Goal: Task Accomplishment & Management: Complete application form

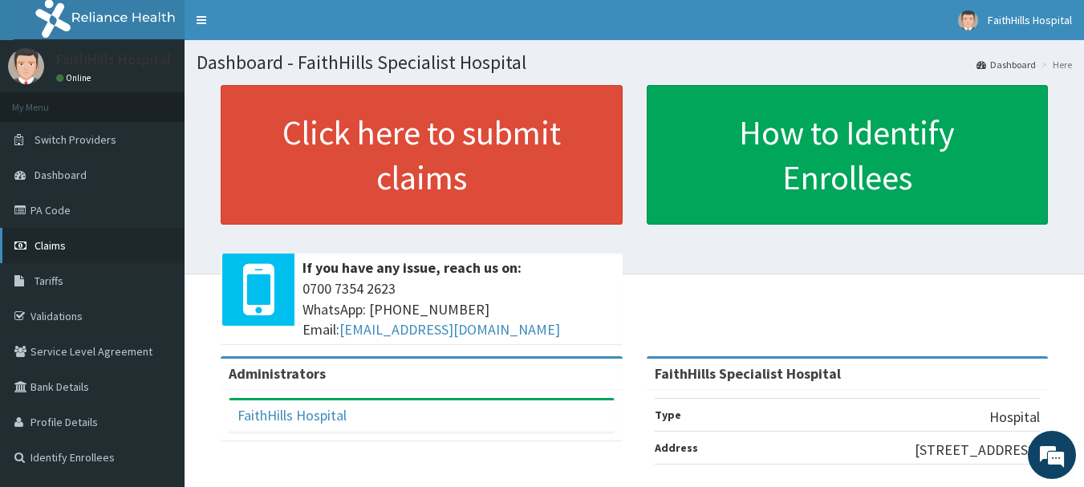
click at [52, 242] on span "Claims" at bounding box center [50, 245] width 31 height 14
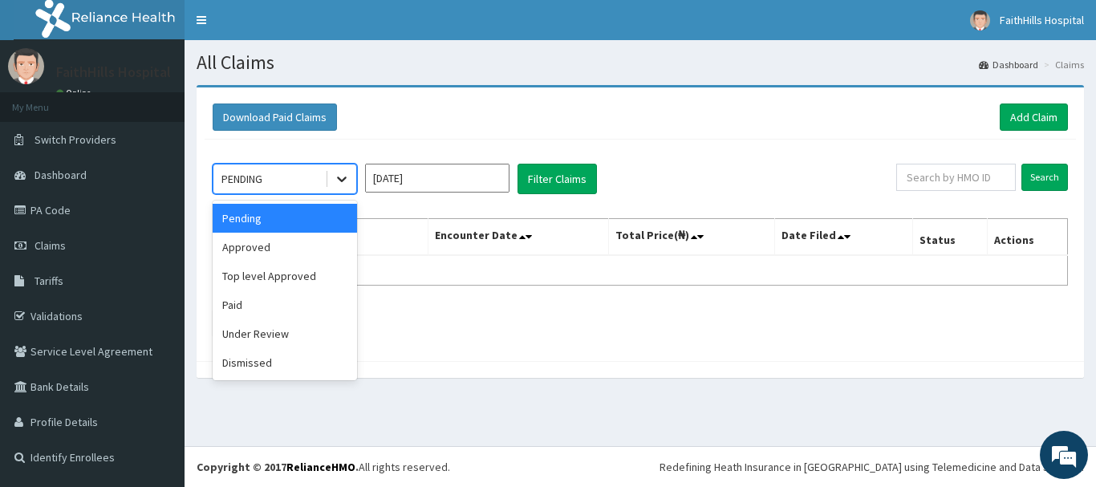
click at [339, 181] on icon at bounding box center [342, 179] width 16 height 16
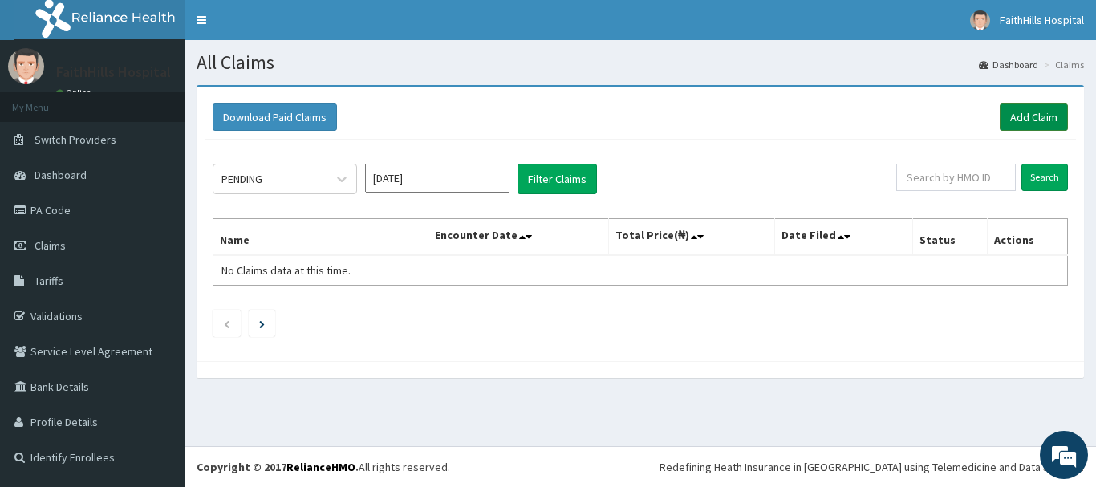
click at [1027, 119] on link "Add Claim" at bounding box center [1034, 117] width 68 height 27
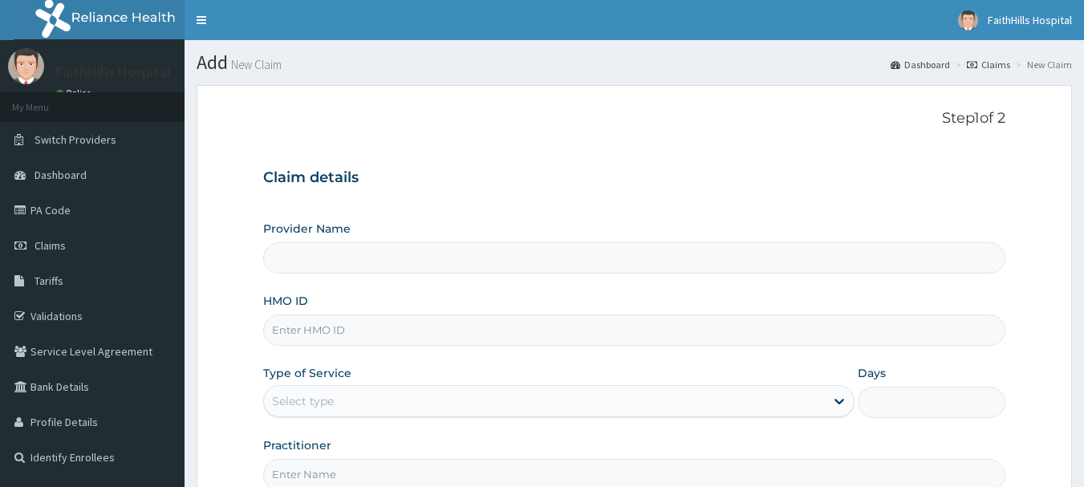
type input "FaithHills Specialist Hospital"
click at [335, 257] on input "FaithHills Specialist Hospital" at bounding box center [634, 257] width 743 height 31
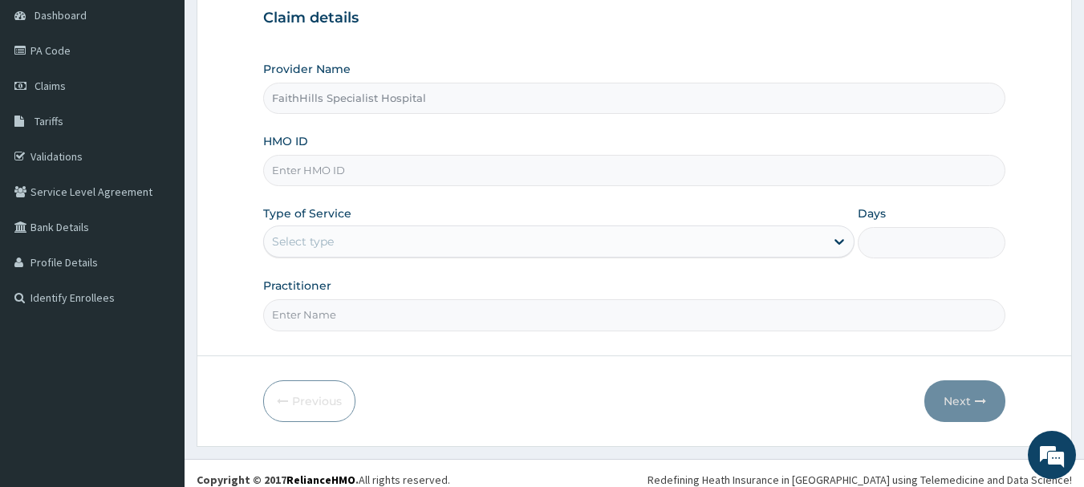
scroll to position [161, 0]
click at [344, 180] on input "HMO ID" at bounding box center [634, 169] width 743 height 31
type input "ibl/10160/a"
click at [286, 271] on div "Provider Name FaithHills Specialist Hospital HMO ID ibl/10160/a Type of Service…" at bounding box center [634, 195] width 743 height 270
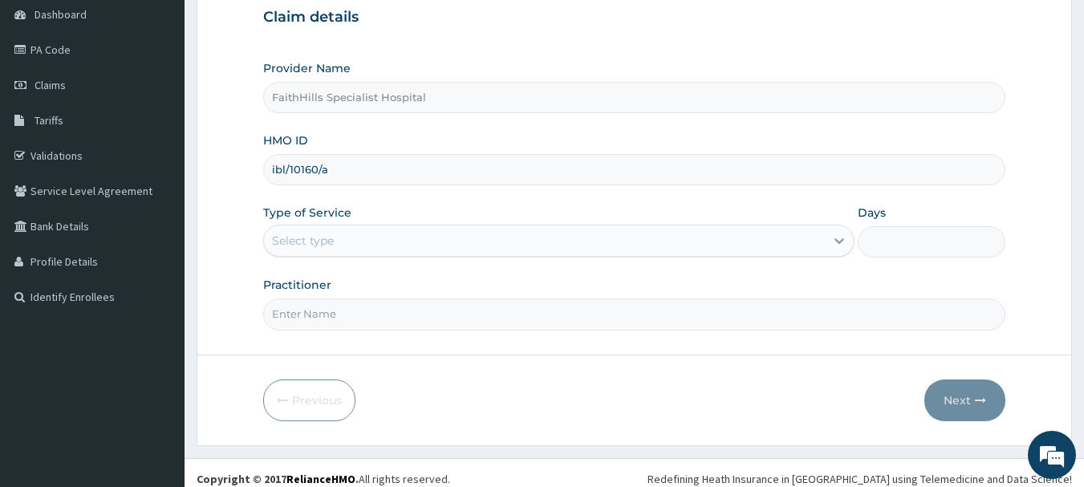
click at [847, 242] on icon at bounding box center [839, 241] width 16 height 16
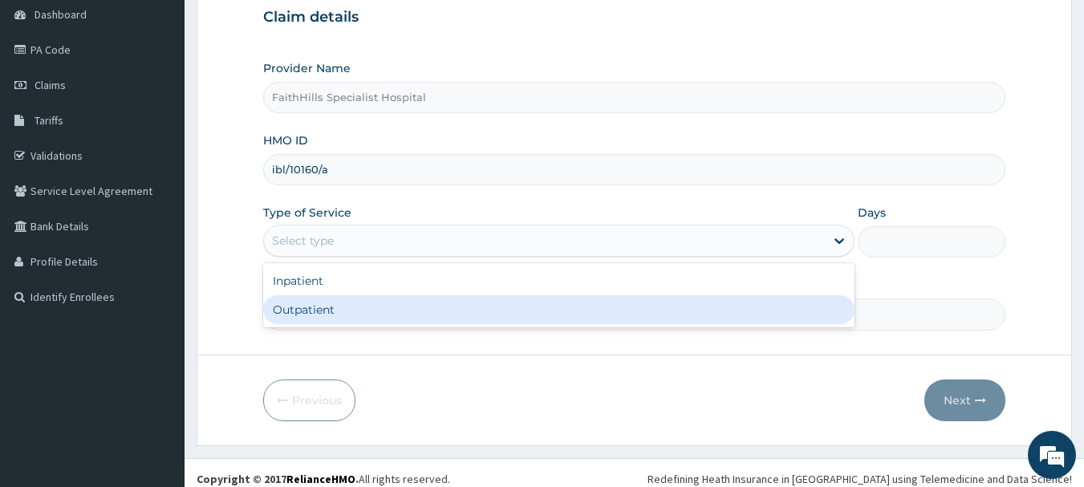
click at [295, 307] on div "Outpatient" at bounding box center [558, 309] width 591 height 29
type input "1"
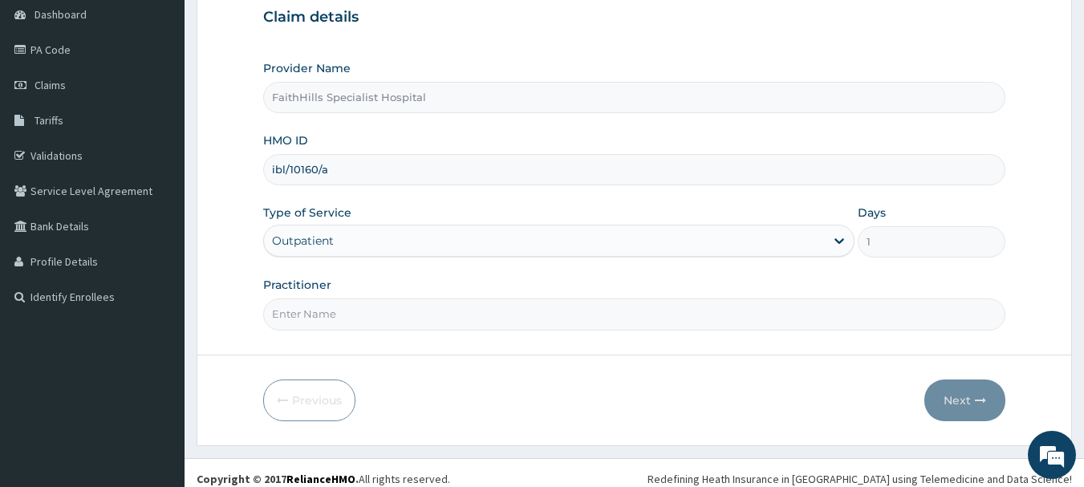
click at [520, 306] on input "Practitioner" at bounding box center [634, 314] width 743 height 31
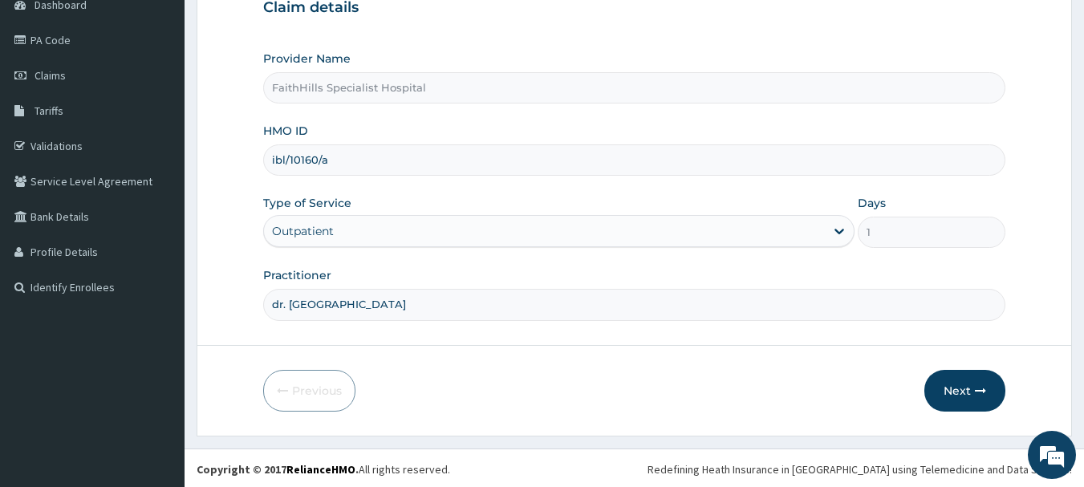
scroll to position [173, 0]
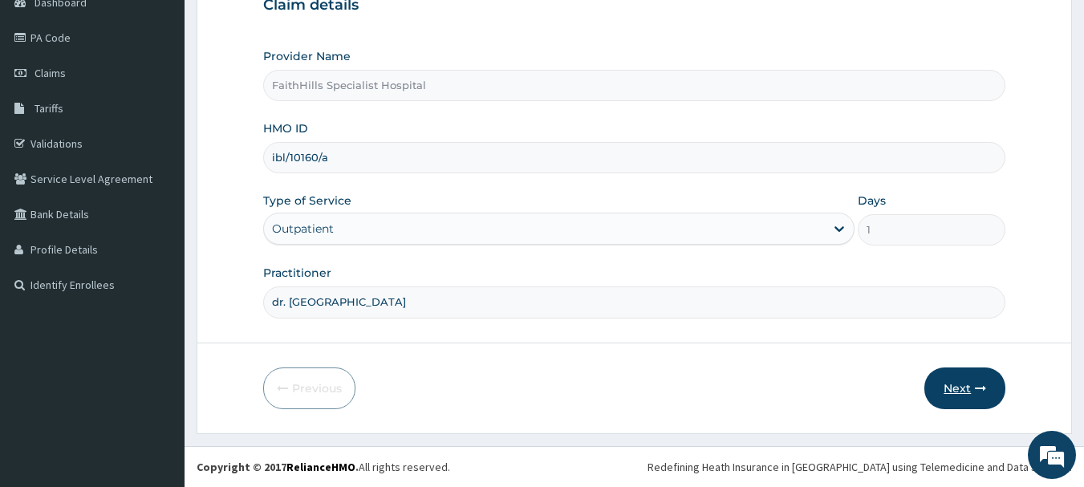
type input "dr. akuma"
click at [973, 379] on button "Next" at bounding box center [964, 389] width 81 height 42
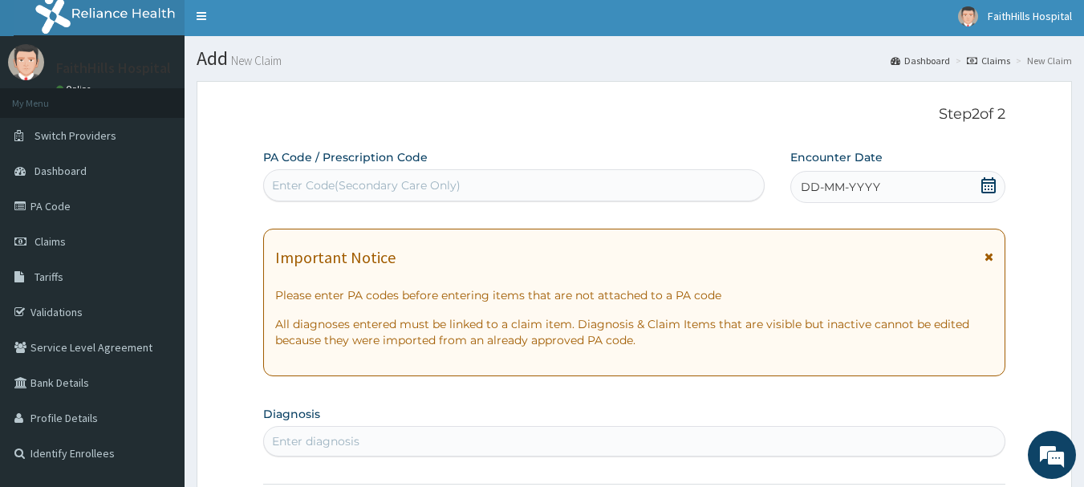
scroll to position [0, 0]
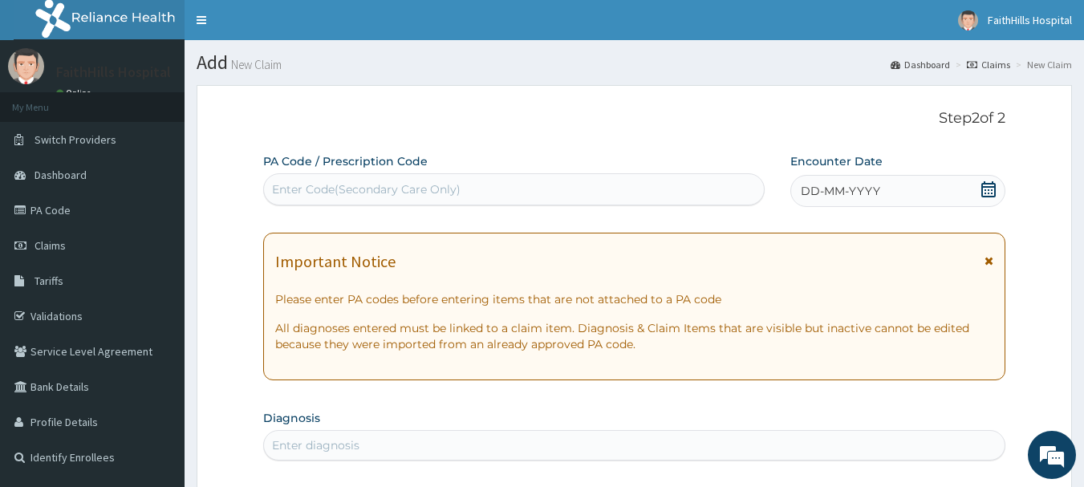
click at [343, 185] on div "Enter Code(Secondary Care Only)" at bounding box center [366, 189] width 189 height 16
type input "P"
type input "PA/"
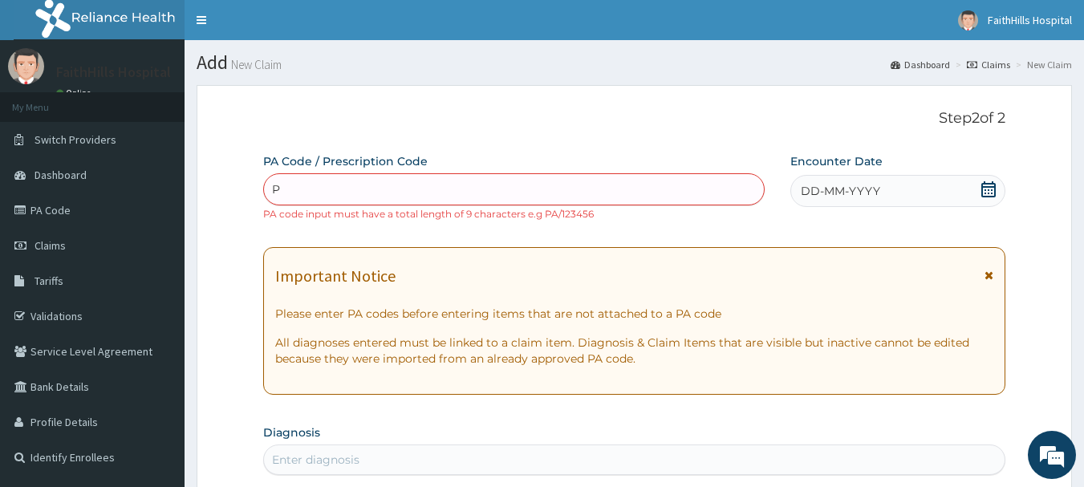
type input "PA"
click at [311, 173] on div "Enter Code(Secondary Care Only) /" at bounding box center [514, 189] width 502 height 32
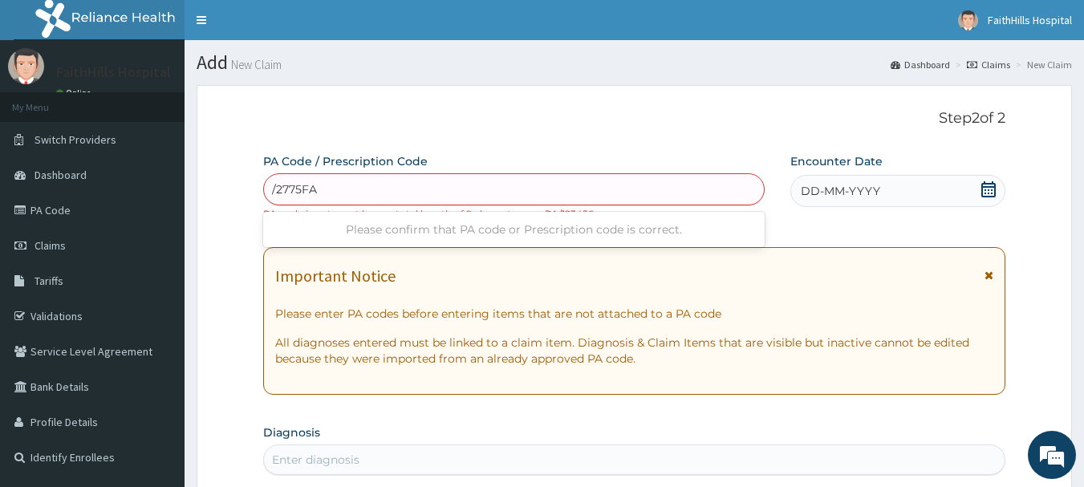
type input "/2775FA"
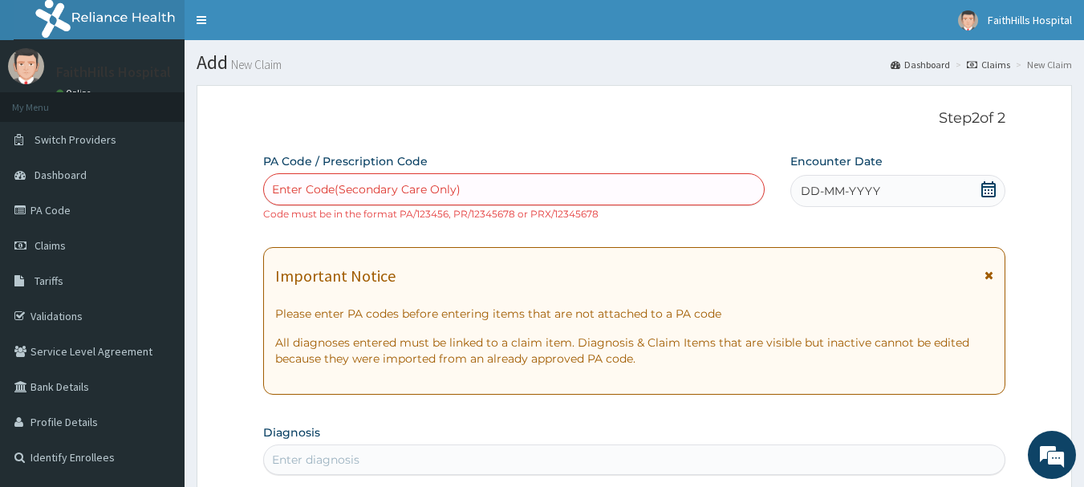
click at [992, 189] on icon at bounding box center [989, 189] width 16 height 16
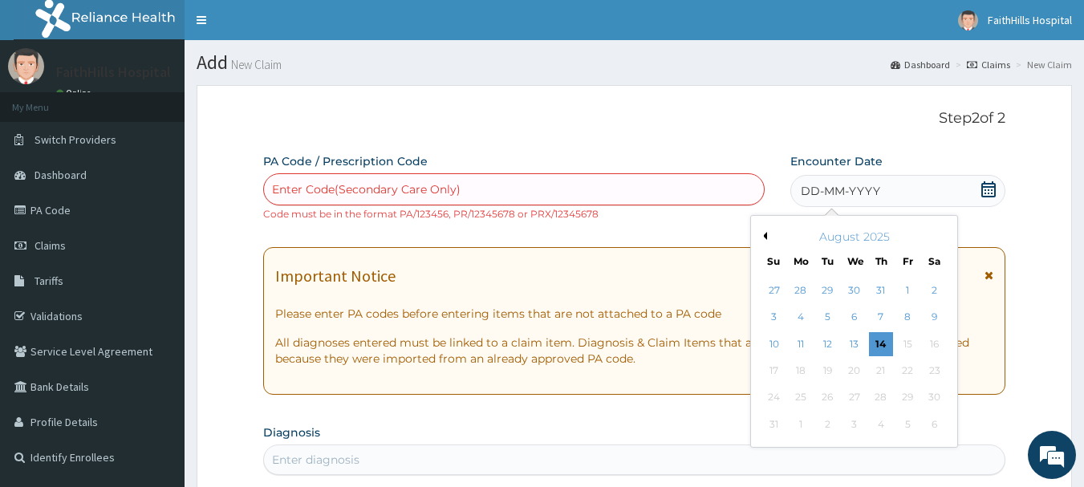
click at [769, 234] on div "August 2025" at bounding box center [854, 237] width 193 height 16
click at [766, 239] on button "Previous Month" at bounding box center [763, 236] width 8 height 8
click at [907, 294] on div "4" at bounding box center [908, 290] width 24 height 24
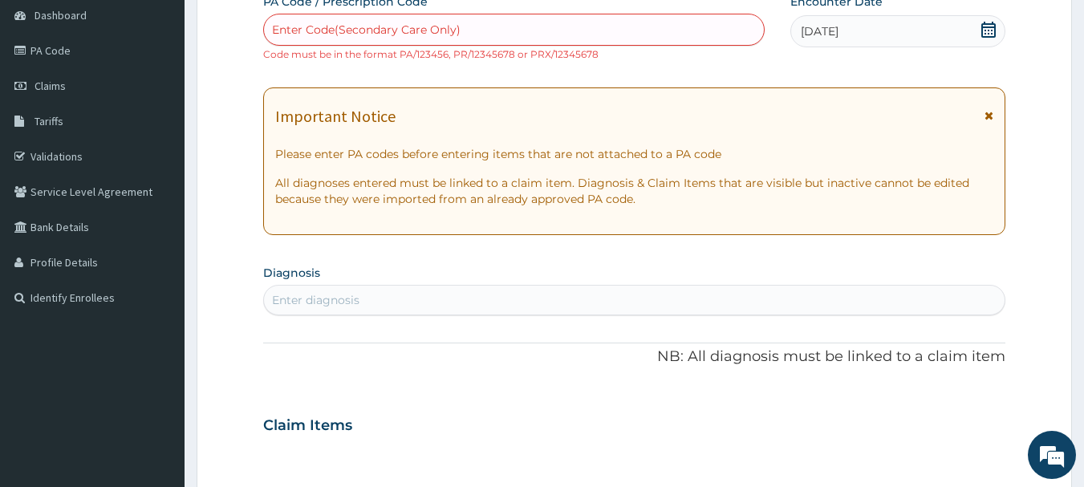
scroll to position [161, 0]
click at [330, 305] on div "Enter diagnosis" at bounding box center [315, 299] width 87 height 16
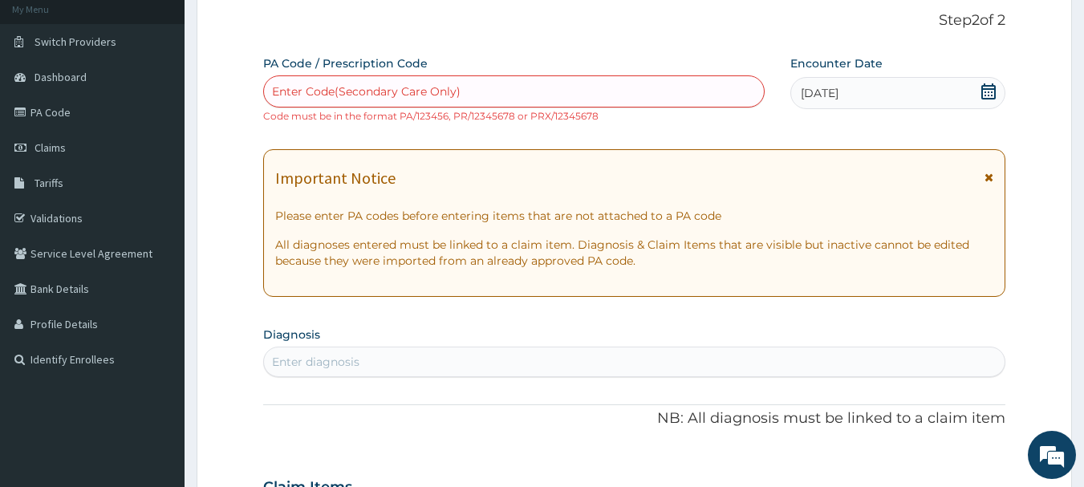
scroll to position [0, 0]
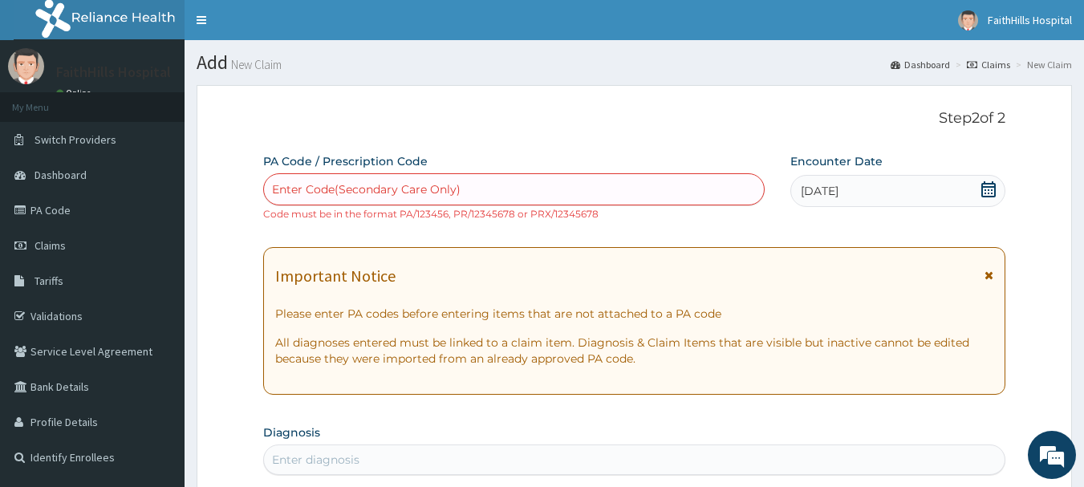
click at [334, 190] on div "Enter Code(Secondary Care Only)" at bounding box center [366, 189] width 189 height 16
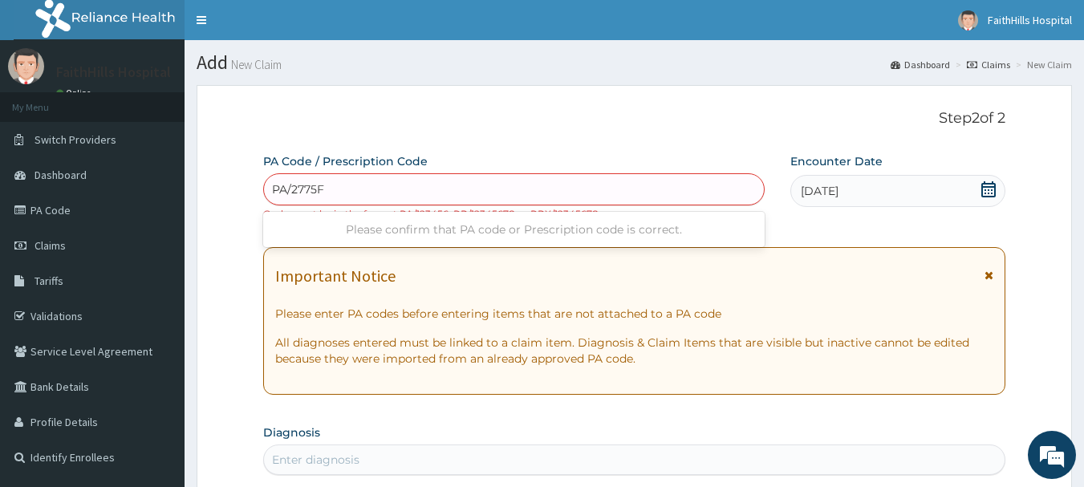
type input "PA/2775FA"
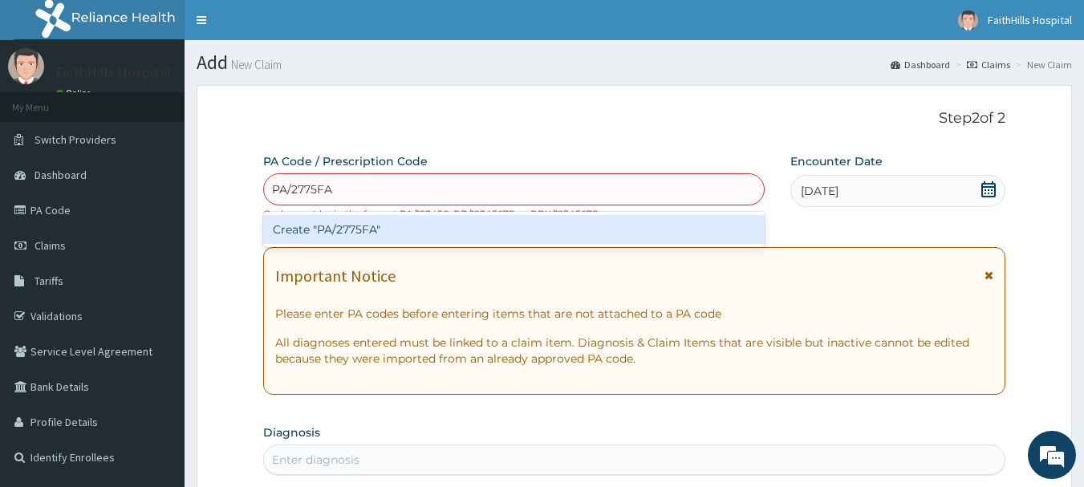
click at [364, 234] on div "Create "PA/2775FA"" at bounding box center [514, 229] width 502 height 29
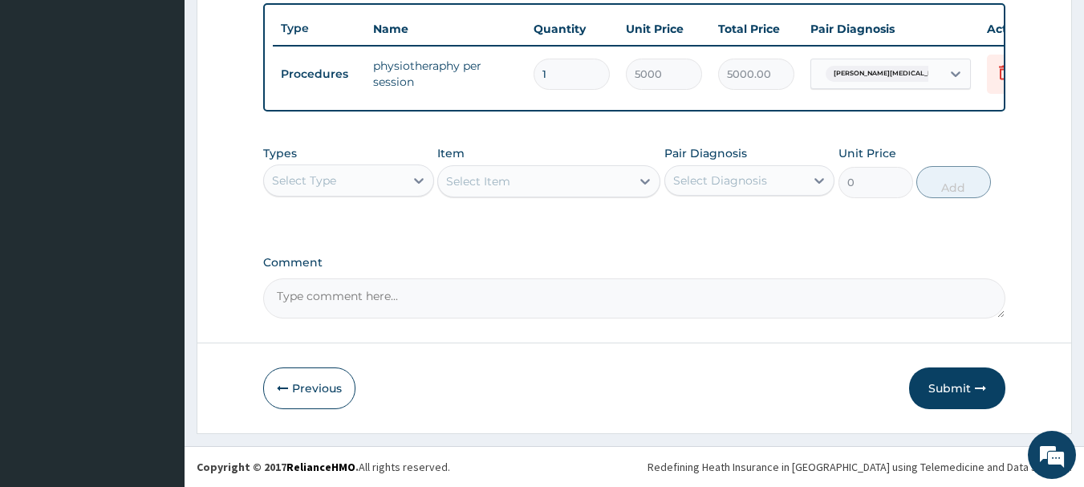
scroll to position [606, 0]
click at [938, 387] on button "Submit" at bounding box center [957, 389] width 96 height 42
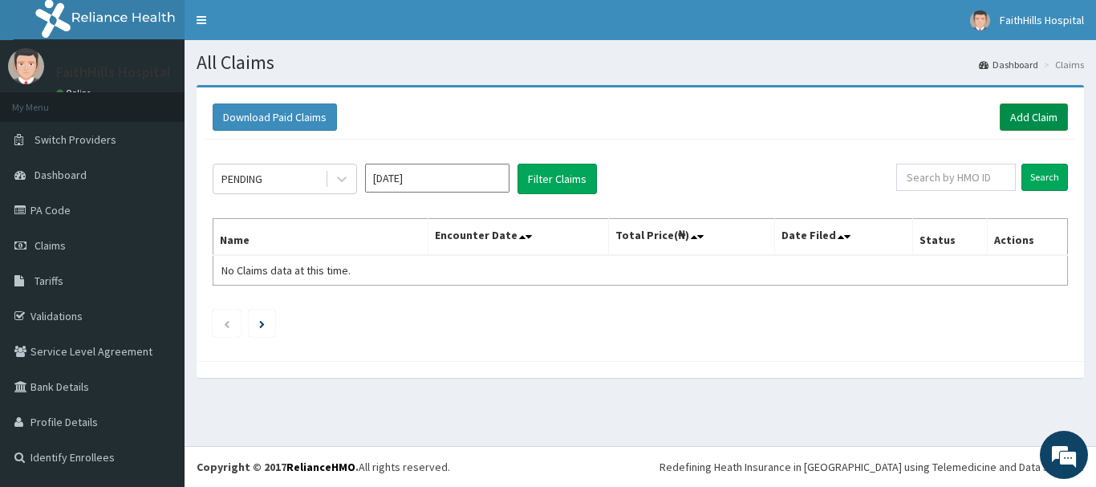
click at [1034, 119] on link "Add Claim" at bounding box center [1034, 117] width 68 height 27
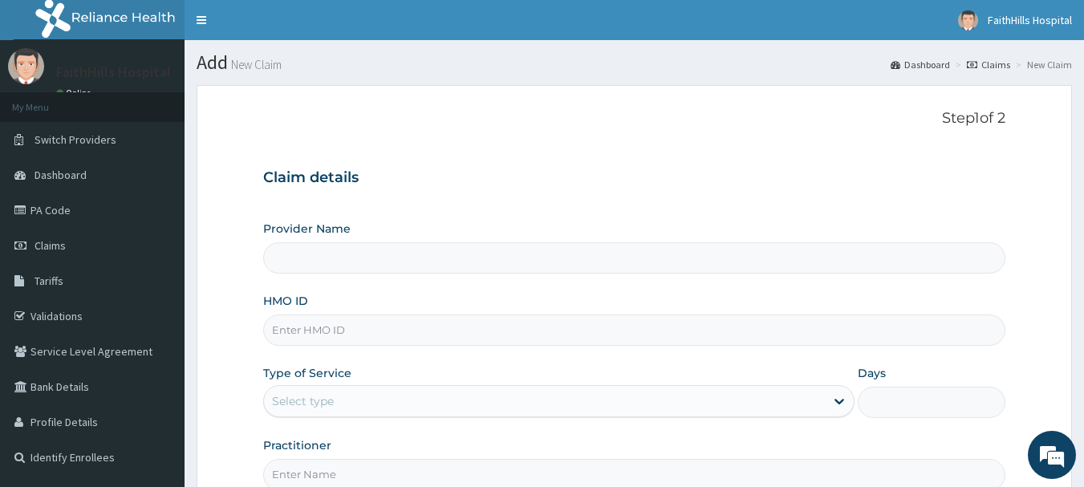
type input "FaithHills Specialist Hospital"
click at [320, 331] on input "HMO ID" at bounding box center [634, 330] width 743 height 31
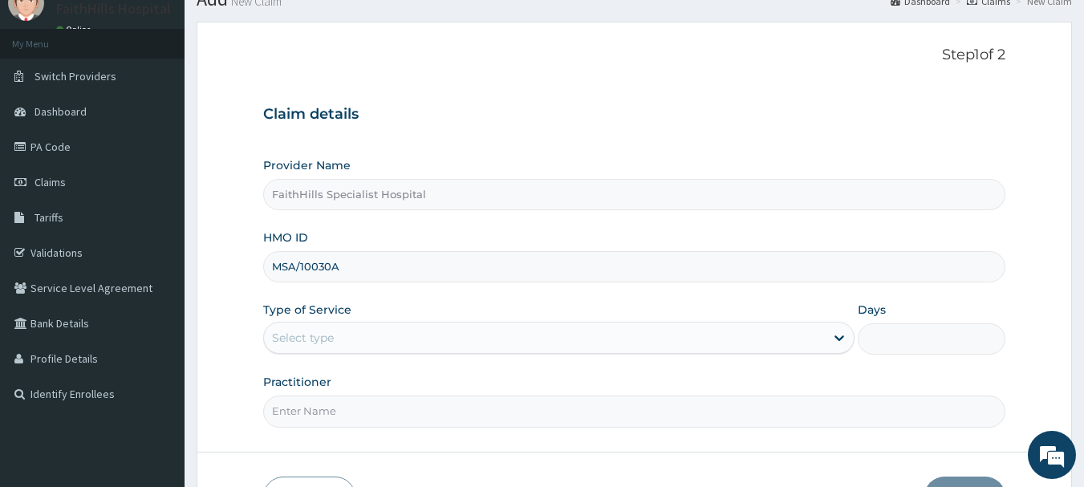
scroll to position [173, 0]
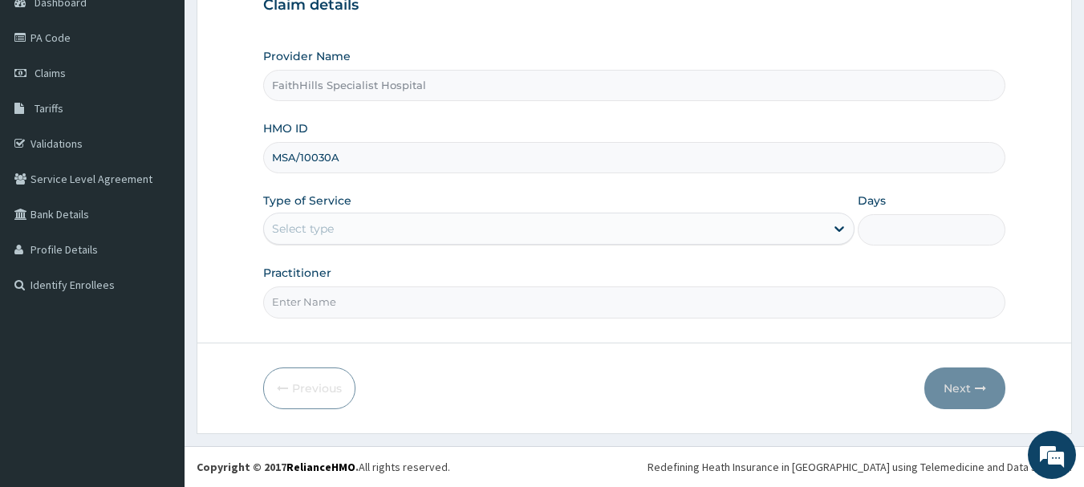
type input "MSA/10030A"
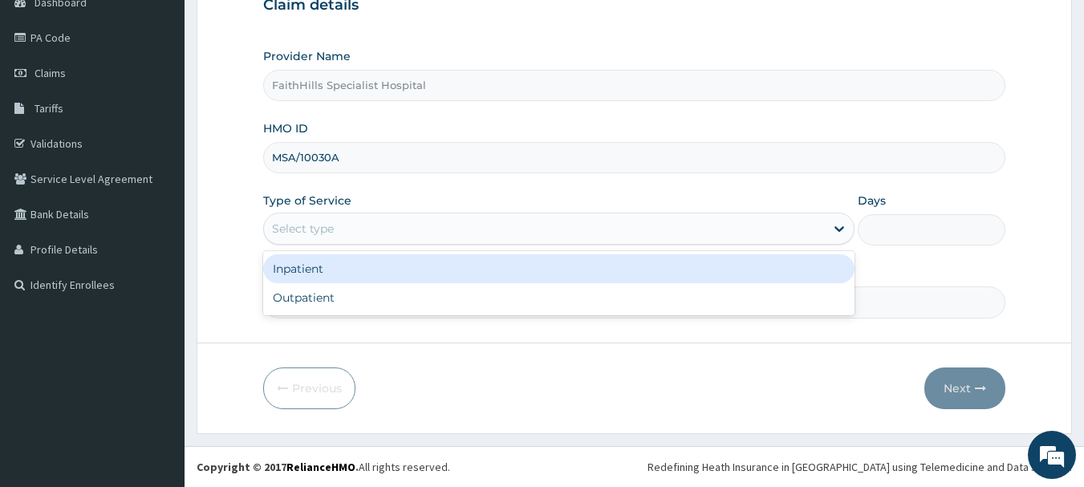
click at [335, 226] on div "Select type" at bounding box center [544, 229] width 561 height 26
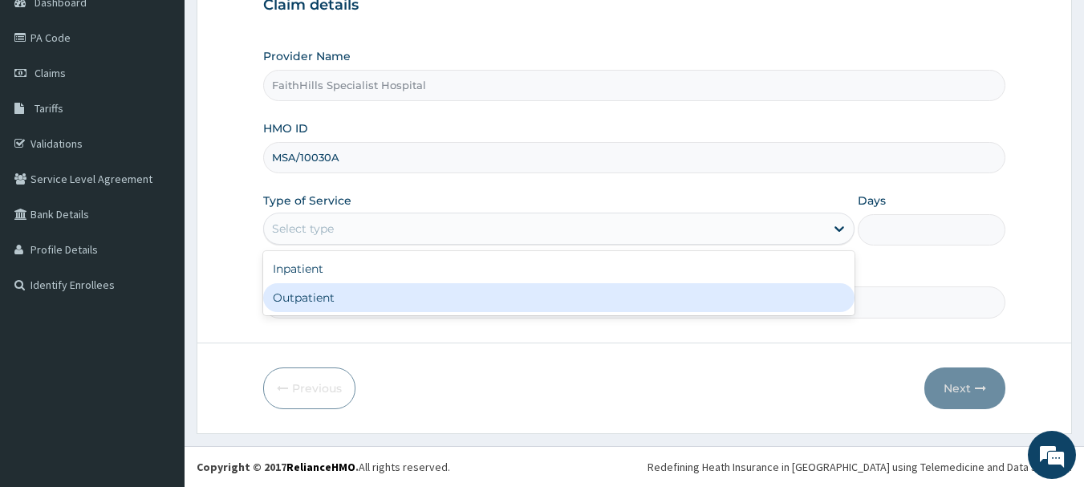
click at [307, 296] on div "Outpatient" at bounding box center [558, 297] width 591 height 29
type input "1"
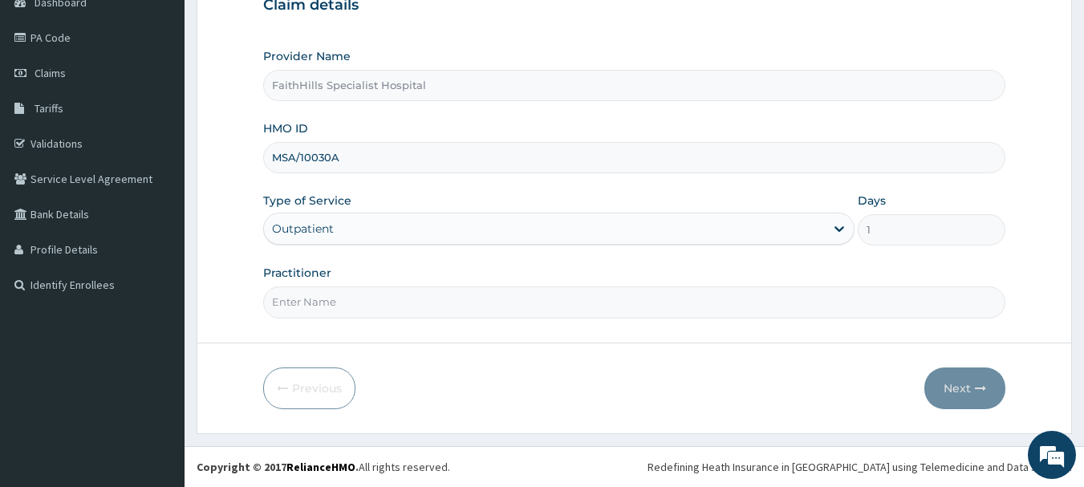
click at [320, 307] on input "Practitioner" at bounding box center [634, 301] width 743 height 31
type input "DR. SAMUEL"
click button "Next"
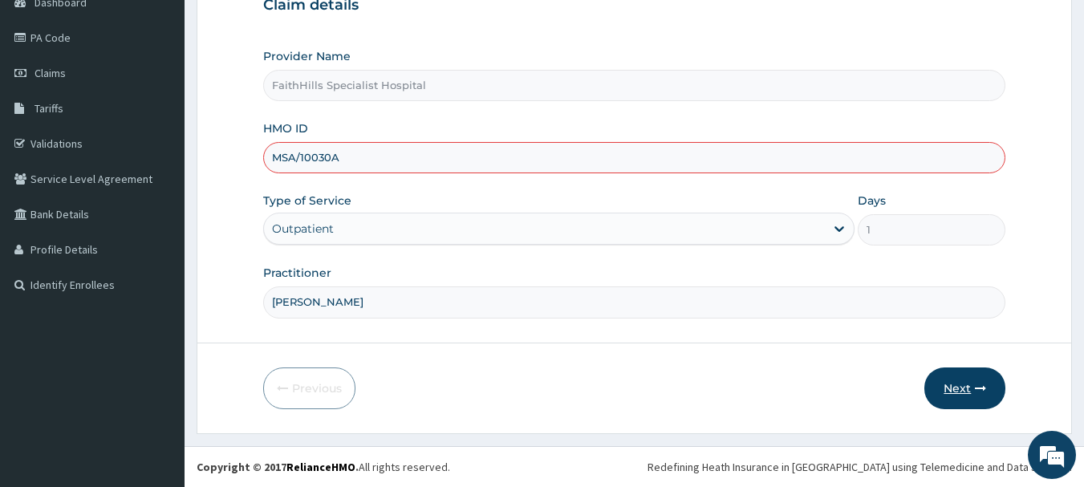
click button "Next"
click input "MSA/10030A"
type input "MSA/10030/A"
click button "Next"
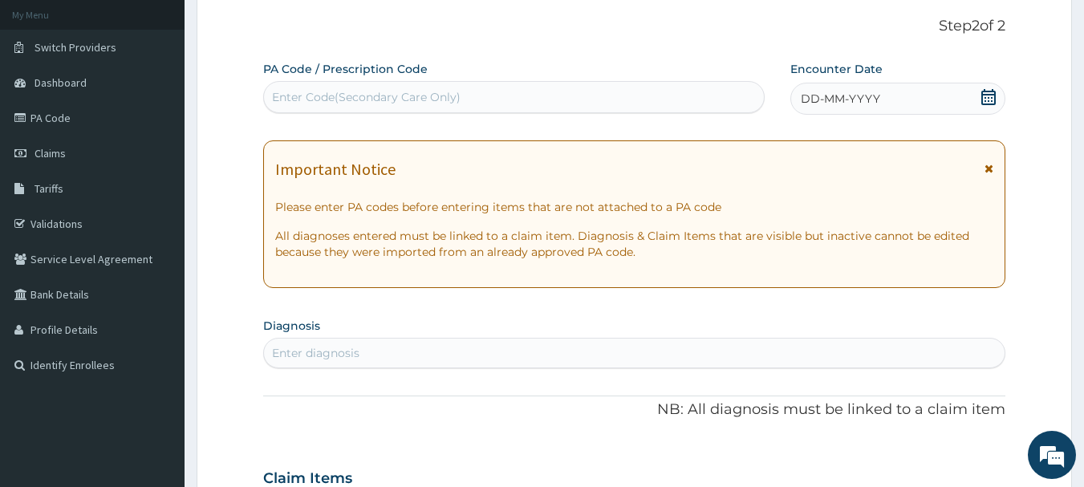
scroll to position [0, 0]
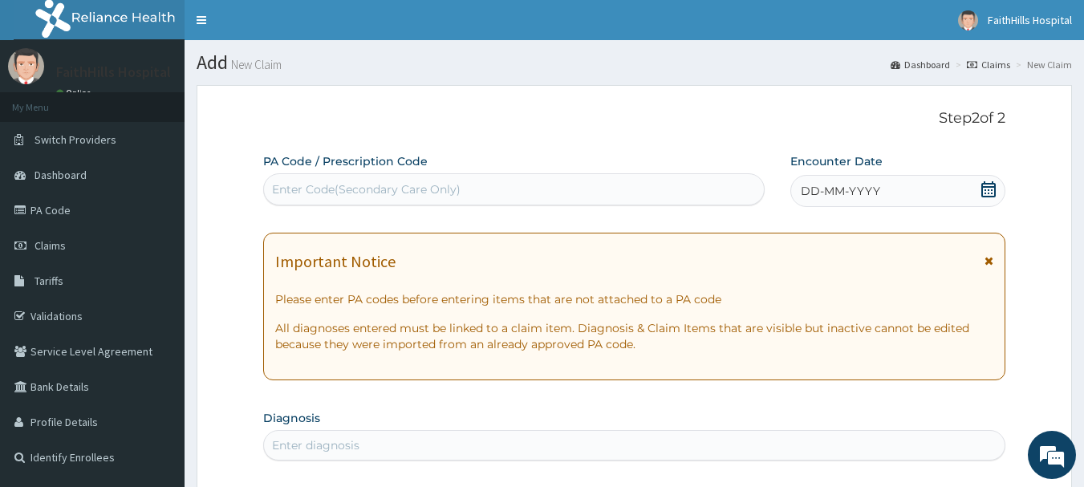
click div "Enter Code(Secondary Care Only)"
type input "PA/E96FOD"
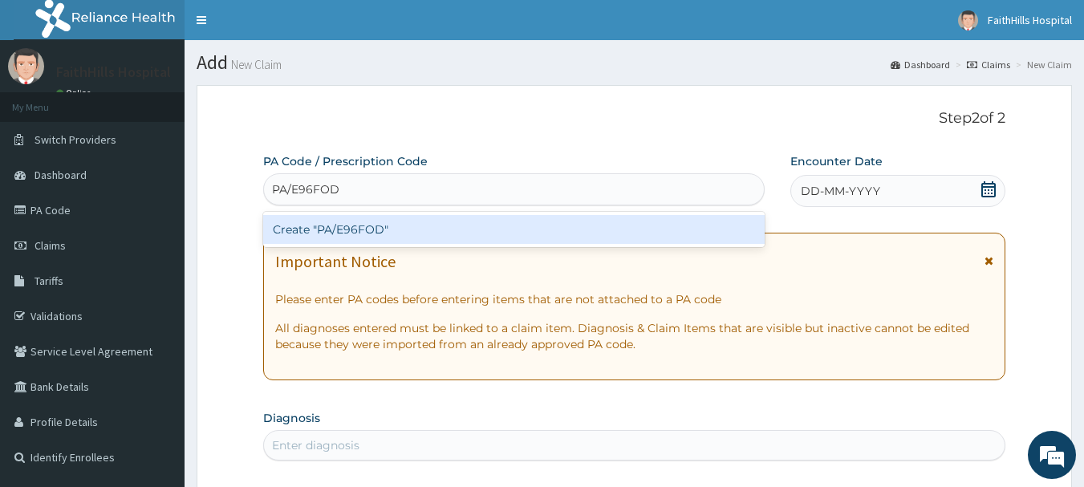
click div "Create "PA/E96FOD""
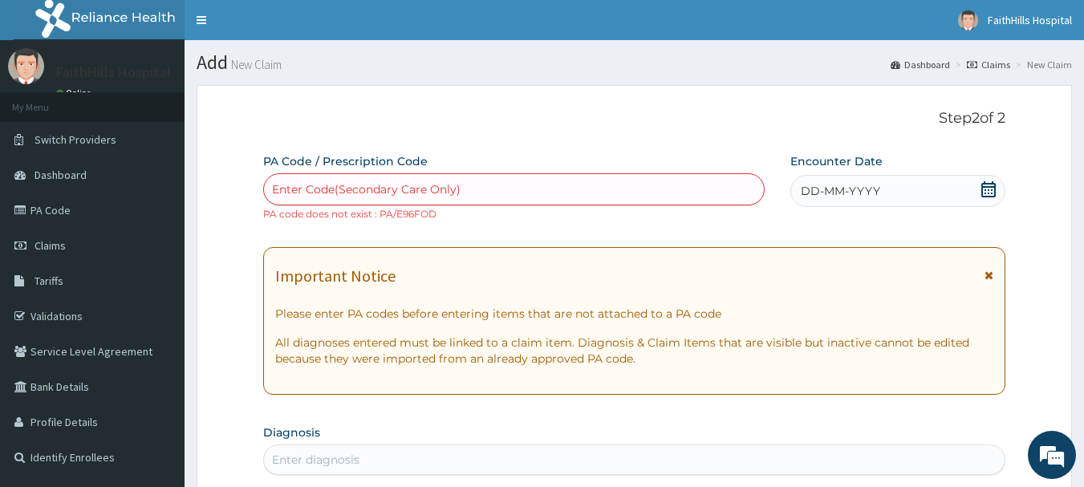
click div "Enter Code(Secondary Care Only)"
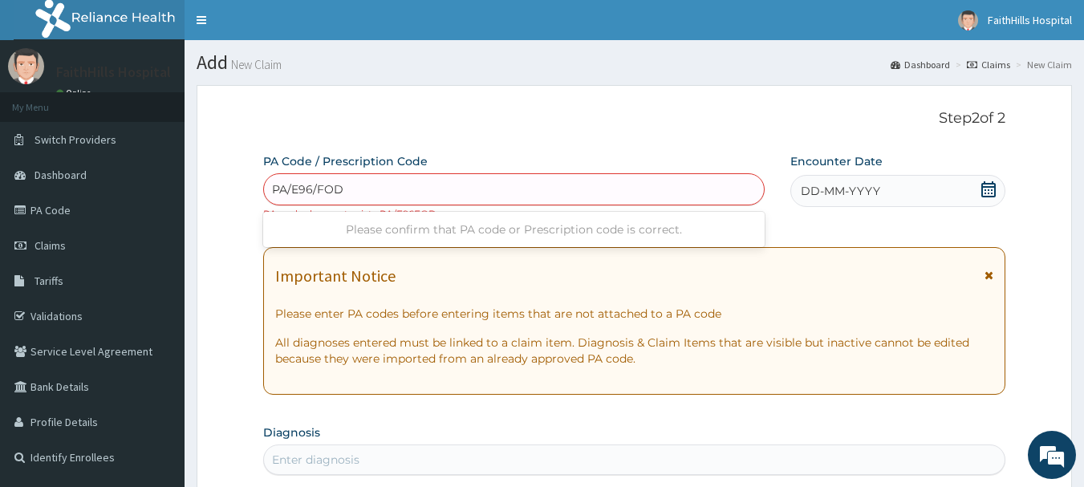
type input "PA/E96/FOD"
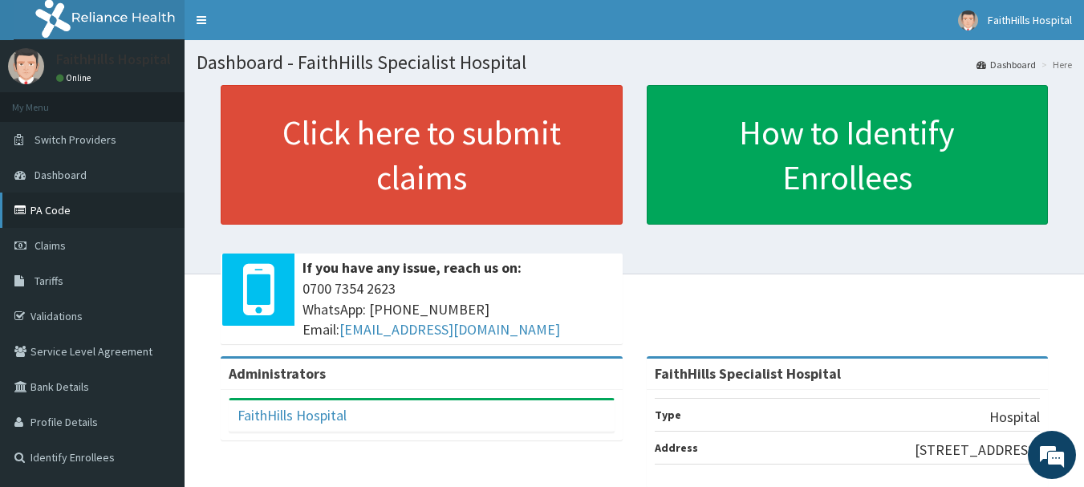
click at [57, 211] on link "PA Code" at bounding box center [92, 210] width 185 height 35
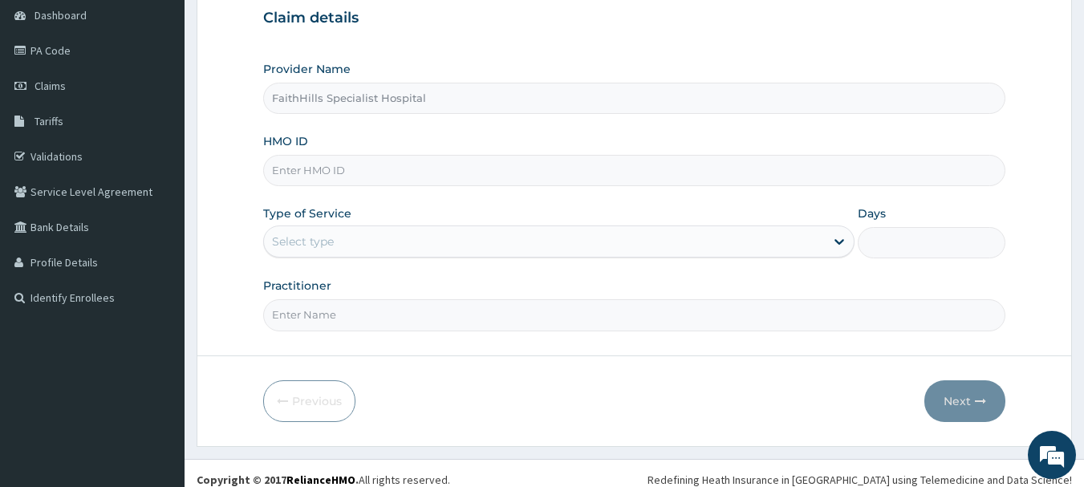
scroll to position [161, 0]
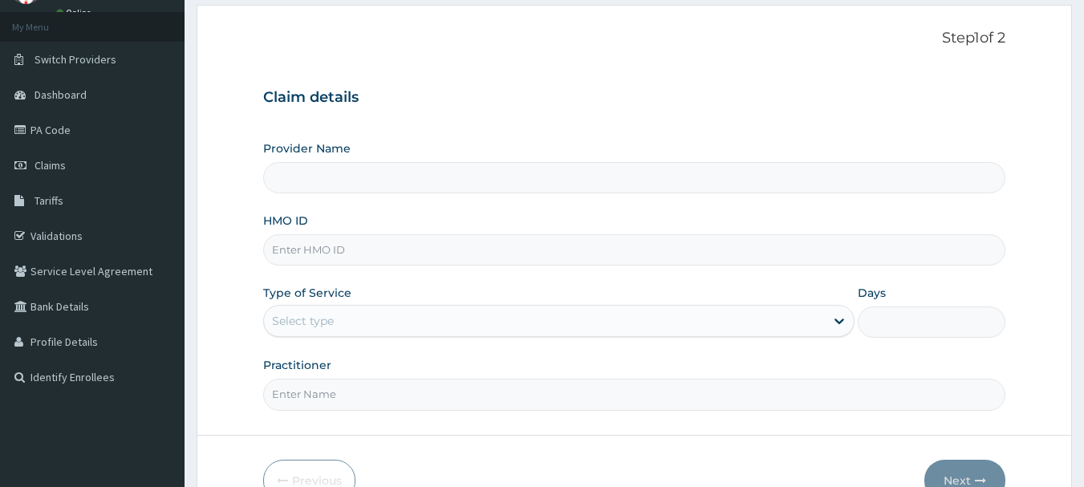
scroll to position [80, 0]
type input "FaithHills Specialist Hospital"
click at [304, 252] on input "HMO ID" at bounding box center [634, 249] width 743 height 31
type input "MSA/10030/A"
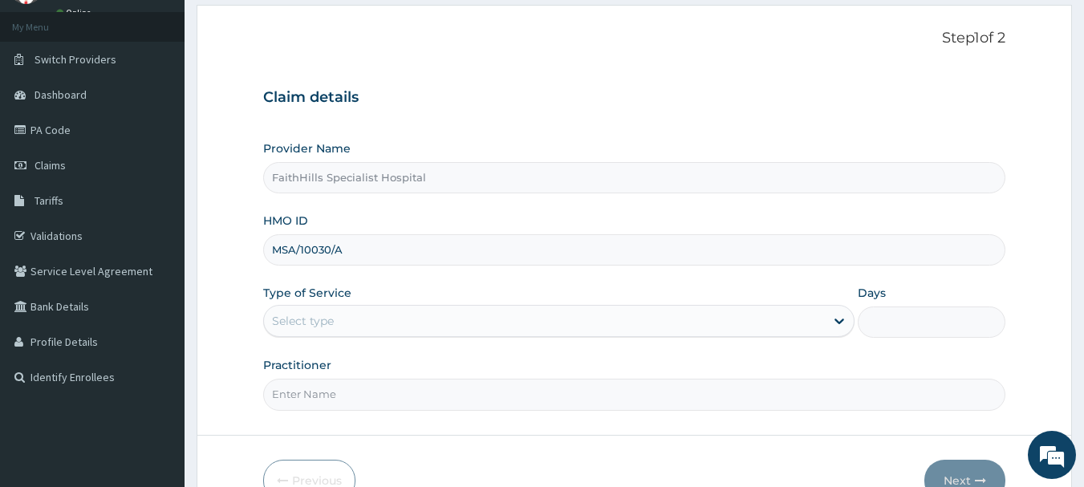
click at [815, 329] on div "Select type" at bounding box center [544, 321] width 561 height 26
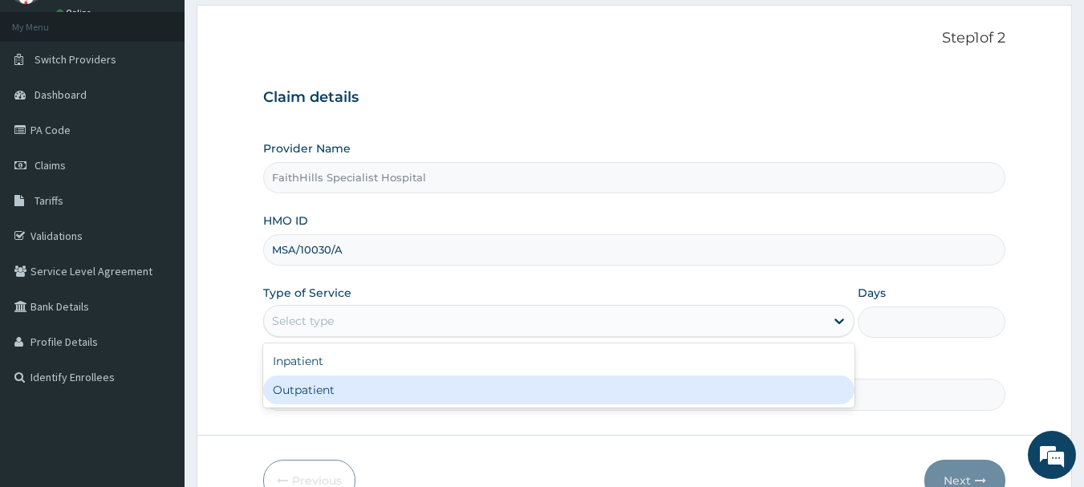
click at [337, 392] on div "Outpatient" at bounding box center [558, 390] width 591 height 29
type input "1"
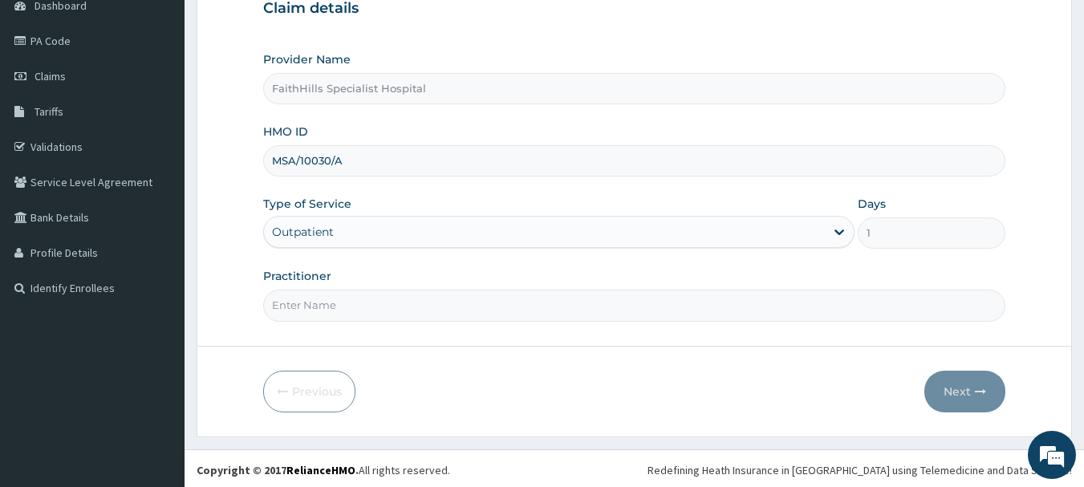
scroll to position [173, 0]
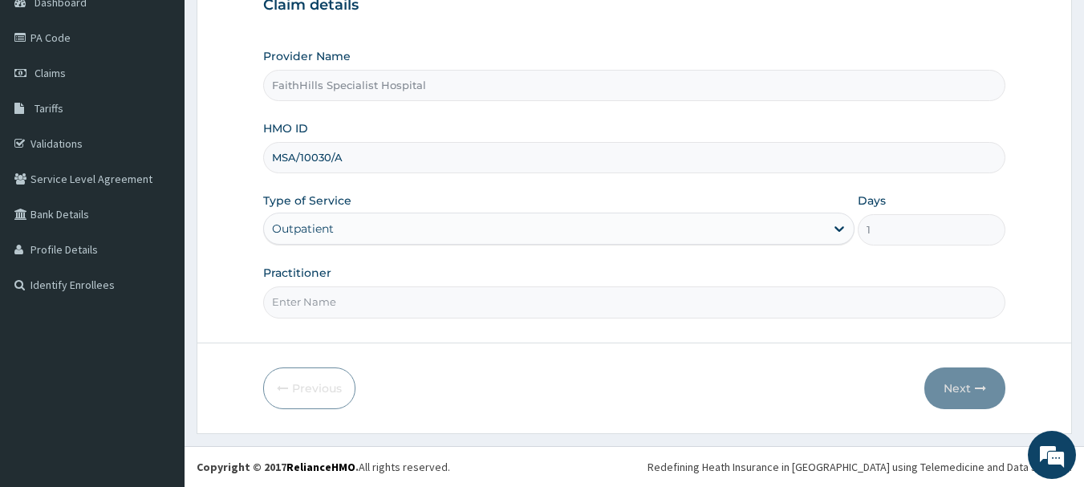
click at [307, 299] on input "Practitioner" at bounding box center [634, 301] width 743 height 31
type input "[PERSON_NAME]"
click at [971, 386] on button "Next" at bounding box center [964, 389] width 81 height 42
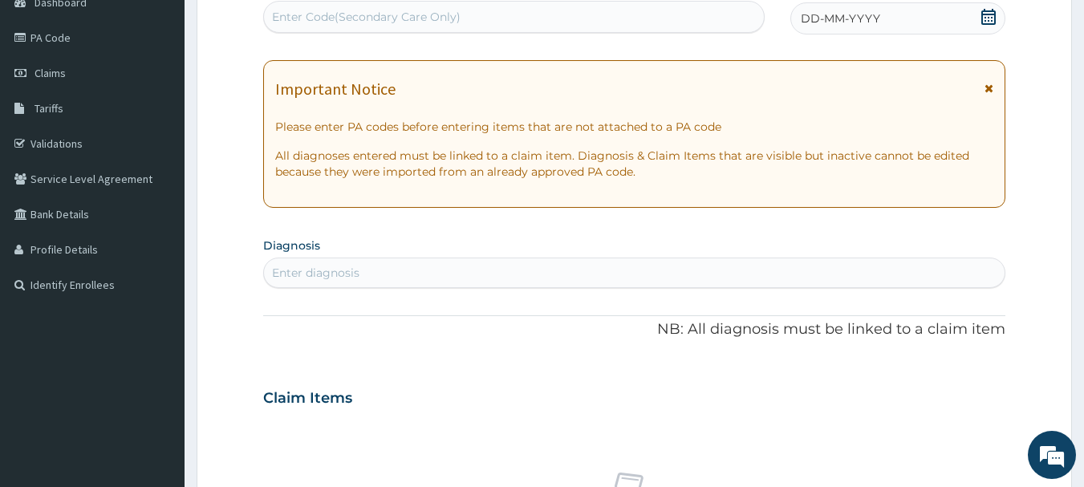
click at [335, 266] on div "Enter diagnosis" at bounding box center [315, 273] width 87 height 16
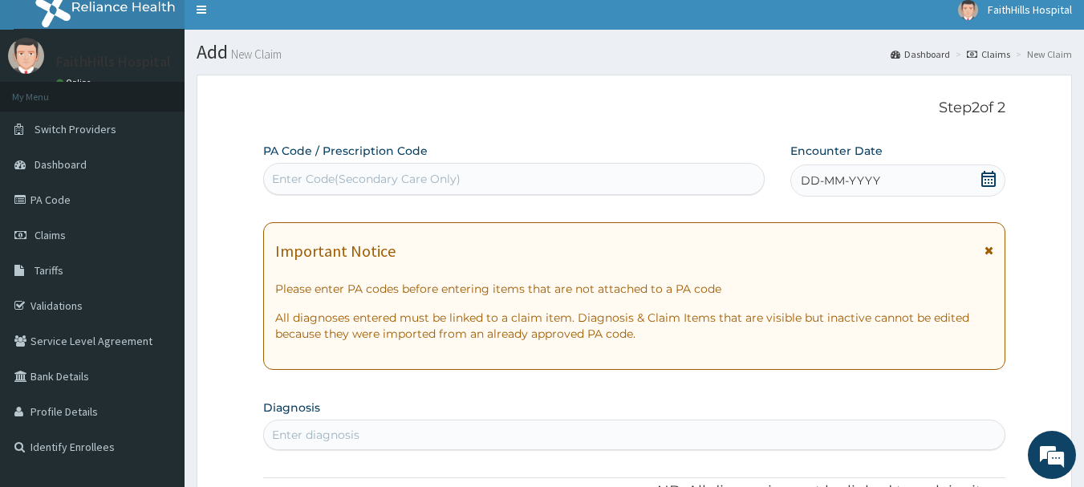
scroll to position [0, 0]
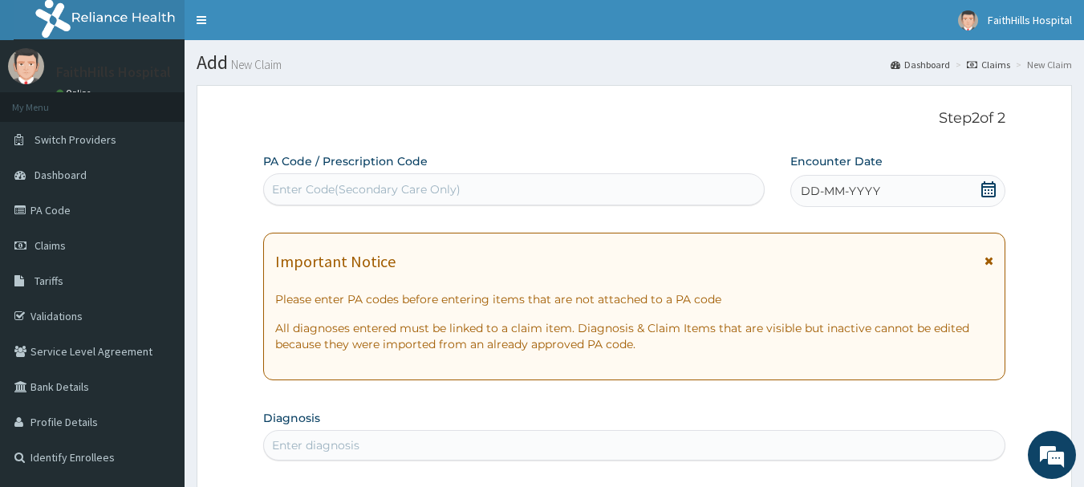
click at [321, 189] on div "Enter Code(Secondary Care Only)" at bounding box center [366, 189] width 189 height 16
paste input "PA/E96F0D"
type input "PA/E96F0D"
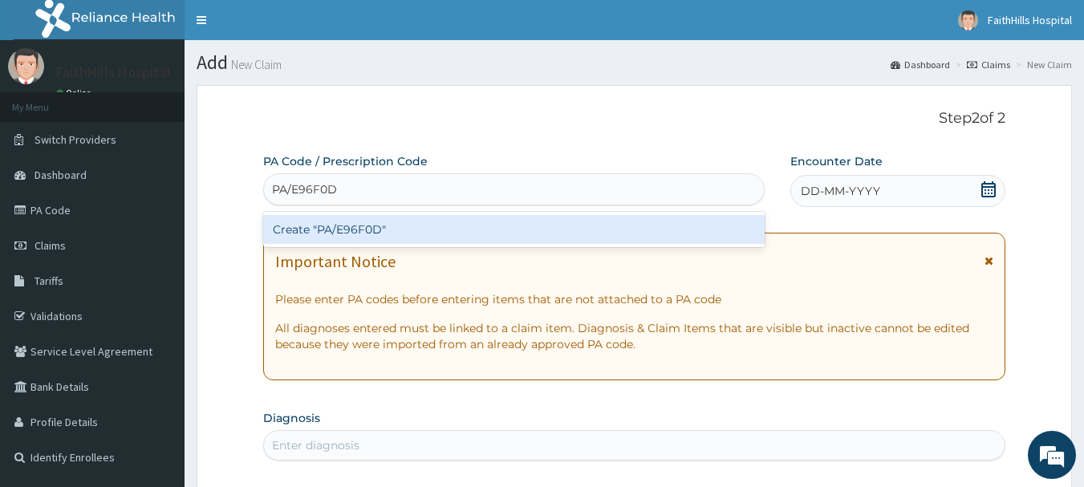
click at [376, 230] on div "Create "PA/E96F0D"" at bounding box center [514, 229] width 502 height 29
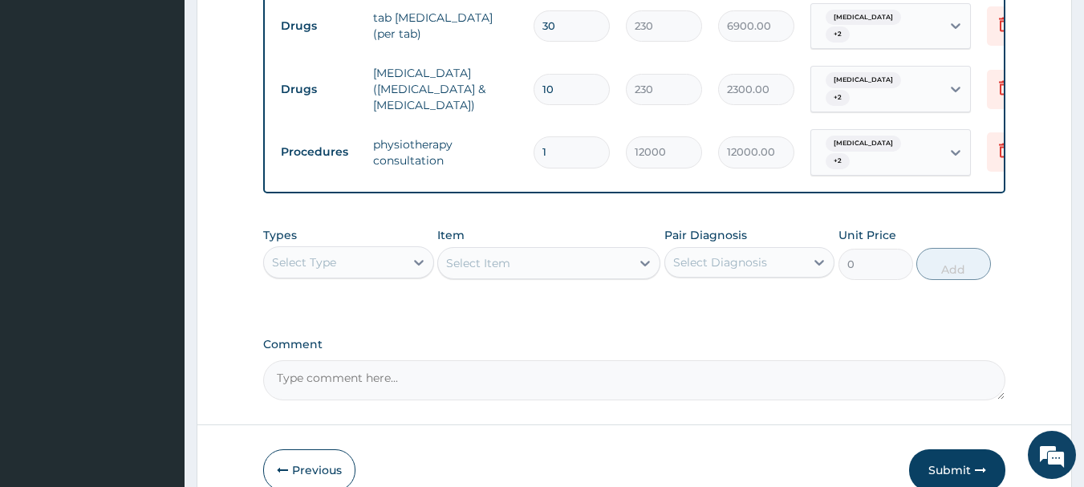
scroll to position [702, 0]
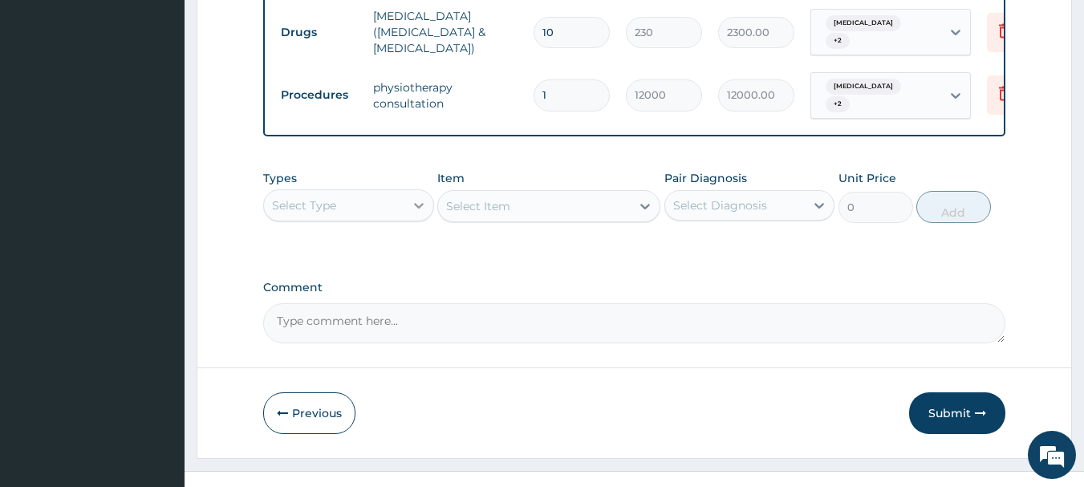
click at [418, 200] on icon at bounding box center [419, 205] width 16 height 16
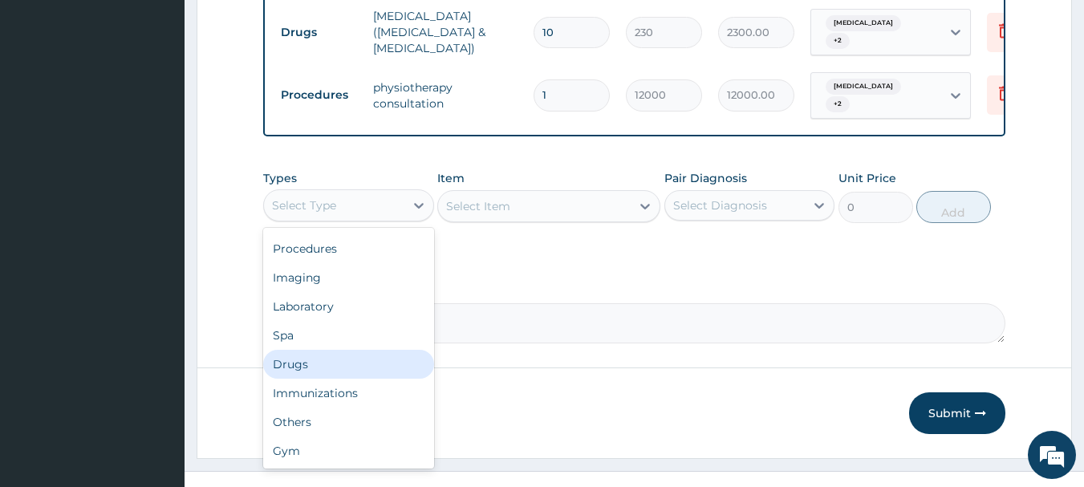
scroll to position [0, 0]
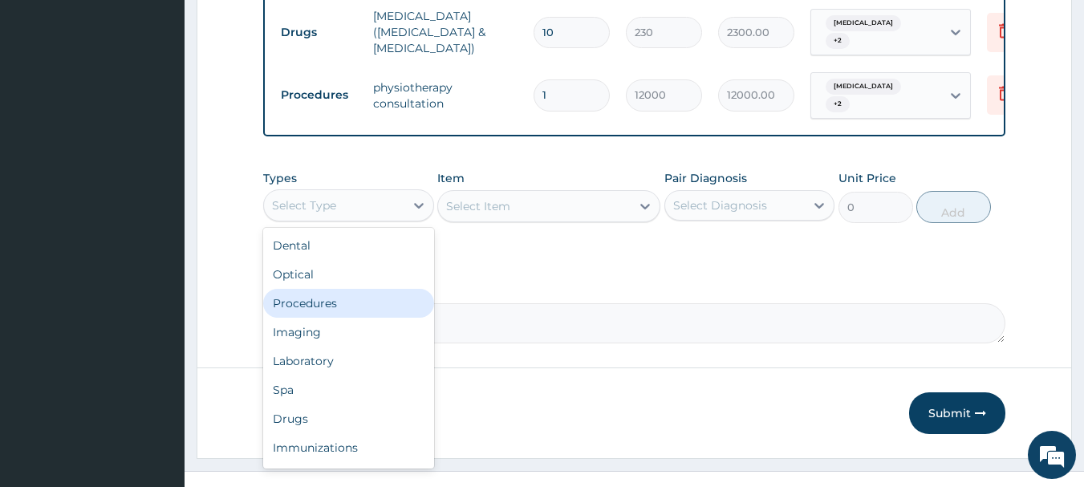
click at [322, 299] on div "Procedures" at bounding box center [348, 303] width 171 height 29
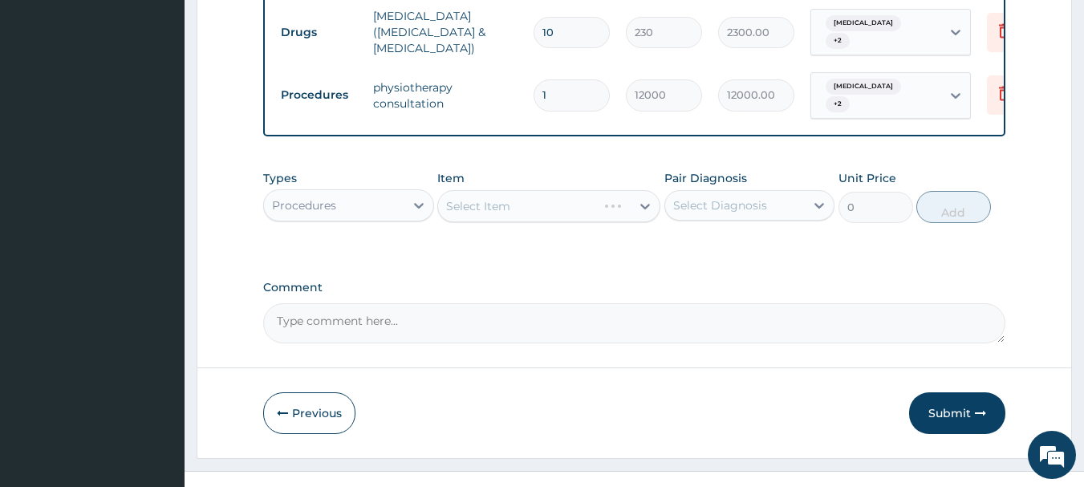
click at [643, 207] on div "Select Item" at bounding box center [548, 206] width 223 height 32
click at [644, 209] on icon at bounding box center [645, 206] width 16 height 16
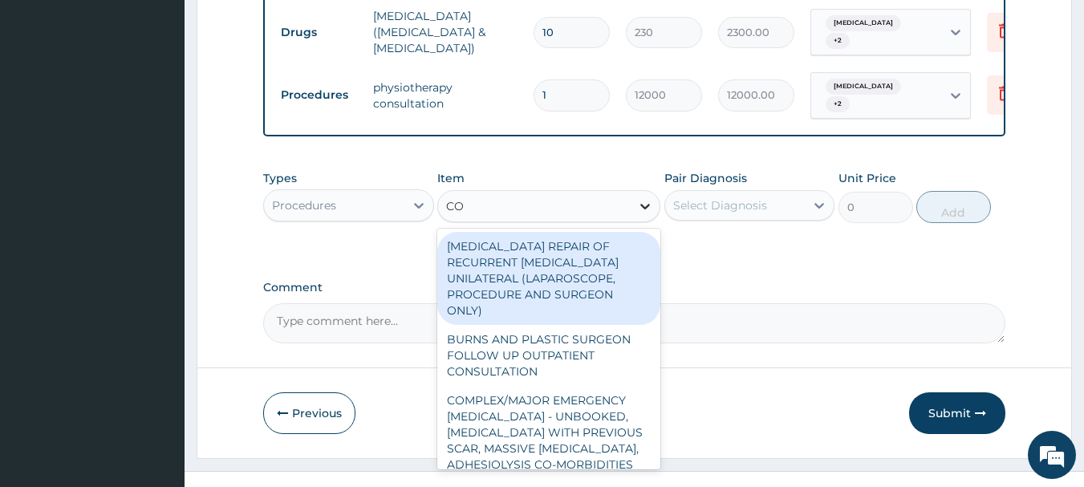
type input "C"
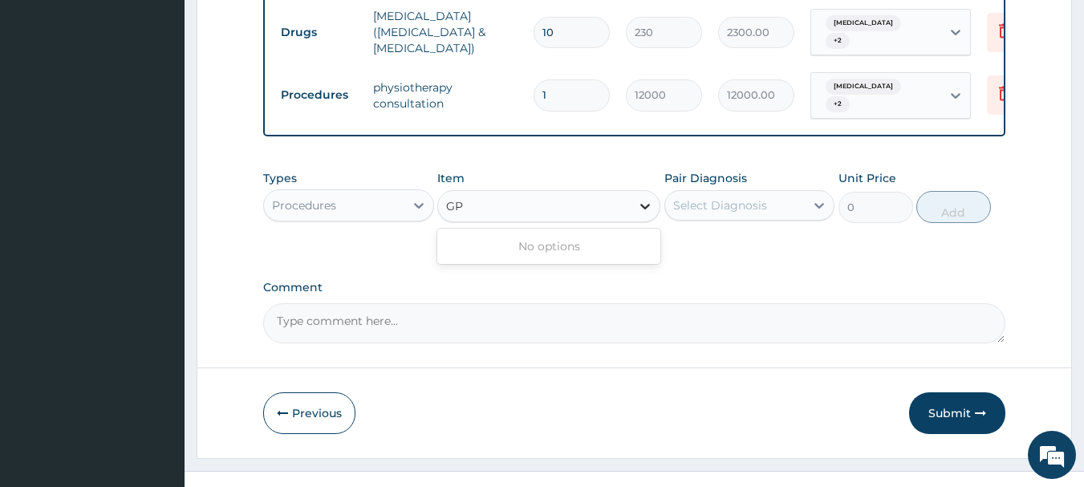
type input "G"
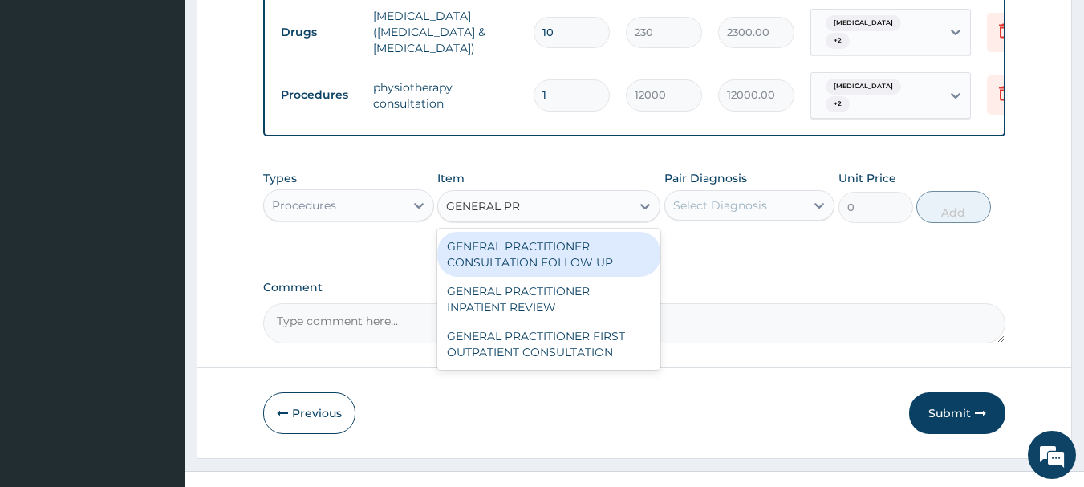
type input "GENERAL PRA"
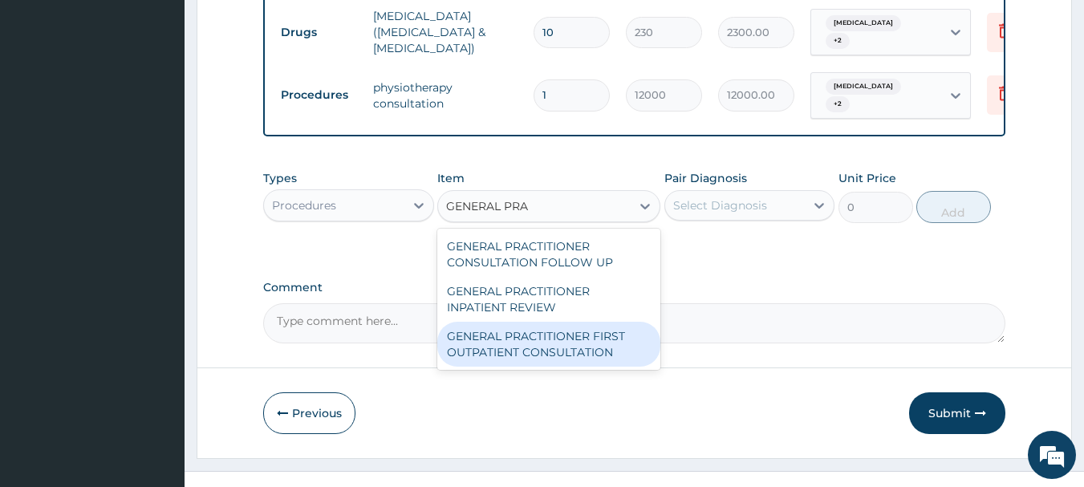
click at [557, 348] on div "GENERAL PRACTITIONER FIRST OUTPATIENT CONSULTATION" at bounding box center [548, 344] width 223 height 45
type input "3750"
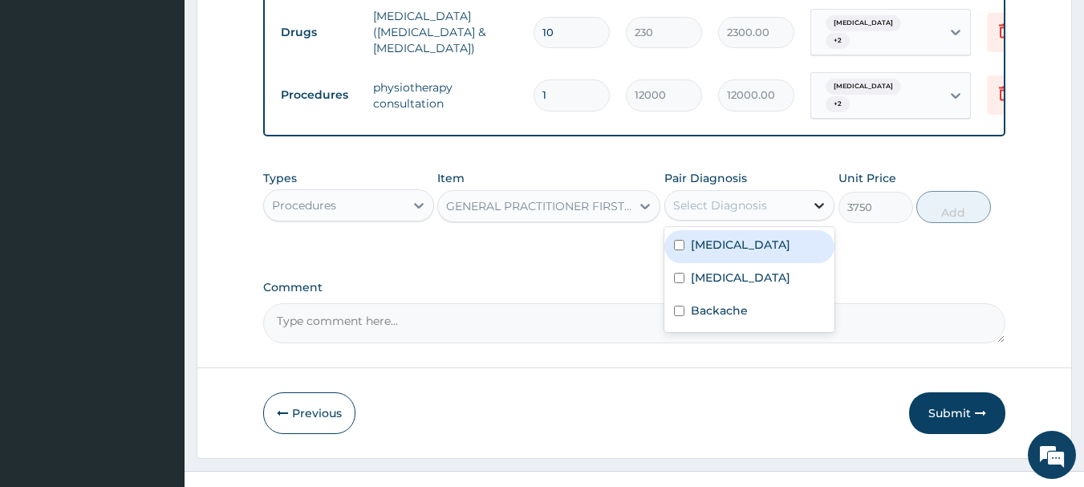
click at [817, 203] on icon at bounding box center [820, 206] width 10 height 6
click at [677, 240] on input "checkbox" at bounding box center [679, 245] width 10 height 10
checkbox input "true"
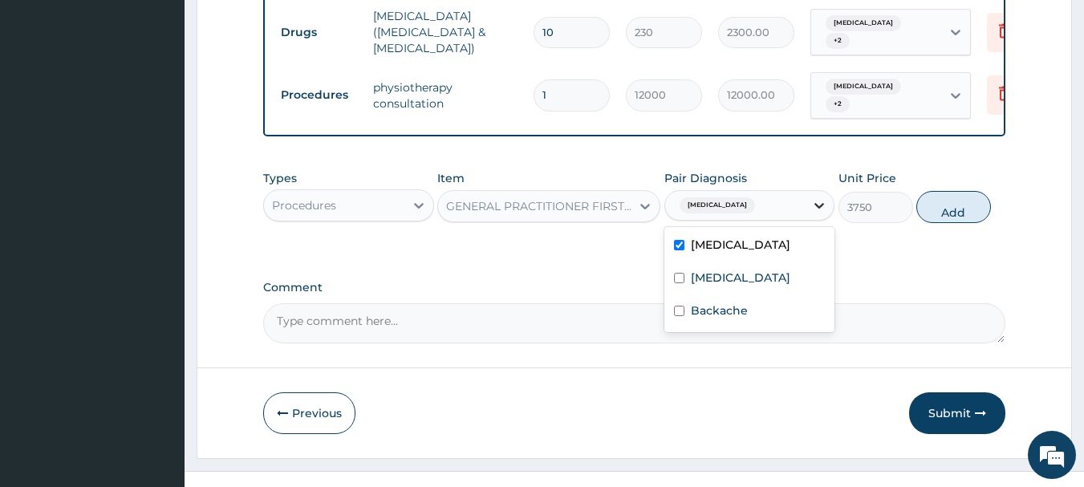
click at [817, 199] on icon at bounding box center [819, 205] width 16 height 16
click at [818, 204] on icon at bounding box center [819, 205] width 16 height 16
click at [681, 277] on input "checkbox" at bounding box center [679, 278] width 10 height 10
checkbox input "true"
click at [814, 209] on icon at bounding box center [819, 205] width 16 height 16
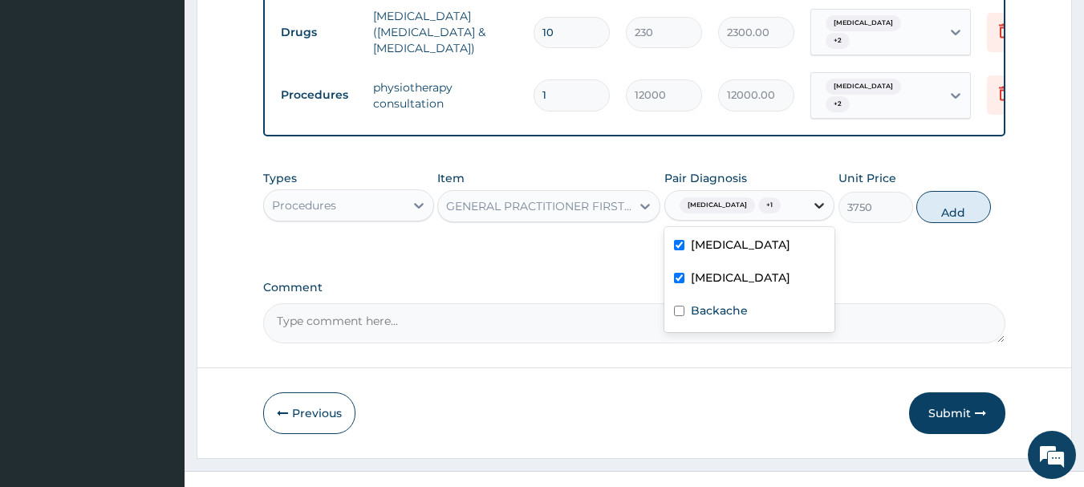
click at [814, 205] on icon at bounding box center [819, 205] width 16 height 16
click at [677, 309] on input "checkbox" at bounding box center [679, 311] width 10 height 10
checkbox input "true"
click at [969, 205] on button "Add" at bounding box center [953, 207] width 75 height 32
type input "0"
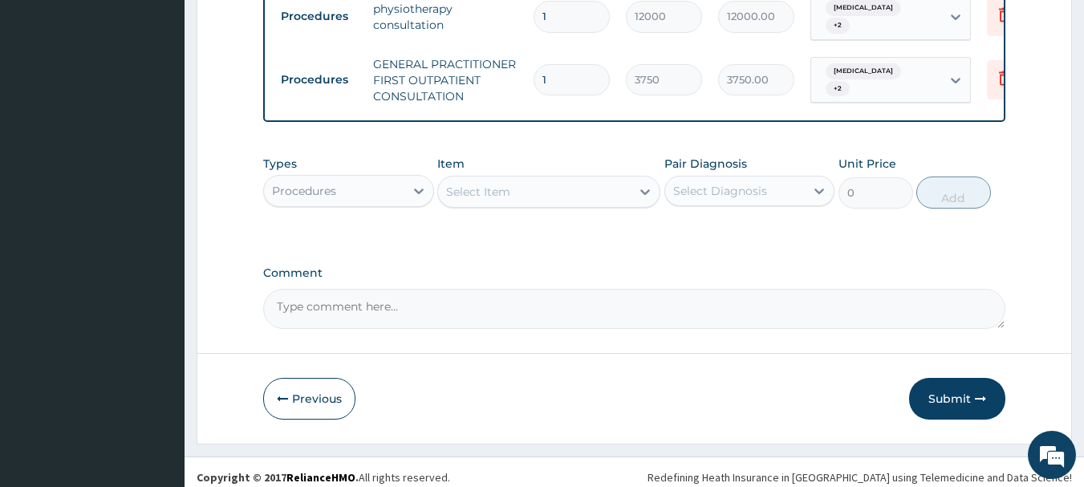
scroll to position [787, 0]
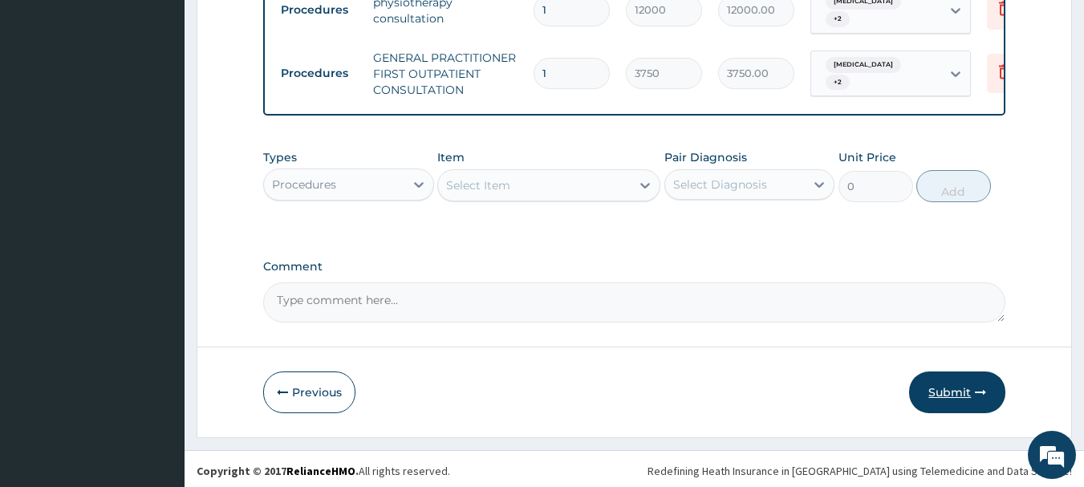
click at [961, 383] on button "Submit" at bounding box center [957, 393] width 96 height 42
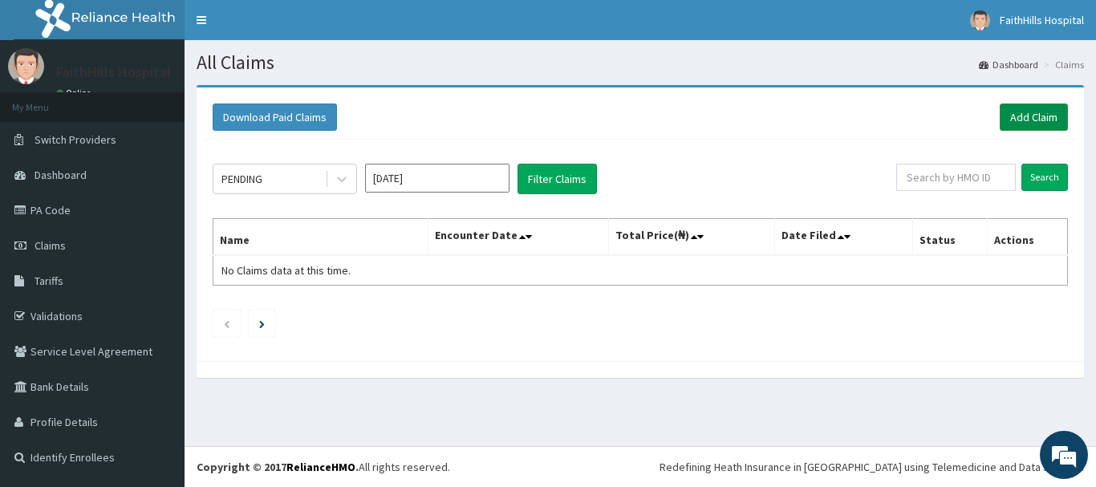
click at [1034, 114] on link "Add Claim" at bounding box center [1034, 117] width 68 height 27
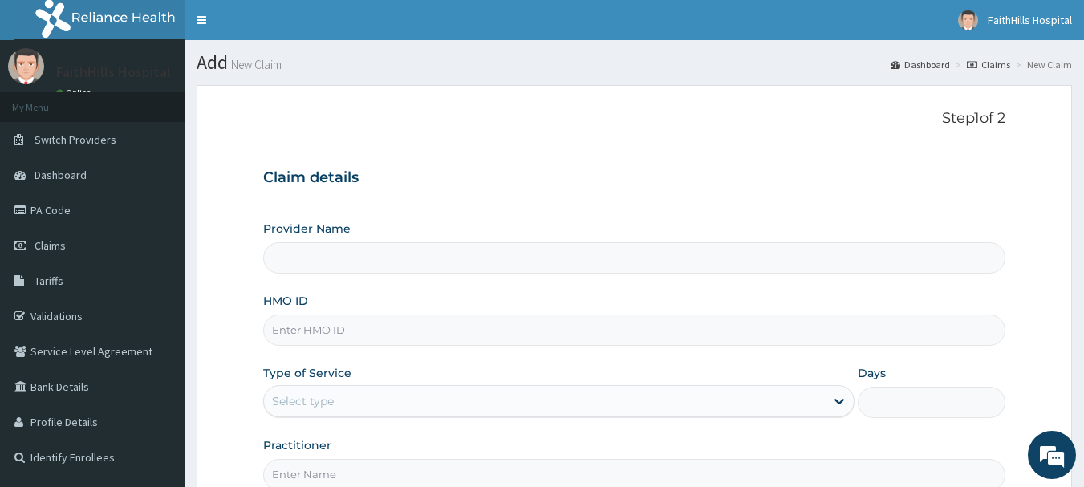
type input "FaithHills Specialist Hospital"
click at [327, 333] on input "HMO ID" at bounding box center [634, 330] width 743 height 31
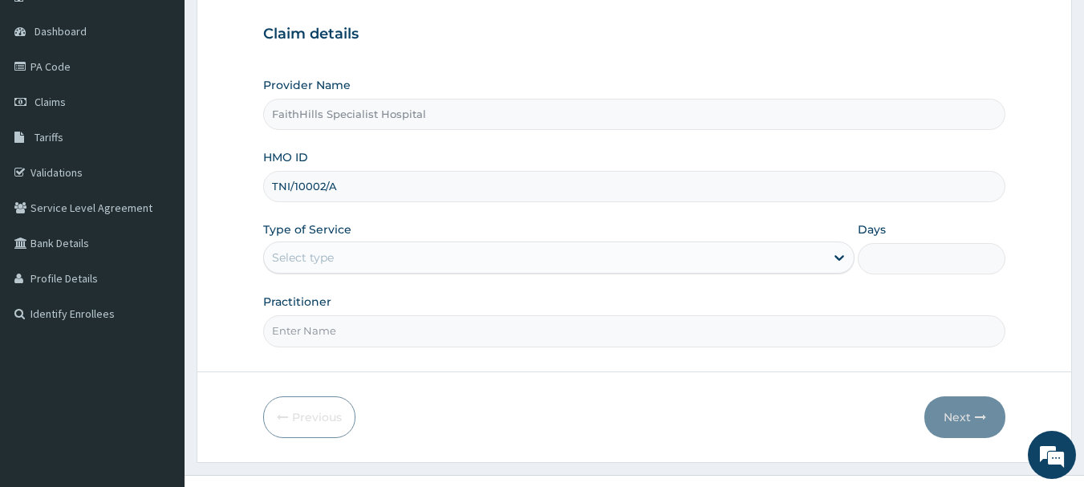
scroll to position [161, 0]
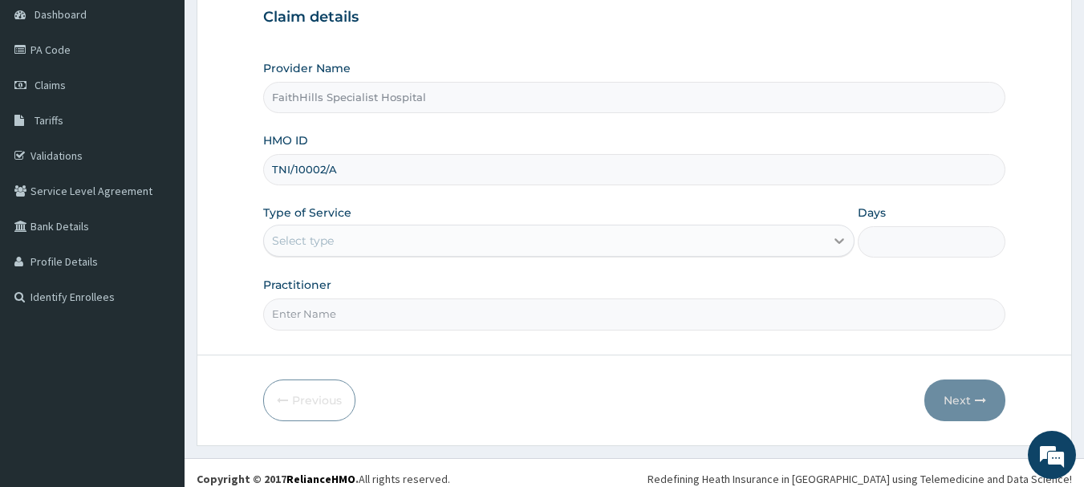
type input "TNI/10002/A"
click at [829, 250] on div at bounding box center [839, 240] width 29 height 29
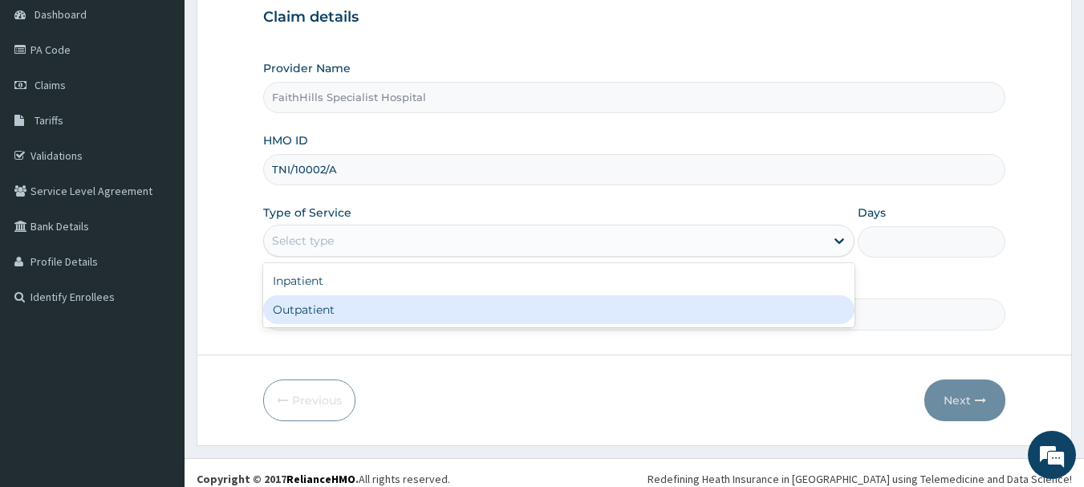
click at [301, 308] on div "Outpatient" at bounding box center [558, 309] width 591 height 29
type input "1"
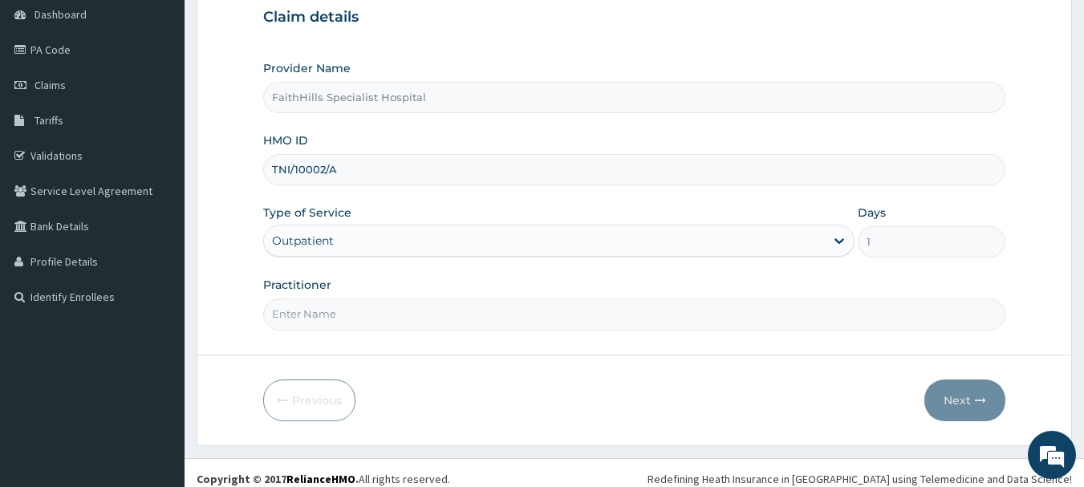
click at [317, 315] on input "Practitioner" at bounding box center [634, 314] width 743 height 31
type input "DR. SAMUEL"
click at [949, 397] on button "Next" at bounding box center [964, 401] width 81 height 42
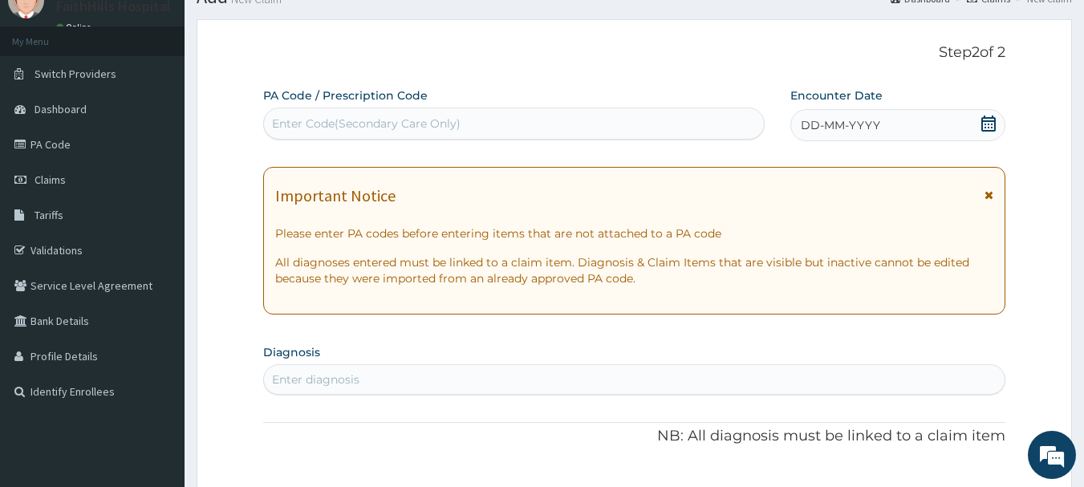
scroll to position [0, 0]
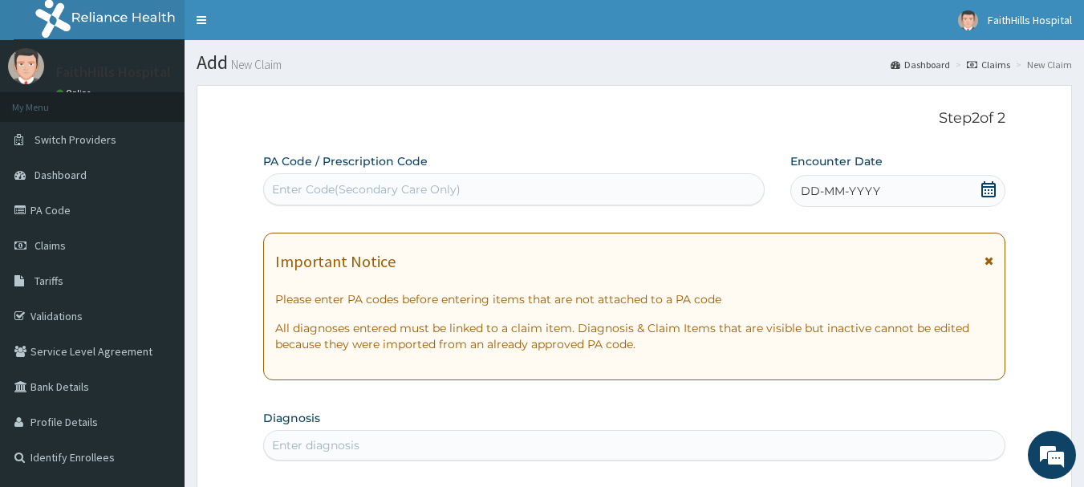
click at [323, 183] on div "Enter Code(Secondary Care Only)" at bounding box center [366, 189] width 189 height 16
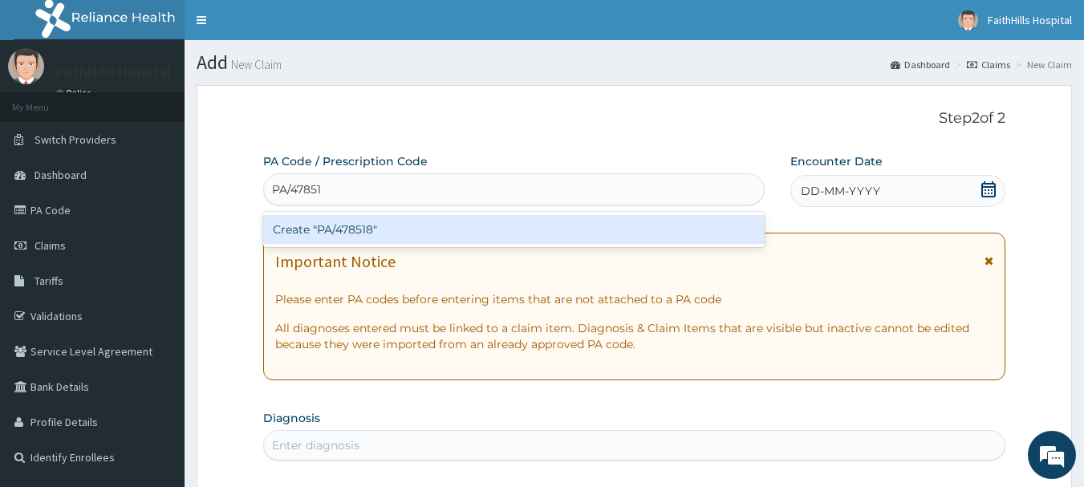
type input "PA/478518"
click at [327, 233] on div "Create "PA/478518"" at bounding box center [514, 229] width 502 height 29
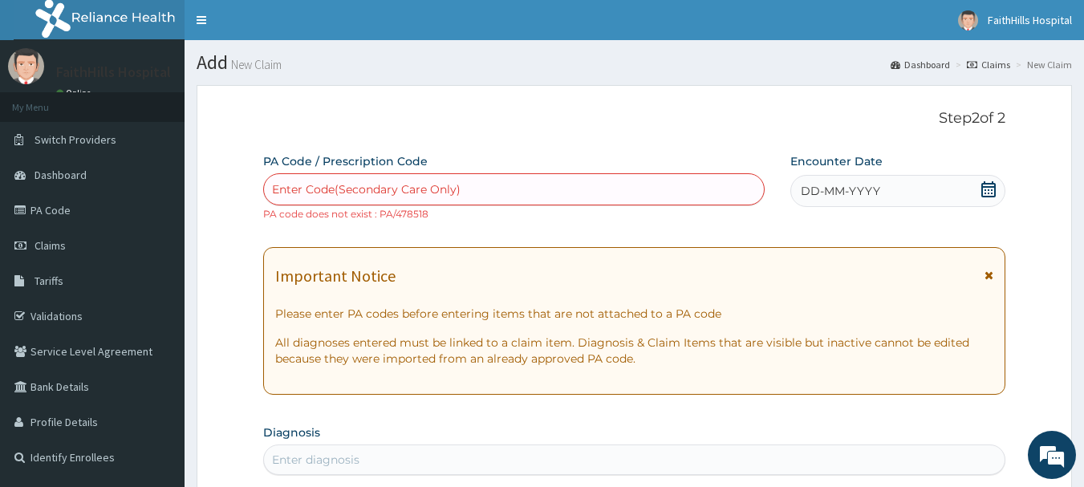
click at [388, 213] on small "PA code does not exist : PA/478518" at bounding box center [345, 214] width 165 height 12
click at [303, 188] on div "Enter Code(Secondary Care Only)" at bounding box center [366, 189] width 189 height 16
click at [986, 189] on icon at bounding box center [989, 189] width 16 height 16
click at [429, 189] on div "Enter Code(Secondary Care Only)" at bounding box center [366, 189] width 189 height 16
click at [343, 187] on div "Enter Code(Secondary Care Only)" at bounding box center [366, 189] width 189 height 16
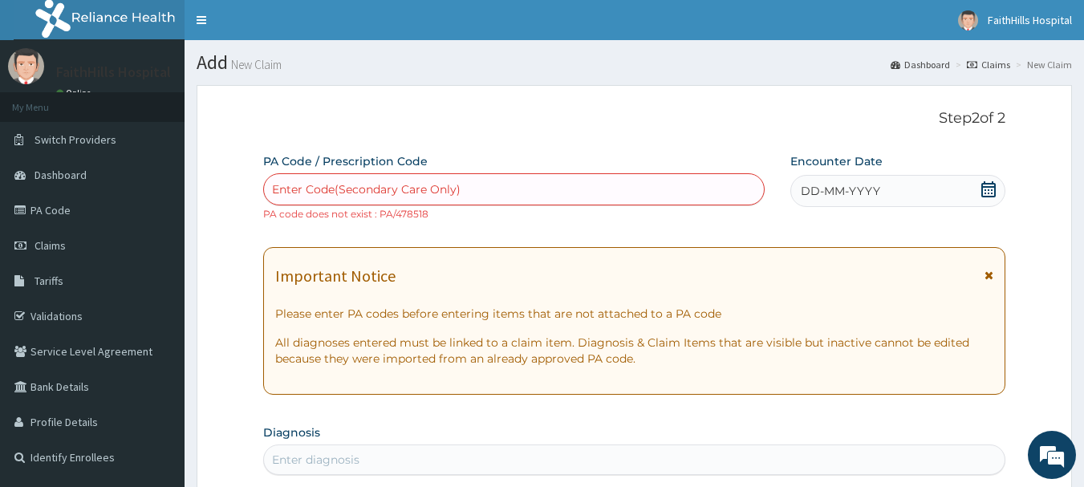
click at [305, 189] on div "Enter Code(Secondary Care Only)" at bounding box center [366, 189] width 189 height 16
paste input "PA/478516"
type input "PA/478516"
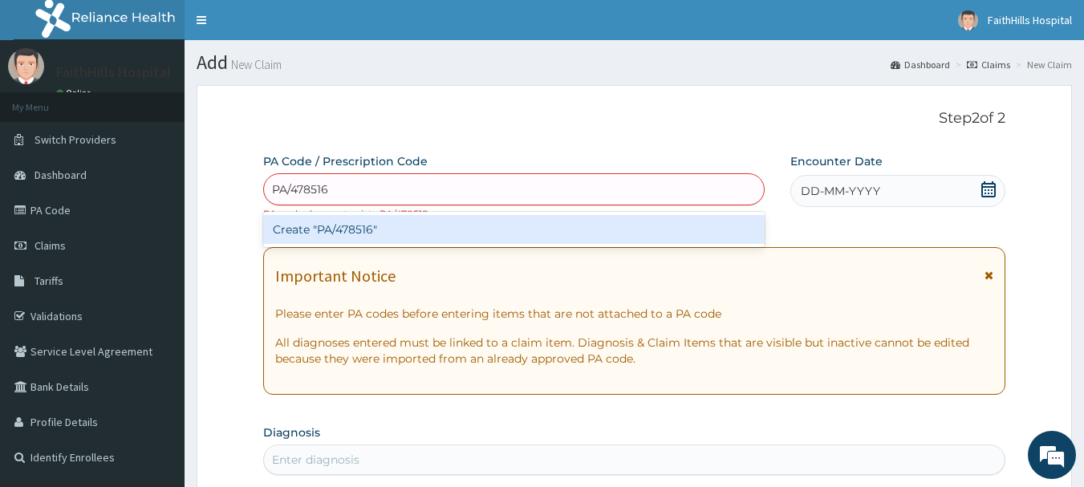
click at [377, 233] on div "Create "PA/478516"" at bounding box center [514, 229] width 502 height 29
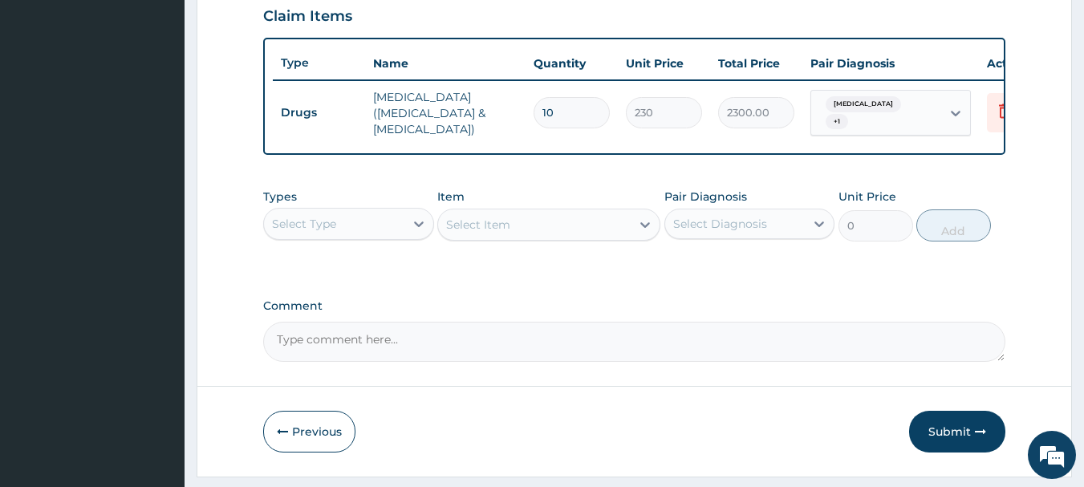
scroll to position [588, 0]
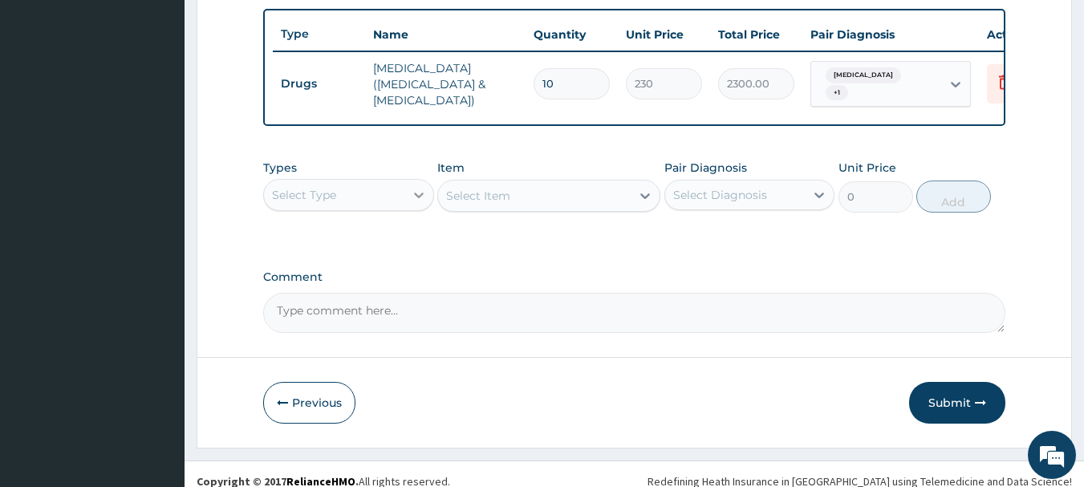
click at [413, 203] on icon at bounding box center [419, 195] width 16 height 16
click at [671, 245] on div "Types Select Type Item Select Item Pair Diagnosis Select Diagnosis Unit Price 0…" at bounding box center [634, 198] width 743 height 93
click at [815, 203] on icon at bounding box center [819, 195] width 16 height 16
click at [421, 203] on icon at bounding box center [419, 195] width 16 height 16
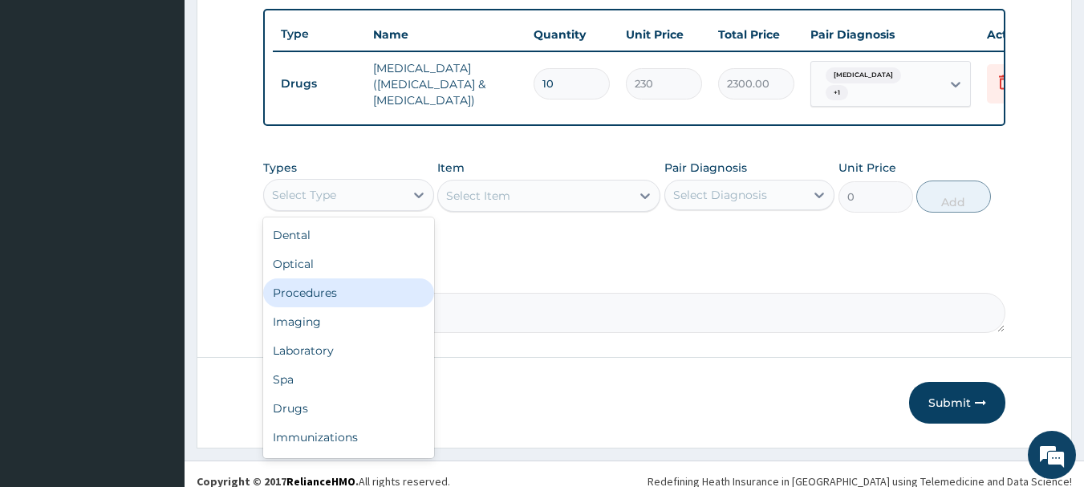
click at [329, 304] on div "Procedures" at bounding box center [348, 292] width 171 height 29
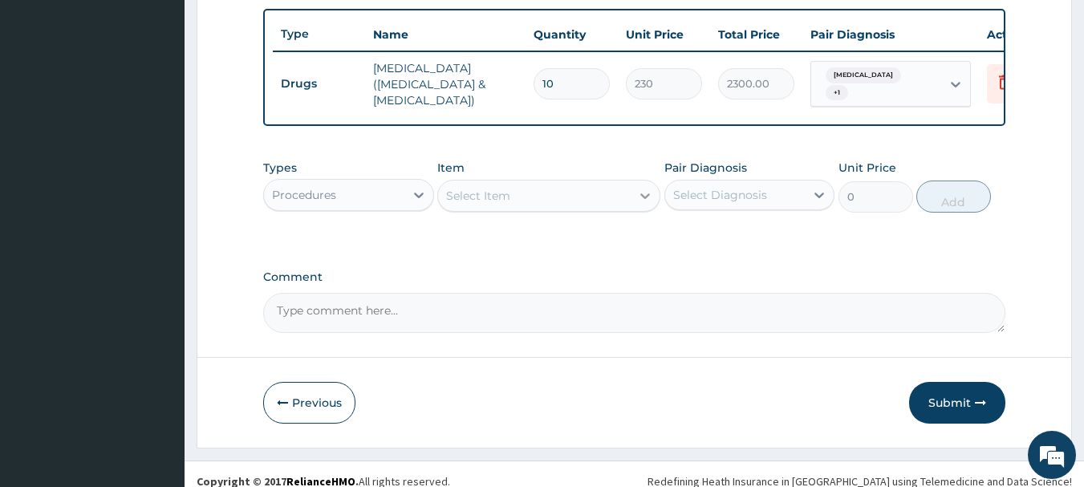
click at [644, 204] on icon at bounding box center [645, 196] width 16 height 16
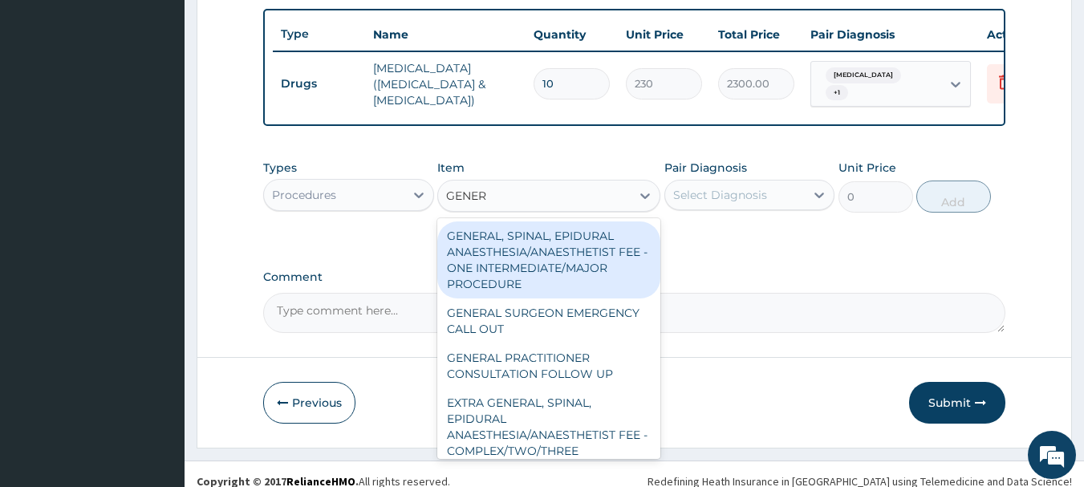
type input "GENERA"
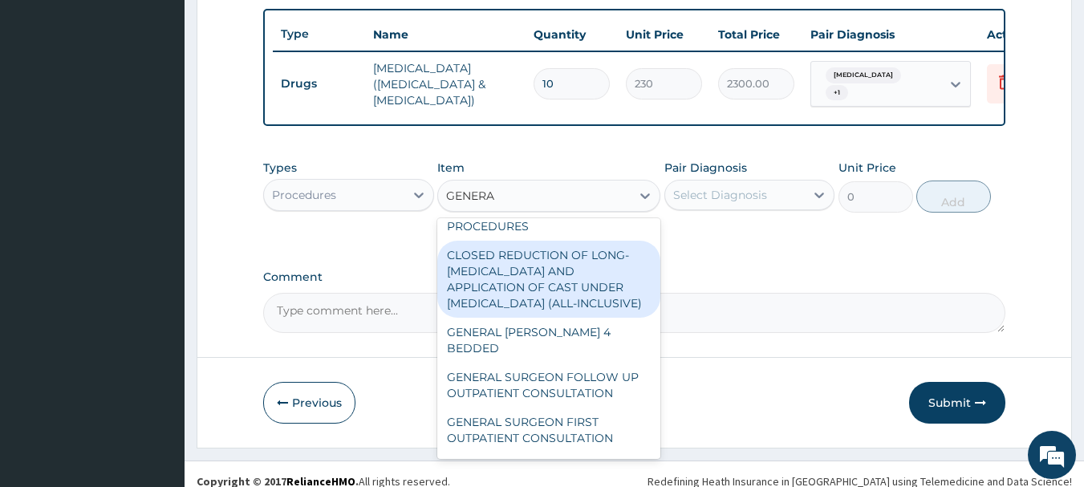
scroll to position [401, 0]
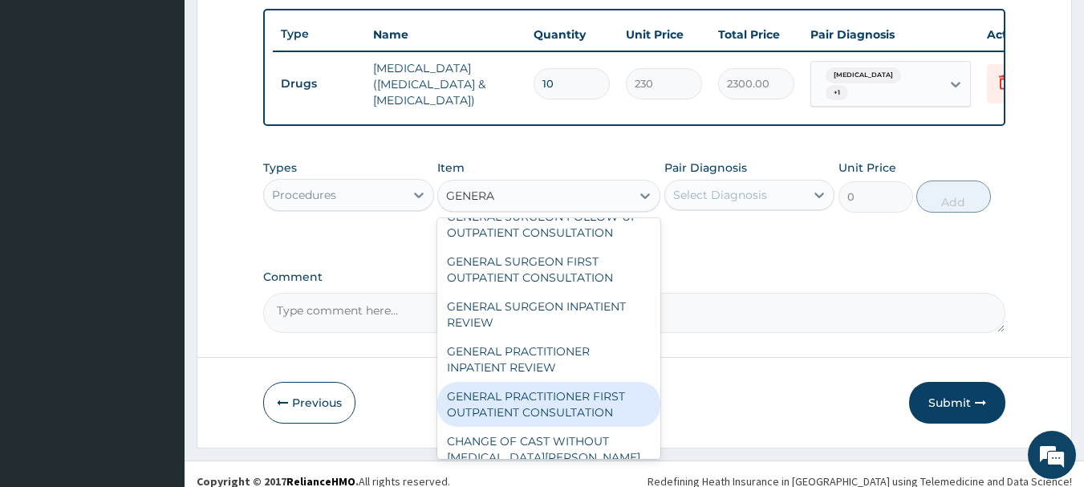
click at [576, 427] on div "GENERAL PRACTITIONER FIRST OUTPATIENT CONSULTATION" at bounding box center [548, 404] width 223 height 45
type input "3750"
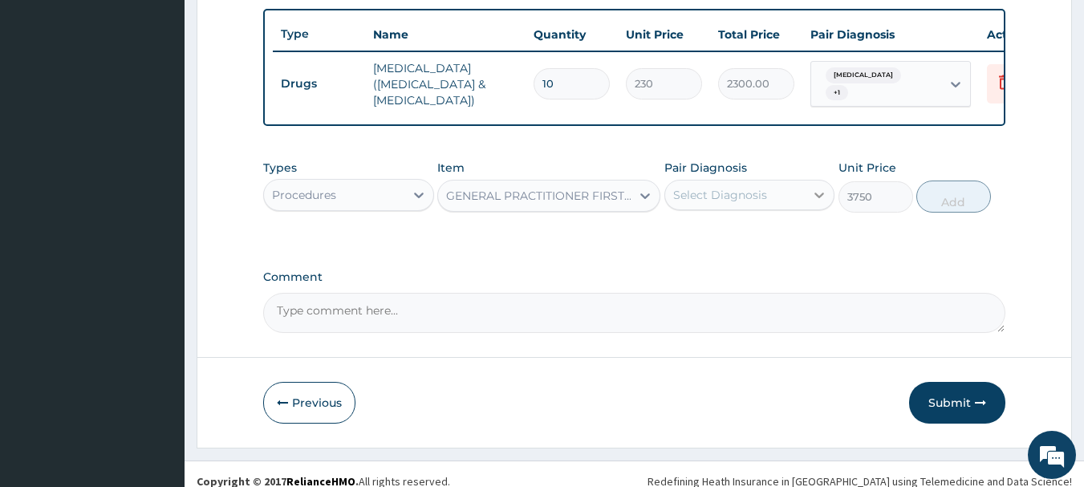
click at [818, 198] on icon at bounding box center [820, 196] width 10 height 6
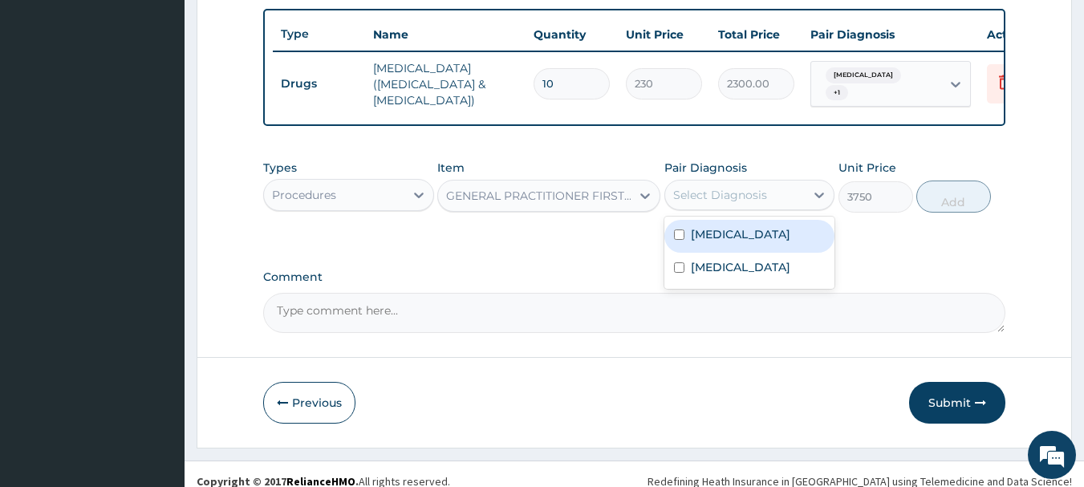
click at [684, 240] on input "checkbox" at bounding box center [679, 235] width 10 height 10
checkbox input "true"
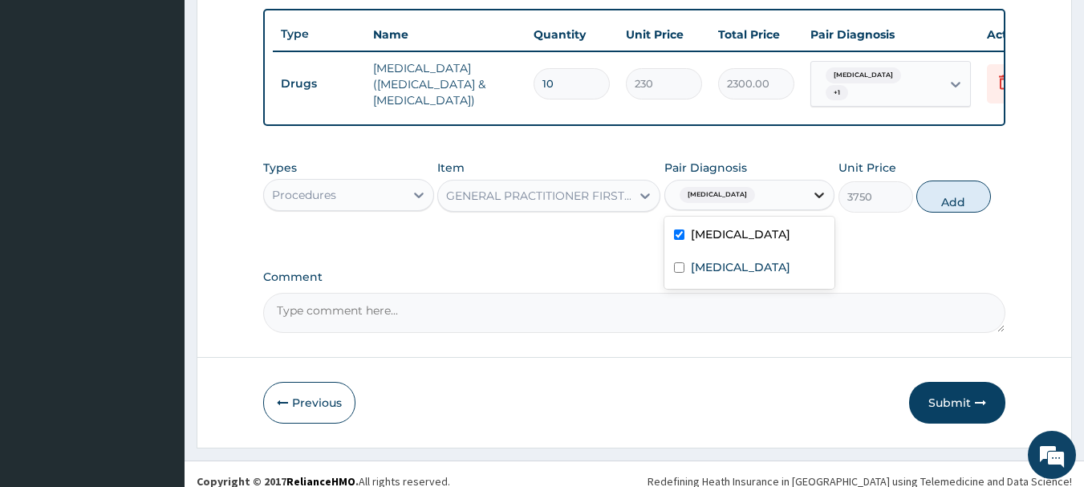
click at [818, 203] on icon at bounding box center [819, 195] width 16 height 16
click at [820, 198] on icon at bounding box center [820, 196] width 10 height 6
click at [681, 273] on input "checkbox" at bounding box center [679, 267] width 10 height 10
checkbox input "true"
click at [948, 213] on button "Add" at bounding box center [953, 197] width 75 height 32
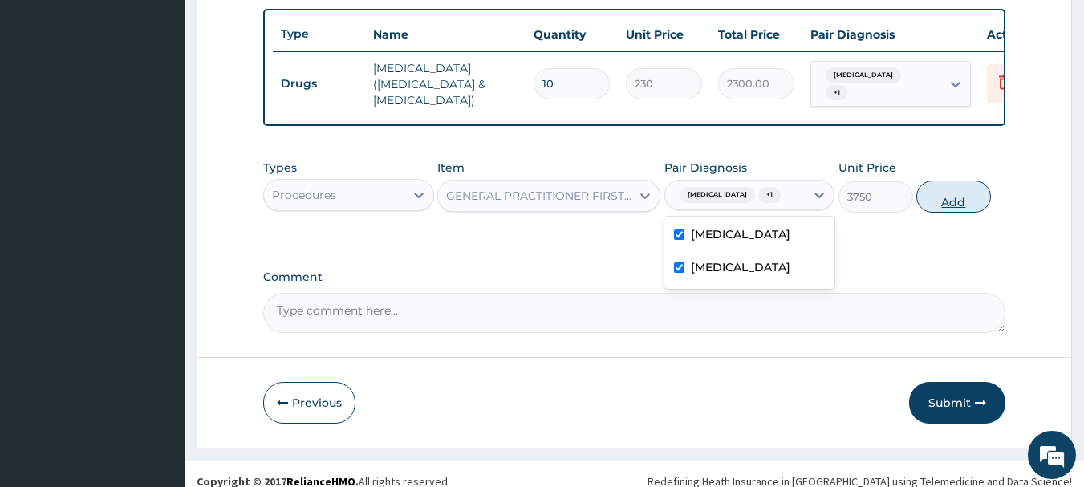
type input "0"
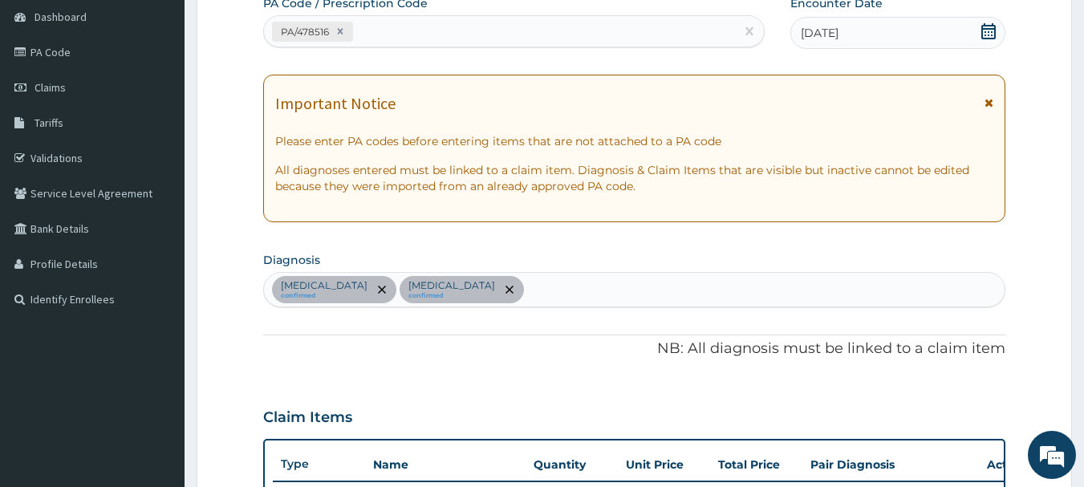
scroll to position [107, 0]
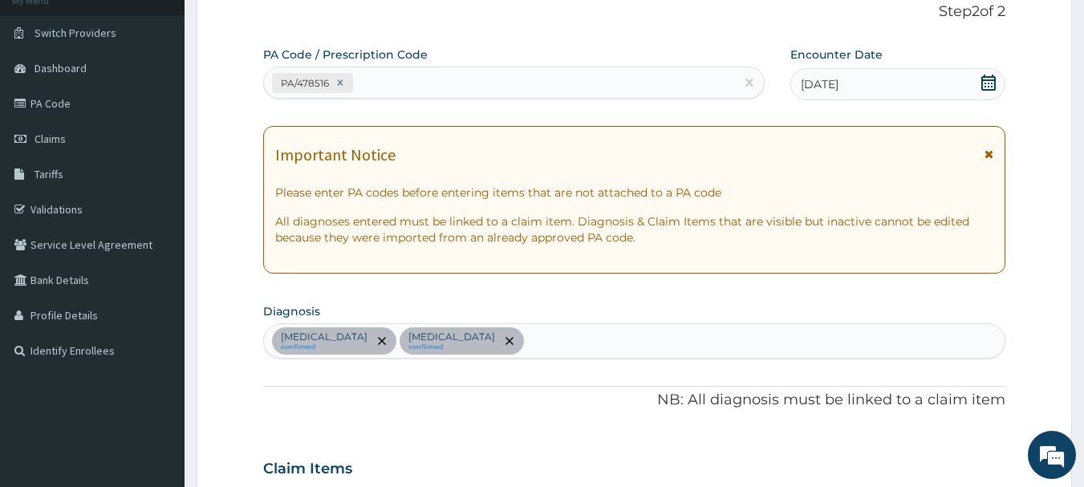
click at [620, 343] on div "Cervical spondylosis confirmed Lumbar spondylosis confirmed" at bounding box center [635, 341] width 742 height 34
type input "MALARIA"
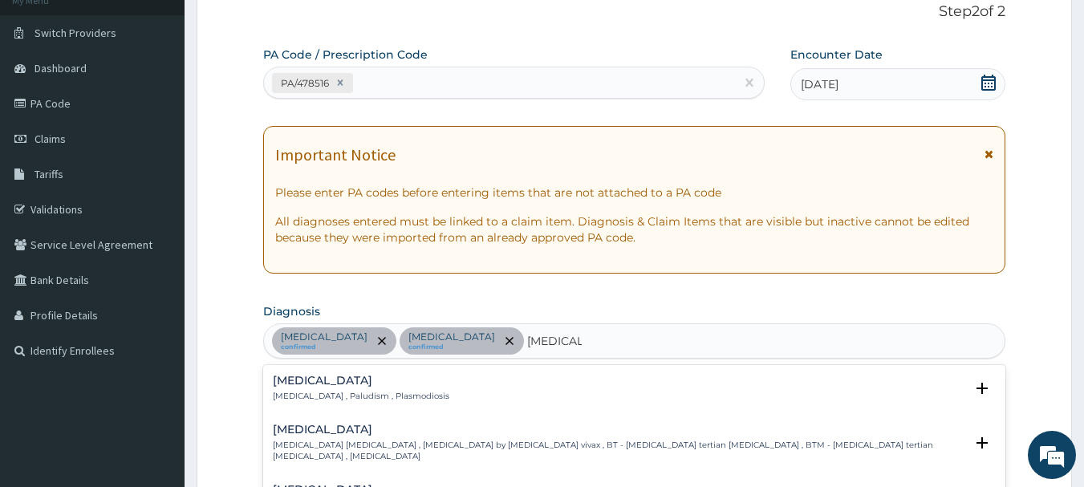
click at [291, 386] on h4 "Malaria" at bounding box center [361, 381] width 177 height 12
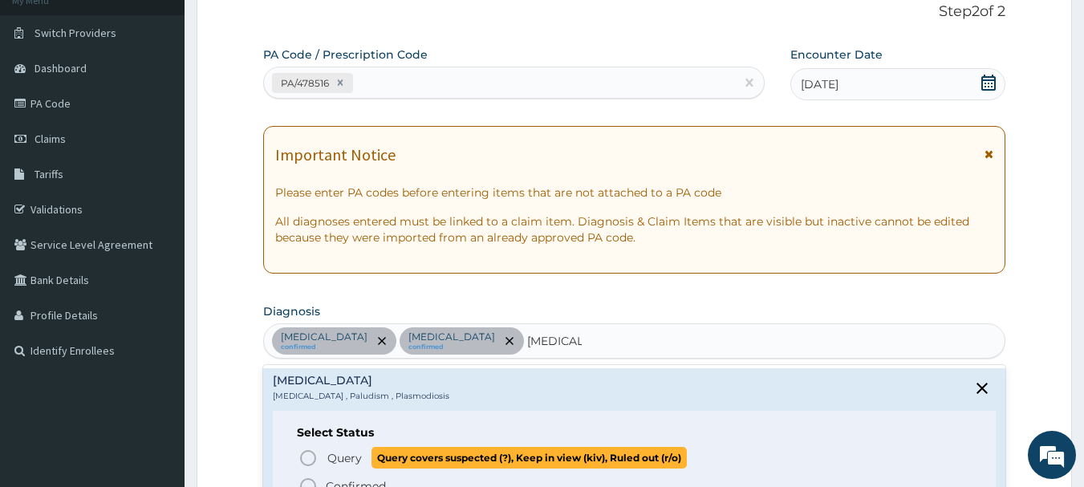
scroll to position [80, 0]
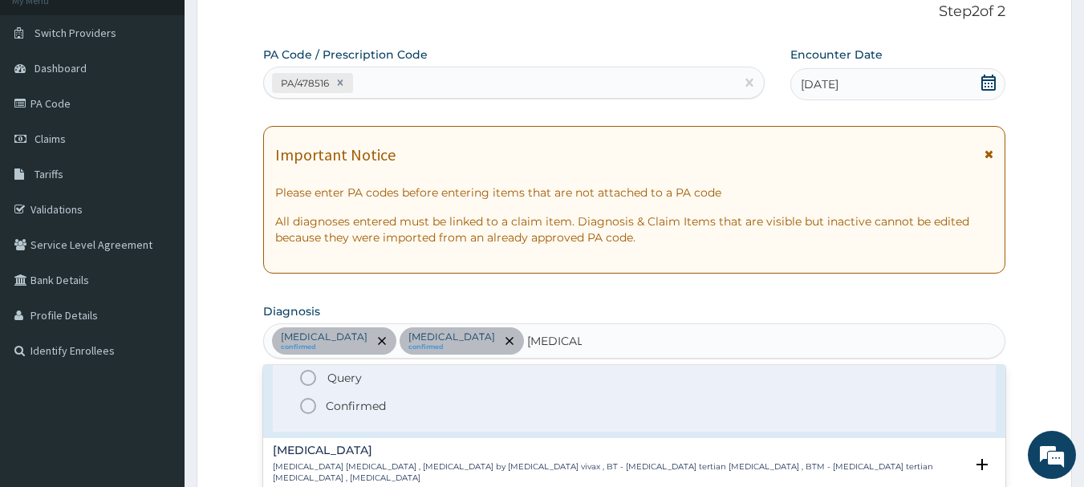
click at [311, 408] on icon "status option filled" at bounding box center [308, 405] width 19 height 19
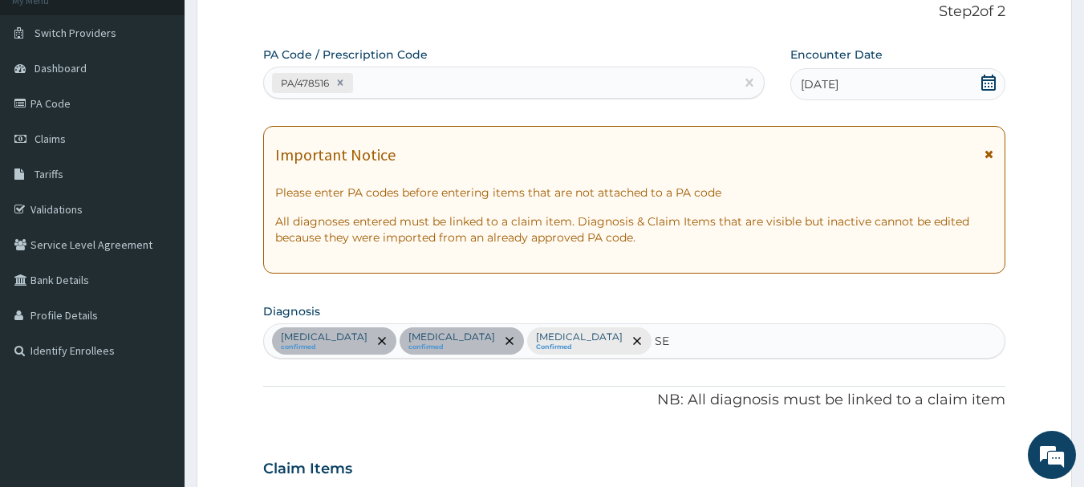
type input "SEP"
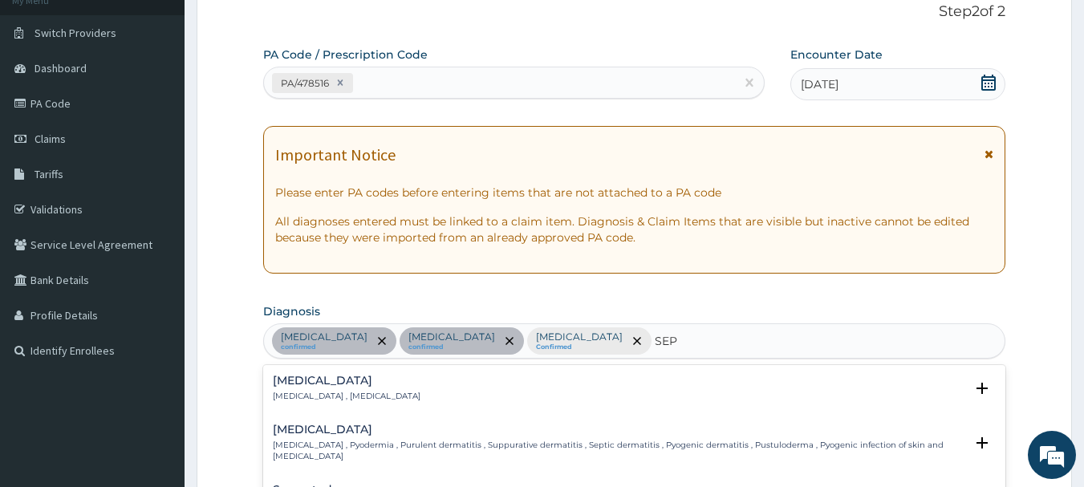
click at [304, 389] on div "Sepsis Systemic infection , Sepsis" at bounding box center [347, 389] width 148 height 28
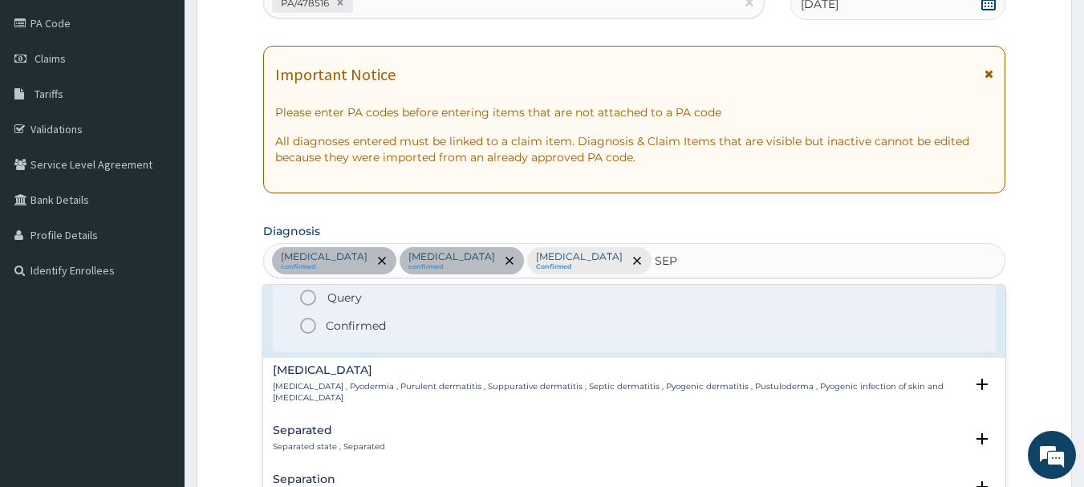
click at [308, 328] on icon "status option filled" at bounding box center [308, 325] width 19 height 19
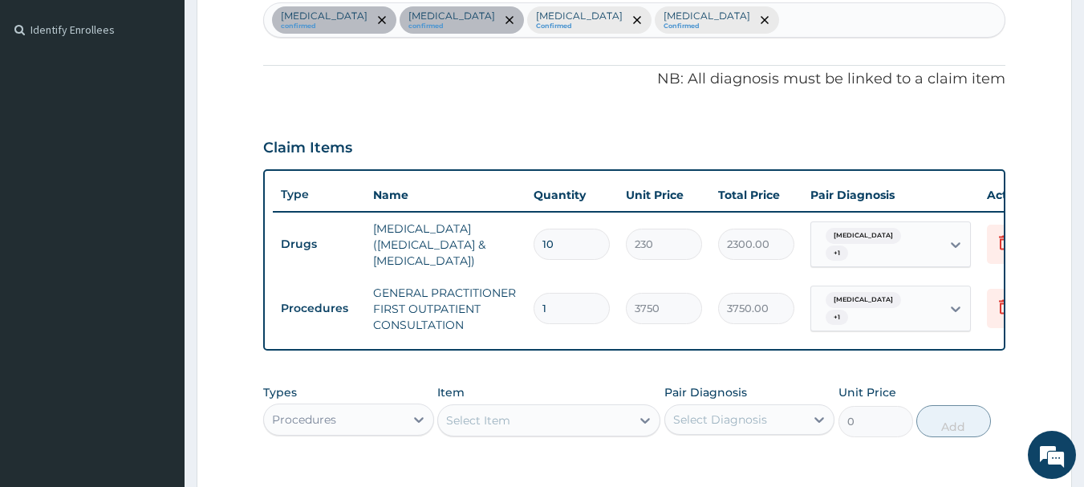
scroll to position [588, 0]
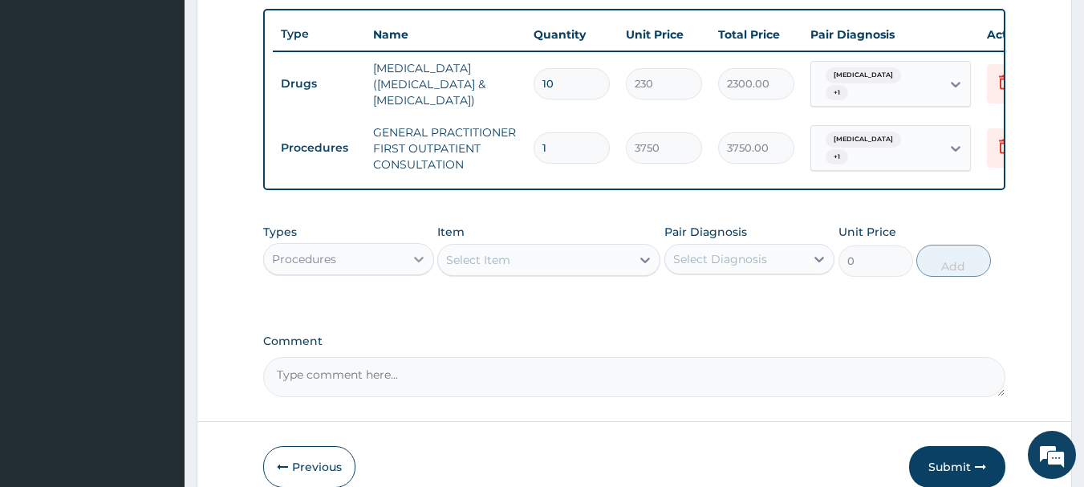
click at [418, 262] on icon at bounding box center [419, 260] width 10 height 6
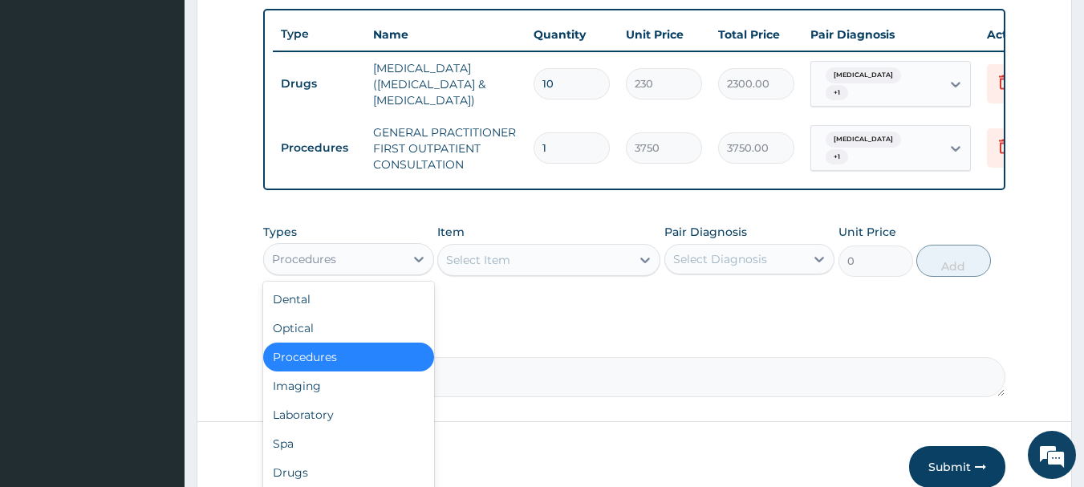
scroll to position [55, 0]
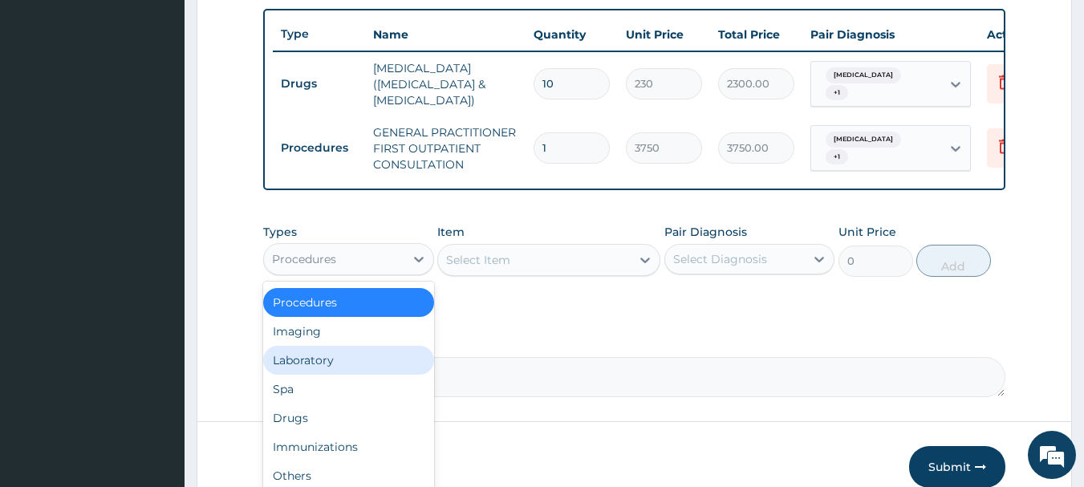
click at [319, 370] on div "Laboratory" at bounding box center [348, 360] width 171 height 29
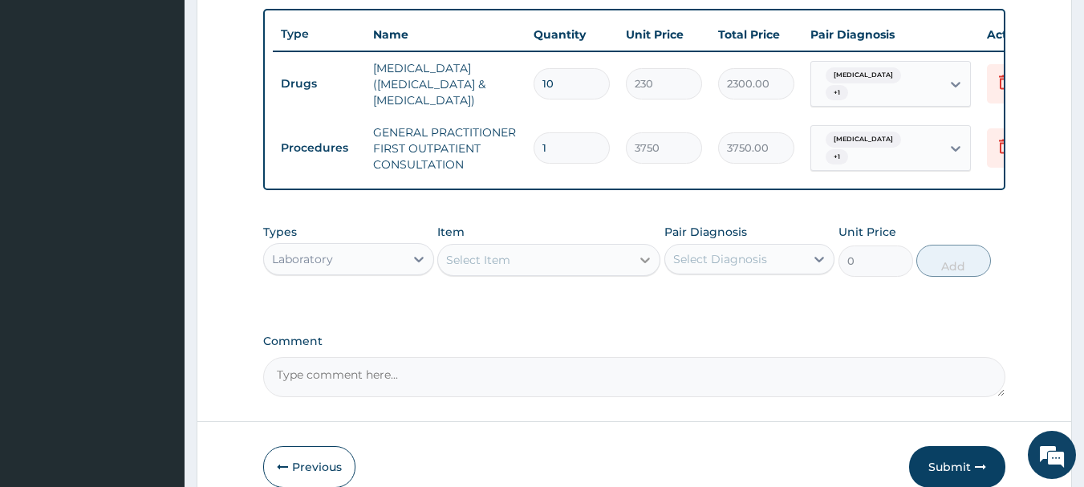
click at [645, 268] on icon at bounding box center [645, 260] width 16 height 16
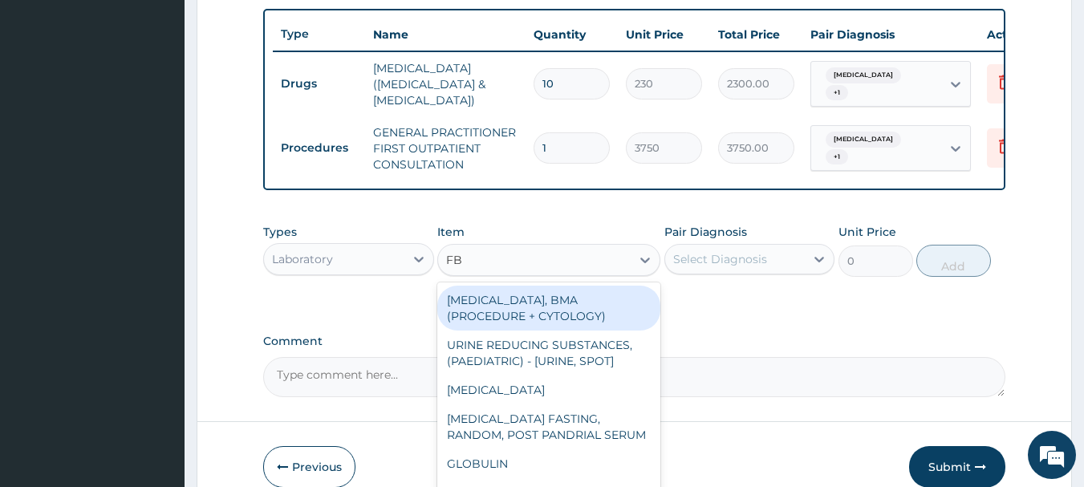
type input "FBC"
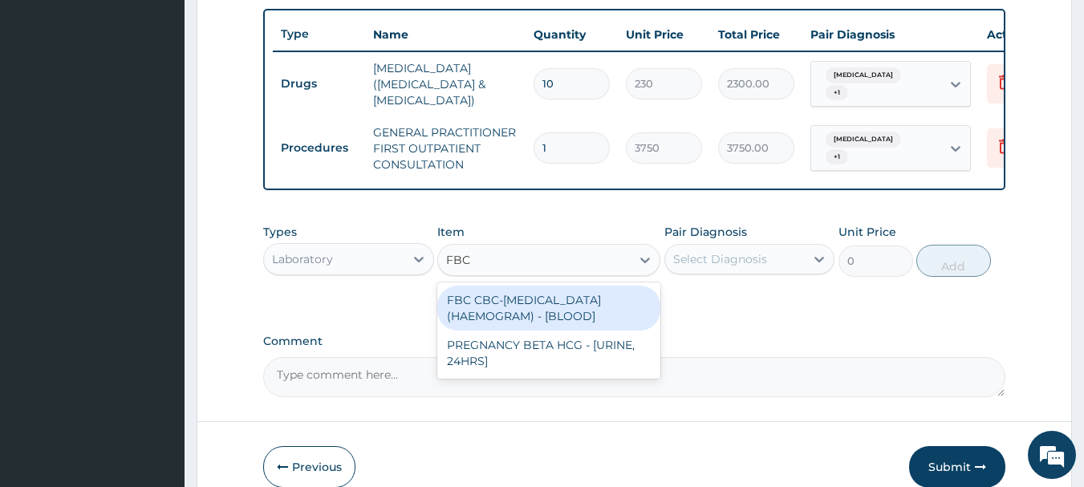
click at [479, 319] on div "FBC CBC-[MEDICAL_DATA] (HAEMOGRAM) - [BLOOD]" at bounding box center [548, 308] width 223 height 45
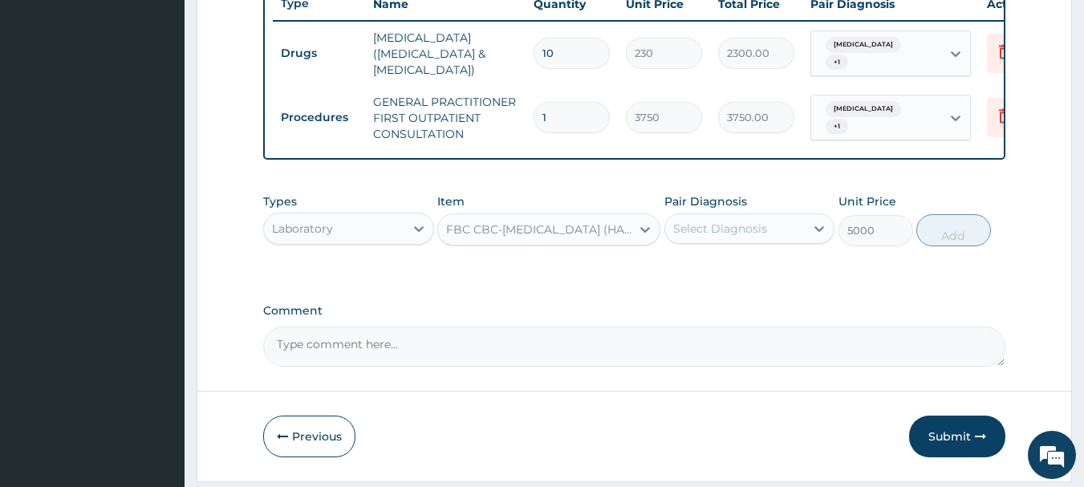
scroll to position [668, 0]
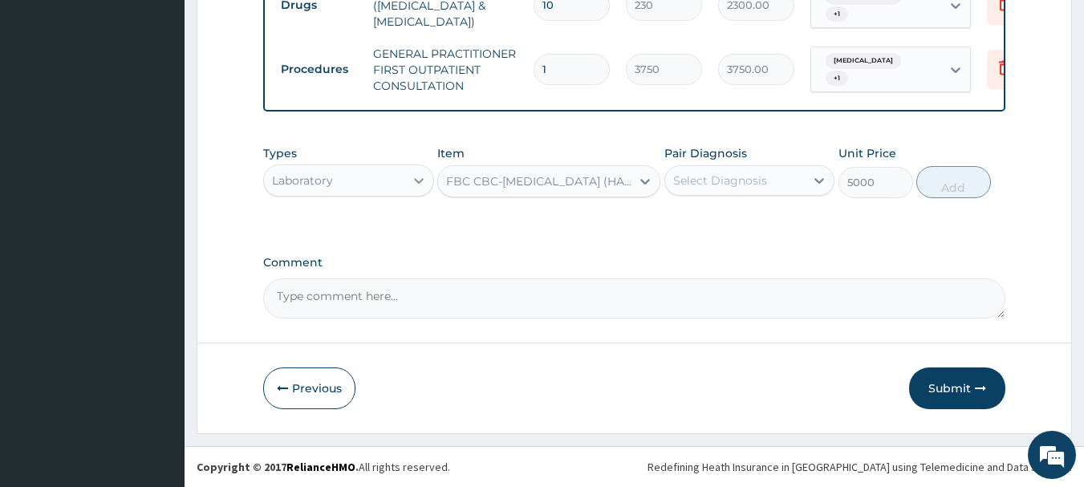
click at [417, 189] on icon at bounding box center [419, 181] width 16 height 16
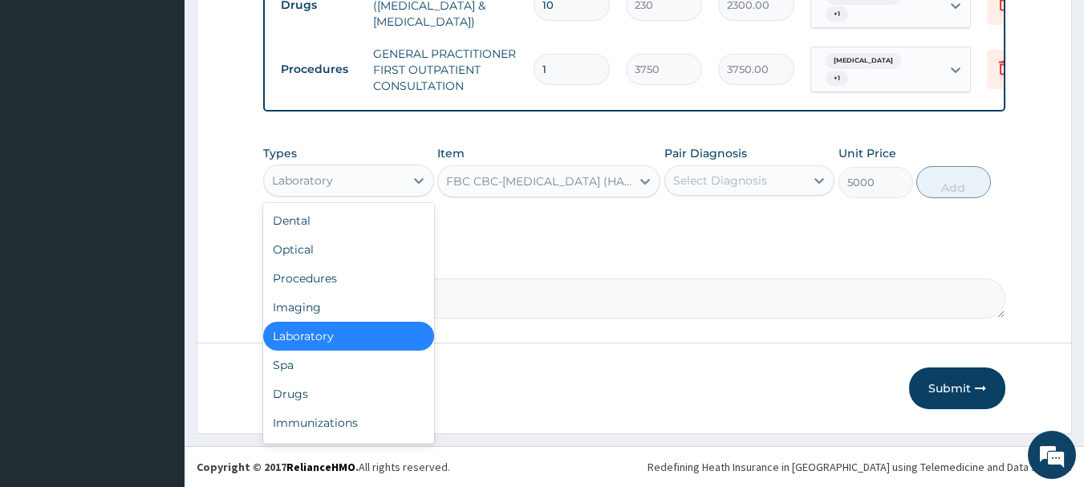
click at [317, 344] on div "Laboratory" at bounding box center [348, 336] width 171 height 29
type input "0"
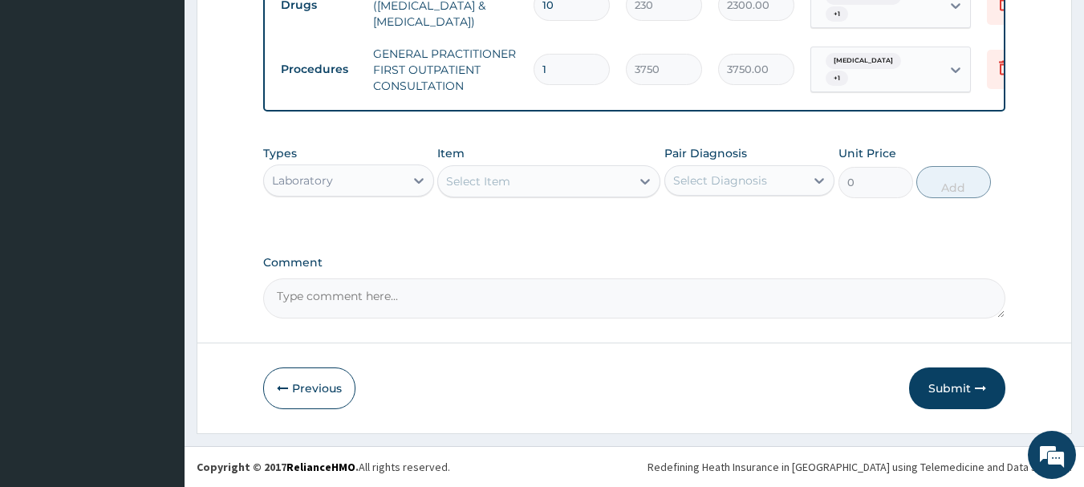
click at [615, 270] on label "Comment" at bounding box center [634, 263] width 743 height 14
click at [615, 278] on textarea "Comment" at bounding box center [634, 298] width 743 height 40
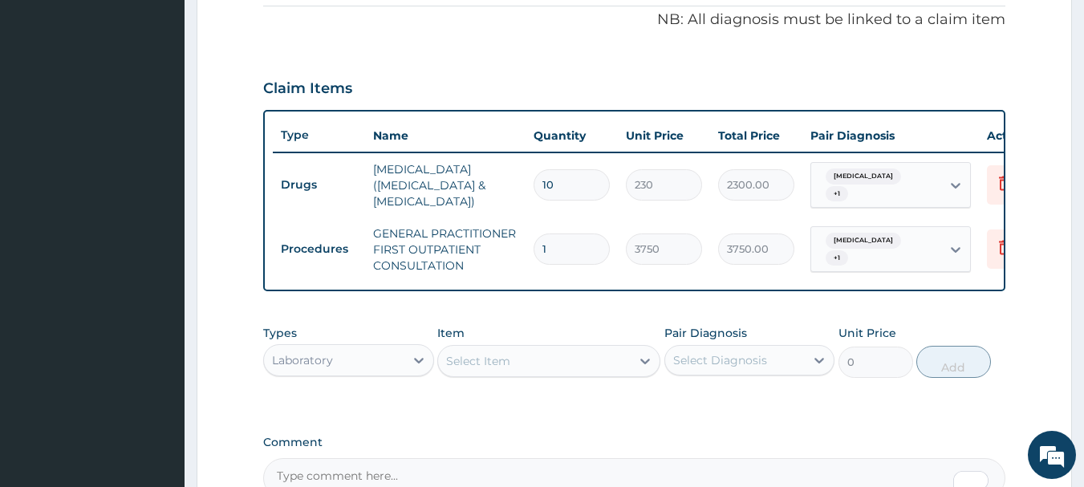
scroll to position [508, 0]
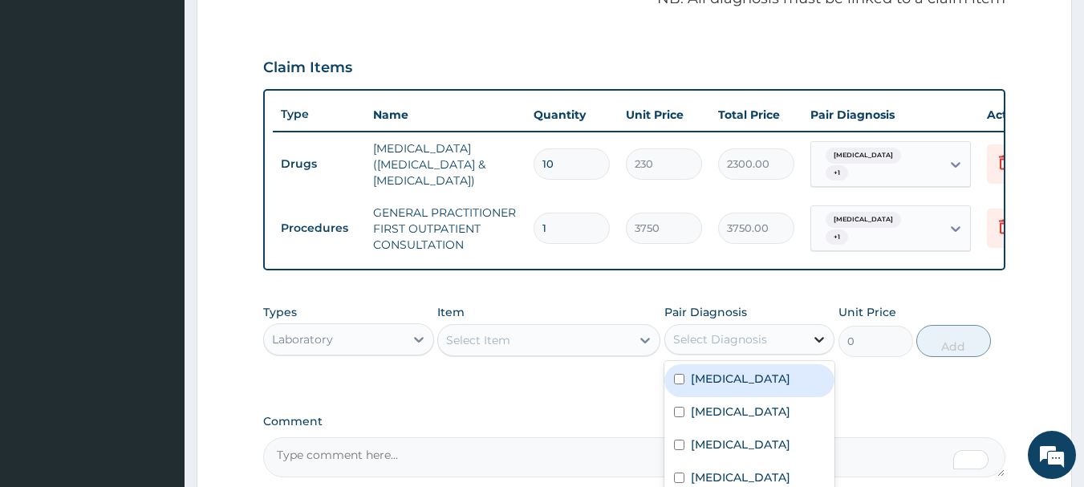
click at [807, 351] on div at bounding box center [819, 339] width 29 height 29
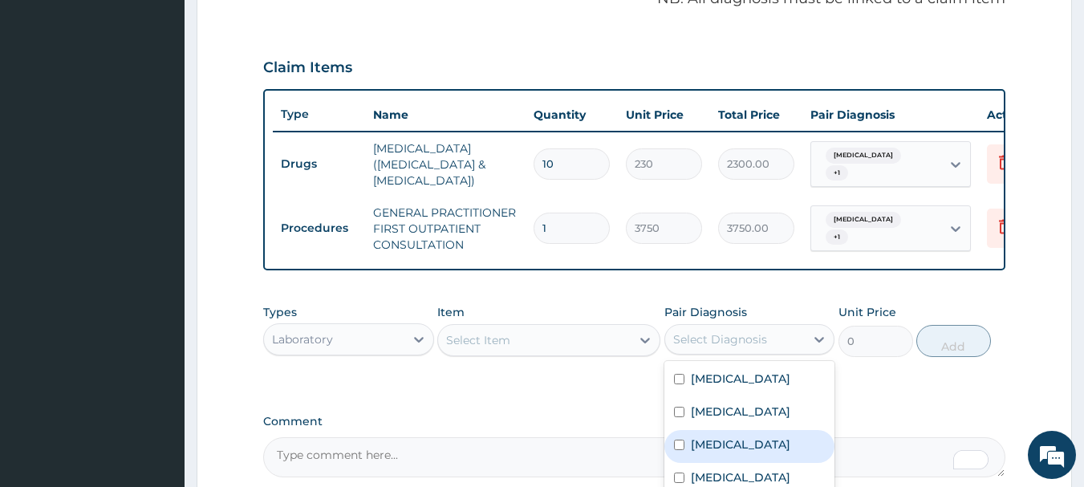
click at [683, 449] on div "[MEDICAL_DATA]" at bounding box center [749, 446] width 171 height 33
checkbox input "true"
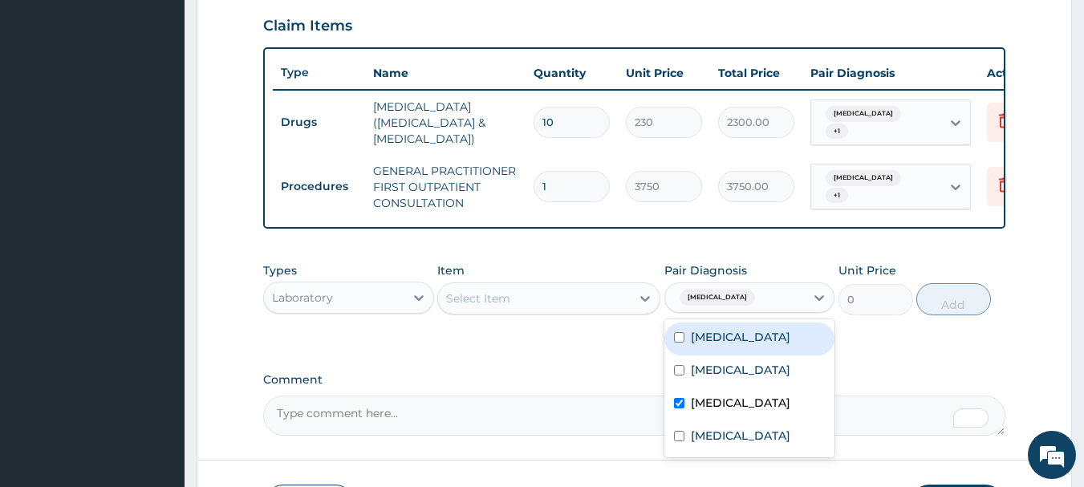
scroll to position [588, 0]
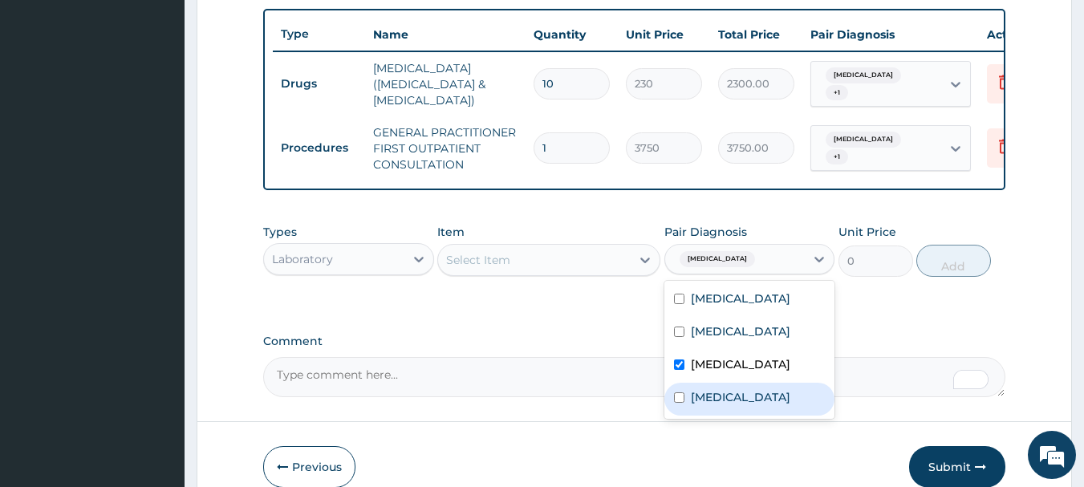
click at [681, 403] on input "checkbox" at bounding box center [679, 397] width 10 height 10
checkbox input "true"
click at [866, 347] on label "Comment" at bounding box center [634, 342] width 743 height 14
click at [866, 357] on textarea "Comment" at bounding box center [634, 377] width 743 height 40
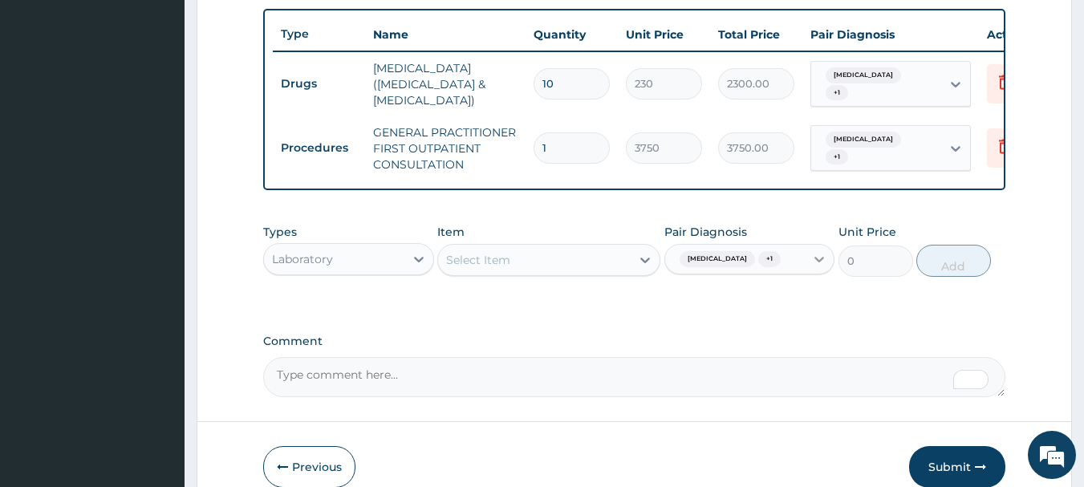
click at [822, 274] on div at bounding box center [819, 259] width 29 height 29
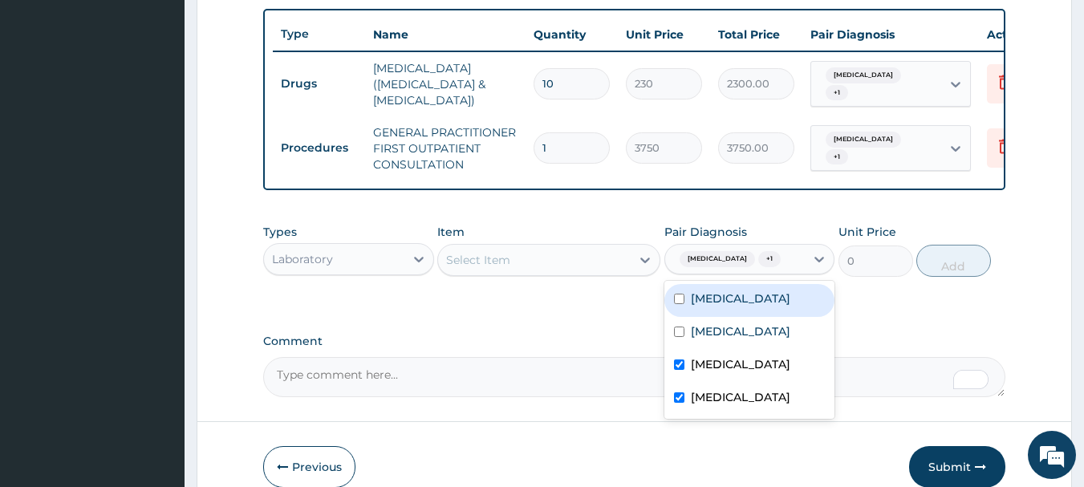
click at [892, 360] on div "Comment" at bounding box center [634, 366] width 743 height 63
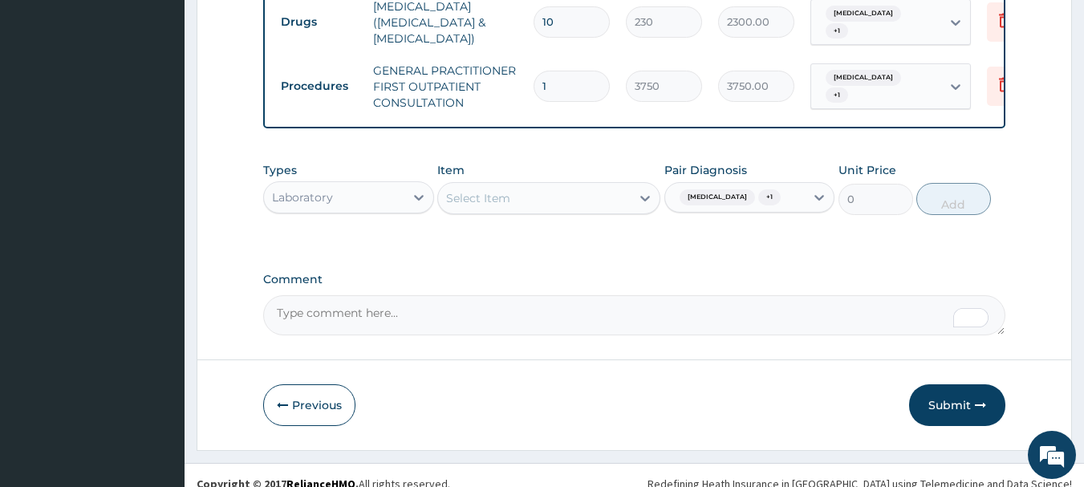
scroll to position [677, 0]
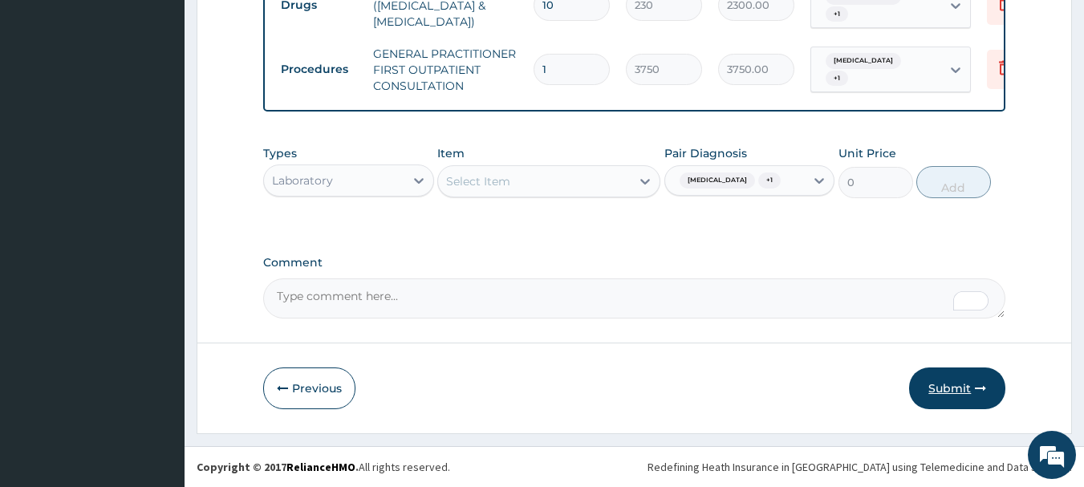
click at [956, 388] on button "Submit" at bounding box center [957, 389] width 96 height 42
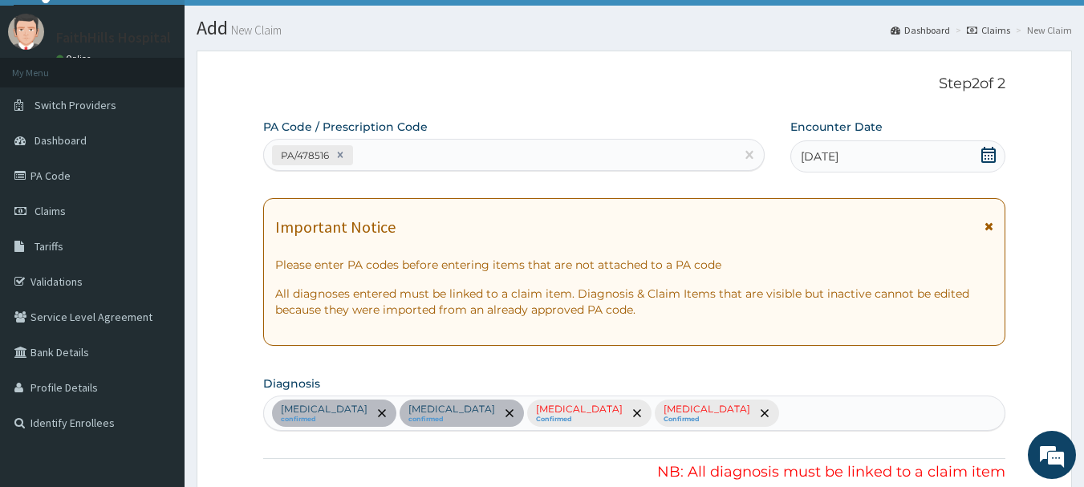
scroll to position [115, 0]
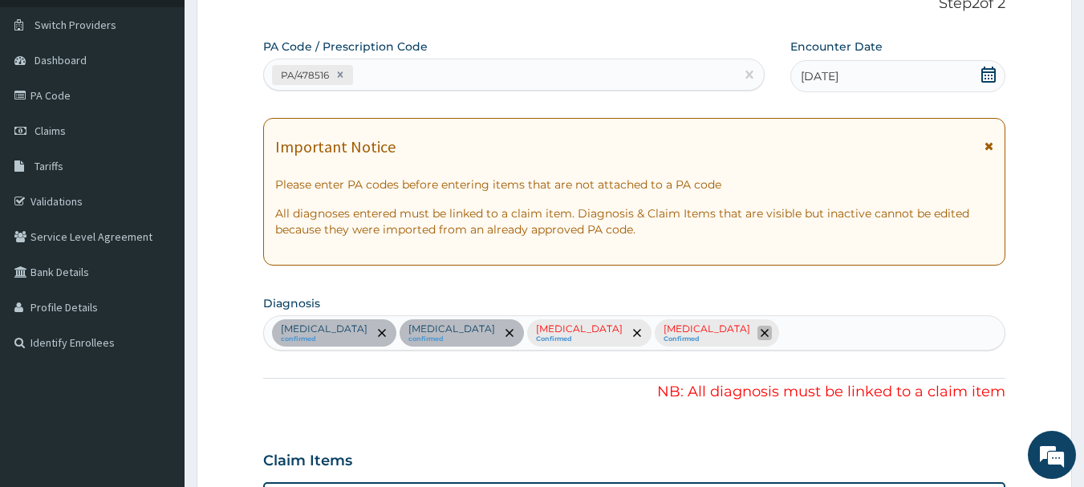
click at [761, 336] on icon "remove selection option" at bounding box center [765, 333] width 8 height 8
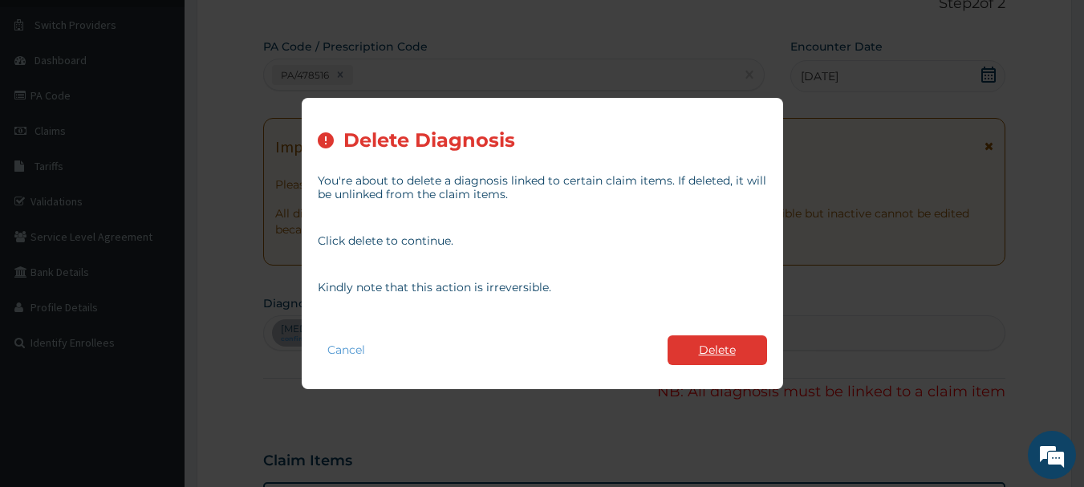
click at [709, 352] on button "Delete" at bounding box center [718, 350] width 100 height 30
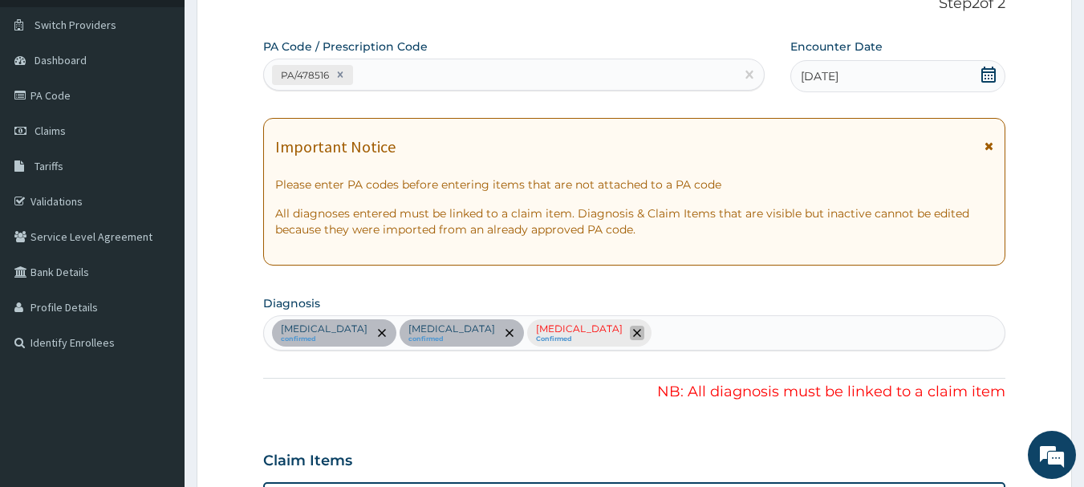
click at [633, 333] on icon "remove selection option" at bounding box center [637, 333] width 8 height 8
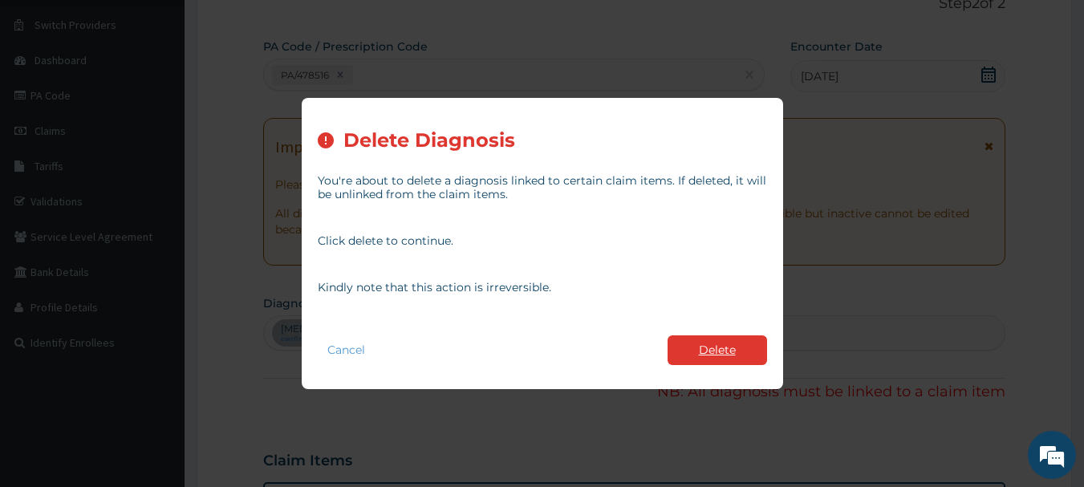
click at [712, 353] on button "Delete" at bounding box center [718, 350] width 100 height 30
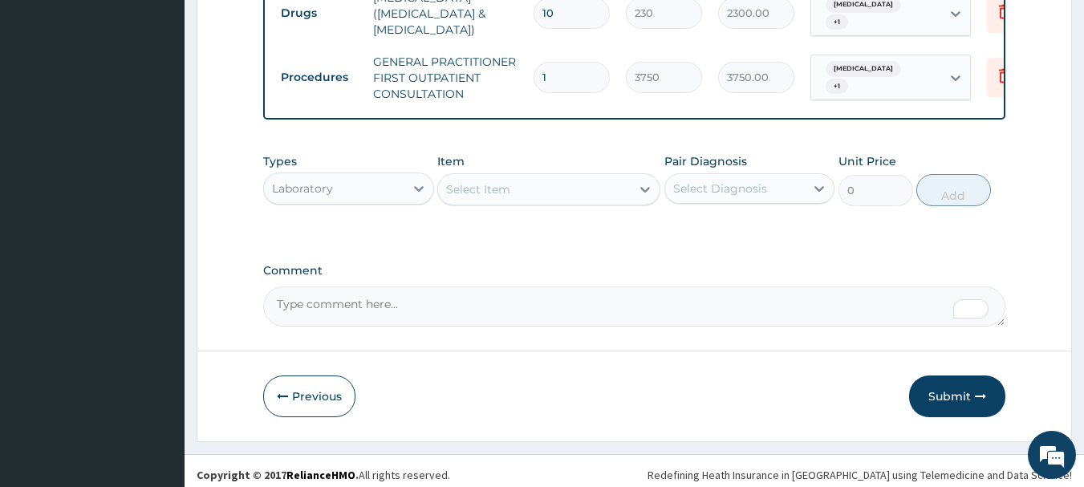
scroll to position [677, 0]
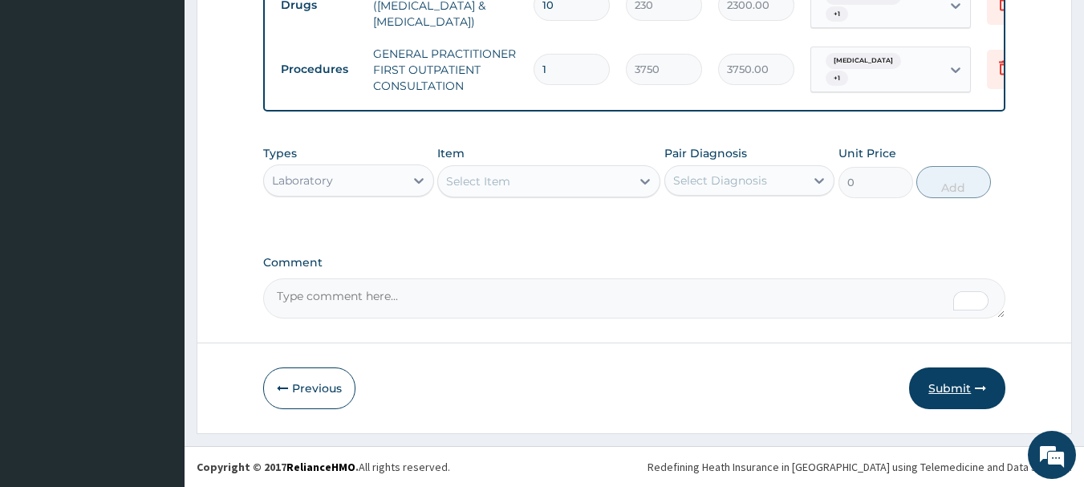
click at [943, 390] on button "Submit" at bounding box center [957, 389] width 96 height 42
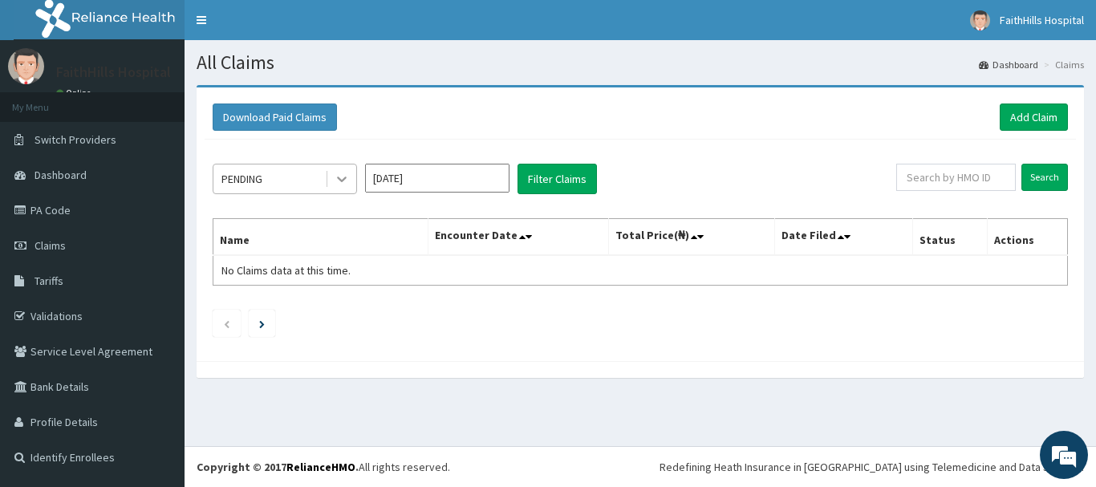
click at [344, 178] on icon at bounding box center [342, 180] width 10 height 6
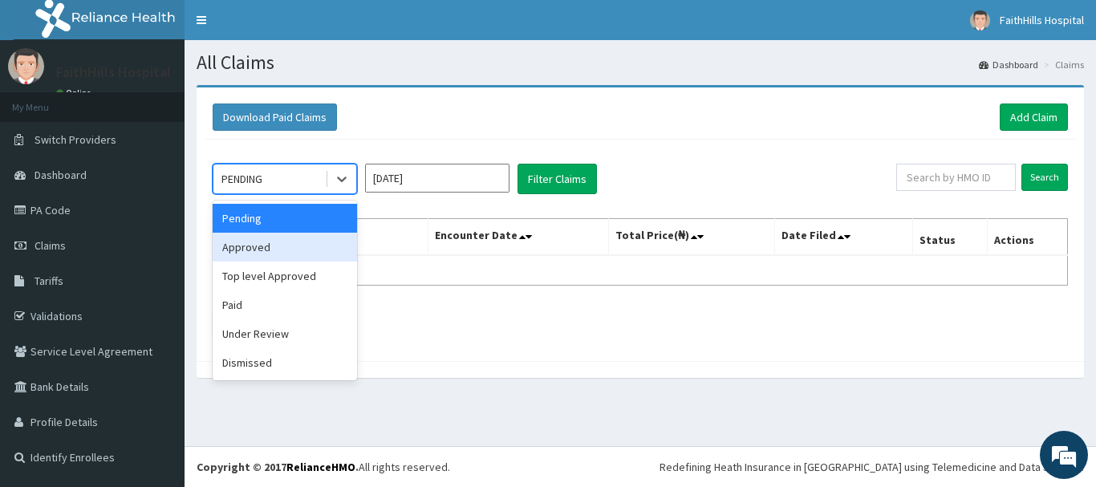
click at [261, 244] on div "Approved" at bounding box center [285, 247] width 144 height 29
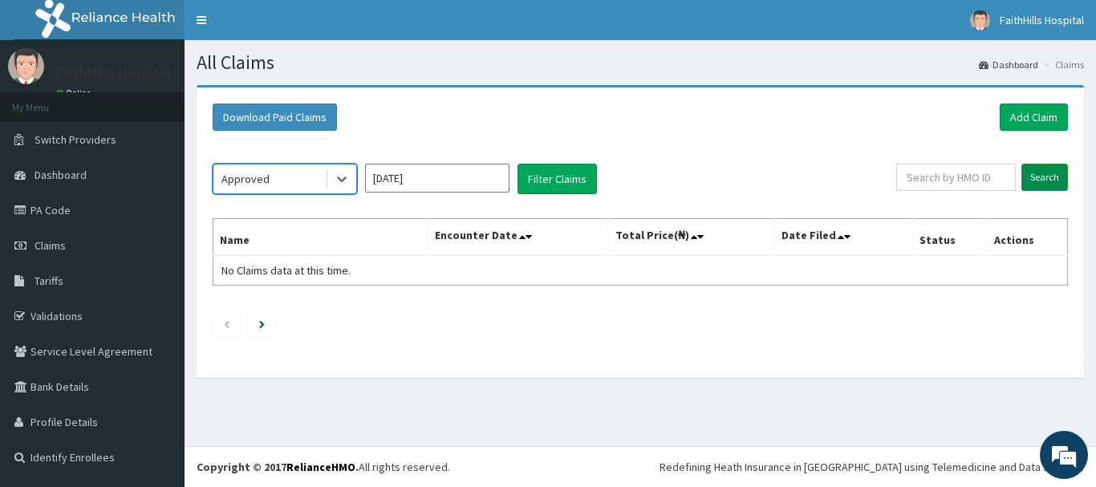
click at [1039, 182] on input "Search" at bounding box center [1045, 177] width 47 height 27
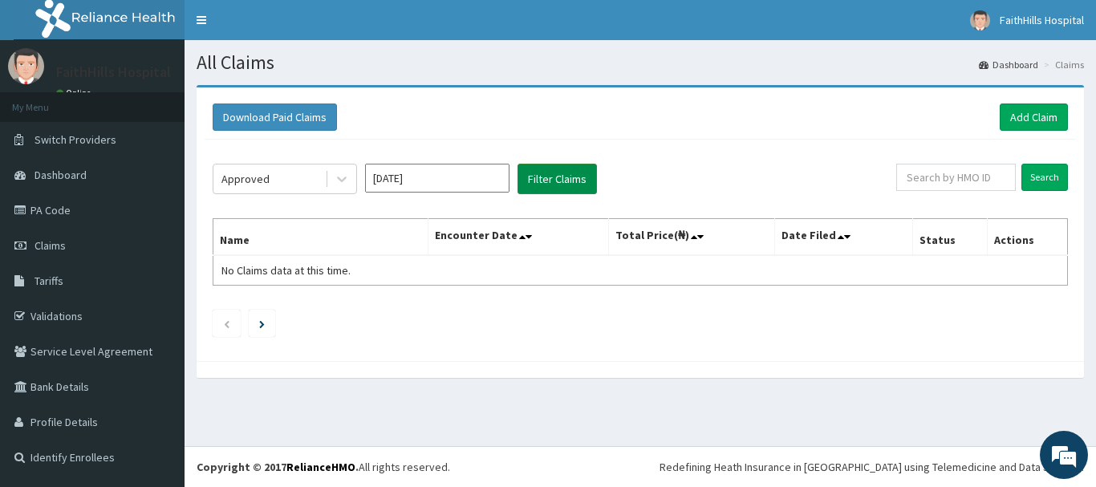
click at [568, 182] on button "Filter Claims" at bounding box center [557, 179] width 79 height 30
click at [552, 183] on button "Filter Claims" at bounding box center [557, 179] width 79 height 30
click at [345, 184] on icon at bounding box center [342, 179] width 16 height 16
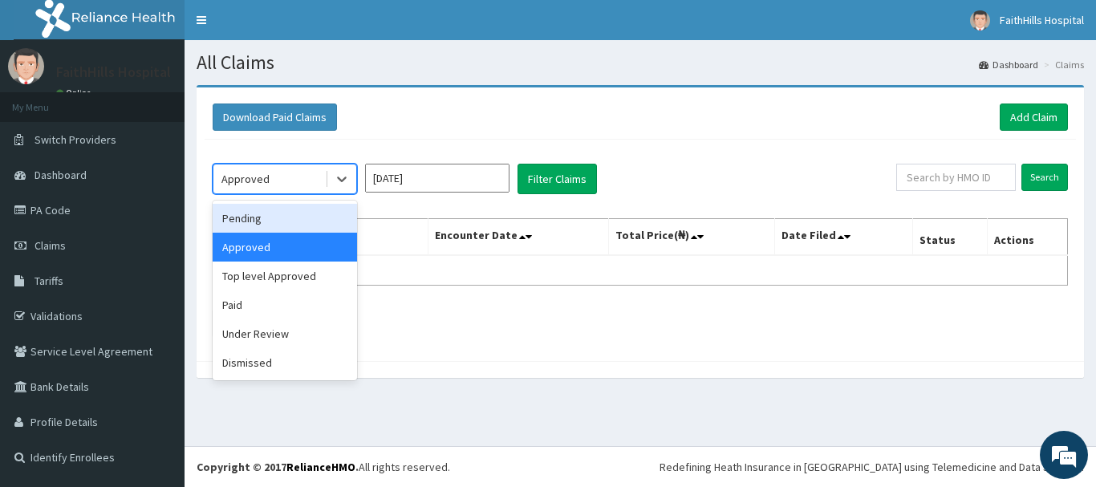
click at [256, 218] on div "Pending" at bounding box center [285, 218] width 144 height 29
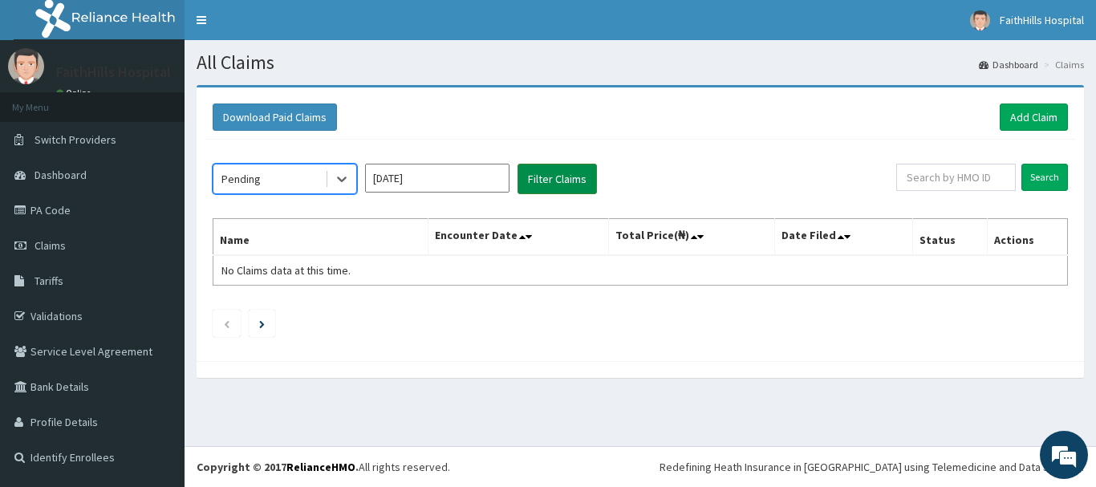
click at [546, 179] on button "Filter Claims" at bounding box center [557, 179] width 79 height 30
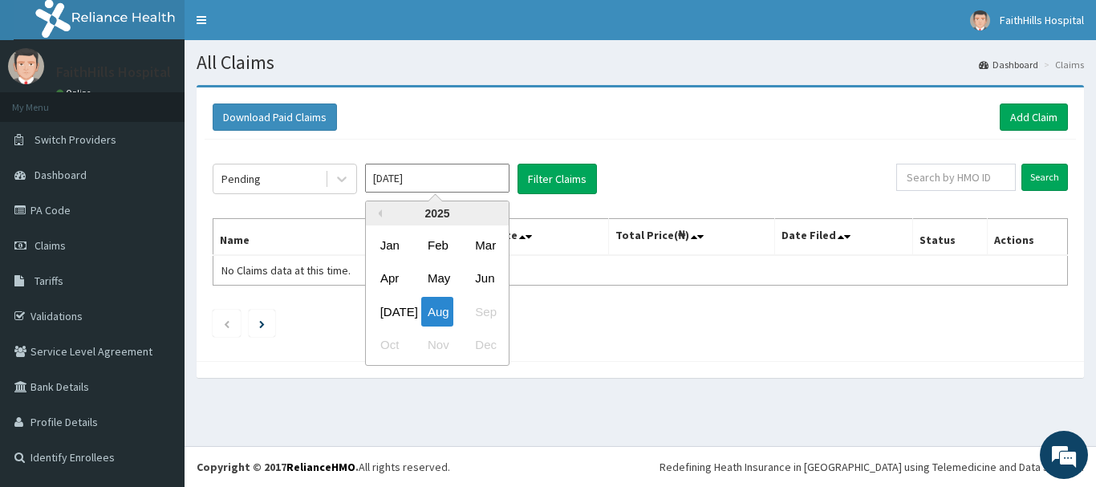
click at [502, 183] on input "[DATE]" at bounding box center [437, 178] width 144 height 29
click at [440, 310] on div "Aug" at bounding box center [437, 312] width 32 height 30
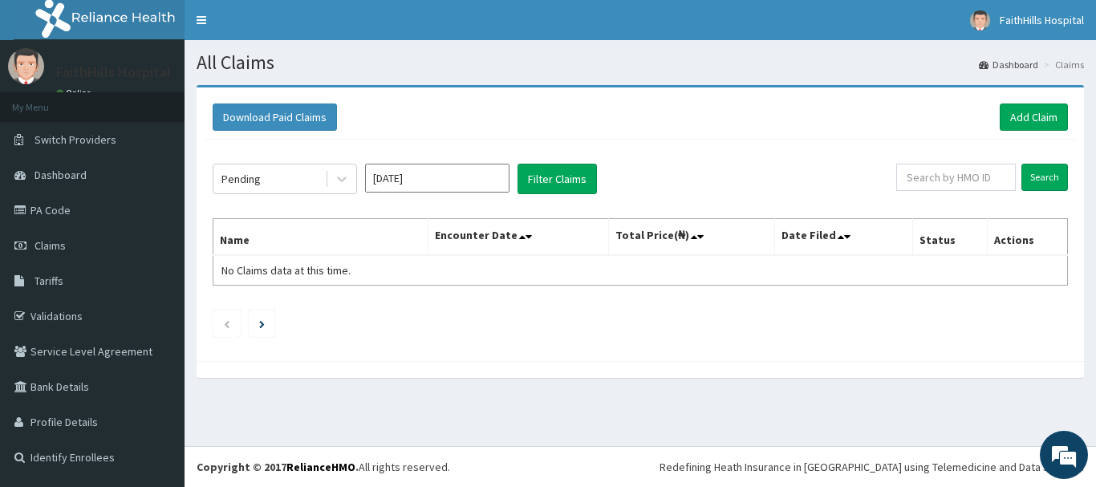
click at [494, 178] on input "[DATE]" at bounding box center [437, 178] width 144 height 29
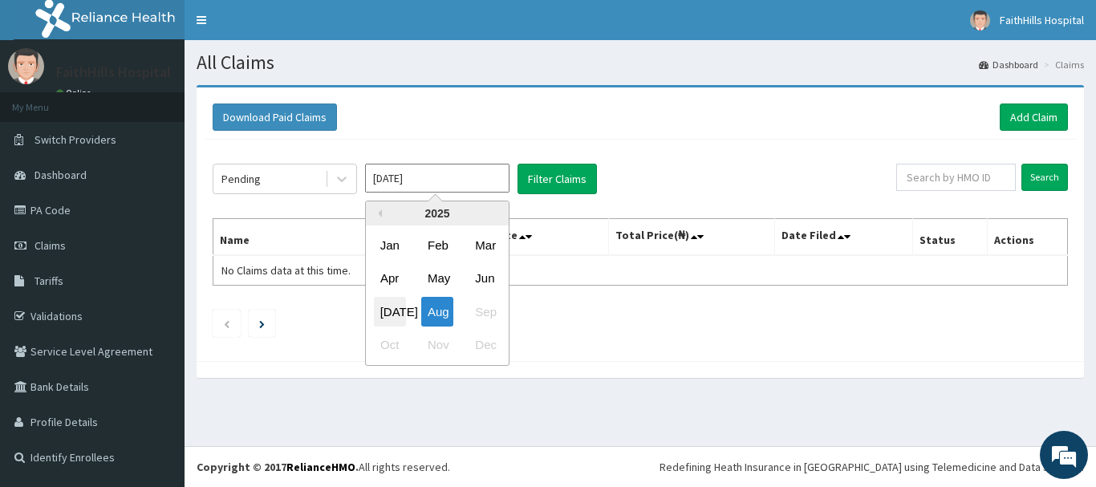
click at [392, 308] on div "[DATE]" at bounding box center [390, 312] width 32 height 30
type input "[DATE]"
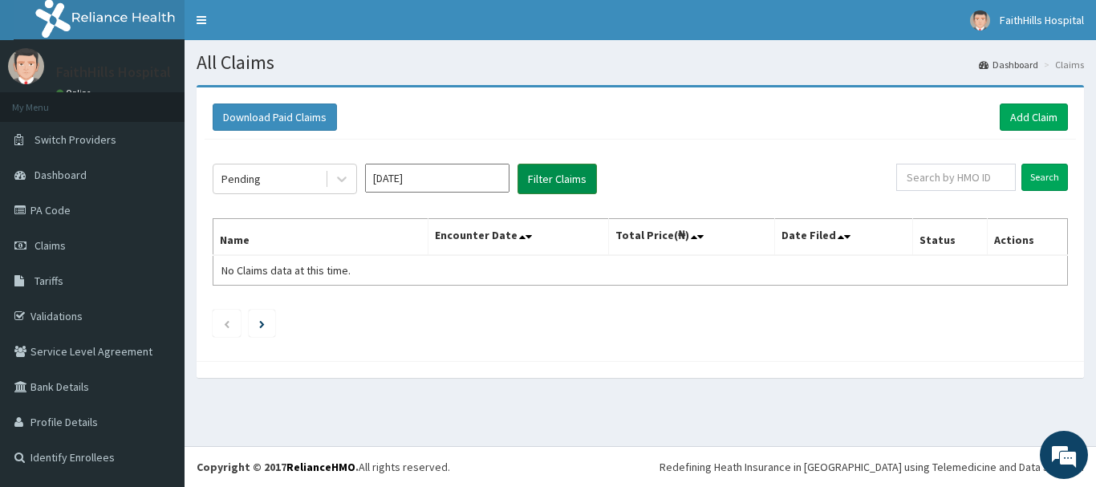
click at [559, 181] on button "Filter Claims" at bounding box center [557, 179] width 79 height 30
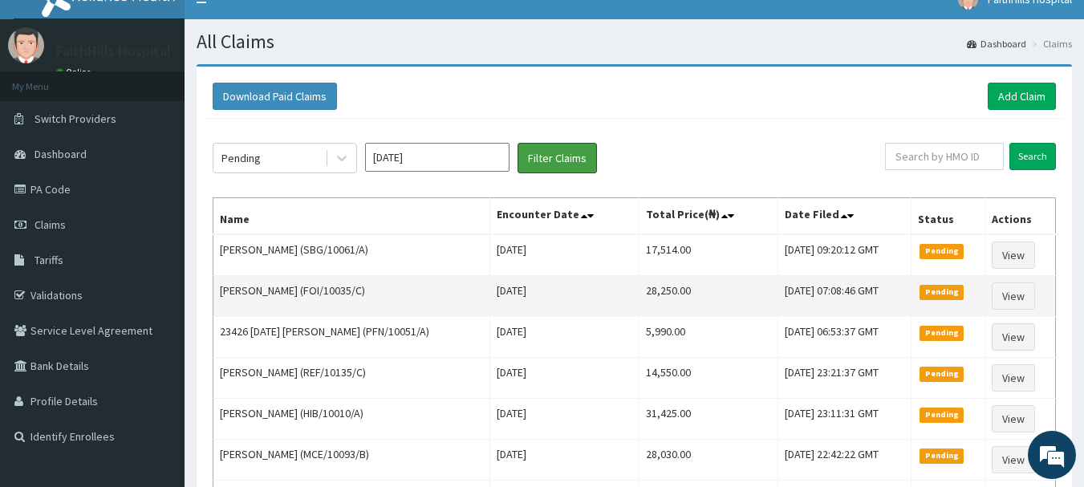
scroll to position [80, 0]
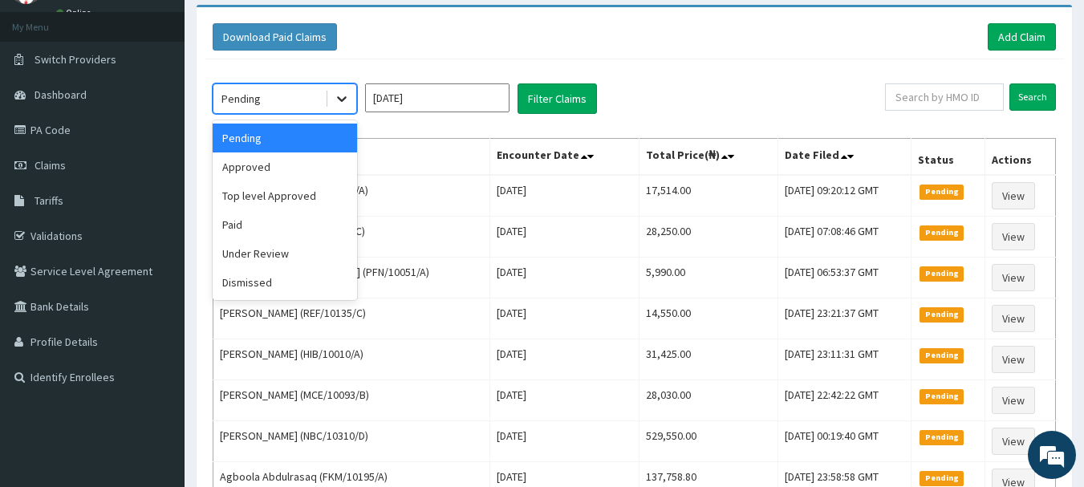
click at [343, 99] on icon at bounding box center [342, 100] width 10 height 6
click at [250, 163] on div "Approved" at bounding box center [285, 166] width 144 height 29
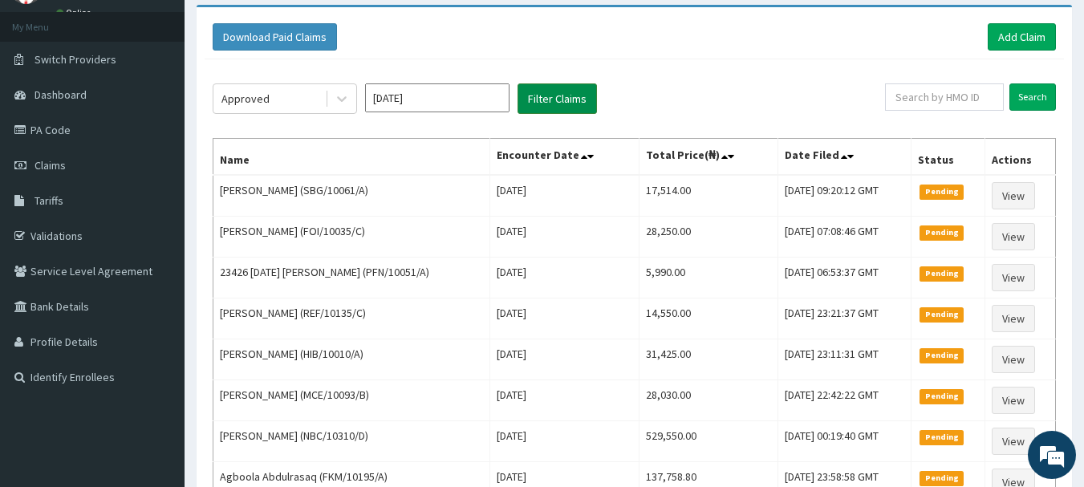
click at [551, 95] on button "Filter Claims" at bounding box center [557, 98] width 79 height 30
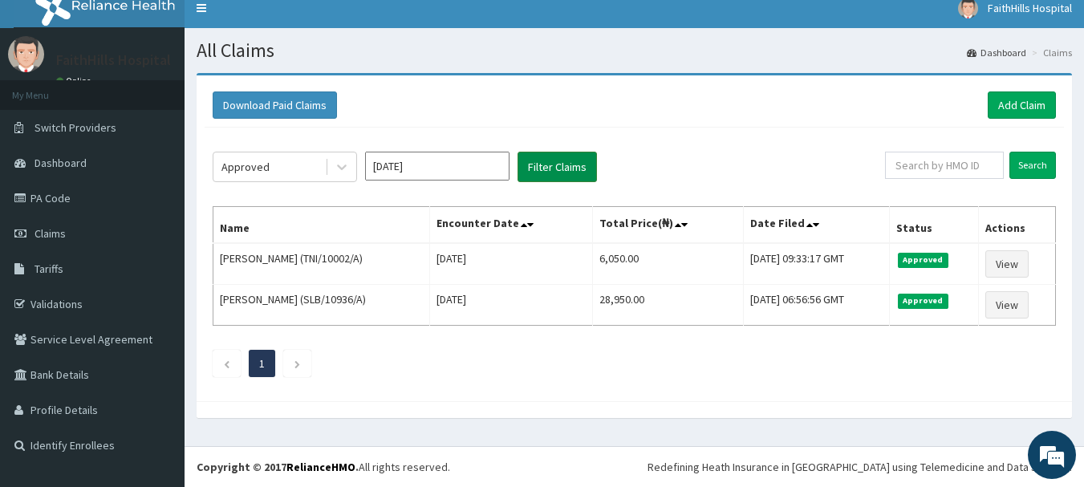
scroll to position [12, 0]
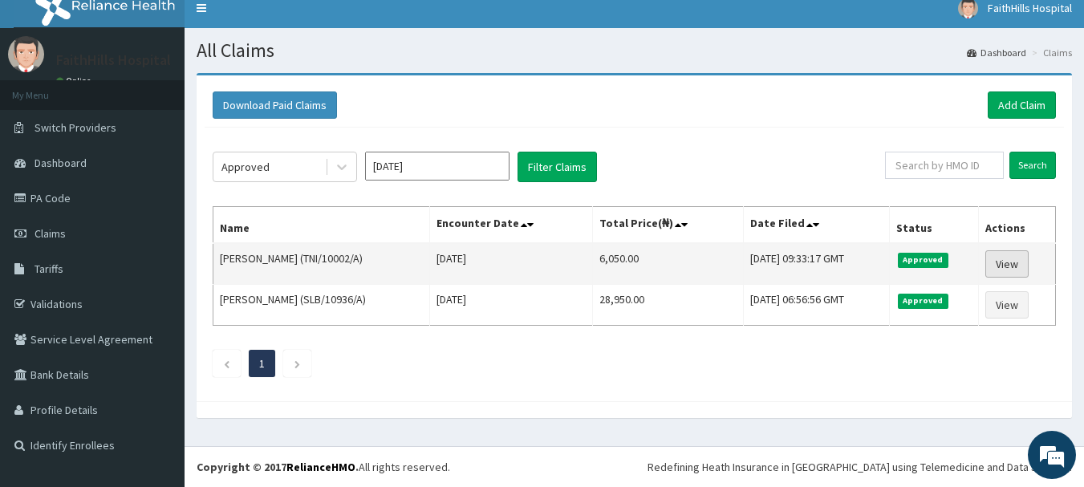
click at [1011, 265] on link "View" at bounding box center [1006, 263] width 43 height 27
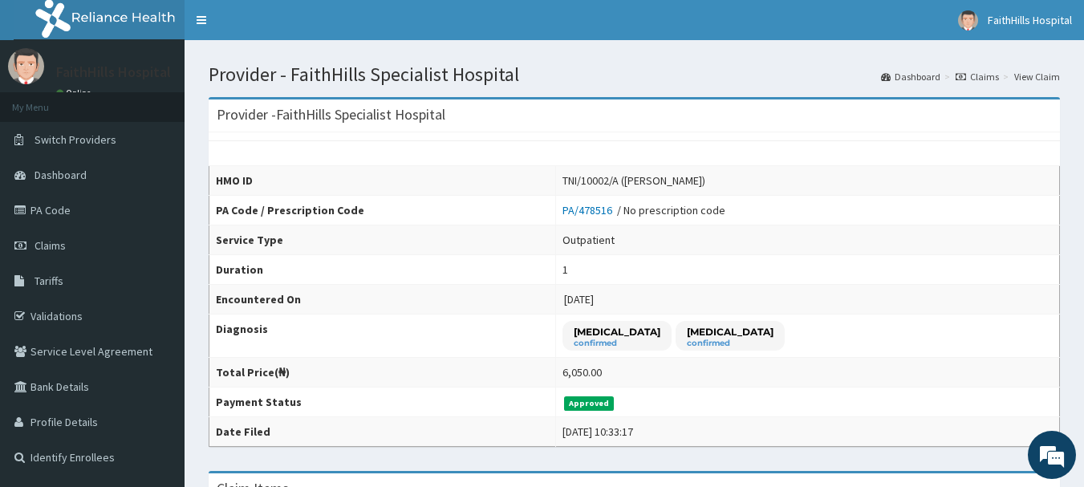
click at [986, 75] on link "Claims" at bounding box center [977, 77] width 43 height 14
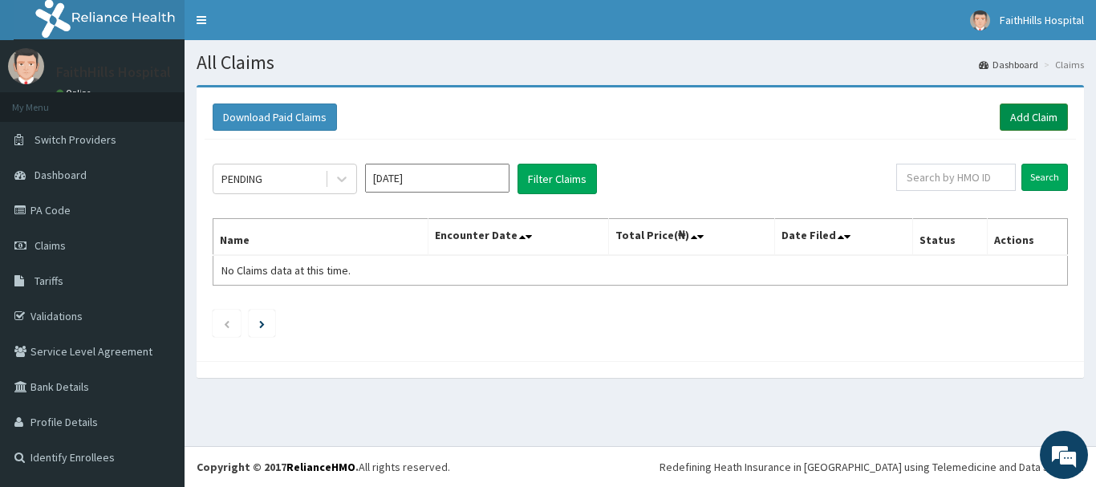
click at [1030, 119] on link "Add Claim" at bounding box center [1034, 117] width 68 height 27
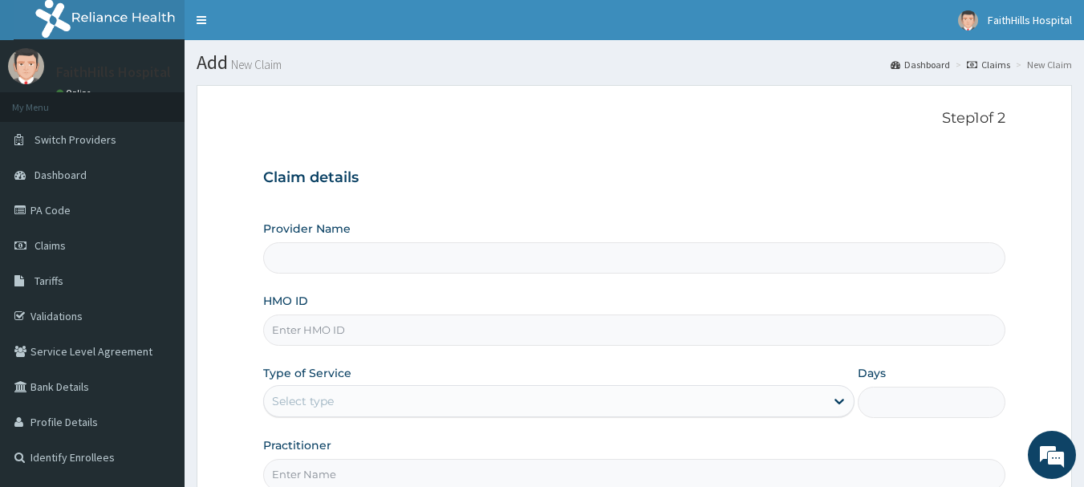
type input "FaithHills Specialist Hospital"
drag, startPoint x: 311, startPoint y: 331, endPoint x: 329, endPoint y: 314, distance: 25.0
click at [311, 330] on input "HMO ID" at bounding box center [634, 330] width 743 height 31
click at [300, 329] on input "HMO ID" at bounding box center [634, 330] width 743 height 31
paste input "TNI/10002/A"
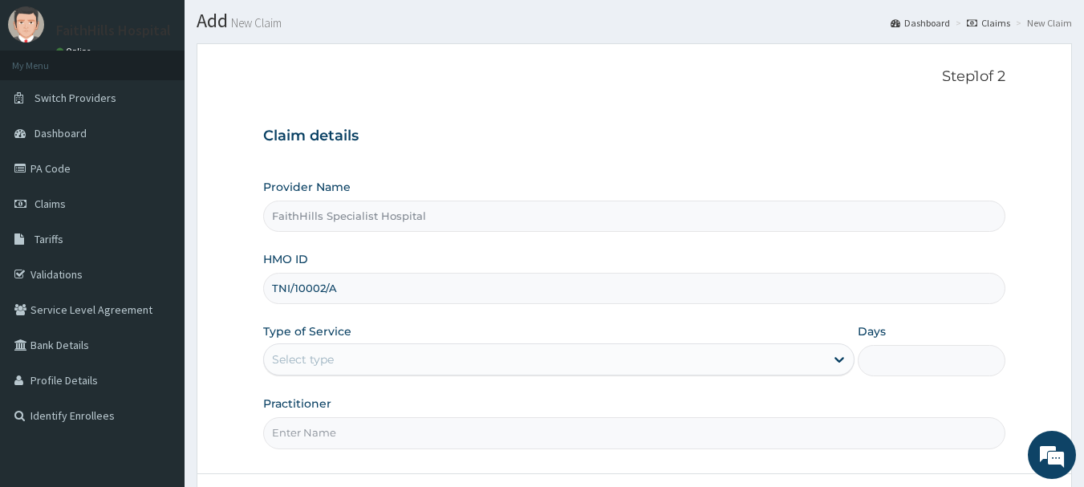
scroll to position [80, 0]
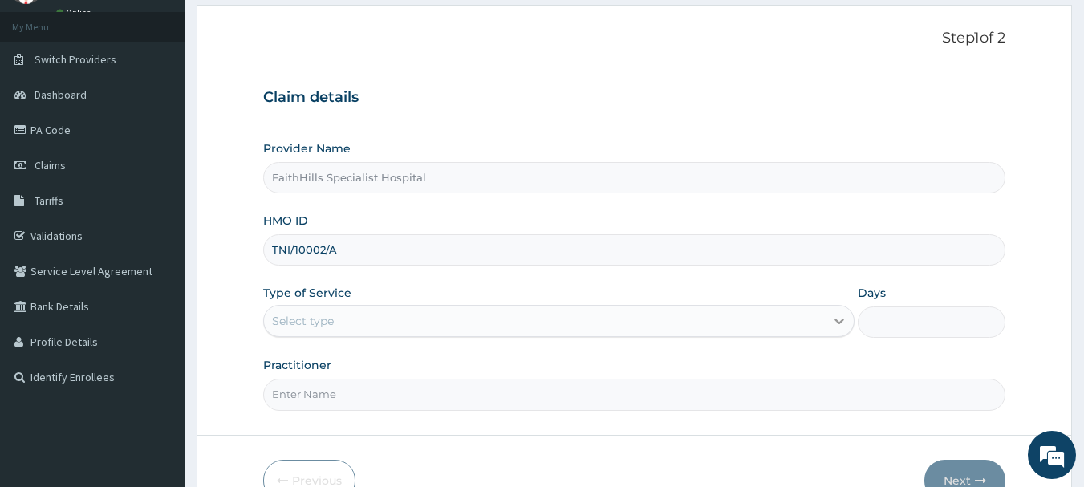
type input "TNI/10002/A"
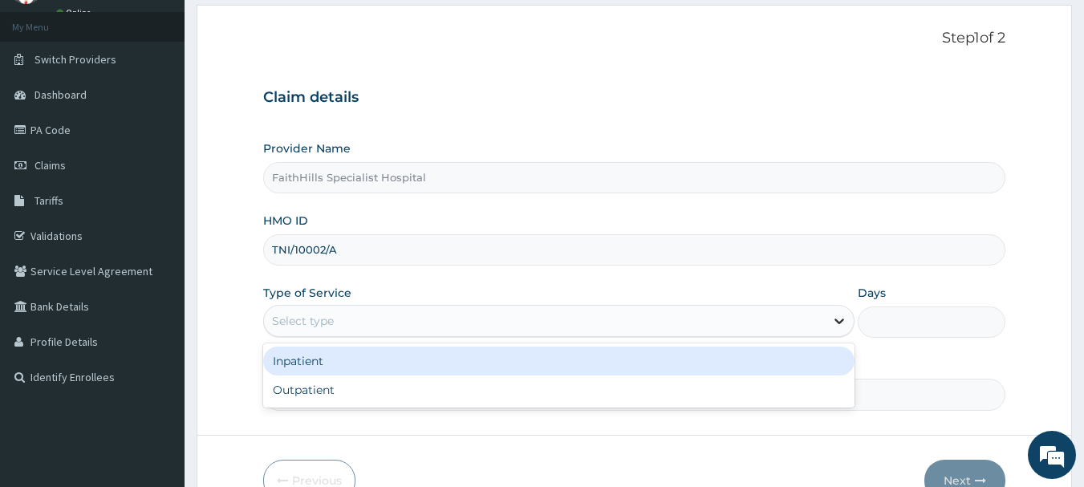
click at [838, 327] on icon at bounding box center [839, 321] width 16 height 16
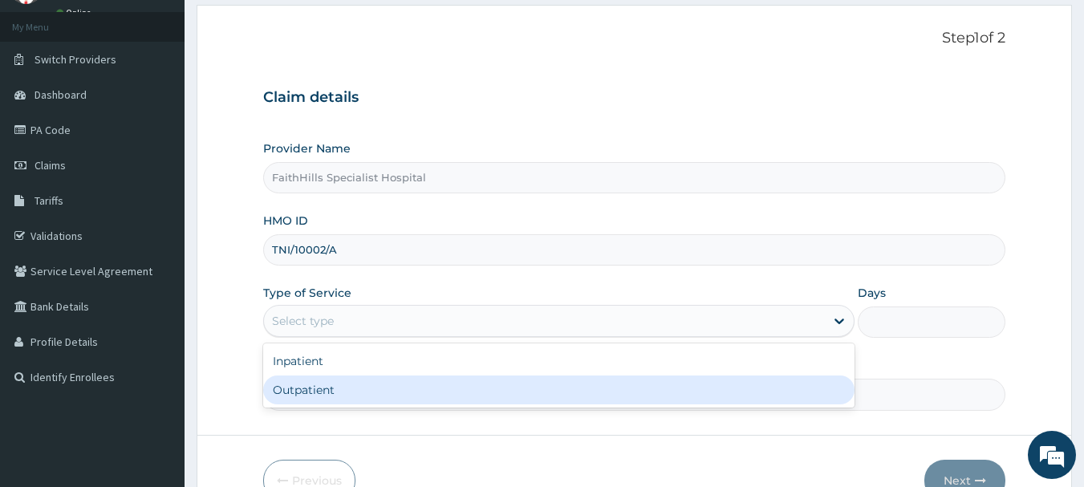
click at [345, 388] on div "Outpatient" at bounding box center [558, 390] width 591 height 29
type input "1"
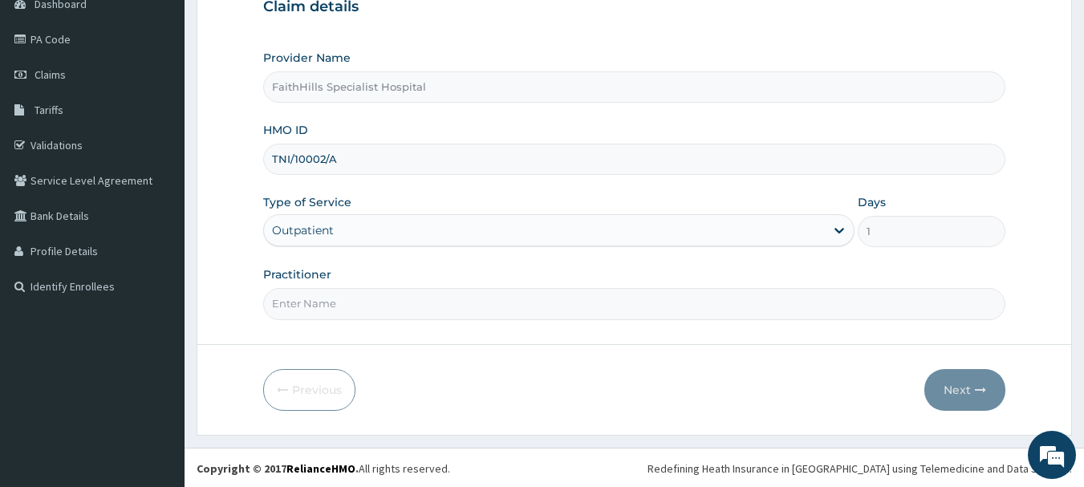
scroll to position [173, 0]
click at [433, 299] on input "Practitioner" at bounding box center [634, 301] width 743 height 31
type input "[PERSON_NAME]"
click at [973, 392] on button "Next" at bounding box center [964, 389] width 81 height 42
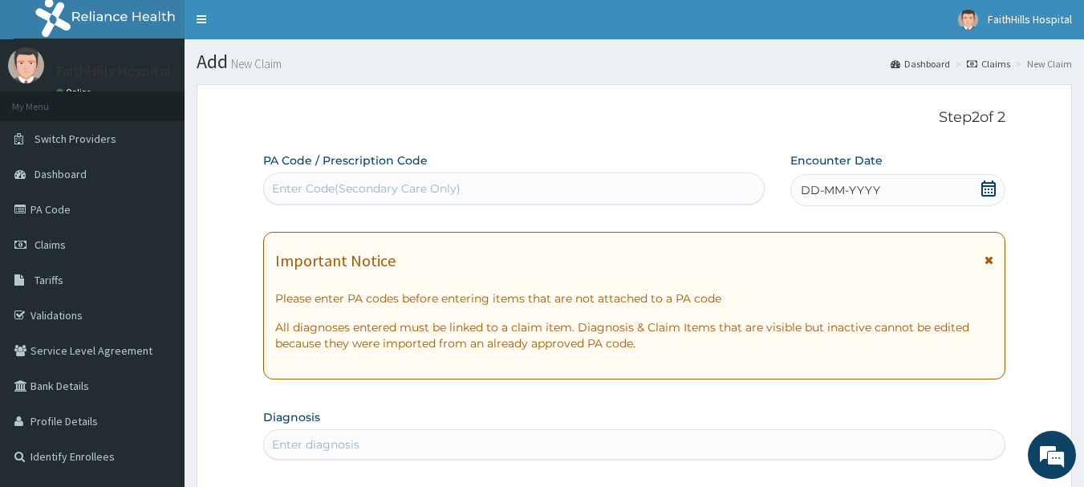
scroll to position [0, 0]
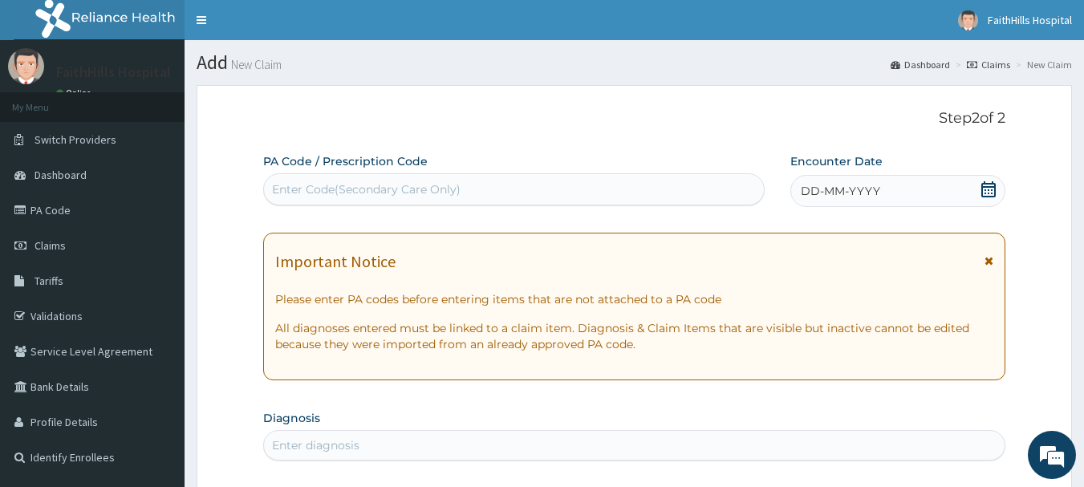
click at [306, 181] on div "Enter Code(Secondary Care Only)" at bounding box center [366, 189] width 189 height 16
click at [296, 182] on div "Enter Code(Secondary Care Only)" at bounding box center [366, 189] width 189 height 16
click at [292, 191] on div "Enter Code(Secondary Care Only)" at bounding box center [366, 189] width 189 height 16
paste input "PA/80906D"
type input "PA/80906D"
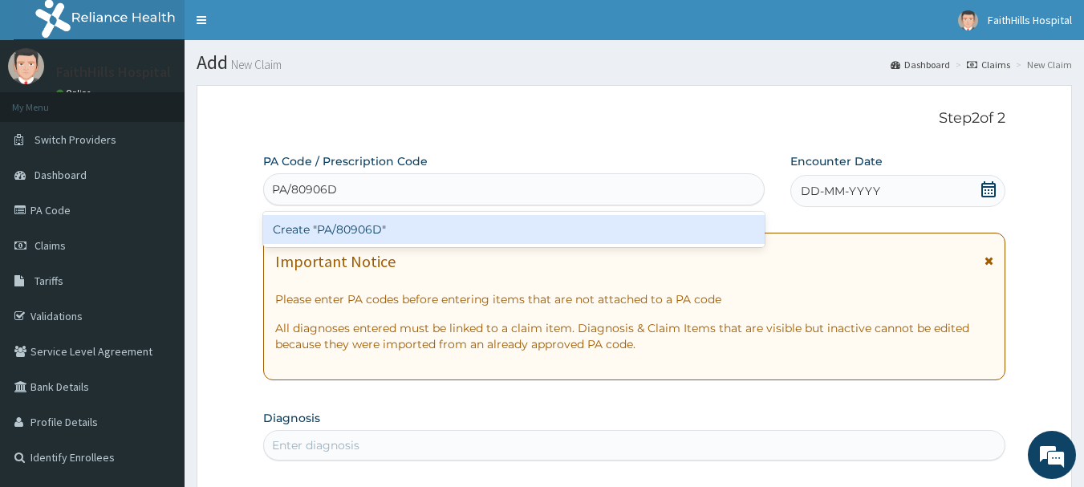
click at [343, 228] on div "Create "PA/80906D"" at bounding box center [514, 229] width 502 height 29
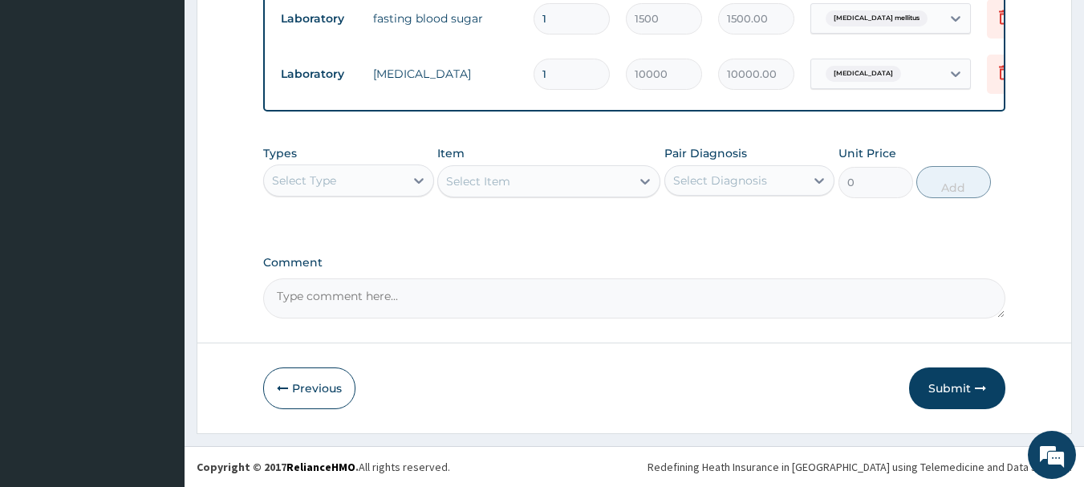
scroll to position [661, 0]
click at [953, 386] on button "Submit" at bounding box center [957, 389] width 96 height 42
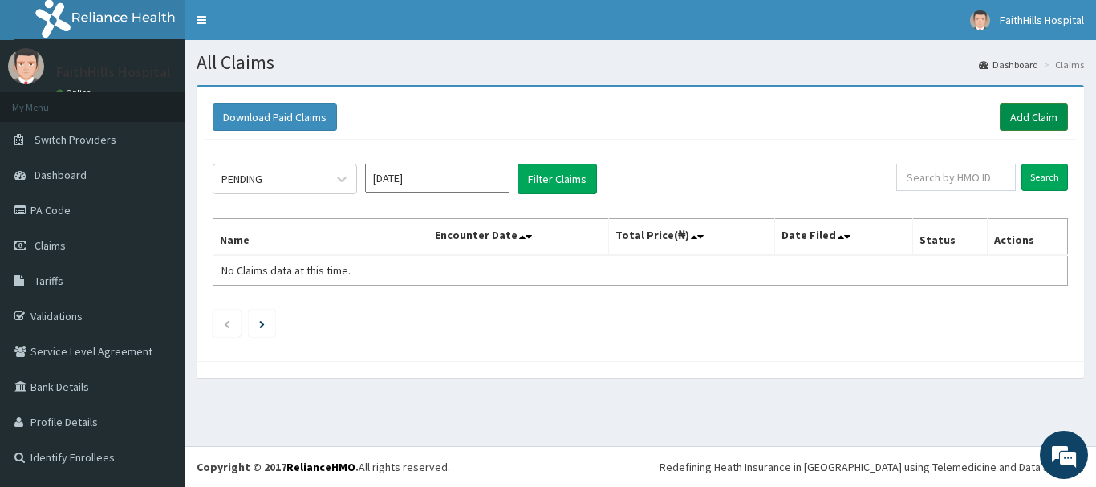
click at [1038, 117] on link "Add Claim" at bounding box center [1034, 117] width 68 height 27
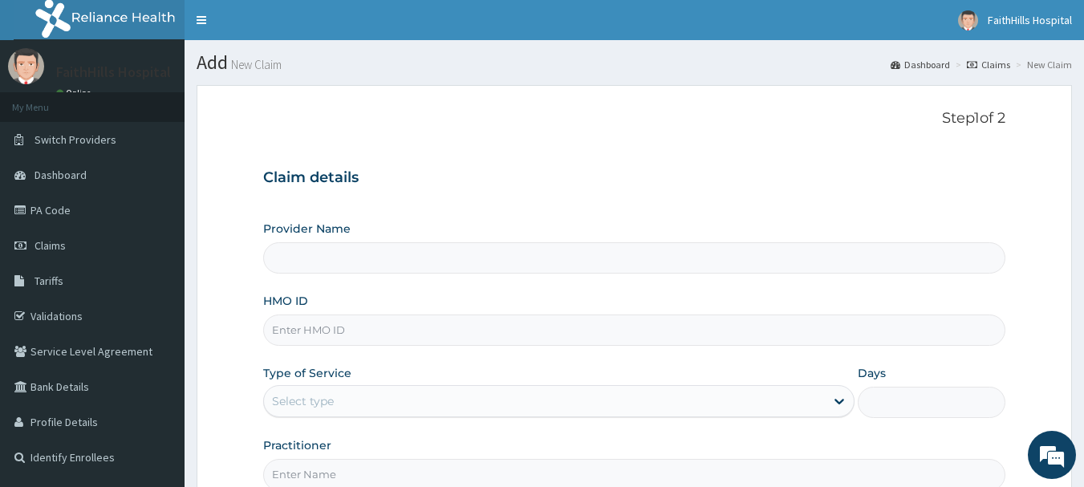
type input "FaithHills Specialist Hospital"
click at [307, 336] on input "HMO ID" at bounding box center [634, 330] width 743 height 31
paste input "TNI/10002/A"
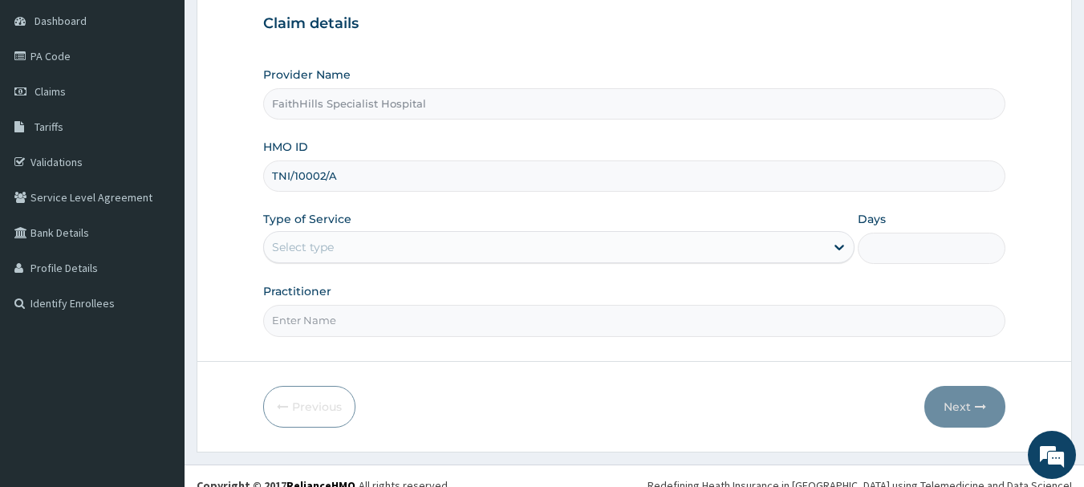
scroll to position [161, 0]
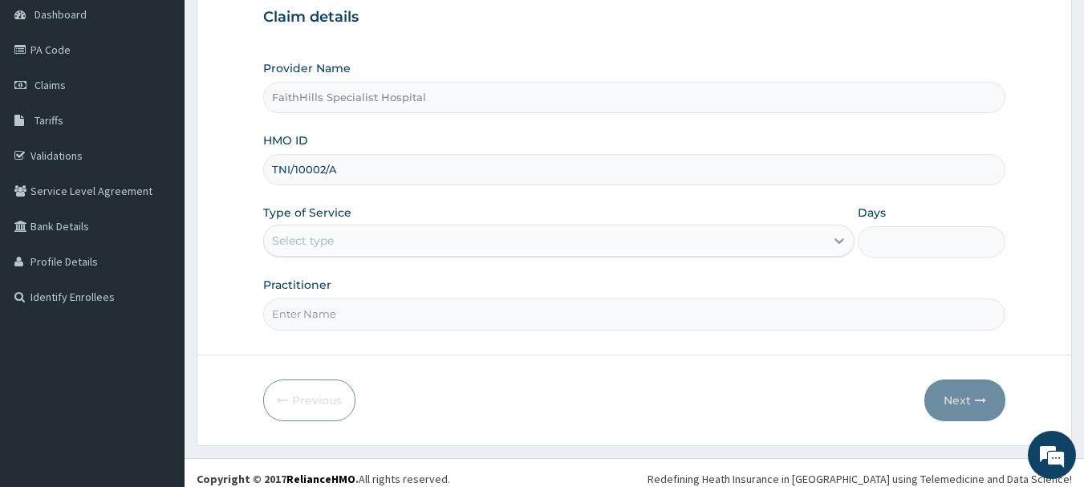
type input "TNI/10002/A"
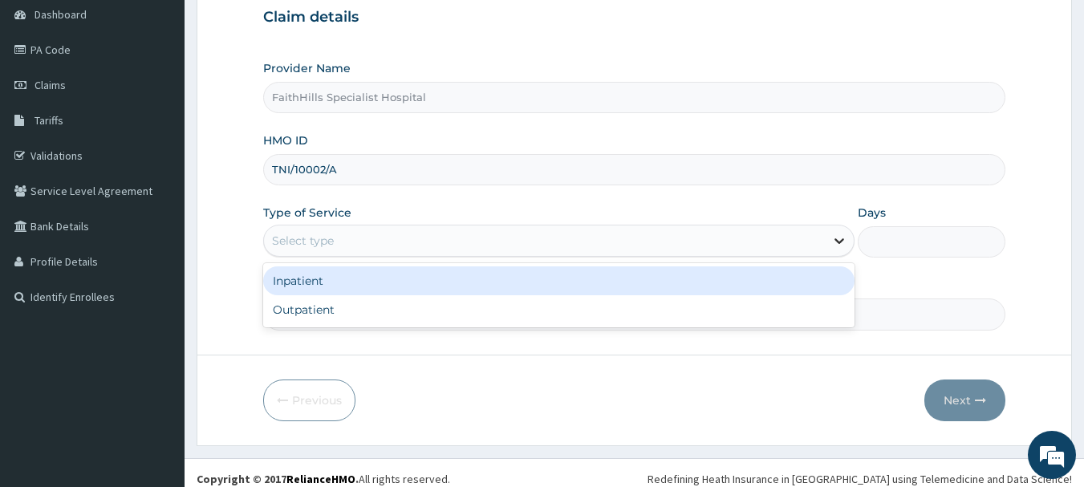
click at [834, 246] on icon at bounding box center [839, 241] width 16 height 16
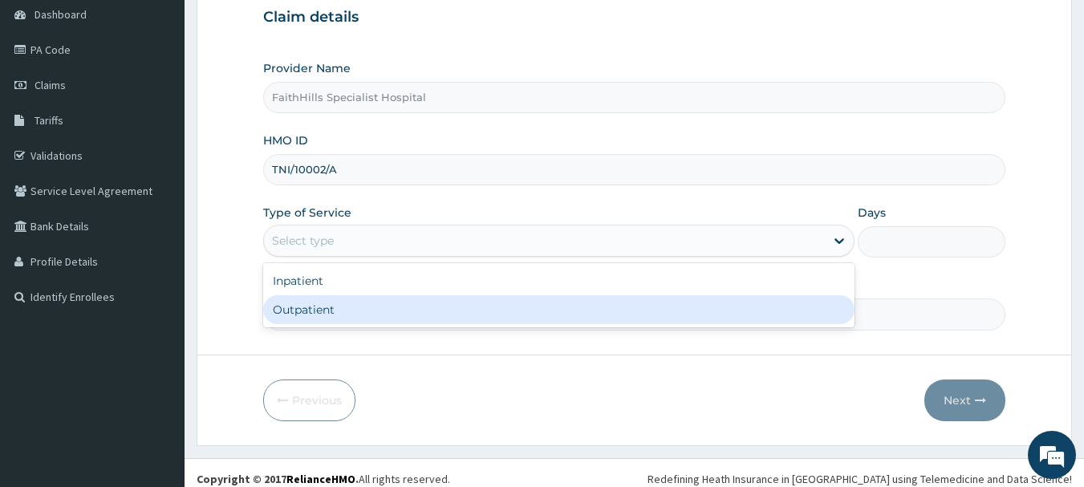
click at [315, 311] on div "Outpatient" at bounding box center [558, 309] width 591 height 29
type input "1"
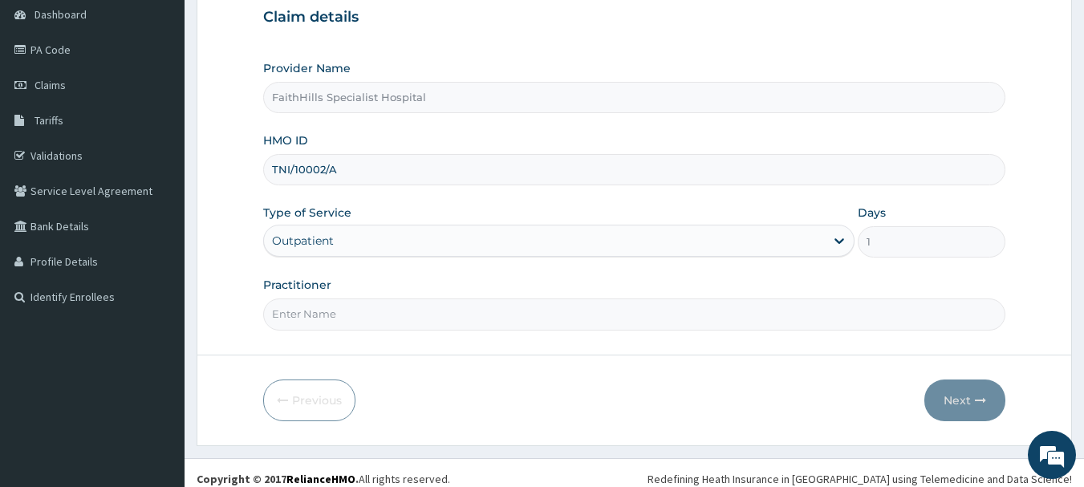
click at [338, 315] on input "Practitioner" at bounding box center [634, 314] width 743 height 31
type input "[PERSON_NAME]"
click at [330, 315] on input "[PERSON_NAME]" at bounding box center [634, 314] width 743 height 31
drag, startPoint x: 346, startPoint y: 316, endPoint x: 253, endPoint y: 311, distance: 93.3
click at [254, 311] on form "Step 1 of 2 Claim details Provider Name FaithHills Specialist Hospital HMO ID T…" at bounding box center [635, 185] width 876 height 521
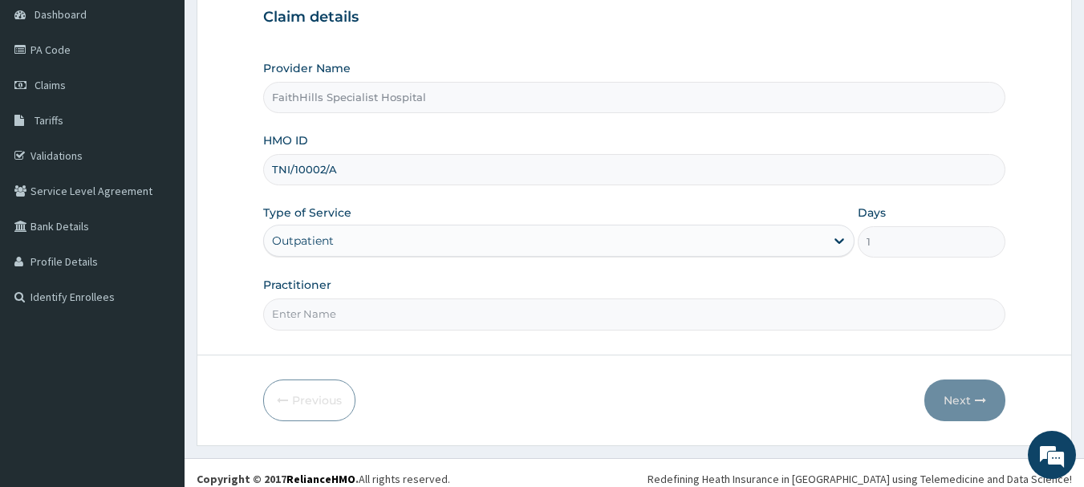
click at [289, 316] on input "Practitioner" at bounding box center [634, 314] width 743 height 31
type input "[PERSON_NAME]"
click at [953, 392] on button "Next" at bounding box center [964, 401] width 81 height 42
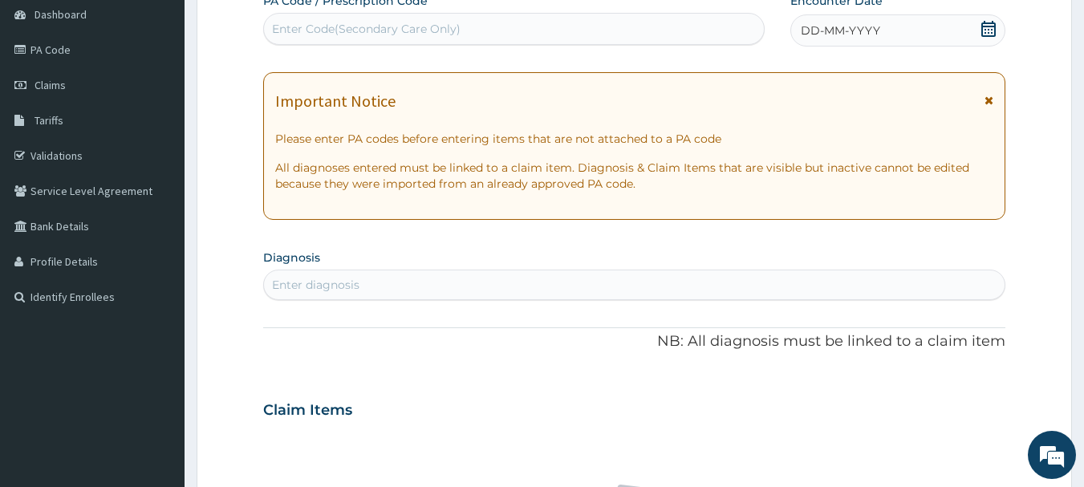
scroll to position [0, 0]
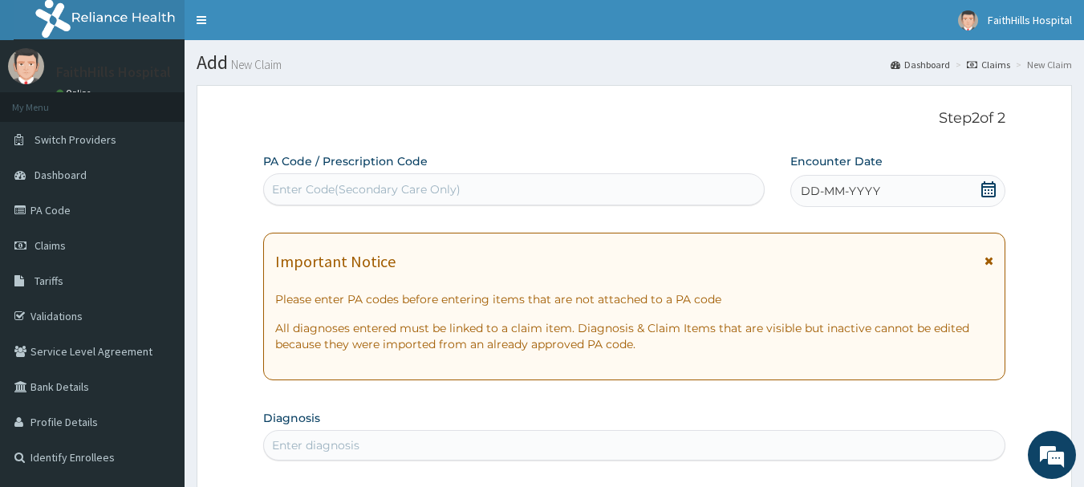
click at [319, 176] on div "Enter Code(Secondary Care Only)" at bounding box center [514, 189] width 502 height 32
click at [291, 183] on div "Enter Code(Secondary Care Only)" at bounding box center [366, 189] width 189 height 16
paste input "PA/3FDBA3"
type input "PA/3FDBA3"
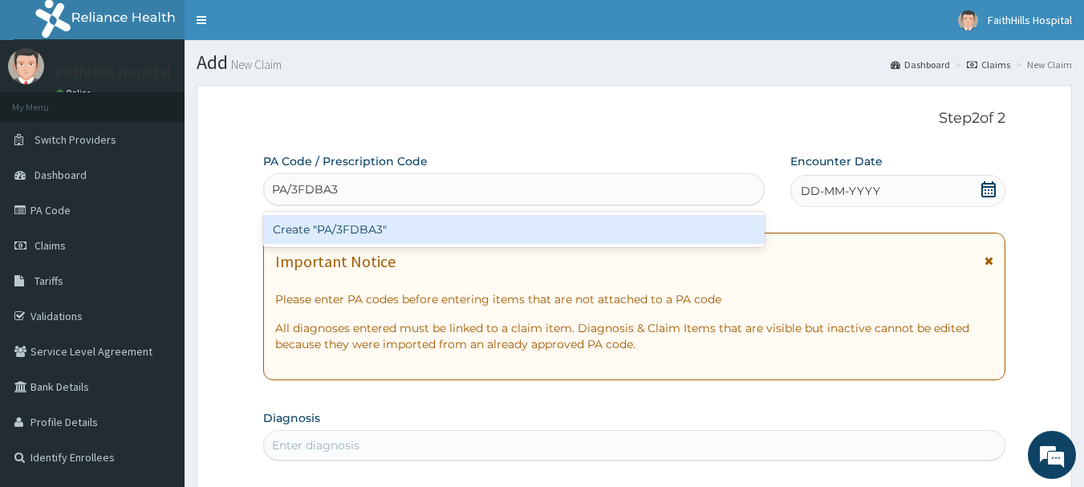
click at [364, 226] on div "Create "PA/3FDBA3"" at bounding box center [514, 229] width 502 height 29
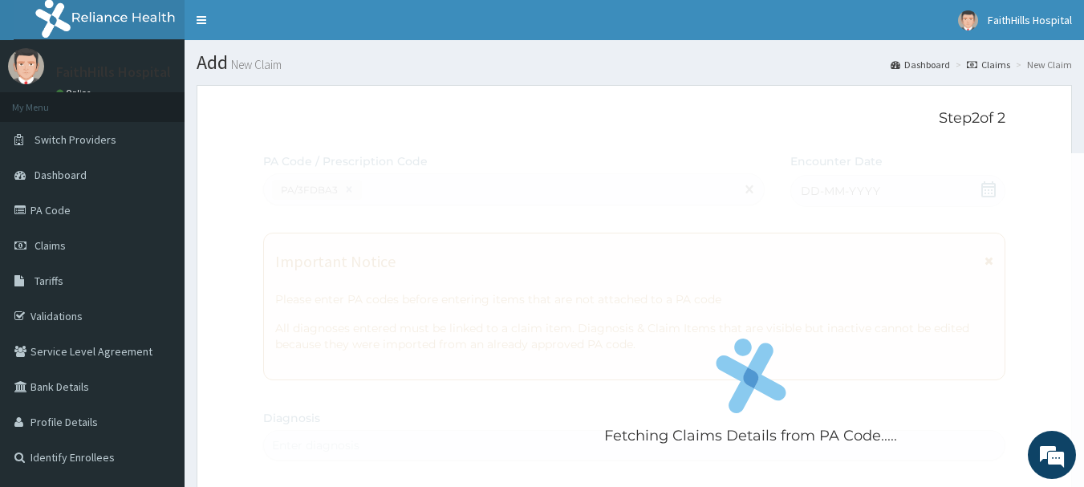
scroll to position [425, 0]
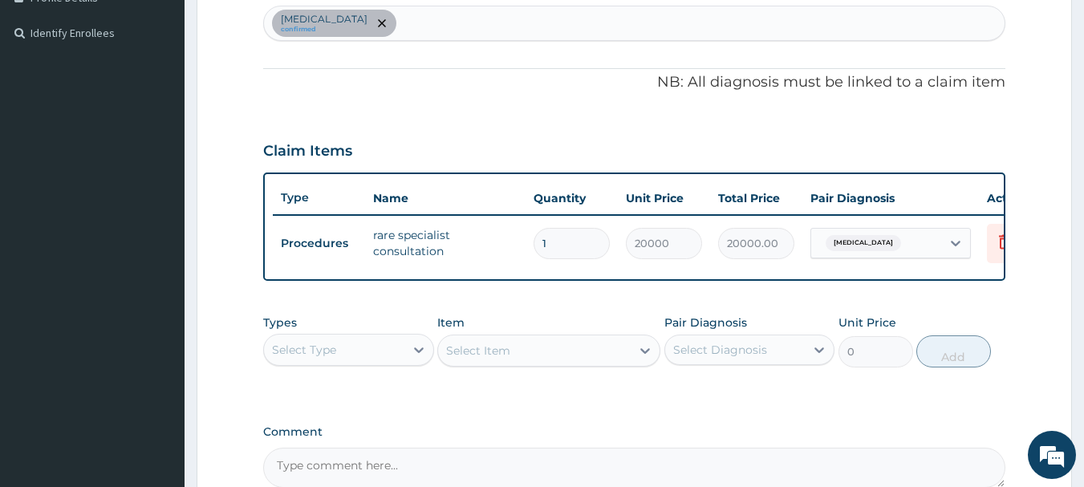
click at [746, 270] on tr "Procedures rare specialist consultation 1 20000 20000.00 Rectal prolapse Delete" at bounding box center [666, 243] width 786 height 55
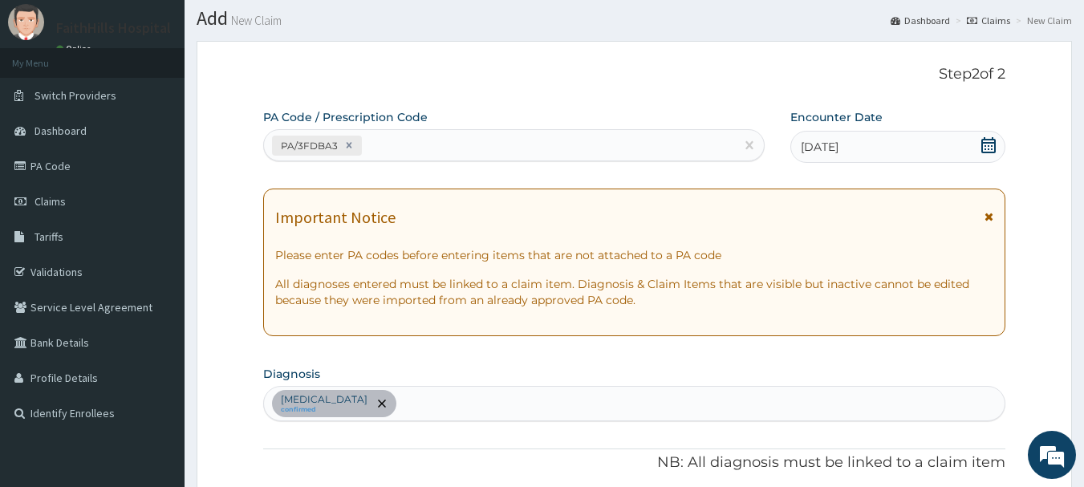
scroll to position [0, 0]
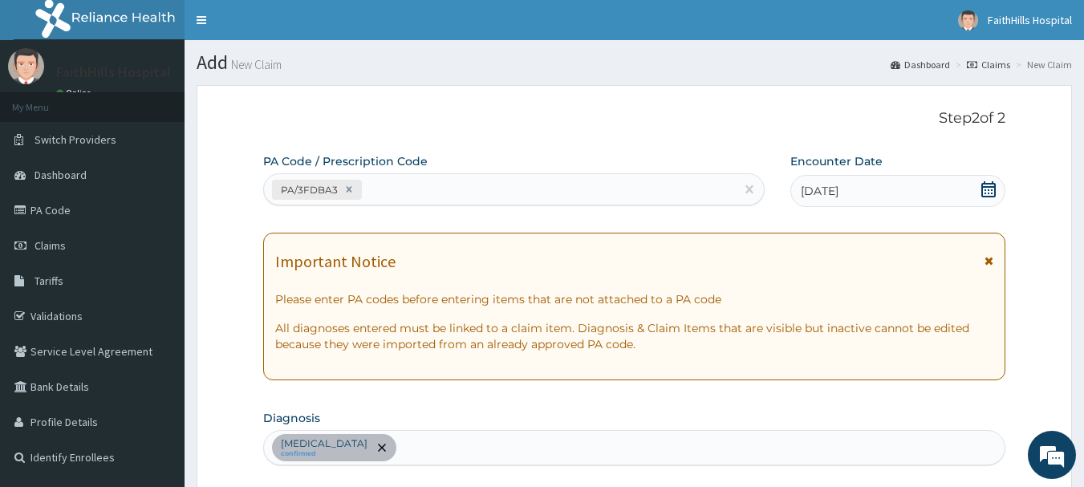
click at [1002, 63] on link "Claims" at bounding box center [988, 65] width 43 height 14
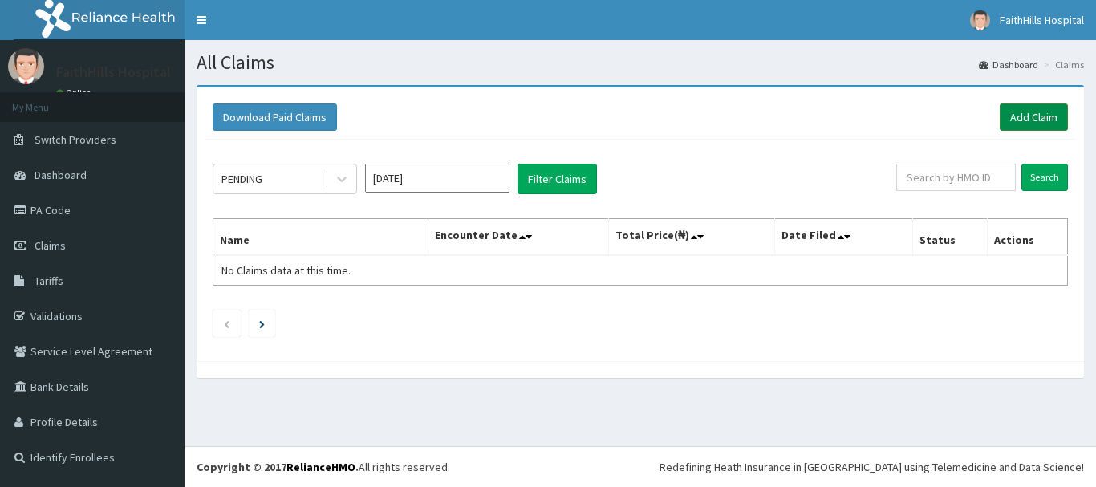
click at [1022, 115] on link "Add Claim" at bounding box center [1034, 117] width 68 height 27
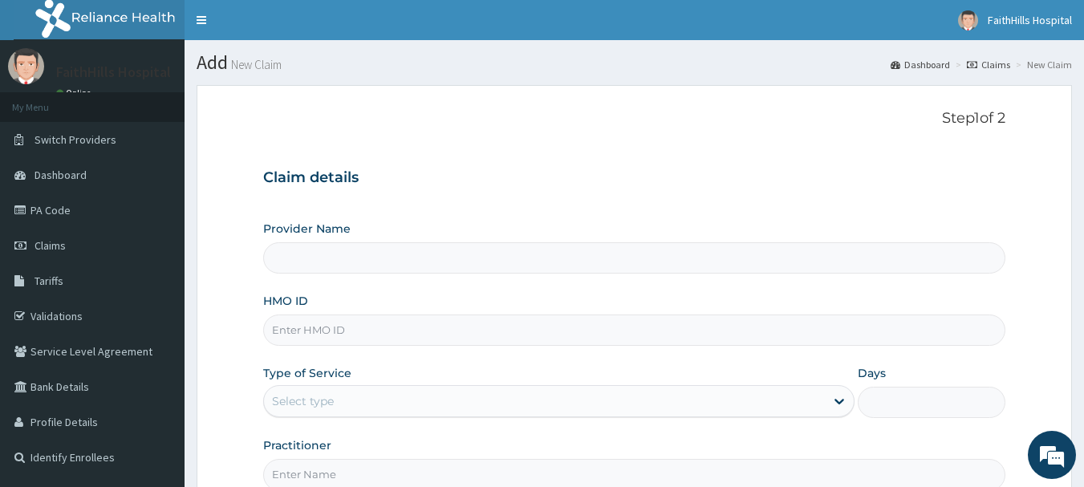
type input "FaithHills Specialist Hospital"
click at [316, 333] on input "HMO ID" at bounding box center [634, 330] width 743 height 31
paste input "TNI/10002/A"
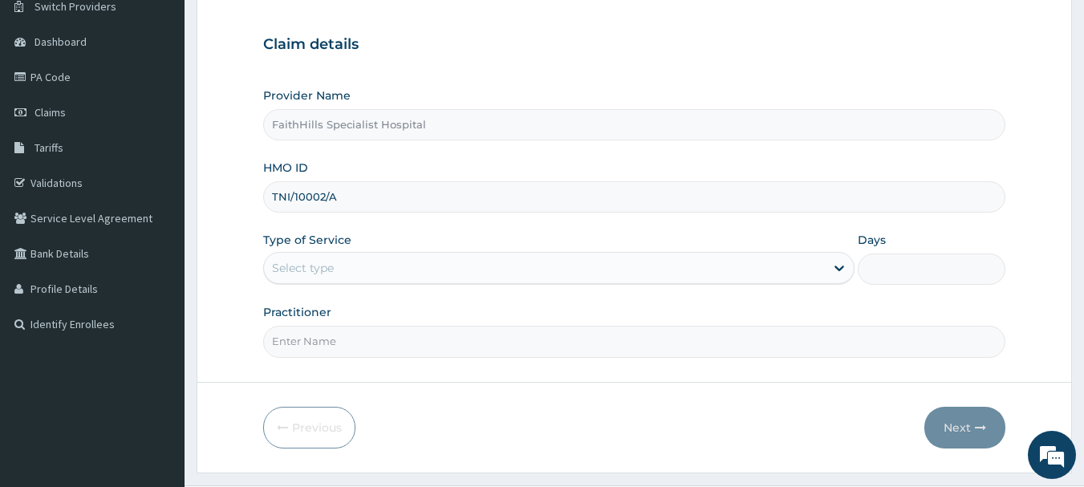
scroll to position [161, 0]
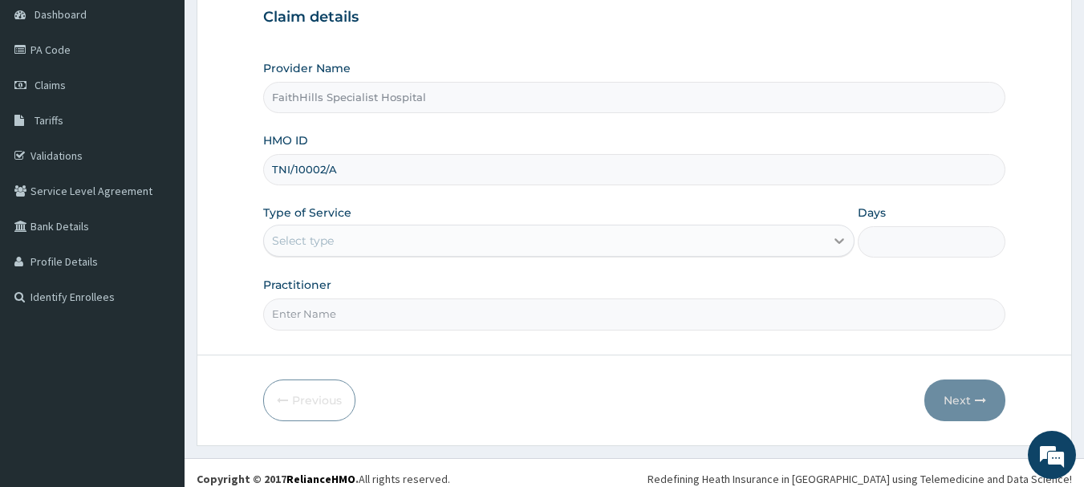
type input "TNI/10002/A"
click at [827, 248] on div at bounding box center [839, 240] width 29 height 29
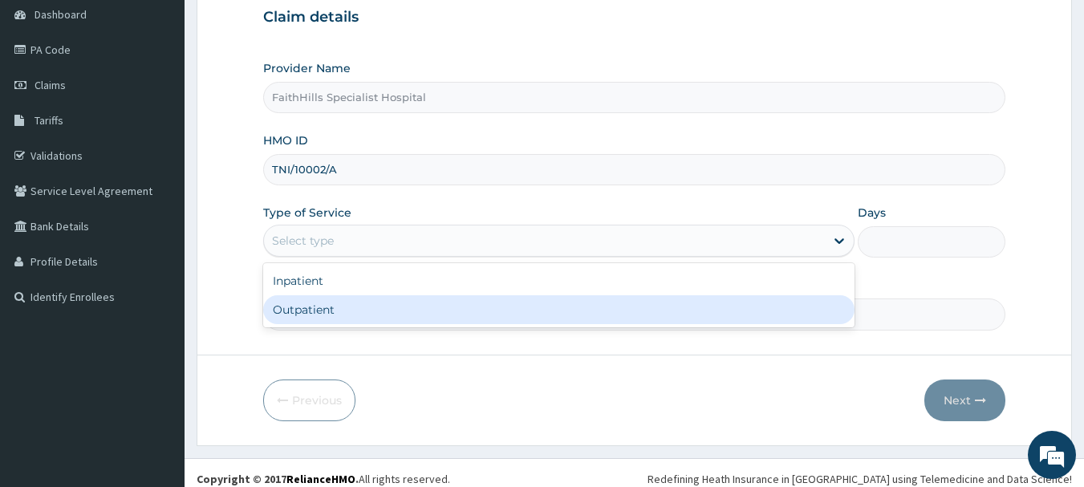
click at [351, 310] on div "Outpatient" at bounding box center [558, 309] width 591 height 29
type input "1"
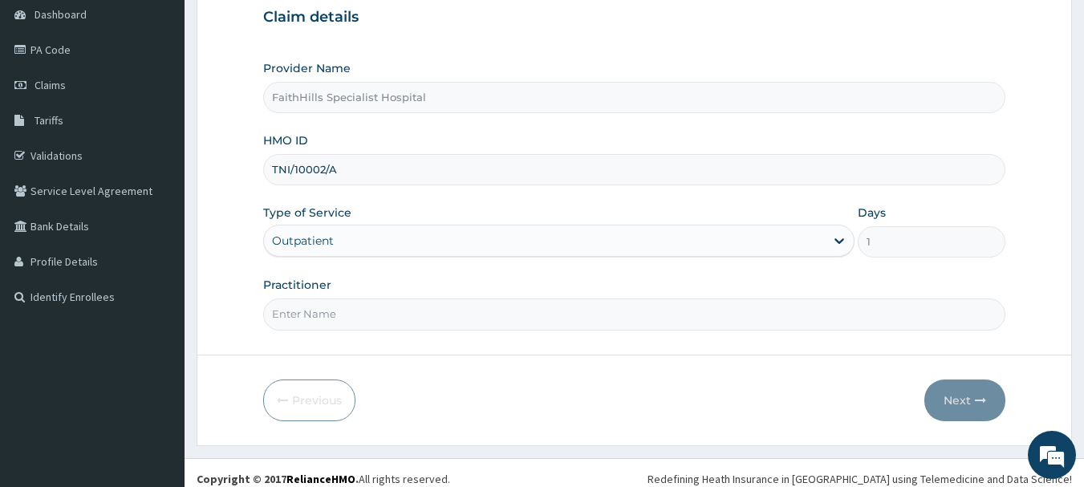
click at [347, 311] on input "Practitioner" at bounding box center [634, 314] width 743 height 31
type input "DR. SAMUEL"
click at [955, 396] on button "Next" at bounding box center [964, 401] width 81 height 42
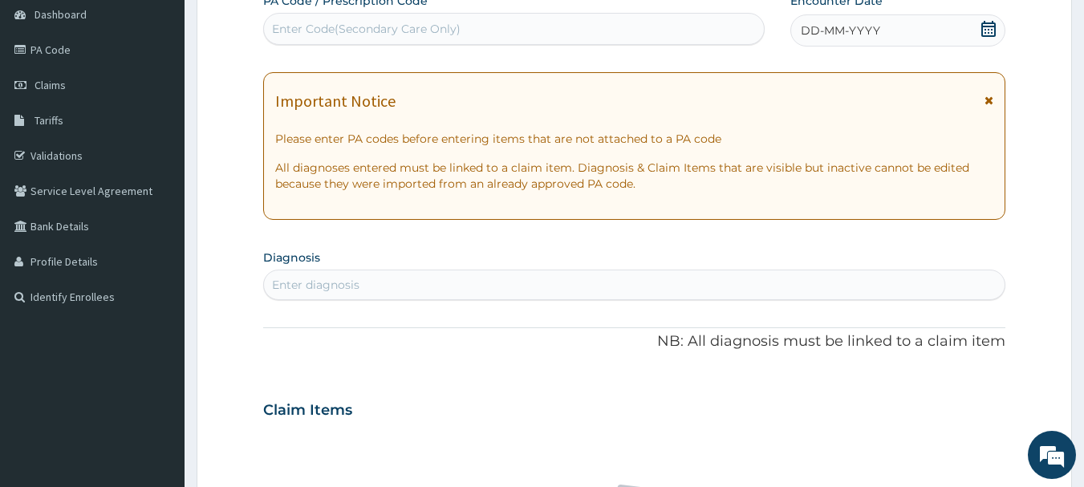
click at [321, 281] on div "Enter diagnosis" at bounding box center [315, 285] width 87 height 16
click at [298, 286] on input "MALRIA" at bounding box center [295, 285] width 47 height 16
type input "MALARIA"
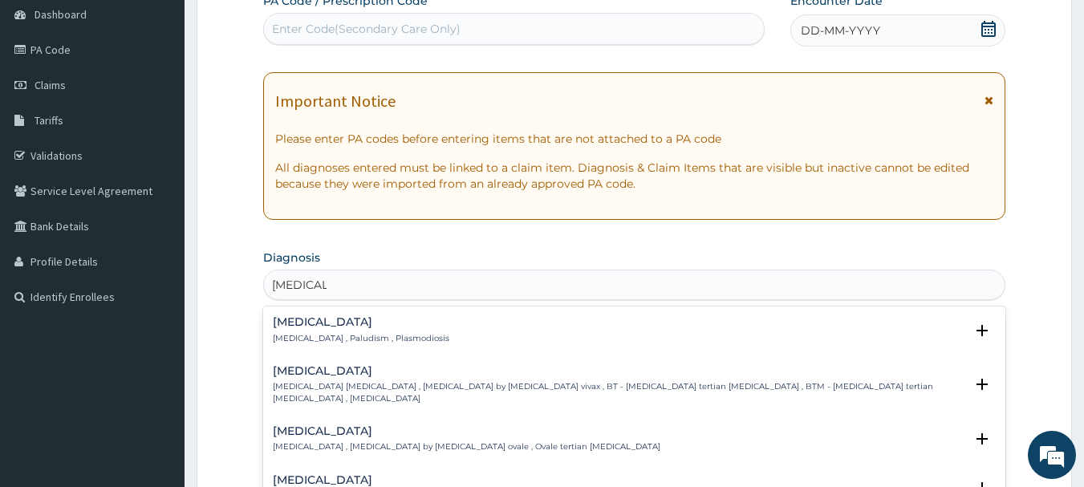
click at [302, 331] on div "Malaria Malaria , Paludism , Plasmodiosis" at bounding box center [361, 330] width 177 height 28
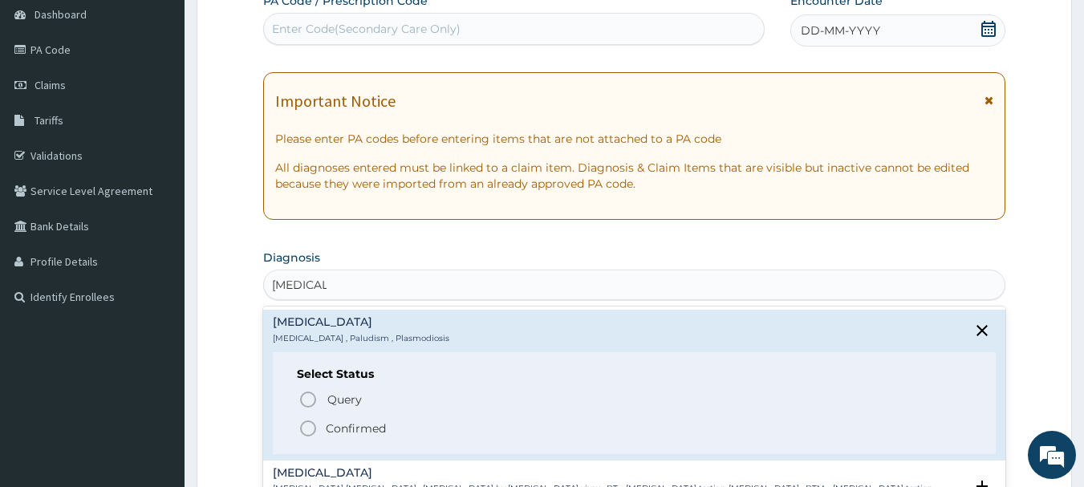
click at [307, 425] on icon "status option filled" at bounding box center [308, 428] width 19 height 19
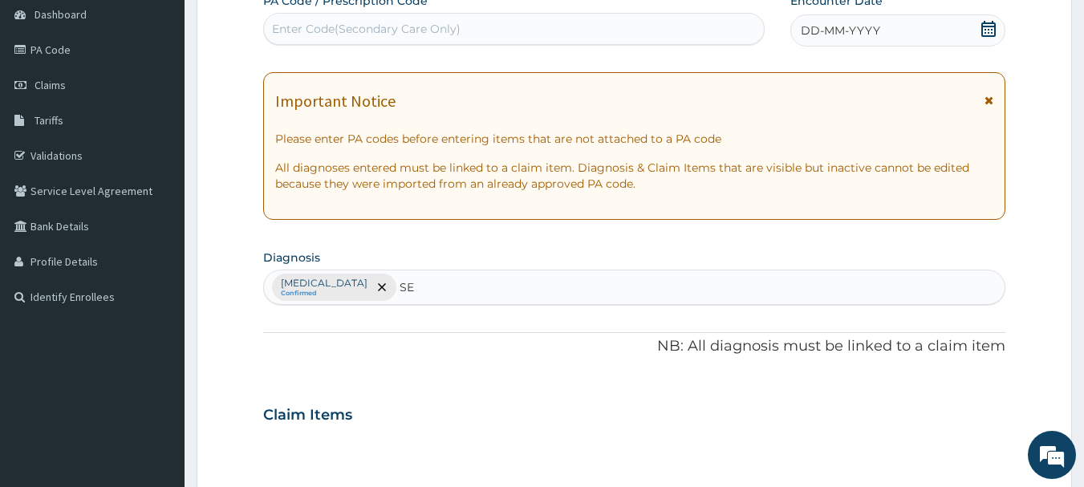
type input "SEP"
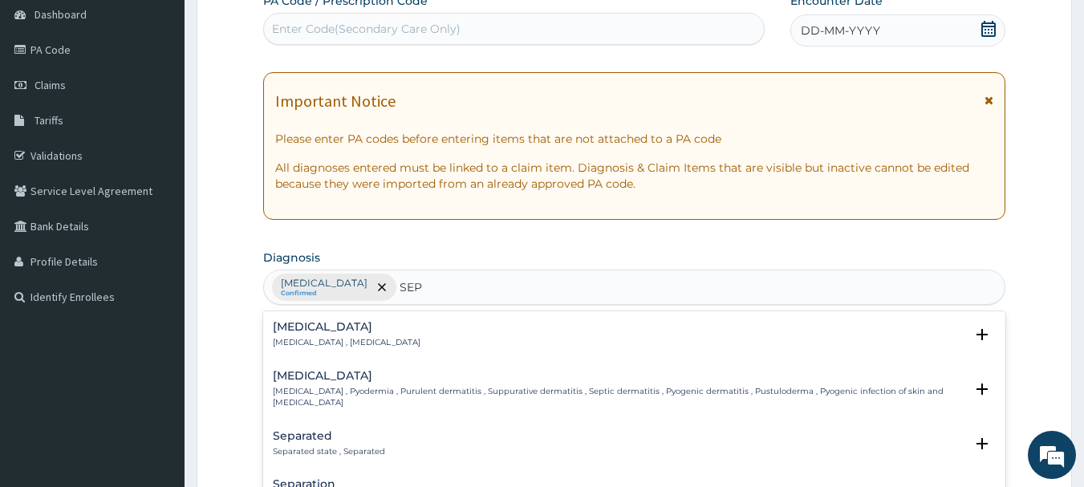
click at [317, 334] on div "Sepsis Systemic infection , Sepsis" at bounding box center [347, 335] width 148 height 28
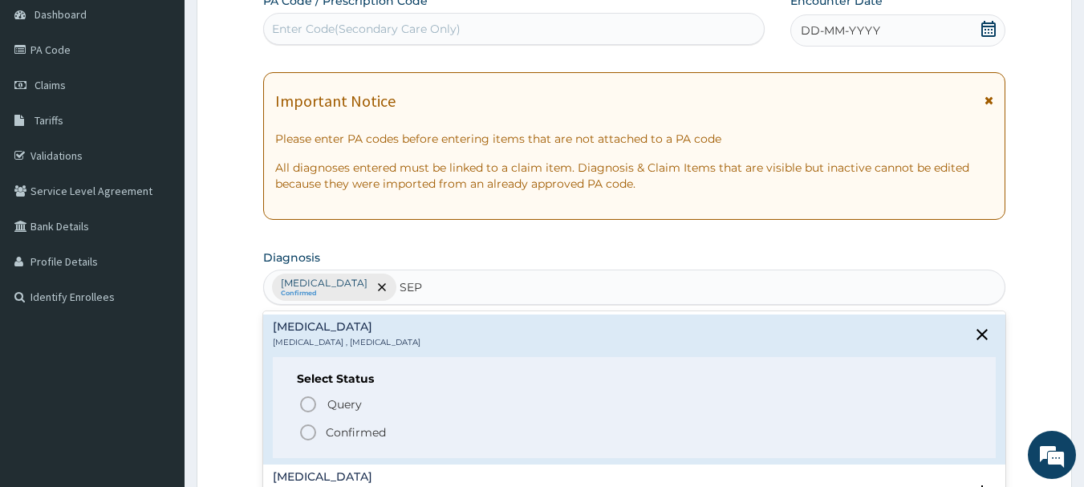
drag, startPoint x: 308, startPoint y: 437, endPoint x: 389, endPoint y: 361, distance: 110.7
click at [309, 436] on icon "status option filled" at bounding box center [308, 432] width 19 height 19
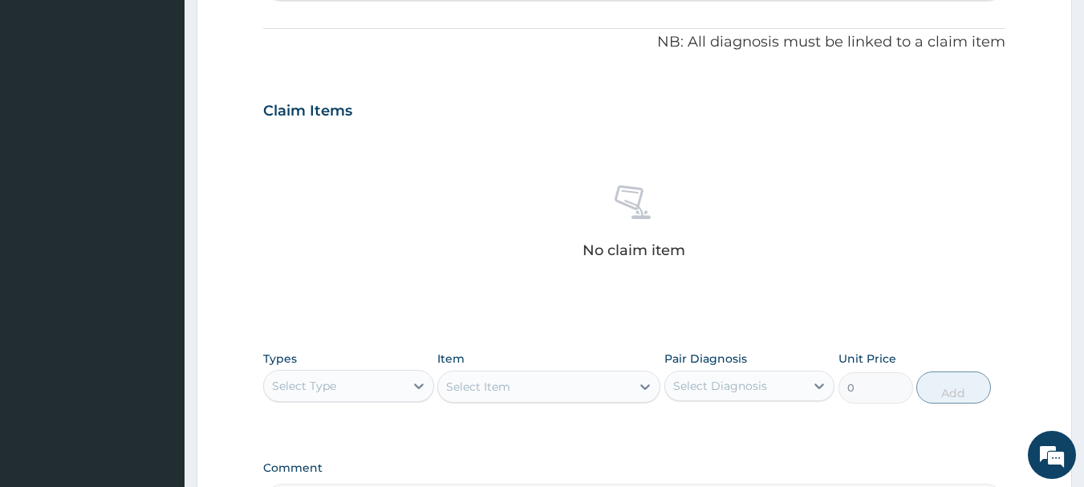
scroll to position [562, 0]
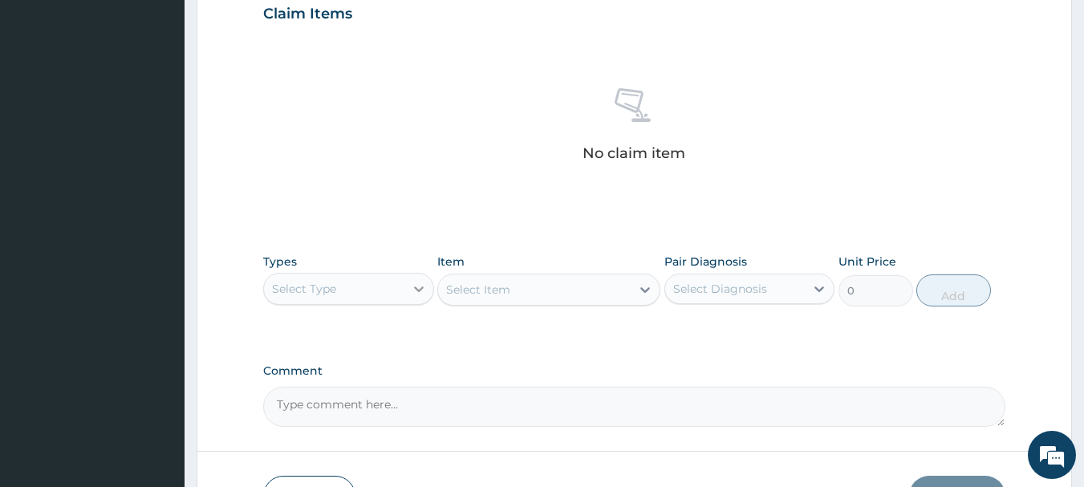
click at [418, 297] on div at bounding box center [418, 288] width 29 height 29
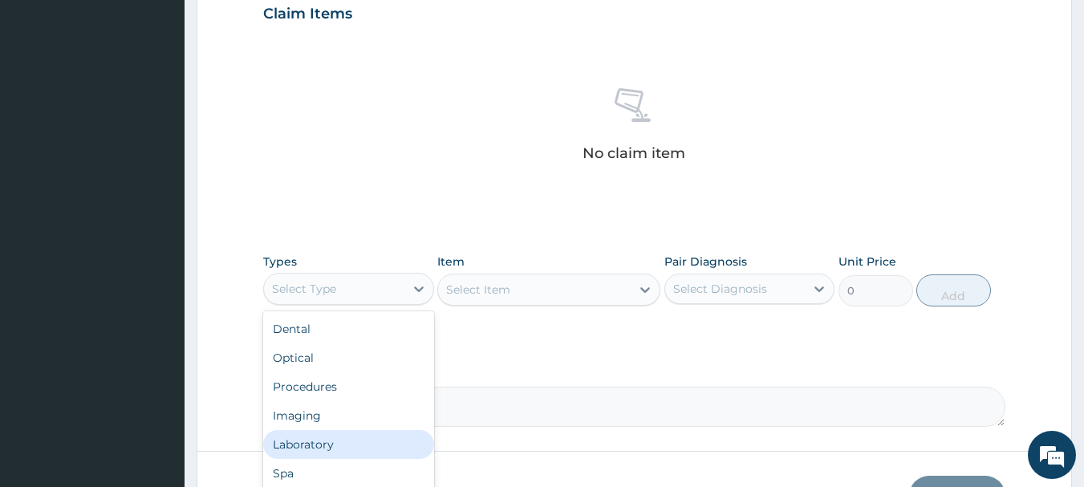
click at [307, 445] on div "Laboratory" at bounding box center [348, 444] width 171 height 29
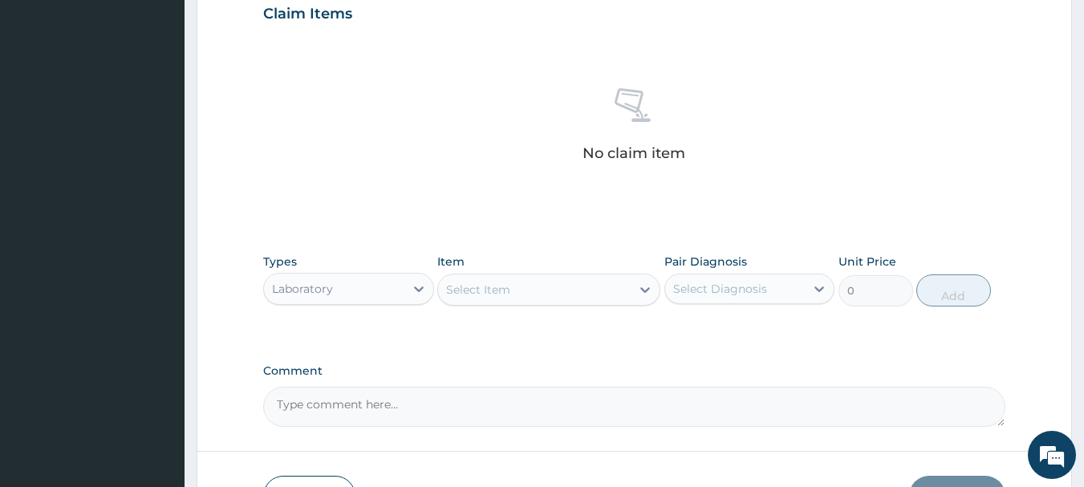
click at [626, 292] on div "Select Item" at bounding box center [534, 290] width 193 height 26
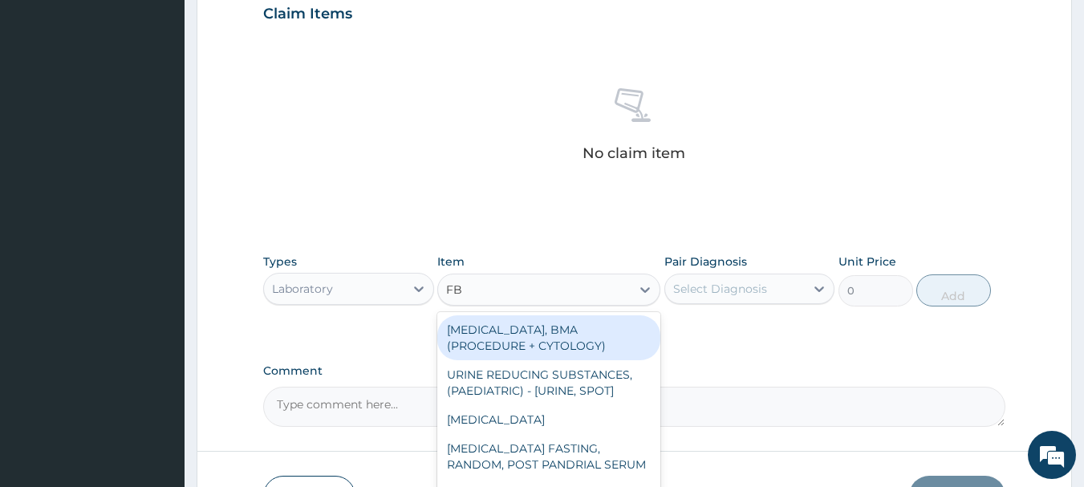
type input "FBC"
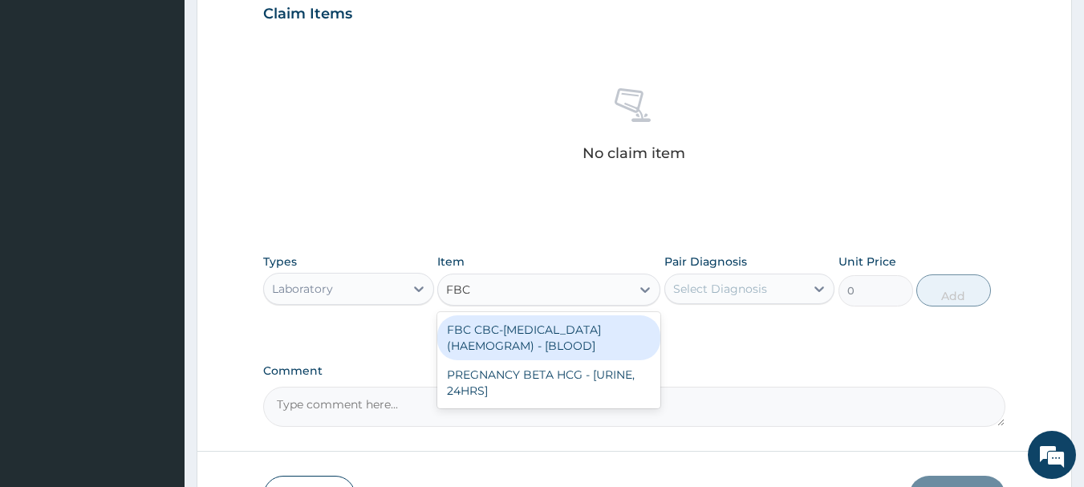
click at [533, 337] on div "FBC CBC-COMPLETE BLOOD COUNT (HAEMOGRAM) - [BLOOD]" at bounding box center [548, 337] width 223 height 45
type input "5000"
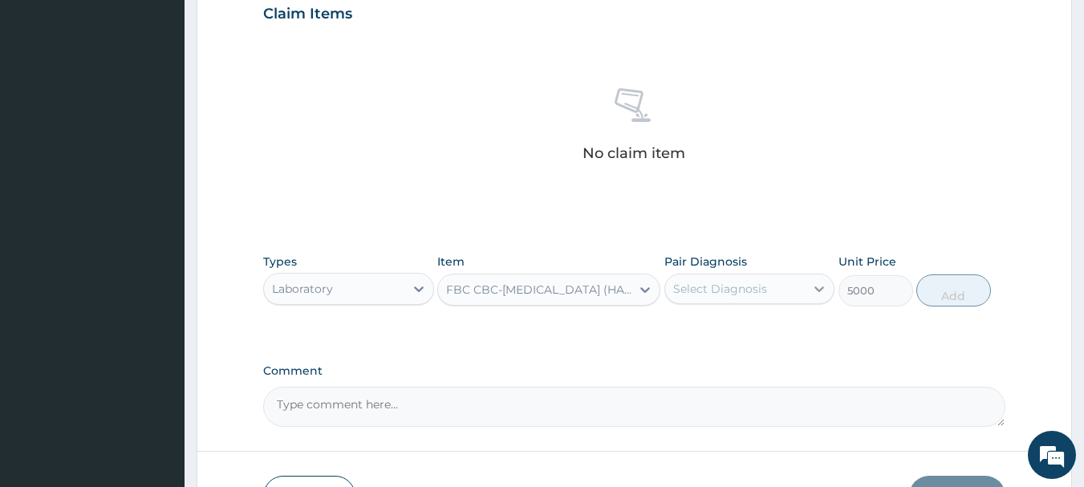
click at [813, 293] on icon at bounding box center [819, 289] width 16 height 16
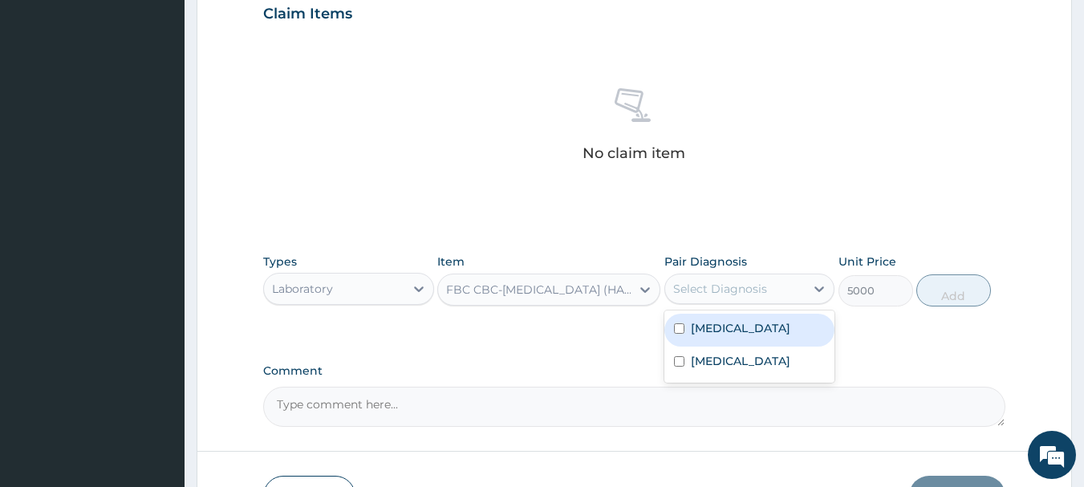
click at [683, 333] on input "checkbox" at bounding box center [679, 328] width 10 height 10
checkbox input "true"
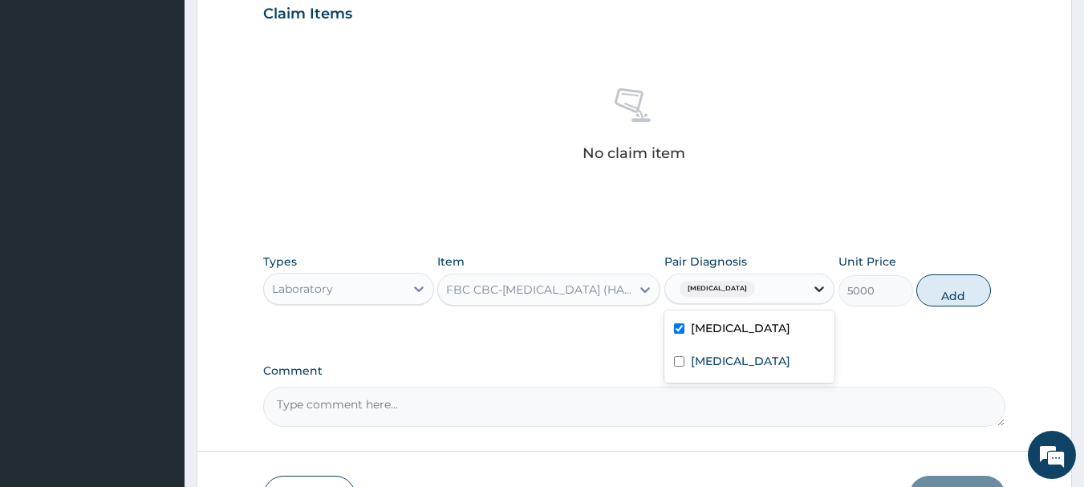
click at [818, 294] on icon at bounding box center [819, 289] width 16 height 16
click at [822, 289] on icon at bounding box center [820, 289] width 10 height 6
click at [676, 364] on input "checkbox" at bounding box center [679, 361] width 10 height 10
checkbox input "true"
click at [956, 296] on button "Add" at bounding box center [953, 290] width 75 height 32
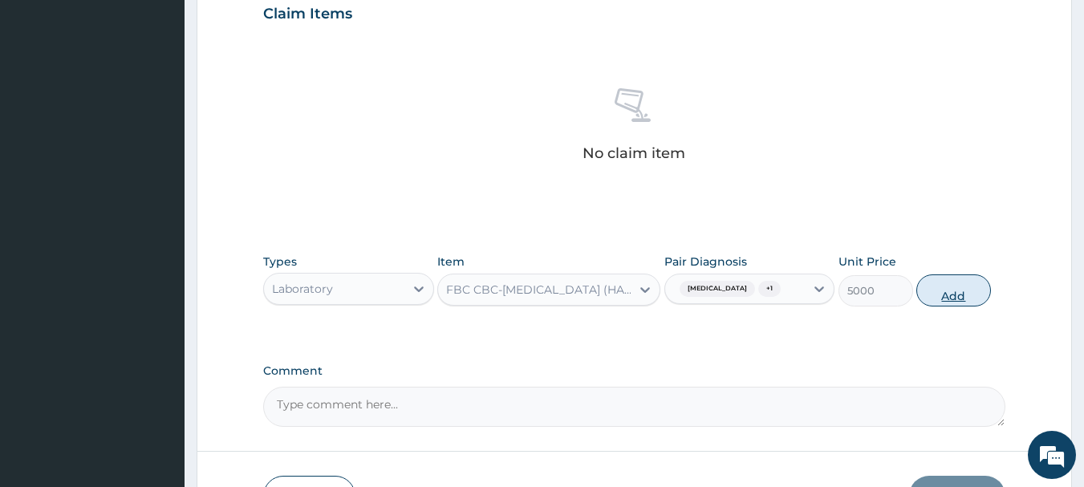
type input "0"
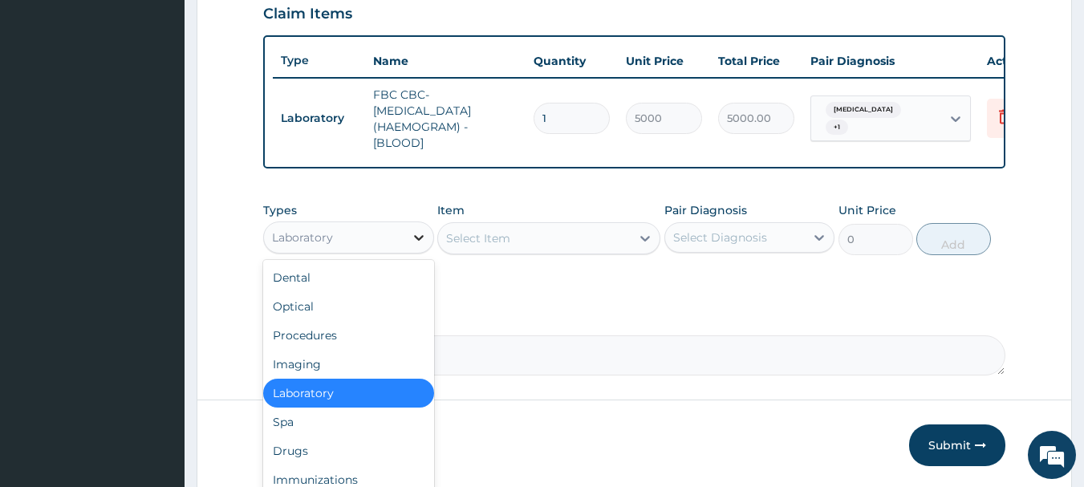
click at [421, 241] on icon at bounding box center [419, 238] width 10 height 6
click at [644, 242] on icon at bounding box center [645, 239] width 10 height 6
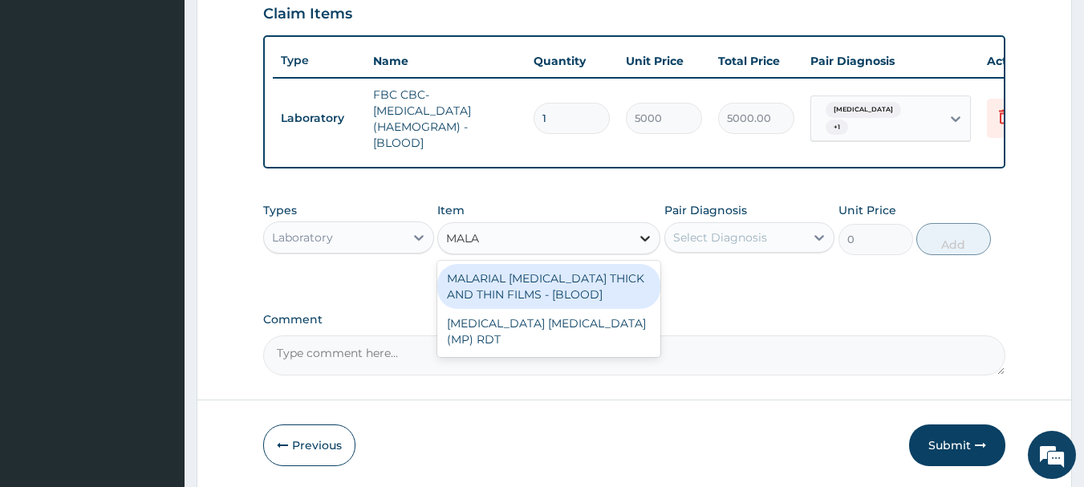
type input "MALAR"
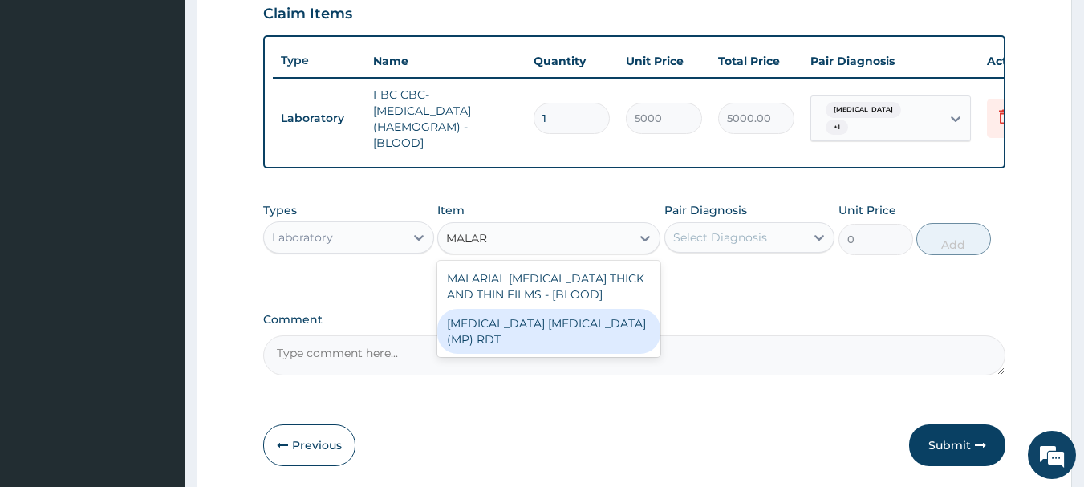
drag, startPoint x: 569, startPoint y: 337, endPoint x: 635, endPoint y: 299, distance: 75.8
click at [568, 338] on div "[MEDICAL_DATA] [MEDICAL_DATA] (MP) RDT" at bounding box center [548, 331] width 223 height 45
type input "2000"
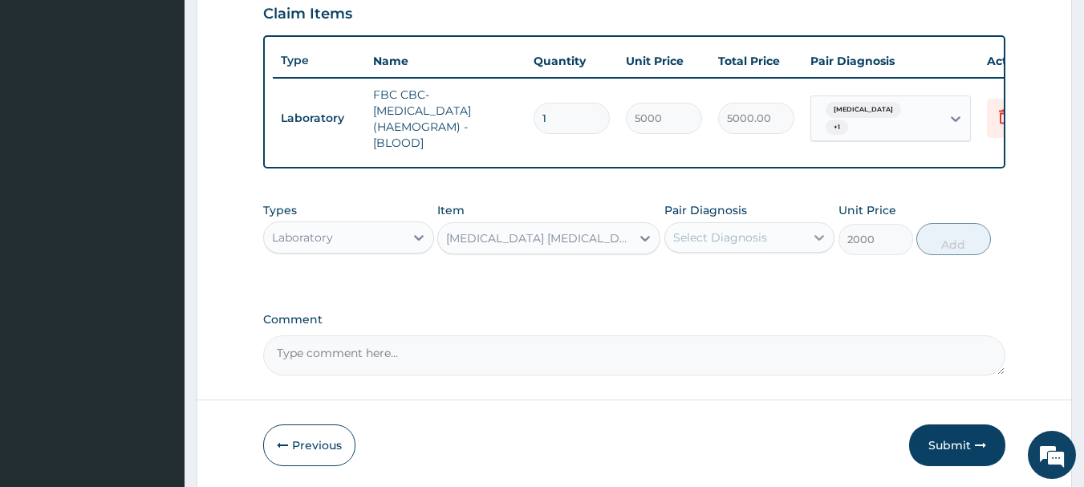
click at [818, 246] on icon at bounding box center [819, 238] width 16 height 16
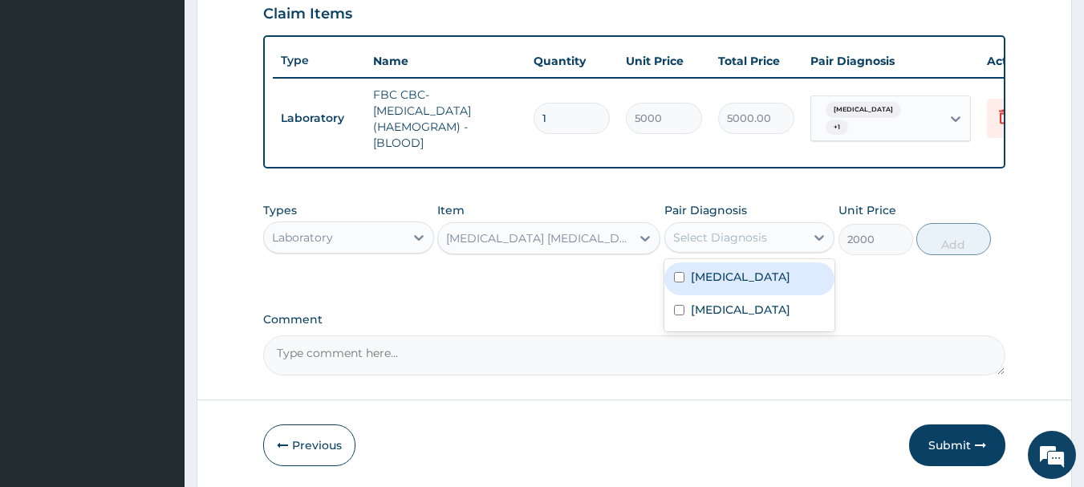
click at [685, 295] on div "[MEDICAL_DATA]" at bounding box center [749, 278] width 171 height 33
checkbox input "true"
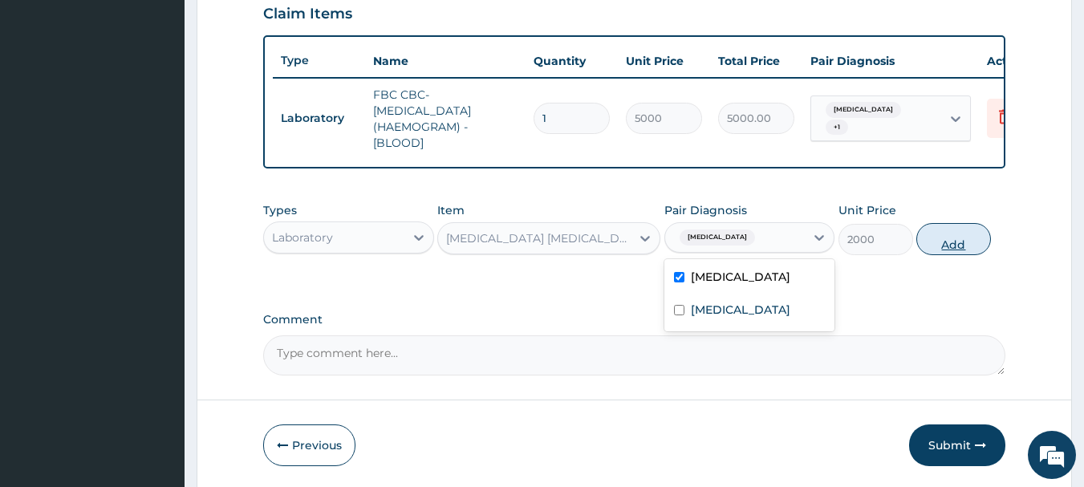
click at [935, 255] on button "Add" at bounding box center [953, 239] width 75 height 32
type input "0"
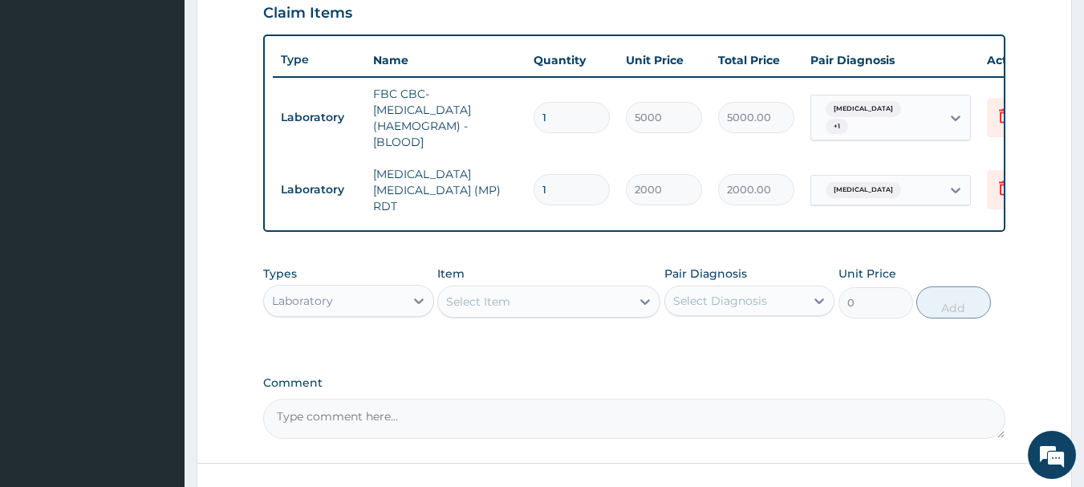
scroll to position [686, 0]
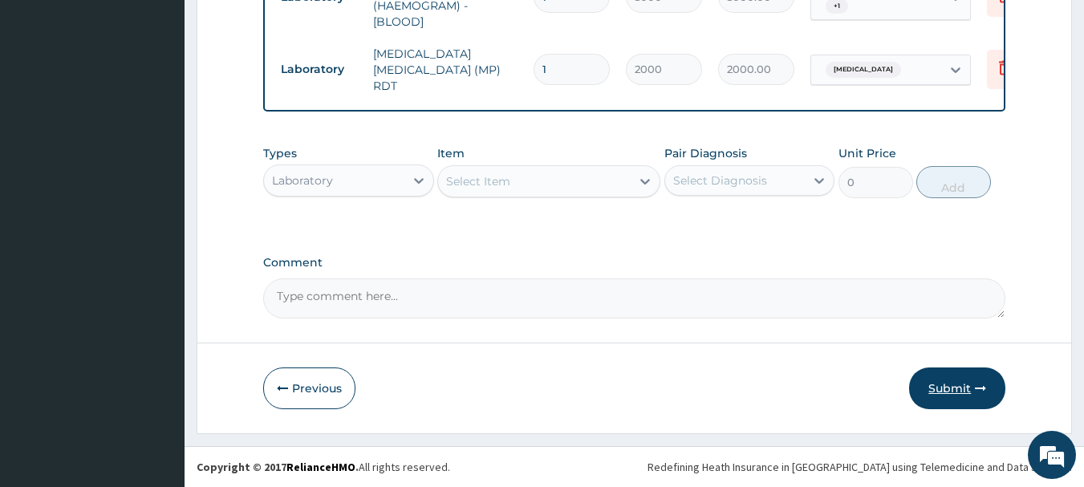
click at [959, 388] on button "Submit" at bounding box center [957, 389] width 96 height 42
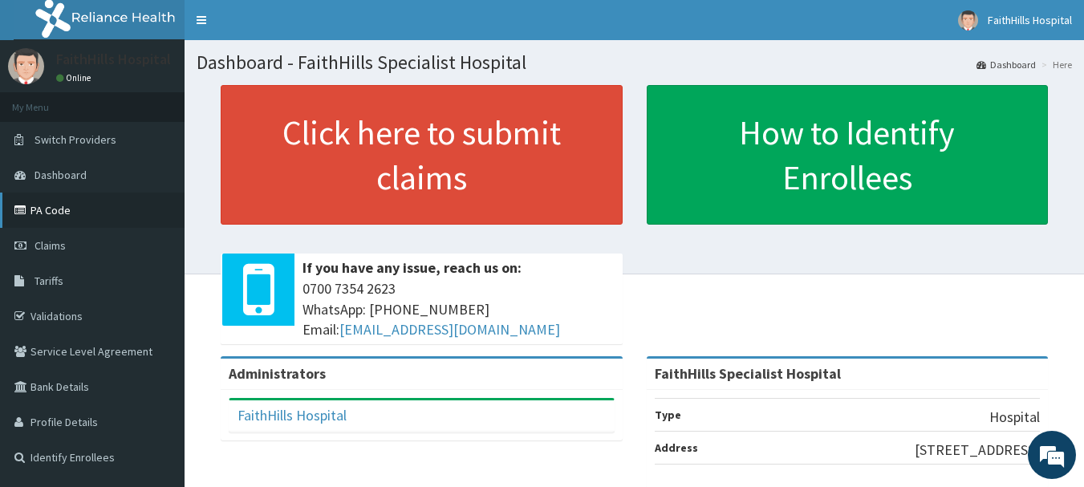
click at [57, 212] on link "PA Code" at bounding box center [92, 210] width 185 height 35
click at [59, 201] on link "PA Code" at bounding box center [92, 210] width 185 height 35
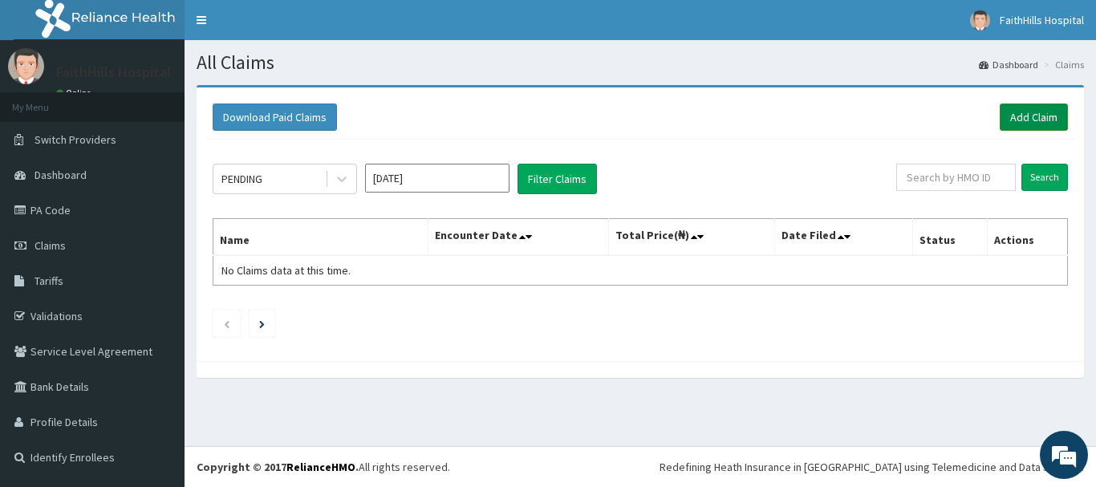
click at [1033, 117] on link "Add Claim" at bounding box center [1034, 117] width 68 height 27
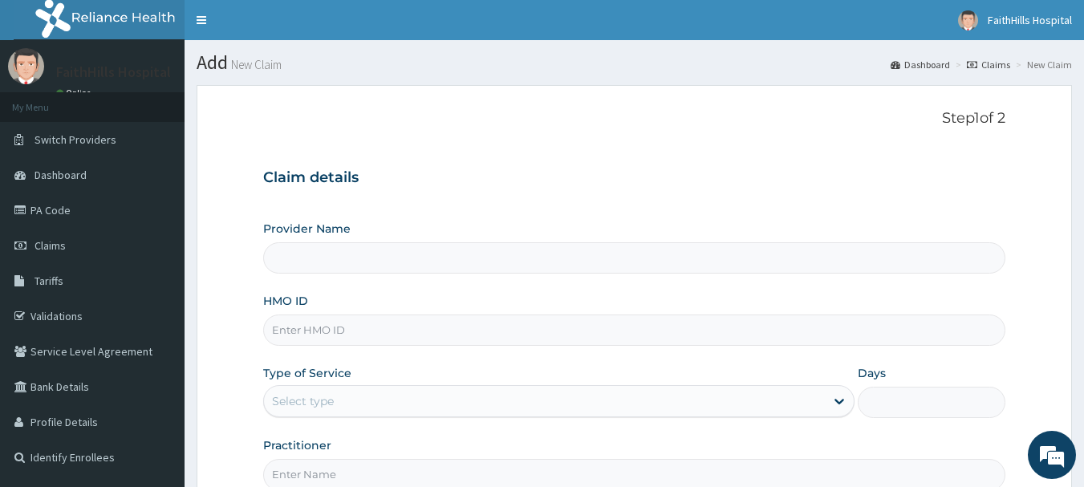
type input "FaithHills Specialist Hospital"
click at [366, 340] on input "HMO ID" at bounding box center [634, 330] width 743 height 31
type input "f"
type input "FAT/10057/A"
click at [827, 393] on div at bounding box center [839, 401] width 29 height 29
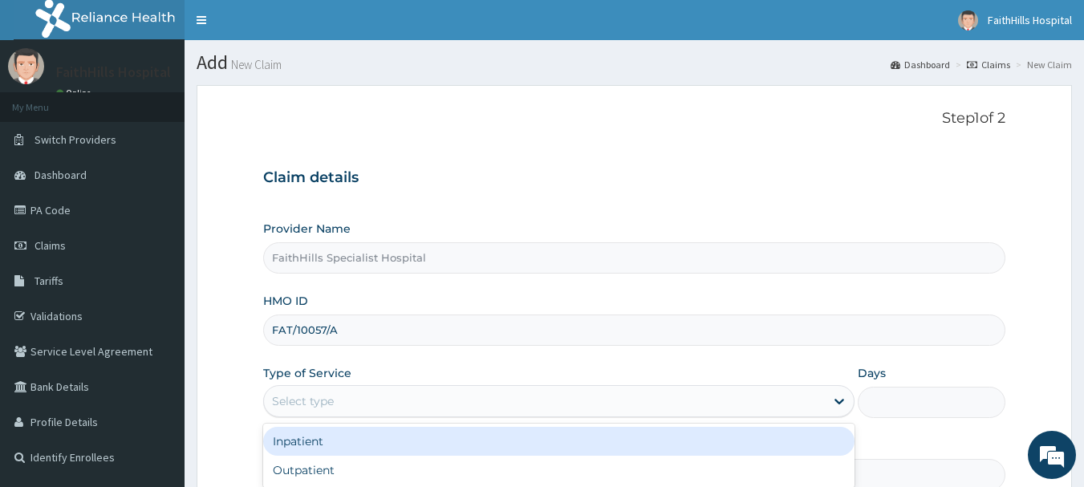
click at [304, 439] on div "Inpatient" at bounding box center [558, 441] width 591 height 29
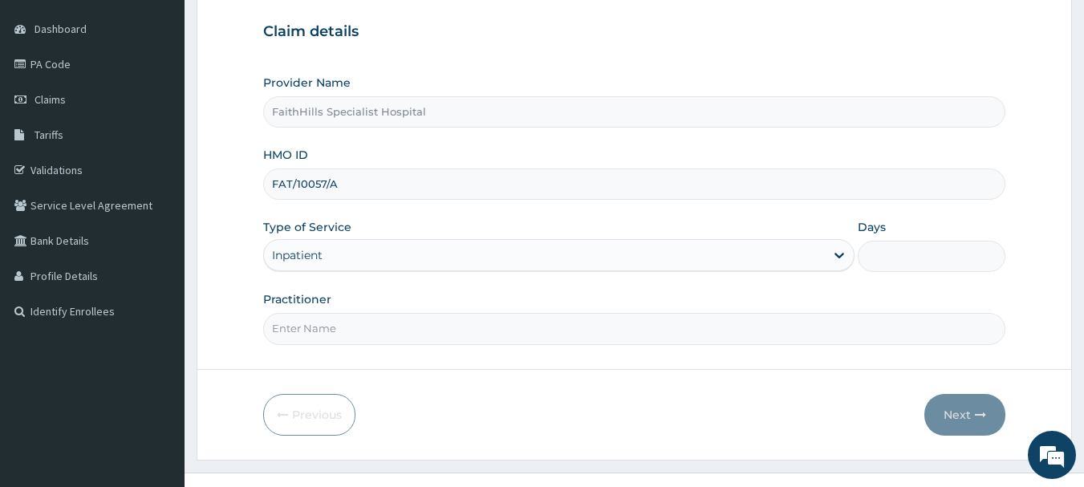
scroll to position [161, 0]
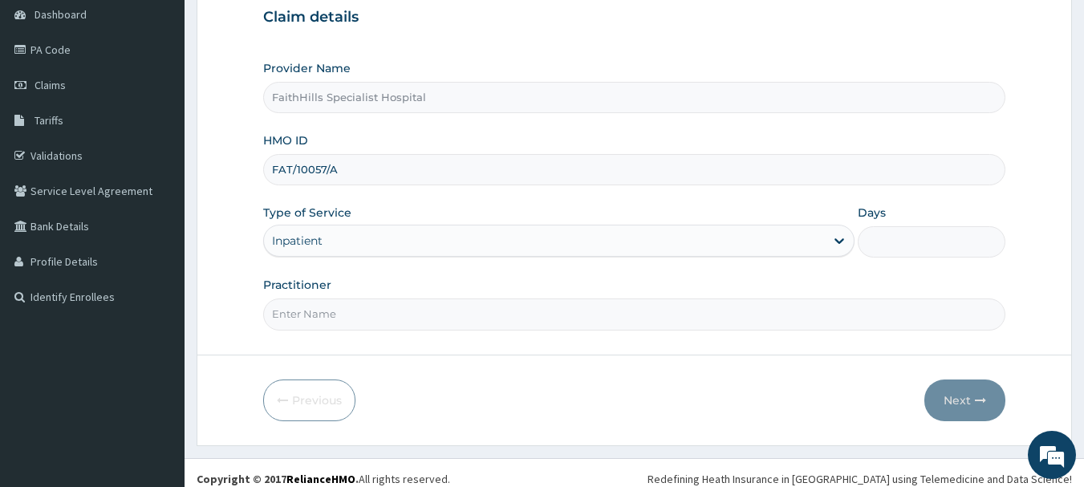
click at [302, 312] on input "Practitioner" at bounding box center [634, 314] width 743 height 31
type input "DR. [PERSON_NAME]"
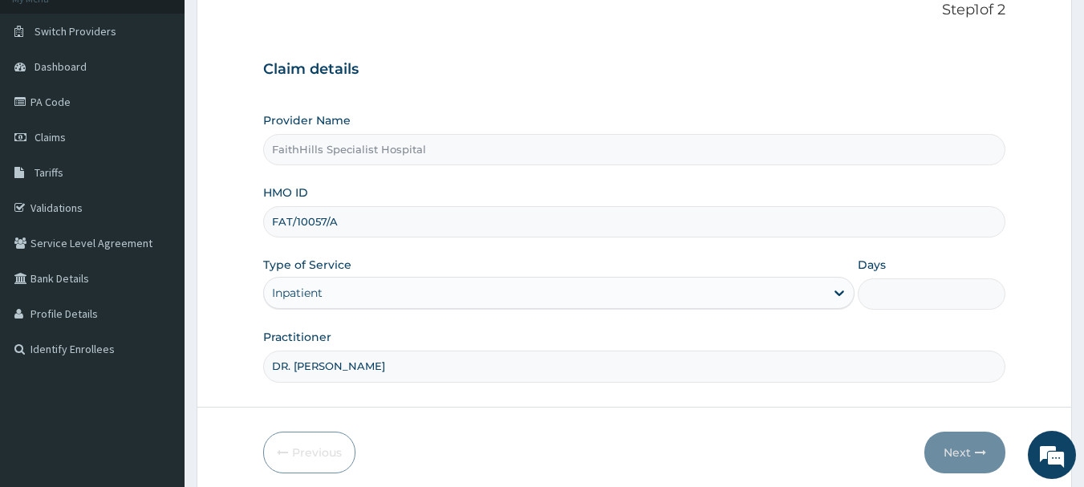
scroll to position [80, 0]
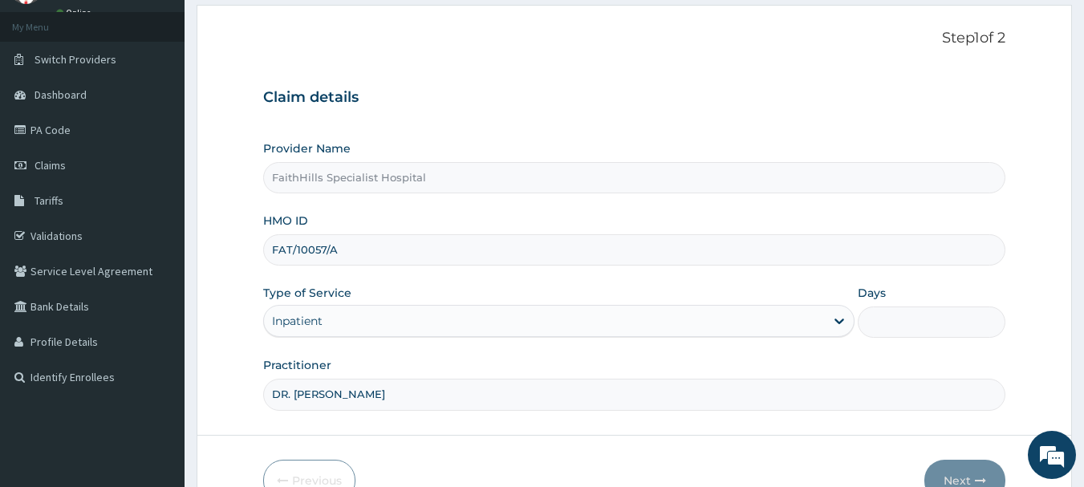
click at [872, 320] on input "Days" at bounding box center [932, 322] width 148 height 31
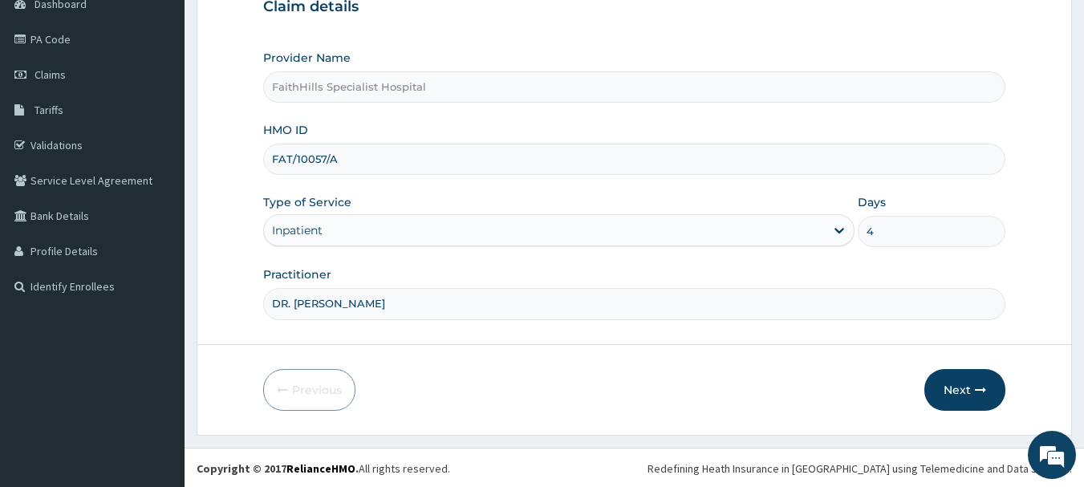
scroll to position [173, 0]
type input "4"
click at [953, 385] on button "Next" at bounding box center [964, 389] width 81 height 42
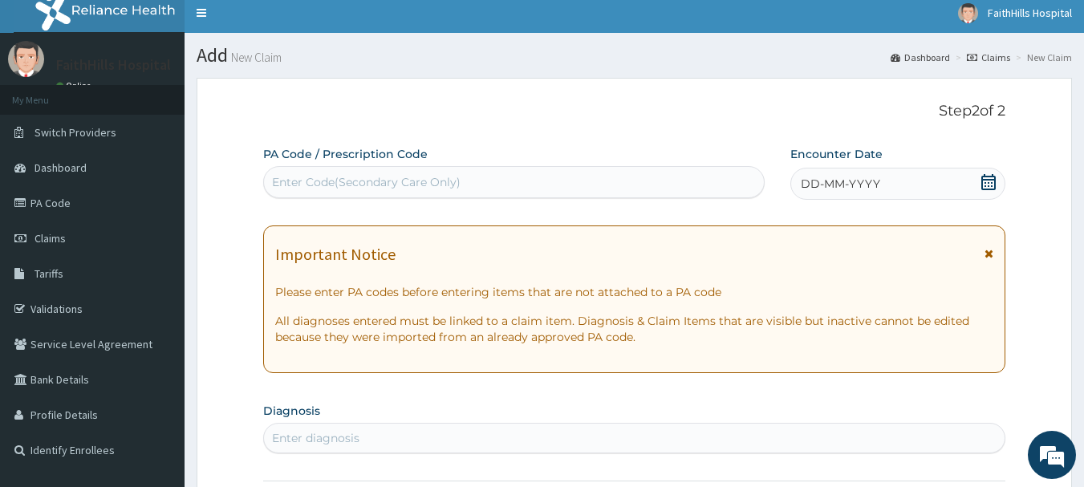
scroll to position [0, 0]
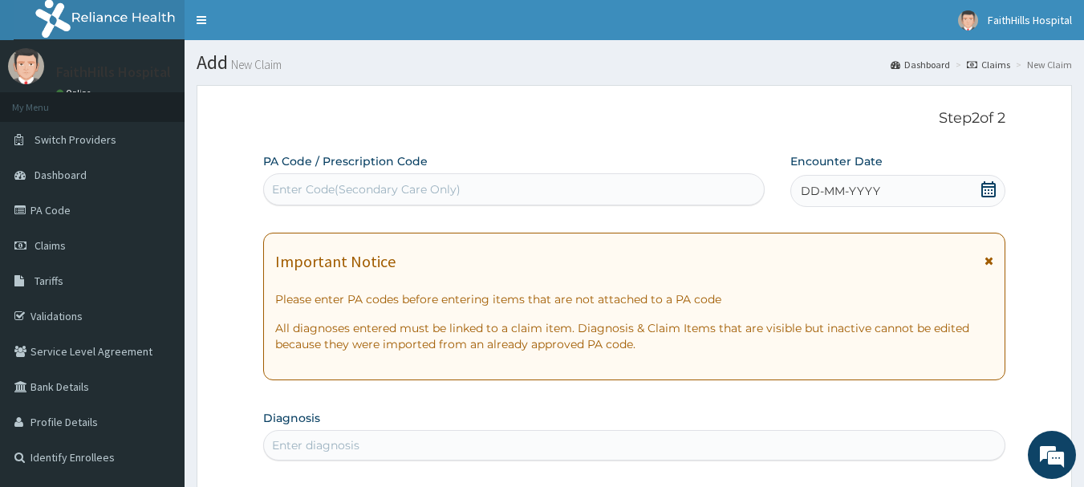
click at [317, 185] on div "Enter Code(Secondary Care Only)" at bounding box center [366, 189] width 189 height 16
type input "PA"
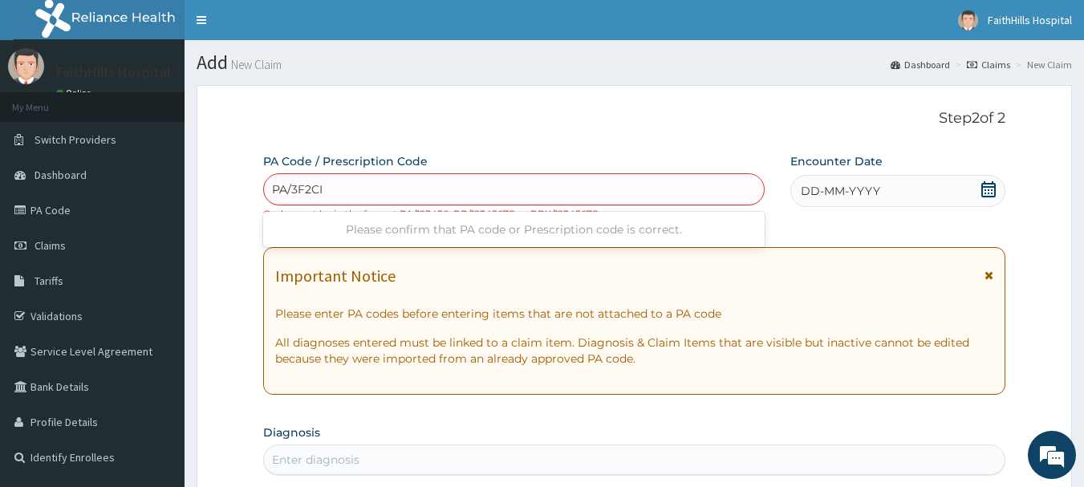
type input "PA/3F2CI5"
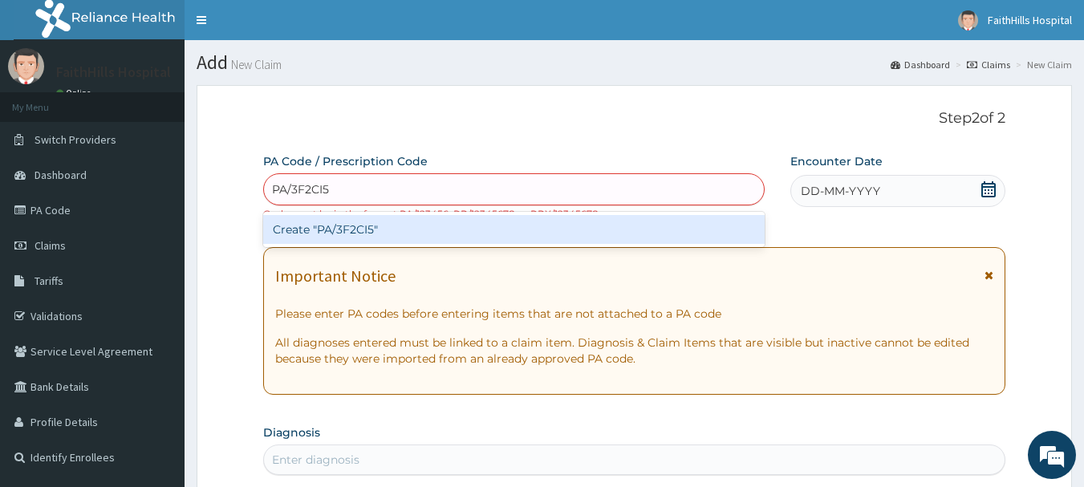
click at [368, 233] on div "Create "PA/3F2CI5"" at bounding box center [514, 229] width 502 height 29
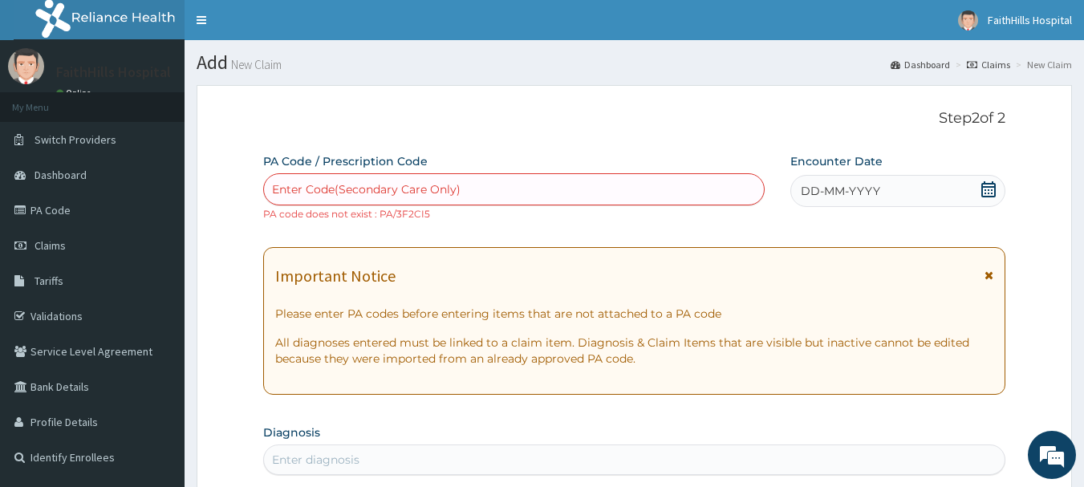
click at [331, 189] on div "Enter Code(Secondary Care Only)" at bounding box center [366, 189] width 189 height 16
click at [297, 184] on div "Enter Code(Secondary Care Only)" at bounding box center [366, 189] width 189 height 16
paste input "PA/3F2C15"
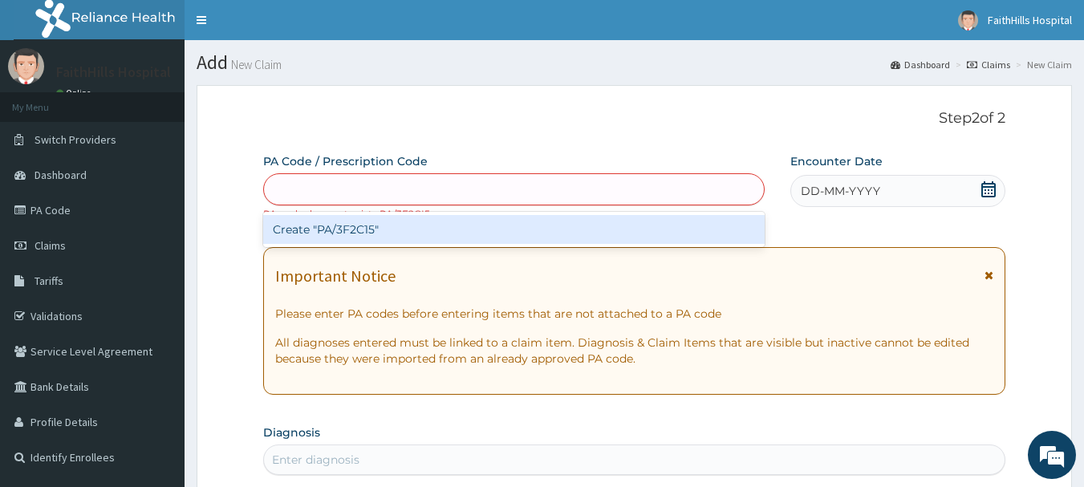
type input "PA/3F2C15"
click at [330, 229] on div "Create "PA/3F2C15"" at bounding box center [514, 229] width 502 height 29
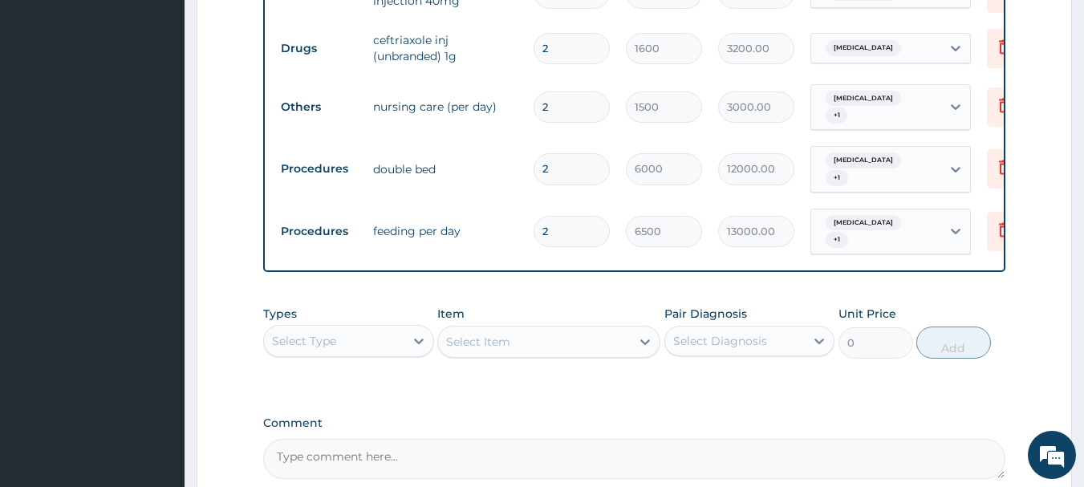
scroll to position [883, 0]
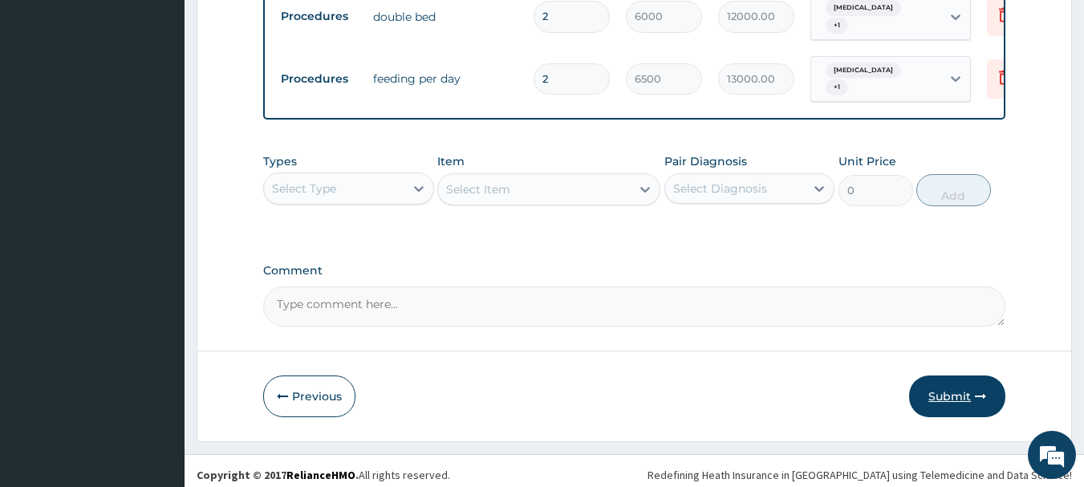
click at [949, 385] on button "Submit" at bounding box center [957, 397] width 96 height 42
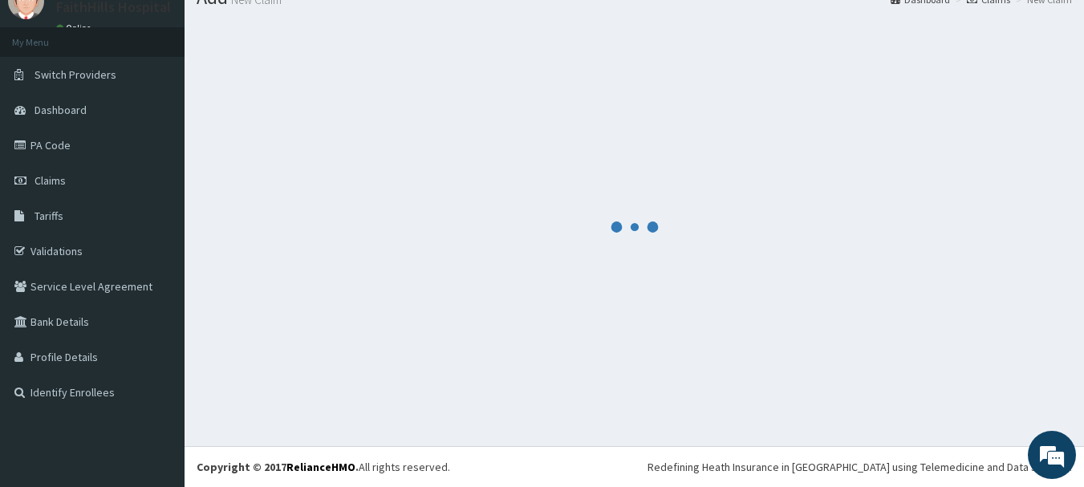
scroll to position [65, 0]
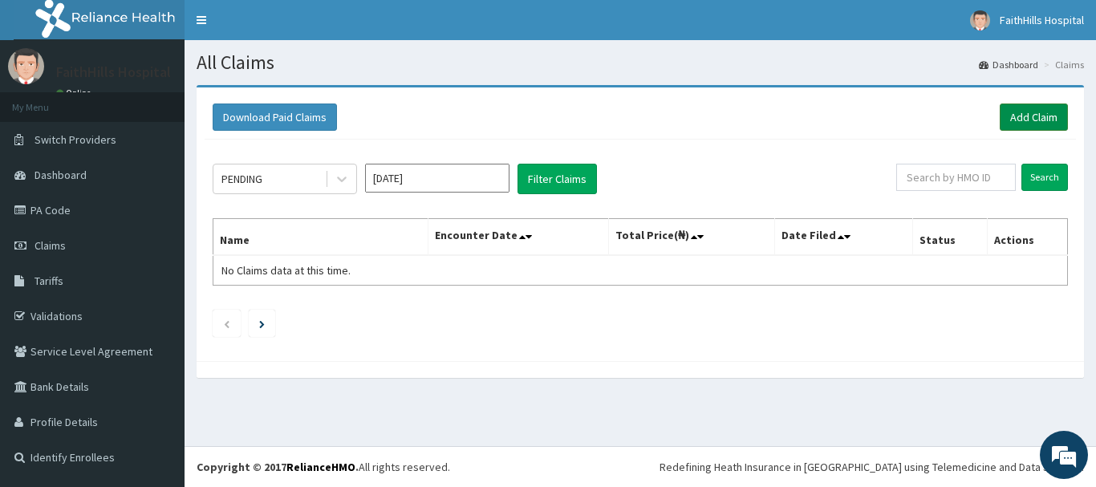
click at [1024, 118] on link "Add Claim" at bounding box center [1034, 117] width 68 height 27
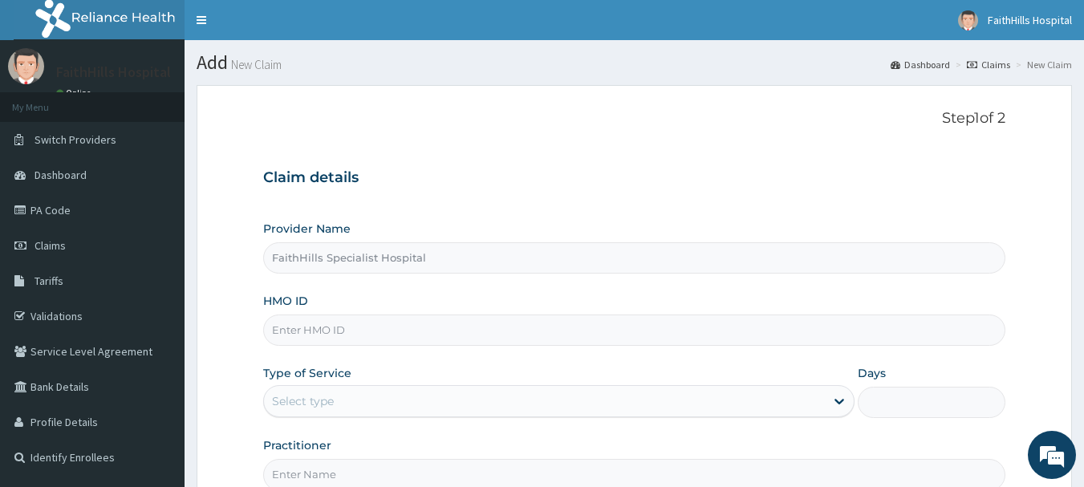
click at [299, 339] on input "HMO ID" at bounding box center [634, 330] width 743 height 31
paste input "FAT/10057/A"
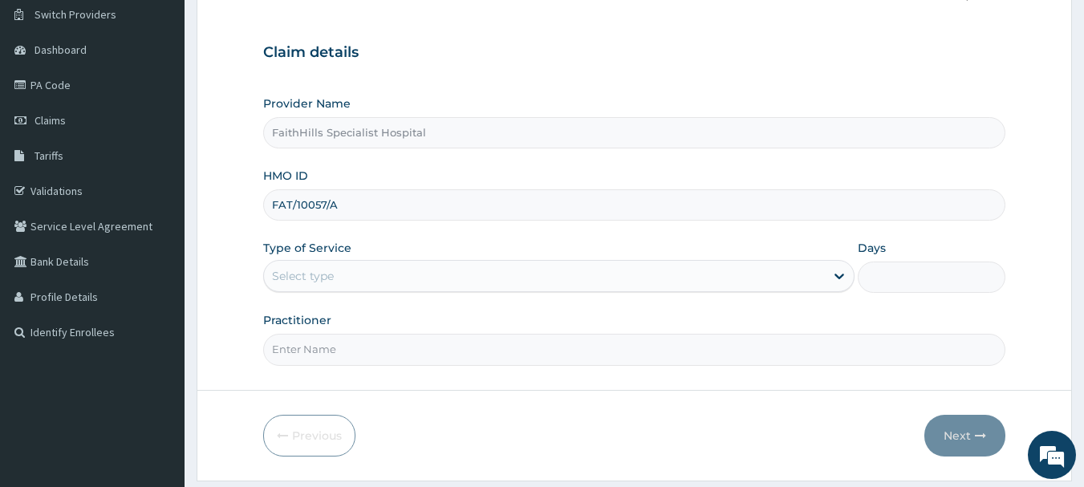
scroll to position [161, 0]
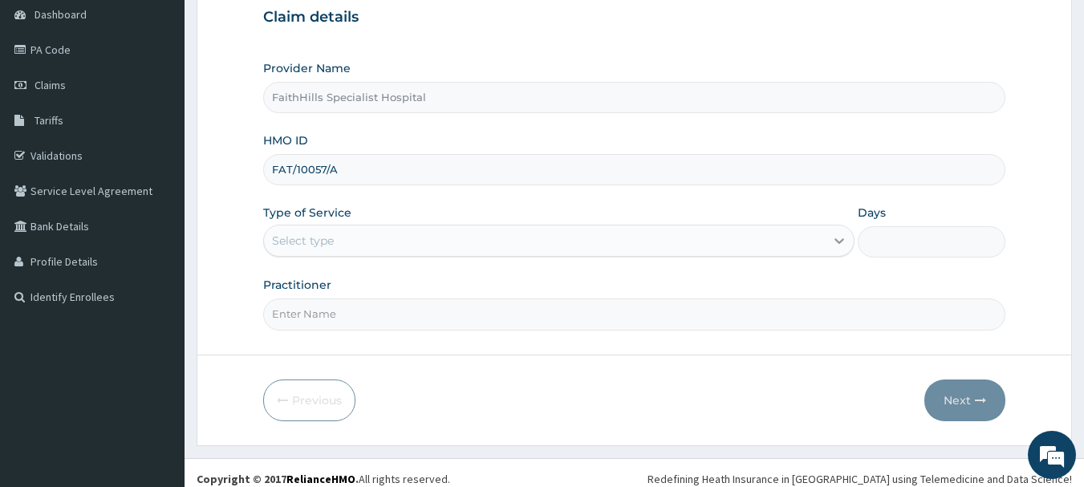
type input "FAT/10057/A"
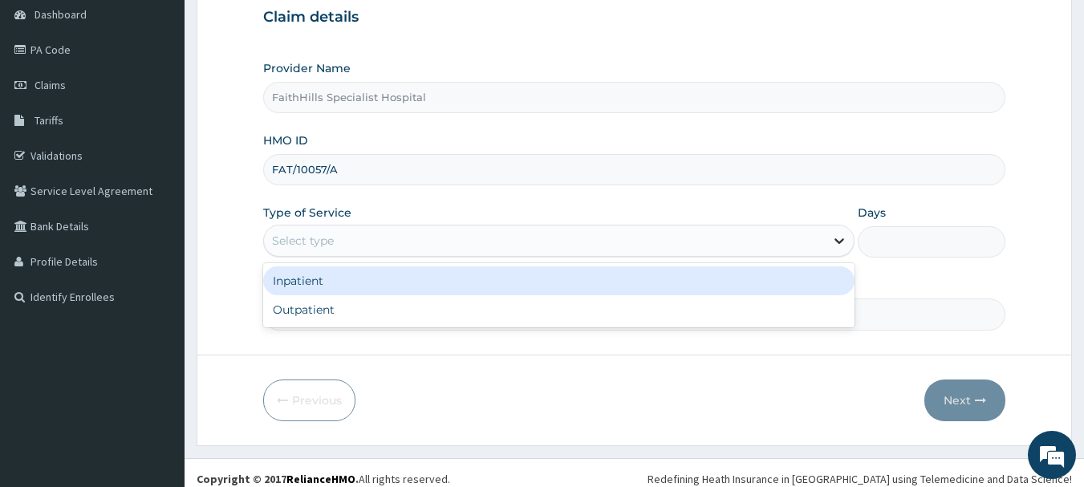
click at [827, 246] on div at bounding box center [839, 240] width 29 height 29
click at [307, 283] on div "Inpatient" at bounding box center [558, 280] width 591 height 29
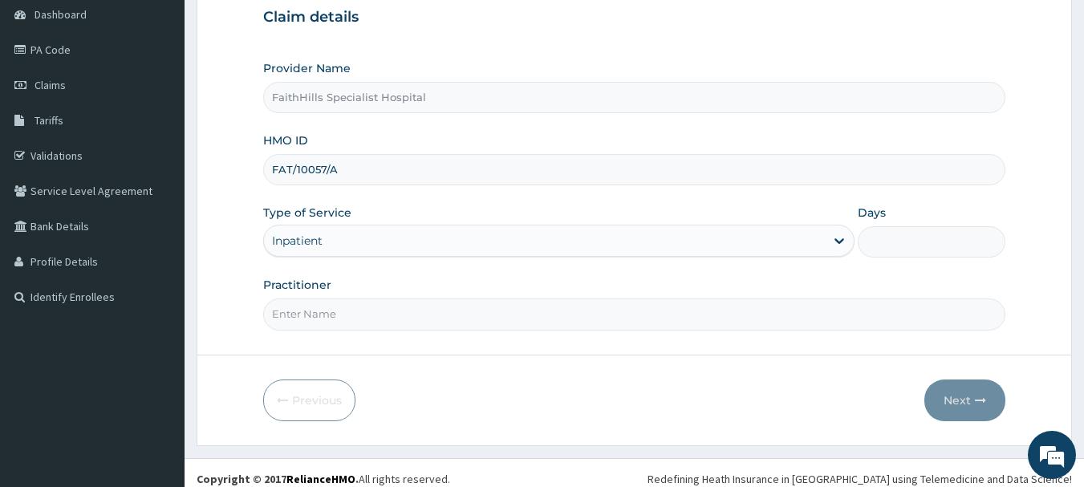
click at [884, 243] on input "Days" at bounding box center [932, 241] width 148 height 31
type input "4"
click at [321, 317] on input "Practitioner" at bounding box center [634, 314] width 743 height 31
type input "[PERSON_NAME]"
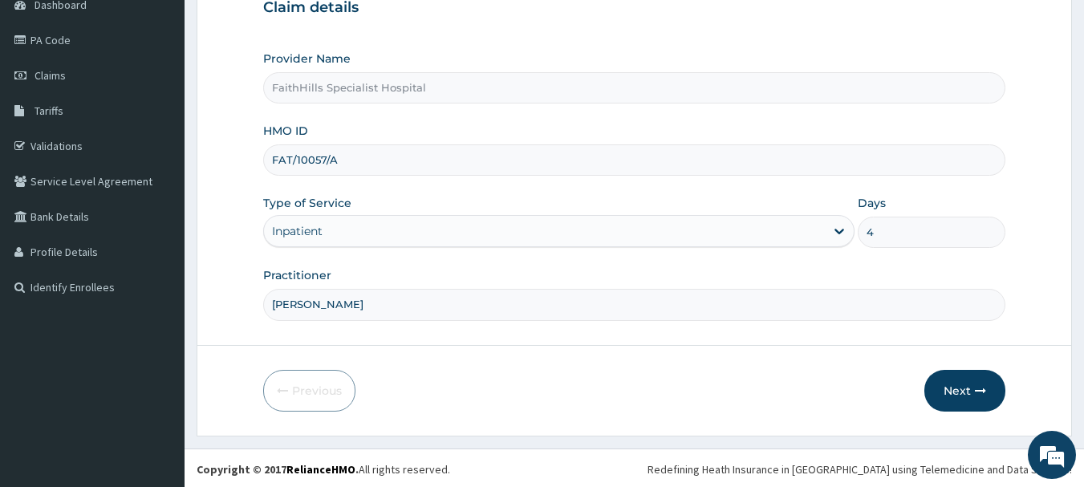
scroll to position [173, 0]
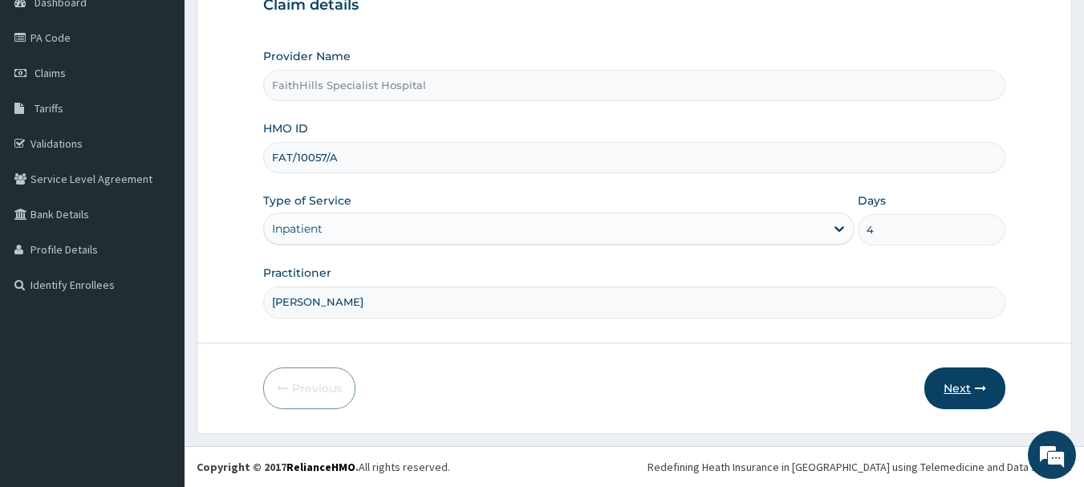
click at [961, 386] on button "Next" at bounding box center [964, 389] width 81 height 42
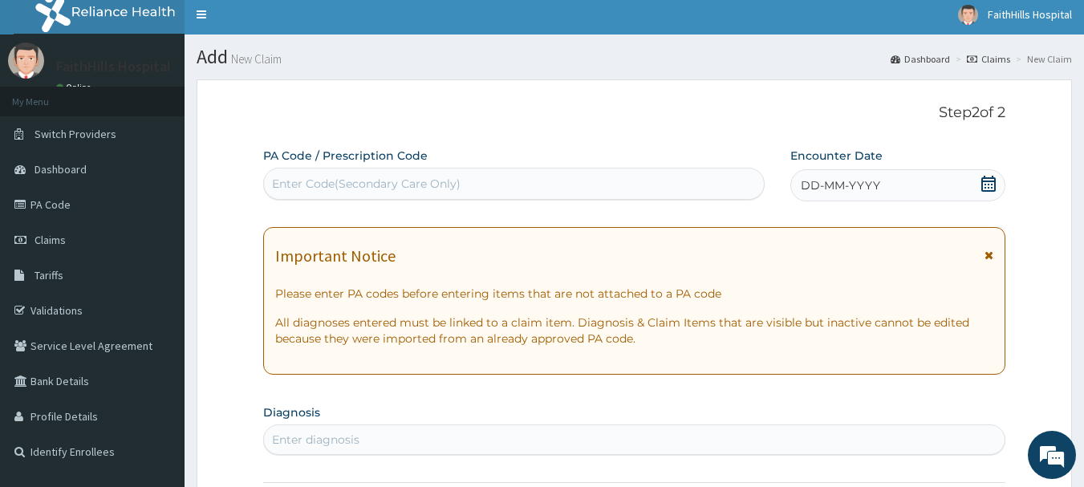
scroll to position [0, 0]
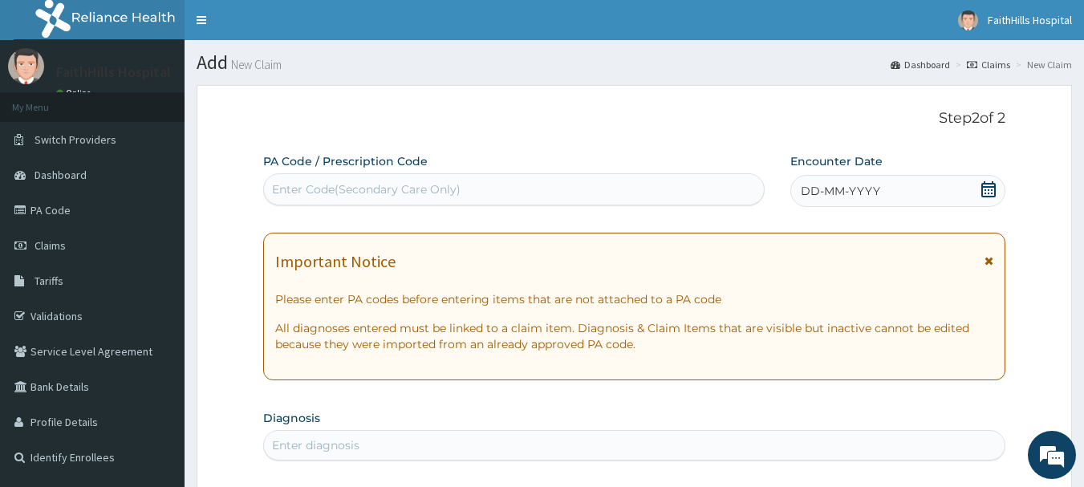
click at [316, 187] on div "Enter Code(Secondary Care Only)" at bounding box center [366, 189] width 189 height 16
click at [317, 188] on div "Enter Code(Secondary Care Only)" at bounding box center [366, 189] width 189 height 16
paste input "PA/322456"
type input "PA/322456"
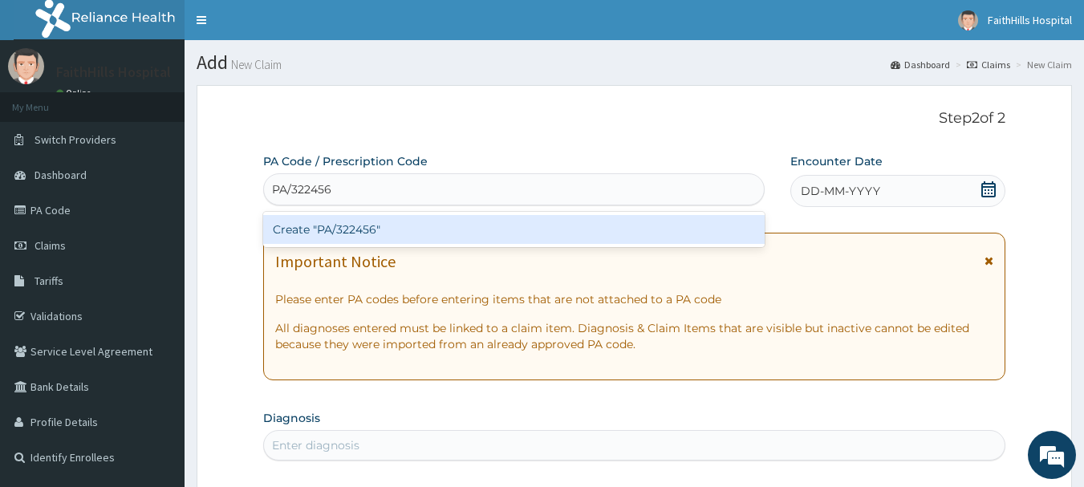
click at [352, 228] on div "Create "PA/322456"" at bounding box center [514, 229] width 502 height 29
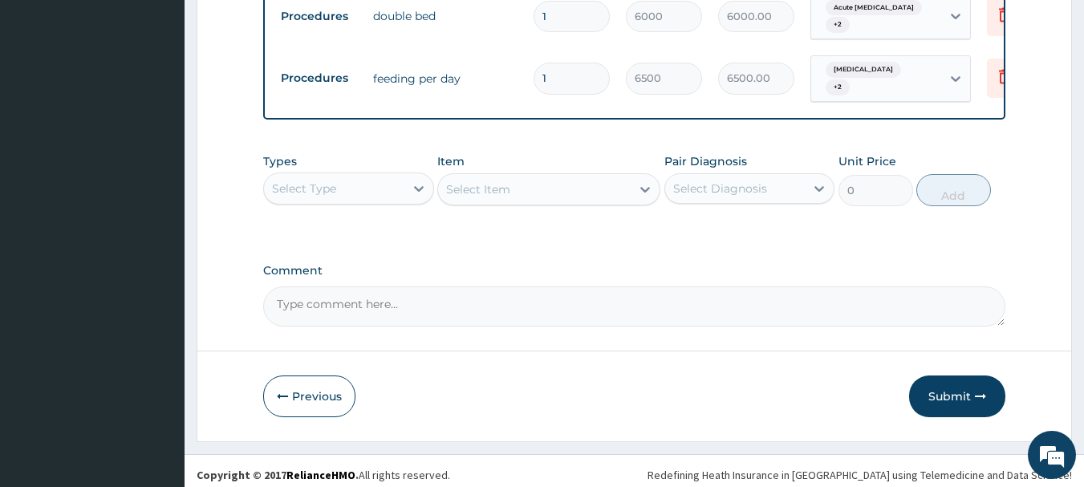
scroll to position [668, 0]
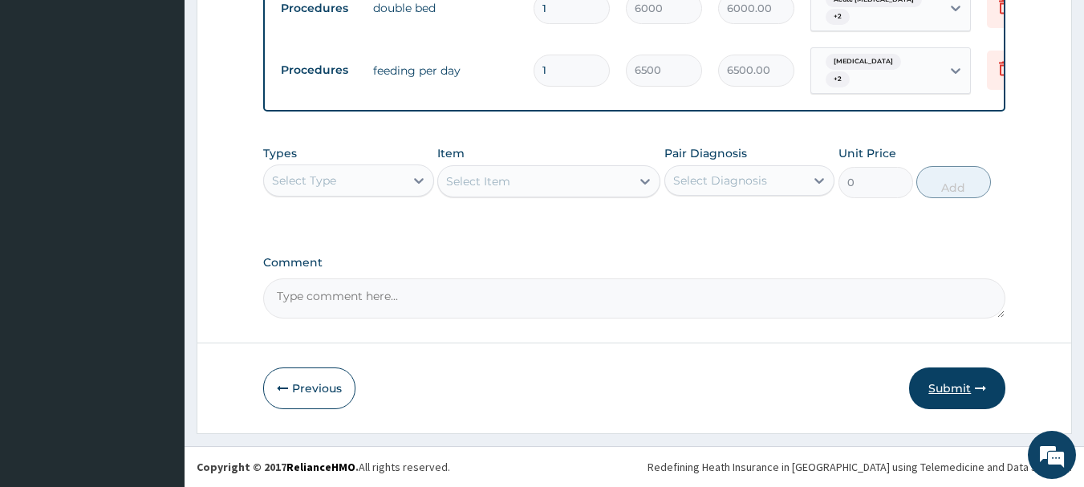
click at [953, 391] on button "Submit" at bounding box center [957, 389] width 96 height 42
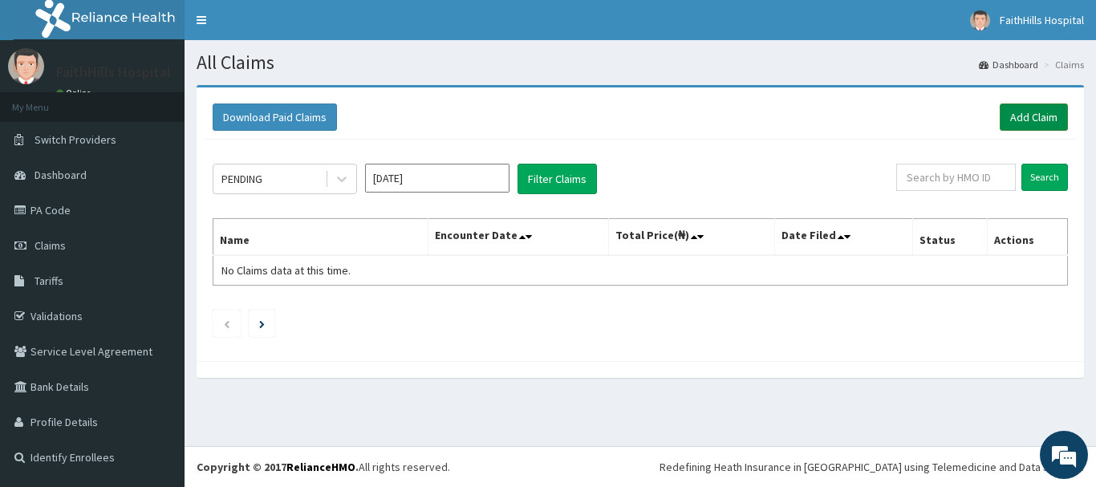
click at [1037, 116] on link "Add Claim" at bounding box center [1034, 117] width 68 height 27
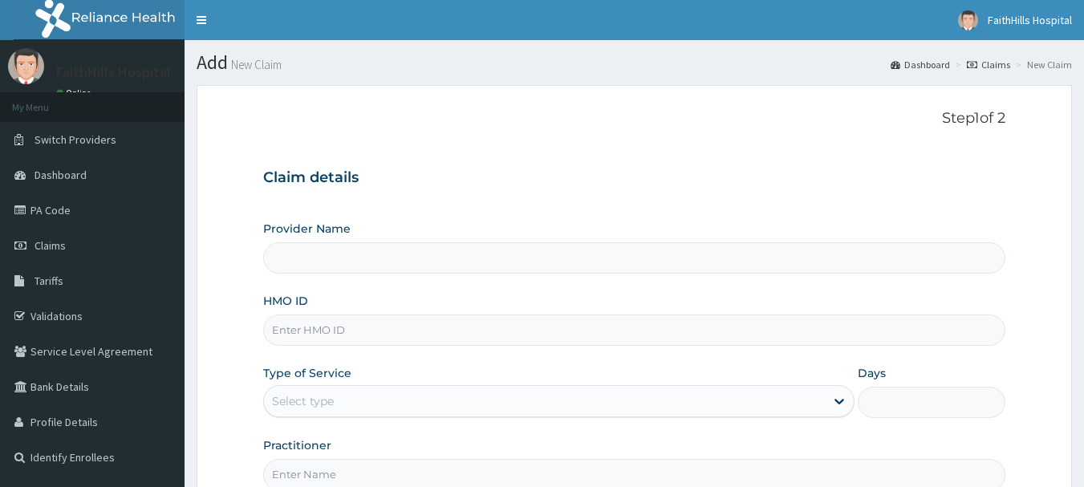
type input "FaithHills Specialist Hospital"
click at [295, 334] on input "HMO ID" at bounding box center [634, 330] width 743 height 31
paste input "FAT/10057/A"
type input "FAT/10057/A"
click at [835, 404] on icon at bounding box center [839, 401] width 16 height 16
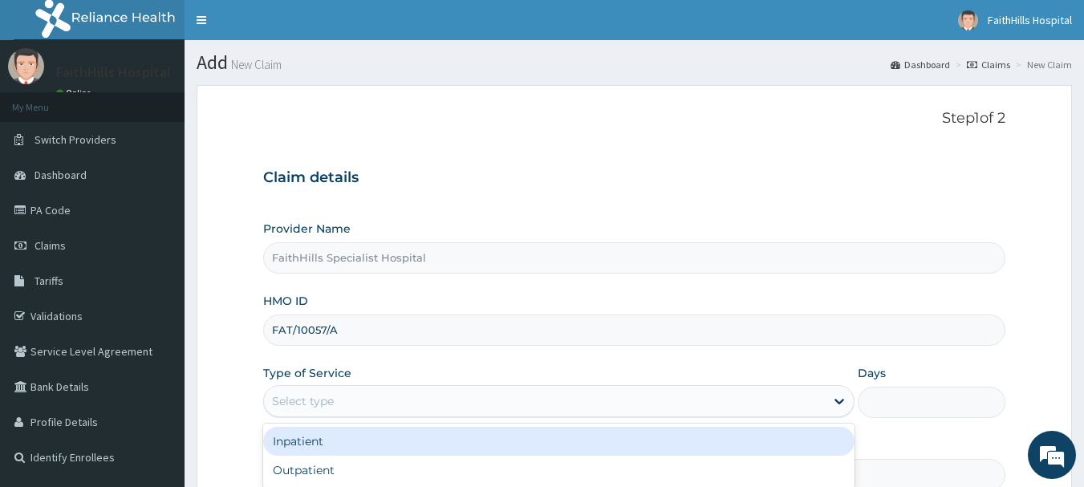
click at [319, 449] on div "Inpatient" at bounding box center [558, 441] width 591 height 29
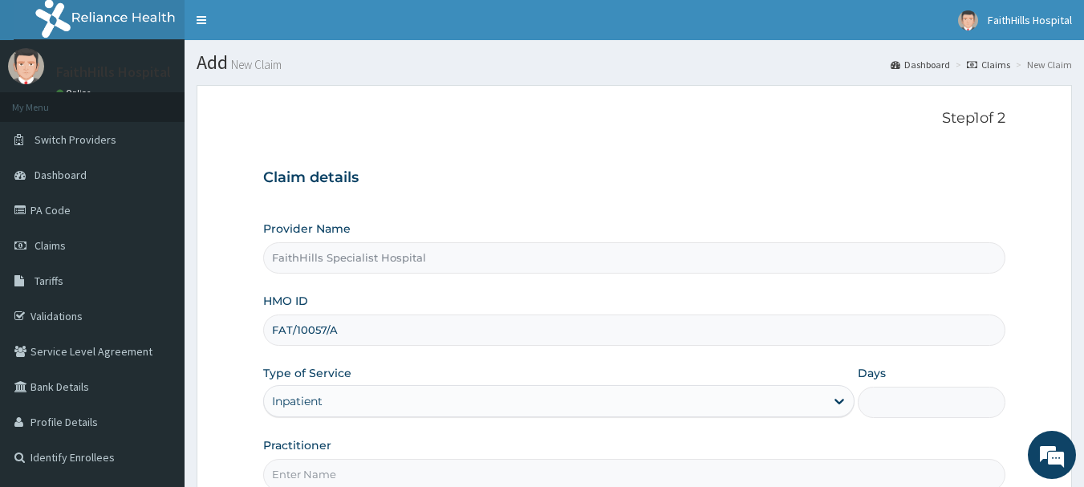
click at [892, 392] on input "Days" at bounding box center [932, 402] width 148 height 31
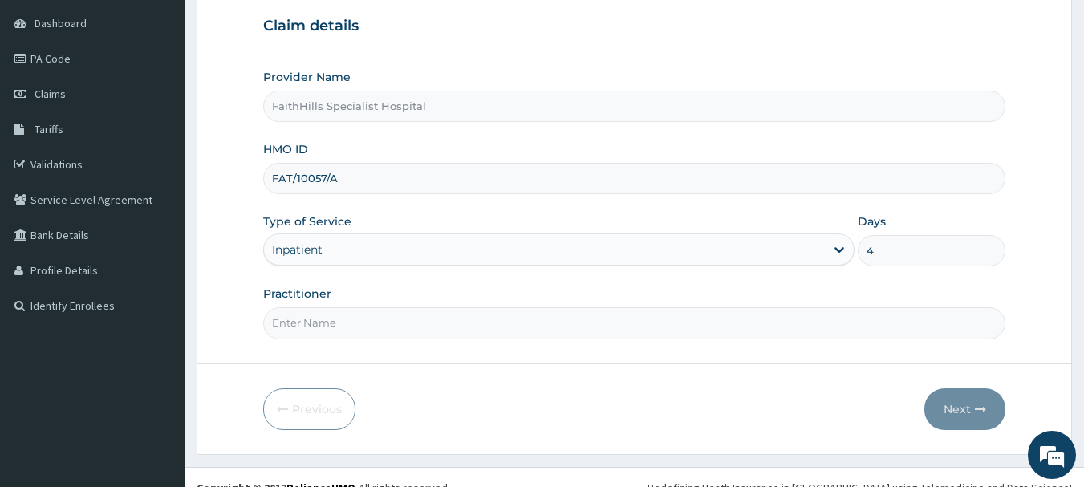
scroll to position [161, 0]
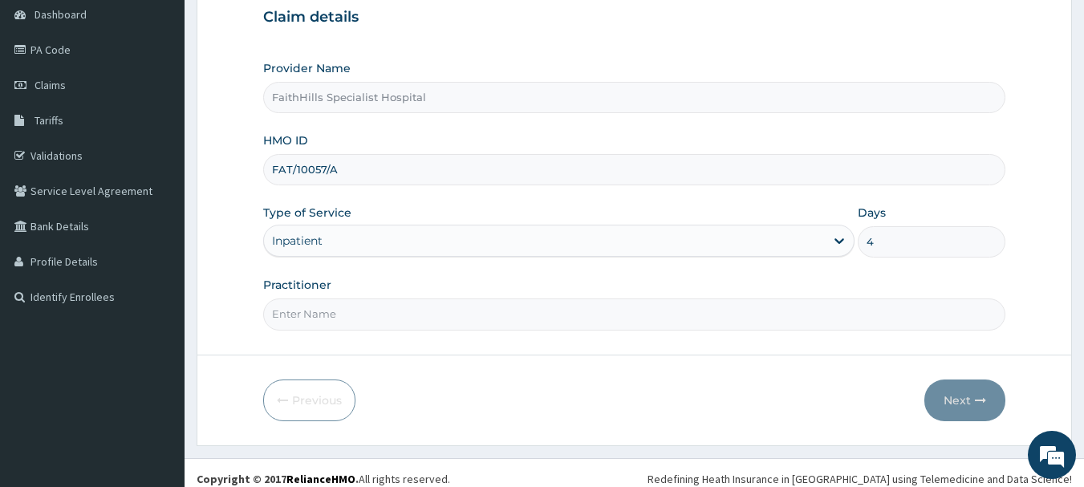
type input "4"
click at [319, 311] on input "Practitioner" at bounding box center [634, 314] width 743 height 31
type input "DR. [PERSON_NAME]"
click at [949, 408] on button "Next" at bounding box center [964, 401] width 81 height 42
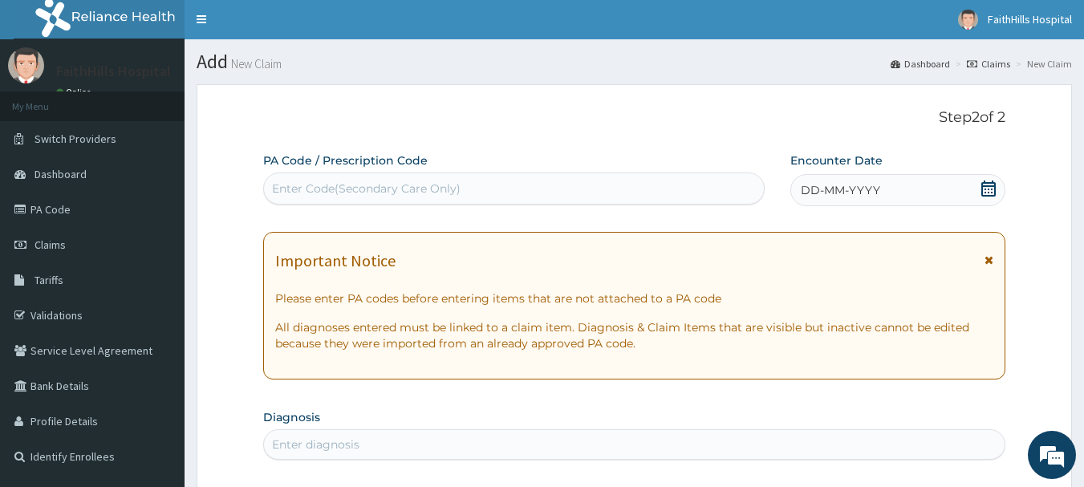
scroll to position [0, 0]
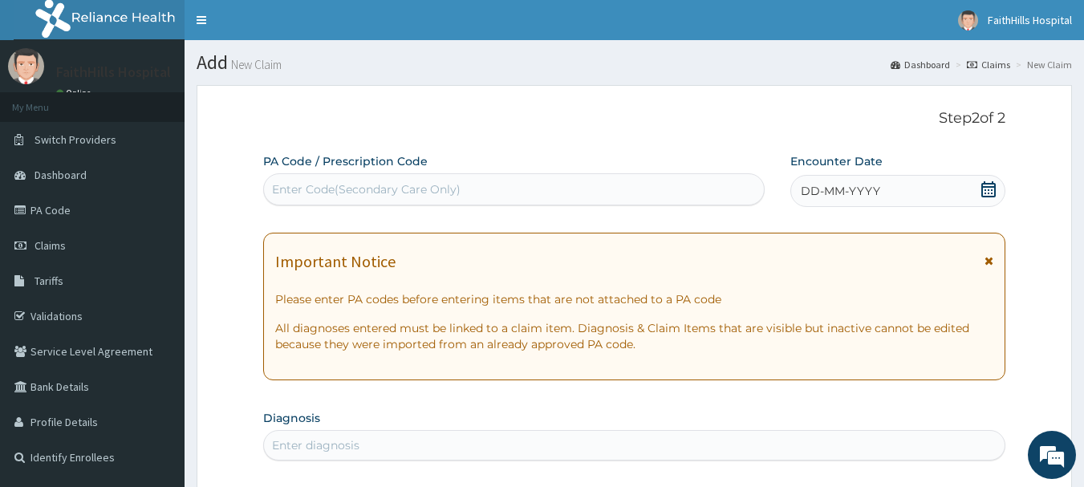
click at [384, 186] on div "Enter Code(Secondary Care Only)" at bounding box center [366, 189] width 189 height 16
paste input "PA/F0A0A3"
type input "PA/F0A0A3"
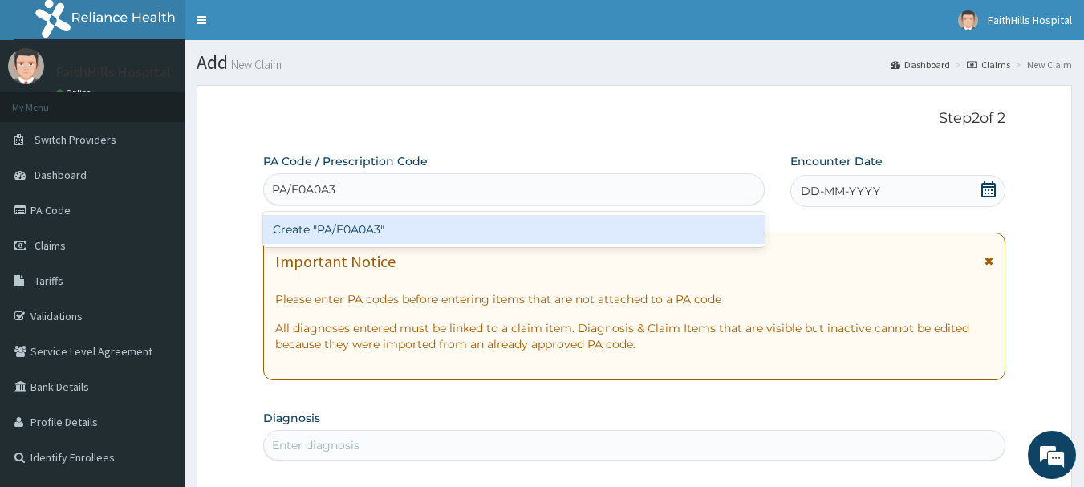
click at [375, 230] on div "Create "PA/F0A0A3"" at bounding box center [514, 229] width 502 height 29
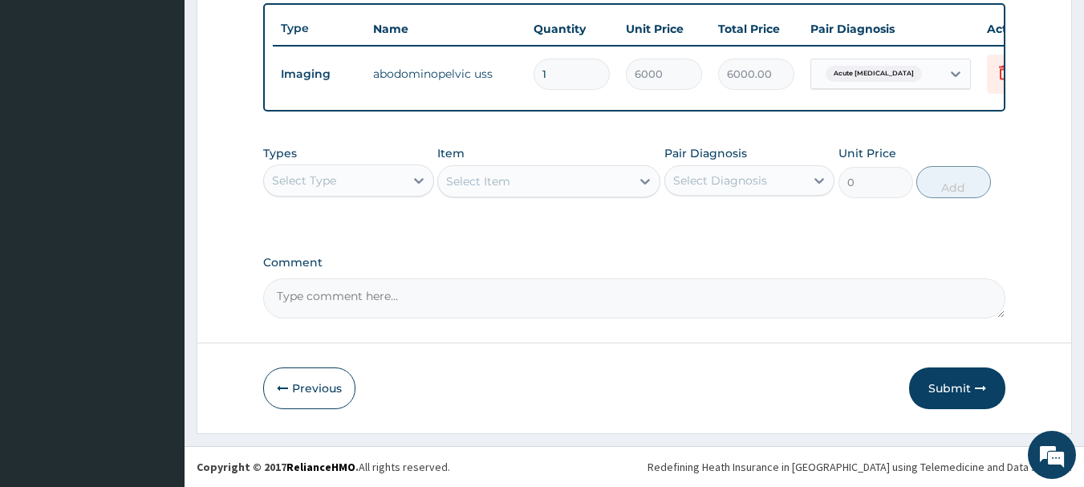
scroll to position [606, 0]
click at [955, 387] on button "Submit" at bounding box center [957, 389] width 96 height 42
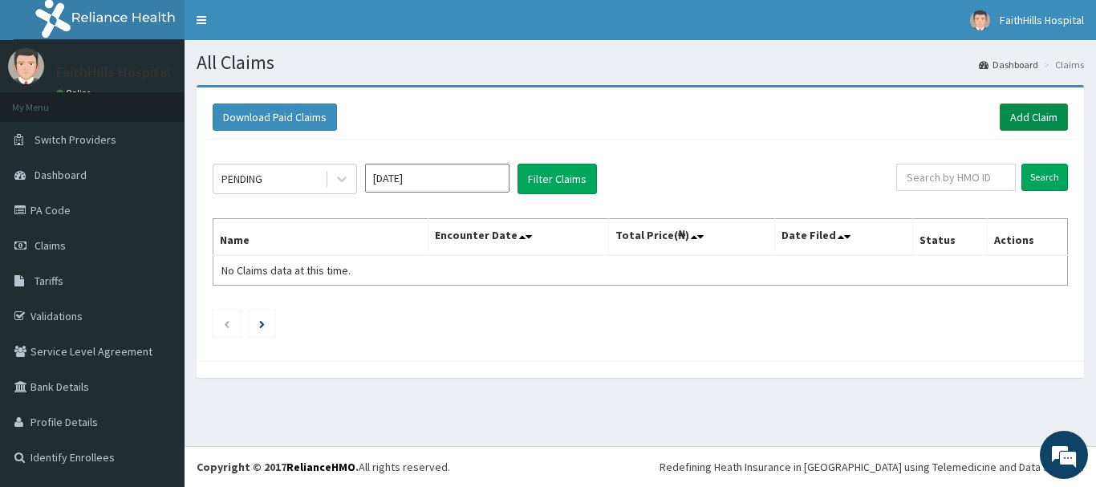
click at [1023, 116] on link "Add Claim" at bounding box center [1034, 117] width 68 height 27
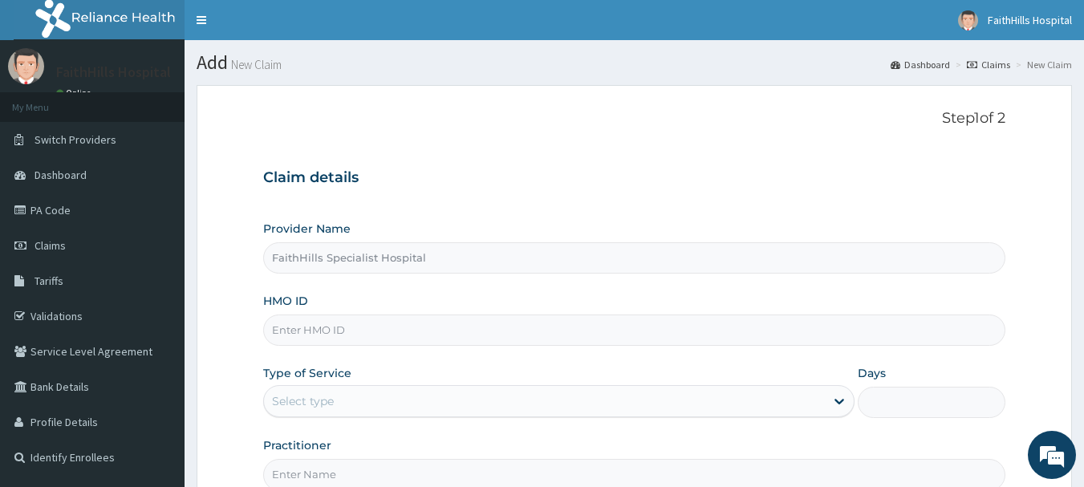
click at [299, 329] on input "HMO ID" at bounding box center [634, 330] width 743 height 31
paste input "FAT/10057/A"
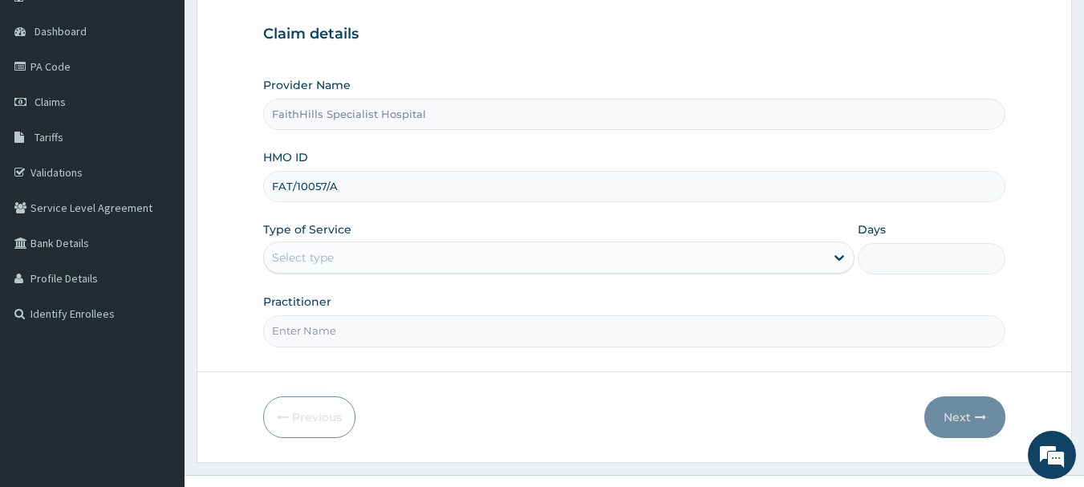
scroll to position [161, 0]
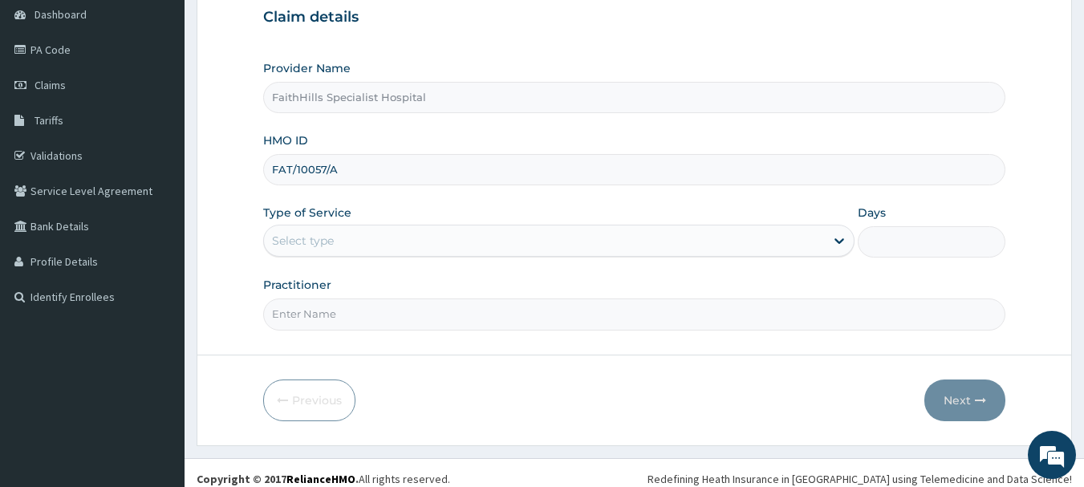
type input "FAT/10057/A"
click at [797, 250] on div "Select type" at bounding box center [544, 241] width 561 height 26
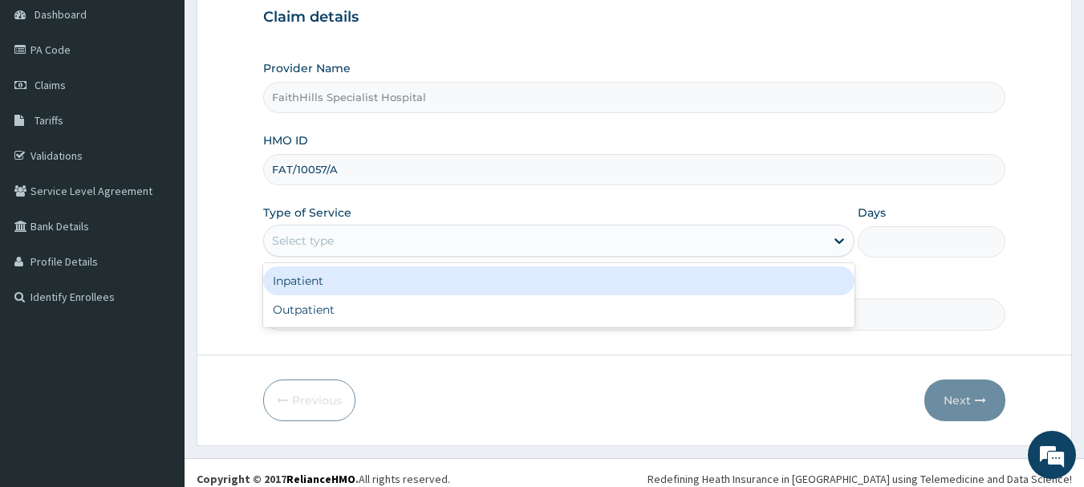
click at [311, 290] on div "Inpatient" at bounding box center [558, 280] width 591 height 29
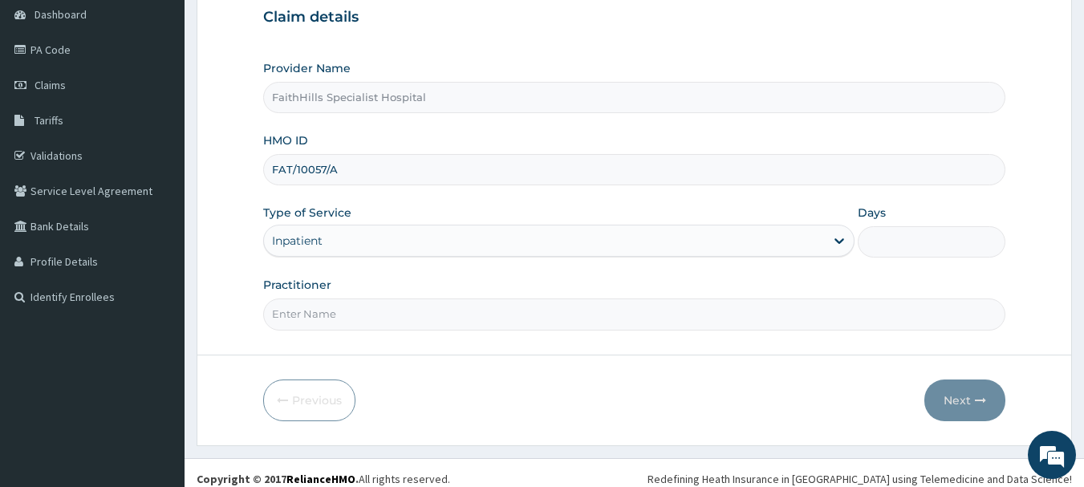
click at [884, 248] on input "Days" at bounding box center [932, 241] width 148 height 31
type input "4"
click at [335, 319] on input "Practitioner" at bounding box center [634, 314] width 743 height 31
type input "DR. [PERSON_NAME]"
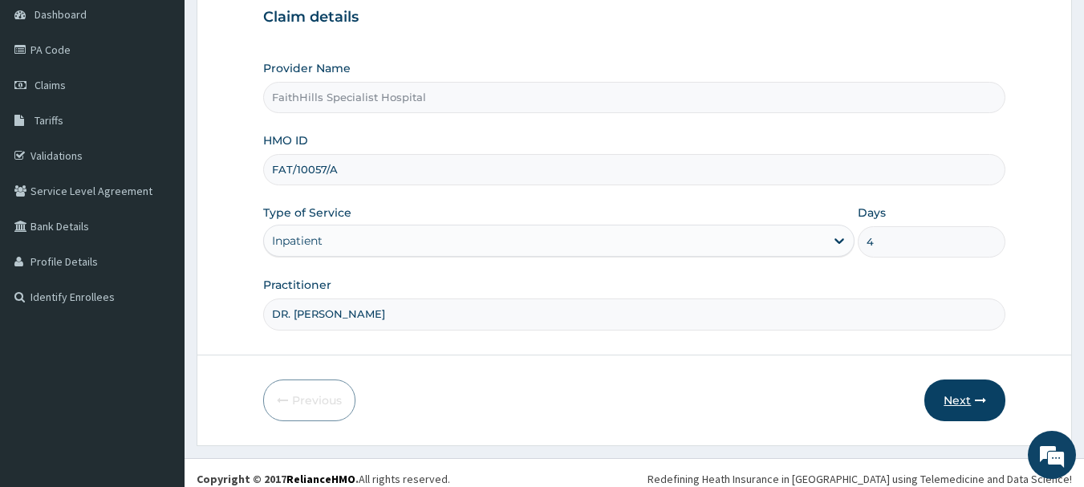
click at [945, 398] on button "Next" at bounding box center [964, 401] width 81 height 42
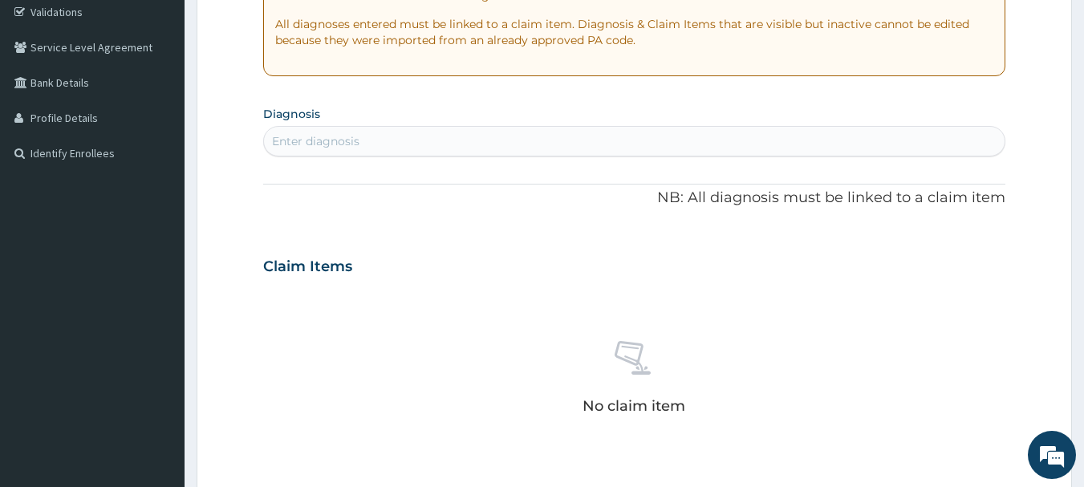
scroll to position [321, 0]
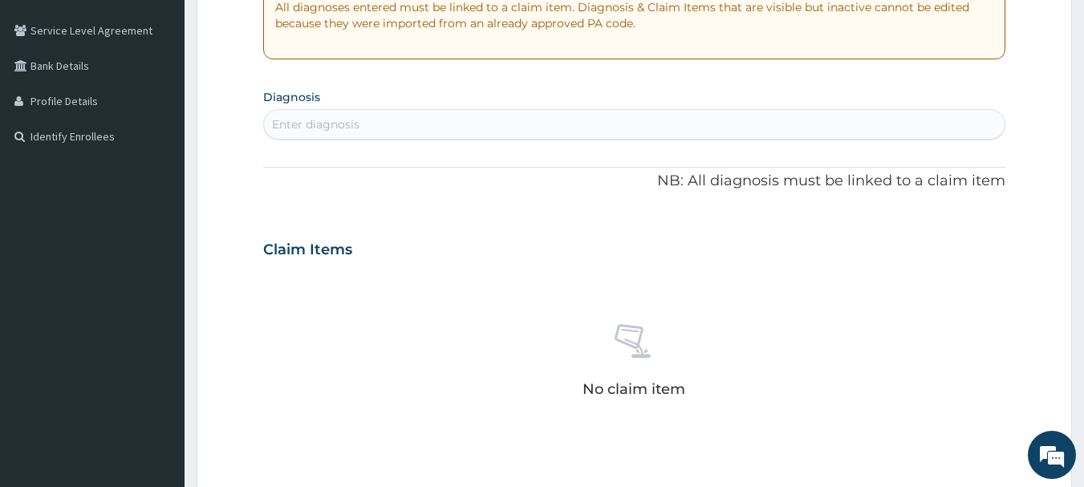
click at [316, 123] on div "Enter diagnosis" at bounding box center [315, 124] width 87 height 16
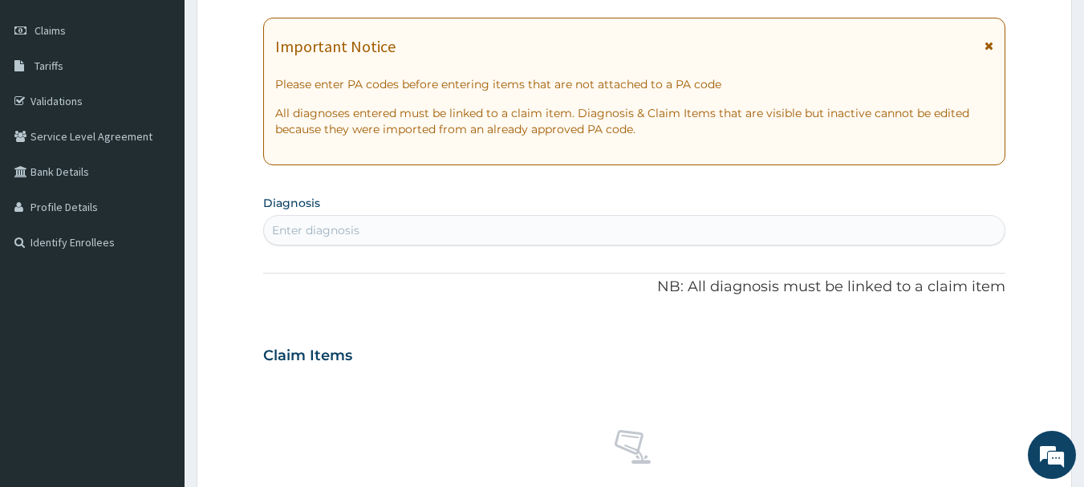
scroll to position [80, 0]
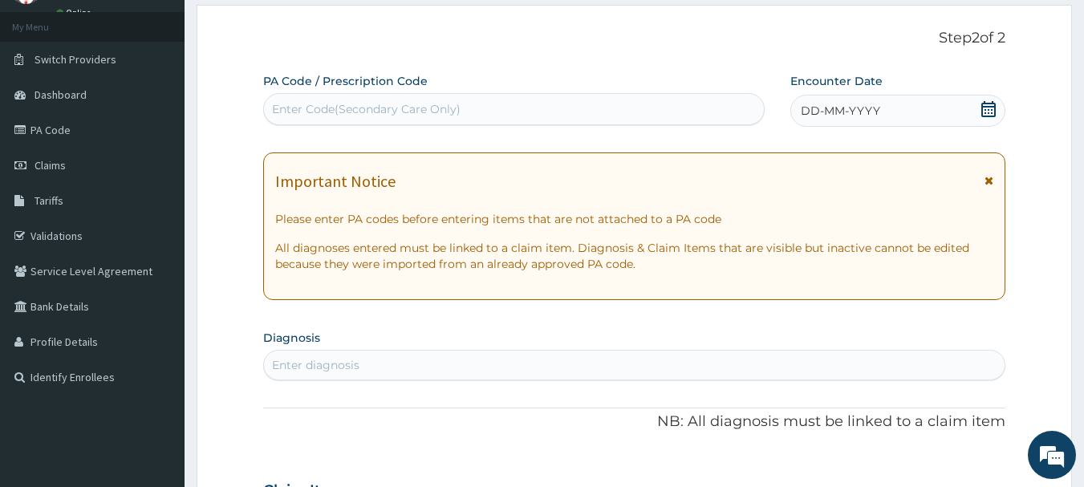
click at [362, 109] on div "Enter Code(Secondary Care Only)" at bounding box center [366, 109] width 189 height 16
click at [312, 107] on div "Enter Code(Secondary Care Only)" at bounding box center [366, 109] width 189 height 16
paste input "PA/344004"
type input "PA/344004"
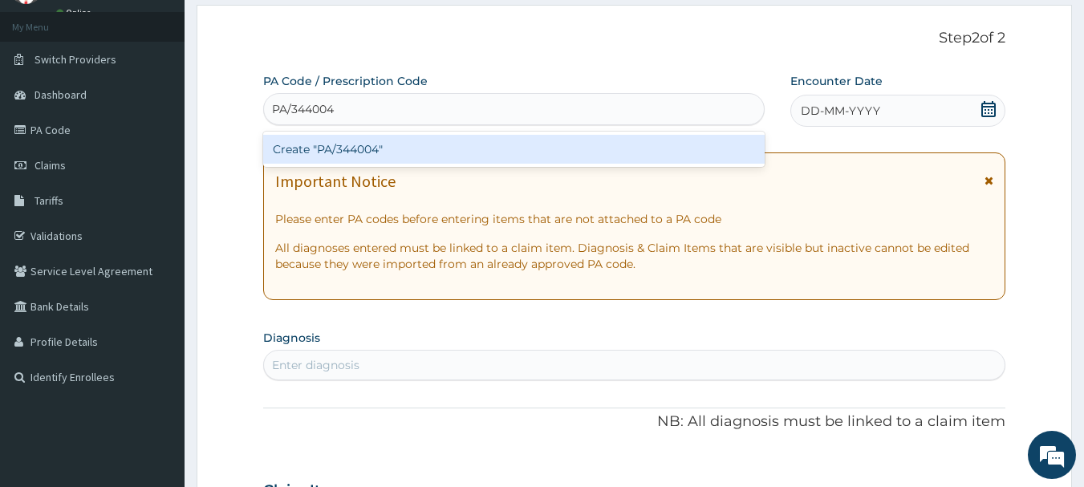
click at [317, 152] on div "Create "PA/344004"" at bounding box center [514, 149] width 502 height 29
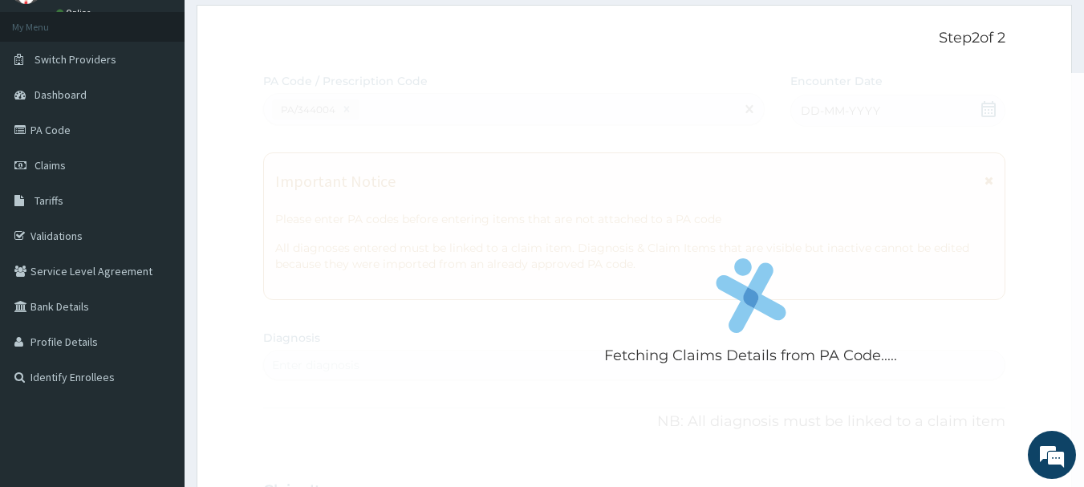
scroll to position [425, 0]
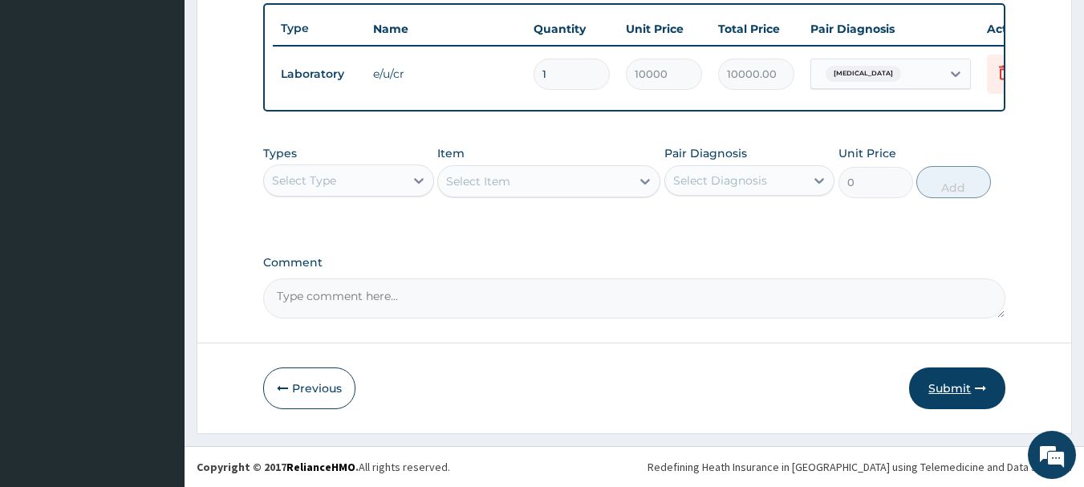
click at [944, 395] on button "Submit" at bounding box center [957, 389] width 96 height 42
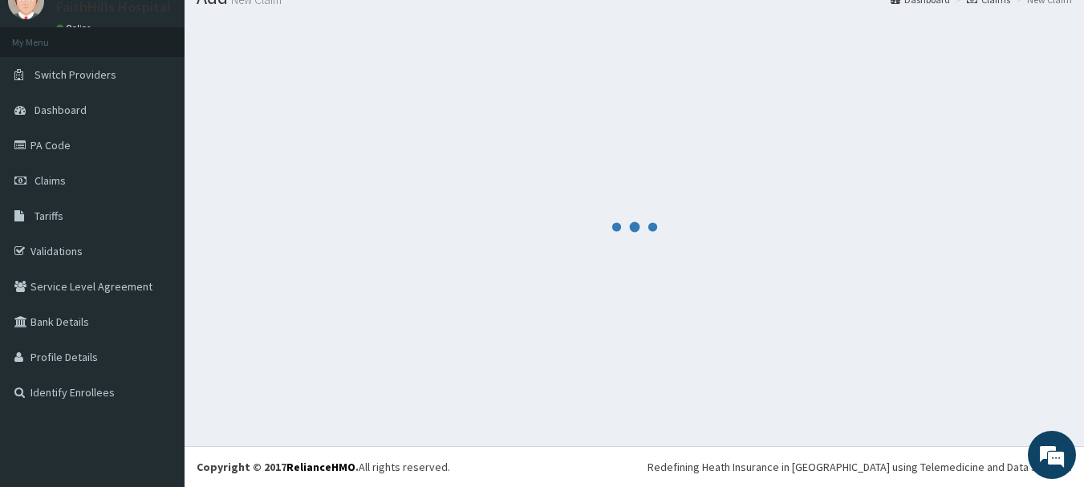
scroll to position [65, 0]
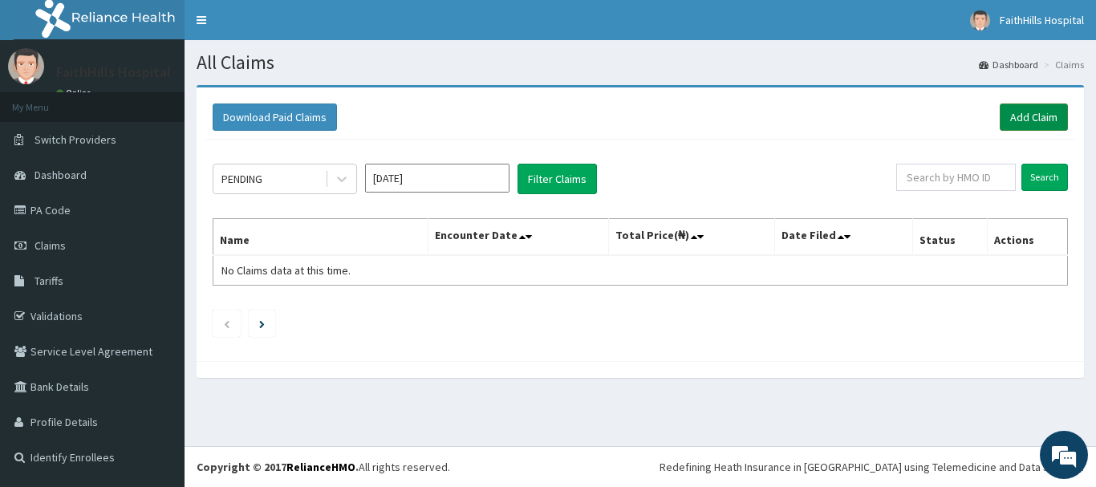
click at [1023, 115] on link "Add Claim" at bounding box center [1034, 117] width 68 height 27
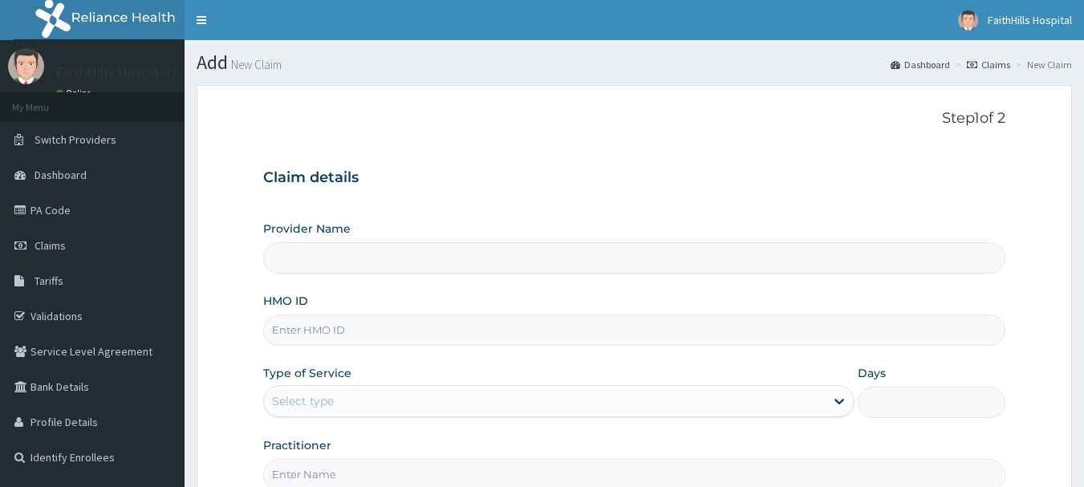
type input "FaithHills Specialist Hospital"
click at [289, 335] on input "HMO ID" at bounding box center [634, 330] width 743 height 31
paste input "FAT/10057/A"
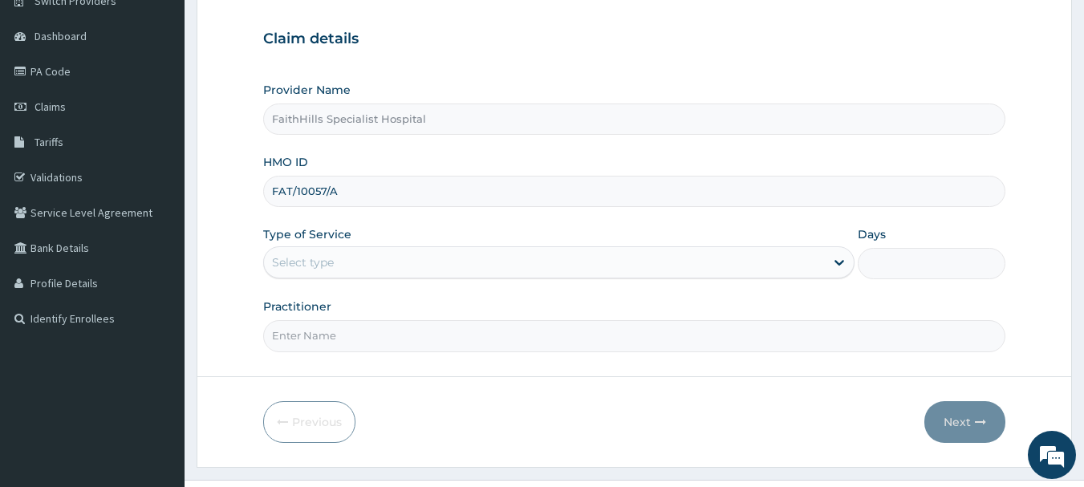
scroll to position [161, 0]
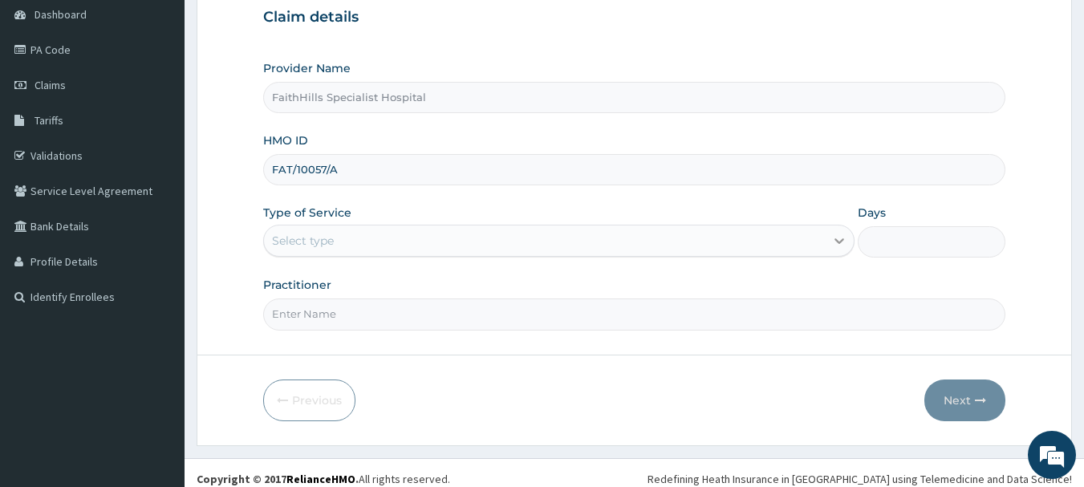
type input "FAT/10057/A"
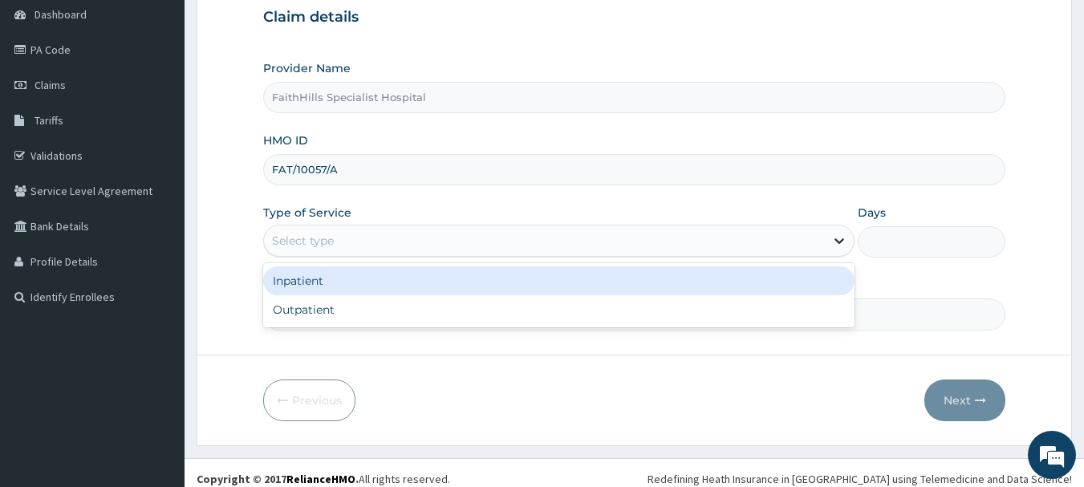
scroll to position [0, 0]
click at [838, 245] on icon at bounding box center [839, 241] width 16 height 16
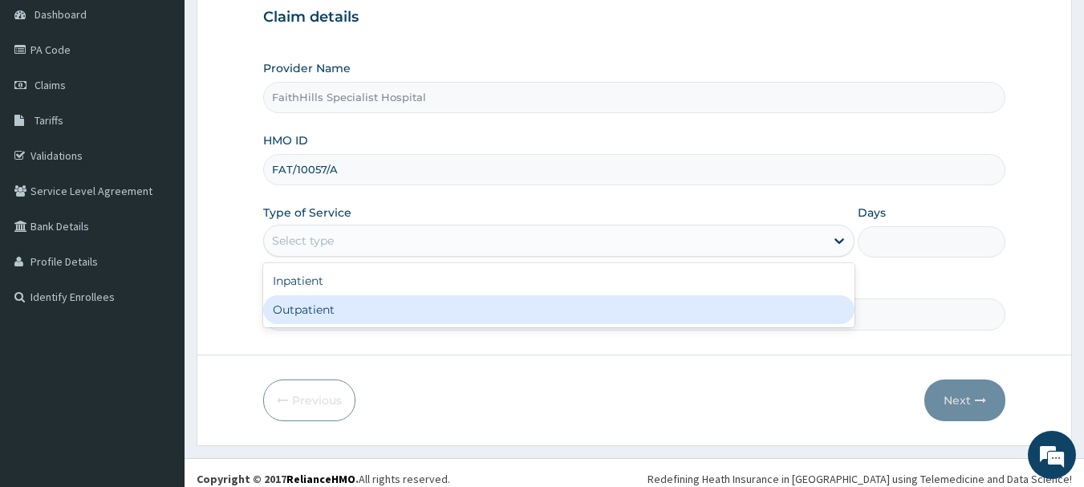
click at [315, 310] on div "Outpatient" at bounding box center [558, 309] width 591 height 29
type input "1"
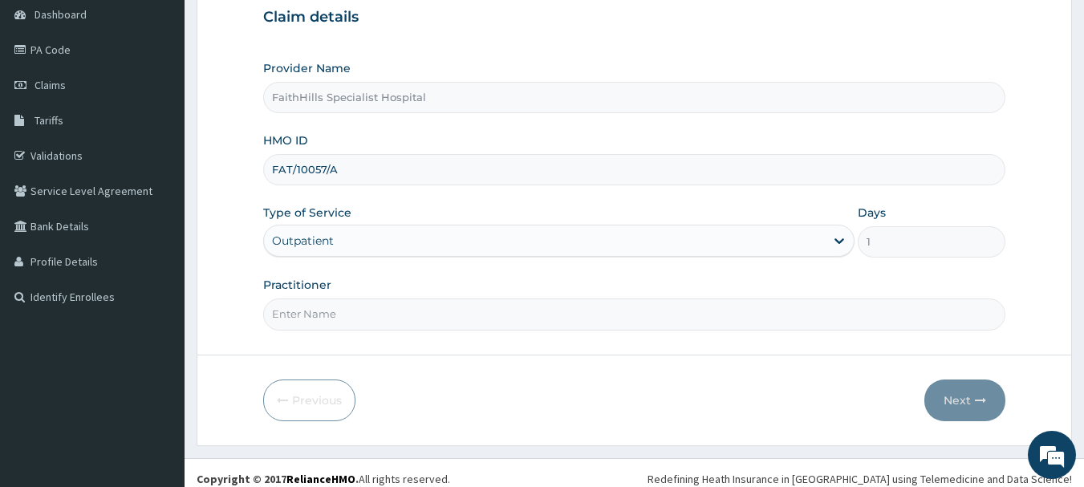
click at [323, 313] on input "Practitioner" at bounding box center [634, 314] width 743 height 31
type input "DR. JOSHUA"
click at [952, 406] on button "Next" at bounding box center [964, 401] width 81 height 42
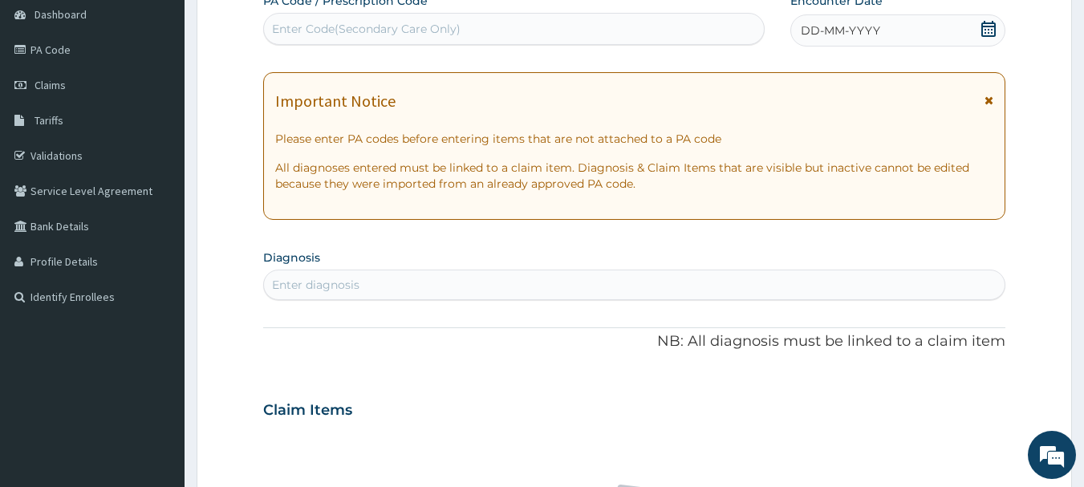
click at [326, 284] on div "Enter diagnosis" at bounding box center [315, 285] width 87 height 16
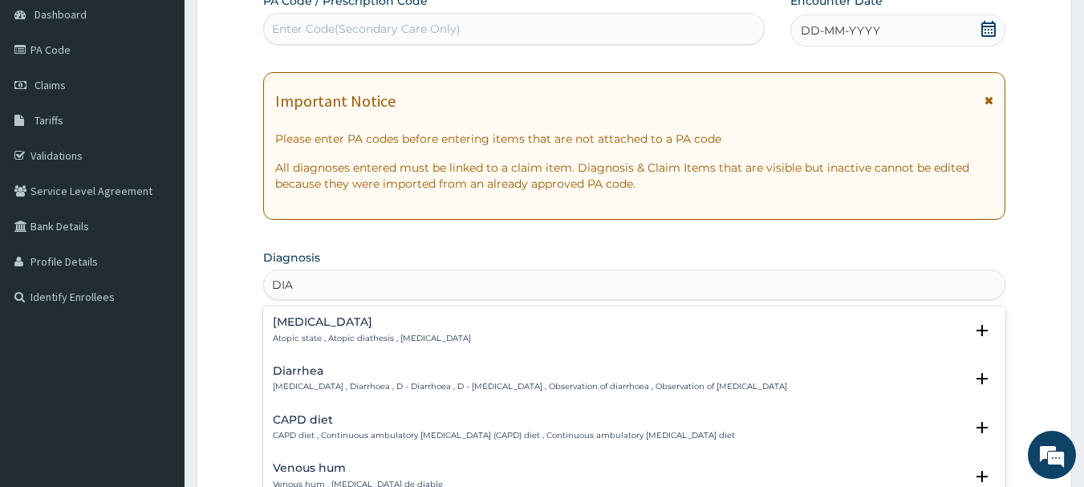
type input "DIAR"
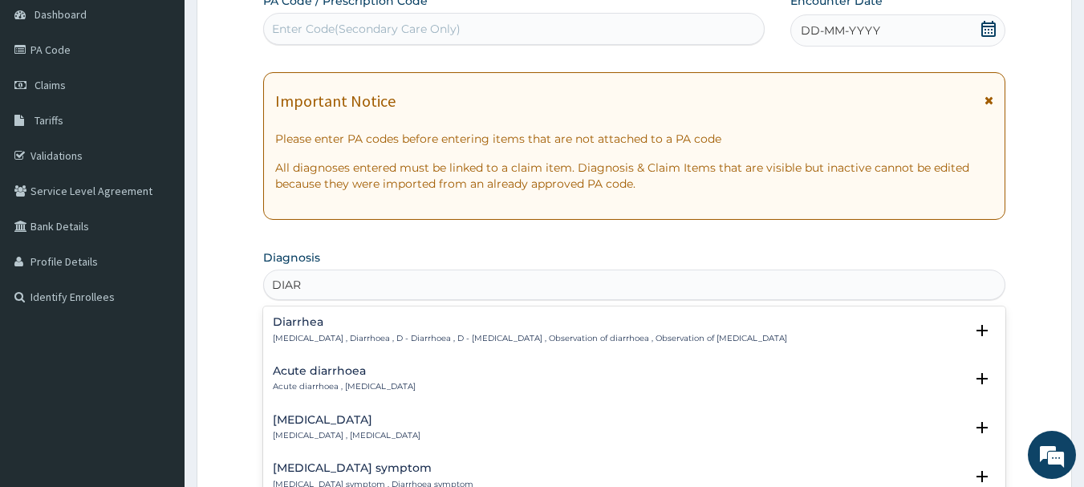
click at [296, 324] on h4 "Diarrhea" at bounding box center [530, 322] width 514 height 12
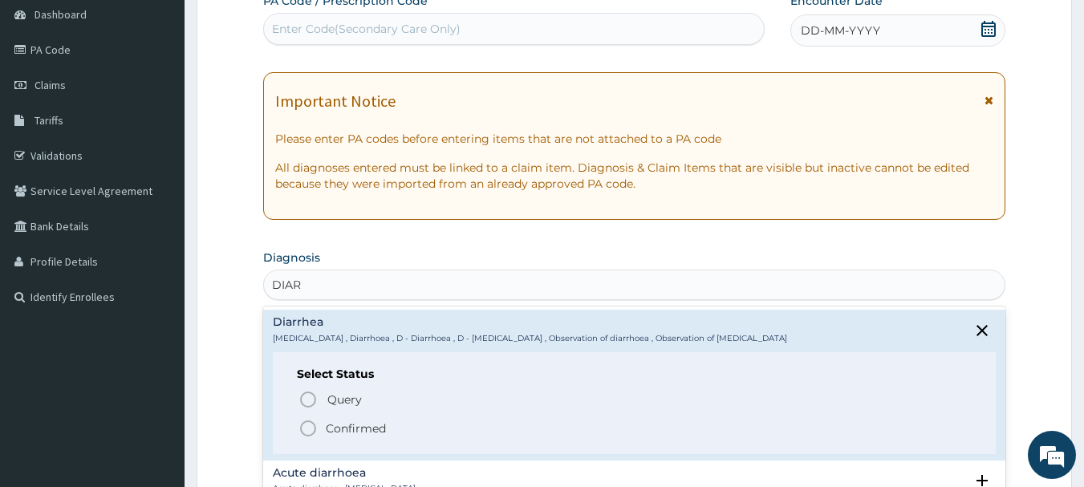
drag, startPoint x: 303, startPoint y: 427, endPoint x: 314, endPoint y: 388, distance: 39.9
click at [303, 426] on icon "status option filled" at bounding box center [308, 428] width 19 height 19
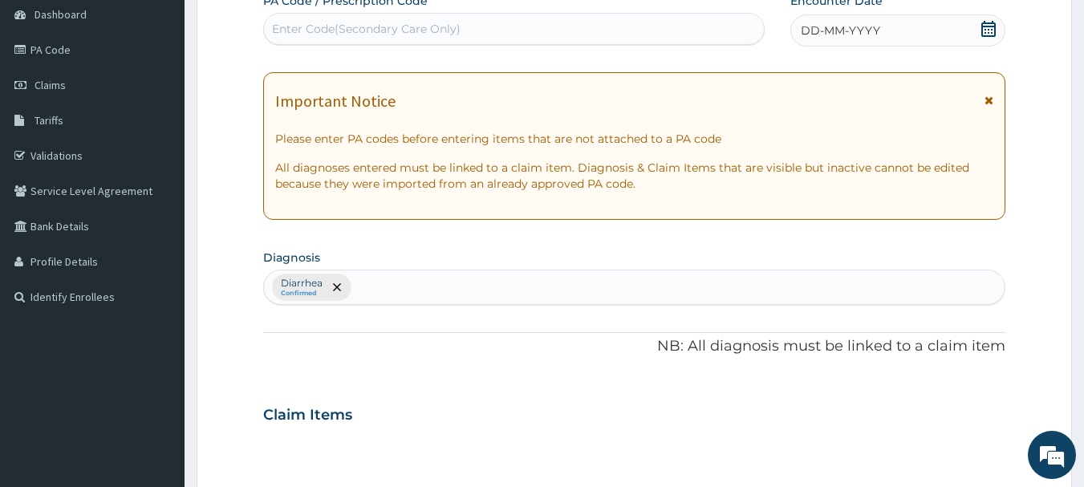
click at [382, 283] on div "Diarrhea Confirmed" at bounding box center [635, 287] width 742 height 34
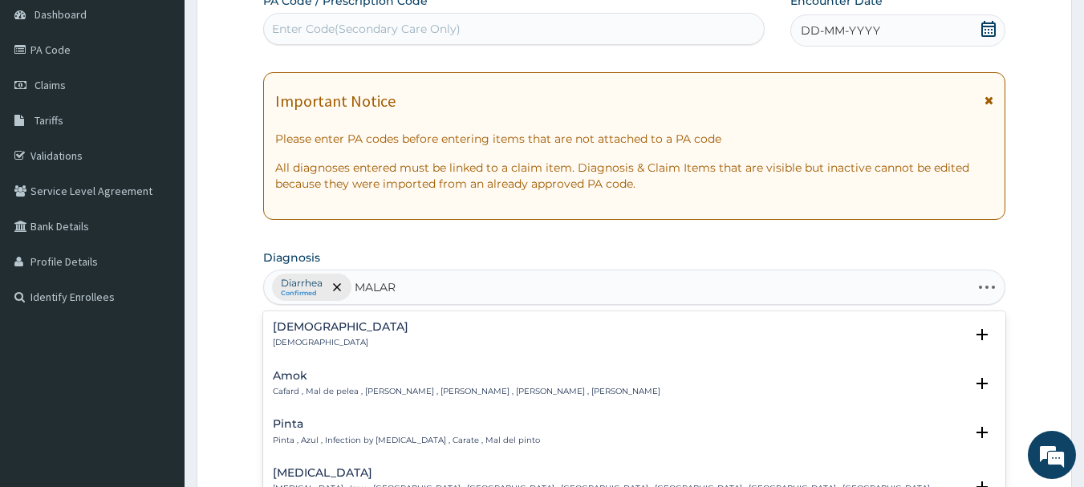
type input "MALARI"
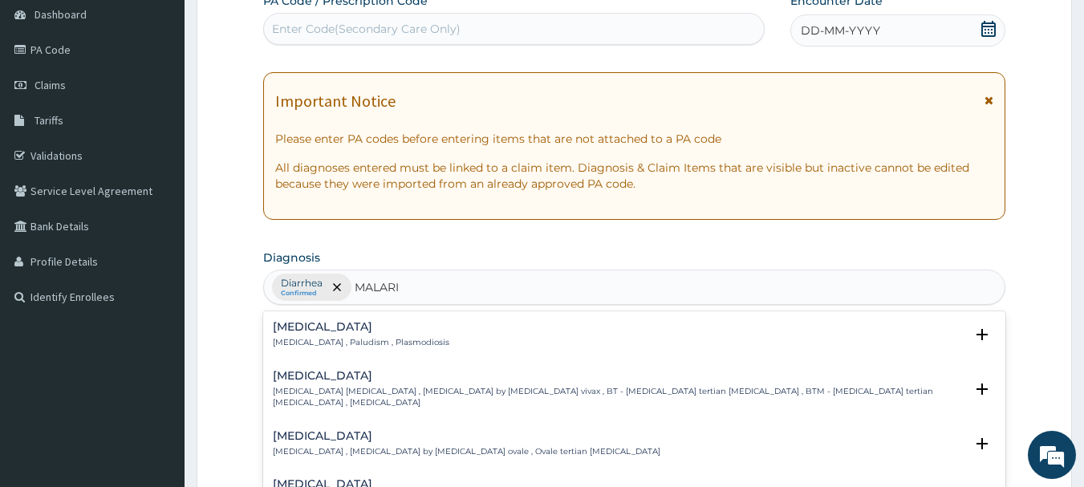
click at [308, 347] on p "[MEDICAL_DATA] , Paludism , Plasmodiosis" at bounding box center [361, 342] width 177 height 11
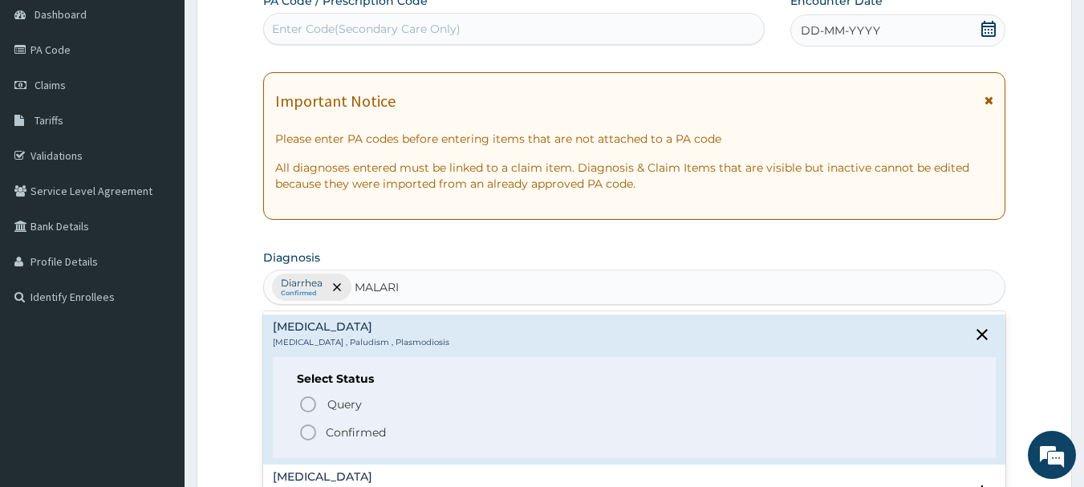
click at [314, 433] on icon "status option filled" at bounding box center [308, 432] width 19 height 19
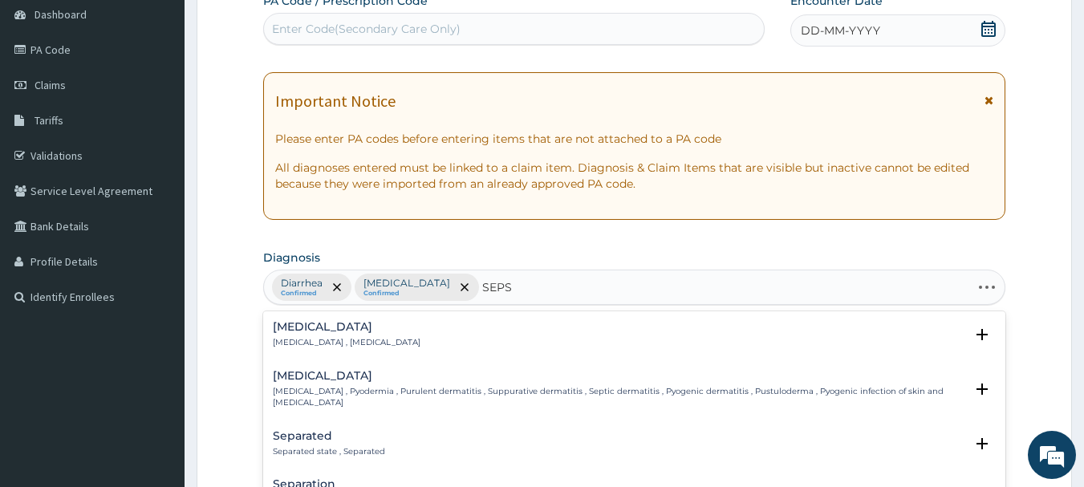
type input "SEPSI"
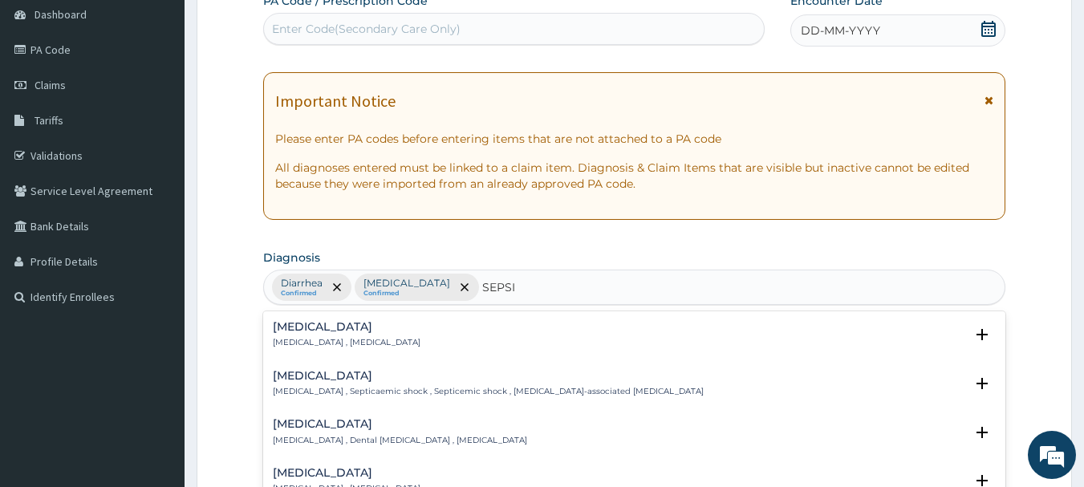
click at [313, 329] on h4 "[MEDICAL_DATA]" at bounding box center [347, 327] width 148 height 12
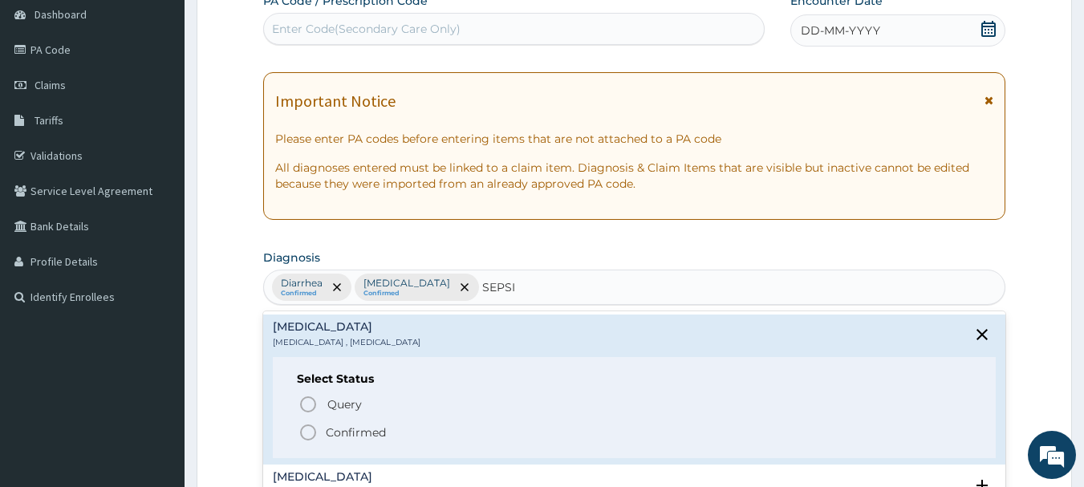
click at [303, 426] on icon "status option filled" at bounding box center [308, 432] width 19 height 19
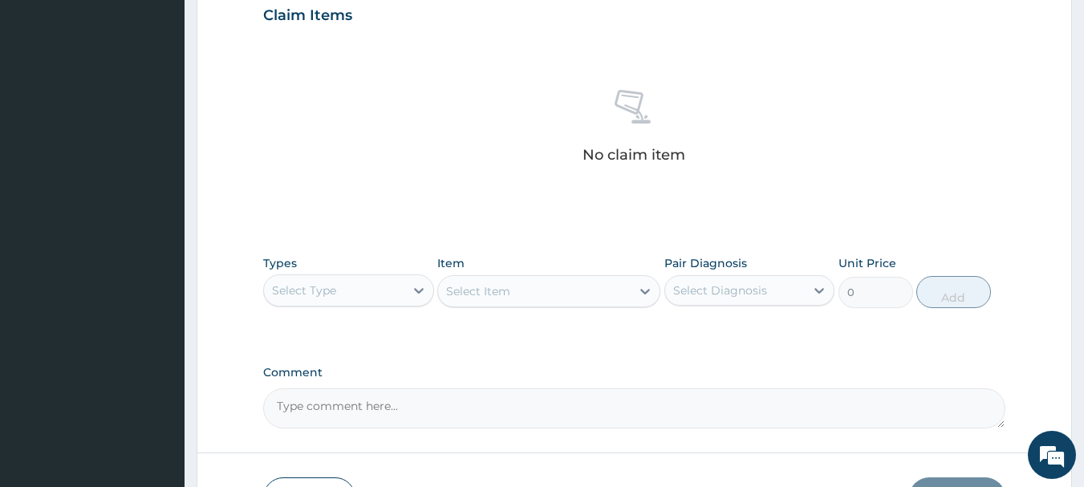
scroll to position [562, 0]
click at [413, 291] on icon at bounding box center [419, 289] width 16 height 16
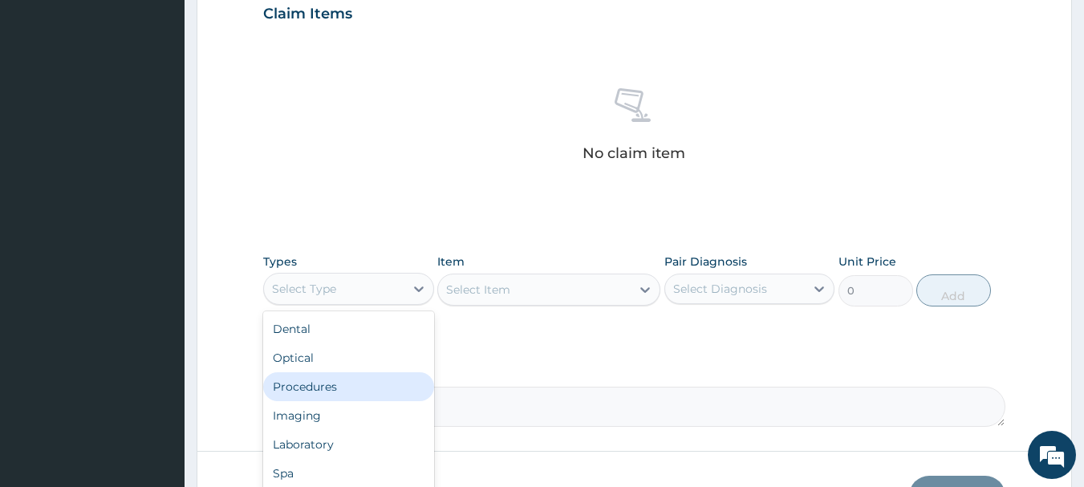
click at [337, 387] on div "Procedures" at bounding box center [348, 386] width 171 height 29
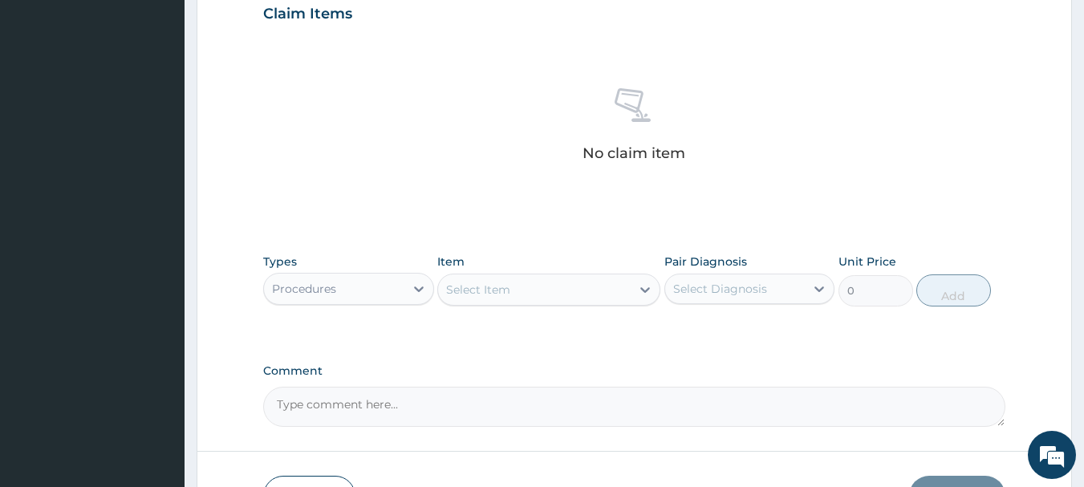
click at [640, 299] on div at bounding box center [645, 289] width 29 height 29
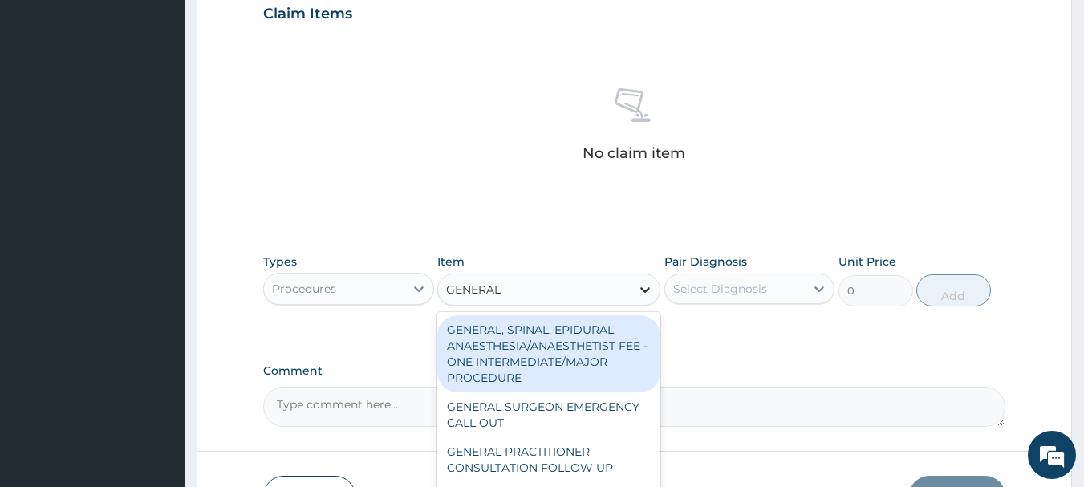
type input "GENERAL P"
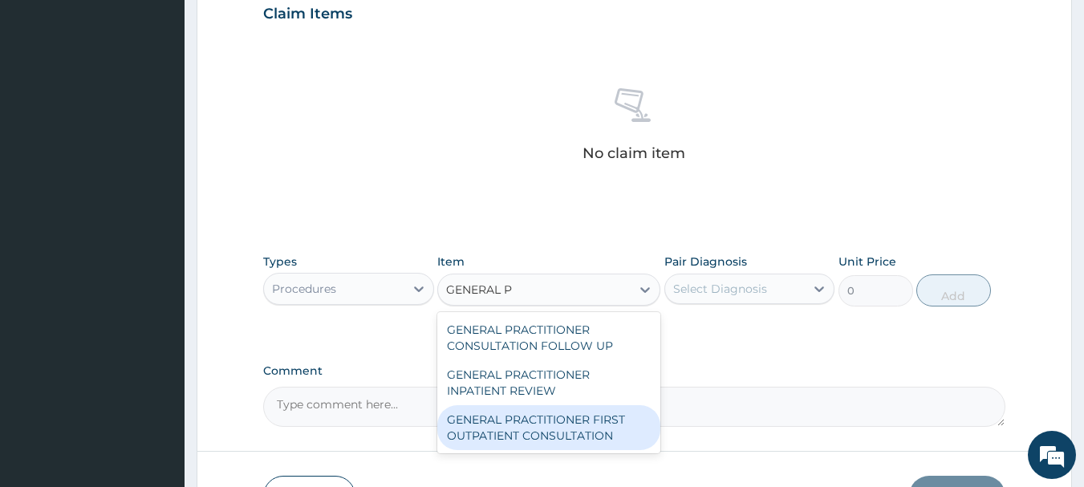
click at [559, 429] on div "GENERAL PRACTITIONER FIRST OUTPATIENT CONSULTATION" at bounding box center [548, 427] width 223 height 45
type input "3750"
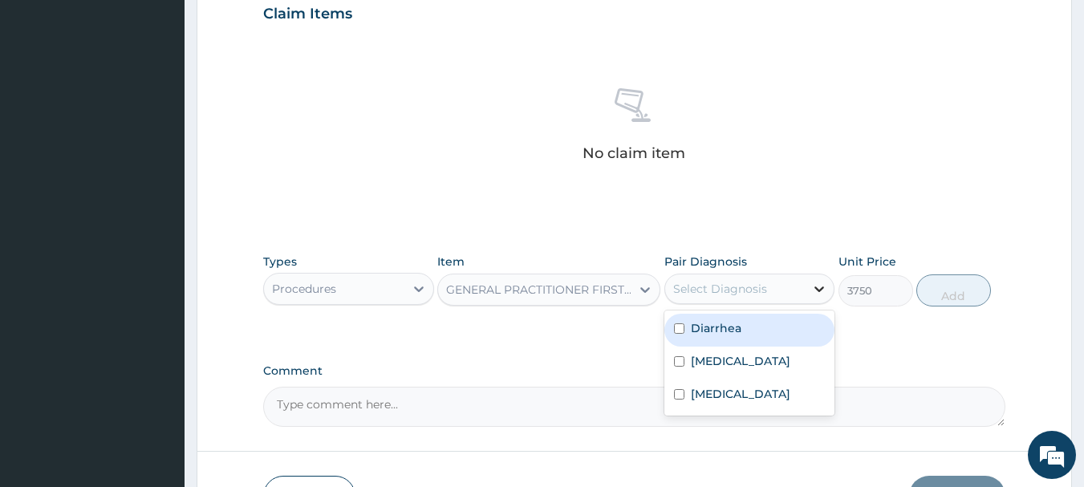
click at [814, 285] on icon at bounding box center [819, 289] width 16 height 16
click at [682, 335] on div "Diarrhea" at bounding box center [749, 330] width 171 height 33
checkbox input "true"
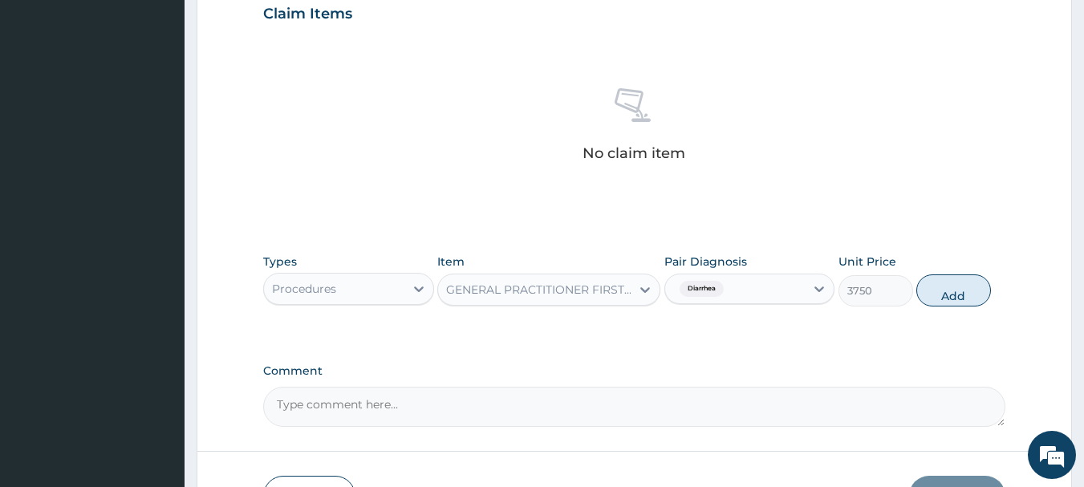
click at [799, 299] on div "Diarrhea" at bounding box center [735, 288] width 140 height 27
click at [801, 293] on div "Diarrhea" at bounding box center [735, 288] width 140 height 27
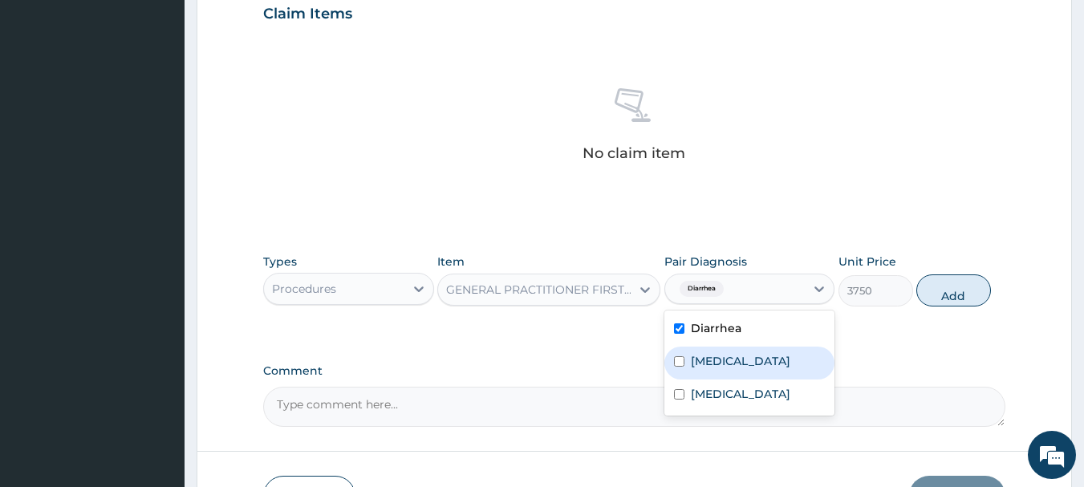
click at [676, 363] on input "checkbox" at bounding box center [679, 361] width 10 height 10
checkbox input "true"
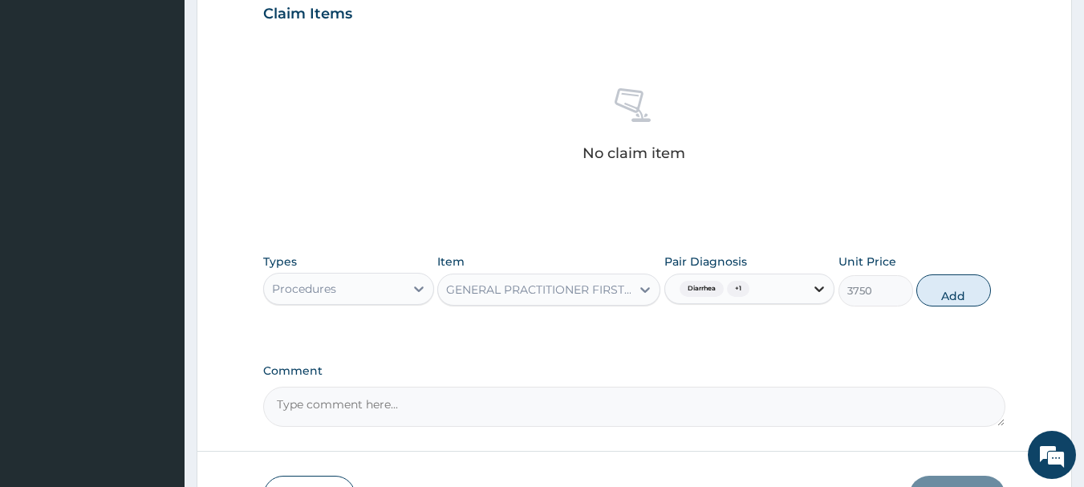
click at [813, 289] on icon at bounding box center [819, 289] width 16 height 16
click at [818, 291] on icon at bounding box center [819, 289] width 16 height 16
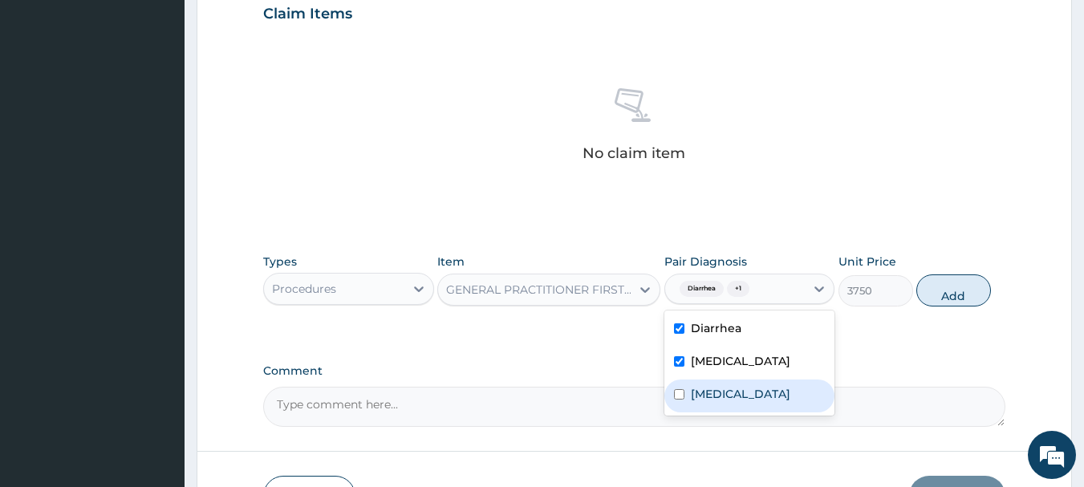
click at [678, 396] on input "checkbox" at bounding box center [679, 394] width 10 height 10
checkbox input "true"
click at [922, 296] on button "Add" at bounding box center [953, 290] width 75 height 32
type input "0"
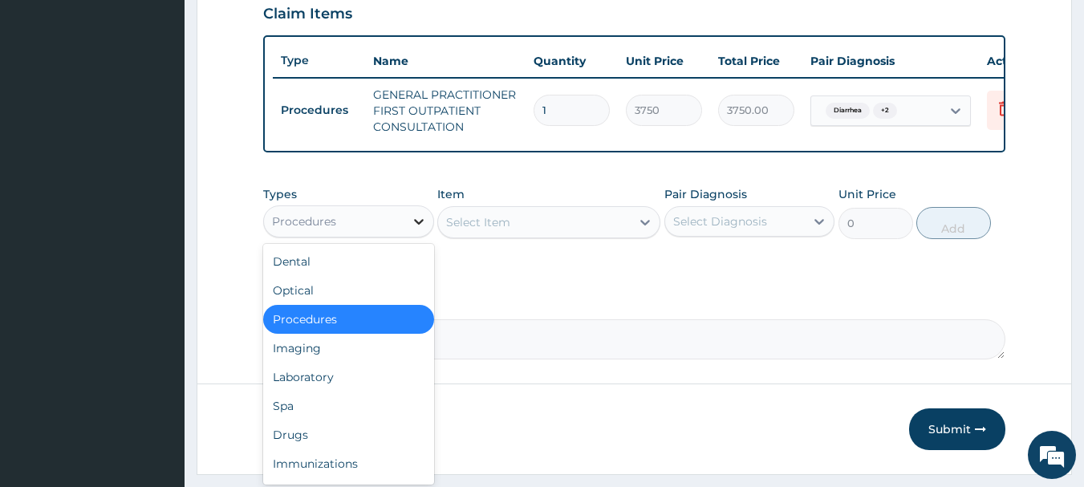
click at [408, 236] on div at bounding box center [418, 221] width 29 height 29
click at [301, 388] on div "Laboratory" at bounding box center [348, 377] width 171 height 29
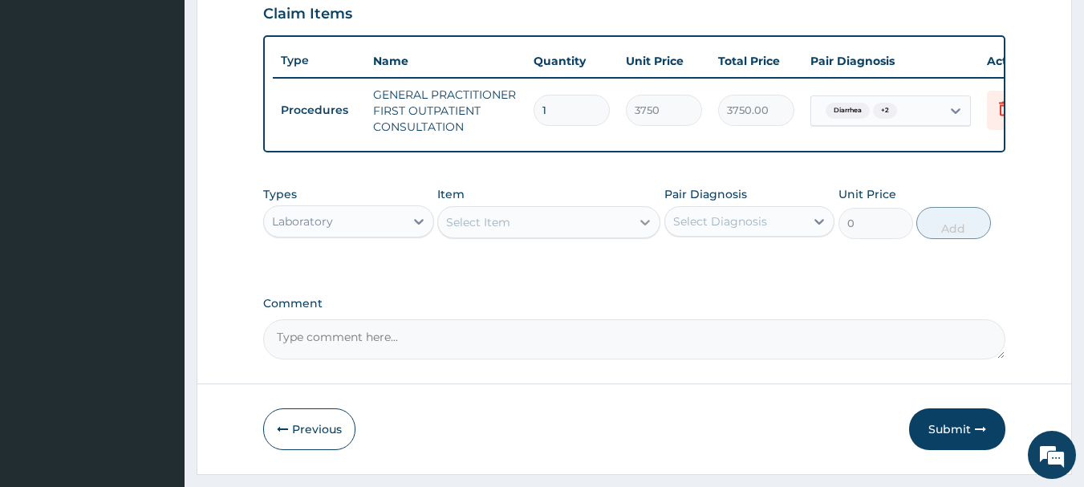
click at [643, 230] on icon at bounding box center [645, 222] width 16 height 16
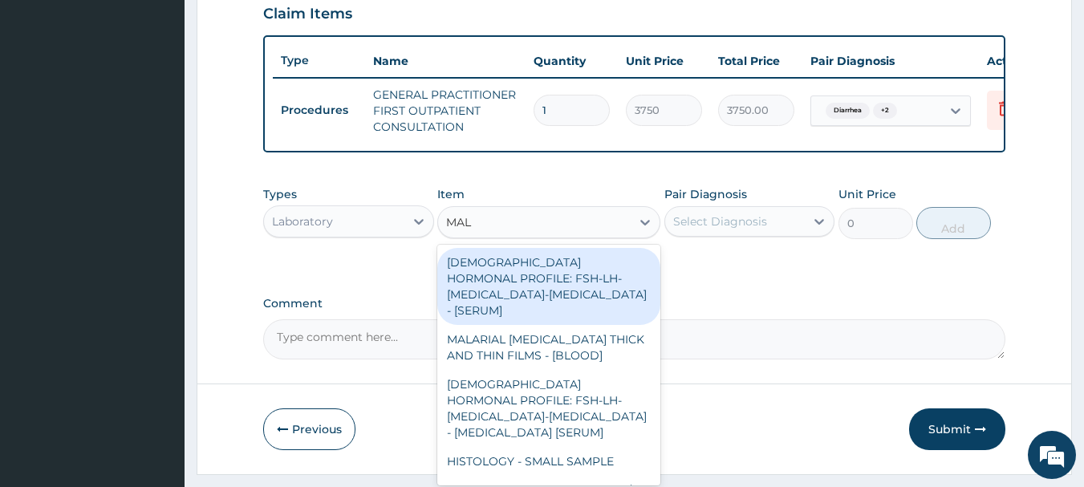
type input "MALA"
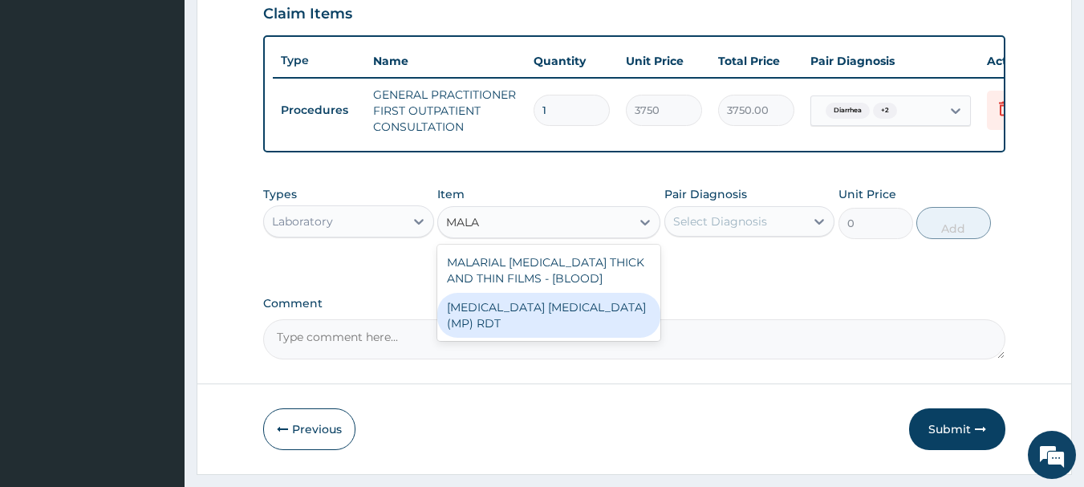
click at [535, 319] on div "[MEDICAL_DATA] [MEDICAL_DATA] (MP) RDT" at bounding box center [548, 315] width 223 height 45
type input "2000"
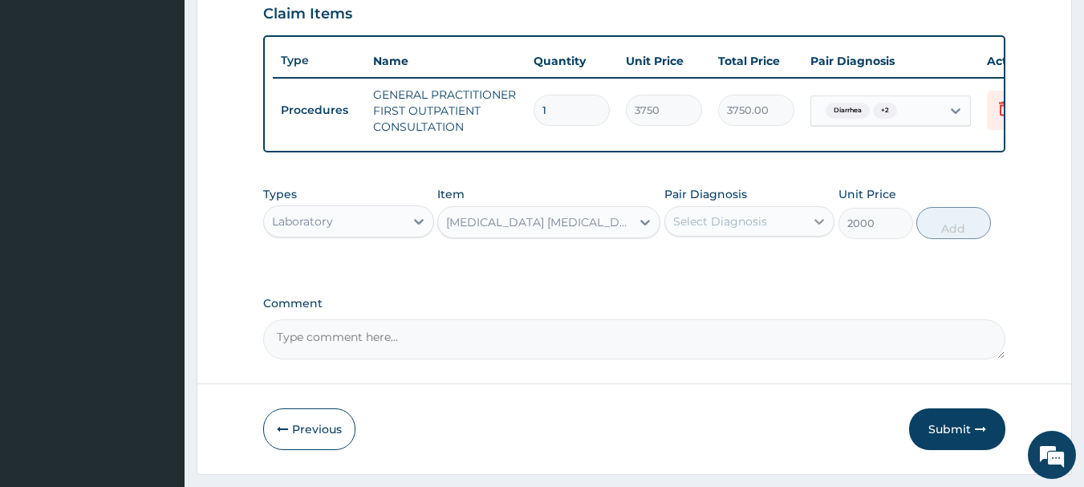
click at [819, 225] on icon at bounding box center [820, 222] width 10 height 6
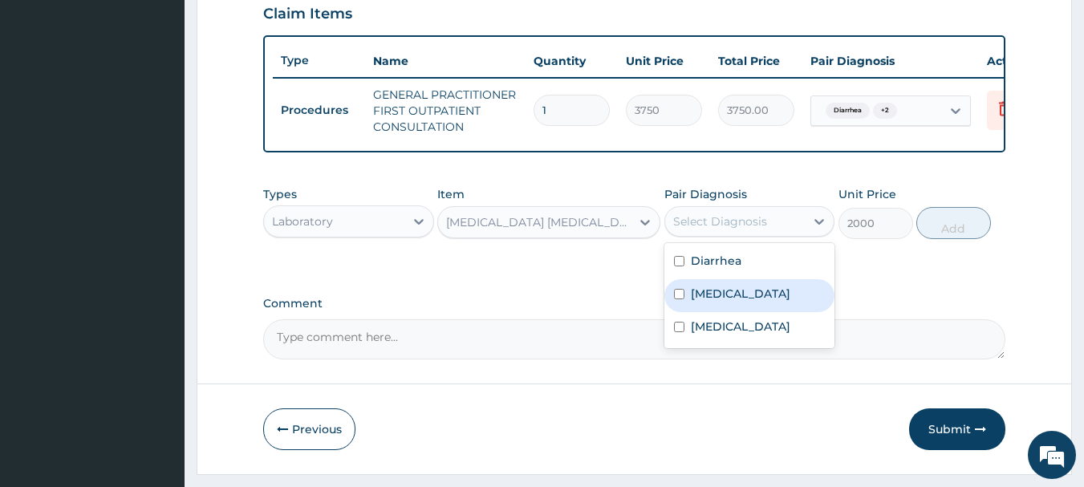
click at [682, 299] on input "checkbox" at bounding box center [679, 294] width 10 height 10
checkbox input "true"
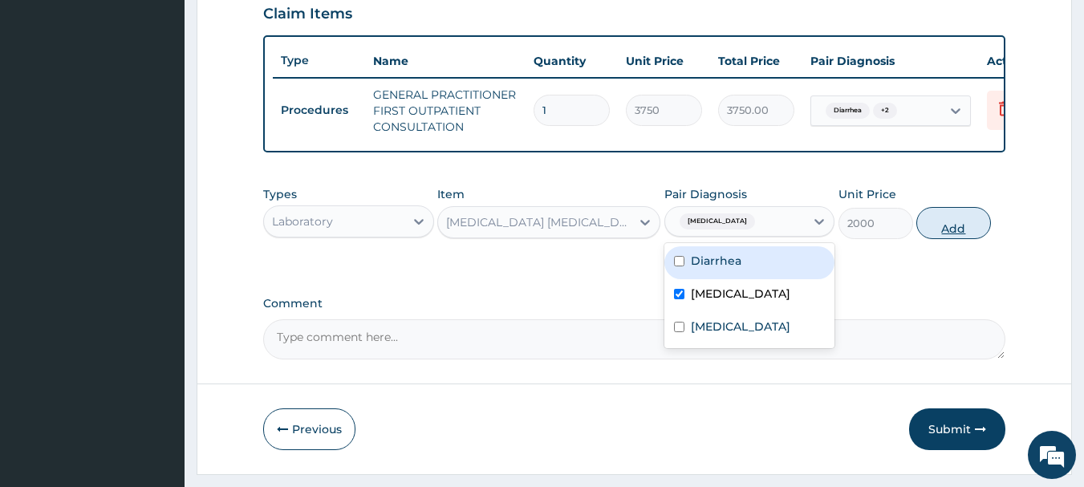
click at [955, 239] on button "Add" at bounding box center [953, 223] width 75 height 32
type input "0"
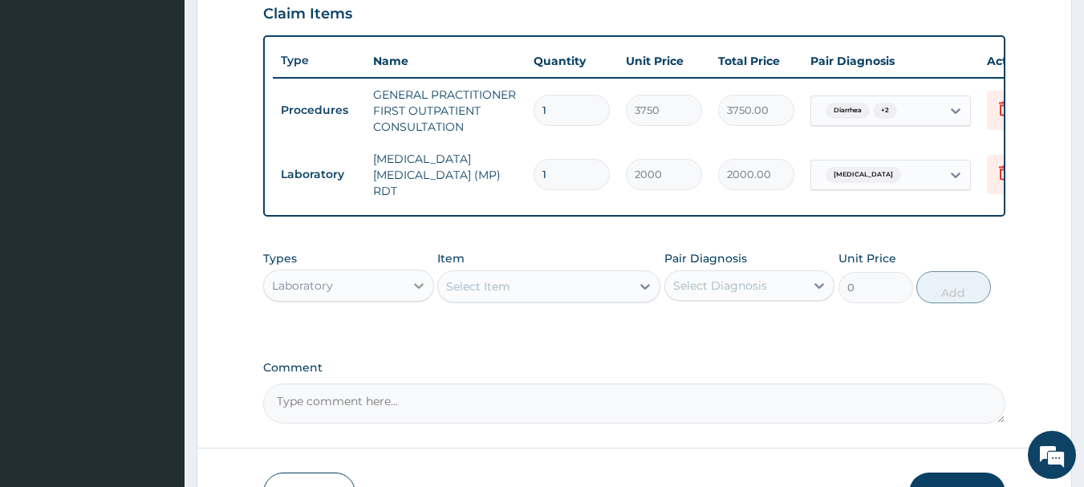
click at [418, 289] on icon at bounding box center [419, 286] width 10 height 6
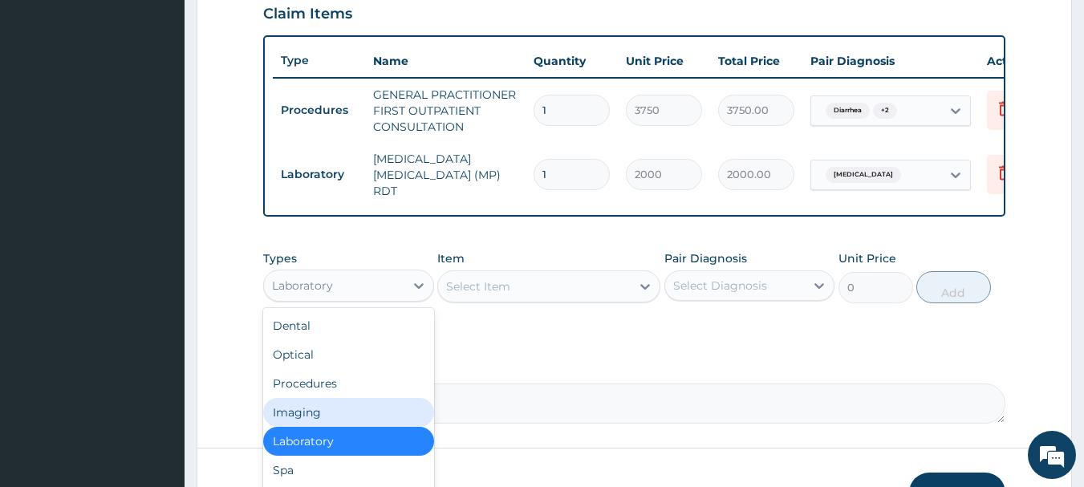
click at [556, 415] on textarea "Comment" at bounding box center [634, 404] width 743 height 40
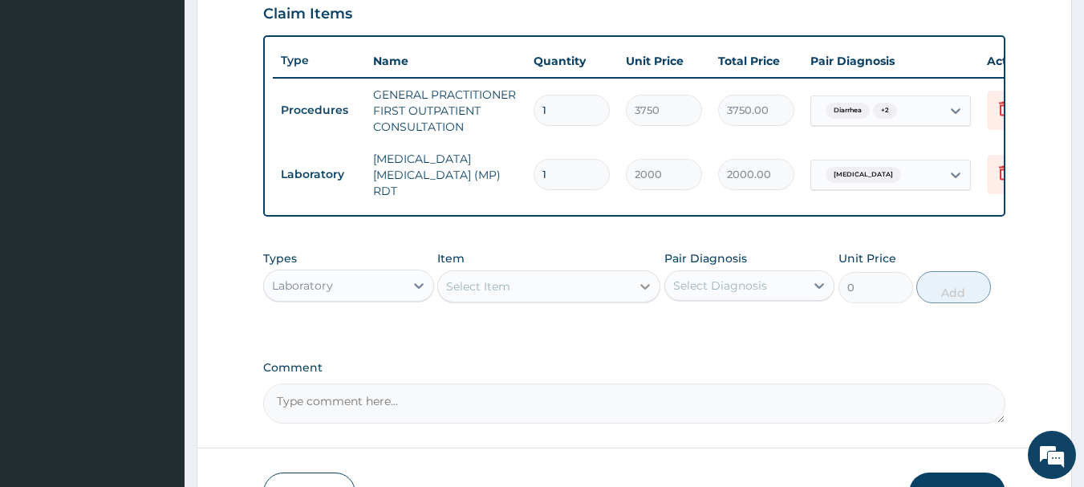
click at [642, 291] on icon at bounding box center [645, 286] width 16 height 16
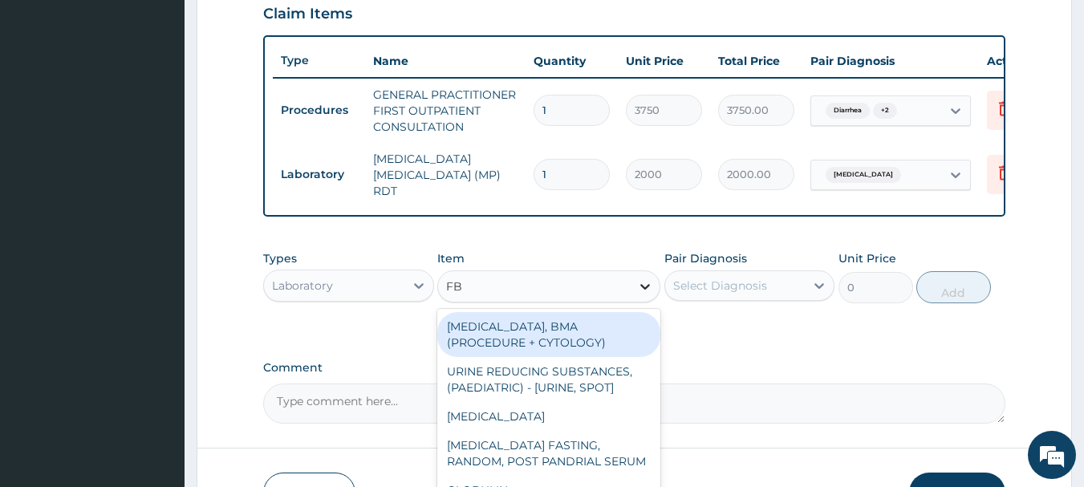
type input "FBC"
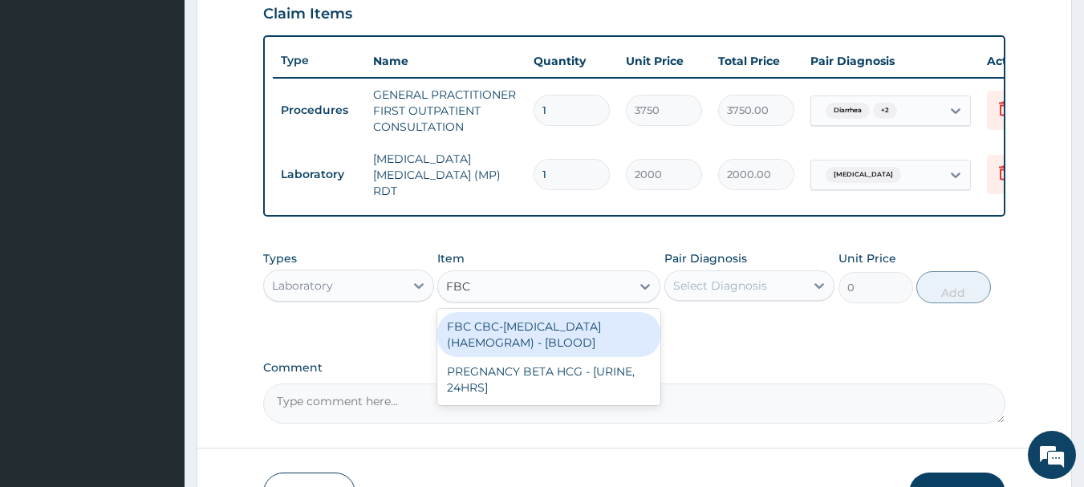
click at [530, 340] on div "FBC CBC-[MEDICAL_DATA] (HAEMOGRAM) - [BLOOD]" at bounding box center [548, 334] width 223 height 45
type input "5000"
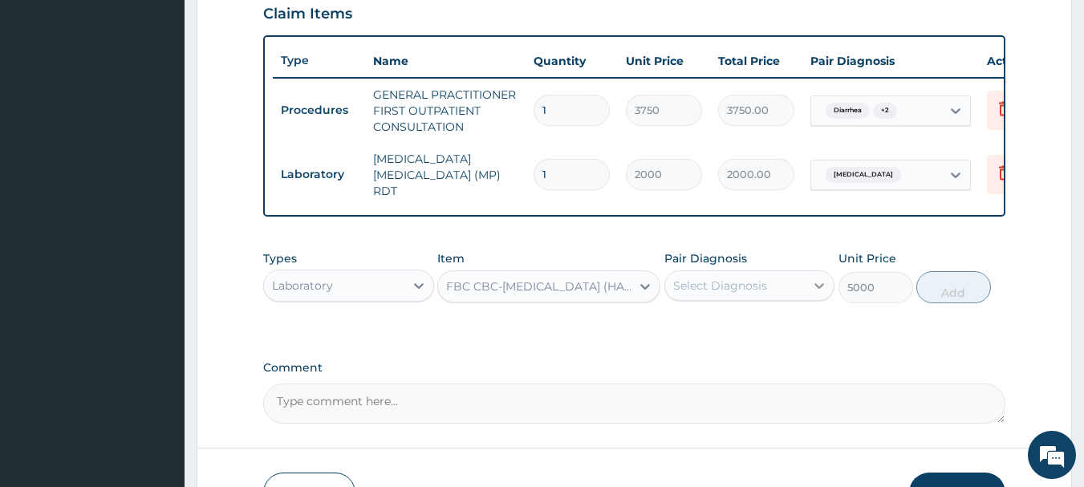
click at [815, 294] on icon at bounding box center [819, 286] width 16 height 16
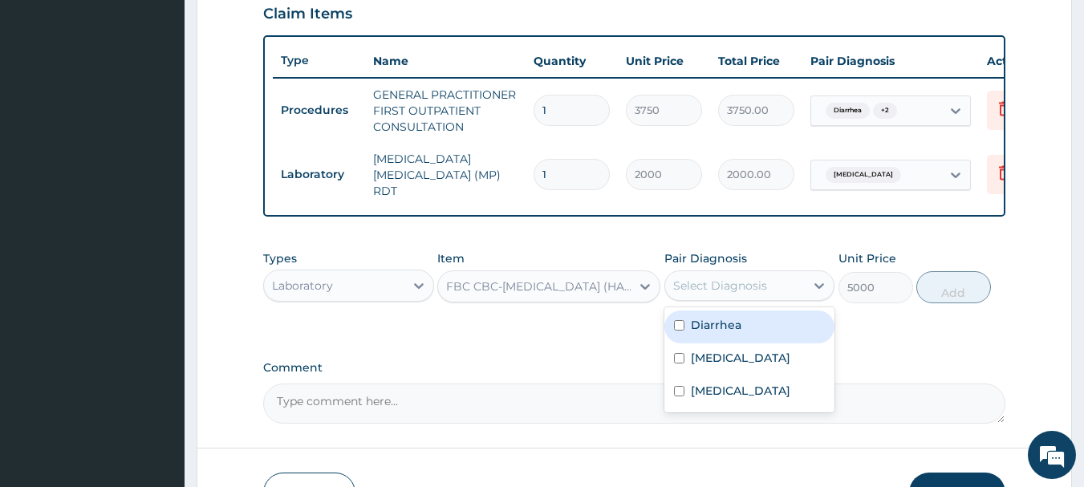
click at [683, 326] on input "checkbox" at bounding box center [679, 325] width 10 height 10
checkbox input "true"
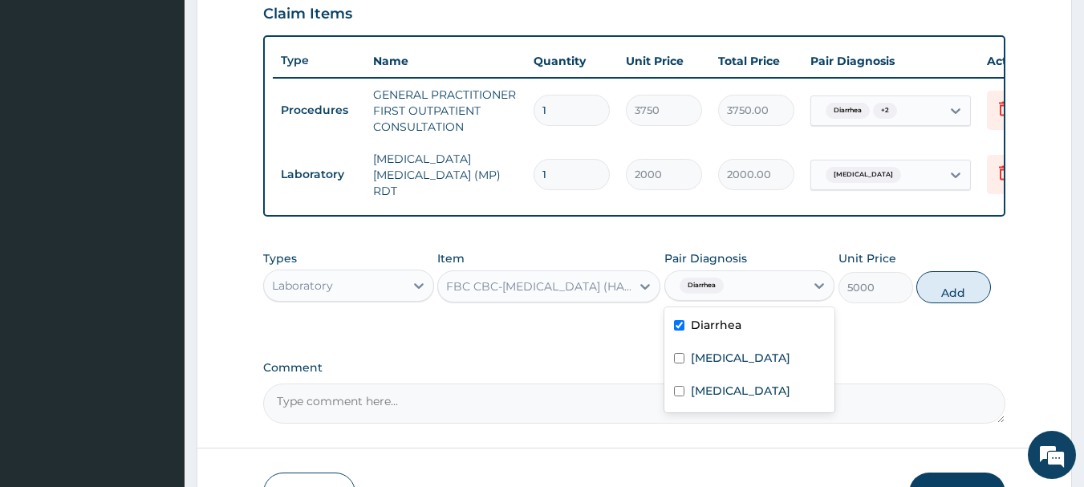
click at [805, 291] on div "Diarrhea" at bounding box center [735, 285] width 140 height 27
click at [812, 291] on icon at bounding box center [819, 286] width 16 height 16
click at [681, 396] on input "checkbox" at bounding box center [679, 391] width 10 height 10
checkbox input "true"
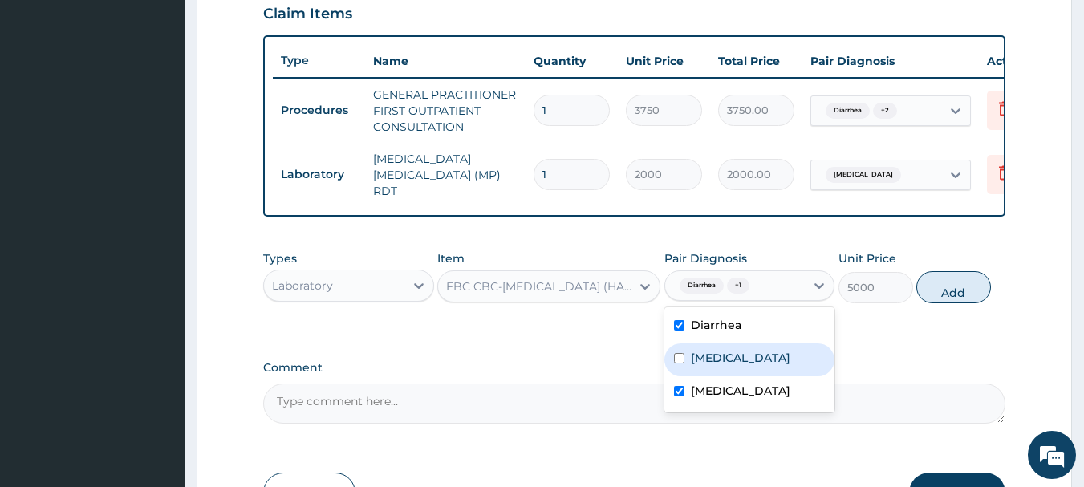
click at [951, 299] on button "Add" at bounding box center [953, 287] width 75 height 32
type input "0"
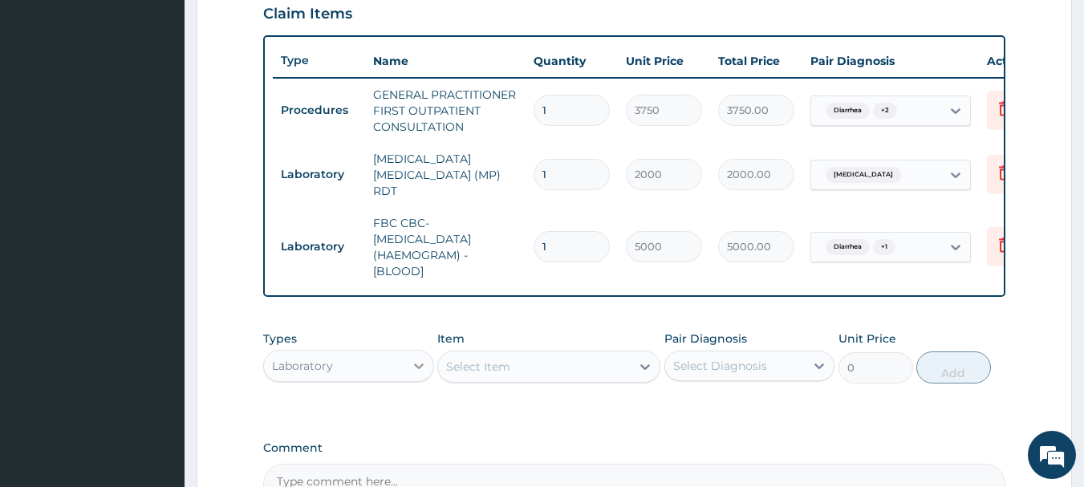
click at [416, 373] on icon at bounding box center [419, 366] width 16 height 16
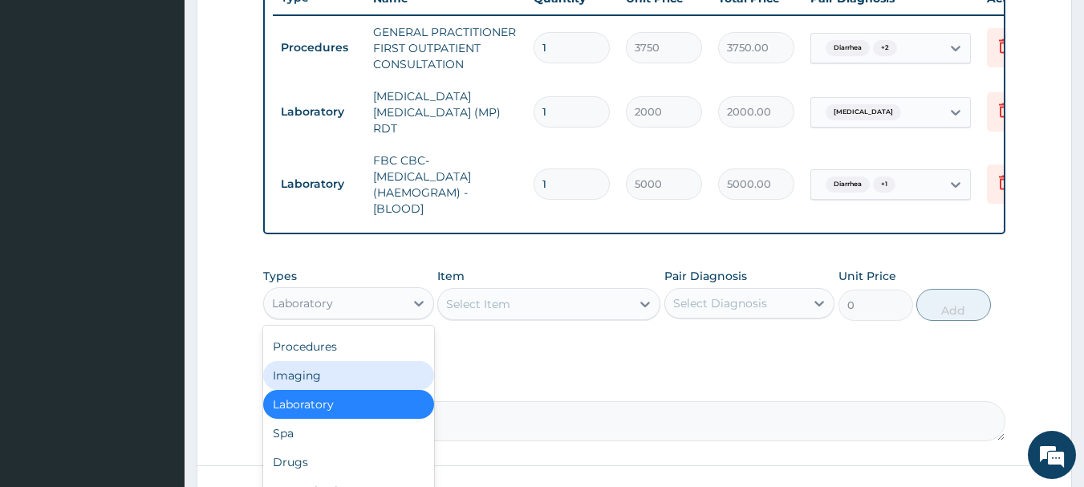
scroll to position [642, 0]
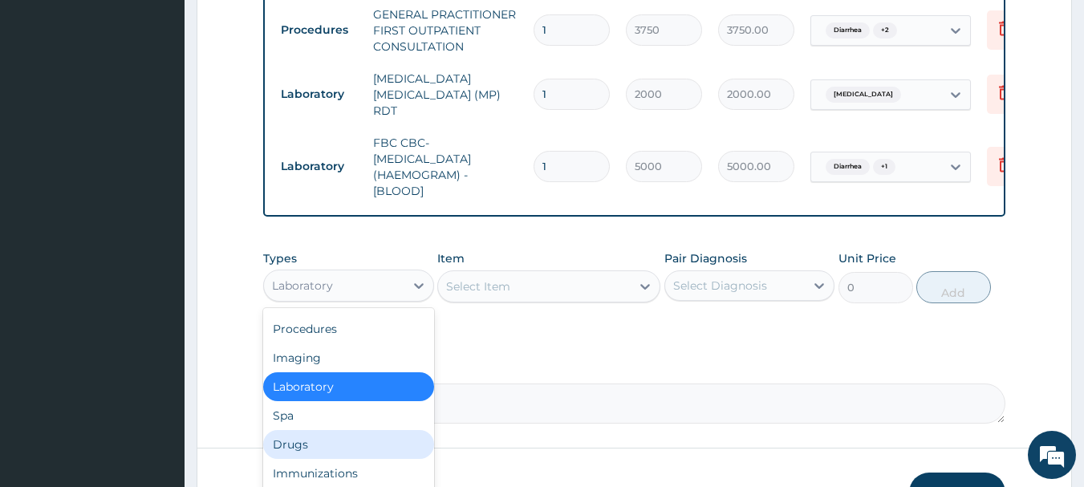
click at [291, 448] on div "Drugs" at bounding box center [348, 444] width 171 height 29
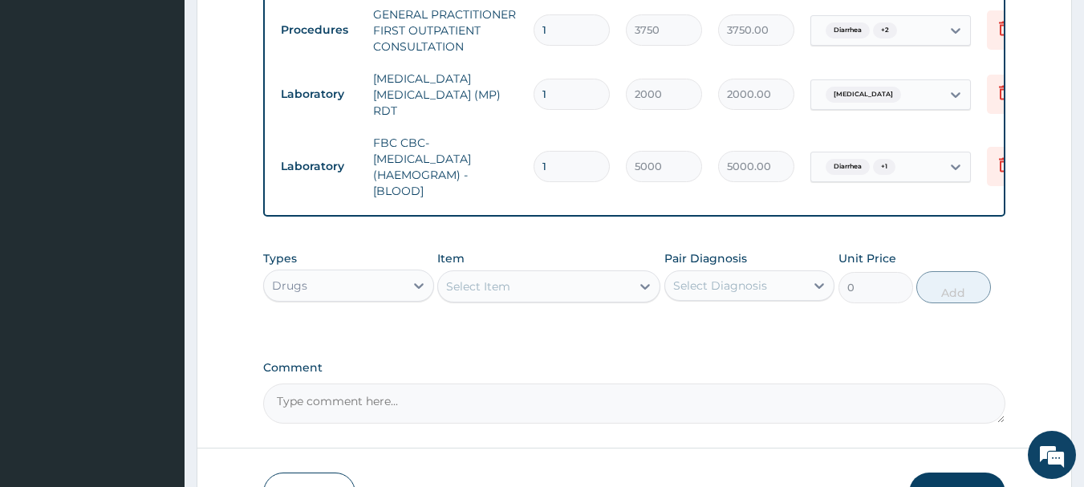
click at [644, 290] on icon at bounding box center [645, 287] width 10 height 6
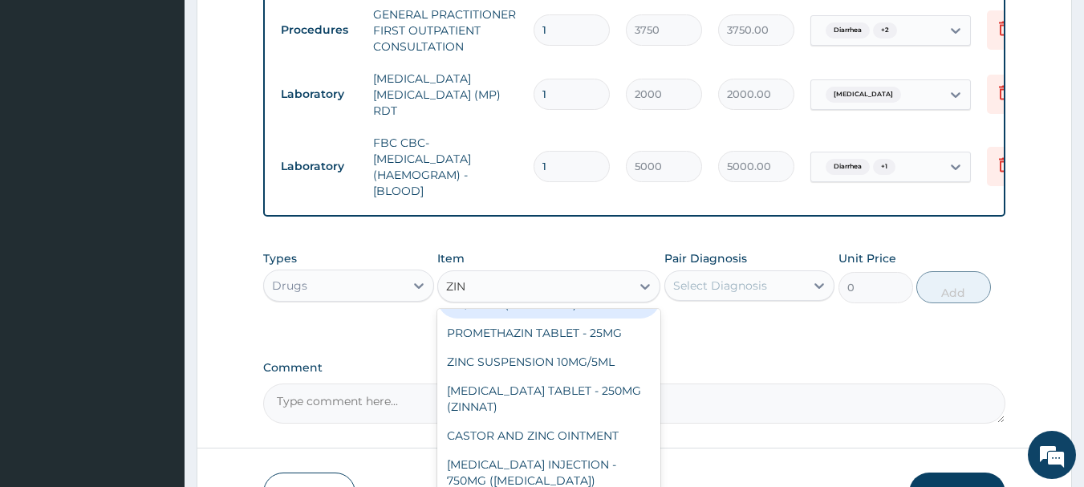
scroll to position [80, 0]
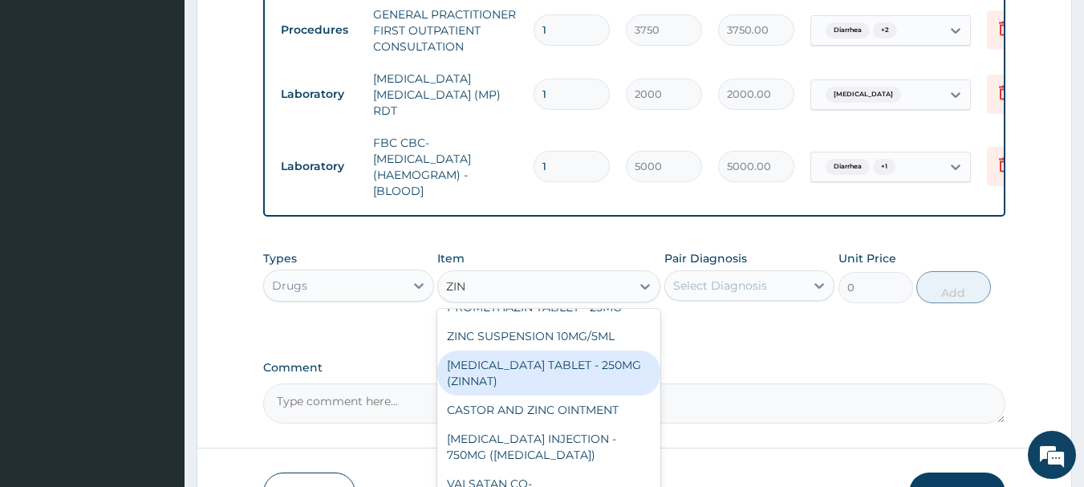
type input "ZINC"
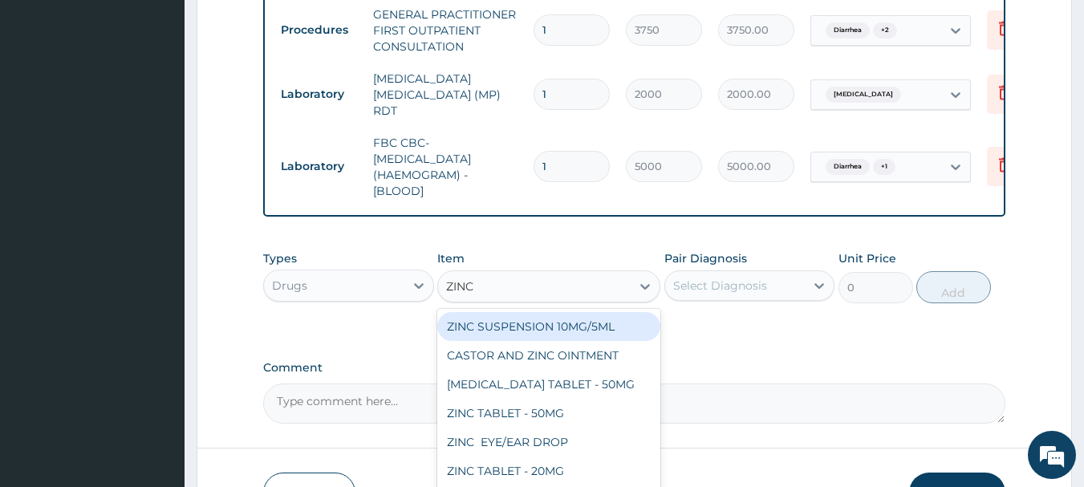
scroll to position [0, 0]
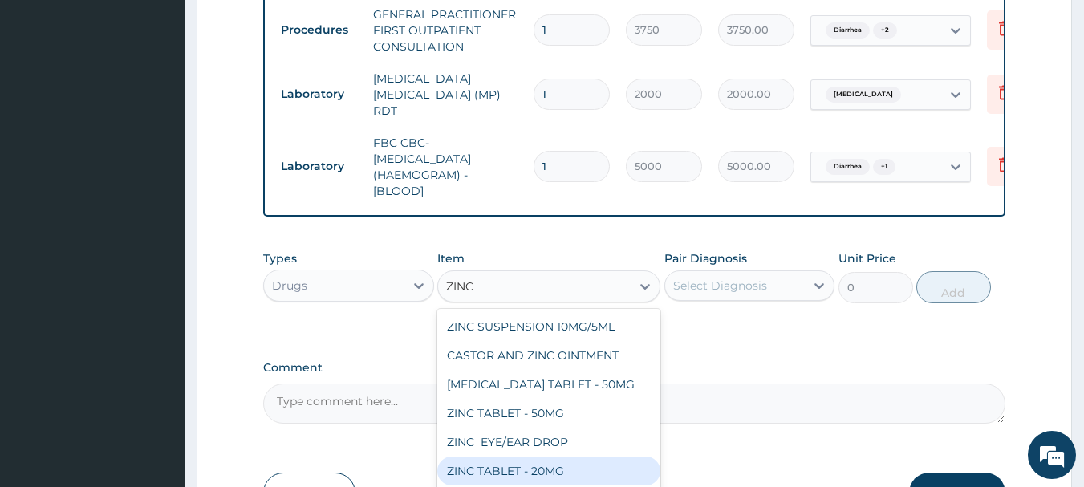
click at [527, 472] on div "ZINC TABLET - 20MG" at bounding box center [548, 471] width 223 height 29
type input "64.39999999999999"
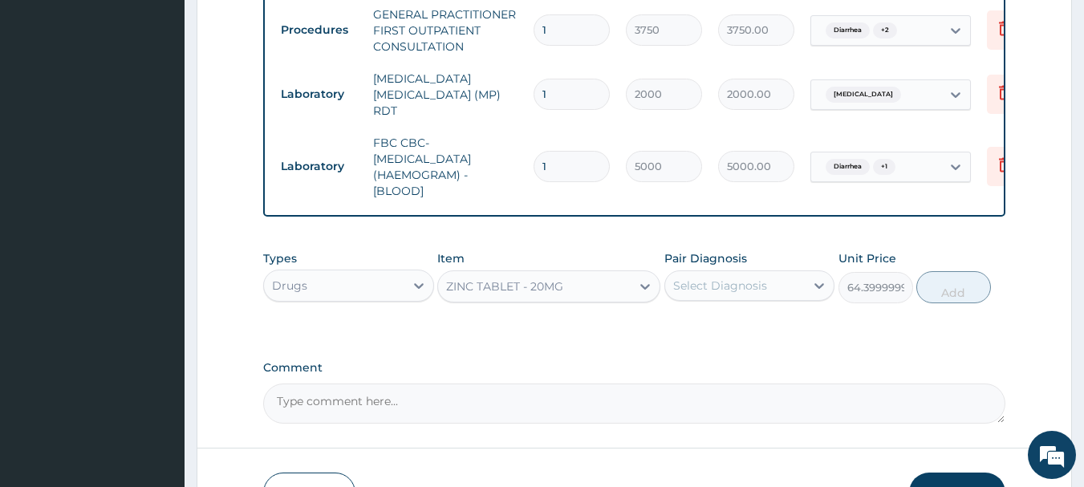
click at [805, 292] on div "Select Diagnosis" at bounding box center [735, 286] width 140 height 26
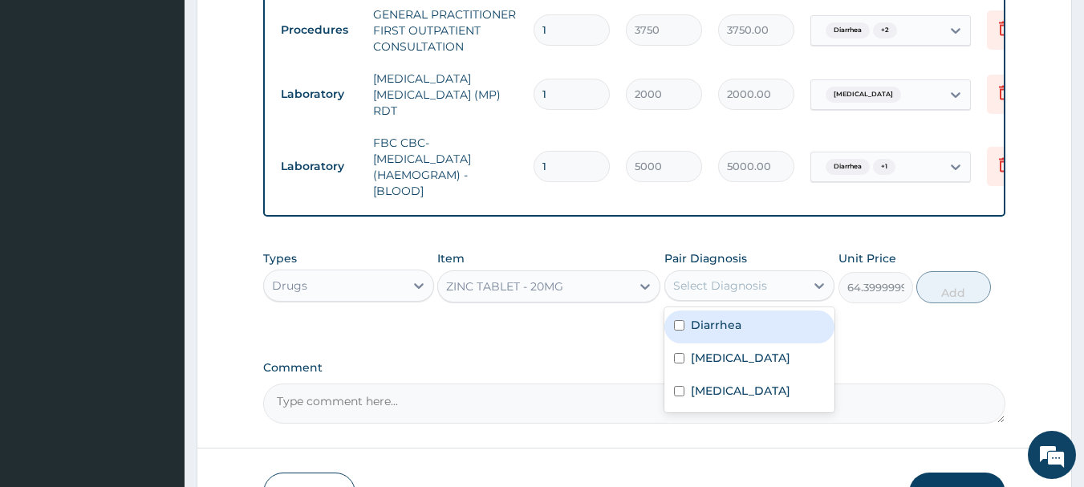
click at [682, 337] on div "Diarrhea" at bounding box center [749, 327] width 171 height 33
checkbox input "true"
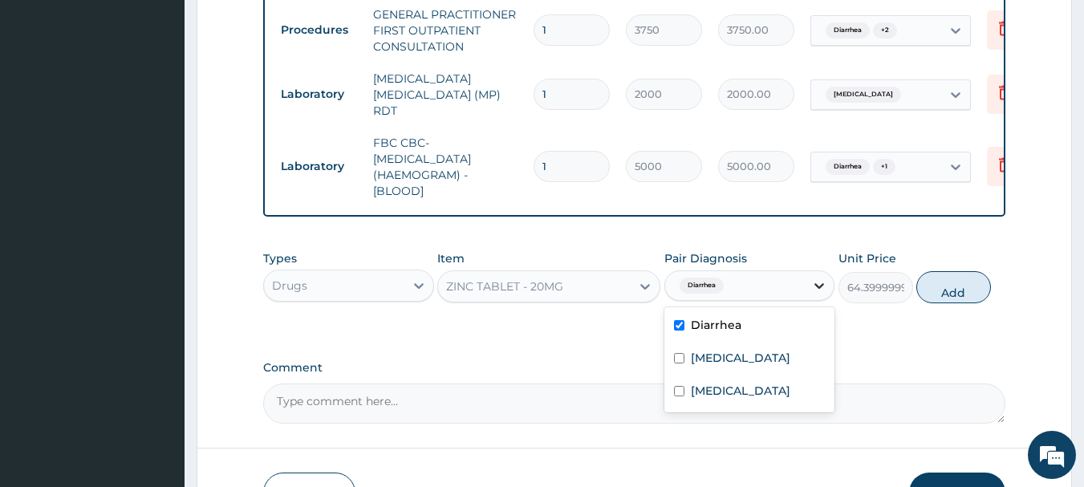
click at [814, 293] on icon at bounding box center [819, 286] width 16 height 16
click at [812, 294] on icon at bounding box center [819, 286] width 16 height 16
click at [677, 404] on div "[MEDICAL_DATA]" at bounding box center [749, 392] width 171 height 33
checkbox input "true"
click at [946, 295] on button "Add" at bounding box center [953, 287] width 75 height 32
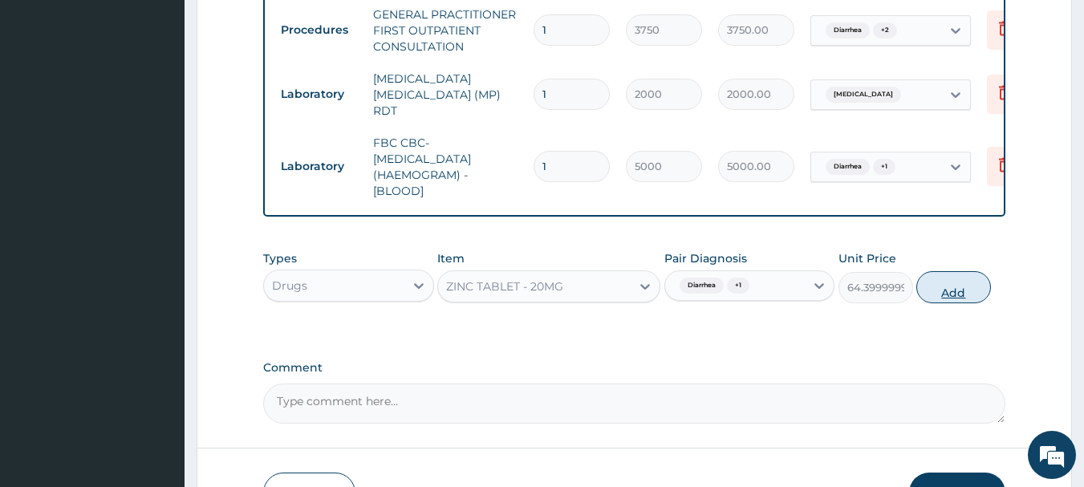
type input "0"
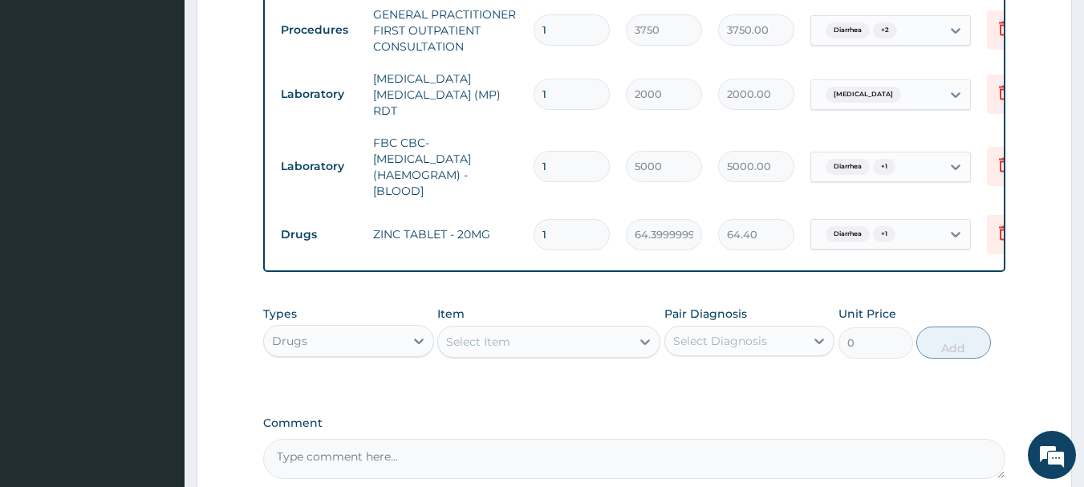
type input "0.00"
type input "5"
type input "322.00"
type input "5"
click at [575, 301] on div "Types Drugs Item Select Item Pair Diagnosis Select Diagnosis Unit Price 0 Add" at bounding box center [634, 332] width 743 height 69
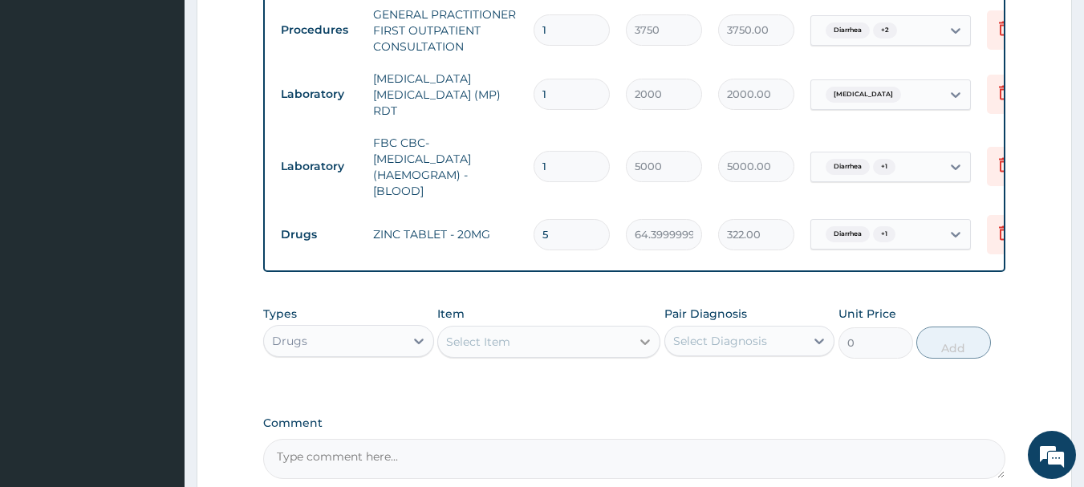
click at [648, 350] on icon at bounding box center [645, 342] width 16 height 16
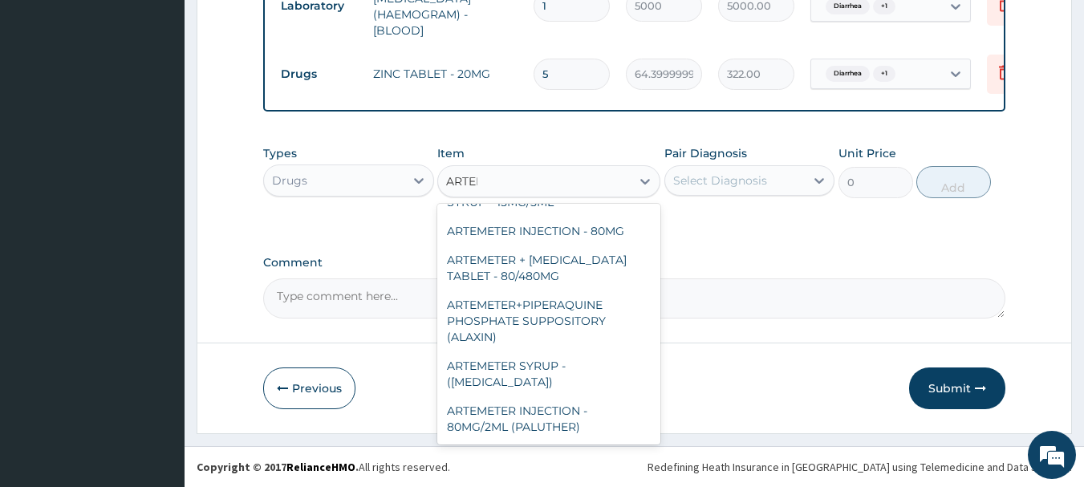
scroll to position [700, 0]
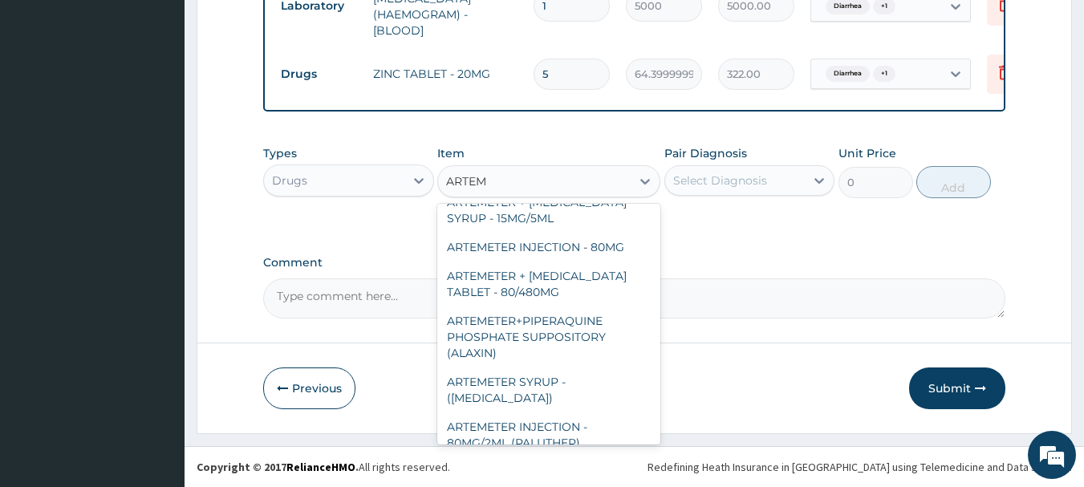
type input "ARTEME"
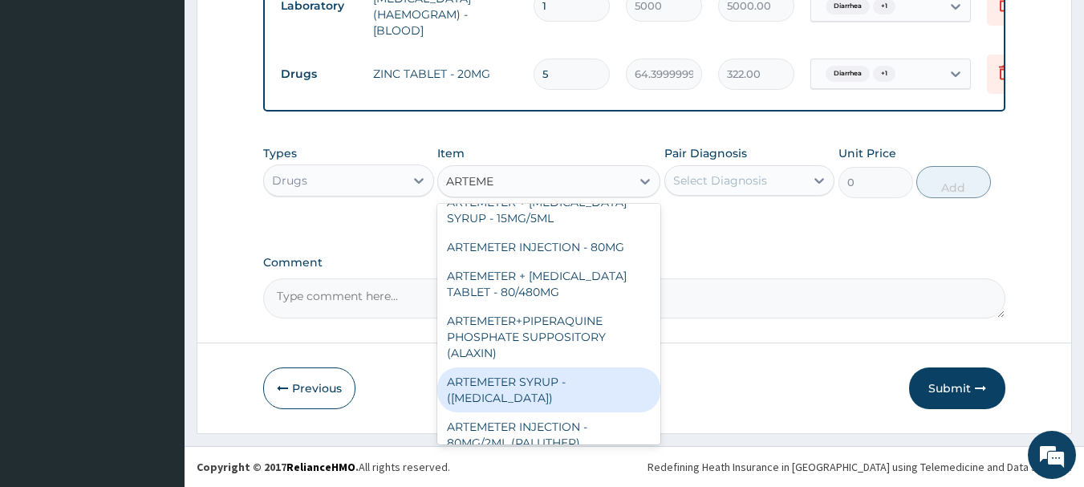
click at [551, 368] on div "ARTEMETER SYRUP - ([MEDICAL_DATA])" at bounding box center [548, 390] width 223 height 45
type input "979.9999999999999"
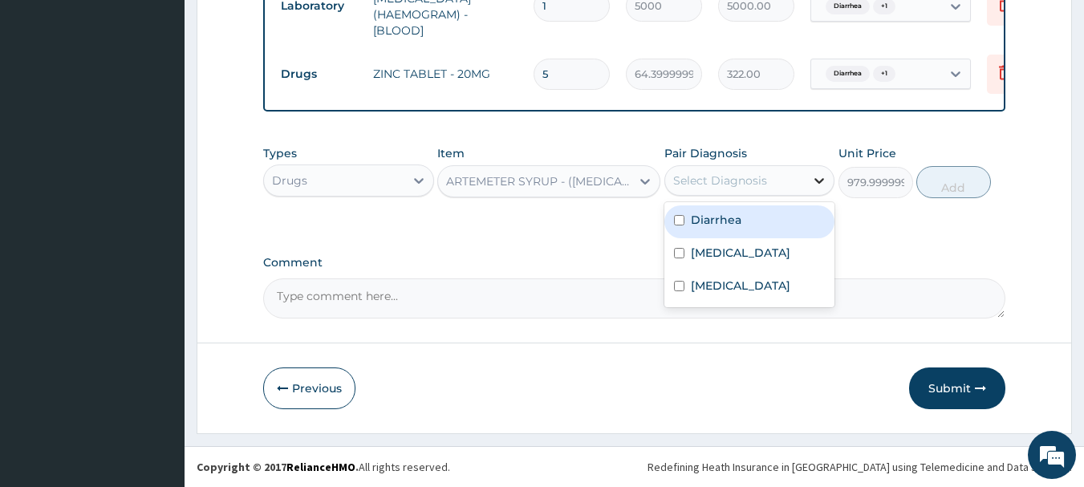
click at [815, 182] on icon at bounding box center [819, 181] width 16 height 16
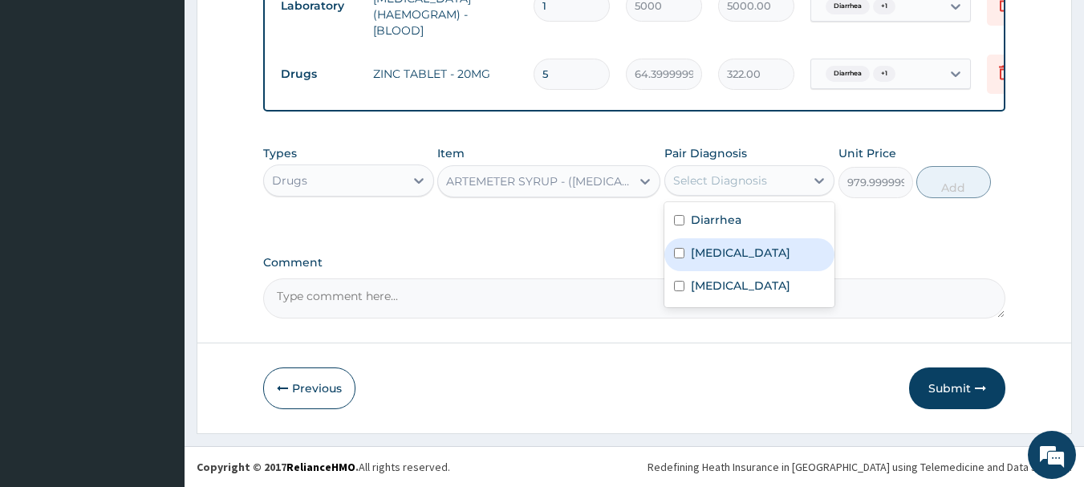
click at [681, 258] on input "checkbox" at bounding box center [679, 253] width 10 height 10
checkbox input "true"
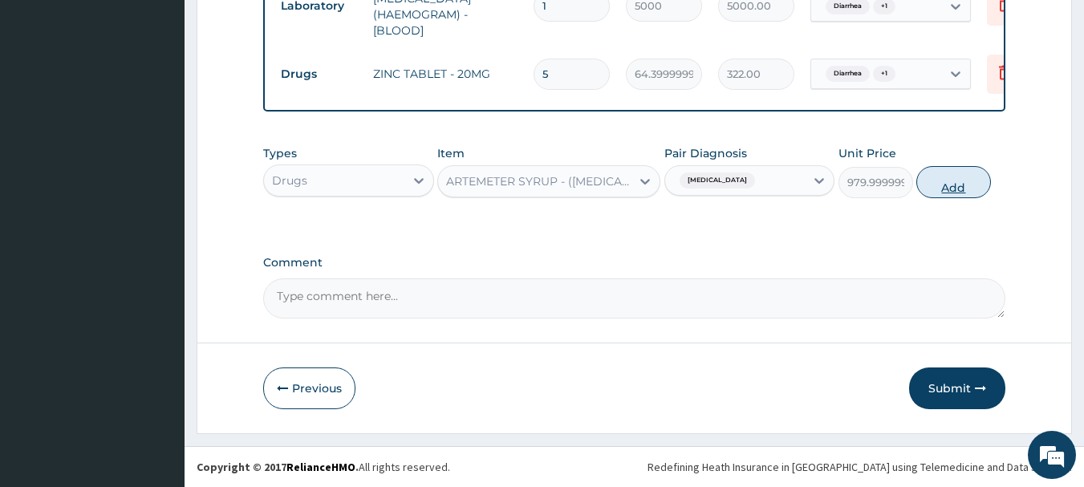
click at [962, 193] on button "Add" at bounding box center [953, 182] width 75 height 32
type input "0"
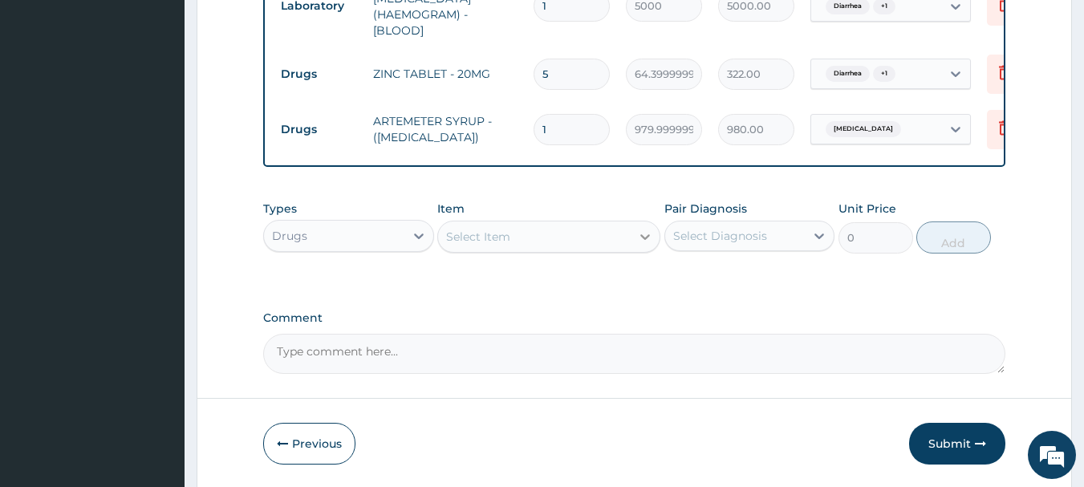
click at [644, 243] on icon at bounding box center [645, 237] width 16 height 16
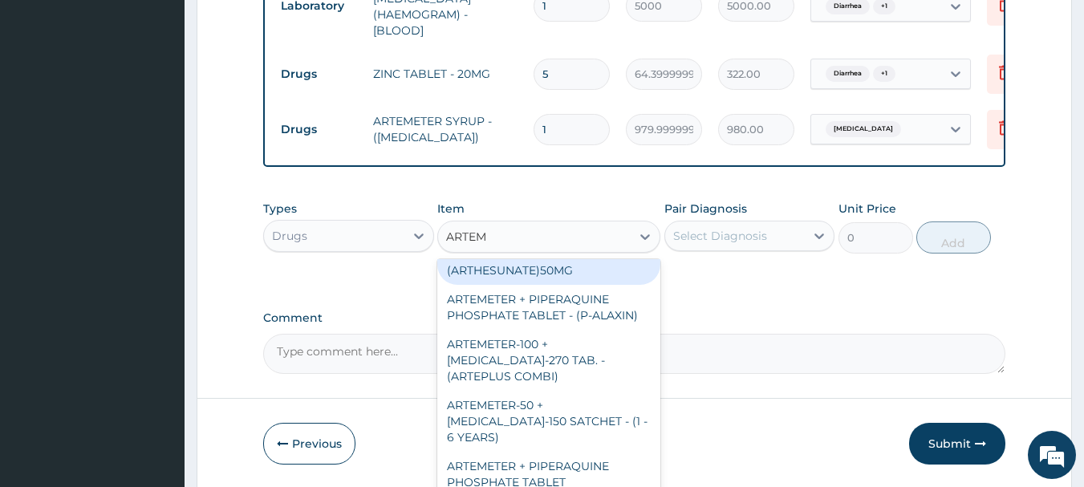
scroll to position [321, 0]
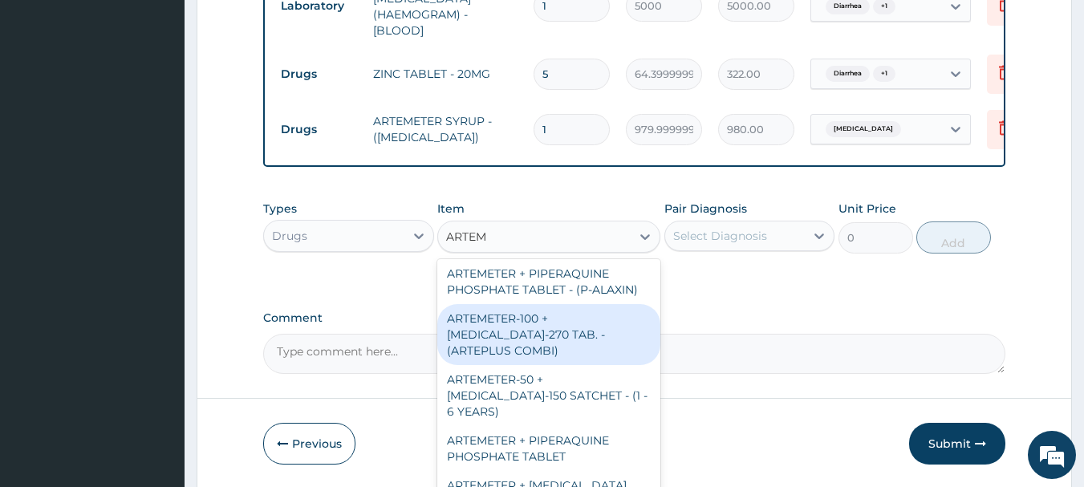
type input "ARTEME"
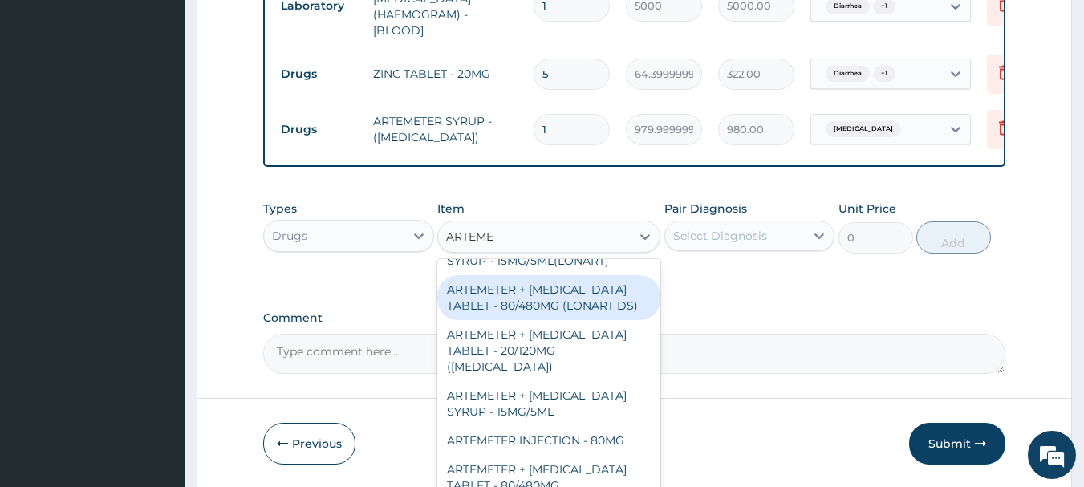
scroll to position [642, 0]
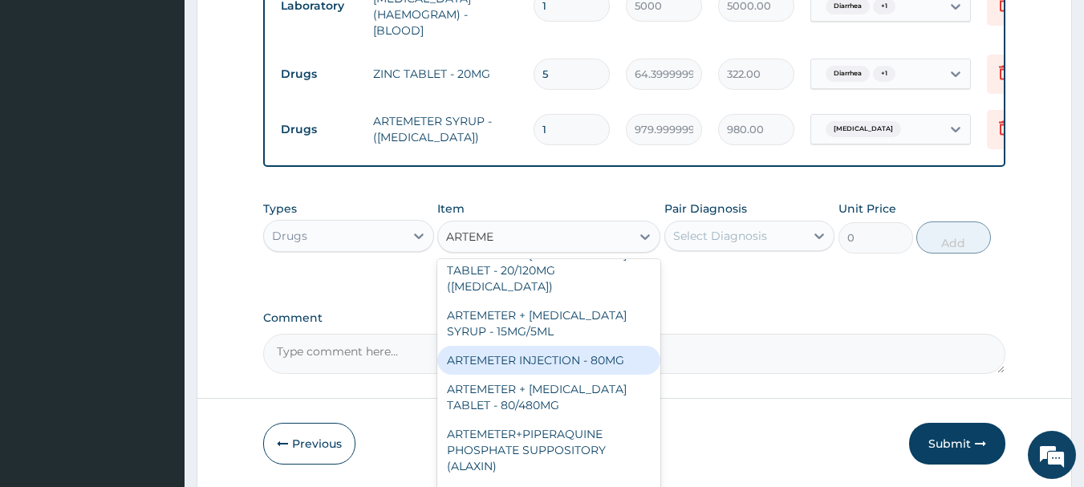
click at [593, 353] on div "ARTEMETER INJECTION - 80MG" at bounding box center [548, 360] width 223 height 29
type input "475.99999999999994"
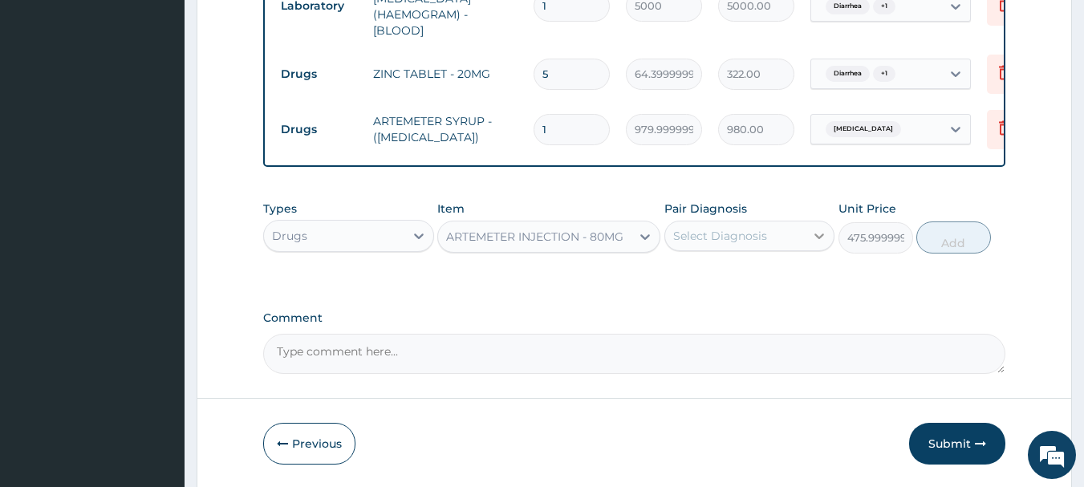
click at [819, 242] on icon at bounding box center [819, 236] width 16 height 16
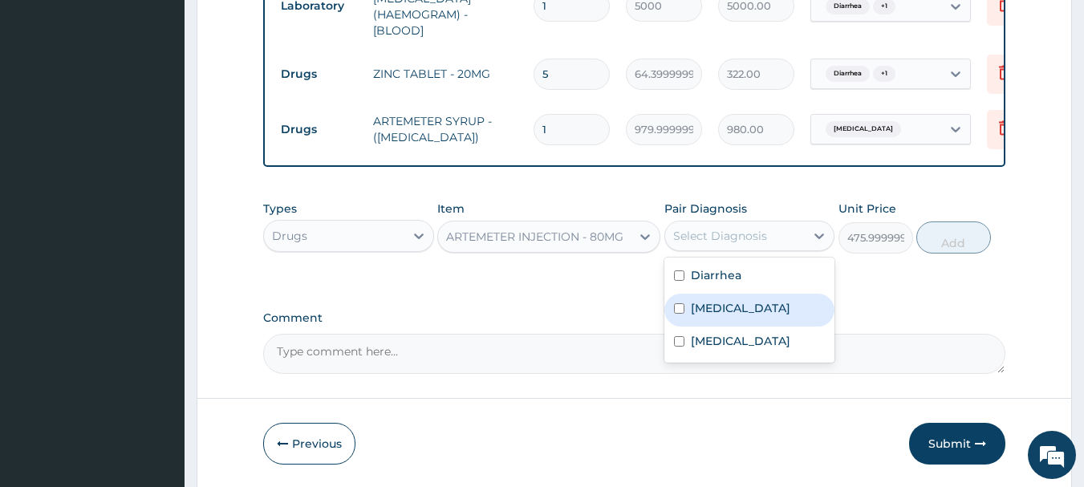
click at [679, 314] on input "checkbox" at bounding box center [679, 308] width 10 height 10
checkbox input "true"
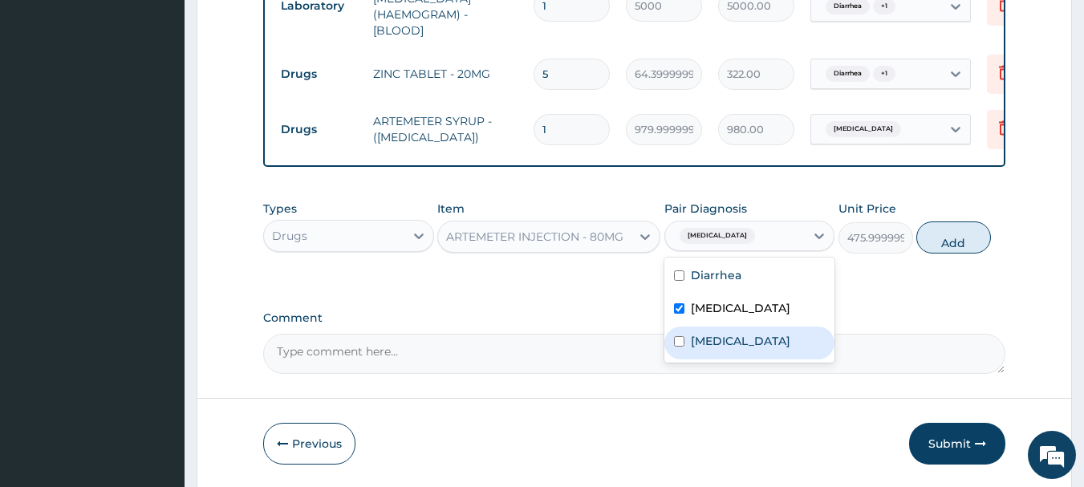
click at [884, 318] on label "Comment" at bounding box center [634, 318] width 743 height 14
click at [884, 334] on textarea "Comment" at bounding box center [634, 354] width 743 height 40
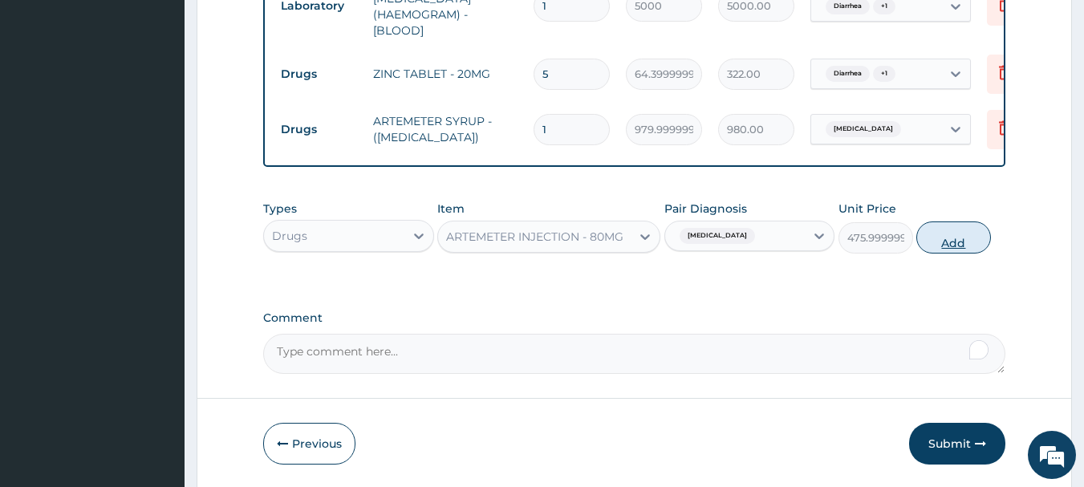
click at [965, 246] on button "Add" at bounding box center [953, 237] width 75 height 32
type input "0"
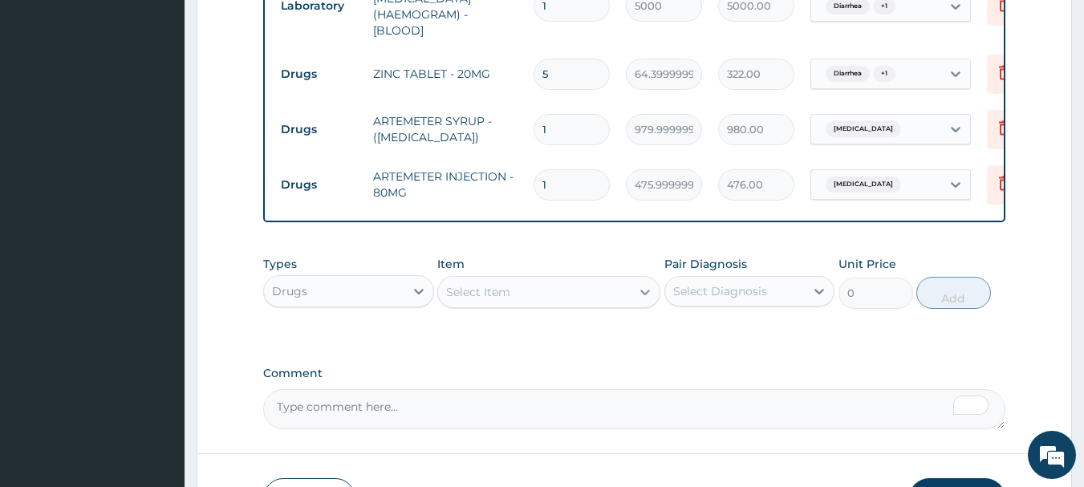
click at [642, 305] on div at bounding box center [645, 292] width 29 height 29
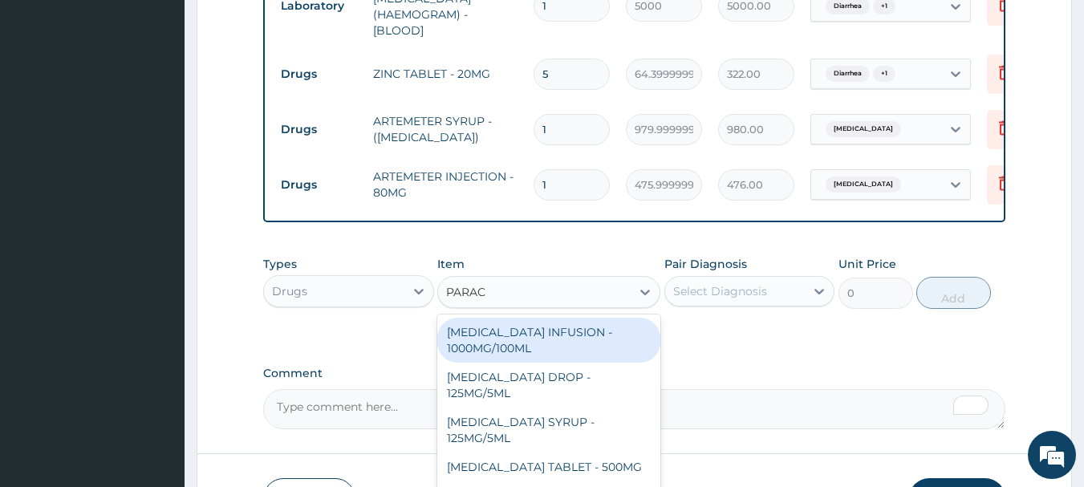
type input "PARACE"
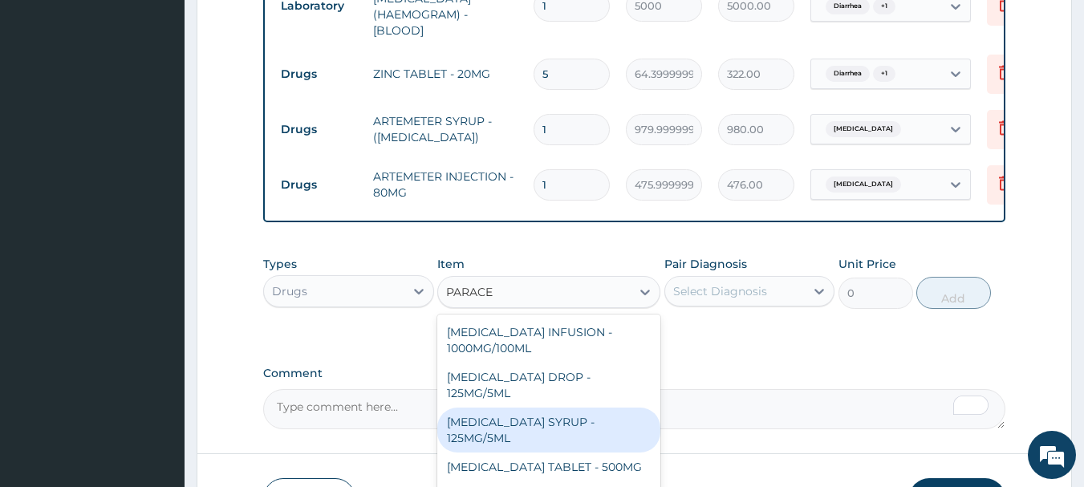
click at [547, 426] on div "[MEDICAL_DATA] SYRUP - 125MG/5ML" at bounding box center [548, 430] width 223 height 45
type input "840"
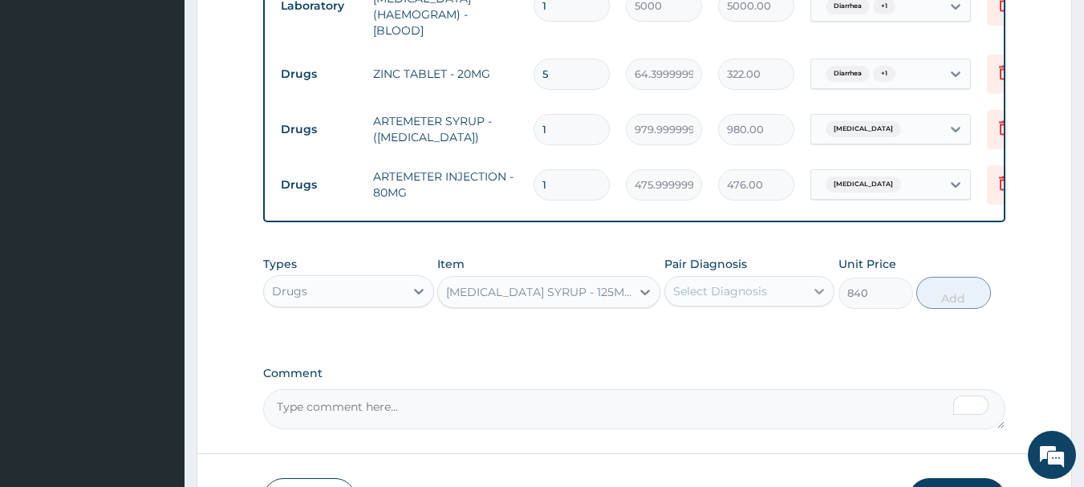
click at [812, 299] on icon at bounding box center [819, 291] width 16 height 16
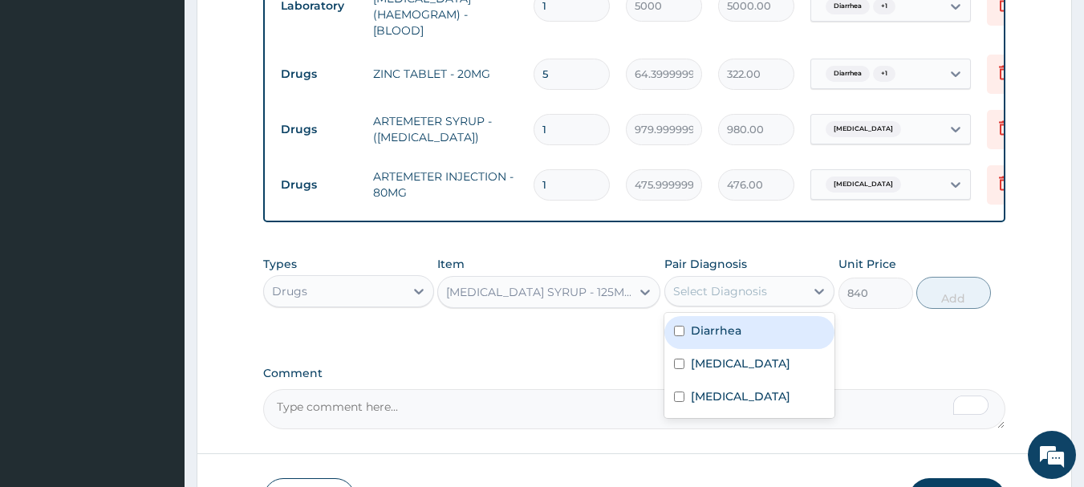
click at [686, 340] on div "Diarrhea" at bounding box center [749, 332] width 171 height 33
checkbox input "true"
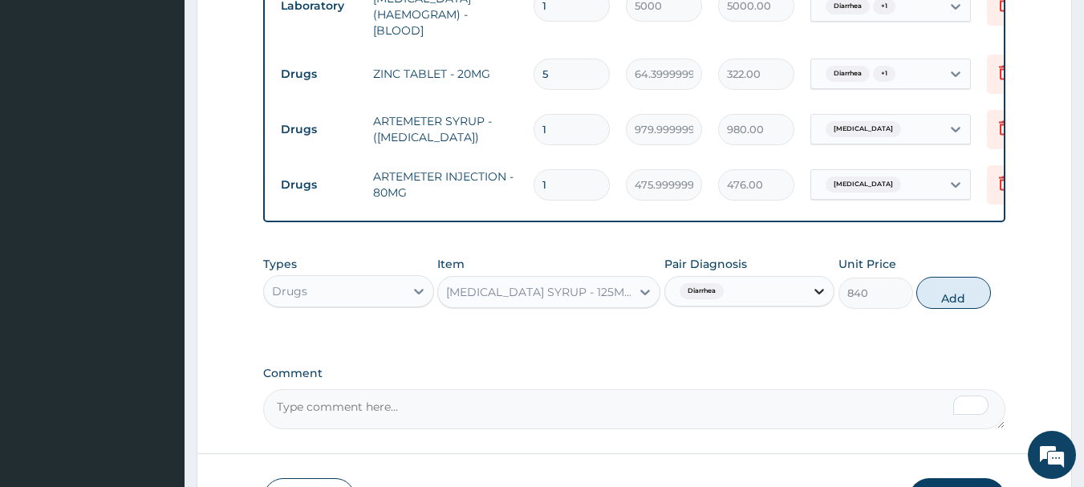
click at [819, 295] on icon at bounding box center [820, 292] width 10 height 6
click at [813, 294] on icon at bounding box center [819, 291] width 16 height 16
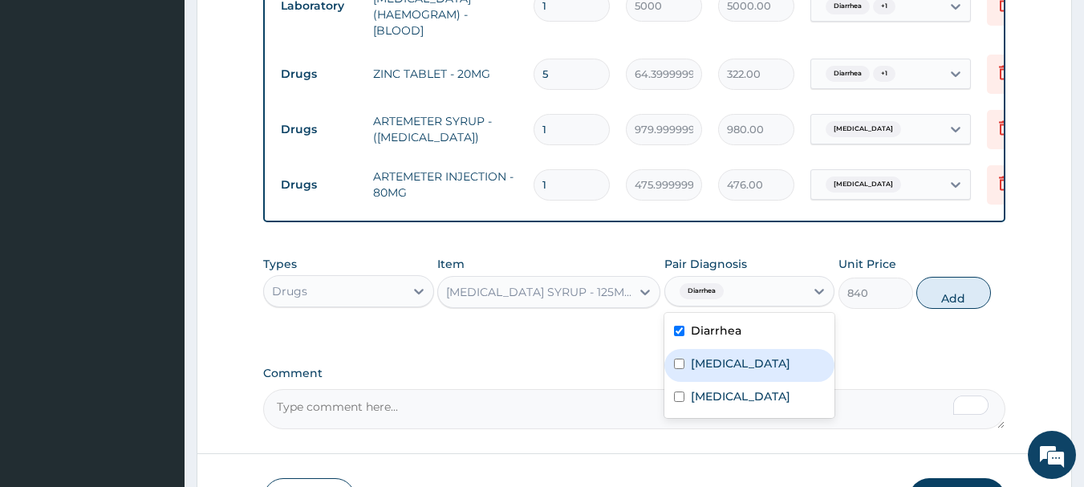
click at [674, 368] on input "checkbox" at bounding box center [679, 364] width 10 height 10
checkbox input "true"
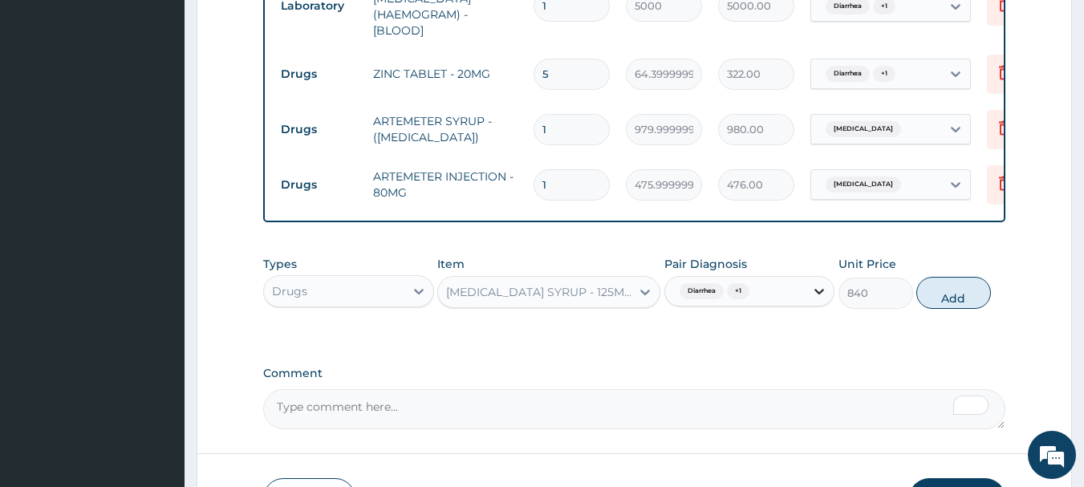
click at [819, 297] on icon at bounding box center [819, 291] width 16 height 16
click at [827, 297] on icon at bounding box center [819, 291] width 16 height 16
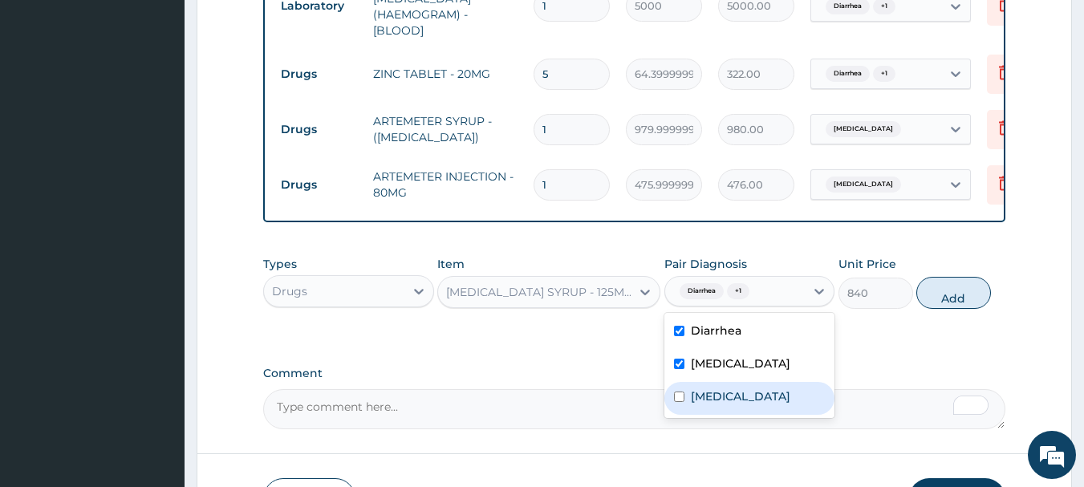
click at [677, 399] on input "checkbox" at bounding box center [679, 397] width 10 height 10
checkbox input "true"
click at [564, 376] on label "Comment" at bounding box center [634, 374] width 743 height 14
click at [564, 389] on textarea "Comment" at bounding box center [634, 409] width 743 height 40
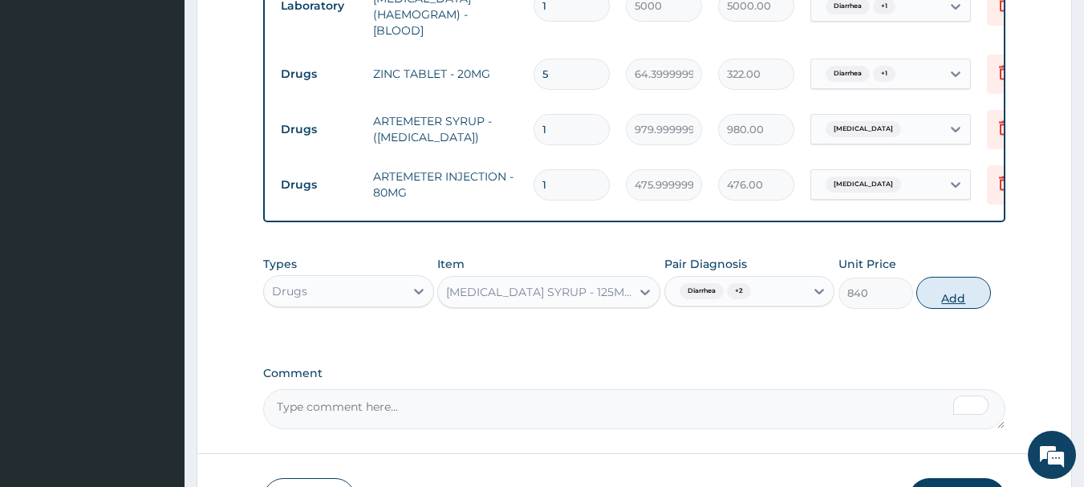
click at [952, 302] on button "Add" at bounding box center [953, 293] width 75 height 32
type input "0"
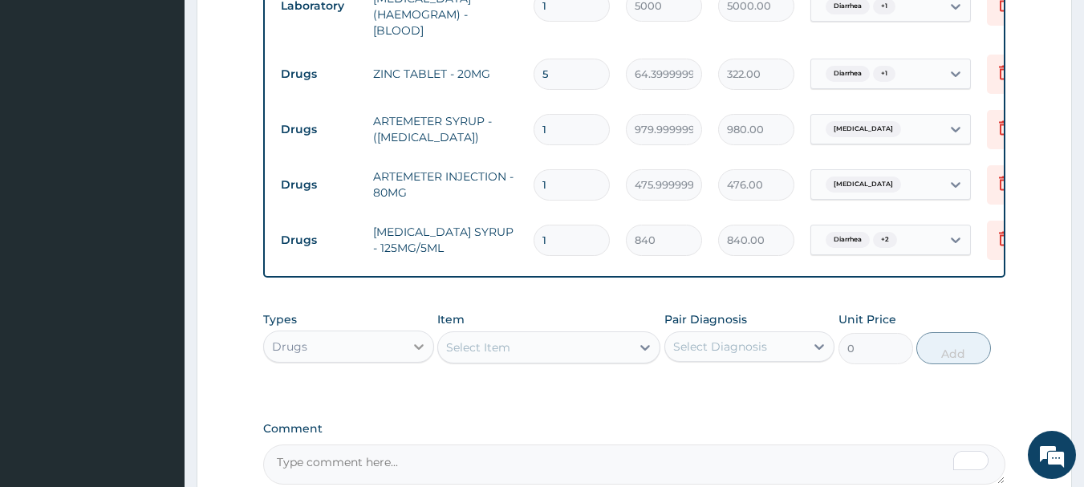
click at [415, 350] on icon at bounding box center [419, 347] width 16 height 16
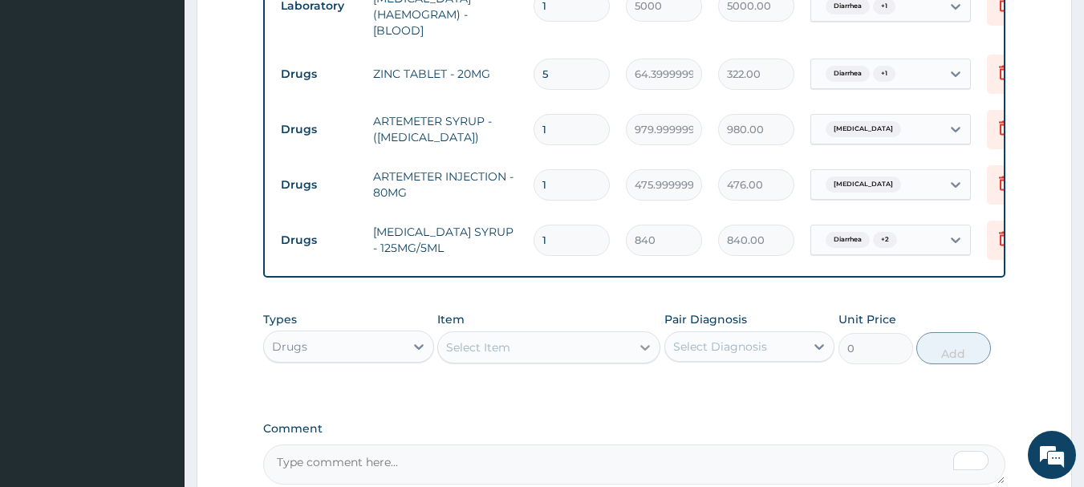
click at [644, 351] on icon at bounding box center [645, 348] width 10 height 6
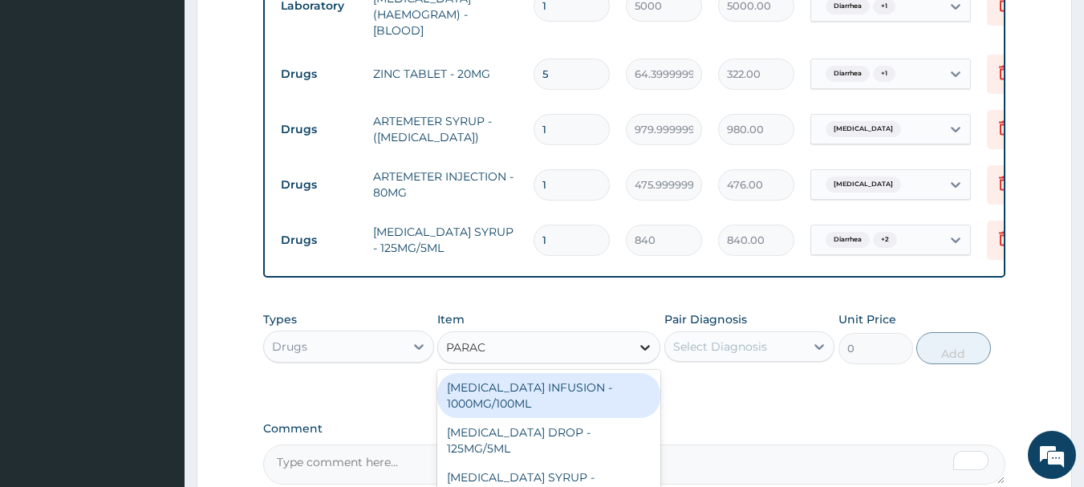
type input "PARACE"
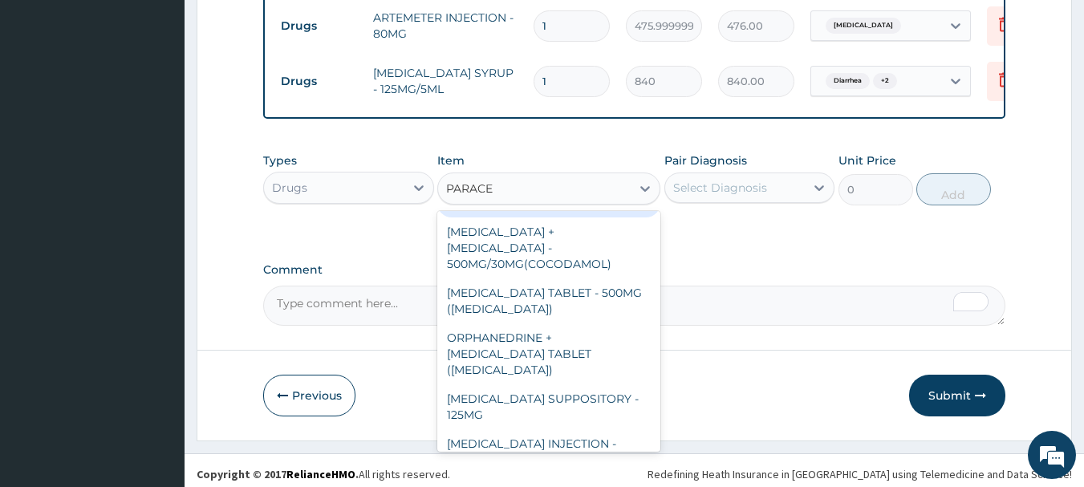
scroll to position [963, 0]
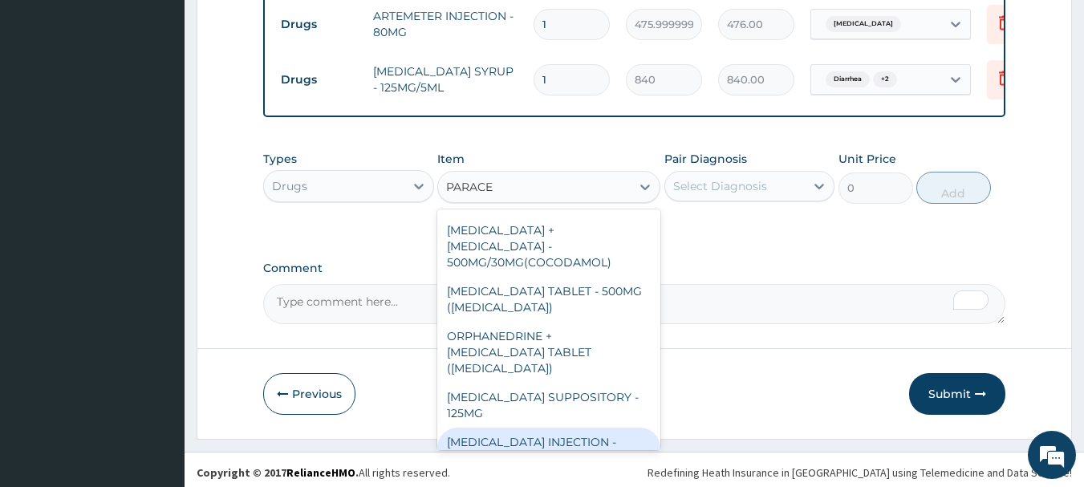
click at [572, 434] on div "PARACETAMOL INJECTION - 150MG/ML" at bounding box center [548, 450] width 223 height 45
type input "560"
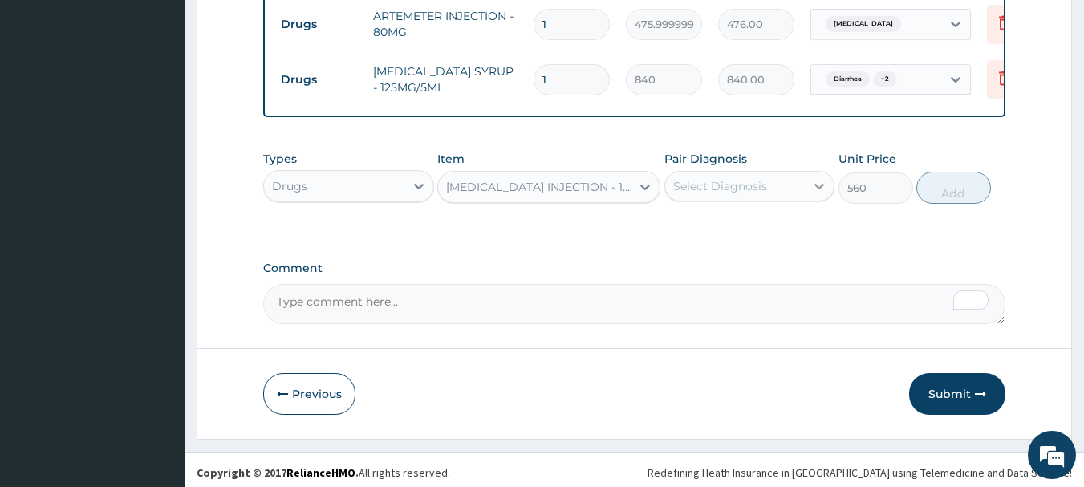
click at [816, 194] on icon at bounding box center [819, 186] width 16 height 16
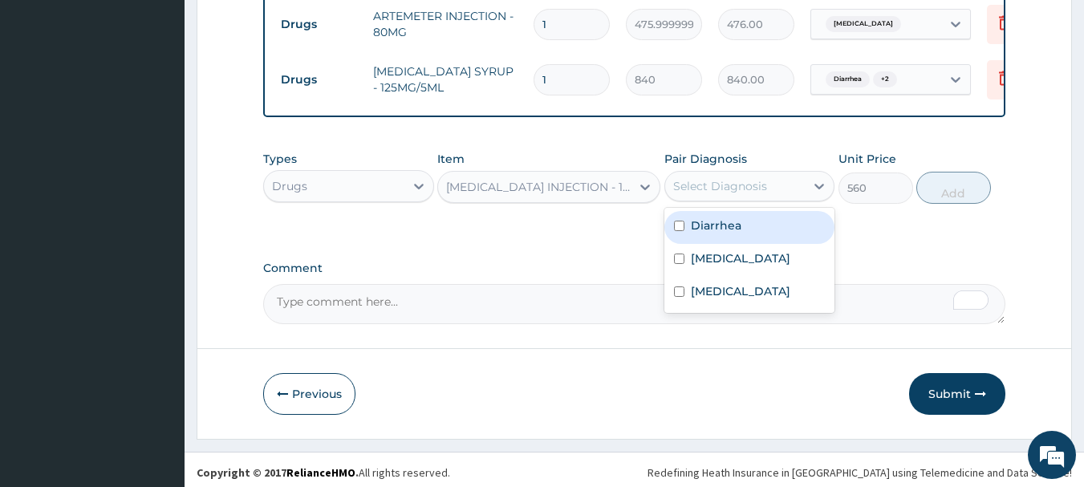
click at [685, 230] on div "Diarrhea" at bounding box center [749, 227] width 171 height 33
checkbox input "true"
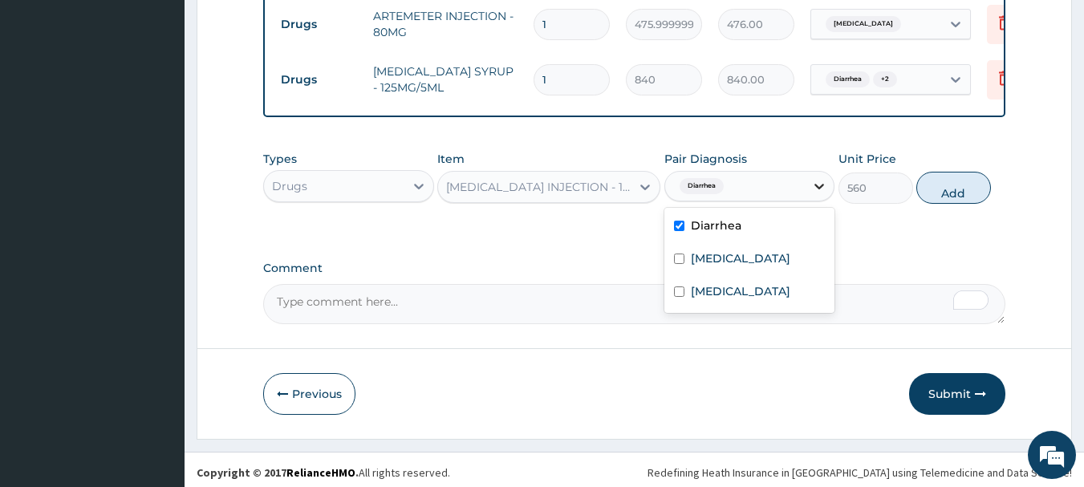
click at [823, 194] on icon at bounding box center [819, 186] width 16 height 16
click at [814, 192] on icon at bounding box center [819, 186] width 16 height 16
click at [675, 268] on div "Malaria" at bounding box center [749, 260] width 171 height 33
checkbox input "true"
click at [822, 193] on icon at bounding box center [819, 186] width 16 height 16
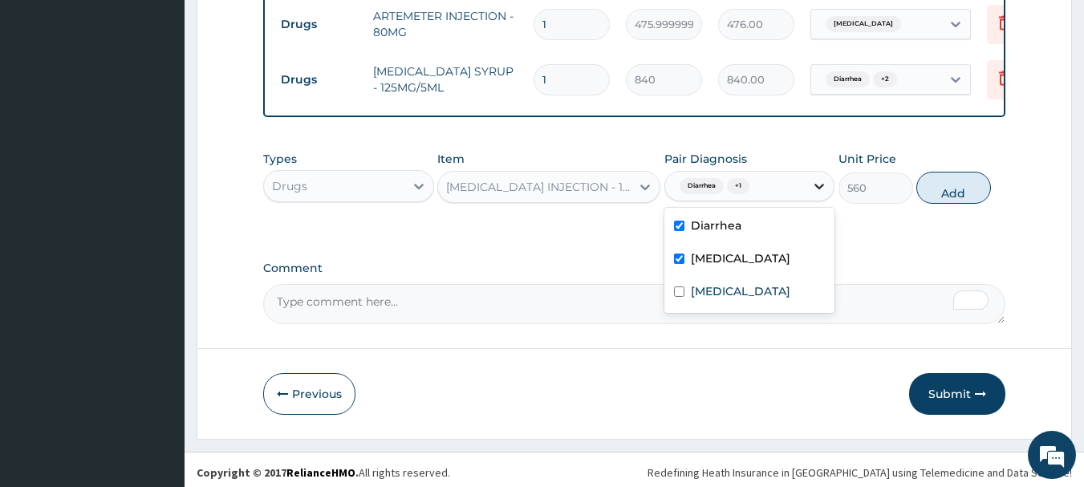
click at [815, 192] on icon at bounding box center [819, 186] width 16 height 16
click at [679, 297] on input "checkbox" at bounding box center [679, 291] width 10 height 10
checkbox input "true"
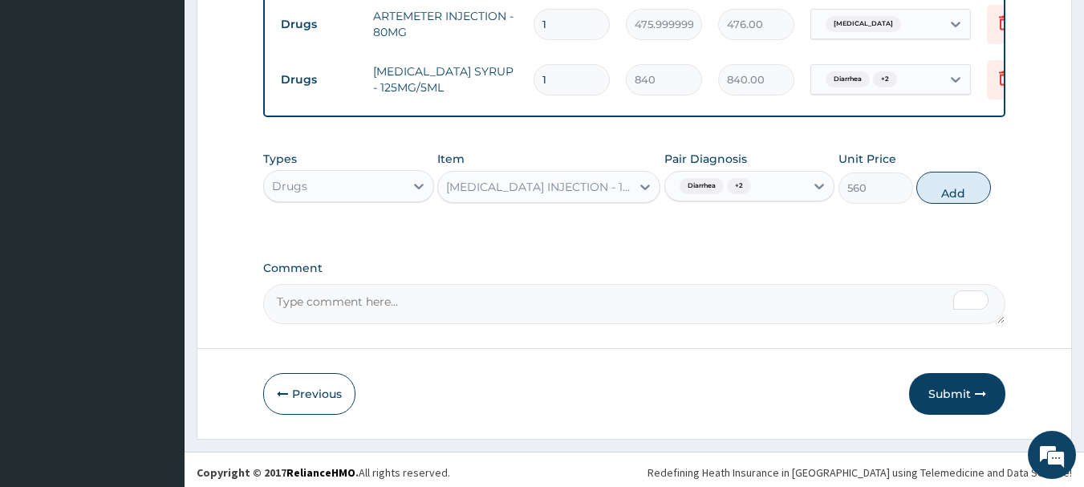
click at [908, 288] on textarea "Comment" at bounding box center [634, 304] width 743 height 40
click at [948, 198] on button "Add" at bounding box center [953, 188] width 75 height 32
type input "0"
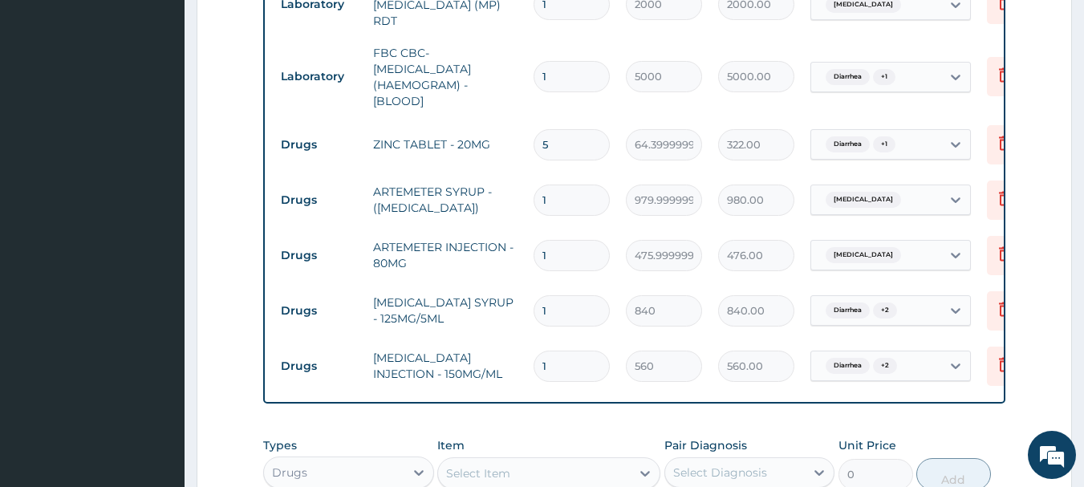
scroll to position [722, 0]
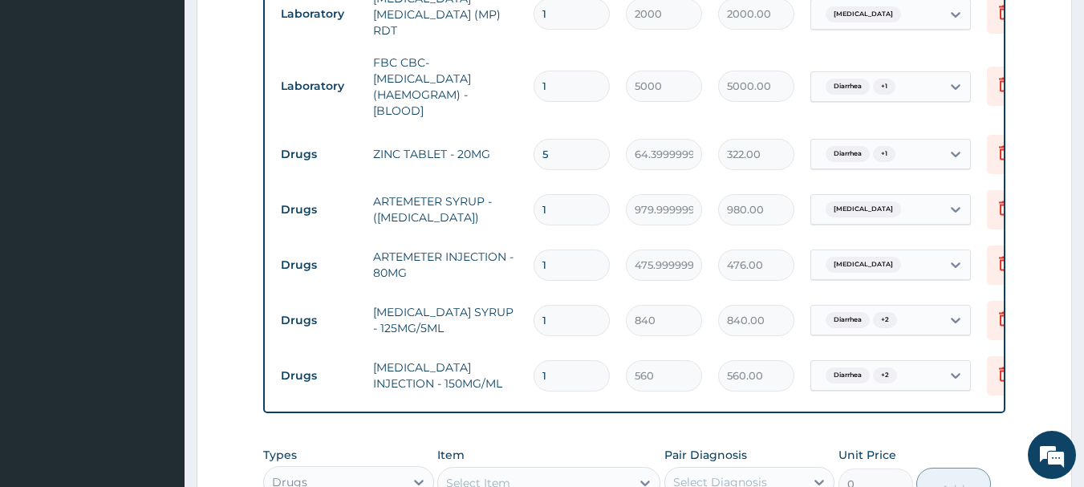
type input "0.00"
type input "3"
type input "1680.00"
type input "3"
click at [563, 256] on input "1" at bounding box center [572, 265] width 76 height 31
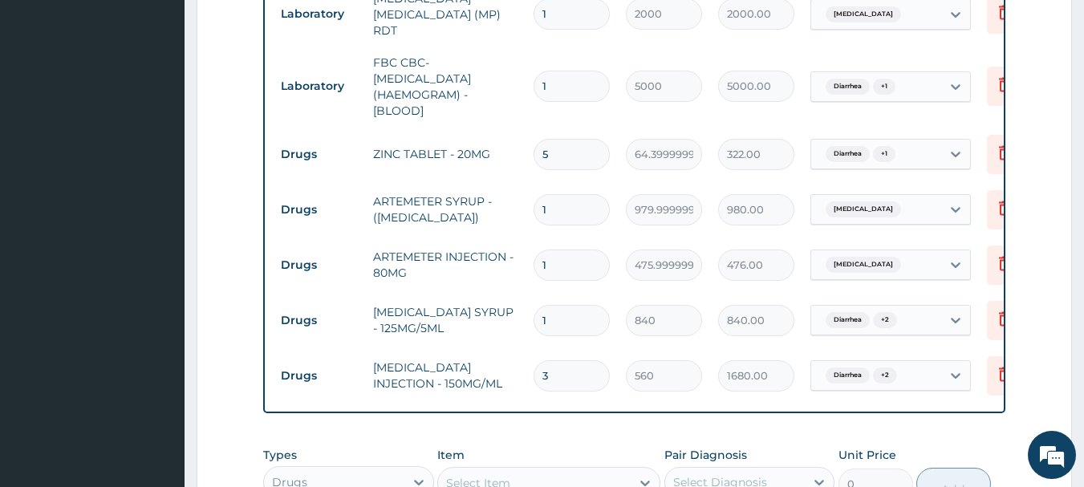
click at [563, 254] on input "1" at bounding box center [572, 265] width 76 height 31
type input "0.00"
type input "3"
type input "1428.00"
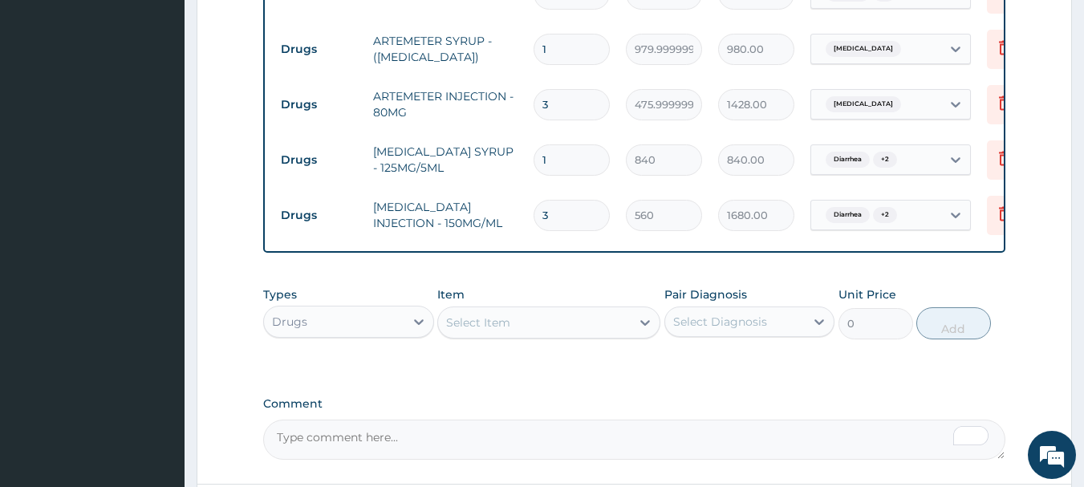
scroll to position [803, 0]
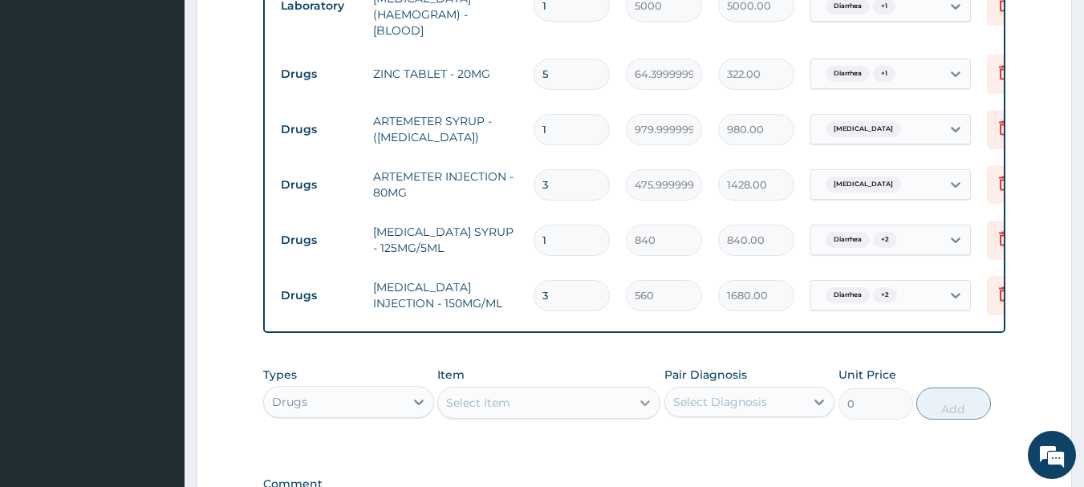
type input "3"
click at [646, 406] on icon at bounding box center [645, 403] width 10 height 6
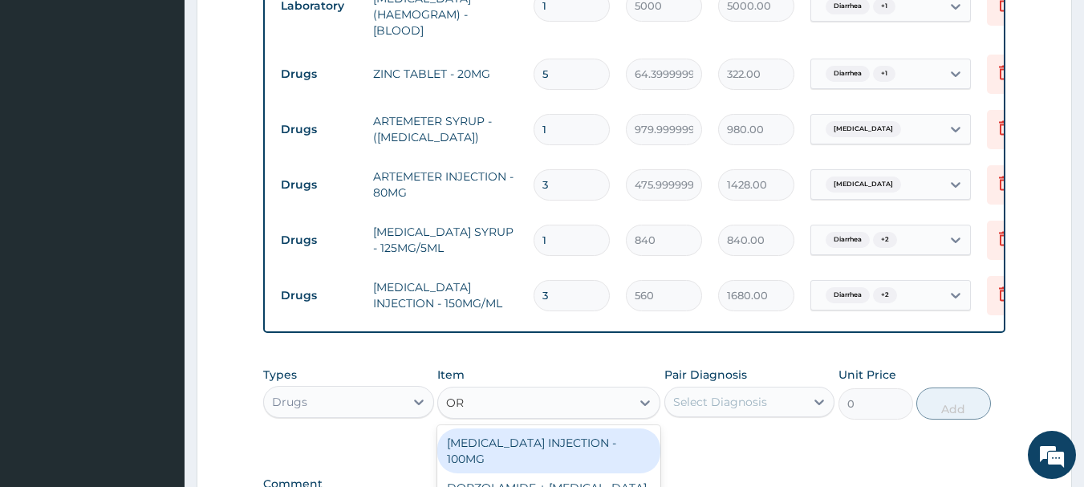
type input "ORS"
click at [513, 451] on div "ORS SATCHET- 100ML" at bounding box center [548, 443] width 223 height 29
type input "112"
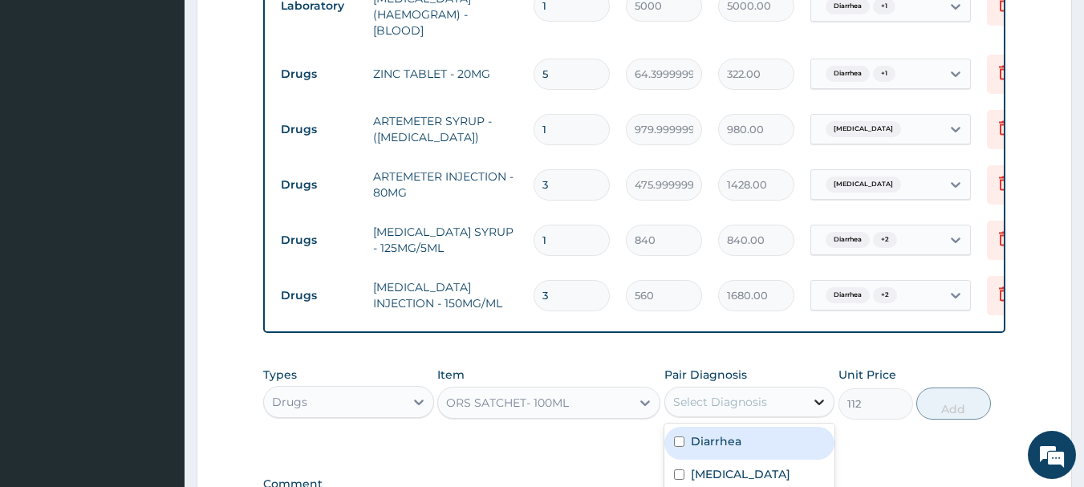
click at [810, 408] on div at bounding box center [819, 402] width 29 height 29
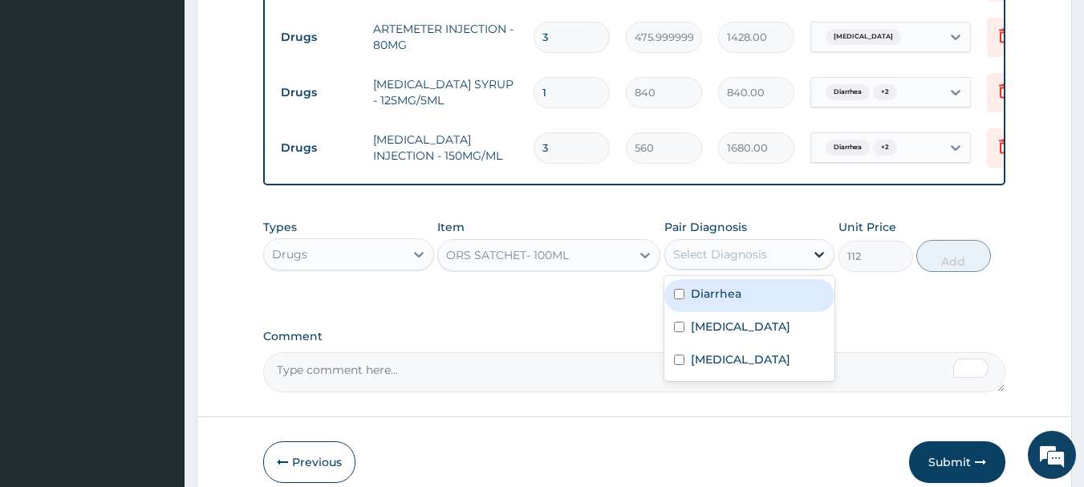
scroll to position [963, 0]
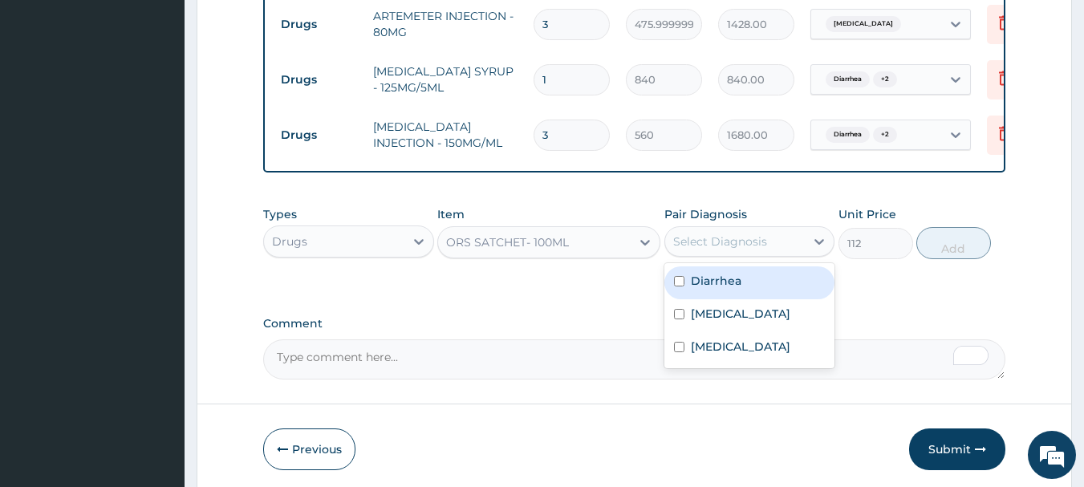
click at [672, 282] on div "Diarrhea" at bounding box center [749, 282] width 171 height 33
checkbox input "true"
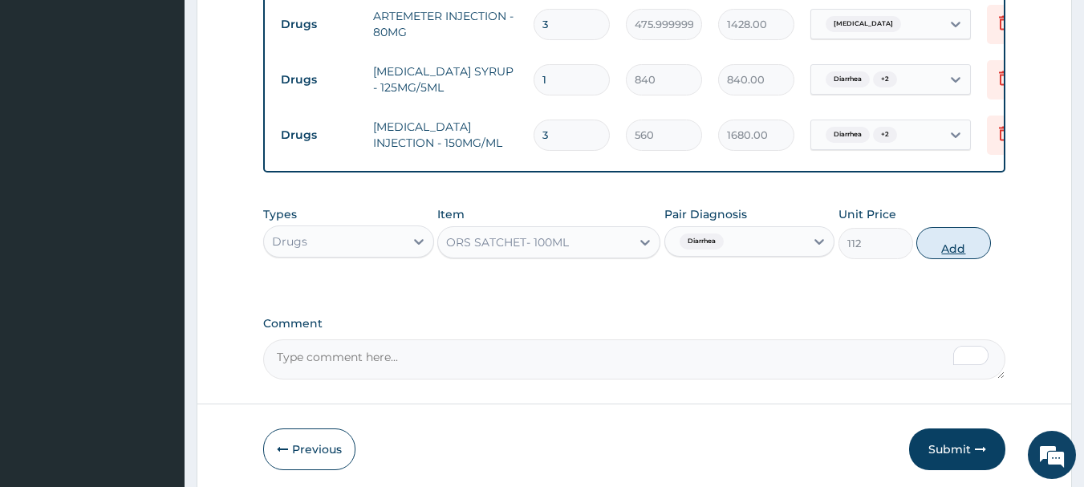
click at [949, 250] on button "Add" at bounding box center [953, 243] width 75 height 32
type input "0"
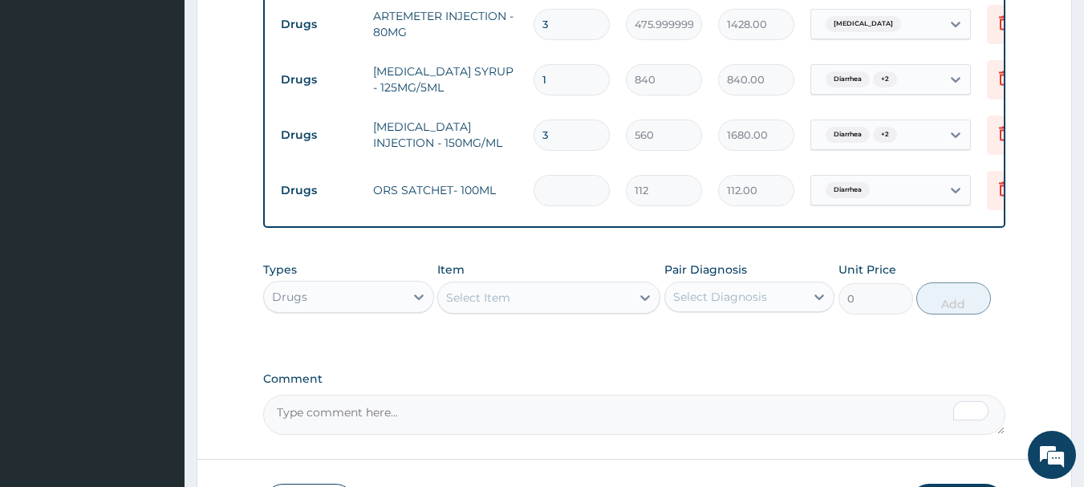
type input "0.00"
type input "2"
type input "224.00"
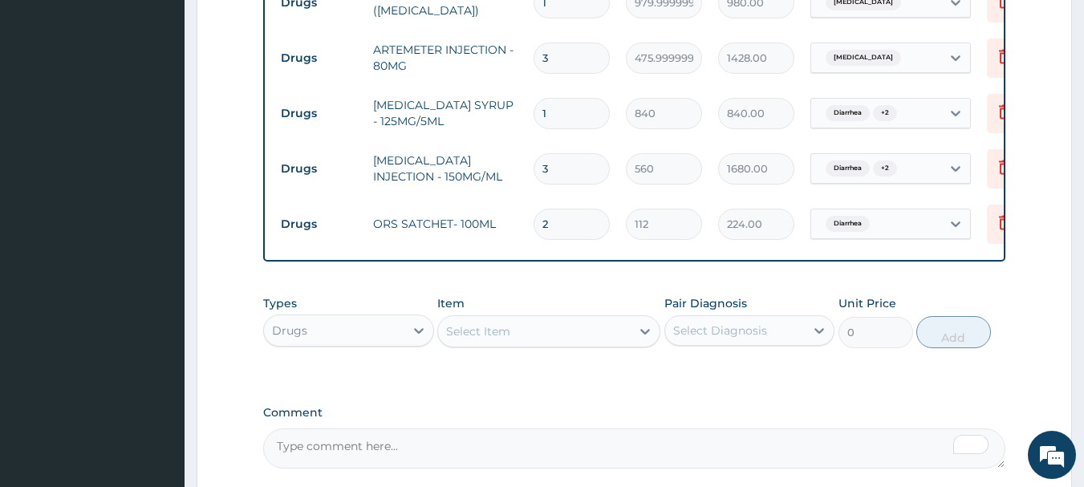
scroll to position [1083, 0]
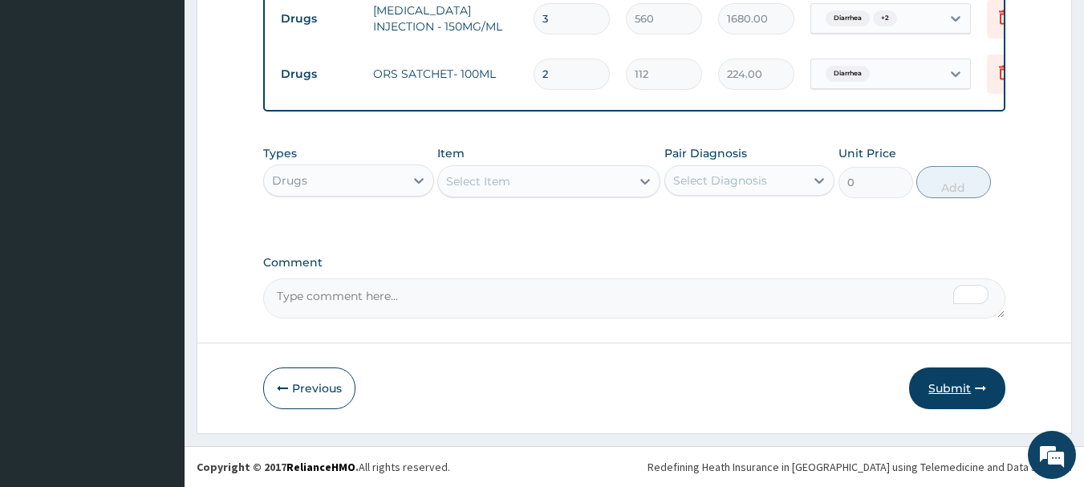
type input "2"
click at [945, 385] on button "Submit" at bounding box center [957, 389] width 96 height 42
click at [949, 384] on button "Submit" at bounding box center [957, 389] width 96 height 42
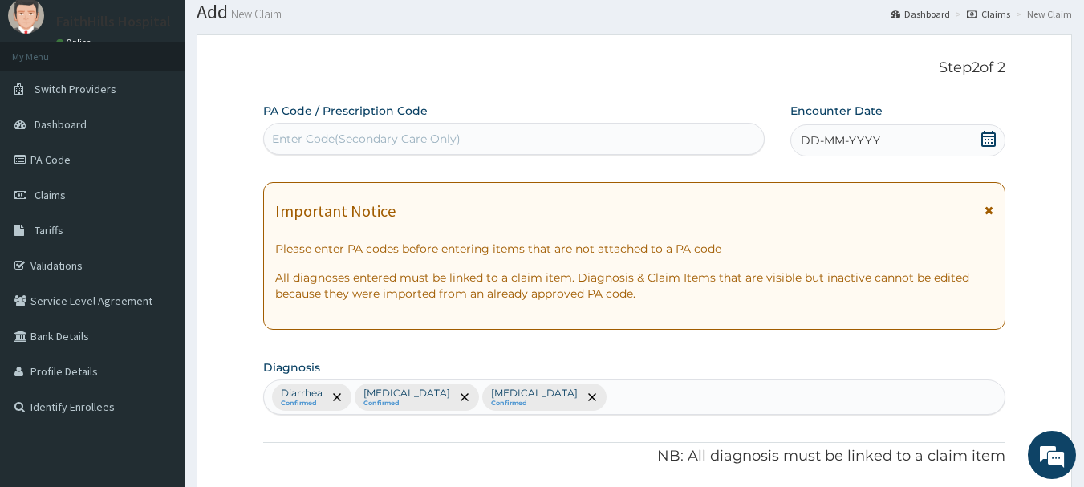
scroll to position [0, 0]
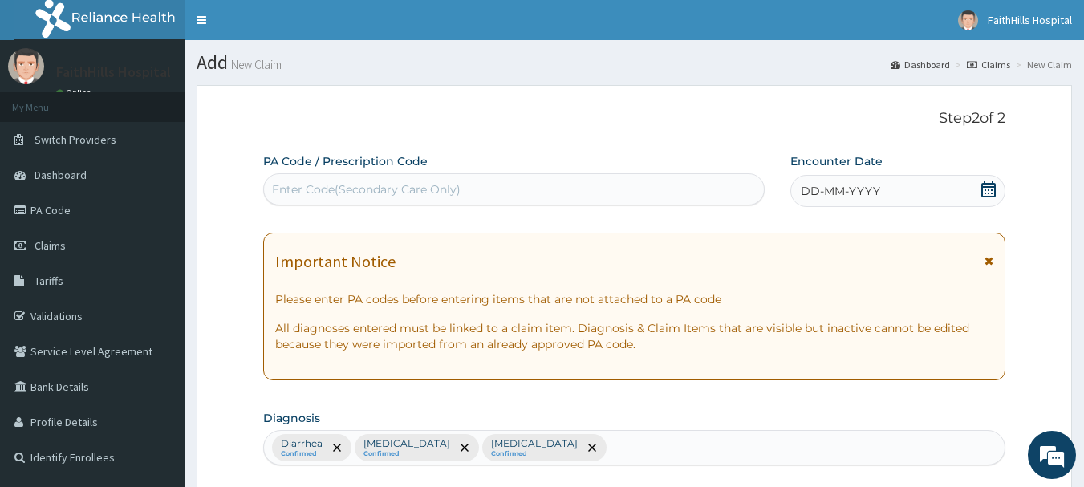
click at [989, 190] on icon at bounding box center [988, 189] width 14 height 16
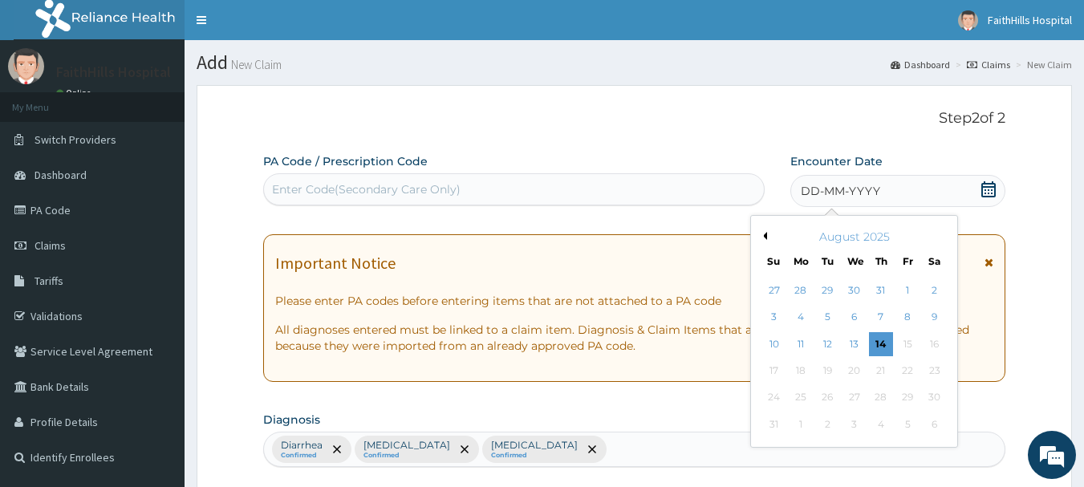
click at [772, 233] on div "August 2025" at bounding box center [854, 237] width 193 height 16
click at [767, 235] on div "August 2025" at bounding box center [854, 237] width 193 height 16
click at [762, 237] on button "Previous Month" at bounding box center [763, 236] width 8 height 8
click at [880, 344] on div "17" at bounding box center [881, 344] width 24 height 24
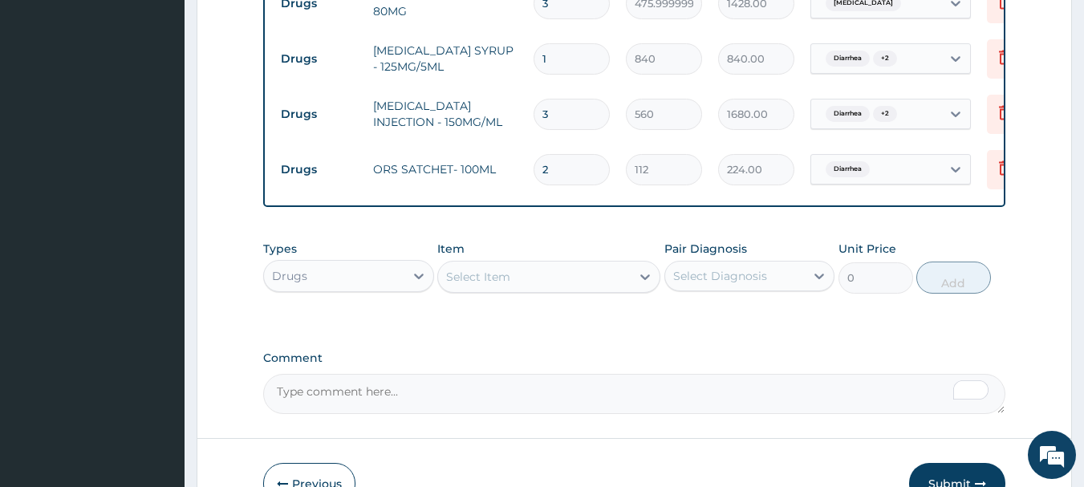
scroll to position [1083, 0]
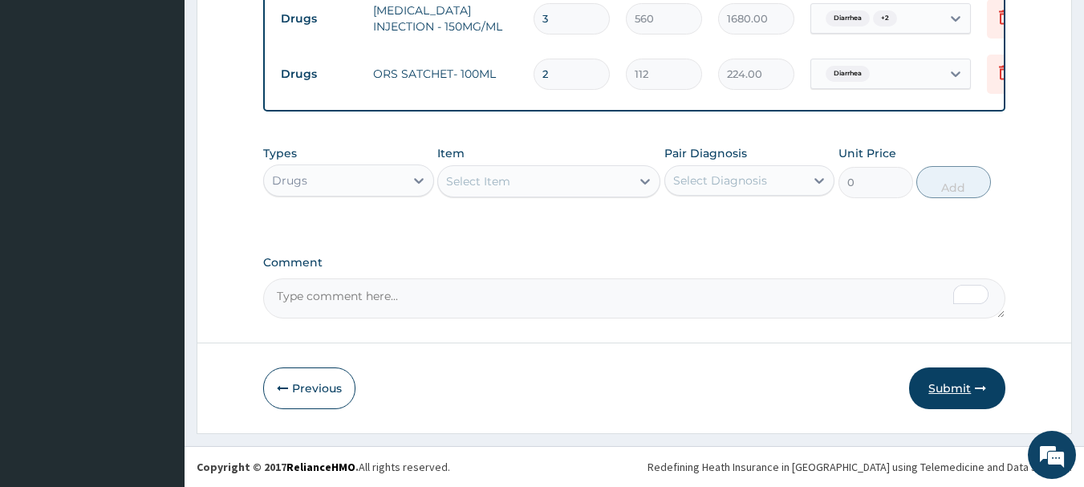
click at [959, 382] on button "Submit" at bounding box center [957, 389] width 96 height 42
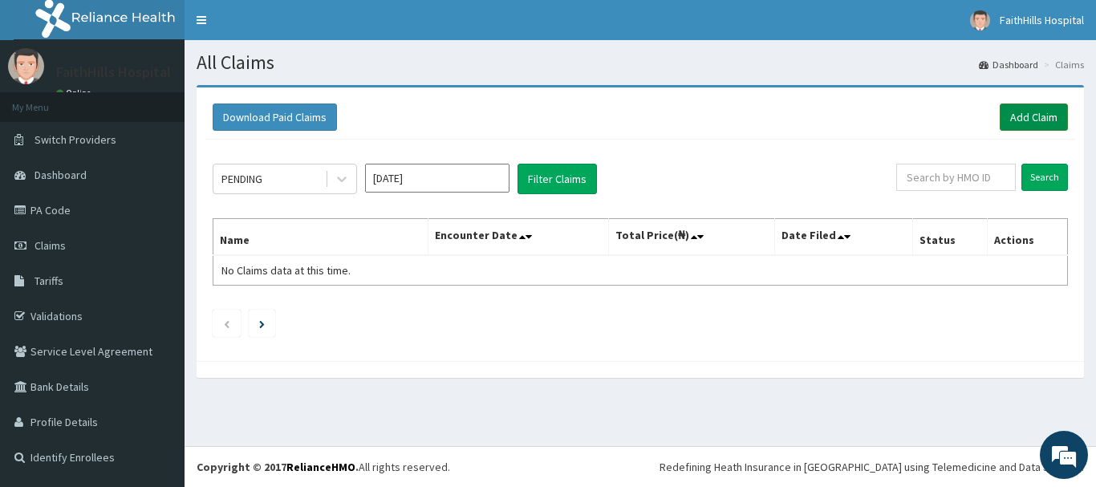
click at [1030, 116] on link "Add Claim" at bounding box center [1034, 117] width 68 height 27
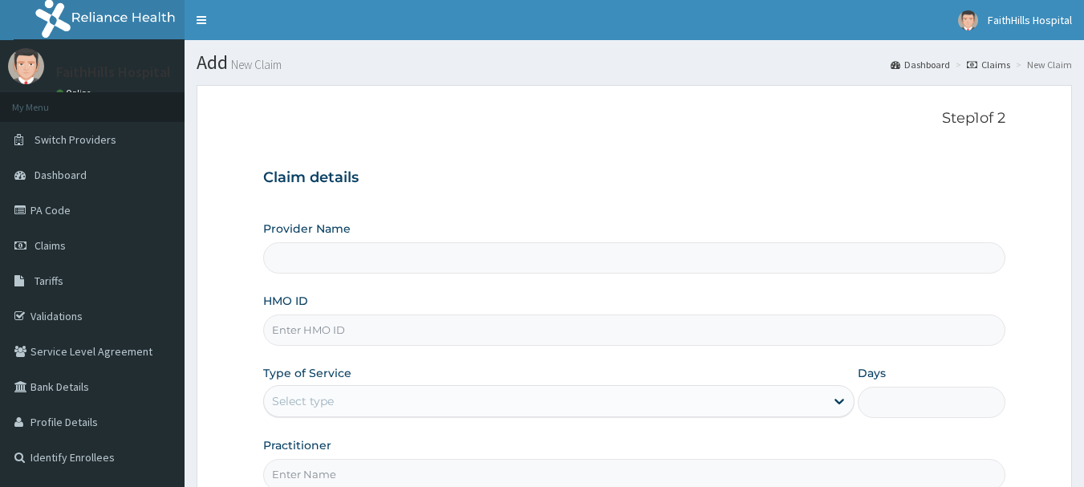
type input "FaithHills Specialist Hospital"
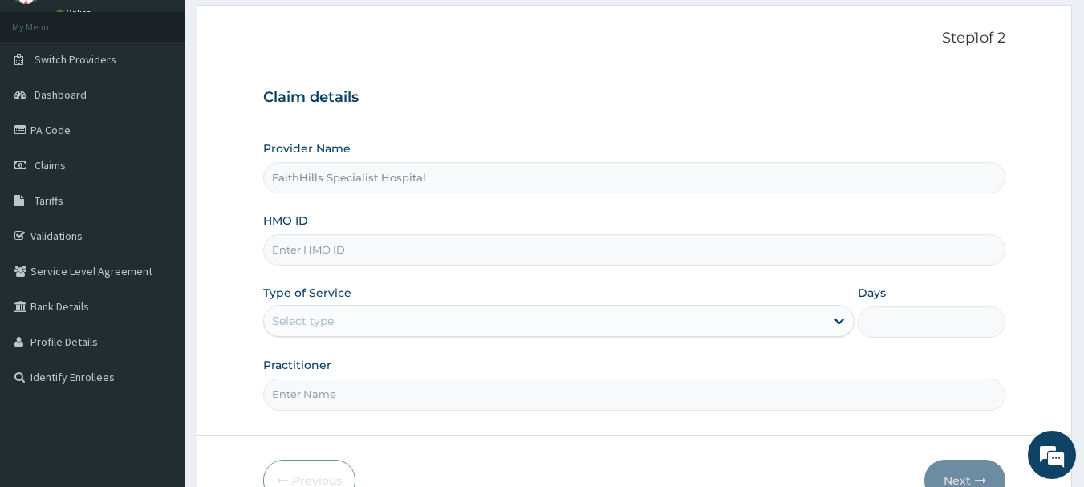
click at [307, 251] on input "HMO ID" at bounding box center [634, 249] width 743 height 31
type input "PFN/10241/A"
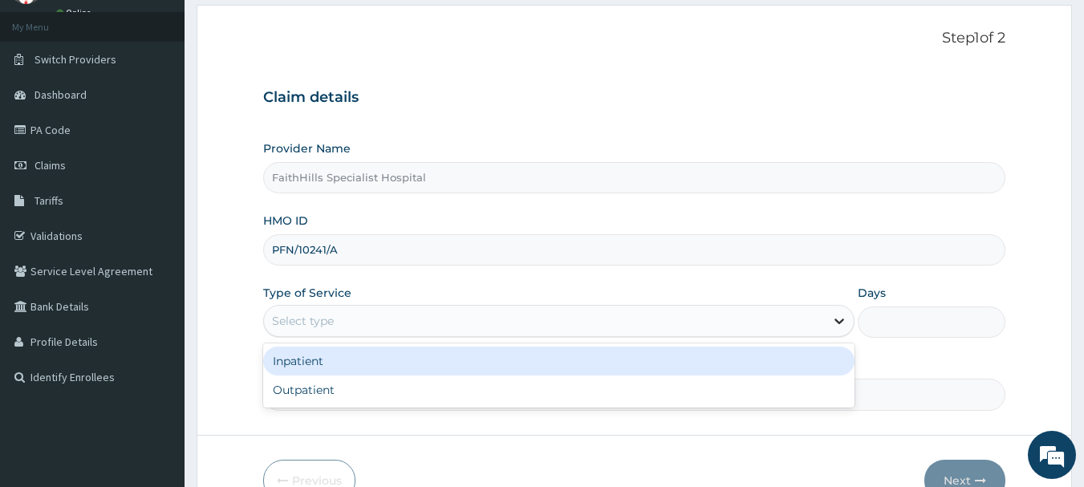
click at [827, 324] on div at bounding box center [839, 321] width 29 height 29
click at [305, 362] on div "Inpatient" at bounding box center [558, 361] width 591 height 29
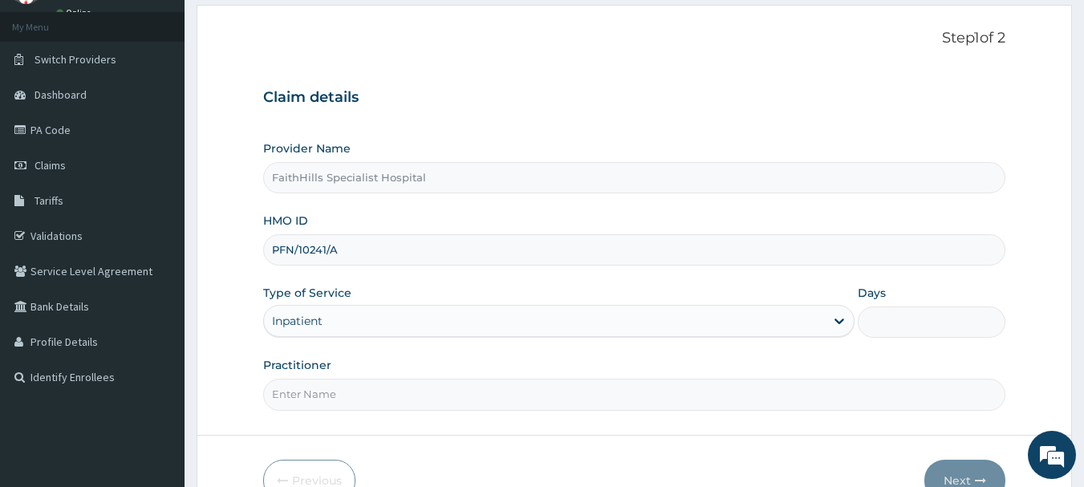
click at [888, 325] on input "Days" at bounding box center [932, 322] width 148 height 31
type input "1"
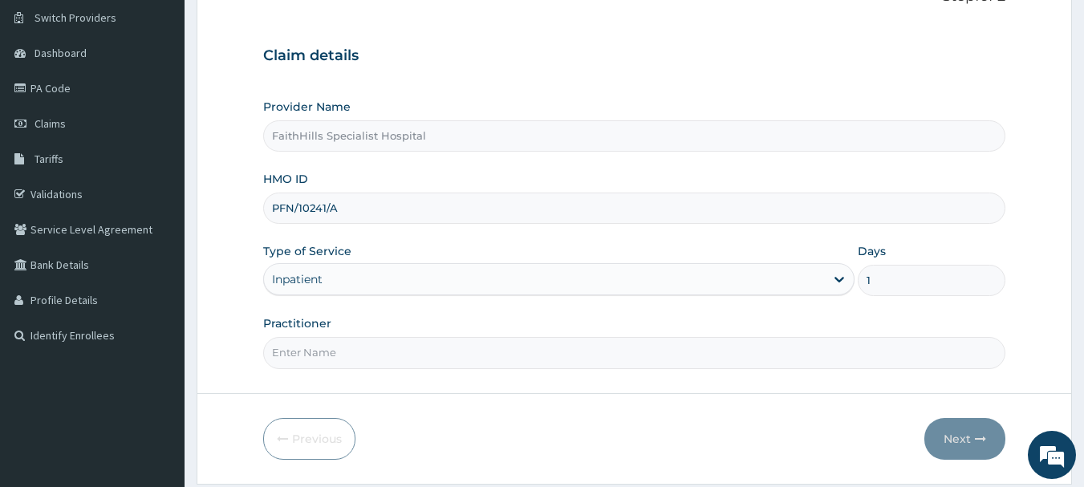
scroll to position [173, 0]
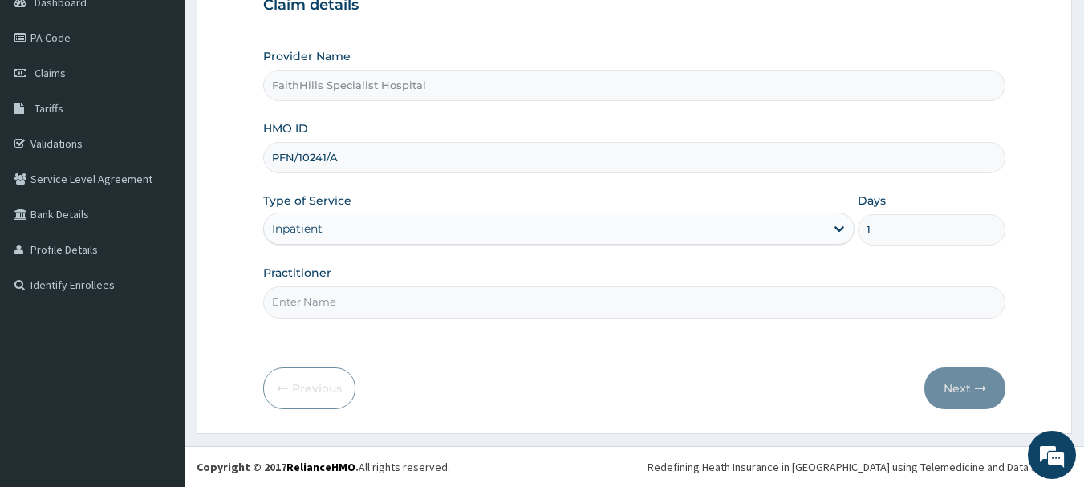
click at [298, 307] on input "Practitioner" at bounding box center [634, 301] width 743 height 31
type input "[PERSON_NAME]"
click at [971, 387] on button "Next" at bounding box center [964, 389] width 81 height 42
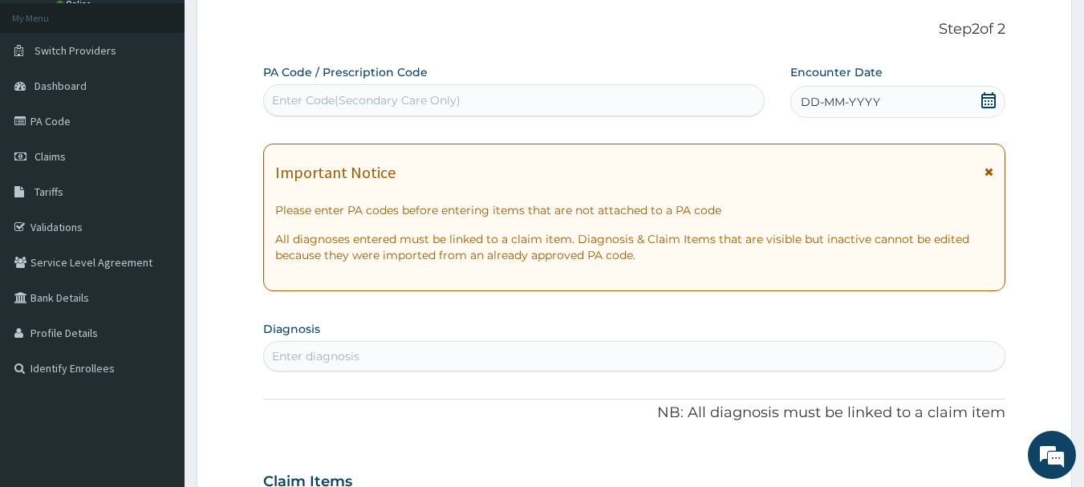
scroll to position [0, 0]
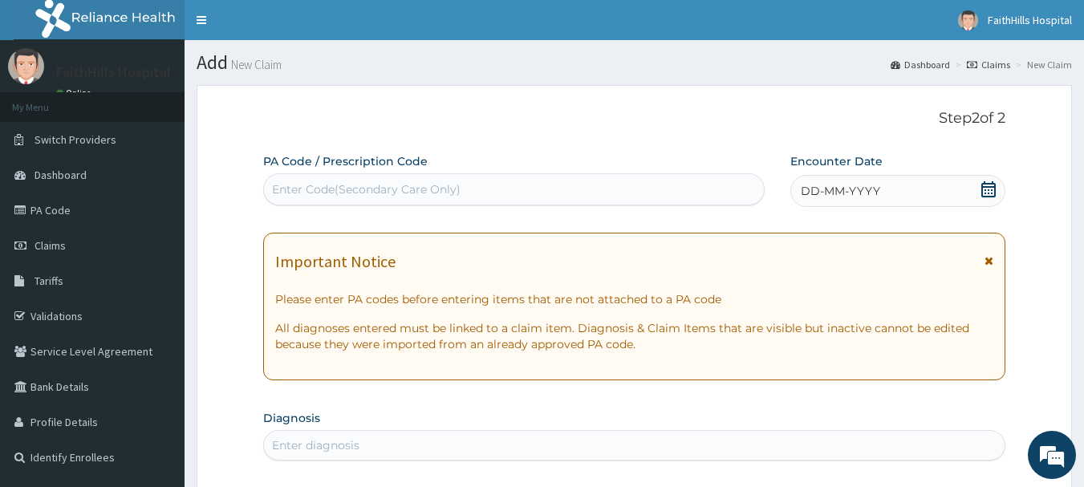
click at [331, 185] on div "Enter Code(Secondary Care Only)" at bounding box center [366, 189] width 189 height 16
click at [319, 189] on div "Enter Code(Secondary Care Only)" at bounding box center [366, 189] width 189 height 16
paste input "PA/7C9702"
type input "PA/7C9702"
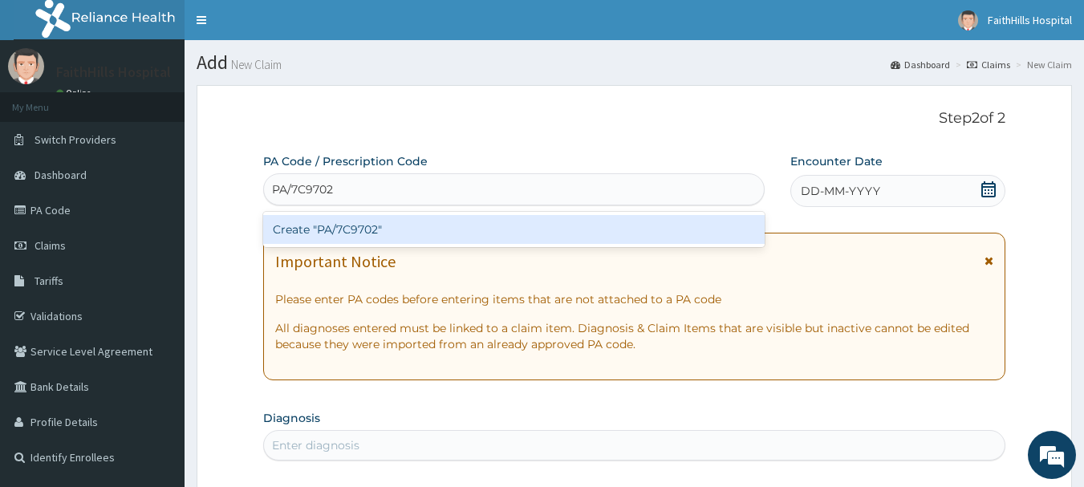
click at [366, 236] on div "Create "PA/7C9702"" at bounding box center [514, 229] width 502 height 29
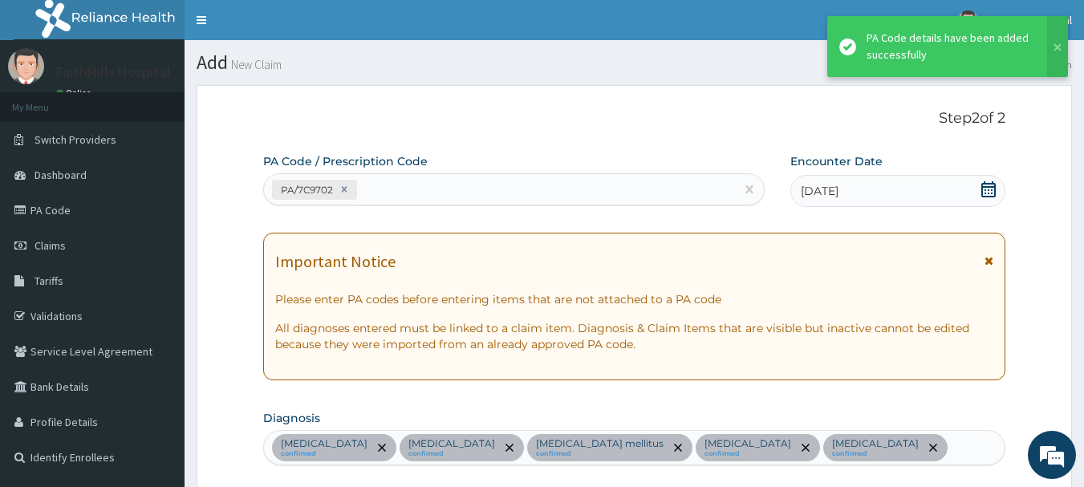
scroll to position [535, 0]
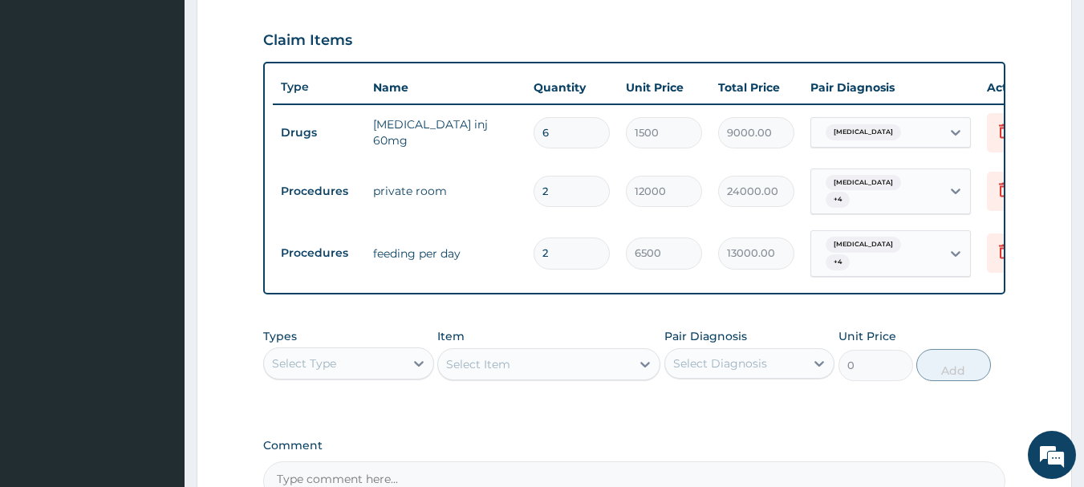
click at [559, 189] on input "2" at bounding box center [572, 191] width 76 height 31
type input "0.00"
type input "1"
type input "12000.00"
type input "1"
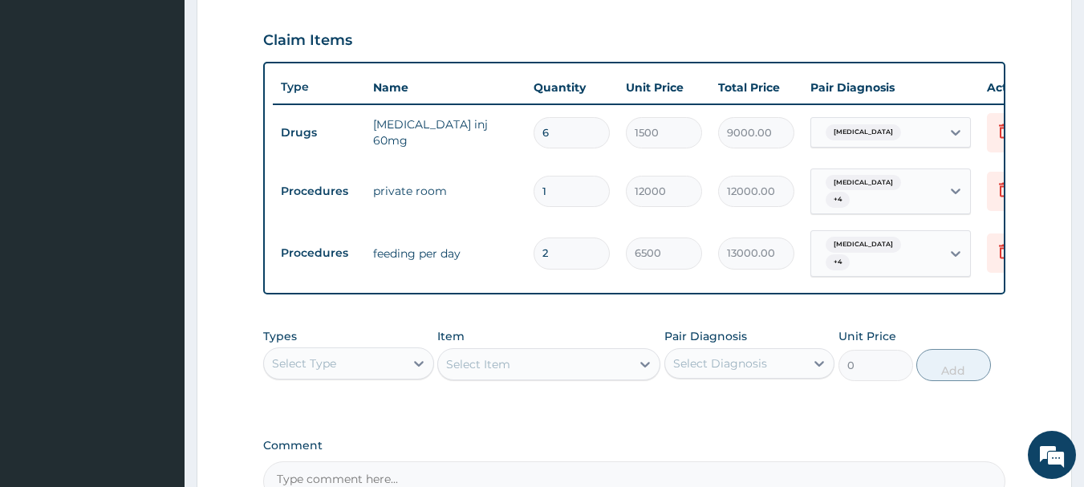
click at [562, 246] on input "2" at bounding box center [572, 253] width 76 height 31
type input "0.00"
type input "1"
type input "6500.00"
type input "1"
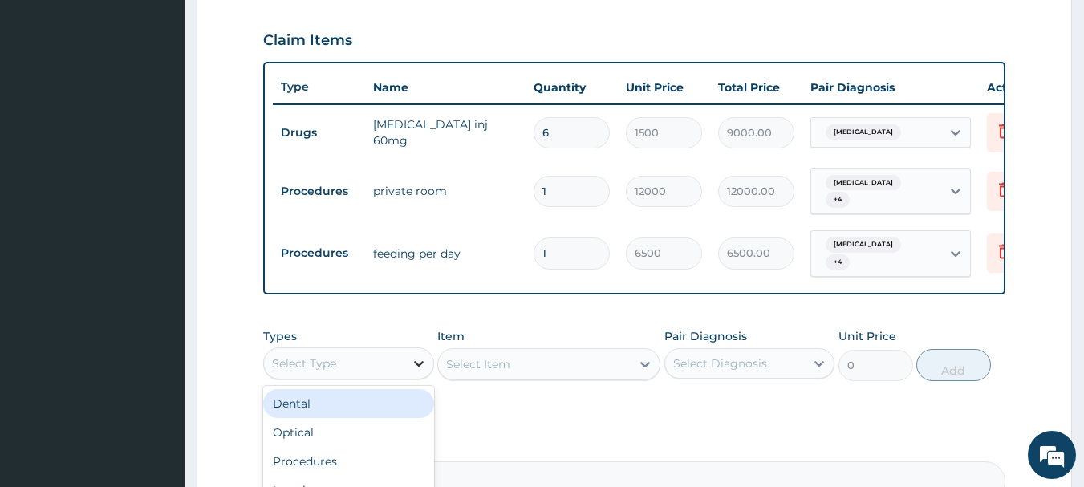
click at [412, 364] on icon at bounding box center [419, 364] width 16 height 16
click at [321, 407] on div "Procedures" at bounding box center [348, 406] width 171 height 29
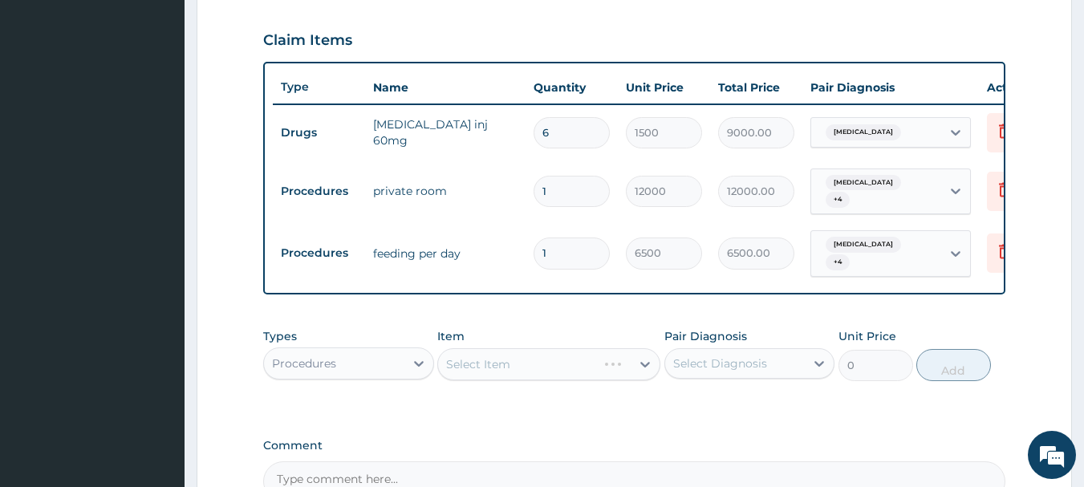
click at [644, 368] on div "Select Item" at bounding box center [548, 364] width 223 height 32
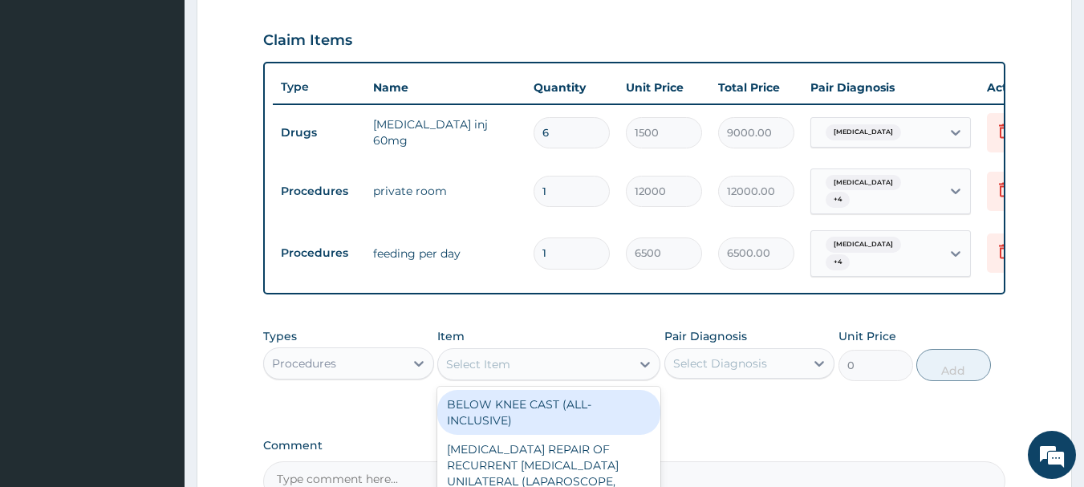
click at [644, 368] on icon at bounding box center [645, 364] width 16 height 16
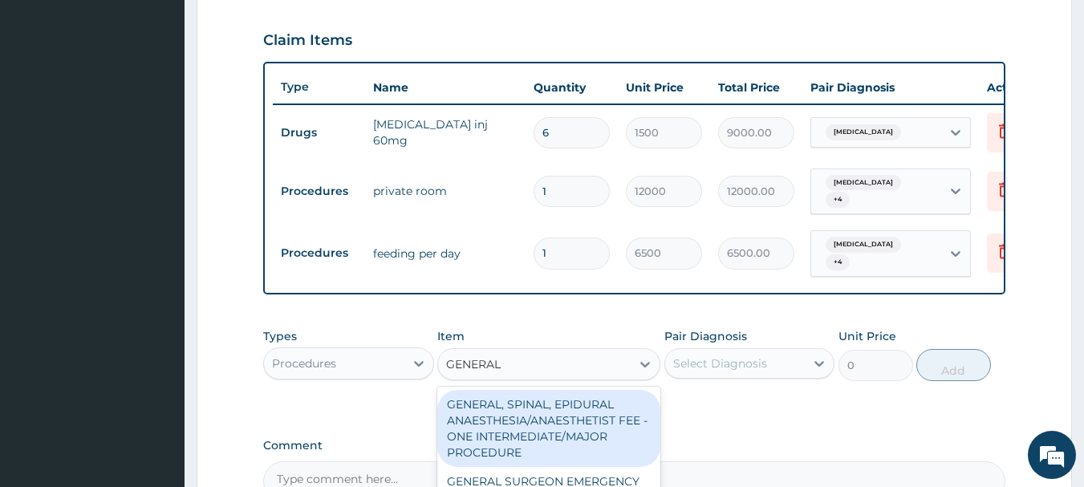
type input "GENERAL P"
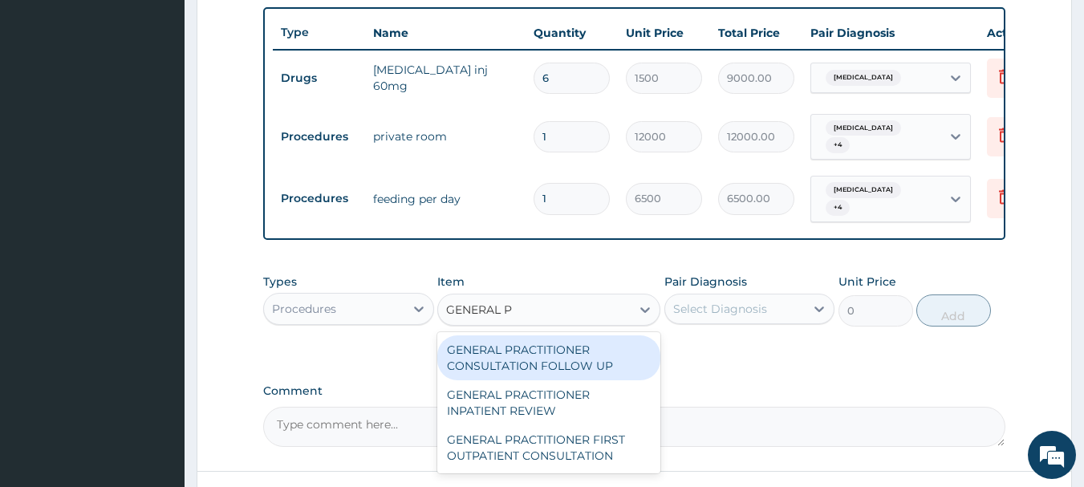
scroll to position [616, 0]
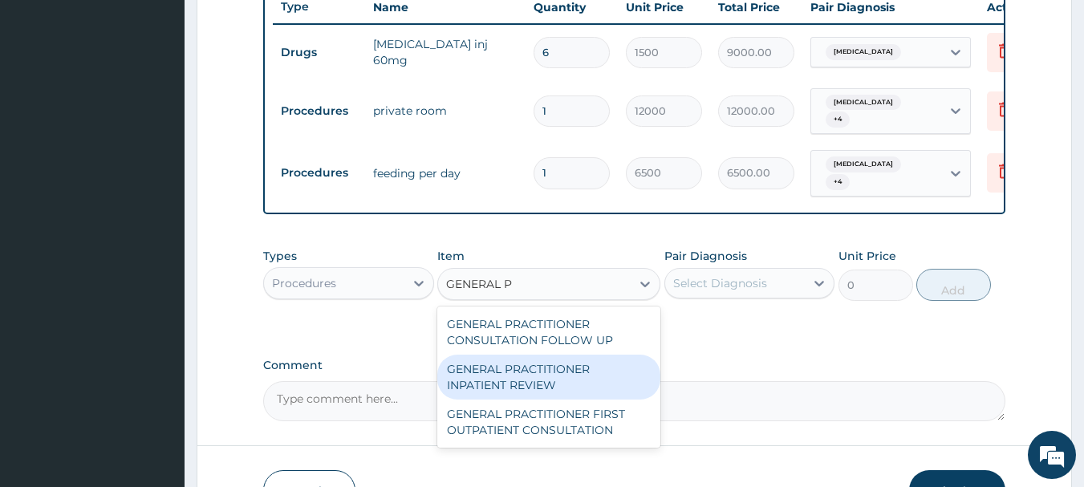
click at [534, 376] on div "GENERAL PRACTITIONER INPATIENT REVIEW" at bounding box center [548, 377] width 223 height 45
type input "2500"
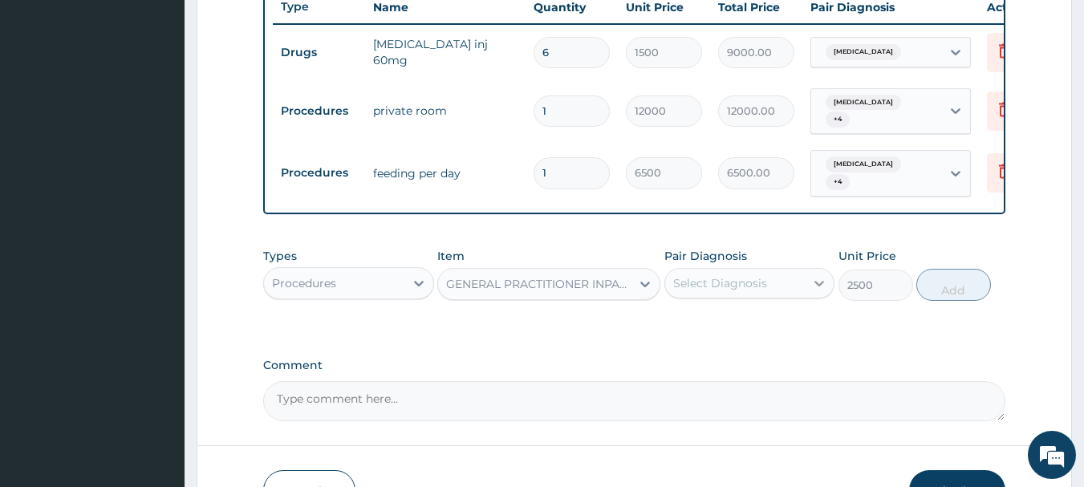
click at [818, 277] on icon at bounding box center [819, 283] width 16 height 16
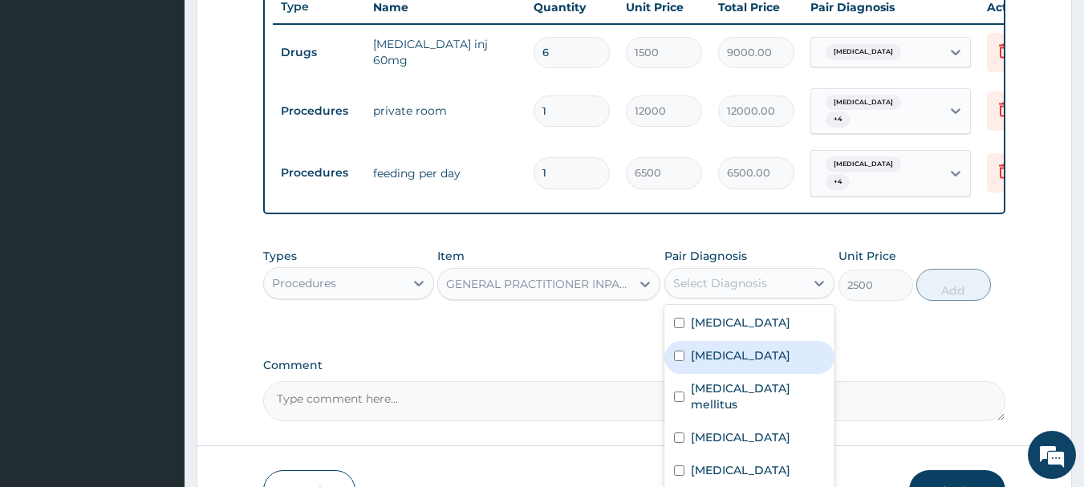
click at [900, 372] on div "Comment" at bounding box center [634, 390] width 743 height 63
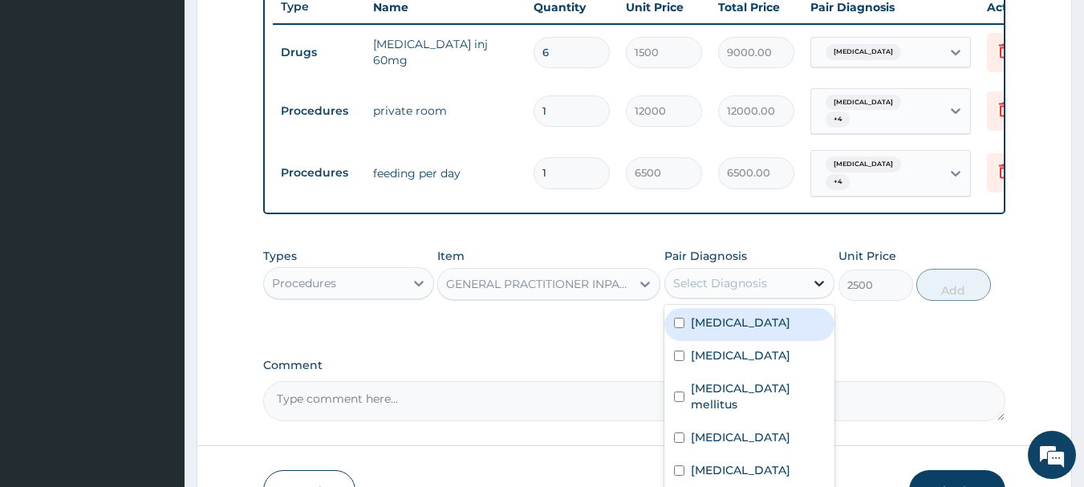
click at [815, 289] on icon at bounding box center [819, 283] width 16 height 16
click at [681, 324] on input "checkbox" at bounding box center [679, 323] width 10 height 10
checkbox input "true"
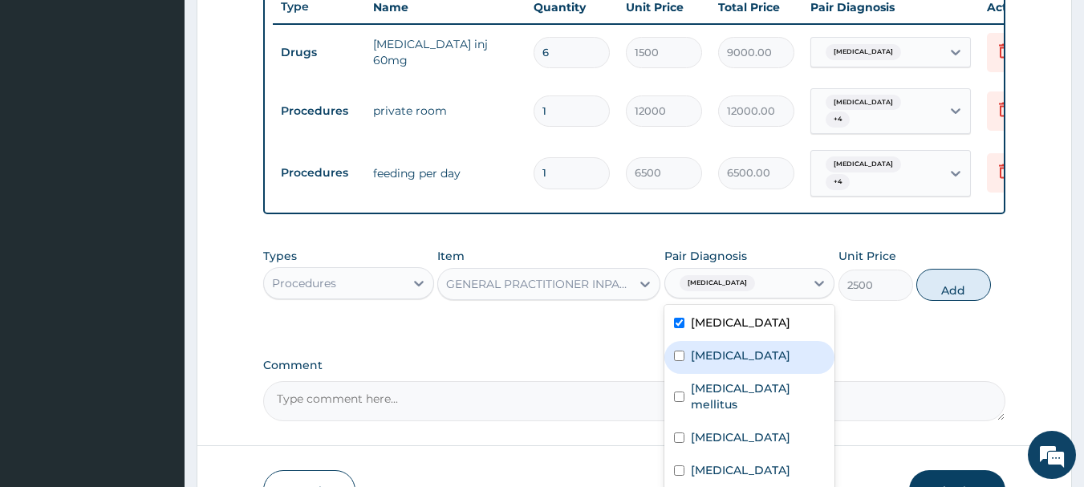
click at [681, 353] on input "checkbox" at bounding box center [679, 356] width 10 height 10
checkbox input "true"
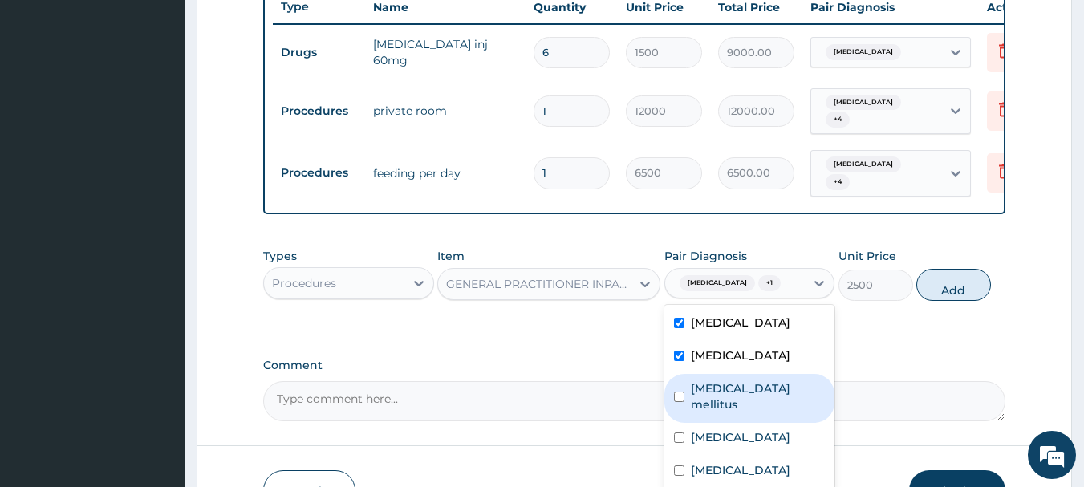
click at [676, 392] on input "checkbox" at bounding box center [679, 397] width 10 height 10
checkbox input "true"
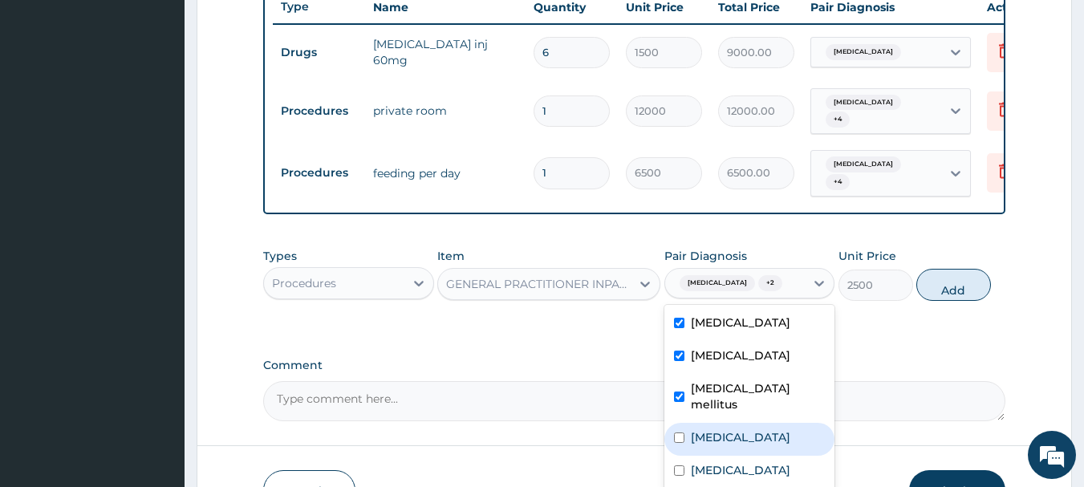
click at [677, 433] on input "checkbox" at bounding box center [679, 438] width 10 height 10
checkbox input "true"
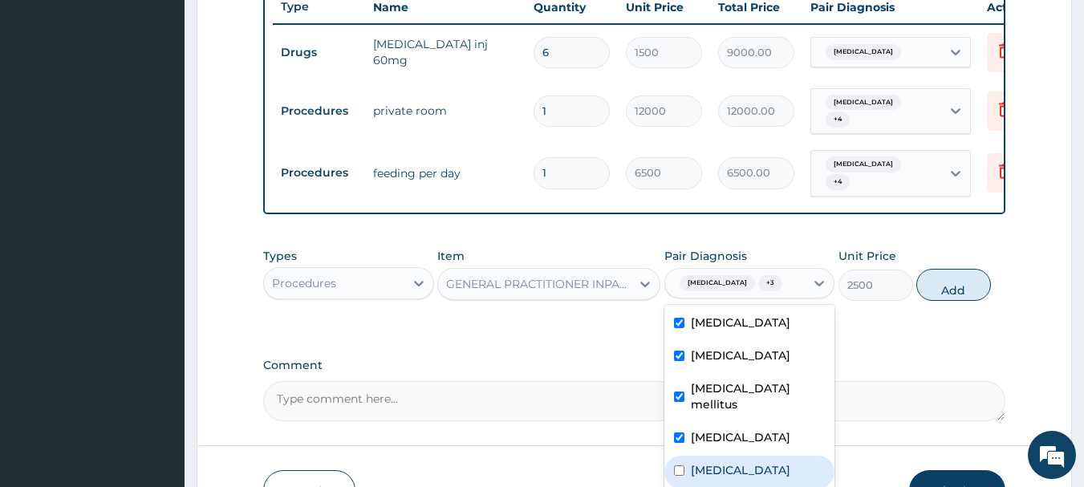
click at [679, 465] on input "checkbox" at bounding box center [679, 470] width 10 height 10
checkbox input "true"
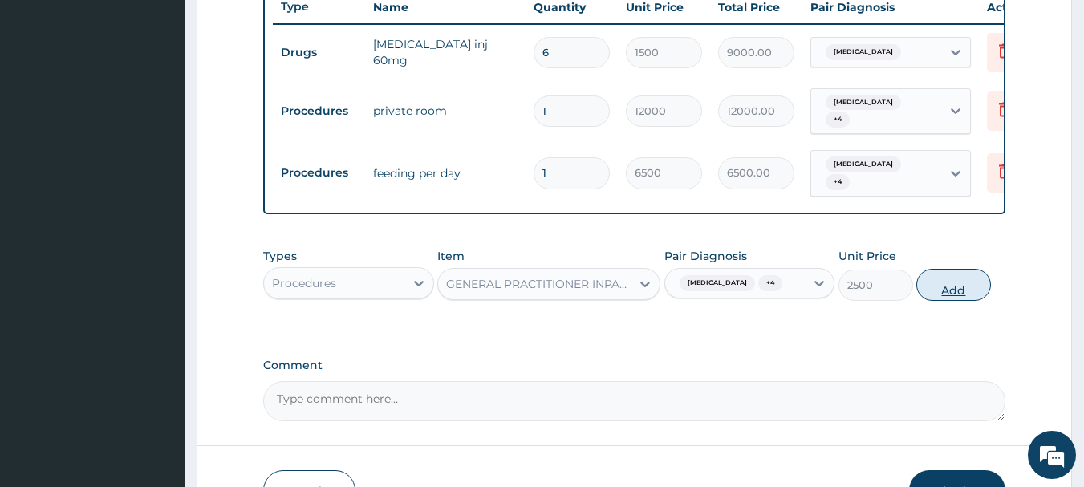
click at [963, 287] on button "Add" at bounding box center [953, 285] width 75 height 32
type input "0"
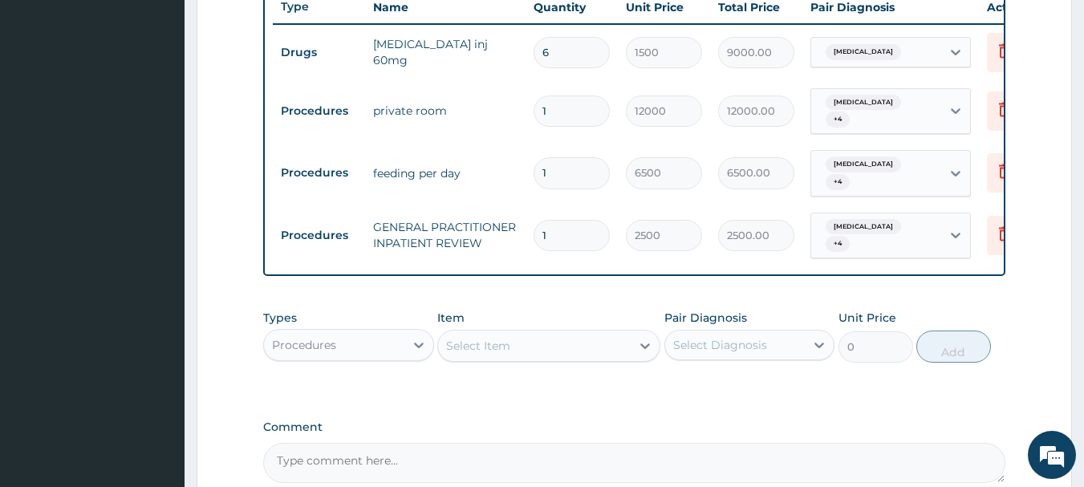
click at [796, 244] on tr "Procedures GENERAL PRACTITIONER INPATIENT REVIEW 1 2500 2500.00 [MEDICAL_DATA] …" at bounding box center [666, 236] width 786 height 63
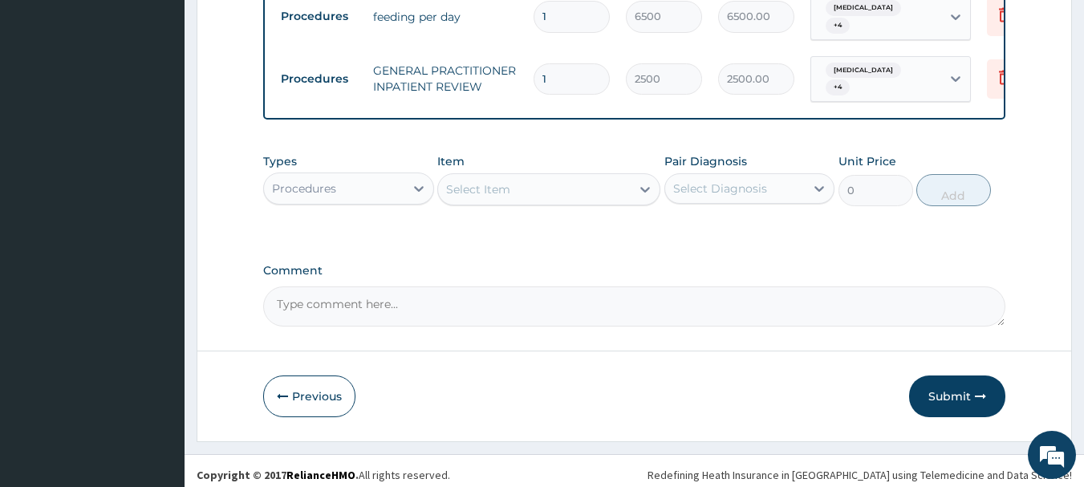
scroll to position [766, 0]
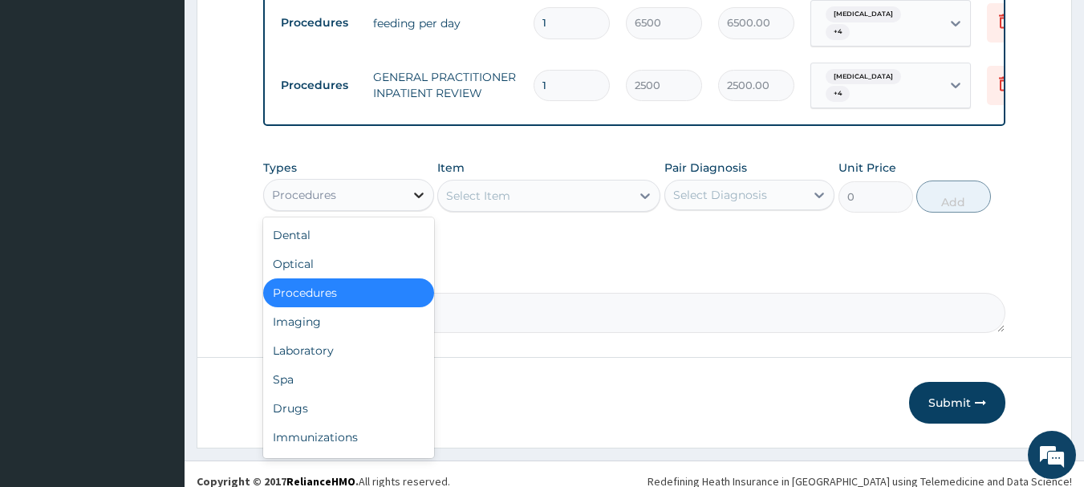
click at [418, 193] on icon at bounding box center [419, 196] width 10 height 6
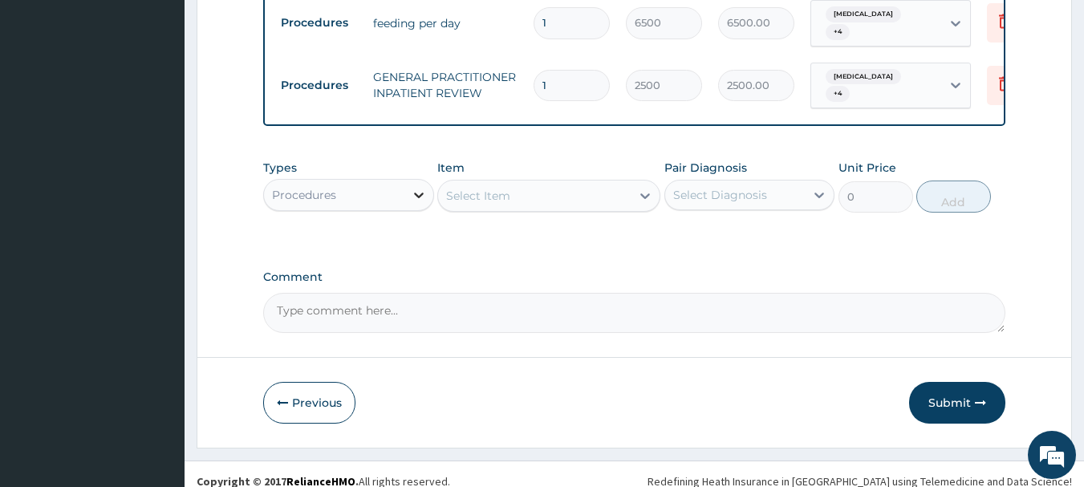
click at [410, 186] on div at bounding box center [418, 195] width 29 height 29
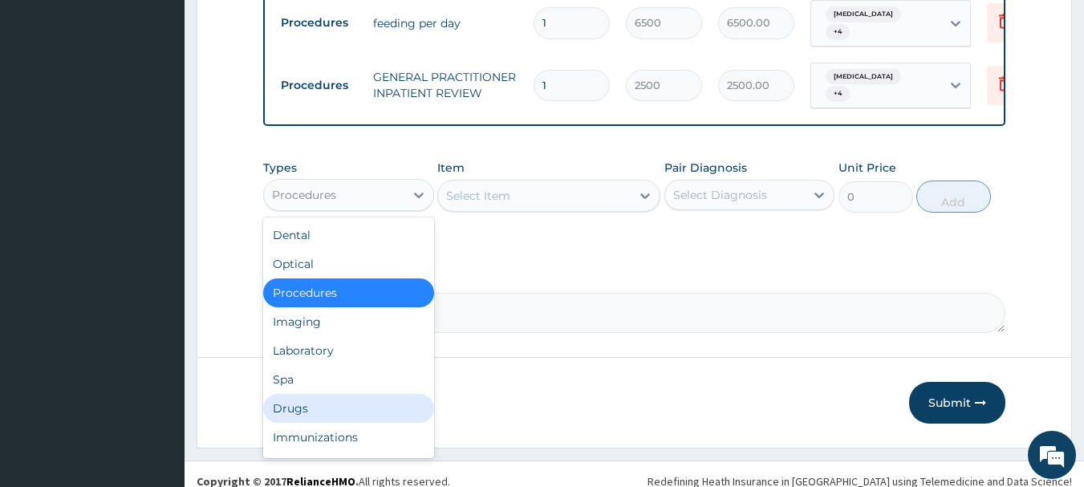
click at [290, 398] on div "Drugs" at bounding box center [348, 408] width 171 height 29
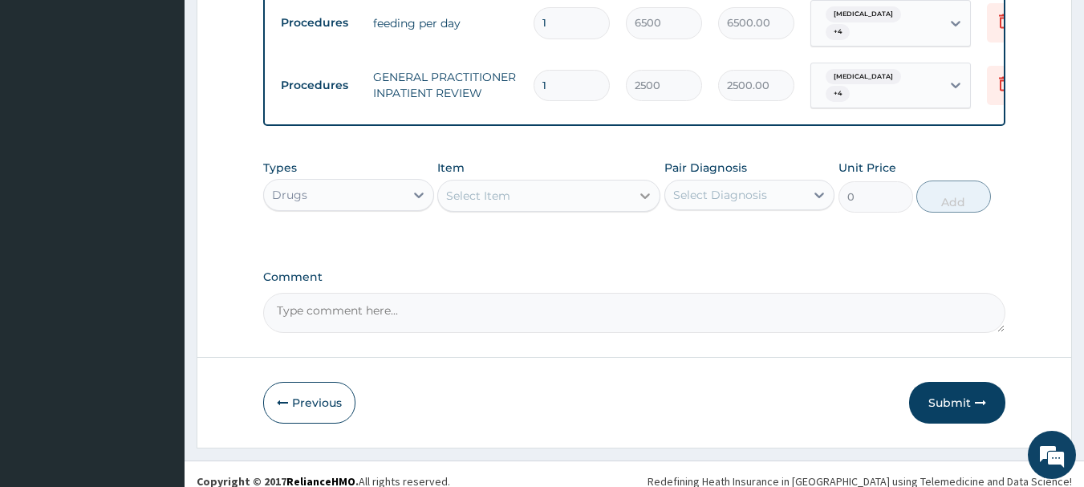
click at [640, 190] on icon at bounding box center [645, 196] width 16 height 16
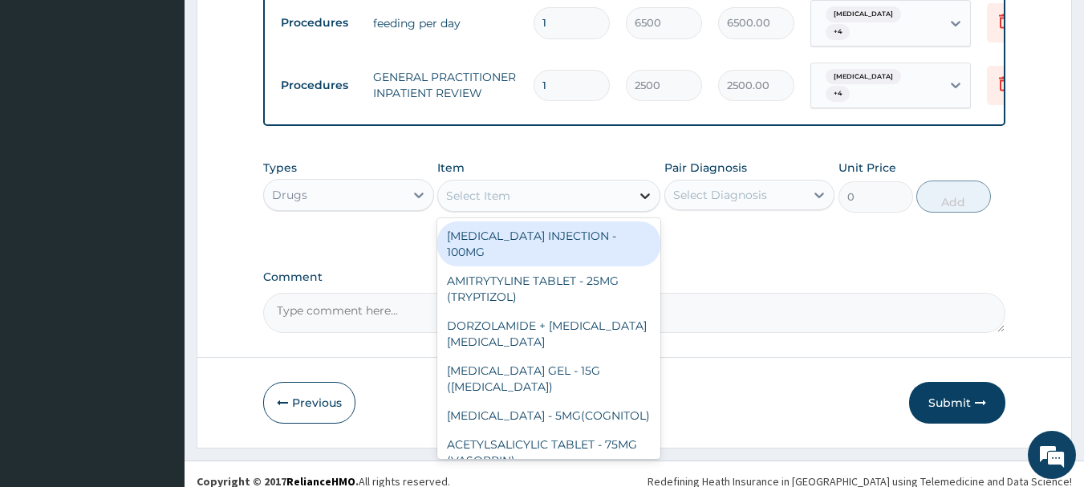
type input "I"
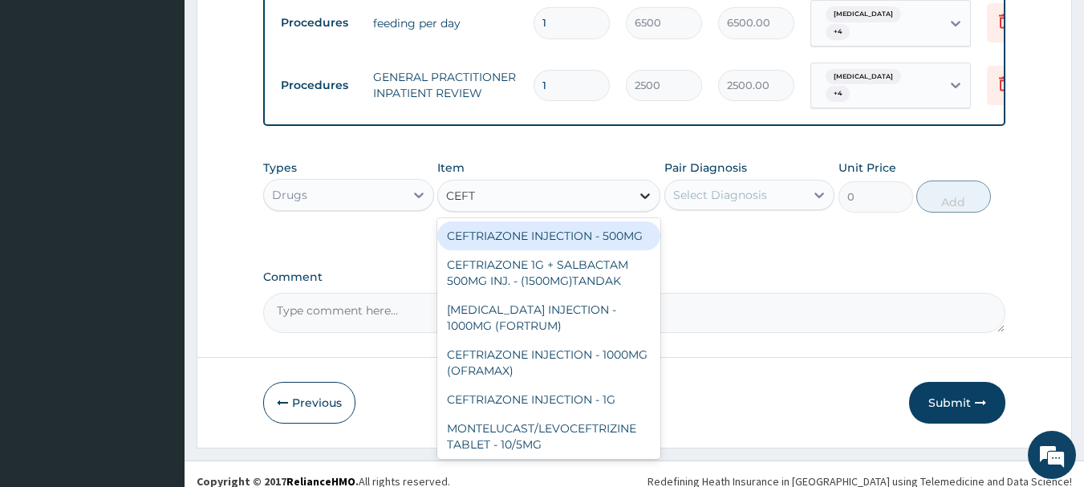
type input "CEFTR"
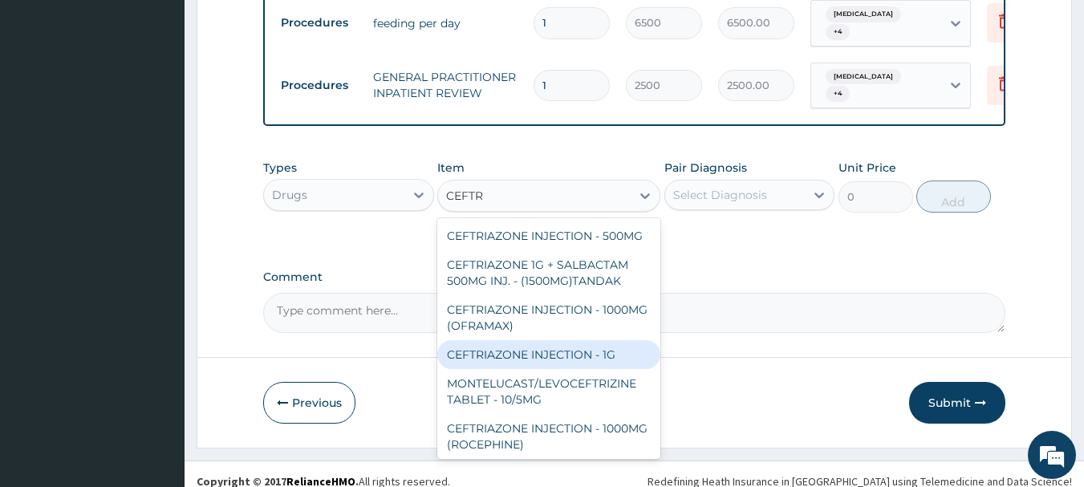
click at [584, 364] on div "CEFTRIAZONE INJECTION - 1G" at bounding box center [548, 354] width 223 height 29
type input "1652"
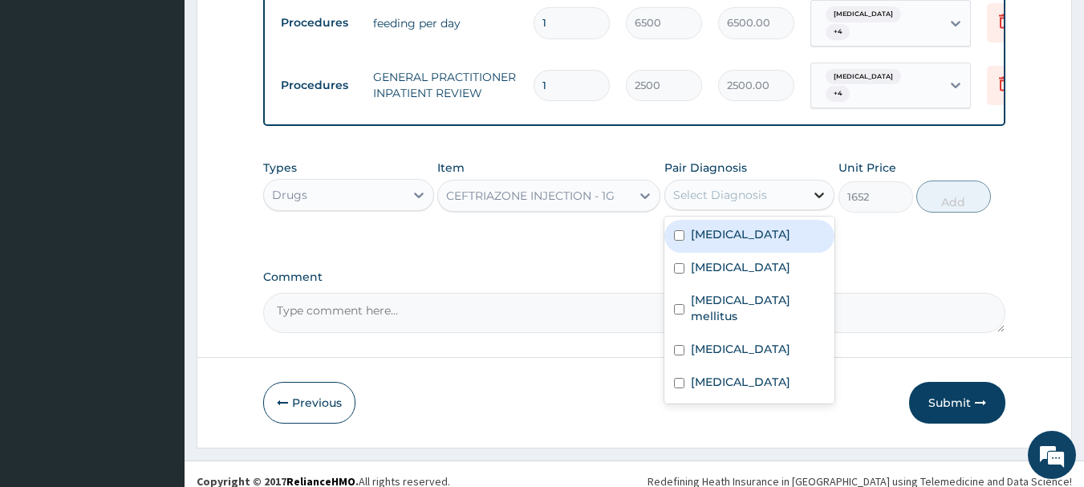
click at [820, 190] on icon at bounding box center [819, 195] width 16 height 16
click at [679, 230] on input "checkbox" at bounding box center [679, 235] width 10 height 10
checkbox input "true"
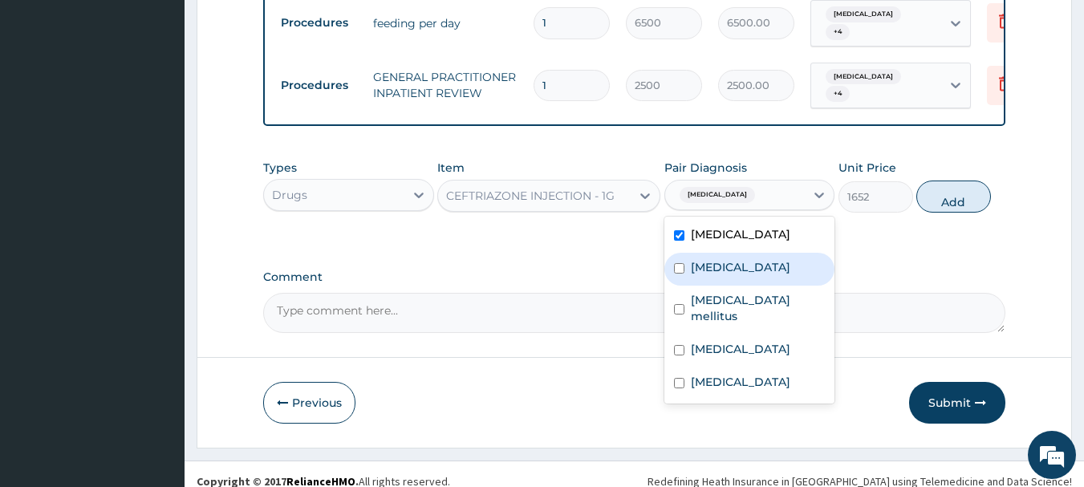
click at [680, 263] on input "checkbox" at bounding box center [679, 268] width 10 height 10
checkbox input "true"
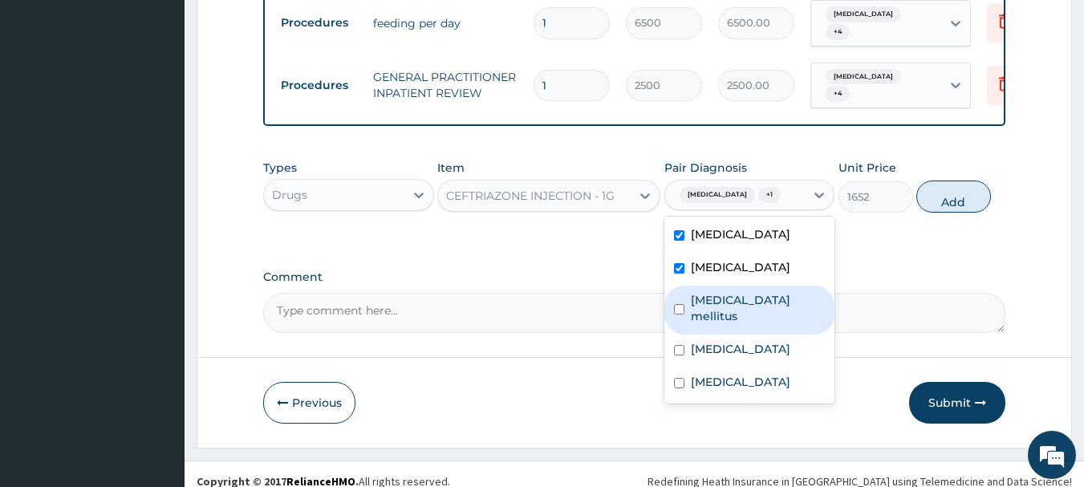
click at [680, 299] on div "[MEDICAL_DATA] mellitus" at bounding box center [749, 310] width 171 height 49
checkbox input "true"
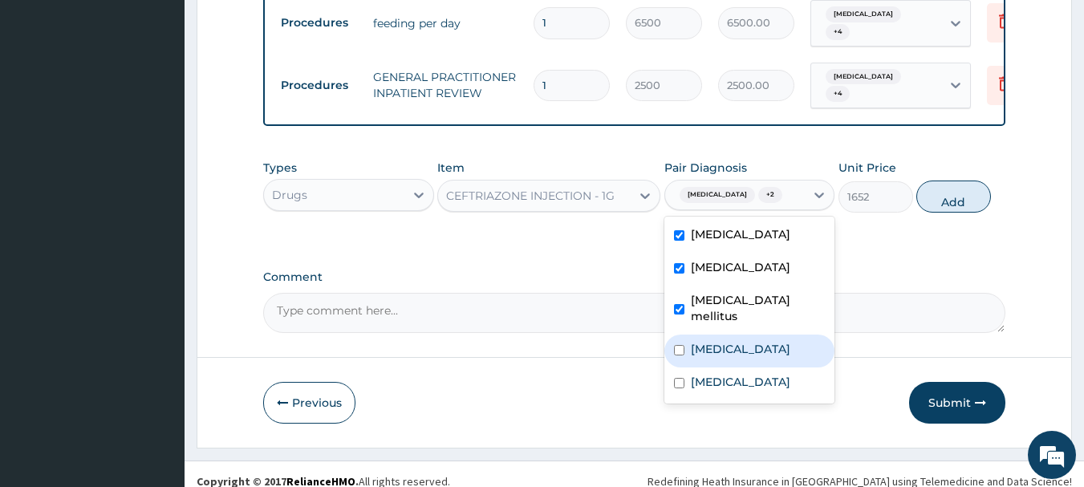
click at [681, 345] on input "checkbox" at bounding box center [679, 350] width 10 height 10
checkbox input "true"
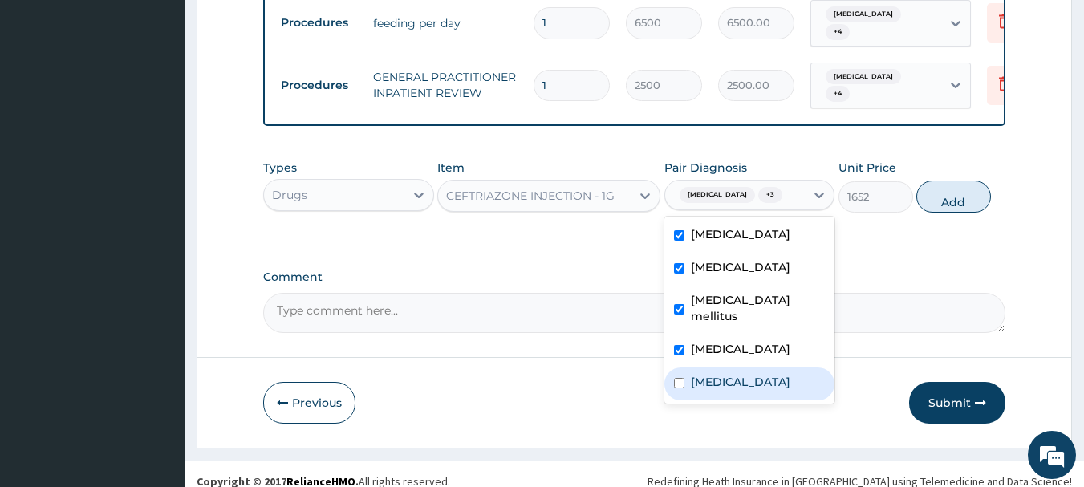
click at [680, 378] on input "checkbox" at bounding box center [679, 383] width 10 height 10
checkbox input "true"
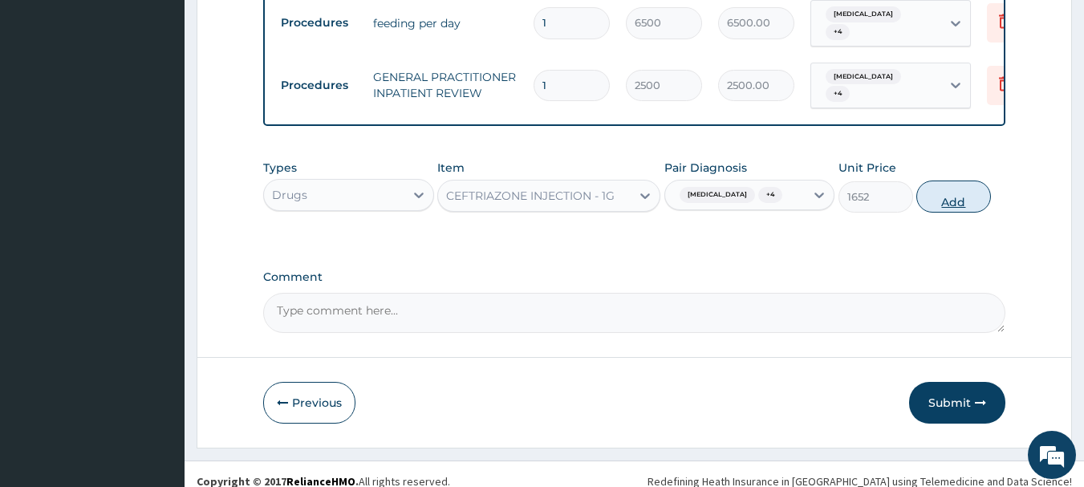
click at [974, 196] on button "Add" at bounding box center [953, 197] width 75 height 32
type input "0"
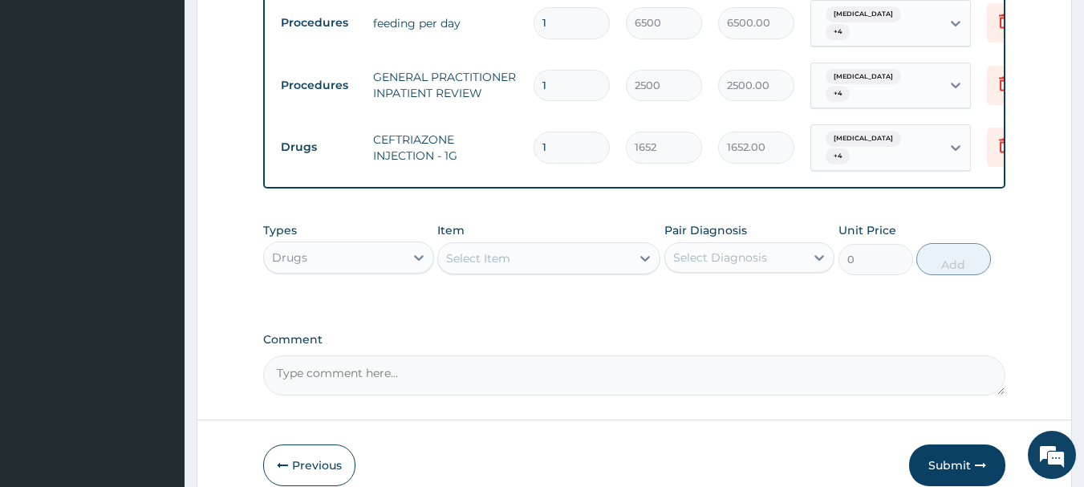
type input "0.00"
type input "6"
type input "9912.00"
type input "6"
click at [644, 250] on icon at bounding box center [645, 258] width 16 height 16
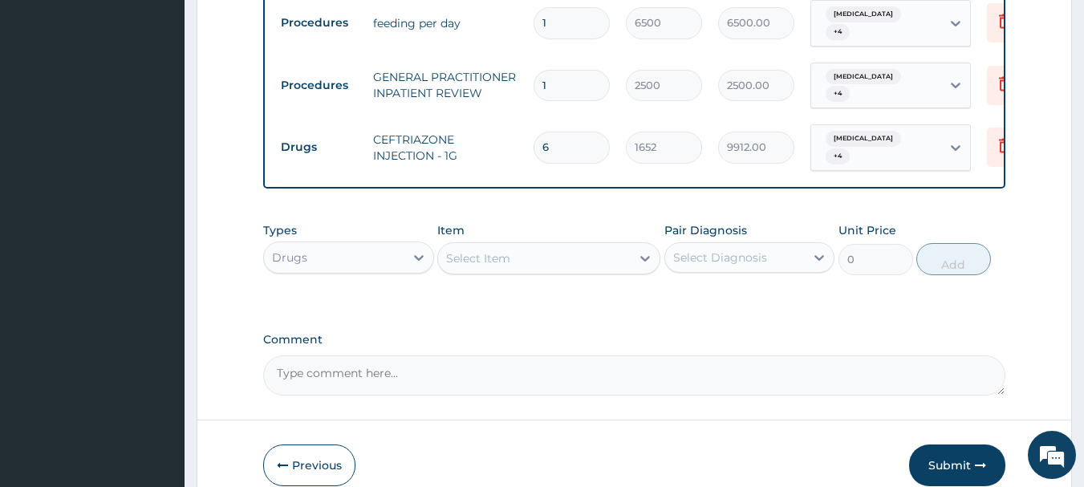
click at [725, 291] on div "Types Drugs Item Select Item Pair Diagnosis Select Diagnosis Unit Price 0 Add" at bounding box center [634, 260] width 743 height 93
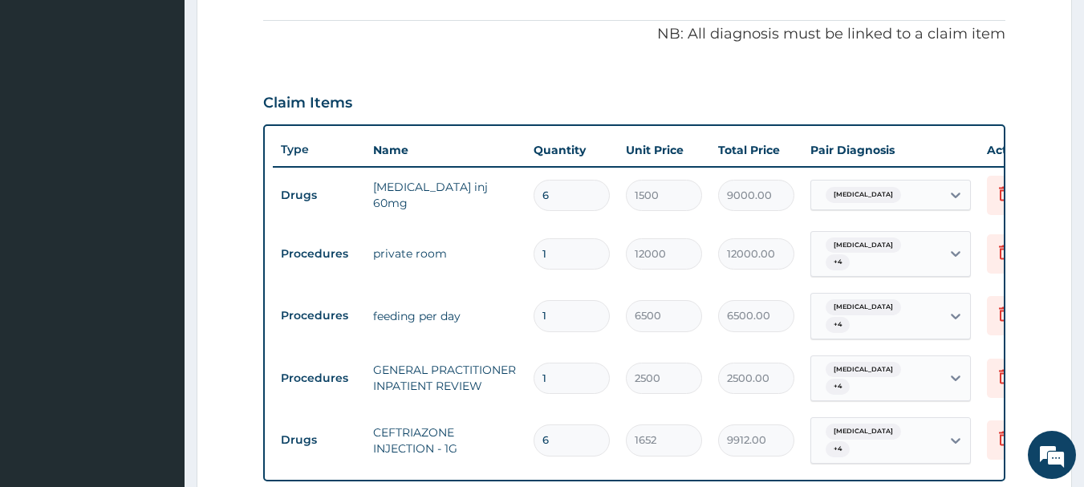
scroll to position [364, 0]
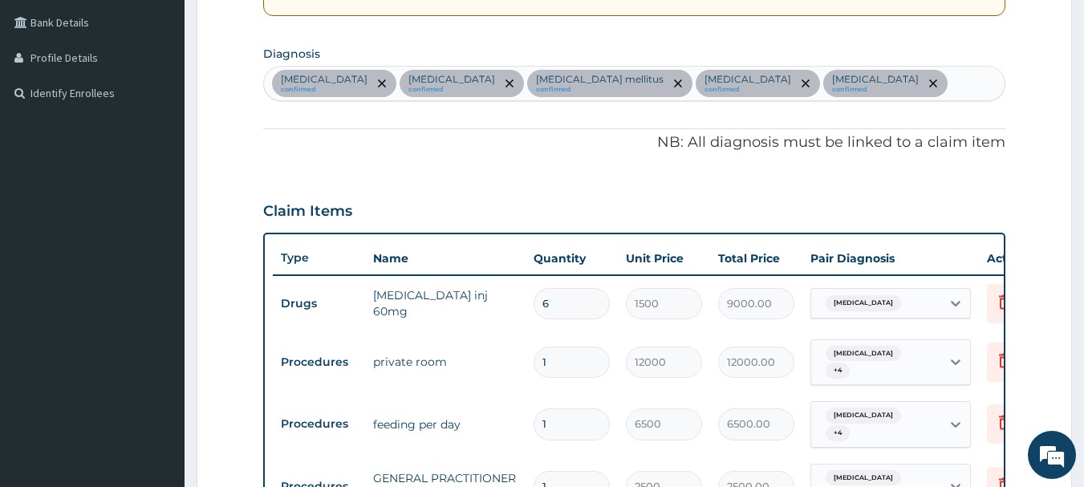
click at [866, 80] on div "[MEDICAL_DATA] confirmed [MEDICAL_DATA] confirmed [MEDICAL_DATA] mellitus confi…" at bounding box center [635, 84] width 742 height 34
type input "MALA"
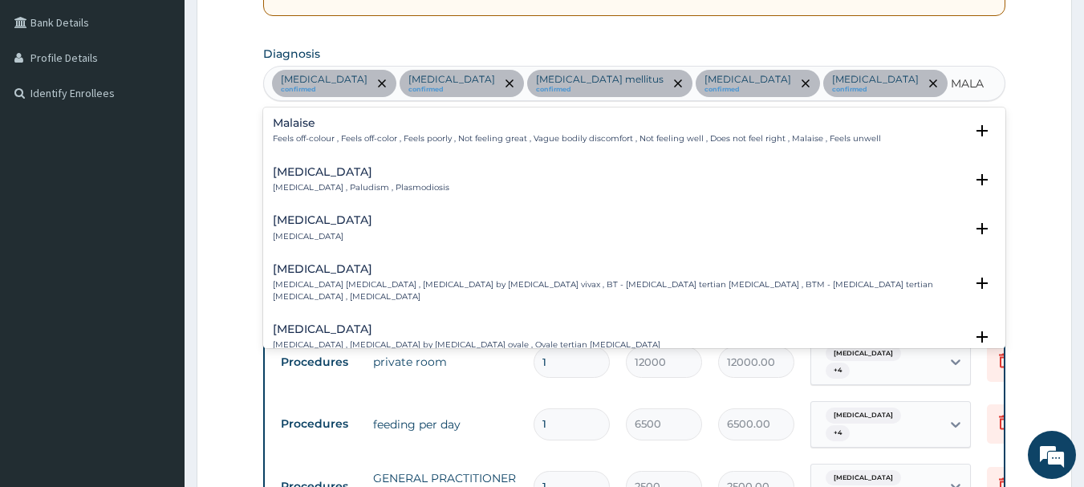
click at [322, 185] on p "[MEDICAL_DATA] , Paludism , Plasmodiosis" at bounding box center [361, 187] width 177 height 11
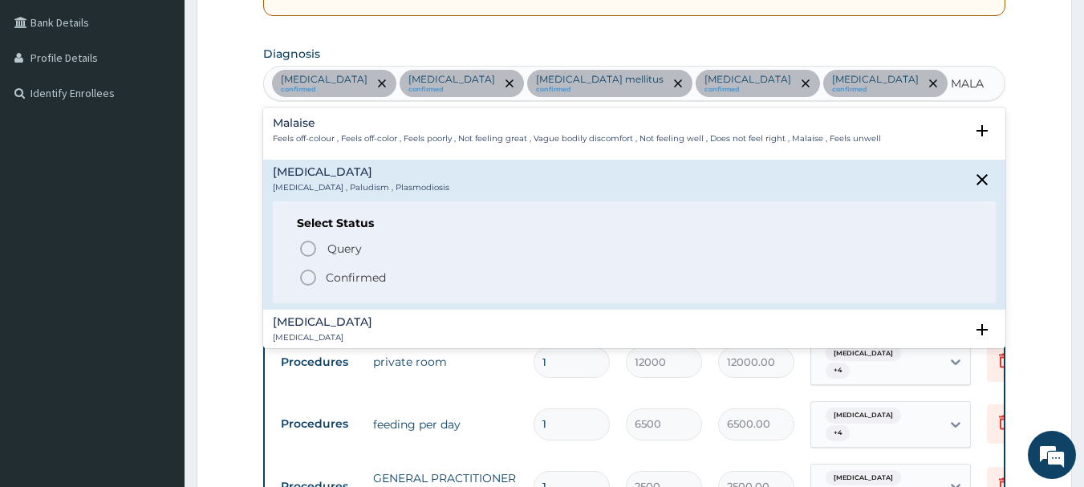
click at [309, 277] on icon "status option filled" at bounding box center [308, 277] width 19 height 19
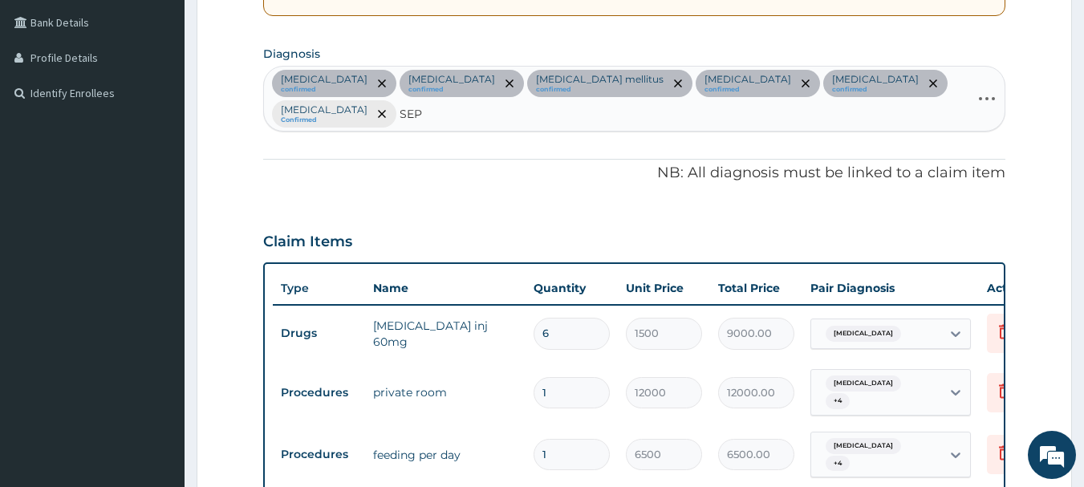
type input "SEPS"
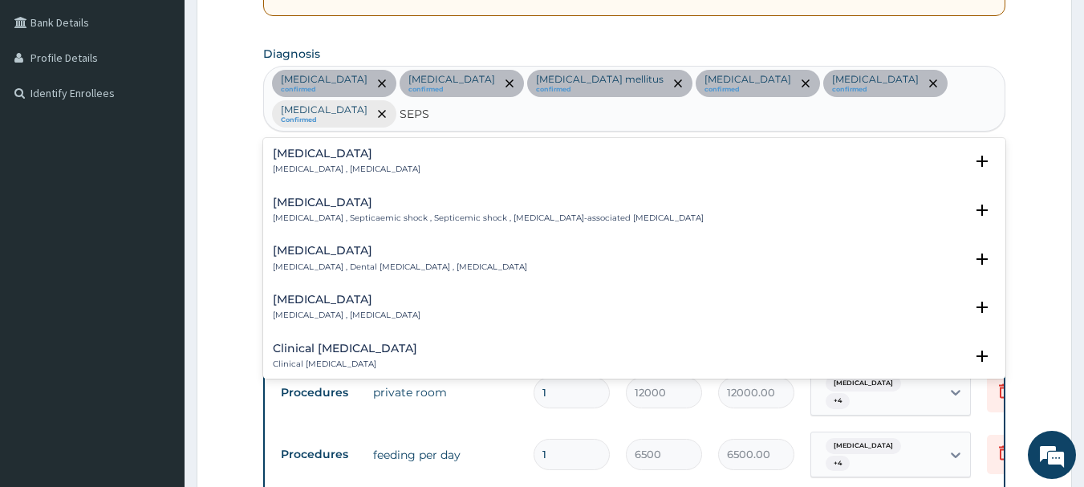
click at [289, 164] on p "Systemic infection , Sepsis" at bounding box center [347, 169] width 148 height 11
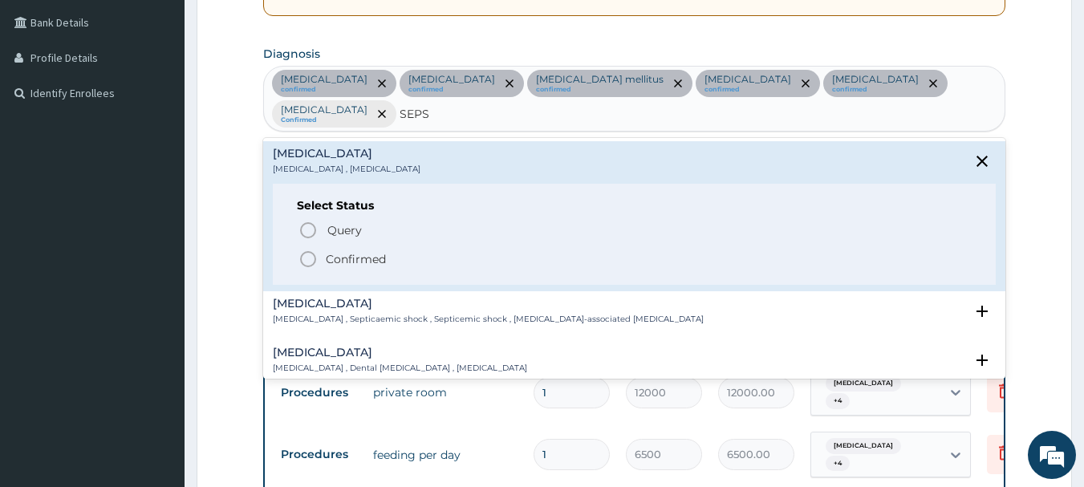
click at [308, 250] on icon "status option filled" at bounding box center [308, 259] width 19 height 19
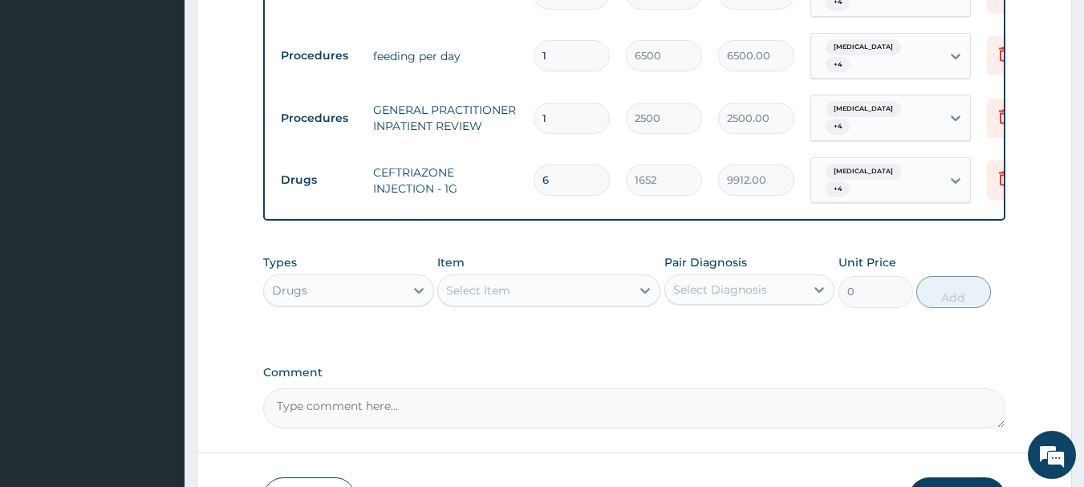
scroll to position [766, 0]
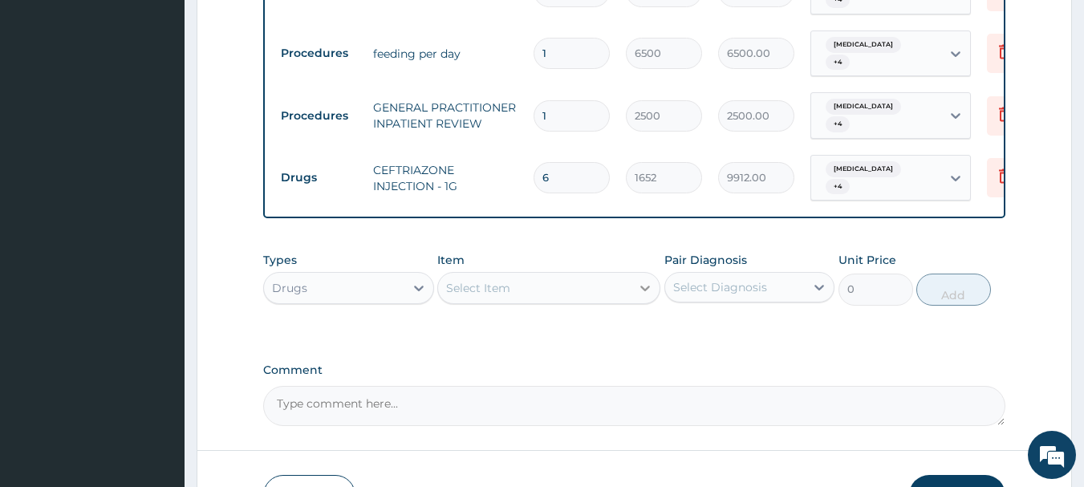
click at [637, 280] on icon at bounding box center [645, 288] width 16 height 16
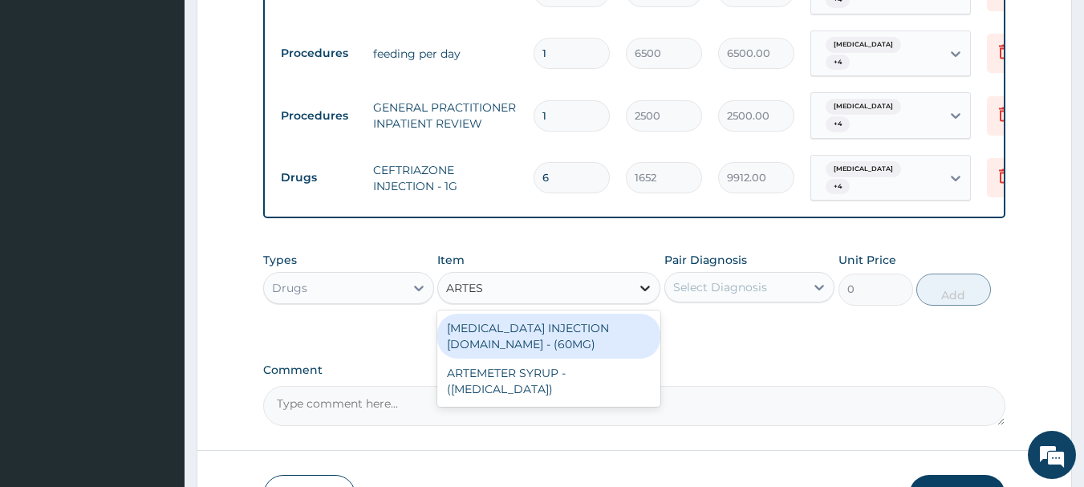
type input "ARTESU"
click at [583, 314] on div "ARTESUNATE INJECTION IV.IM - (60MG)" at bounding box center [548, 336] width 223 height 45
type input "1596"
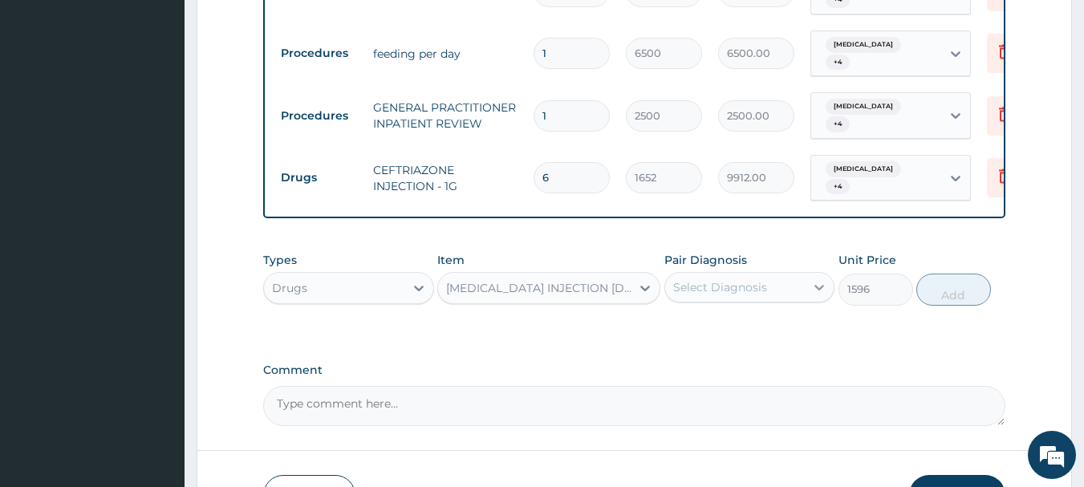
click at [813, 279] on icon at bounding box center [819, 287] width 16 height 16
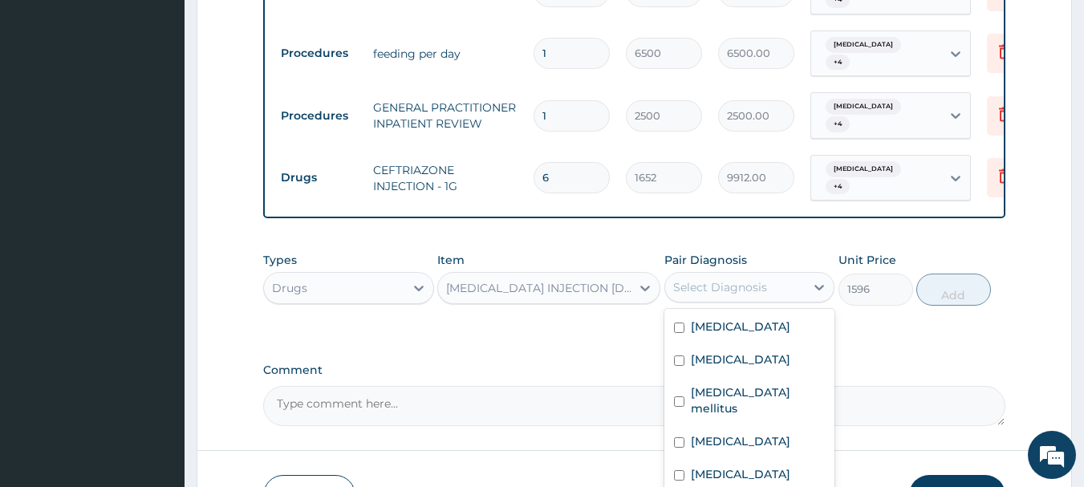
checkbox input "true"
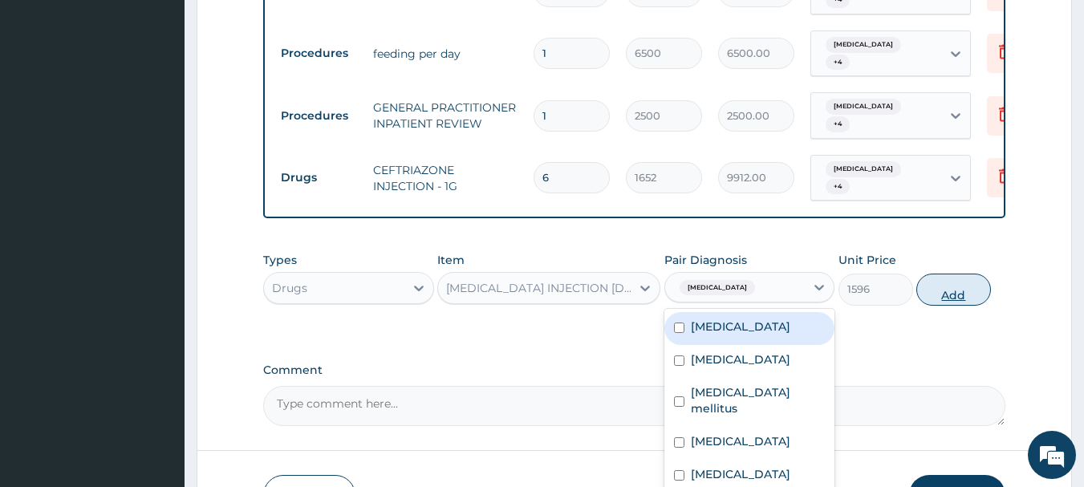
click at [955, 274] on button "Add" at bounding box center [953, 290] width 75 height 32
type input "0"
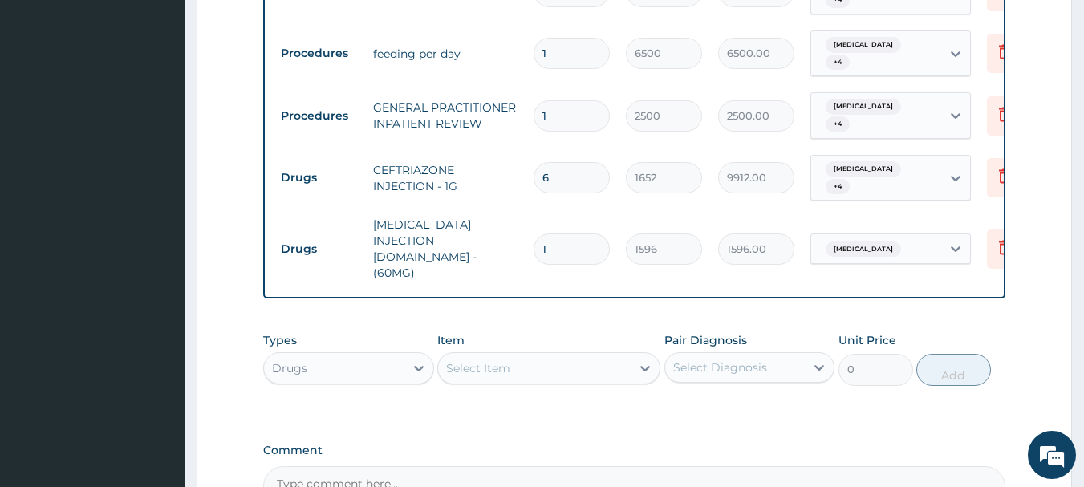
type input "0.00"
type input "3"
type input "4788.00"
type input "3"
click at [648, 360] on icon at bounding box center [645, 368] width 16 height 16
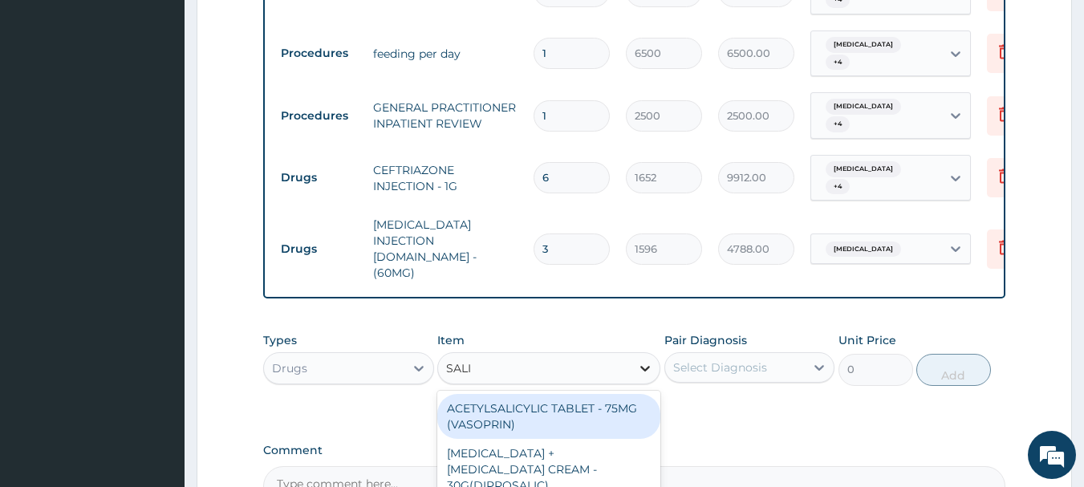
type input "SALIN"
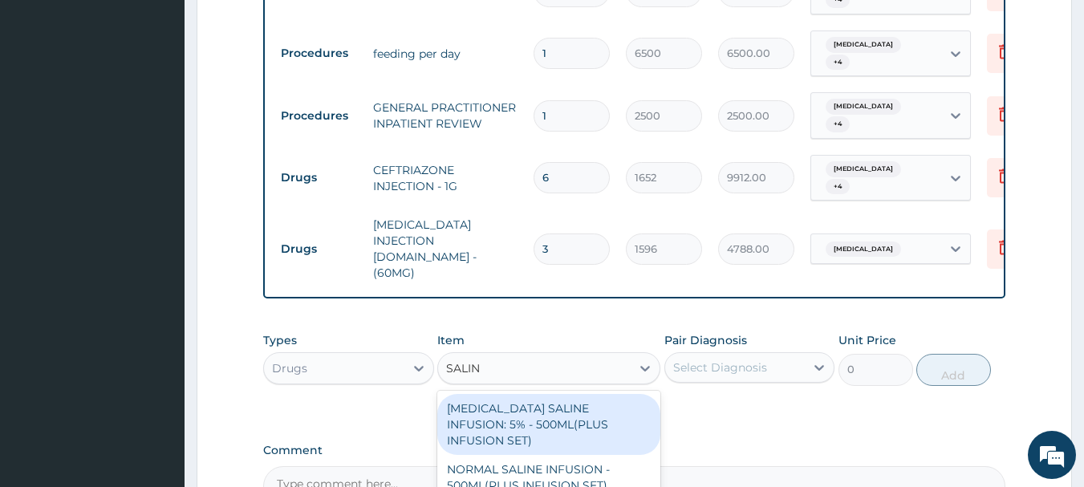
click at [550, 394] on div "DEXTROSE SALINE INFUSION: 5% - 500ML(PLUS INFUSION SET)" at bounding box center [548, 424] width 223 height 61
type input "1092"
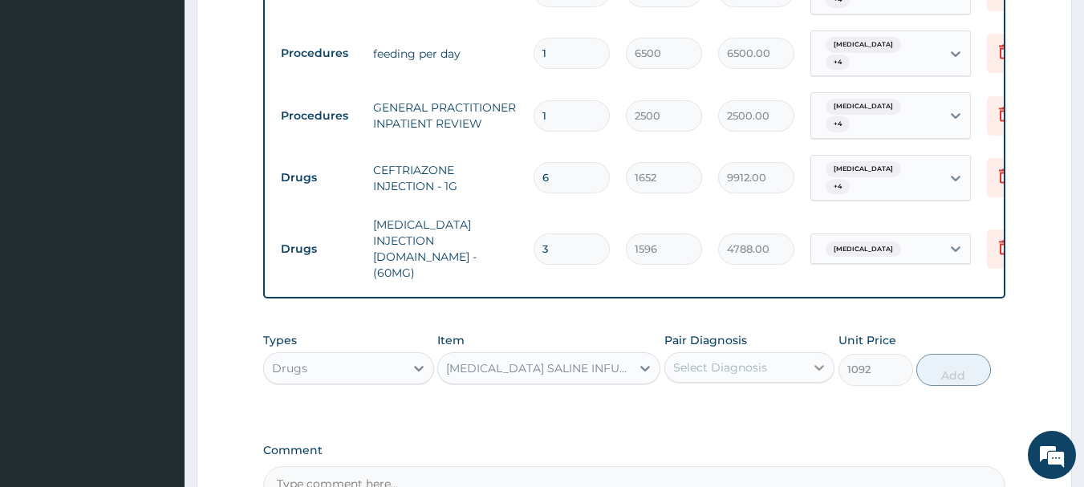
click at [819, 360] on icon at bounding box center [819, 368] width 16 height 16
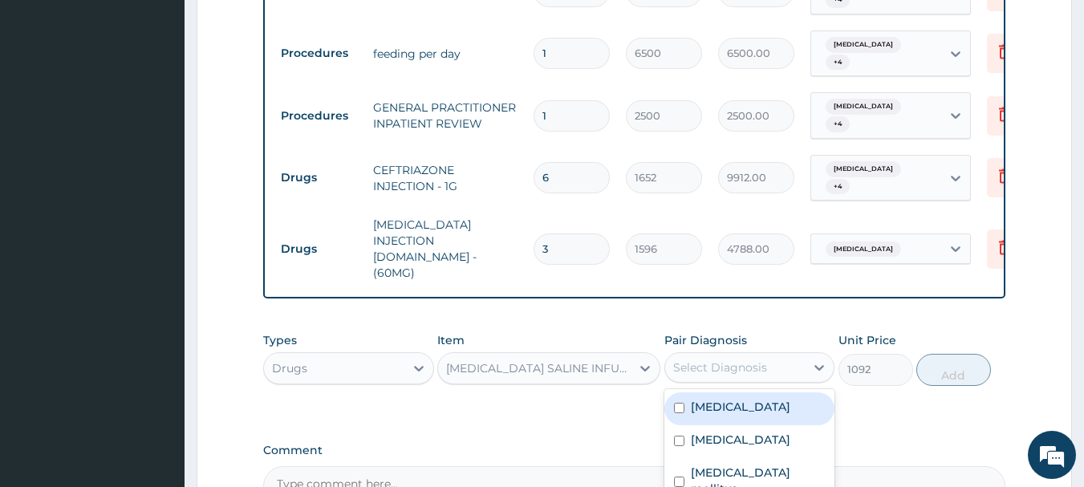
click at [683, 403] on input "checkbox" at bounding box center [679, 408] width 10 height 10
checkbox input "true"
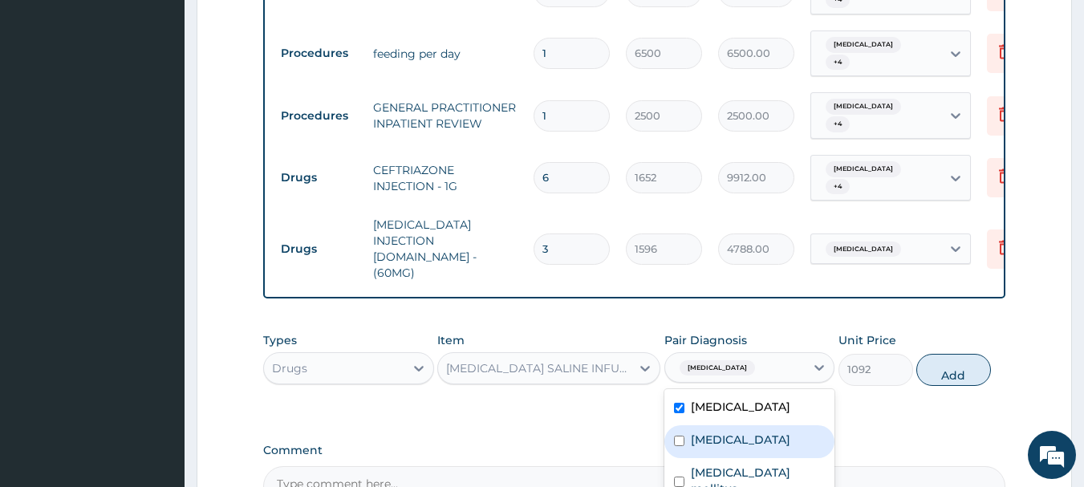
click at [681, 436] on input "checkbox" at bounding box center [679, 441] width 10 height 10
checkbox input "true"
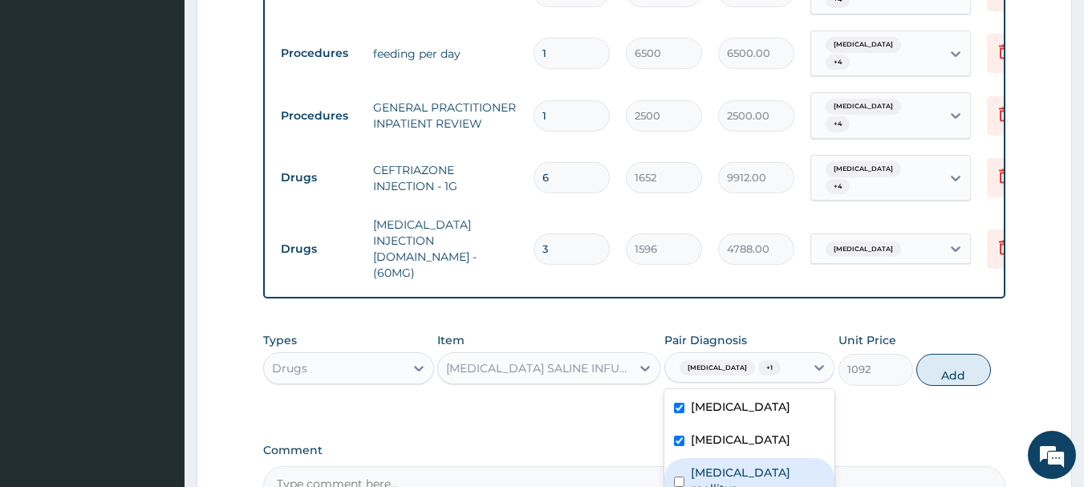
click at [677, 477] on input "checkbox" at bounding box center [679, 482] width 10 height 10
checkbox input "true"
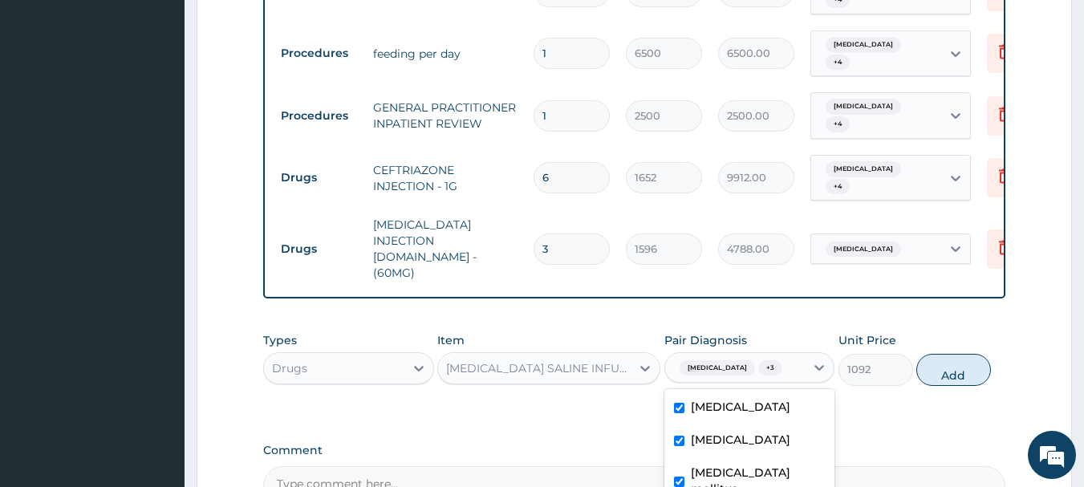
checkbox input "true"
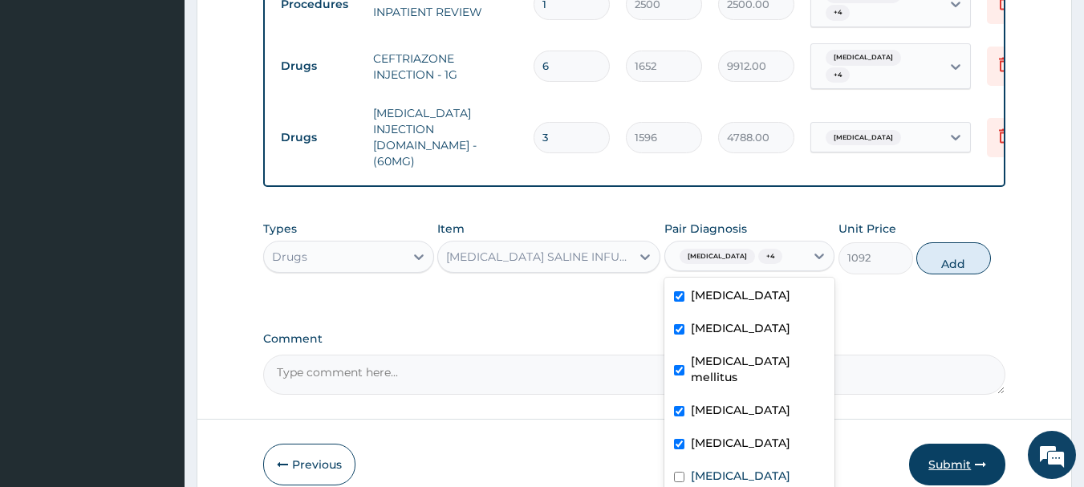
scroll to position [883, 0]
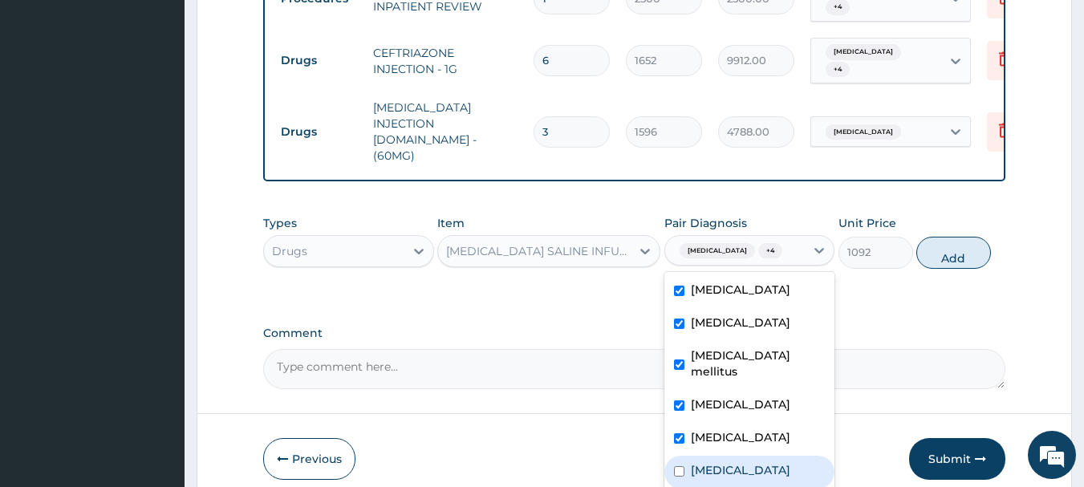
click at [678, 466] on input "checkbox" at bounding box center [679, 471] width 10 height 10
checkbox input "true"
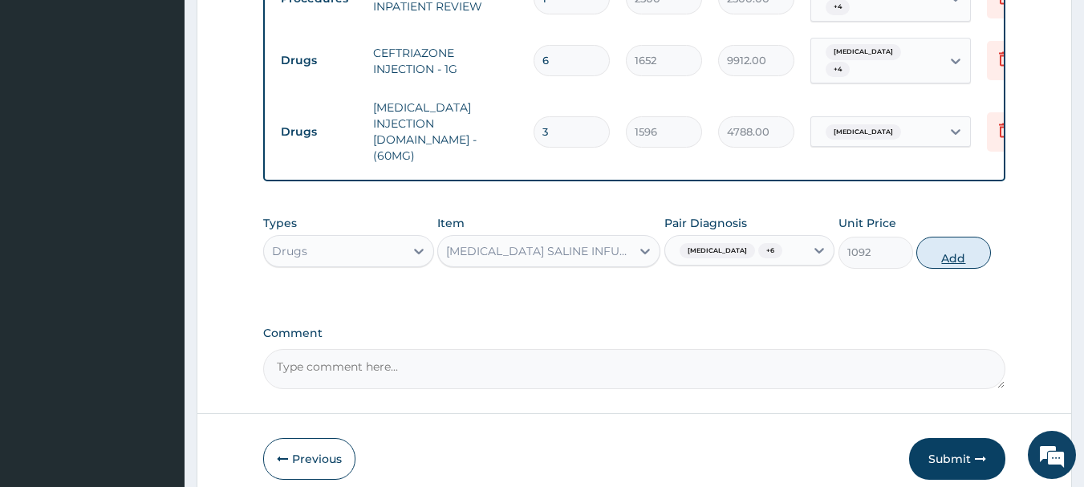
click at [958, 237] on button "Add" at bounding box center [953, 253] width 75 height 32
type input "0"
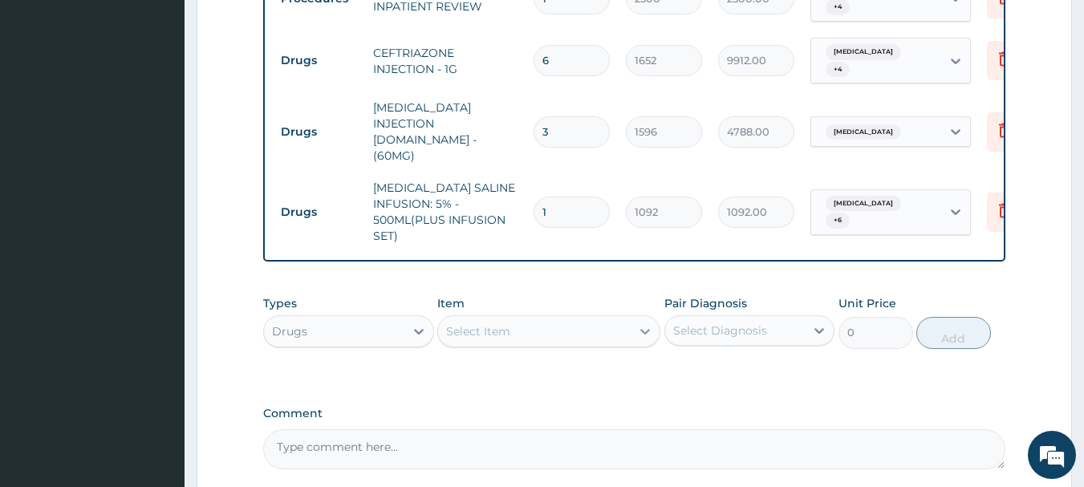
click at [640, 323] on icon at bounding box center [645, 331] width 16 height 16
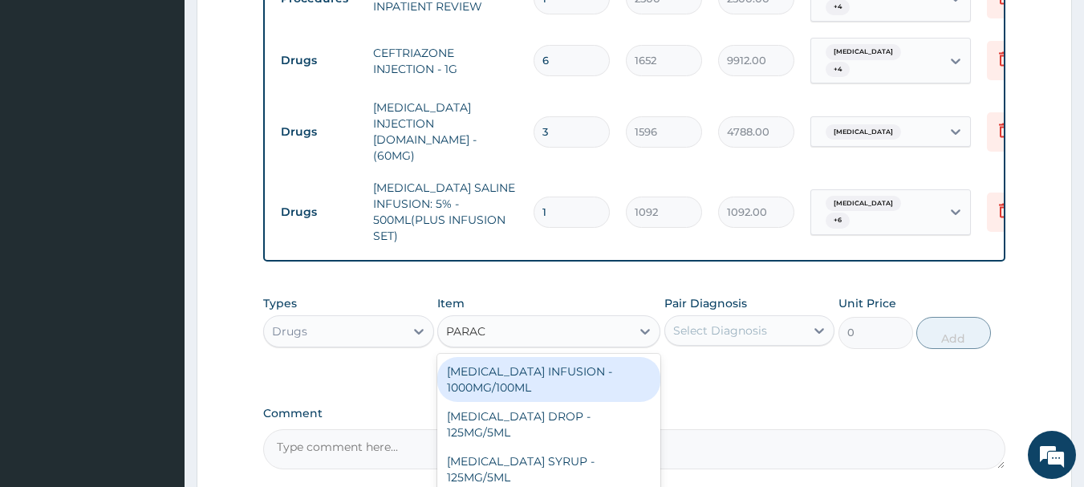
type input "PARACE"
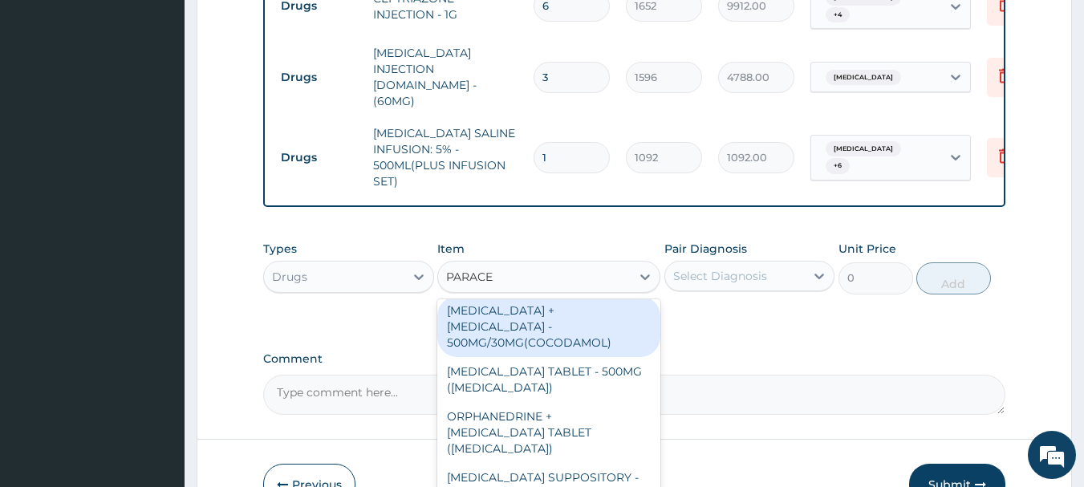
scroll to position [963, 0]
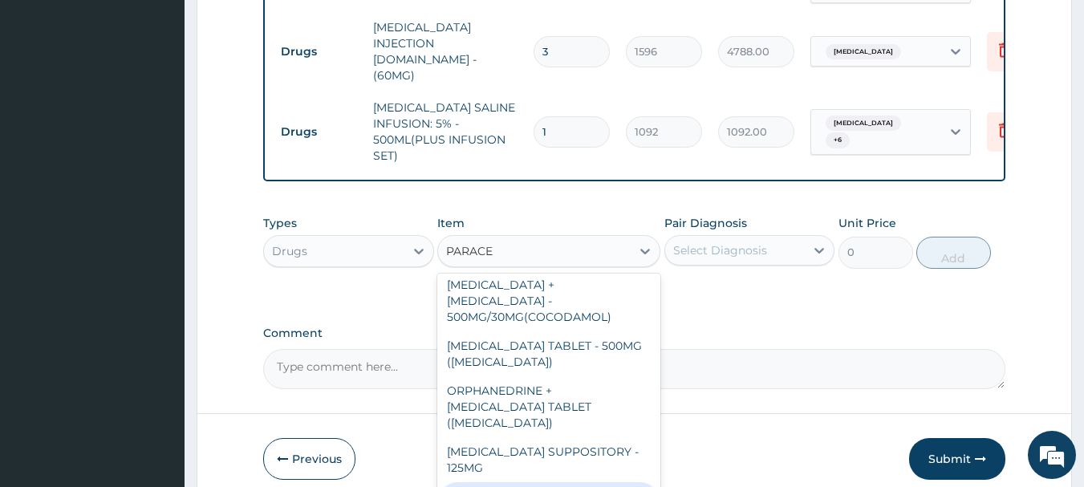
type input "560"
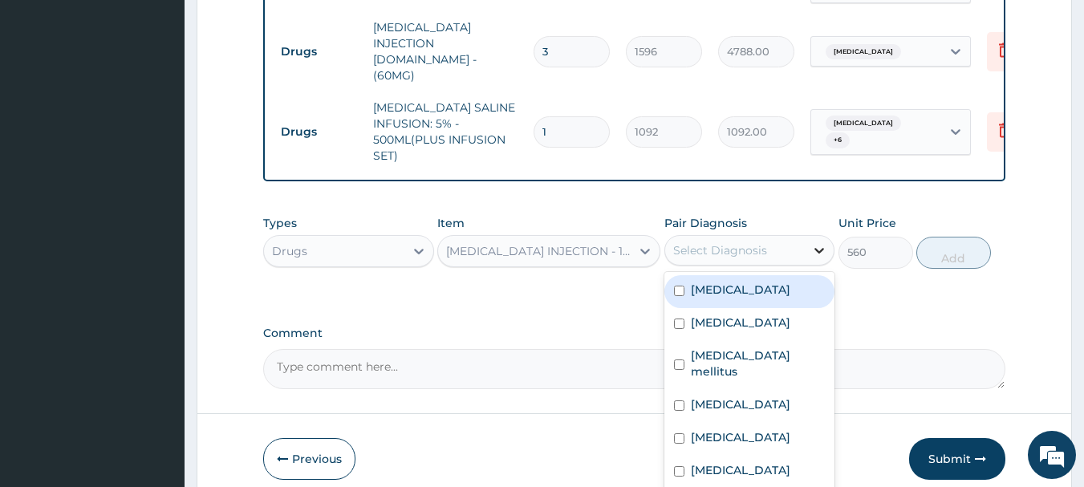
click at [815, 242] on icon at bounding box center [819, 250] width 16 height 16
click at [685, 275] on div "Cerebral malaria" at bounding box center [749, 291] width 171 height 33
checkbox input "true"
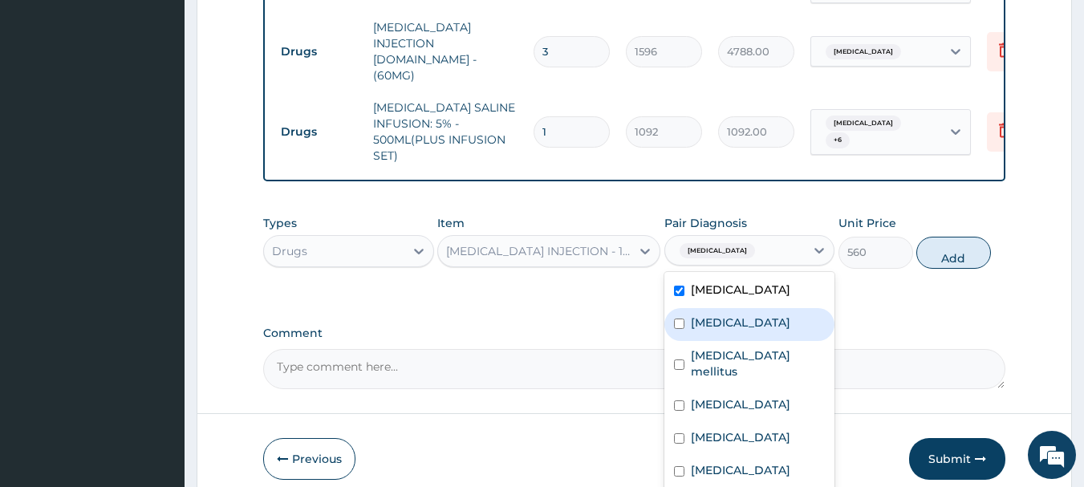
click at [682, 319] on input "checkbox" at bounding box center [679, 324] width 10 height 10
checkbox input "true"
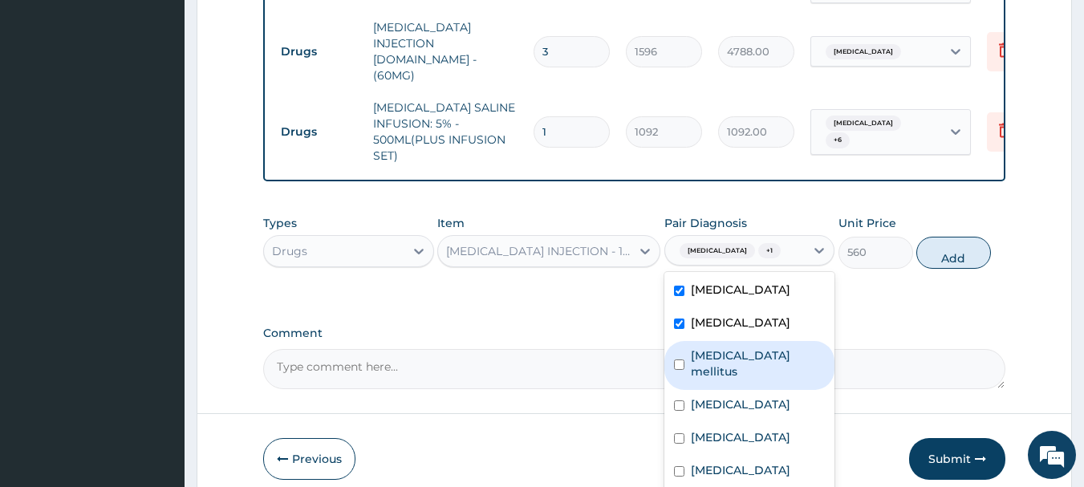
click at [681, 341] on div "Diabetes mellitus" at bounding box center [749, 365] width 171 height 49
checkbox input "true"
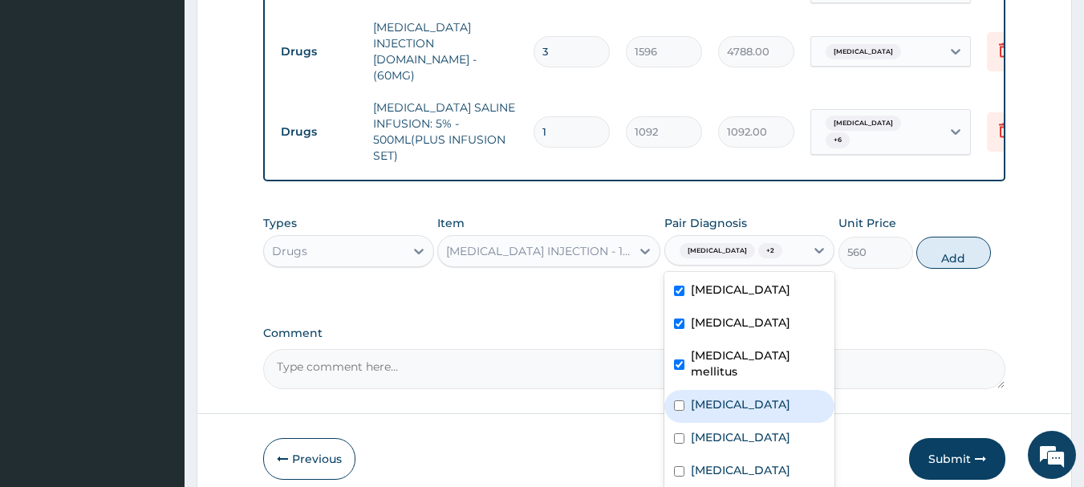
click at [681, 400] on input "checkbox" at bounding box center [679, 405] width 10 height 10
checkbox input "true"
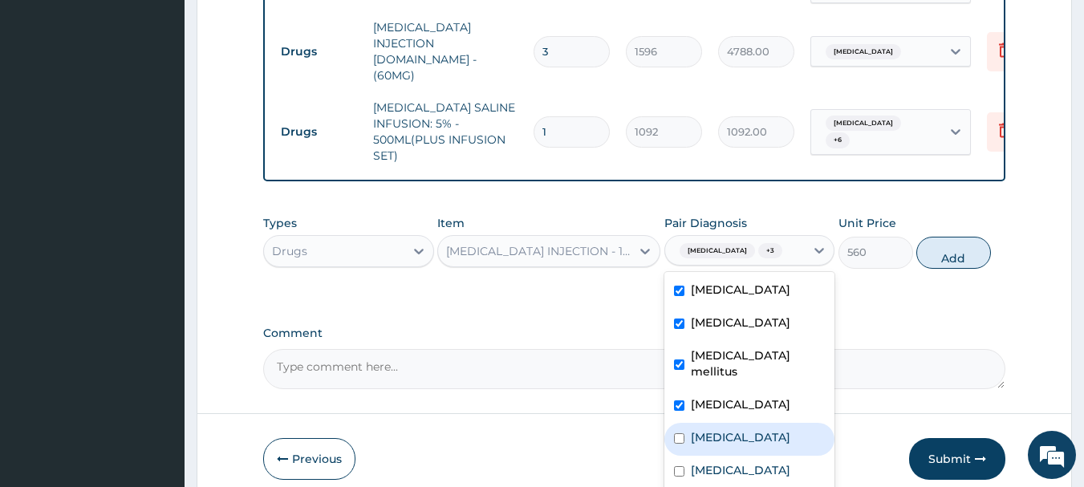
click at [681, 423] on div "Meningitis" at bounding box center [749, 439] width 171 height 33
checkbox input "true"
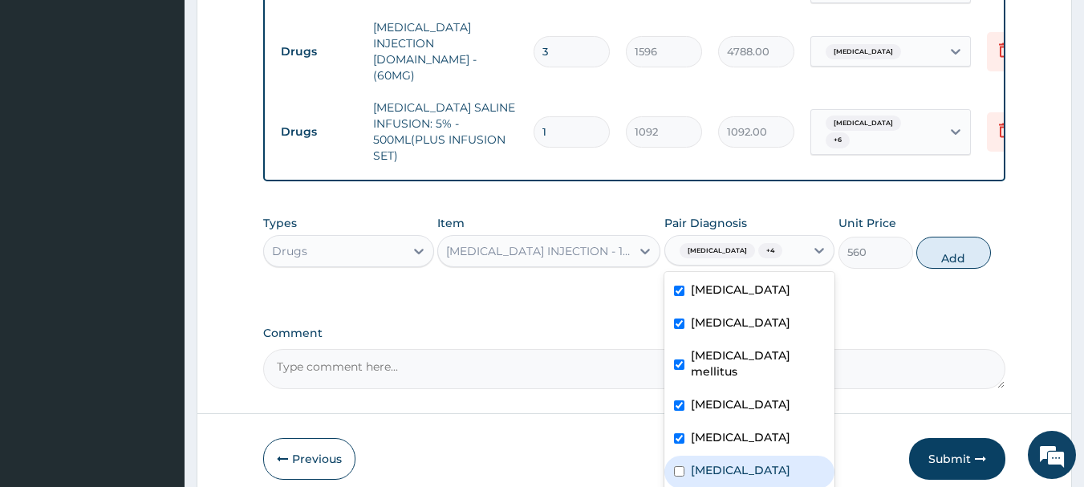
click at [677, 466] on input "checkbox" at bounding box center [679, 471] width 10 height 10
checkbox input "true"
click at [965, 237] on button "Add" at bounding box center [953, 253] width 75 height 32
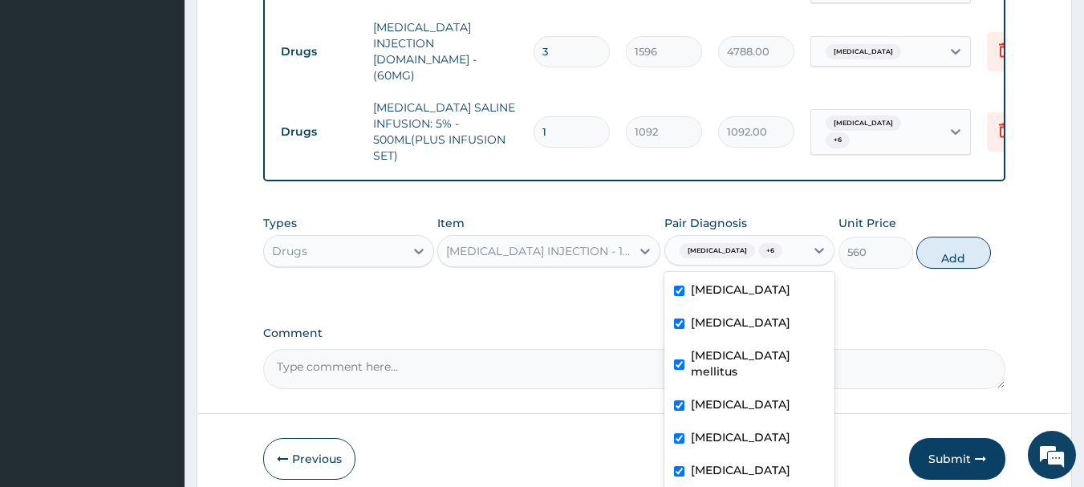
type input "0"
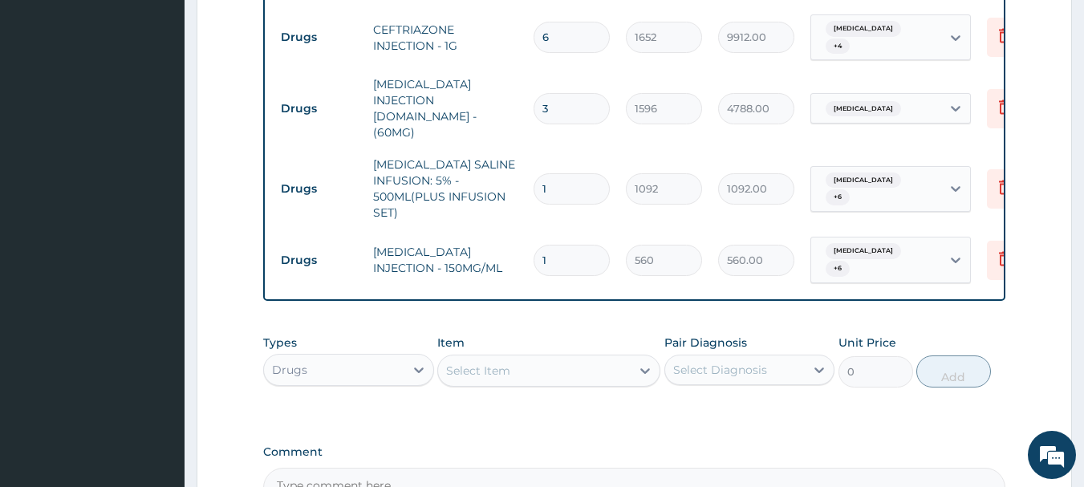
scroll to position [883, 0]
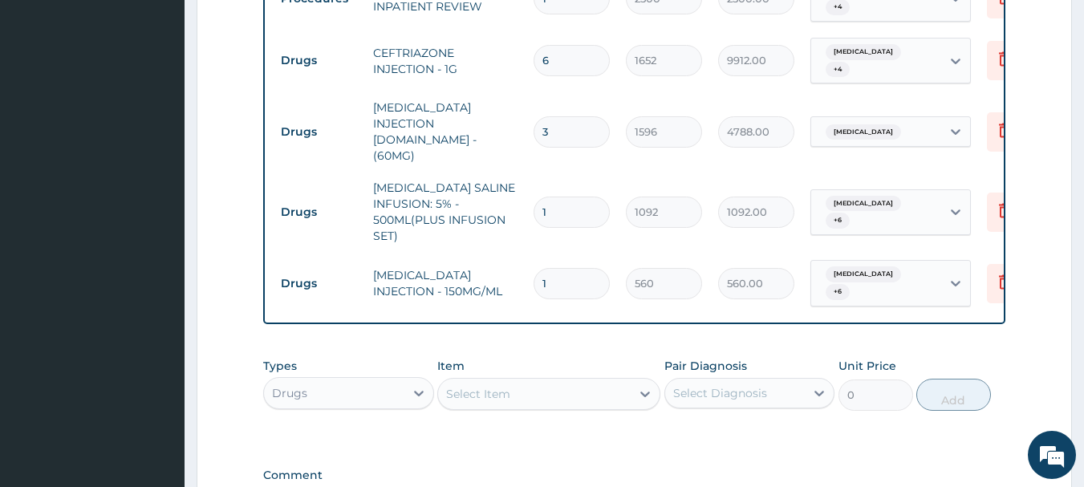
click at [554, 197] on input "1" at bounding box center [572, 212] width 76 height 31
type input "0.00"
type input "3"
type input "3276.00"
type input "2"
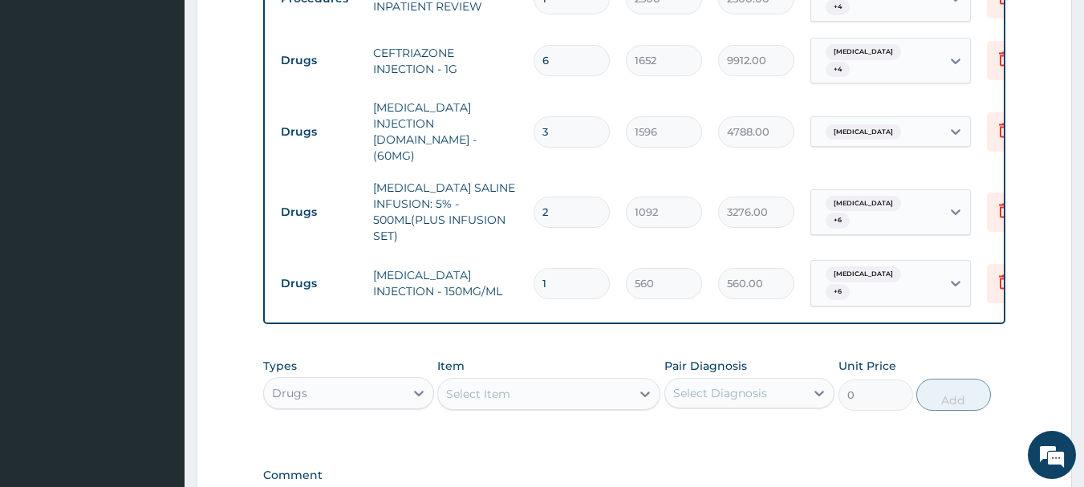
type input "2184.00"
type input "1"
type input "1092.00"
type input "13"
type input "14196.00"
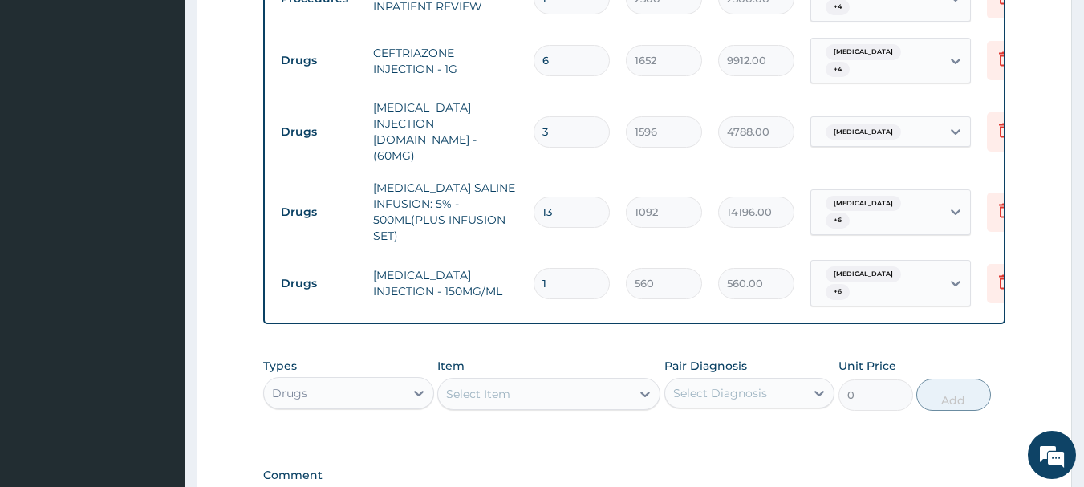
type input "1"
type input "1092.00"
type input "0.00"
type input "3"
type input "3276.00"
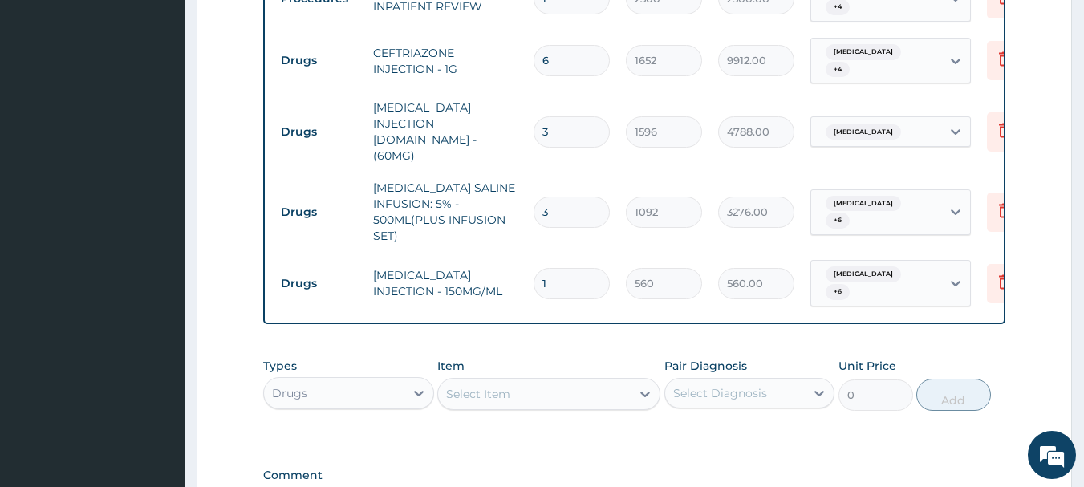
type input "3"
click at [555, 268] on input "1" at bounding box center [572, 283] width 76 height 31
type input "0.00"
type input "6"
type input "3360.00"
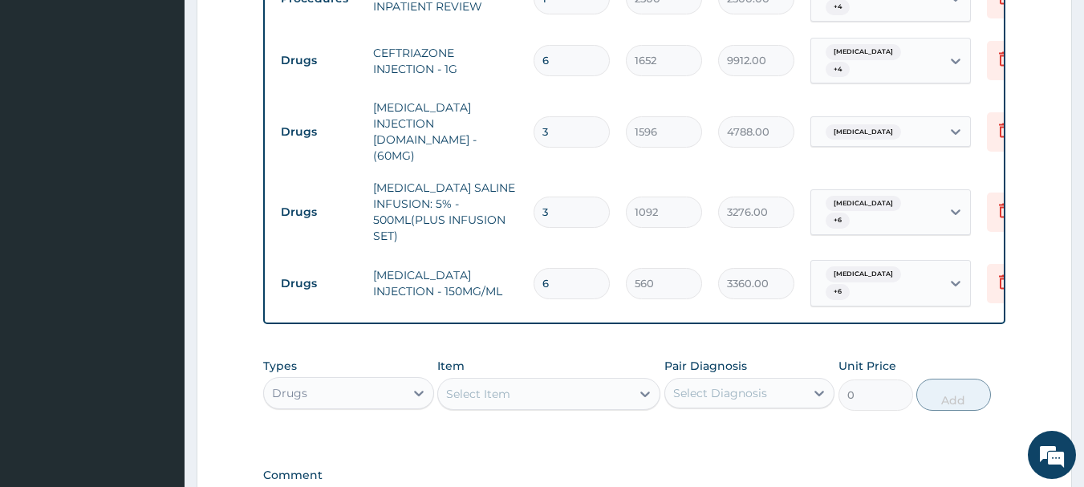
type input "6"
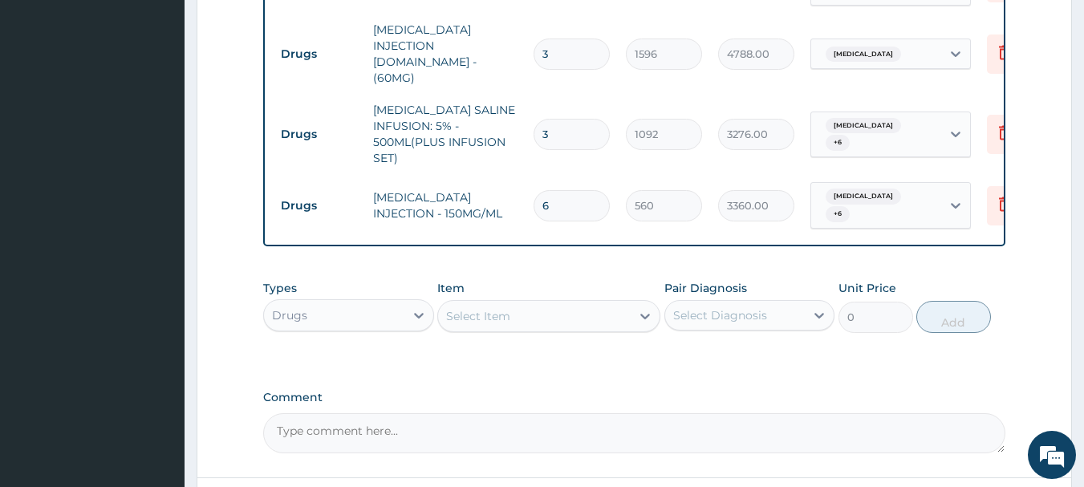
scroll to position [963, 0]
click at [638, 306] on icon at bounding box center [645, 314] width 16 height 16
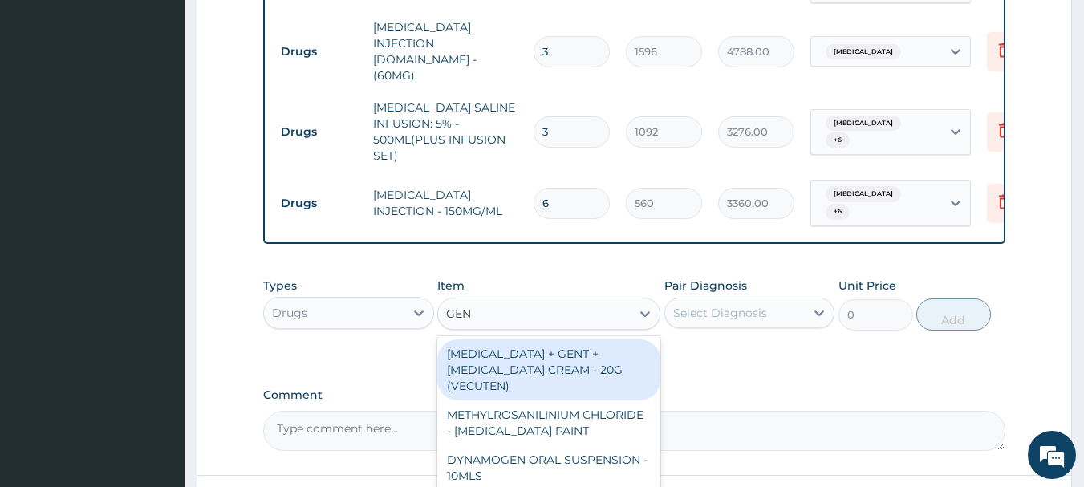
type input "GENT"
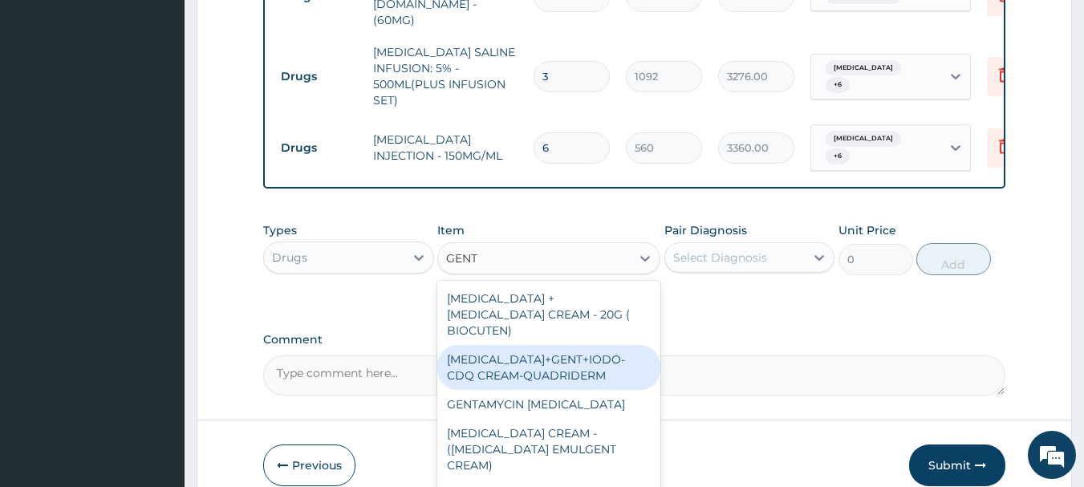
scroll to position [161, 0]
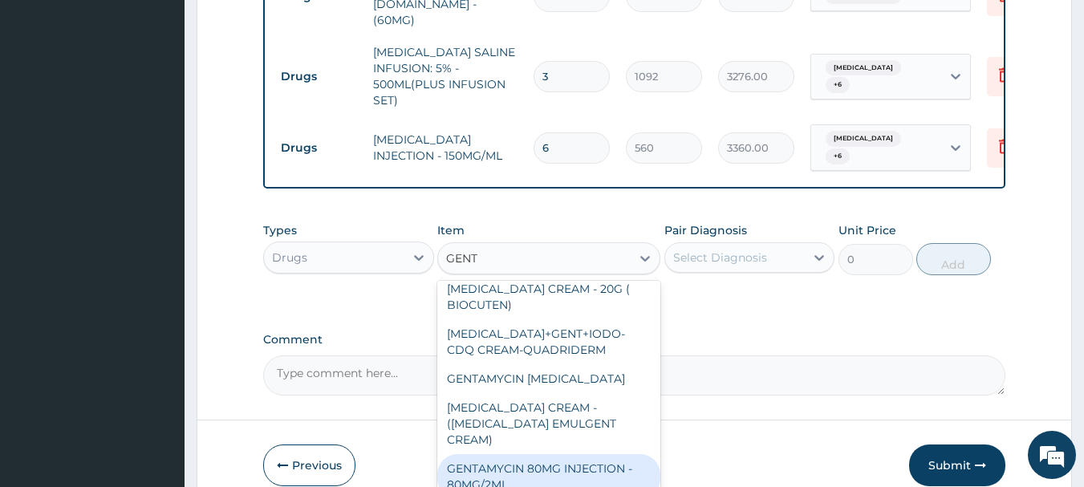
click at [553, 454] on div "GENTAMYCIN 80MG INJECTION - 80MG/2ML" at bounding box center [548, 476] width 223 height 45
type input "280"
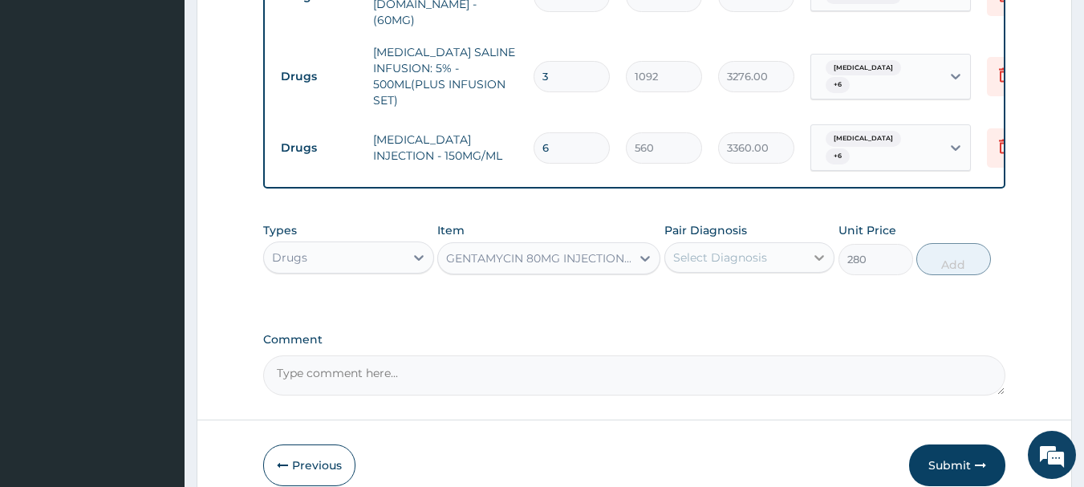
click at [809, 243] on div at bounding box center [819, 257] width 29 height 29
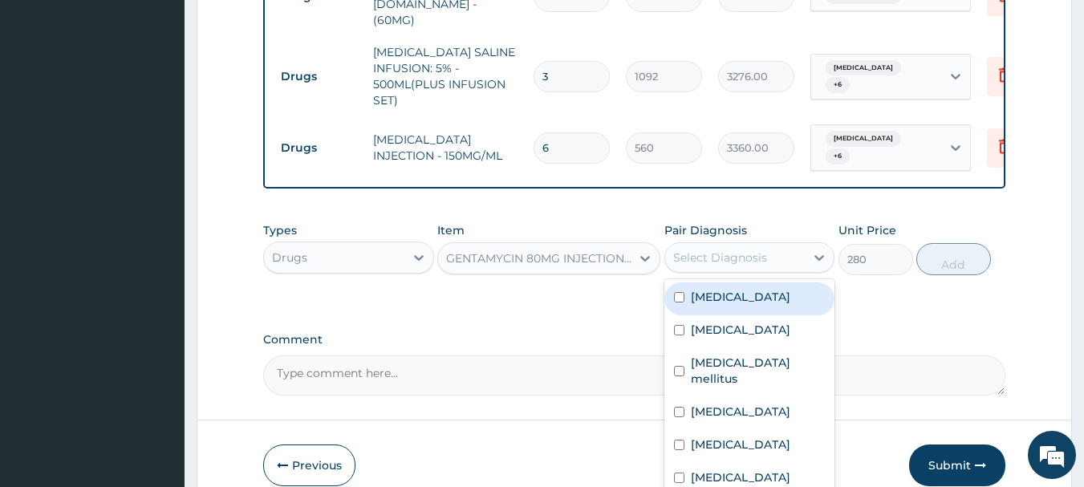
click at [682, 292] on input "checkbox" at bounding box center [679, 297] width 10 height 10
checkbox input "true"
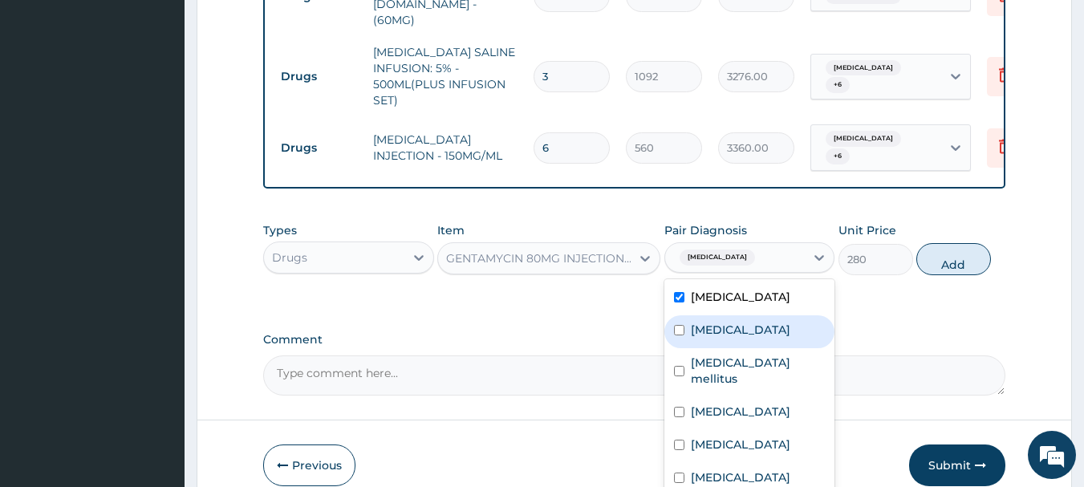
click at [677, 325] on input "checkbox" at bounding box center [679, 330] width 10 height 10
checkbox input "true"
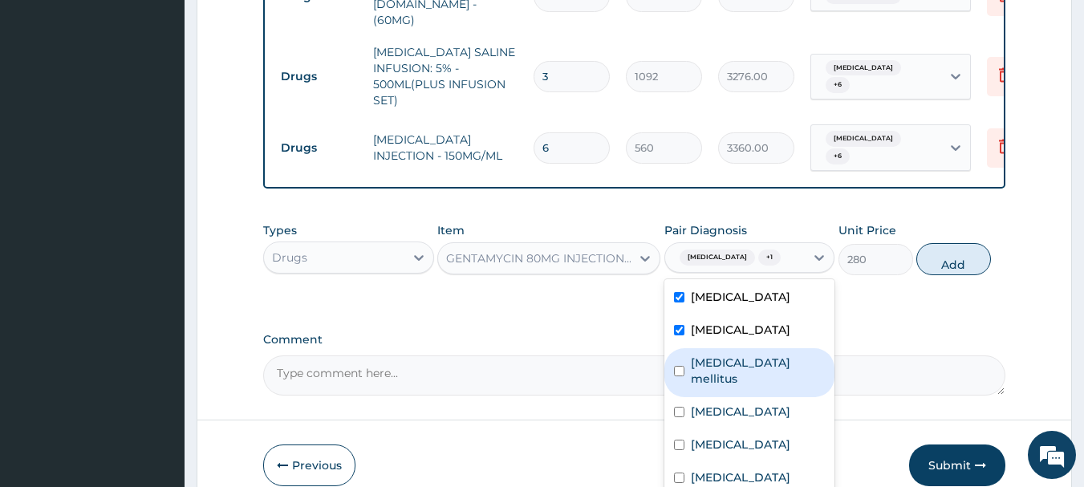
click at [687, 348] on div "[MEDICAL_DATA] mellitus" at bounding box center [749, 372] width 171 height 49
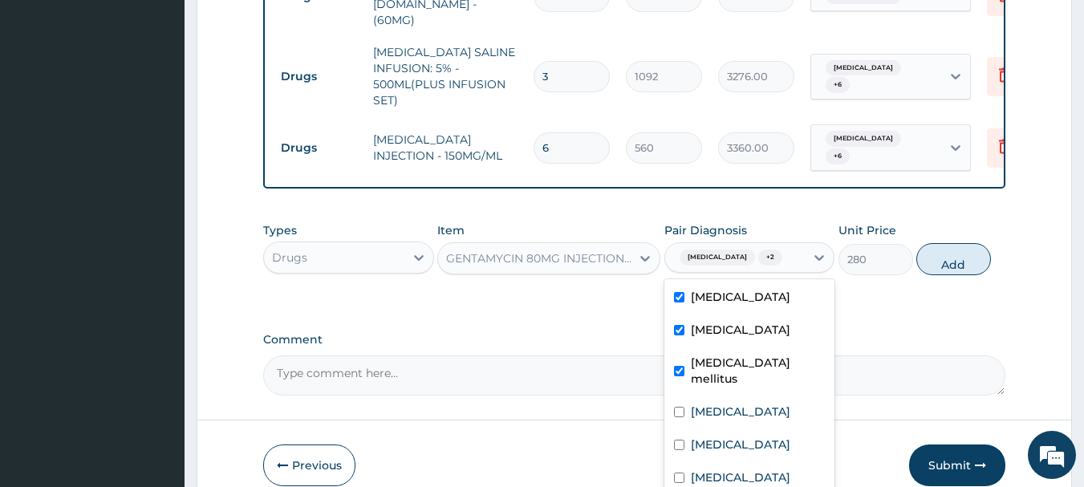
click at [686, 348] on div "[MEDICAL_DATA] mellitus" at bounding box center [749, 372] width 171 height 49
checkbox input "false"
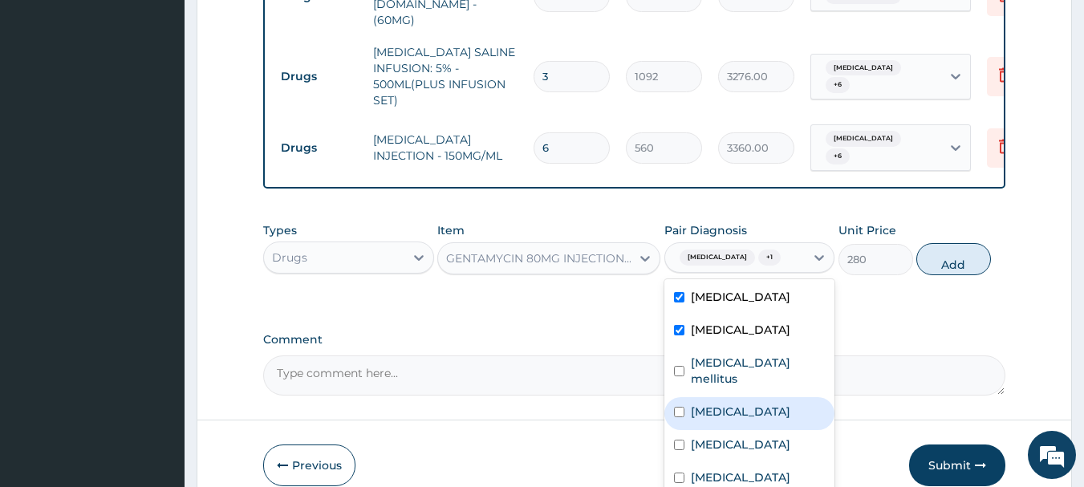
click at [687, 397] on div "Dyslipidemia" at bounding box center [749, 413] width 171 height 33
checkbox input "true"
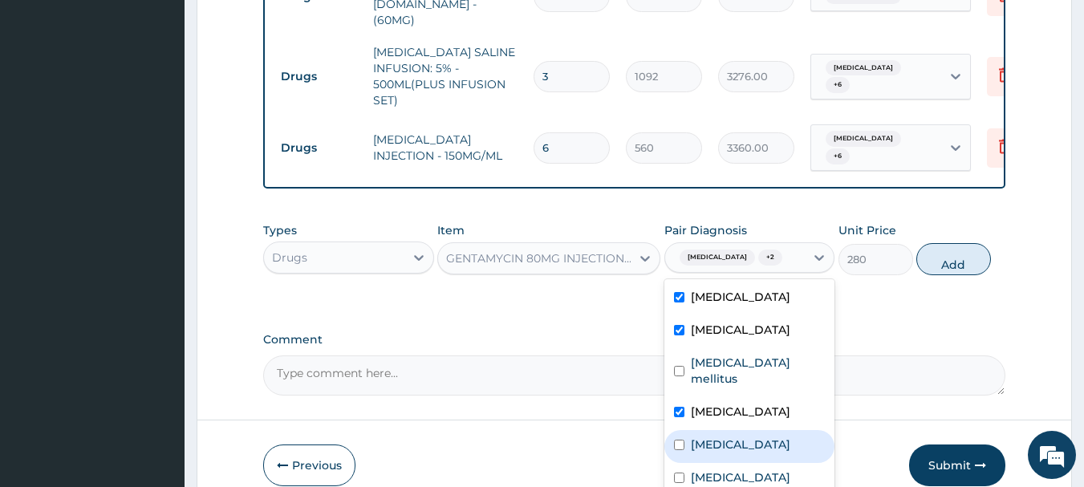
click at [681, 440] on input "checkbox" at bounding box center [679, 445] width 10 height 10
checkbox input "true"
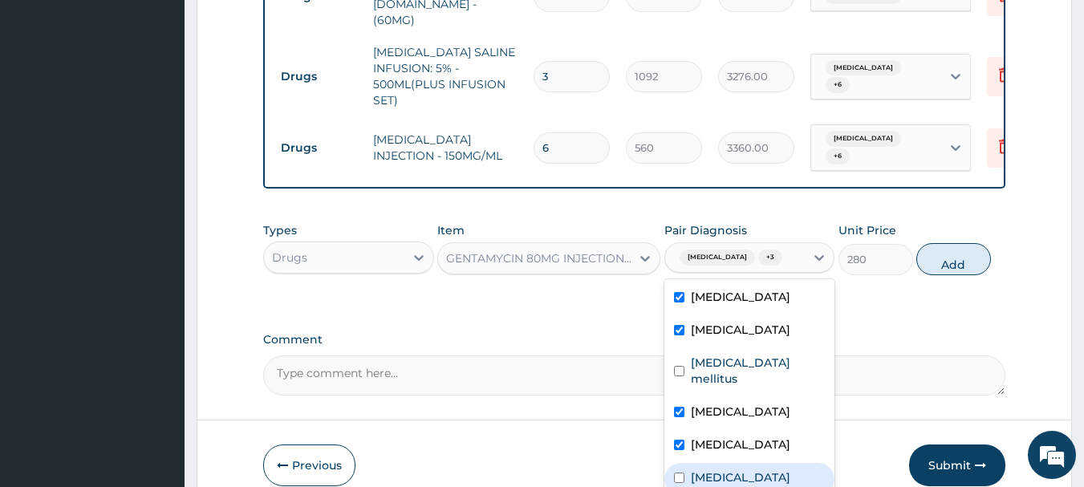
click at [681, 463] on div "Malaria" at bounding box center [749, 479] width 171 height 33
checkbox input "true"
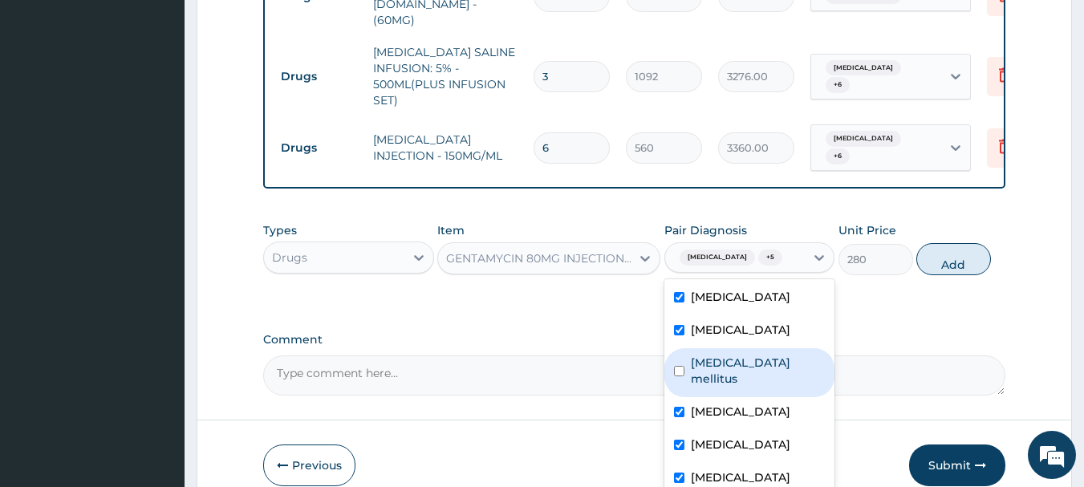
click at [954, 243] on button "Add" at bounding box center [953, 259] width 75 height 32
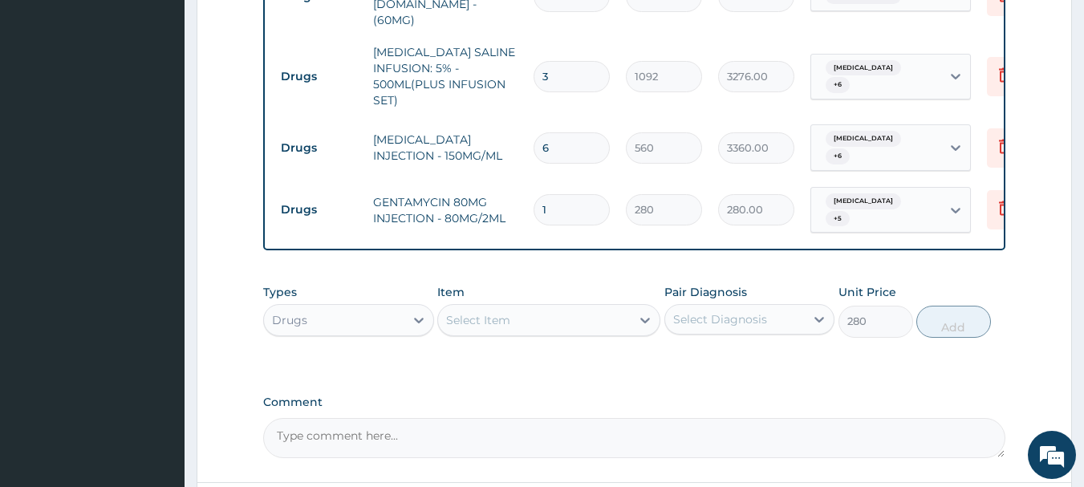
type input "0"
type input "0.00"
type input "6"
type input "1680.00"
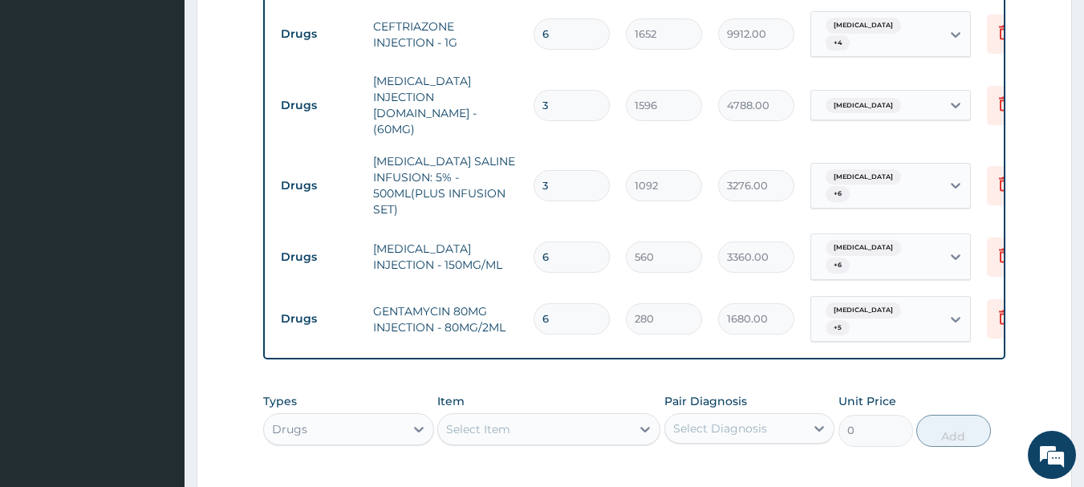
scroll to position [938, 0]
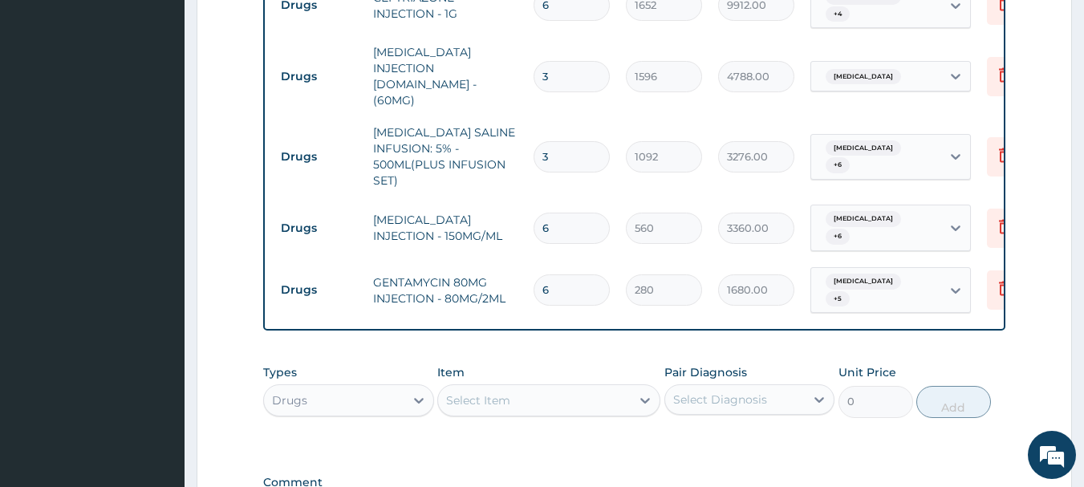
type input "6"
click at [645, 399] on icon at bounding box center [645, 402] width 10 height 6
click at [421, 392] on icon at bounding box center [419, 400] width 16 height 16
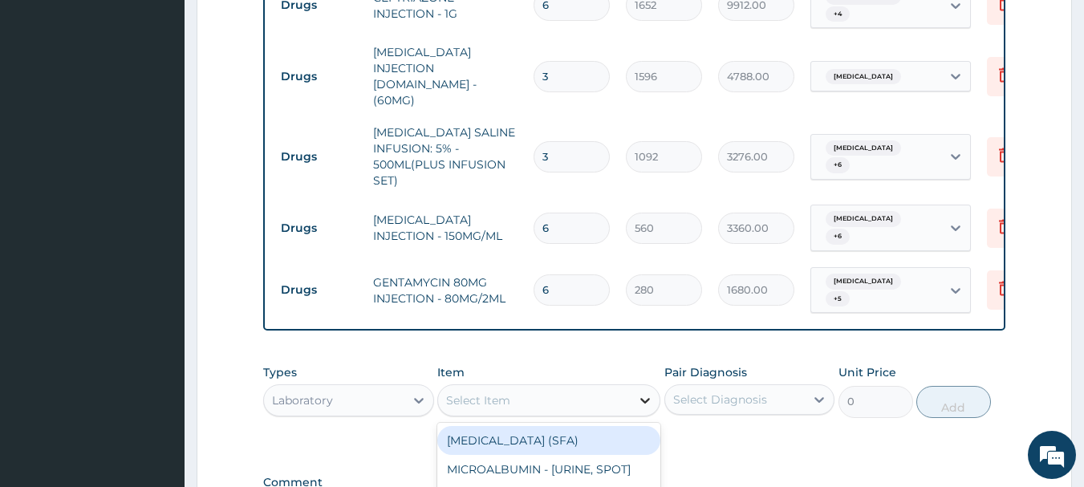
click at [644, 386] on div at bounding box center [645, 400] width 29 height 29
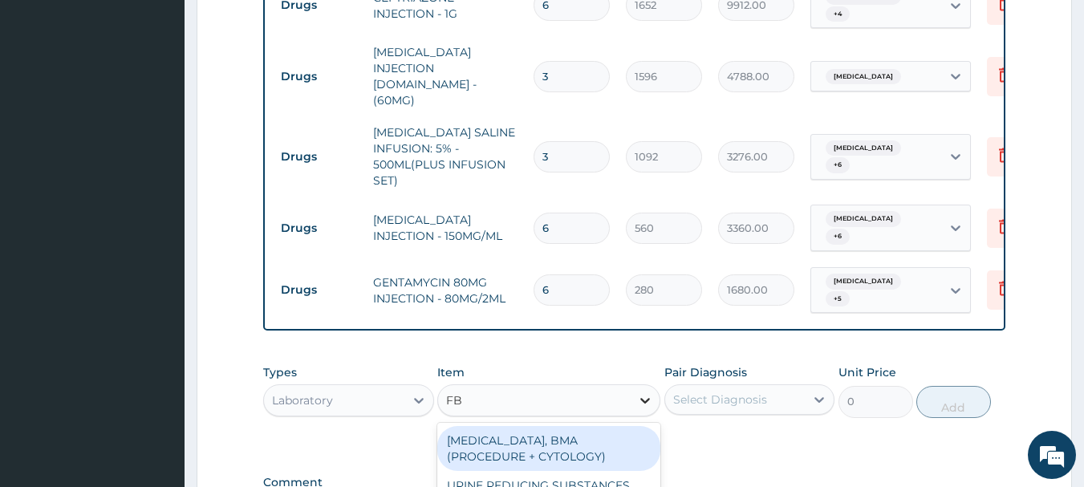
type input "FBC"
click at [514, 426] on div "FBC CBC-COMPLETE BLOOD COUNT (HAEMOGRAM) - [BLOOD]" at bounding box center [548, 448] width 223 height 45
type input "5000"
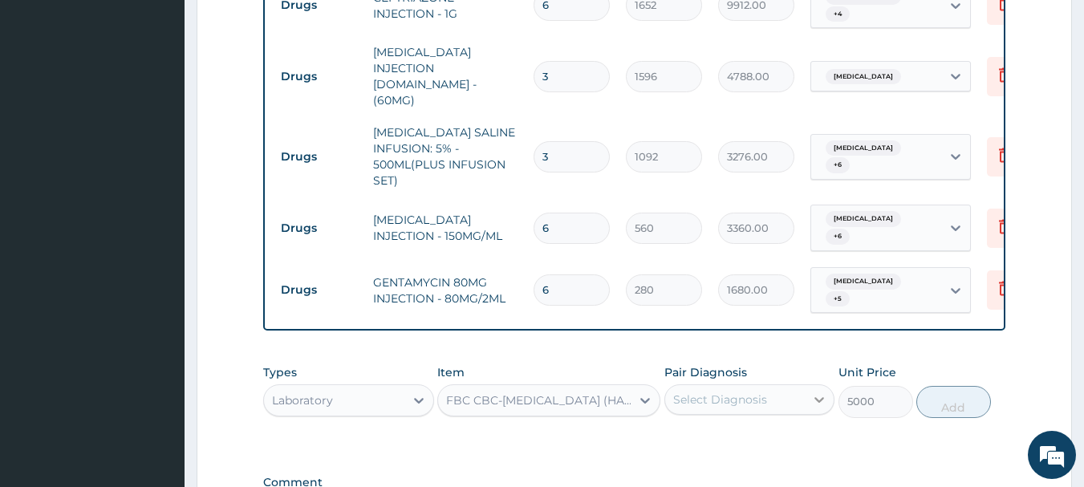
click at [816, 392] on icon at bounding box center [819, 400] width 16 height 16
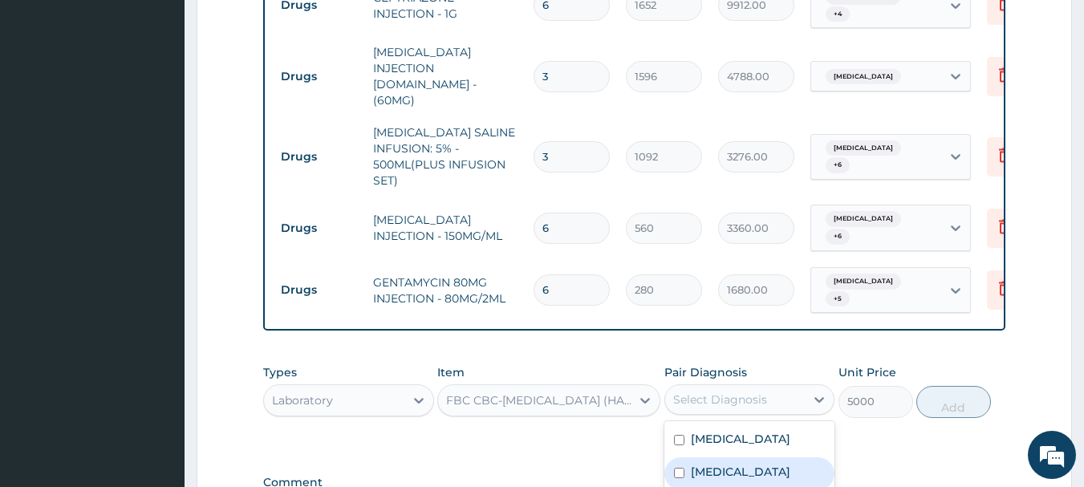
click at [680, 468] on input "checkbox" at bounding box center [679, 473] width 10 height 10
checkbox input "true"
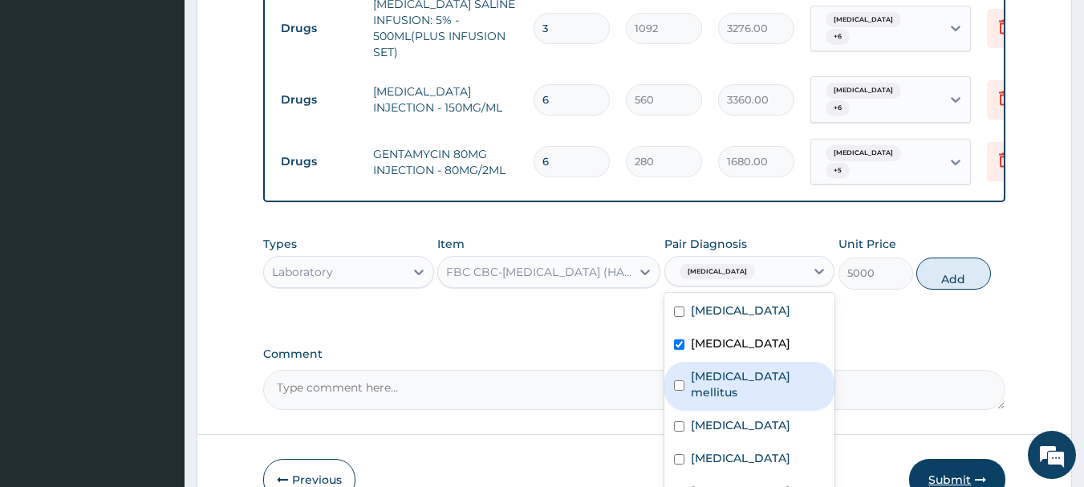
scroll to position [1074, 0]
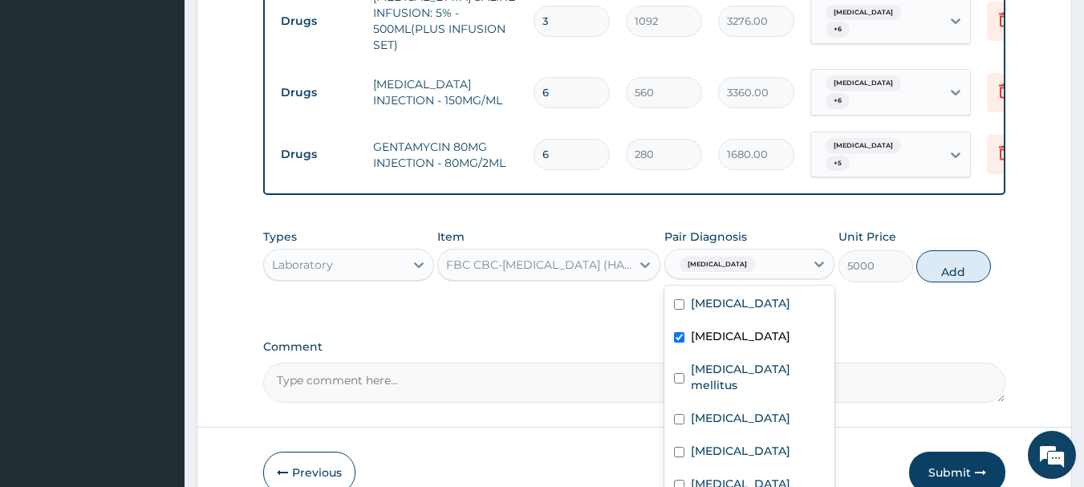
checkbox input "true"
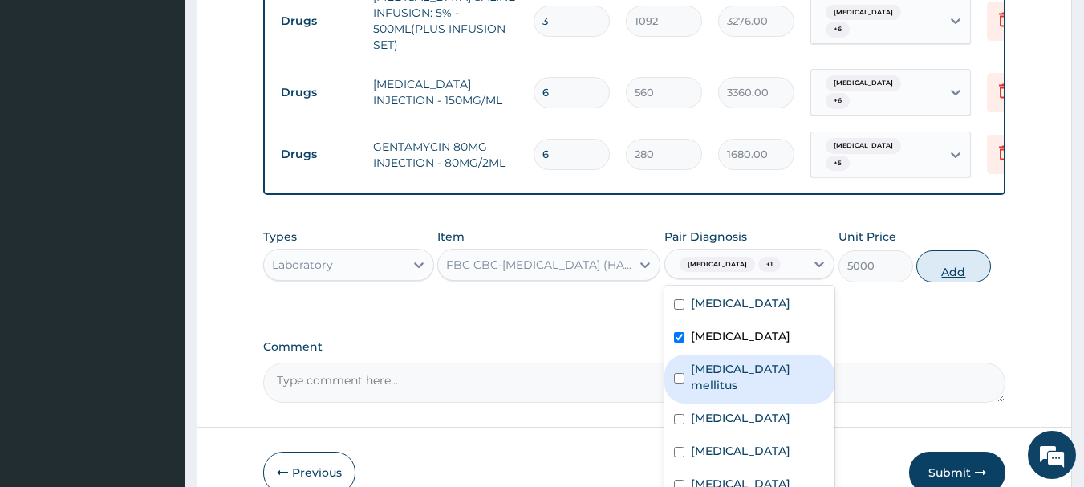
click at [957, 250] on button "Add" at bounding box center [953, 266] width 75 height 32
type input "0"
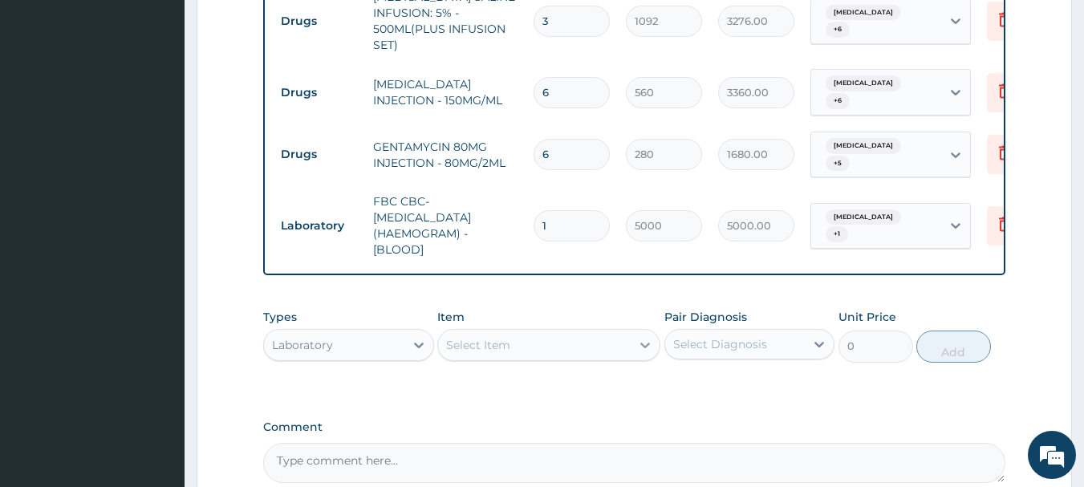
click at [636, 331] on div at bounding box center [645, 345] width 29 height 29
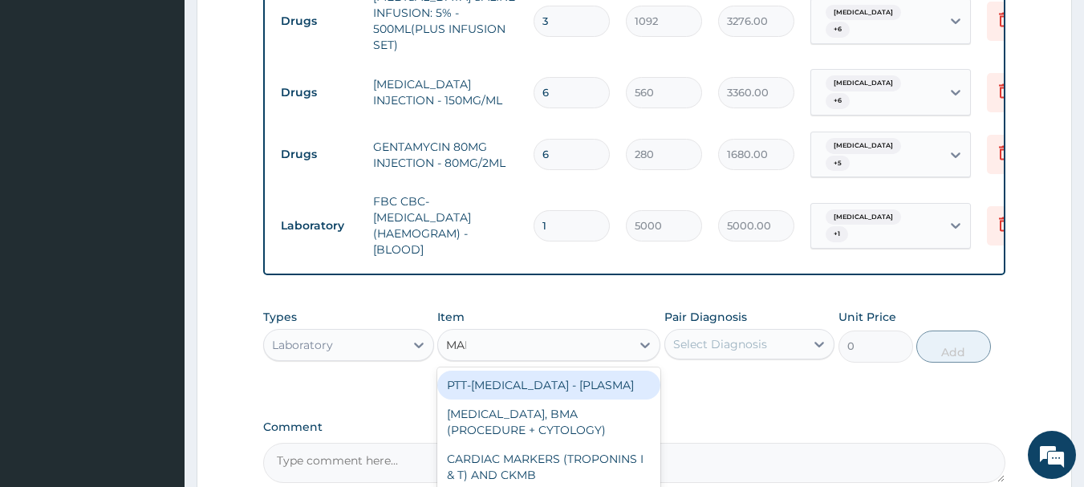
type input "MALA"
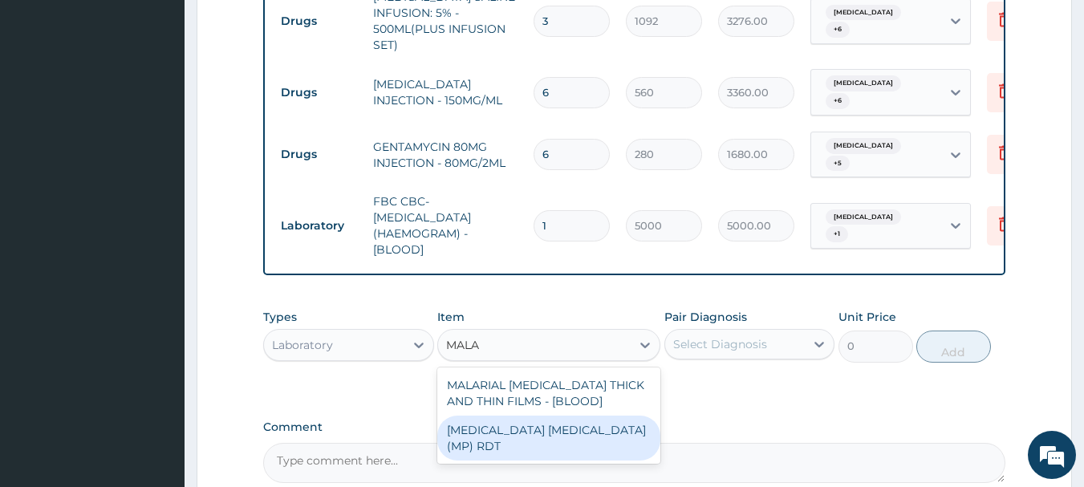
drag, startPoint x: 499, startPoint y: 343, endPoint x: 547, endPoint y: 338, distance: 47.7
click at [501, 416] on div "MALARIA PARASITE (MP) RDT" at bounding box center [548, 438] width 223 height 45
type input "2000"
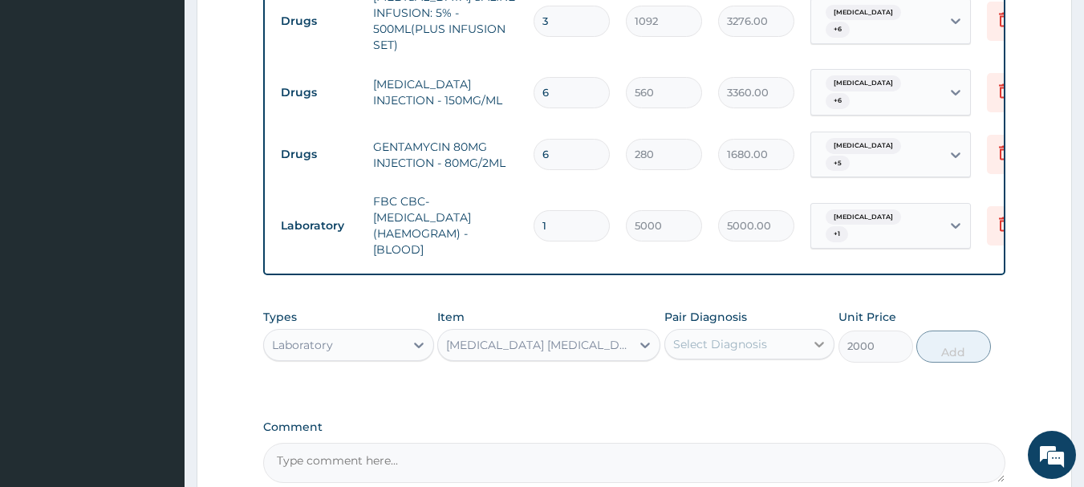
click at [819, 336] on icon at bounding box center [819, 344] width 16 height 16
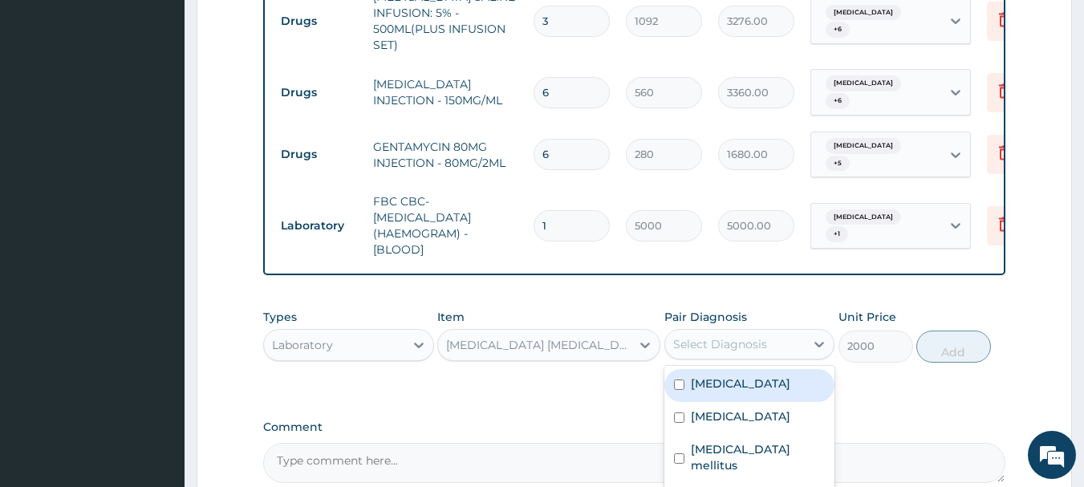
click at [676, 380] on input "checkbox" at bounding box center [679, 385] width 10 height 10
checkbox input "true"
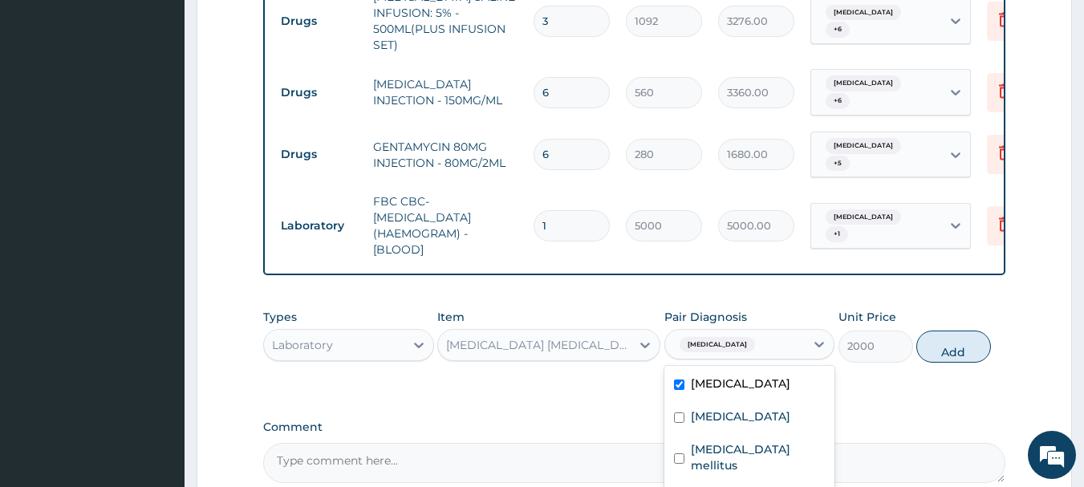
checkbox input "true"
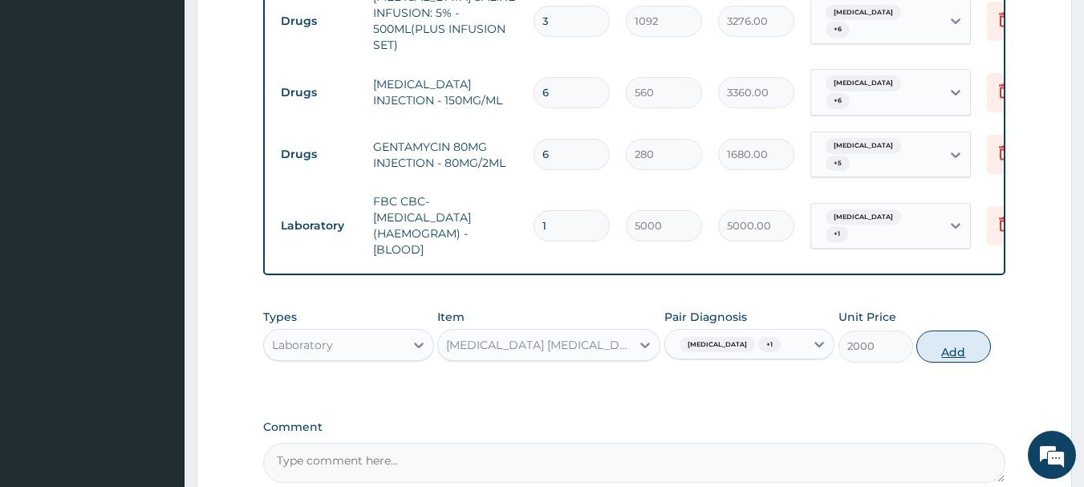
click at [953, 331] on button "Add" at bounding box center [953, 347] width 75 height 32
type input "0"
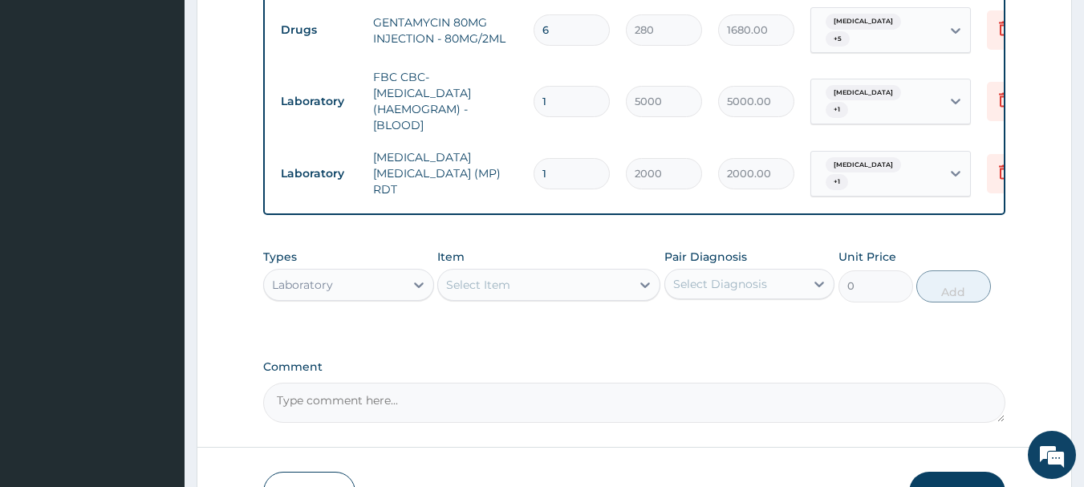
scroll to position [1209, 0]
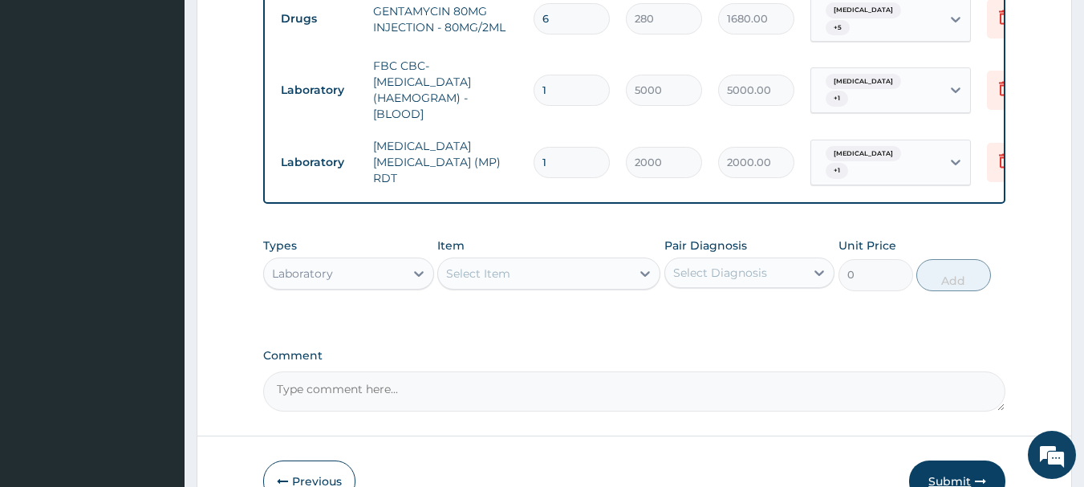
click at [966, 461] on button "Submit" at bounding box center [957, 482] width 96 height 42
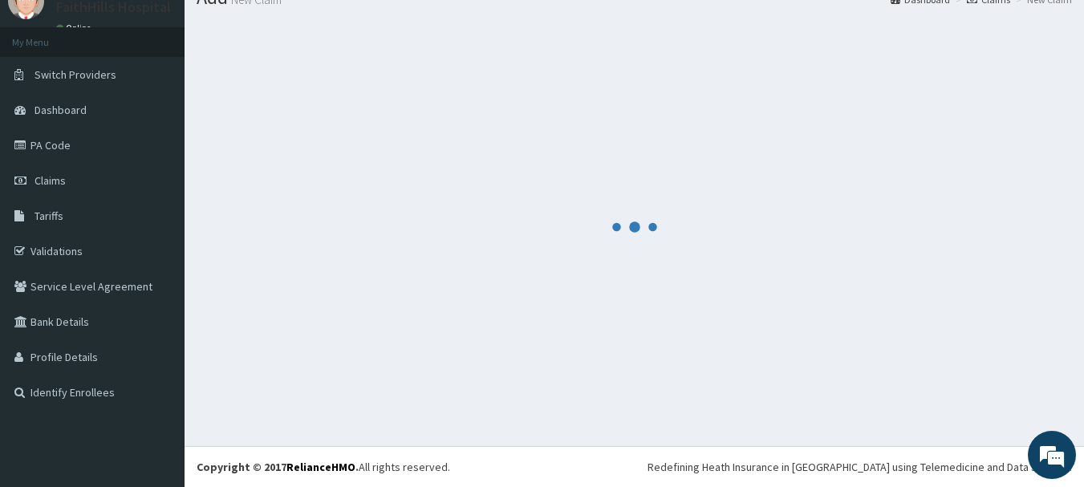
scroll to position [65, 0]
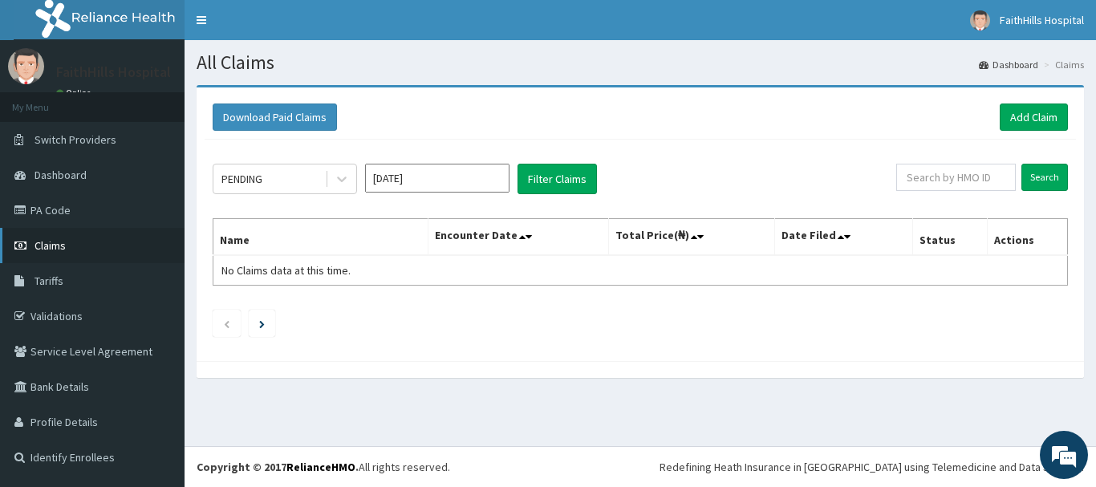
click at [57, 246] on span "Claims" at bounding box center [50, 245] width 31 height 14
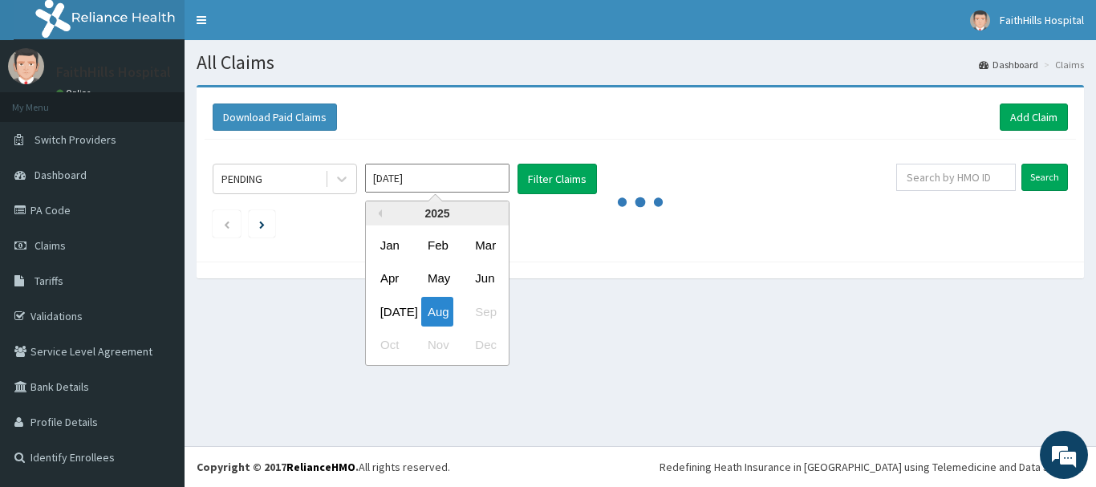
click at [490, 178] on input "[DATE]" at bounding box center [437, 178] width 144 height 29
click at [388, 308] on div "[DATE]" at bounding box center [390, 312] width 32 height 30
type input "[DATE]"
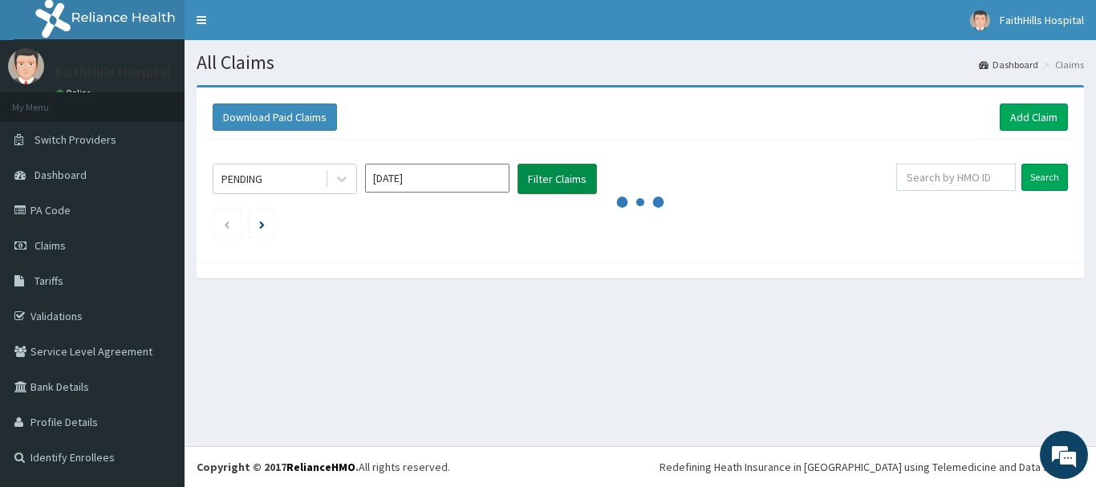
click at [539, 177] on button "Filter Claims" at bounding box center [557, 179] width 79 height 30
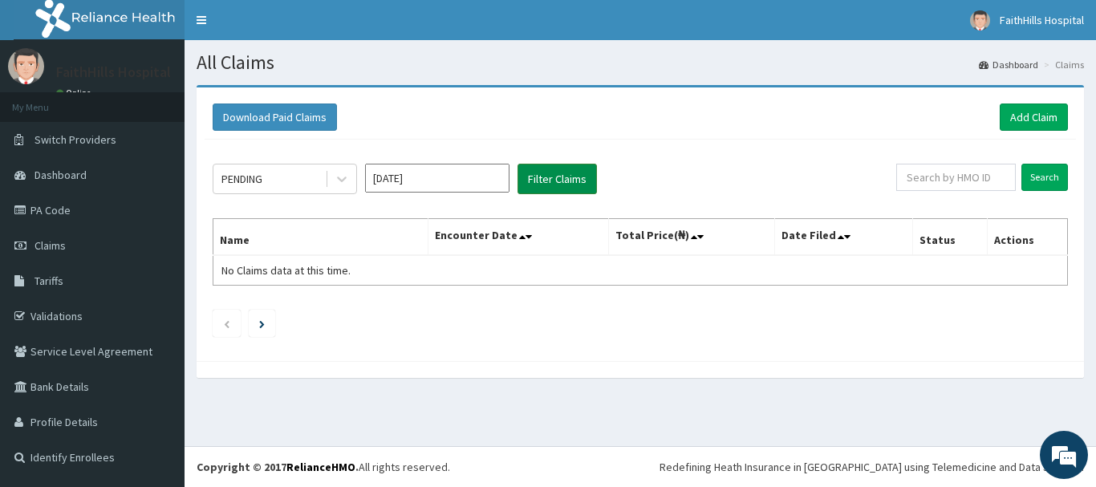
click at [538, 176] on button "Filter Claims" at bounding box center [557, 179] width 79 height 30
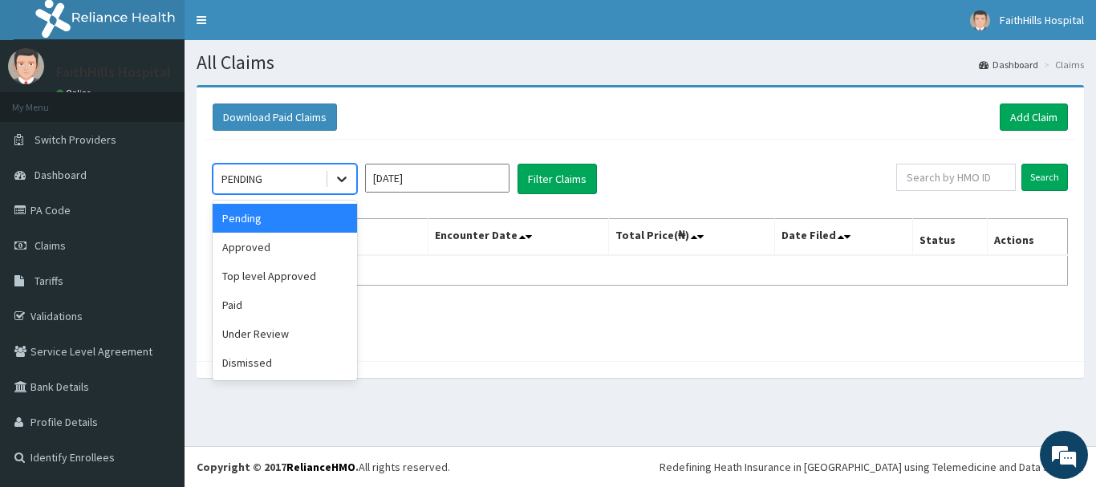
click at [343, 180] on icon at bounding box center [342, 180] width 10 height 6
click at [254, 248] on div "Approved" at bounding box center [285, 247] width 144 height 29
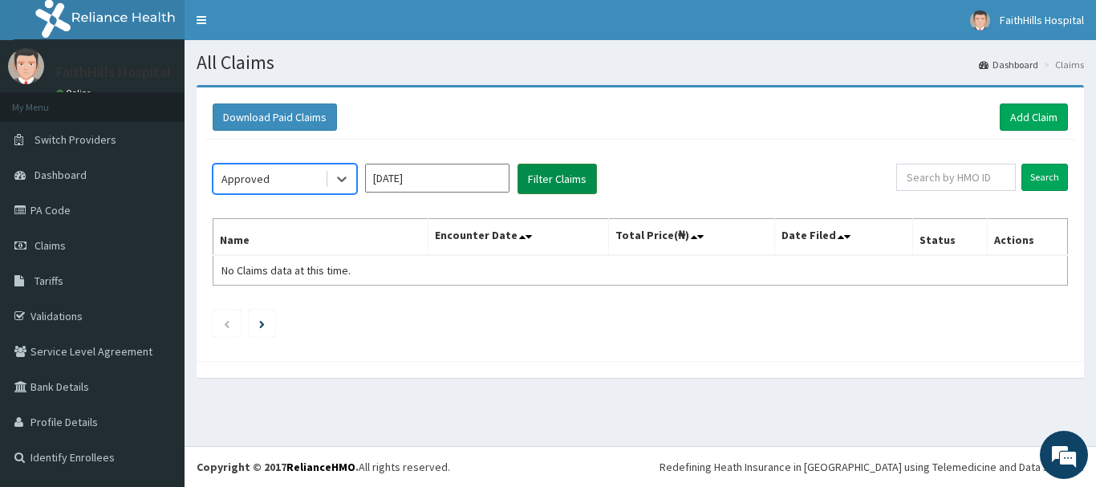
click at [532, 177] on button "Filter Claims" at bounding box center [557, 179] width 79 height 30
click at [563, 178] on button "Filter Claims" at bounding box center [557, 179] width 79 height 30
click at [546, 172] on button "Filter Claims" at bounding box center [557, 179] width 79 height 30
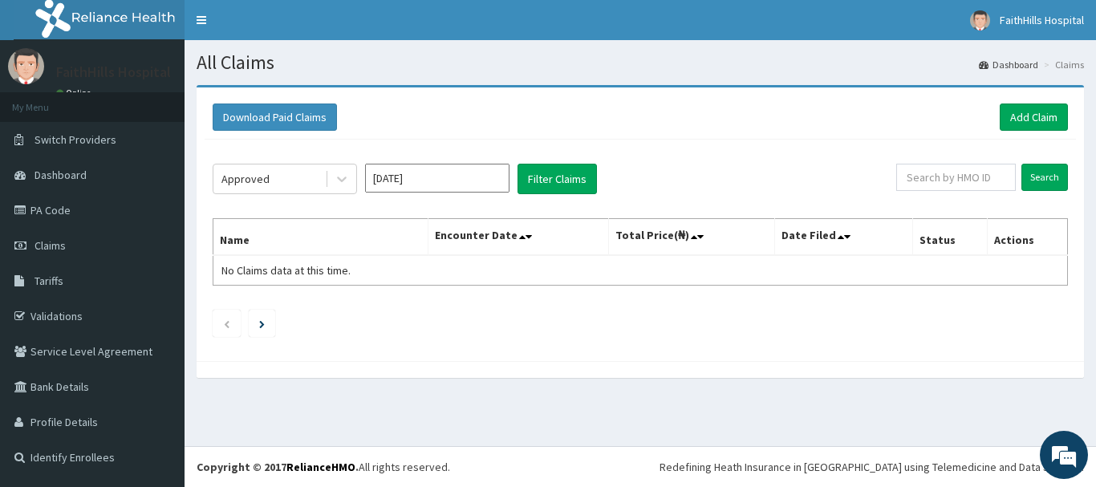
click at [486, 100] on div "Download Paid Claims Add Claim" at bounding box center [641, 117] width 872 height 44
click at [343, 173] on icon at bounding box center [342, 179] width 16 height 16
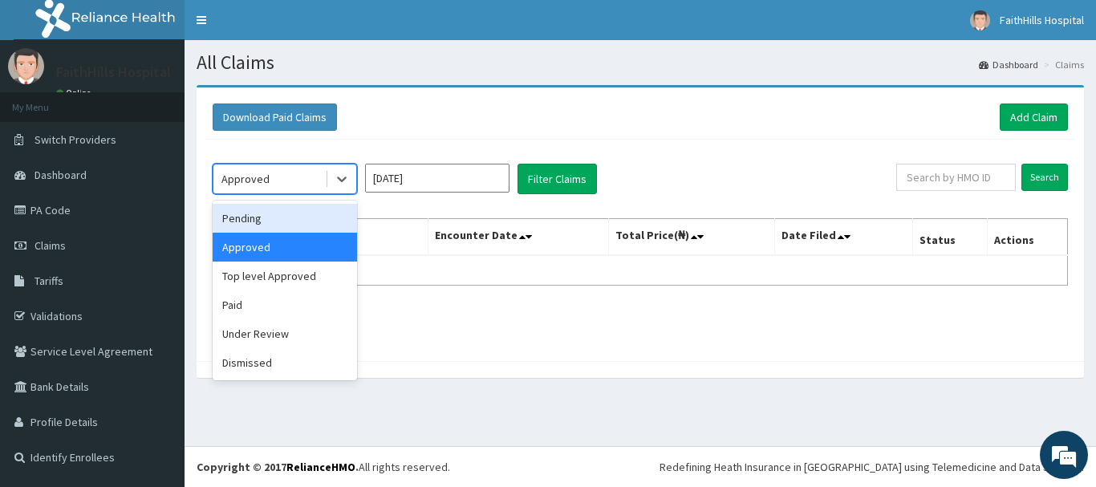
drag, startPoint x: 257, startPoint y: 217, endPoint x: 301, endPoint y: 203, distance: 46.2
click at [258, 216] on div "Pending" at bounding box center [285, 218] width 144 height 29
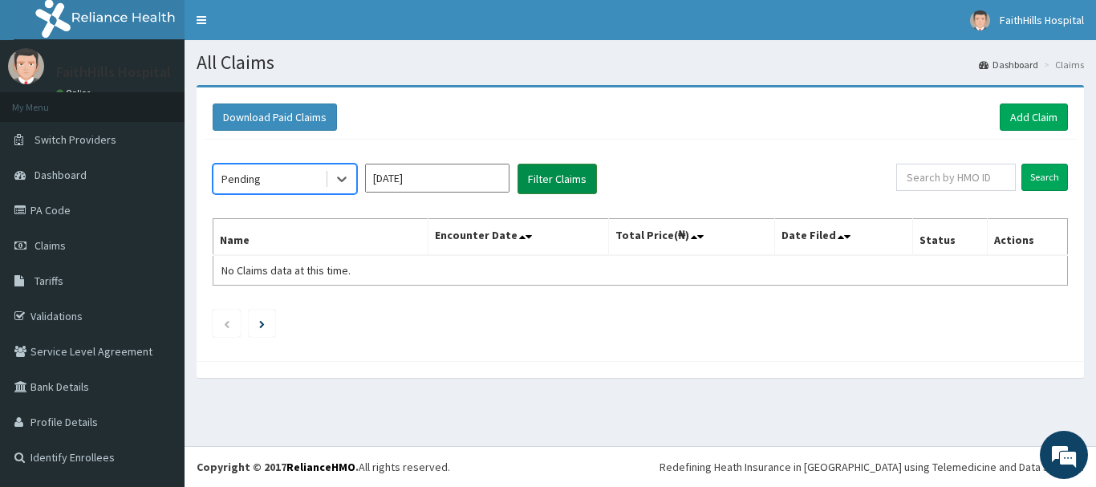
click at [540, 176] on button "Filter Claims" at bounding box center [557, 179] width 79 height 30
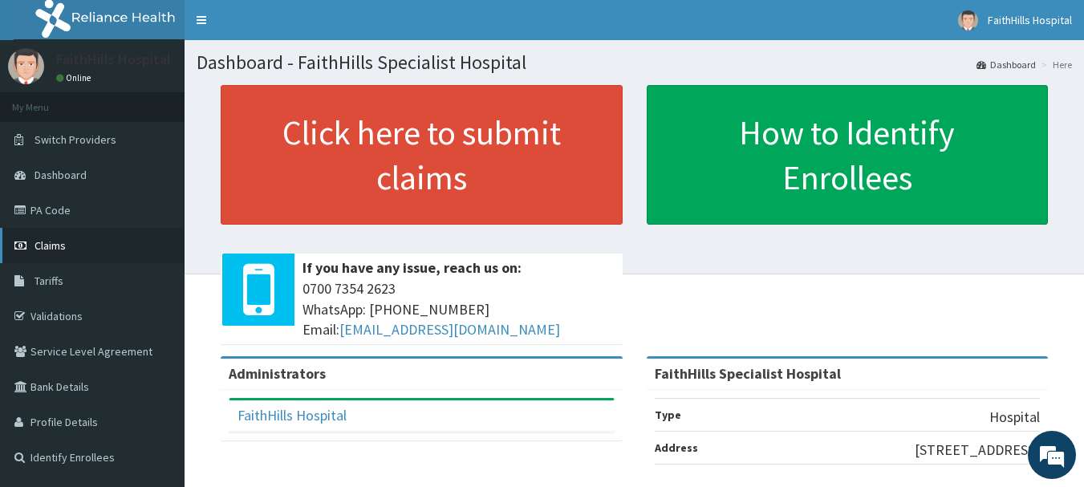
click at [53, 244] on span "Claims" at bounding box center [50, 245] width 31 height 14
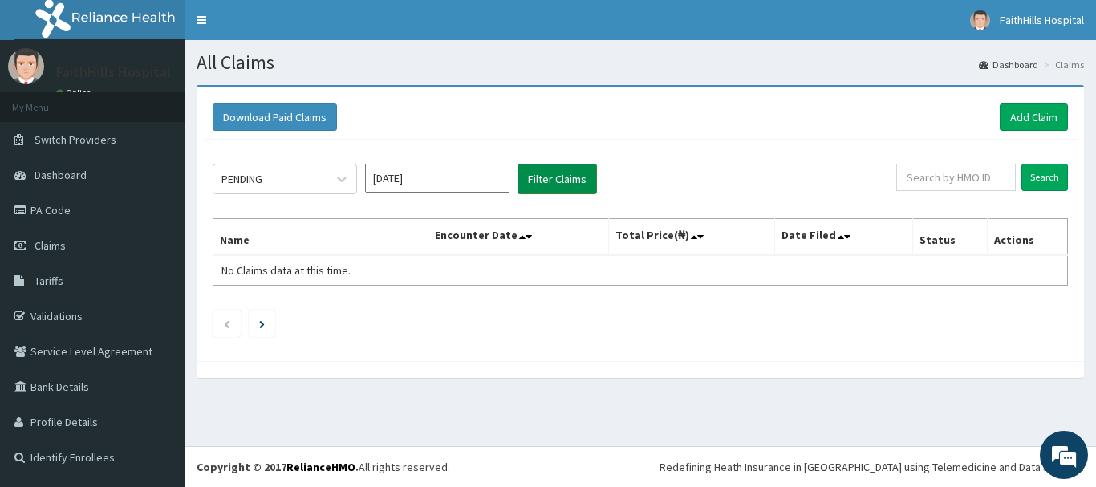
click at [530, 181] on button "Filter Claims" at bounding box center [557, 179] width 79 height 30
click at [550, 181] on button "Filter Claims" at bounding box center [557, 179] width 79 height 30
click at [478, 179] on input "[DATE]" at bounding box center [437, 178] width 144 height 29
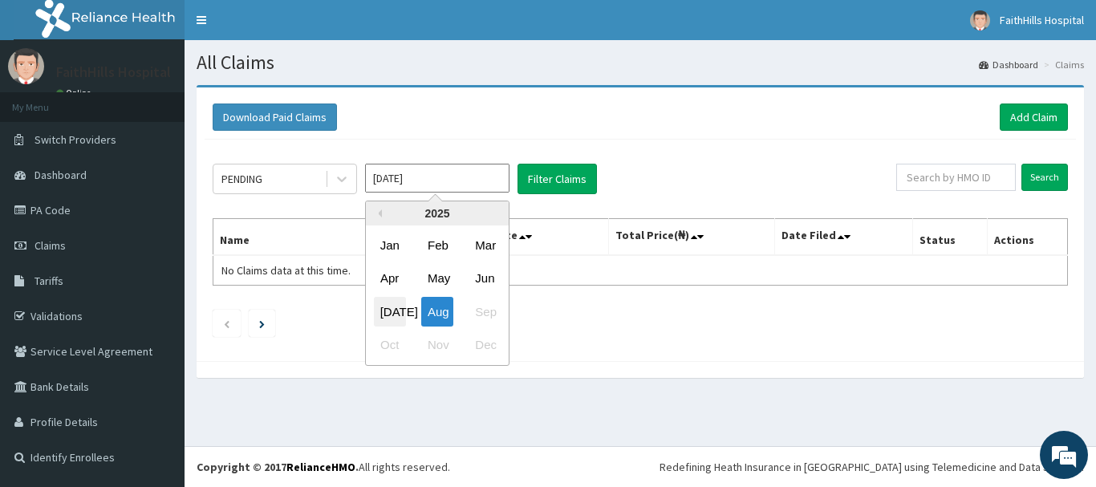
click at [386, 311] on div "[DATE]" at bounding box center [390, 312] width 32 height 30
type input "[DATE]"
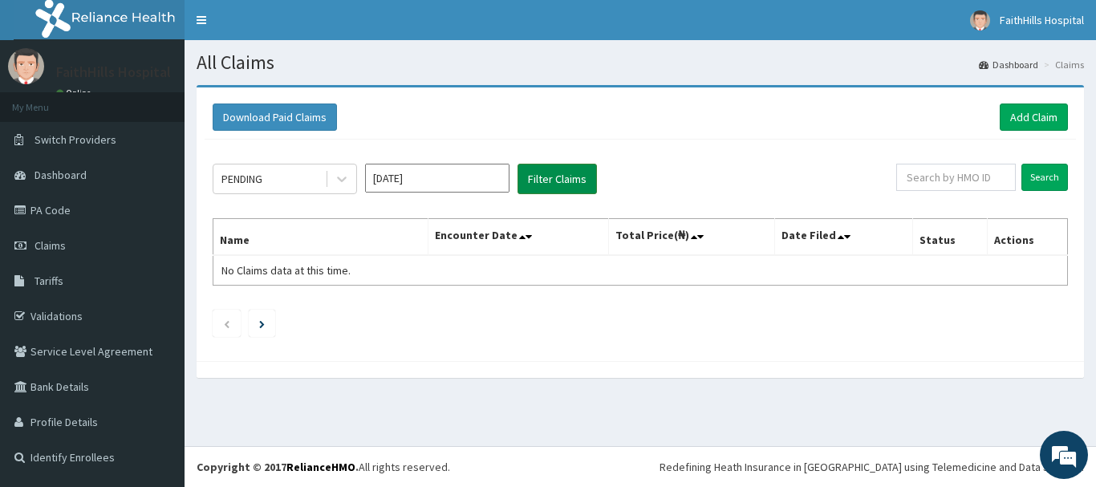
click at [560, 180] on button "Filter Claims" at bounding box center [557, 179] width 79 height 30
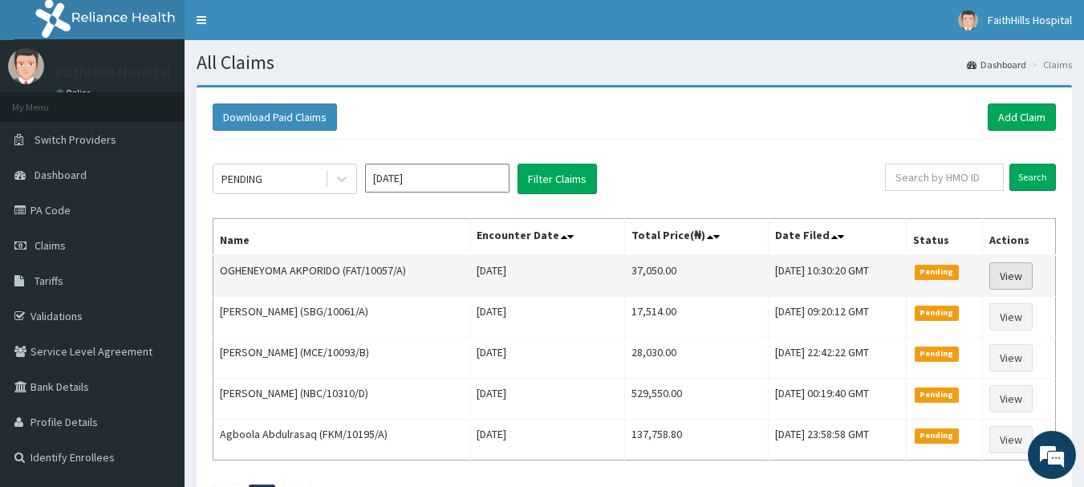
click at [1013, 276] on link "View" at bounding box center [1010, 275] width 43 height 27
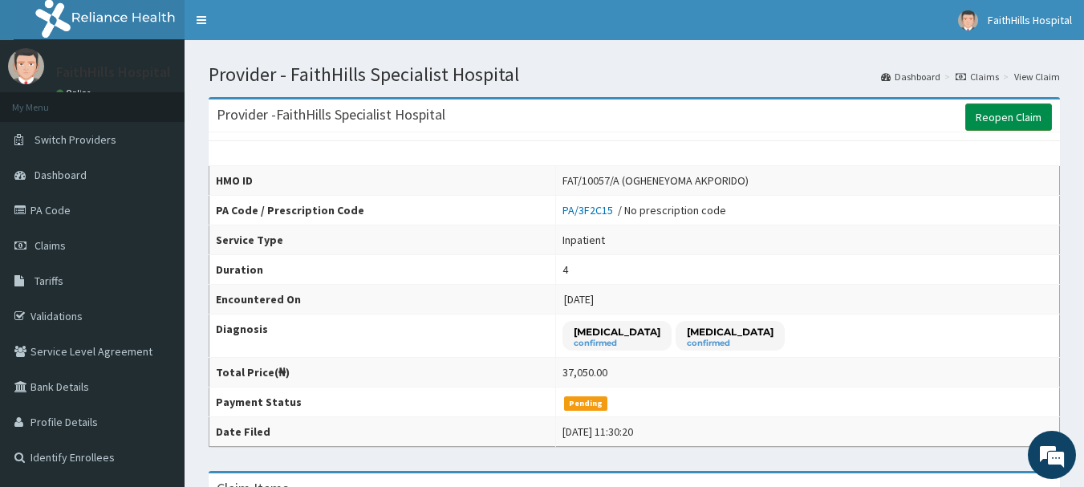
click at [998, 112] on link "Reopen Claim" at bounding box center [1008, 117] width 87 height 27
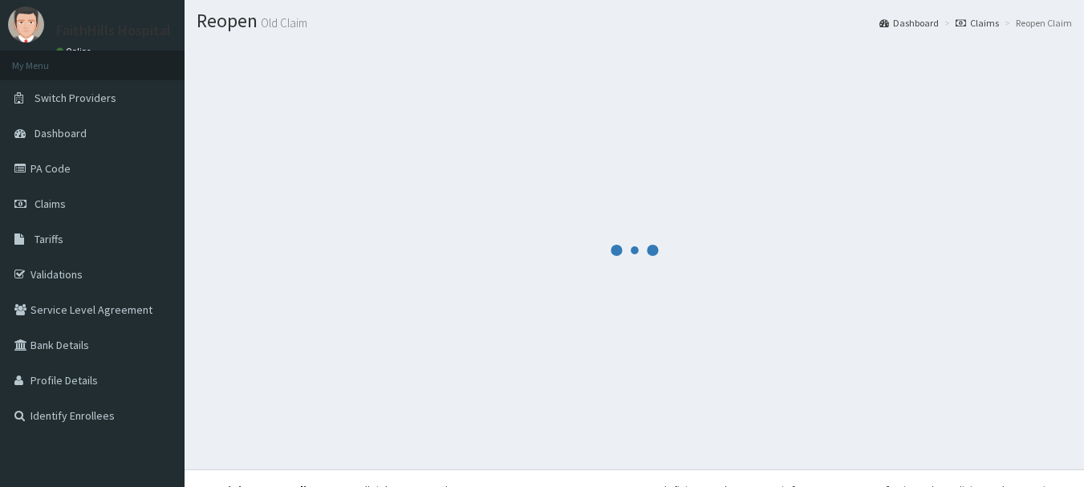
scroll to position [65, 0]
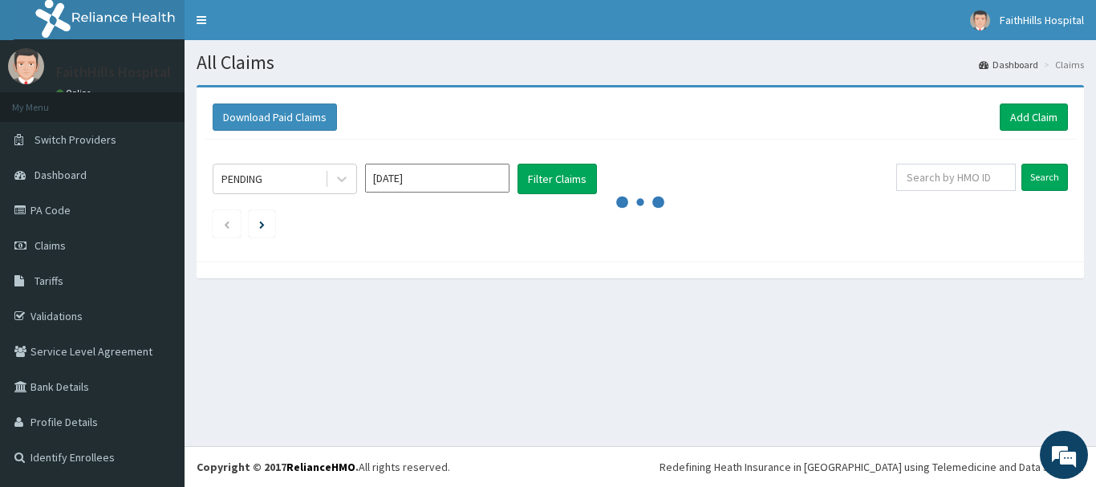
click at [478, 180] on input "[DATE]" at bounding box center [437, 178] width 144 height 29
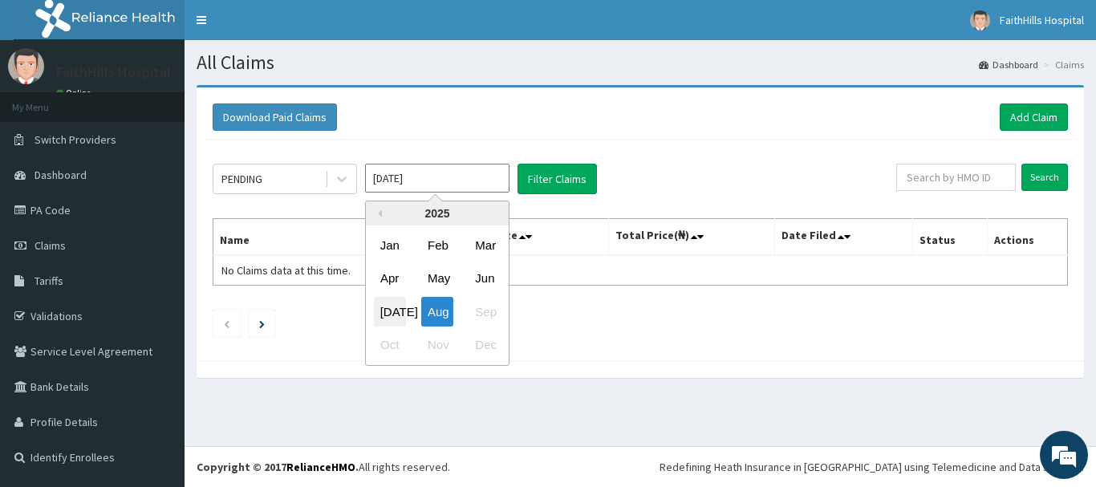
click at [393, 304] on div "[DATE]" at bounding box center [390, 312] width 32 height 30
type input "[DATE]"
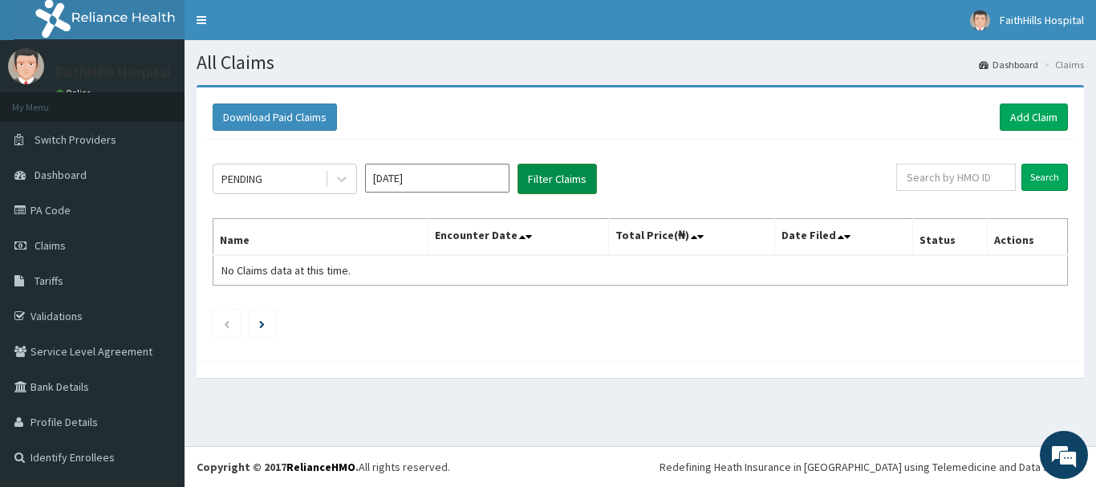
click at [545, 175] on button "Filter Claims" at bounding box center [557, 179] width 79 height 30
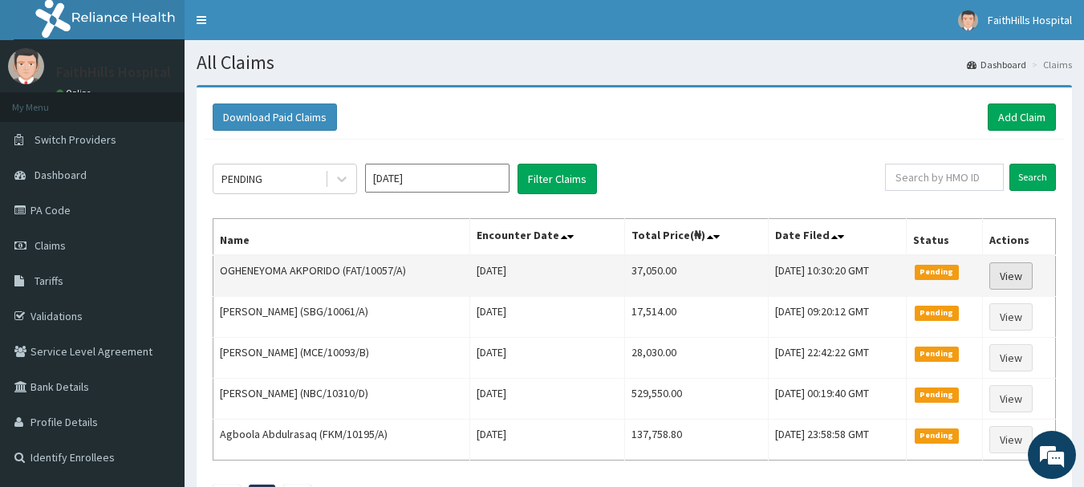
click at [1013, 279] on link "View" at bounding box center [1010, 275] width 43 height 27
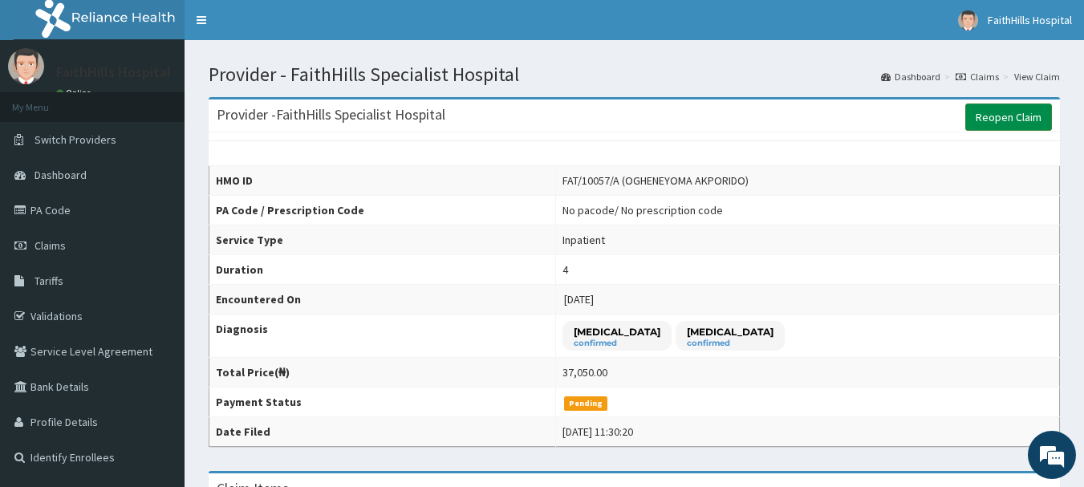
click at [1002, 117] on link "Reopen Claim" at bounding box center [1008, 117] width 87 height 27
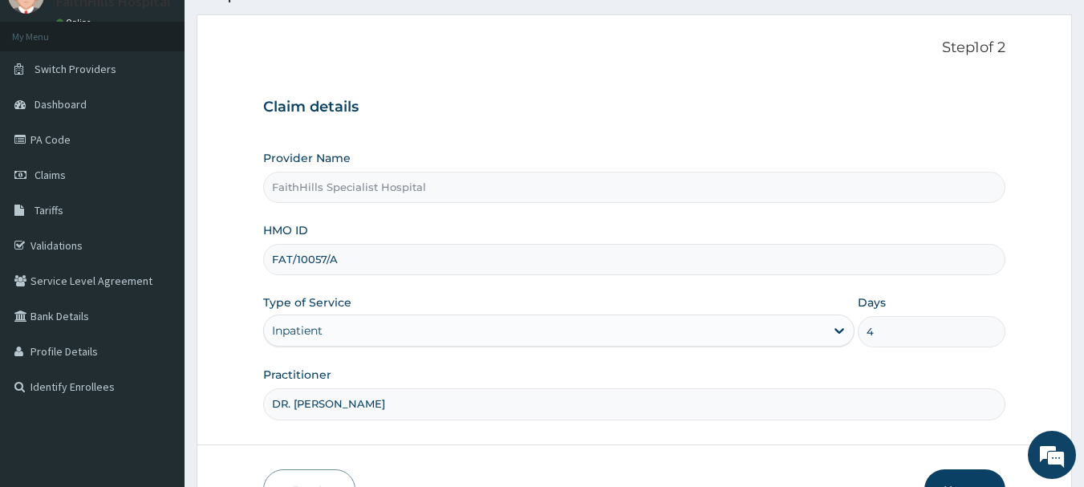
scroll to position [161, 0]
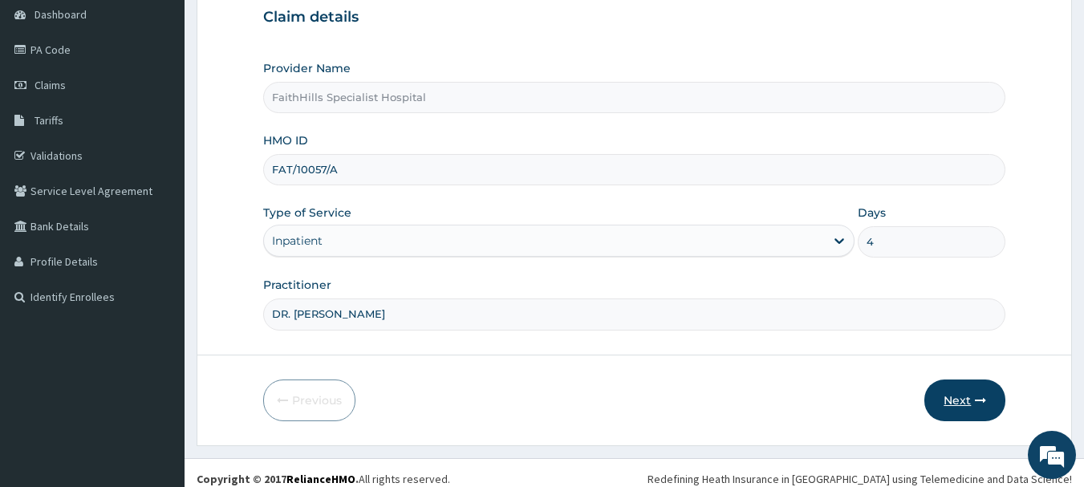
click at [954, 397] on button "Next" at bounding box center [964, 401] width 81 height 42
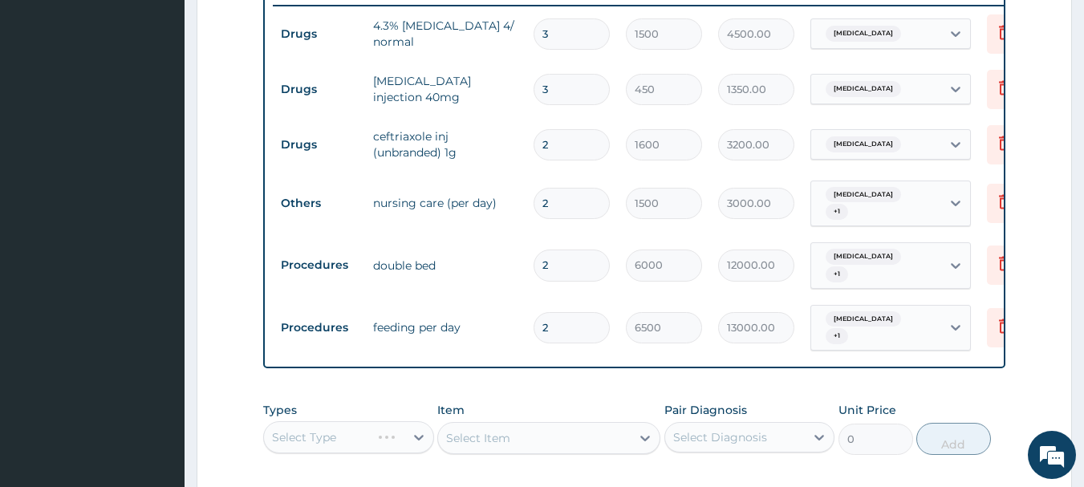
scroll to position [794, 0]
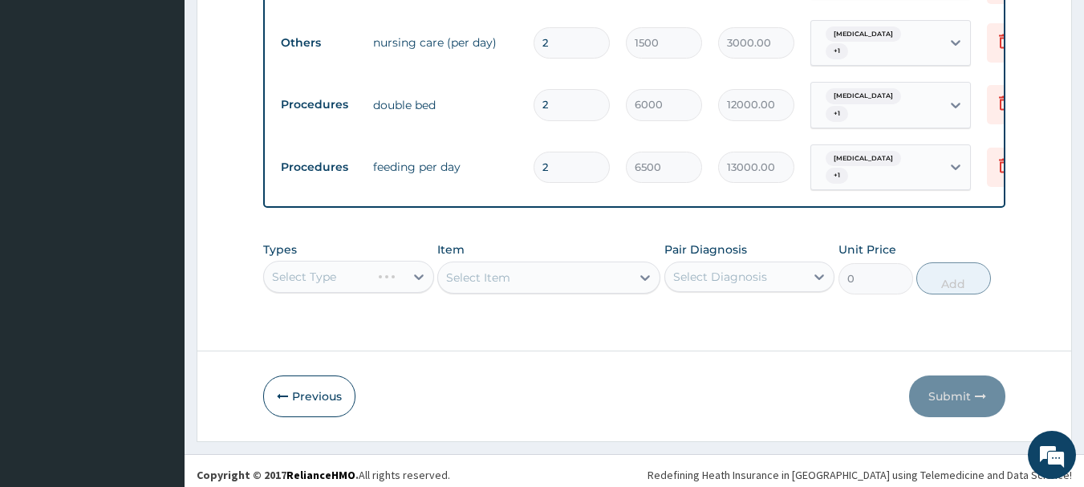
click at [412, 273] on div "Select Type" at bounding box center [348, 277] width 171 height 32
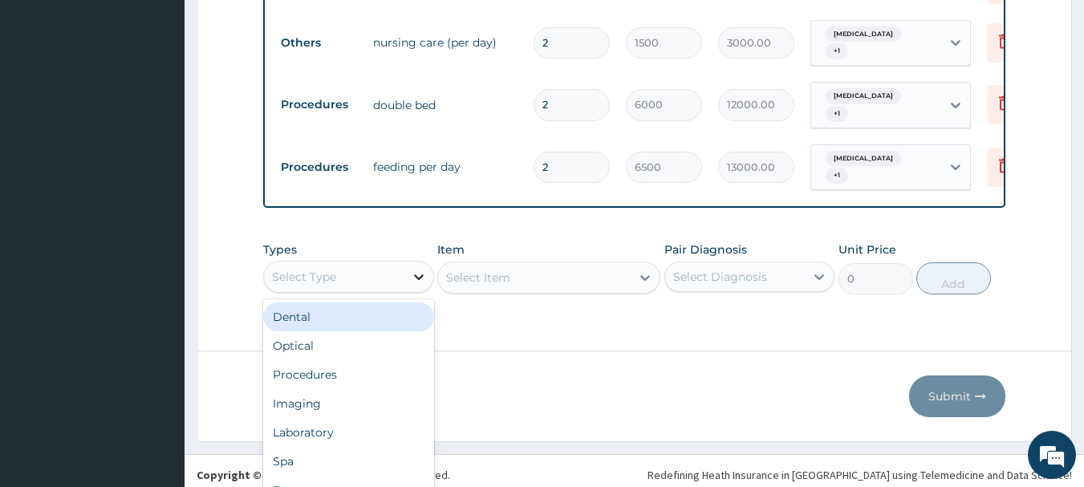
scroll to position [45, 0]
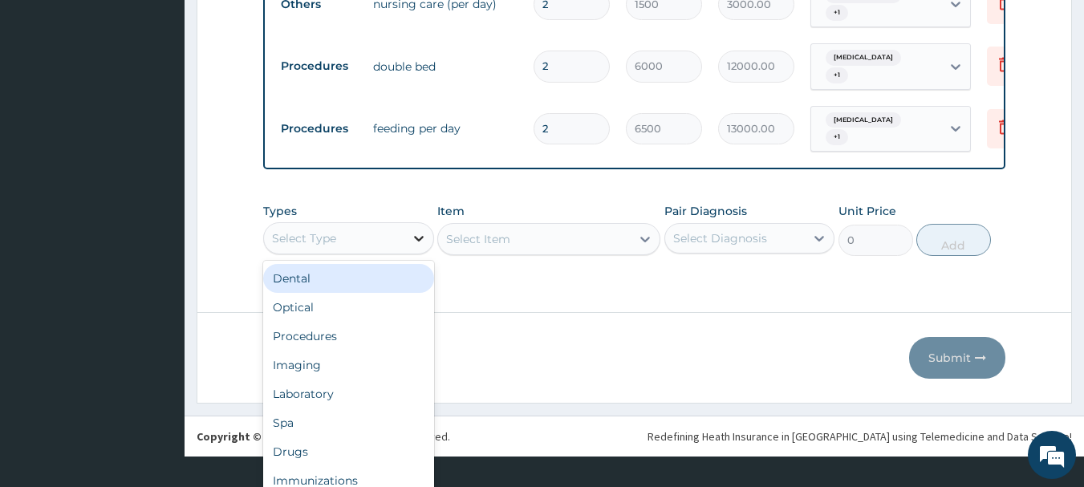
click at [418, 254] on div "option Dental focused, 1 of 10. 10 results available. Use Up and Down to choose…" at bounding box center [348, 238] width 171 height 32
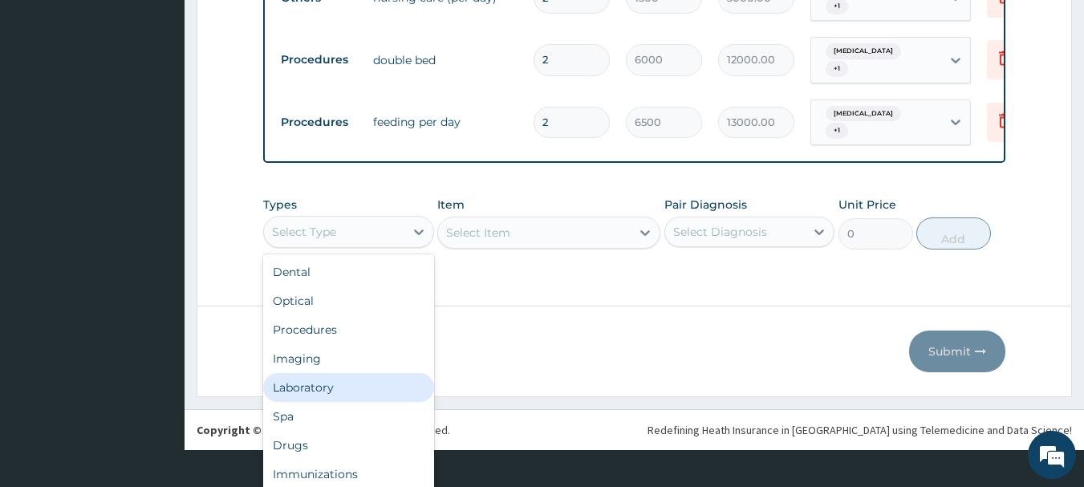
click at [313, 378] on div "Laboratory" at bounding box center [348, 387] width 171 height 29
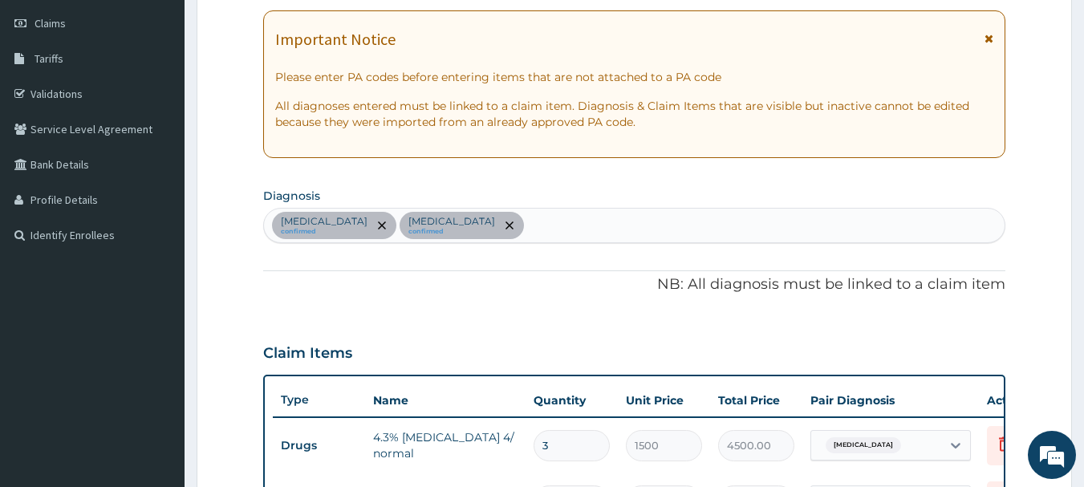
scroll to position [313, 0]
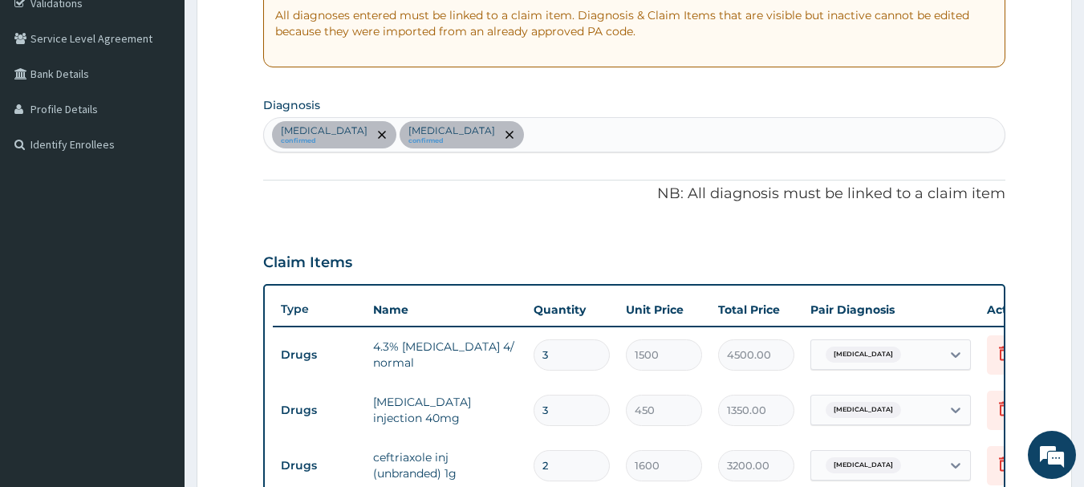
click at [472, 136] on div "[MEDICAL_DATA] confirmed [MEDICAL_DATA] confirmed" at bounding box center [635, 135] width 742 height 34
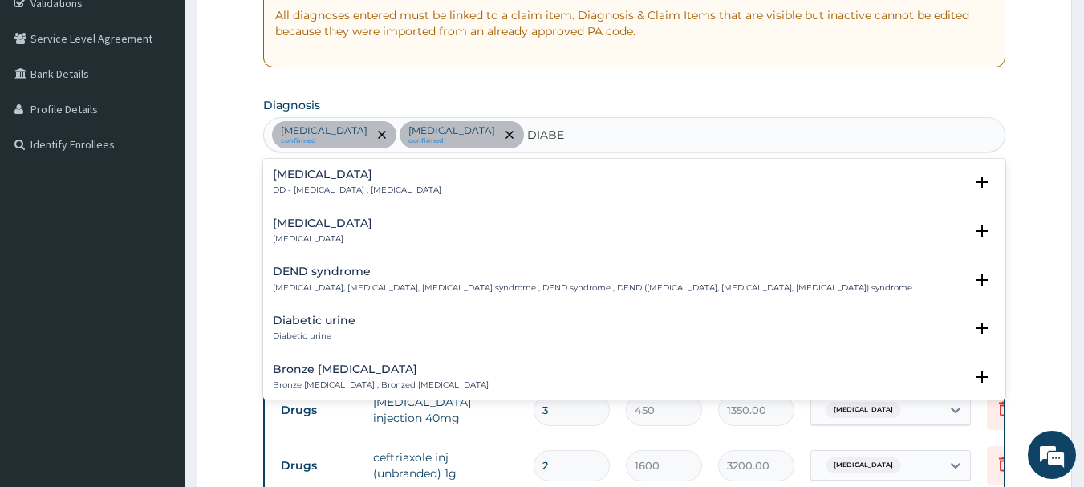
scroll to position [80, 0]
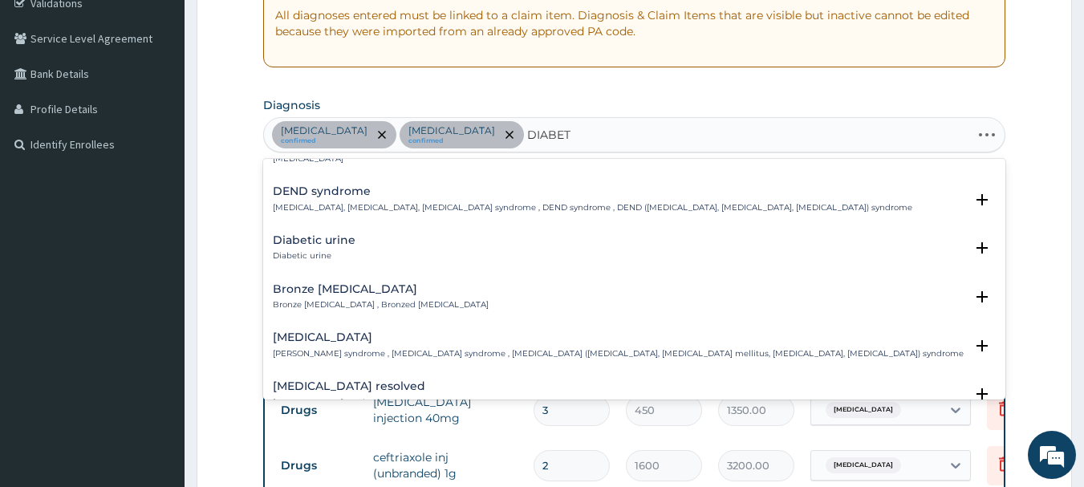
type input "DIABETE"
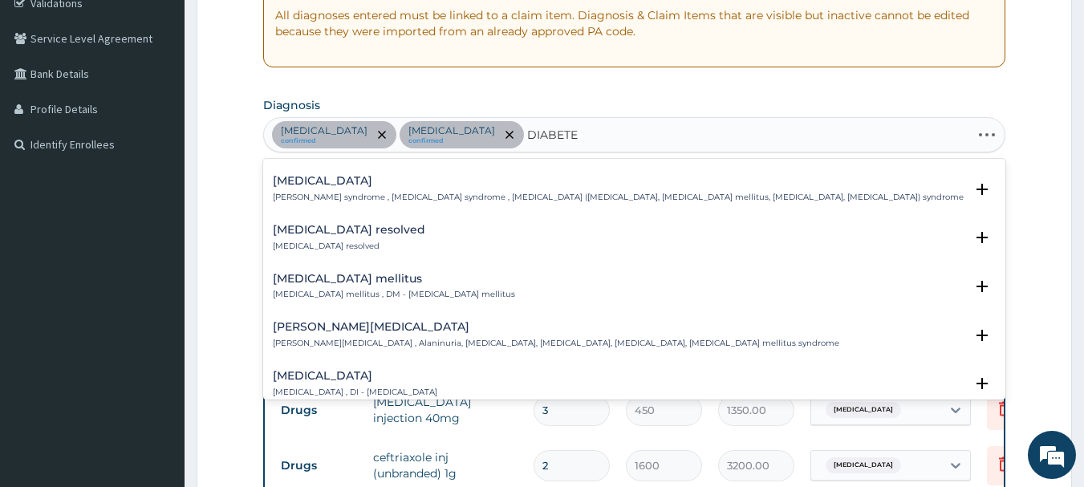
scroll to position [241, 0]
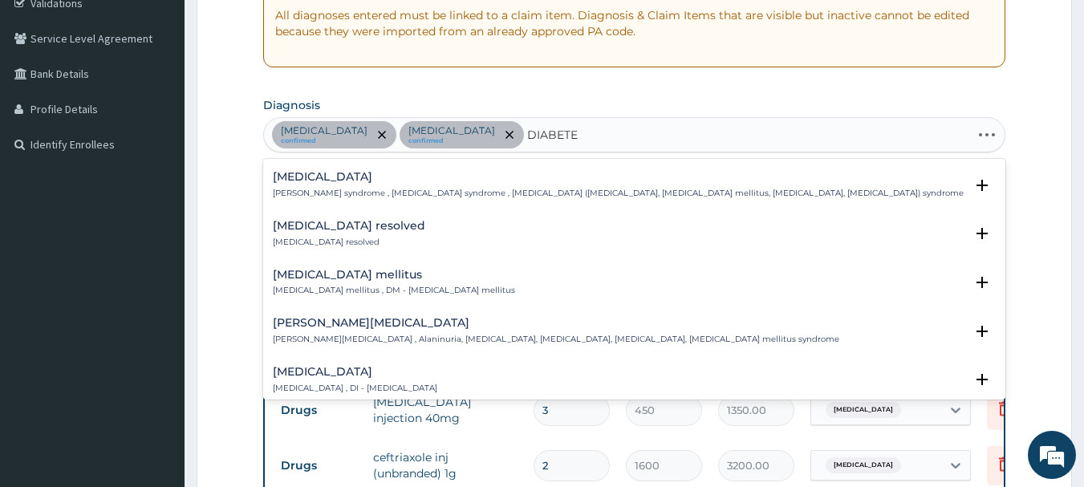
click at [372, 279] on h4 "[MEDICAL_DATA] mellitus" at bounding box center [394, 275] width 242 height 12
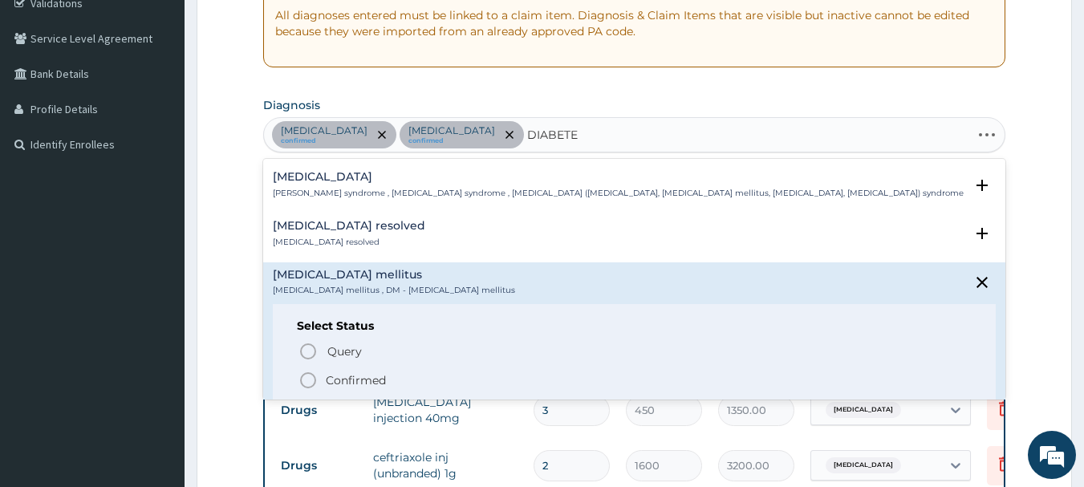
click at [309, 376] on icon "status option filled" at bounding box center [308, 380] width 19 height 19
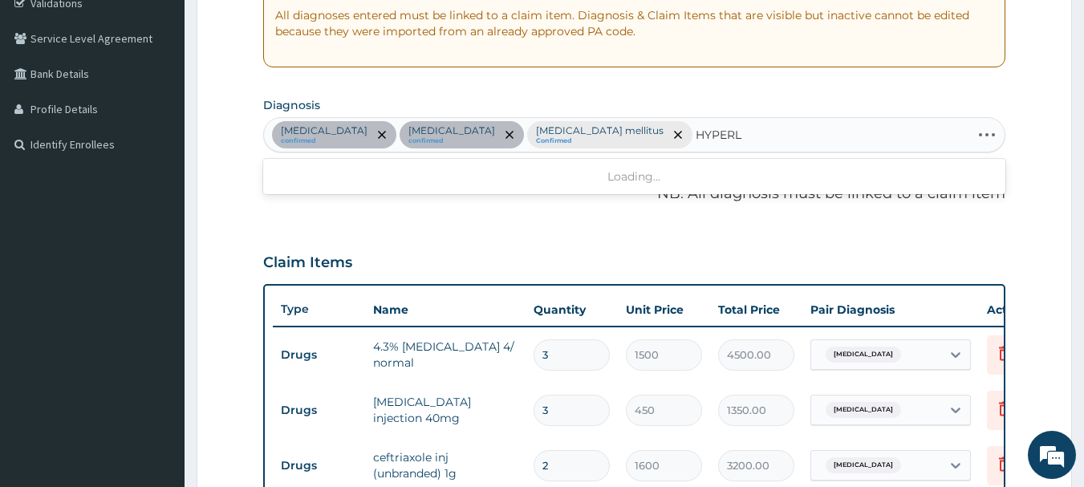
type input "HYPERLI"
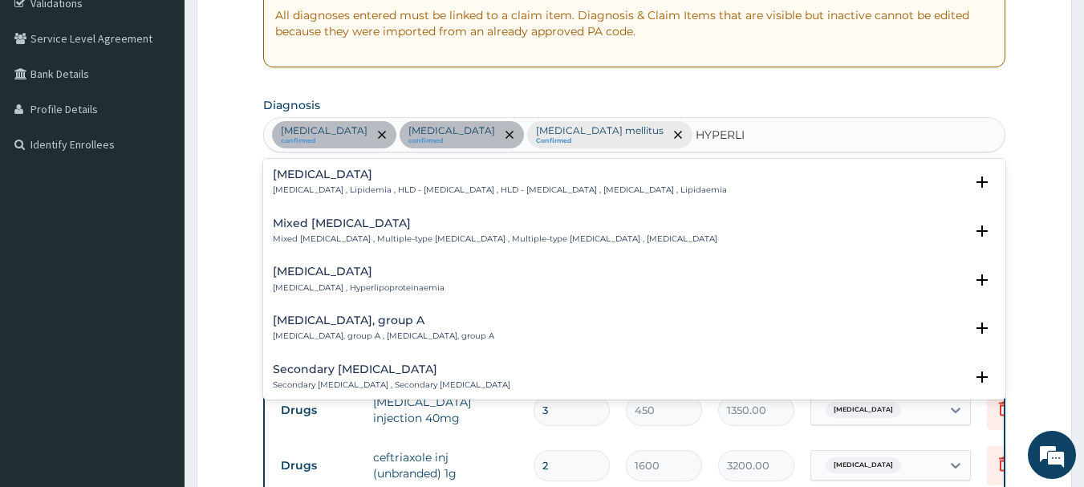
click at [333, 188] on p "Hyperlipidemia , Lipidemia , HLD - Hyperlipidemia , HLD - Hyperlipidaemia , Hyp…" at bounding box center [500, 190] width 454 height 11
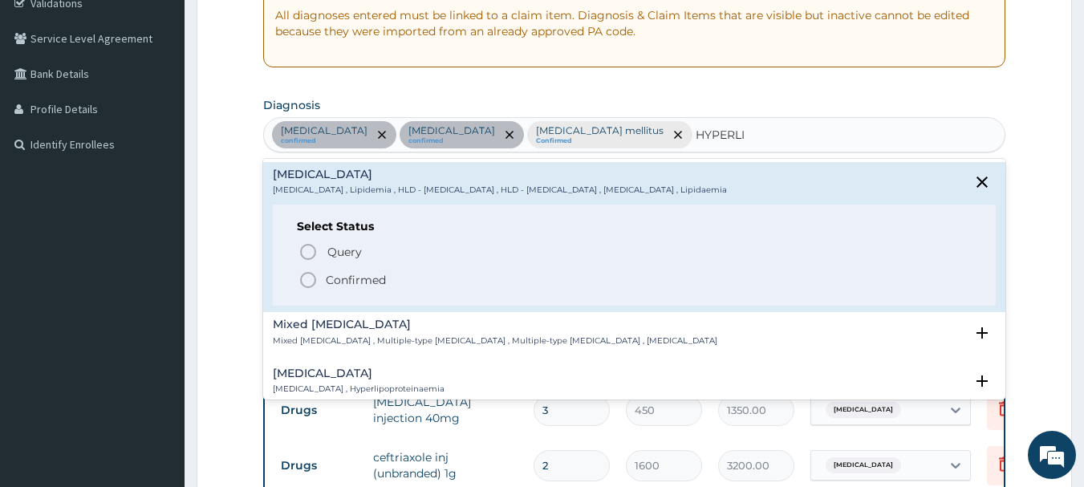
click at [308, 279] on icon "status option filled" at bounding box center [308, 279] width 19 height 19
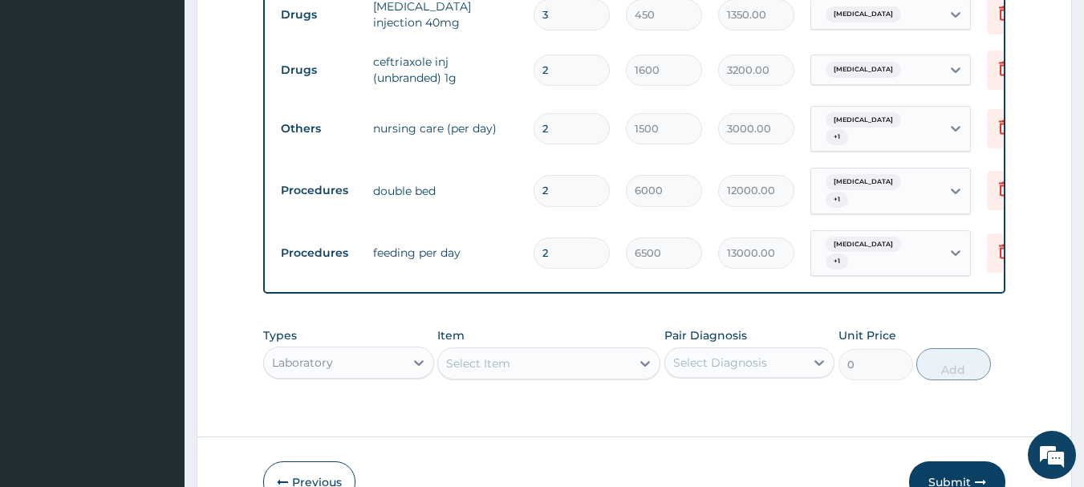
scroll to position [794, 0]
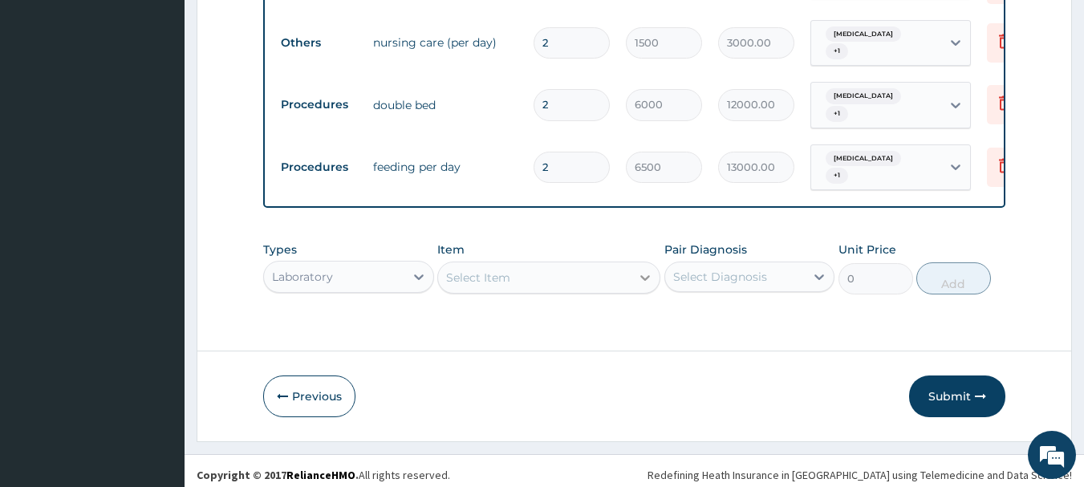
click at [641, 272] on div "Types Laboratory Item Select Item Pair Diagnosis Select Diagnosis Unit Price 0 …" at bounding box center [634, 268] width 743 height 69
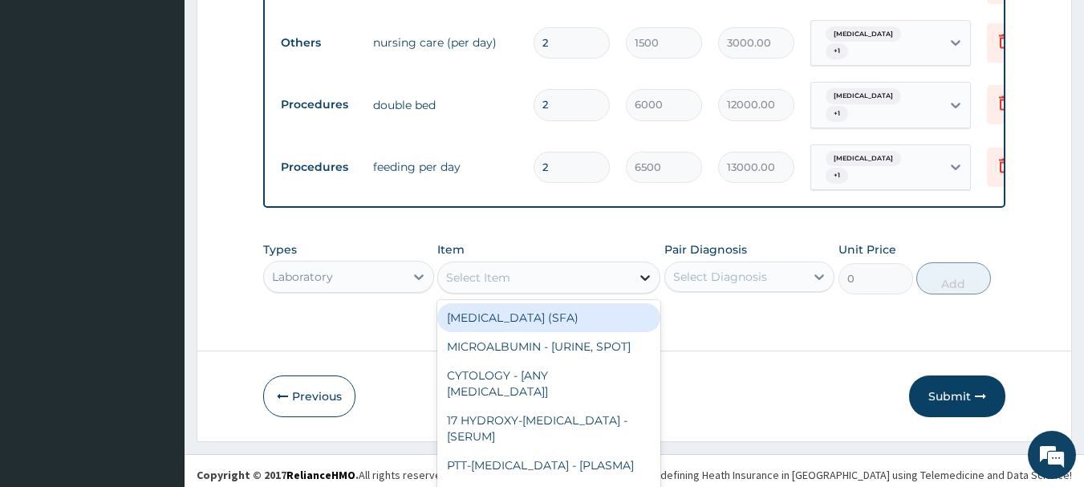
scroll to position [46, 0]
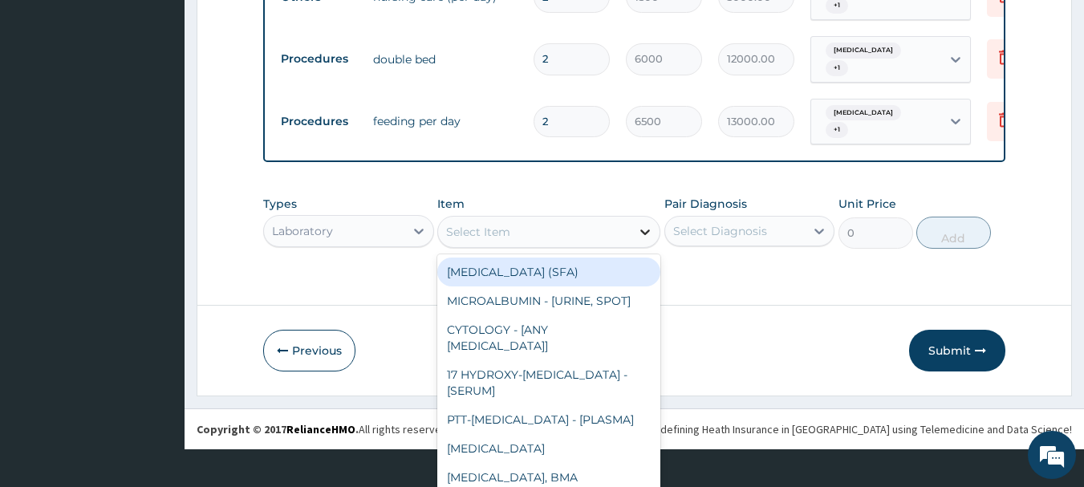
type input "S"
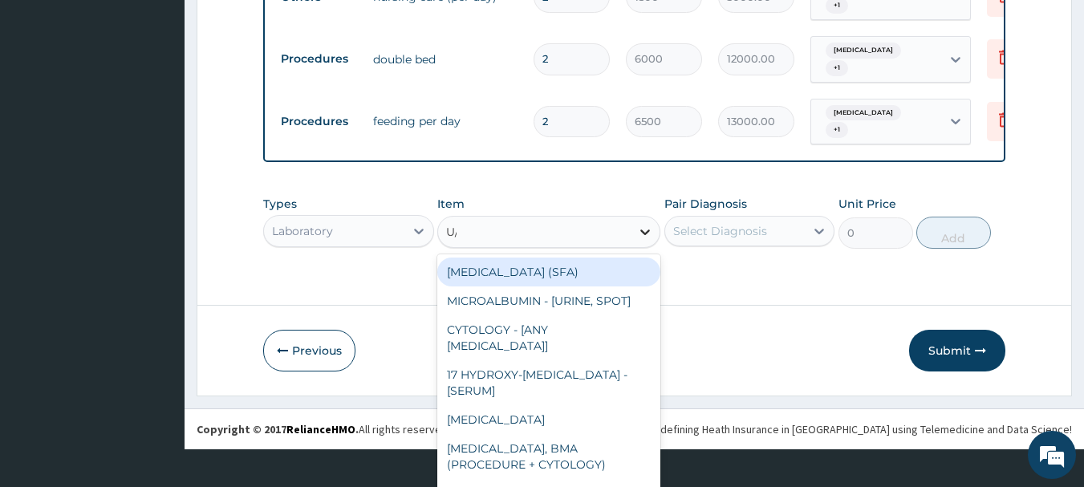
scroll to position [0, 0]
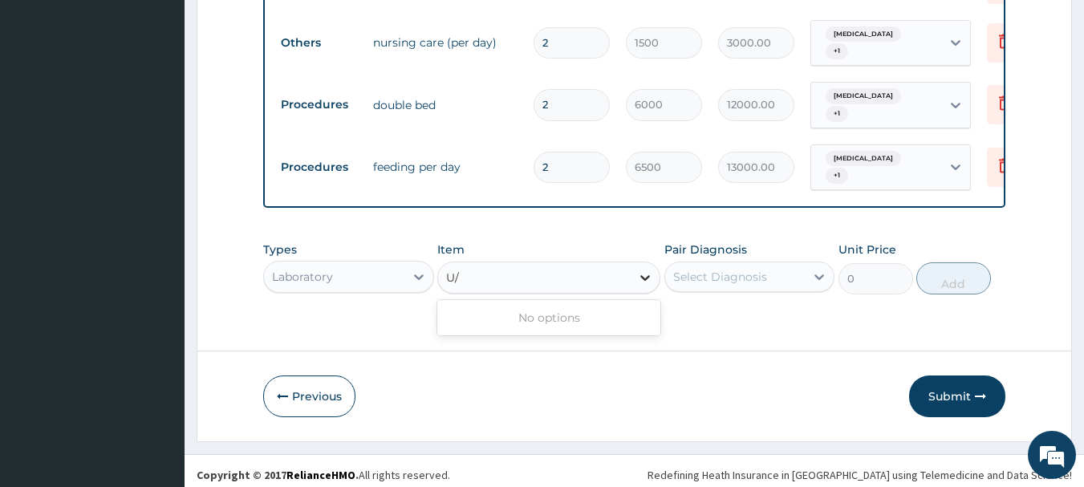
type input "U"
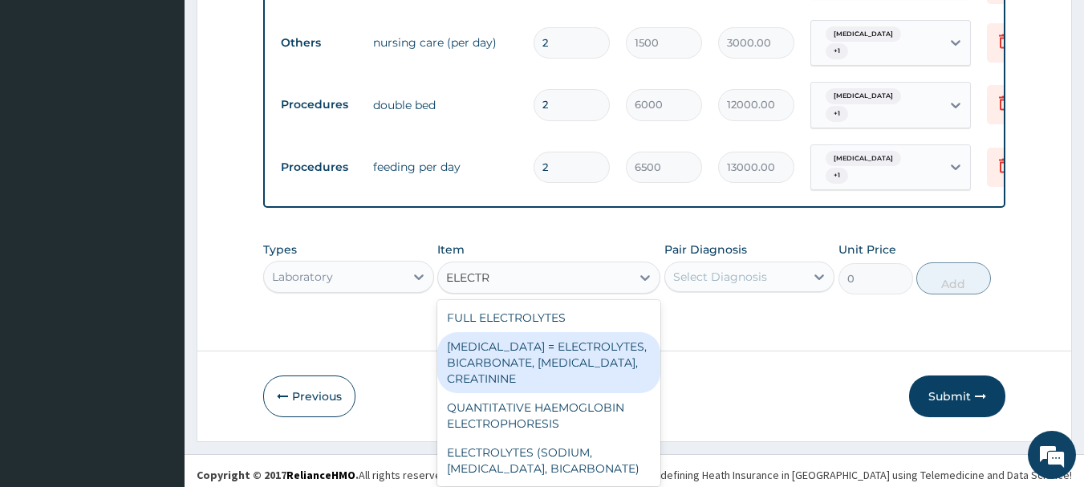
type input "ELECTRO"
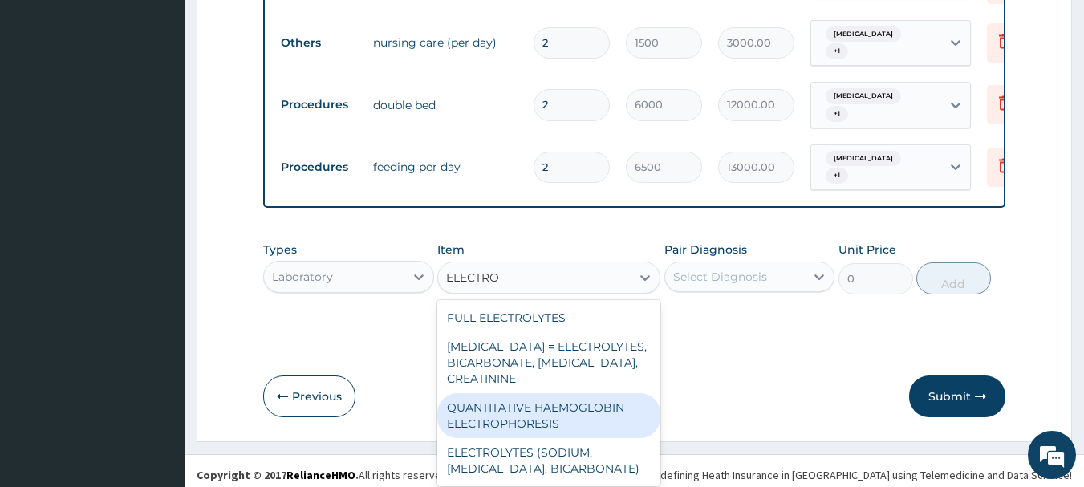
scroll to position [7, 0]
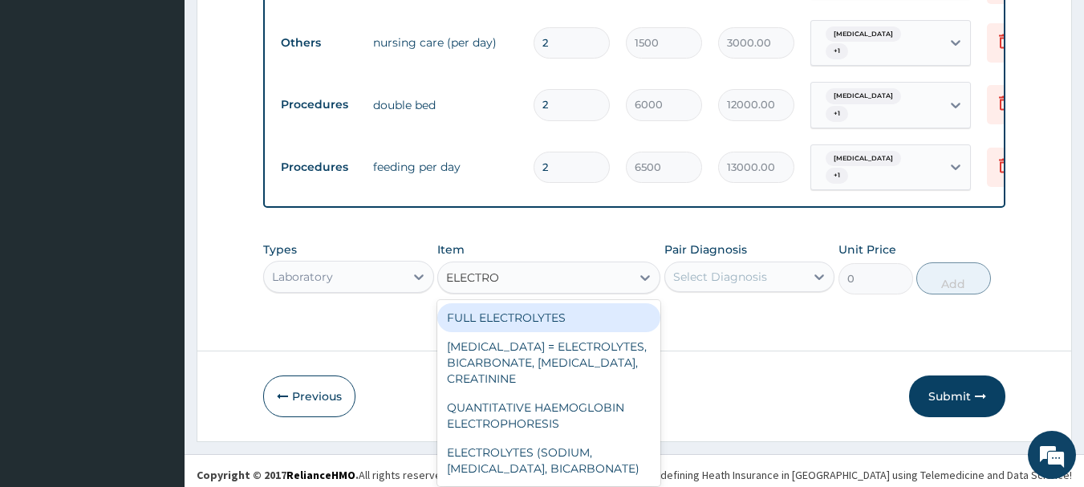
click at [511, 303] on div "FULL ELECTROLYTES" at bounding box center [548, 317] width 223 height 29
type input "8125"
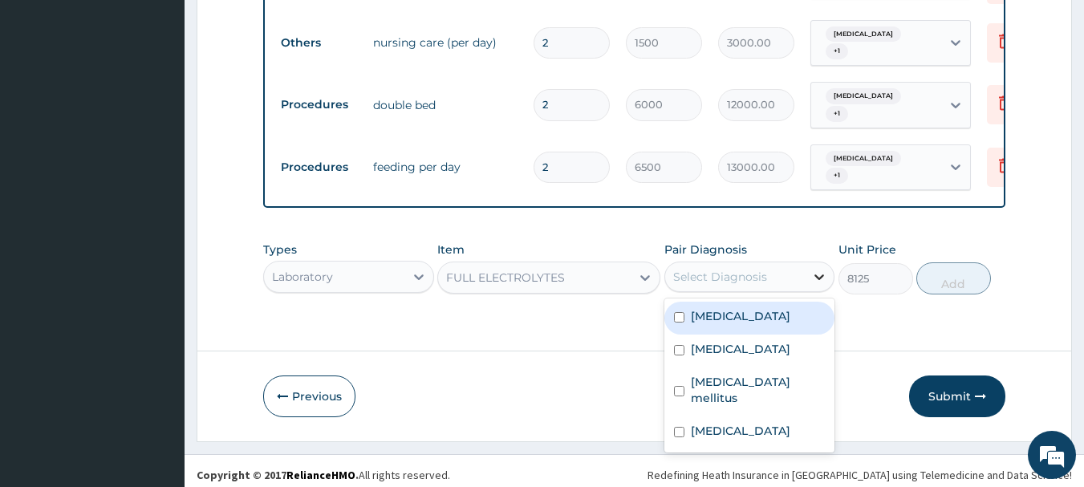
click at [819, 274] on icon at bounding box center [820, 277] width 10 height 6
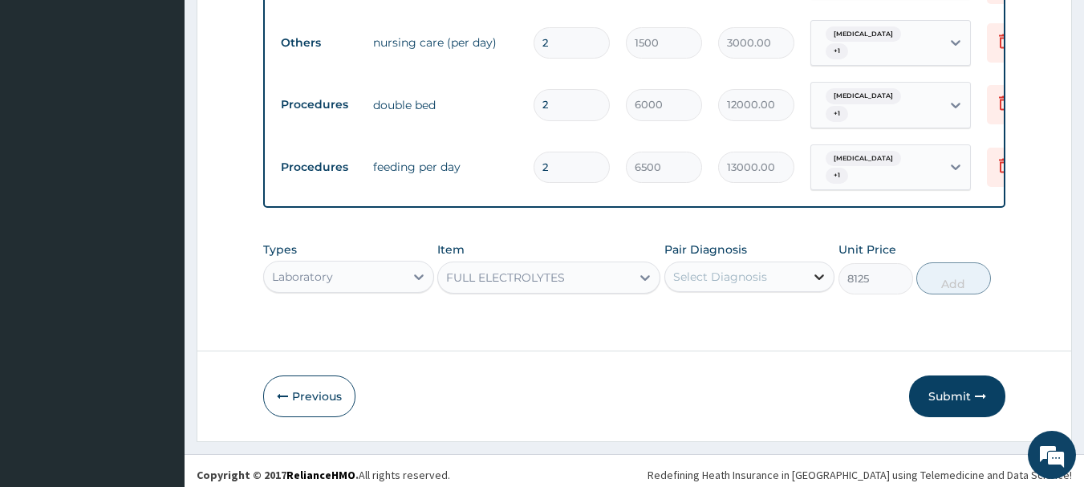
click at [817, 274] on icon at bounding box center [820, 277] width 10 height 6
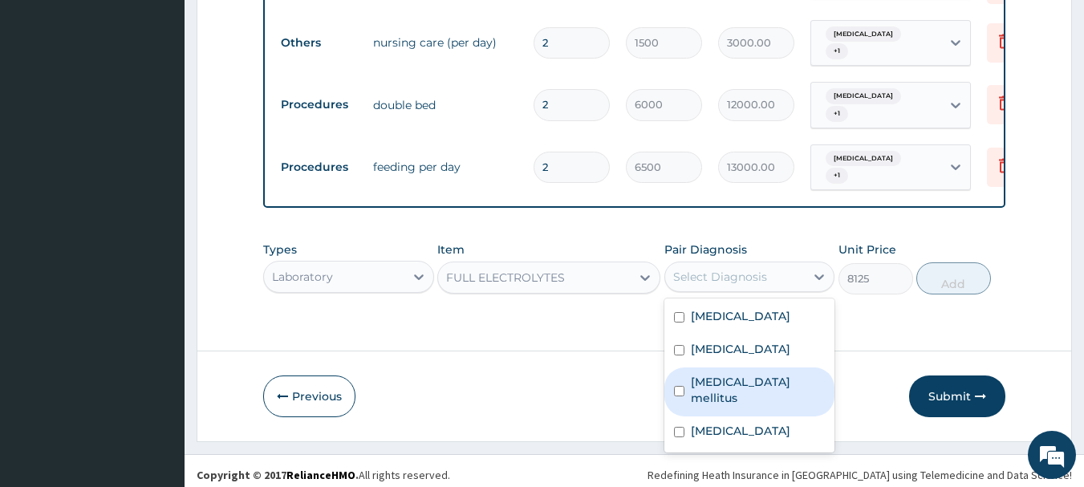
click at [701, 374] on label "Diabetes mellitus" at bounding box center [758, 390] width 135 height 32
checkbox input "true"
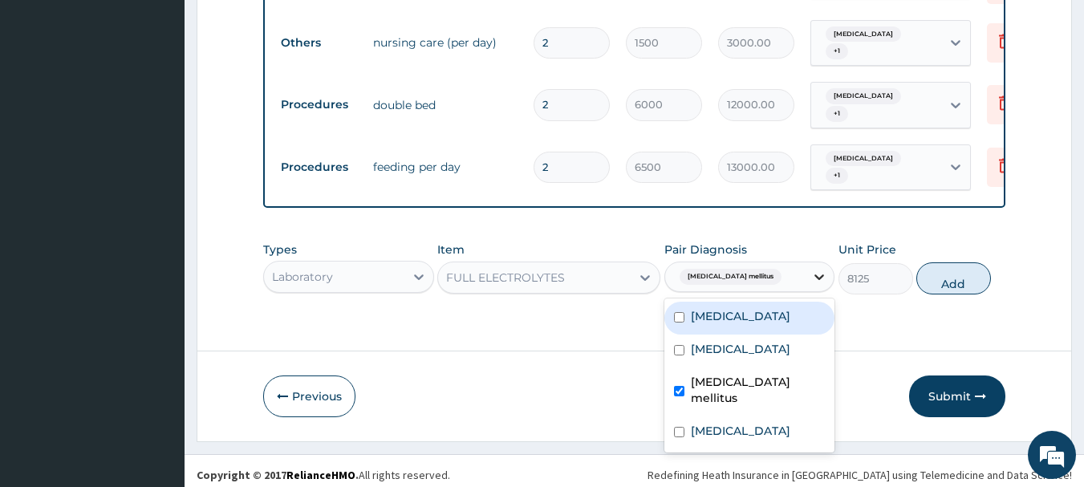
click at [815, 269] on icon at bounding box center [819, 277] width 16 height 16
click at [813, 276] on icon at bounding box center [819, 277] width 16 height 16
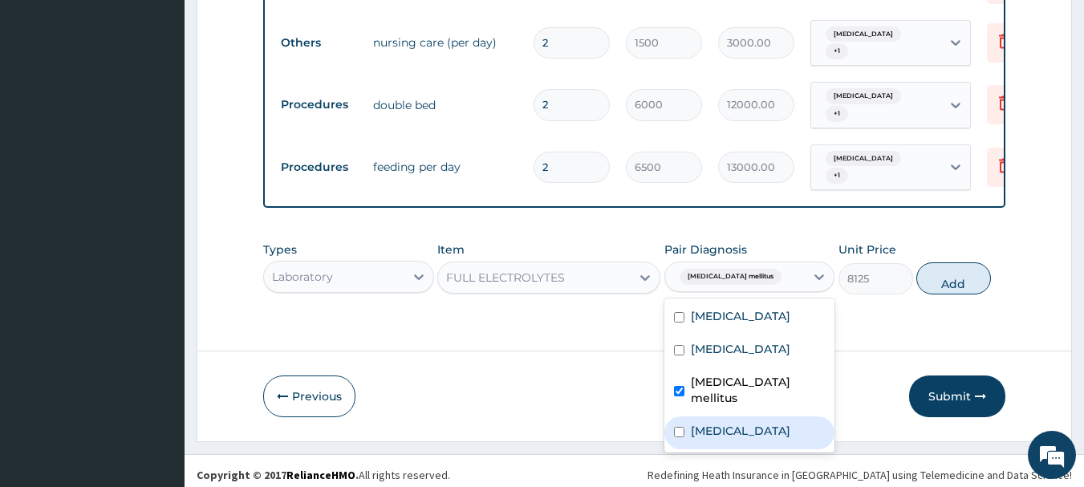
click at [679, 427] on input "checkbox" at bounding box center [679, 432] width 10 height 10
checkbox input "true"
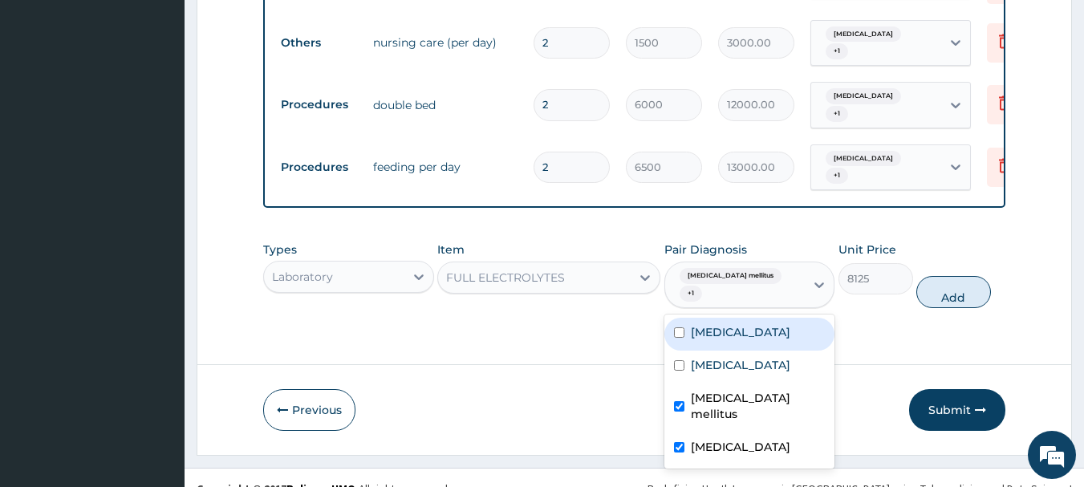
click at [950, 278] on button "Add" at bounding box center [953, 292] width 75 height 32
type input "0"
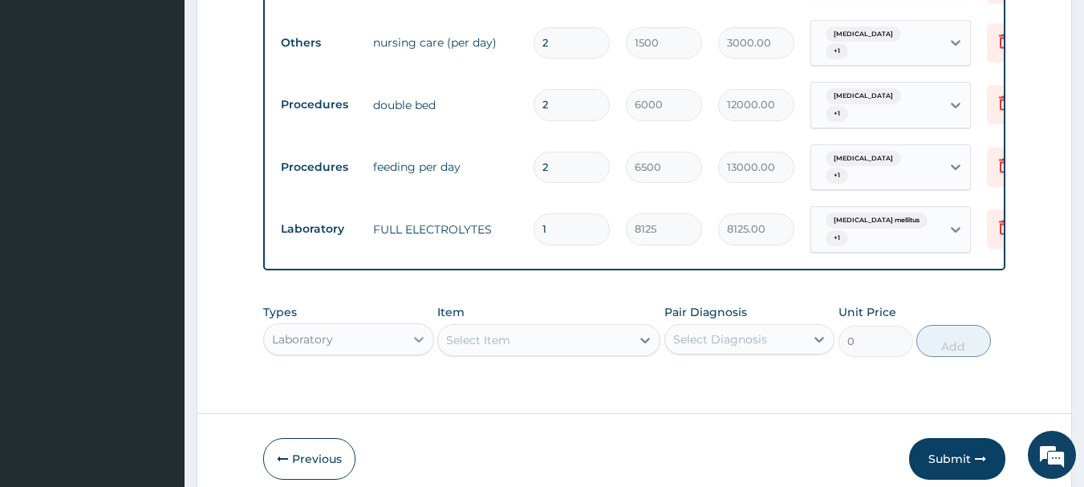
click at [421, 331] on div "Laboratory" at bounding box center [348, 339] width 171 height 32
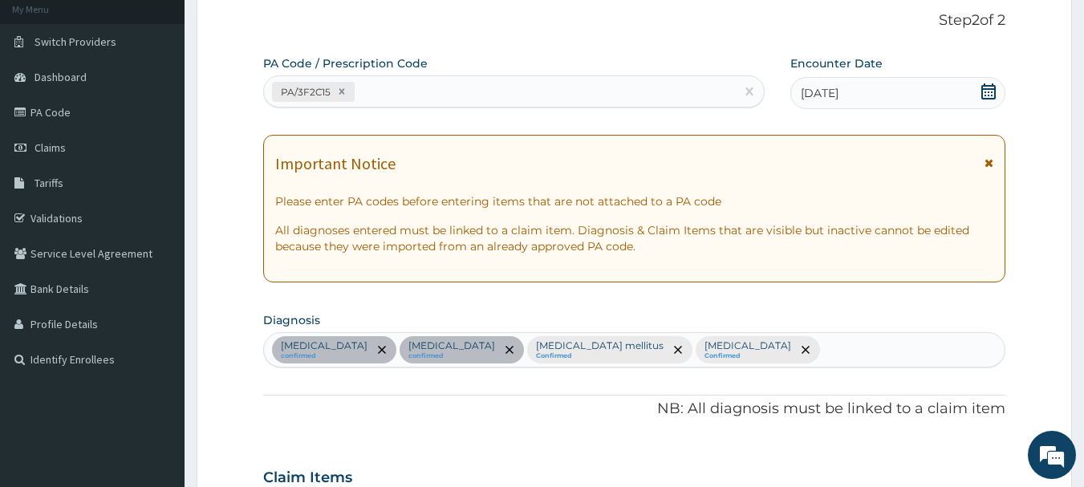
scroll to position [96, 0]
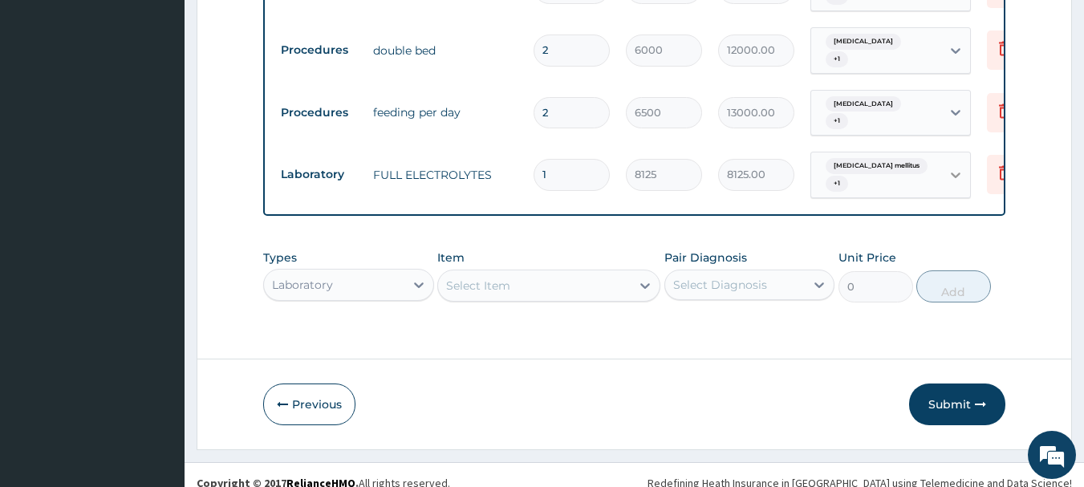
scroll to position [850, 0]
click at [642, 275] on div "Select Item" at bounding box center [548, 285] width 223 height 32
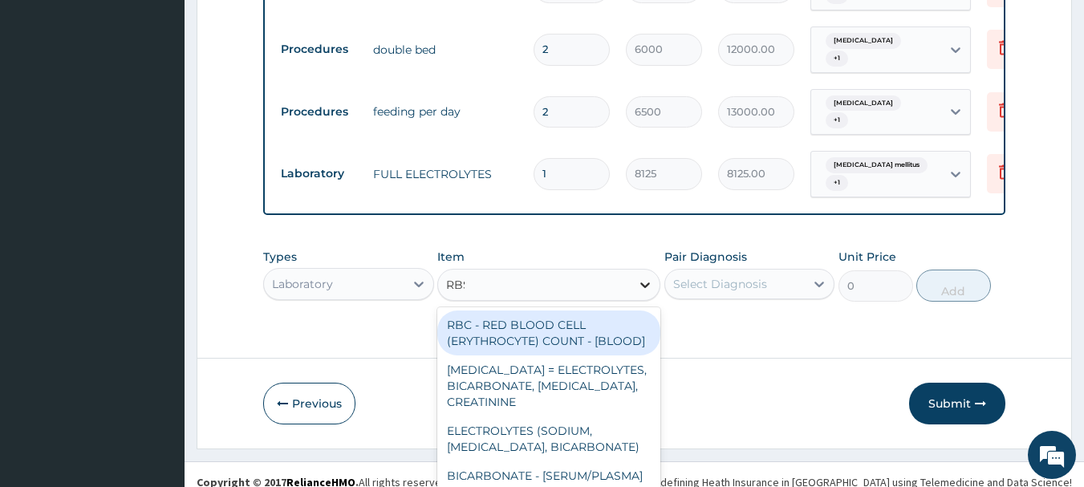
scroll to position [0, 0]
type input "R"
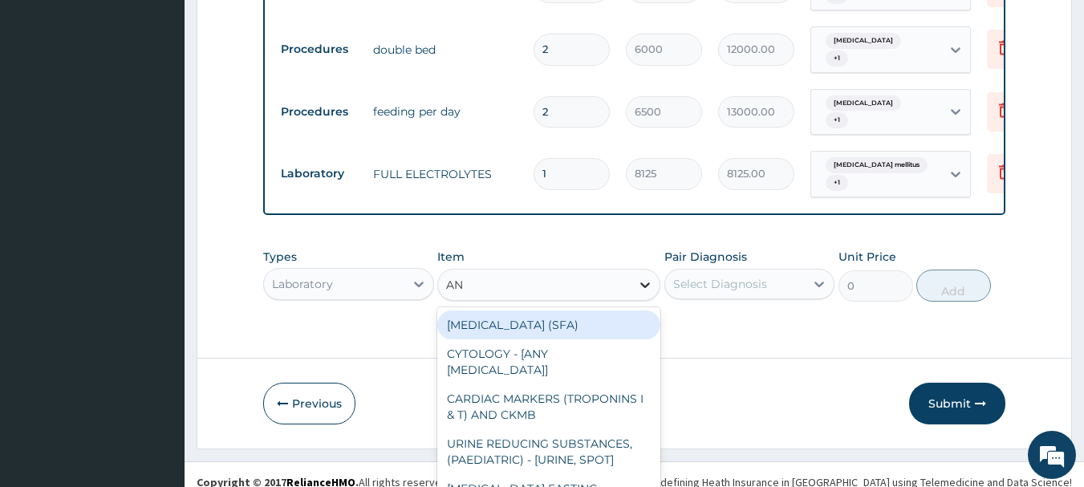
type input "A"
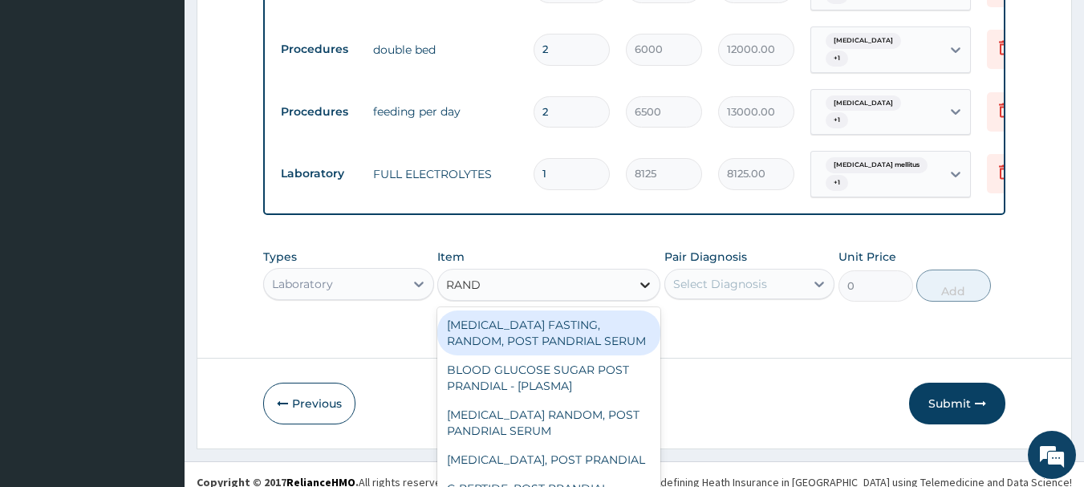
type input "RANDO"
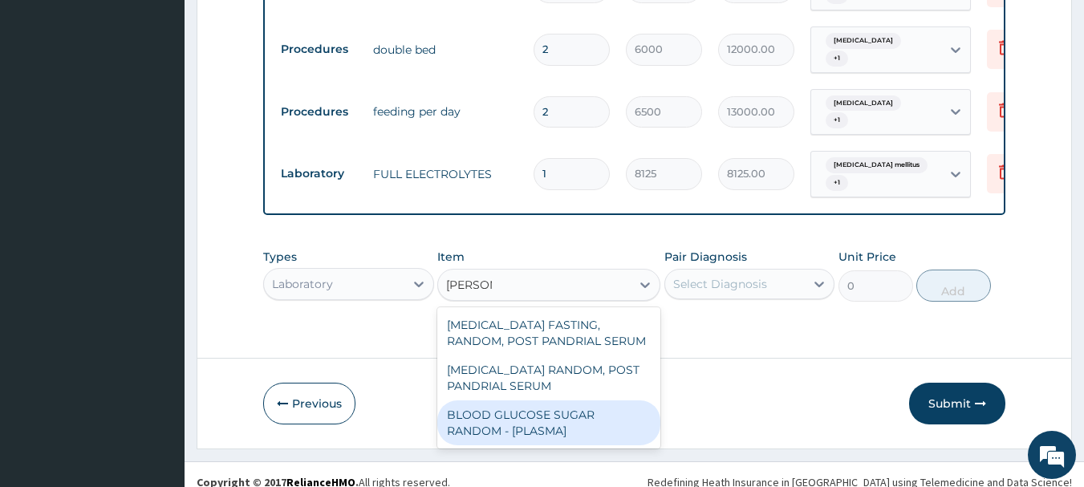
click at [601, 400] on div "BLOOD GLUCOSE SUGAR RANDOM - [PLASMA]" at bounding box center [548, 422] width 223 height 45
type input "1875"
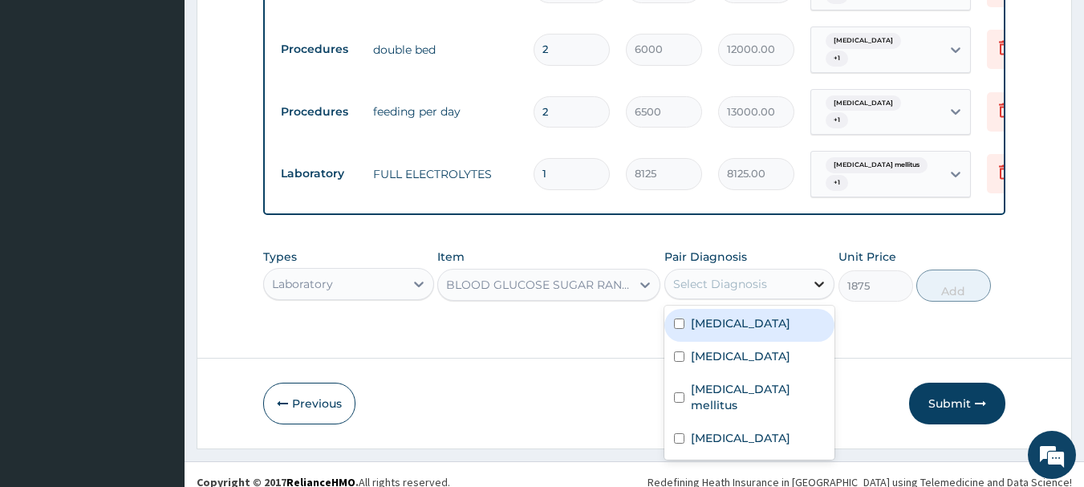
click at [816, 276] on icon at bounding box center [819, 284] width 16 height 16
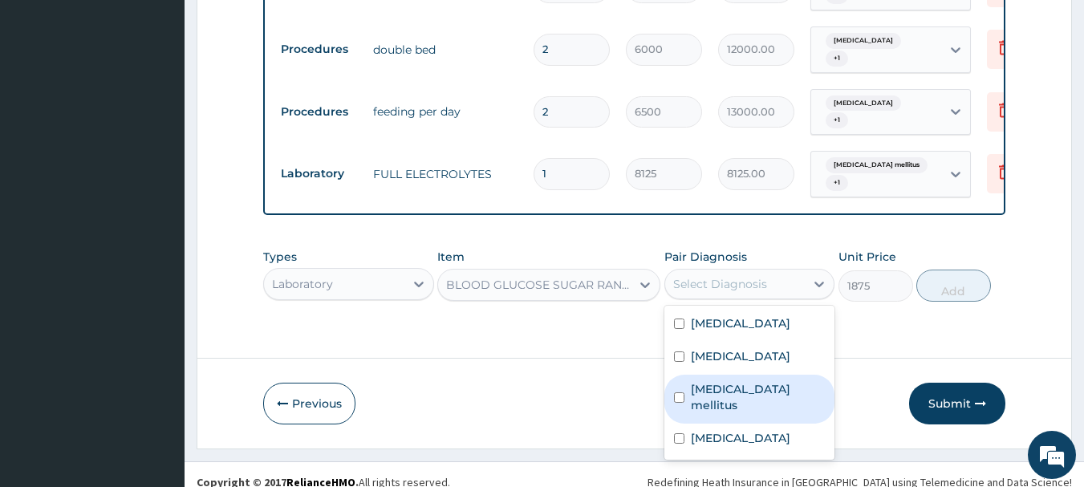
click at [681, 392] on input "checkbox" at bounding box center [679, 397] width 10 height 10
checkbox input "true"
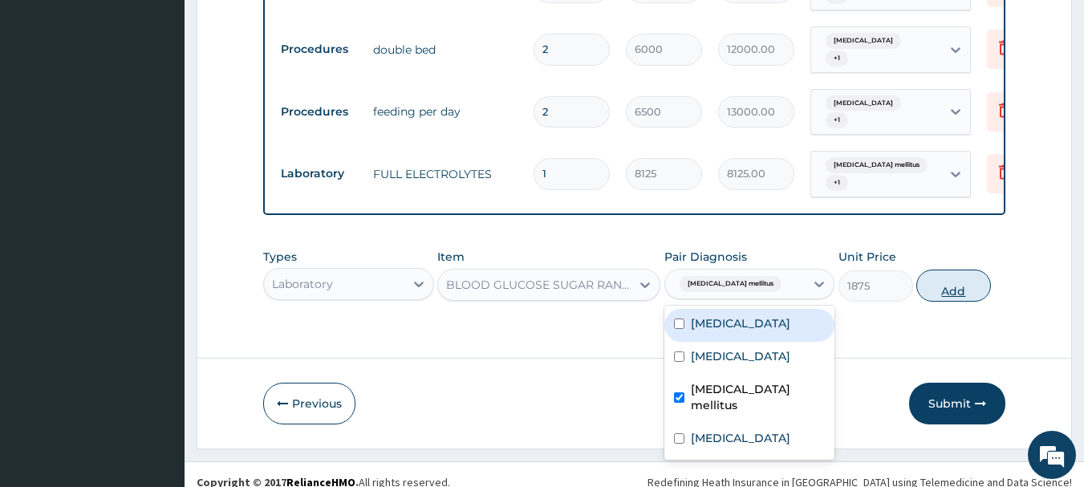
click at [947, 282] on button "Add" at bounding box center [953, 286] width 75 height 32
type input "0"
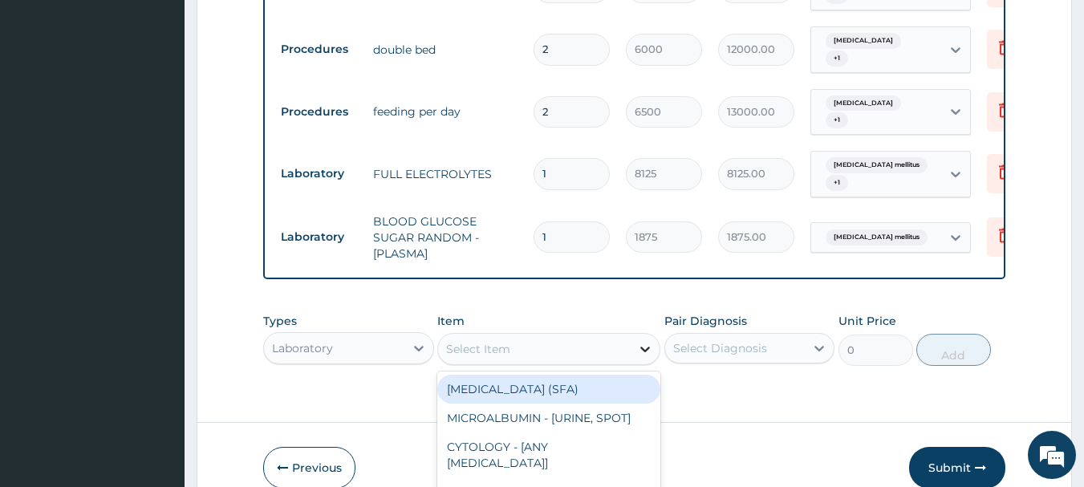
click at [652, 333] on div "option BLOOD GLUCOSE SUGAR RANDOM - [PLASMA], selected. option SEMINAL FLUID AN…" at bounding box center [548, 349] width 223 height 32
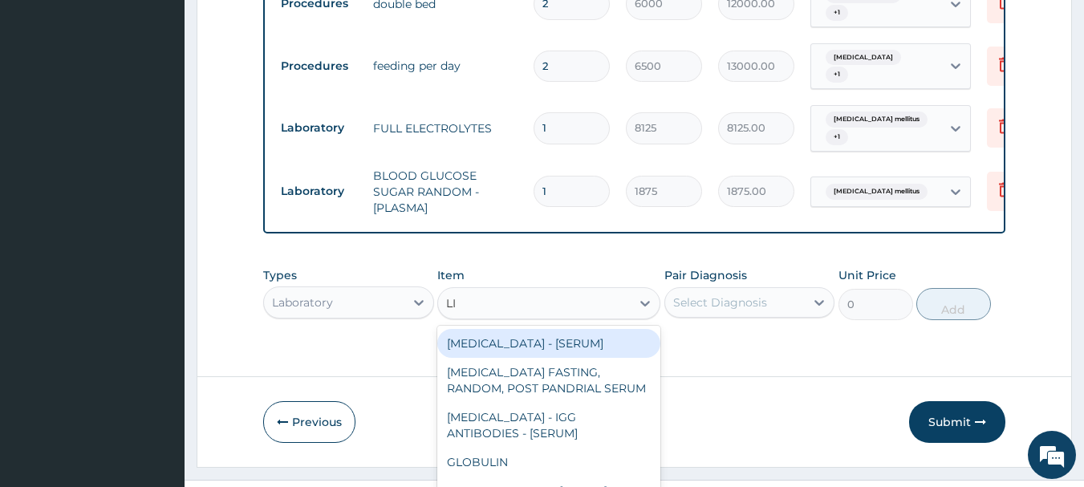
scroll to position [896, 0]
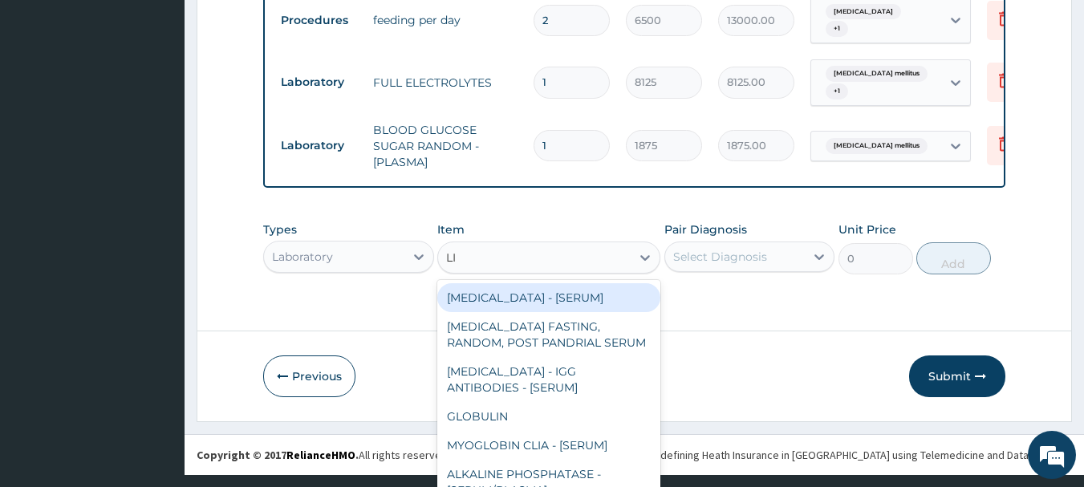
type input "LIP"
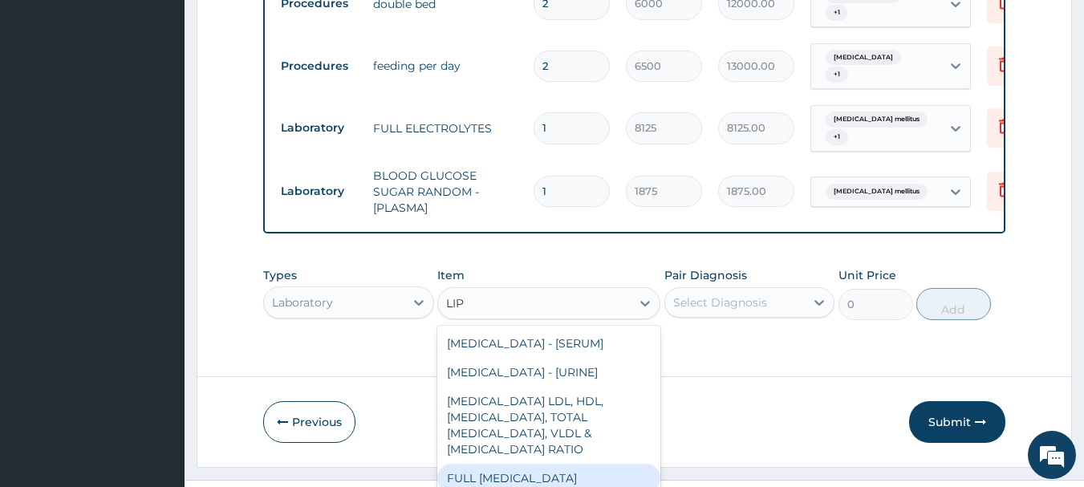
click at [487, 464] on div "FULL LIPID PROFILE" at bounding box center [548, 478] width 223 height 29
type input "8125"
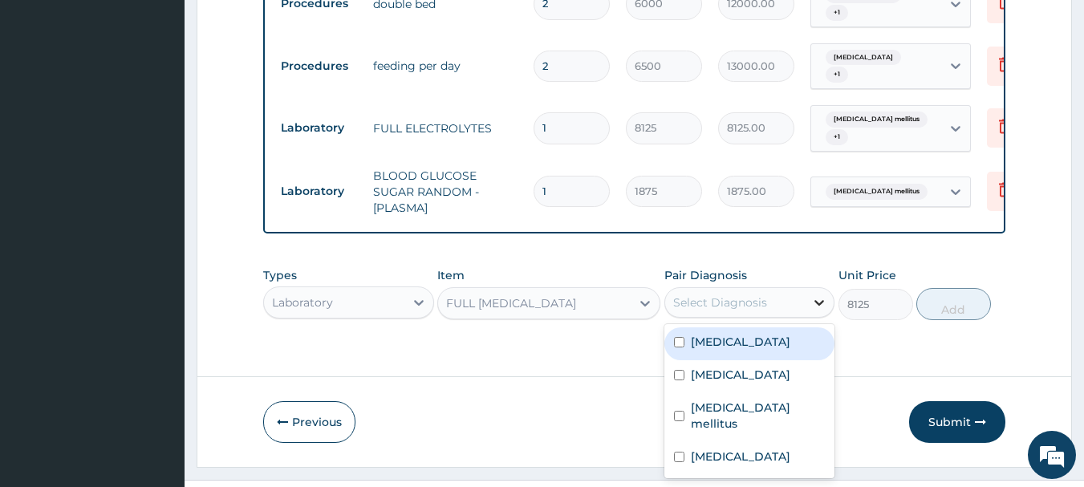
click at [817, 295] on icon at bounding box center [819, 303] width 16 height 16
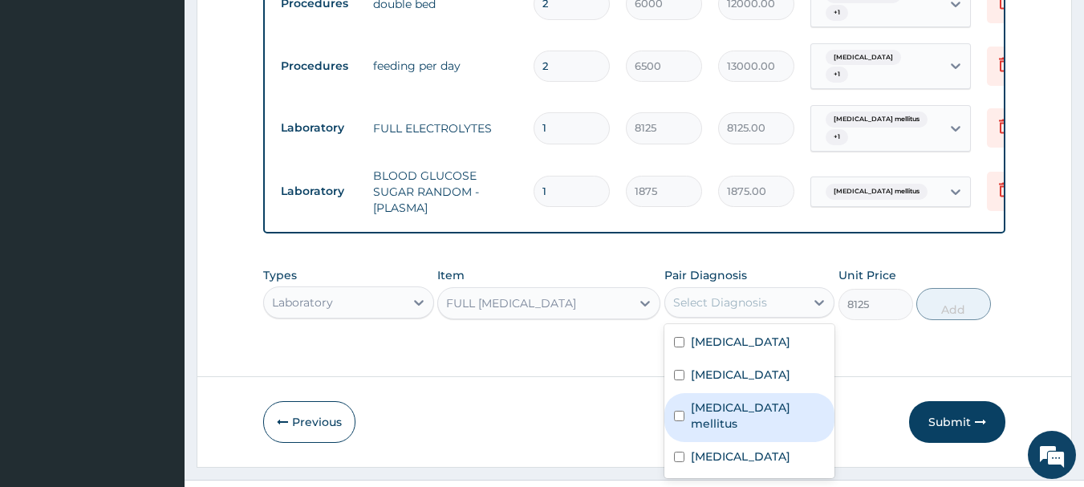
click at [683, 411] on input "checkbox" at bounding box center [679, 416] width 10 height 10
checkbox input "true"
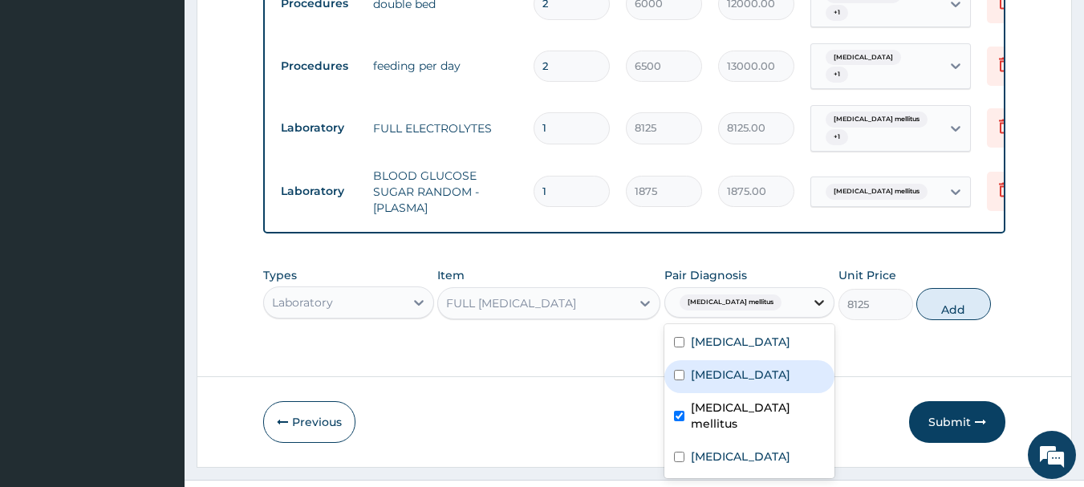
click at [824, 295] on icon at bounding box center [819, 303] width 16 height 16
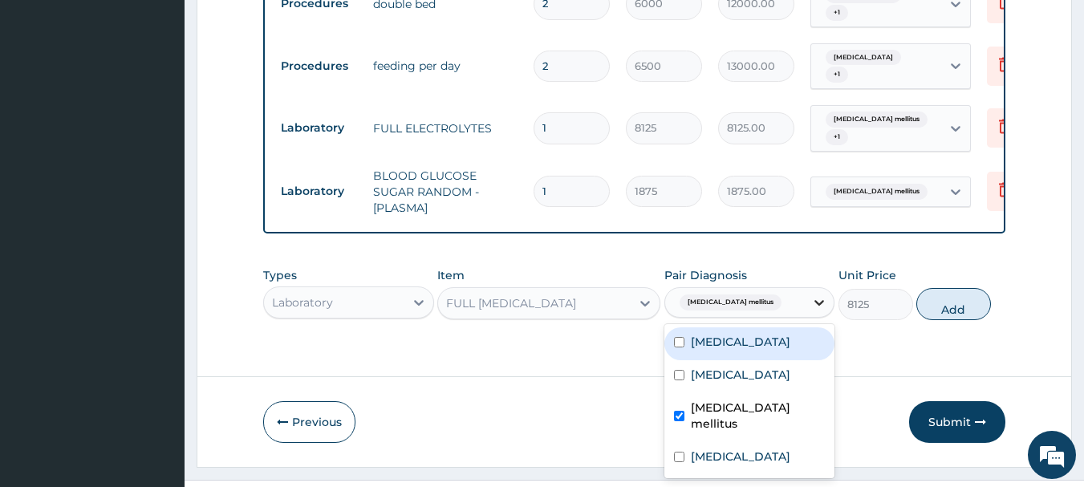
click at [818, 296] on div at bounding box center [819, 302] width 29 height 29
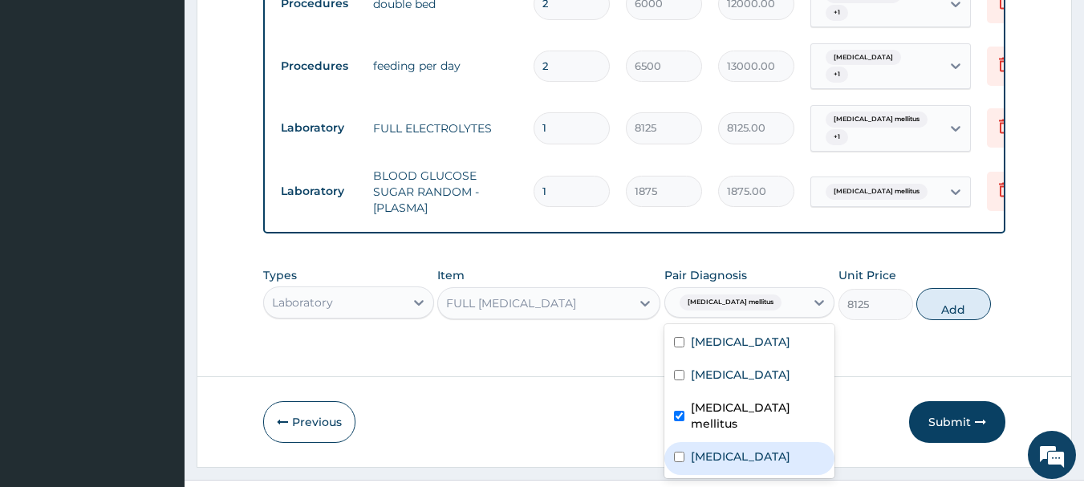
drag, startPoint x: 677, startPoint y: 426, endPoint x: 707, endPoint y: 394, distance: 44.3
click at [678, 452] on input "checkbox" at bounding box center [679, 457] width 10 height 10
checkbox input "true"
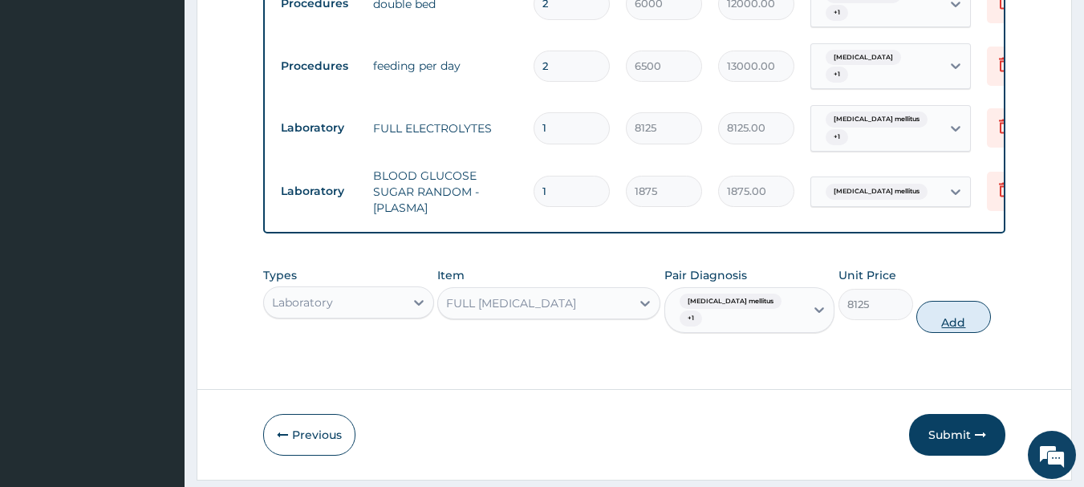
click at [947, 301] on button "Add" at bounding box center [953, 317] width 75 height 32
type input "0"
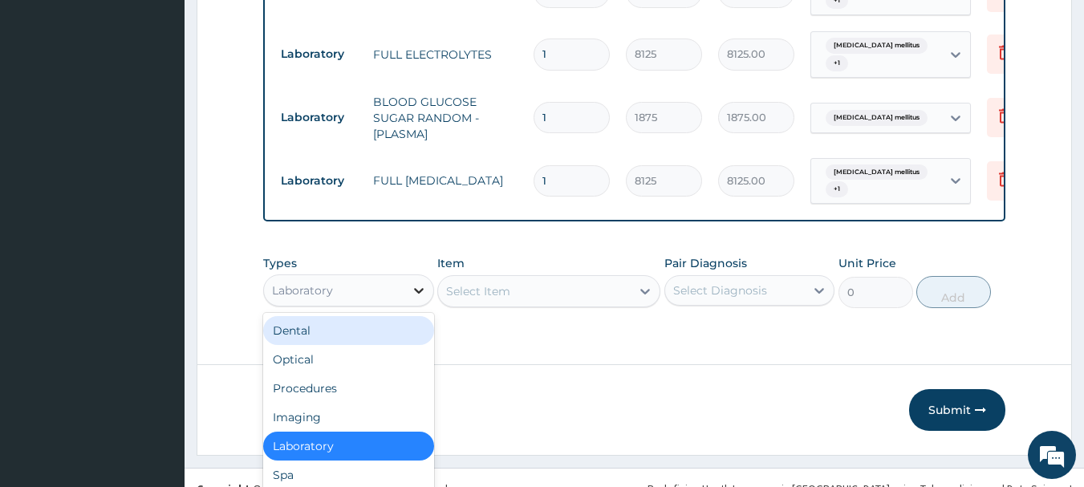
scroll to position [45, 0]
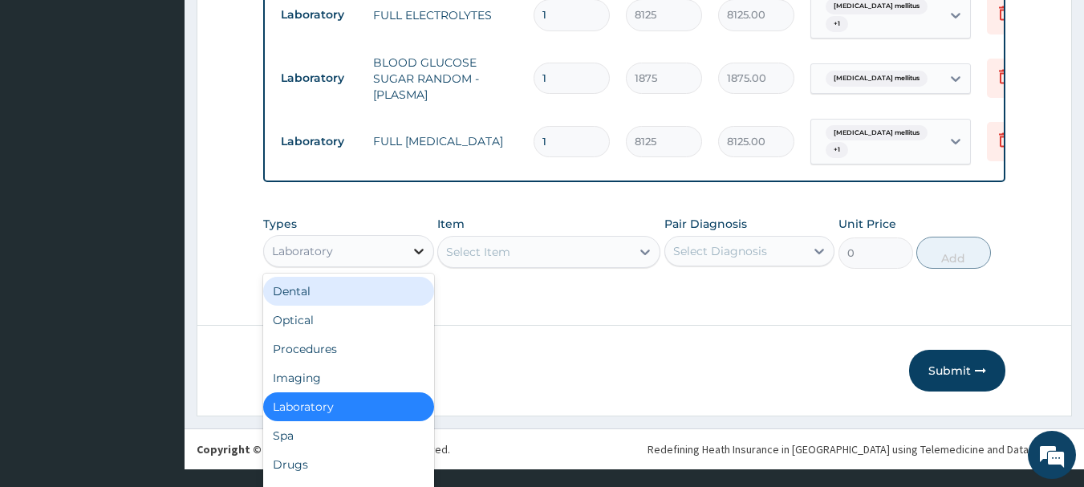
click at [414, 267] on div "option Laboratory, selected. option Dental focused, 1 of 10. 10 results availab…" at bounding box center [348, 251] width 171 height 32
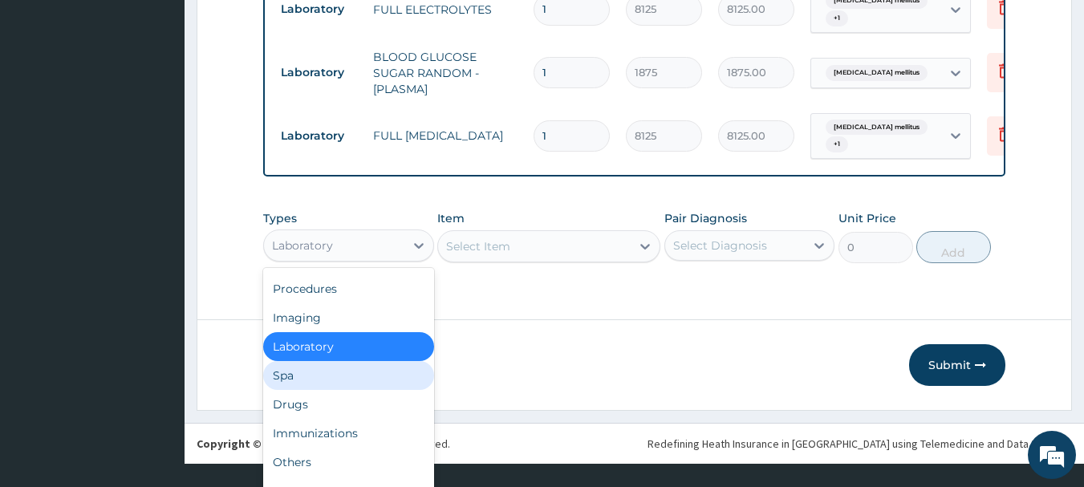
scroll to position [0, 0]
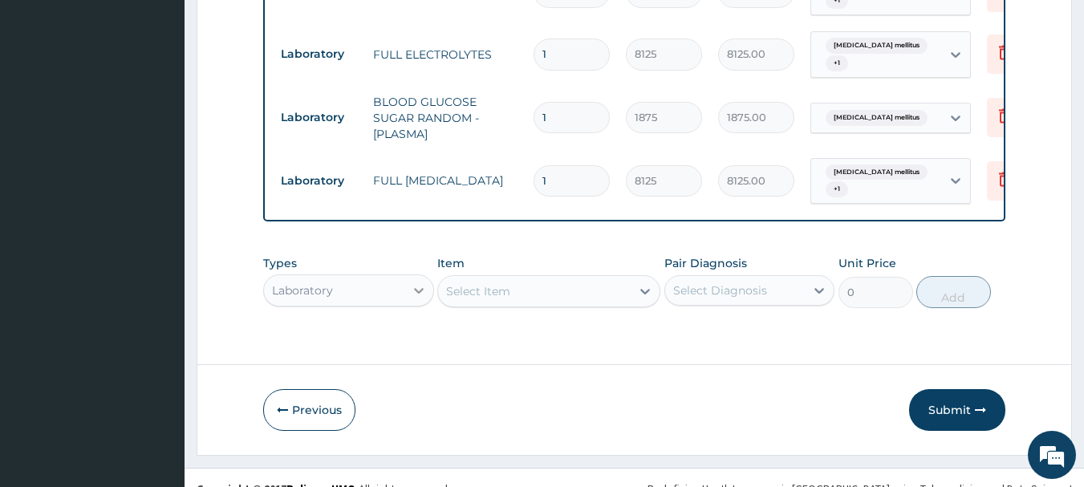
click at [421, 274] on div "Laboratory" at bounding box center [348, 290] width 171 height 32
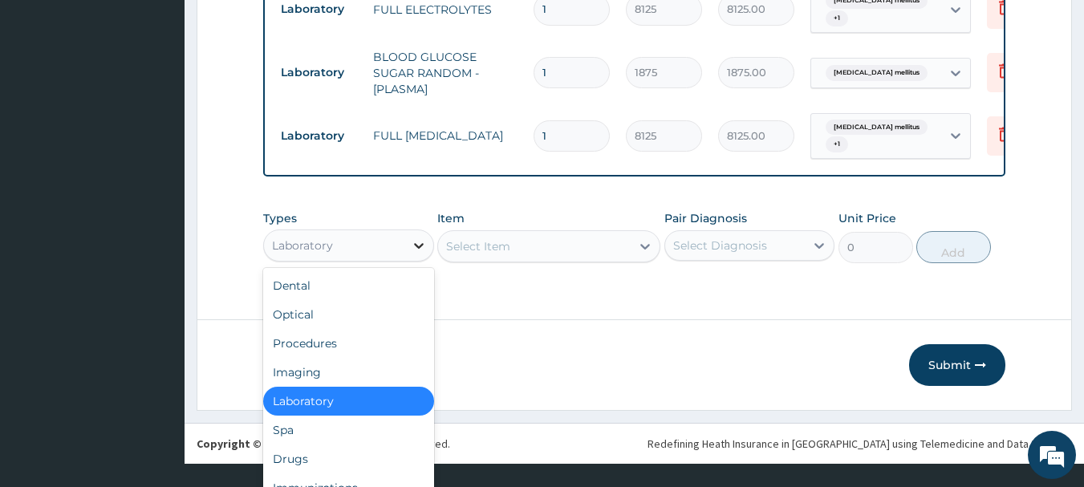
scroll to position [45, 0]
click at [303, 445] on div "Drugs" at bounding box center [348, 459] width 171 height 29
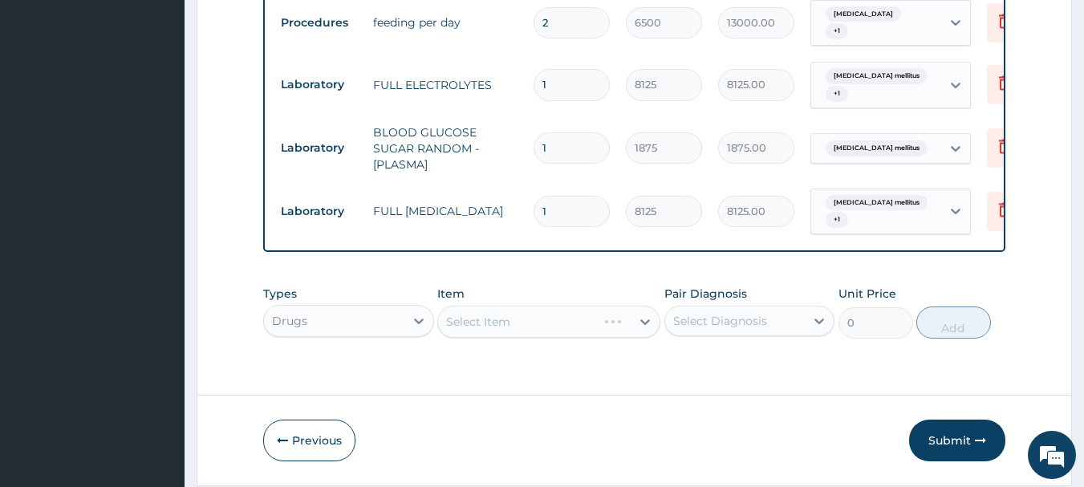
scroll to position [969, 0]
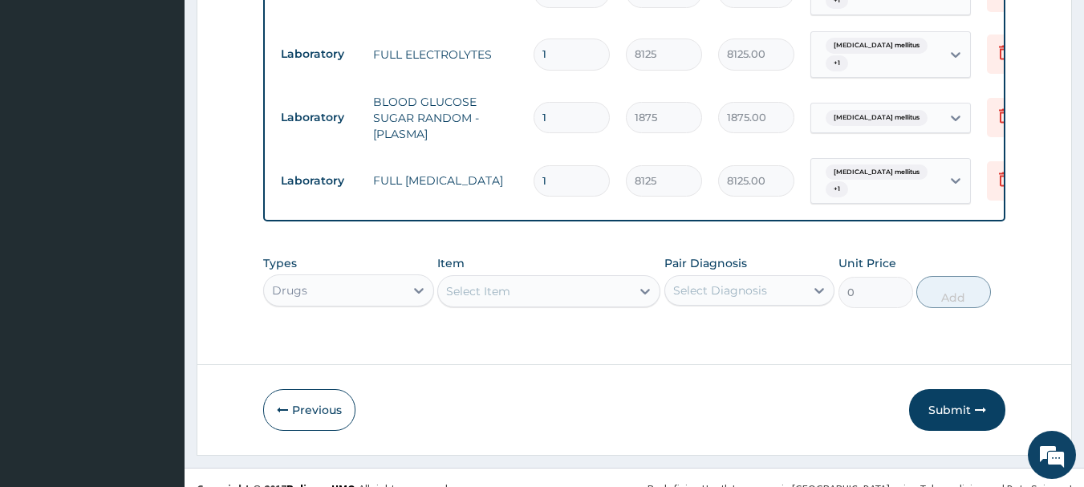
click at [646, 276] on div "Select Item" at bounding box center [548, 291] width 223 height 32
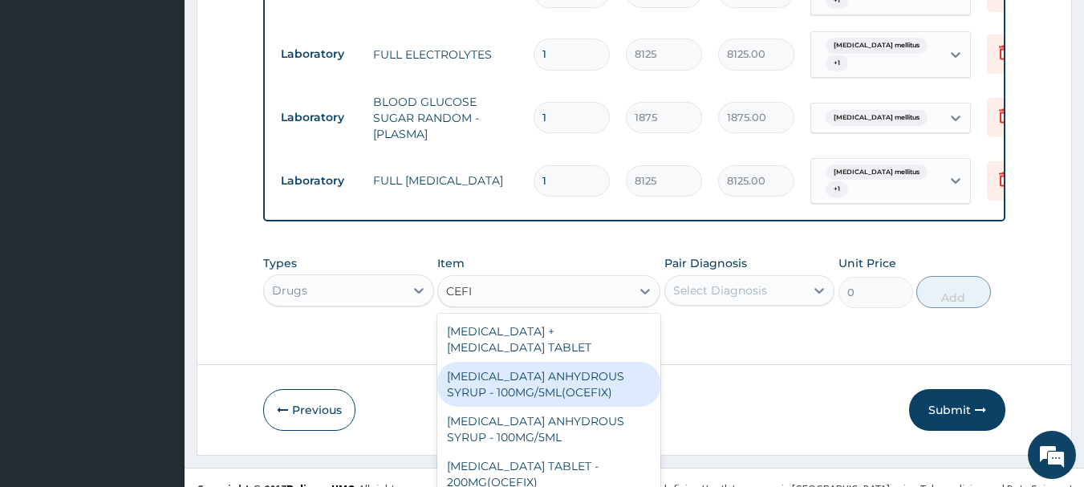
type input "CEFIX"
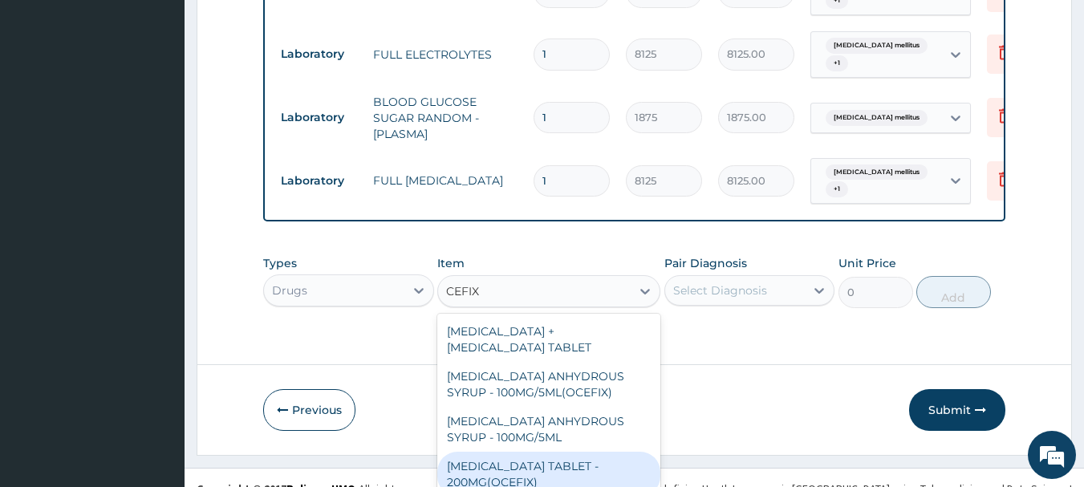
click at [551, 452] on div "CEFIXIME TABLET - 200MG(OCEFIX)" at bounding box center [548, 474] width 223 height 45
type input "224"
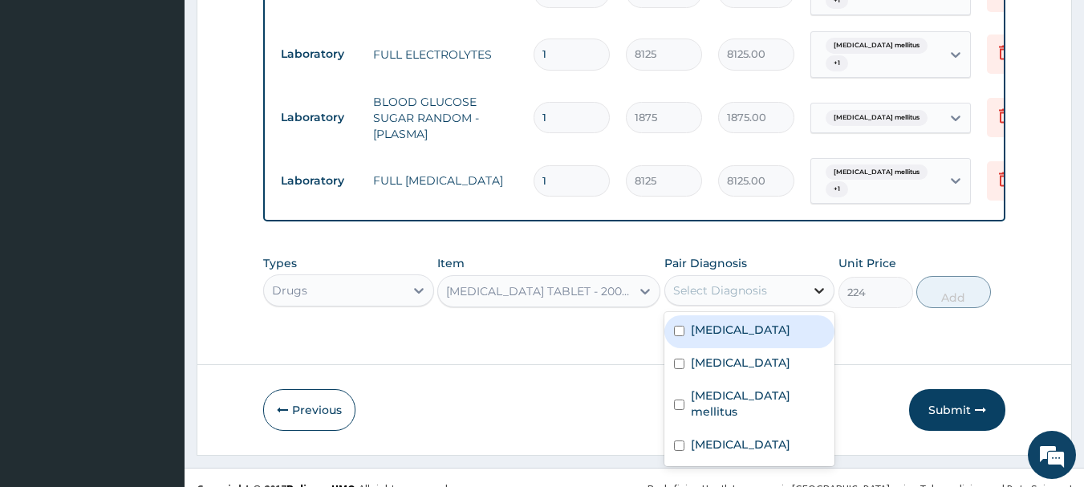
click at [822, 282] on icon at bounding box center [819, 290] width 16 height 16
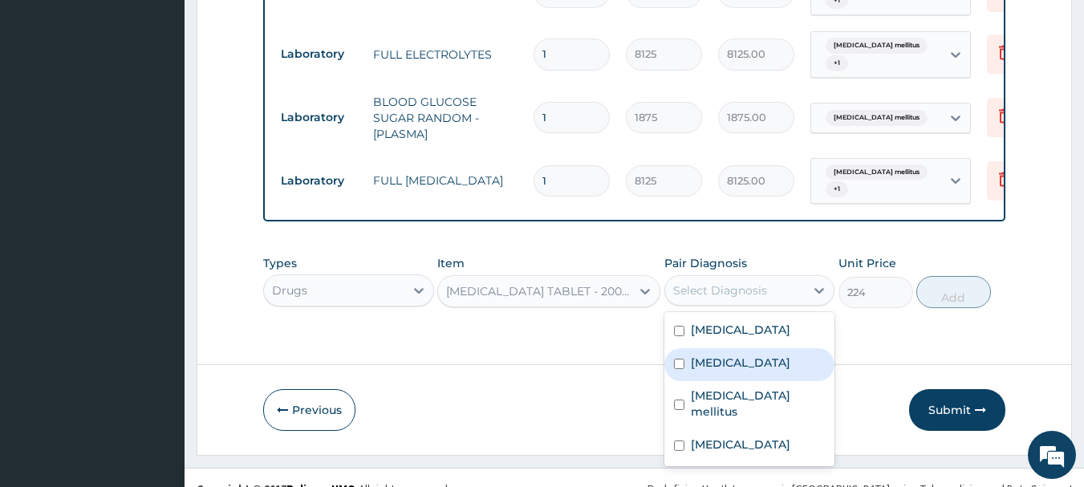
click at [680, 359] on input "checkbox" at bounding box center [679, 364] width 10 height 10
checkbox input "true"
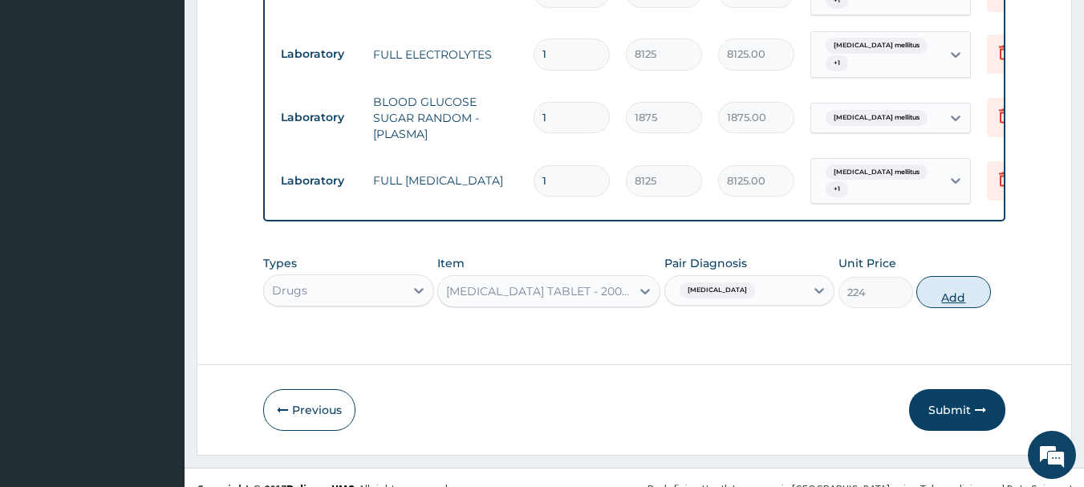
click at [961, 276] on button "Add" at bounding box center [953, 292] width 75 height 32
type input "0"
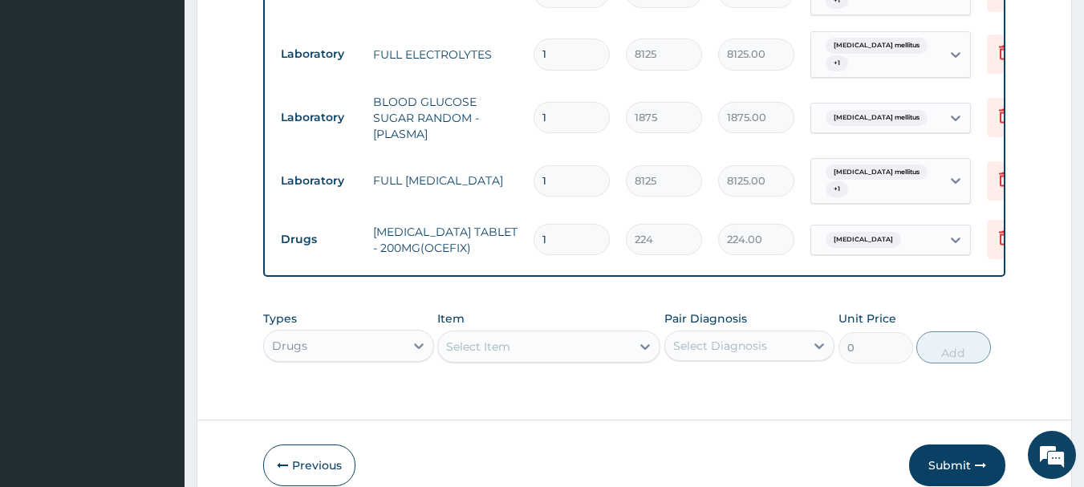
type input "0.00"
type input "6"
type input "1344.00"
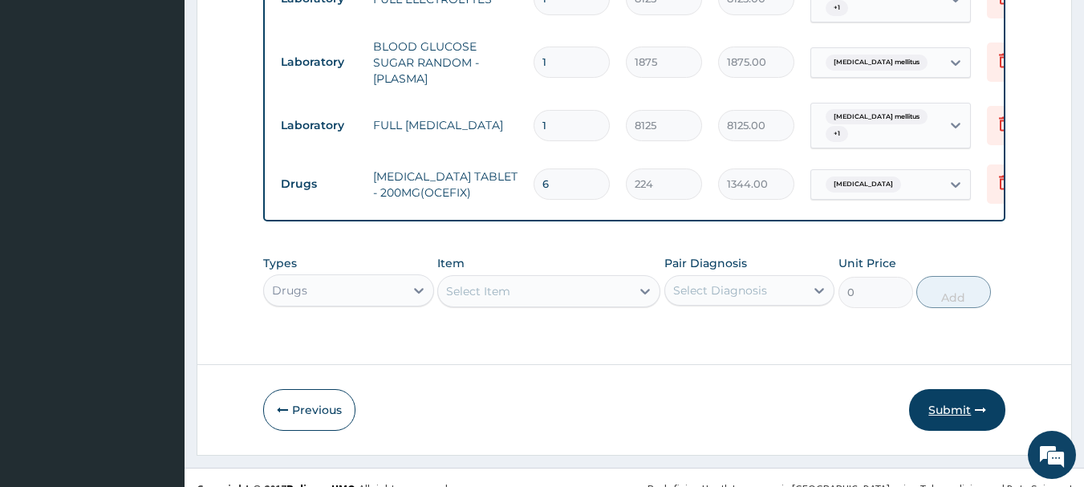
type input "6"
click at [949, 391] on button "Submit" at bounding box center [957, 410] width 96 height 42
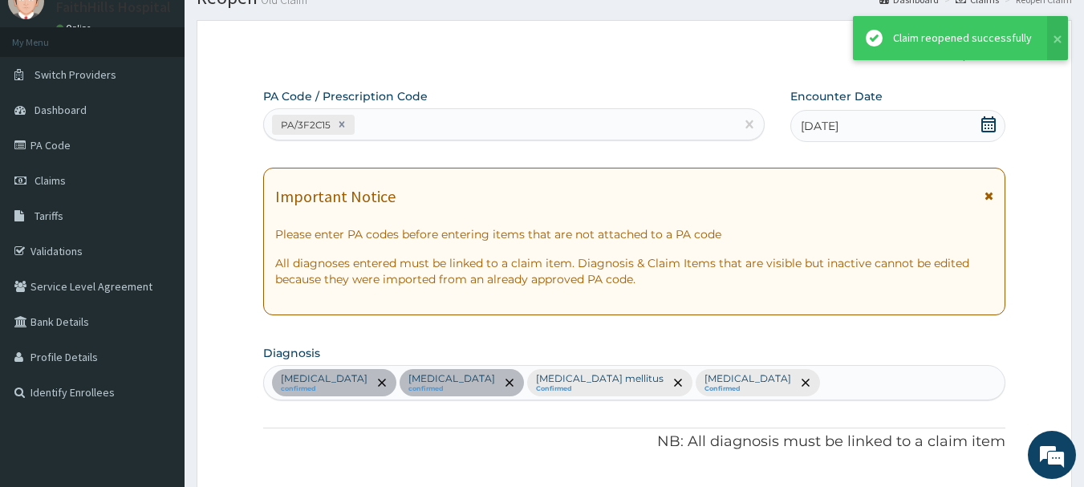
scroll to position [1025, 0]
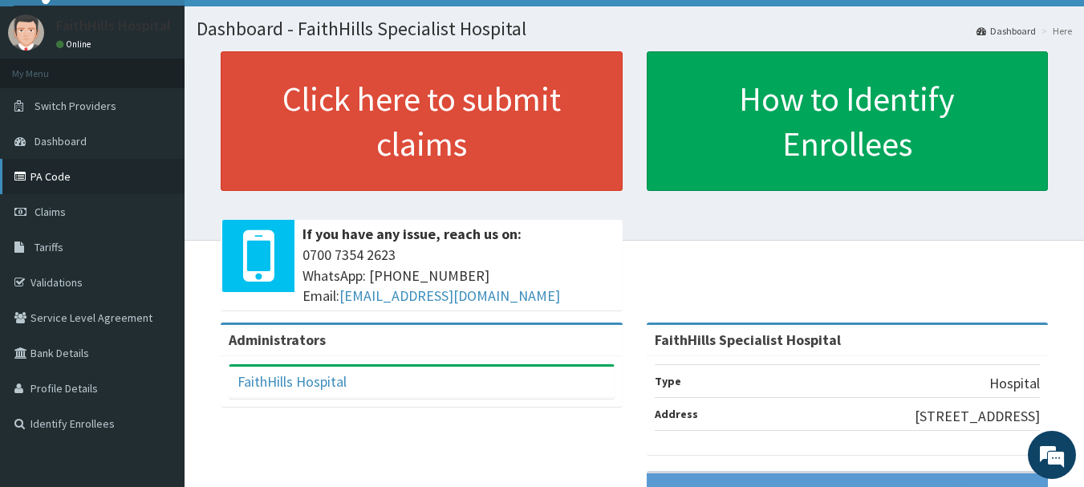
click at [59, 177] on link "PA Code" at bounding box center [92, 176] width 185 height 35
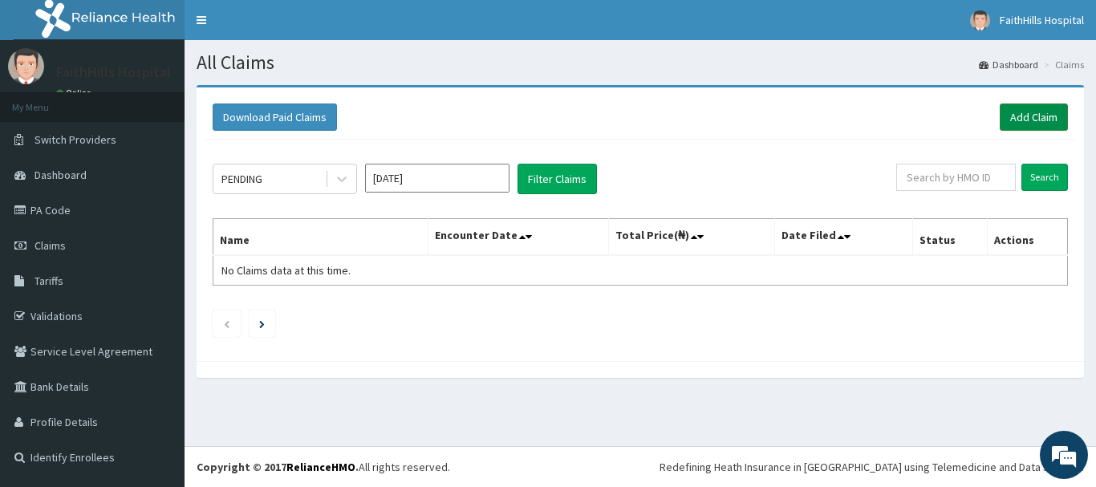
click at [1036, 118] on link "Add Claim" at bounding box center [1034, 117] width 68 height 27
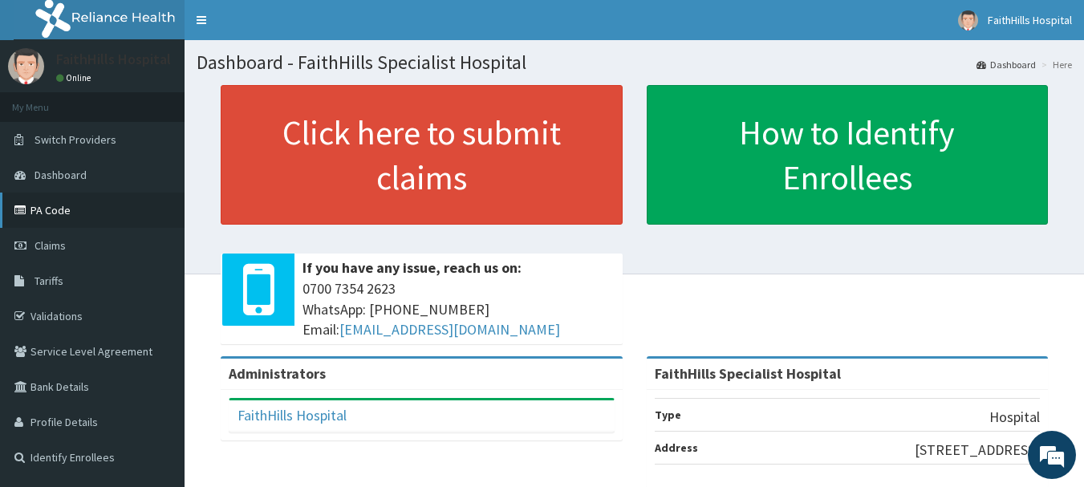
click at [59, 210] on link "PA Code" at bounding box center [92, 210] width 185 height 35
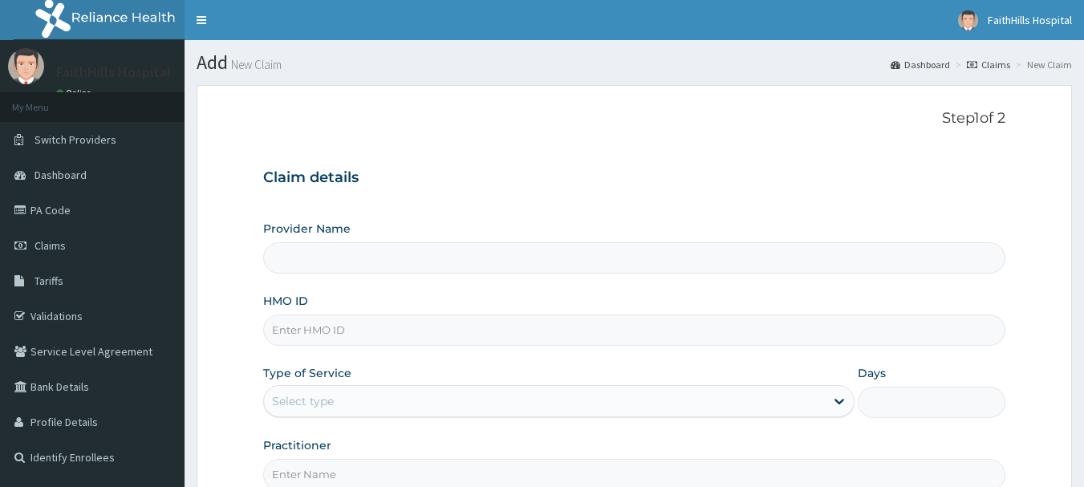
type input "FaithHills Specialist Hospital"
click at [323, 328] on input "HMO ID" at bounding box center [634, 330] width 743 height 31
click at [309, 332] on input "HMO ID" at bounding box center [634, 330] width 743 height 31
paste input "NGD/1000/A"
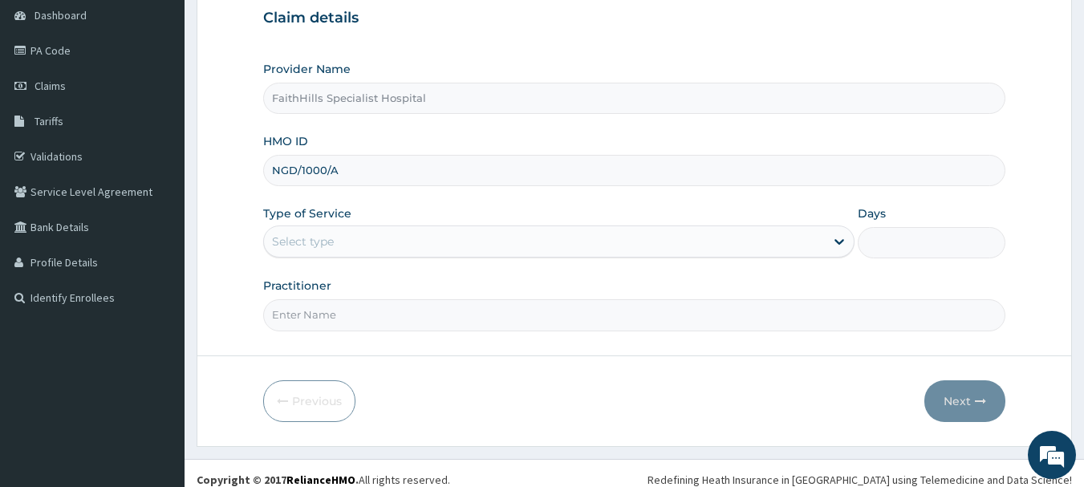
scroll to position [173, 0]
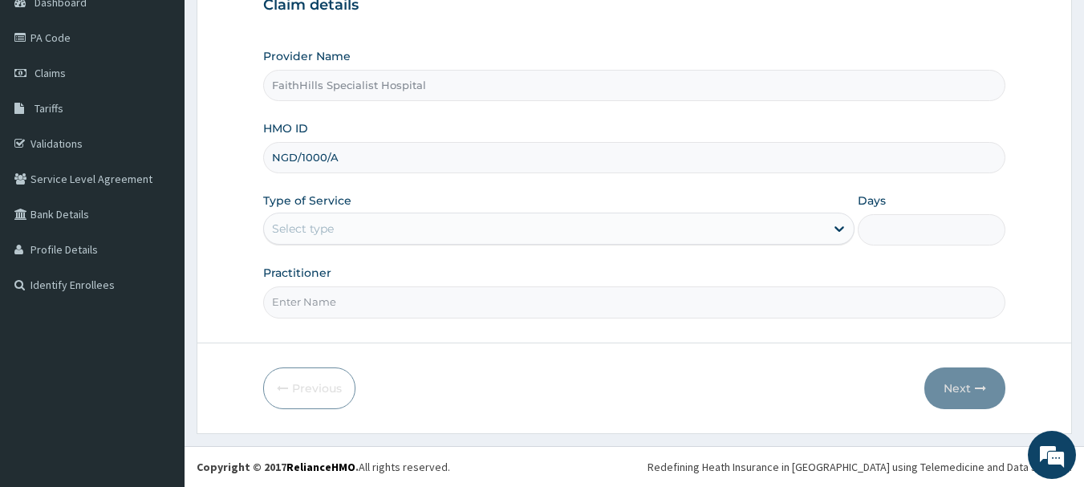
type input "NGD/1000/A"
click at [344, 227] on div "Select type" at bounding box center [544, 229] width 561 height 26
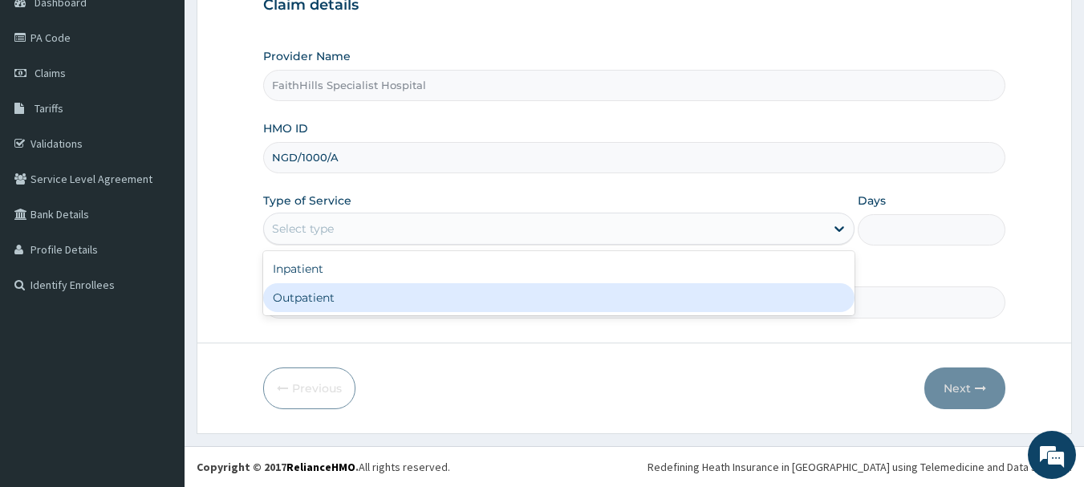
click at [353, 293] on div "Outpatient" at bounding box center [558, 297] width 591 height 29
type input "1"
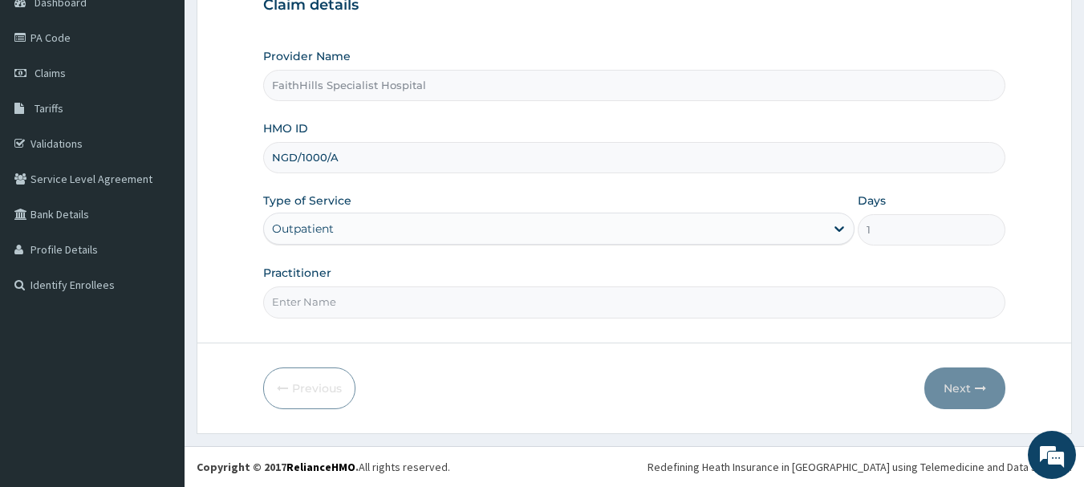
click at [362, 303] on input "Practitioner" at bounding box center [634, 301] width 743 height 31
type input "DR. JOSHUA"
click at [969, 391] on button "Next" at bounding box center [964, 389] width 81 height 42
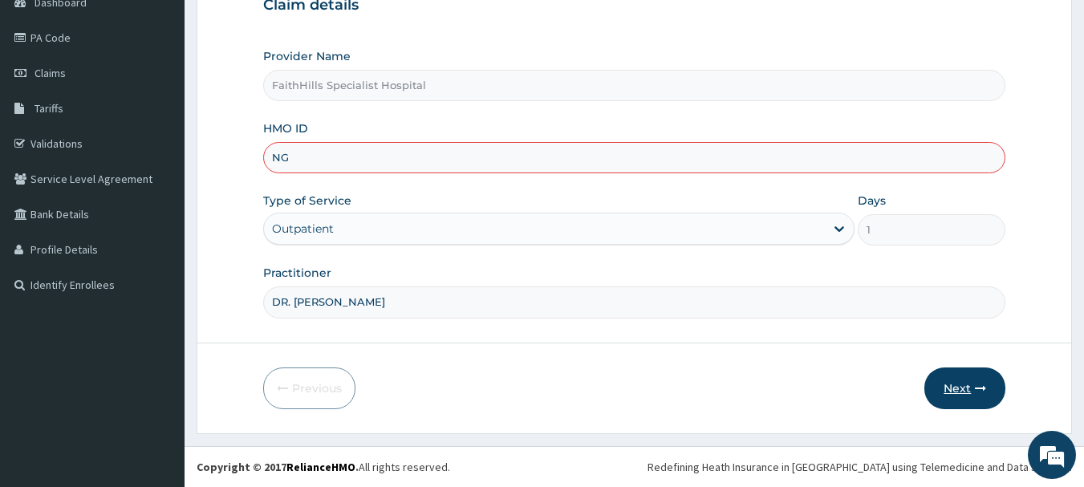
type input "N"
click at [303, 161] on input "HMO ID" at bounding box center [634, 157] width 743 height 31
paste input "NGD/10001/A"
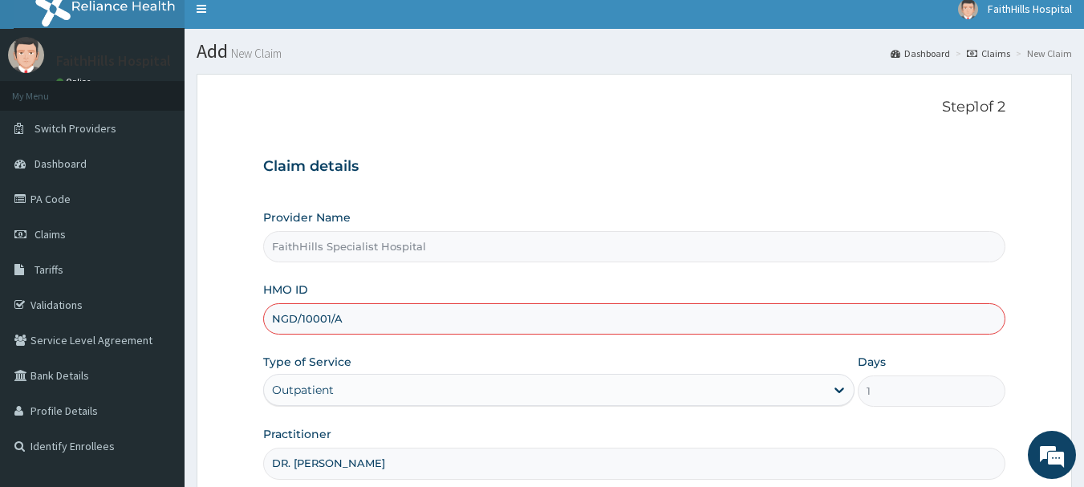
scroll to position [0, 0]
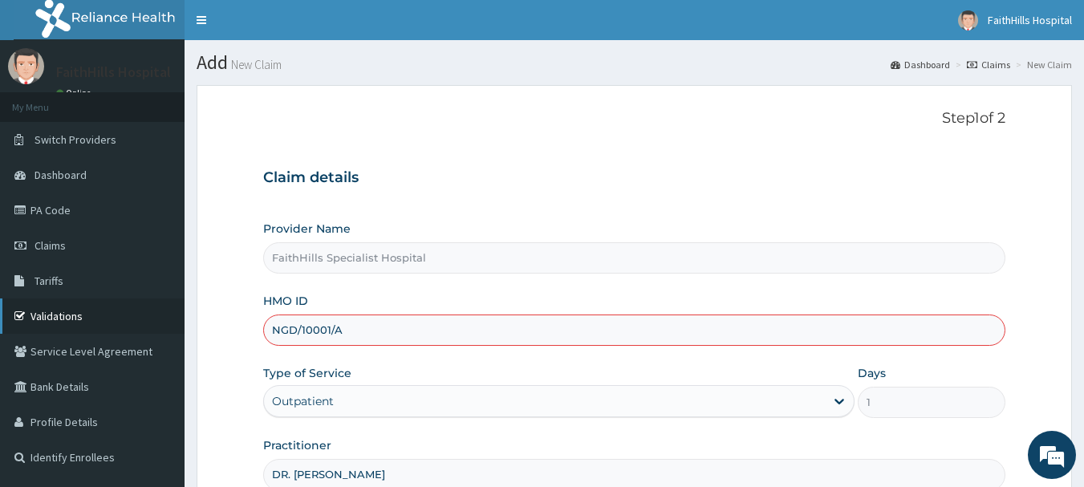
type input "NGD/10001/A"
click at [79, 309] on link "Validations" at bounding box center [92, 316] width 185 height 35
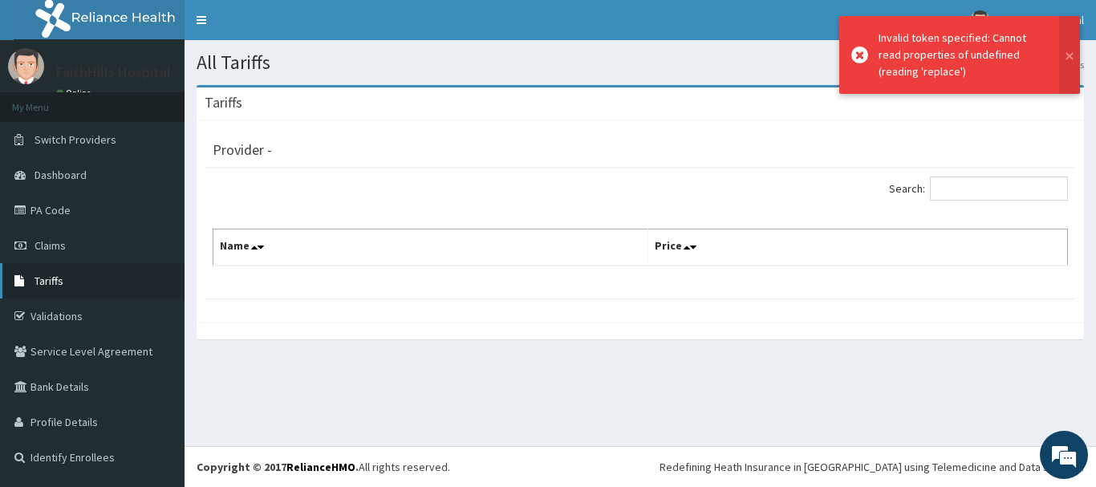
click at [49, 286] on span "Tariffs" at bounding box center [49, 281] width 29 height 14
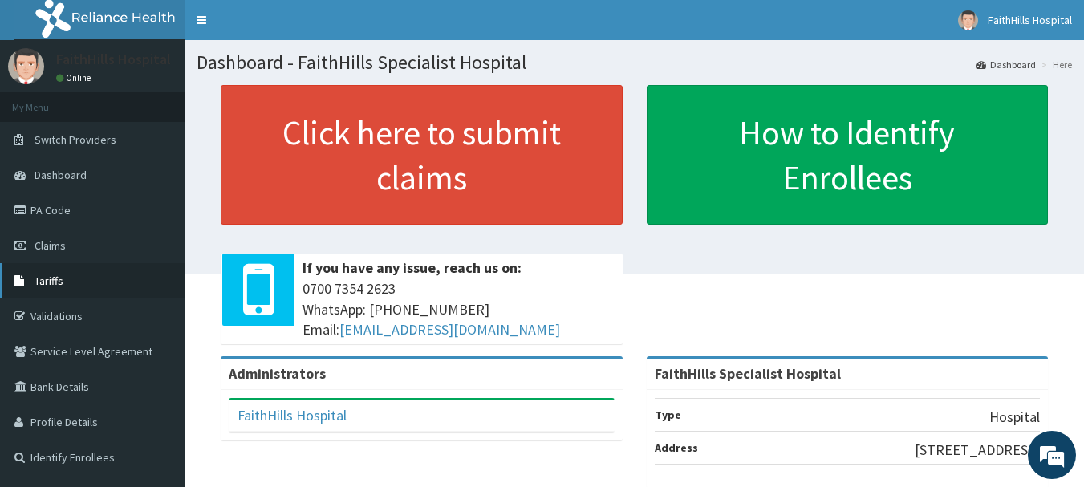
click at [47, 276] on span "Tariffs" at bounding box center [49, 281] width 29 height 14
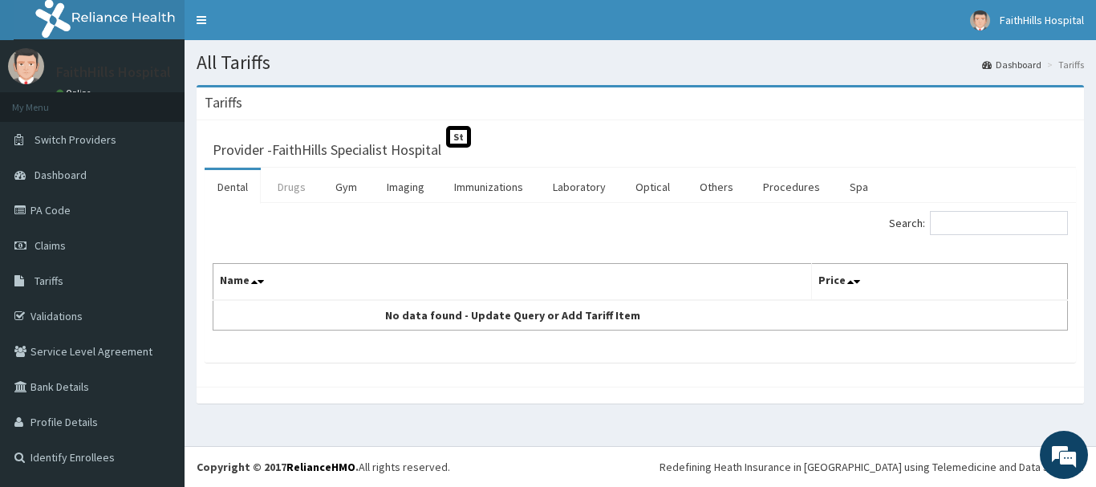
click at [298, 189] on link "Drugs" at bounding box center [292, 187] width 54 height 34
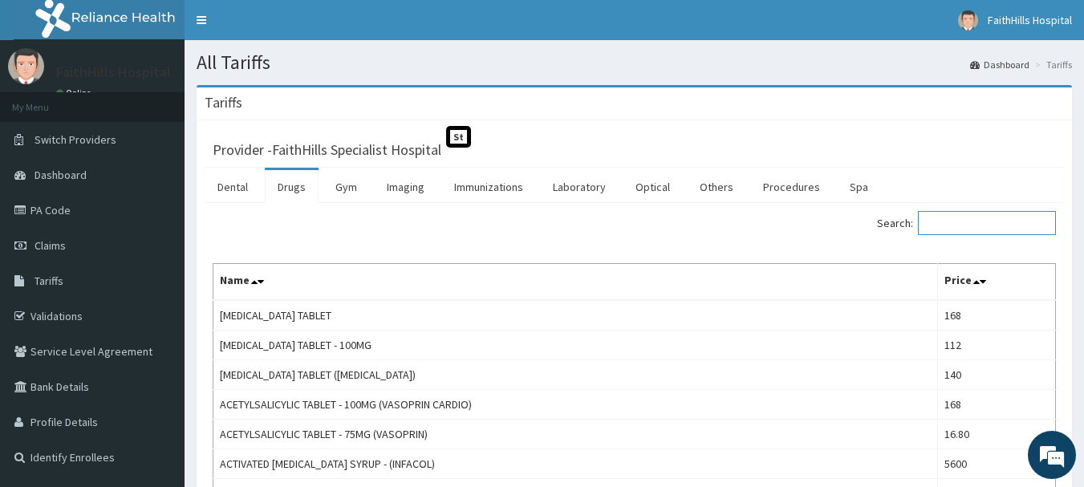
click at [969, 226] on input "Search:" at bounding box center [987, 223] width 138 height 24
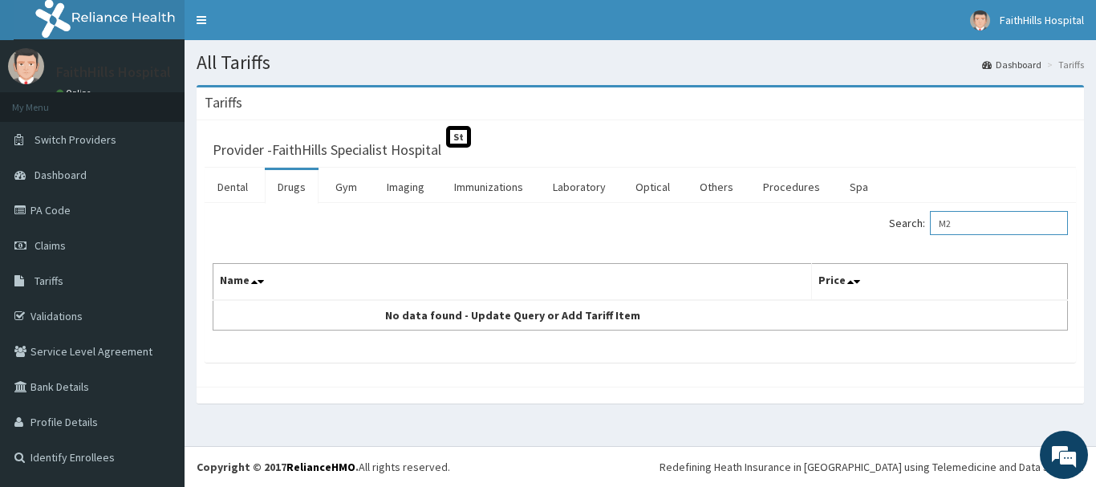
type input "M"
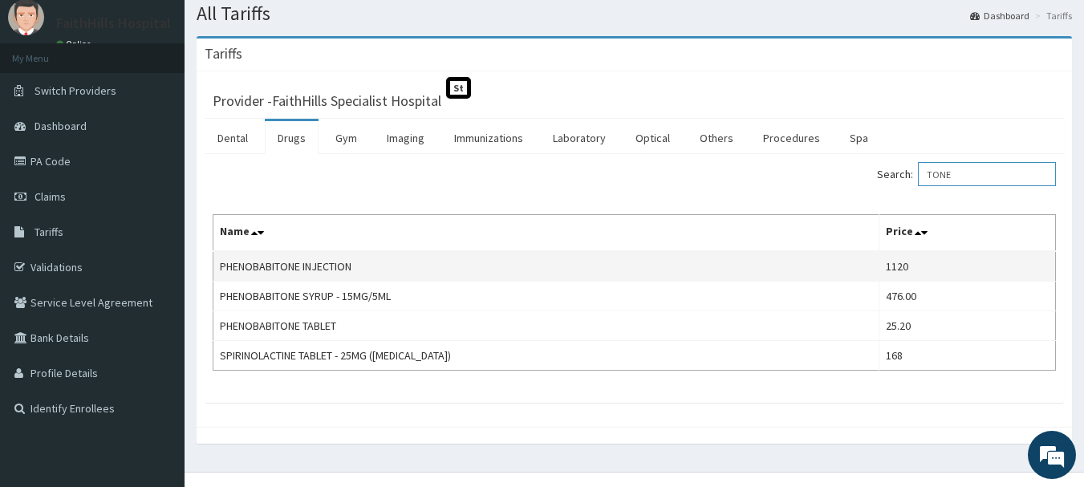
scroll to position [75, 0]
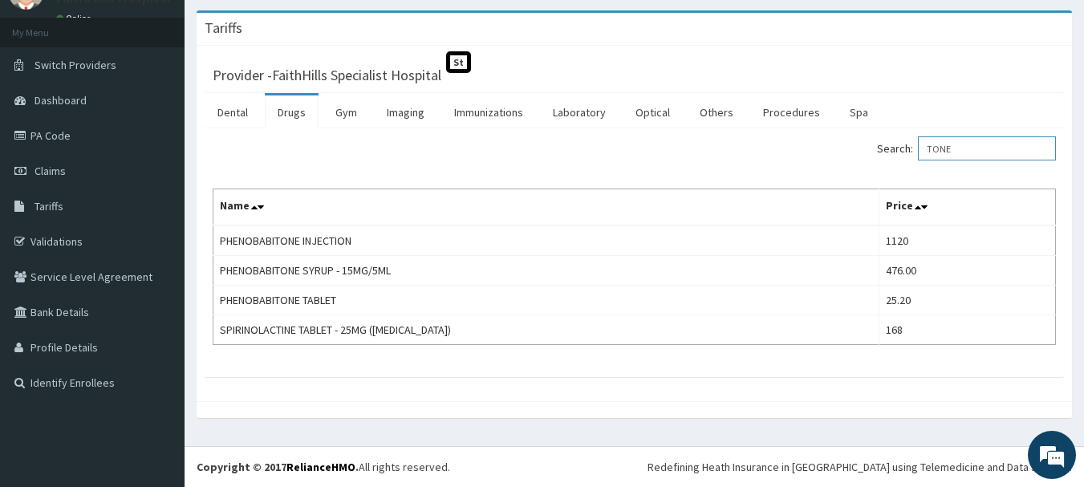
type input "TONE"
click at [55, 171] on span "Claims" at bounding box center [50, 171] width 31 height 14
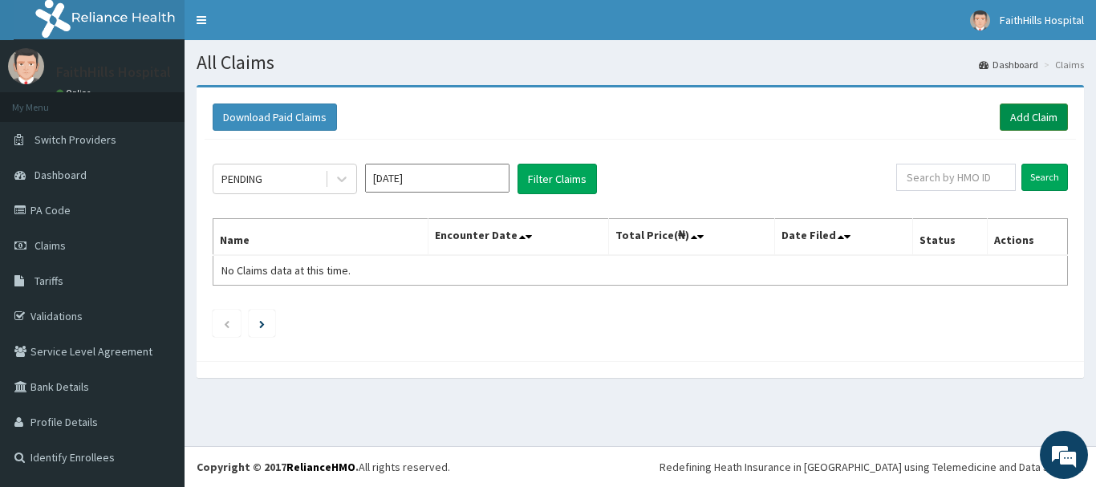
click at [1023, 116] on link "Add Claim" at bounding box center [1034, 117] width 68 height 27
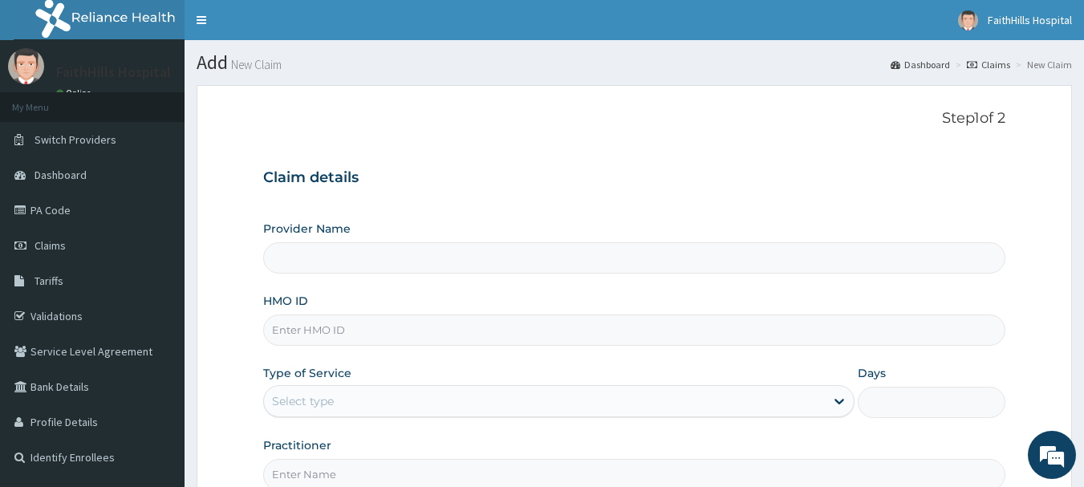
click at [293, 333] on input "HMO ID" at bounding box center [634, 330] width 743 height 31
type input "FaithHills Specialist Hospital"
paste input "NGD/10001/A"
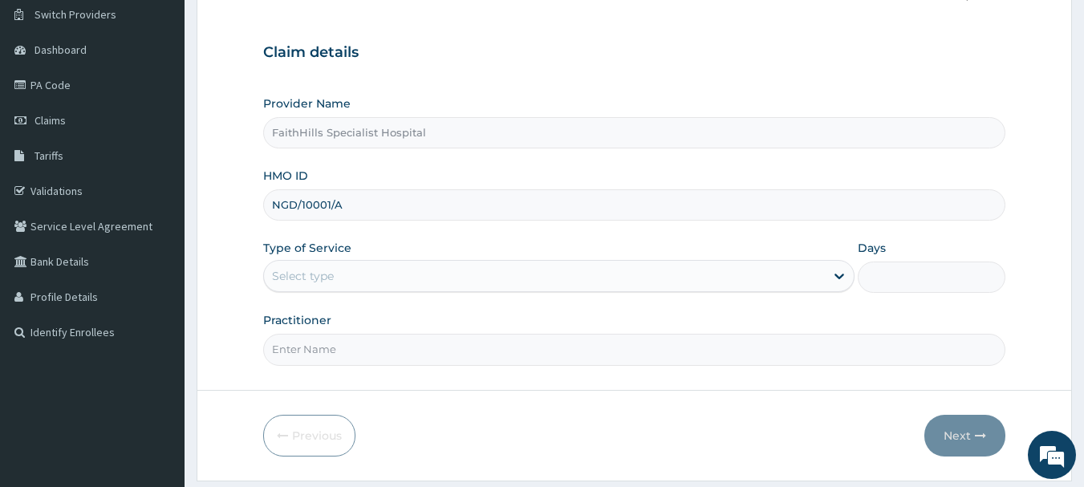
scroll to position [161, 0]
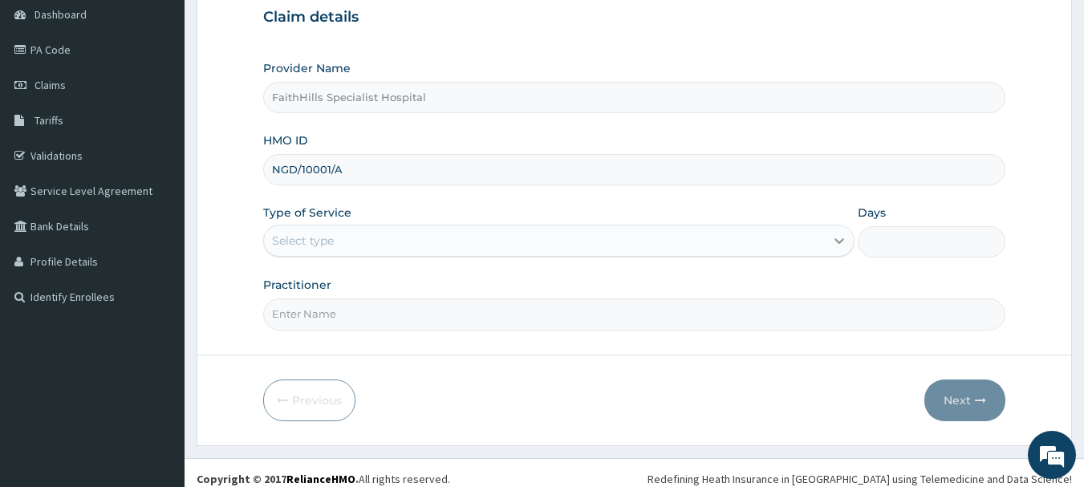
type input "NGD/10001/A"
click at [839, 243] on icon at bounding box center [840, 242] width 10 height 6
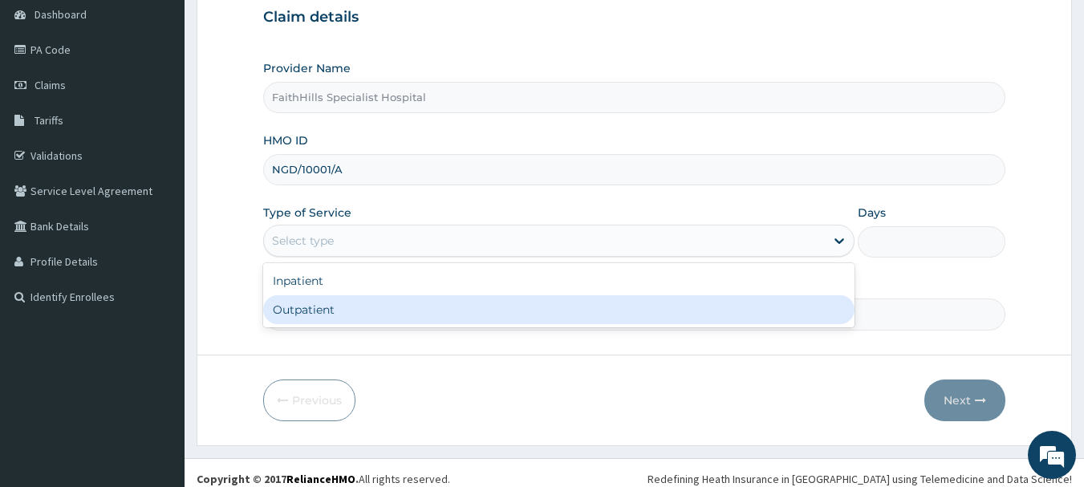
click at [288, 319] on div "Outpatient" at bounding box center [558, 309] width 591 height 29
type input "1"
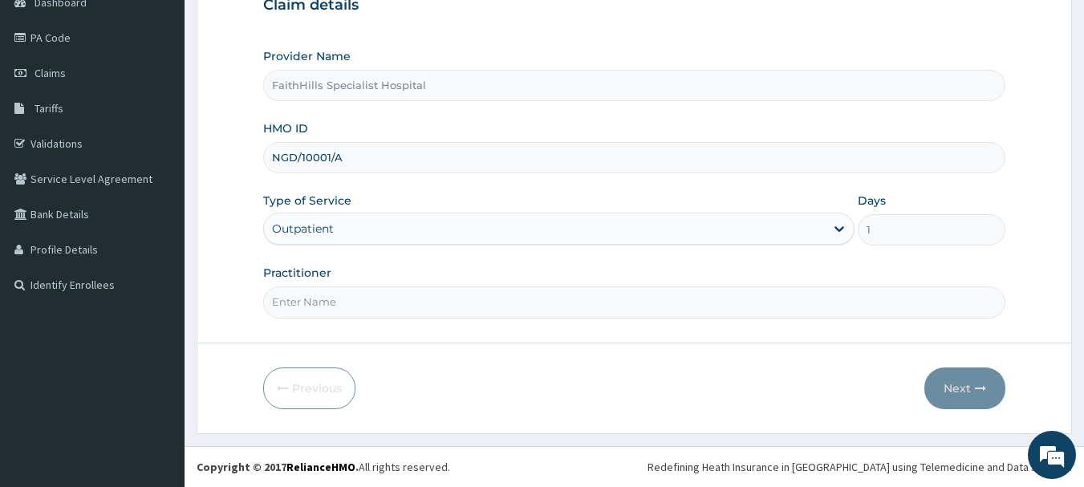
scroll to position [0, 0]
click at [340, 303] on input "Practitioner" at bounding box center [634, 301] width 743 height 31
click at [816, 232] on div "Outpatient" at bounding box center [544, 229] width 561 height 26
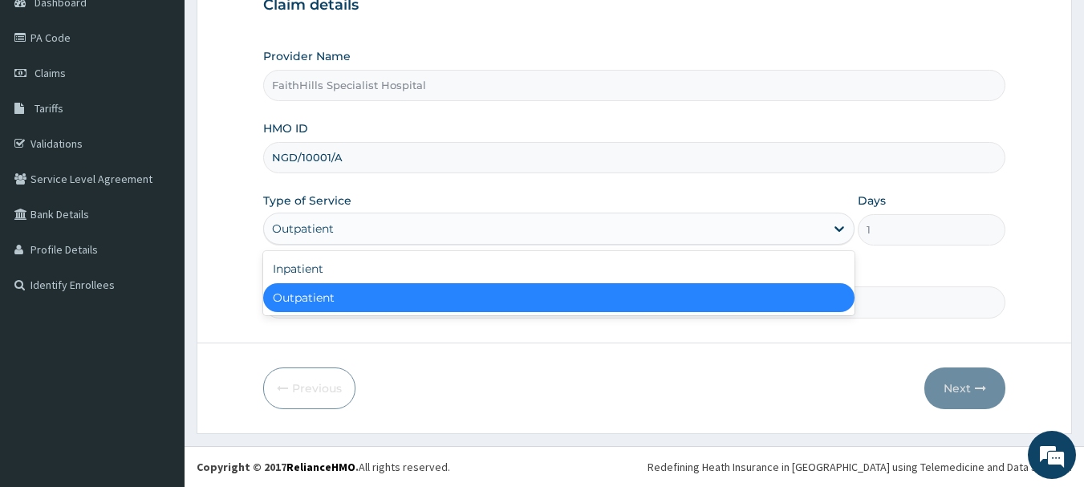
click at [296, 295] on div "Outpatient" at bounding box center [558, 297] width 591 height 29
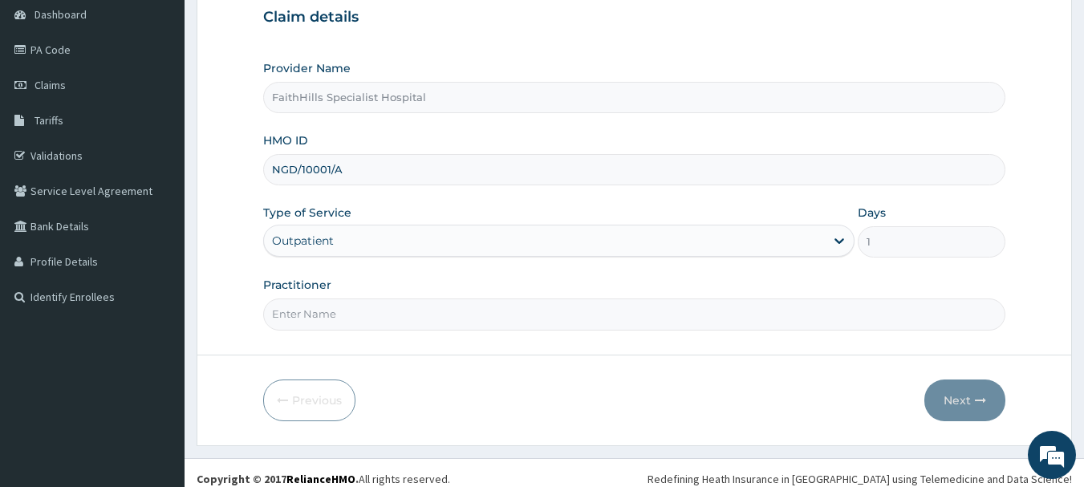
scroll to position [173, 0]
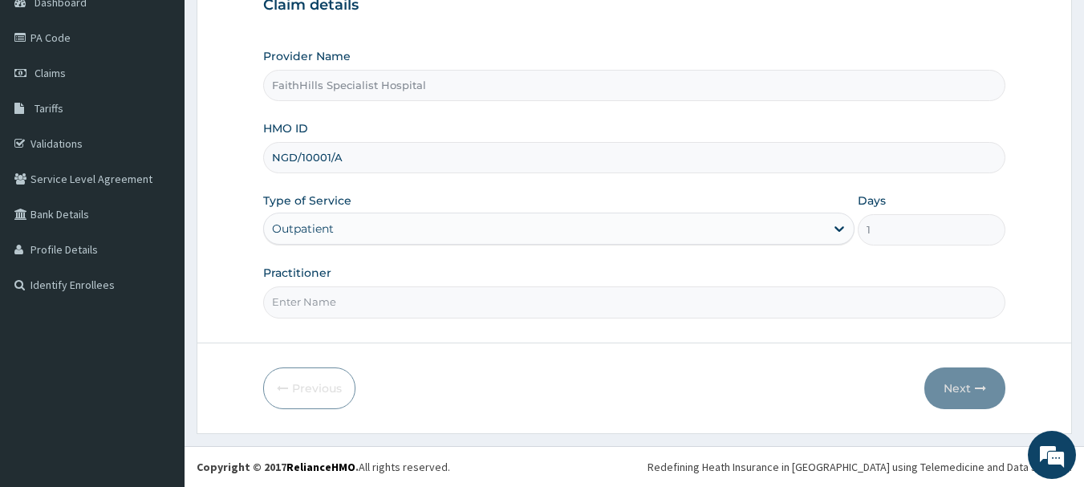
click at [384, 191] on div "Provider Name FaithHills Specialist Hospital HMO ID NGD/10001/A Type of Service…" at bounding box center [634, 183] width 743 height 270
click at [331, 299] on input "Practitioner" at bounding box center [634, 301] width 743 height 31
click at [295, 303] on input "Practitioner" at bounding box center [634, 301] width 743 height 31
type input "[PERSON_NAME]"
click at [958, 384] on button "Next" at bounding box center [964, 389] width 81 height 42
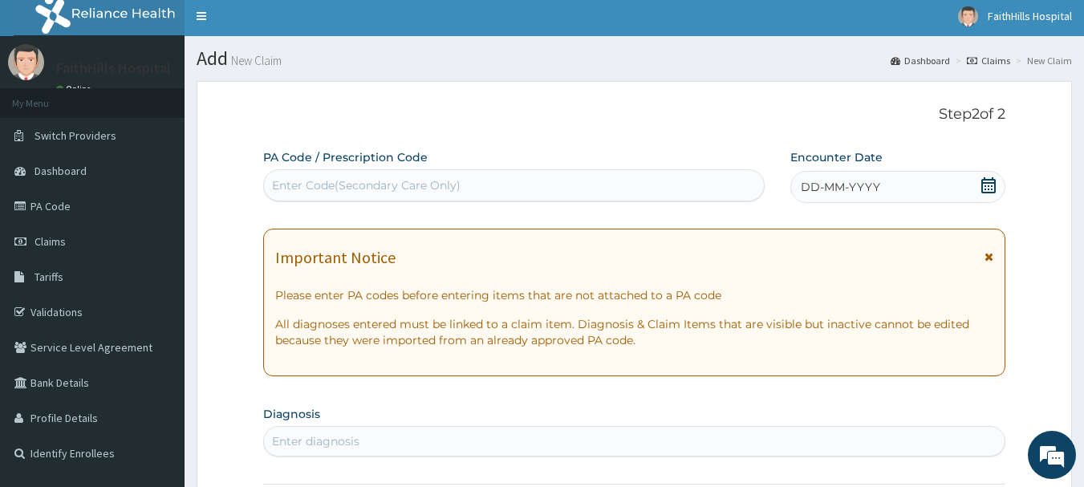
scroll to position [0, 0]
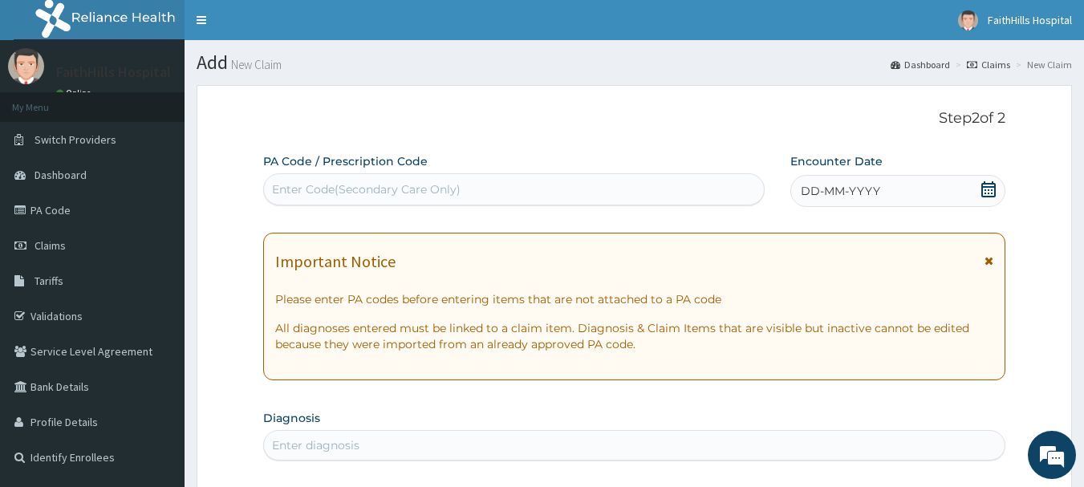
click at [347, 186] on div "Enter Code(Secondary Care Only)" at bounding box center [366, 189] width 189 height 16
click at [307, 187] on div "Enter Code(Secondary Care Only)" at bounding box center [366, 189] width 189 height 16
paste input "PA/374B4C"
type input "PA/374B4C"
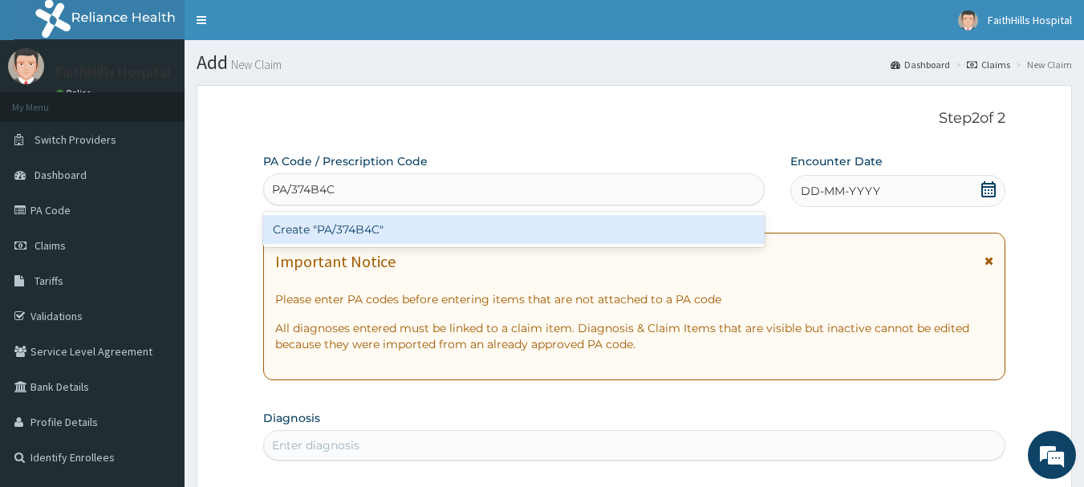
click at [324, 226] on div "Create "PA/374B4C"" at bounding box center [514, 229] width 502 height 29
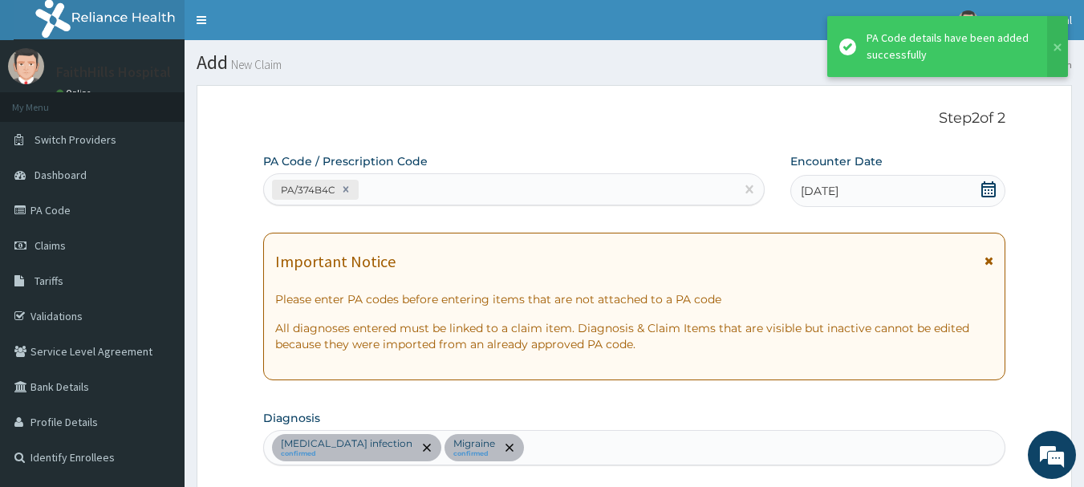
scroll to position [535, 0]
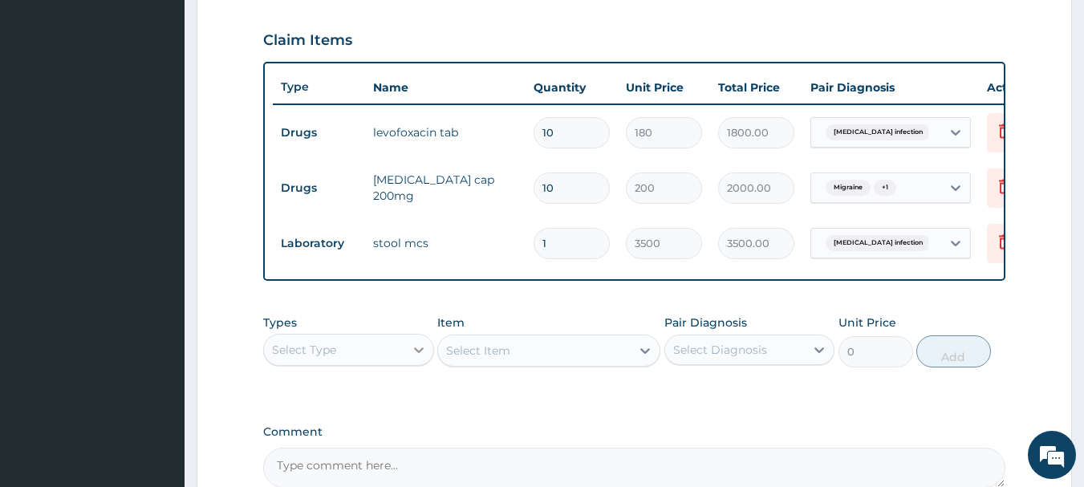
click at [417, 358] on icon at bounding box center [419, 350] width 16 height 16
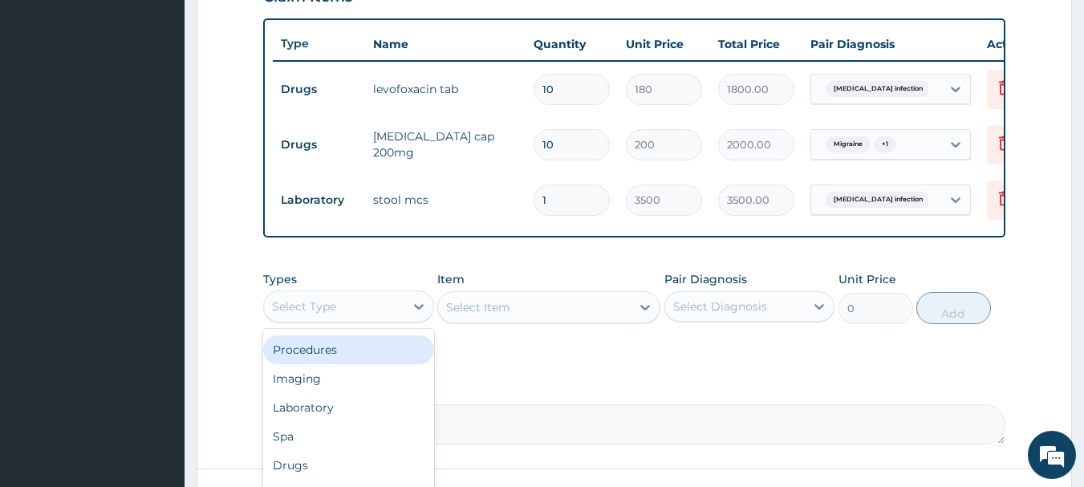
scroll to position [616, 0]
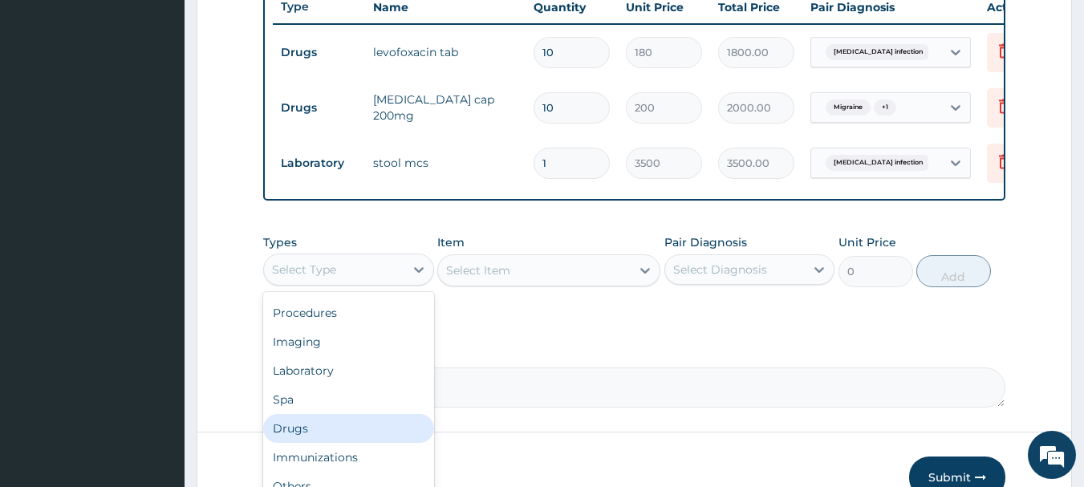
click at [298, 443] on div "Drugs" at bounding box center [348, 428] width 171 height 29
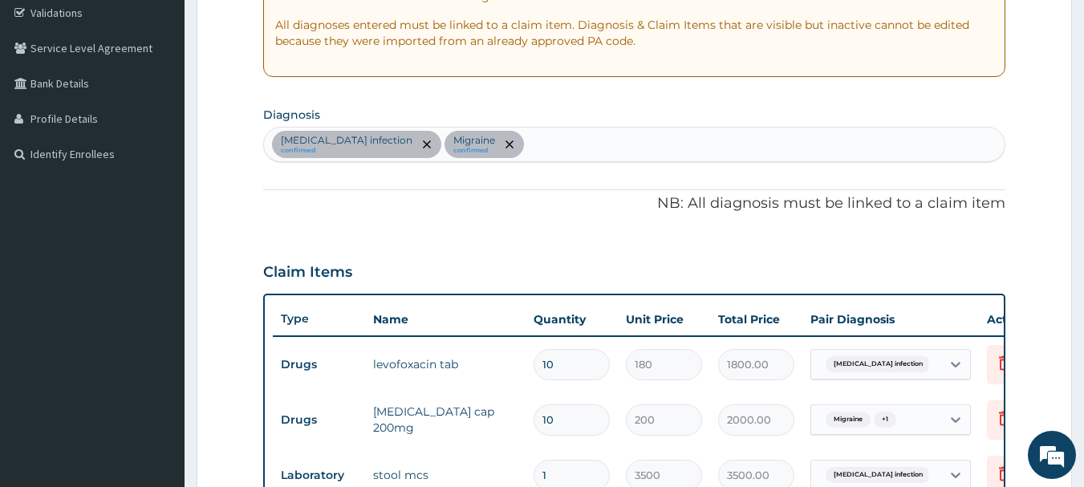
scroll to position [214, 0]
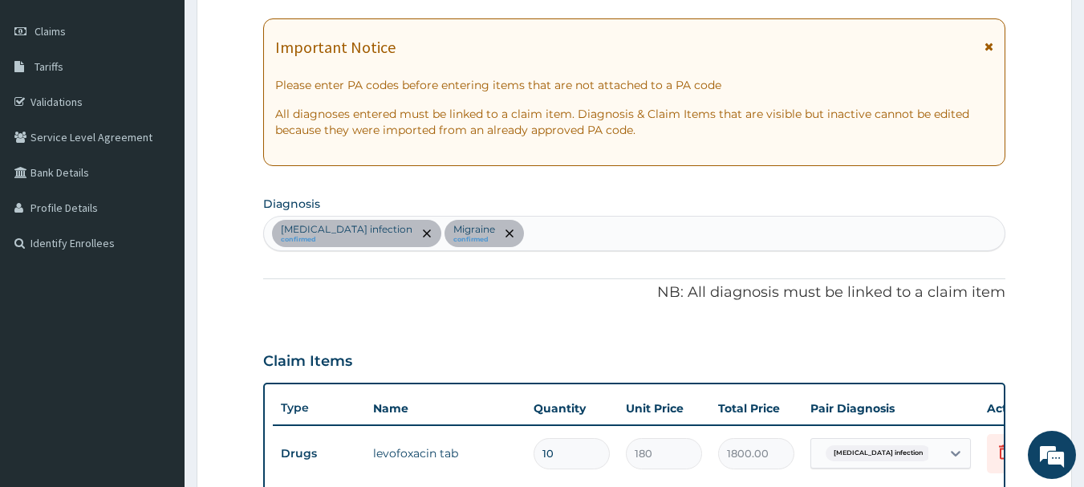
click at [546, 230] on div "Salmonella infection confirmed Migraine confirmed" at bounding box center [635, 234] width 742 height 34
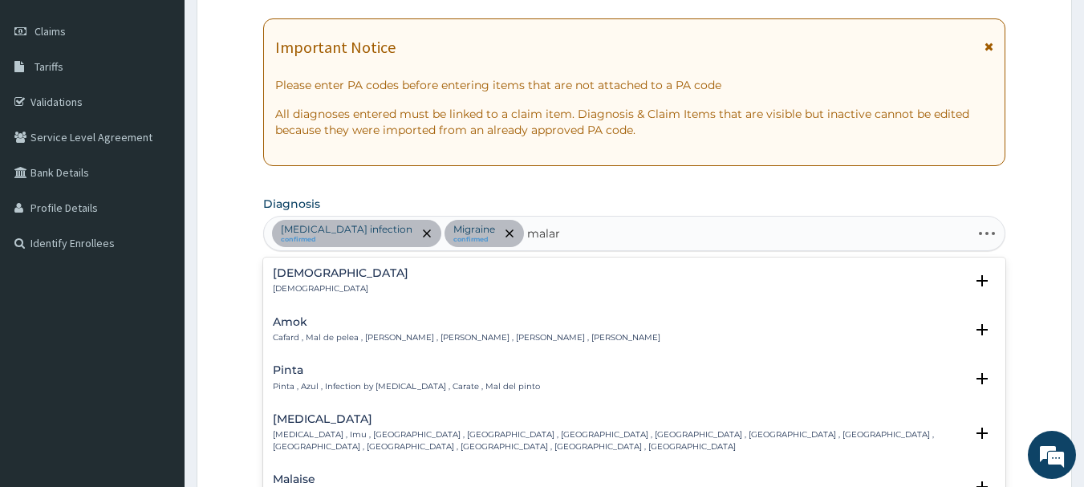
type input "malari"
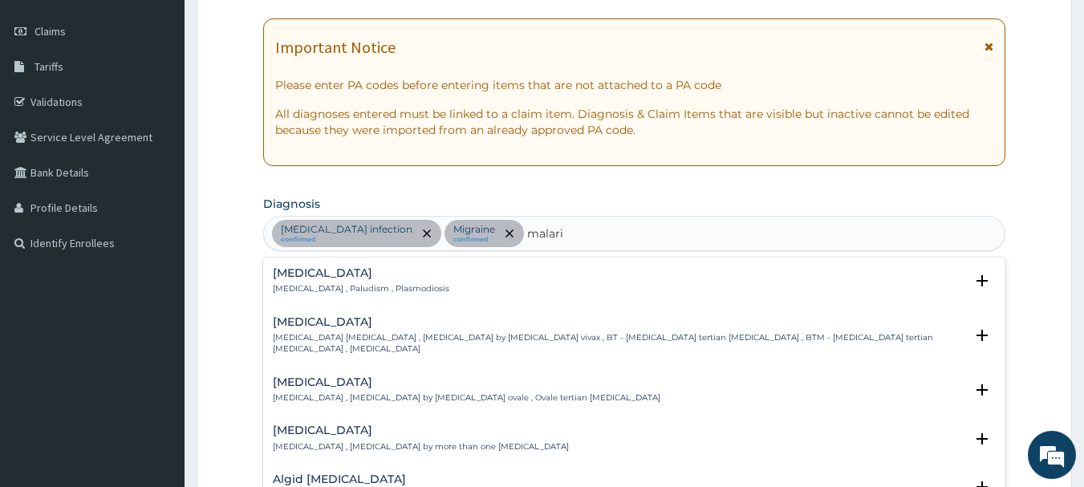
click at [334, 282] on div "Malaria Malaria , Paludism , Plasmodiosis" at bounding box center [361, 281] width 177 height 28
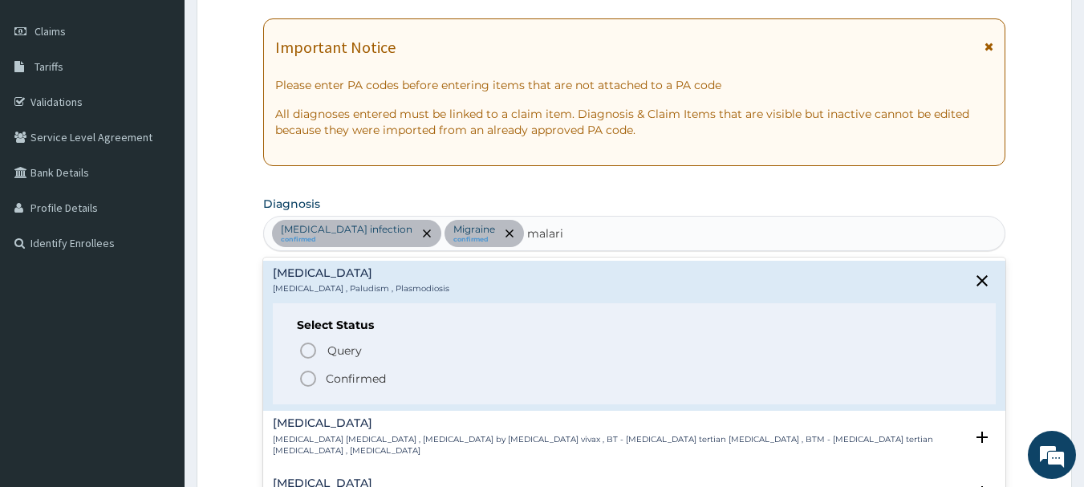
click at [313, 377] on icon "status option filled" at bounding box center [308, 378] width 19 height 19
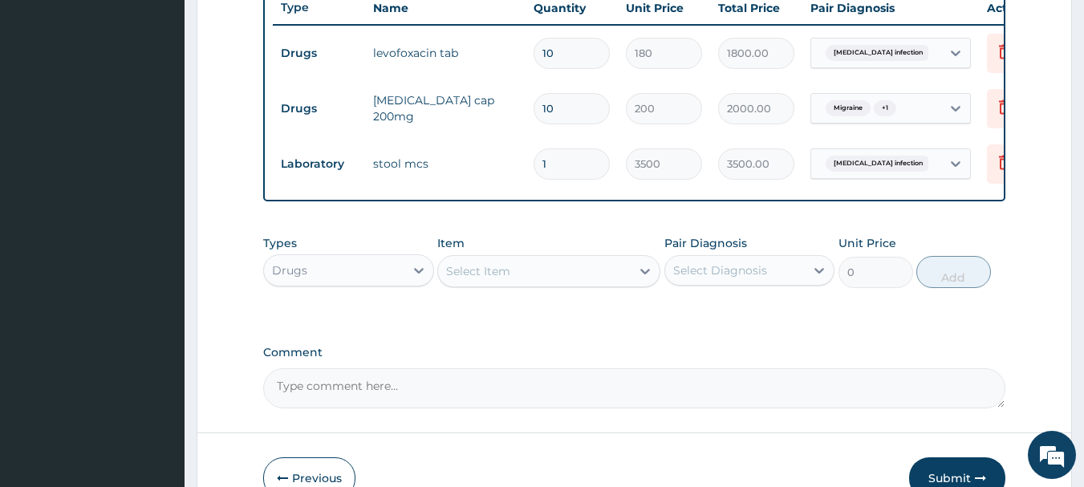
scroll to position [616, 0]
click at [636, 281] on div at bounding box center [645, 270] width 29 height 29
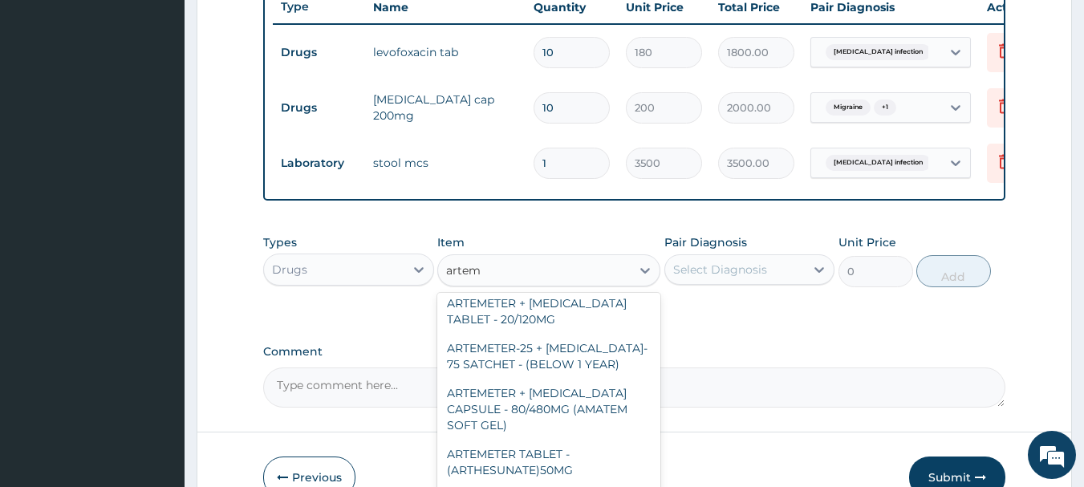
scroll to position [161, 0]
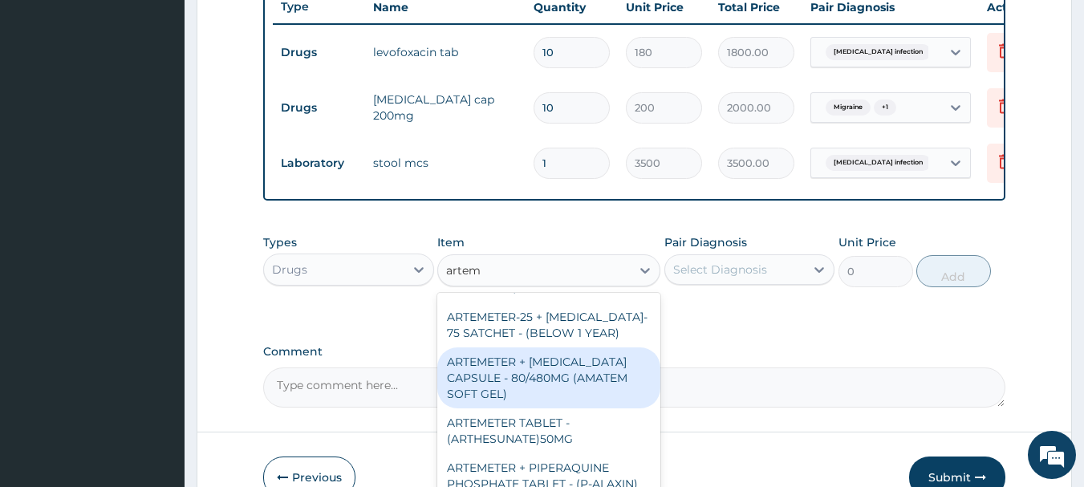
type input "arteme"
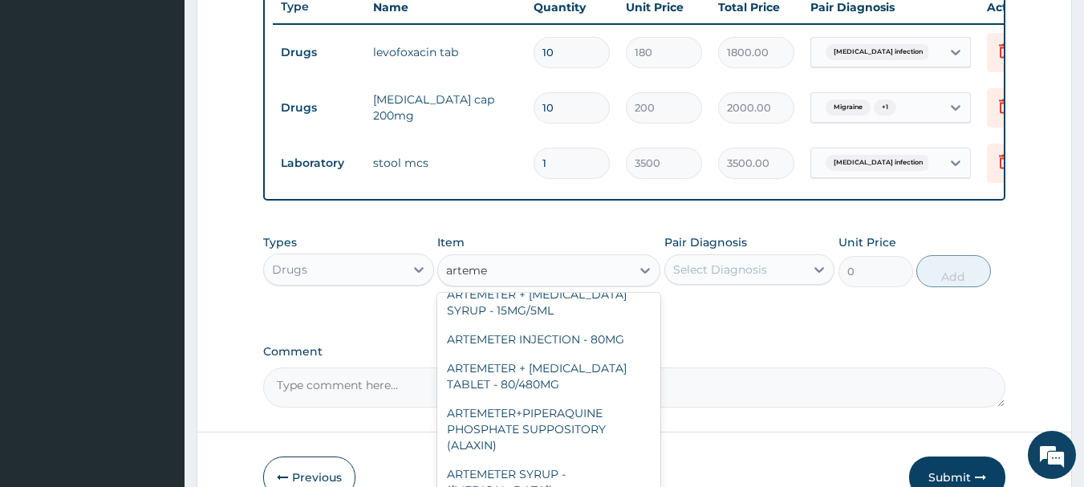
scroll to position [700, 0]
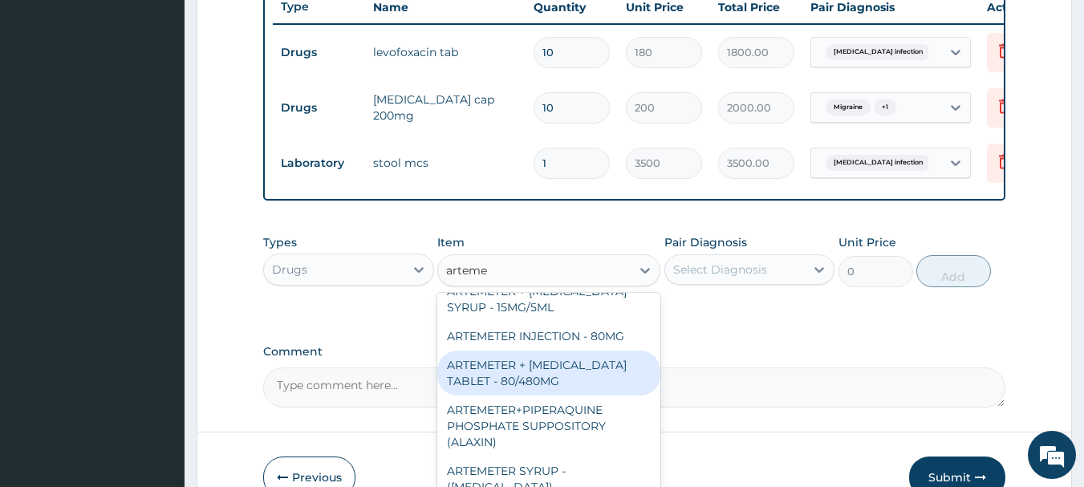
click at [549, 375] on div "ARTEMETER + LUMEFANTRINE TABLET - 80/480MG" at bounding box center [548, 373] width 223 height 45
type input "364"
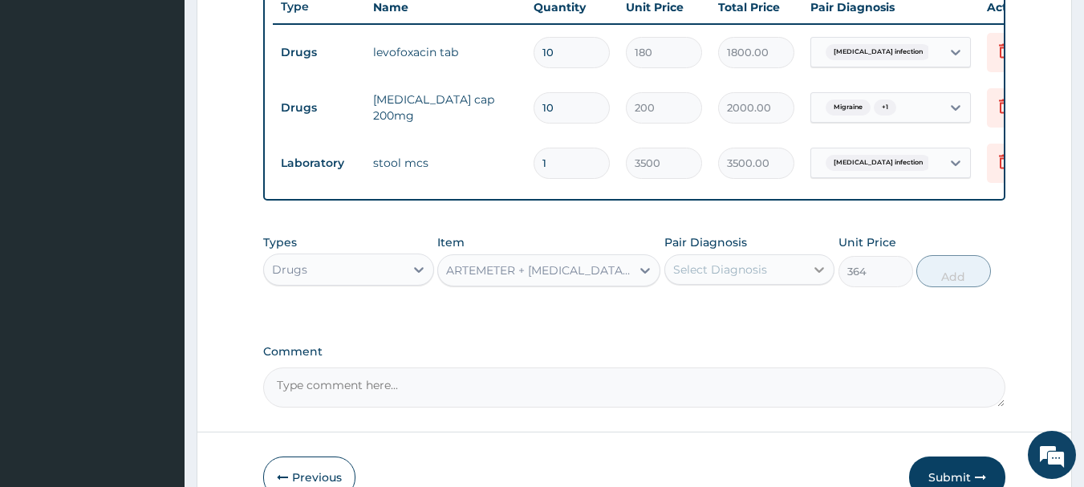
click at [821, 273] on icon at bounding box center [820, 270] width 10 height 6
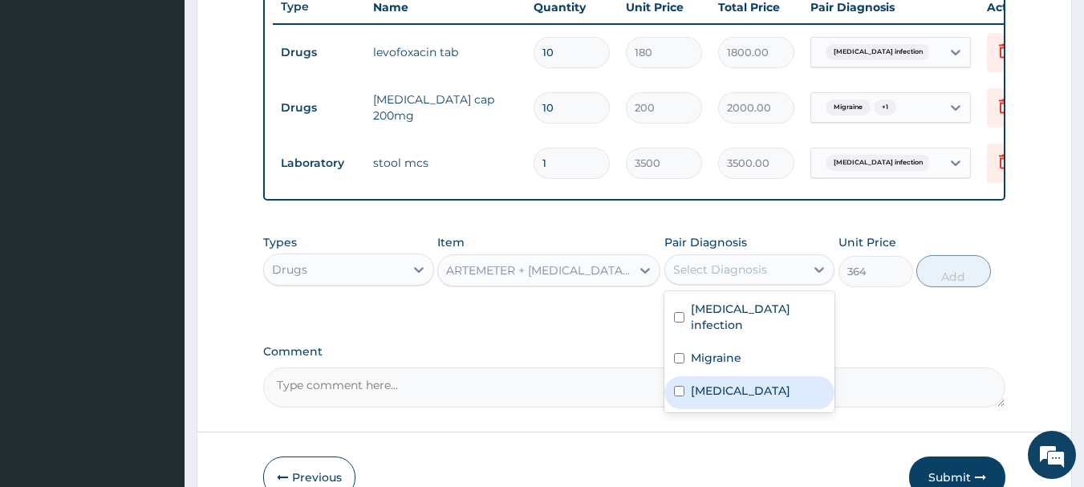
click at [685, 387] on div "[MEDICAL_DATA]" at bounding box center [749, 392] width 171 height 33
checkbox input "true"
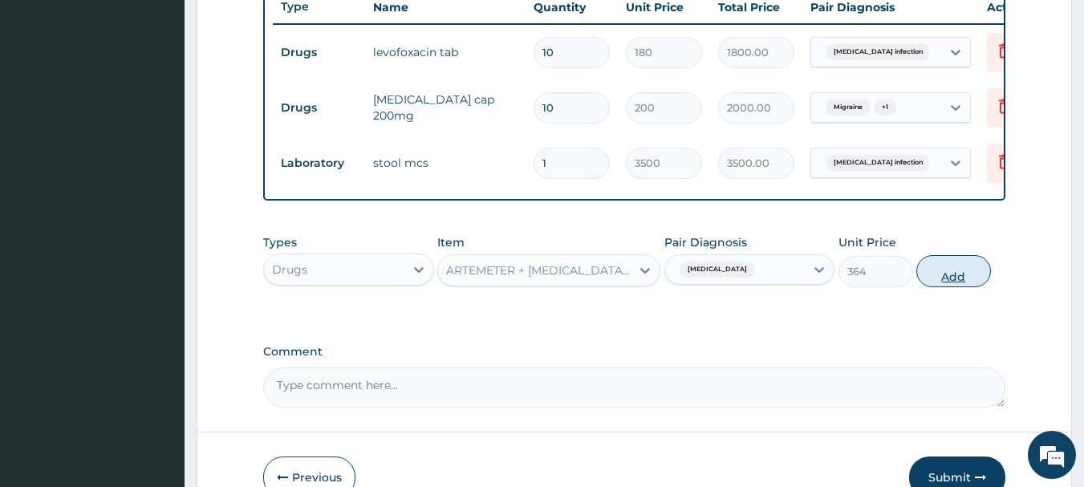
click at [953, 287] on button "Add" at bounding box center [953, 271] width 75 height 32
type input "0"
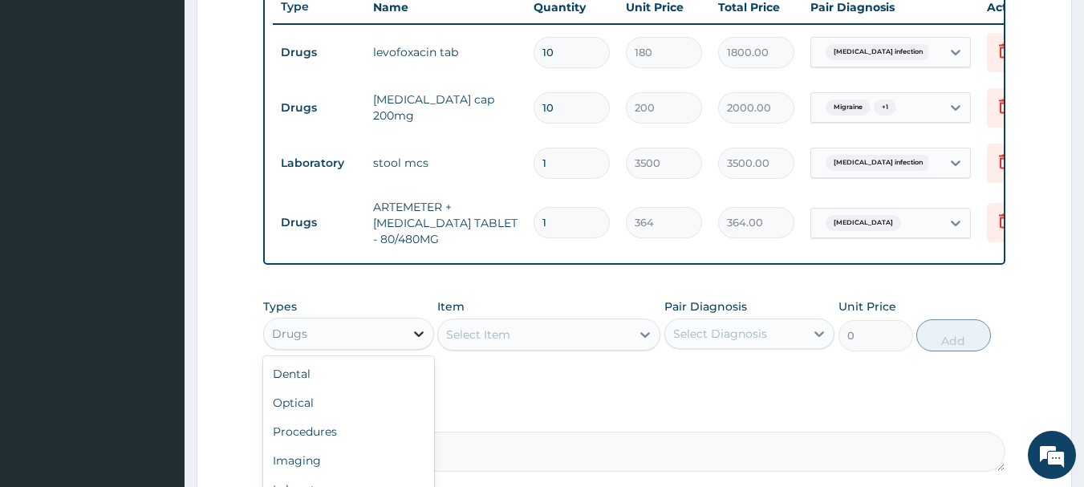
click at [421, 342] on icon at bounding box center [419, 334] width 16 height 16
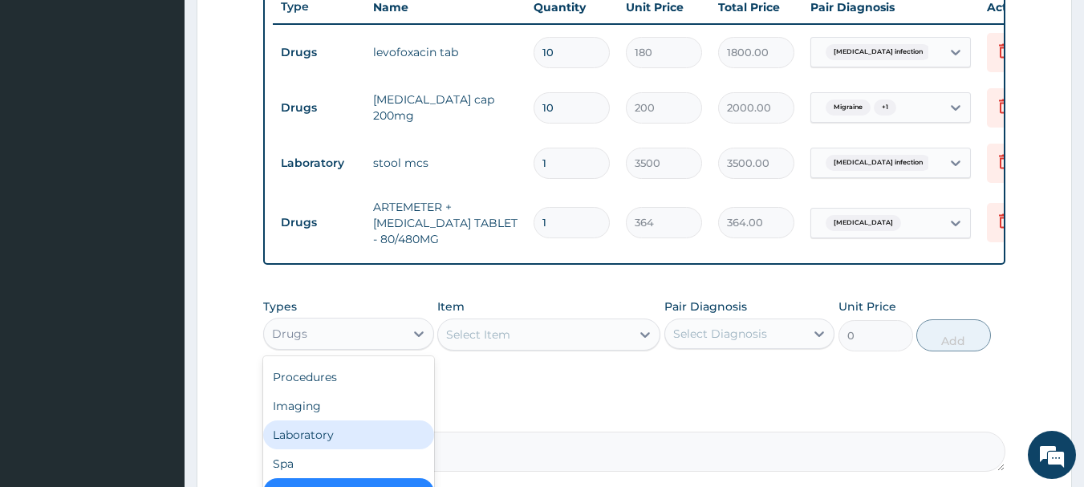
click at [323, 449] on div "Laboratory" at bounding box center [348, 435] width 171 height 29
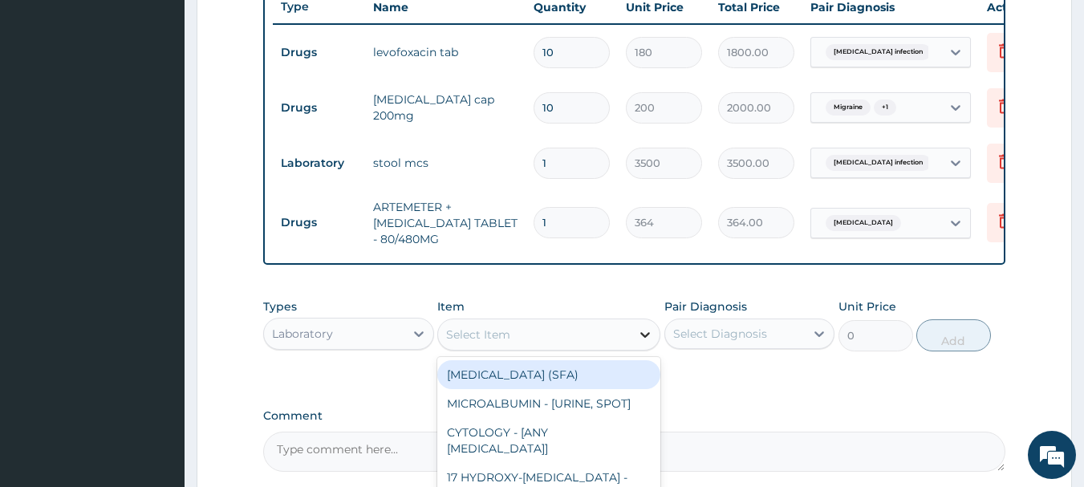
click at [644, 343] on icon at bounding box center [645, 335] width 16 height 16
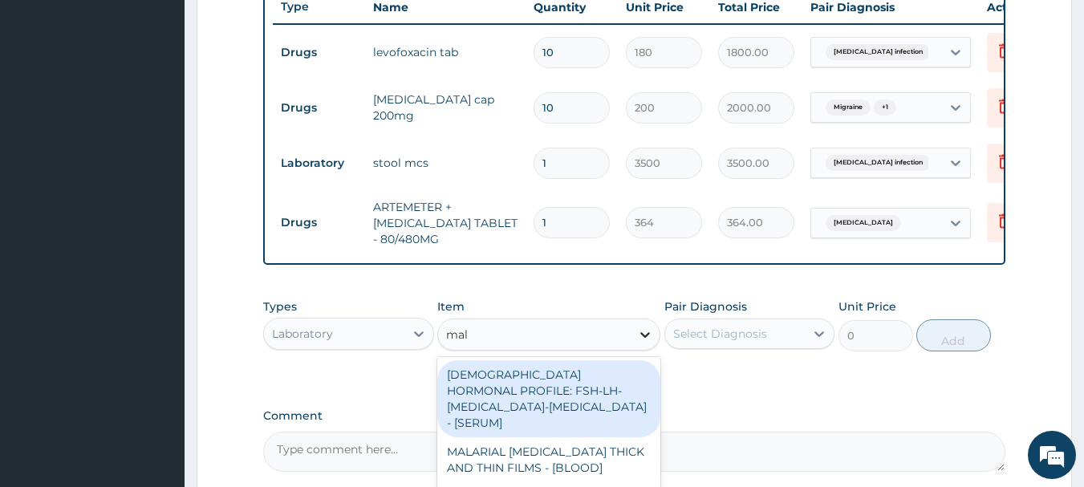
type input "mala"
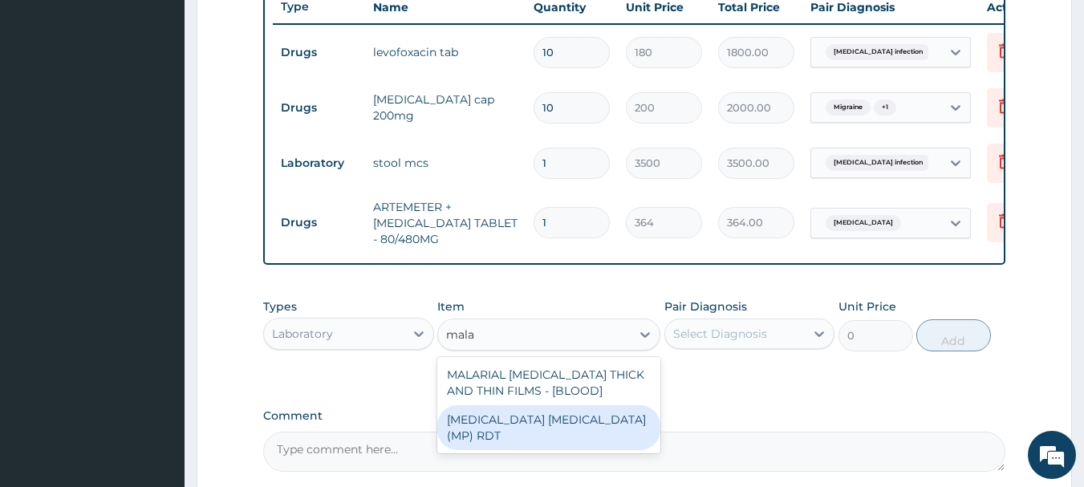
click at [585, 429] on div "MALARIA PARASITE (MP) RDT" at bounding box center [548, 427] width 223 height 45
type input "2000"
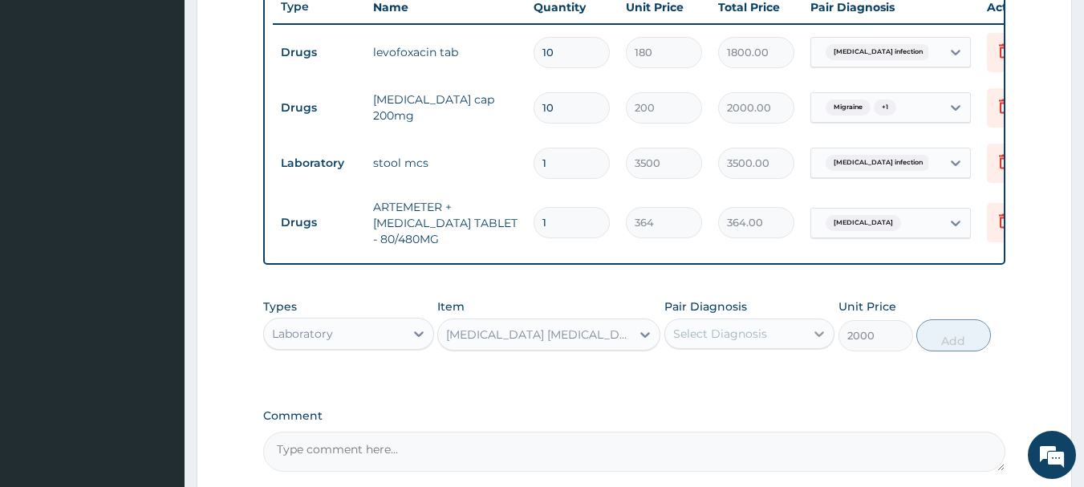
click at [814, 342] on icon at bounding box center [819, 334] width 16 height 16
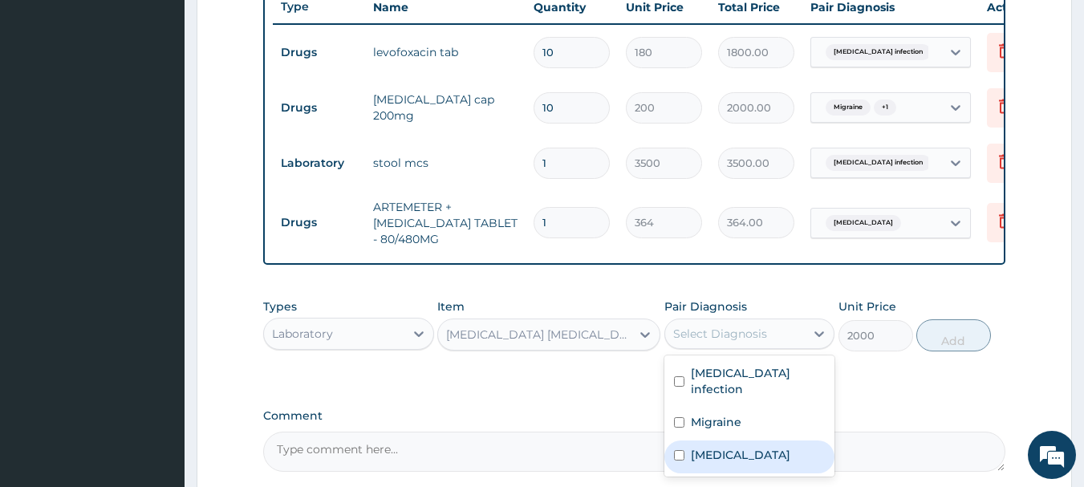
drag, startPoint x: 682, startPoint y: 450, endPoint x: 723, endPoint y: 427, distance: 47.1
click at [682, 451] on input "checkbox" at bounding box center [679, 455] width 10 height 10
checkbox input "true"
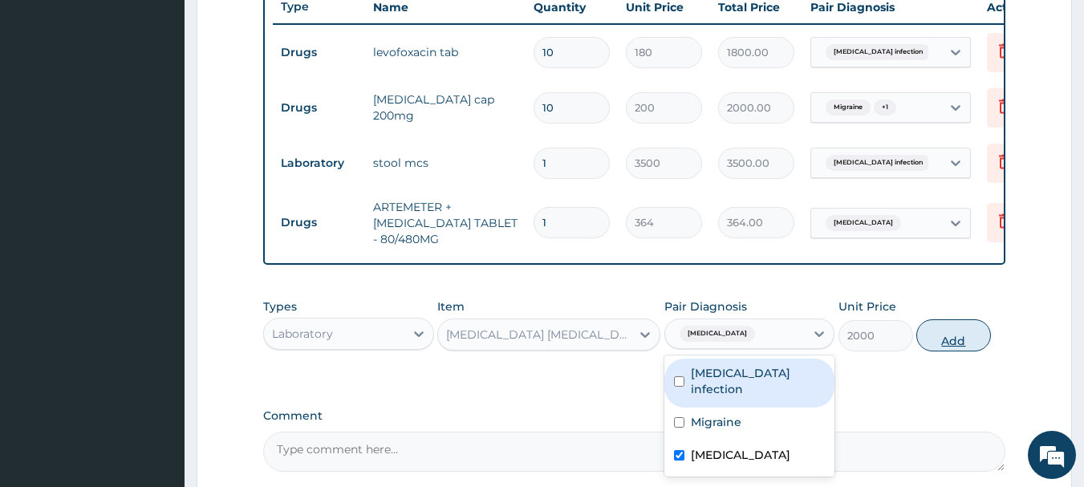
click at [953, 341] on button "Add" at bounding box center [953, 335] width 75 height 32
type input "0"
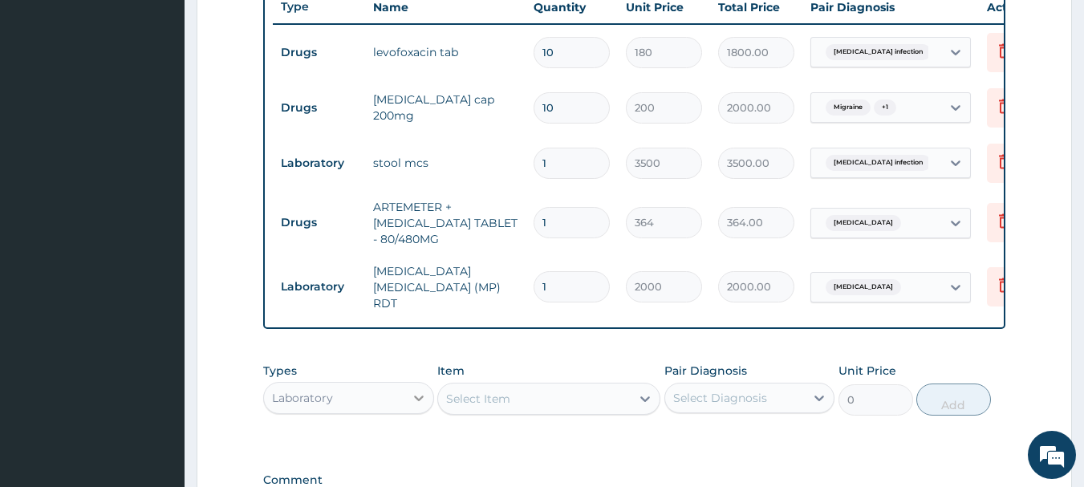
click at [422, 398] on icon at bounding box center [419, 398] width 16 height 16
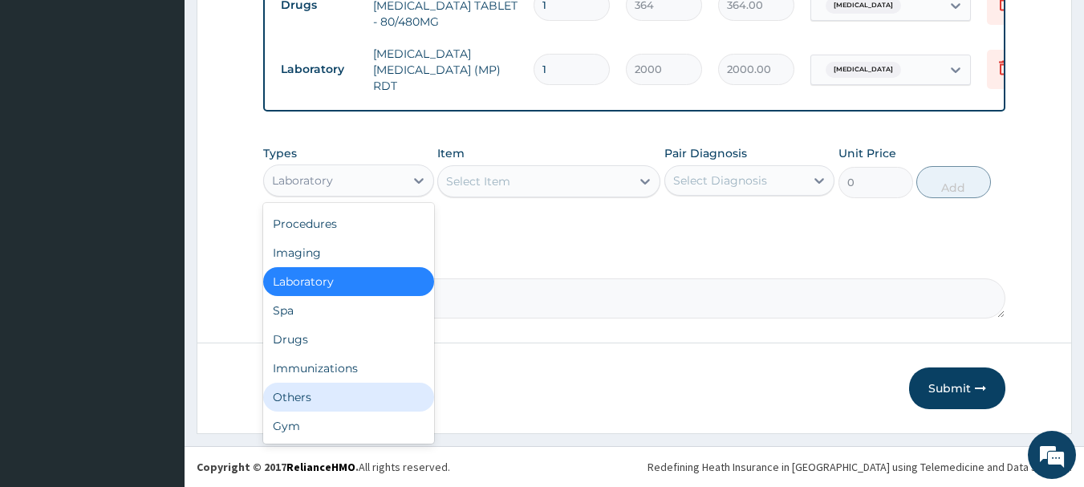
scroll to position [0, 0]
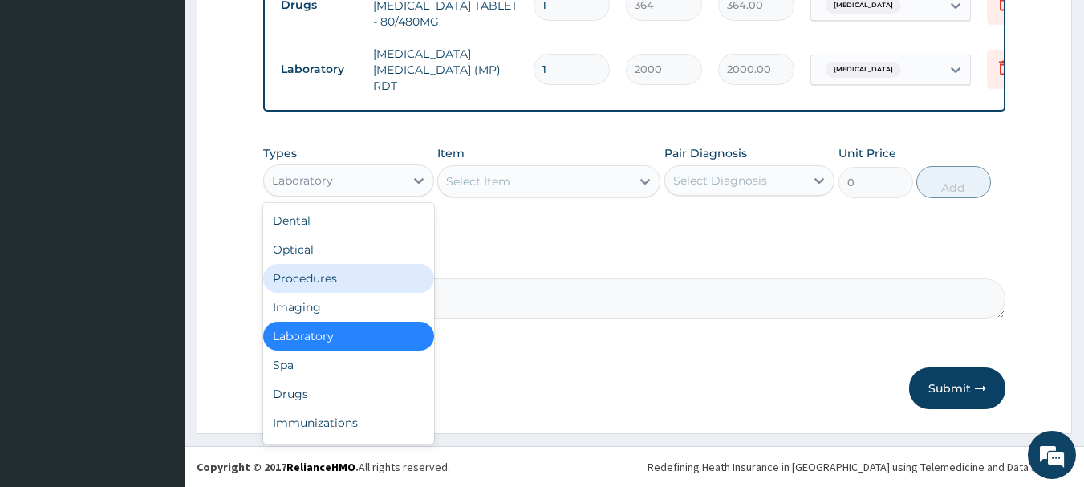
click at [310, 276] on div "Procedures" at bounding box center [348, 278] width 171 height 29
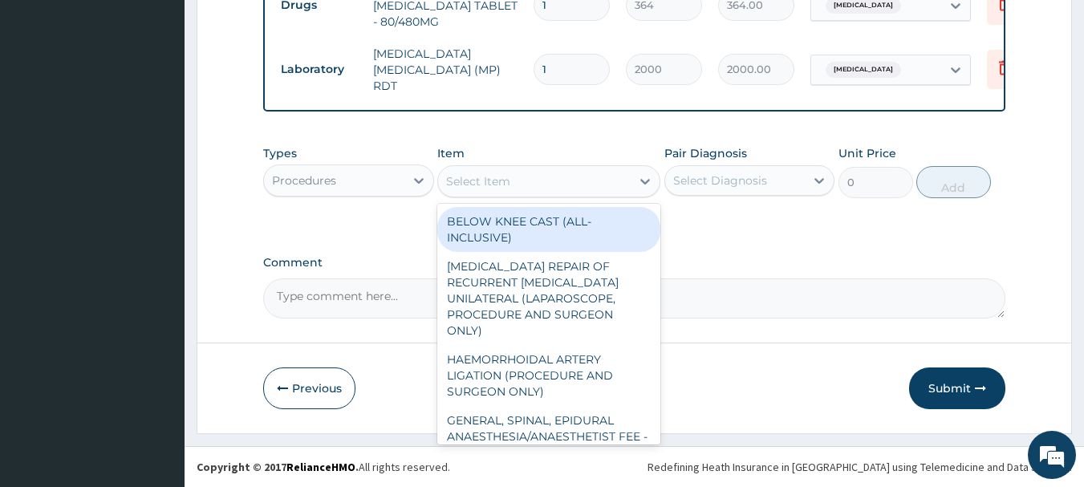
click at [641, 184] on icon at bounding box center [645, 181] width 16 height 16
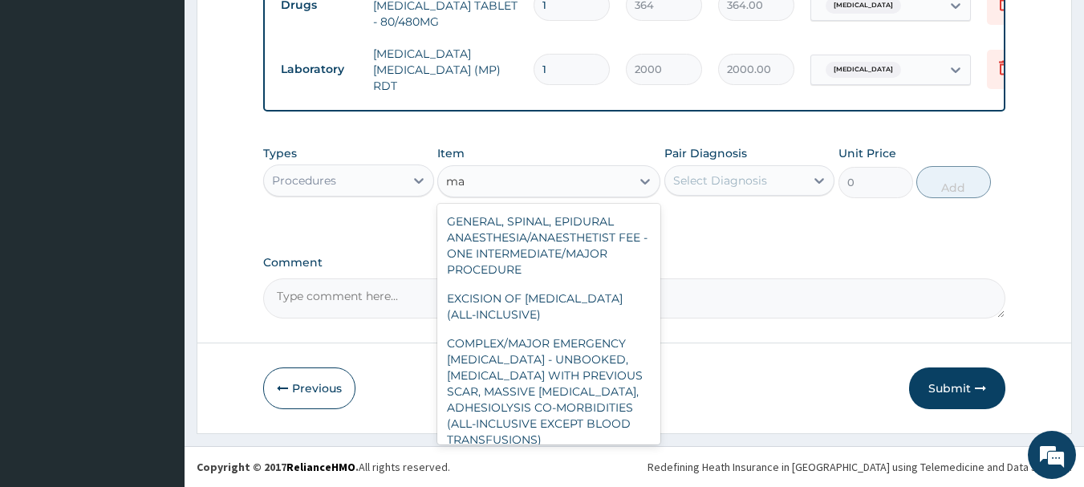
type input "m"
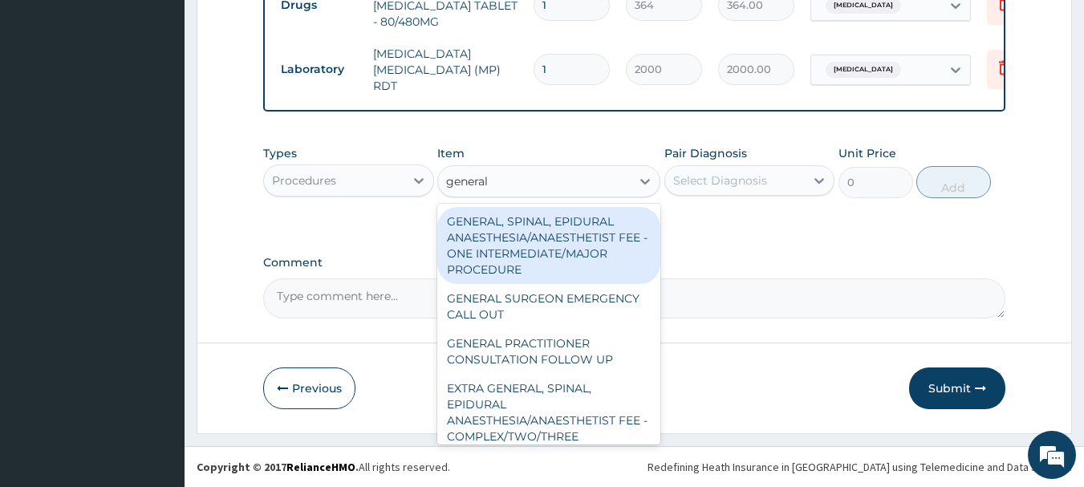
type input "general p"
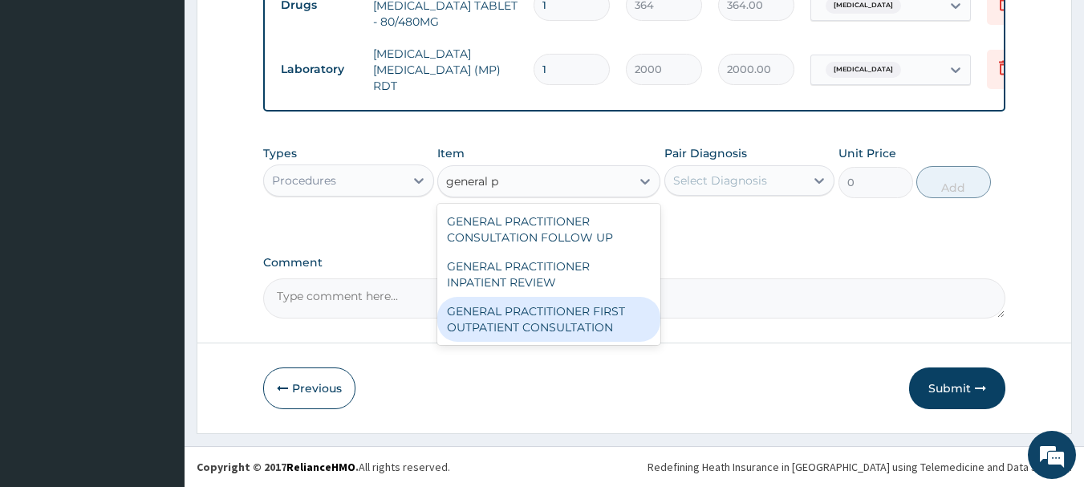
click at [538, 333] on div "GENERAL PRACTITIONER FIRST OUTPATIENT CONSULTATION" at bounding box center [548, 319] width 223 height 45
type input "3750"
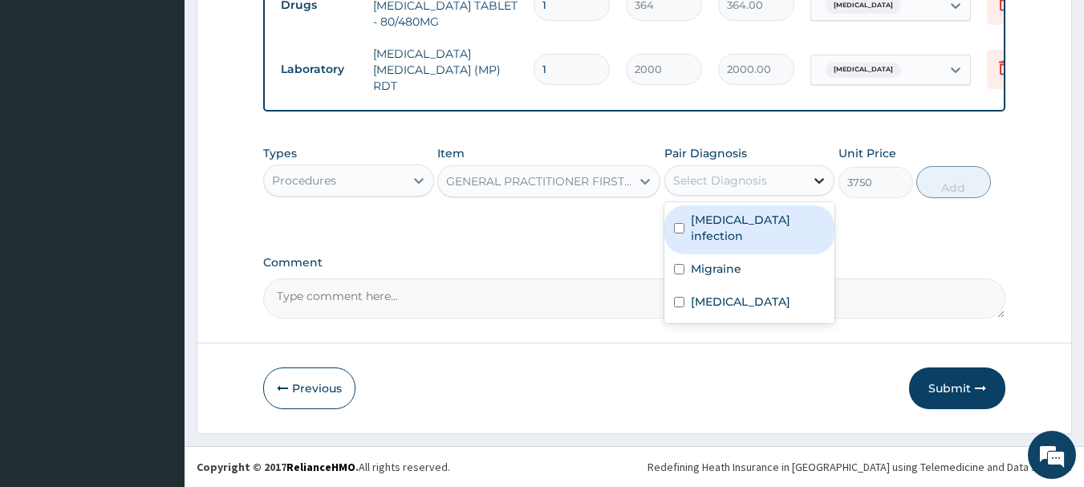
click at [811, 183] on icon at bounding box center [819, 181] width 16 height 16
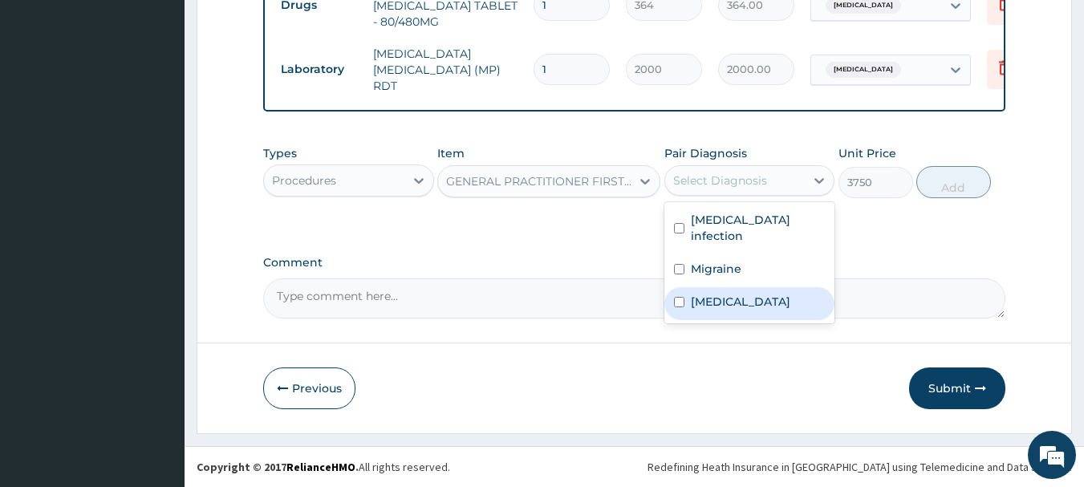
click at [683, 297] on input "checkbox" at bounding box center [679, 302] width 10 height 10
checkbox input "true"
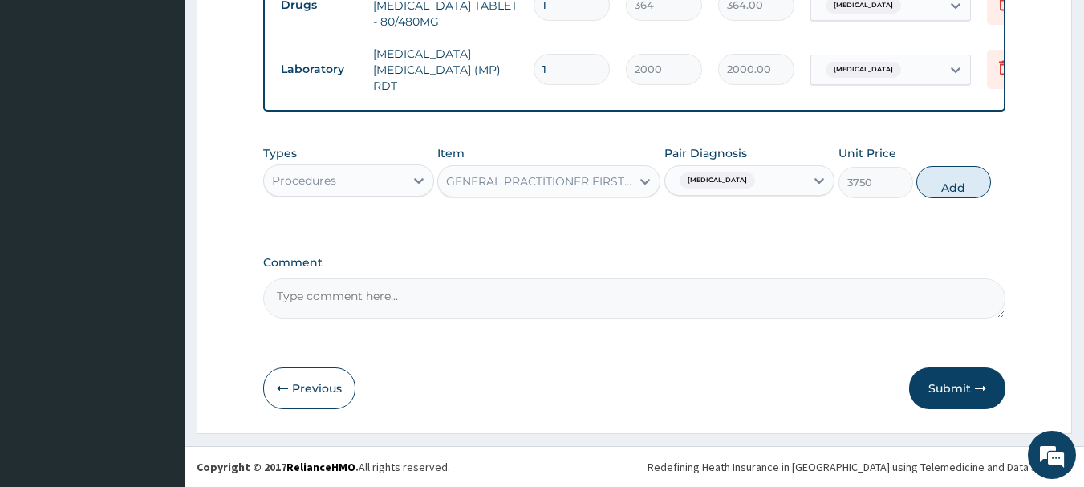
click at [943, 183] on button "Add" at bounding box center [953, 182] width 75 height 32
type input "0"
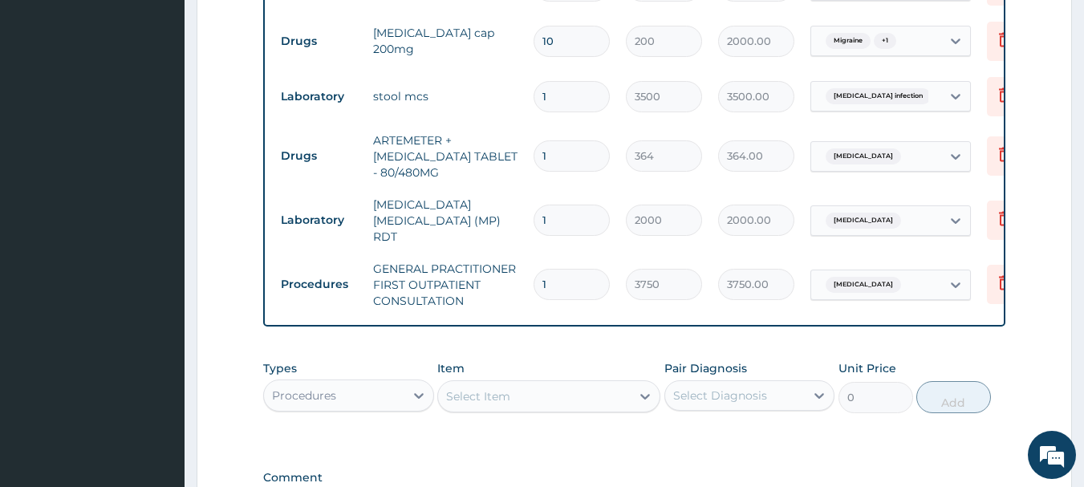
scroll to position [676, 0]
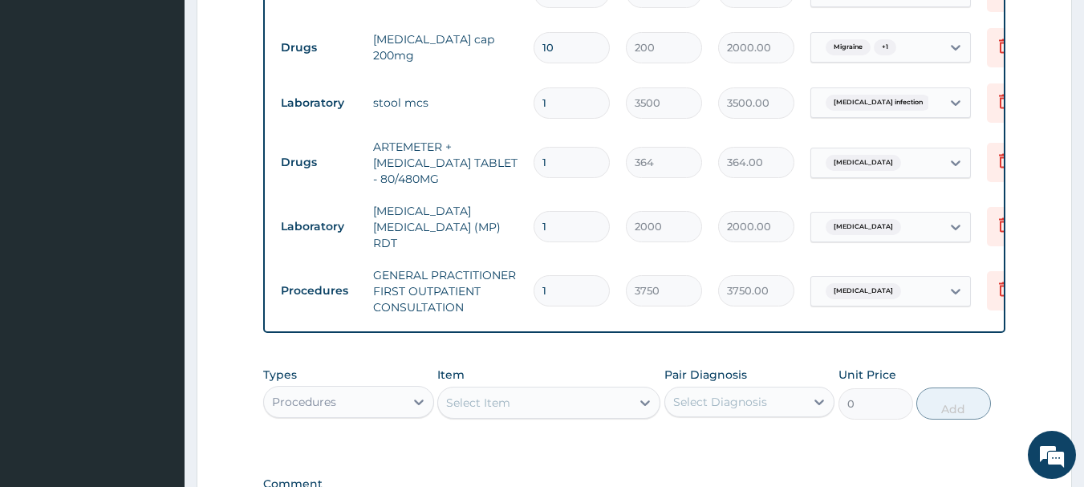
click at [562, 162] on input "1" at bounding box center [572, 162] width 76 height 31
type input "0.00"
type input "6"
type input "2184.00"
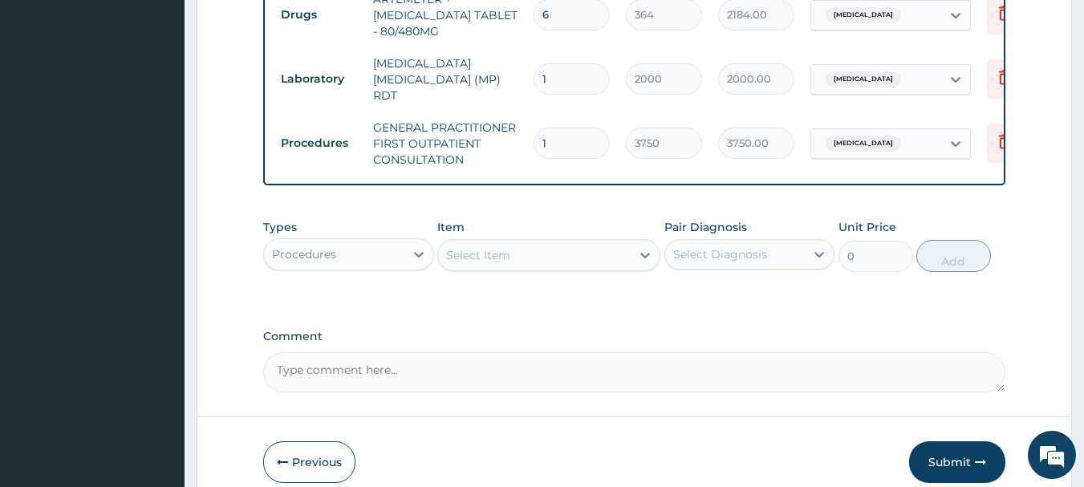
scroll to position [900, 0]
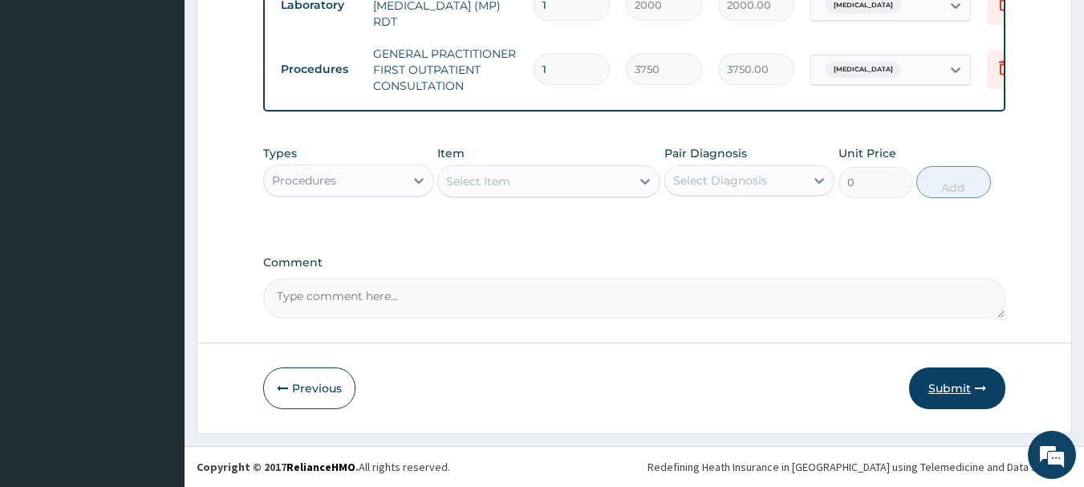
type input "6"
click at [945, 384] on button "Submit" at bounding box center [957, 389] width 96 height 42
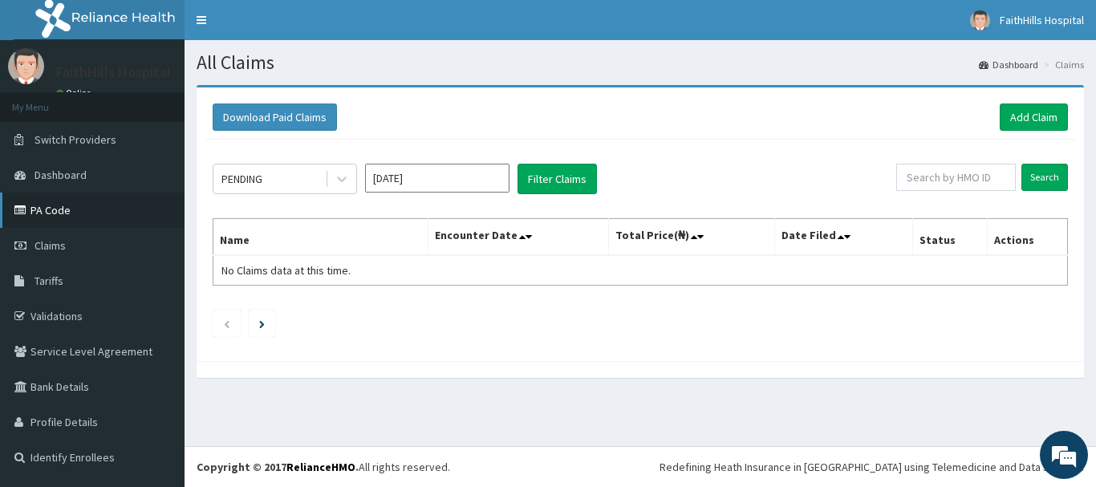
click at [58, 209] on link "PA Code" at bounding box center [92, 210] width 185 height 35
click at [1027, 115] on link "Add Claim" at bounding box center [1034, 117] width 68 height 27
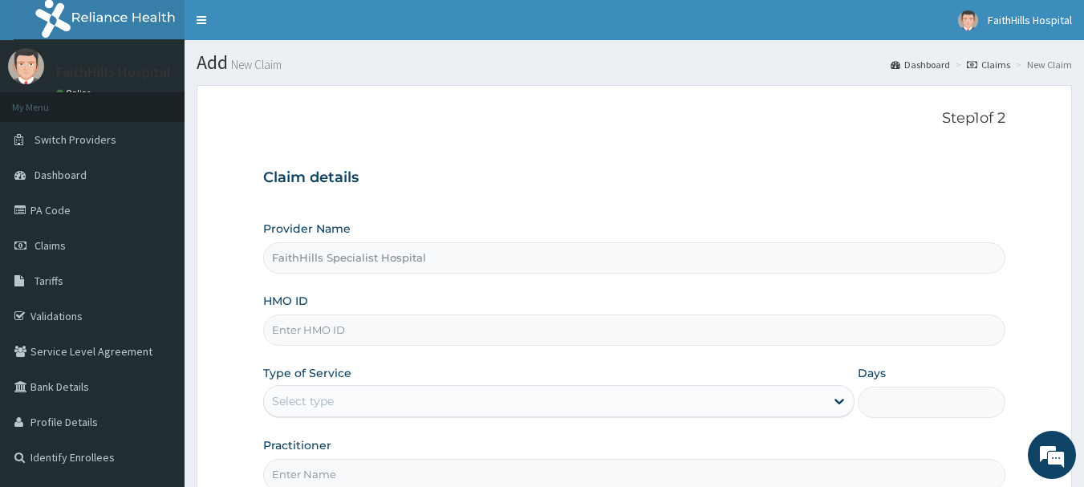
click at [306, 331] on input "HMO ID" at bounding box center [634, 330] width 743 height 31
type input "MCE/10093/C"
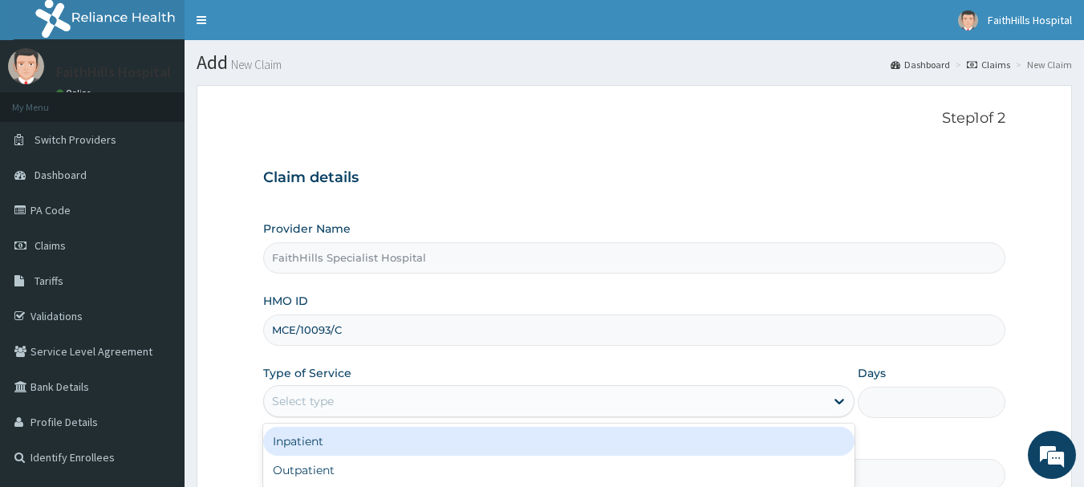
click at [299, 410] on div "Select type" at bounding box center [544, 401] width 561 height 26
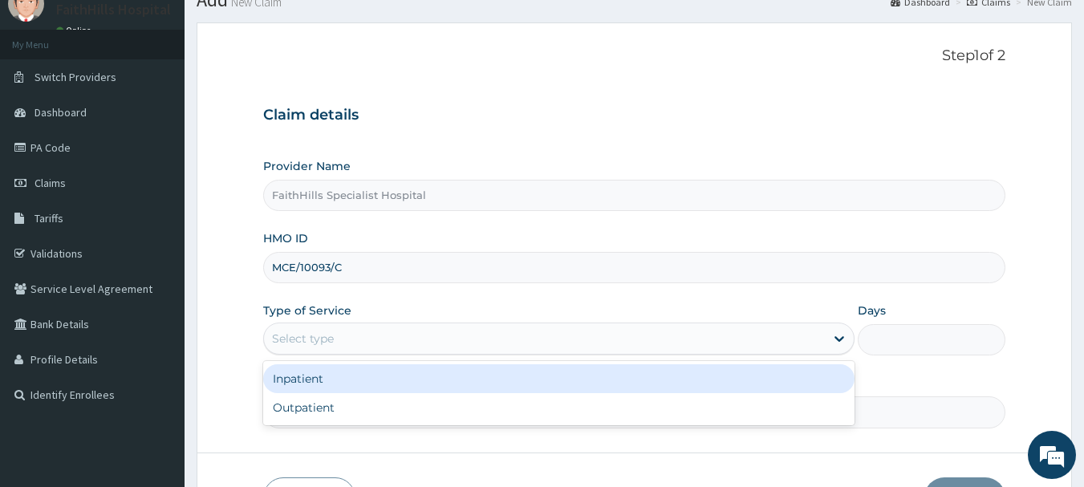
scroll to position [80, 0]
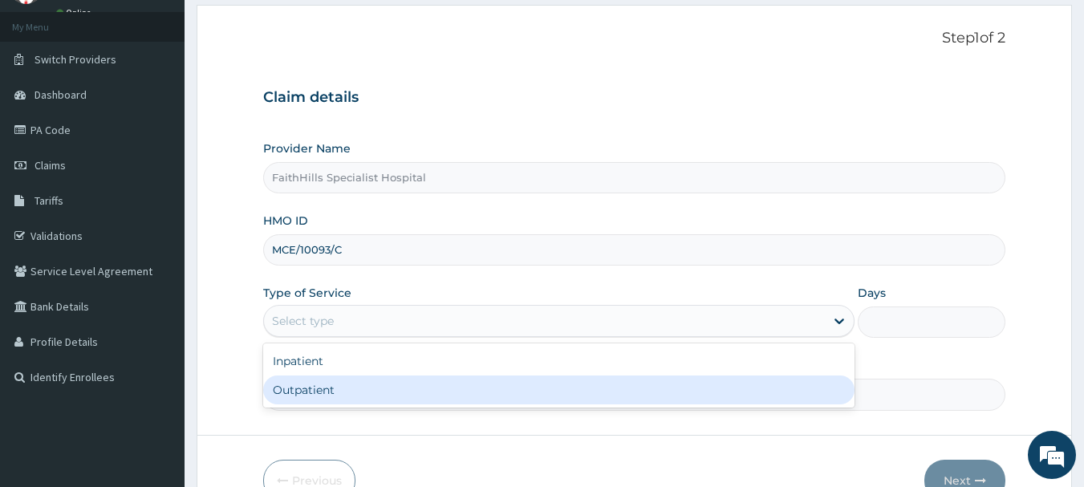
click at [296, 390] on div "Outpatient" at bounding box center [558, 390] width 591 height 29
type input "1"
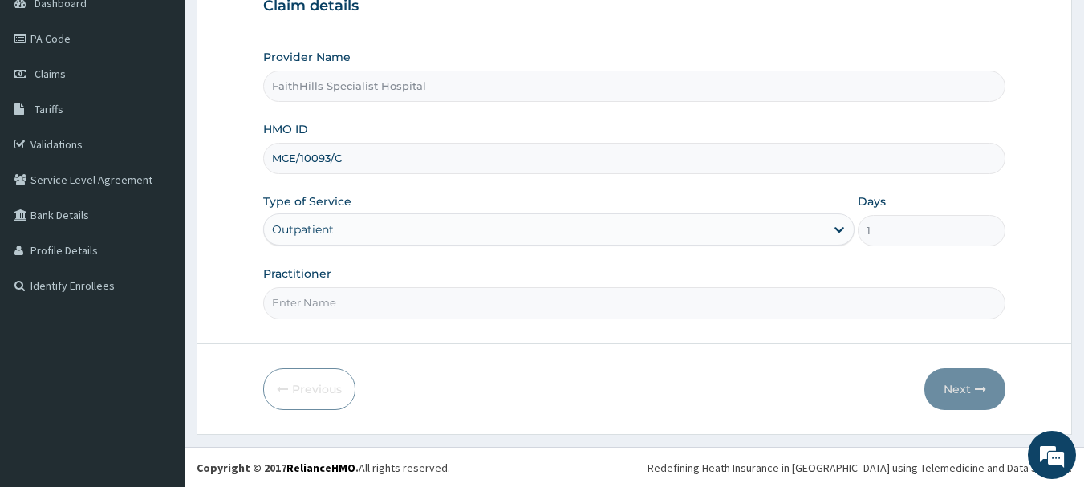
scroll to position [173, 0]
click at [309, 299] on input "Practitioner" at bounding box center [634, 301] width 743 height 31
type input "DR. SAMUEL"
click at [963, 388] on button "Next" at bounding box center [964, 389] width 81 height 42
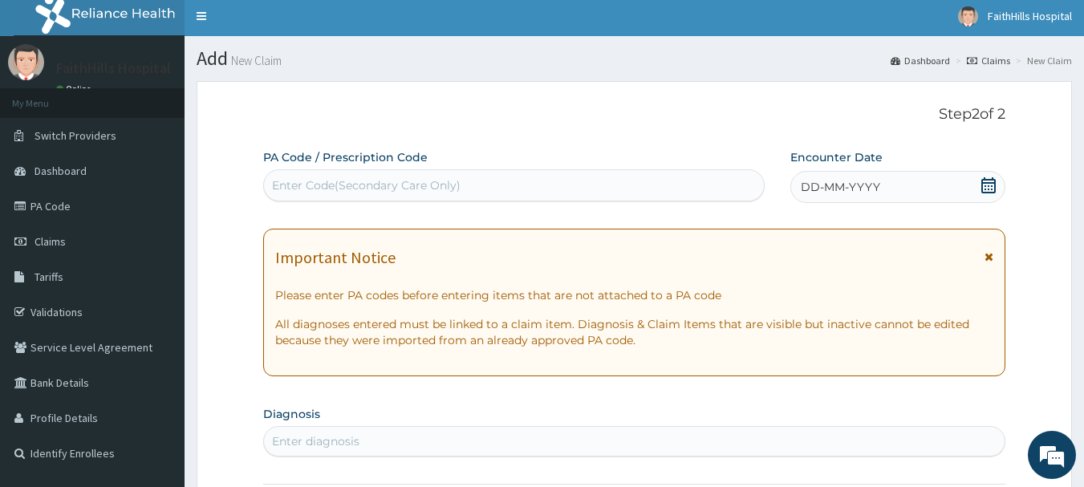
scroll to position [0, 0]
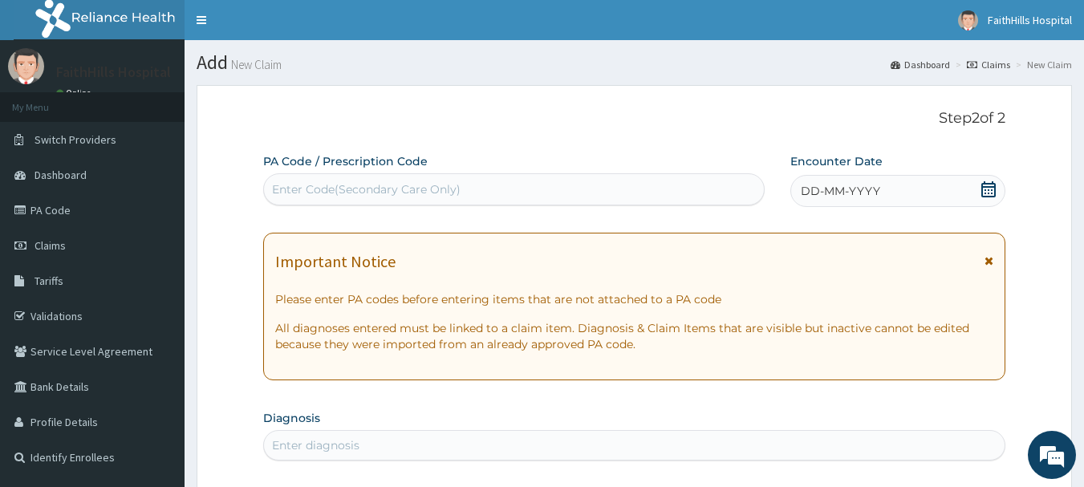
click at [391, 188] on div "Enter Code(Secondary Care Only)" at bounding box center [366, 189] width 189 height 16
type input "PA/91BC13"
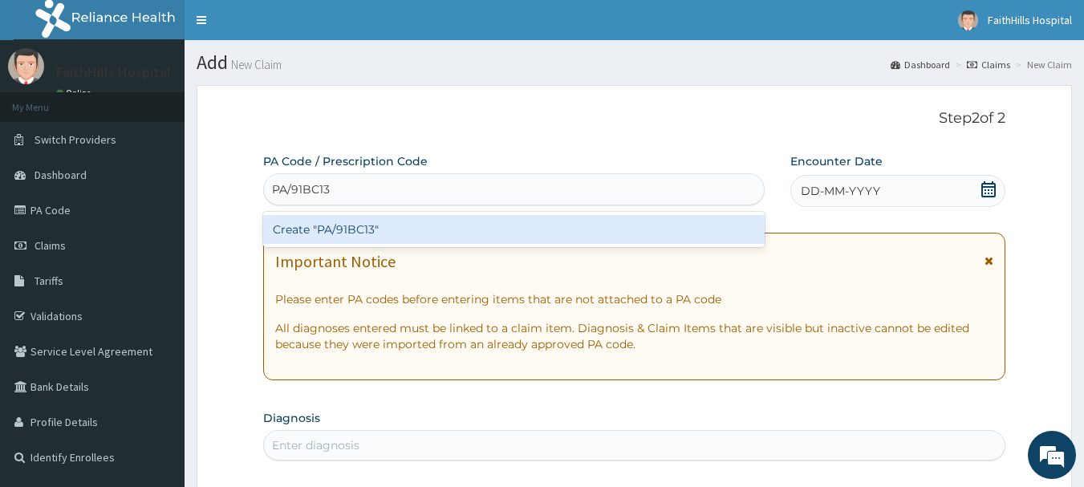
click at [336, 238] on div "Create "PA/91BC13"" at bounding box center [514, 229] width 502 height 29
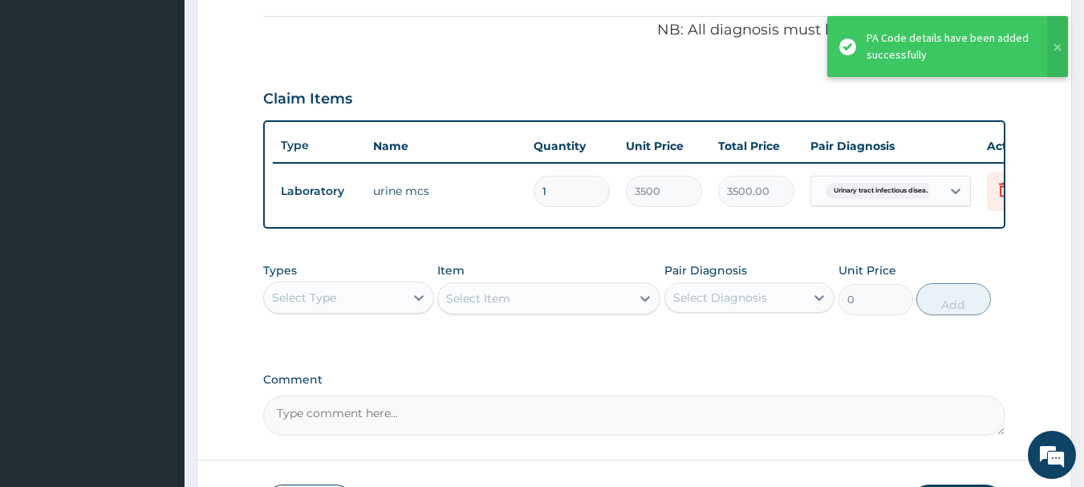
scroll to position [505, 0]
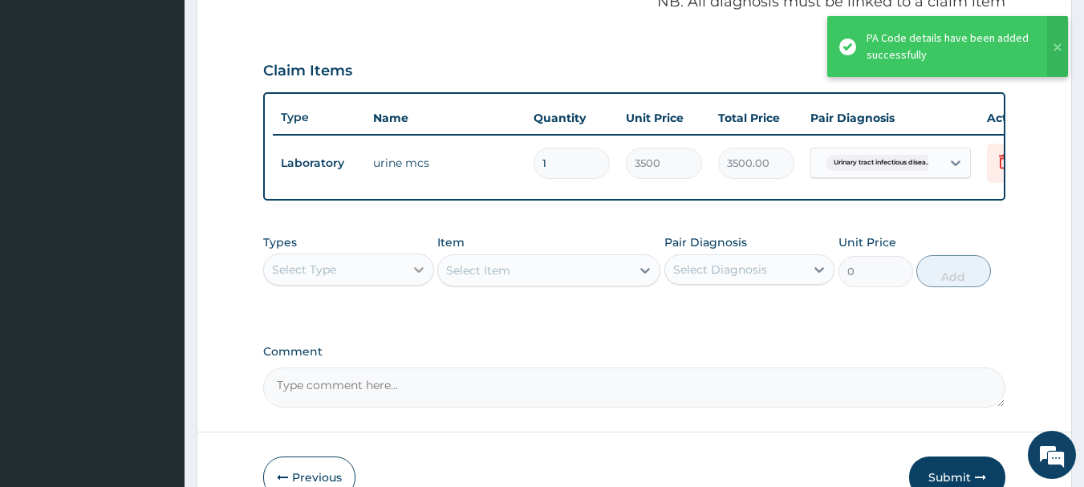
click at [417, 278] on icon at bounding box center [419, 270] width 16 height 16
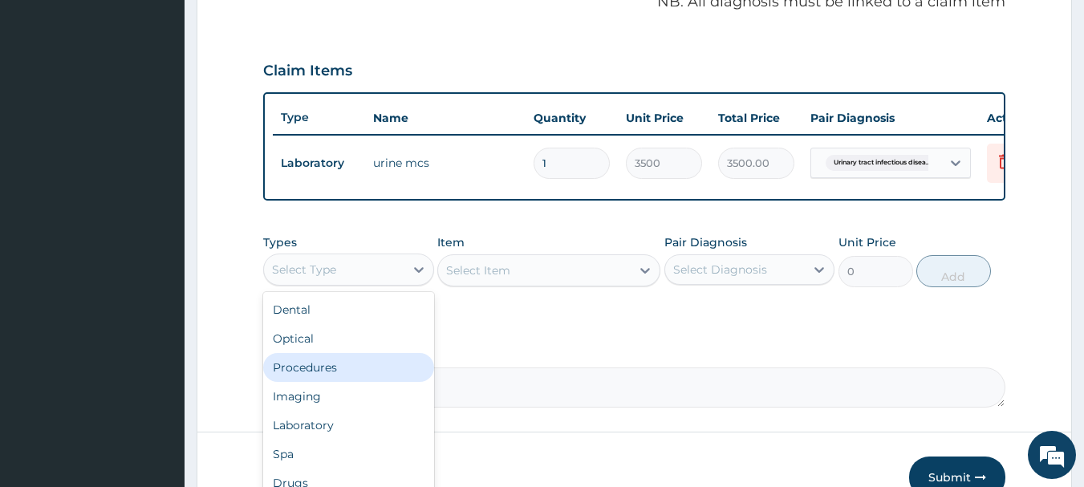
click at [319, 382] on div "Procedures" at bounding box center [348, 367] width 171 height 29
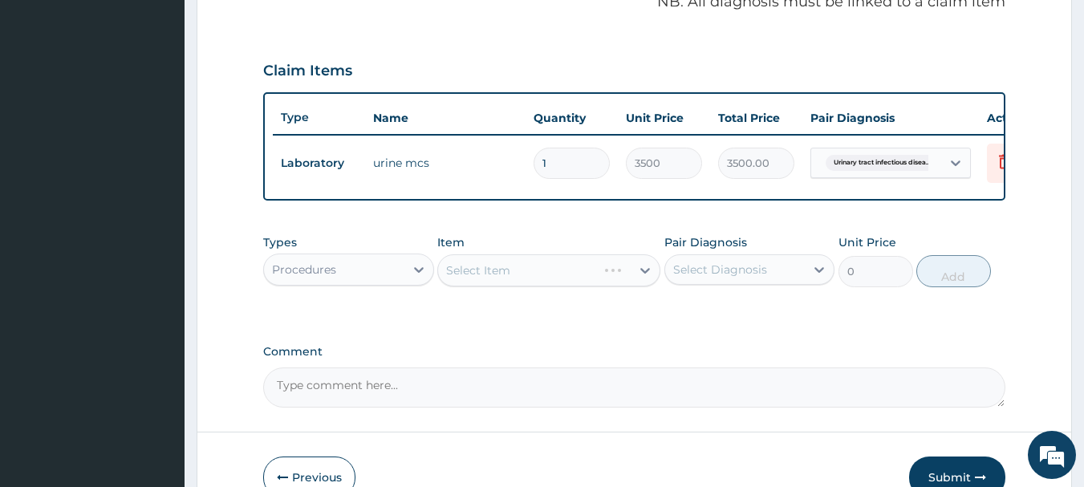
click at [640, 283] on div "Select Item" at bounding box center [548, 270] width 223 height 32
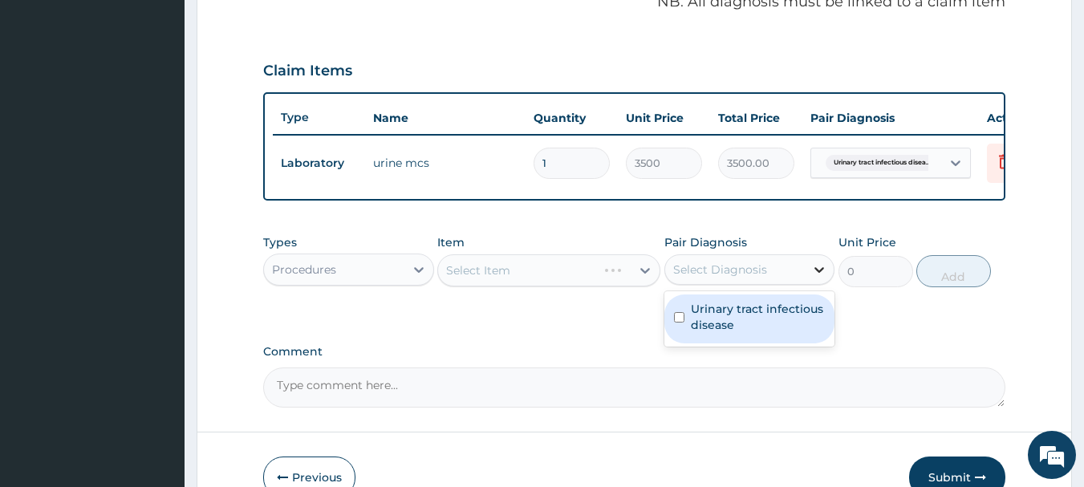
click at [813, 278] on icon at bounding box center [819, 270] width 16 height 16
click at [742, 333] on label "Urinary tract infectious disease" at bounding box center [758, 317] width 135 height 32
checkbox input "true"
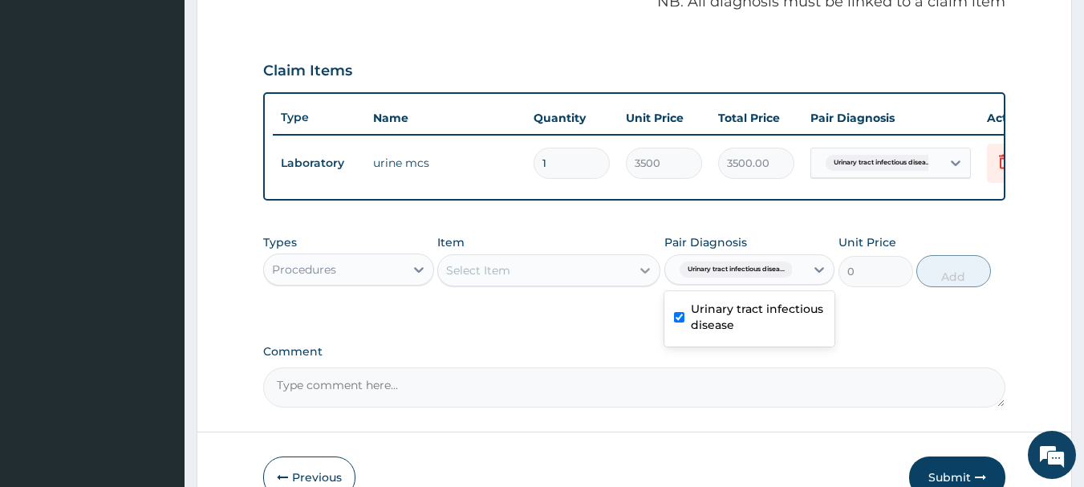
click at [643, 274] on icon at bounding box center [645, 271] width 10 height 6
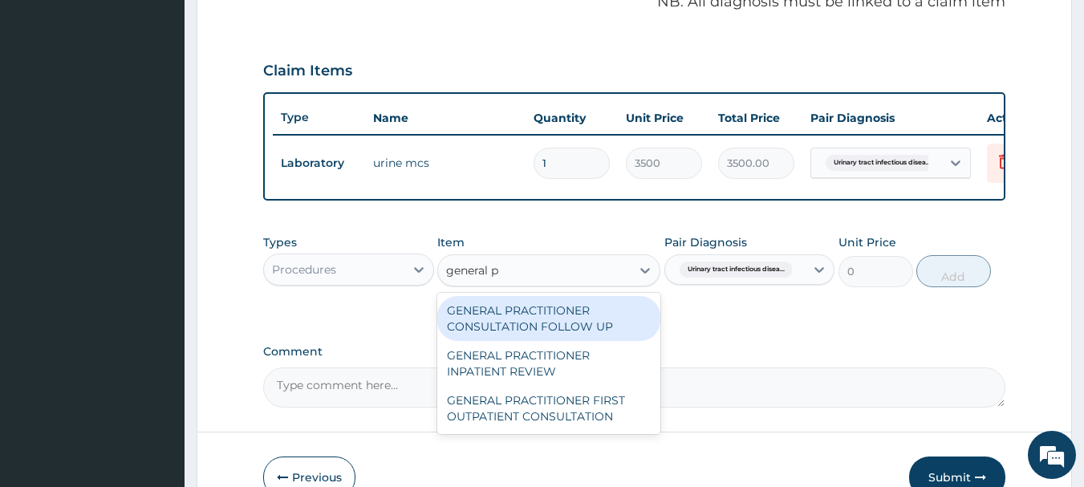
type input "general pr"
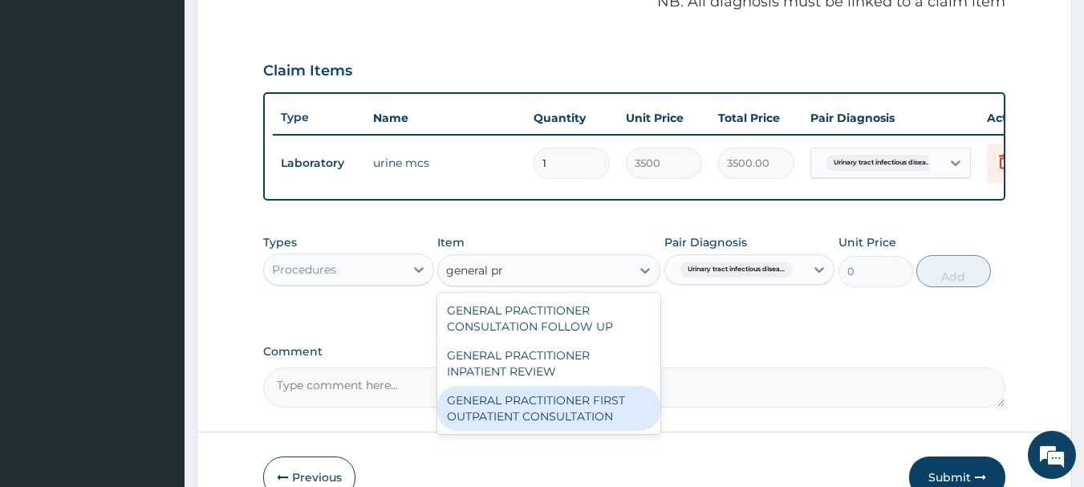
click at [572, 423] on div "GENERAL PRACTITIONER FIRST OUTPATIENT CONSULTATION" at bounding box center [548, 408] width 223 height 45
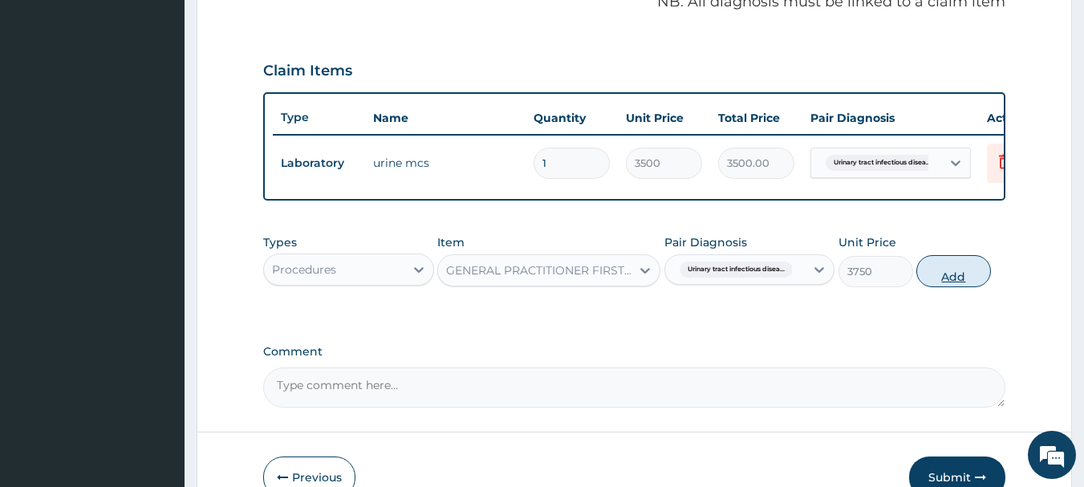
click at [956, 282] on button "Add" at bounding box center [953, 271] width 75 height 32
type input "0"
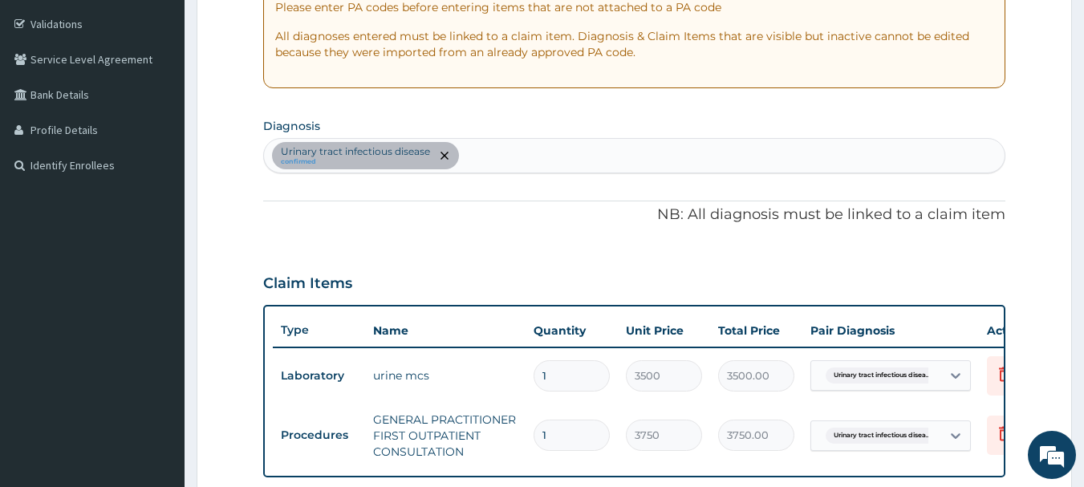
scroll to position [264, 0]
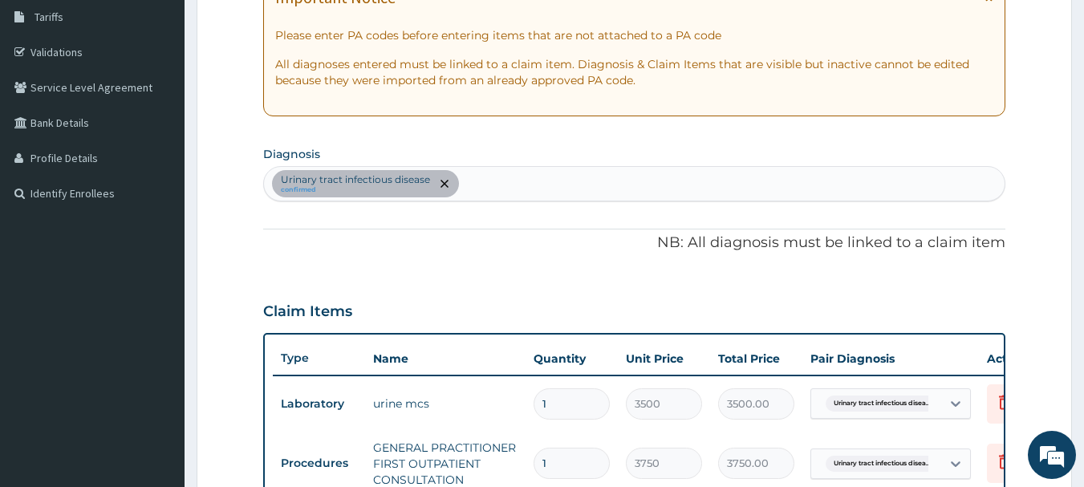
click at [502, 189] on div "Urinary tract infectious disease confirmed" at bounding box center [635, 184] width 742 height 34
type input "malaria"
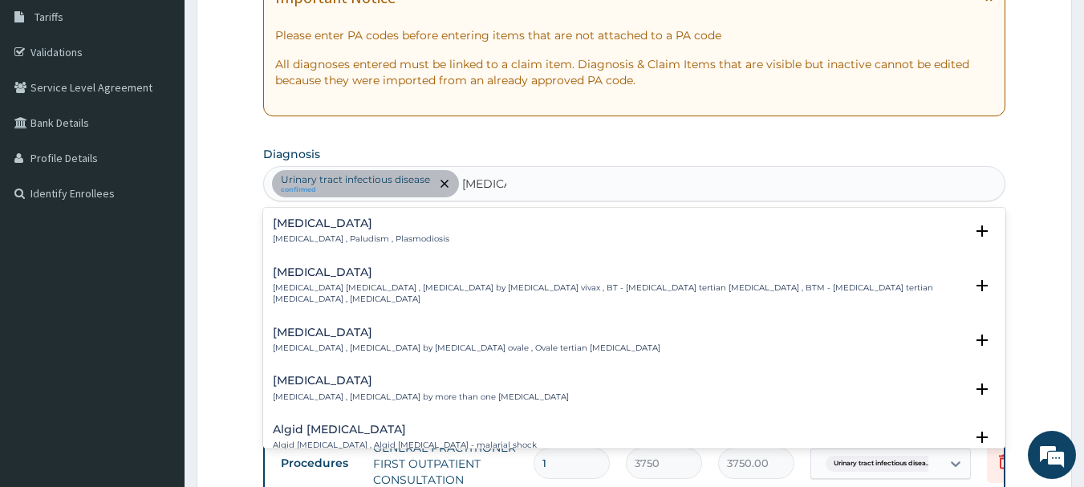
click at [312, 230] on div "Malaria Malaria , Paludism , Plasmodiosis" at bounding box center [361, 231] width 177 height 28
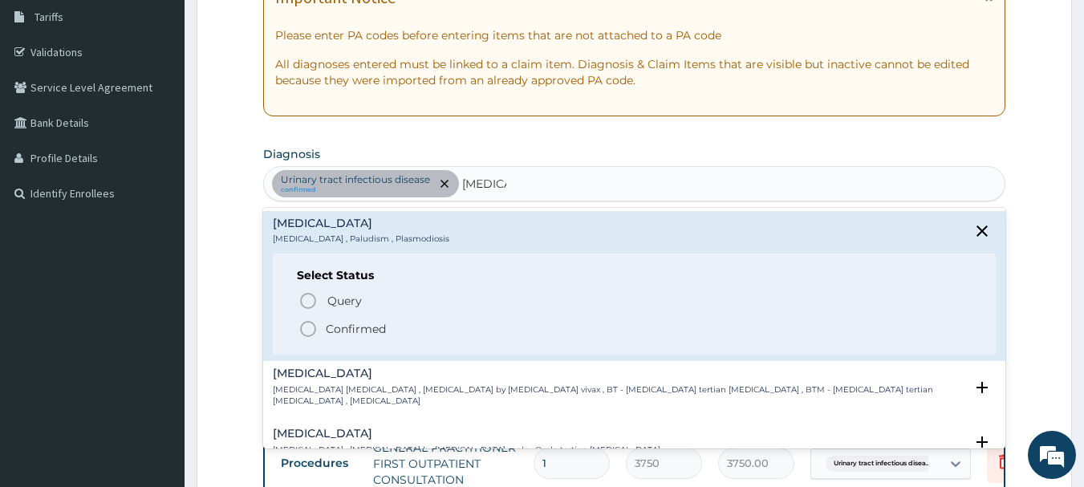
click at [306, 325] on icon "status option filled" at bounding box center [308, 328] width 19 height 19
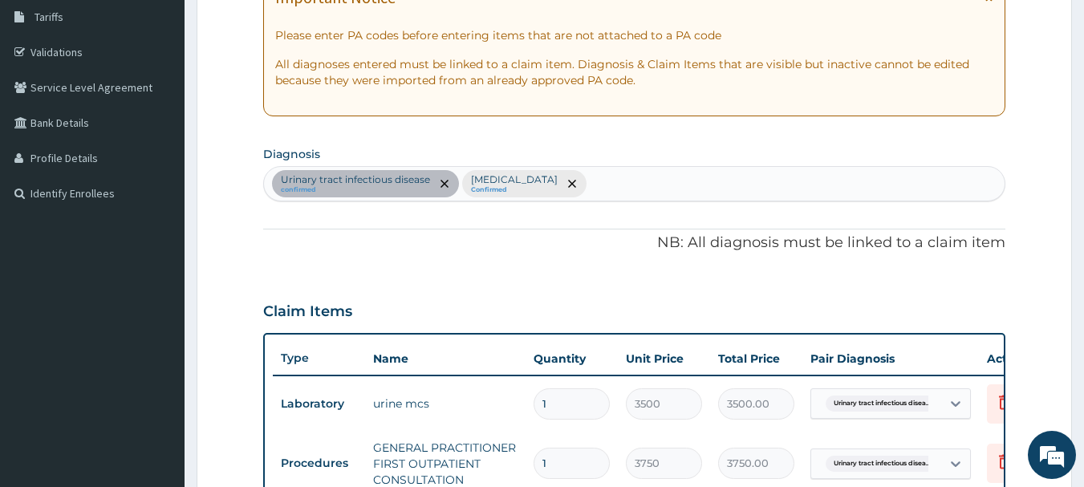
type input "c"
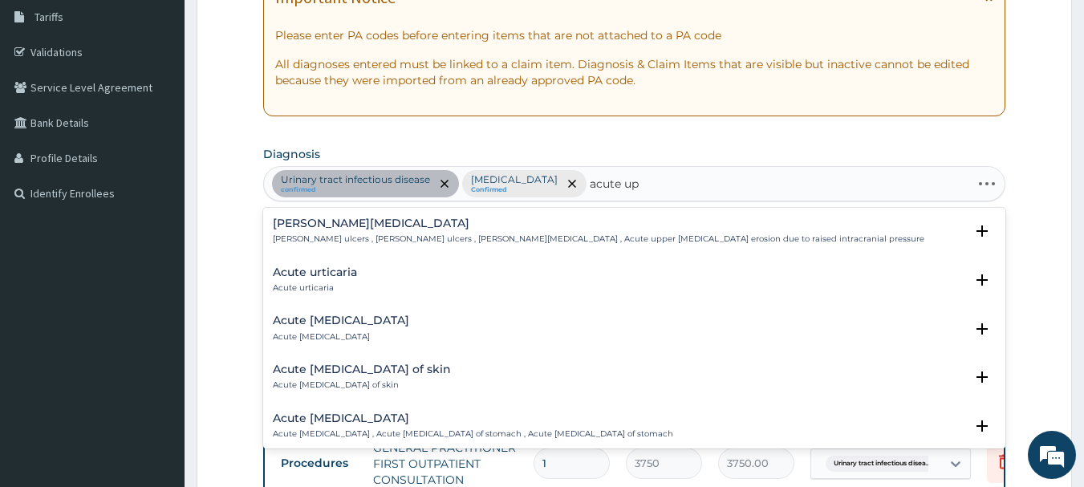
type input "acute upp"
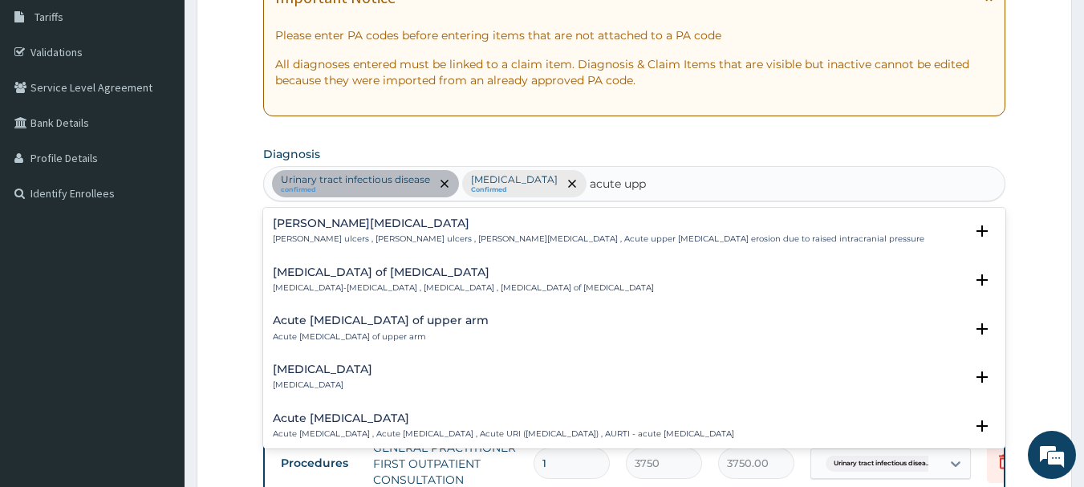
click at [437, 418] on h4 "Acute upper respiratory infection" at bounding box center [503, 418] width 461 height 12
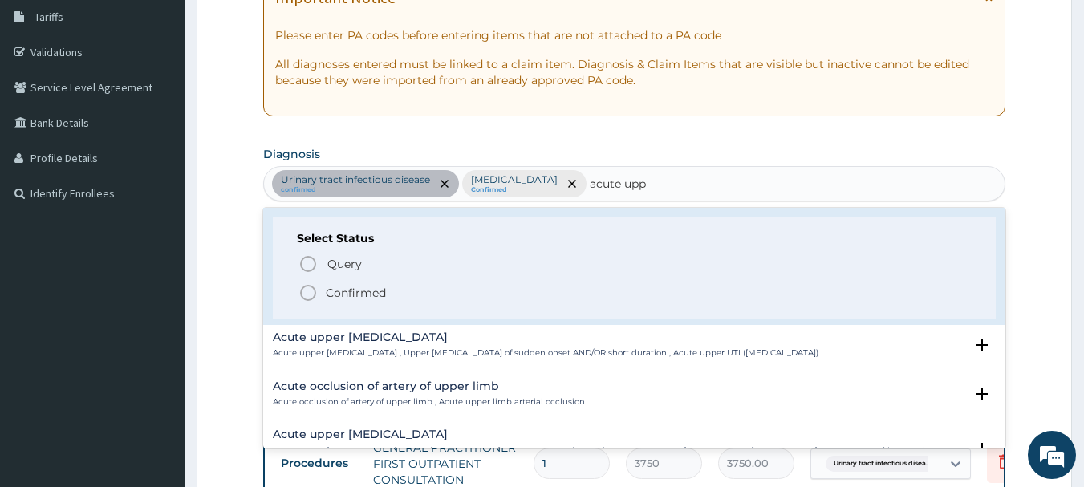
scroll to position [241, 0]
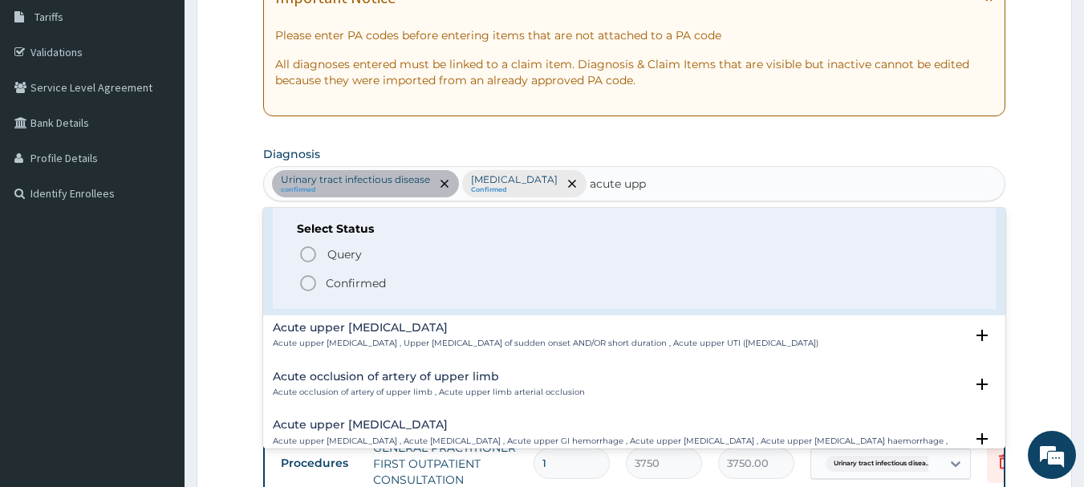
click at [306, 282] on icon "status option filled" at bounding box center [308, 283] width 19 height 19
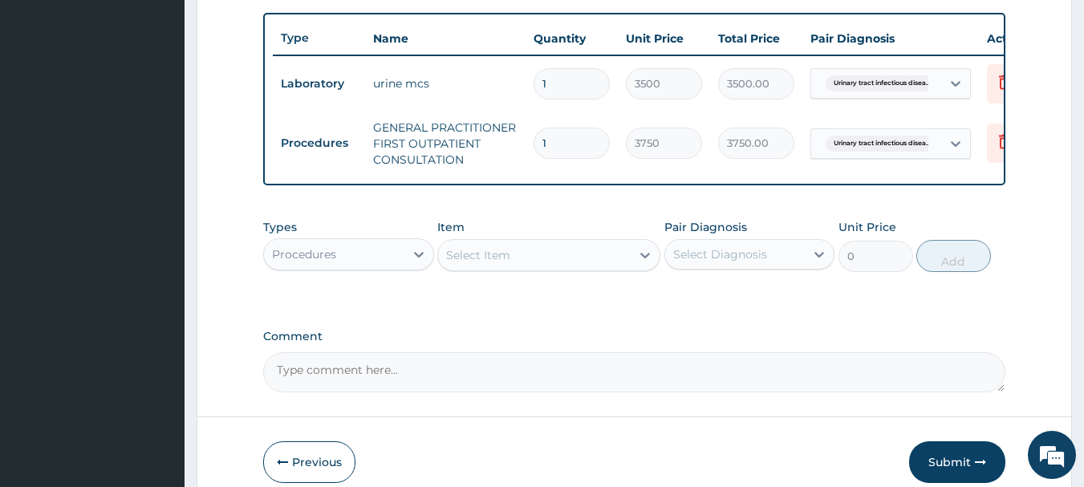
scroll to position [585, 0]
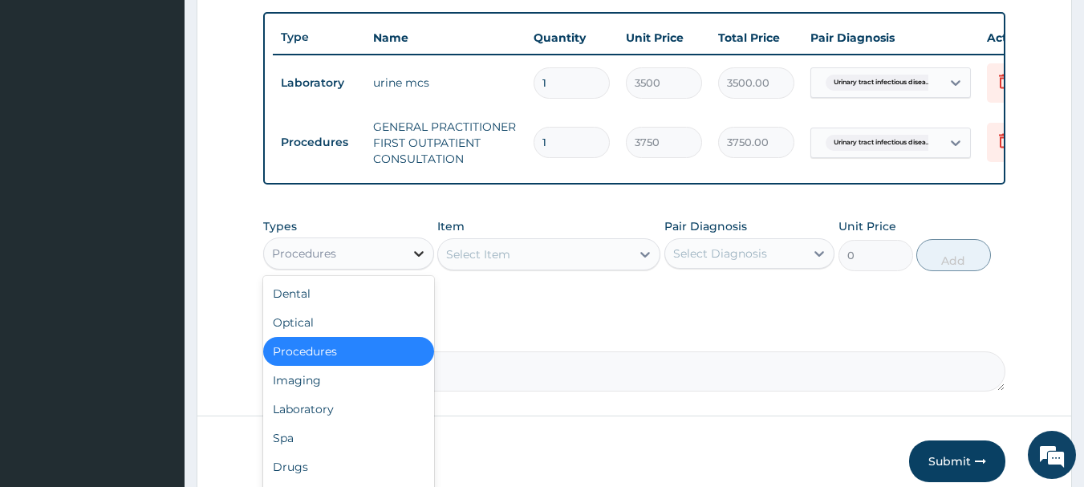
click at [416, 257] on icon at bounding box center [419, 254] width 10 height 6
click at [299, 421] on div "Laboratory" at bounding box center [348, 409] width 171 height 29
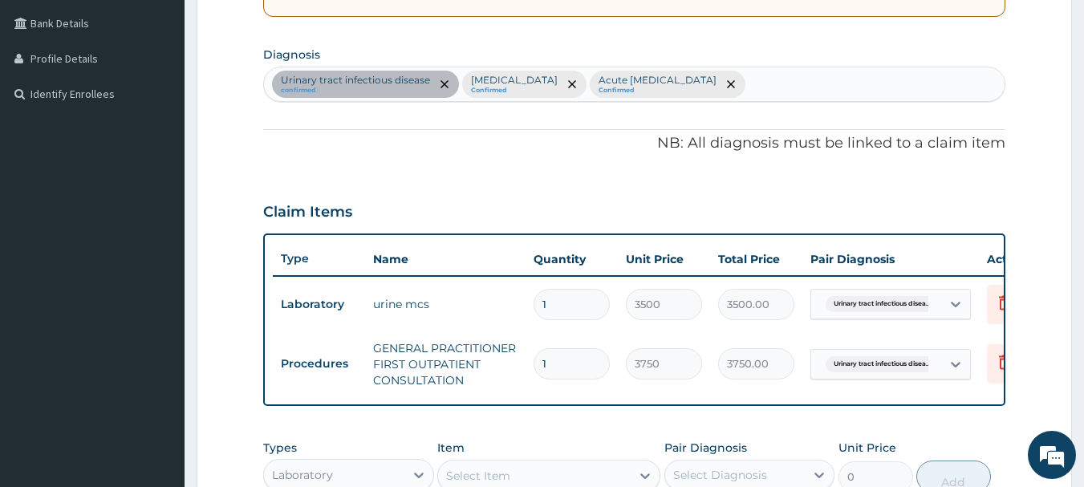
scroll to position [344, 0]
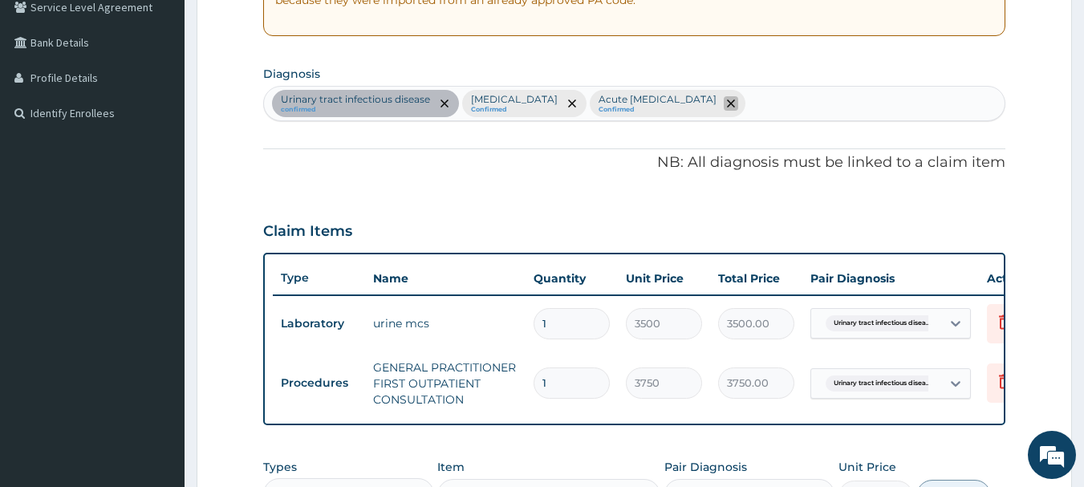
click at [727, 103] on icon "remove selection option" at bounding box center [731, 104] width 8 height 8
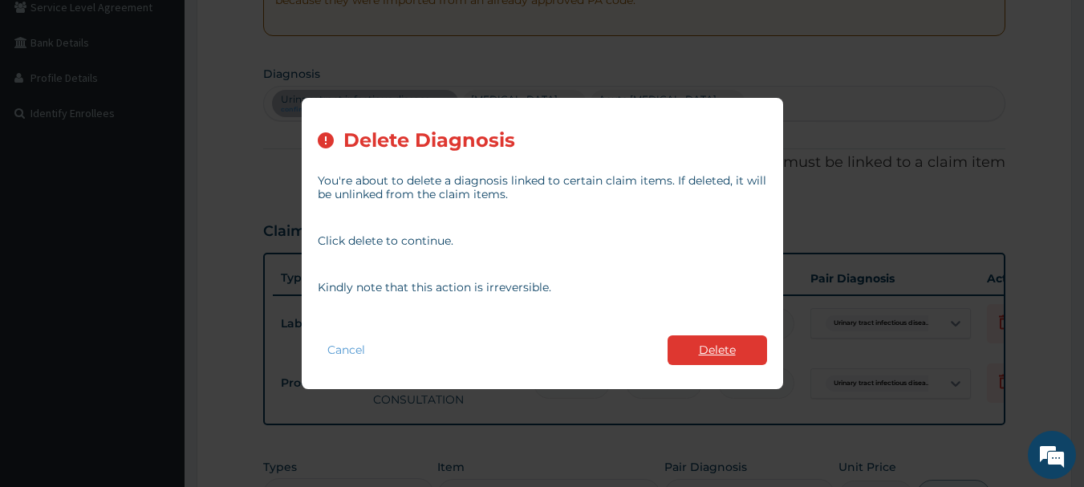
click at [709, 345] on button "Delete" at bounding box center [718, 350] width 100 height 30
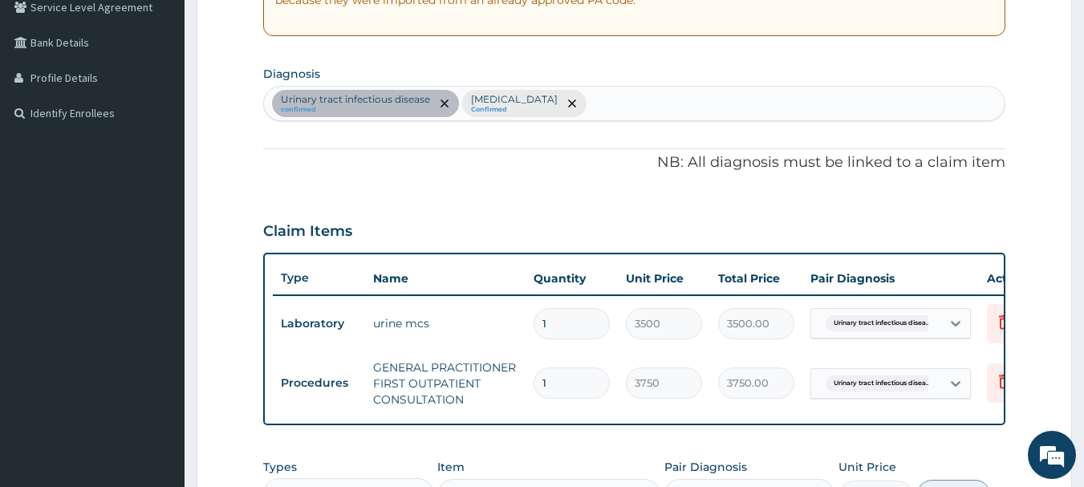
click at [583, 104] on div "Urinary tract infectious disease confirmed Malaria Confirmed" at bounding box center [635, 104] width 742 height 34
type input "sep"
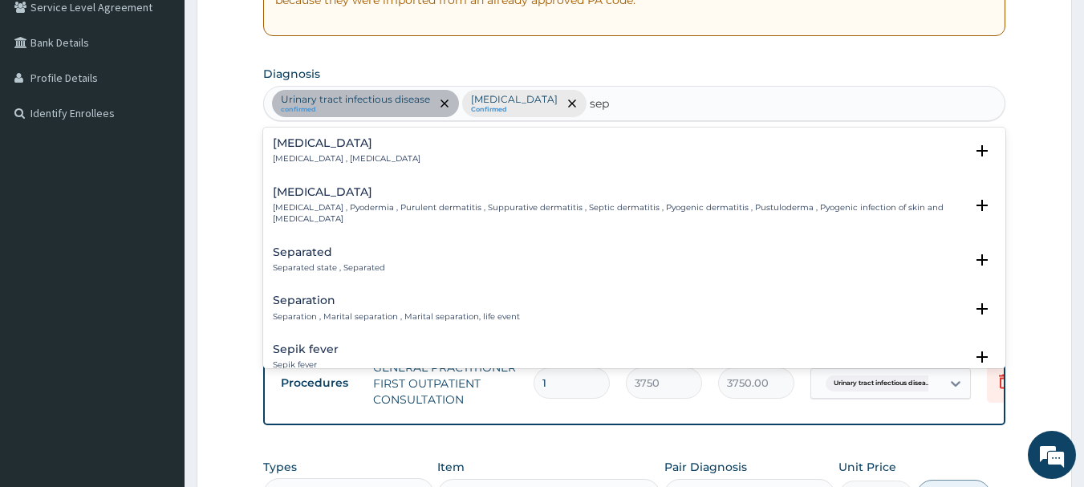
click at [321, 156] on p "Systemic infection , Sepsis" at bounding box center [347, 158] width 148 height 11
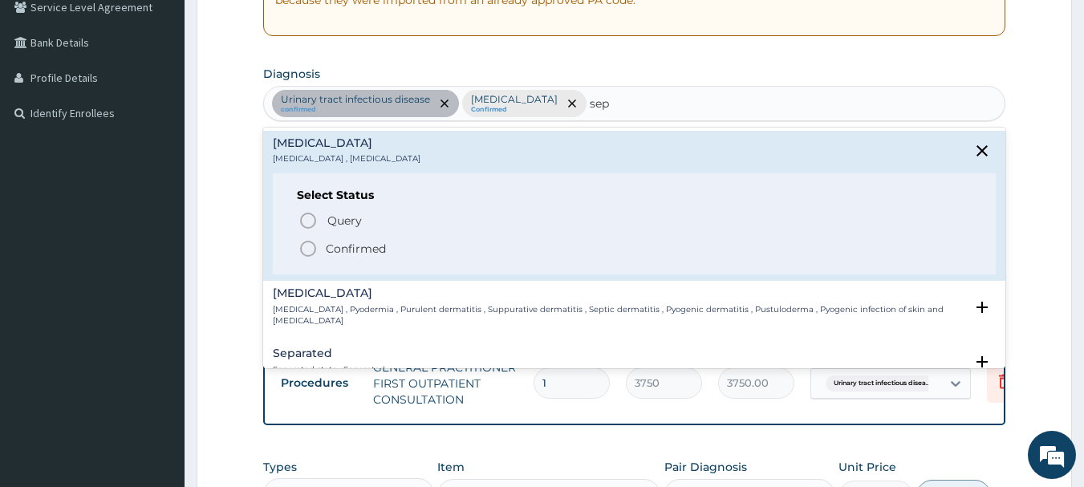
click at [308, 251] on icon "status option filled" at bounding box center [308, 248] width 19 height 19
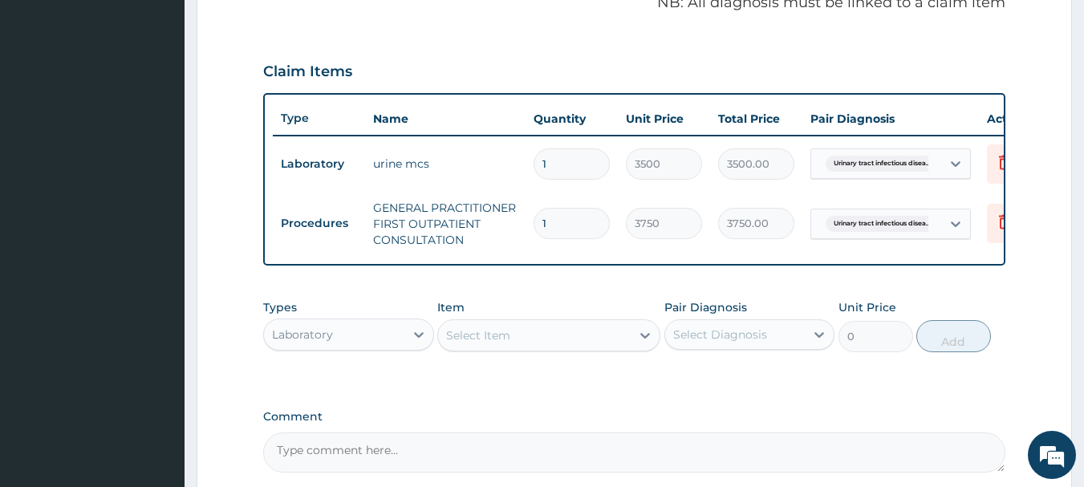
scroll to position [505, 0]
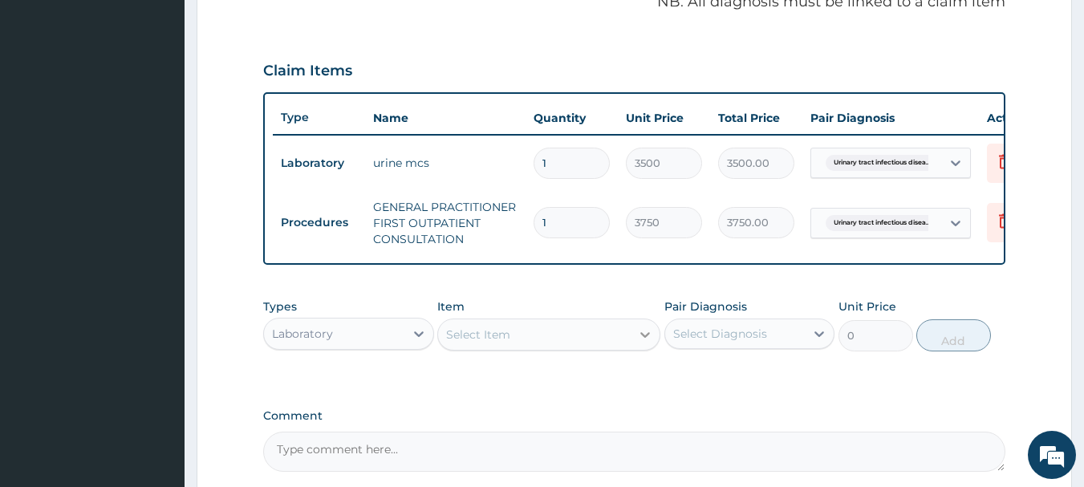
click at [643, 343] on icon at bounding box center [645, 335] width 16 height 16
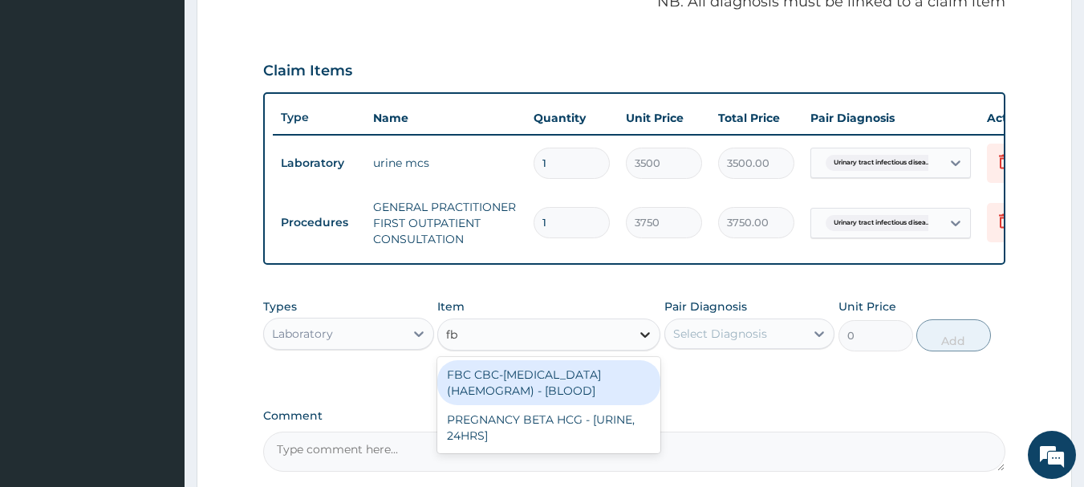
type input "fbc"
click at [579, 403] on div "FBC CBC-COMPLETE BLOOD COUNT (HAEMOGRAM) - [BLOOD]" at bounding box center [548, 382] width 223 height 45
type input "5000"
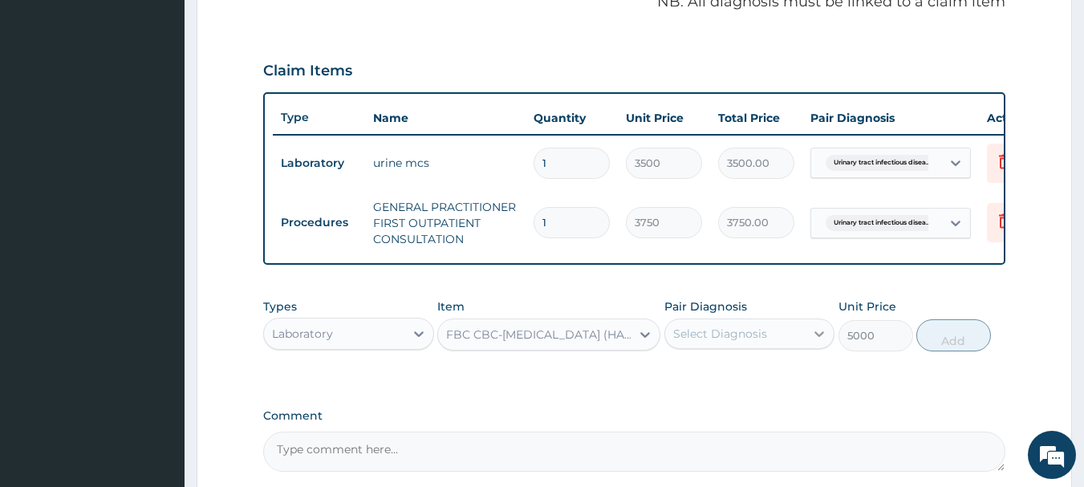
click at [809, 348] on div at bounding box center [819, 333] width 29 height 29
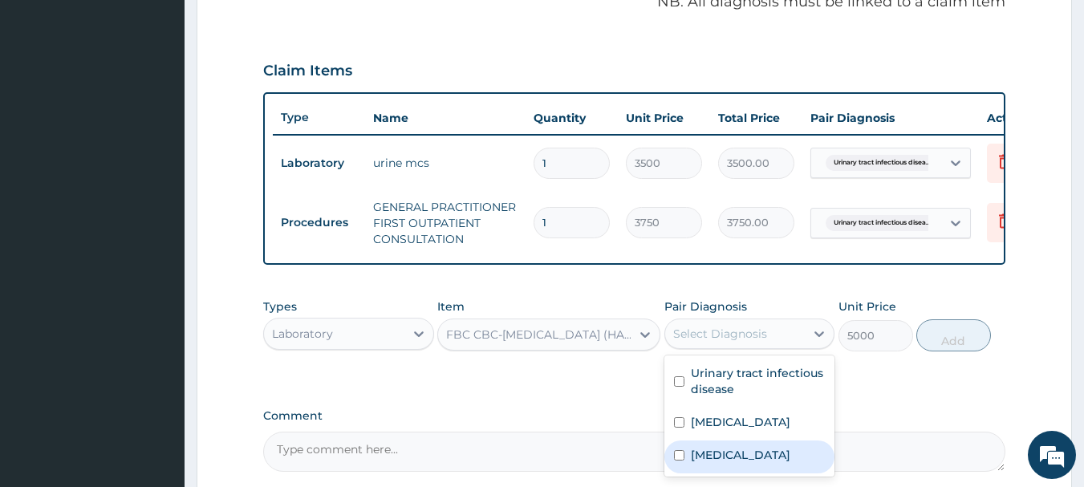
click at [684, 461] on div "Sepsis" at bounding box center [749, 457] width 171 height 33
checkbox input "true"
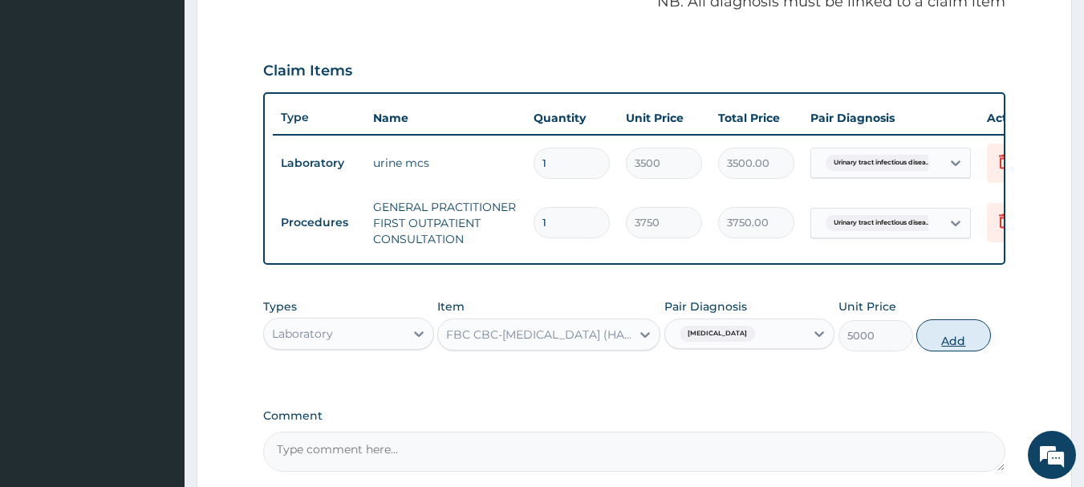
click at [945, 352] on button "Add" at bounding box center [953, 335] width 75 height 32
type input "0"
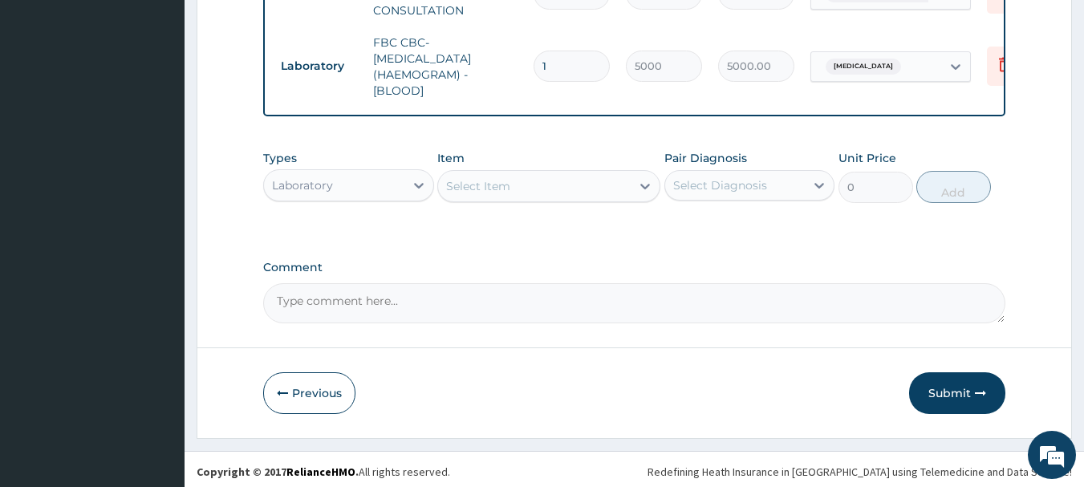
scroll to position [750, 0]
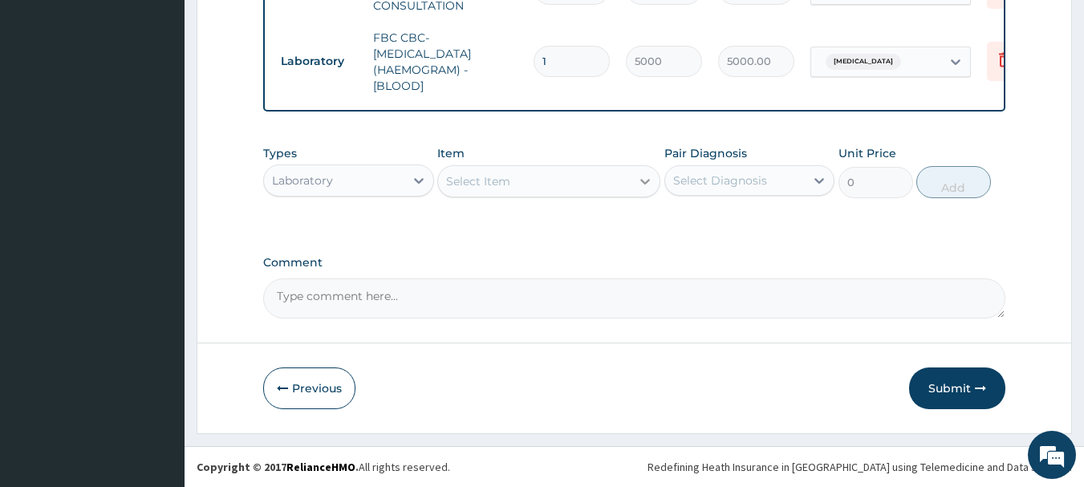
click at [633, 188] on div at bounding box center [645, 181] width 29 height 29
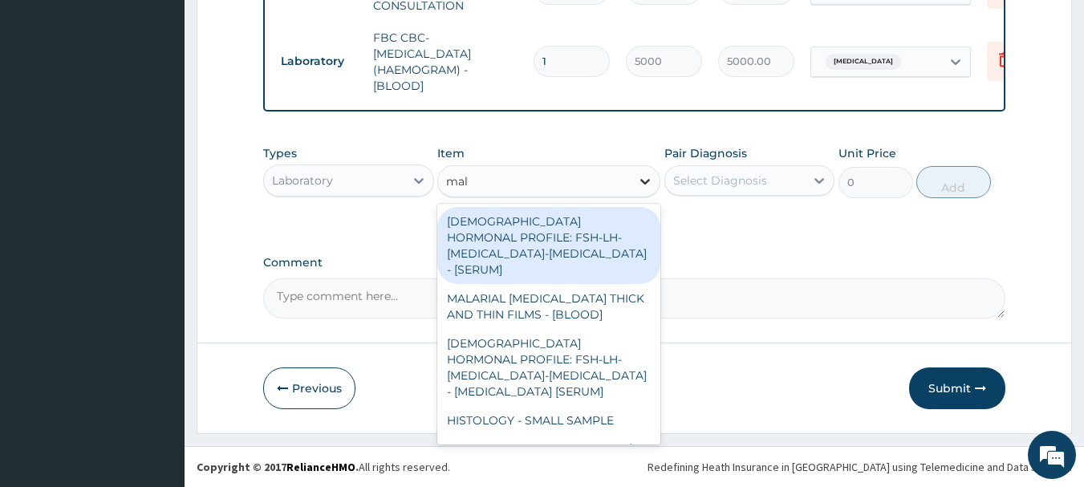
type input "mala"
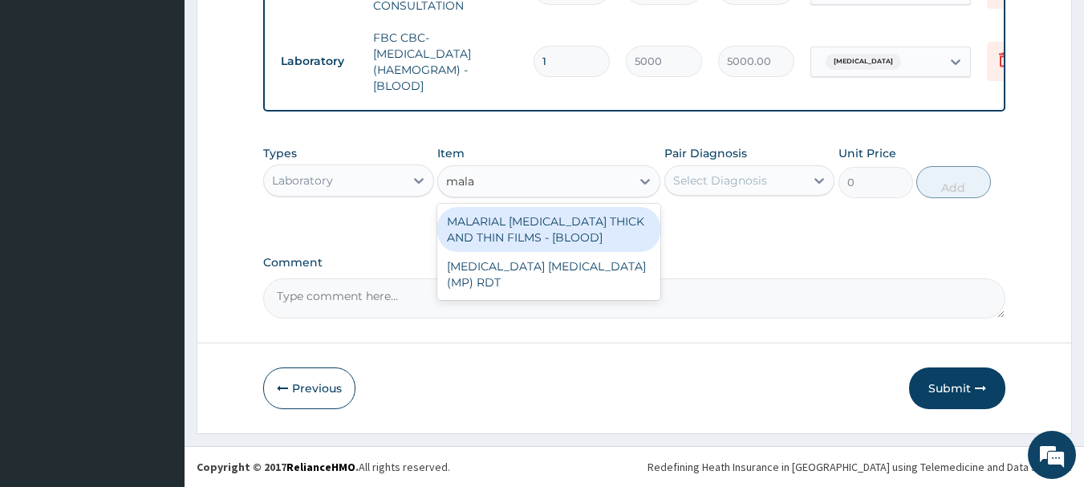
click at [547, 220] on div "MALARIAL PARASITE THICK AND THIN FILMS - [BLOOD]" at bounding box center [548, 229] width 223 height 45
type input "2187.5"
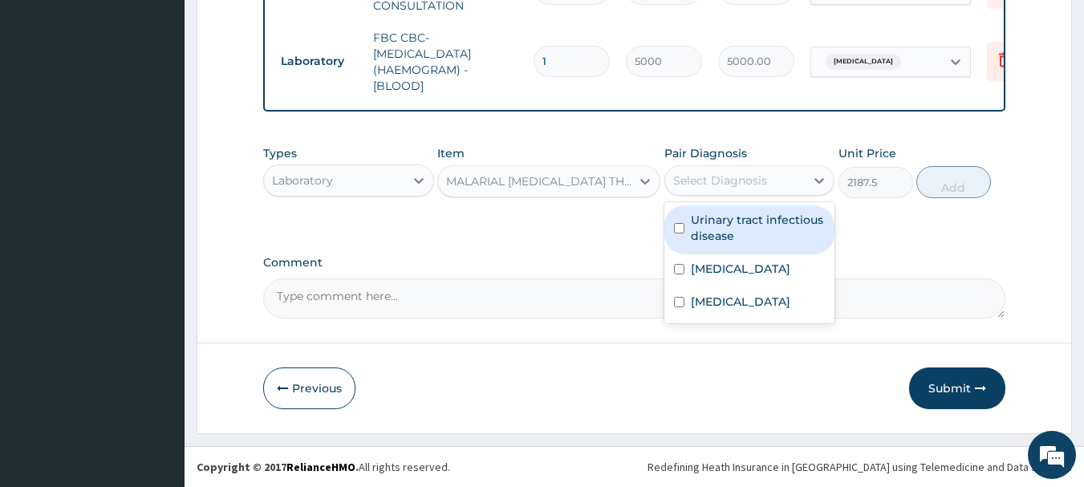
click at [794, 188] on div "Select Diagnosis" at bounding box center [735, 181] width 140 height 26
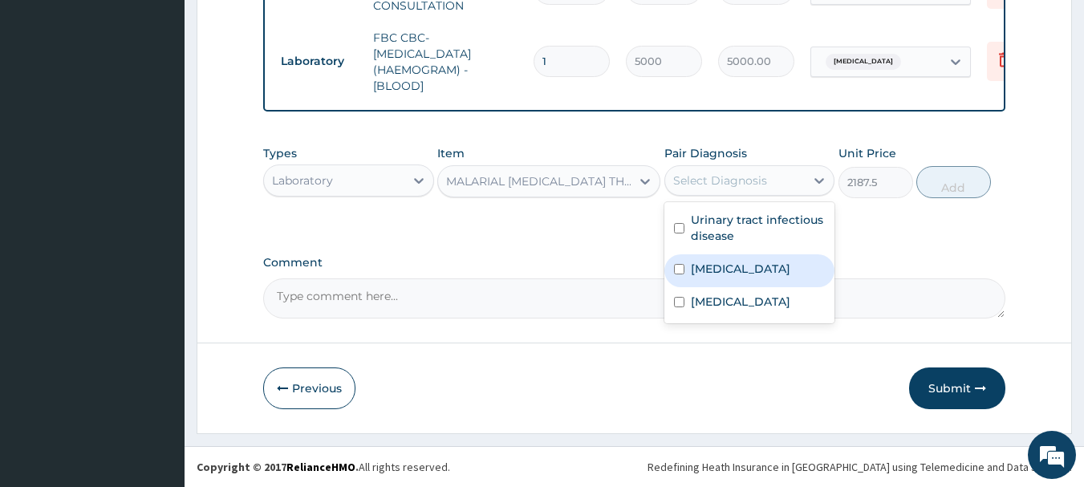
click at [680, 271] on input "checkbox" at bounding box center [679, 269] width 10 height 10
checkbox input "true"
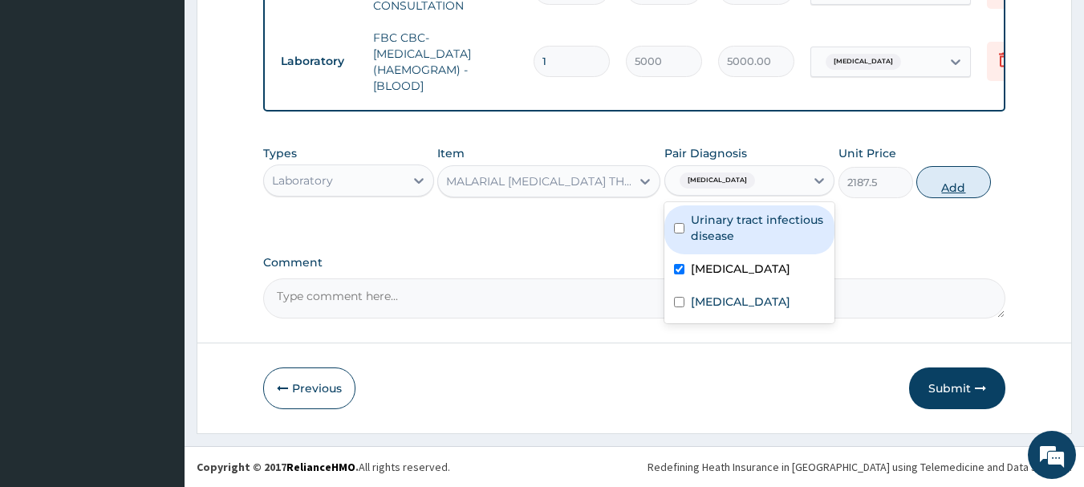
click at [942, 187] on button "Add" at bounding box center [953, 182] width 75 height 32
type input "0"
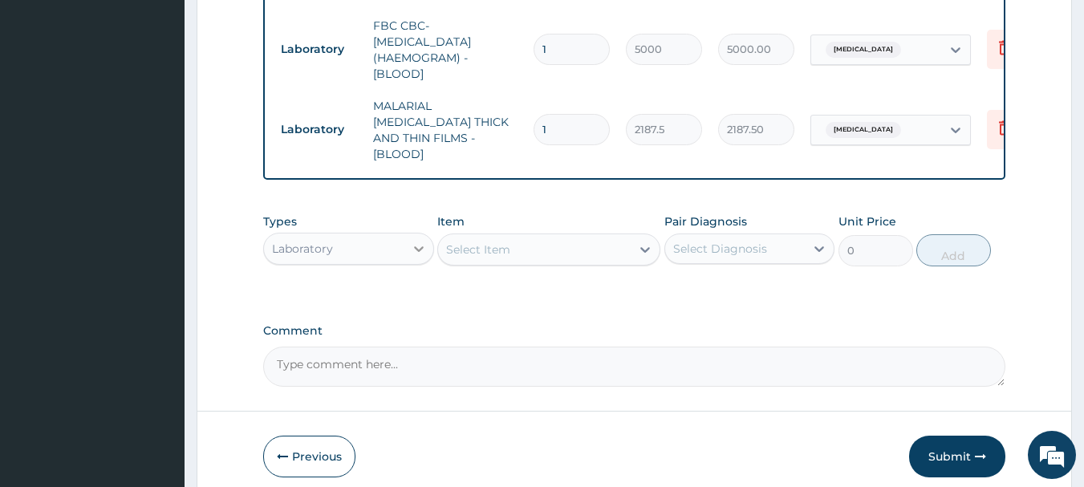
click at [419, 250] on icon at bounding box center [419, 249] width 16 height 16
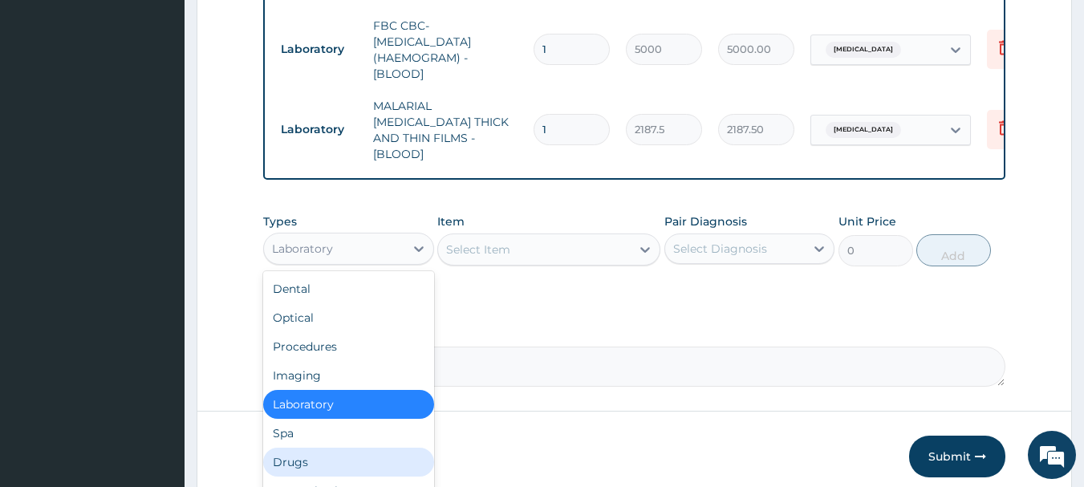
click at [299, 460] on div "Drugs" at bounding box center [348, 462] width 171 height 29
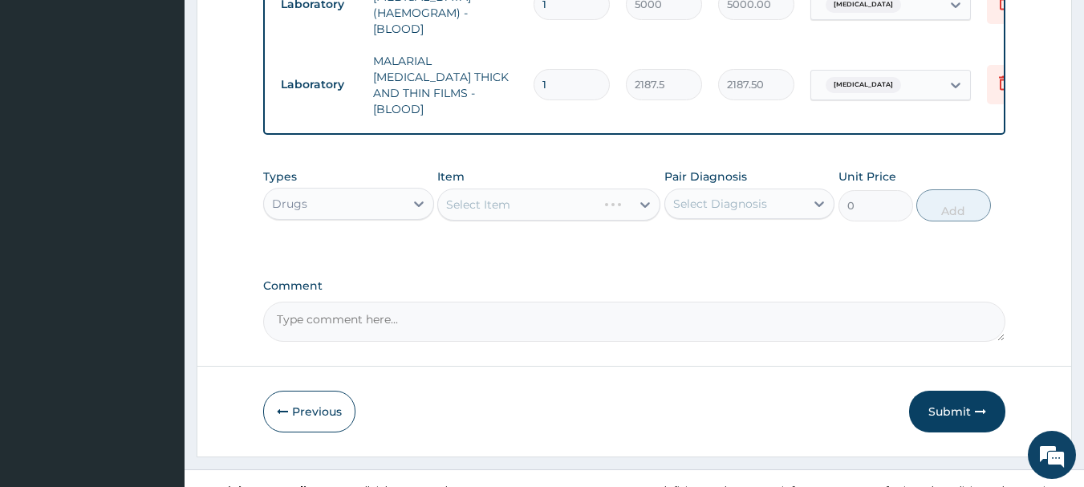
scroll to position [815, 0]
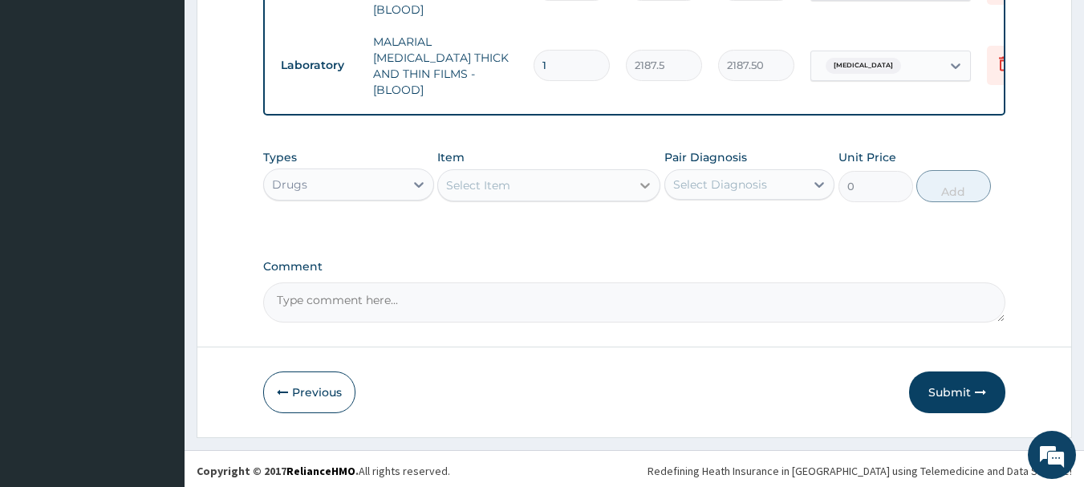
click at [646, 183] on icon at bounding box center [645, 186] width 10 height 6
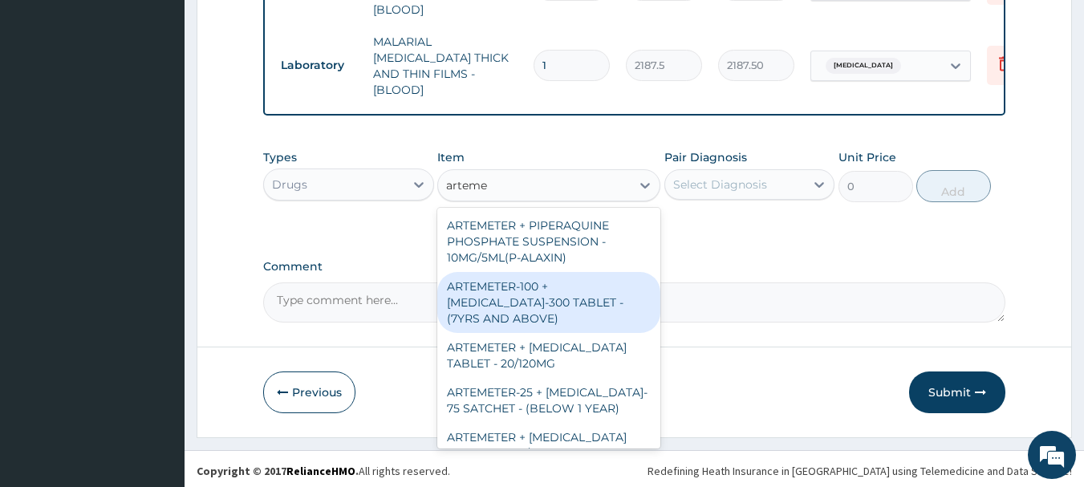
type input "artemet"
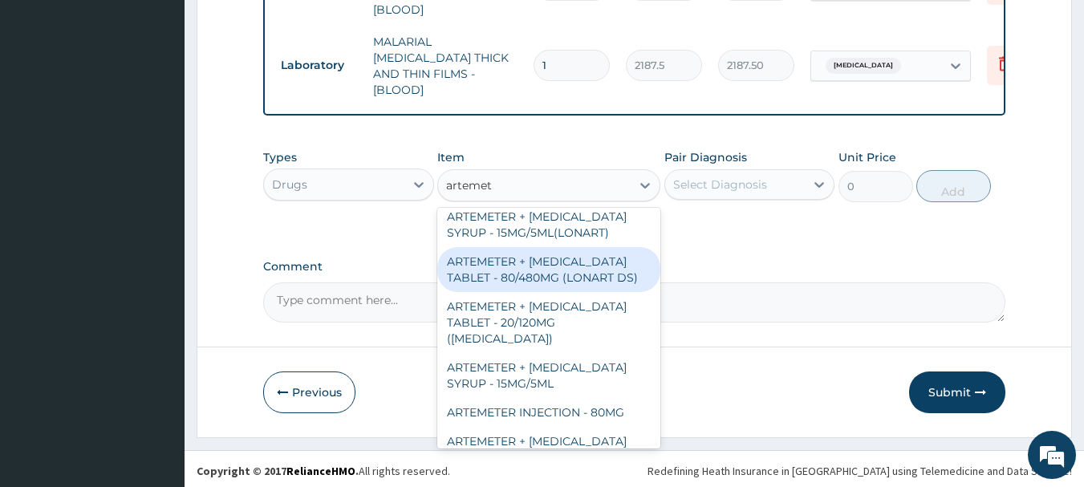
scroll to position [562, 0]
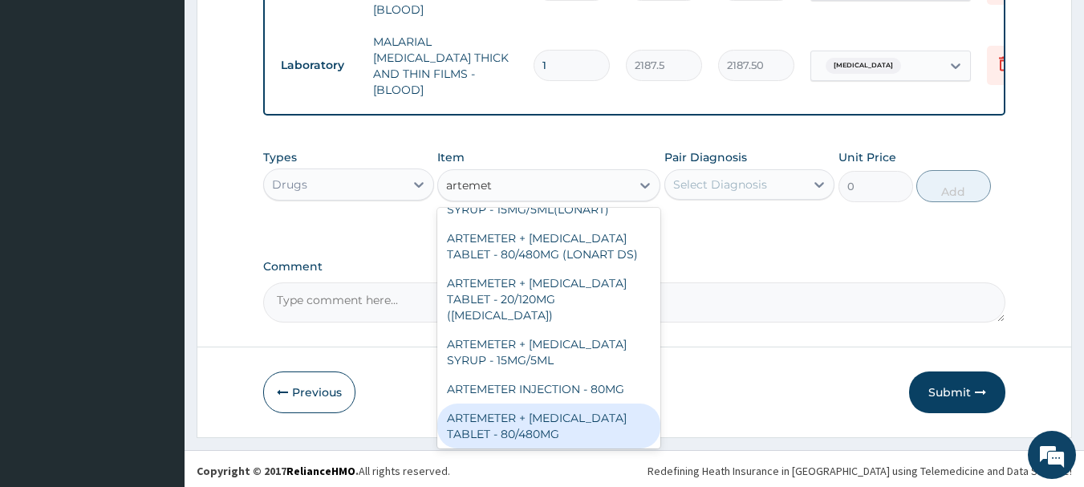
click at [539, 404] on div "ARTEMETER + LUMEFANTRINE TABLET - 80/480MG" at bounding box center [548, 426] width 223 height 45
type input "364"
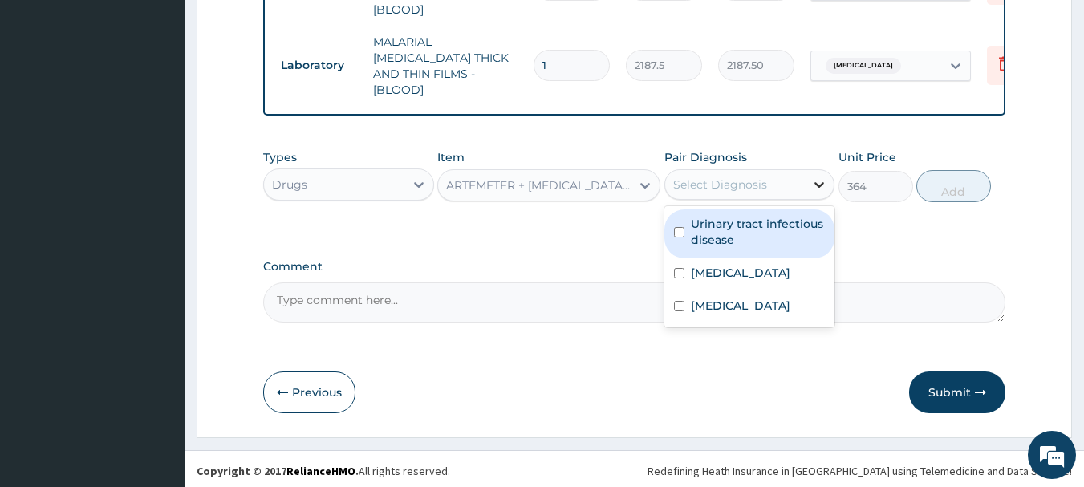
click at [814, 181] on icon at bounding box center [819, 185] width 16 height 16
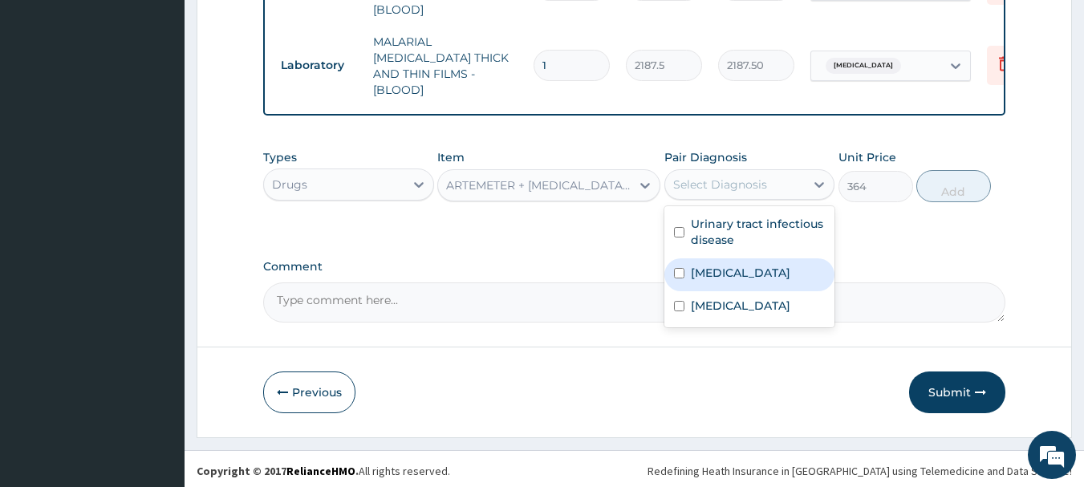
click at [686, 277] on div "Malaria" at bounding box center [749, 274] width 171 height 33
checkbox input "true"
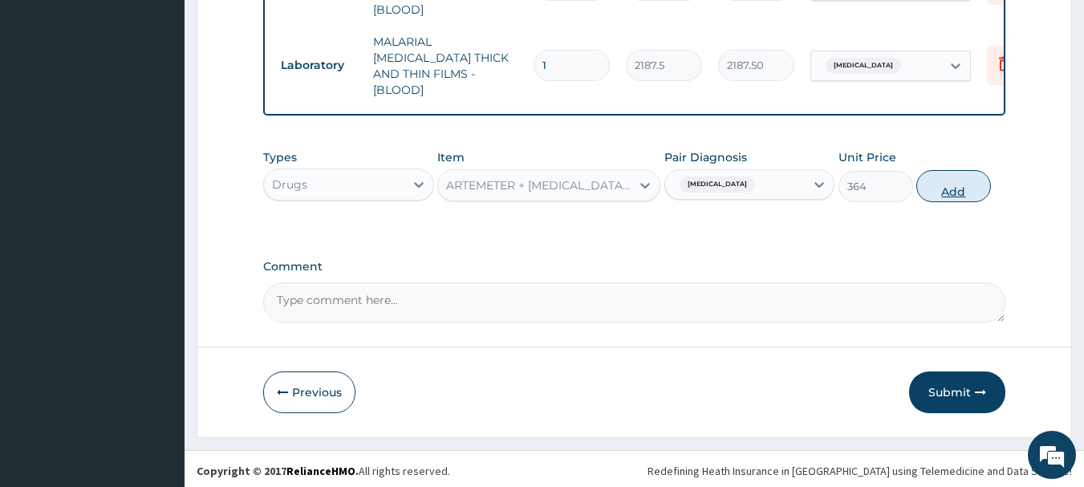
click at [951, 186] on button "Add" at bounding box center [953, 186] width 75 height 32
type input "0"
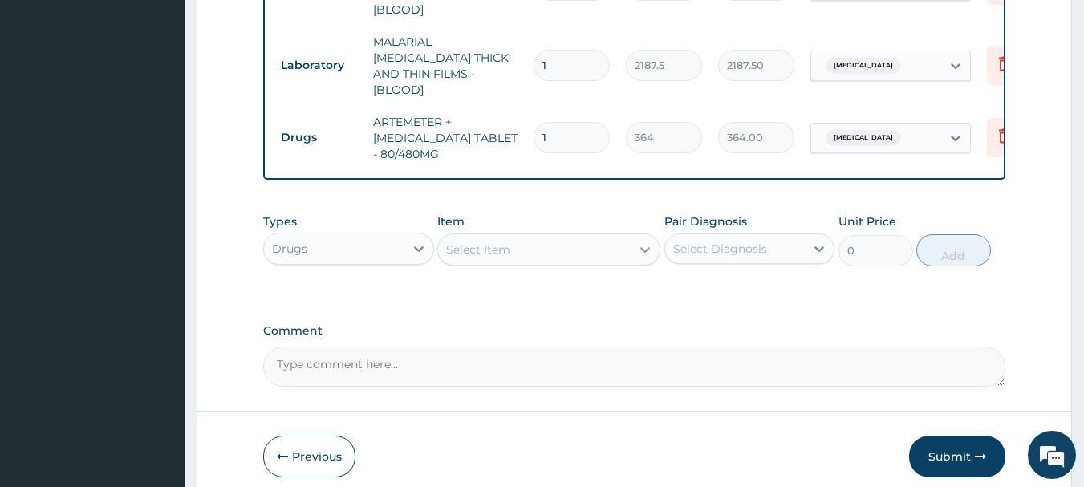
click at [645, 247] on icon at bounding box center [645, 250] width 10 height 6
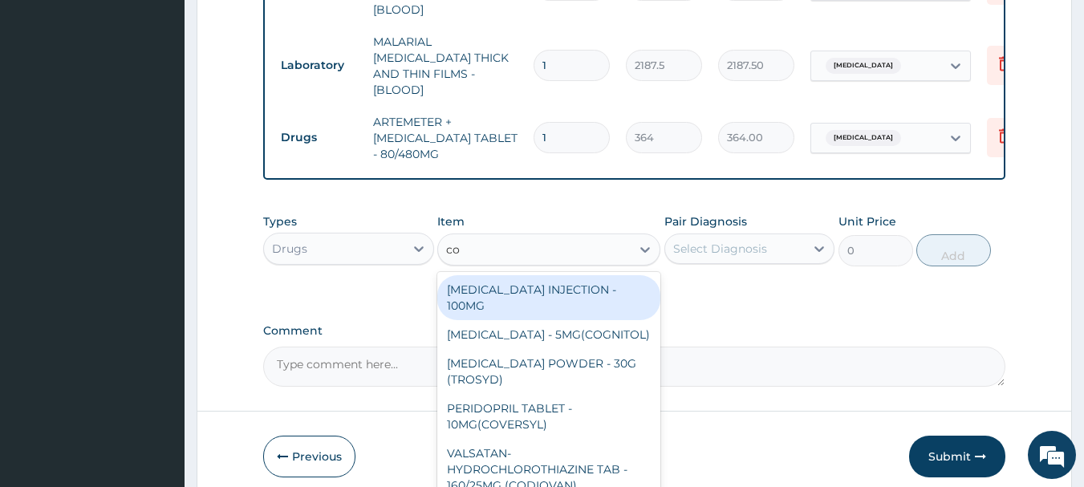
type input "cou"
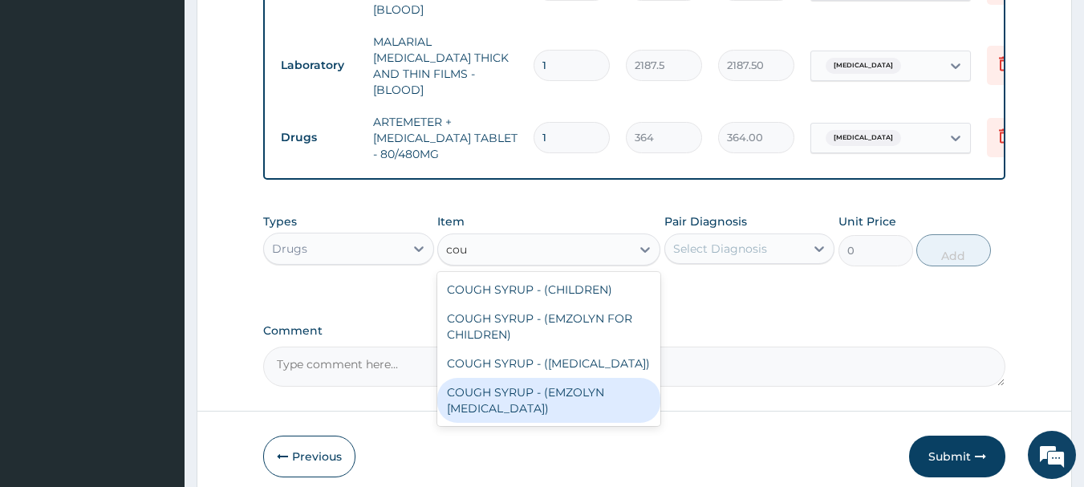
click at [497, 395] on div "COUGH SYRUP - (EMZOLYN EXPECTORANT)" at bounding box center [548, 400] width 223 height 45
type input "1120"
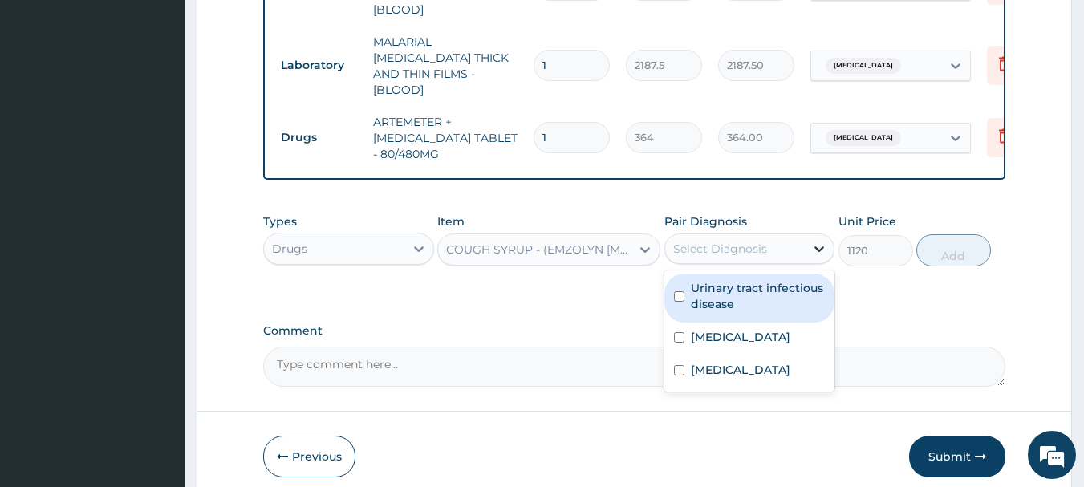
click at [807, 246] on div at bounding box center [819, 248] width 29 height 29
click at [678, 291] on input "checkbox" at bounding box center [679, 296] width 10 height 10
checkbox input "true"
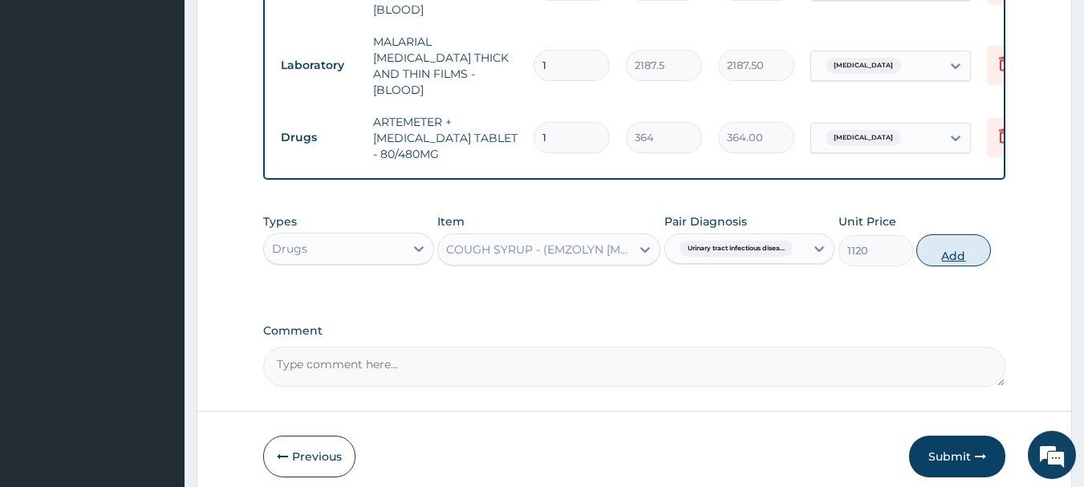
click at [973, 250] on button "Add" at bounding box center [953, 250] width 75 height 32
type input "0"
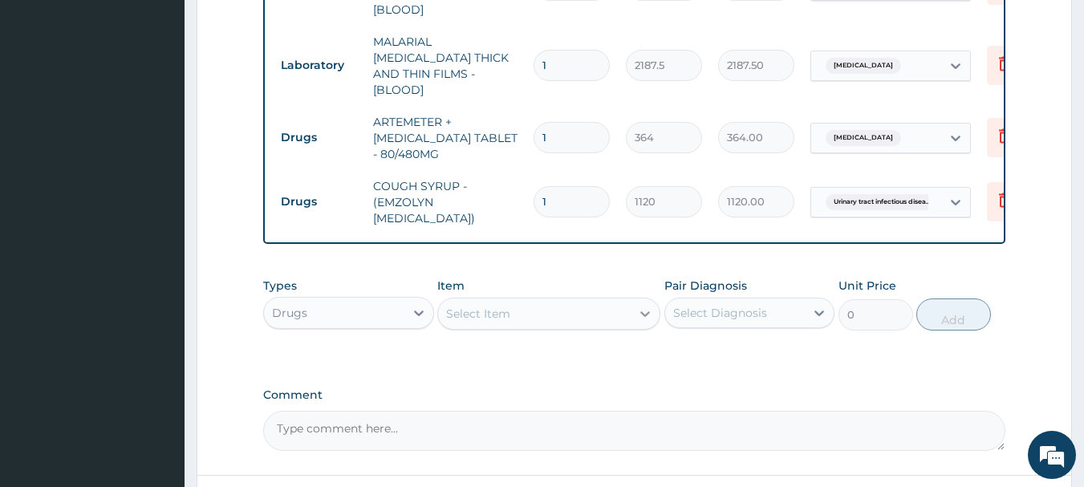
click at [643, 311] on icon at bounding box center [645, 314] width 10 height 6
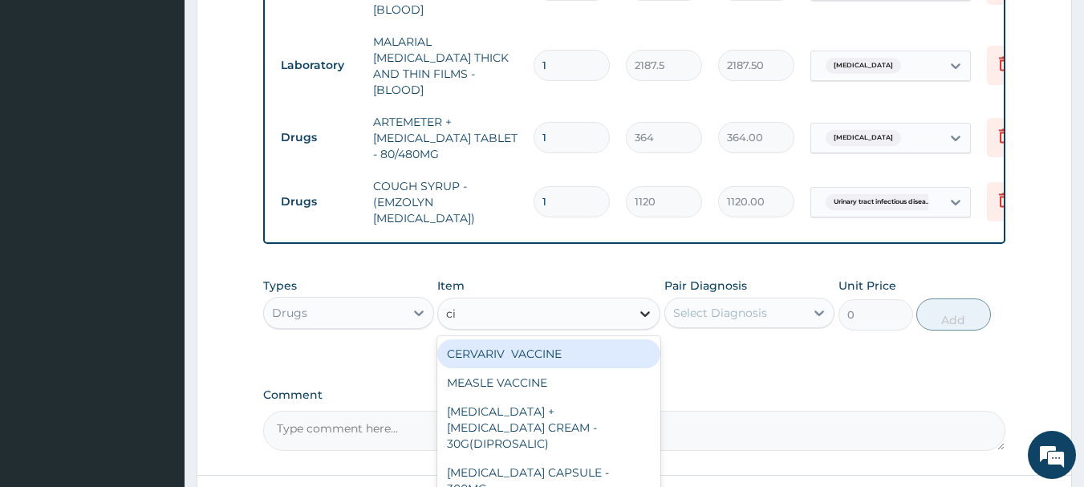
type input "cip"
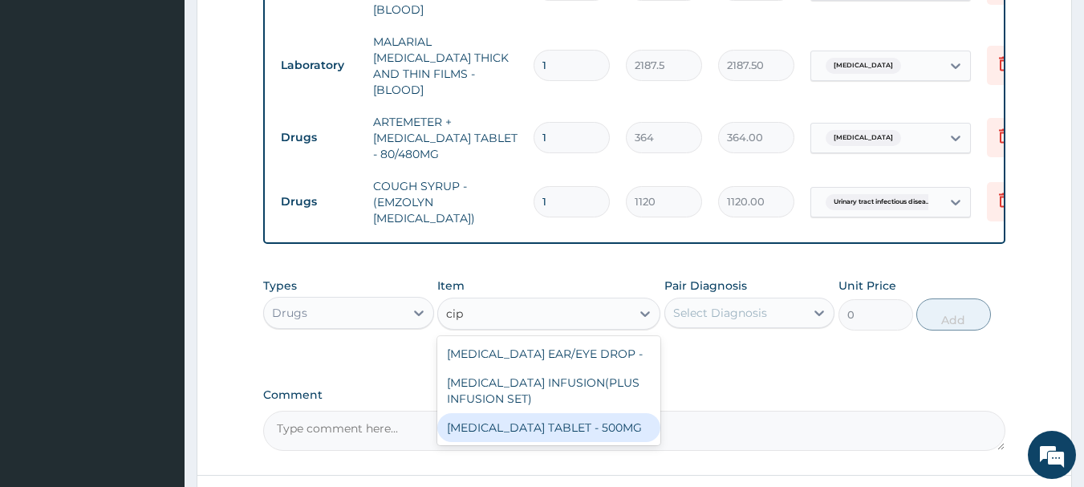
click at [572, 426] on div "CIPROFLOXACIN TABLET - 500MG" at bounding box center [548, 427] width 223 height 29
type input "196"
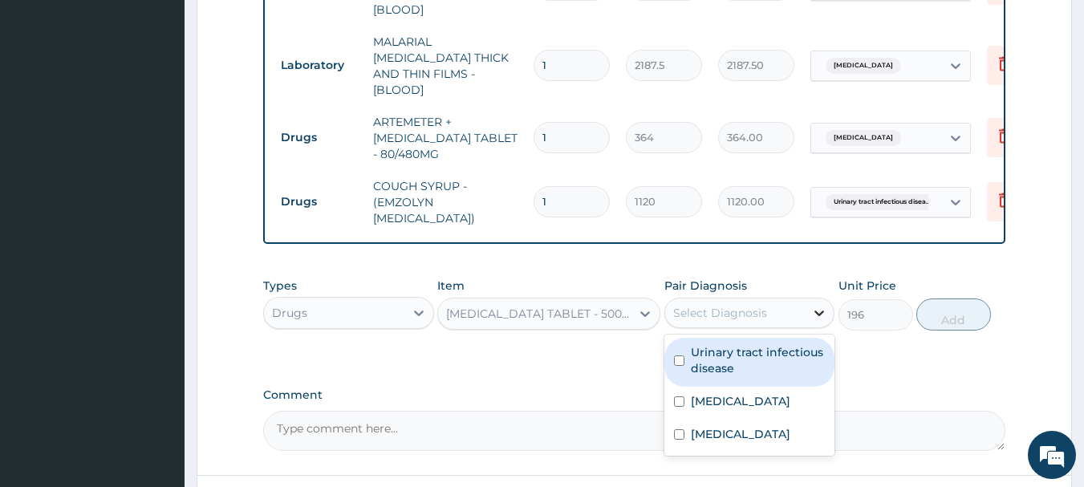
click at [823, 315] on icon at bounding box center [819, 313] width 16 height 16
click at [682, 356] on input "checkbox" at bounding box center [679, 361] width 10 height 10
checkbox input "true"
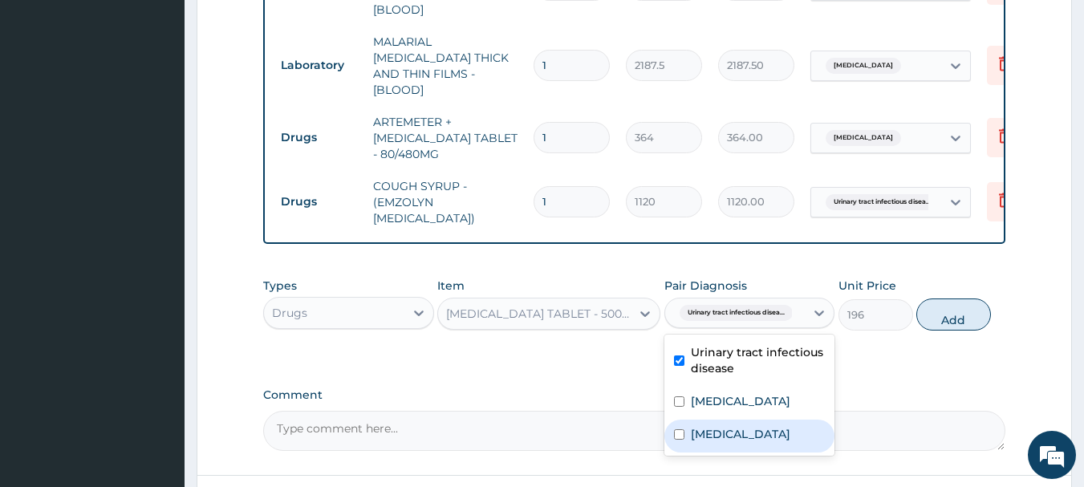
click at [681, 429] on input "checkbox" at bounding box center [679, 434] width 10 height 10
checkbox input "true"
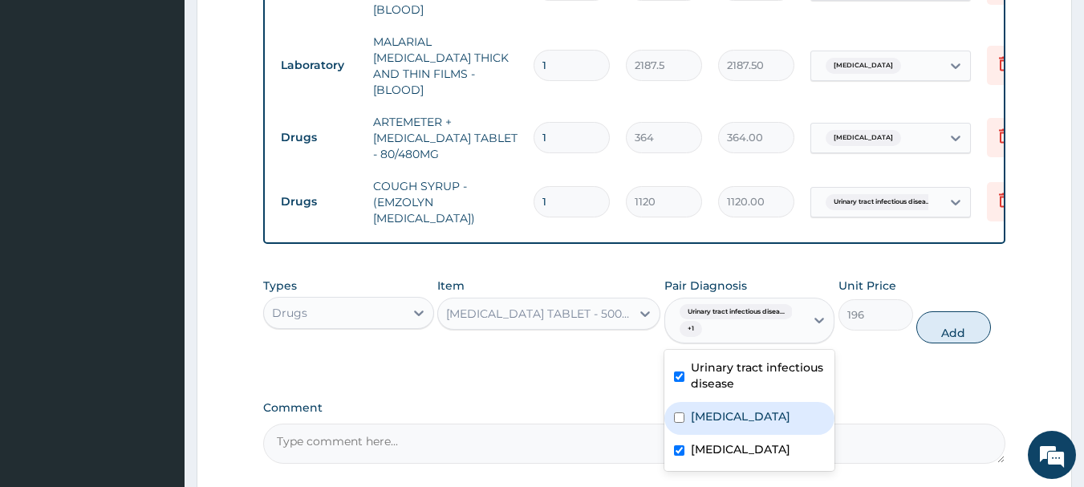
click at [953, 325] on button "Add" at bounding box center [953, 327] width 75 height 32
type input "0"
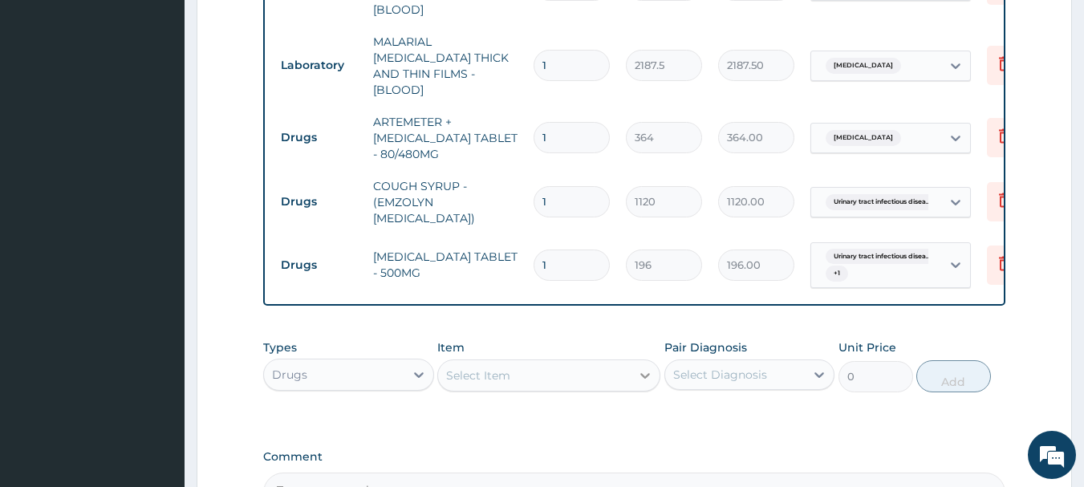
click at [640, 377] on icon at bounding box center [645, 376] width 16 height 16
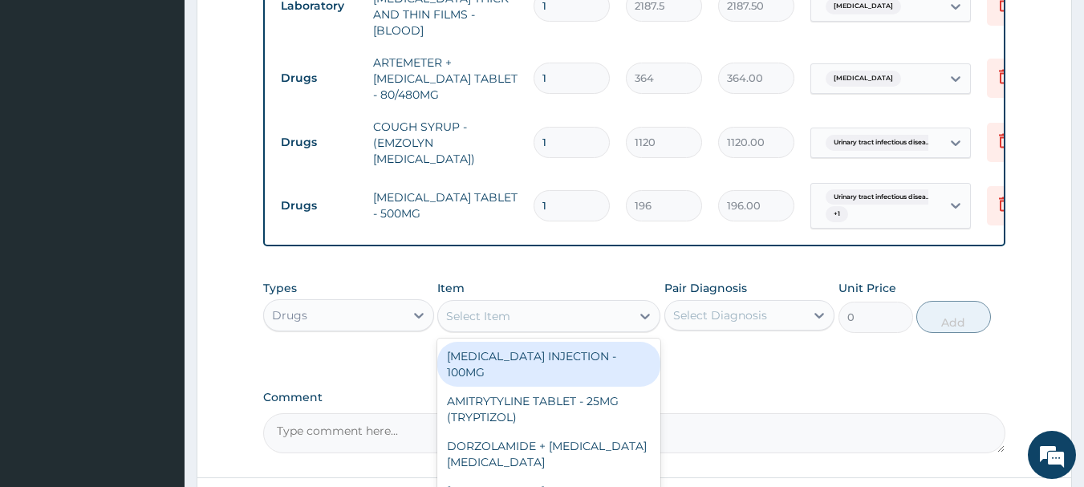
scroll to position [975, 0]
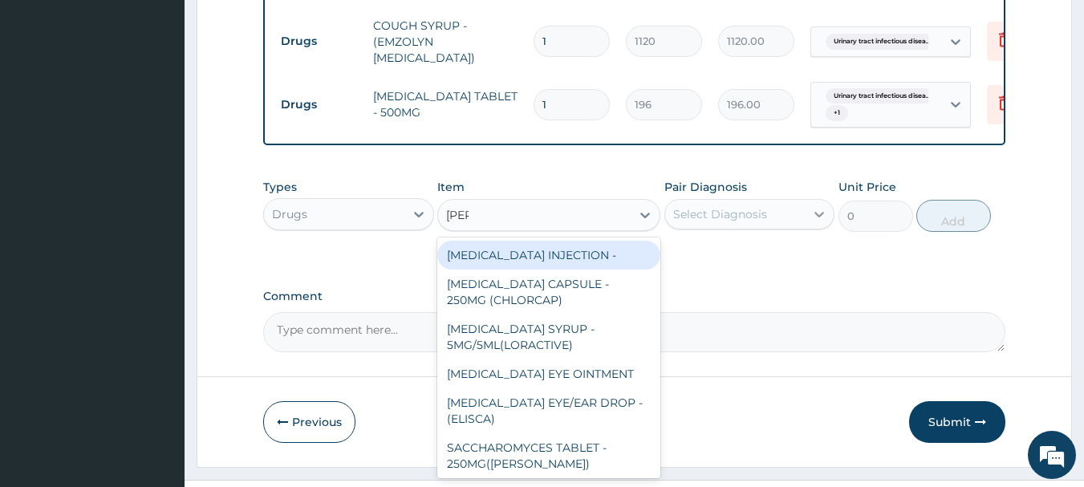
type input "lorat"
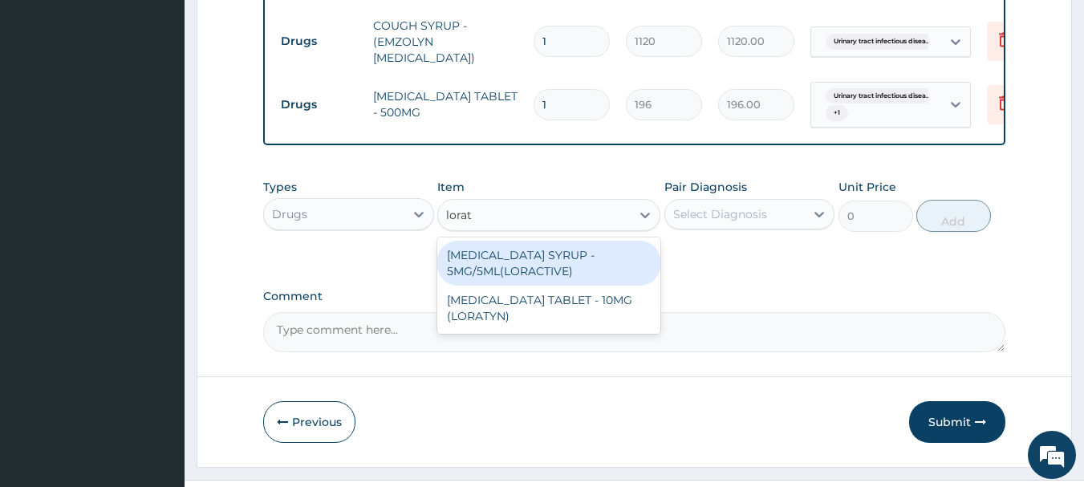
click at [529, 262] on div "LORATADINE SYRUP - 5MG/5ML(LORACTIVE)" at bounding box center [548, 263] width 223 height 45
type input "1232"
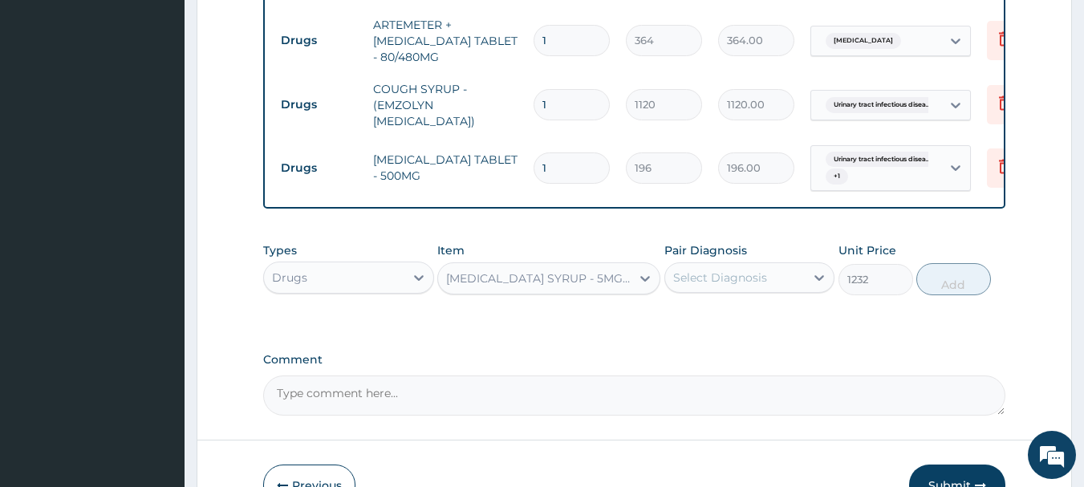
scroll to position [1005, 0]
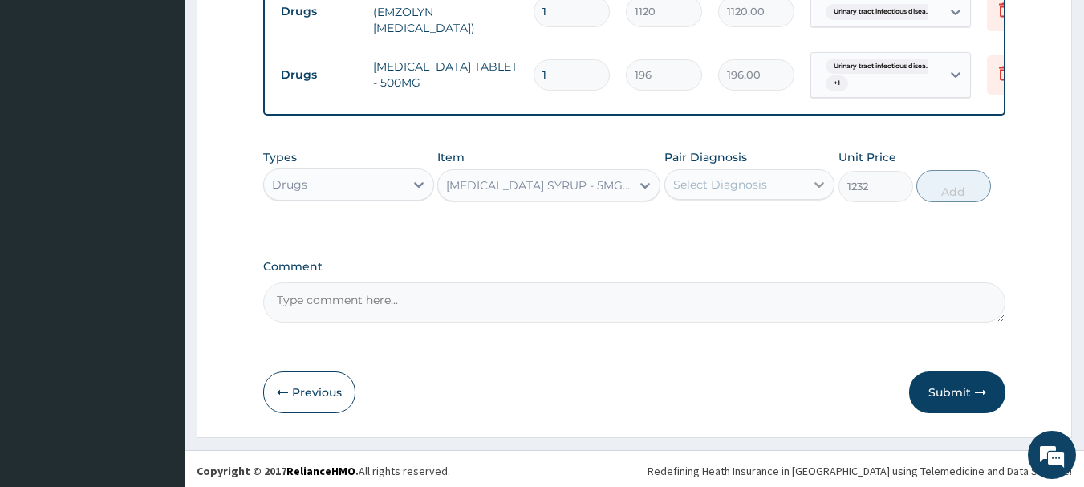
click at [823, 188] on icon at bounding box center [819, 185] width 16 height 16
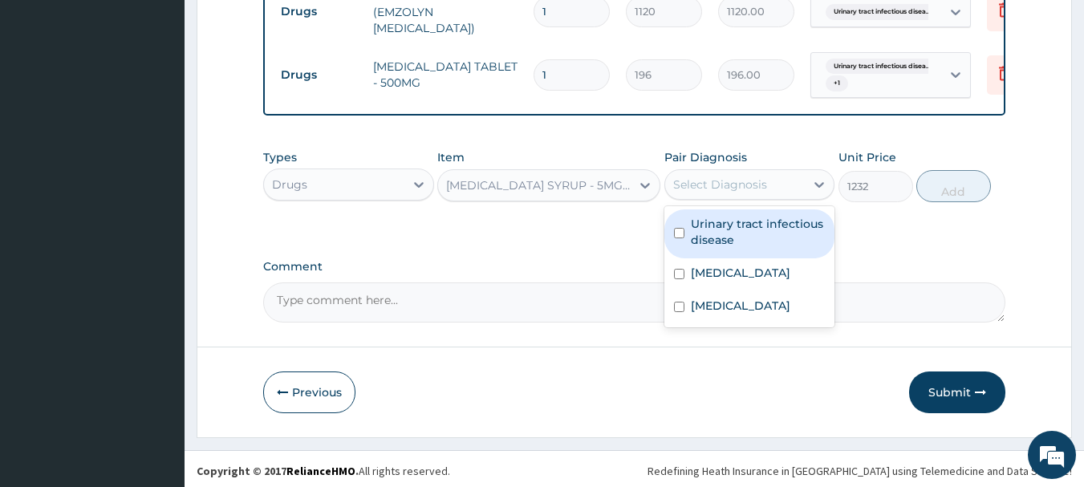
click at [681, 228] on input "checkbox" at bounding box center [679, 233] width 10 height 10
checkbox input "true"
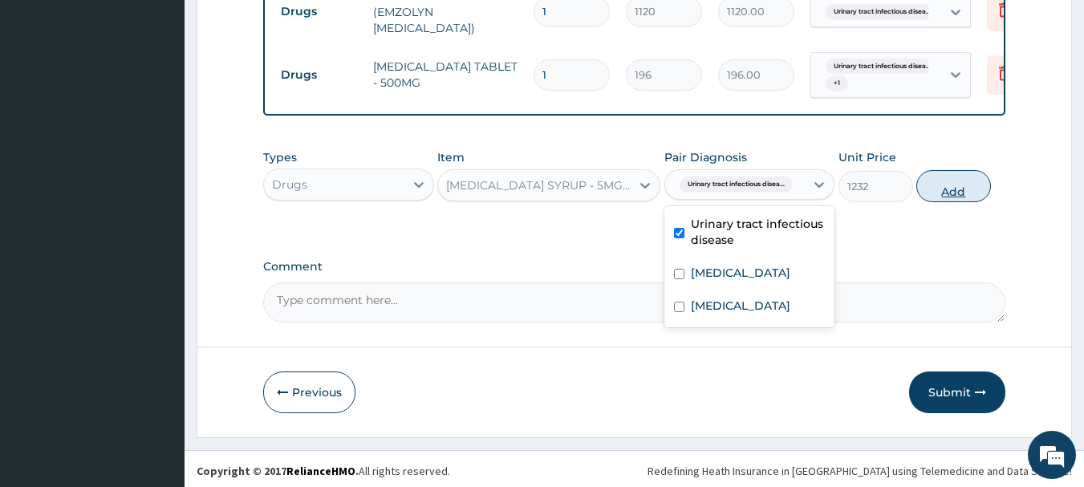
click at [940, 187] on button "Add" at bounding box center [953, 186] width 75 height 32
type input "0"
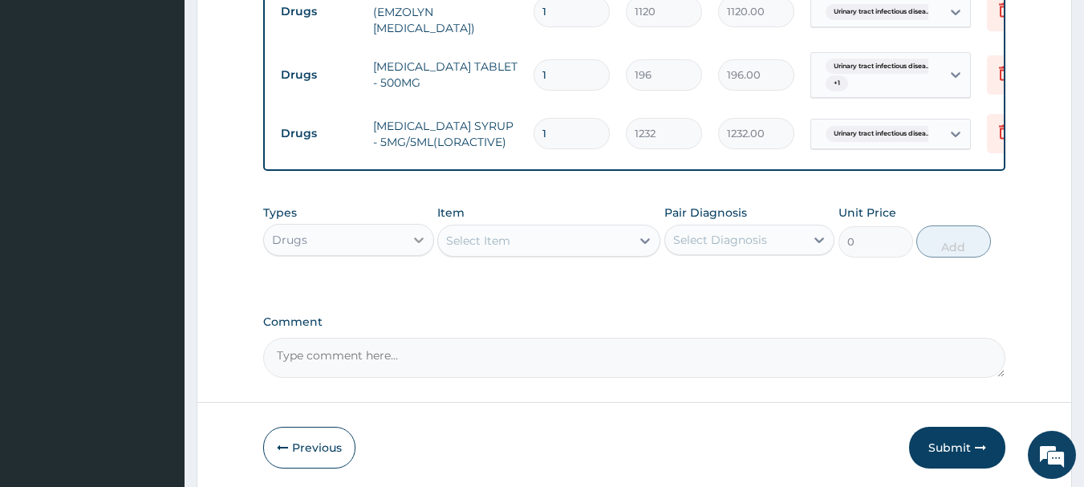
click at [417, 234] on icon at bounding box center [419, 240] width 16 height 16
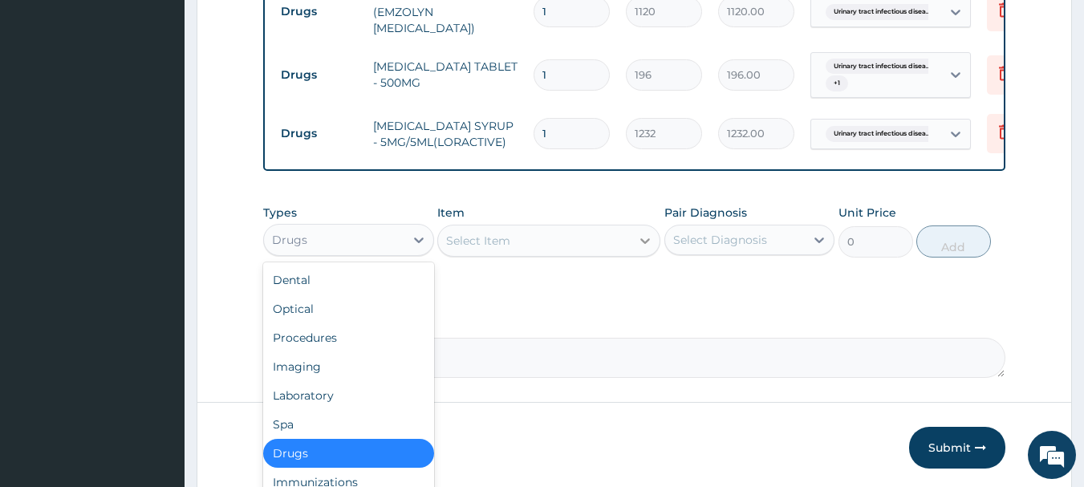
click at [650, 240] on icon at bounding box center [645, 241] width 16 height 16
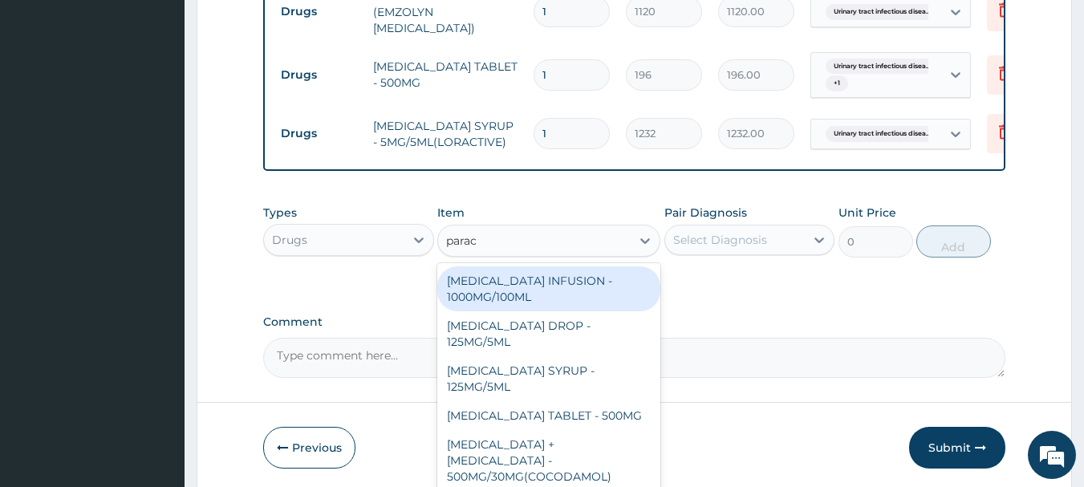
type input "parace"
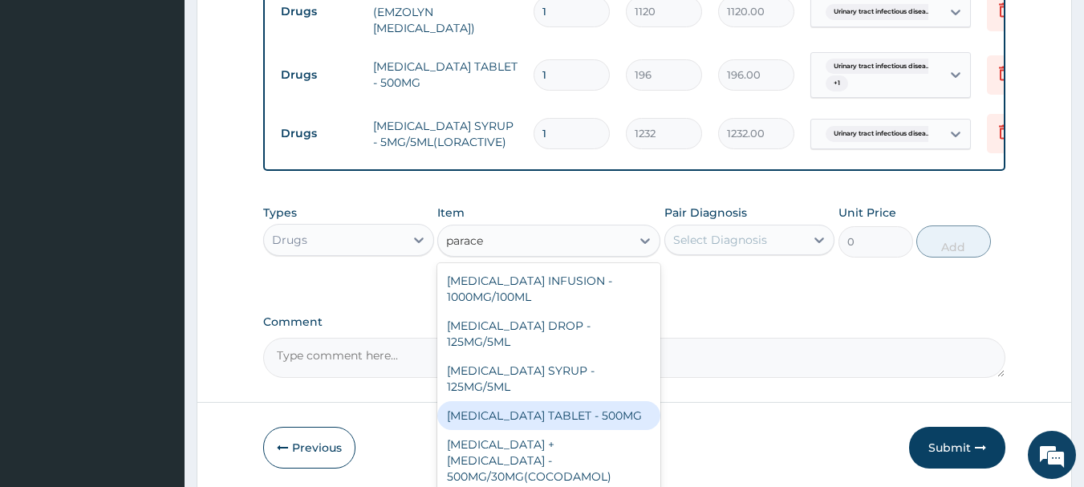
scroll to position [80, 0]
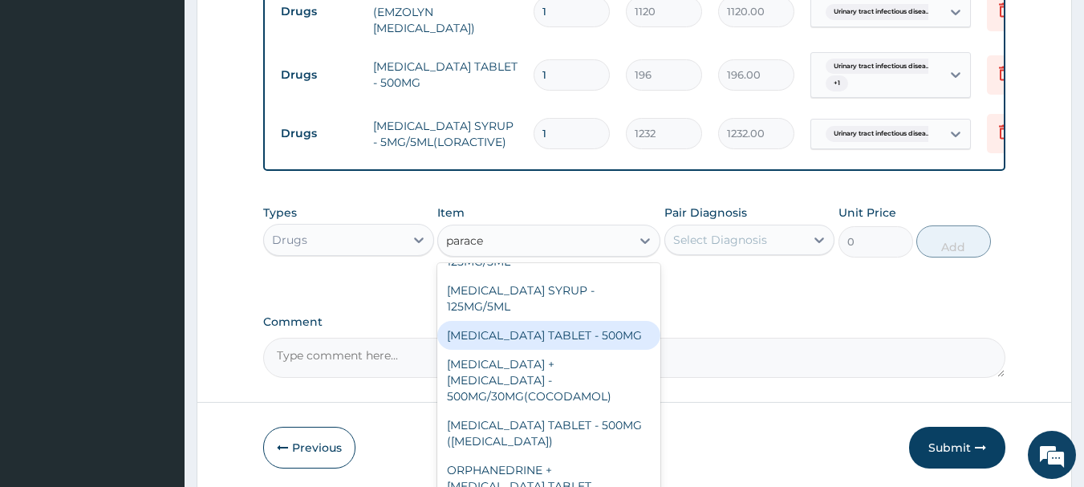
click at [584, 329] on div "PARACETAMOL TABLET - 500MG" at bounding box center [548, 335] width 223 height 29
type input "33.599999999999994"
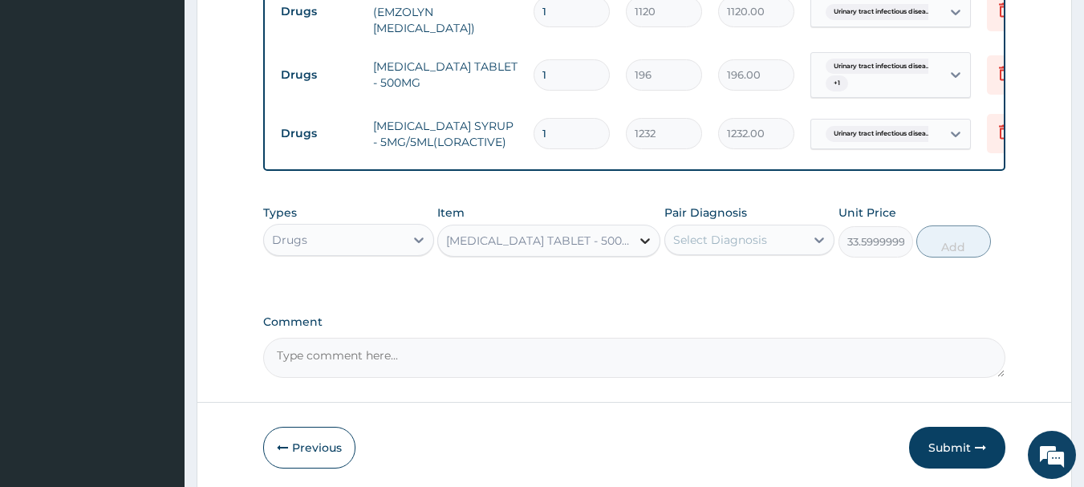
click at [644, 236] on icon at bounding box center [645, 241] width 16 height 16
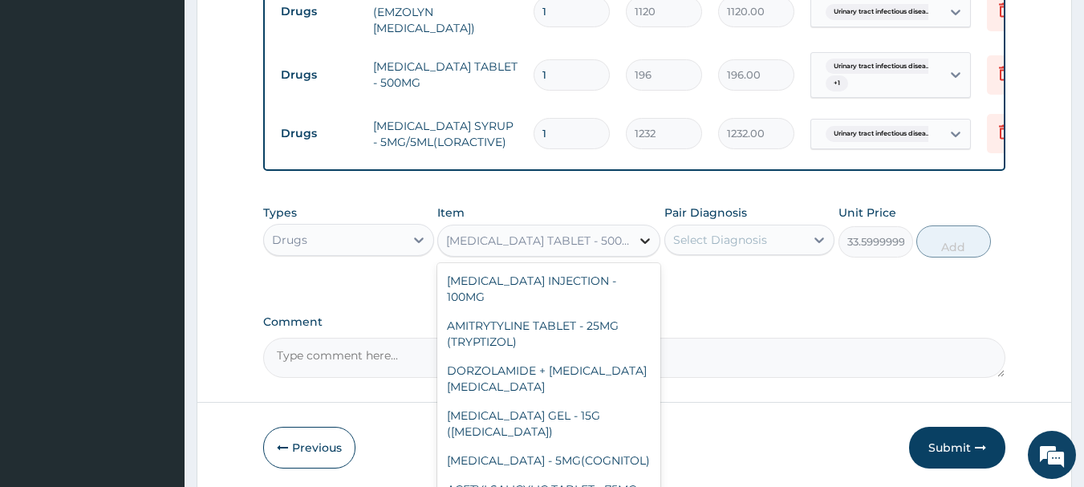
scroll to position [19447, 0]
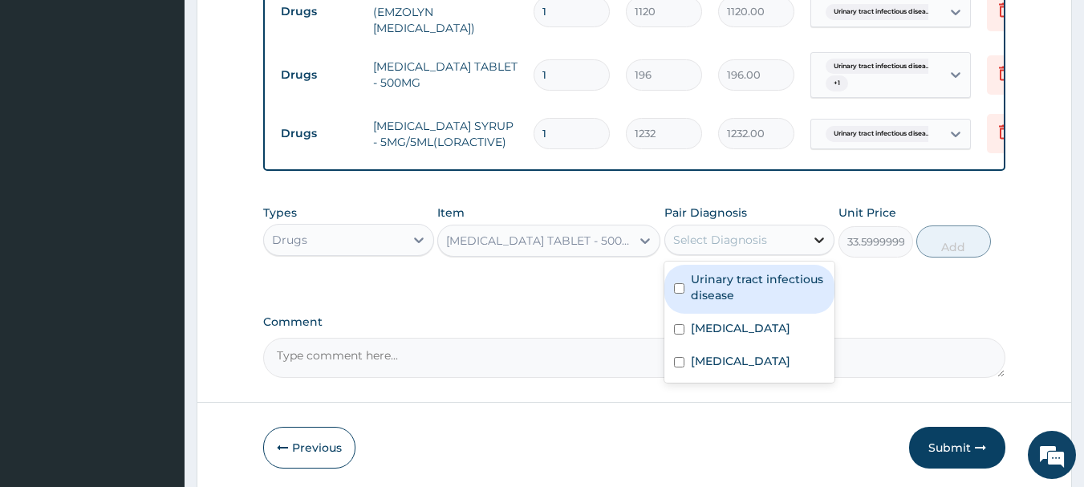
click at [807, 244] on div at bounding box center [819, 240] width 29 height 29
drag, startPoint x: 683, startPoint y: 287, endPoint x: 680, endPoint y: 297, distance: 10.2
click at [683, 286] on input "checkbox" at bounding box center [679, 288] width 10 height 10
checkbox input "true"
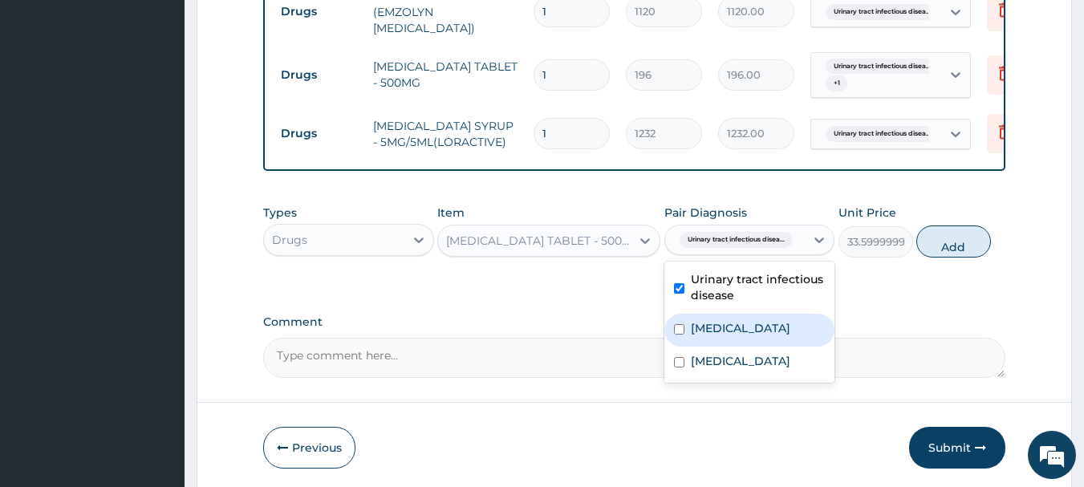
click at [678, 327] on input "checkbox" at bounding box center [679, 329] width 10 height 10
checkbox input "true"
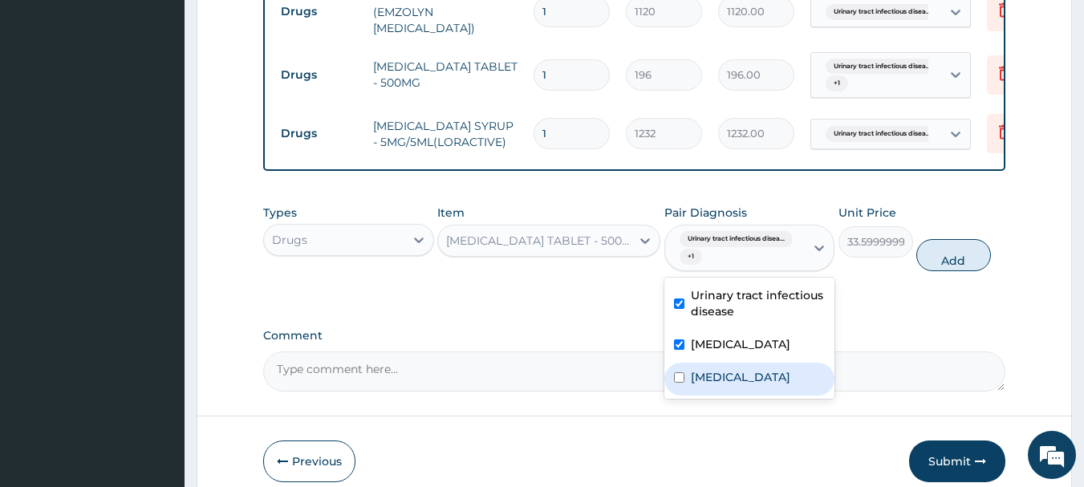
click at [676, 372] on input "checkbox" at bounding box center [679, 377] width 10 height 10
checkbox input "true"
click at [948, 246] on button "Add" at bounding box center [953, 255] width 75 height 32
type input "0"
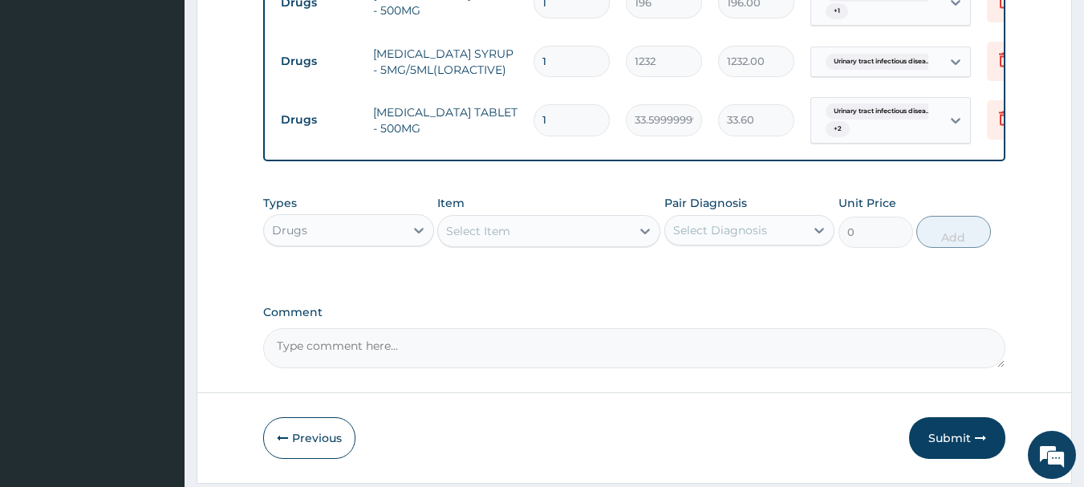
scroll to position [1085, 0]
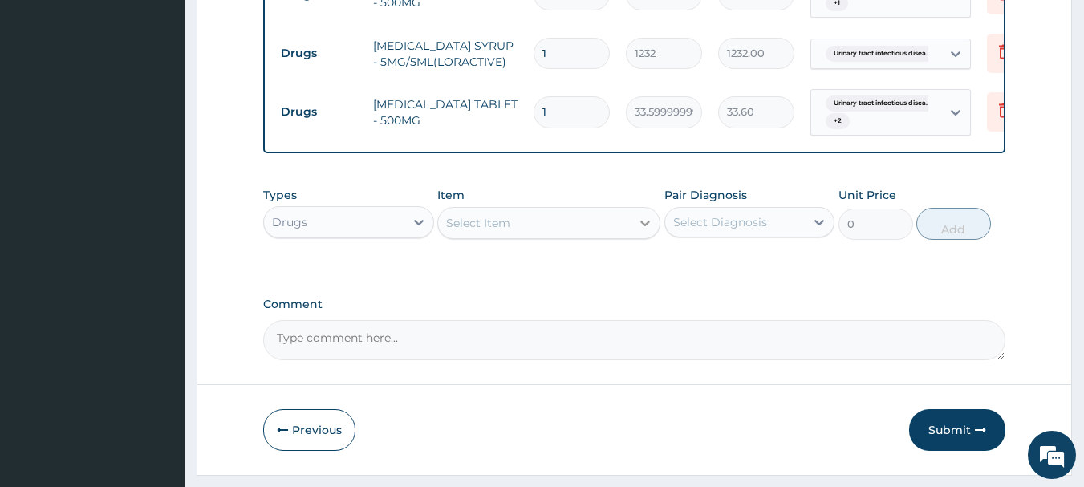
click at [648, 221] on icon at bounding box center [645, 223] width 16 height 16
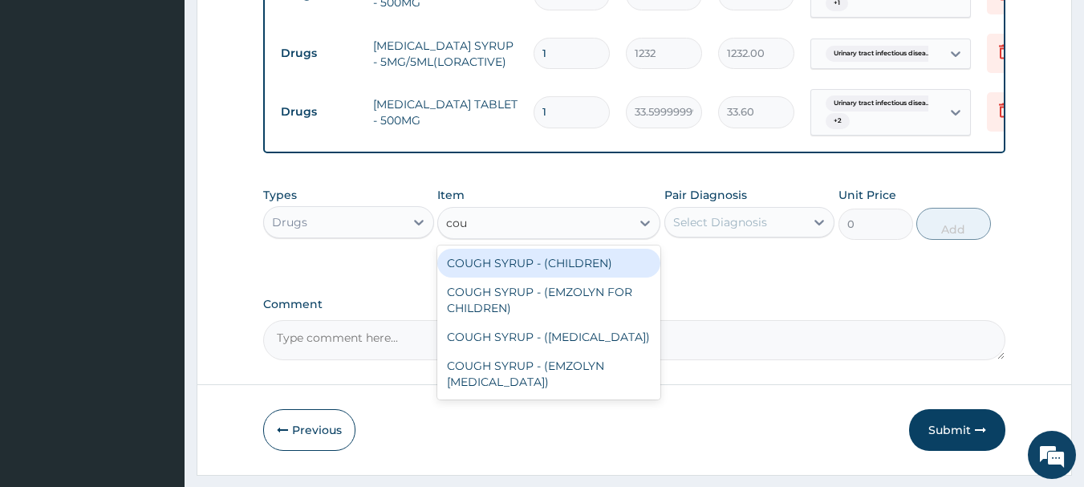
type input "coug"
click at [536, 263] on div "COUGH SYRUP - (CHILDREN)" at bounding box center [548, 263] width 223 height 29
type input "1120"
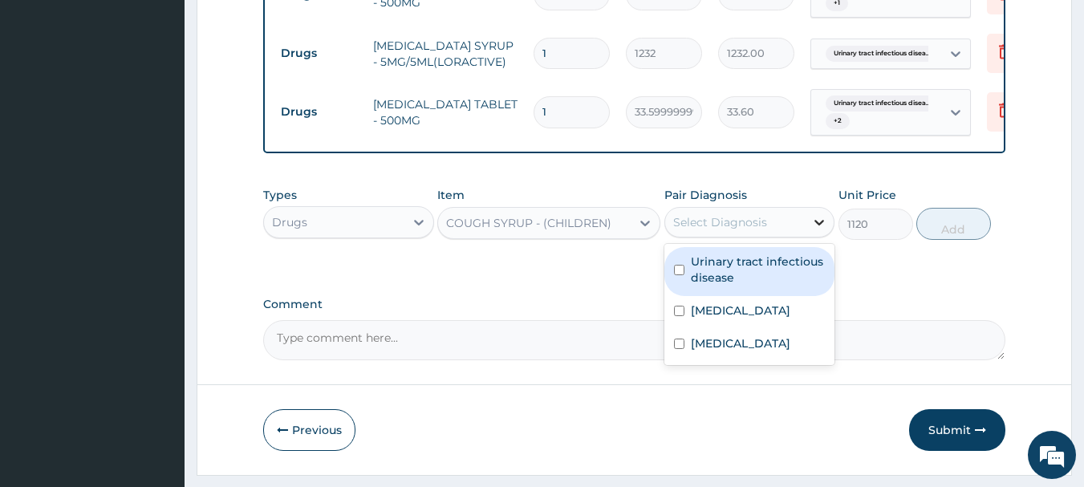
click at [817, 222] on icon at bounding box center [819, 222] width 16 height 16
click at [678, 265] on input "checkbox" at bounding box center [679, 270] width 10 height 10
checkbox input "true"
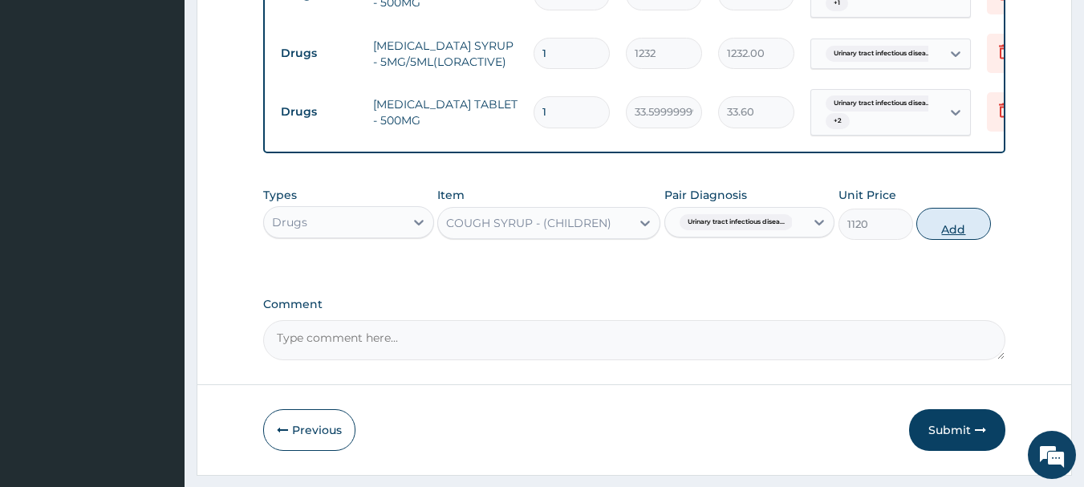
click at [956, 225] on button "Add" at bounding box center [953, 224] width 75 height 32
type input "0"
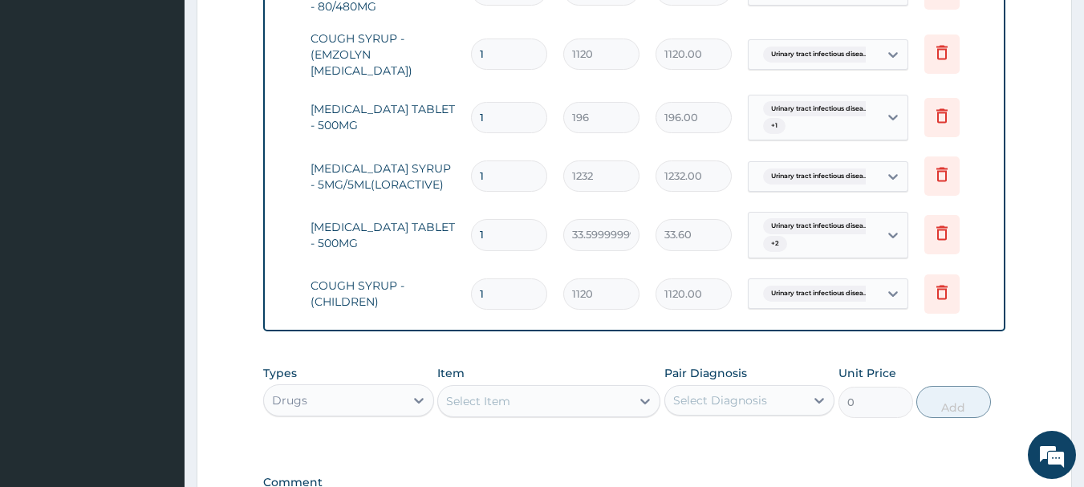
scroll to position [924, 0]
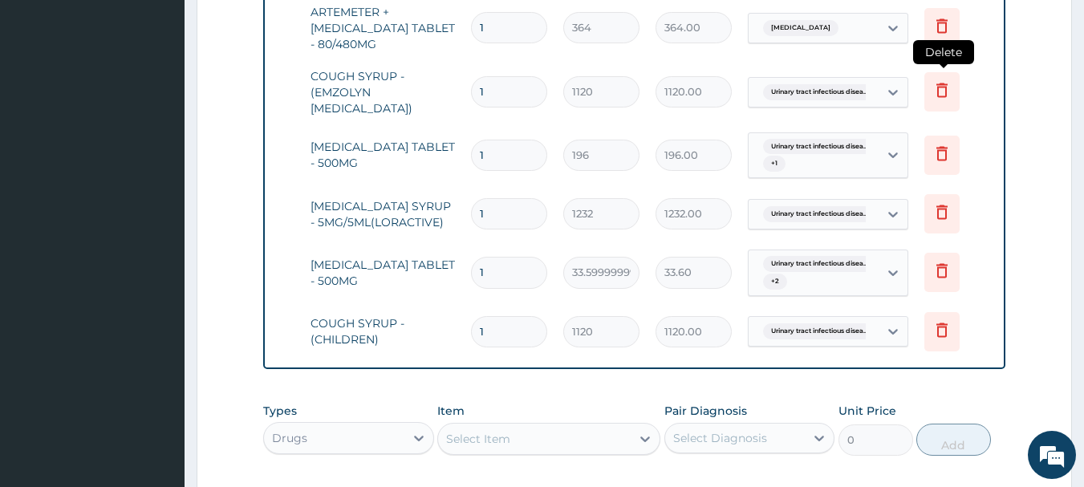
click at [948, 80] on icon at bounding box center [942, 89] width 19 height 19
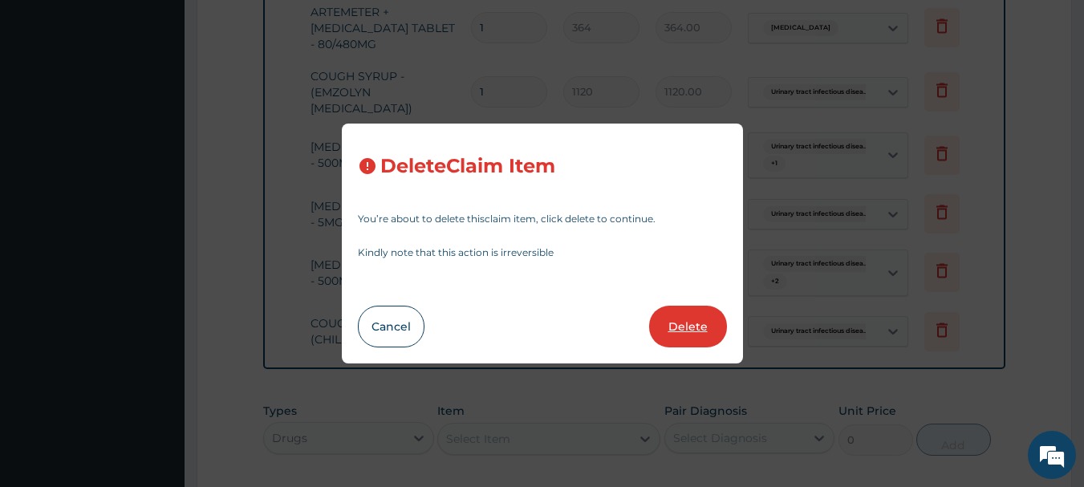
click at [697, 331] on button "Delete" at bounding box center [688, 327] width 78 height 42
type input "196"
type input "196.00"
type input "1232"
type input "1232.00"
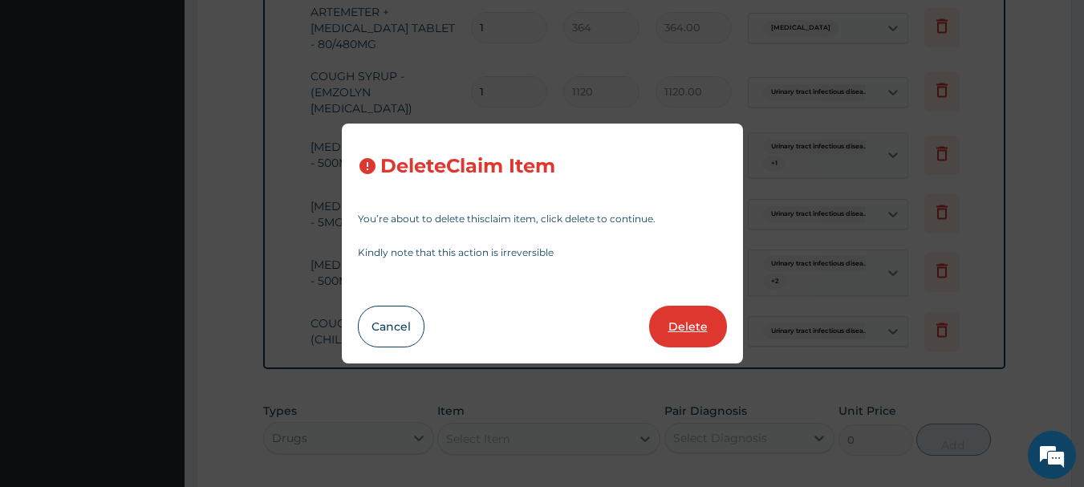
type input "33.599999999999994"
type input "33.60"
type input "1120"
type input "1120.00"
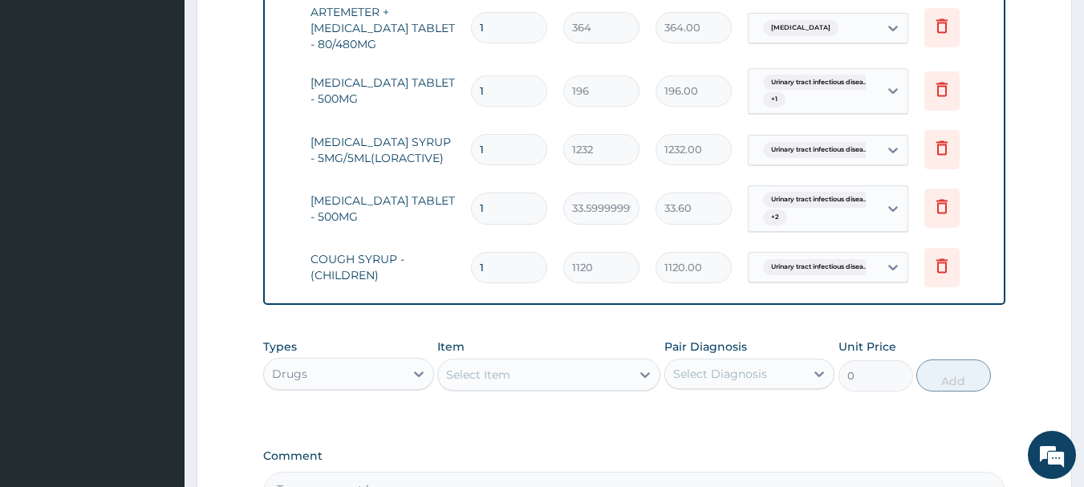
click at [510, 193] on input "1" at bounding box center [509, 208] width 76 height 31
type input "0.00"
type input "9"
type input "302.40"
type input "9"
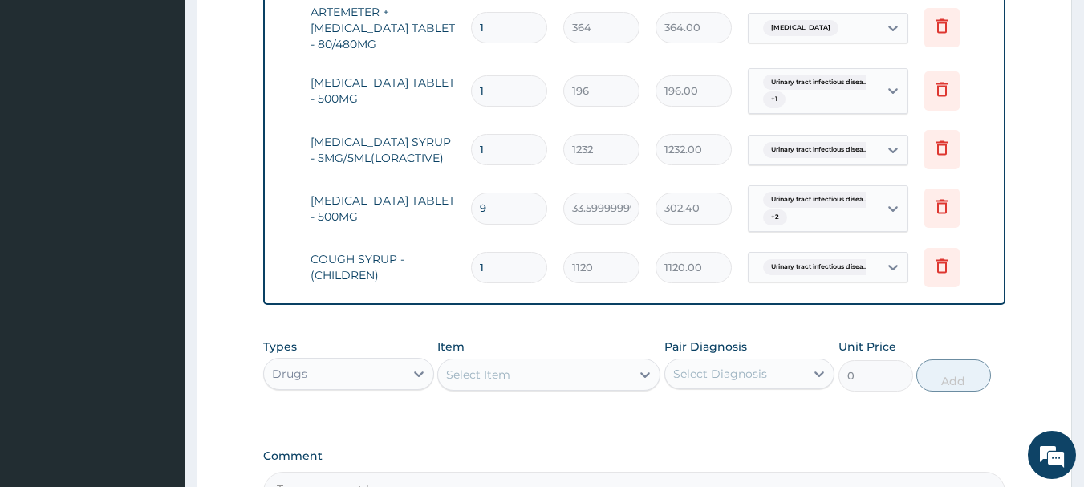
click at [504, 80] on input "1" at bounding box center [509, 90] width 76 height 31
type input "0.00"
type input "7"
type input "1372.00"
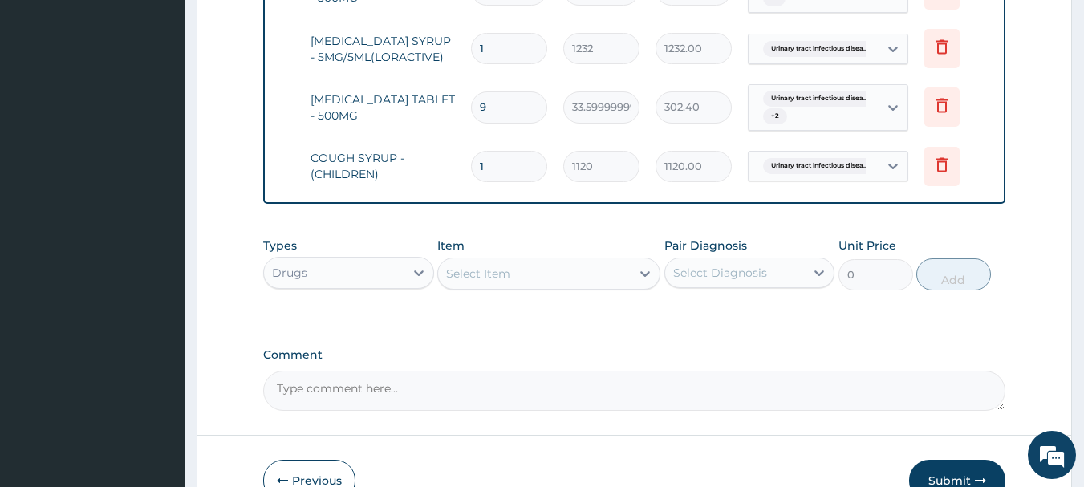
scroll to position [1114, 0]
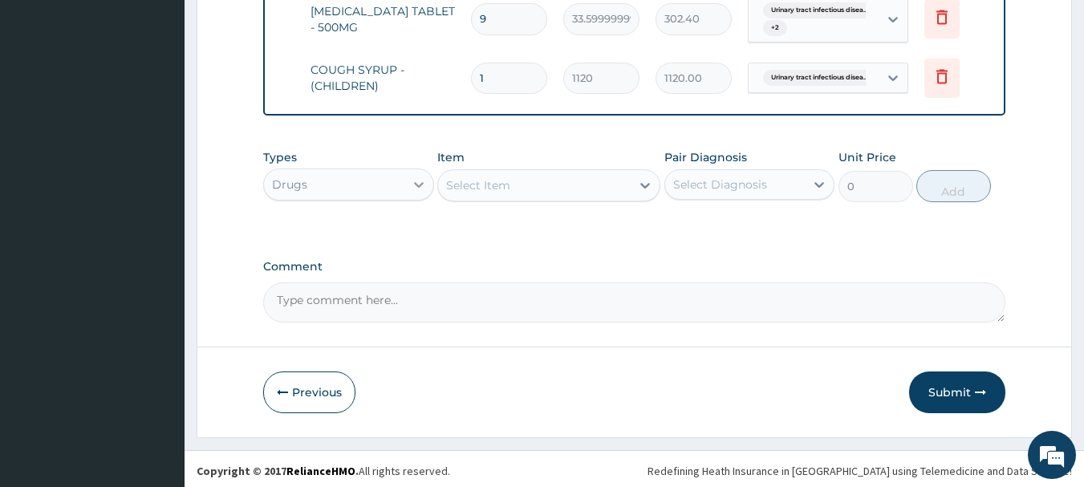
type input "7"
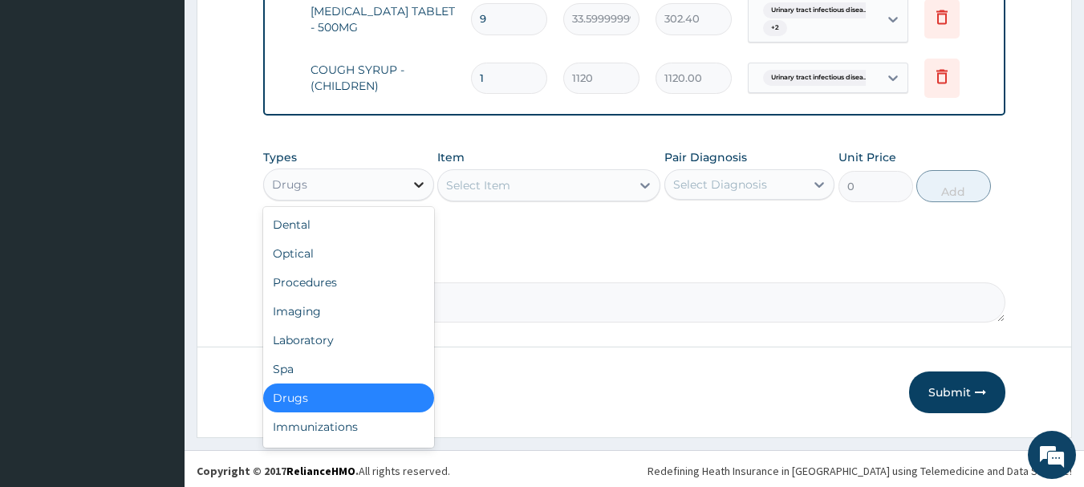
click at [424, 179] on icon at bounding box center [419, 185] width 16 height 16
click at [319, 341] on div "Laboratory" at bounding box center [348, 340] width 171 height 29
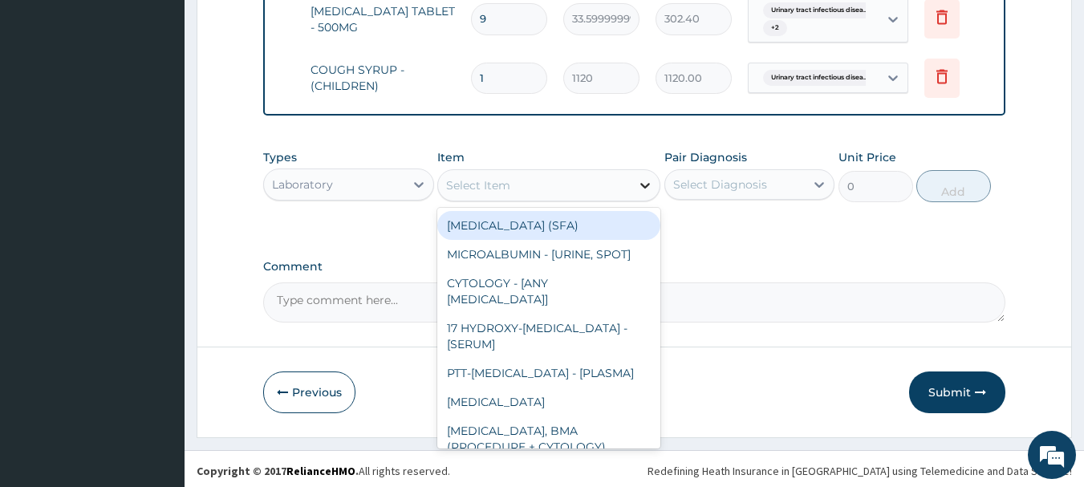
click at [643, 188] on icon at bounding box center [645, 185] width 16 height 16
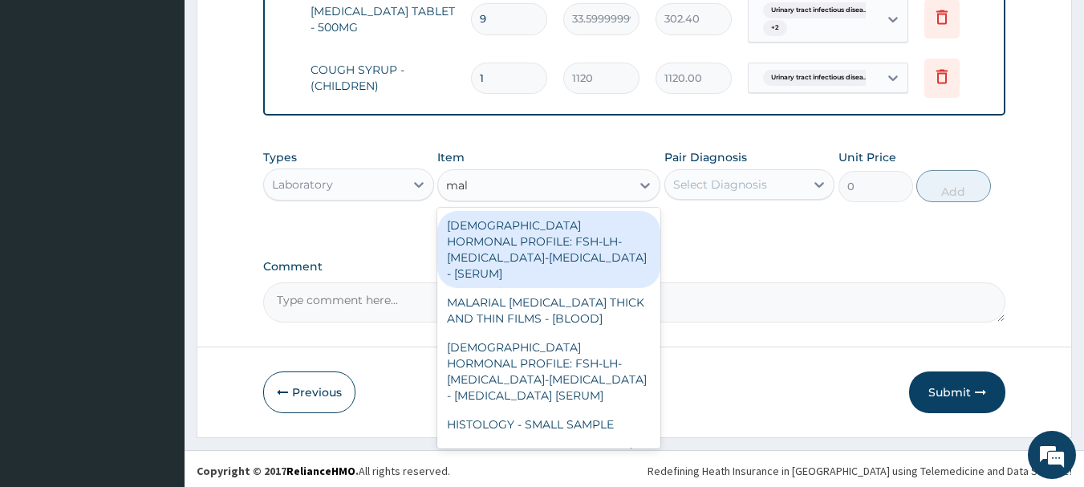
type input "mala"
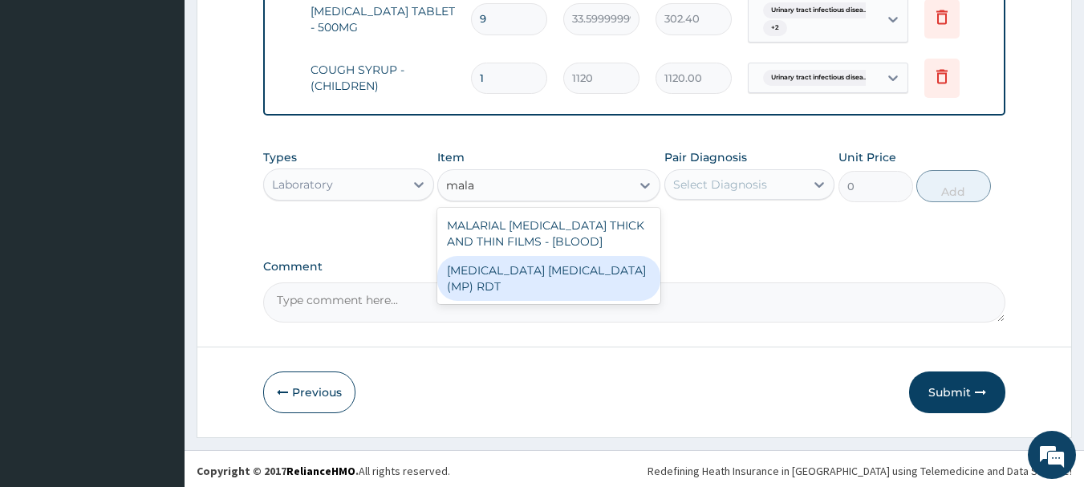
click at [609, 270] on div "MALARIA PARASITE (MP) RDT" at bounding box center [548, 278] width 223 height 45
type input "2000"
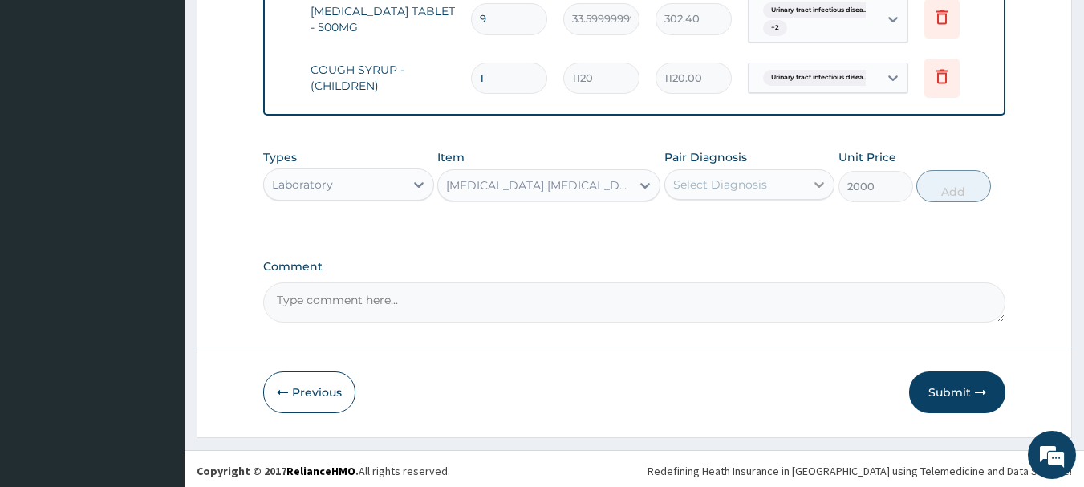
click at [814, 185] on icon at bounding box center [819, 185] width 16 height 16
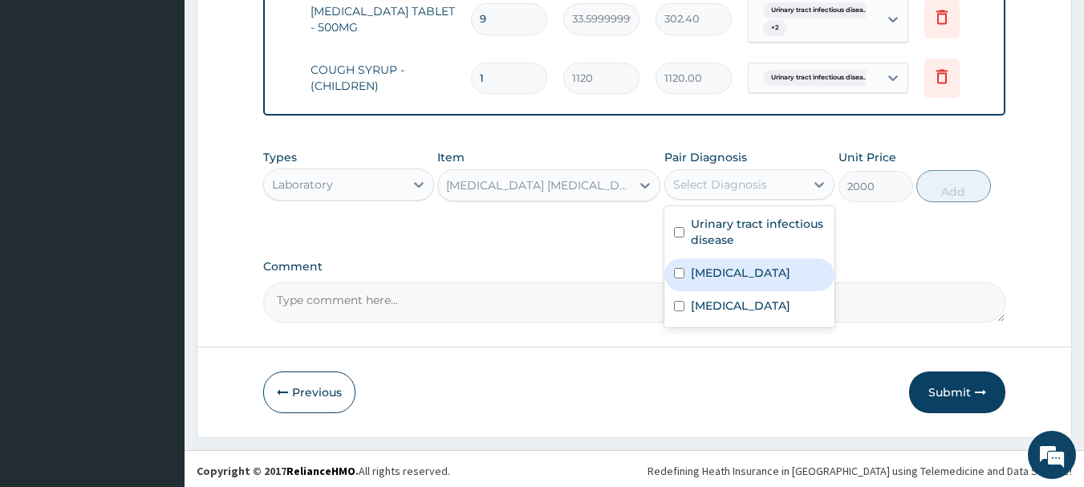
click at [677, 268] on input "checkbox" at bounding box center [679, 273] width 10 height 10
checkbox input "true"
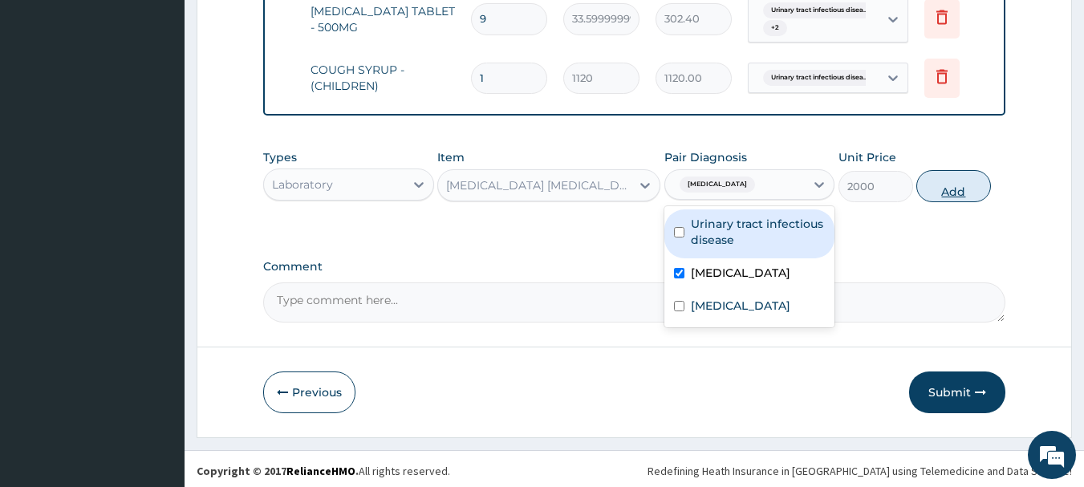
click at [947, 186] on button "Add" at bounding box center [953, 186] width 75 height 32
type input "0"
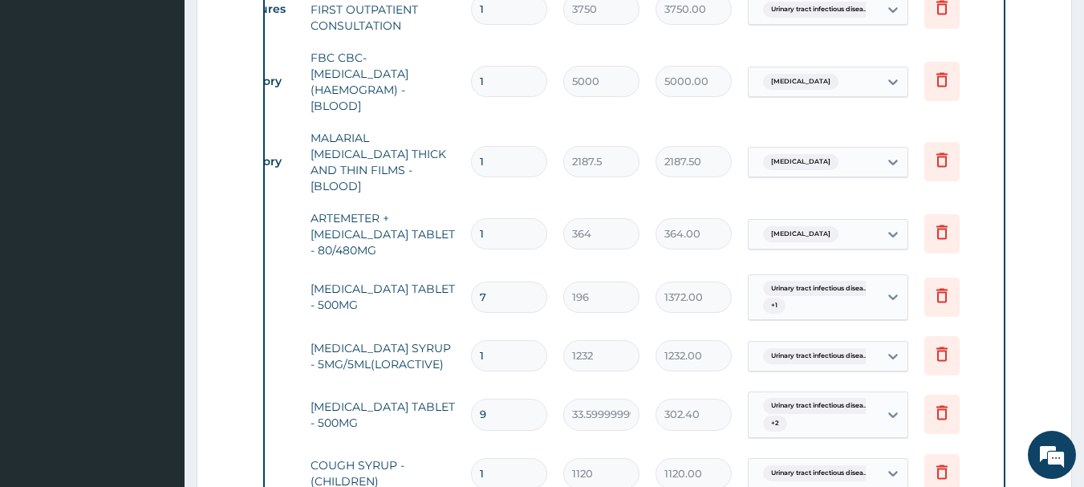
scroll to position [713, 0]
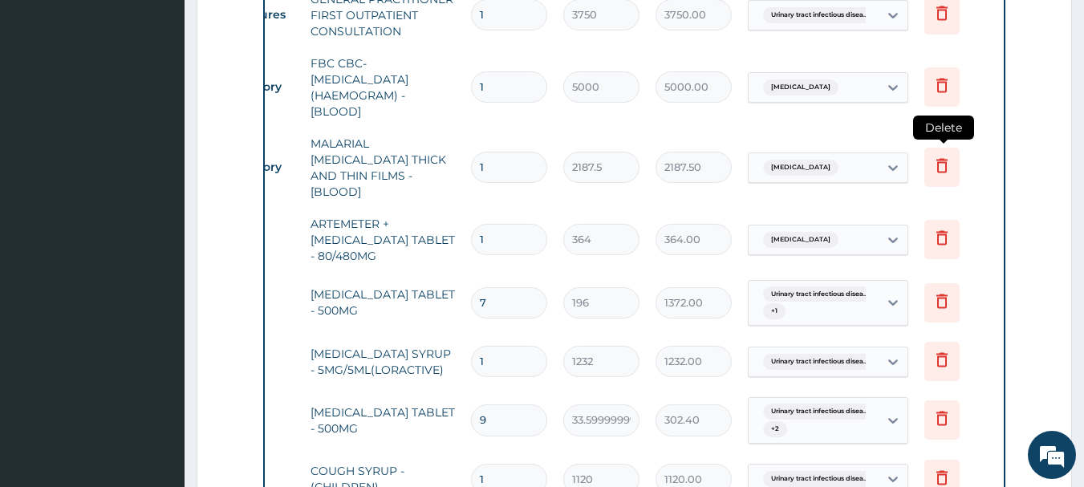
click at [944, 159] on icon at bounding box center [942, 165] width 19 height 19
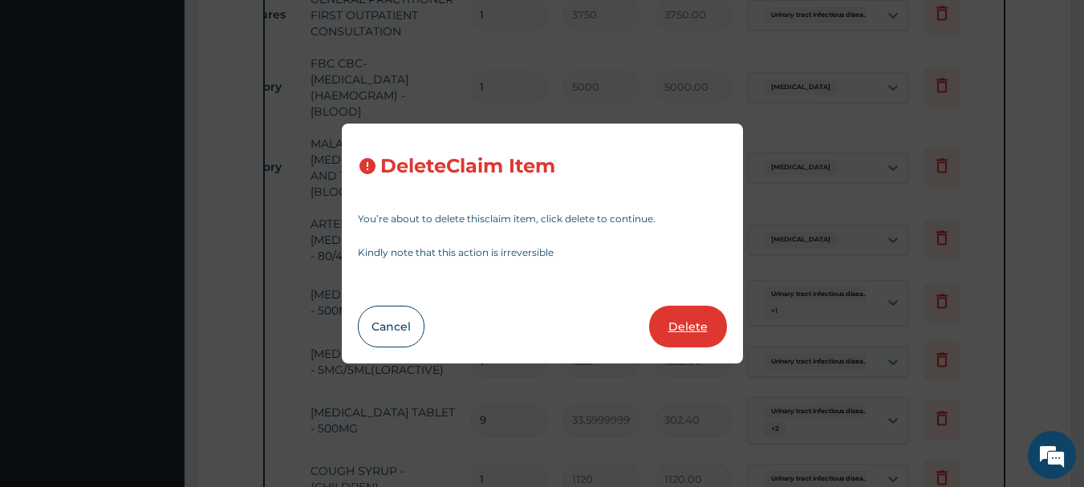
click at [689, 331] on button "Delete" at bounding box center [688, 327] width 78 height 42
type input "364"
type input "364.00"
type input "7"
type input "196"
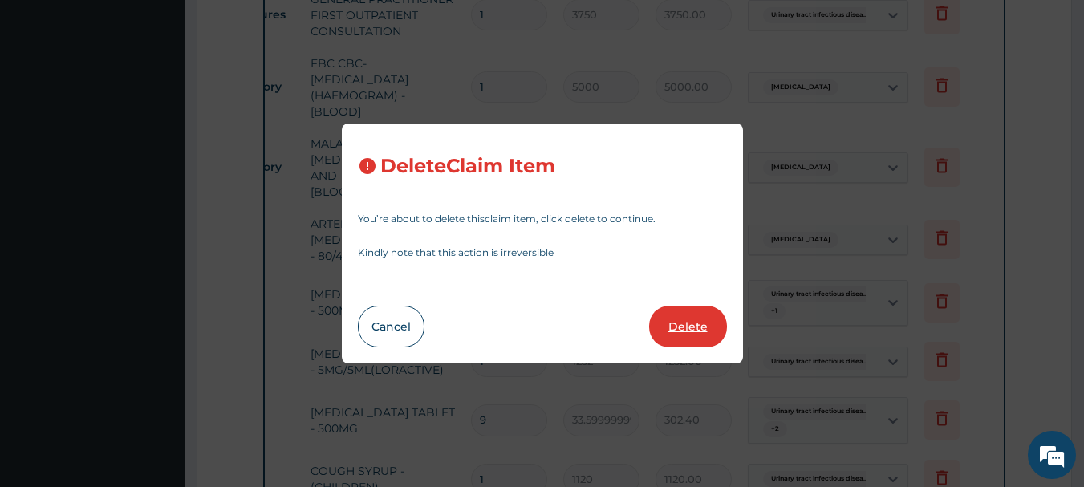
type input "1372.00"
type input "1"
type input "1232"
type input "1232.00"
type input "9"
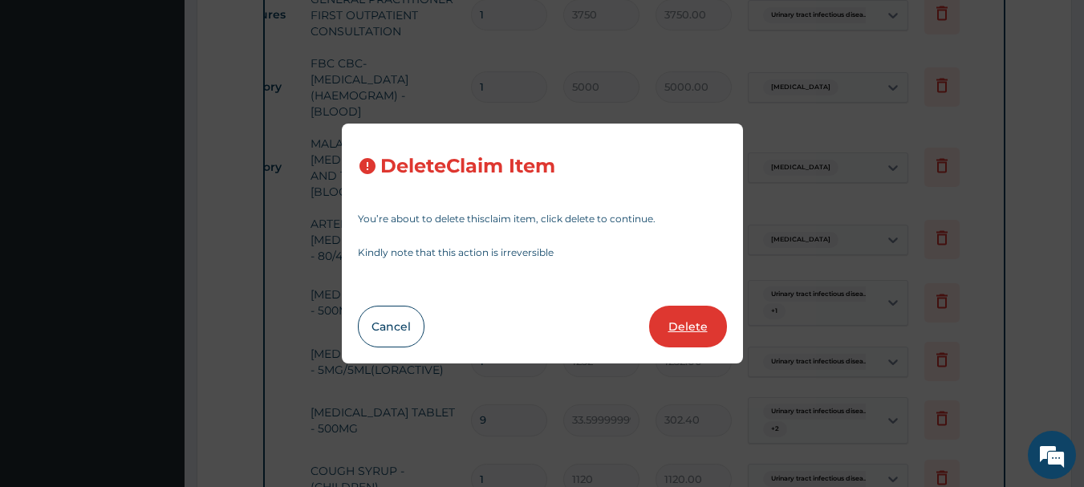
type input "33.599999999999994"
type input "302.40"
type input "1"
type input "1120"
type input "1120.00"
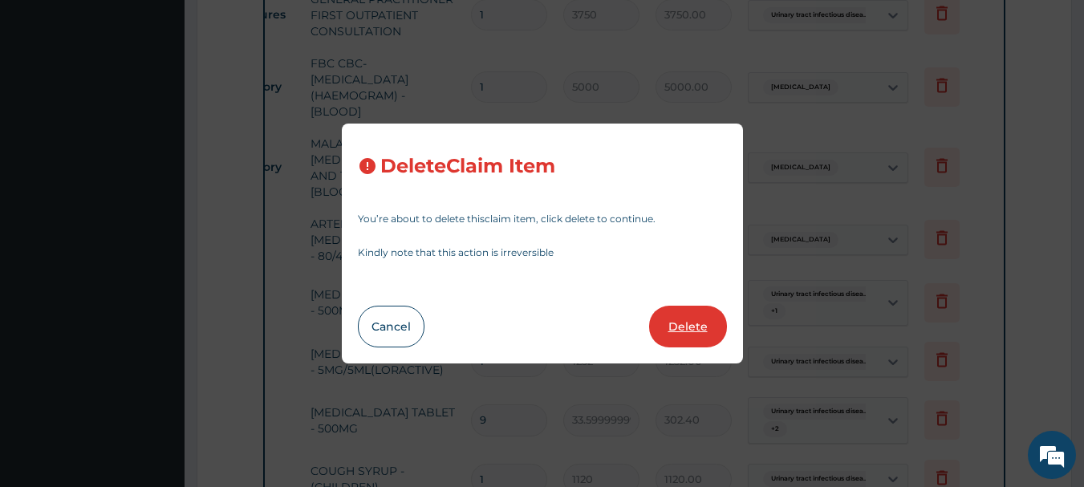
type input "2000"
type input "2000.00"
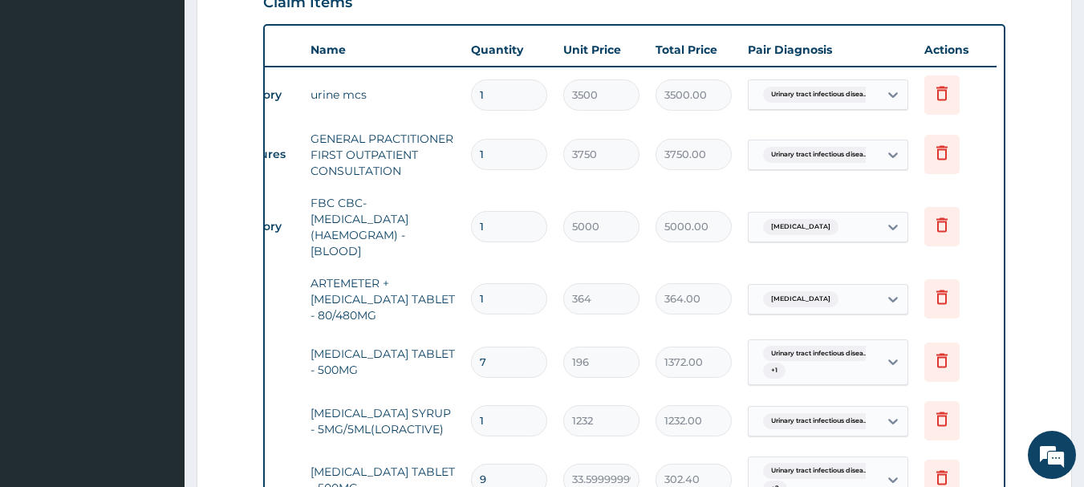
scroll to position [552, 0]
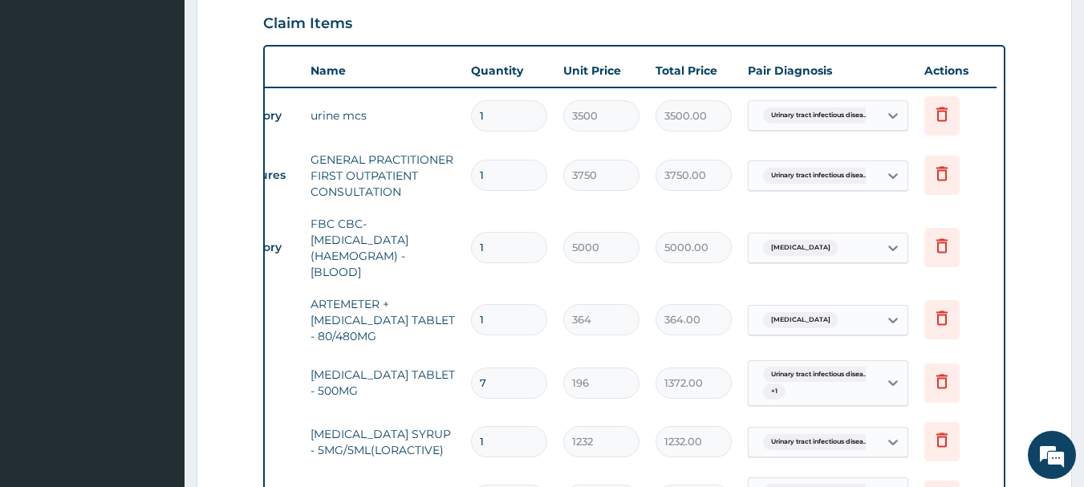
click at [504, 326] on input "1" at bounding box center [509, 319] width 76 height 31
type input "0.00"
type input "6"
type input "2184.00"
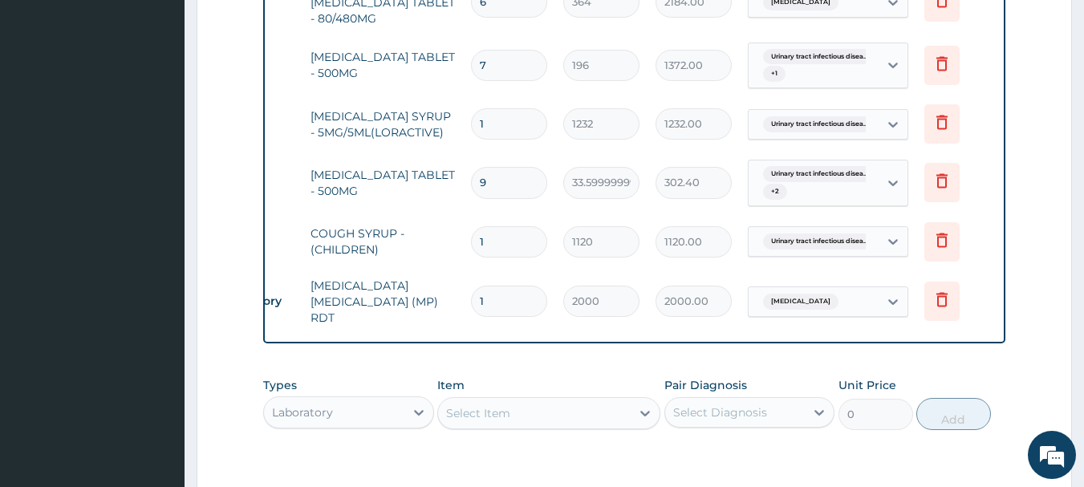
scroll to position [1105, 0]
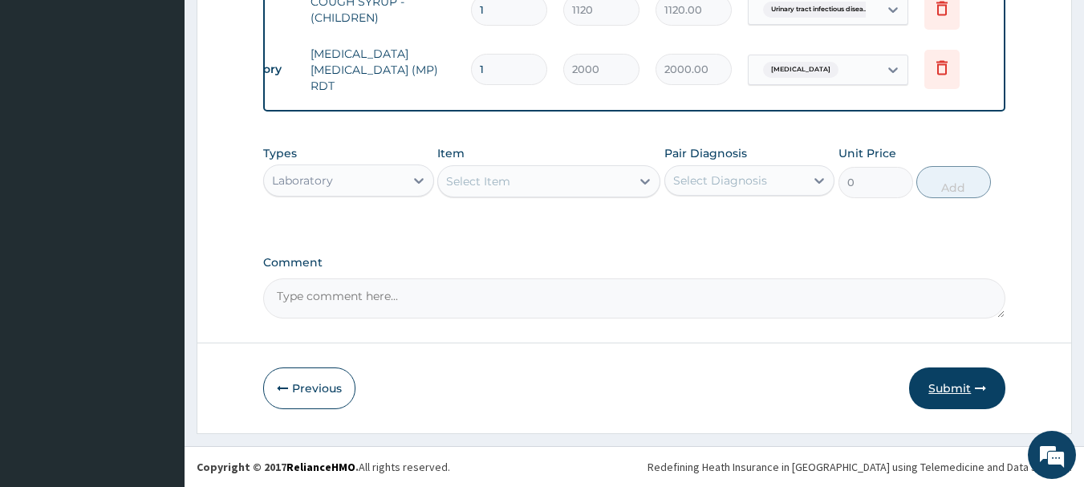
type input "6"
click at [961, 388] on button "Submit" at bounding box center [957, 389] width 96 height 42
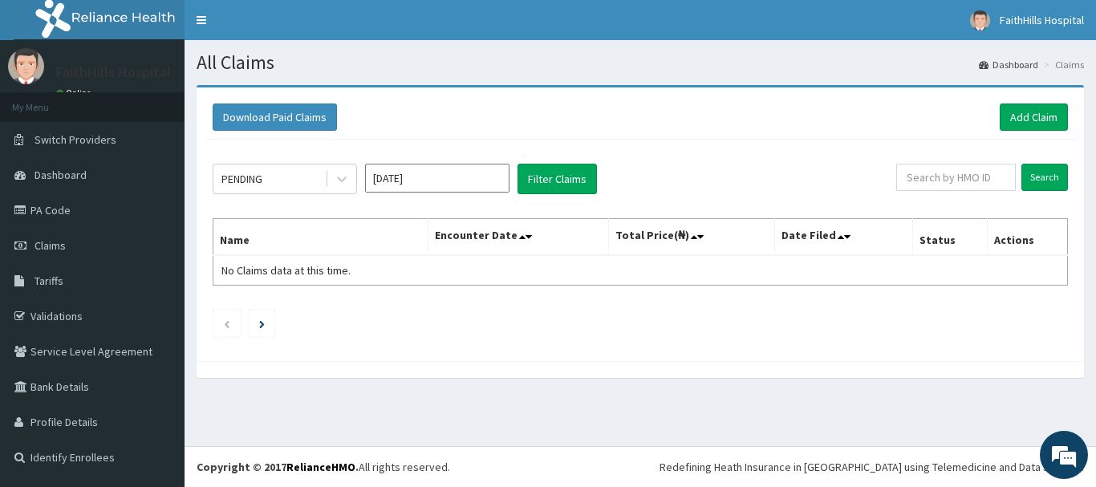
click at [614, 132] on div "Download Paid Claims Add Claim" at bounding box center [641, 117] width 872 height 44
click at [1031, 118] on link "Add Claim" at bounding box center [1034, 117] width 68 height 27
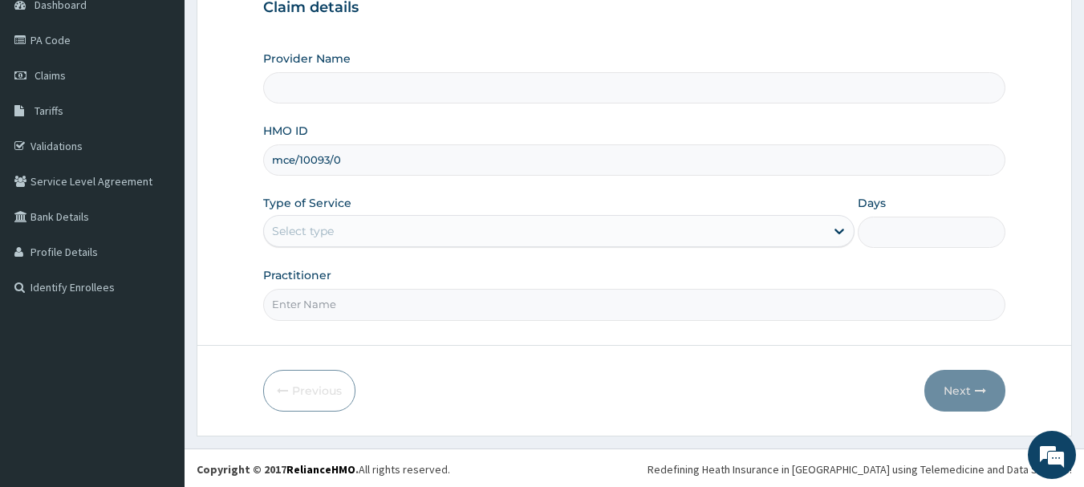
scroll to position [173, 0]
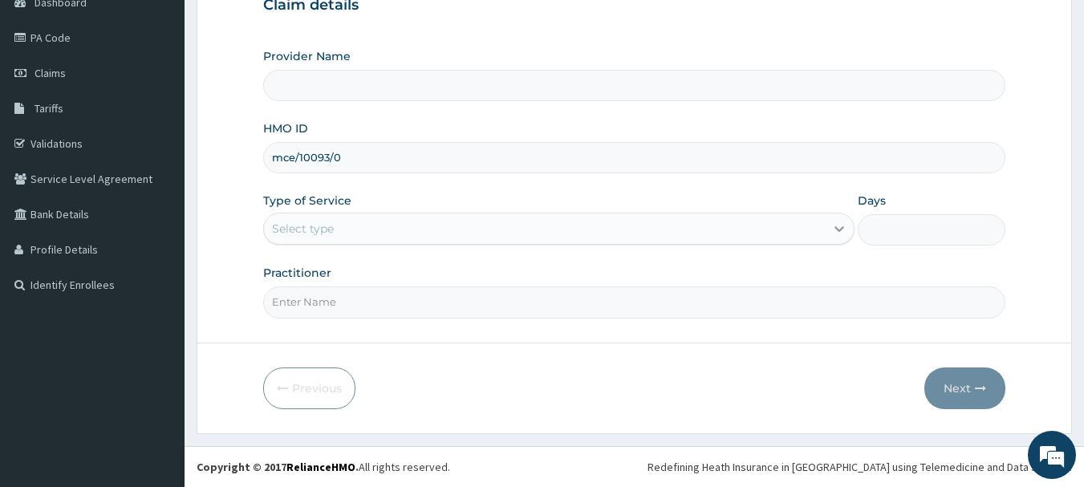
type input "mce/10093/0"
click at [834, 234] on icon at bounding box center [839, 229] width 16 height 16
click at [334, 227] on div "Select type" at bounding box center [303, 229] width 62 height 16
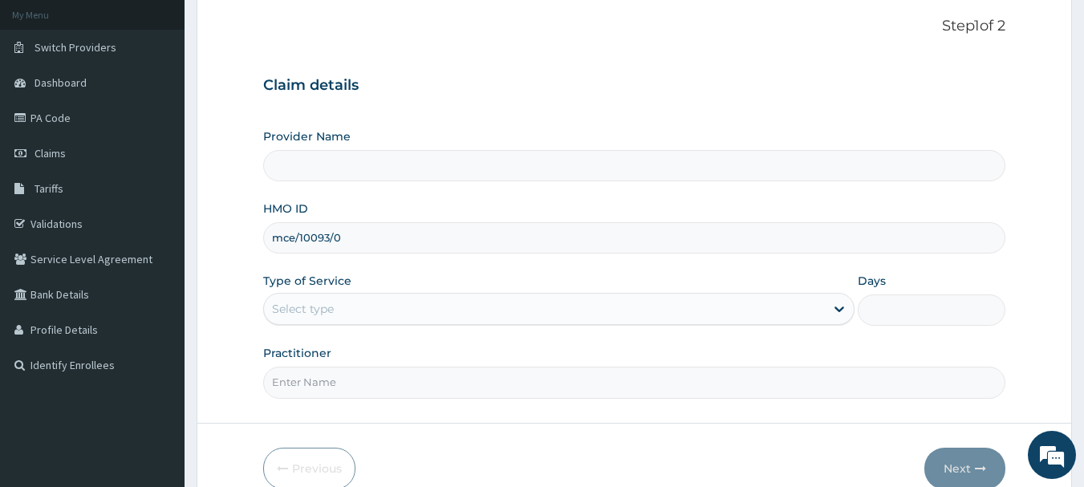
click at [518, 226] on input "mce/10093/0" at bounding box center [634, 237] width 743 height 31
click at [835, 307] on icon at bounding box center [839, 309] width 16 height 16
drag, startPoint x: 359, startPoint y: 240, endPoint x: 242, endPoint y: 239, distance: 117.2
click at [242, 239] on form "Step 1 of 2 Claim details Provider Name HMO ID mce/10093/0 Type of Service Sele…" at bounding box center [635, 253] width 876 height 521
click at [295, 238] on input "HMO ID" at bounding box center [634, 237] width 743 height 31
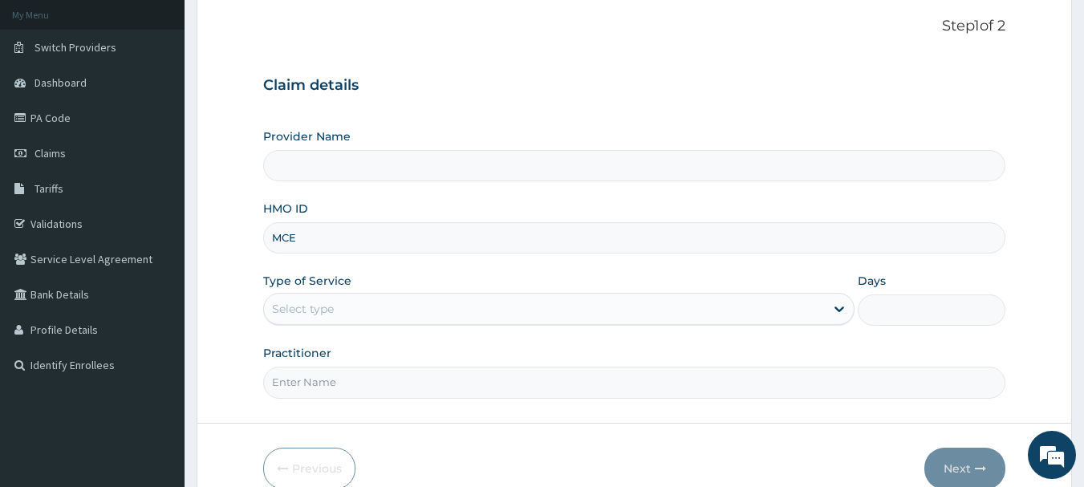
type input "MCE/10093/D"
click at [821, 307] on div "Select type" at bounding box center [544, 309] width 561 height 26
click at [308, 305] on div "Select type" at bounding box center [303, 309] width 62 height 16
click at [835, 311] on icon at bounding box center [839, 309] width 16 height 16
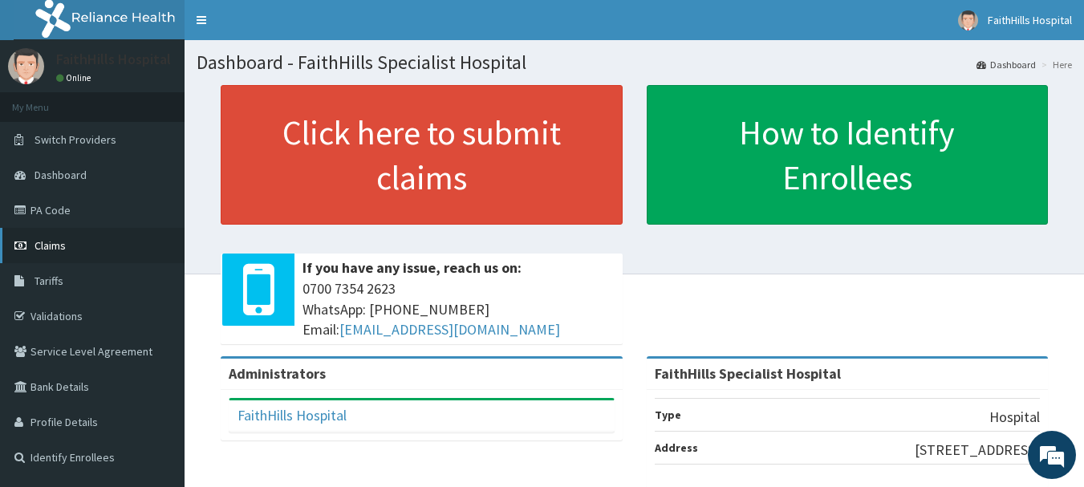
click at [56, 248] on span "Claims" at bounding box center [50, 245] width 31 height 14
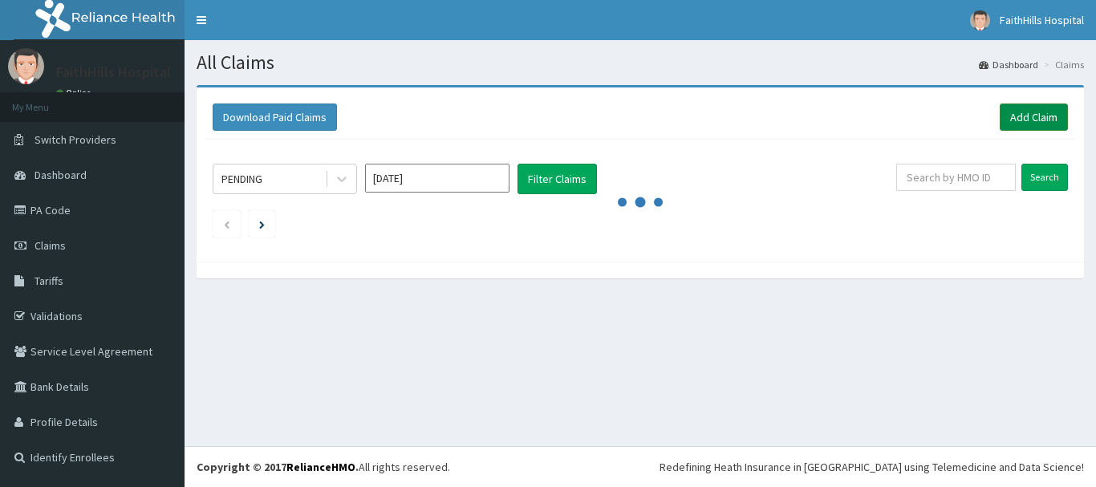
click at [1034, 116] on link "Add Claim" at bounding box center [1034, 117] width 68 height 27
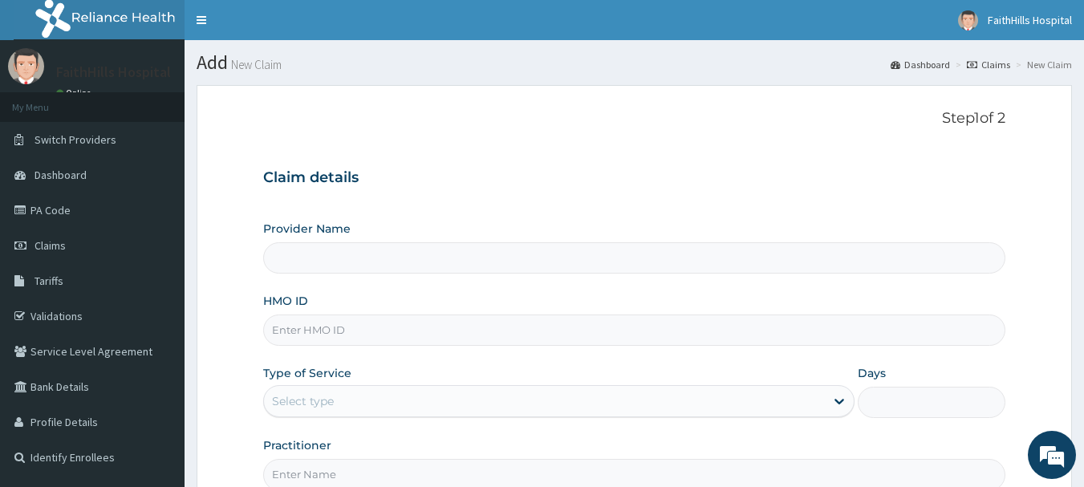
click at [316, 331] on input "HMO ID" at bounding box center [634, 330] width 743 height 31
type input "FaithHills Specialist Hospital"
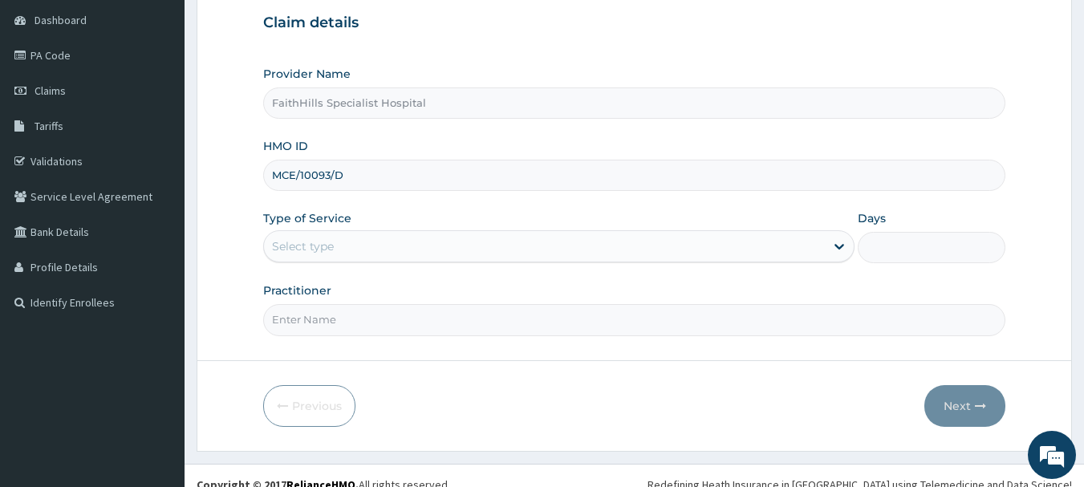
scroll to position [173, 0]
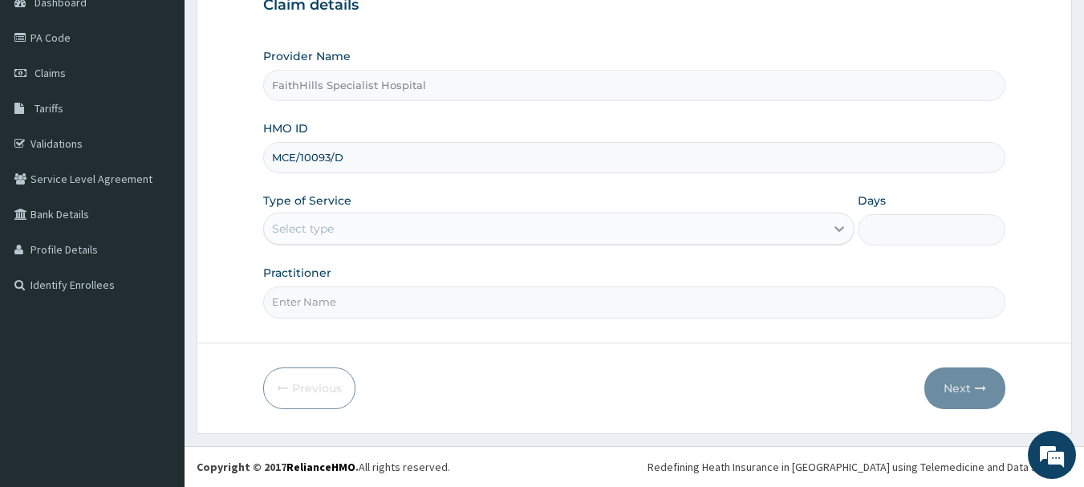
type input "MCE/10093/D"
click at [827, 235] on div at bounding box center [839, 228] width 29 height 29
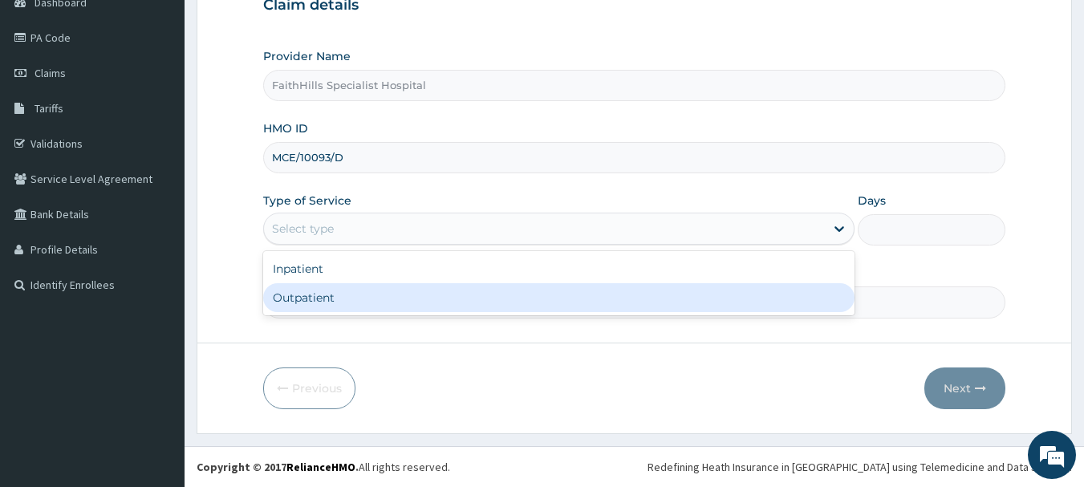
click at [294, 299] on div "Outpatient" at bounding box center [558, 297] width 591 height 29
type input "1"
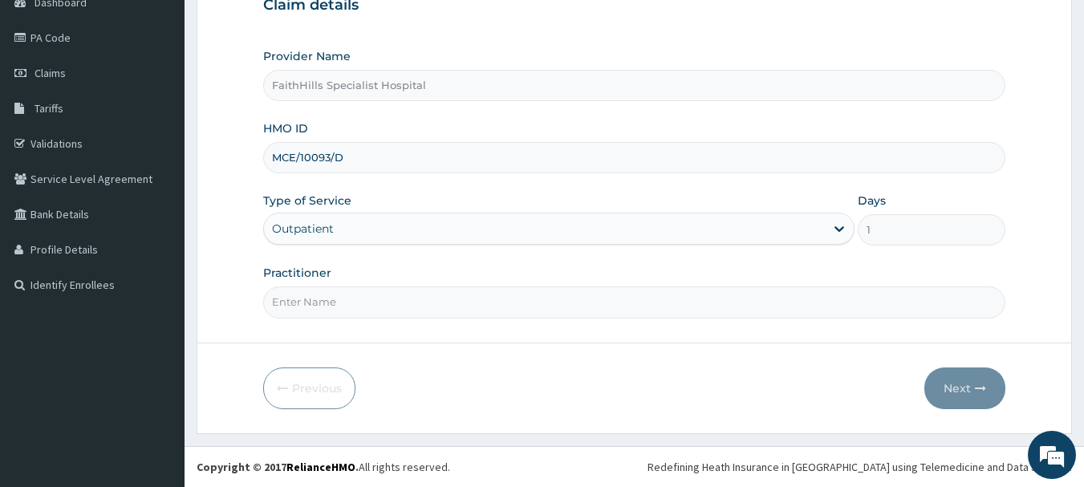
click at [303, 303] on input "Practitioner" at bounding box center [634, 301] width 743 height 31
type input "[PERSON_NAME]"
click at [966, 392] on button "Next" at bounding box center [964, 389] width 81 height 42
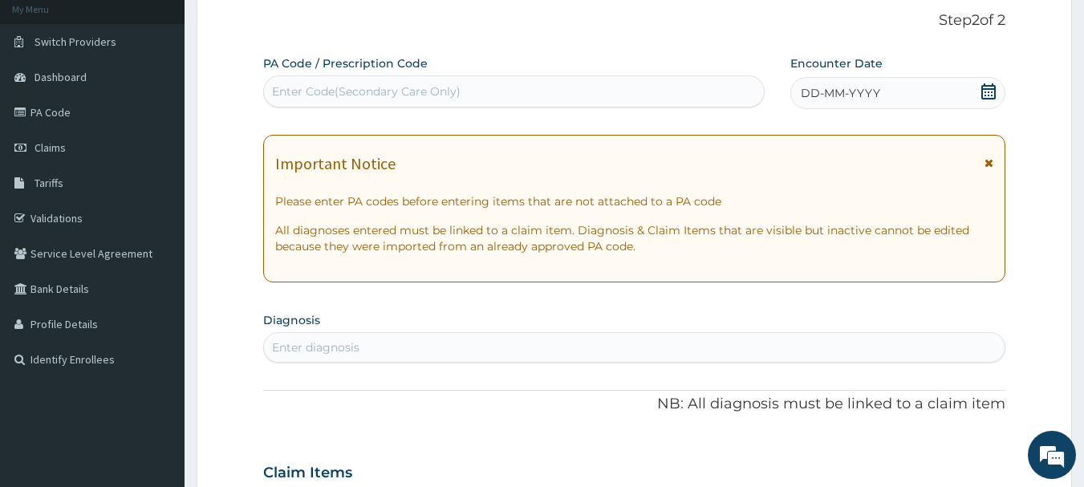
scroll to position [0, 0]
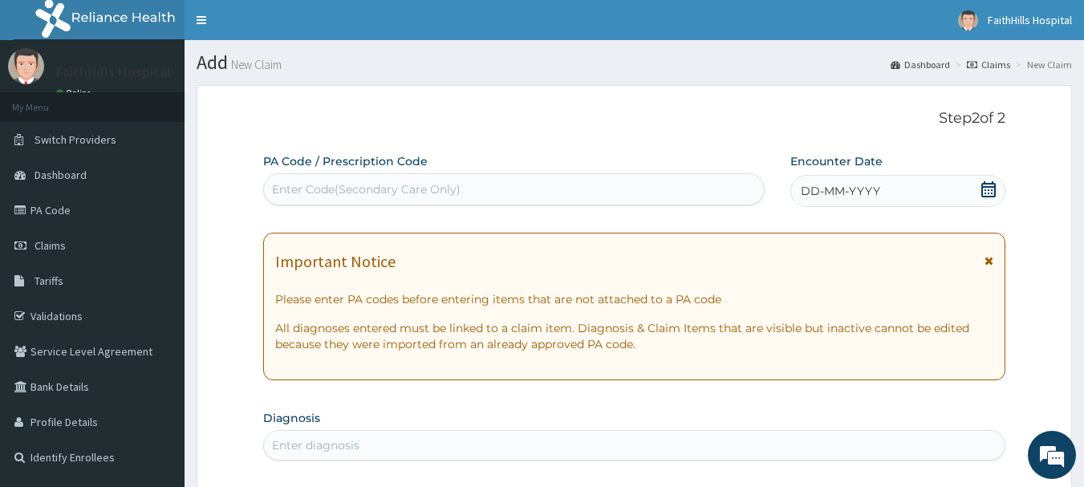
click at [325, 182] on div "Enter Code(Secondary Care Only)" at bounding box center [366, 189] width 189 height 16
type input "PA/D10A1E"
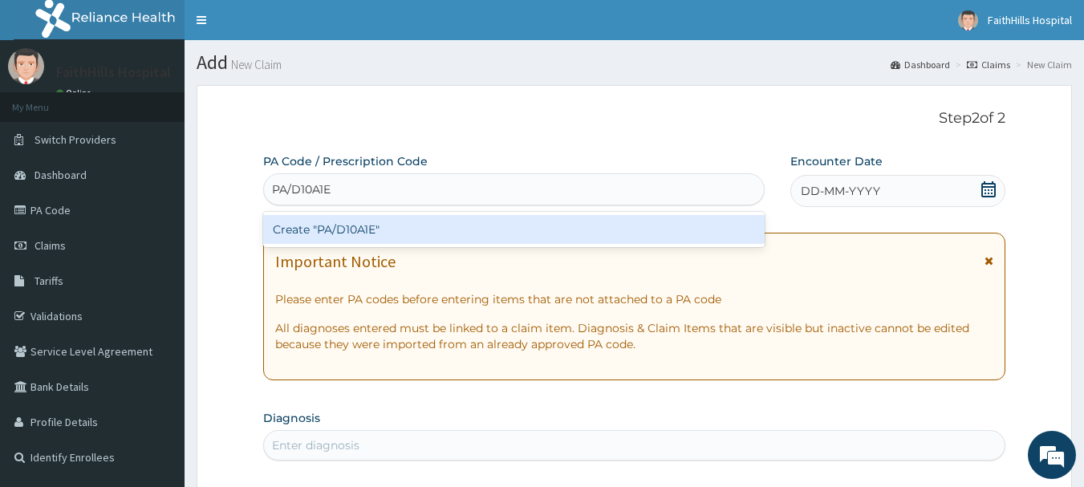
click at [367, 234] on div "Create "PA/D10A1E"" at bounding box center [514, 229] width 502 height 29
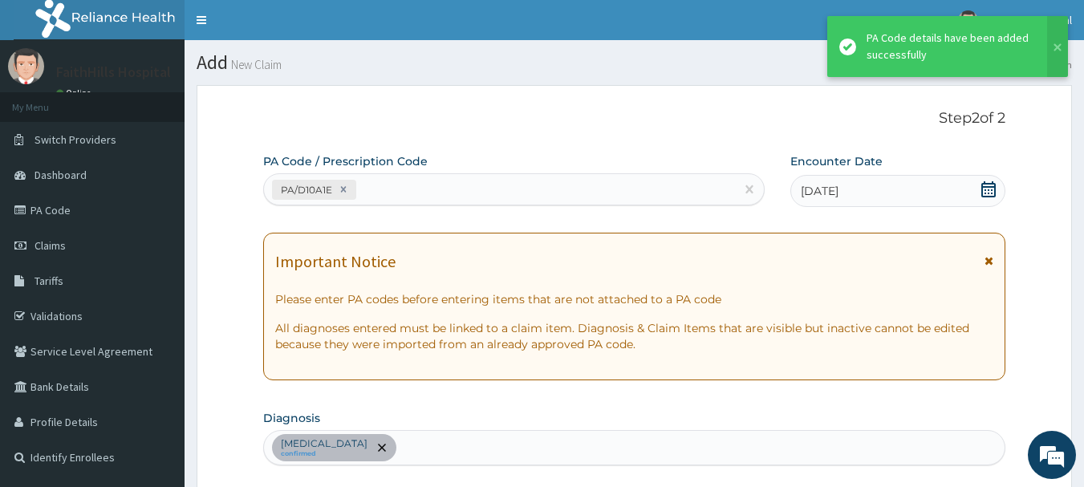
scroll to position [425, 0]
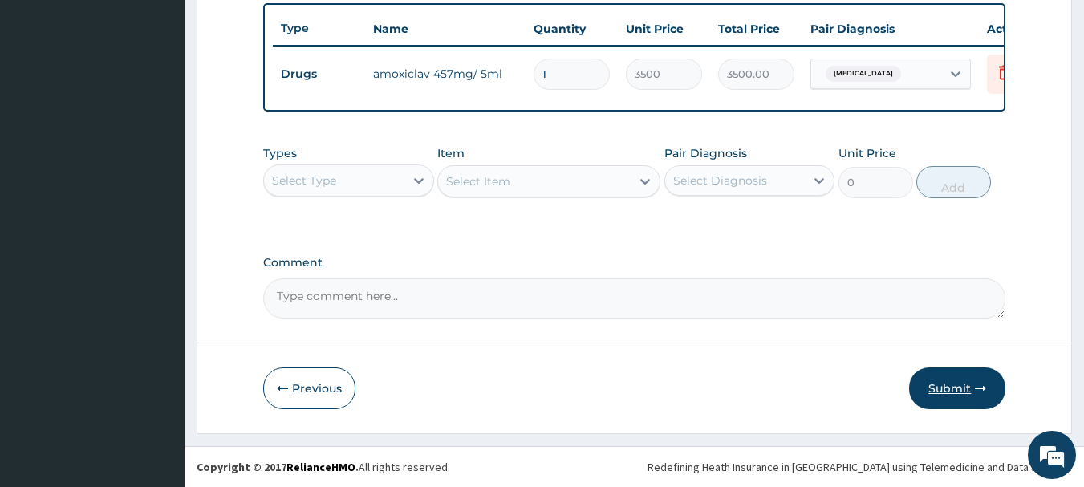
click at [954, 390] on button "Submit" at bounding box center [957, 389] width 96 height 42
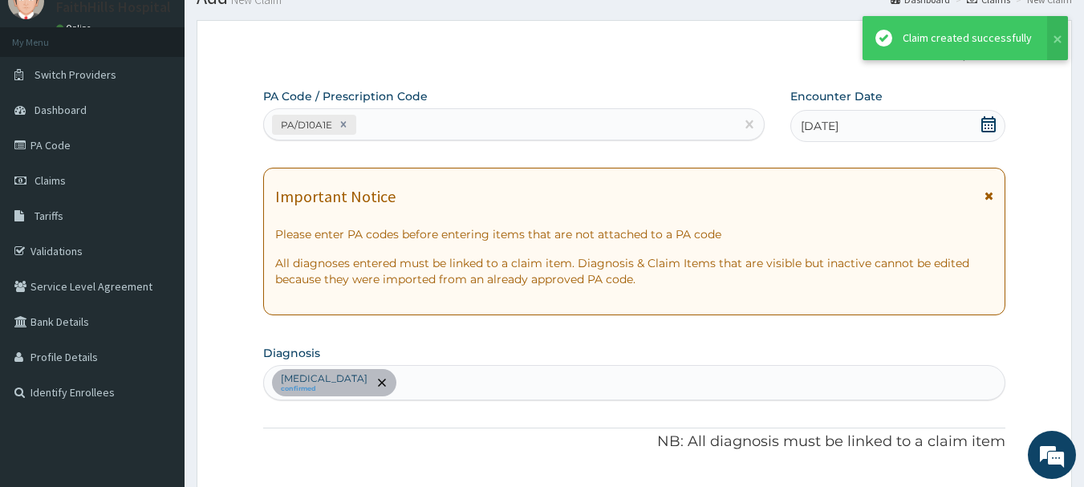
scroll to position [606, 0]
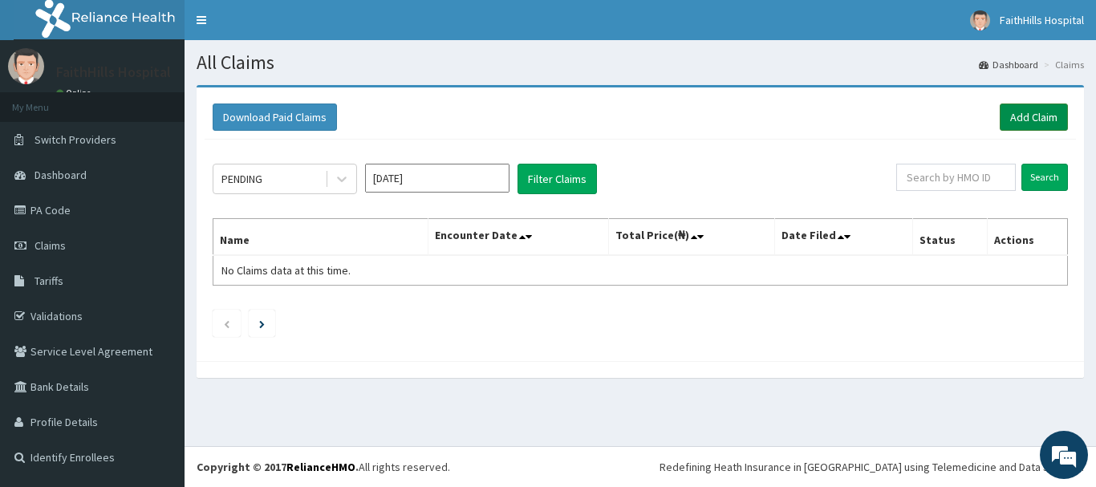
click at [1026, 118] on link "Add Claim" at bounding box center [1034, 117] width 68 height 27
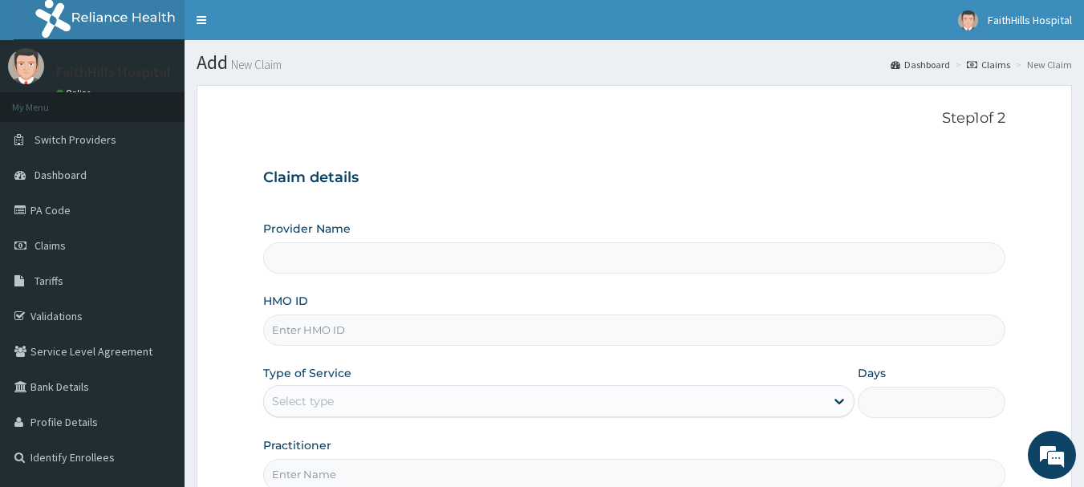
click at [297, 328] on input "HMO ID" at bounding box center [634, 330] width 743 height 31
type input "FaithHills Specialist Hospital"
type input "MCE/10093/D"
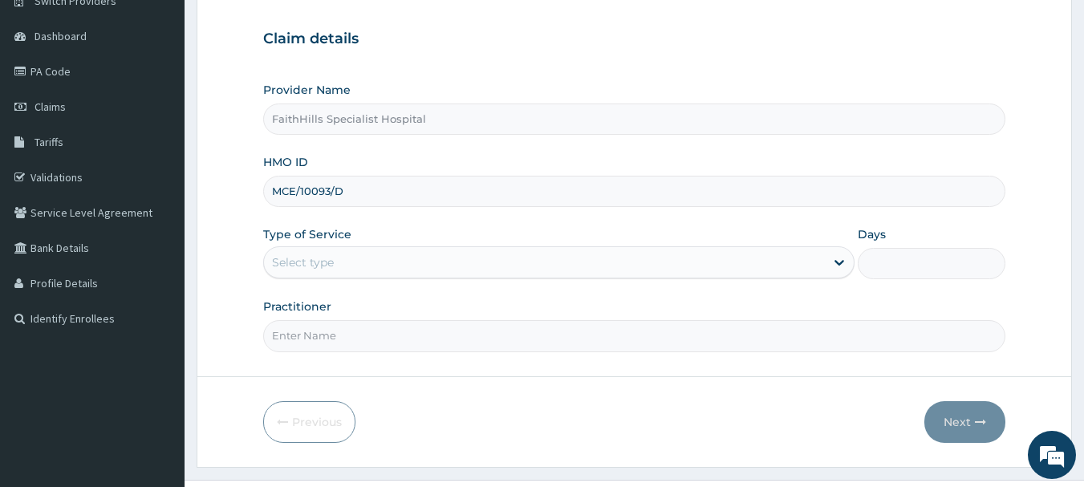
scroll to position [161, 0]
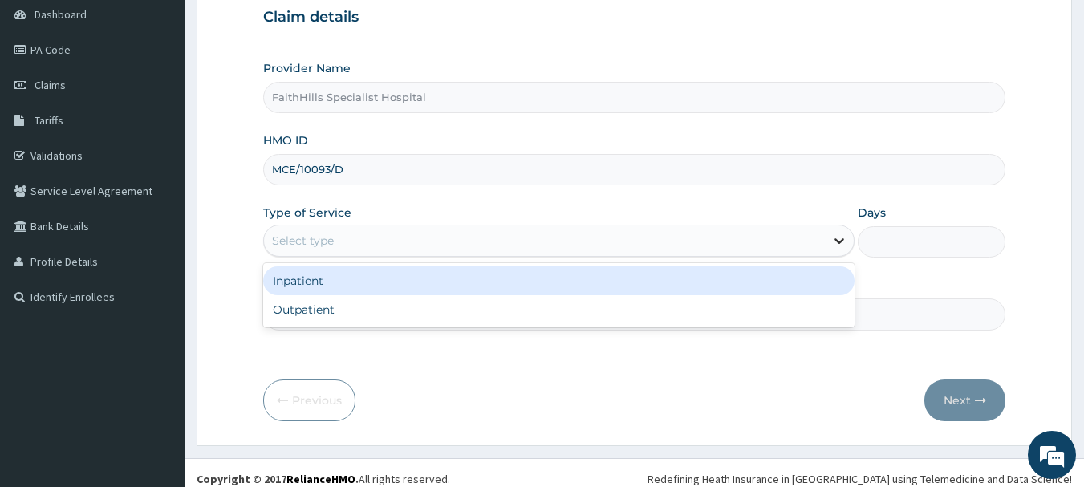
click at [828, 238] on div at bounding box center [839, 240] width 29 height 29
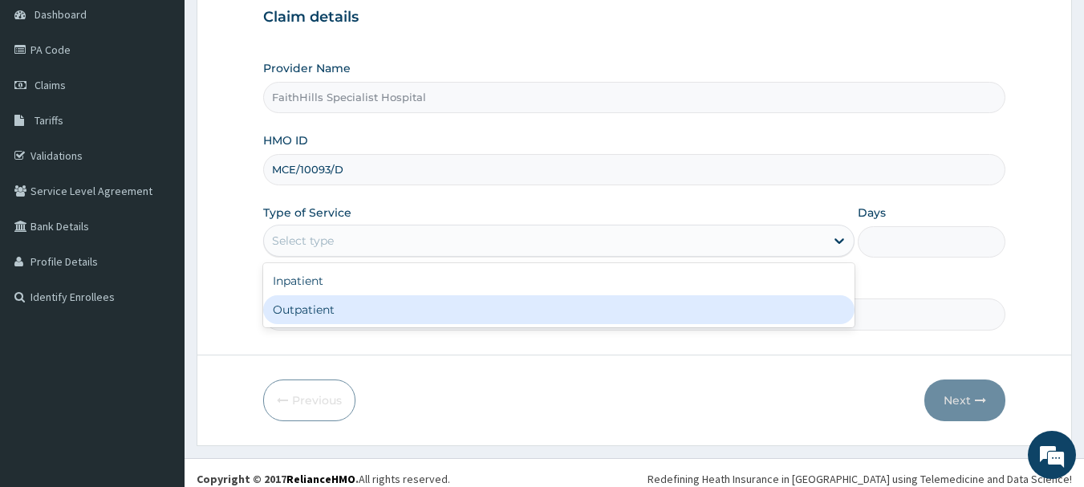
click at [313, 307] on div "Outpatient" at bounding box center [558, 309] width 591 height 29
type input "1"
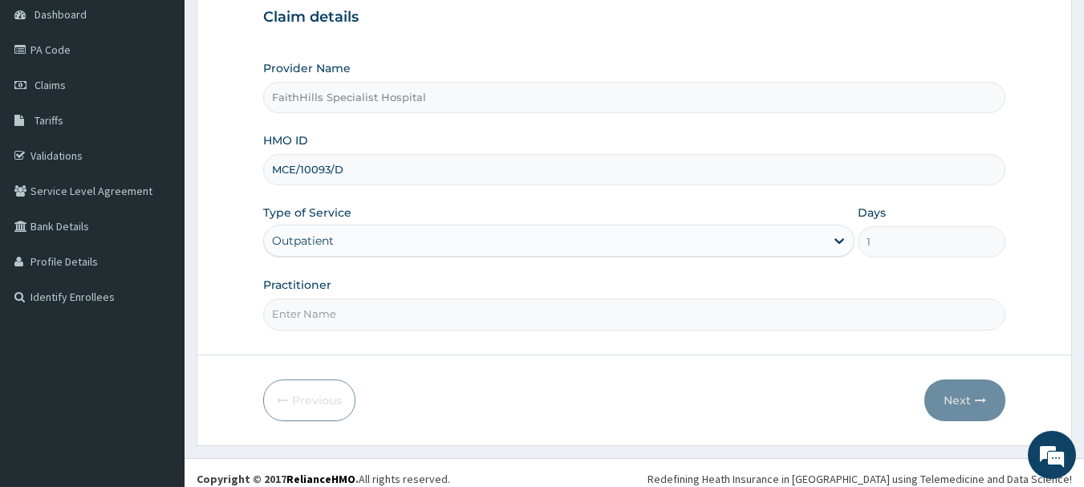
click at [354, 314] on input "Practitioner" at bounding box center [634, 314] width 743 height 31
type input "DR. SAMUEL"
click at [968, 400] on button "Next" at bounding box center [964, 401] width 81 height 42
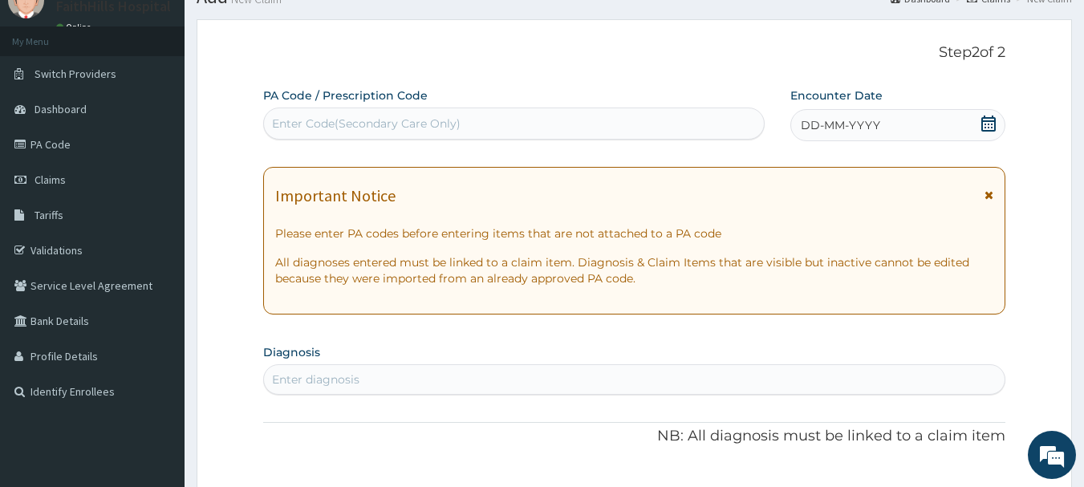
scroll to position [0, 0]
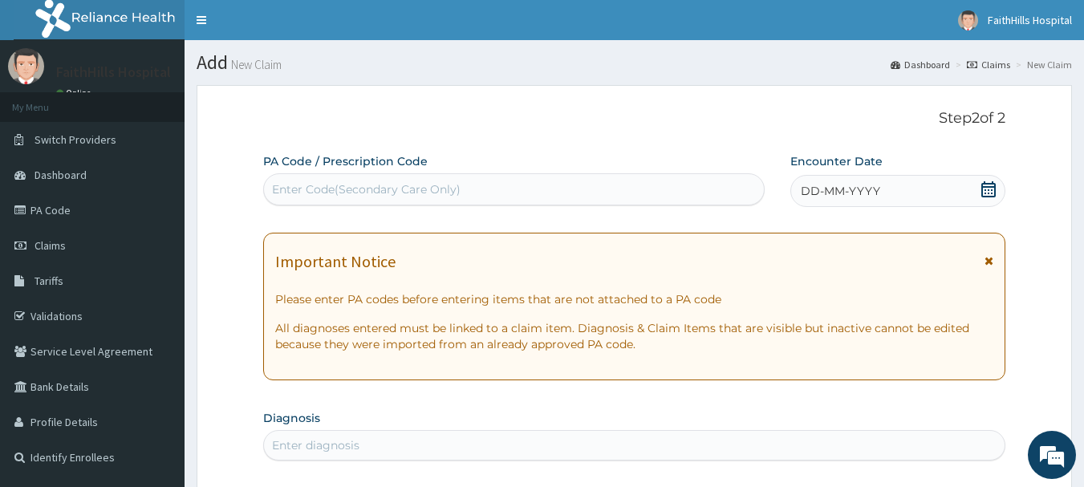
click at [346, 188] on div "Enter Code(Secondary Care Only)" at bounding box center [366, 189] width 189 height 16
click at [992, 191] on icon at bounding box center [989, 189] width 16 height 16
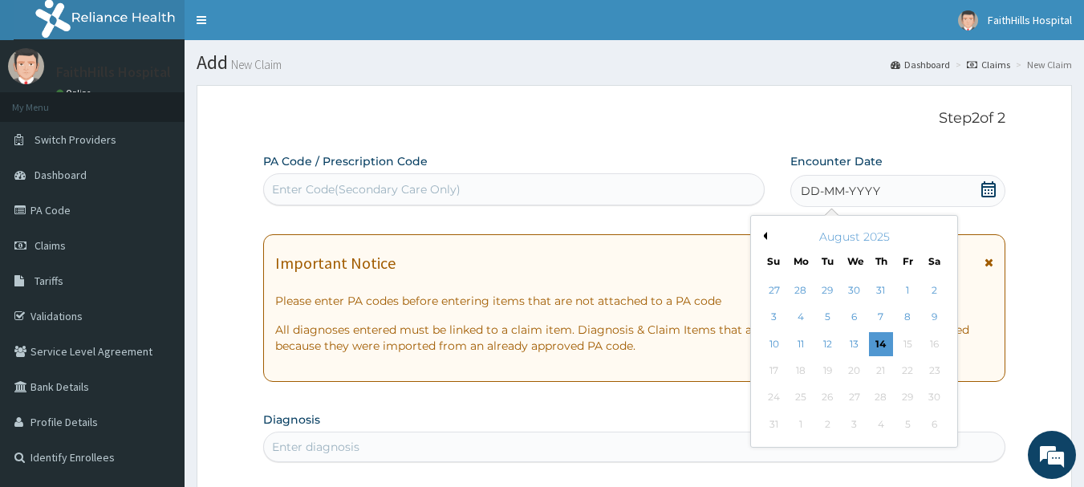
click at [765, 242] on div "August 2025" at bounding box center [854, 237] width 193 height 16
click at [764, 234] on button "Previous Month" at bounding box center [763, 236] width 8 height 8
click at [774, 373] on div "20" at bounding box center [774, 371] width 24 height 24
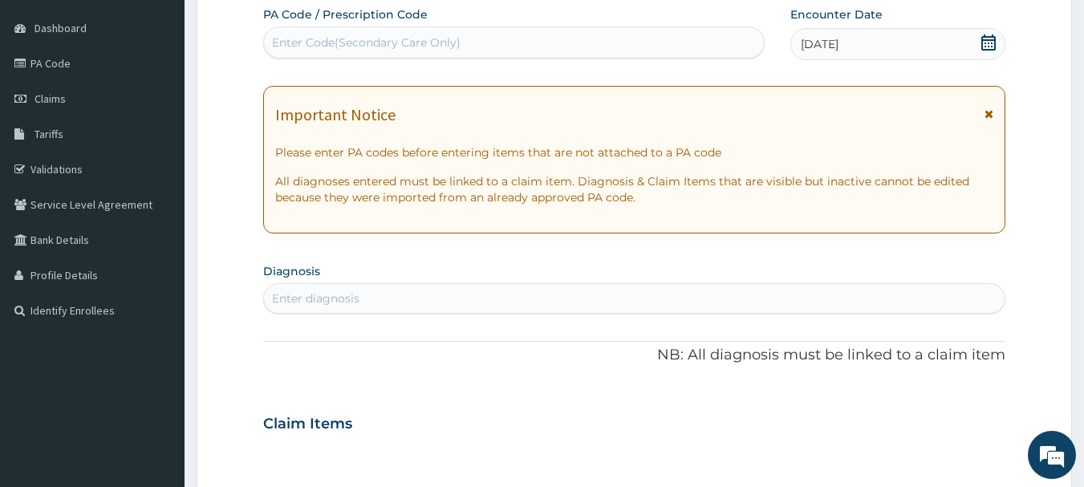
scroll to position [161, 0]
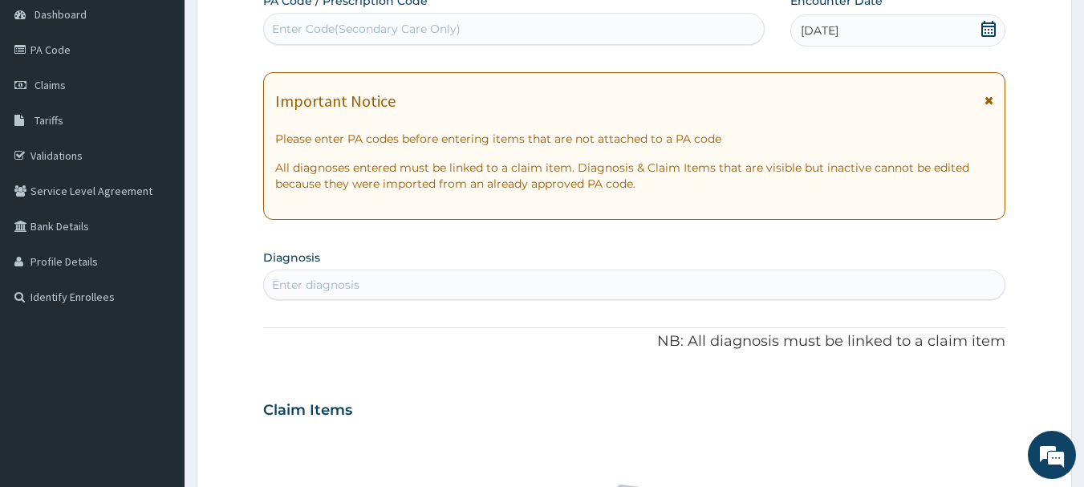
click at [334, 274] on div "Enter diagnosis" at bounding box center [635, 285] width 742 height 26
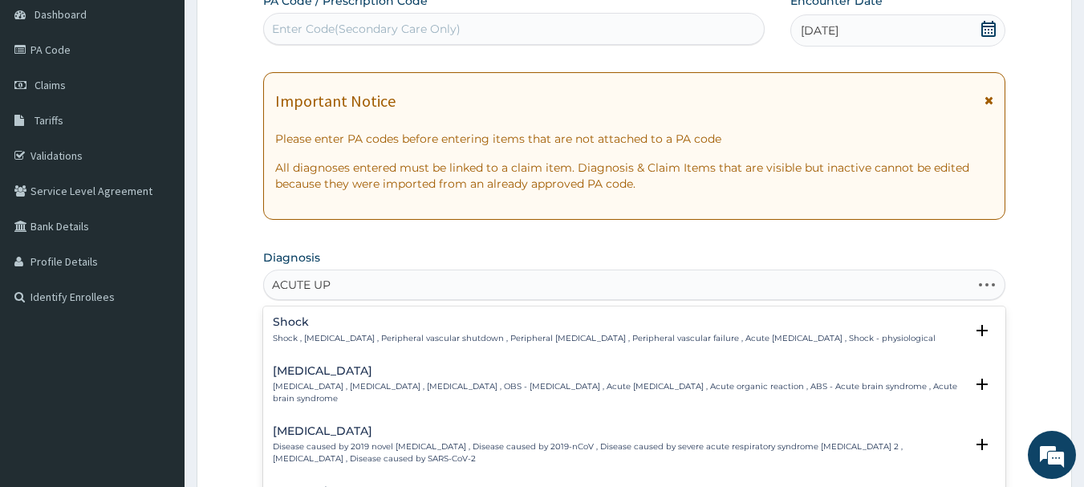
type input "ACUTE UPP"
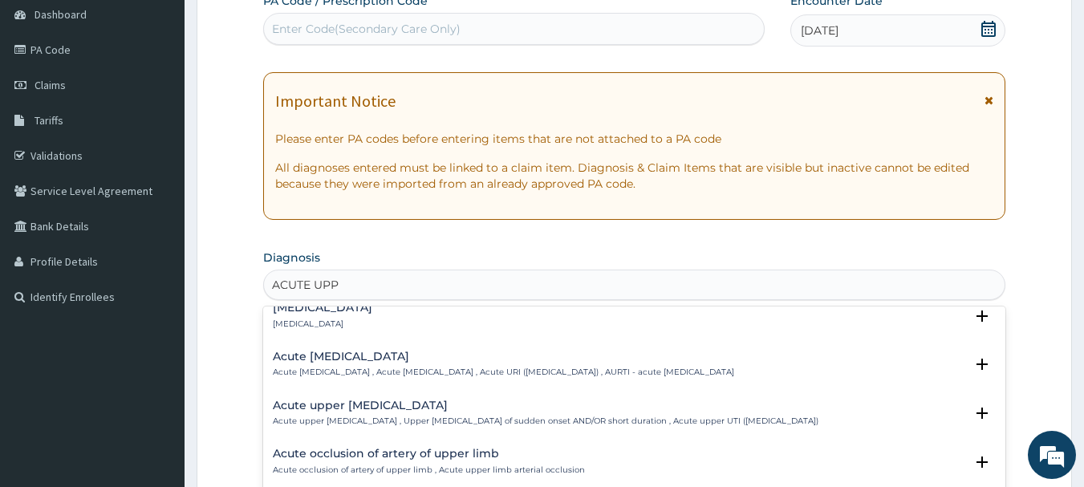
click at [399, 357] on h4 "Acute upper respiratory infection" at bounding box center [503, 357] width 461 height 12
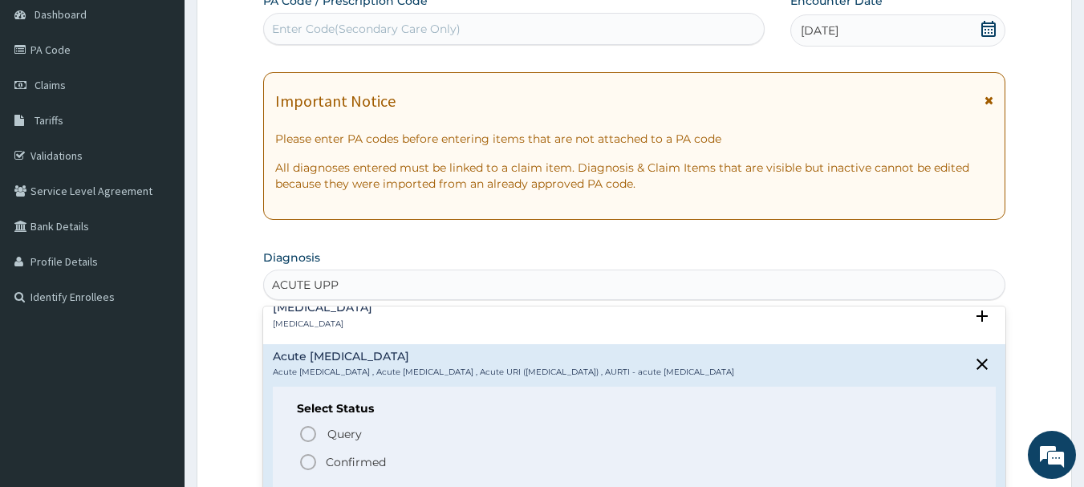
click at [308, 461] on icon "status option filled" at bounding box center [308, 462] width 19 height 19
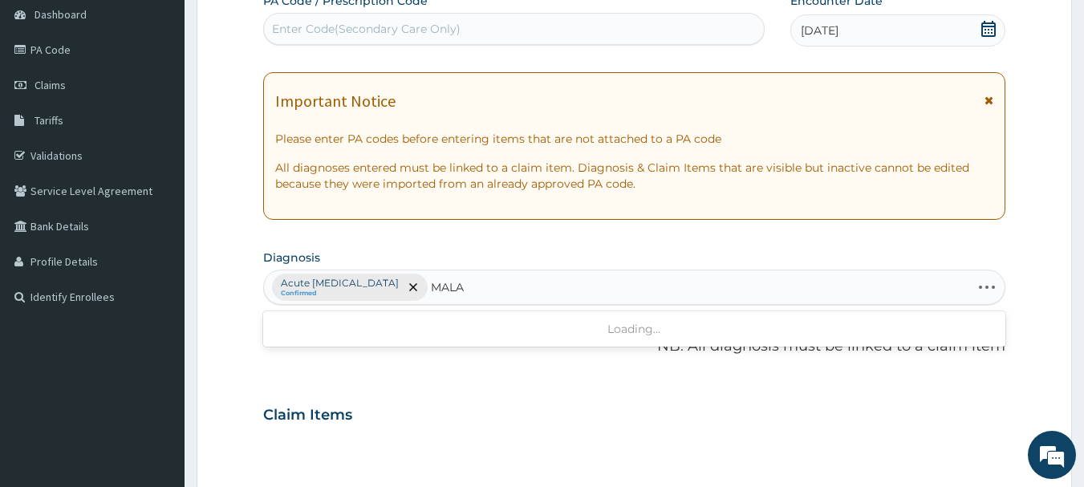
type input "MALAR"
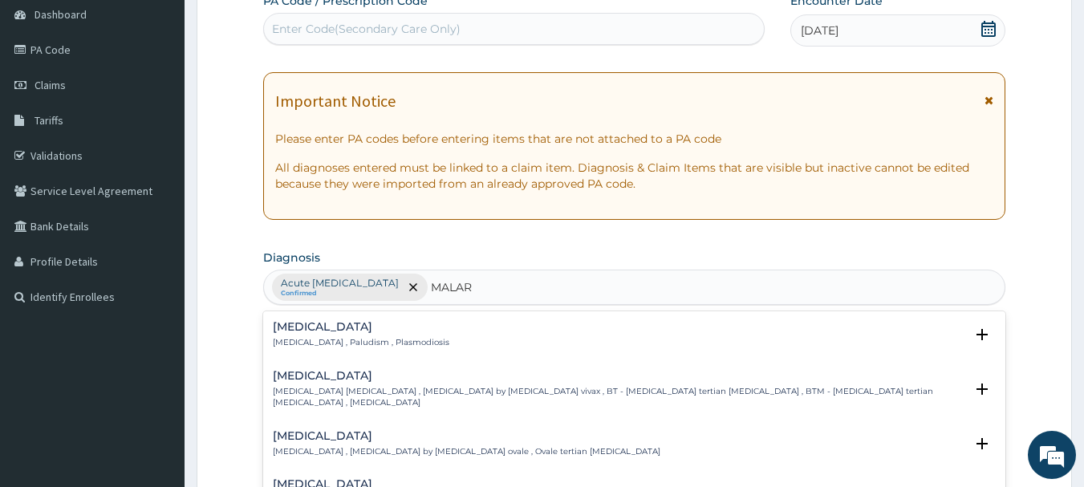
click at [316, 342] on p "Malaria , Paludism , Plasmodiosis" at bounding box center [361, 342] width 177 height 11
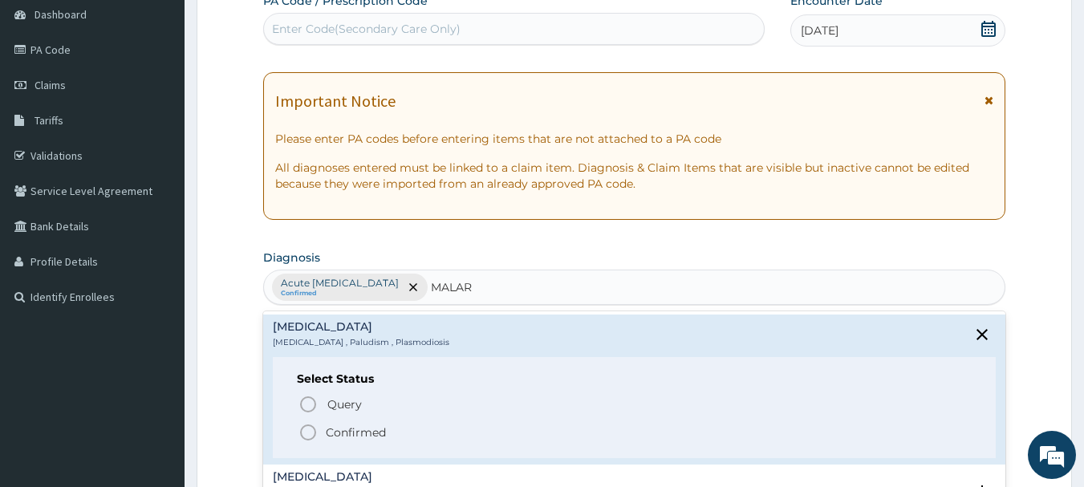
click at [310, 425] on circle "status option filled" at bounding box center [308, 432] width 14 height 14
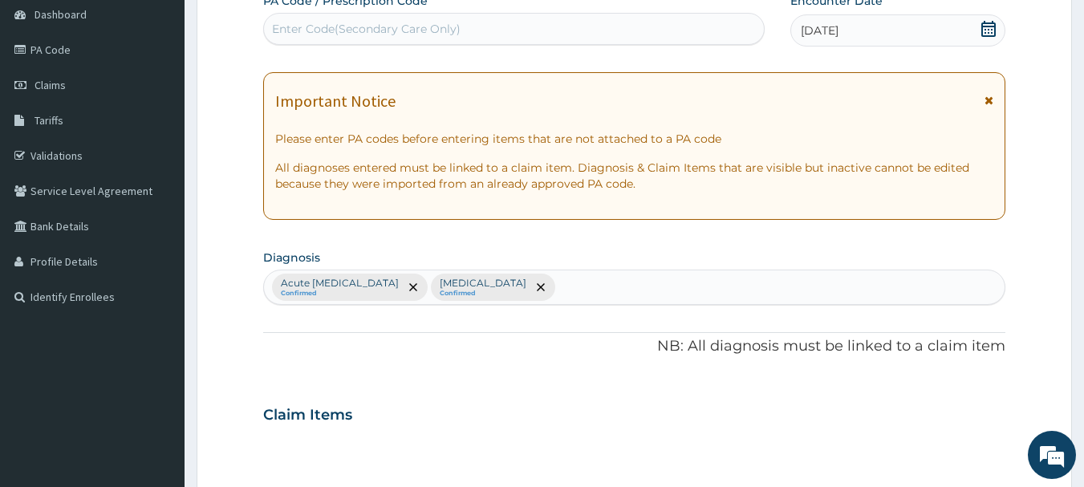
click at [563, 283] on div "Acute upper respiratory infection Confirmed Malaria Confirmed" at bounding box center [635, 287] width 742 height 34
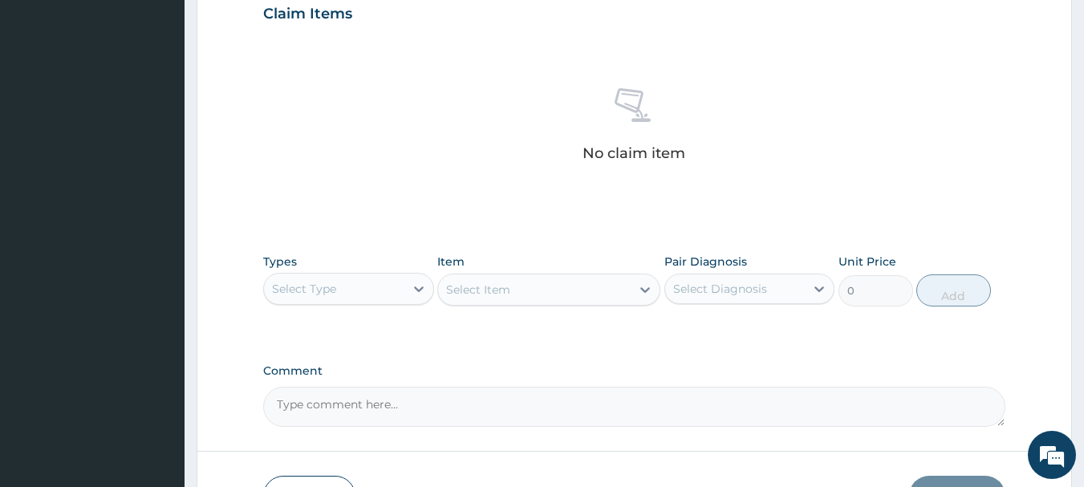
scroll to position [642, 0]
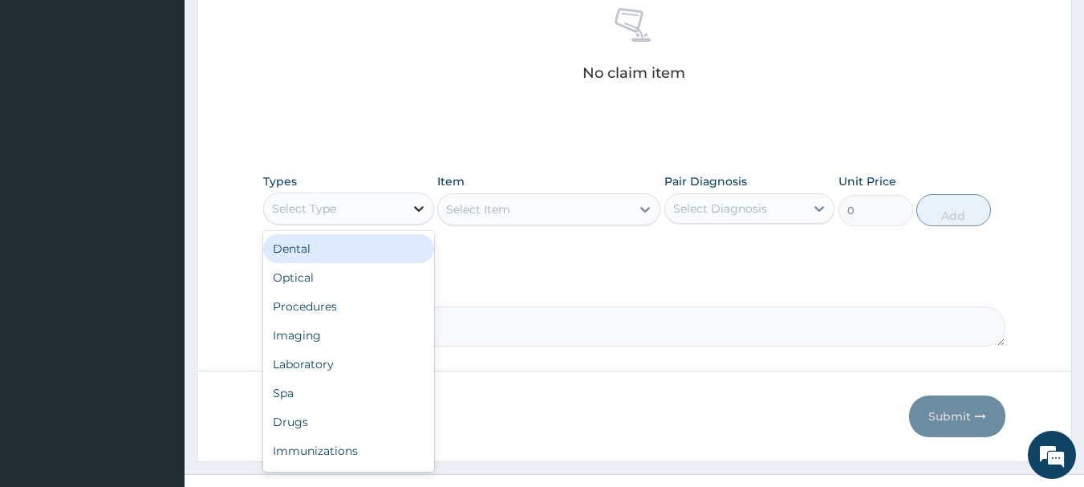
click at [405, 210] on div at bounding box center [418, 208] width 29 height 29
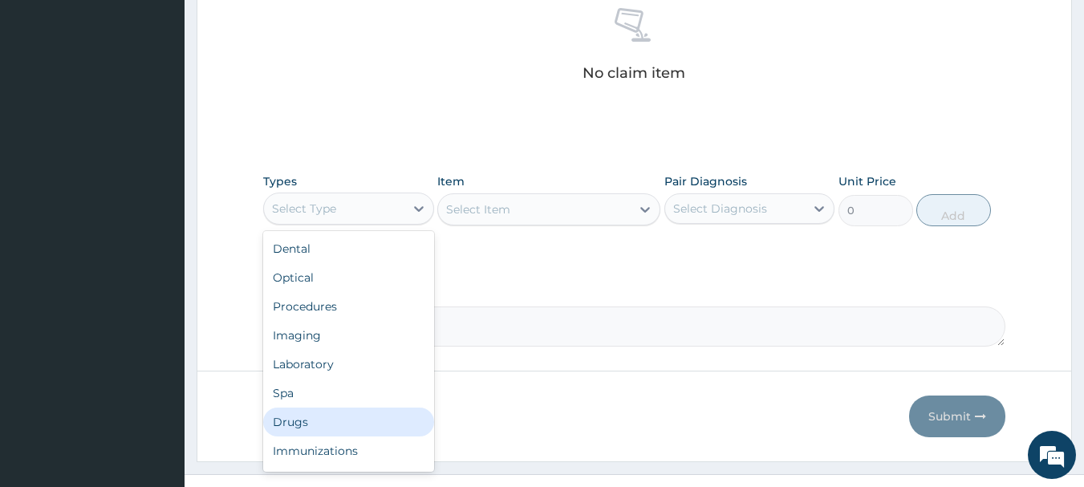
click at [300, 419] on div "Drugs" at bounding box center [348, 422] width 171 height 29
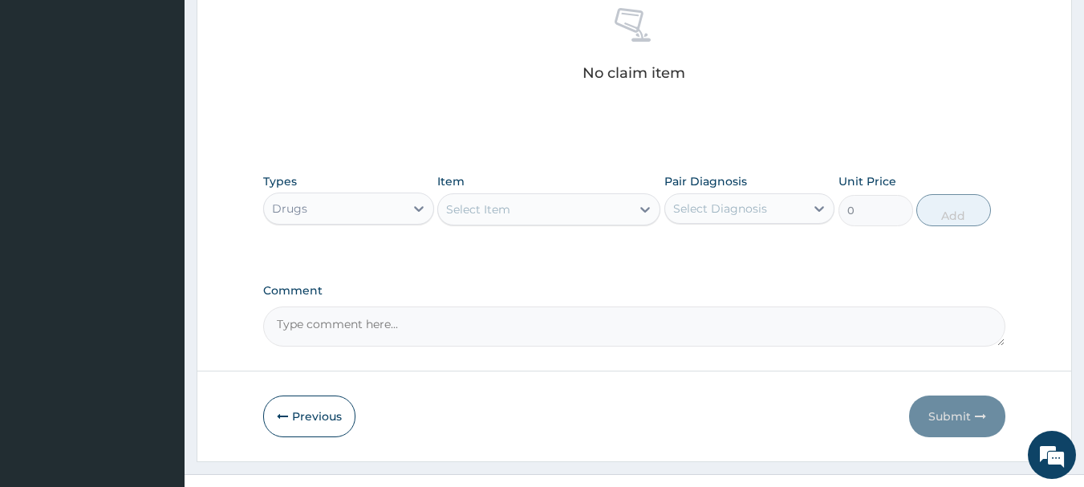
click at [639, 217] on icon at bounding box center [645, 209] width 16 height 16
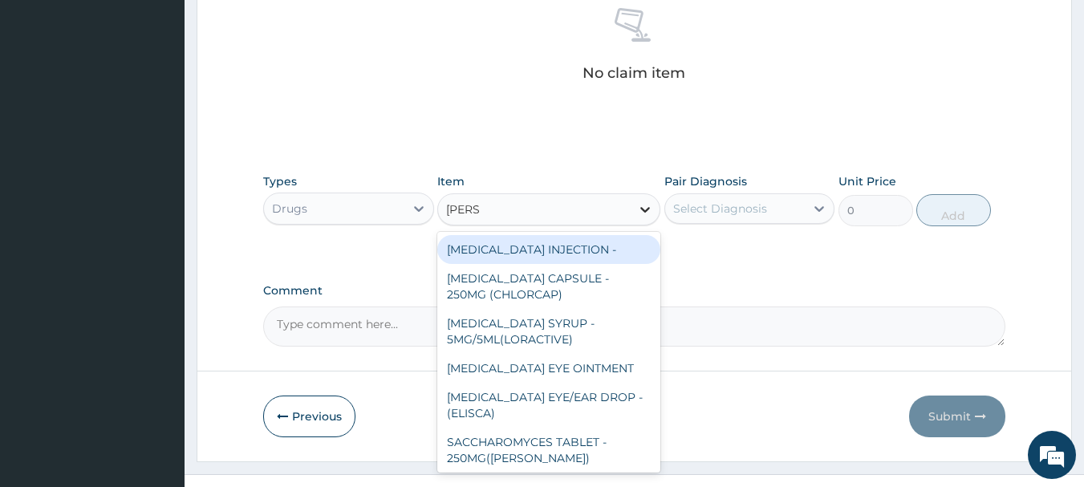
type input "LORAT"
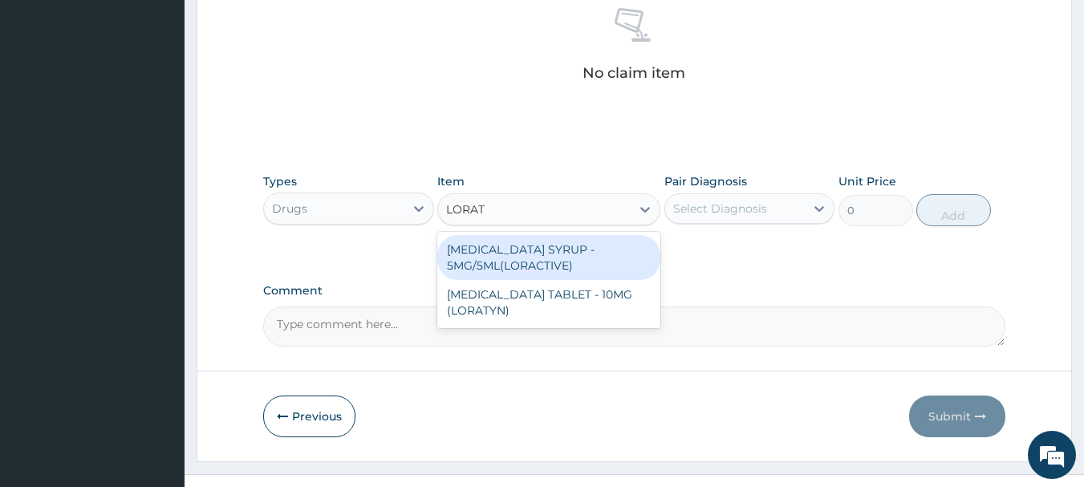
click at [537, 264] on div "LORATADINE SYRUP - 5MG/5ML(LORACTIVE)" at bounding box center [548, 257] width 223 height 45
type input "1232"
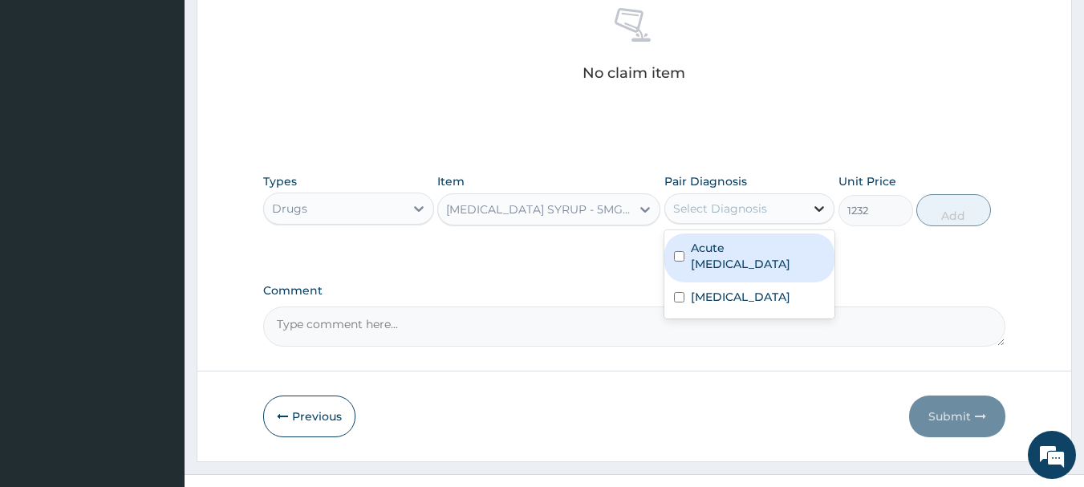
click at [814, 211] on icon at bounding box center [819, 209] width 16 height 16
click at [682, 260] on input "checkbox" at bounding box center [679, 256] width 10 height 10
checkbox input "true"
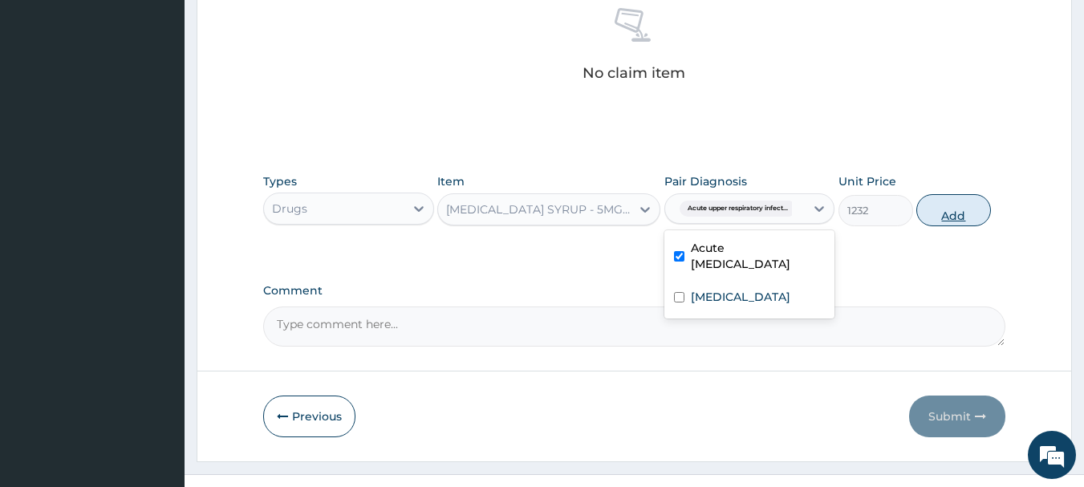
click at [953, 214] on button "Add" at bounding box center [953, 210] width 75 height 32
type input "0"
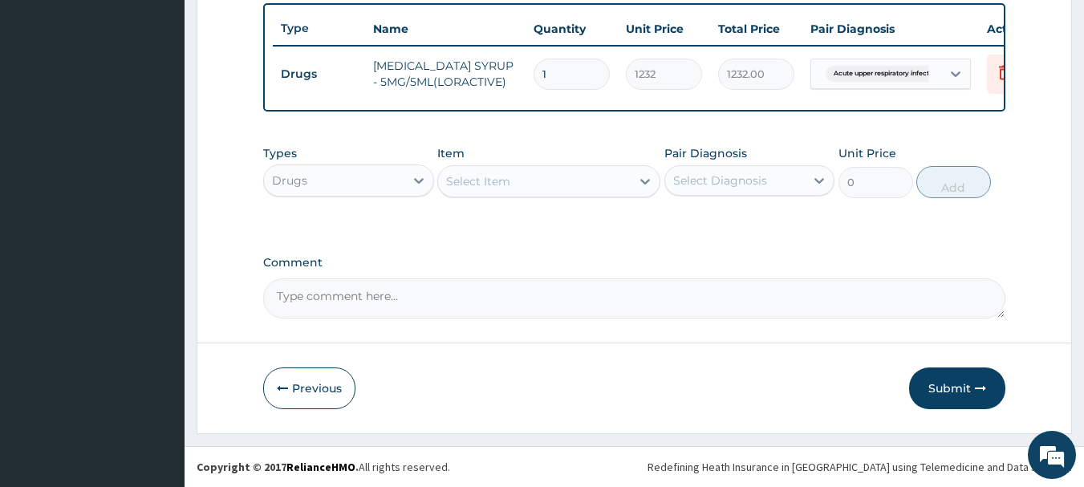
scroll to position [606, 0]
click at [639, 186] on icon at bounding box center [645, 181] width 16 height 16
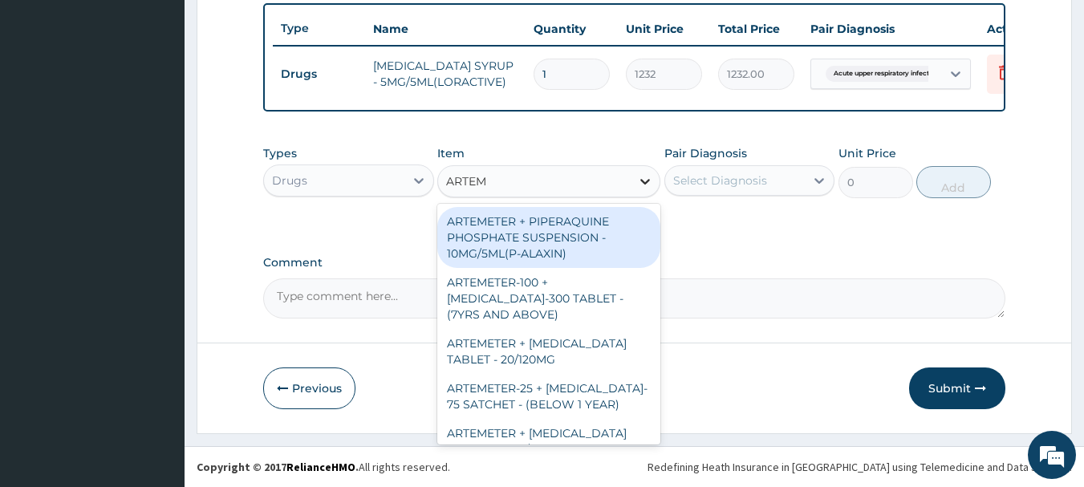
type input "ARTEME"
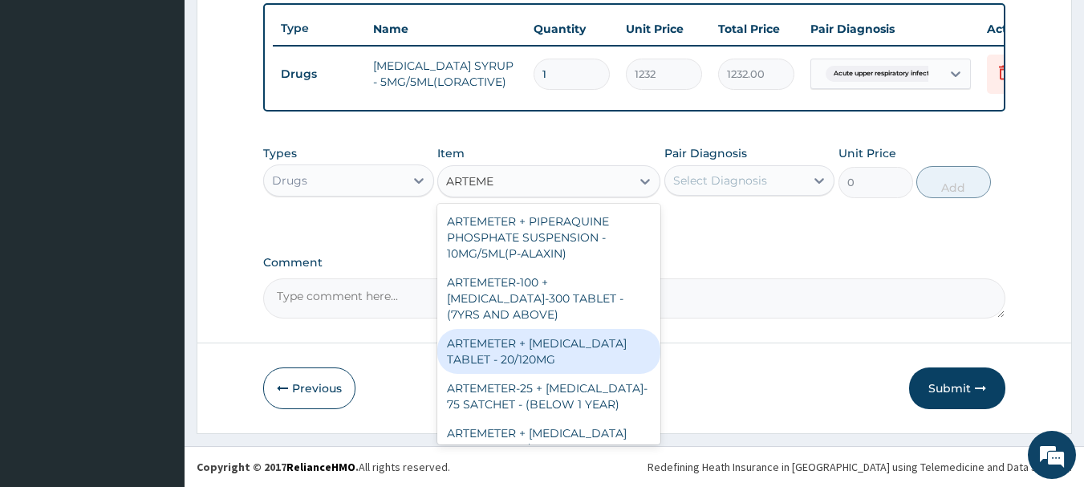
click at [579, 347] on div "ARTEMETER + LUMEFANTRINE TABLET - 20/120MG" at bounding box center [548, 351] width 223 height 45
type input "196"
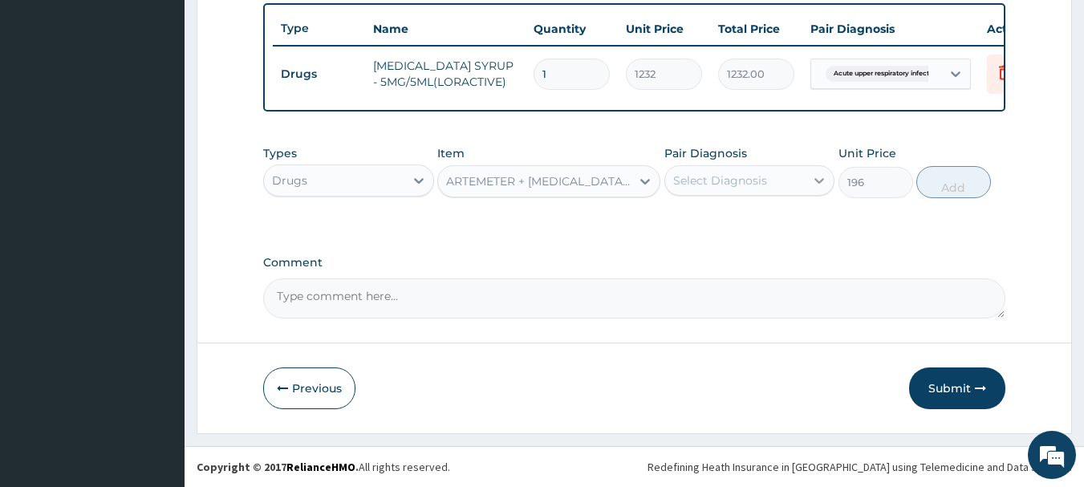
click at [822, 184] on icon at bounding box center [819, 181] width 16 height 16
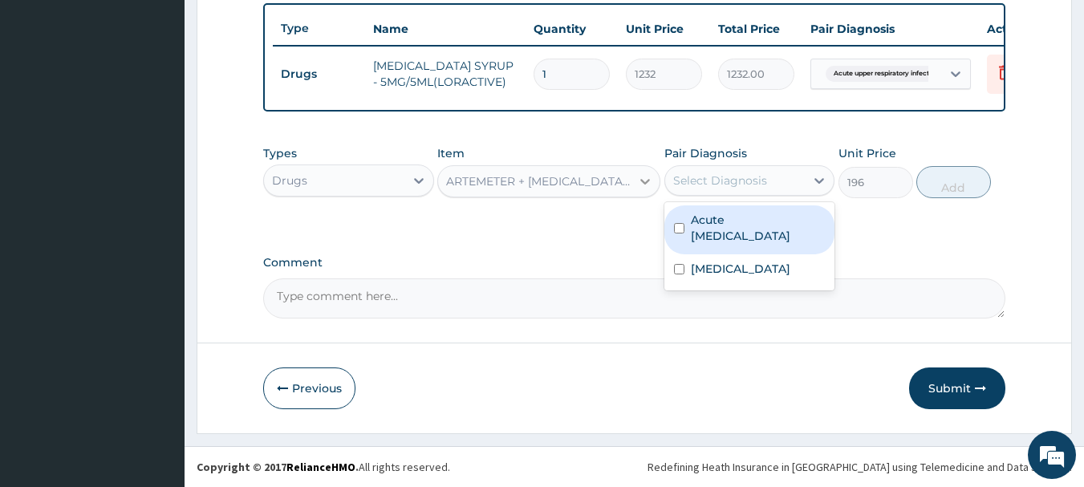
click at [645, 184] on icon at bounding box center [645, 182] width 10 height 6
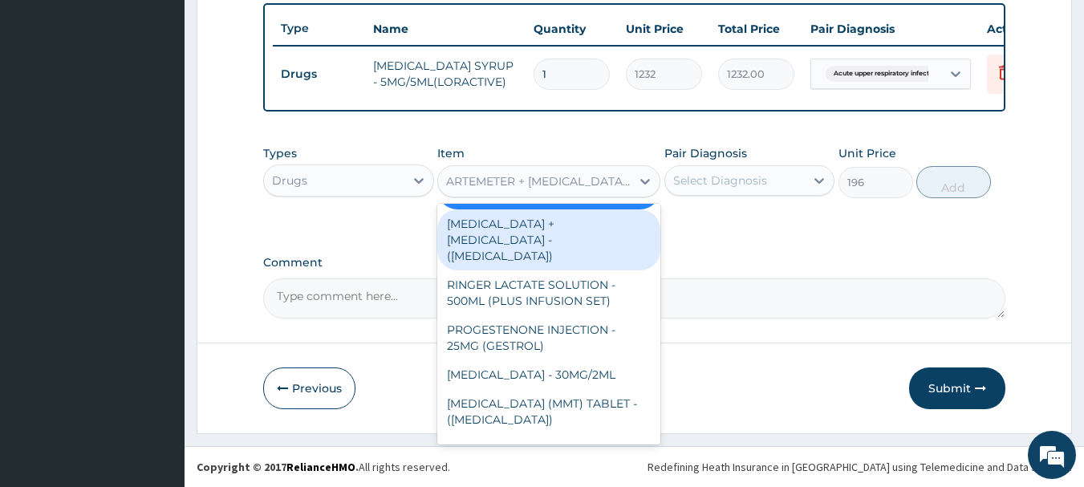
scroll to position [5058, 0]
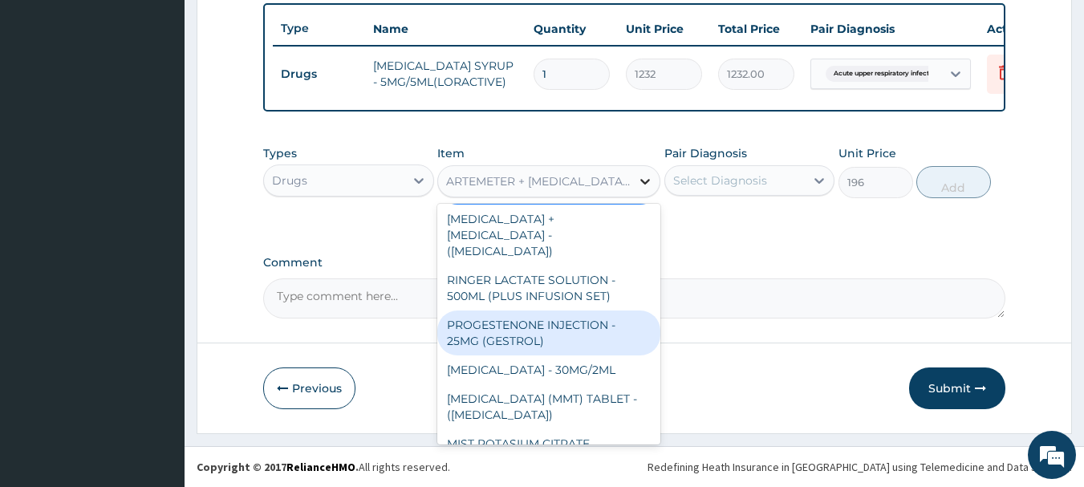
click at [633, 181] on div at bounding box center [645, 181] width 29 height 29
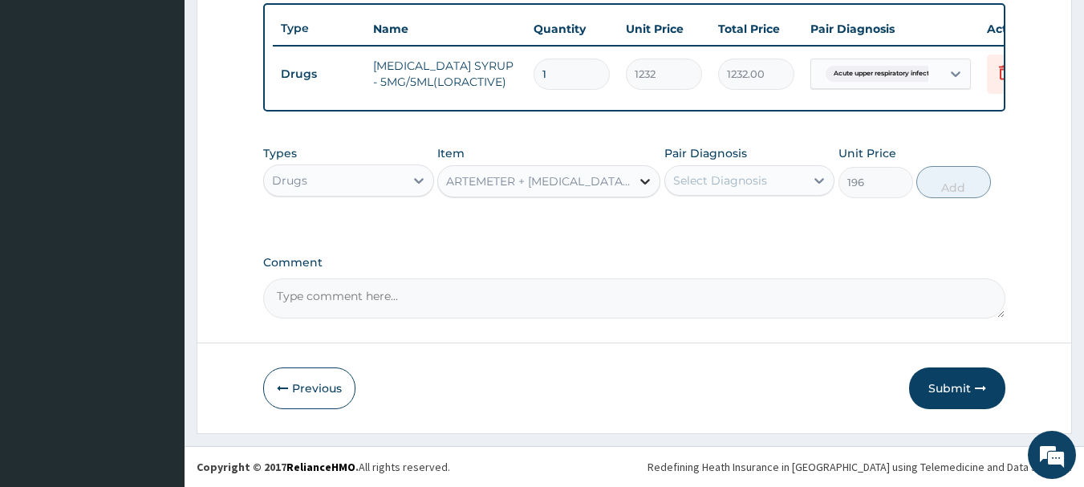
click at [634, 181] on div at bounding box center [645, 181] width 29 height 29
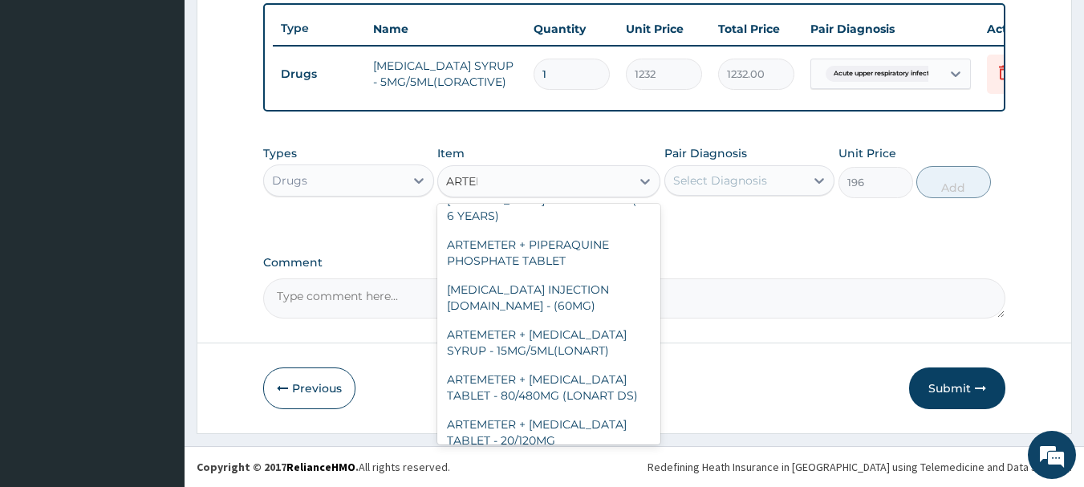
scroll to position [445, 0]
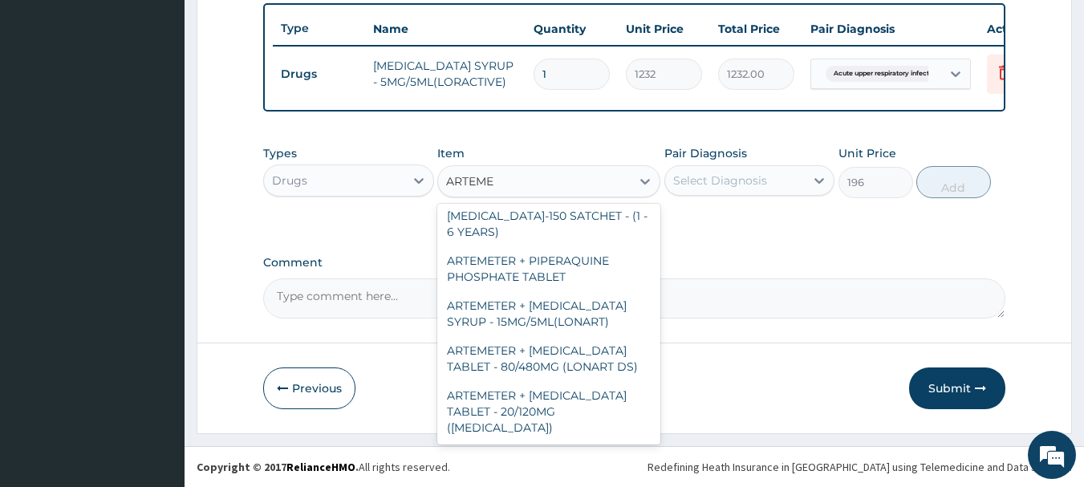
type input "ARTEMET"
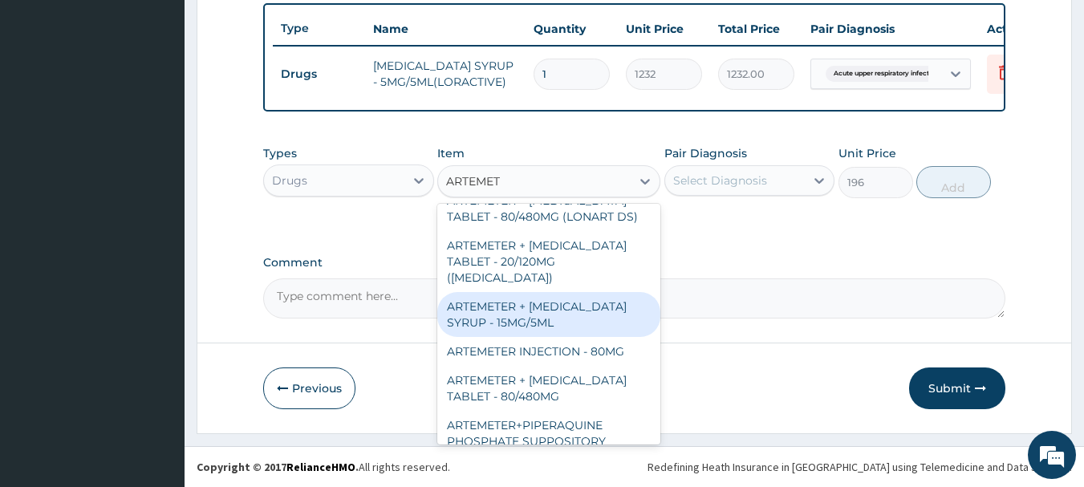
scroll to position [606, 0]
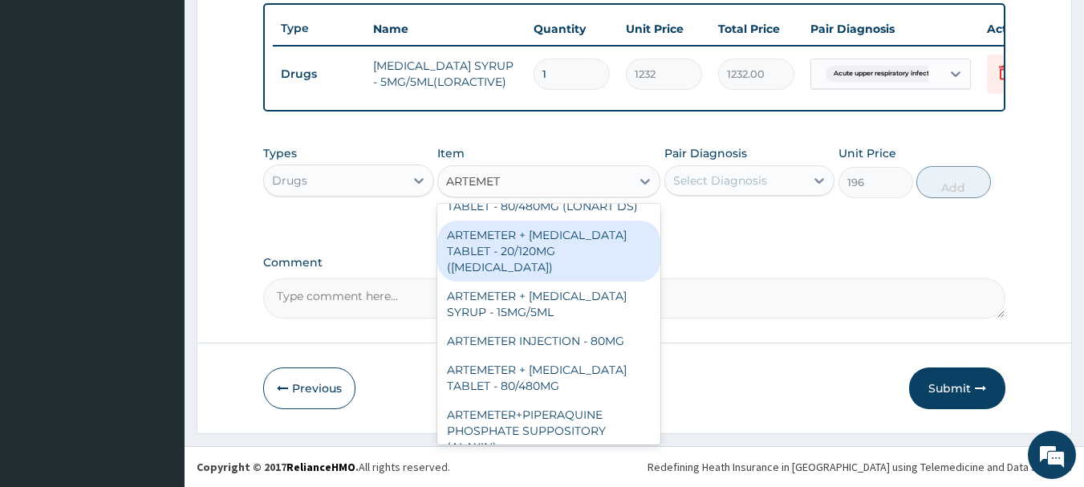
click at [565, 247] on div "ARTEMETER + LUMEFANTRINE TABLET - 20/120MG (COARTEM)" at bounding box center [548, 251] width 223 height 61
type input "210"
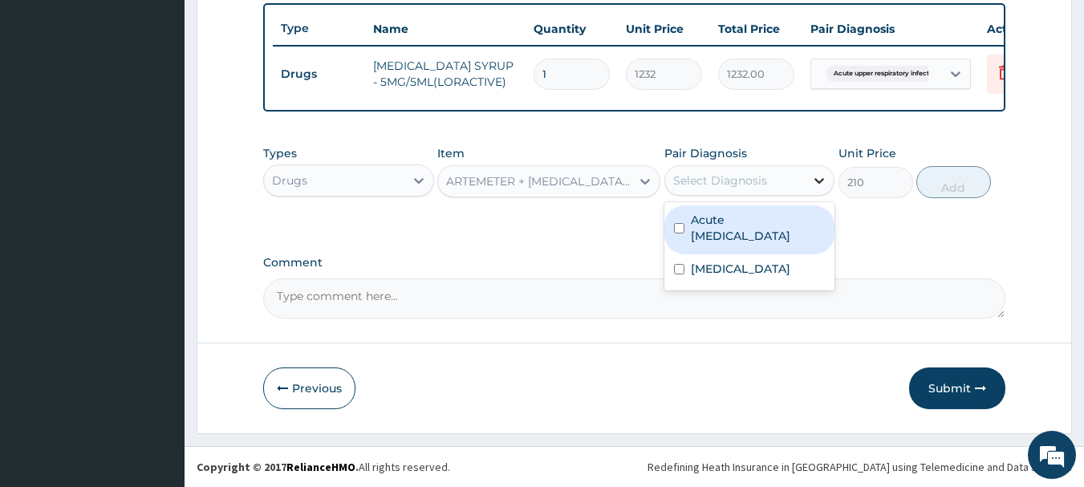
click at [816, 187] on icon at bounding box center [819, 181] width 16 height 16
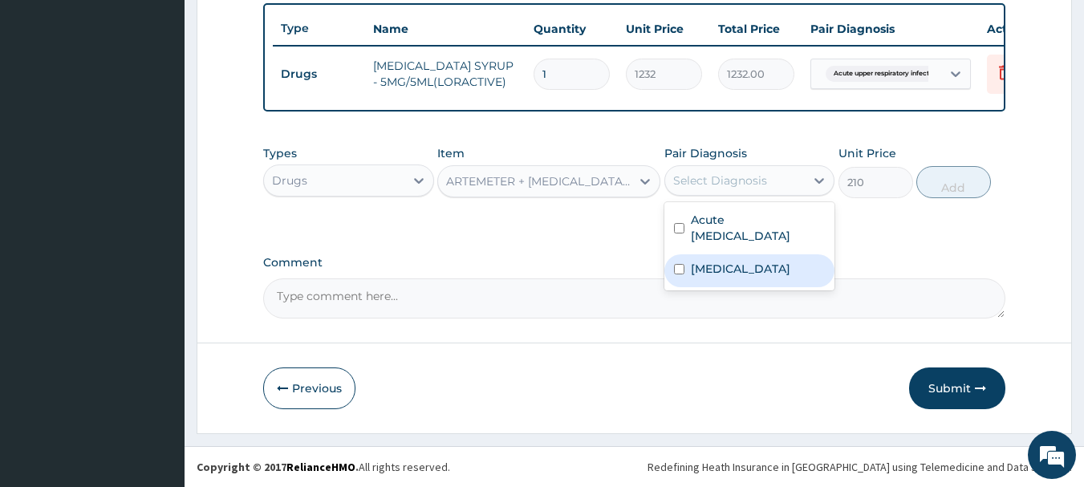
click at [677, 269] on input "checkbox" at bounding box center [679, 269] width 10 height 10
checkbox input "true"
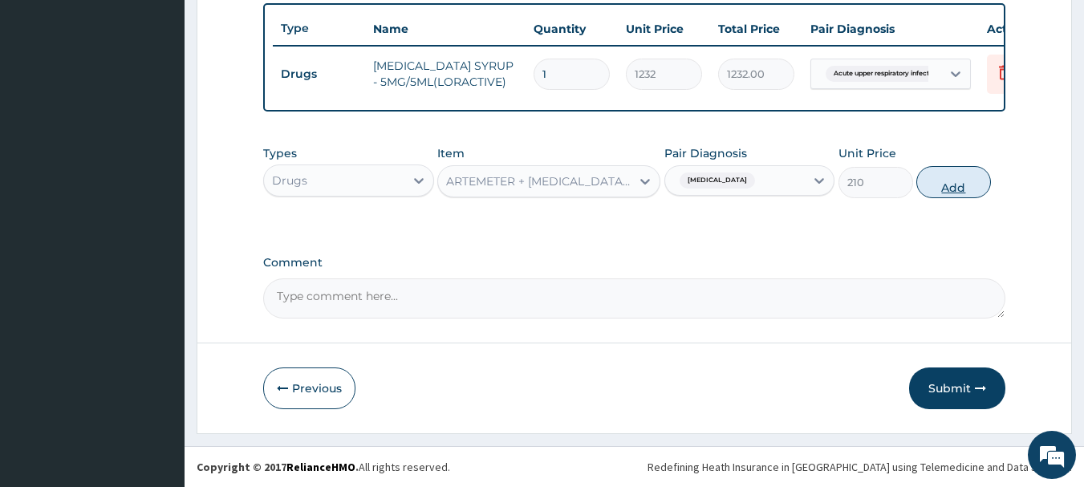
drag, startPoint x: 928, startPoint y: 268, endPoint x: 968, endPoint y: 187, distance: 90.4
click at [928, 266] on label "Comment" at bounding box center [634, 263] width 743 height 14
click at [928, 278] on textarea "Comment" at bounding box center [634, 298] width 743 height 40
click at [964, 185] on button "Add" at bounding box center [953, 182] width 75 height 32
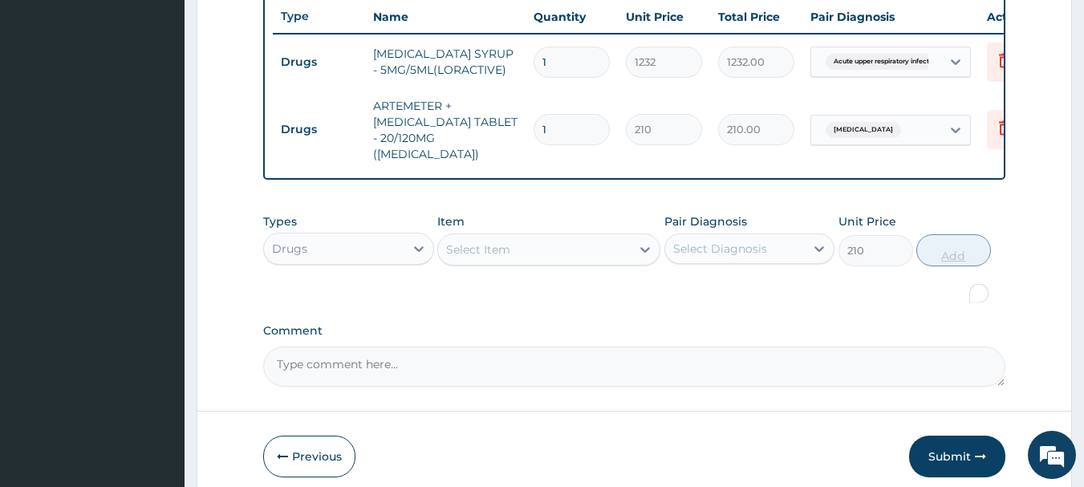
type input "0"
click at [633, 246] on div at bounding box center [645, 249] width 29 height 29
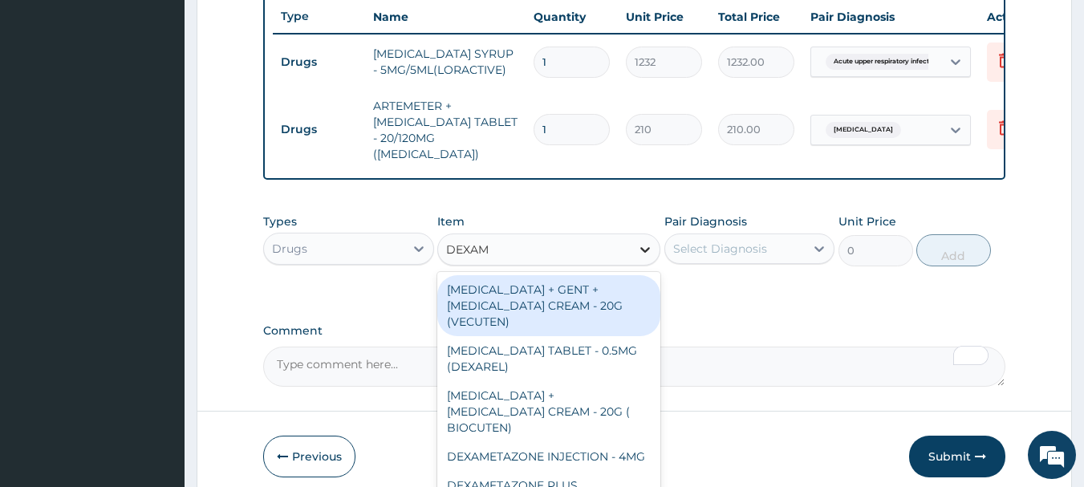
type input "DEXAME"
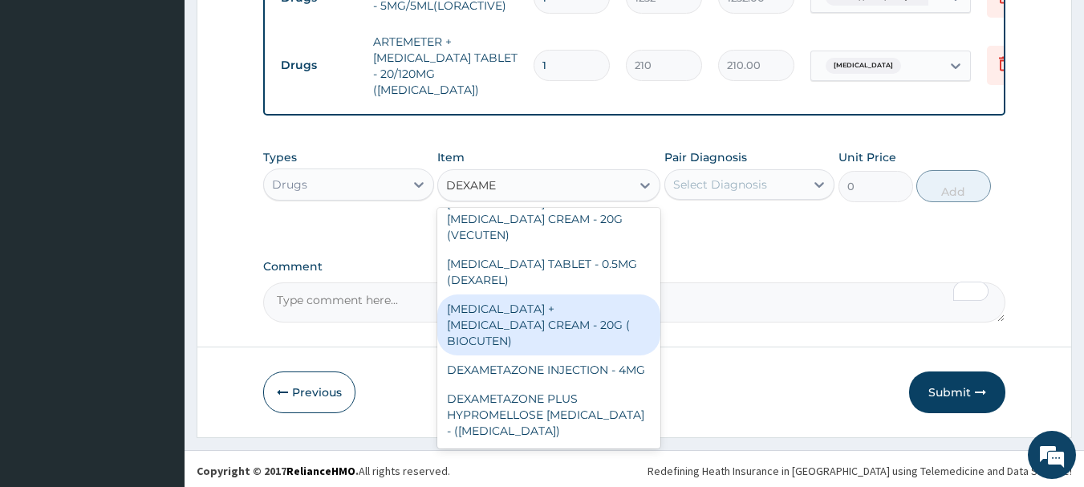
scroll to position [0, 0]
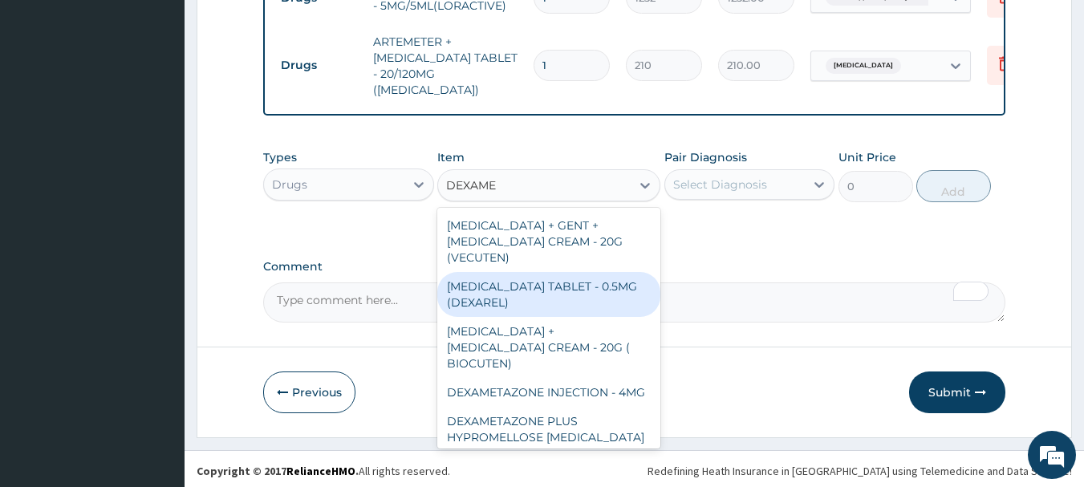
click at [537, 286] on div "DEXAMETHASONE TABLET - 0.5MG (DEXAREL)" at bounding box center [548, 294] width 223 height 45
type input "36.4"
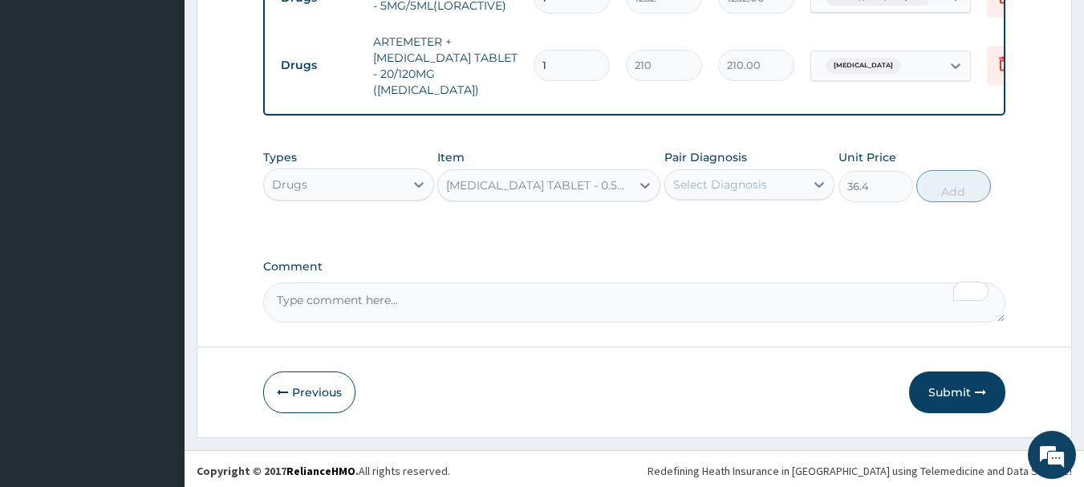
click at [801, 182] on div "Select Diagnosis" at bounding box center [735, 185] width 140 height 26
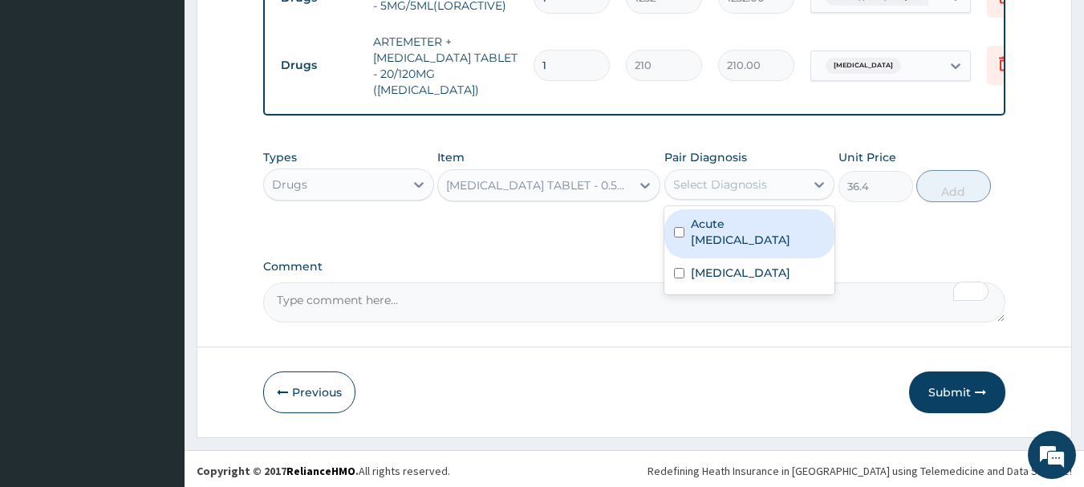
click at [677, 232] on input "checkbox" at bounding box center [679, 232] width 10 height 10
checkbox input "true"
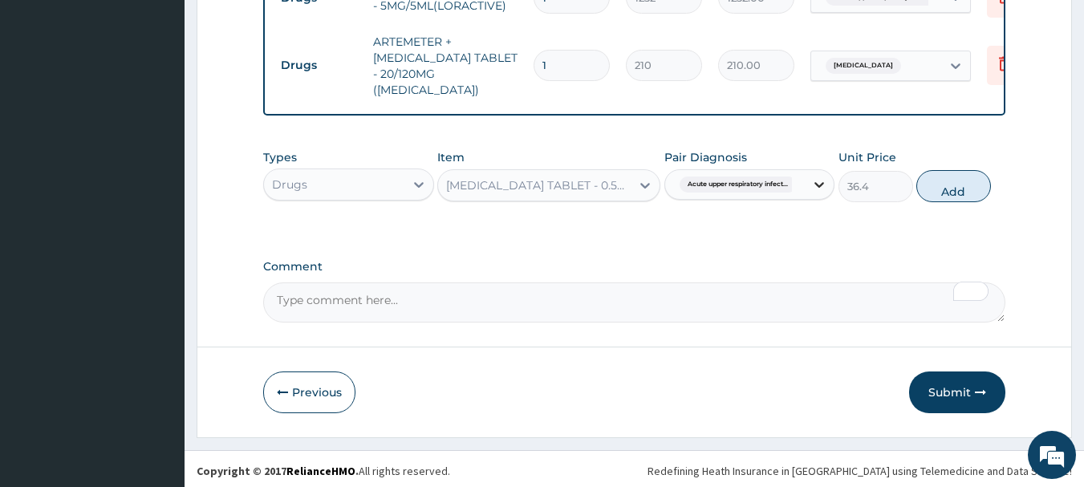
click at [815, 189] on div at bounding box center [819, 184] width 29 height 29
drag, startPoint x: 819, startPoint y: 185, endPoint x: 803, endPoint y: 199, distance: 21.6
click at [819, 185] on icon at bounding box center [819, 185] width 16 height 16
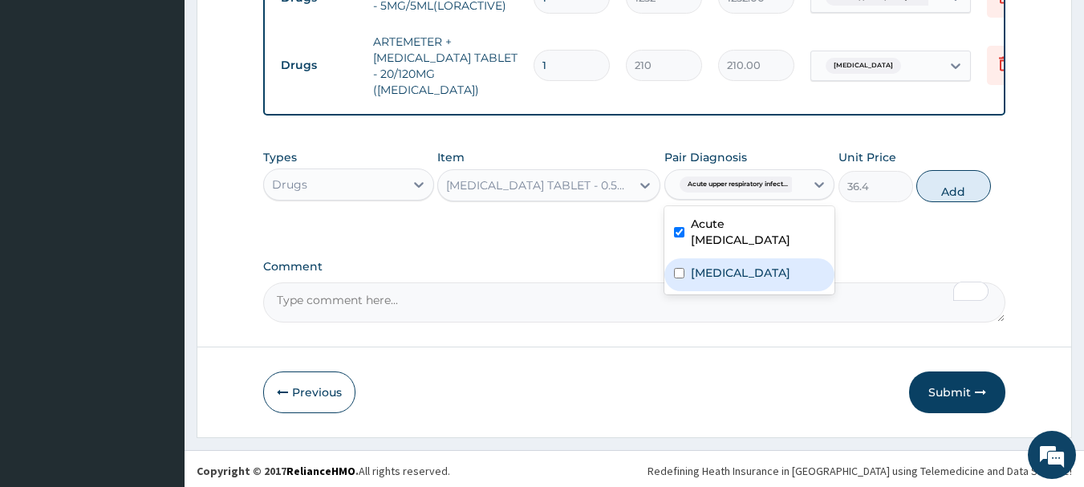
click at [680, 270] on input "checkbox" at bounding box center [679, 273] width 10 height 10
checkbox input "true"
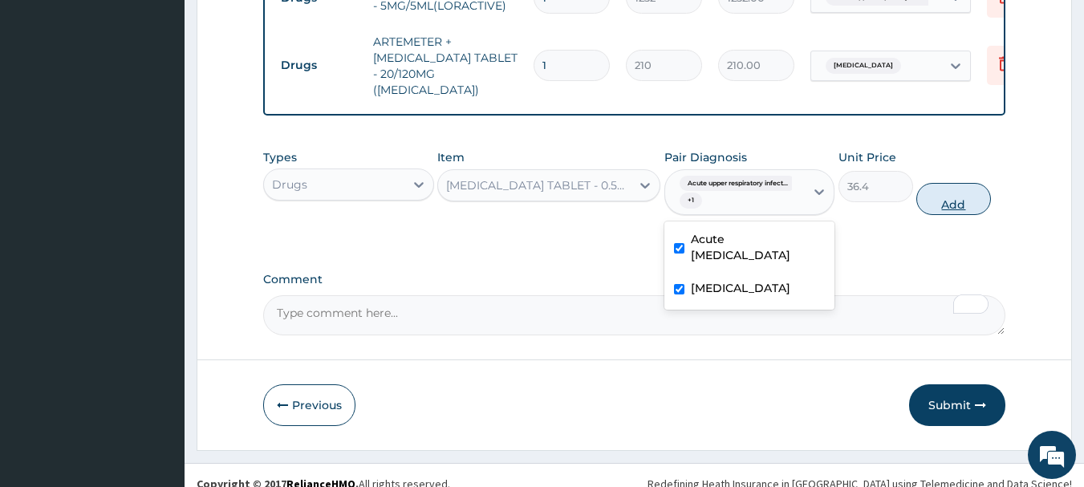
click at [950, 202] on button "Add" at bounding box center [953, 199] width 75 height 32
type input "0"
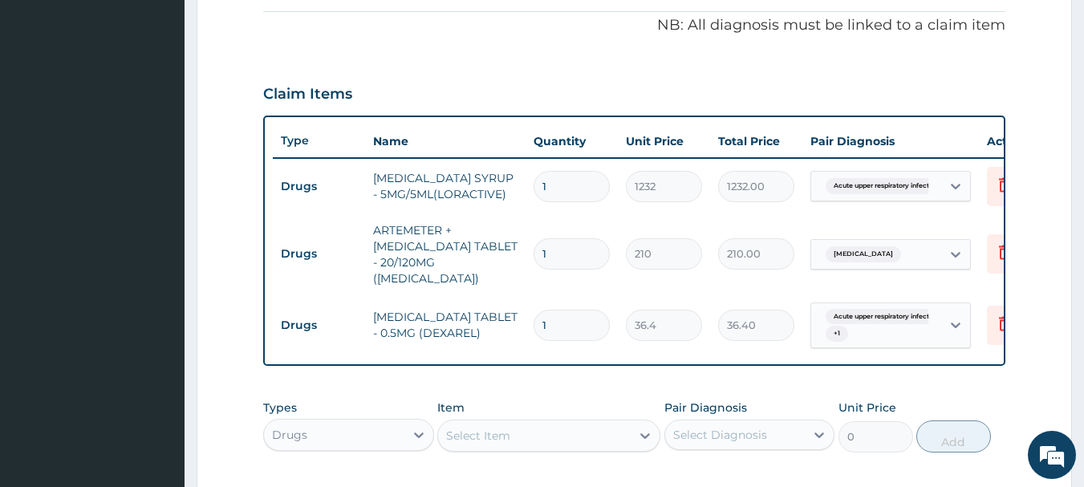
scroll to position [510, 0]
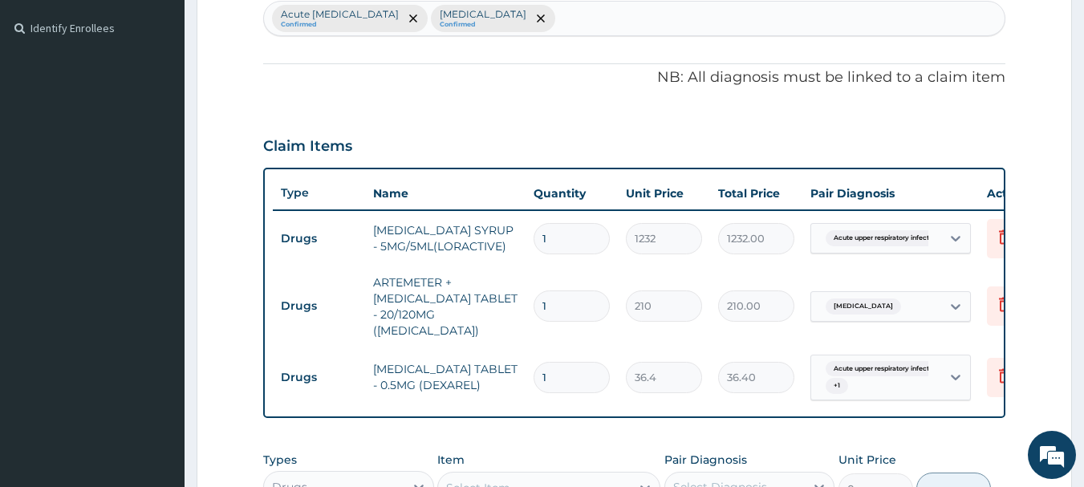
type input "0"
type input "0.00"
type input "1"
type input "36.40"
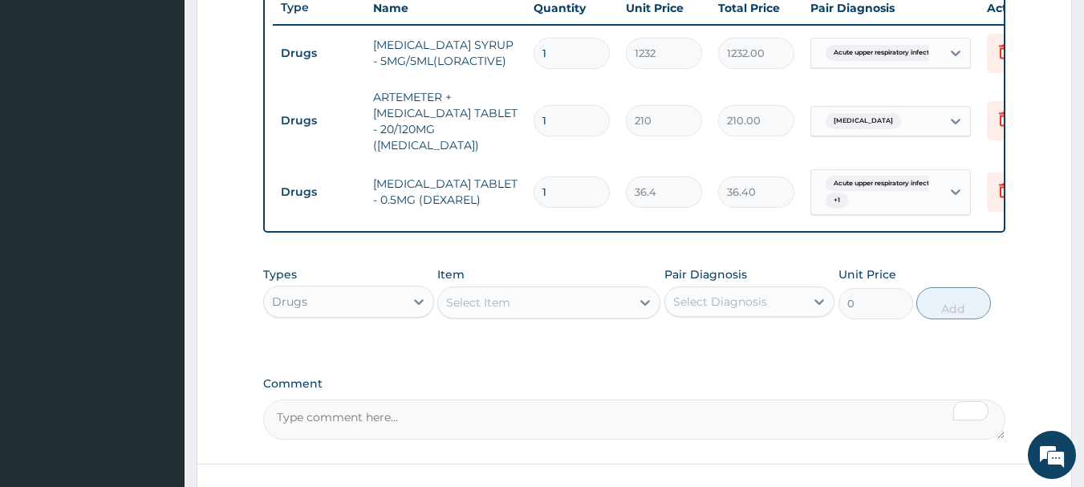
scroll to position [670, 0]
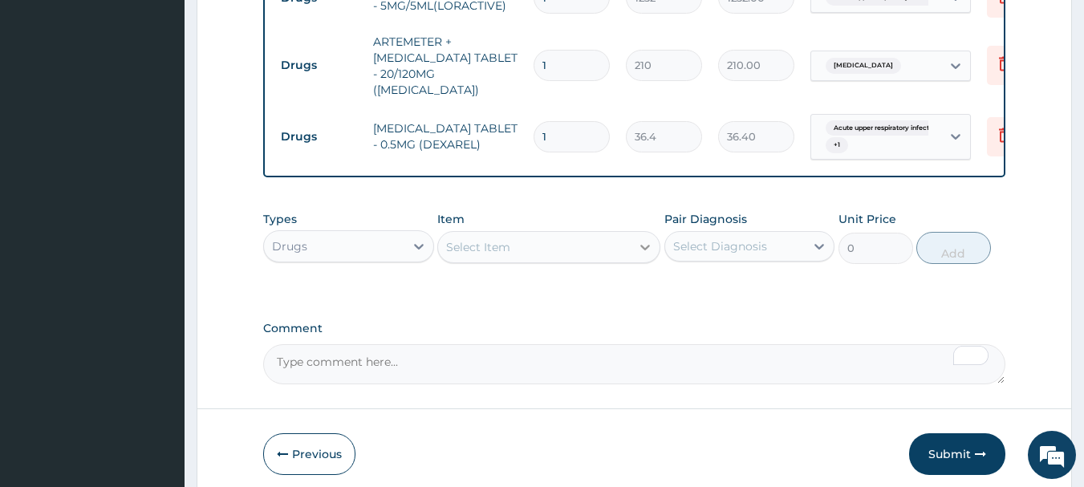
click at [642, 250] on icon at bounding box center [645, 247] width 16 height 16
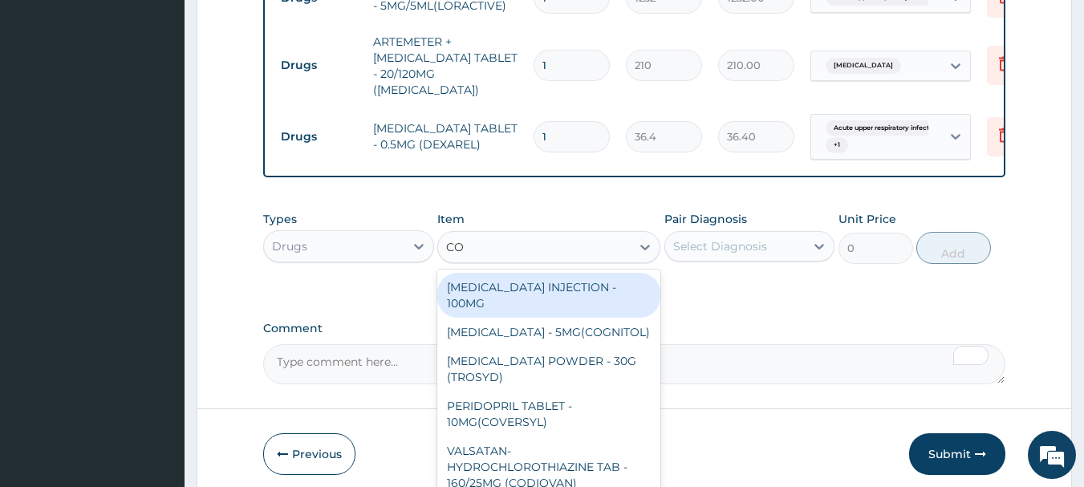
type input "COU"
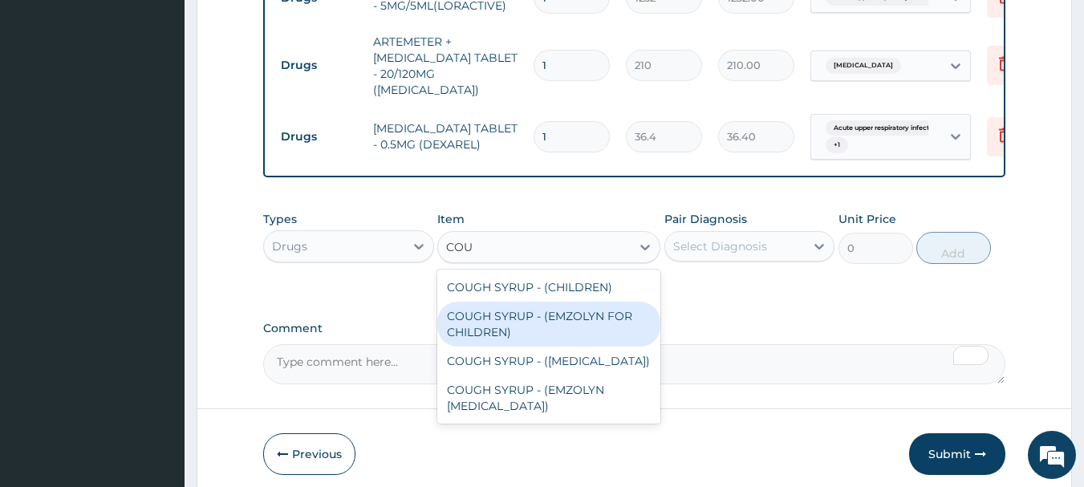
click at [492, 320] on div "COUGH SYRUP - (EMZOLYN FOR CHILDREN)" at bounding box center [548, 324] width 223 height 45
type input "1120"
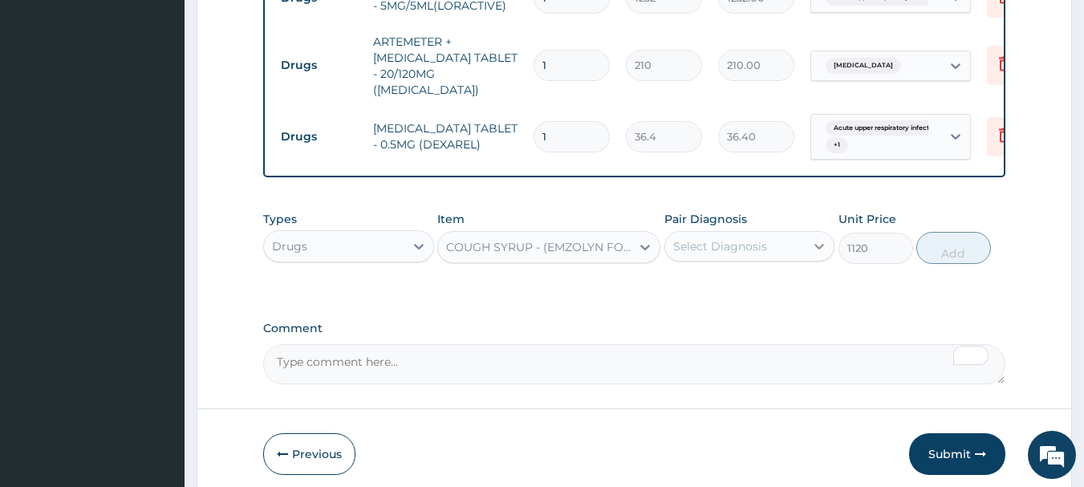
click at [820, 248] on icon at bounding box center [819, 246] width 16 height 16
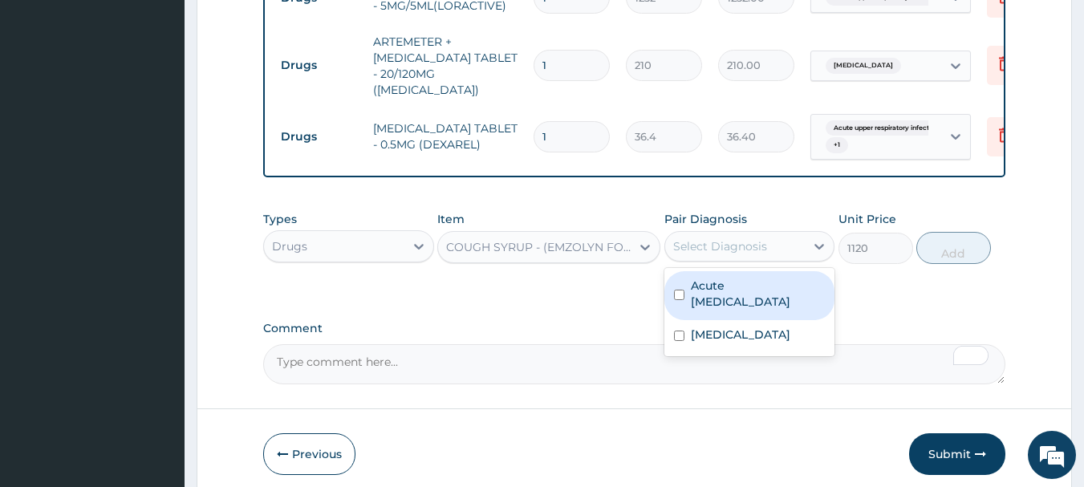
click at [686, 295] on div "Acute upper respiratory infection" at bounding box center [749, 295] width 171 height 49
checkbox input "true"
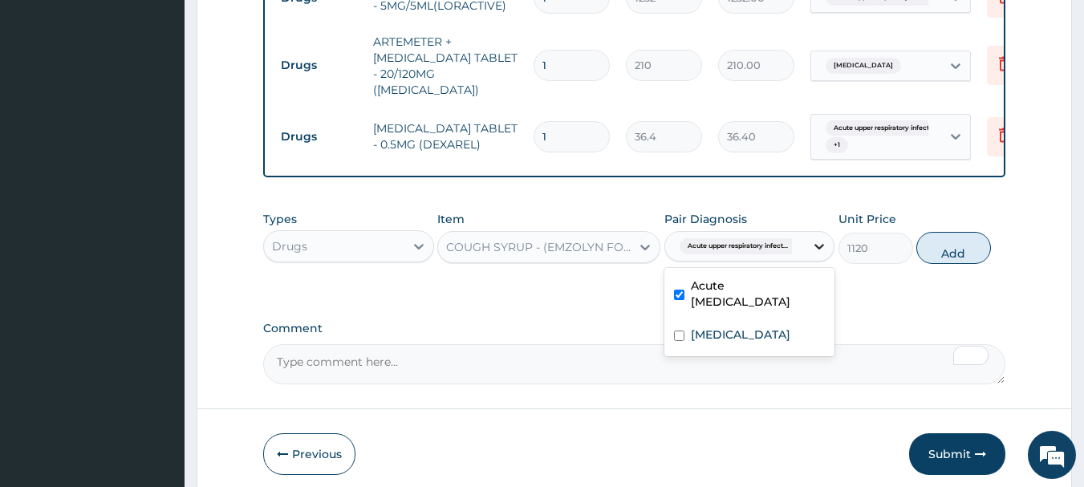
click at [824, 247] on icon at bounding box center [819, 246] width 16 height 16
click at [817, 251] on icon at bounding box center [819, 246] width 16 height 16
click at [678, 339] on div "Malaria" at bounding box center [749, 336] width 171 height 33
checkbox input "true"
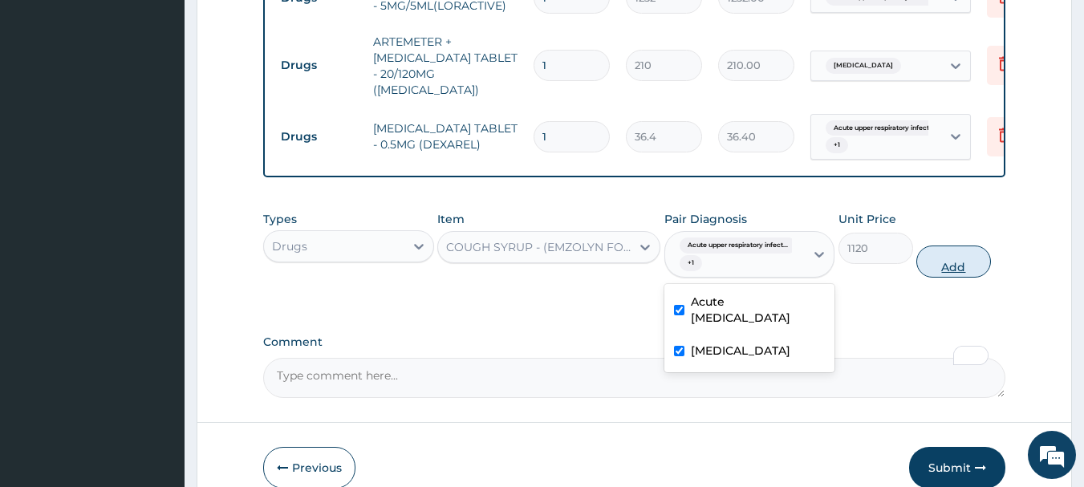
click at [947, 261] on button "Add" at bounding box center [953, 262] width 75 height 32
type input "0"
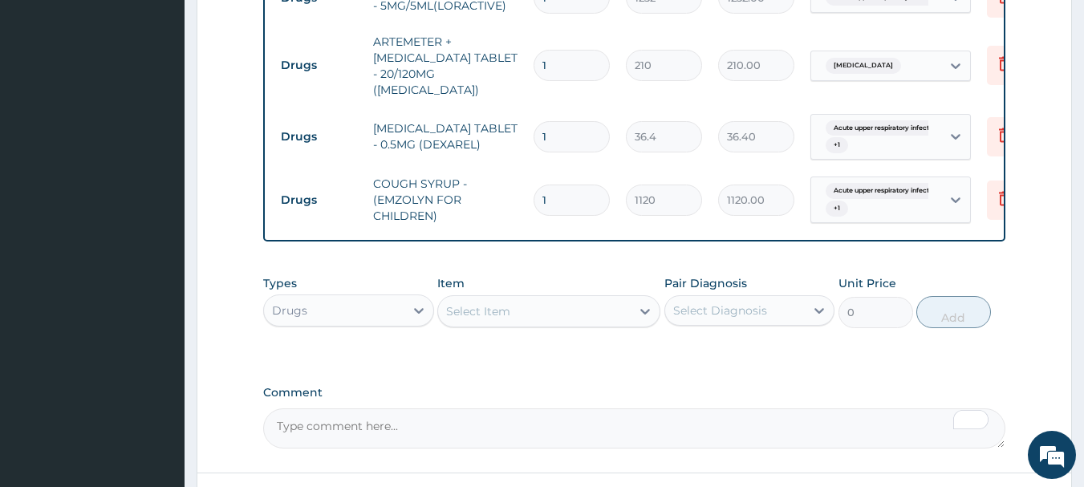
type input "2"
type input "2240.00"
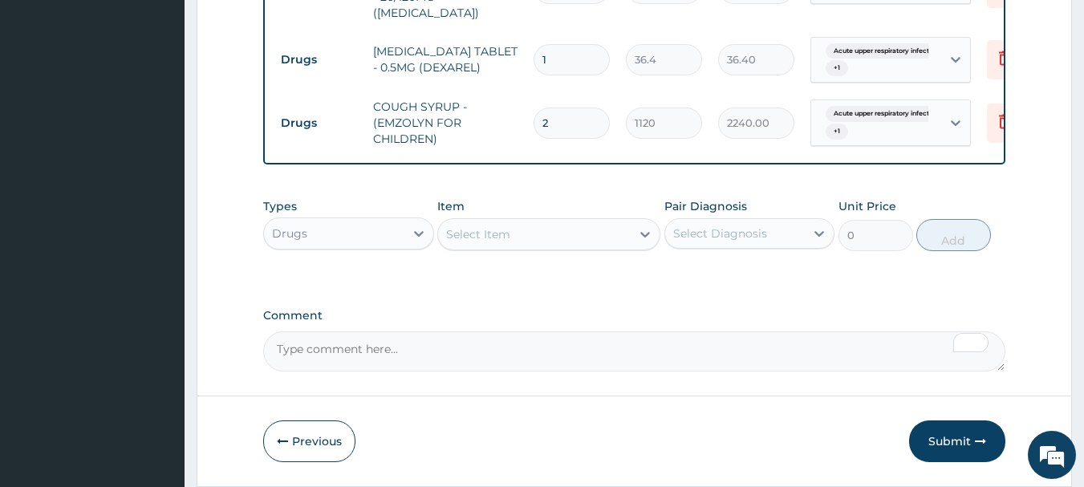
scroll to position [750, 0]
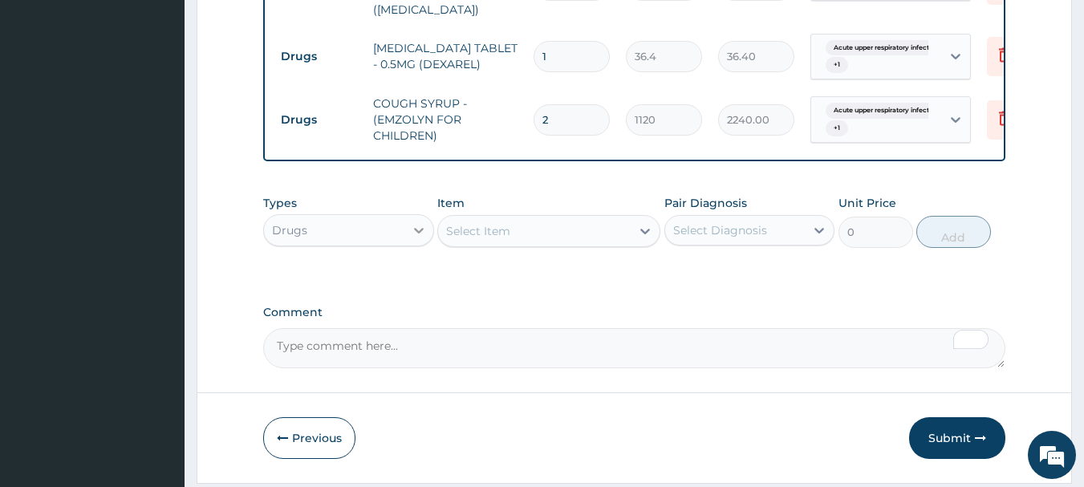
type input "2"
click at [424, 228] on icon at bounding box center [419, 230] width 16 height 16
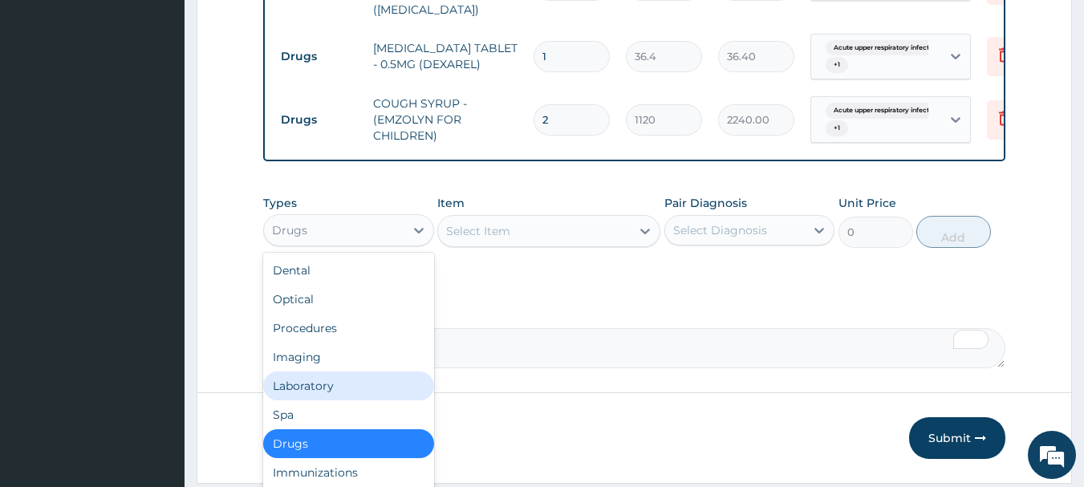
click at [308, 388] on div "Laboratory" at bounding box center [348, 386] width 171 height 29
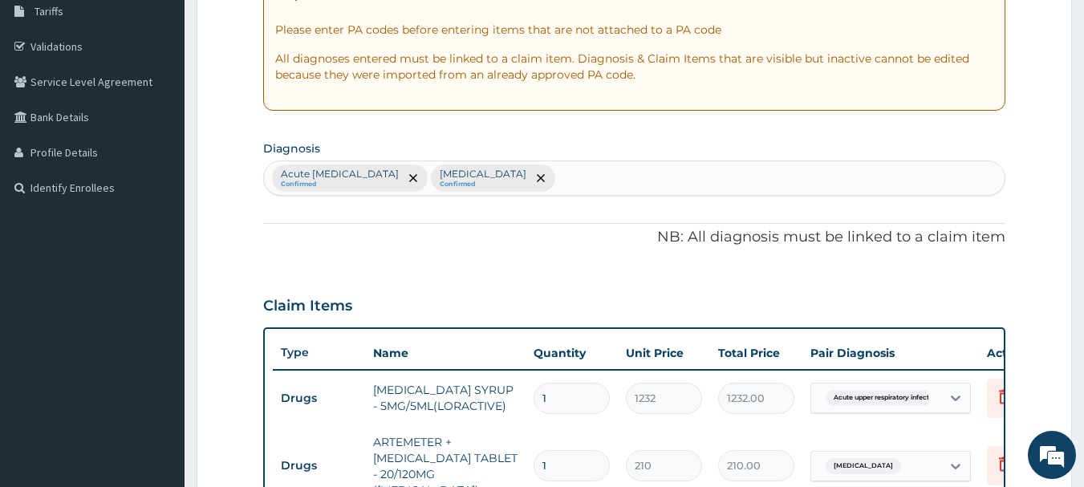
scroll to position [269, 0]
click at [571, 179] on div "Acute upper respiratory infection Confirmed Malaria Confirmed" at bounding box center [635, 179] width 742 height 34
type input "SEP"
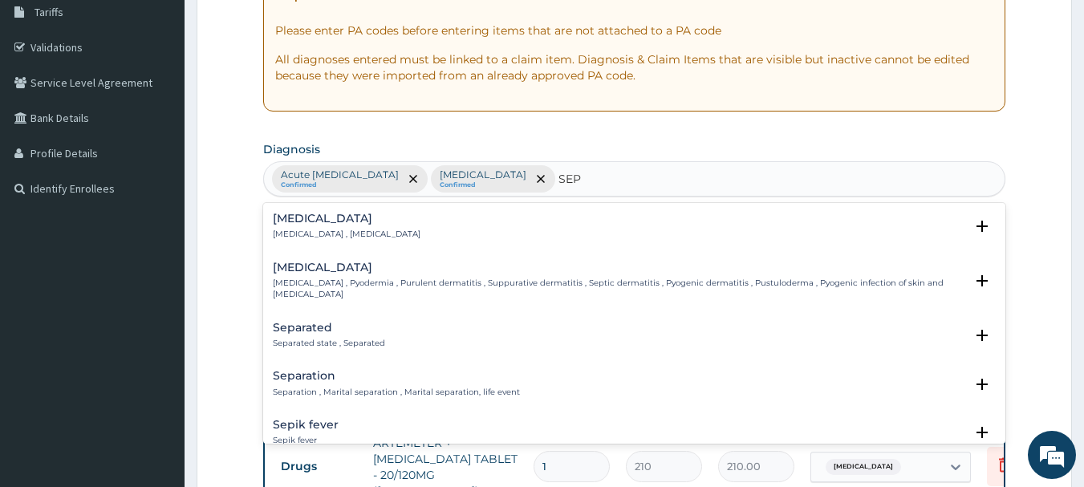
click at [332, 235] on p "Systemic infection , Sepsis" at bounding box center [347, 234] width 148 height 11
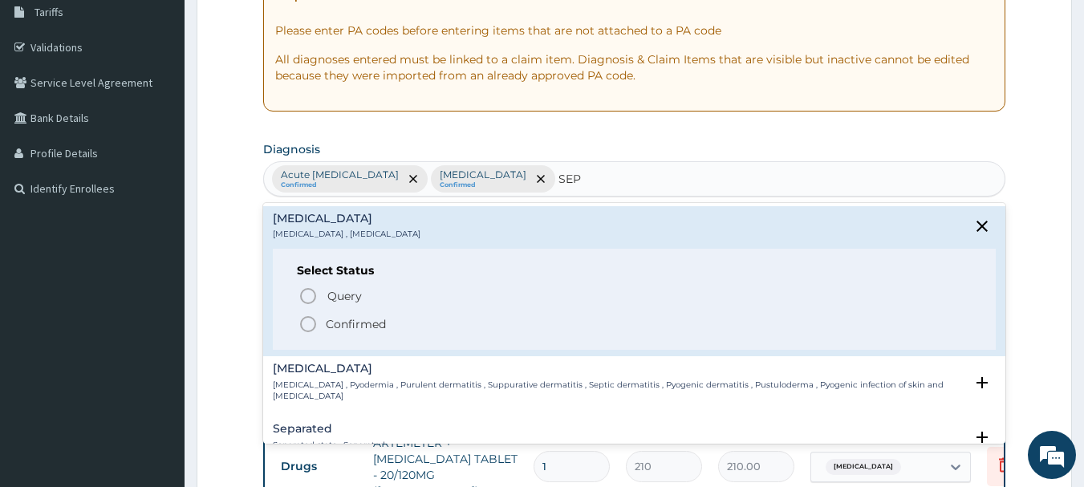
click at [310, 320] on icon "status option filled" at bounding box center [308, 324] width 19 height 19
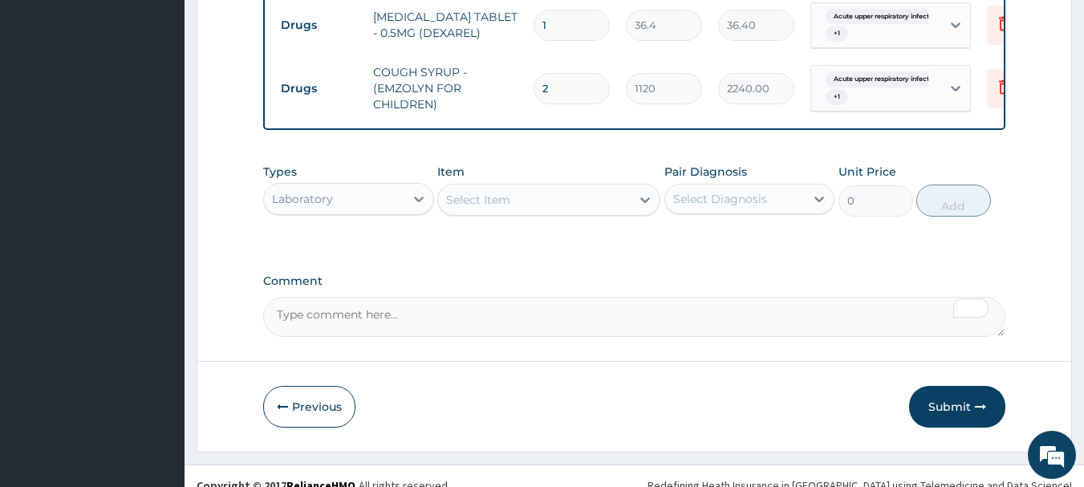
scroll to position [799, 0]
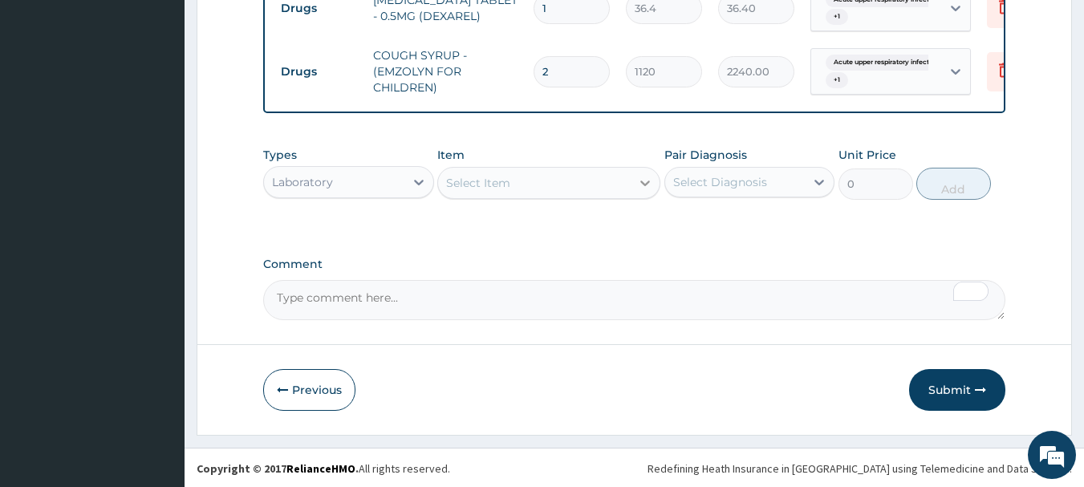
click at [644, 180] on icon at bounding box center [645, 183] width 16 height 16
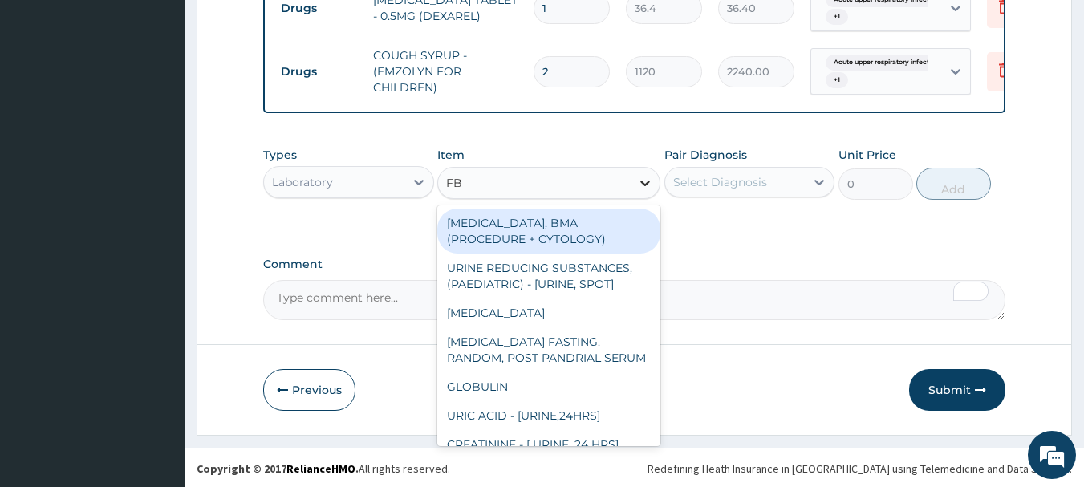
type input "FBC"
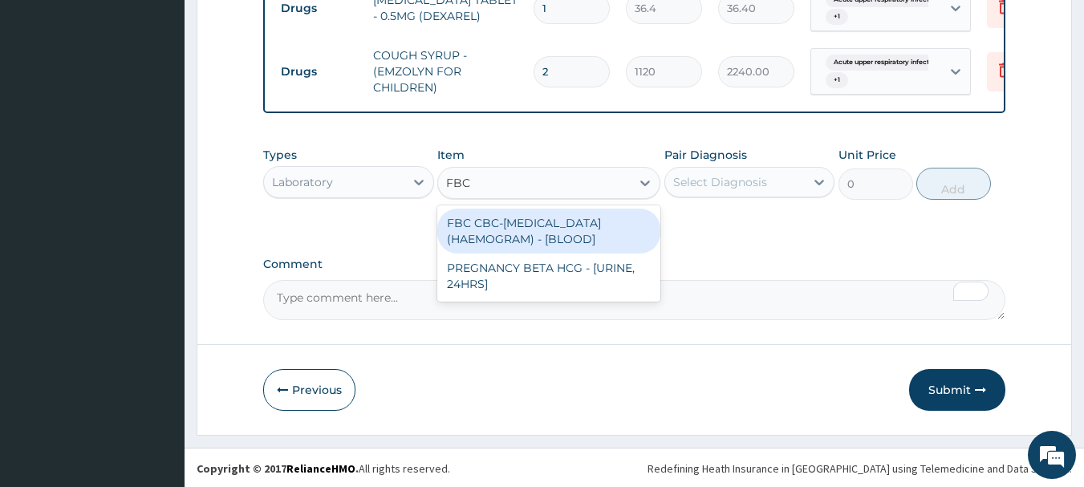
click at [586, 234] on div "FBC CBC-COMPLETE BLOOD COUNT (HAEMOGRAM) - [BLOOD]" at bounding box center [548, 231] width 223 height 45
type input "5000"
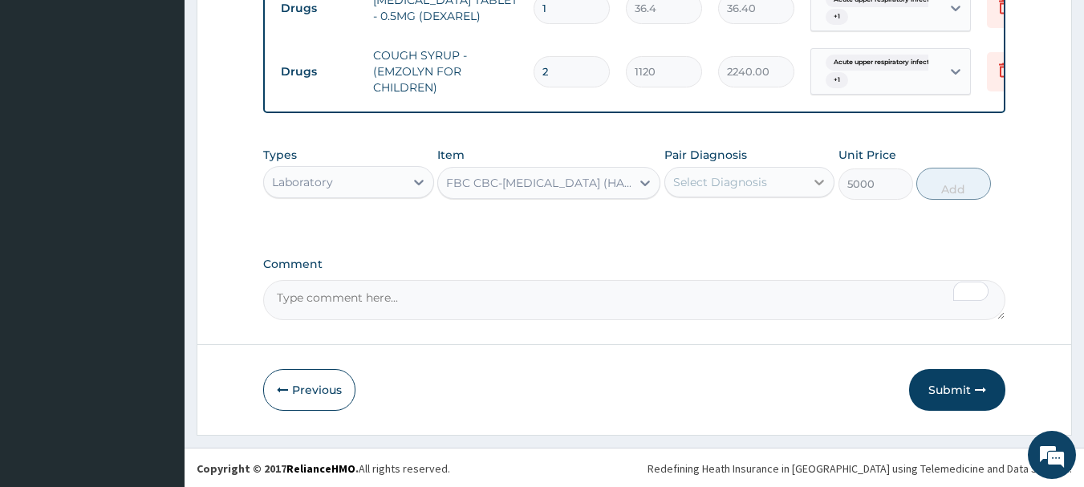
click at [823, 185] on icon at bounding box center [819, 182] width 16 height 16
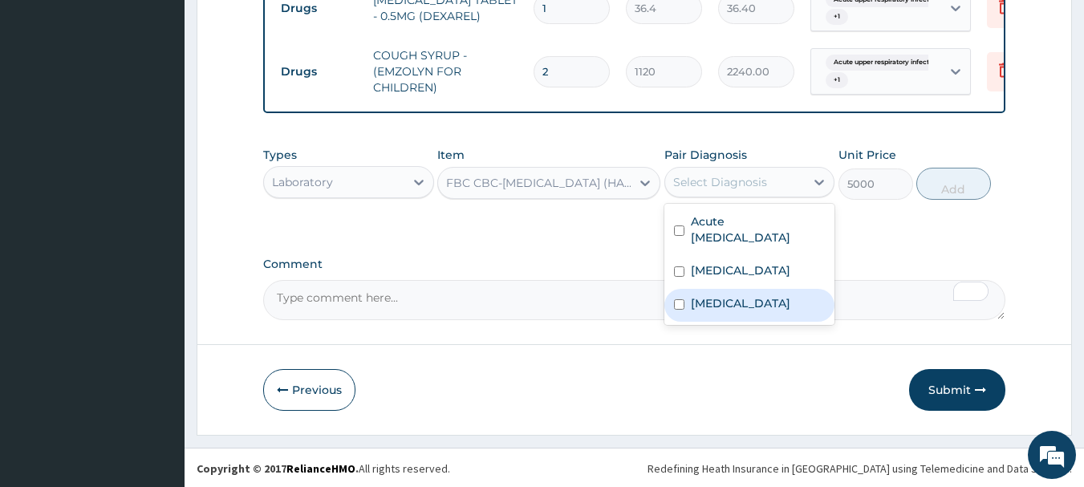
drag, startPoint x: 682, startPoint y: 306, endPoint x: 689, endPoint y: 293, distance: 14.7
click at [681, 307] on input "checkbox" at bounding box center [679, 304] width 10 height 10
checkbox input "true"
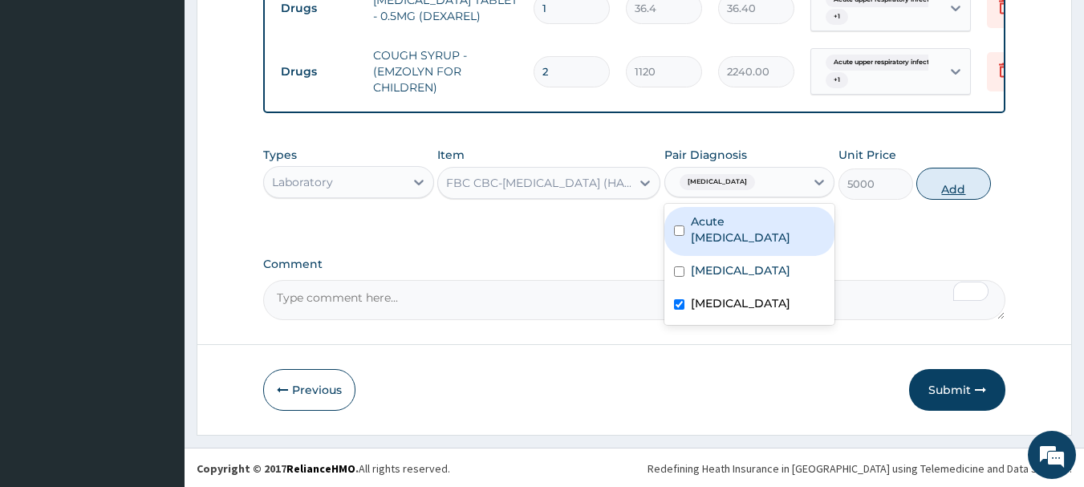
click at [939, 185] on button "Add" at bounding box center [953, 184] width 75 height 32
type input "0"
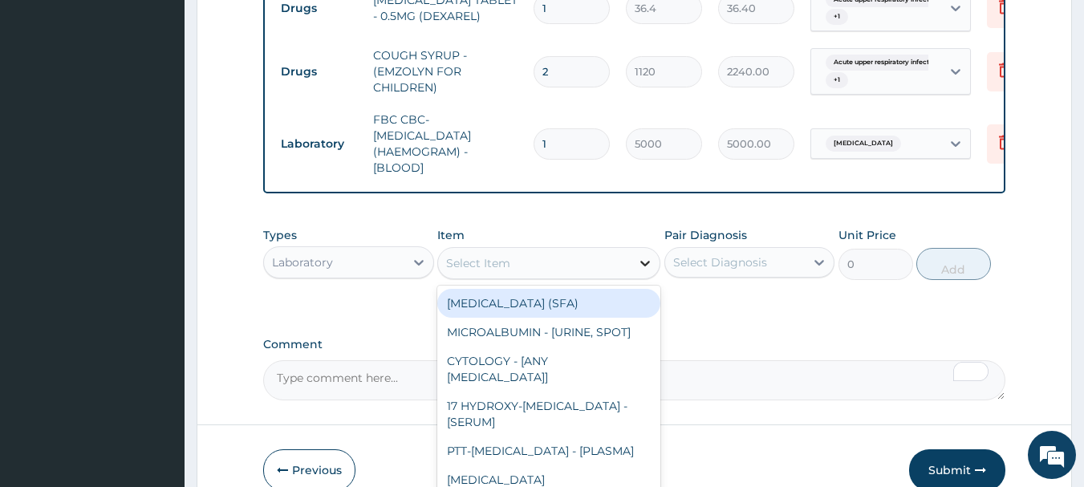
click at [645, 258] on icon at bounding box center [645, 263] width 16 height 16
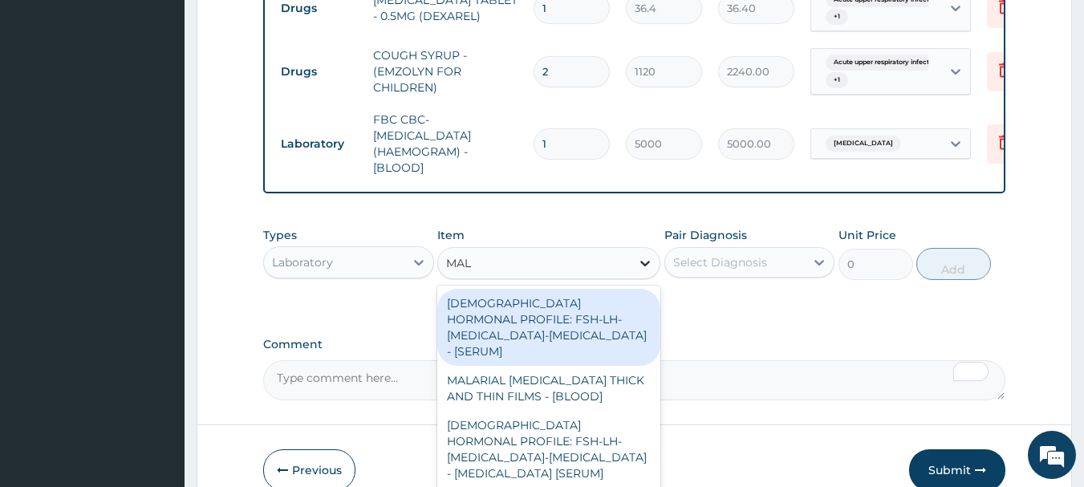
type input "MALA"
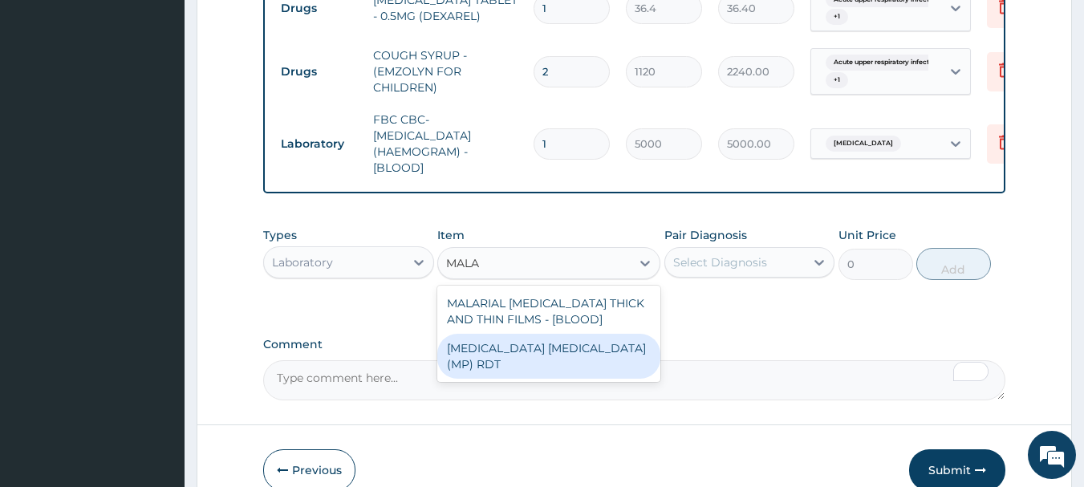
click at [565, 348] on div "[MEDICAL_DATA] [MEDICAL_DATA] (MP) RDT" at bounding box center [548, 356] width 223 height 45
type input "2000"
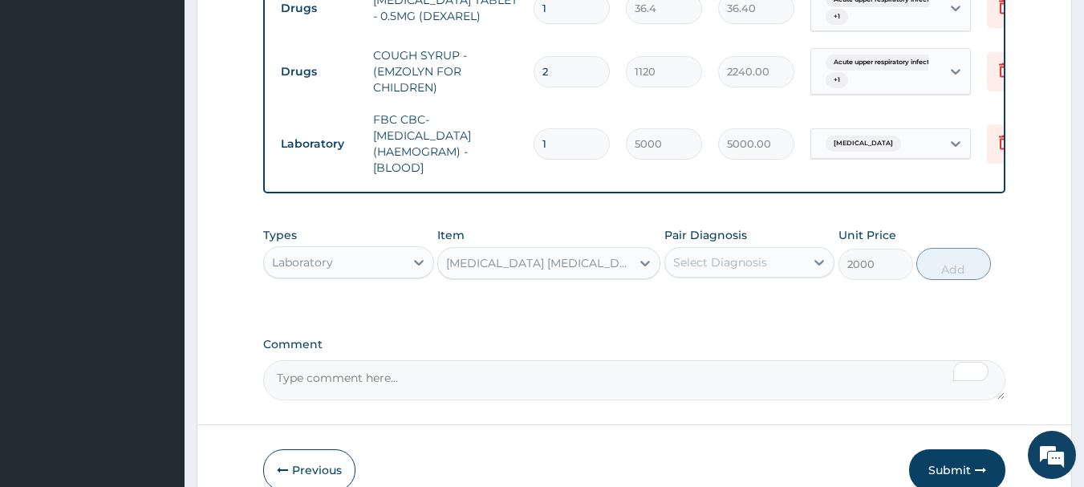
click at [801, 266] on div "Select Diagnosis" at bounding box center [735, 263] width 140 height 26
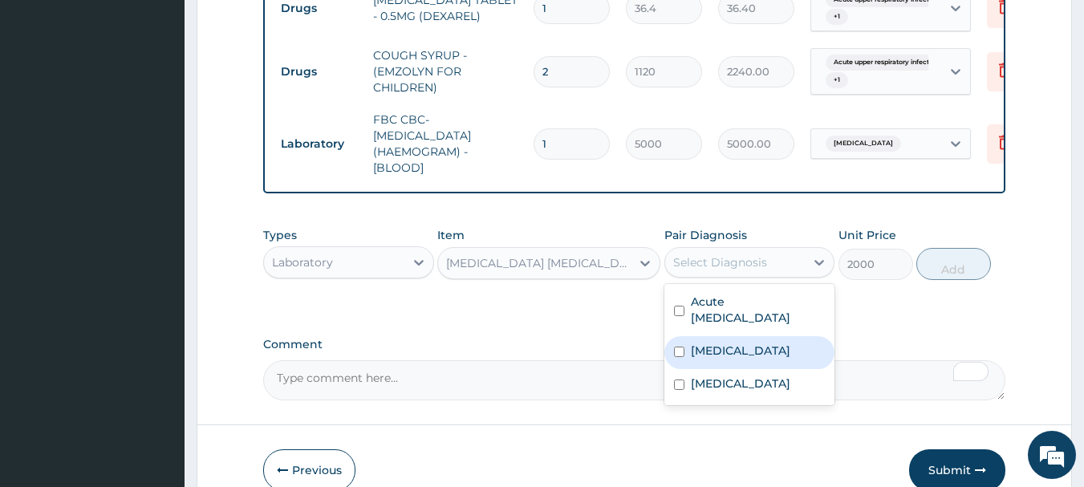
drag, startPoint x: 676, startPoint y: 346, endPoint x: 721, endPoint y: 332, distance: 47.7
click at [676, 347] on input "checkbox" at bounding box center [679, 352] width 10 height 10
checkbox input "true"
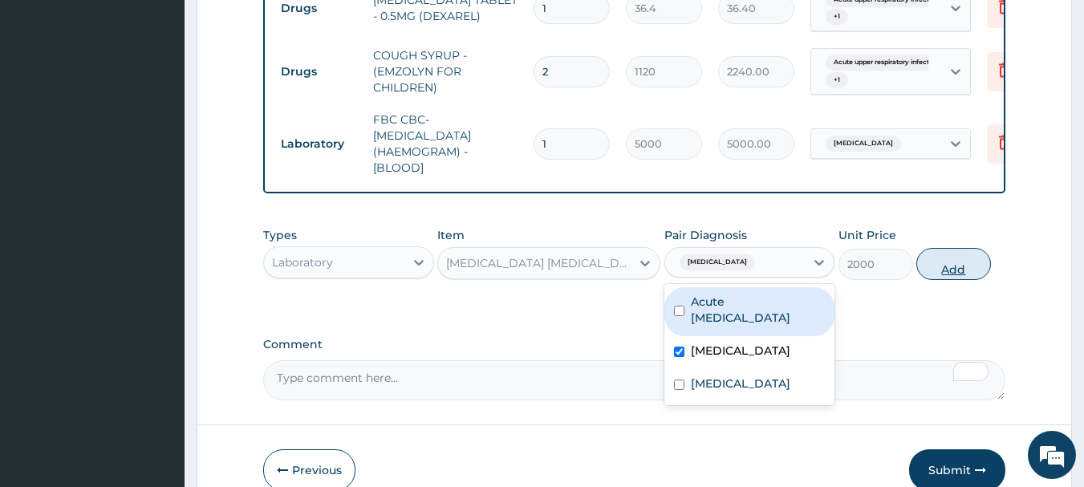
click at [958, 266] on button "Add" at bounding box center [953, 264] width 75 height 32
type input "0"
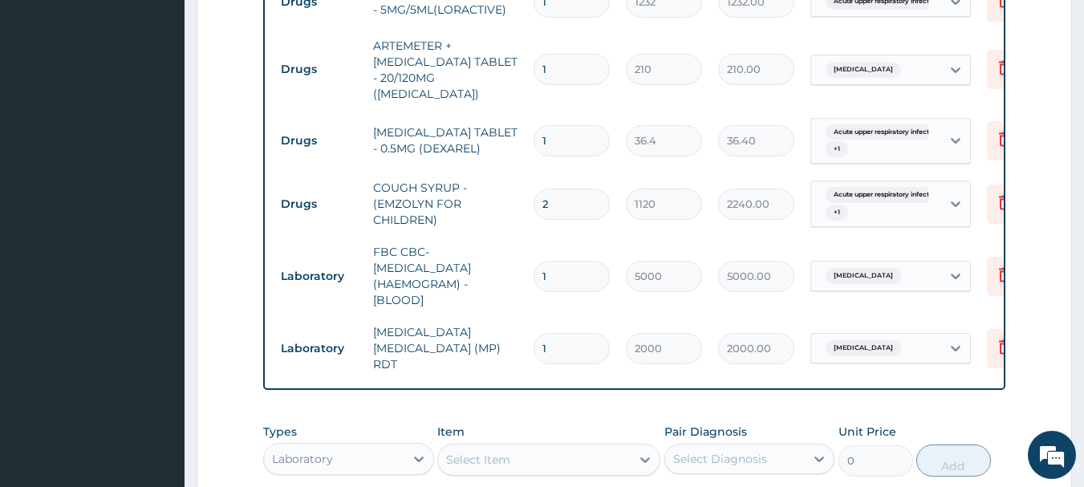
scroll to position [638, 0]
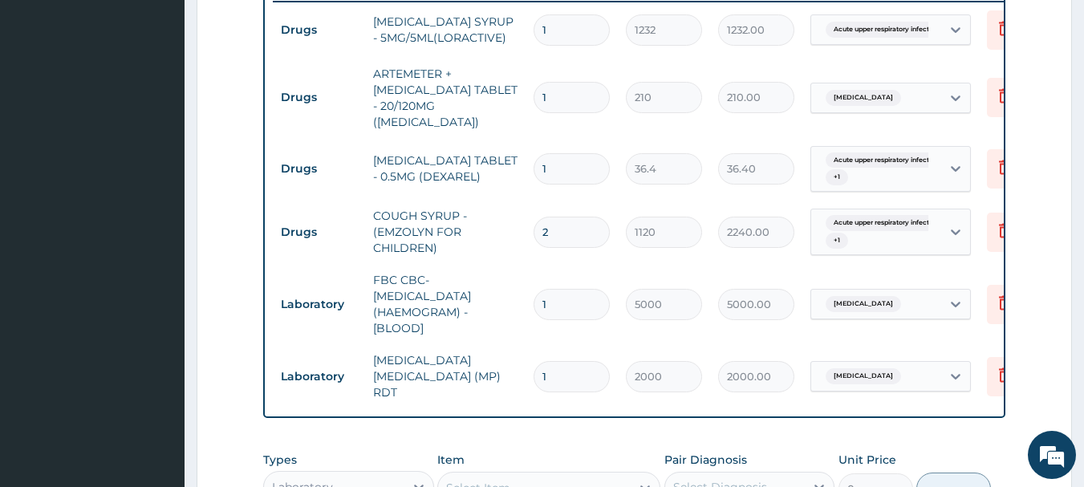
click at [562, 90] on input "1" at bounding box center [572, 97] width 76 height 31
type input "0.00"
type input "6"
type input "1260.00"
type input "0.00"
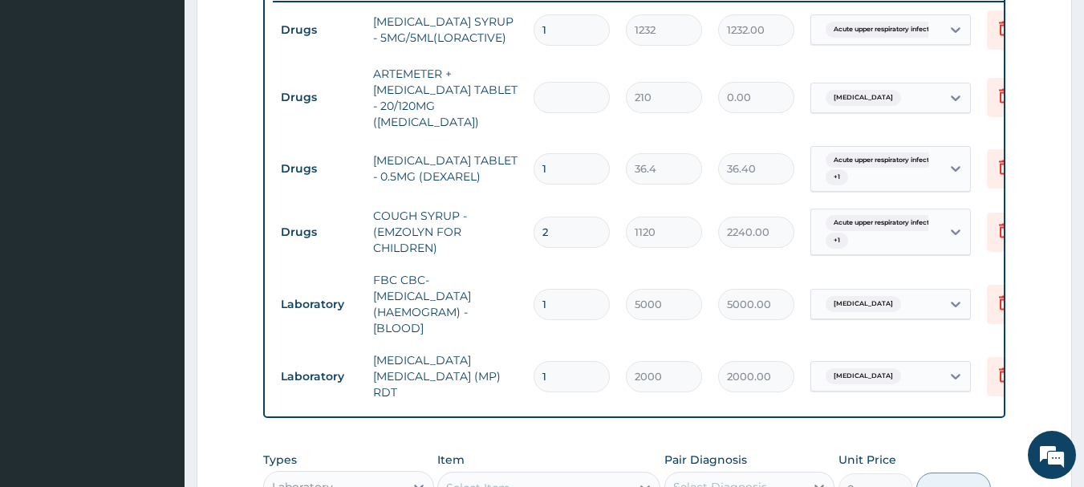
type input "2"
type input "420.00"
type input "24"
type input "5040.00"
type input "2"
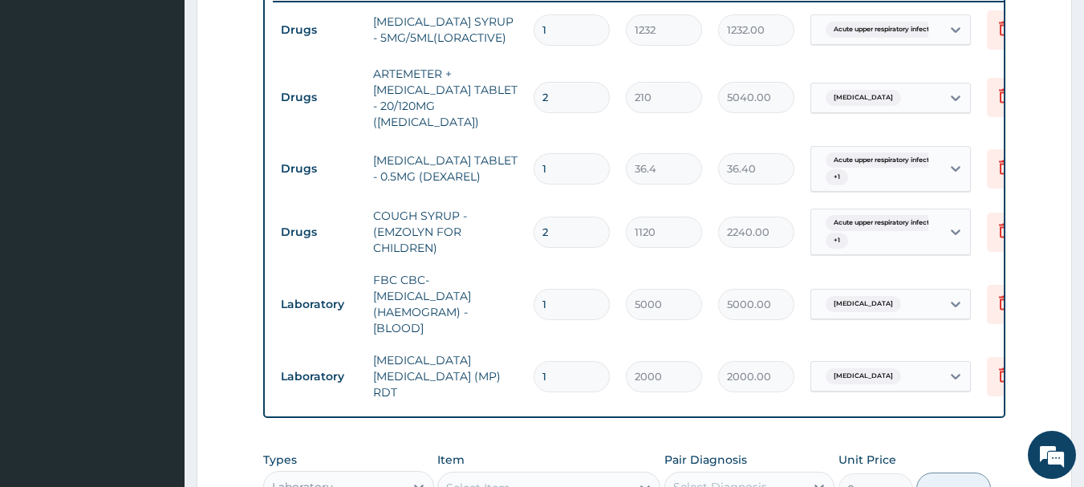
type input "420.00"
type input "0.00"
type input "6"
type input "1260.00"
type input "6"
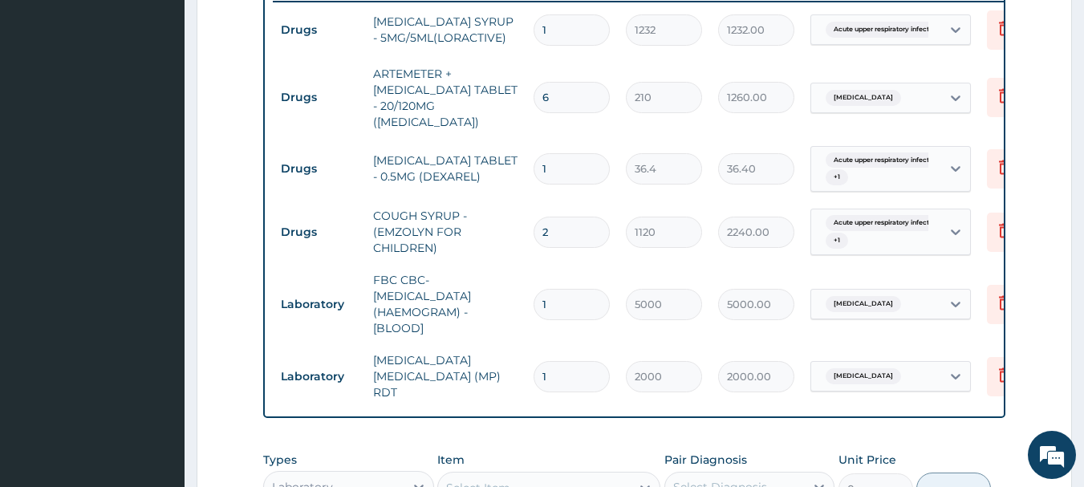
click at [555, 156] on input "1" at bounding box center [572, 168] width 76 height 31
type input "10"
type input "364.00"
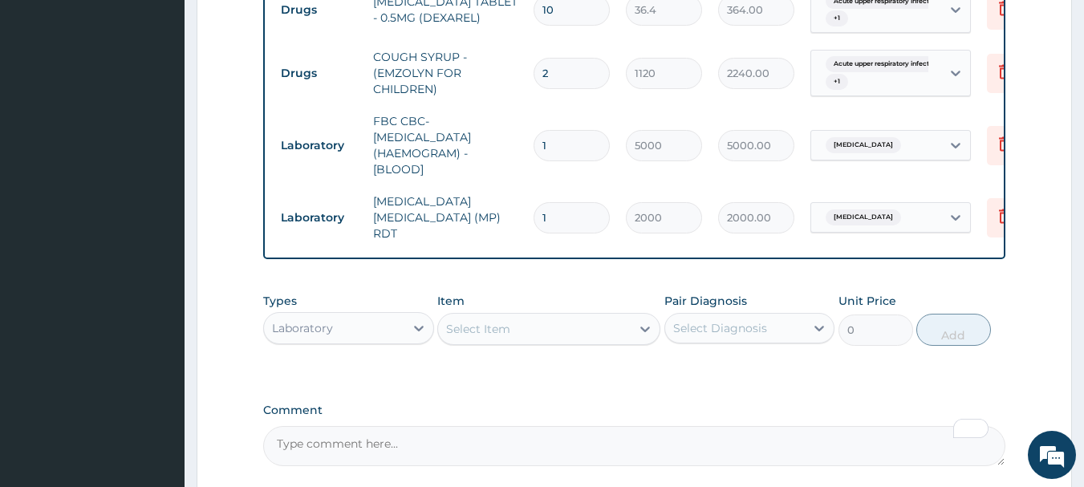
scroll to position [799, 0]
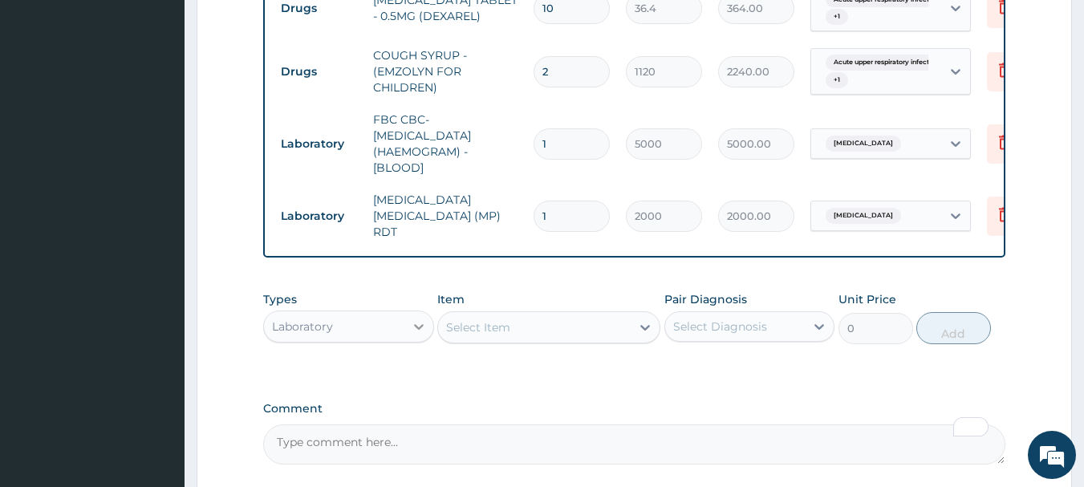
type input "10"
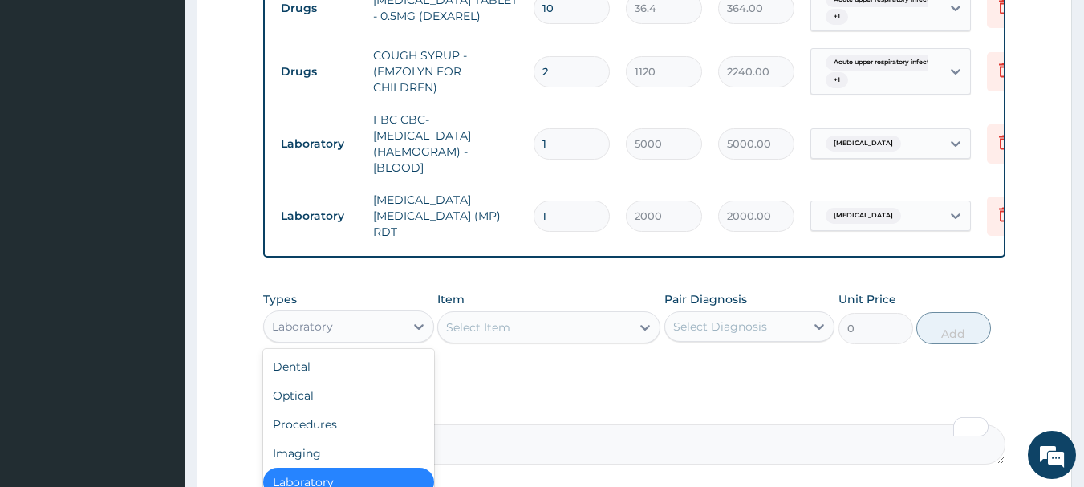
drag, startPoint x: 426, startPoint y: 315, endPoint x: 341, endPoint y: 356, distance: 94.8
click at [425, 319] on icon at bounding box center [419, 327] width 16 height 16
click at [314, 411] on div "Procedures" at bounding box center [348, 424] width 171 height 29
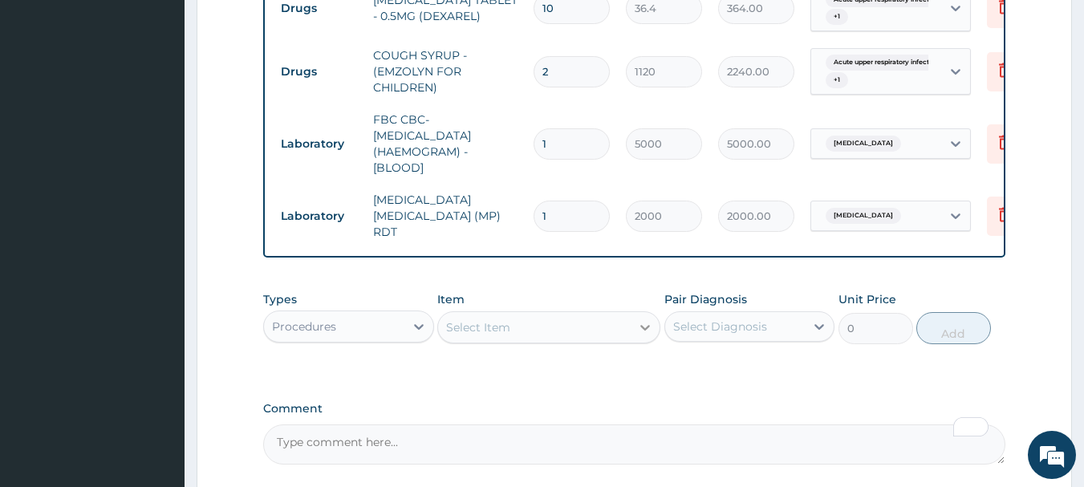
click at [644, 324] on icon at bounding box center [645, 327] width 16 height 16
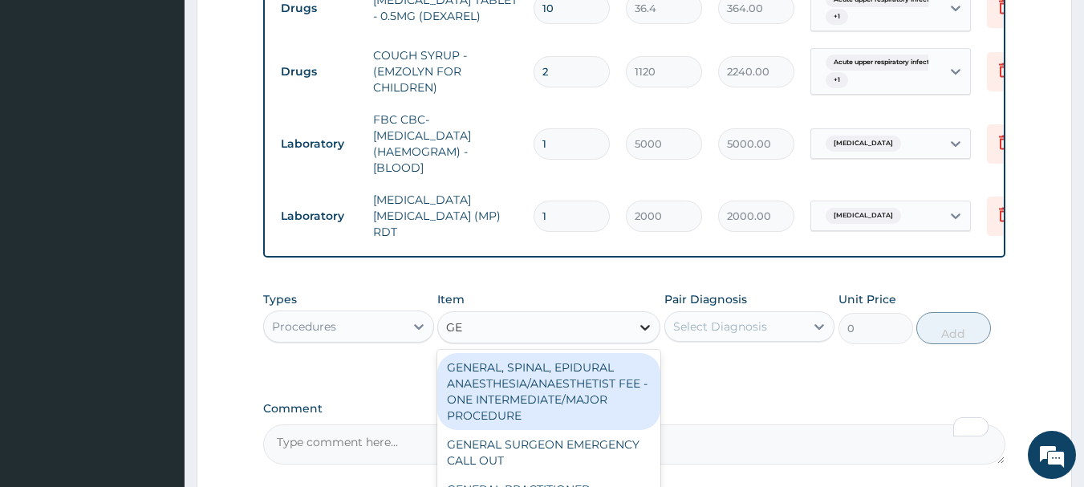
type input "G"
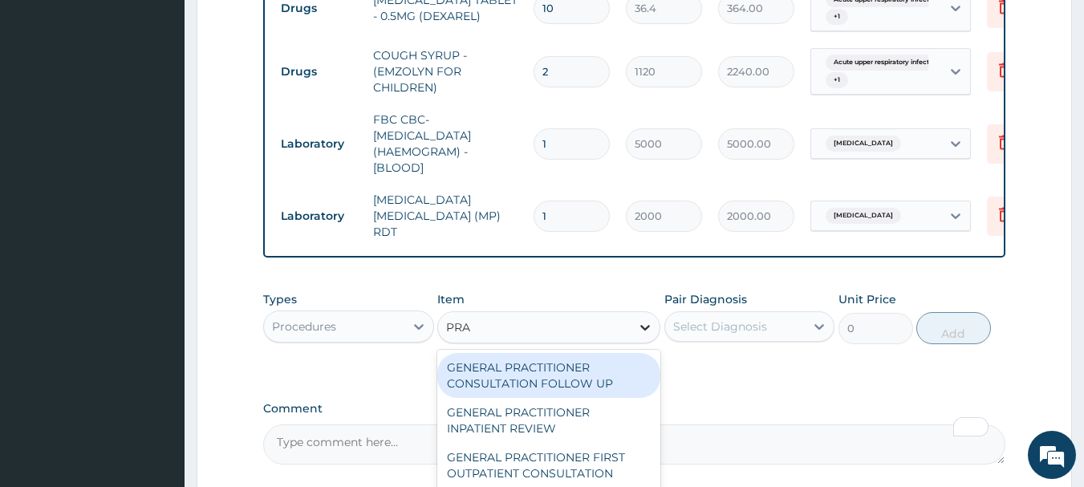
type input "PRAC"
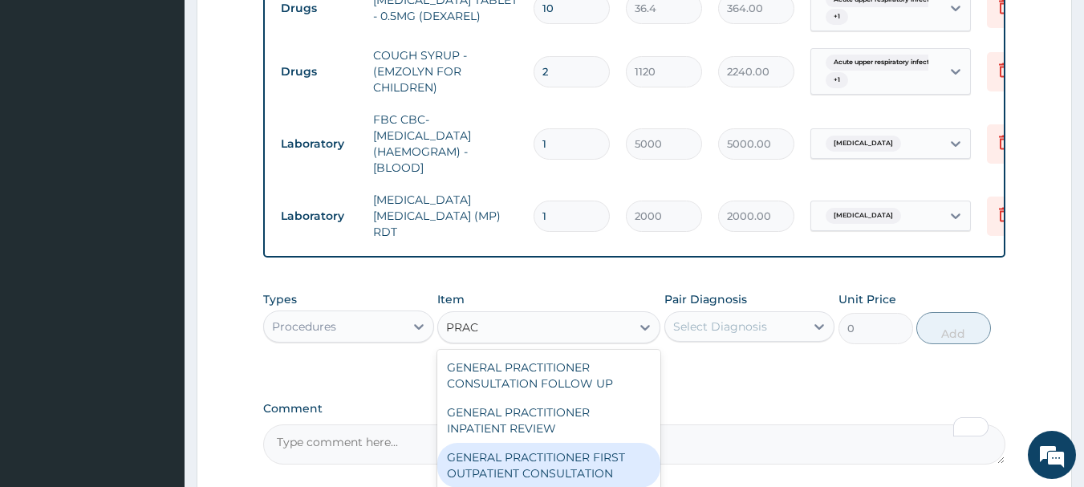
drag, startPoint x: 571, startPoint y: 449, endPoint x: 587, endPoint y: 435, distance: 22.2
click at [571, 449] on div "GENERAL PRACTITIONER FIRST OUTPATIENT CONSULTATION" at bounding box center [548, 465] width 223 height 45
type input "3750"
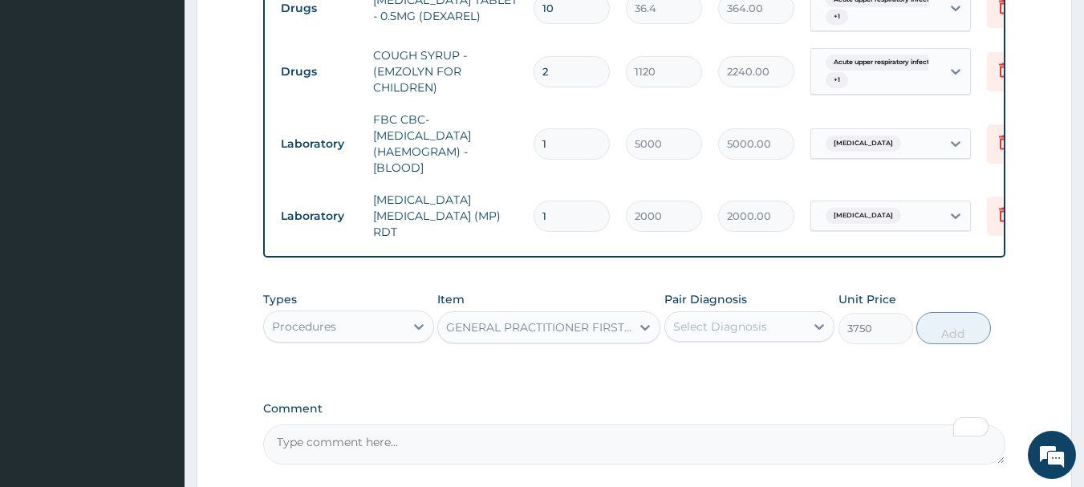
click at [799, 319] on div "Select Diagnosis" at bounding box center [735, 327] width 140 height 26
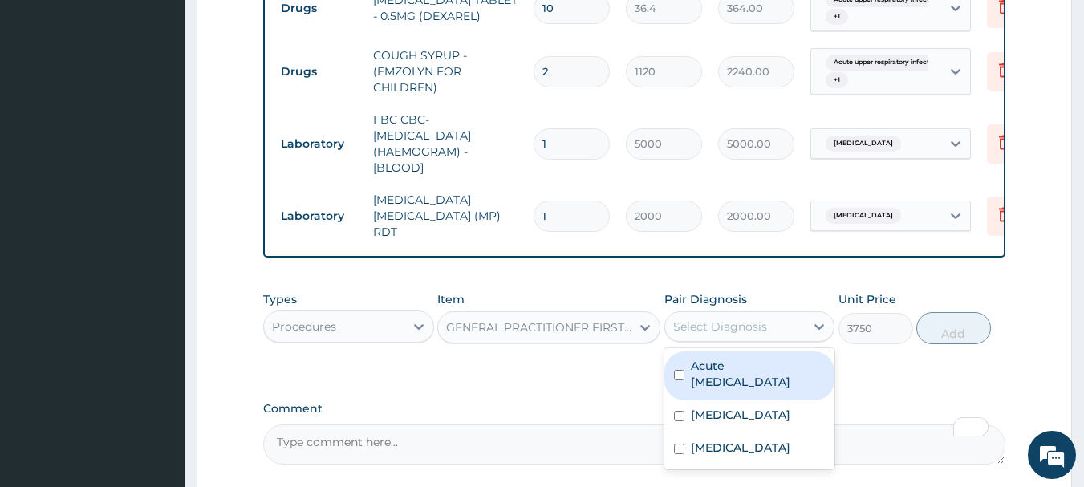
click at [677, 370] on input "checkbox" at bounding box center [679, 375] width 10 height 10
checkbox input "true"
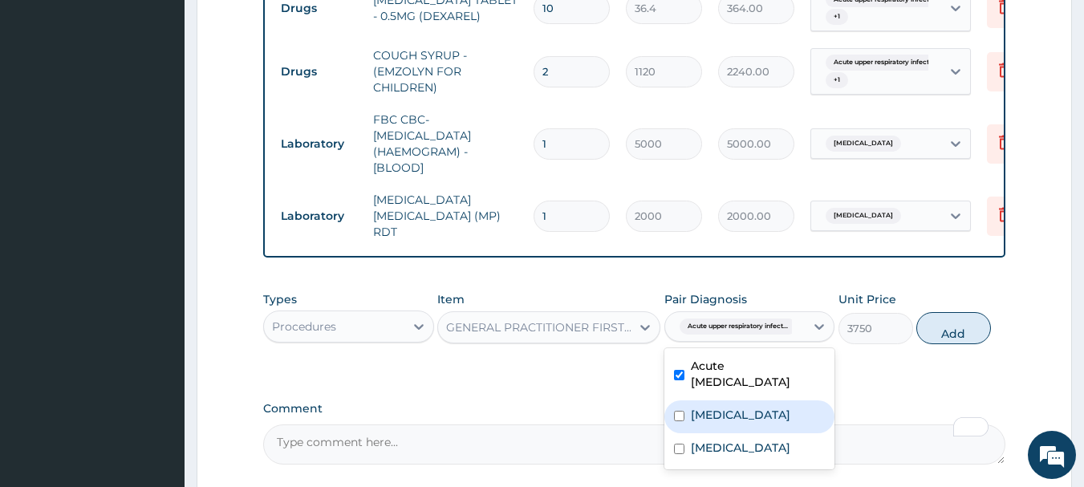
click at [682, 411] on input "checkbox" at bounding box center [679, 416] width 10 height 10
checkbox input "true"
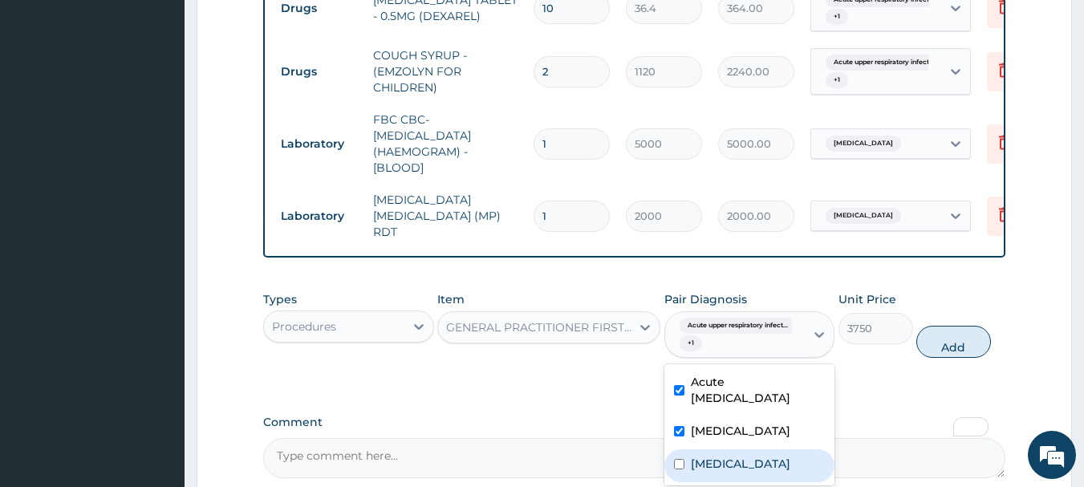
click at [685, 454] on div "Sepsis" at bounding box center [749, 465] width 171 height 33
checkbox input "true"
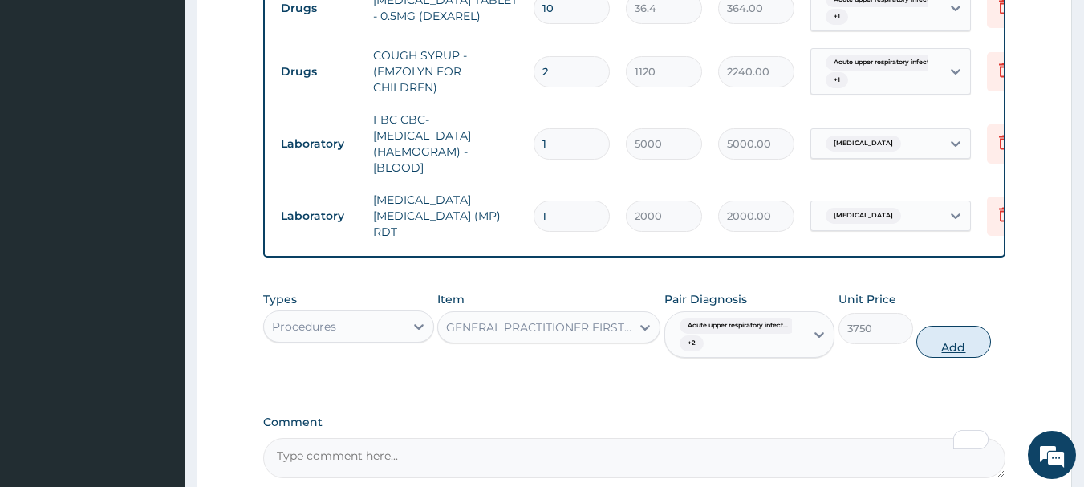
click at [937, 327] on button "Add" at bounding box center [953, 342] width 75 height 32
type input "0"
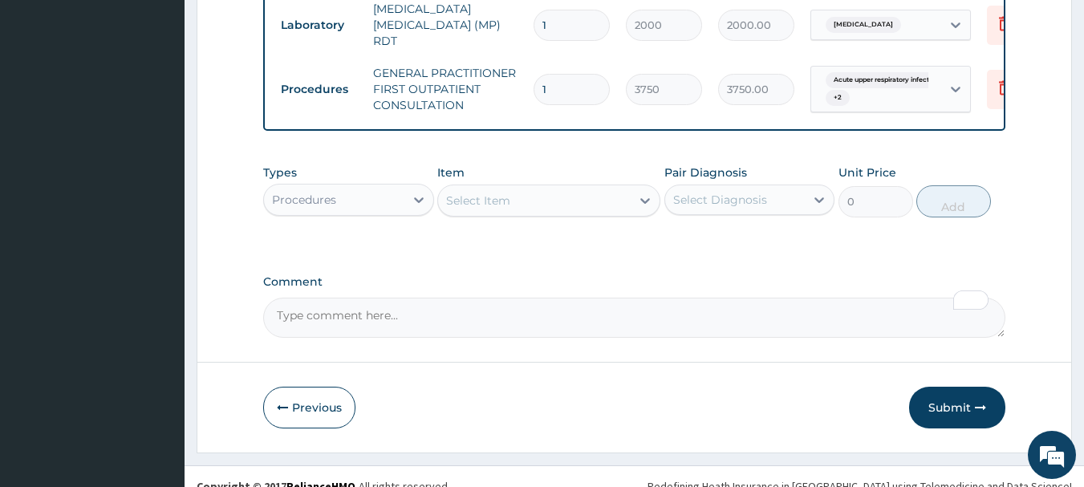
scroll to position [998, 0]
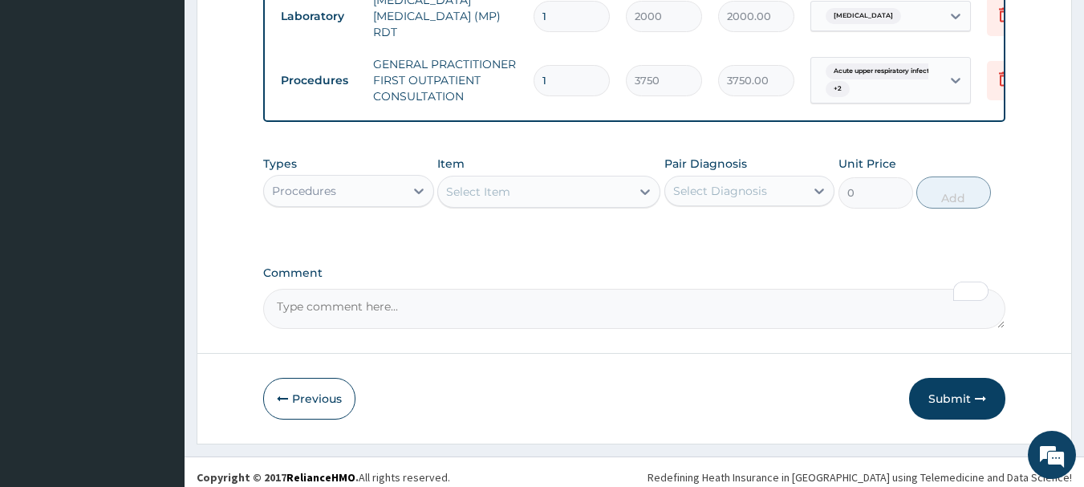
click at [972, 390] on button "Submit" at bounding box center [957, 399] width 96 height 42
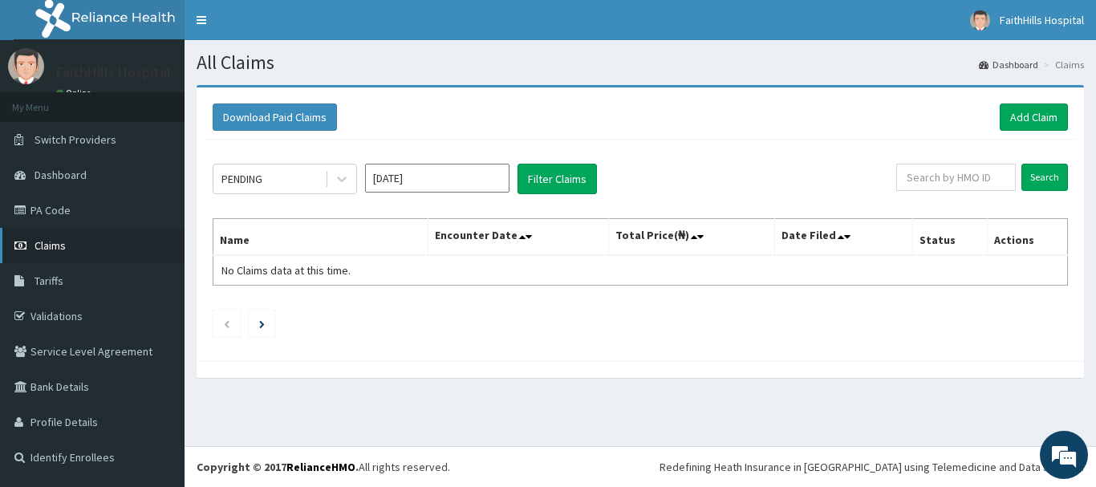
click at [48, 251] on span "Claims" at bounding box center [50, 245] width 31 height 14
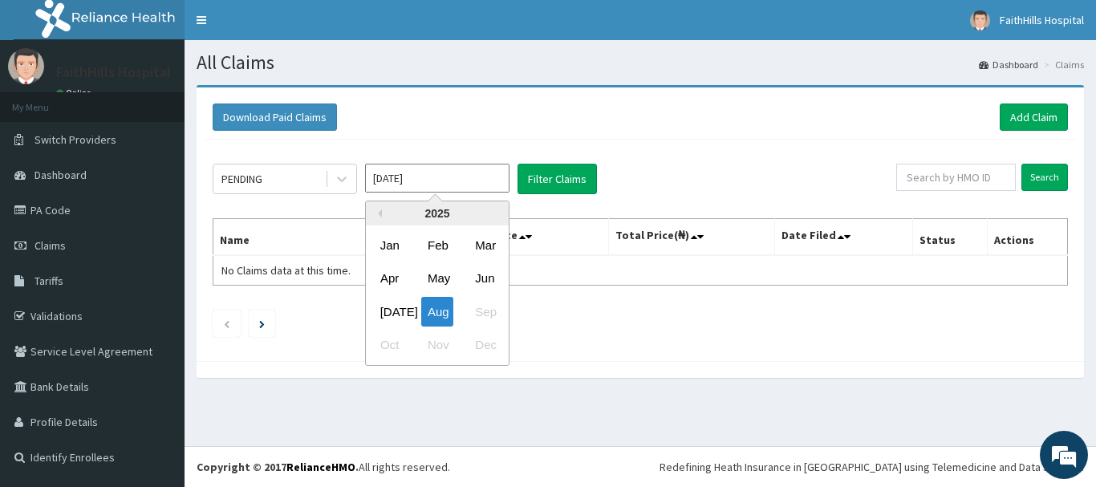
click at [445, 181] on input "Aug 2025" at bounding box center [437, 178] width 144 height 29
click at [395, 314] on div "Jul" at bounding box center [390, 312] width 32 height 30
type input "Jul 2025"
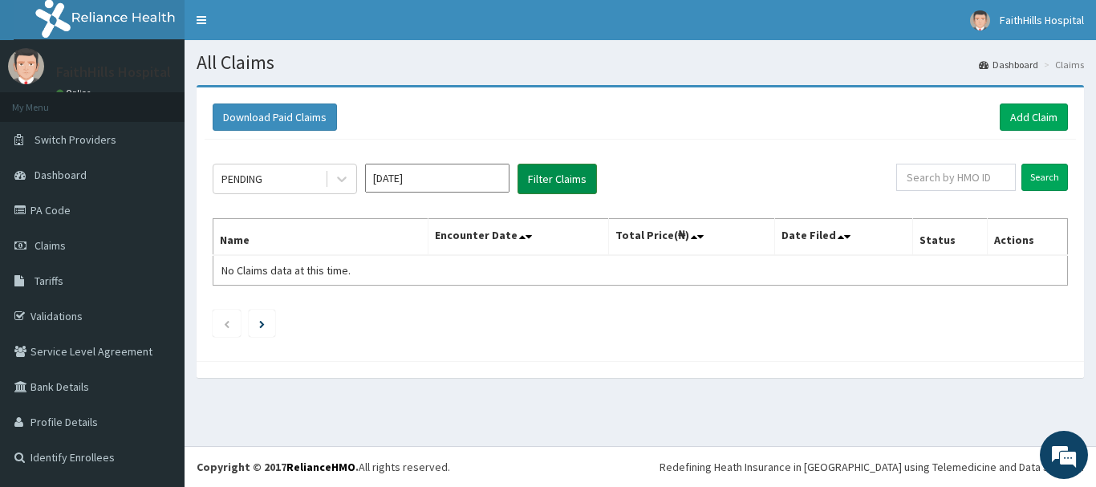
click at [567, 174] on button "Filter Claims" at bounding box center [557, 179] width 79 height 30
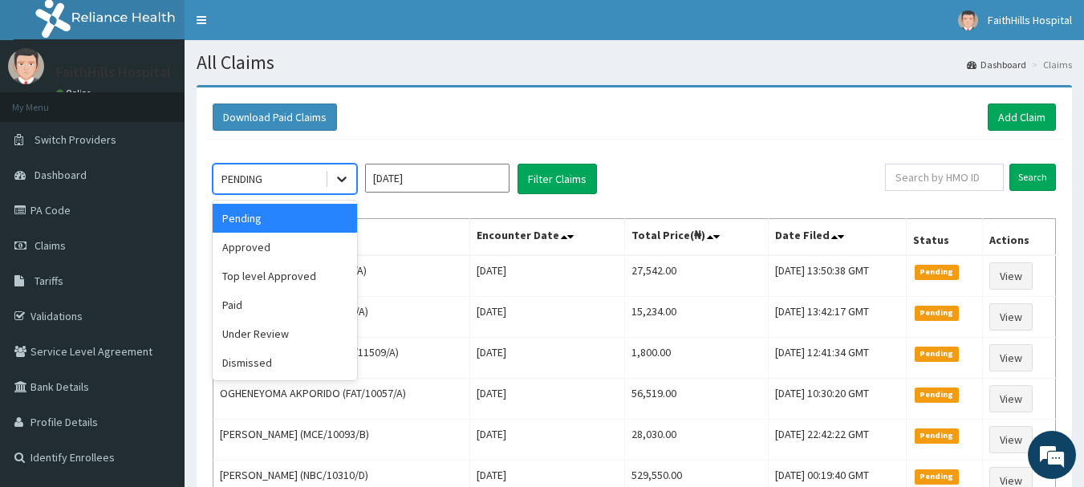
click at [343, 183] on icon at bounding box center [342, 179] width 16 height 16
click at [264, 242] on div "Approved" at bounding box center [285, 247] width 144 height 29
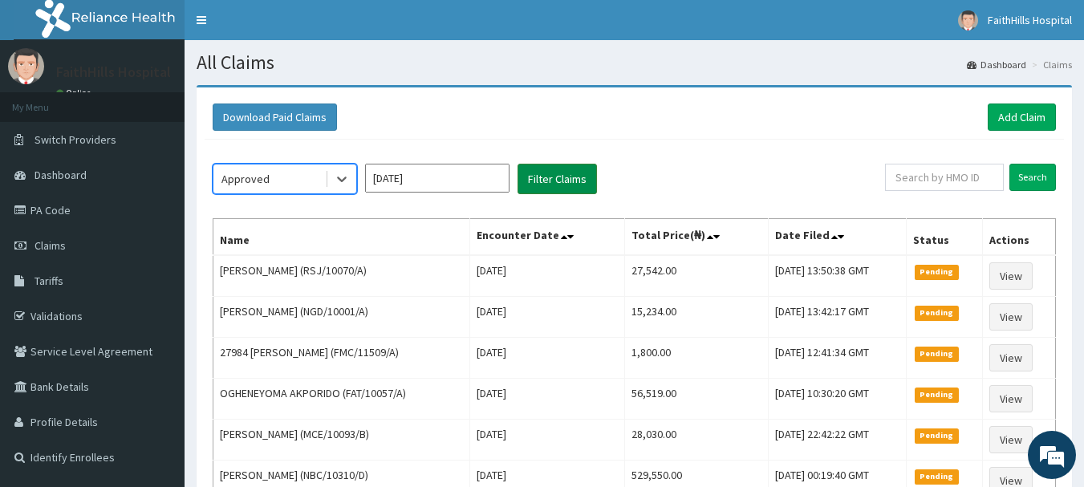
click at [543, 184] on button "Filter Claims" at bounding box center [557, 179] width 79 height 30
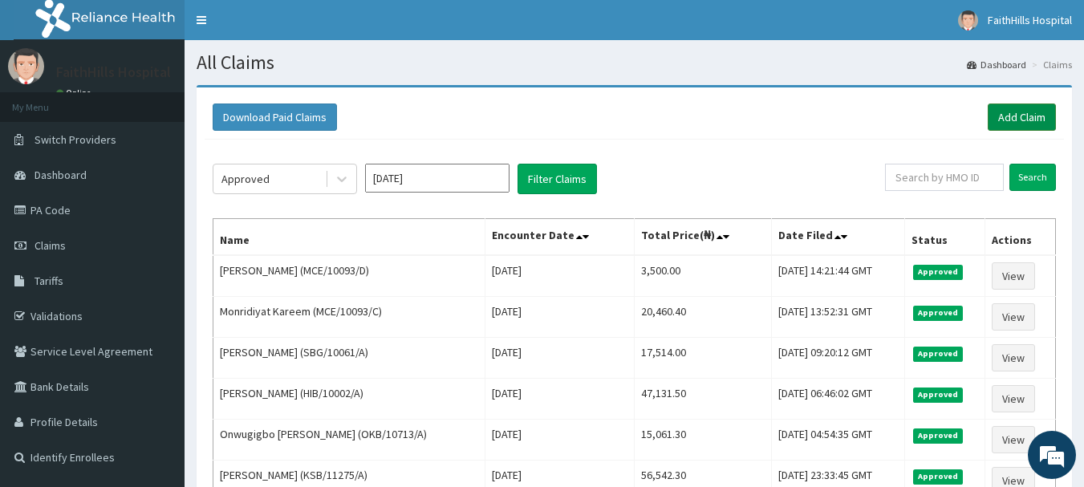
click at [1034, 116] on link "Add Claim" at bounding box center [1022, 117] width 68 height 27
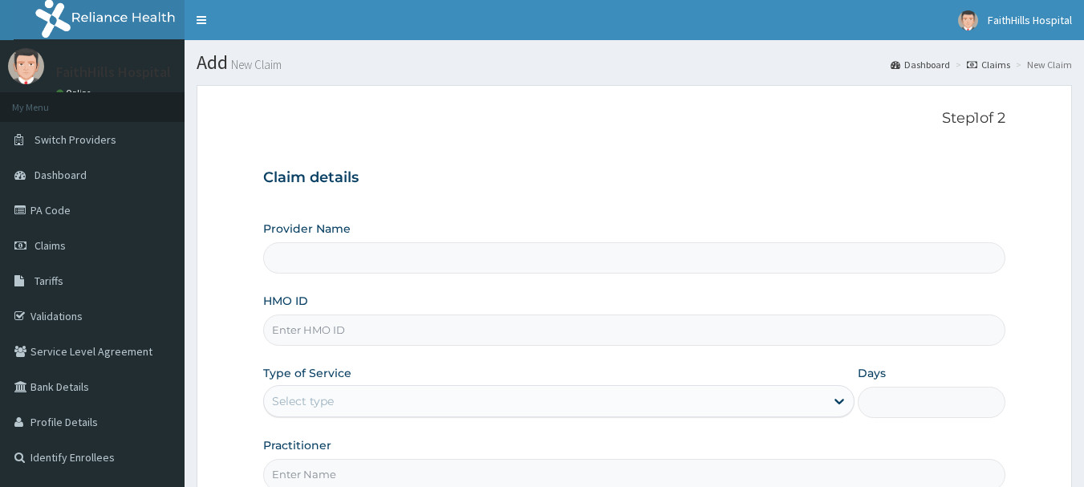
click at [321, 332] on input "HMO ID" at bounding box center [634, 330] width 743 height 31
type input "P"
type input "SVE/10072/A"
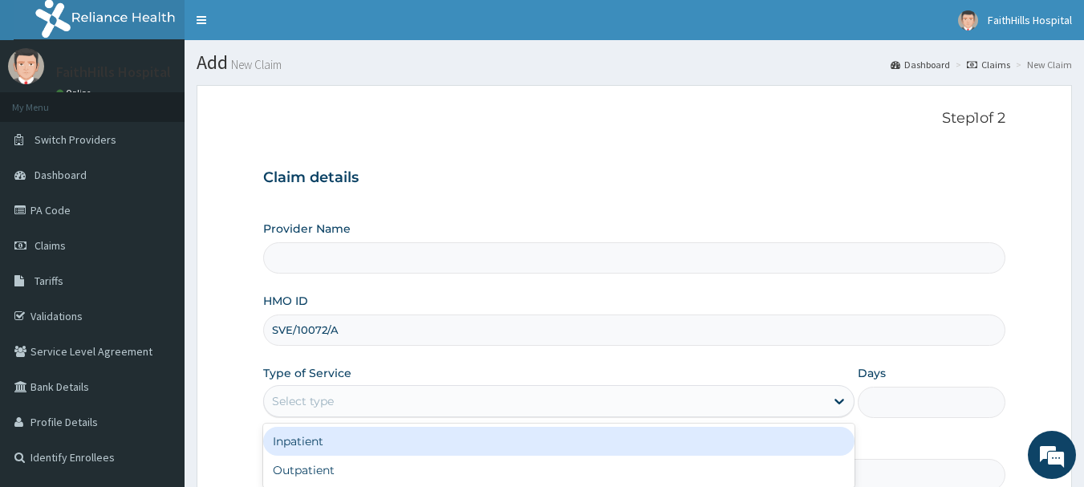
click at [326, 405] on div "Select type" at bounding box center [303, 401] width 62 height 16
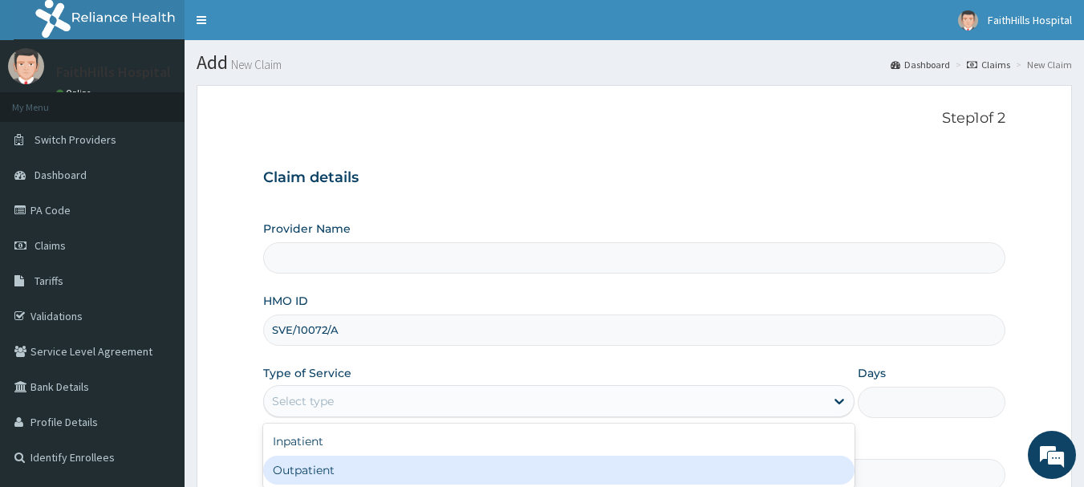
click at [319, 470] on div "Outpatient" at bounding box center [558, 470] width 591 height 29
type input "1"
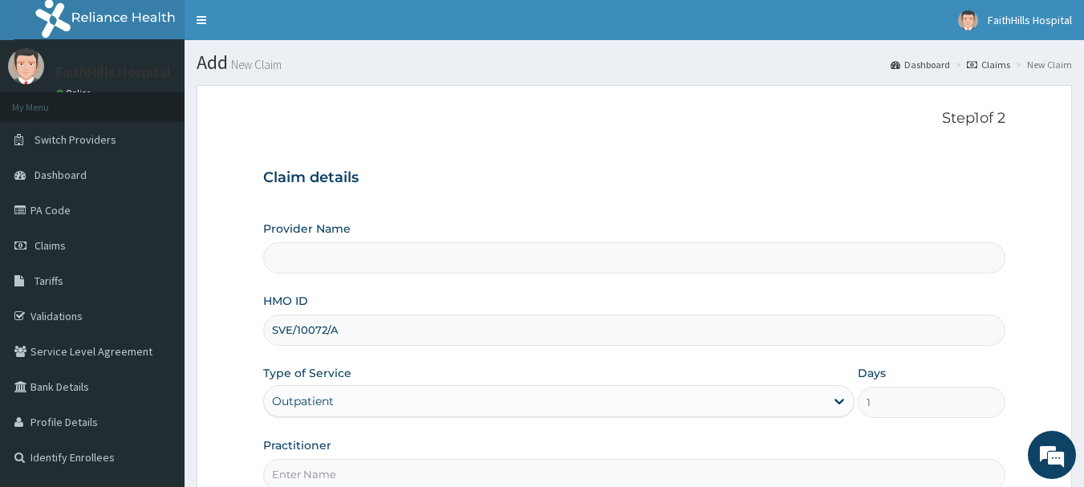
click at [895, 426] on div "Provider Name HMO ID SVE/10072/A Type of Service Outpatient Days 1 Practitioner" at bounding box center [634, 356] width 743 height 270
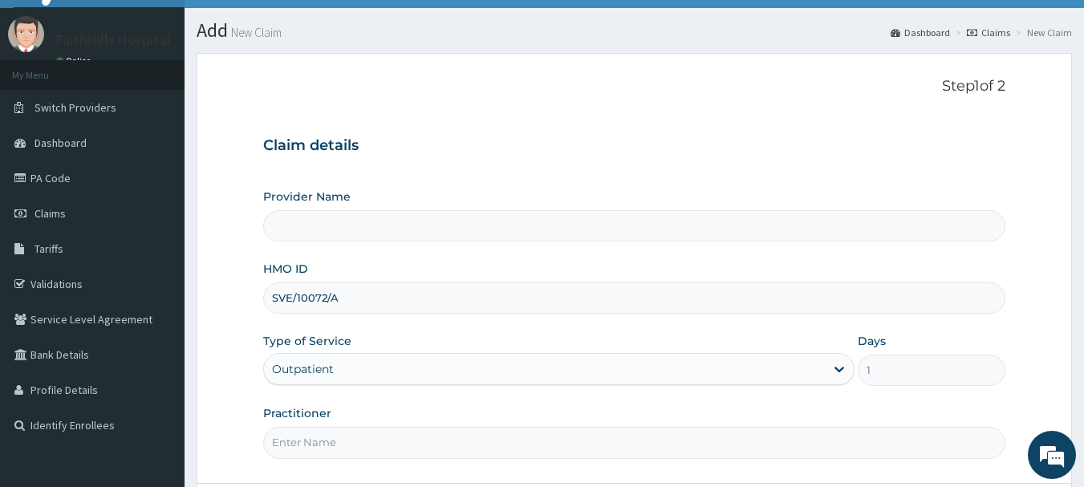
scroll to position [173, 0]
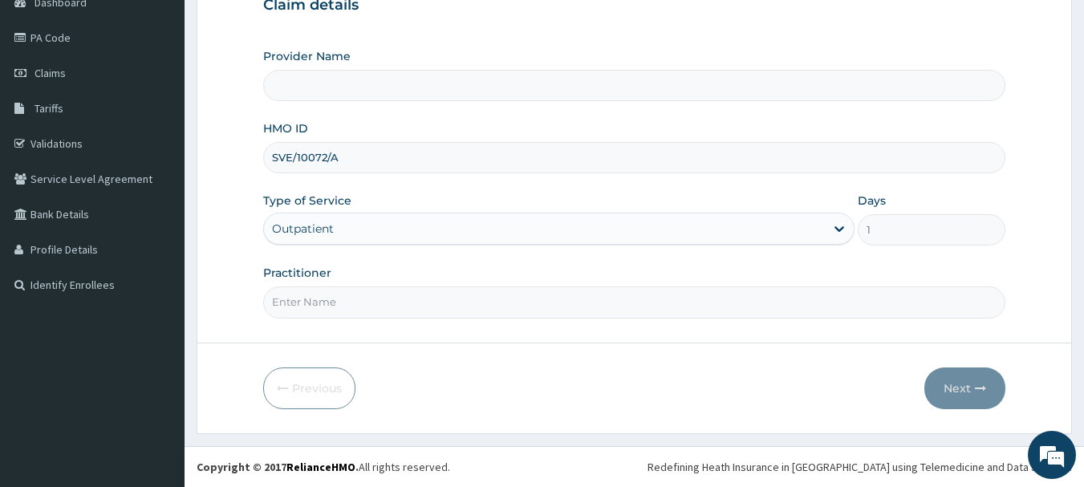
click at [312, 307] on input "Practitioner" at bounding box center [634, 301] width 743 height 31
type input "[PERSON_NAME]"
click at [964, 392] on button "Next" at bounding box center [964, 389] width 81 height 42
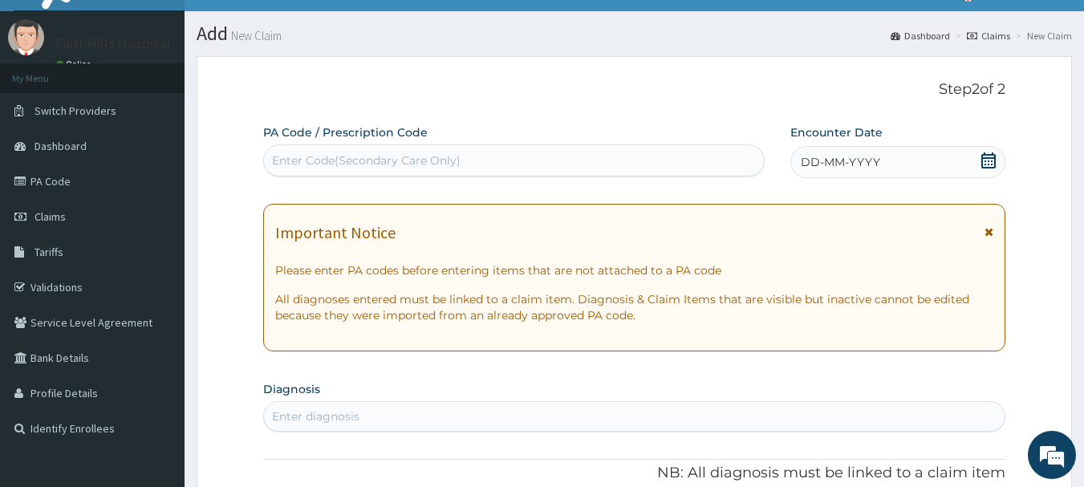
scroll to position [0, 0]
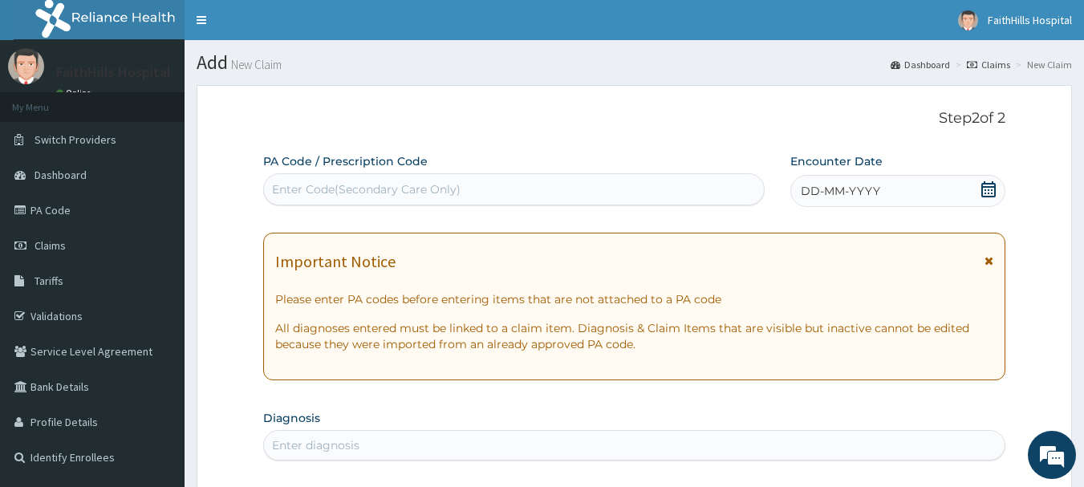
click at [977, 191] on div "DD-MM-YYYY" at bounding box center [897, 191] width 215 height 32
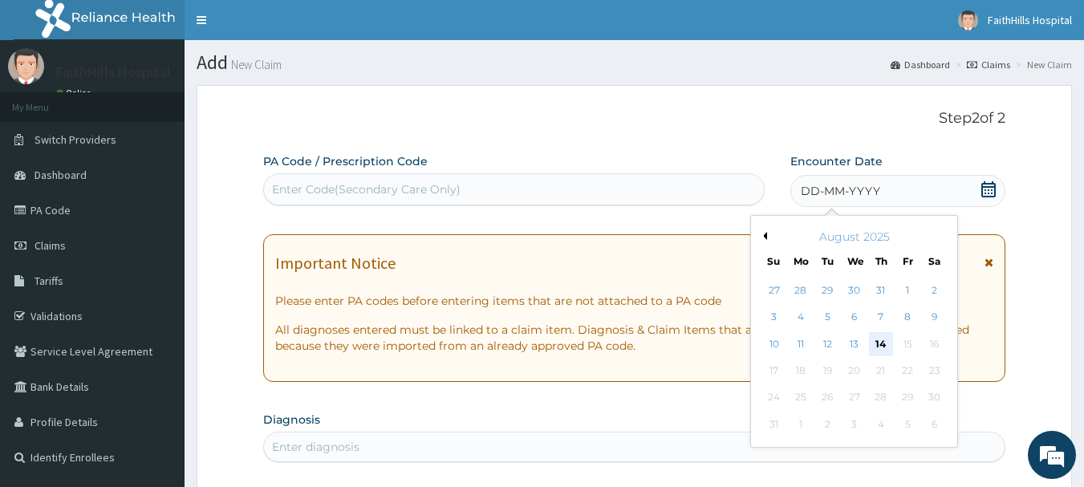
click at [883, 340] on div "14" at bounding box center [881, 344] width 24 height 24
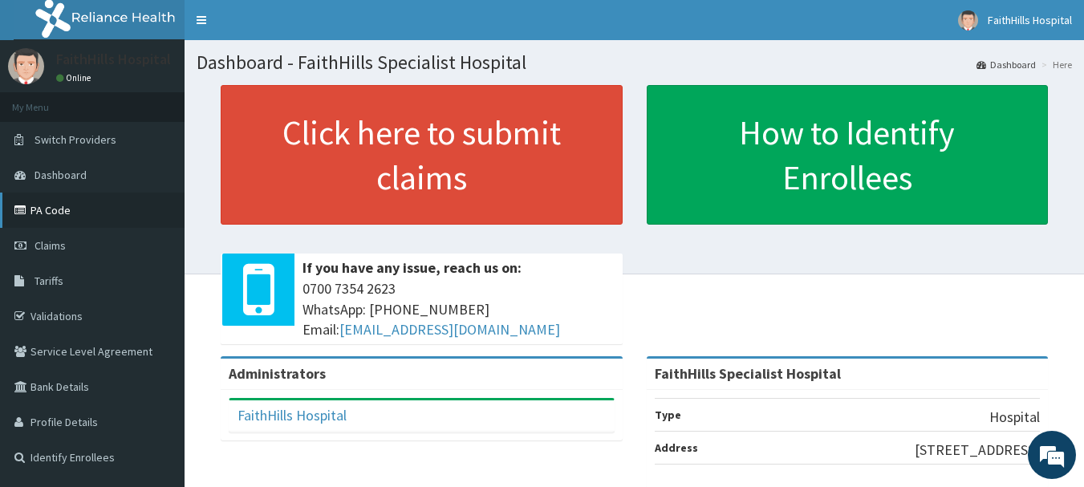
click at [52, 205] on link "PA Code" at bounding box center [92, 210] width 185 height 35
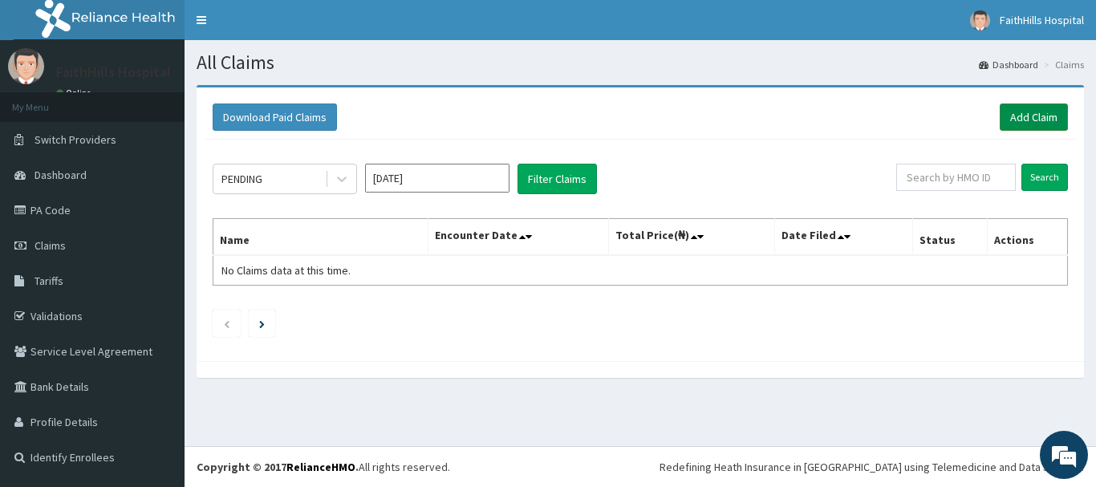
click at [1016, 111] on link "Add Claim" at bounding box center [1034, 117] width 68 height 27
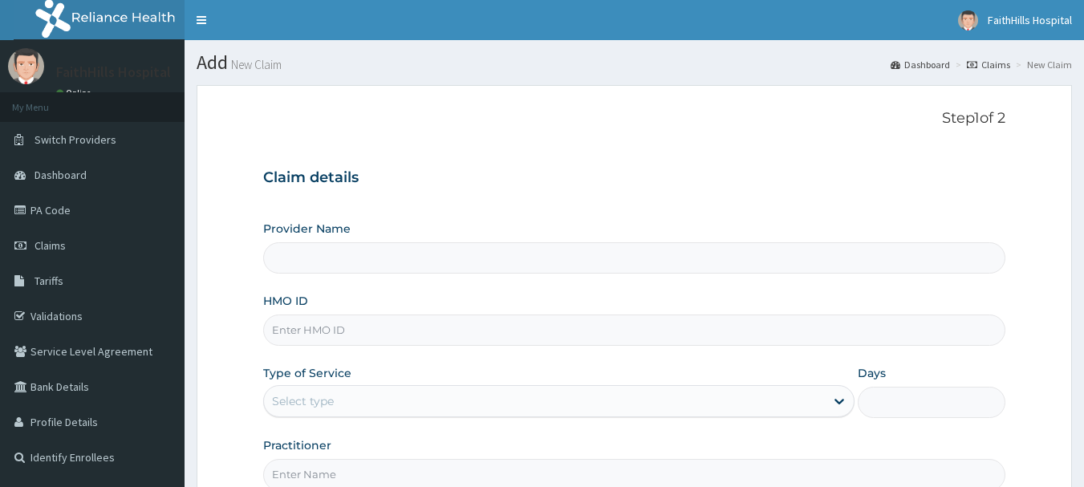
type input "FaithHills Specialist Hospital"
click at [302, 334] on input "HMO ID" at bounding box center [634, 330] width 743 height 31
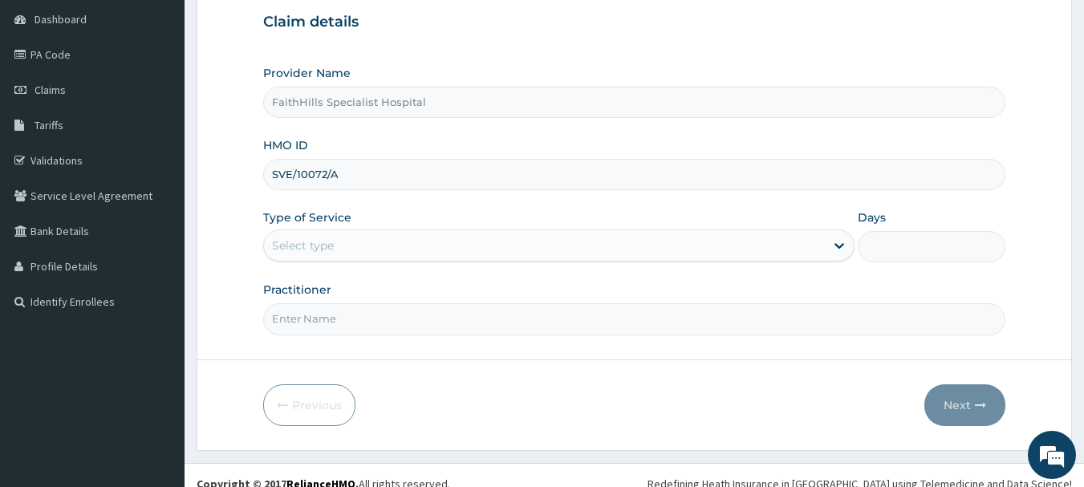
scroll to position [161, 0]
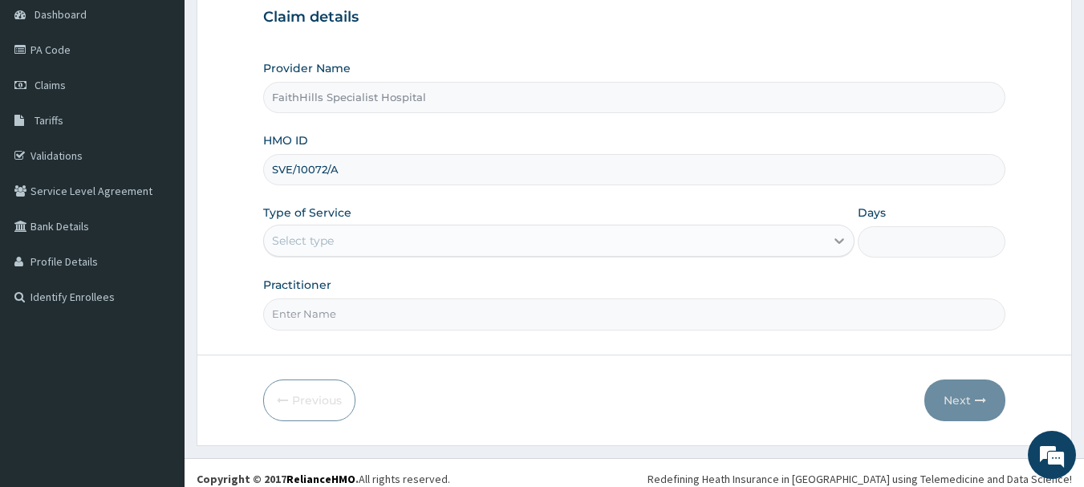
type input "SVE/10072/A"
click at [833, 236] on icon at bounding box center [839, 241] width 16 height 16
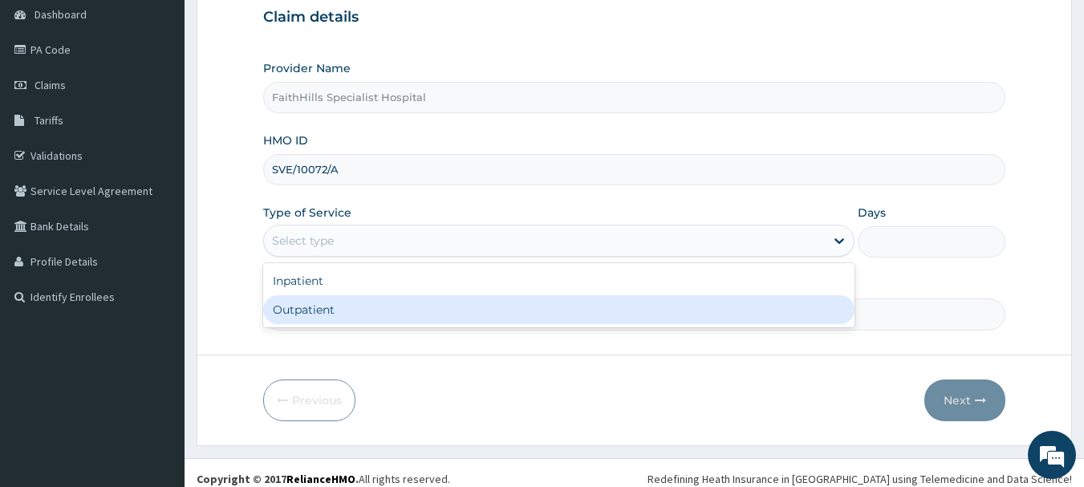
click at [299, 311] on div "Outpatient" at bounding box center [558, 309] width 591 height 29
type input "1"
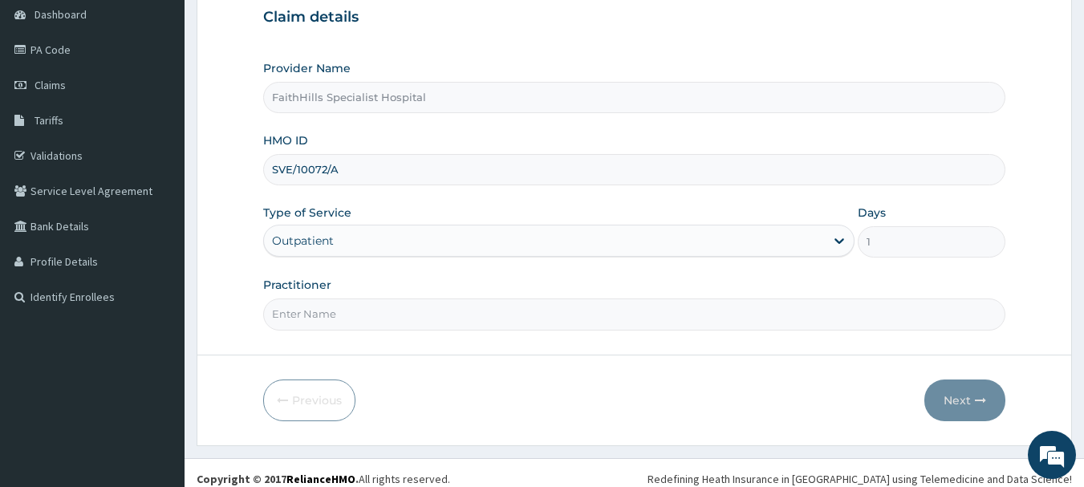
click at [322, 315] on input "Practitioner" at bounding box center [634, 314] width 743 height 31
type input "DR. SAMUEL"
click at [964, 393] on button "Next" at bounding box center [964, 401] width 81 height 42
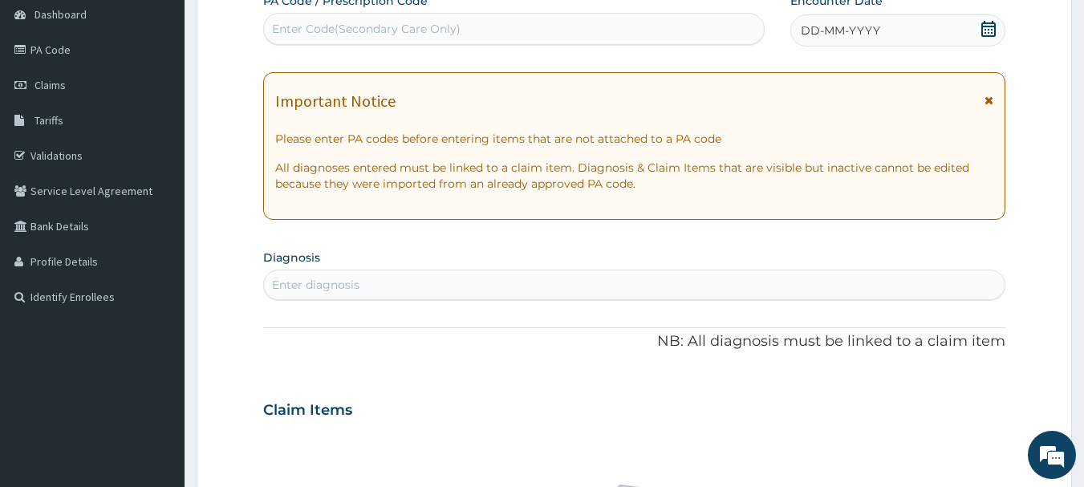
scroll to position [0, 0]
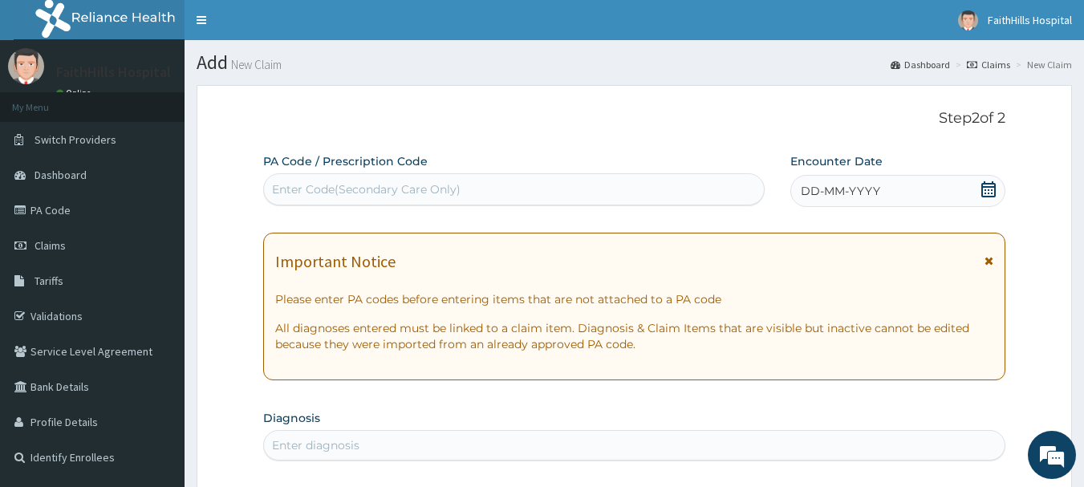
click at [331, 185] on div "Enter Code(Secondary Care Only)" at bounding box center [366, 189] width 189 height 16
click at [313, 191] on div "Enter Code(Secondary Care Only)" at bounding box center [366, 189] width 189 height 16
paste input "PA/54486B"
type input "PA/54486B"
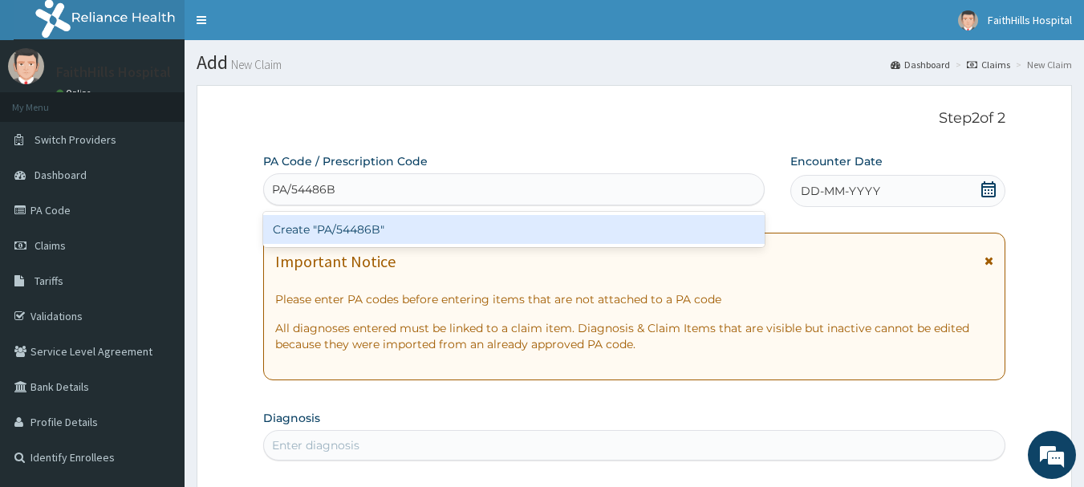
click at [343, 226] on div "Create "PA/54486B"" at bounding box center [514, 229] width 502 height 29
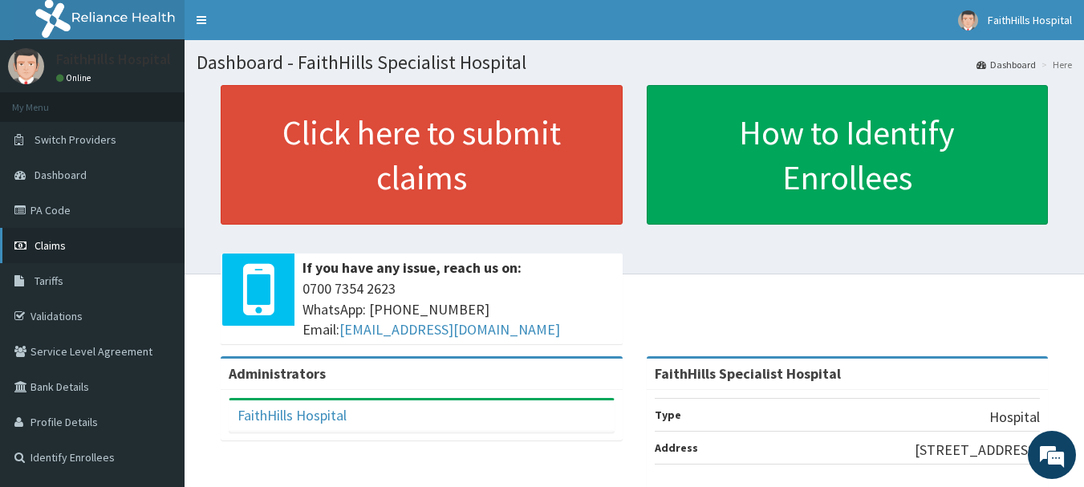
click at [44, 243] on span "Claims" at bounding box center [50, 245] width 31 height 14
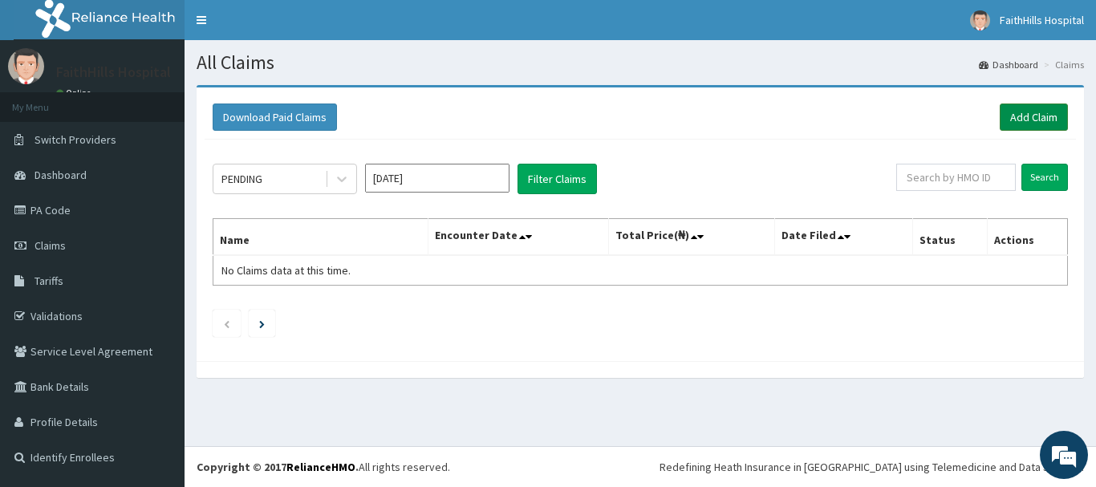
click at [1029, 113] on link "Add Claim" at bounding box center [1034, 117] width 68 height 27
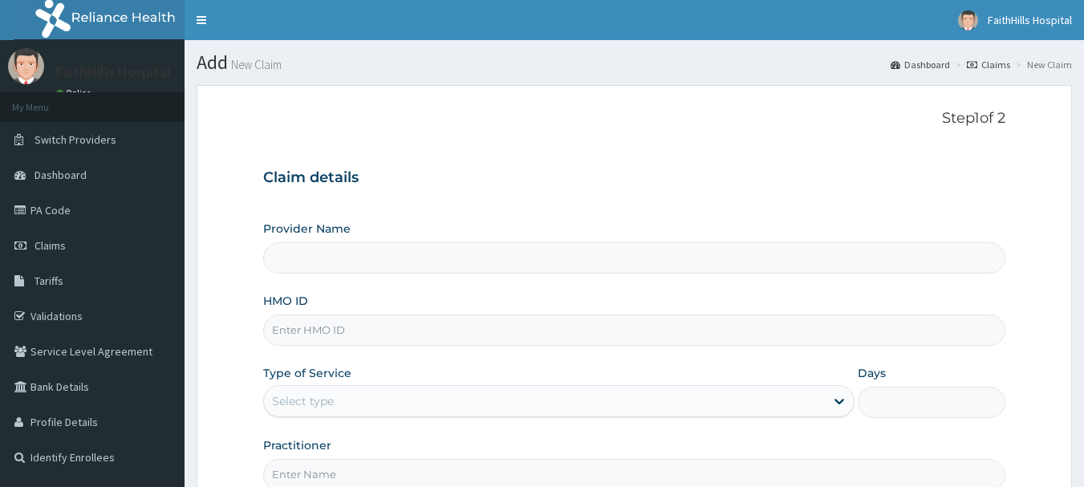
type input "FaithHills Specialist Hospital"
click at [308, 336] on input "HMO ID" at bounding box center [634, 330] width 743 height 31
type input "SVE/10072/A"
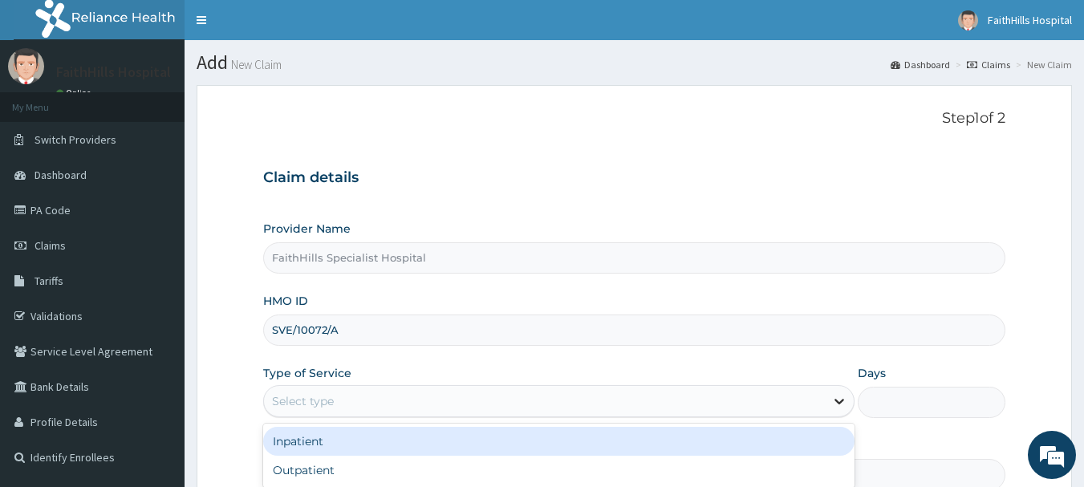
click at [837, 407] on icon at bounding box center [839, 401] width 16 height 16
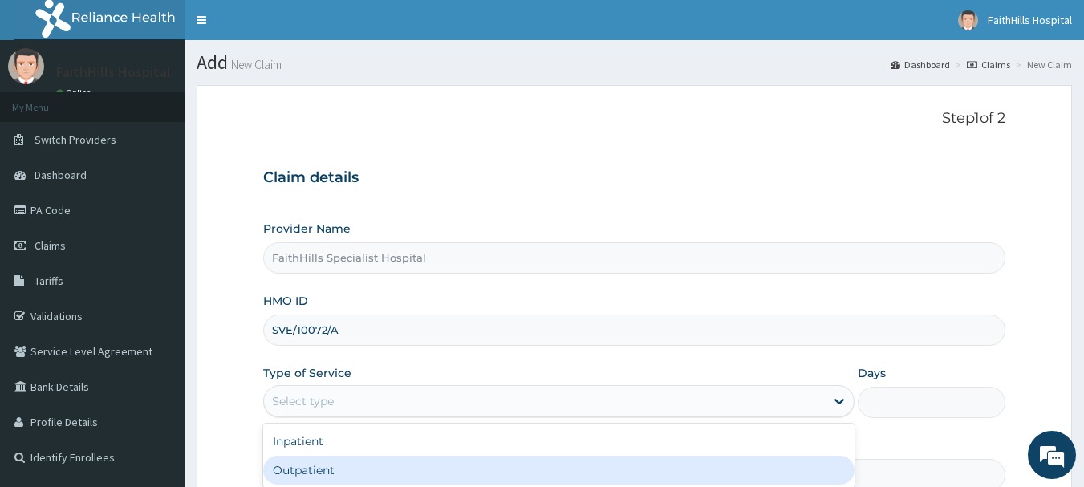
click at [313, 472] on div "Outpatient" at bounding box center [558, 470] width 591 height 29
type input "1"
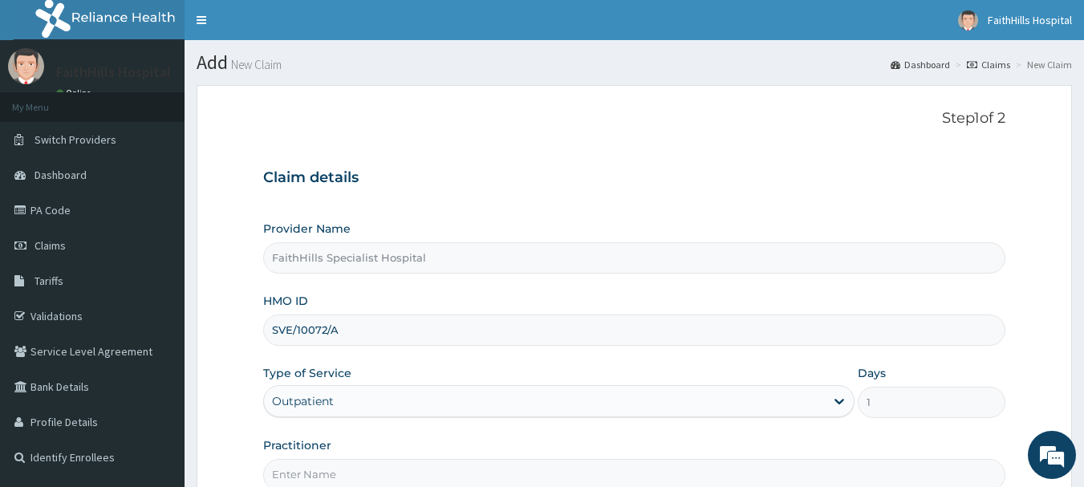
click at [212, 451] on form "Step 1 of 2 Claim details Provider Name FaithHills Specialist Hospital HMO ID S…" at bounding box center [635, 345] width 876 height 521
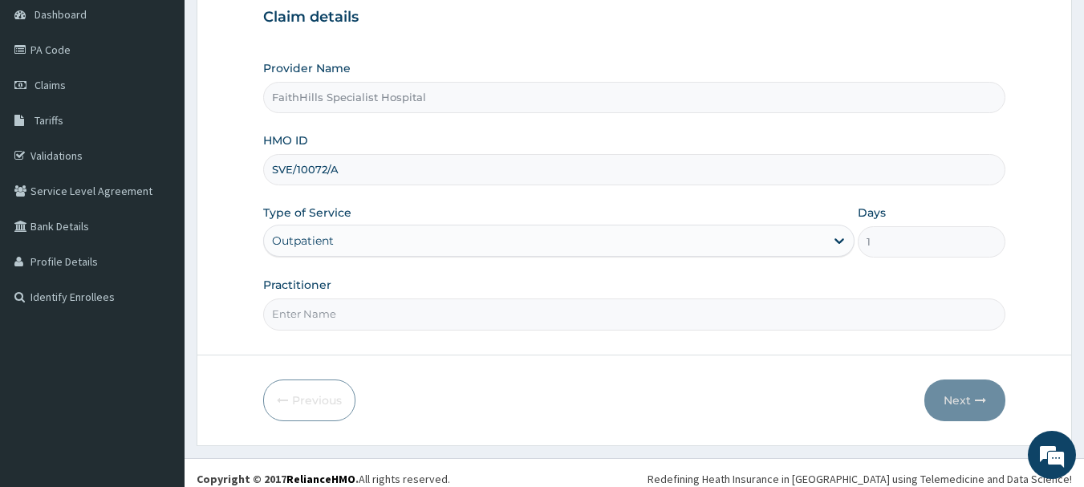
scroll to position [173, 0]
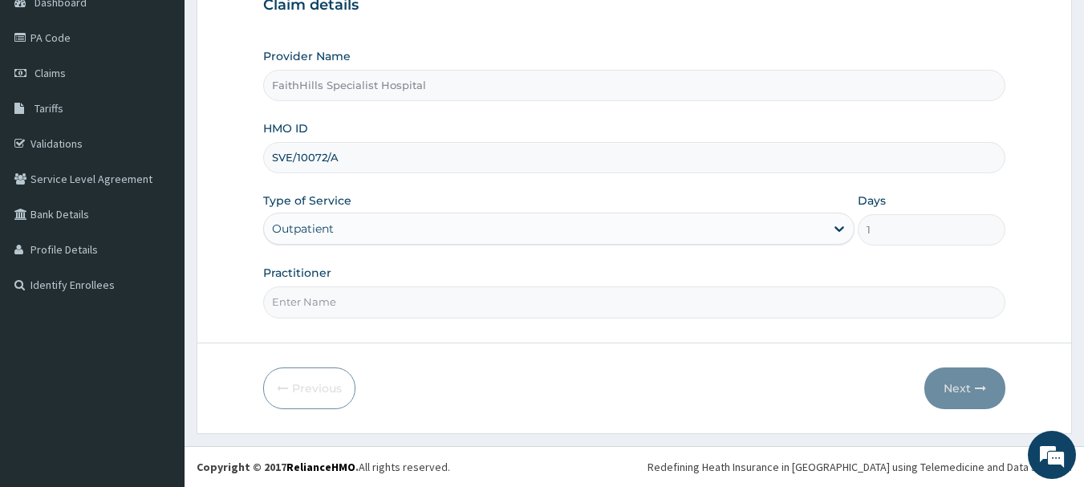
click at [323, 317] on input "Practitioner" at bounding box center [634, 301] width 743 height 31
type input "DR. SAMUEL"
click at [956, 386] on button "Next" at bounding box center [964, 389] width 81 height 42
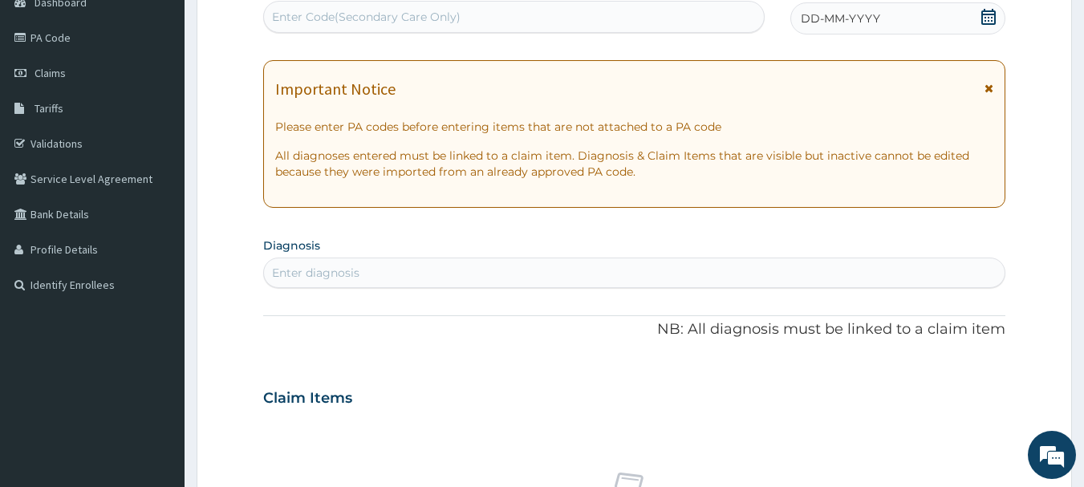
click at [272, 35] on div "PA Code / Prescription Code Enter Code(Secondary Care Only)" at bounding box center [514, 8] width 502 height 54
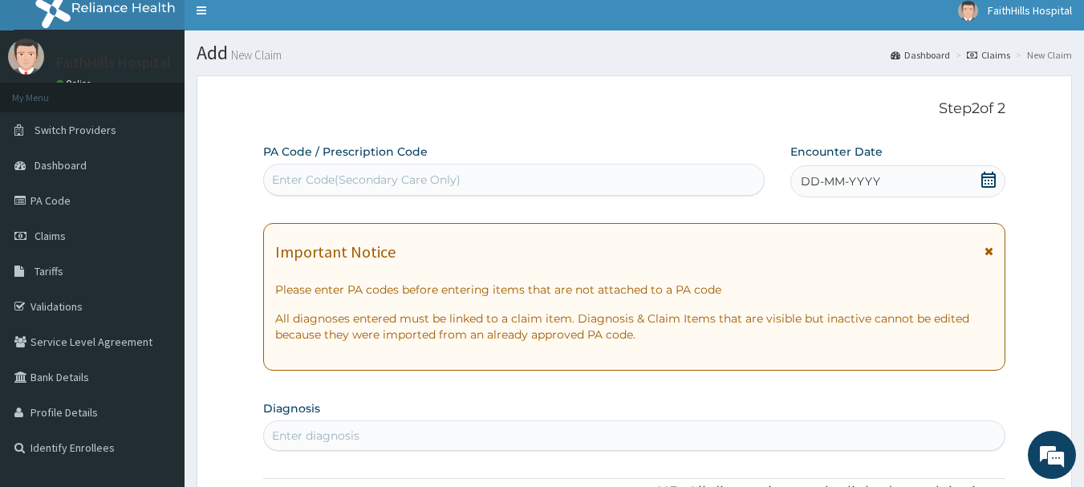
scroll to position [0, 0]
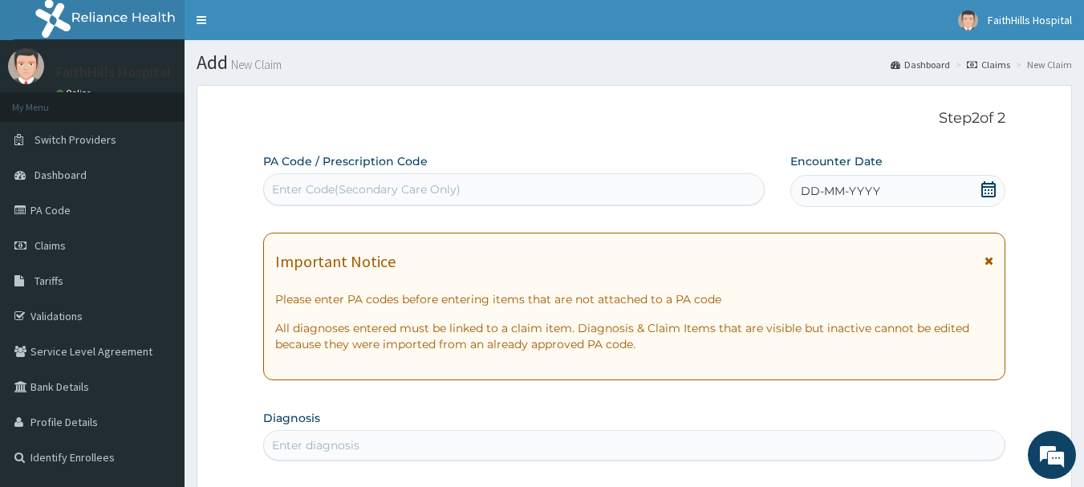
click at [299, 186] on div "Enter Code(Secondary Care Only)" at bounding box center [366, 189] width 189 height 16
click at [310, 180] on div "Enter Code(Secondary Care Only)" at bounding box center [514, 190] width 501 height 26
paste input "PA/54486B"
type input "PA/54486B"
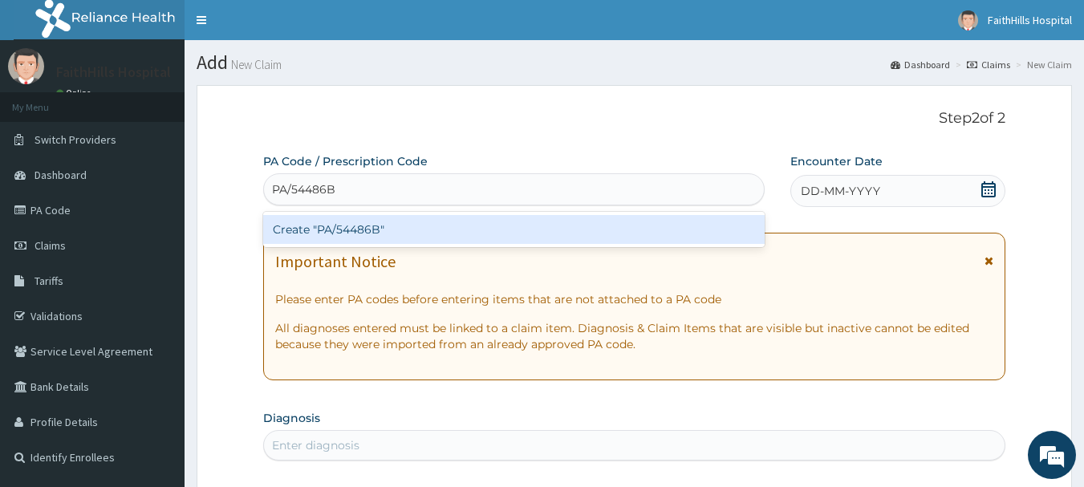
click at [370, 231] on div "Create "PA/54486B"" at bounding box center [514, 229] width 502 height 29
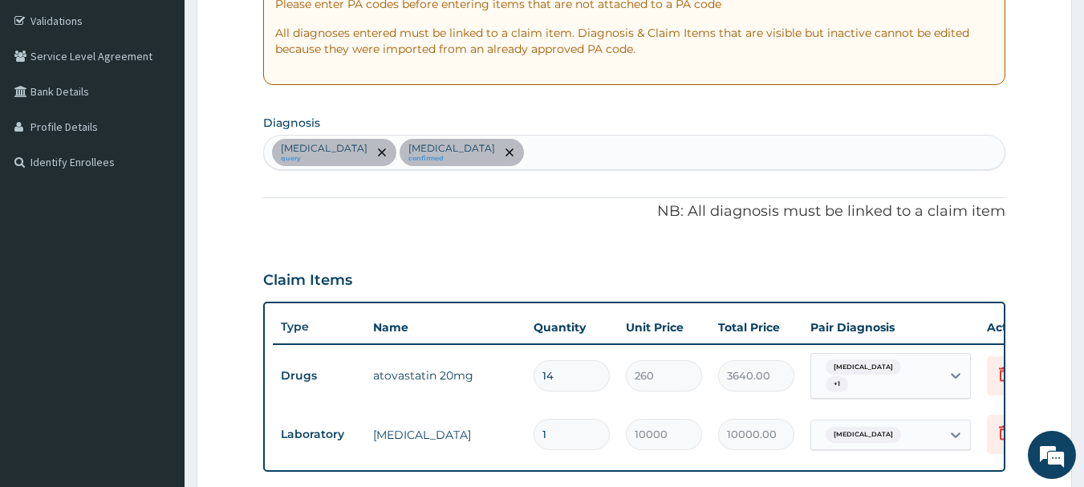
scroll to position [239, 0]
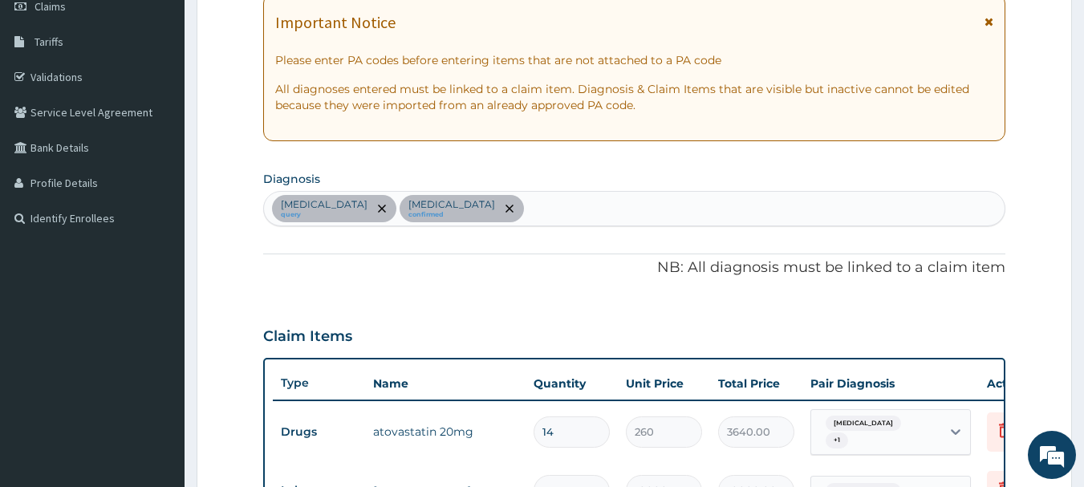
click at [606, 202] on div "Hyperlipidemia query Secondary hypertension confirmed" at bounding box center [635, 209] width 742 height 34
click at [604, 199] on div "Hyperlipidemia query Secondary hypertension confirmed" at bounding box center [635, 209] width 742 height 34
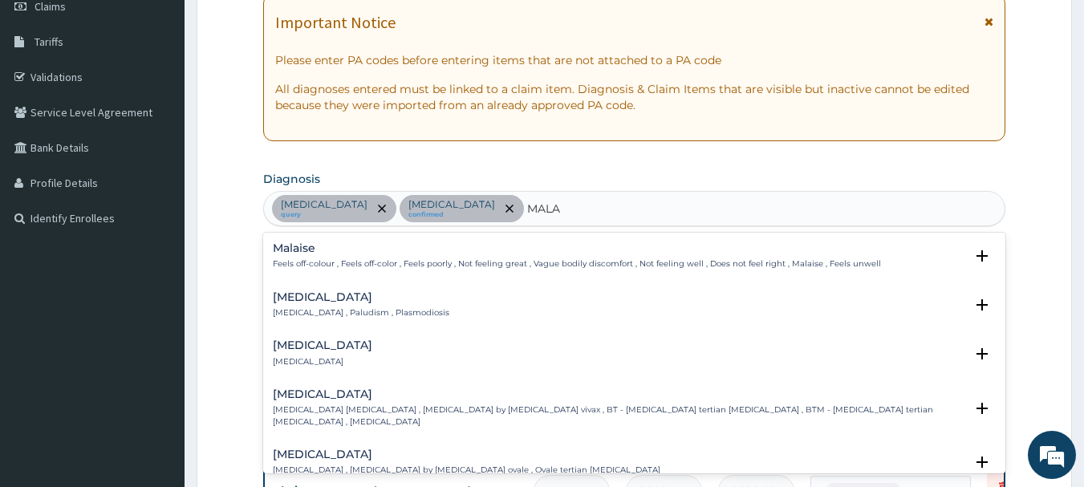
type input "MALAR"
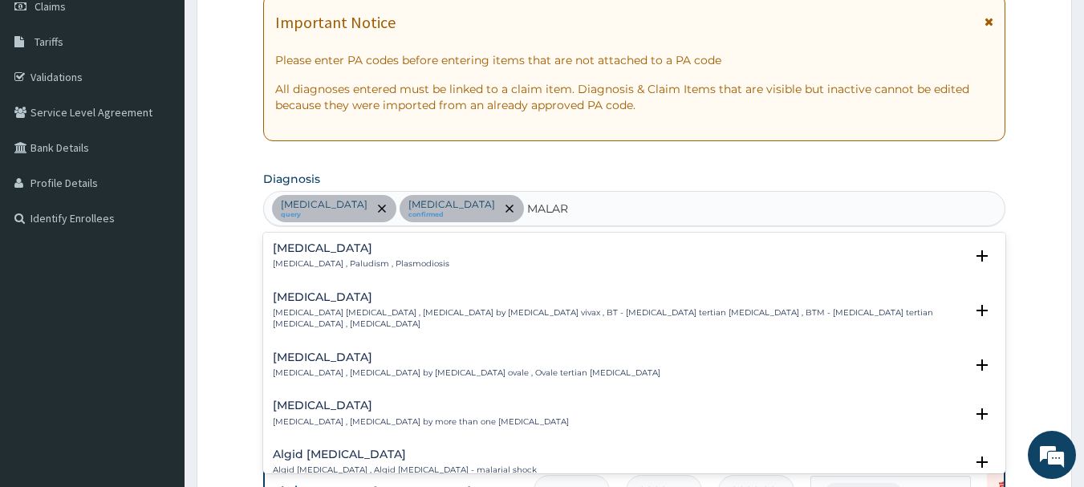
click at [295, 250] on h4 "Malaria" at bounding box center [361, 248] width 177 height 12
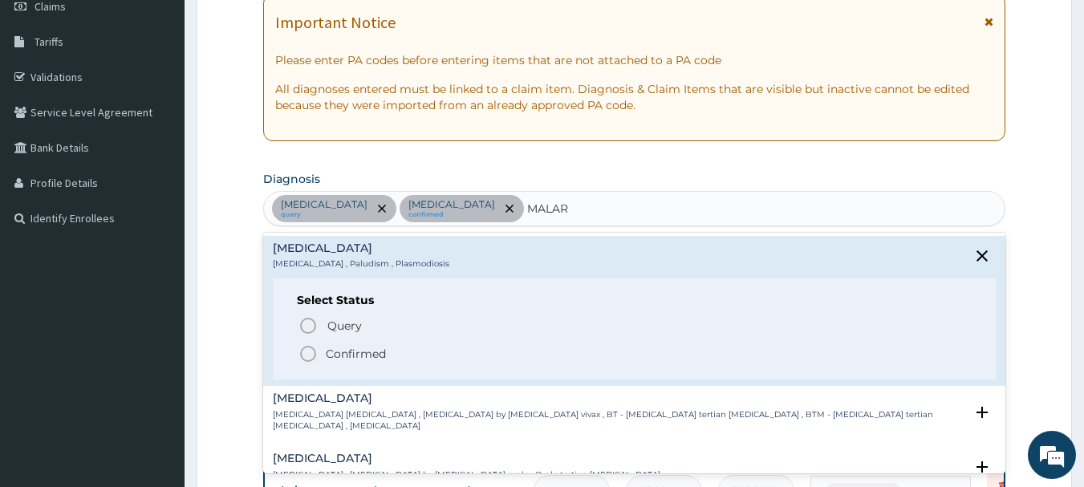
click at [311, 359] on icon "status option filled" at bounding box center [308, 353] width 19 height 19
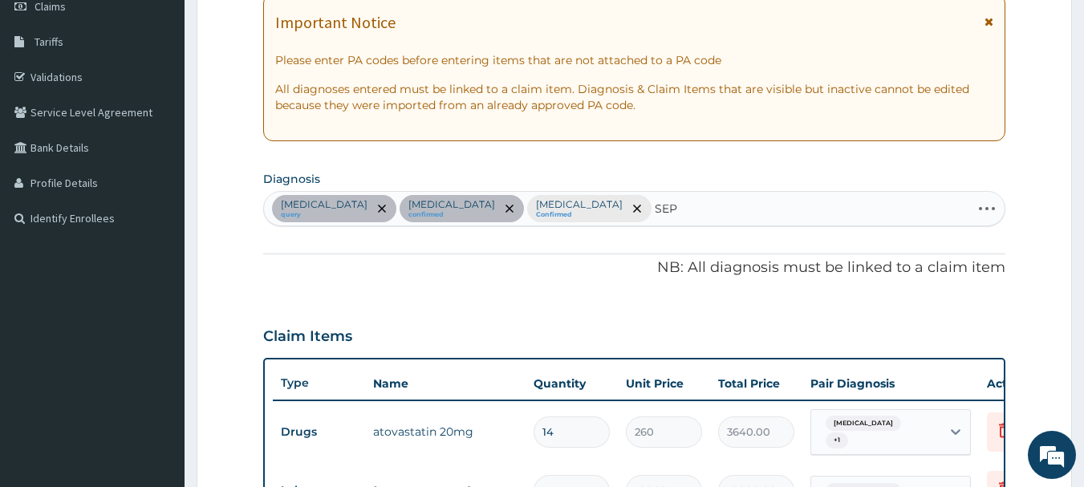
type input "SEPS"
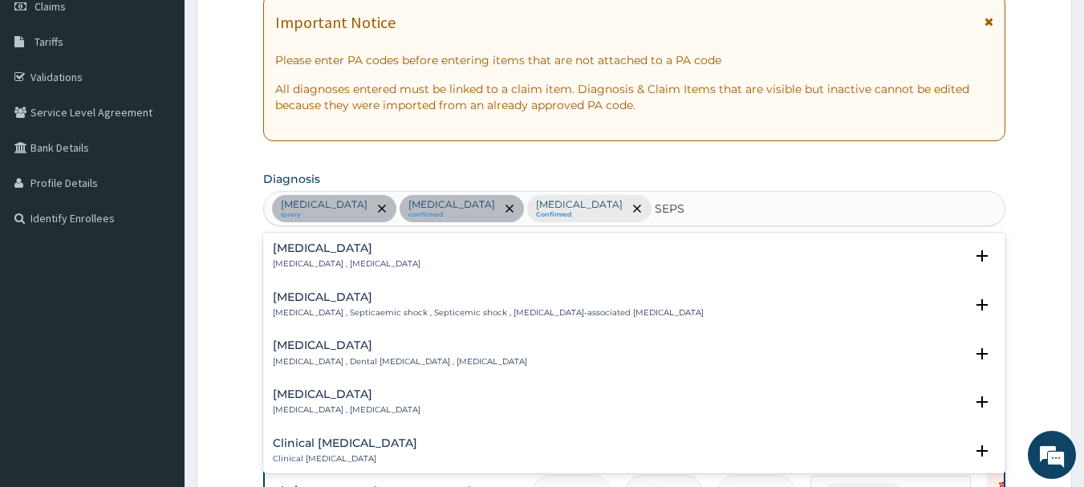
click at [314, 246] on h4 "Sepsis" at bounding box center [347, 248] width 148 height 12
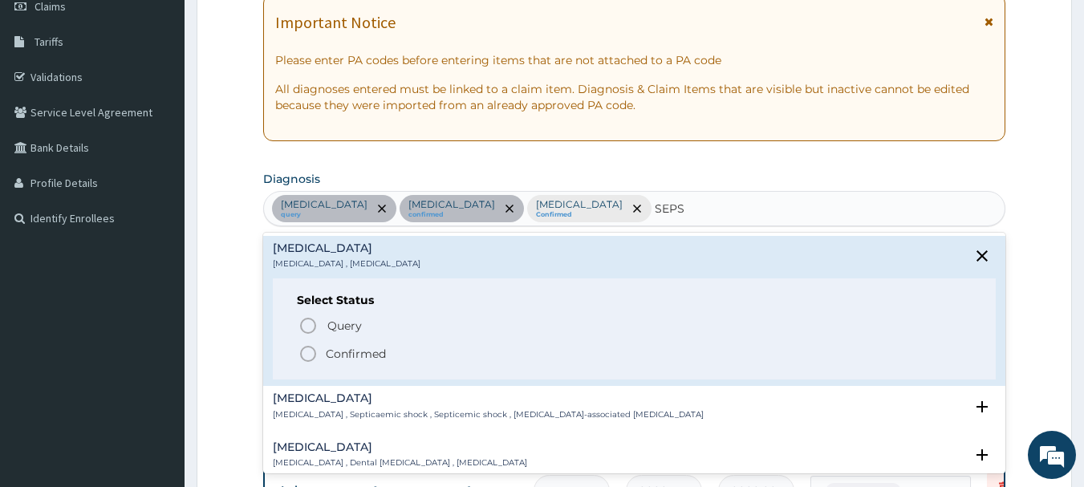
click at [308, 351] on icon "status option filled" at bounding box center [308, 353] width 19 height 19
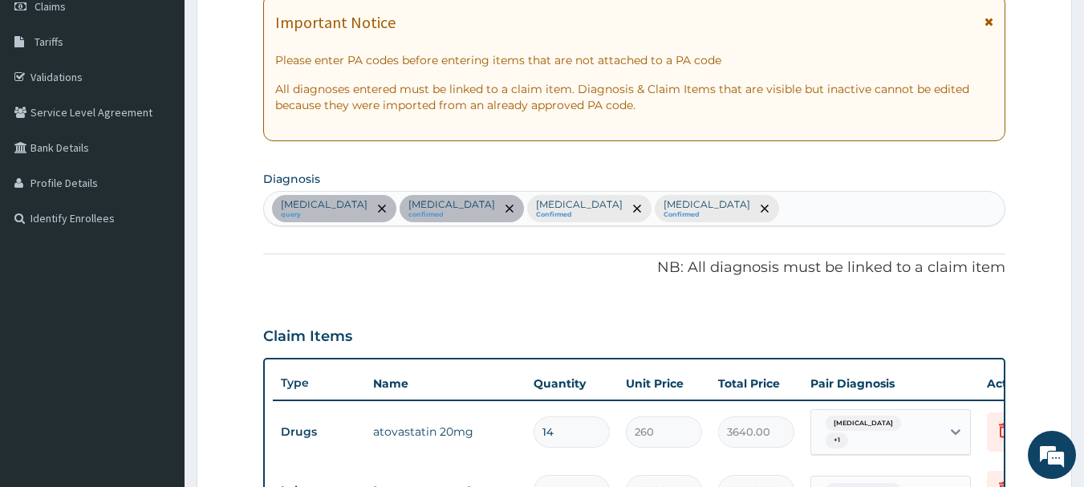
click at [443, 265] on p "NB: All diagnosis must be linked to a claim item" at bounding box center [634, 268] width 743 height 21
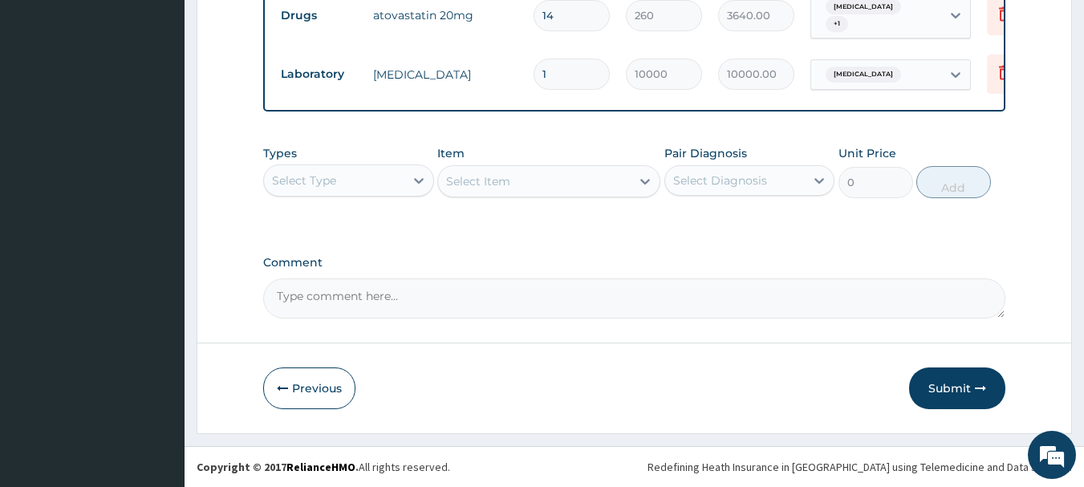
scroll to position [661, 0]
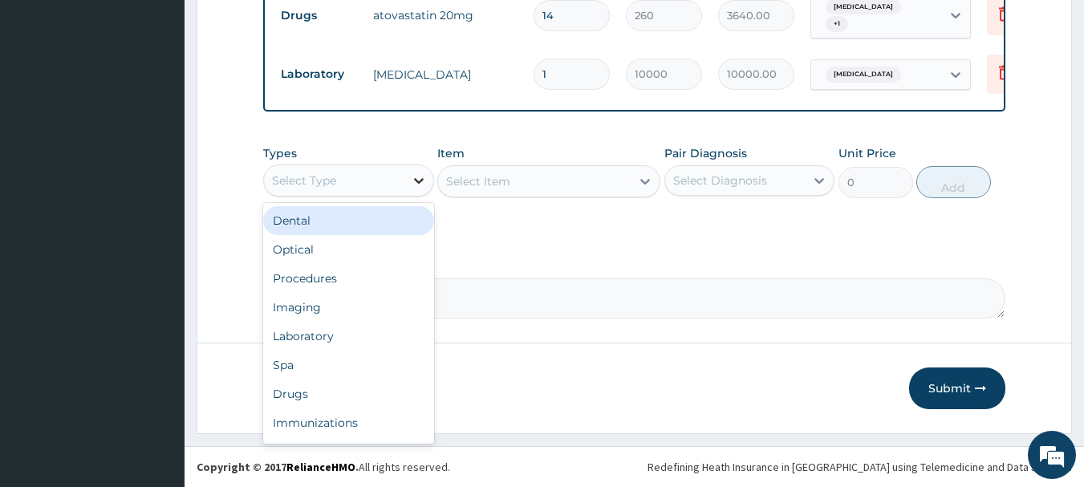
click at [414, 185] on icon at bounding box center [419, 181] width 16 height 16
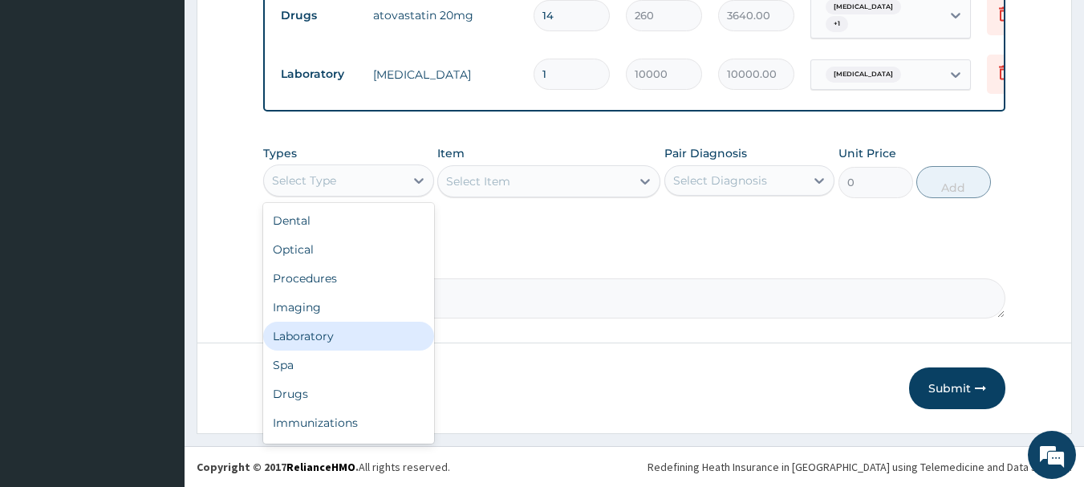
click at [305, 331] on div "Laboratory" at bounding box center [348, 336] width 171 height 29
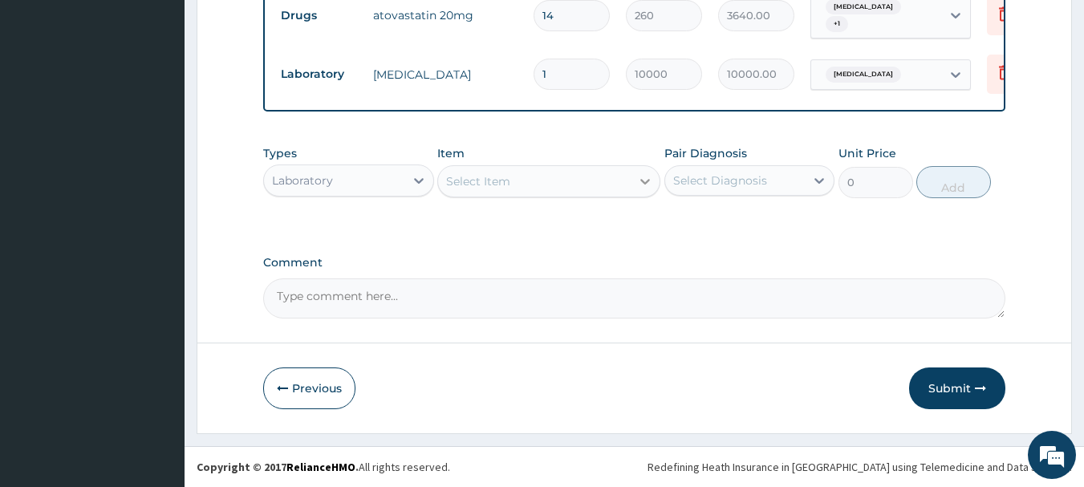
click at [648, 188] on icon at bounding box center [645, 181] width 16 height 16
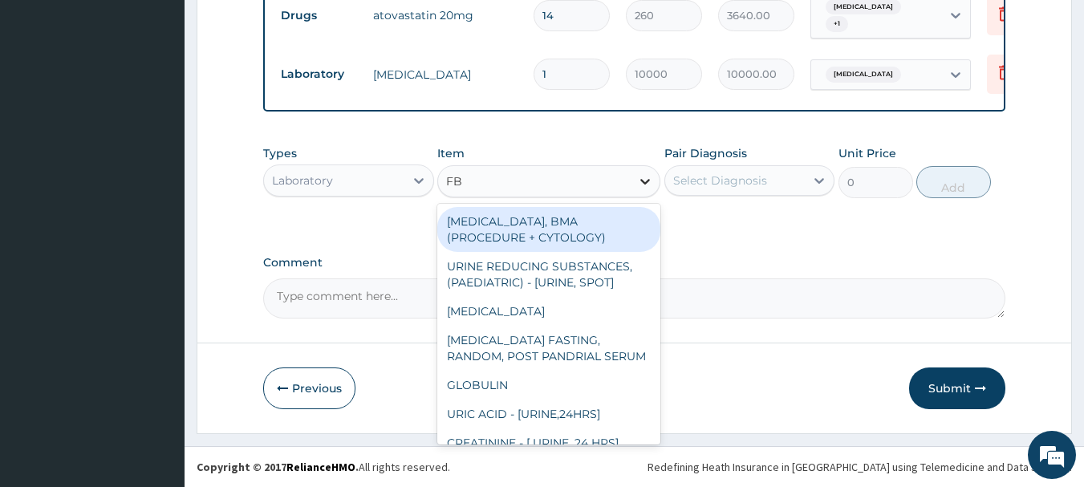
type input "FBC"
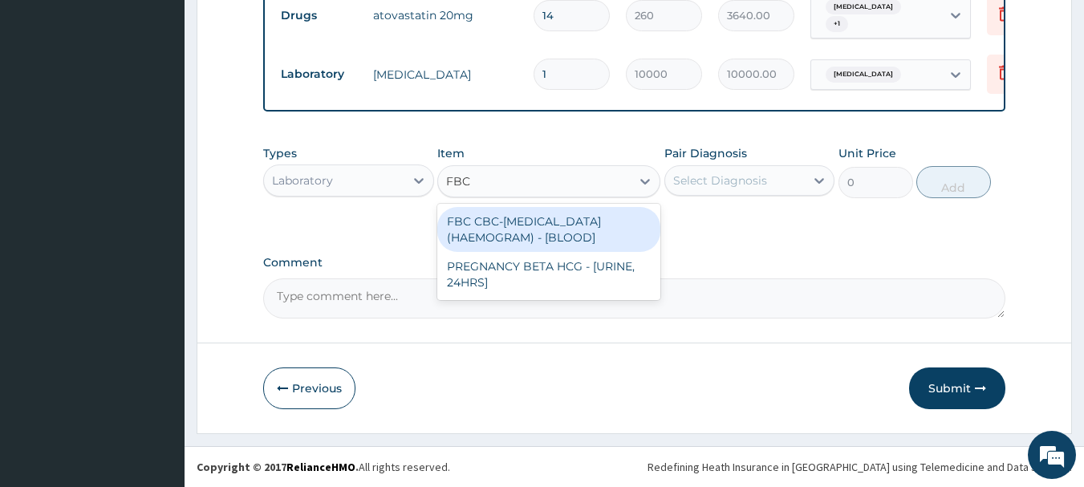
click at [579, 232] on div "FBC CBC-COMPLETE BLOOD COUNT (HAEMOGRAM) - [BLOOD]" at bounding box center [548, 229] width 223 height 45
type input "5000"
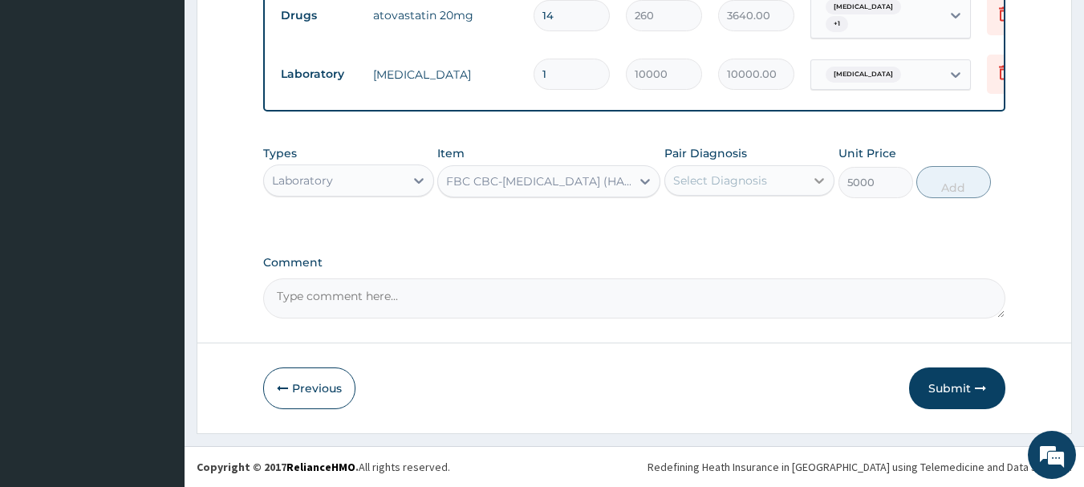
click at [819, 183] on icon at bounding box center [820, 181] width 10 height 6
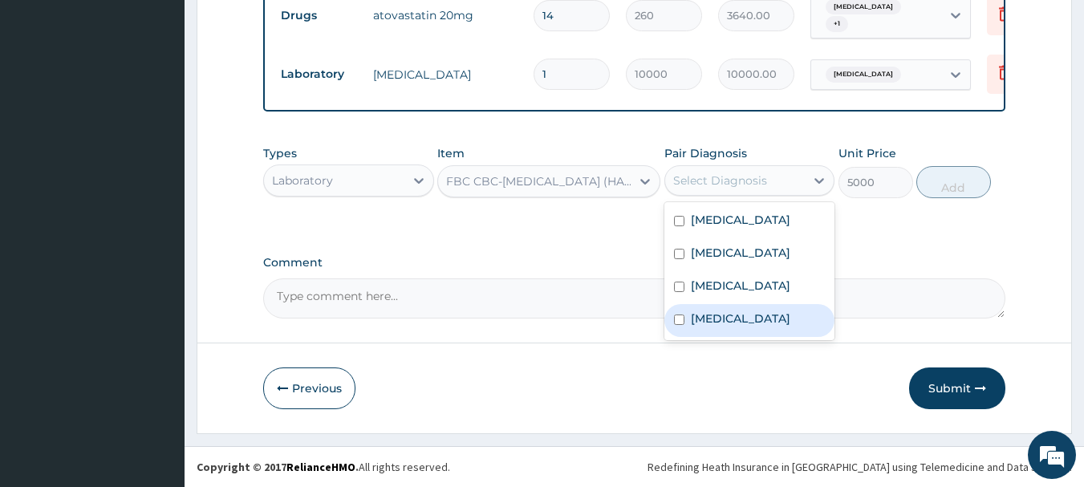
click at [678, 325] on input "checkbox" at bounding box center [679, 320] width 10 height 10
checkbox input "true"
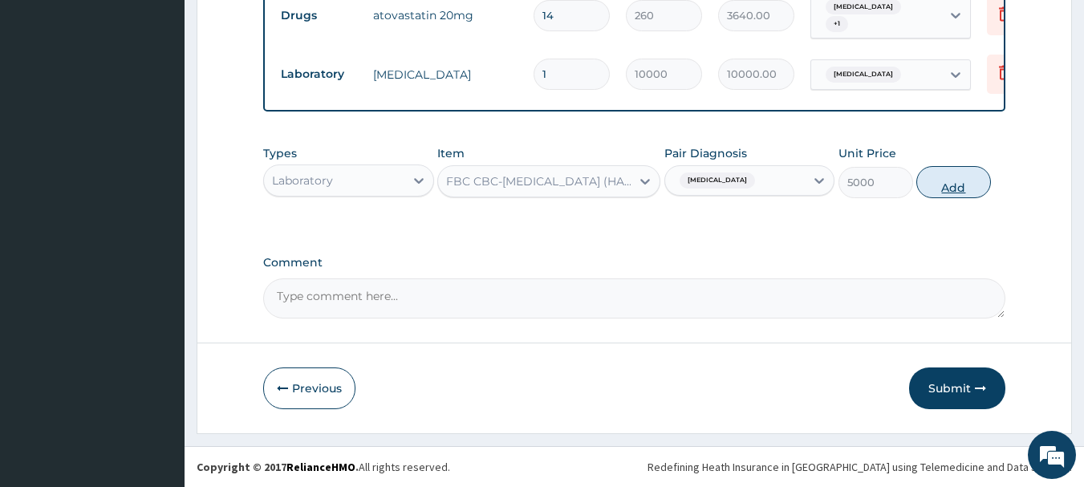
click at [941, 180] on button "Add" at bounding box center [953, 182] width 75 height 32
type input "0"
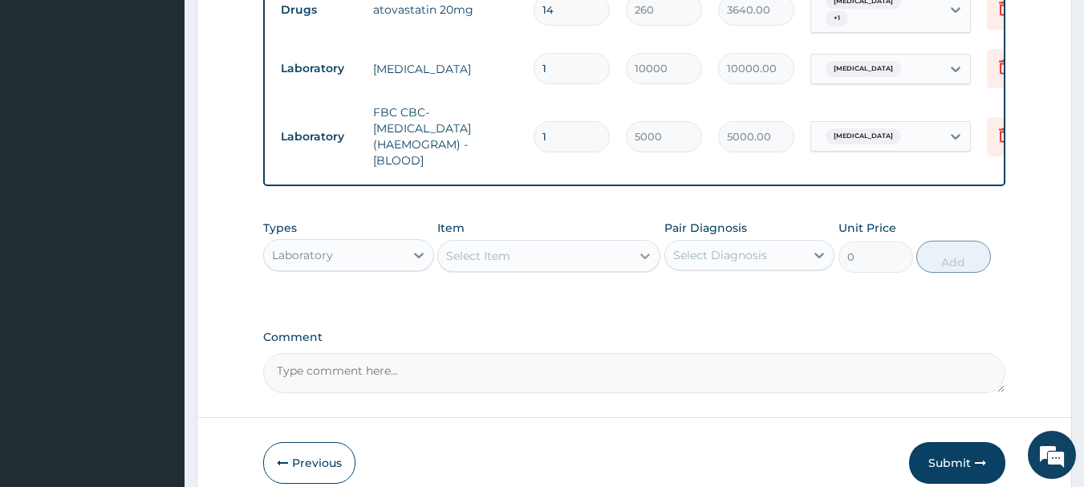
click at [642, 259] on icon at bounding box center [645, 257] width 10 height 6
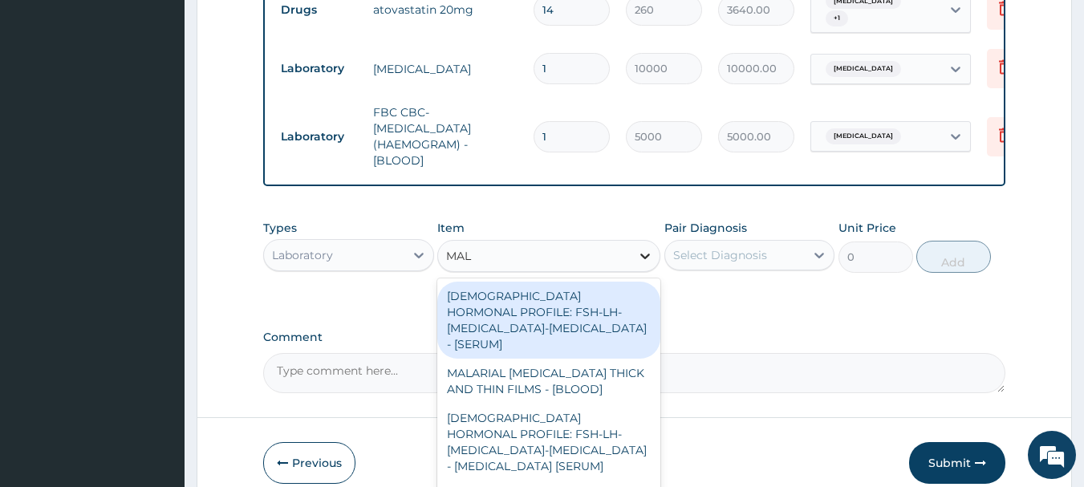
type input "MALA"
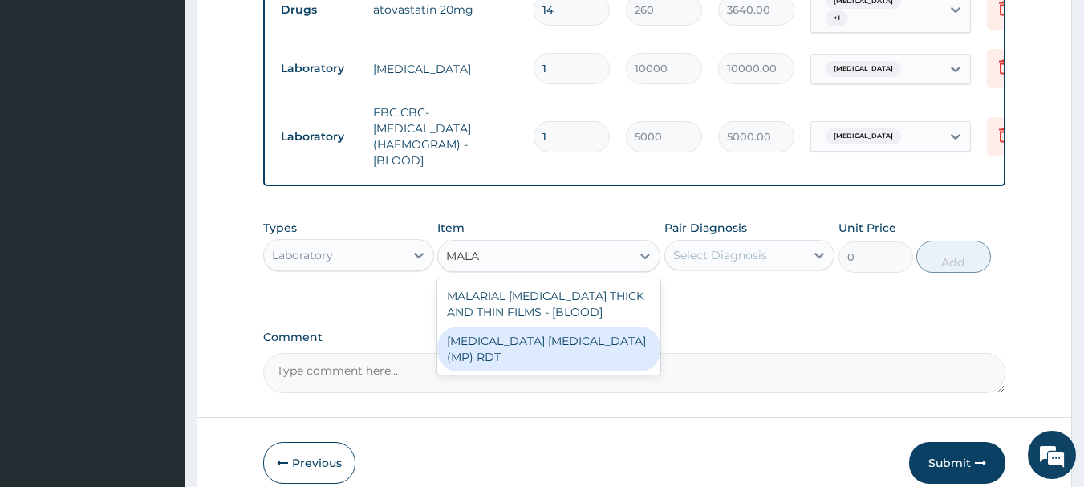
click at [604, 356] on div "MALARIA PARASITE (MP) RDT" at bounding box center [548, 349] width 223 height 45
type input "2000"
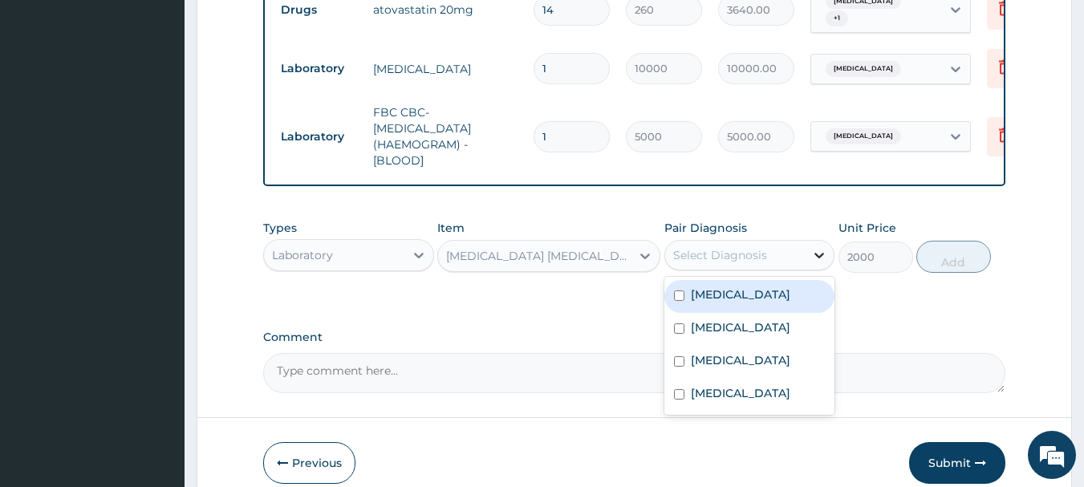
click at [822, 259] on icon at bounding box center [819, 255] width 16 height 16
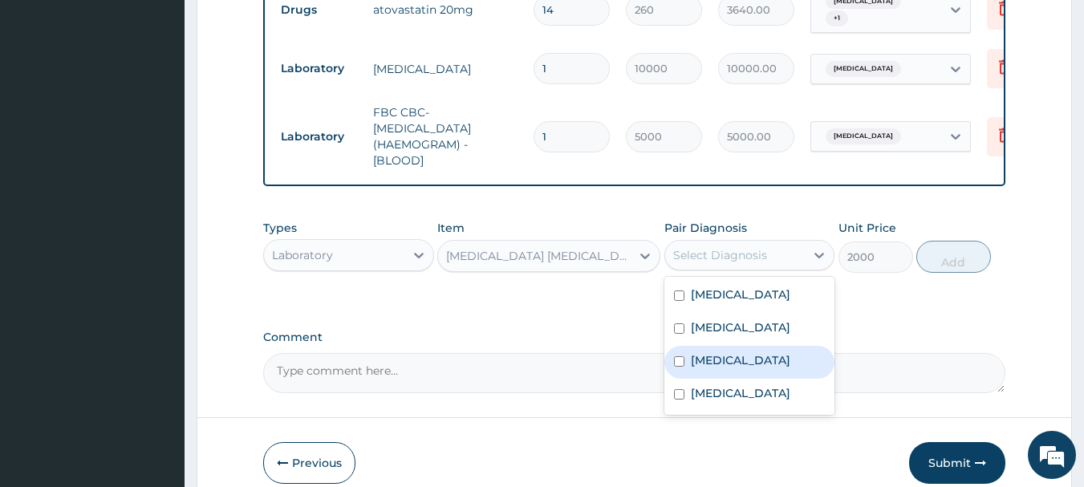
click at [679, 367] on input "checkbox" at bounding box center [679, 361] width 10 height 10
checkbox input "true"
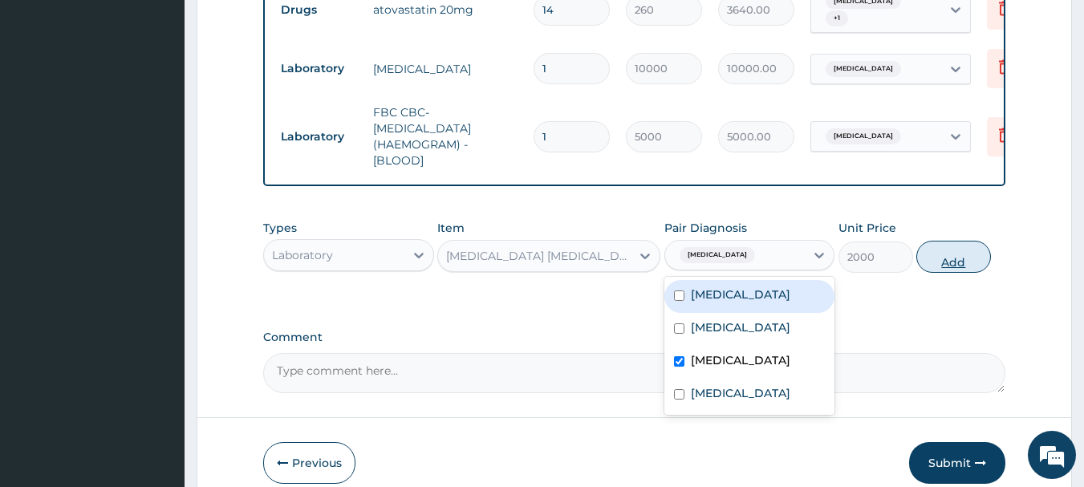
click at [944, 262] on button "Add" at bounding box center [953, 257] width 75 height 32
type input "0"
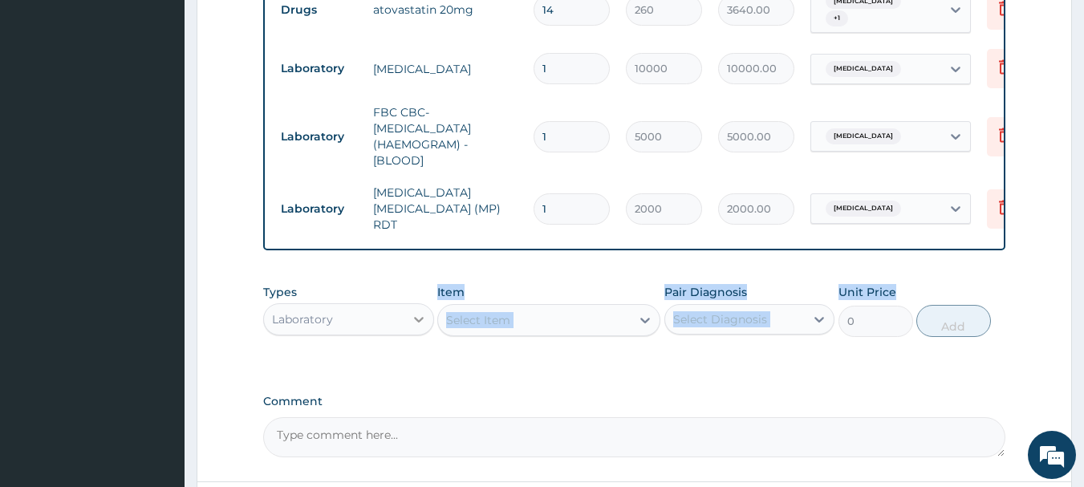
drag, startPoint x: 943, startPoint y: 262, endPoint x: 419, endPoint y: 319, distance: 527.0
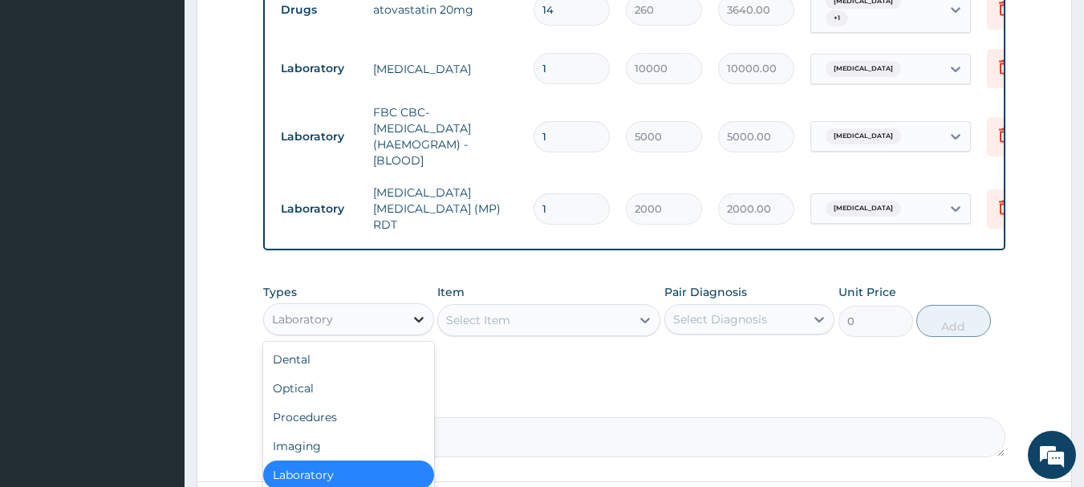
click at [419, 315] on icon at bounding box center [419, 319] width 16 height 16
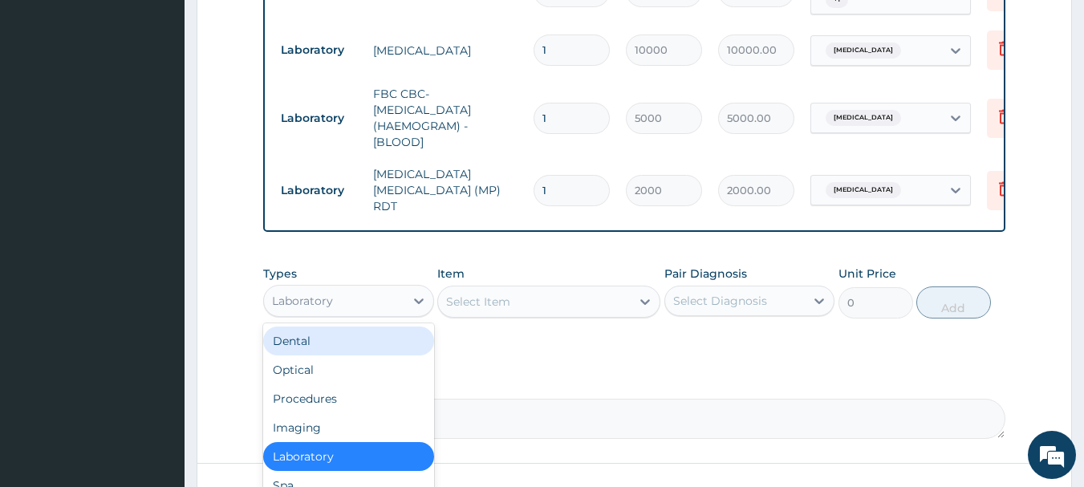
scroll to position [797, 0]
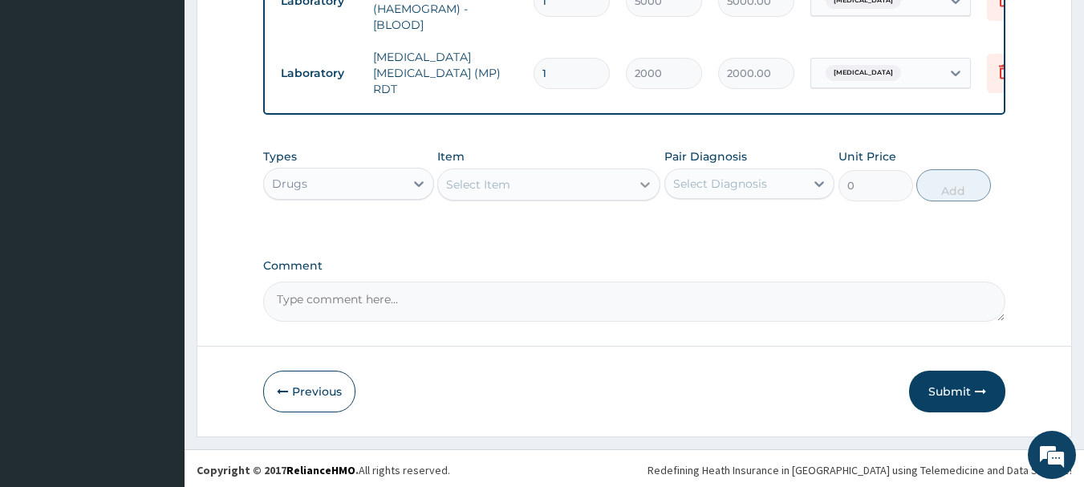
click at [649, 187] on icon at bounding box center [645, 185] width 16 height 16
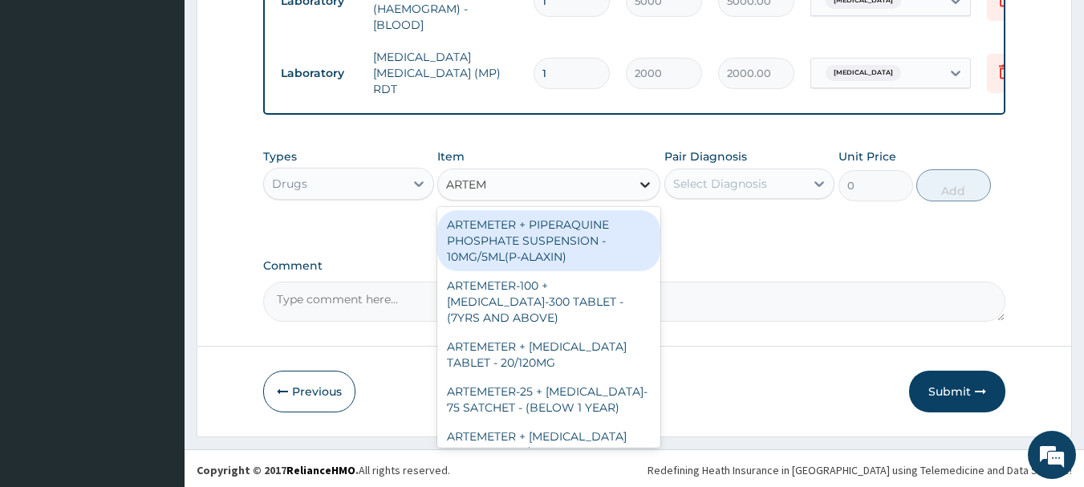
type input "ARTEME"
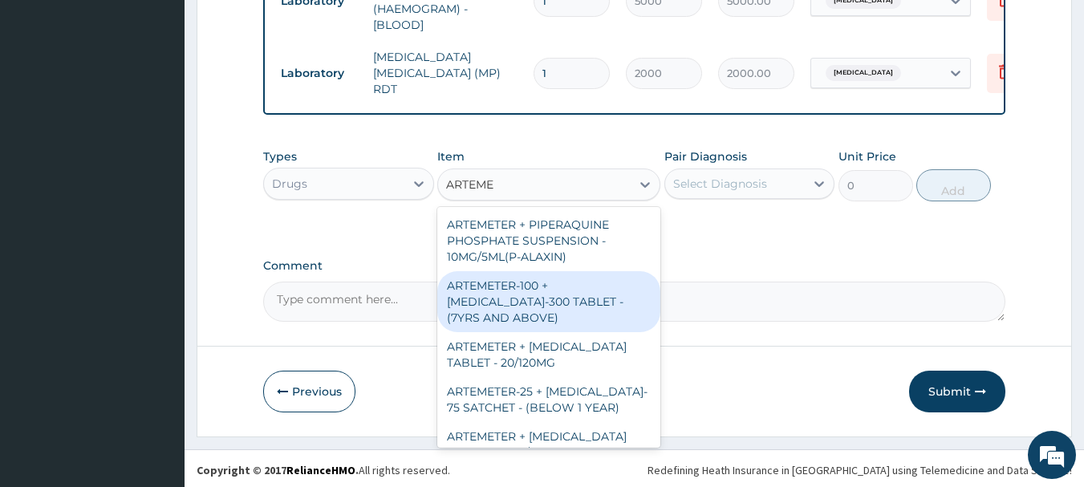
click at [602, 303] on div "ARTEMETER-100 + AMODIAQUINE-300 TABLET - (7YRS AND ABOVE)" at bounding box center [548, 301] width 223 height 61
type input "361.2"
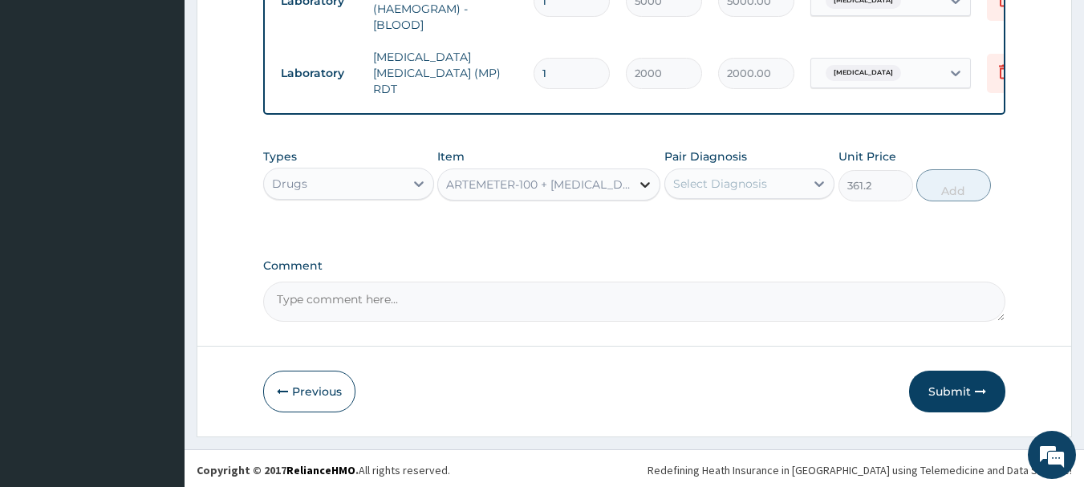
click at [637, 181] on icon at bounding box center [645, 185] width 16 height 16
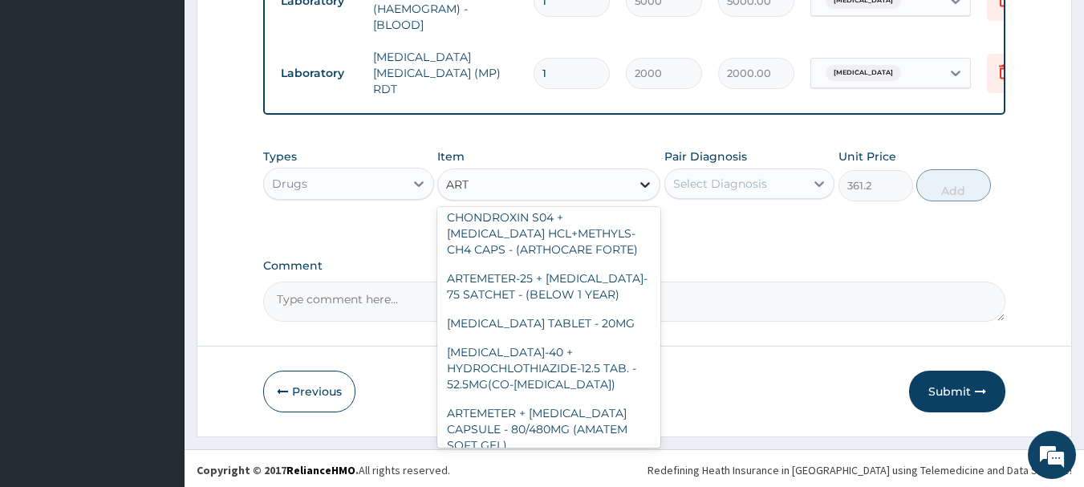
scroll to position [0, 0]
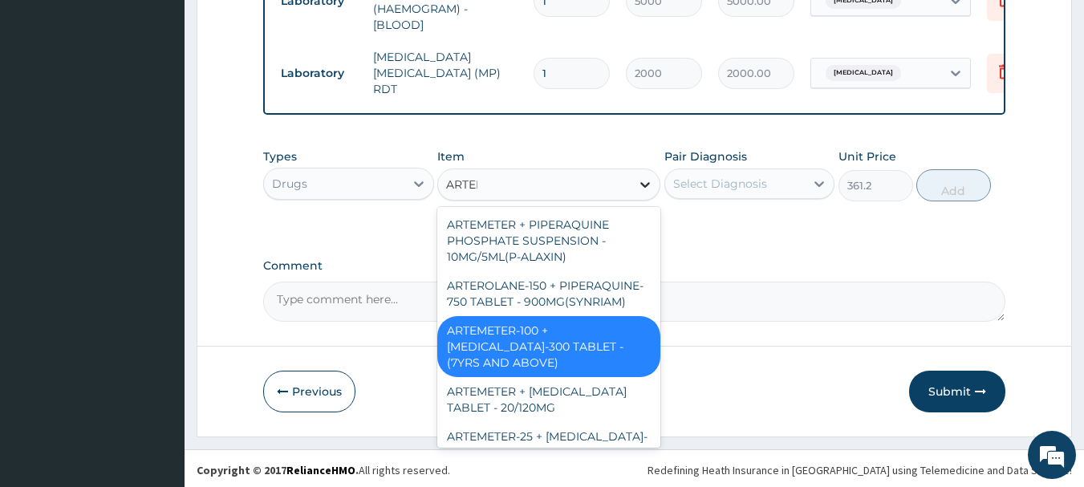
type input "ARTEME"
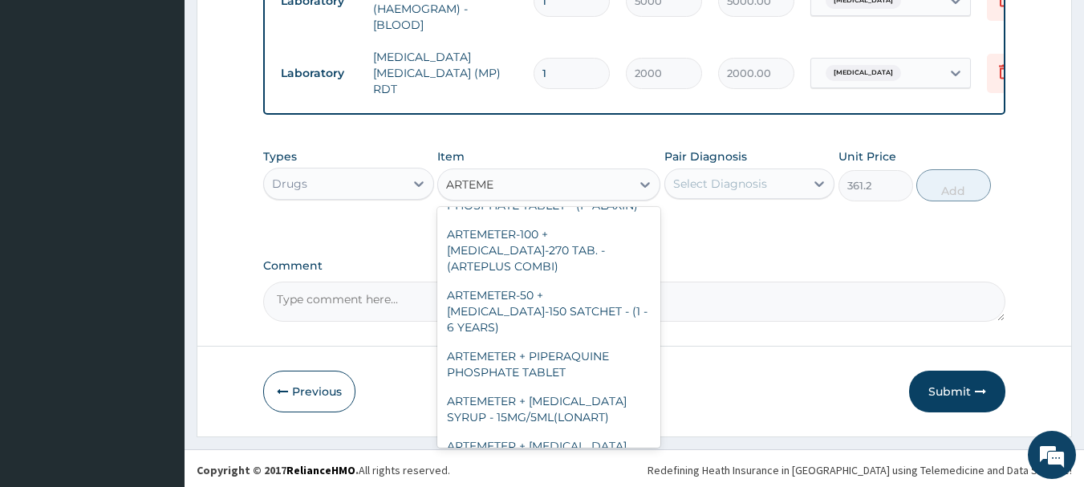
scroll to position [470, 0]
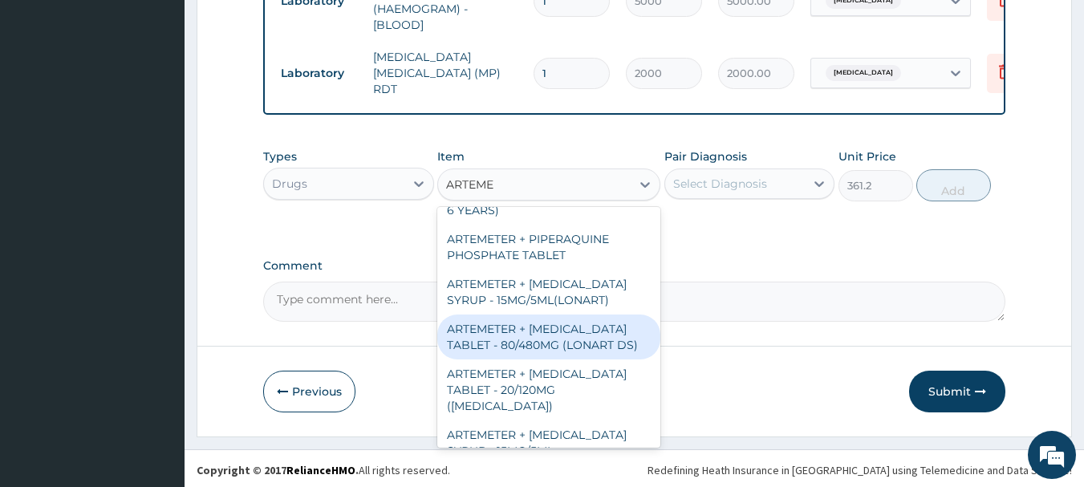
click at [605, 335] on div "ARTEMETER + LUMEFANTRINE TABLET - 80/480MG (LONART DS)" at bounding box center [548, 337] width 223 height 45
type input "588"
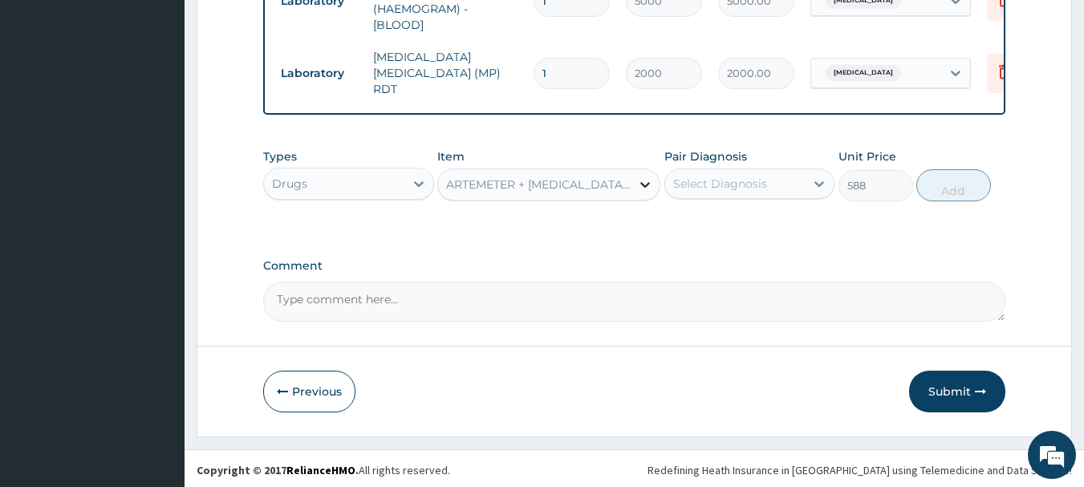
click at [642, 184] on icon at bounding box center [645, 185] width 16 height 16
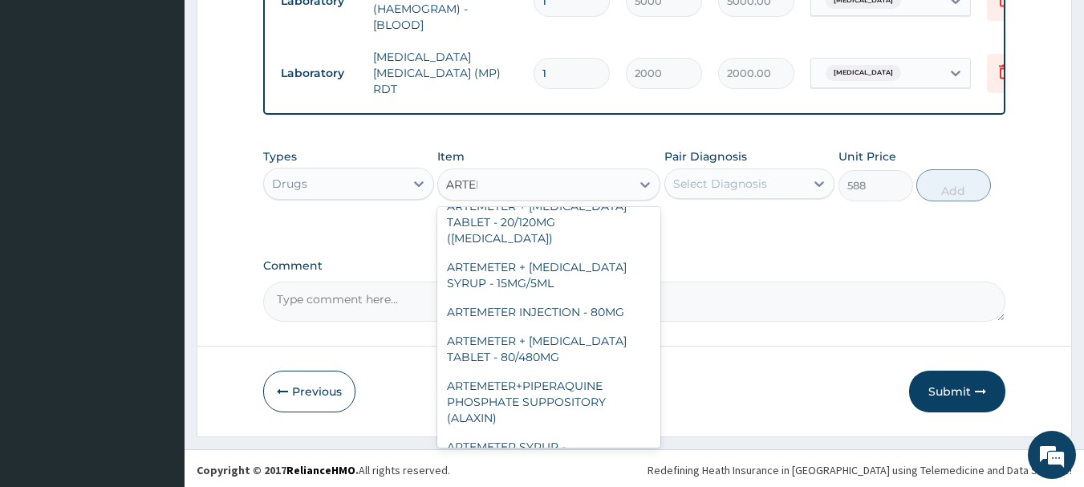
scroll to position [622, 0]
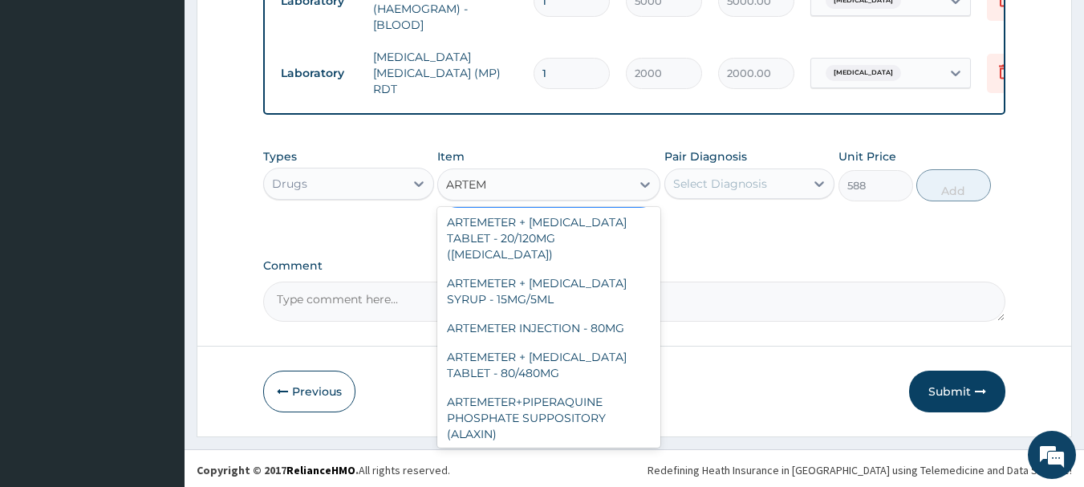
type input "ARTEME"
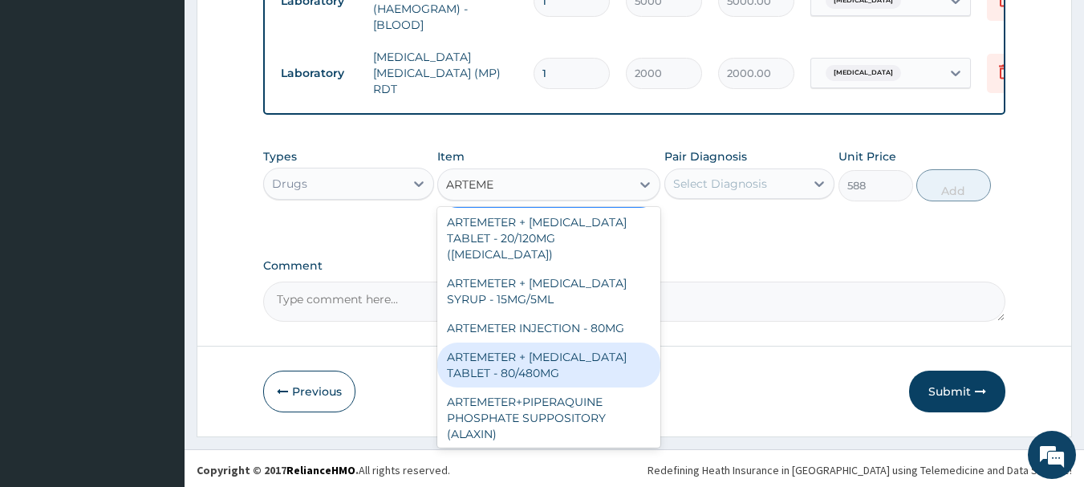
click at [575, 343] on div "ARTEMETER + LUMEFANTRINE TABLET - 80/480MG" at bounding box center [548, 365] width 223 height 45
type input "364"
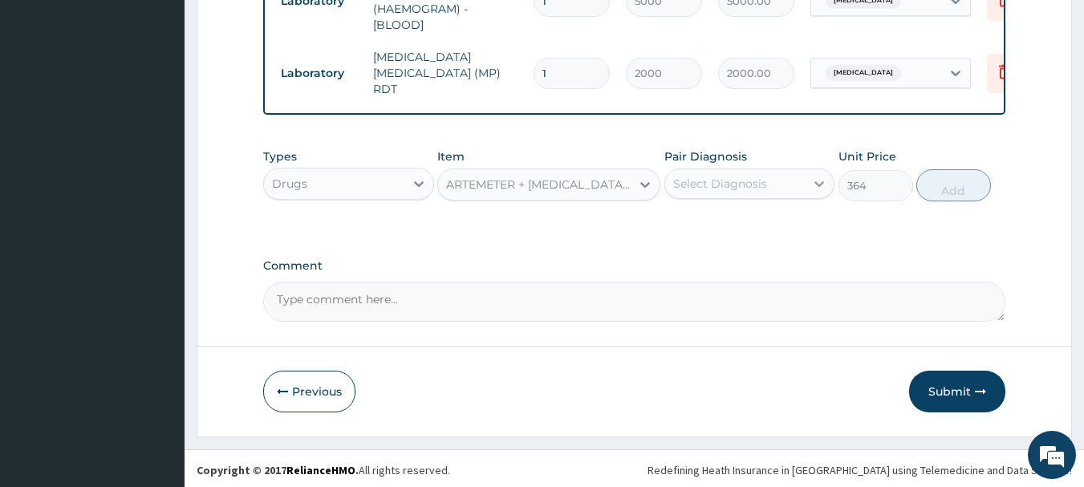
click at [808, 185] on div at bounding box center [819, 183] width 29 height 29
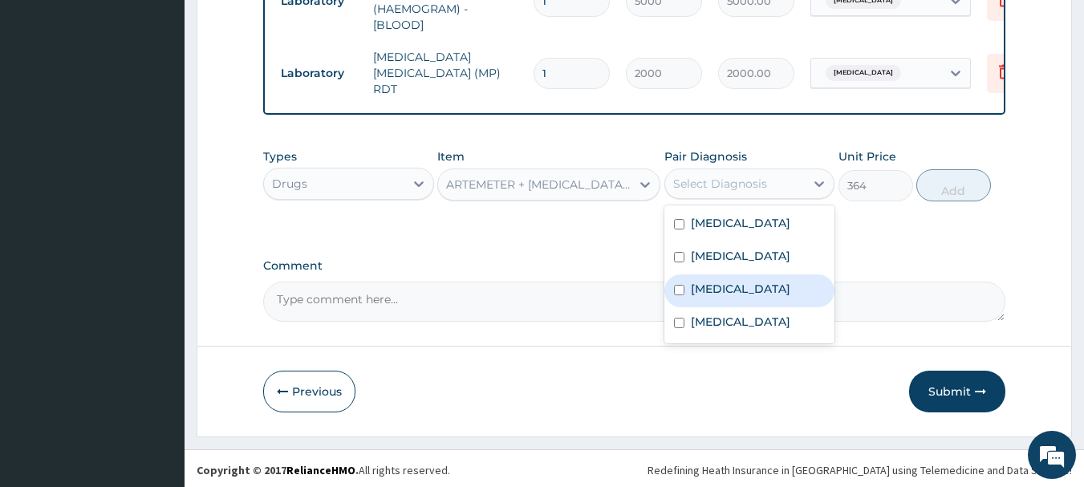
click at [680, 295] on input "checkbox" at bounding box center [679, 290] width 10 height 10
checkbox input "true"
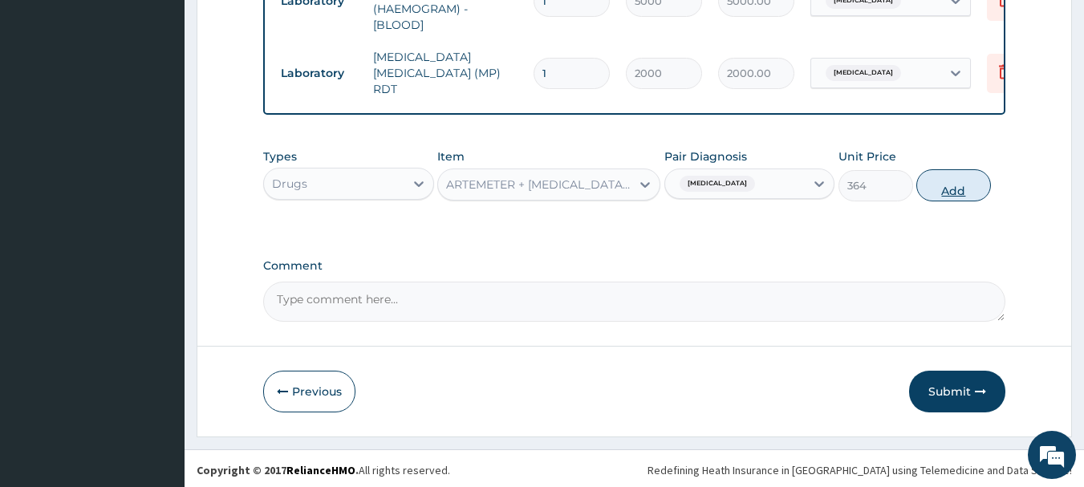
click at [956, 182] on button "Add" at bounding box center [953, 185] width 75 height 32
type input "0"
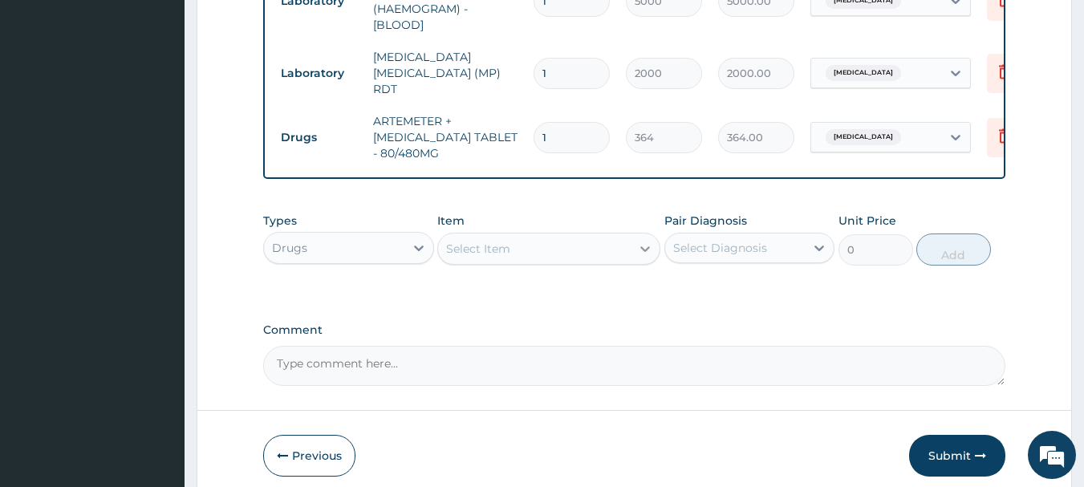
click at [644, 243] on icon at bounding box center [645, 249] width 16 height 16
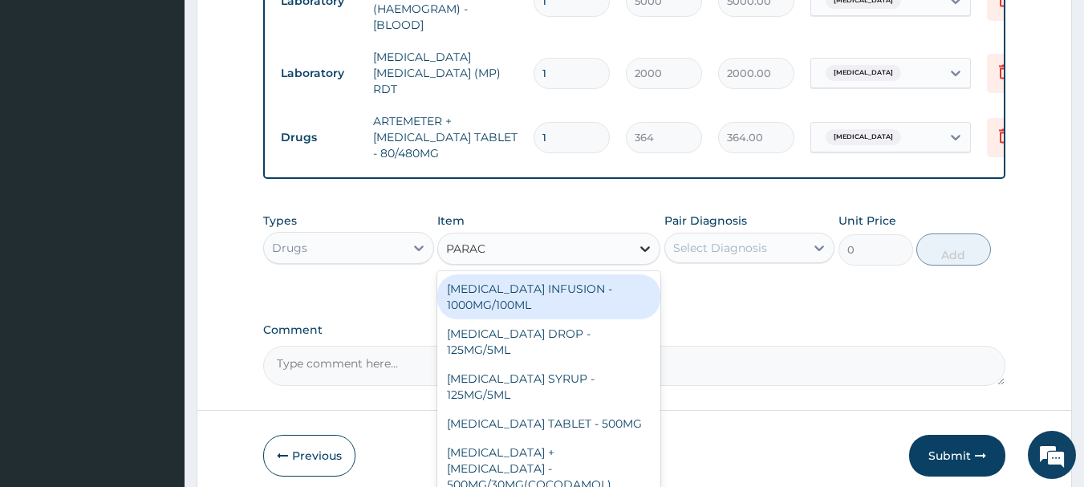
type input "PARACE"
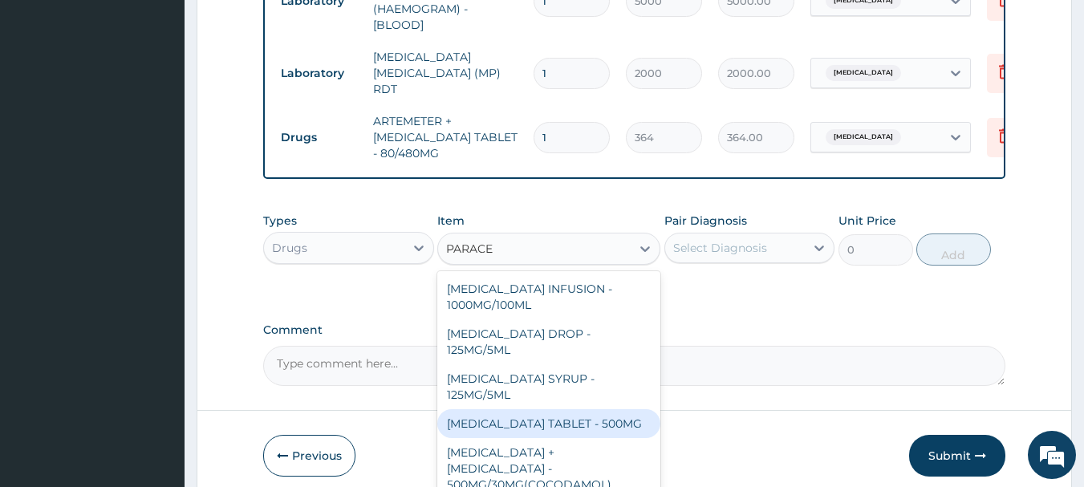
click at [603, 413] on div "PARACETAMOL TABLET - 500MG" at bounding box center [548, 423] width 223 height 29
type input "33.599999999999994"
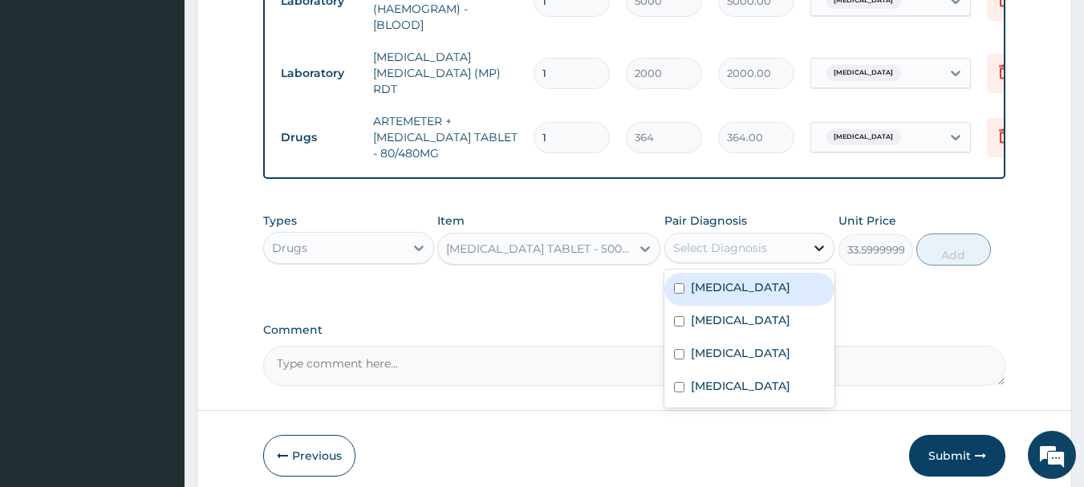
click at [814, 250] on icon at bounding box center [819, 248] width 16 height 16
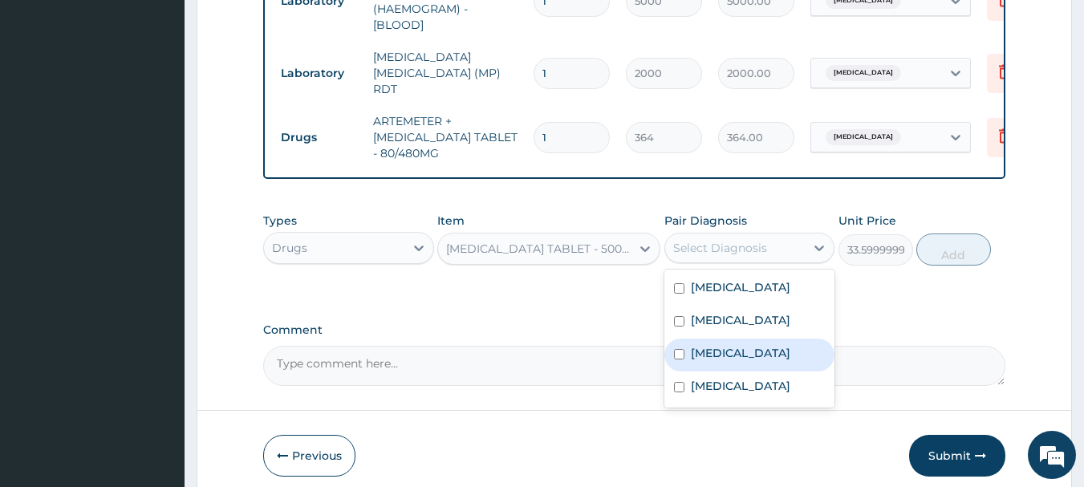
click at [683, 360] on input "checkbox" at bounding box center [679, 354] width 10 height 10
checkbox input "true"
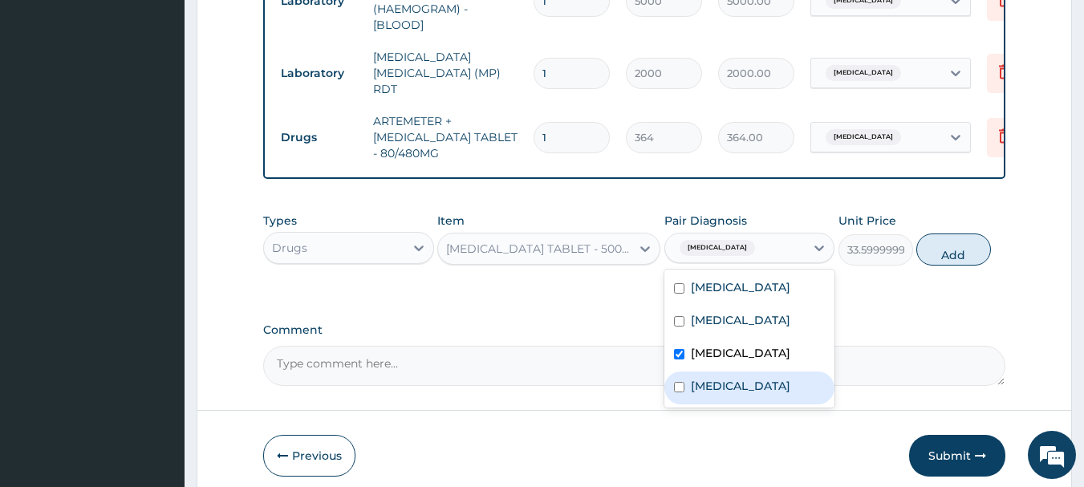
click at [680, 392] on input "checkbox" at bounding box center [679, 387] width 10 height 10
checkbox input "true"
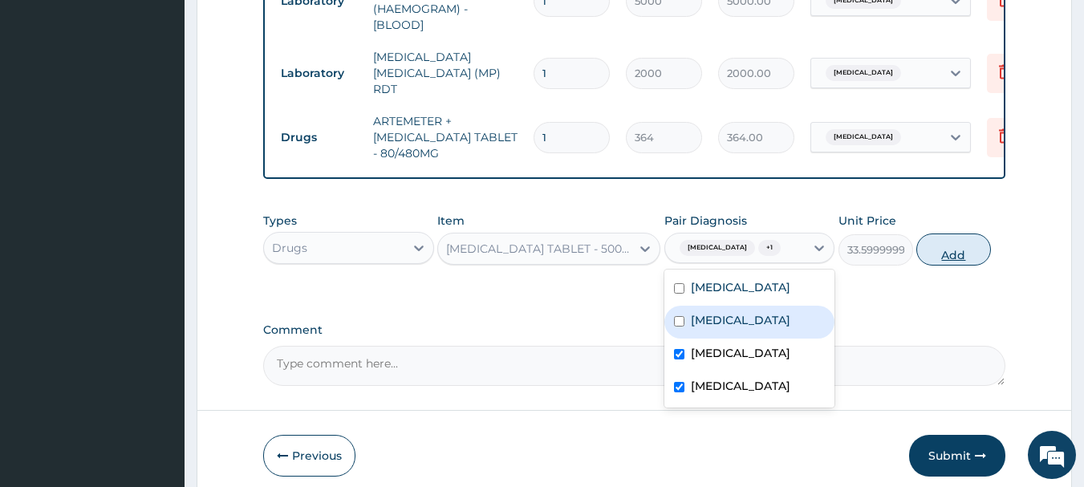
click at [955, 247] on button "Add" at bounding box center [953, 250] width 75 height 32
type input "0"
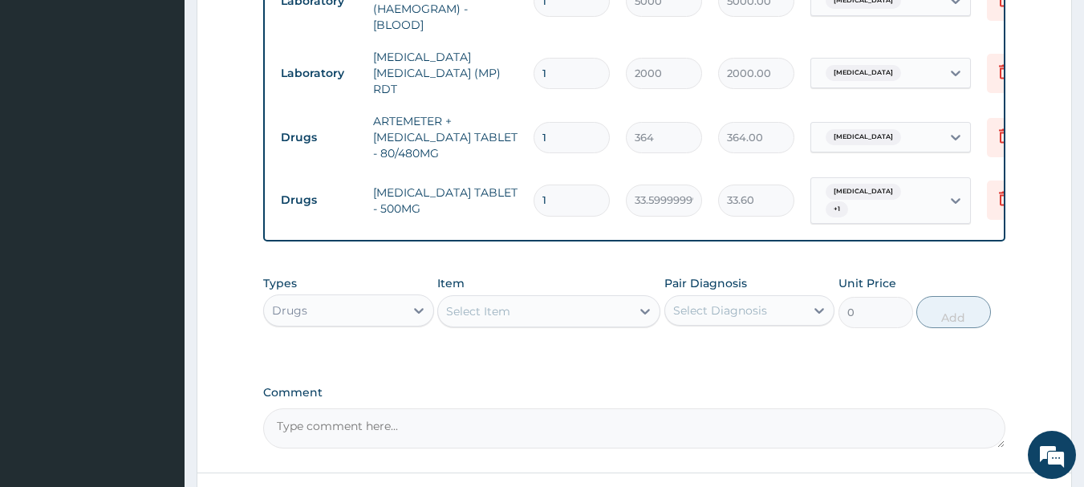
click at [566, 185] on input "1" at bounding box center [572, 200] width 76 height 31
type input "18"
type input "604.80"
type input "18"
click at [562, 122] on input "1" at bounding box center [572, 137] width 76 height 31
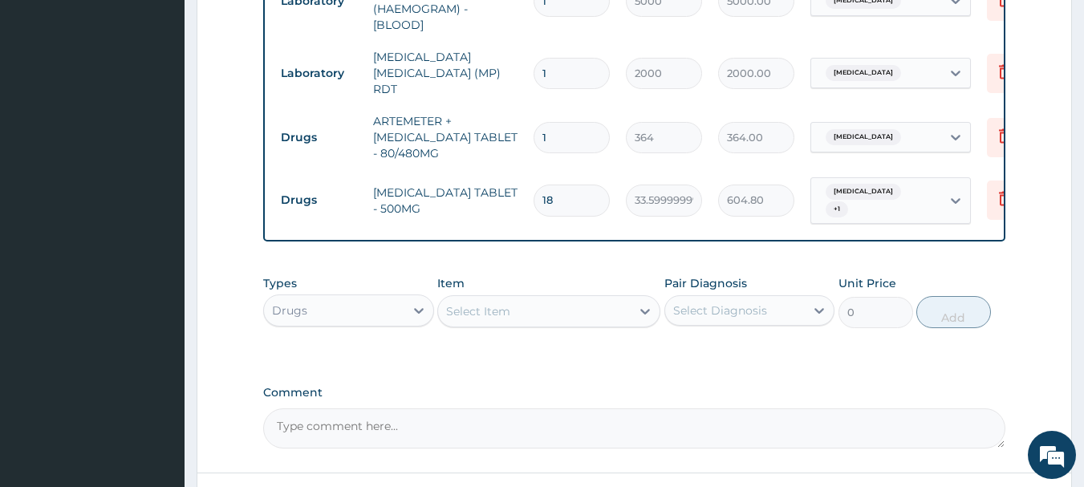
type input "0.00"
type input "6"
type input "2184.00"
type input "6"
click at [558, 18] on td "1" at bounding box center [572, 1] width 92 height 47
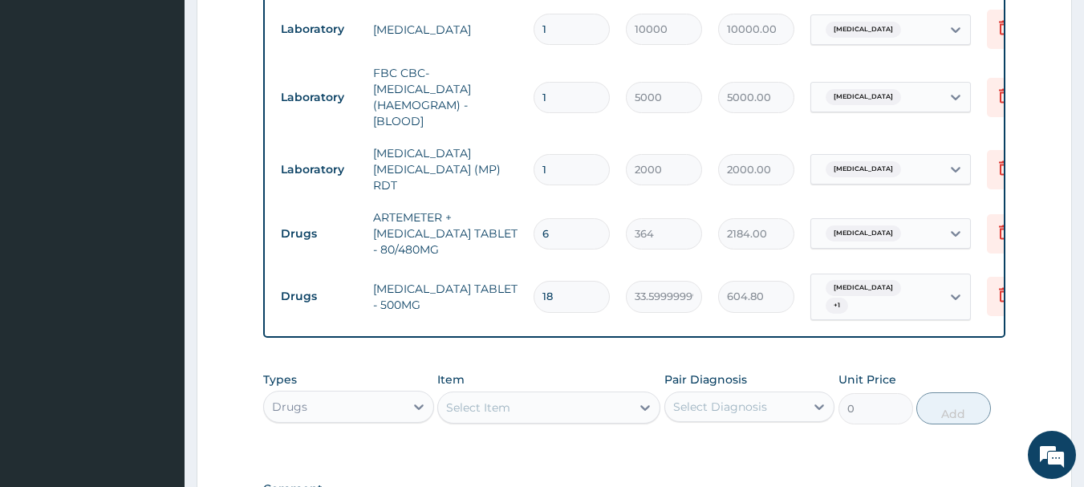
scroll to position [668, 0]
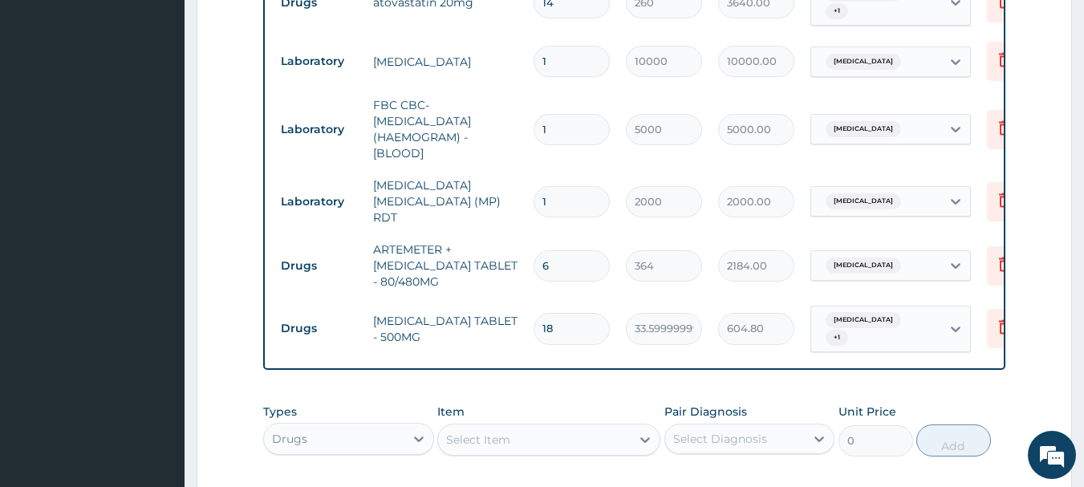
drag, startPoint x: 558, startPoint y: 18, endPoint x: 250, endPoint y: 208, distance: 361.5
click at [250, 208] on form "Step 2 of 2 PA Code / Prescription Code PA/54486B Encounter Date 20-07-2025 Imp…" at bounding box center [635, 54] width 876 height 1275
click at [420, 437] on icon at bounding box center [419, 440] width 10 height 6
click at [579, 471] on div "Types option Drugs, selected. option Others focused, 9 of 10. 10 results availa…" at bounding box center [634, 442] width 743 height 93
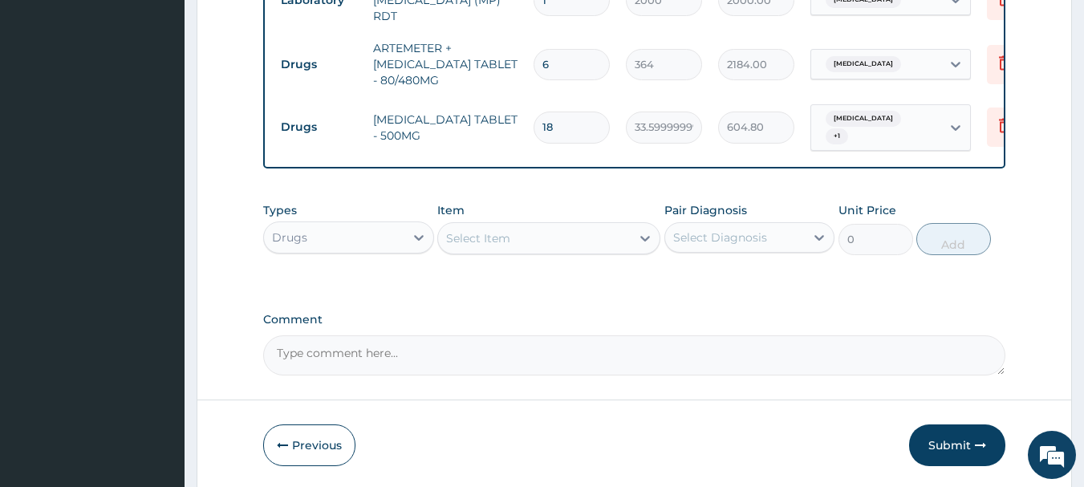
scroll to position [916, 0]
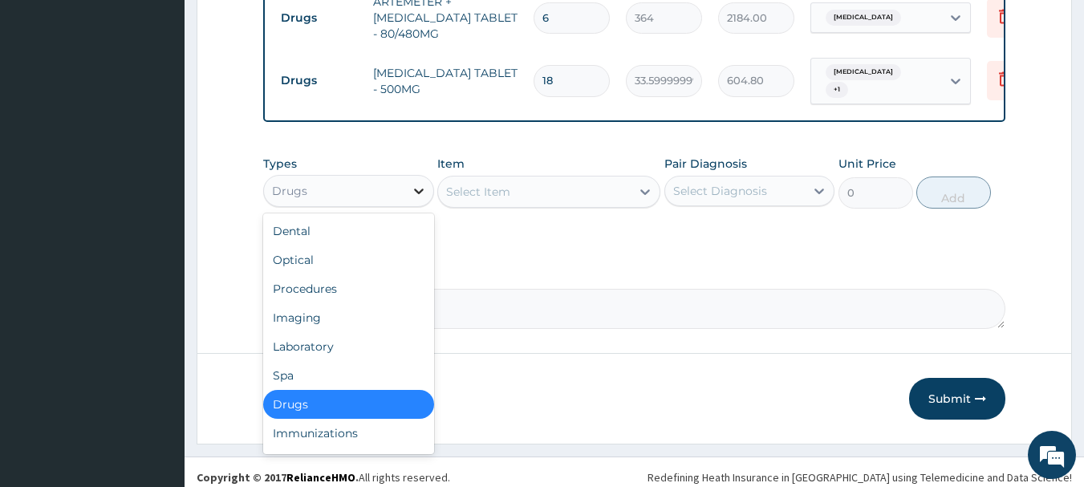
click at [424, 187] on icon at bounding box center [419, 191] width 16 height 16
click at [310, 274] on div "Procedures" at bounding box center [348, 288] width 171 height 29
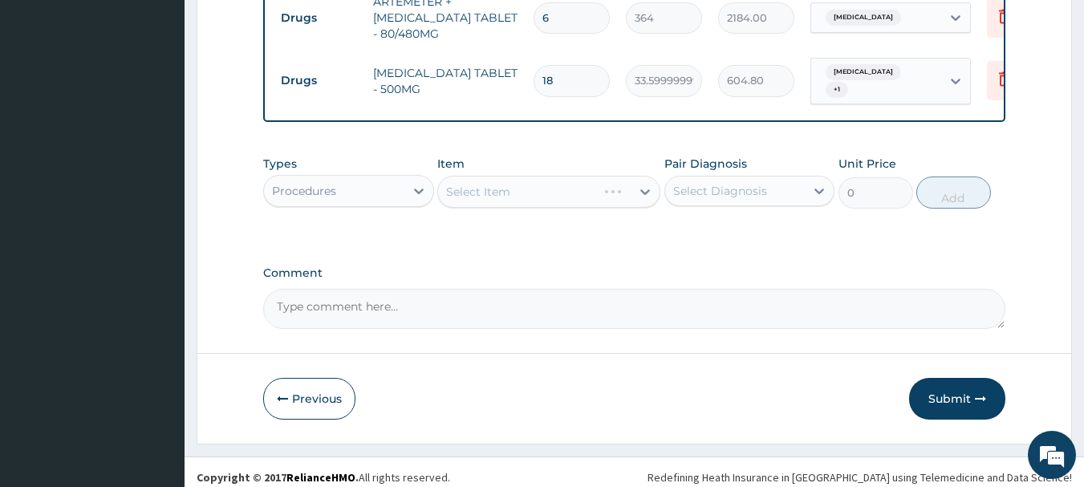
click at [644, 184] on div "Select Item" at bounding box center [548, 192] width 223 height 32
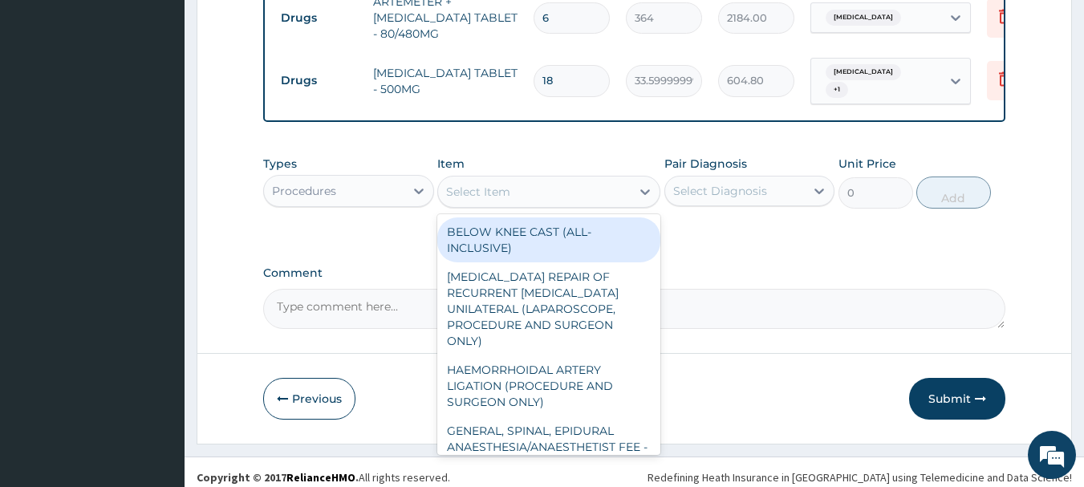
click at [644, 189] on icon at bounding box center [645, 192] width 10 height 6
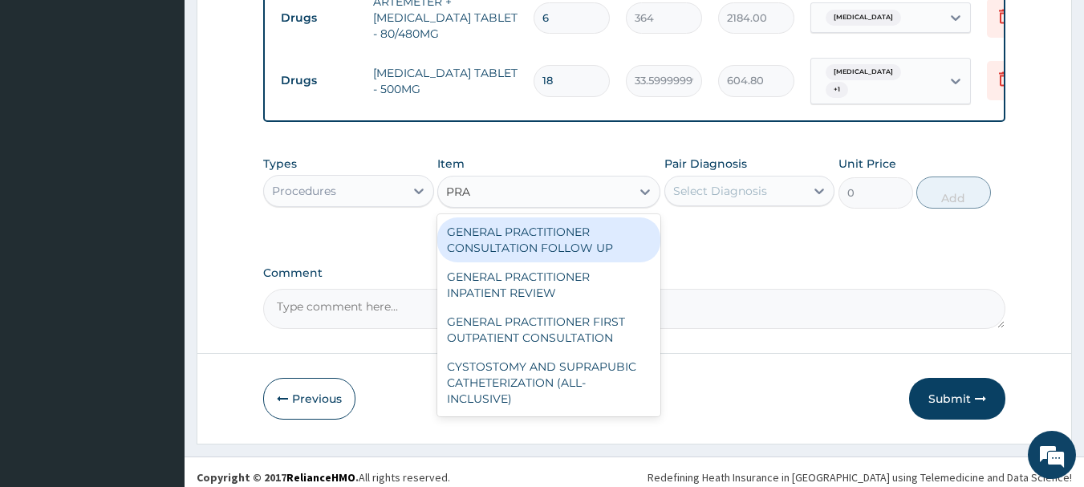
type input "PRAC"
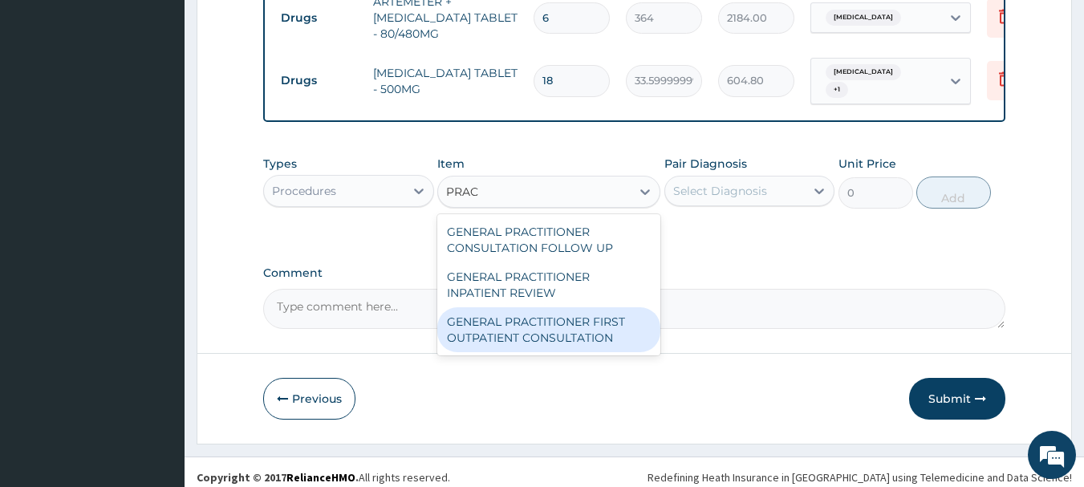
click at [604, 310] on div "GENERAL PRACTITIONER FIRST OUTPATIENT CONSULTATION" at bounding box center [548, 329] width 223 height 45
type input "3750"
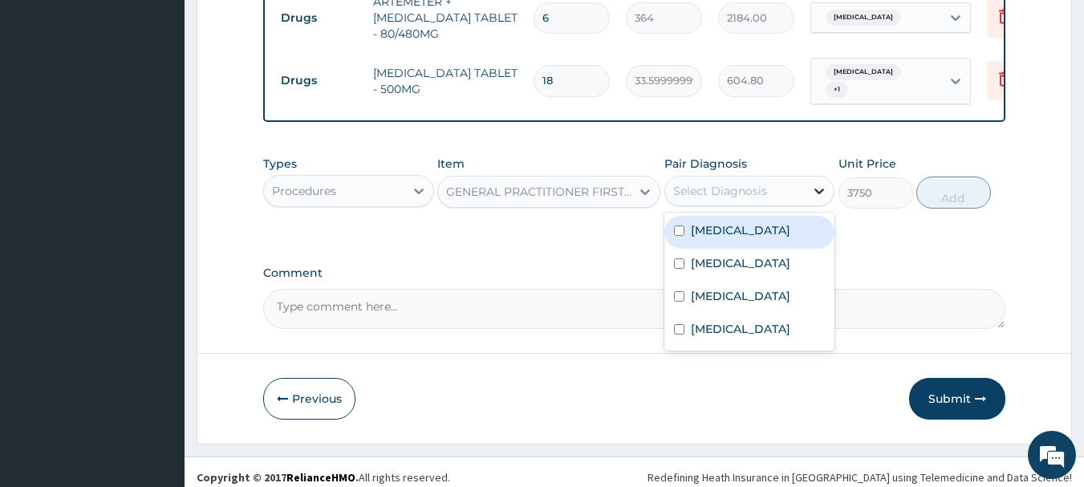
click at [811, 177] on div at bounding box center [819, 191] width 29 height 29
click at [672, 221] on div "Hyperlipidemia" at bounding box center [749, 232] width 171 height 33
checkbox input "true"
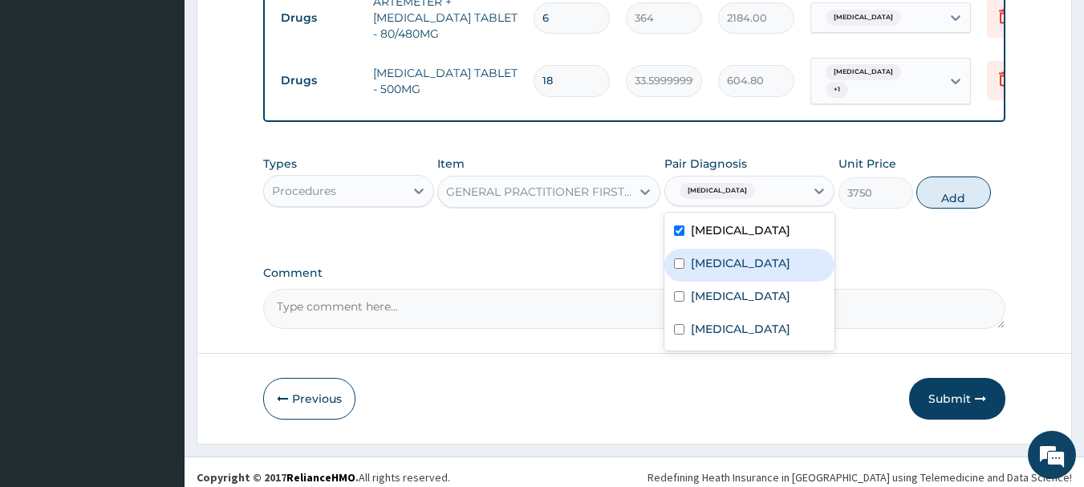
click at [684, 258] on input "checkbox" at bounding box center [679, 263] width 10 height 10
checkbox input "true"
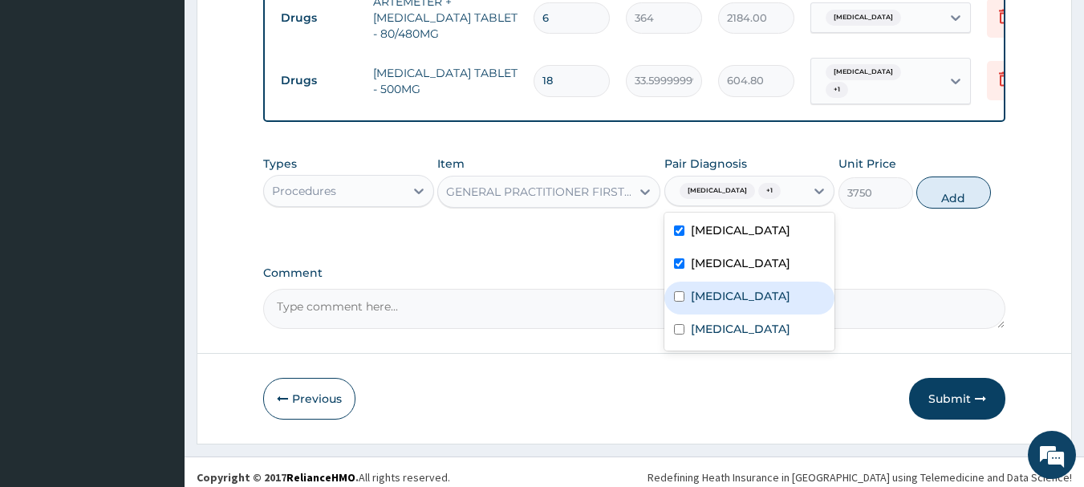
click at [680, 302] on input "checkbox" at bounding box center [679, 296] width 10 height 10
checkbox input "true"
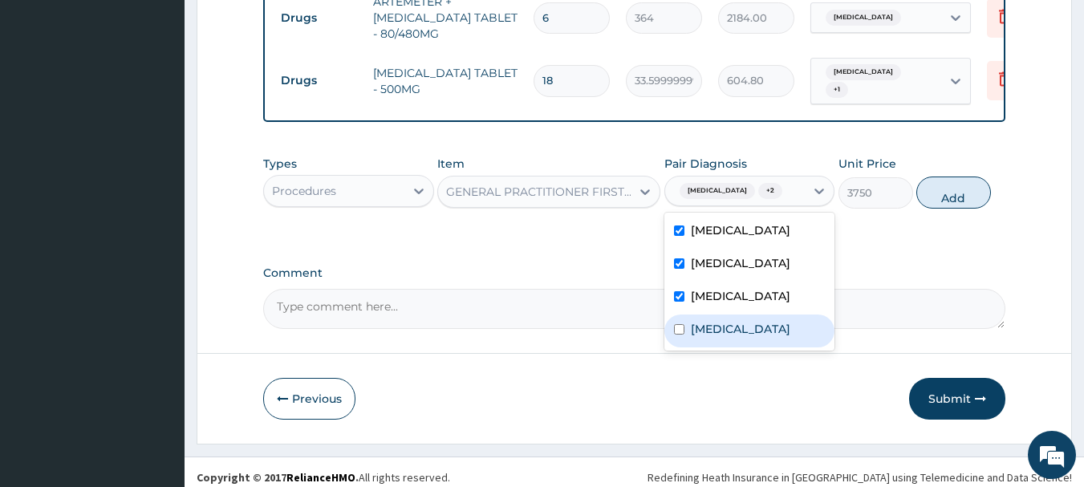
click at [680, 335] on input "checkbox" at bounding box center [679, 329] width 10 height 10
checkbox input "true"
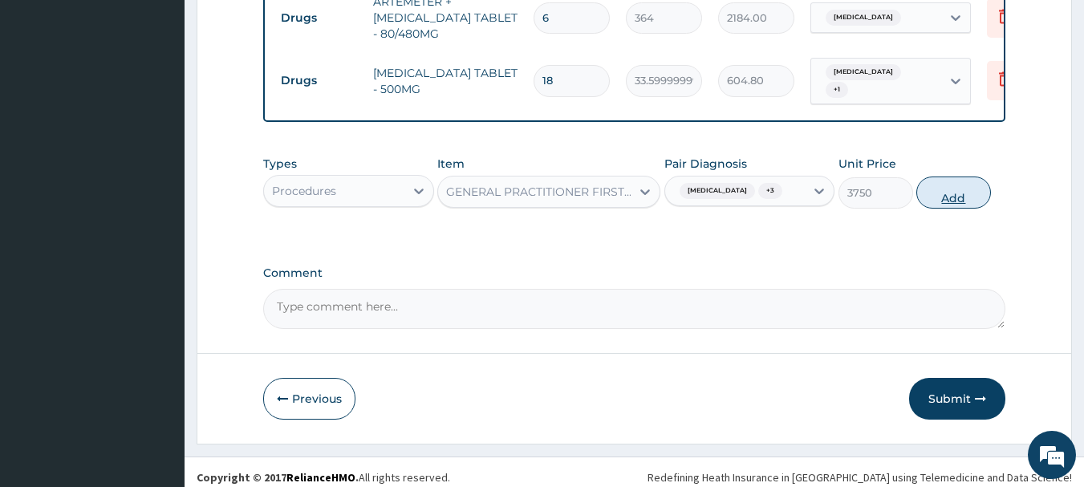
click at [964, 182] on button "Add" at bounding box center [953, 193] width 75 height 32
type input "0"
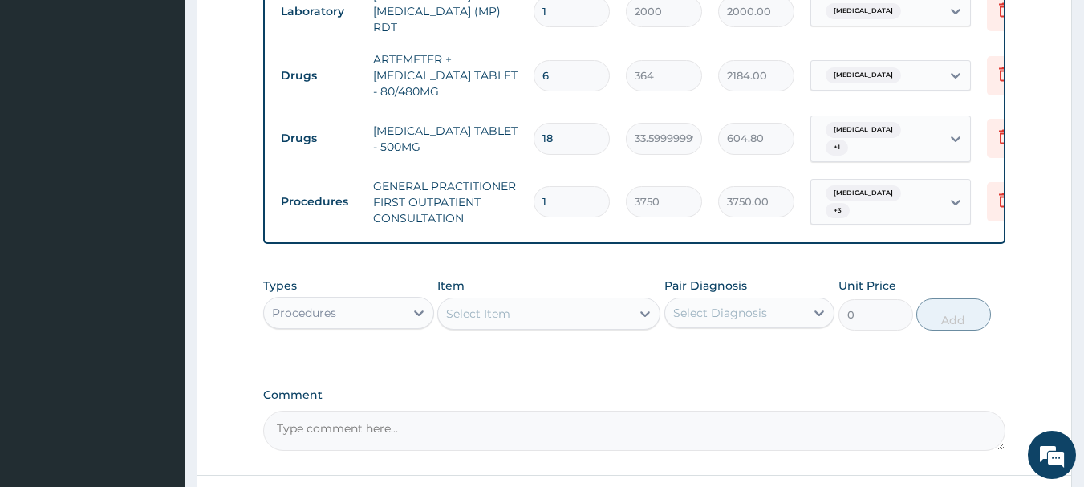
scroll to position [819, 0]
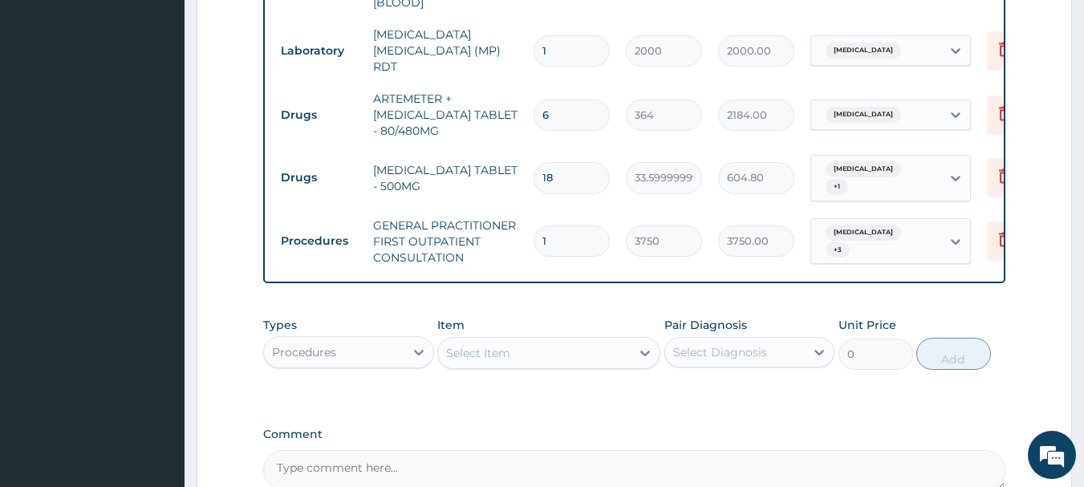
click at [962, 185] on tr "Drugs PARACETAMOL TABLET - 500MG 18 33.599999999999994 604.80 Malaria + 1 Delete" at bounding box center [666, 178] width 786 height 63
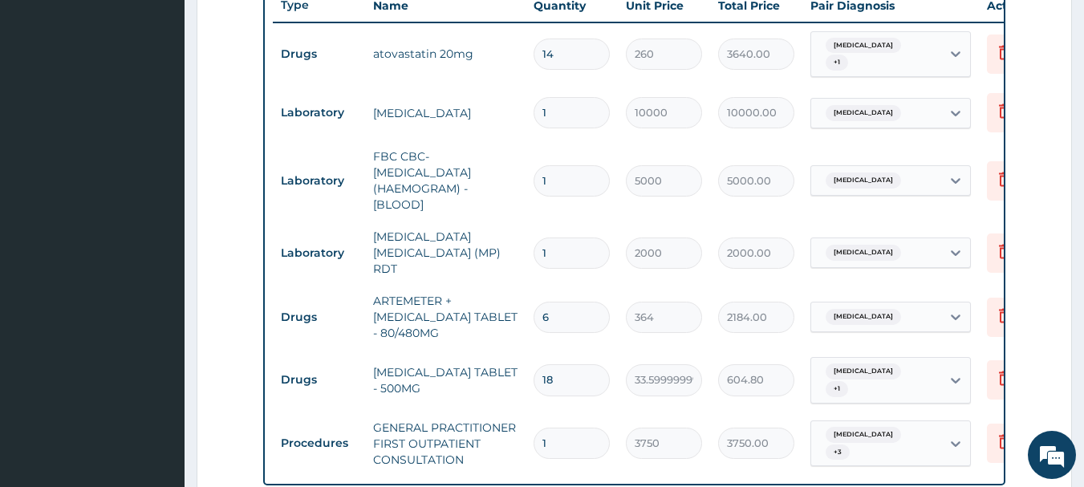
scroll to position [563, 0]
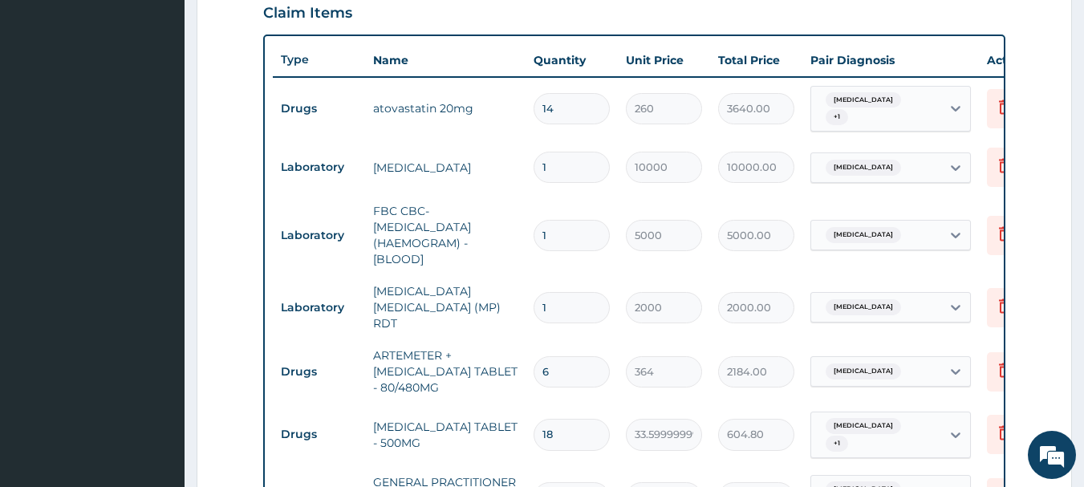
click at [958, 195] on tr "Laboratory FBC CBC-COMPLETE BLOOD COUNT (HAEMOGRAM) - [BLOOD] 1 5000 5000.00 Se…" at bounding box center [666, 235] width 786 height 80
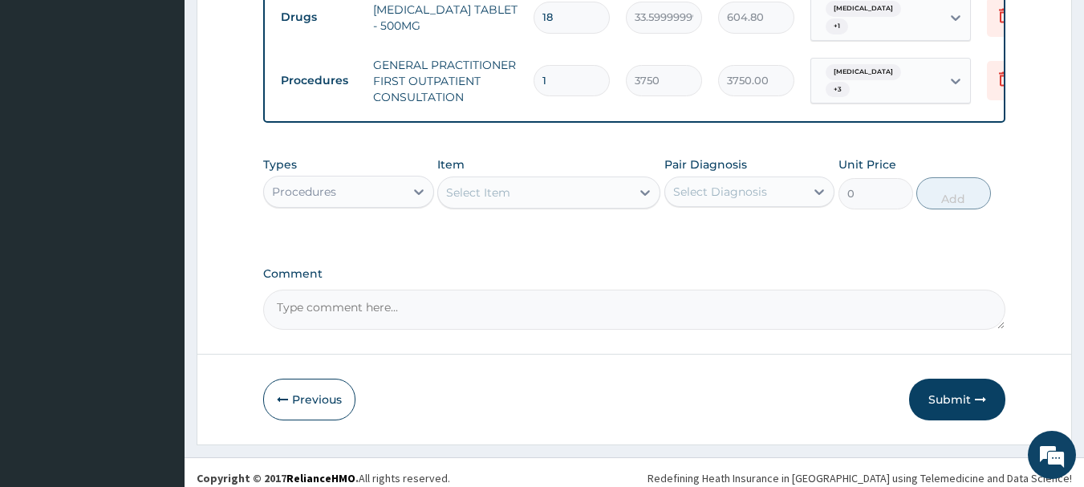
scroll to position [981, 0]
click at [949, 384] on button "Submit" at bounding box center [957, 399] width 96 height 42
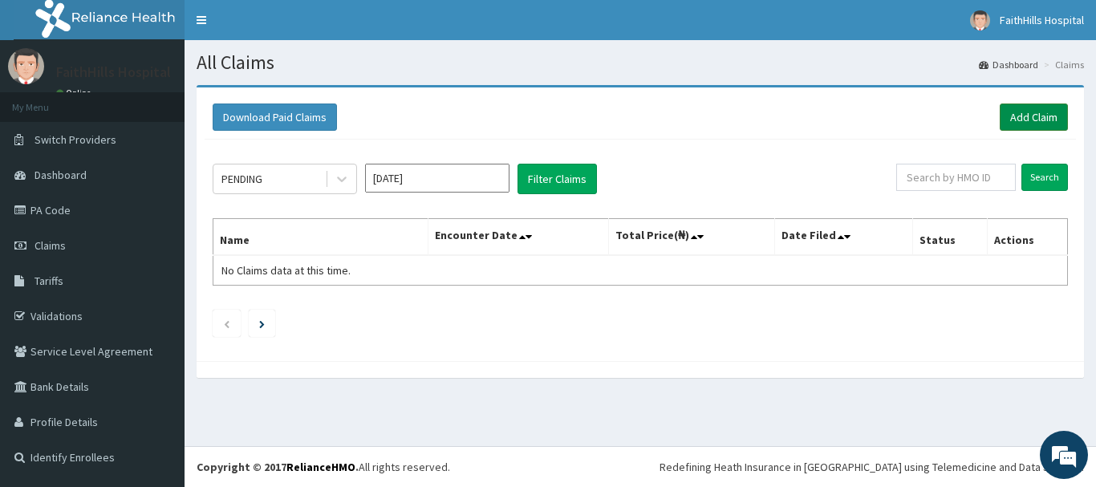
click at [1021, 109] on link "Add Claim" at bounding box center [1034, 117] width 68 height 27
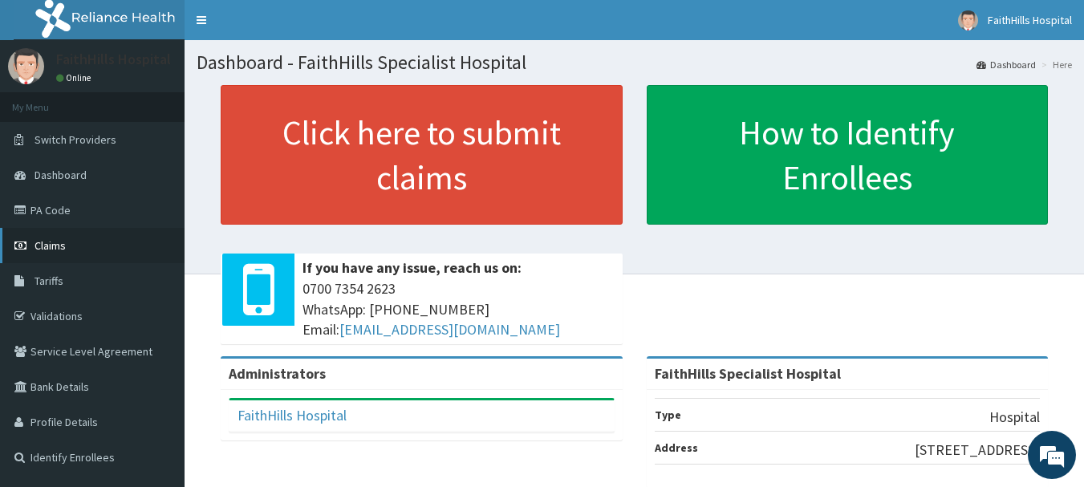
click at [51, 246] on span "Claims" at bounding box center [50, 245] width 31 height 14
click at [51, 206] on link "PA Code" at bounding box center [92, 210] width 185 height 35
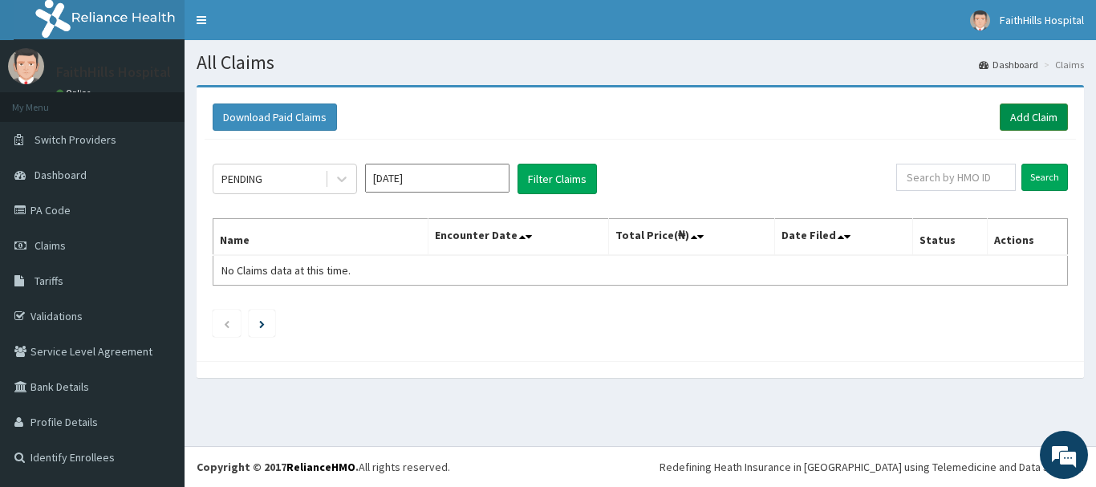
click at [1040, 116] on link "Add Claim" at bounding box center [1034, 117] width 68 height 27
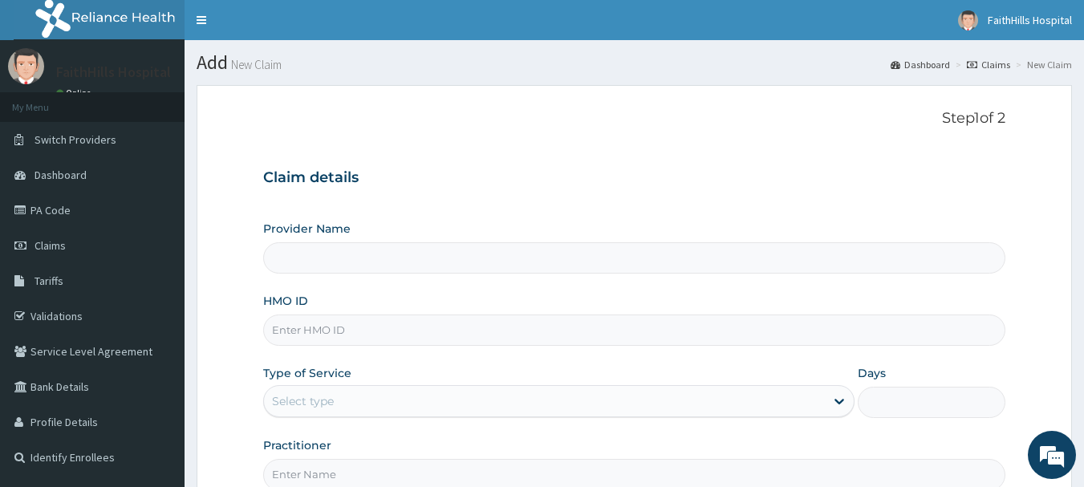
type input "FaithHills Specialist Hospital"
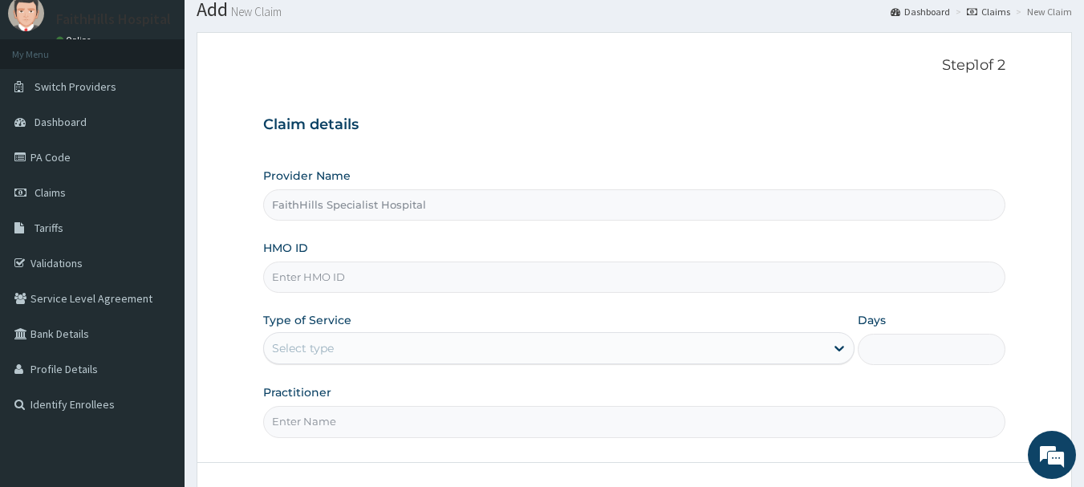
scroll to position [80, 0]
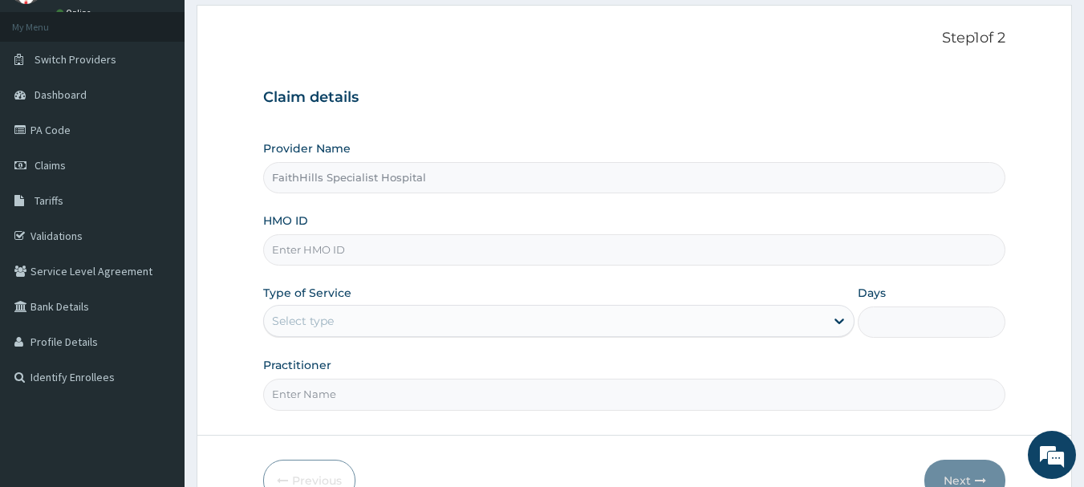
click at [306, 253] on input "HMO ID" at bounding box center [634, 249] width 743 height 31
type input "SVE/10072/A"
drag, startPoint x: 336, startPoint y: 318, endPoint x: 393, endPoint y: 316, distance: 57.0
click at [337, 317] on div "Select type" at bounding box center [544, 321] width 561 height 26
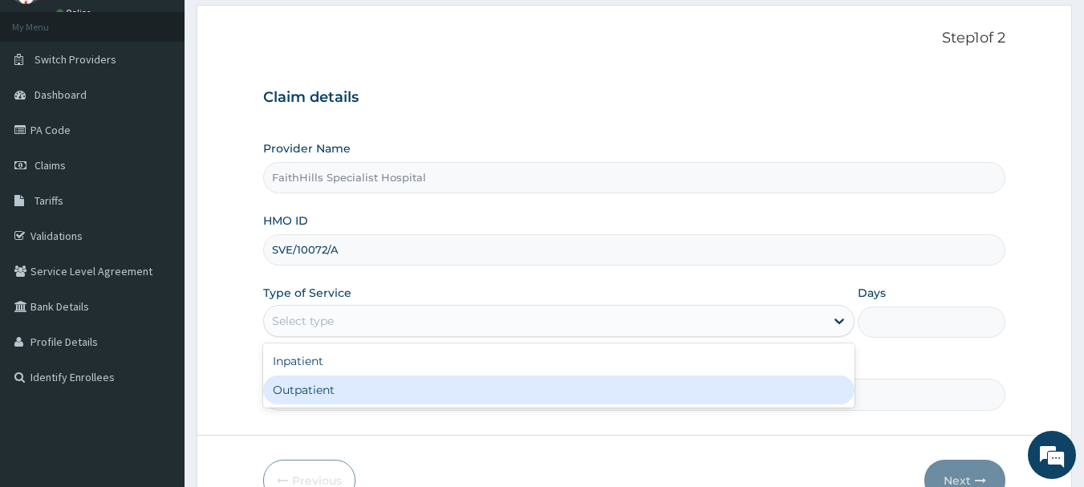
click at [306, 399] on div "Outpatient" at bounding box center [558, 390] width 591 height 29
type input "1"
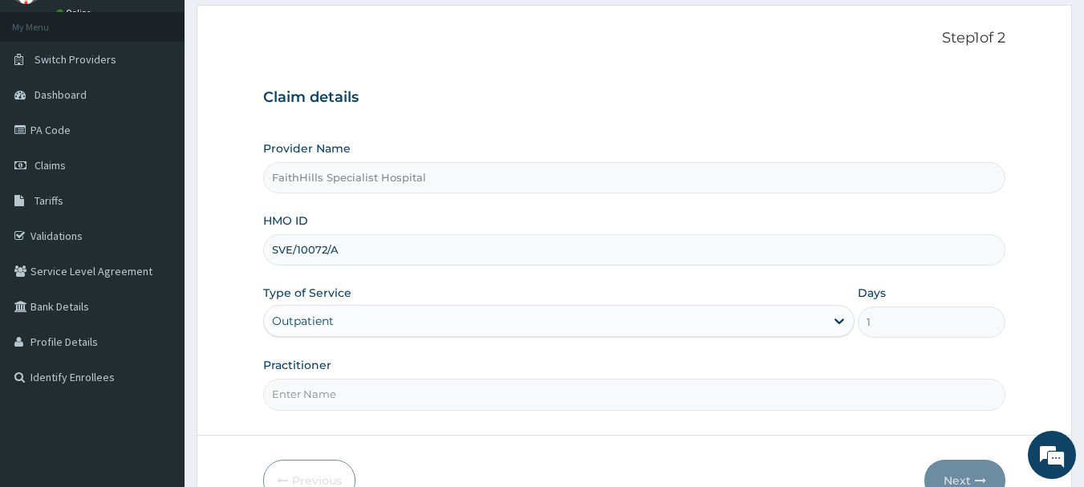
click at [317, 396] on input "Practitioner" at bounding box center [634, 394] width 743 height 31
type input "DR. [PERSON_NAME]"
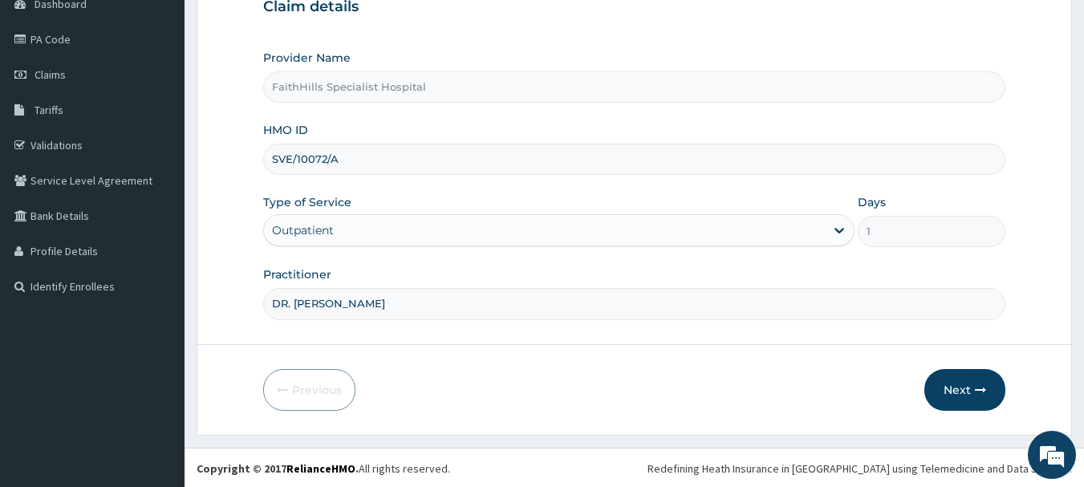
scroll to position [173, 0]
click at [953, 380] on button "Next" at bounding box center [964, 389] width 81 height 42
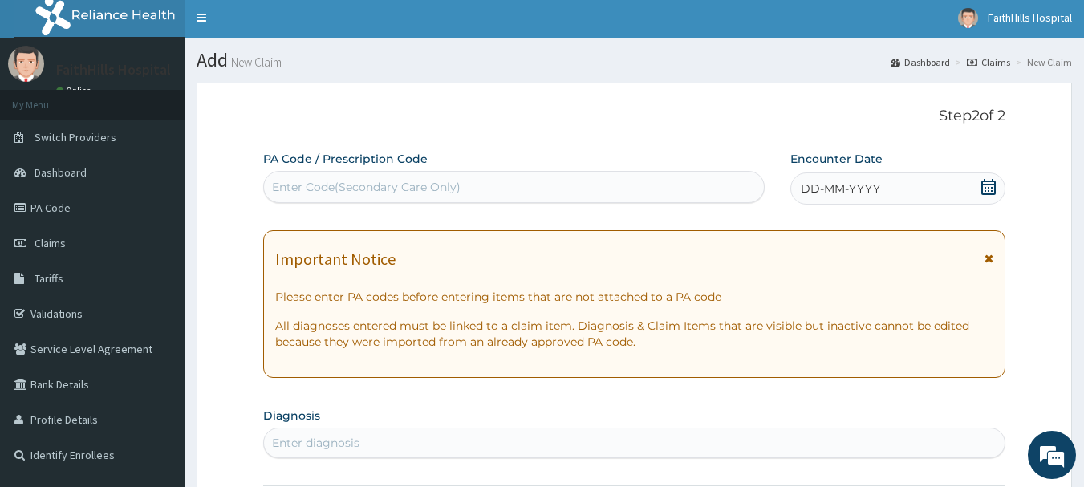
scroll to position [0, 0]
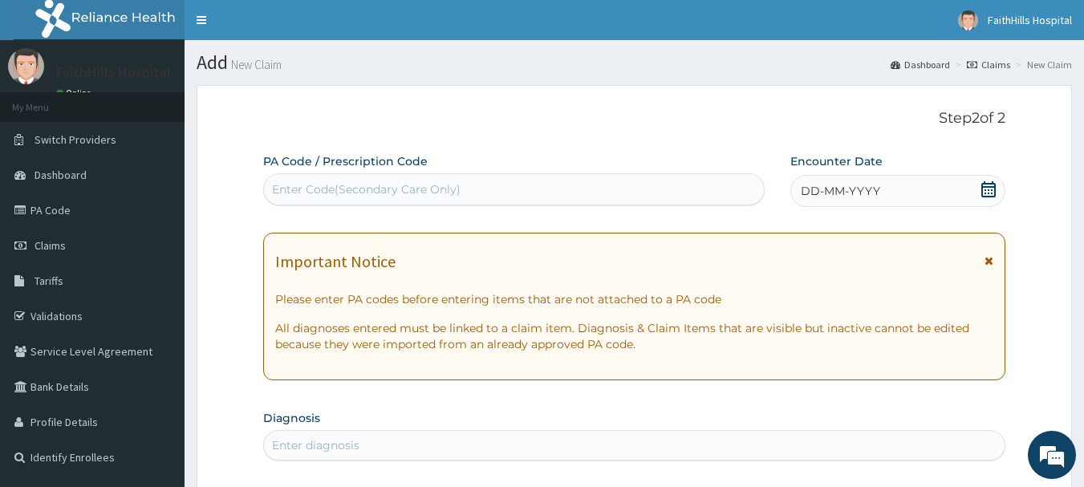
click at [302, 177] on div "Enter Code(Secondary Care Only)" at bounding box center [514, 190] width 501 height 26
paste input "PA/BDE91E"
type input "PA/BDE91E"
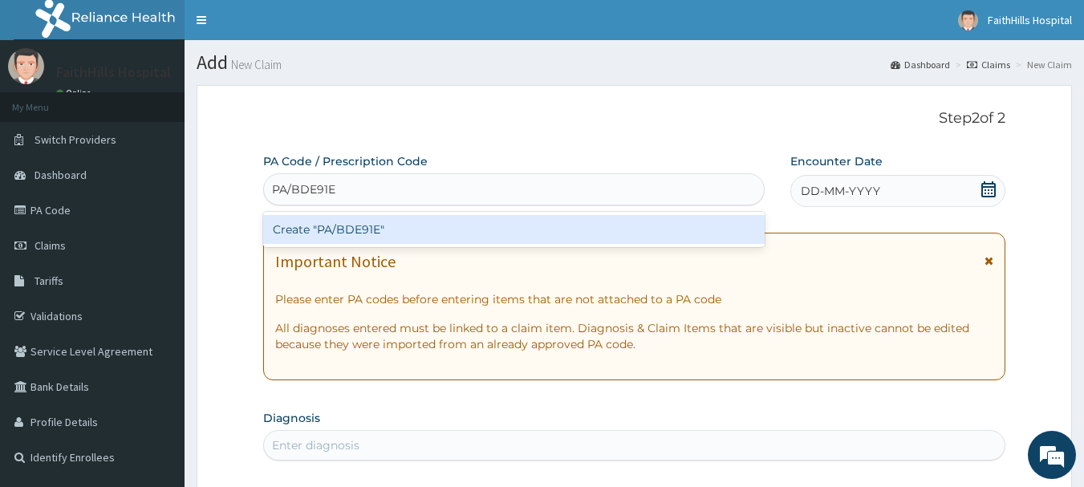
click at [362, 225] on div "Create "PA/BDE91E"" at bounding box center [514, 229] width 502 height 29
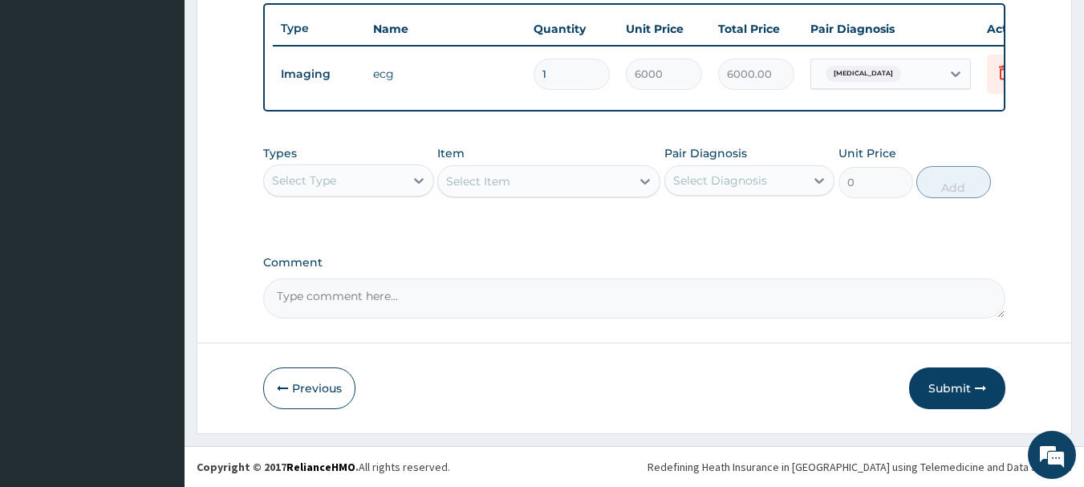
scroll to position [606, 0]
drag, startPoint x: 937, startPoint y: 380, endPoint x: 935, endPoint y: 367, distance: 13.1
click at [938, 380] on button "Submit" at bounding box center [957, 389] width 96 height 42
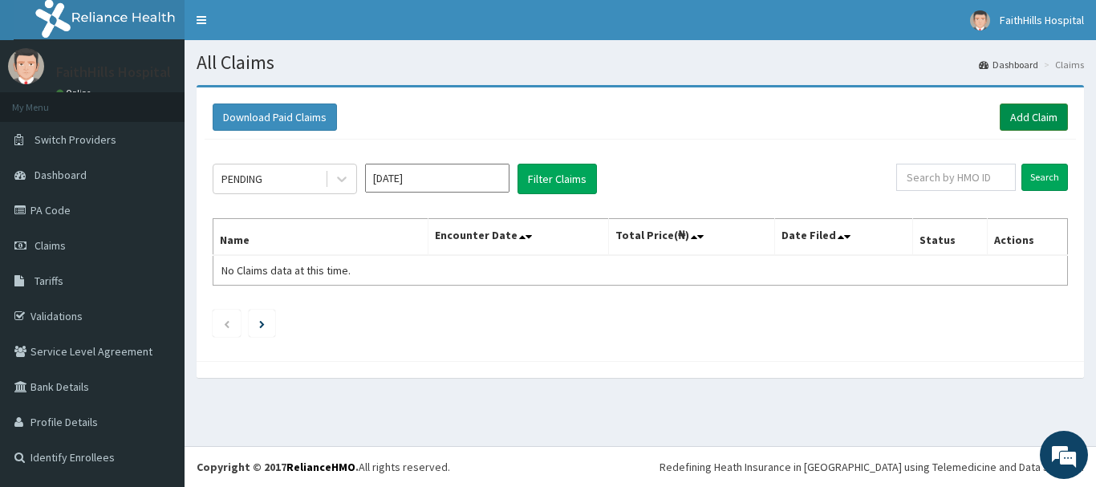
click at [1030, 116] on link "Add Claim" at bounding box center [1034, 117] width 68 height 27
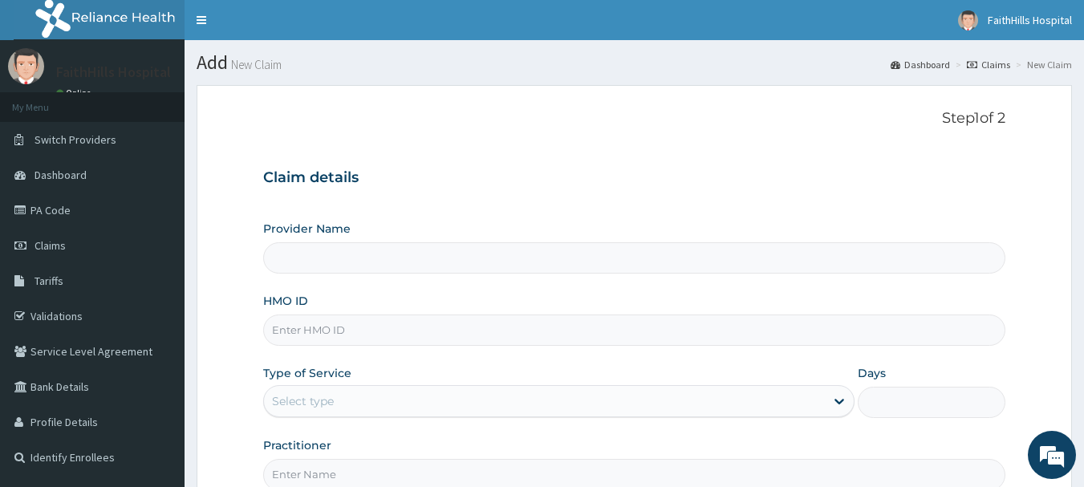
type input "FaithHills Specialist Hospital"
click at [312, 335] on input "HMO ID" at bounding box center [634, 330] width 743 height 31
type input "E"
type input "PFN/10061/C"
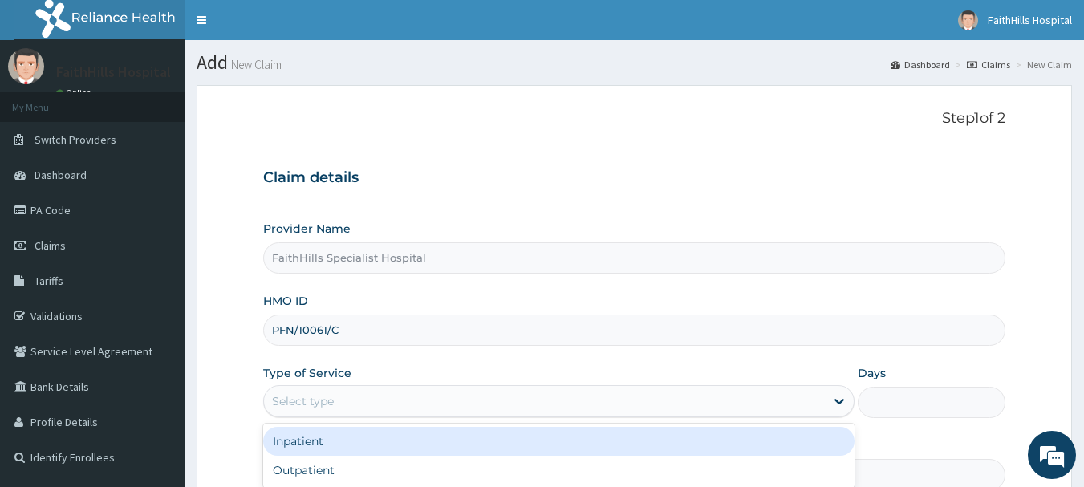
click at [304, 404] on div "Select type" at bounding box center [303, 401] width 62 height 16
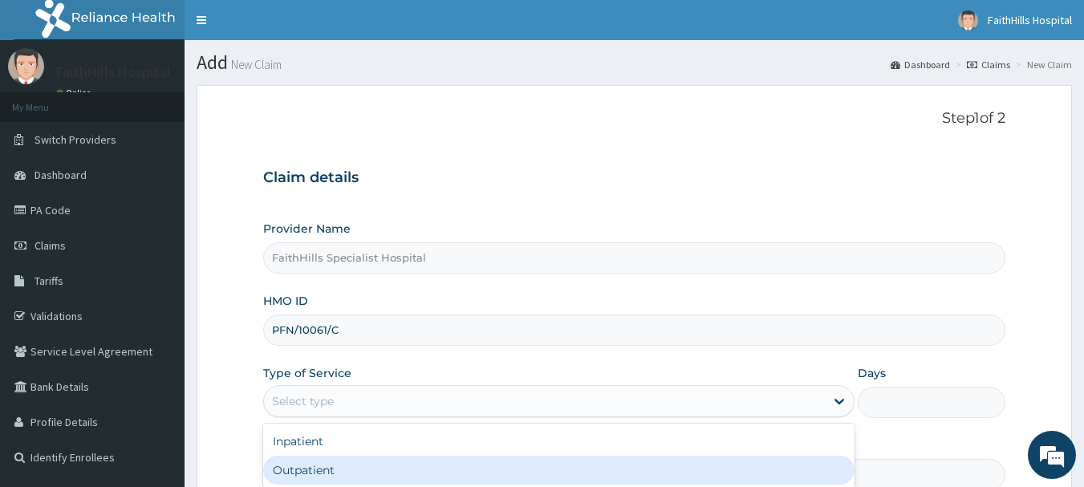
click at [315, 469] on div "Outpatient" at bounding box center [558, 470] width 591 height 29
type input "1"
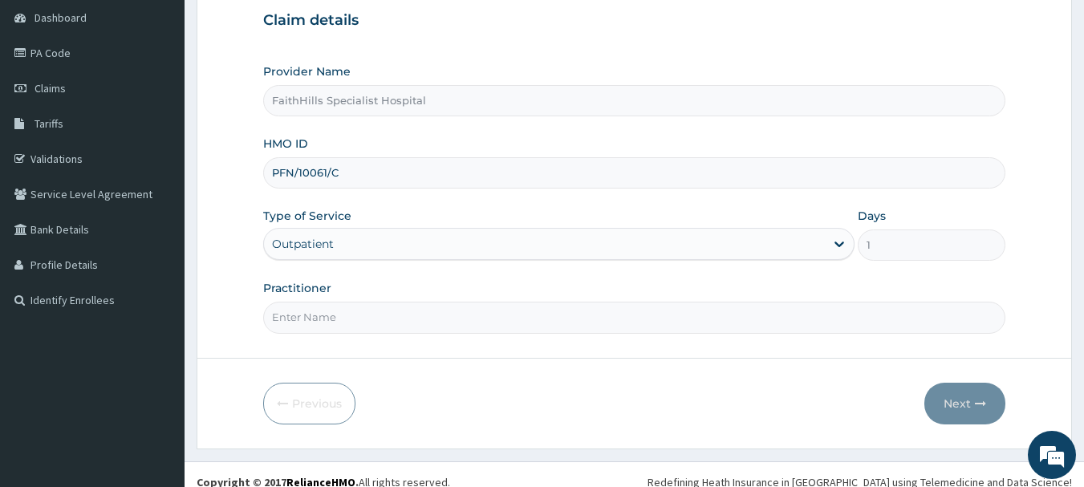
scroll to position [173, 0]
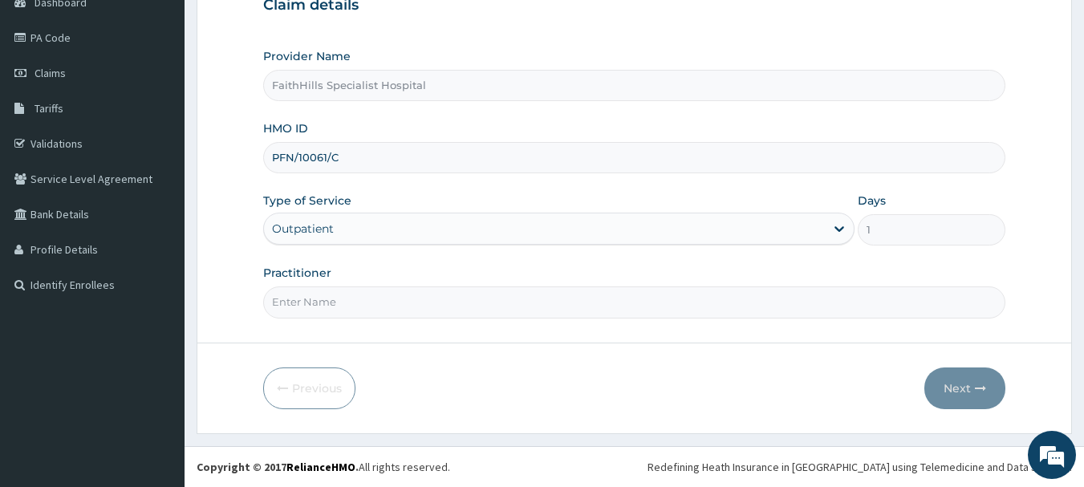
click at [321, 308] on input "Practitioner" at bounding box center [634, 301] width 743 height 31
type input "DR. [PERSON_NAME]"
click at [949, 374] on button "Next" at bounding box center [964, 389] width 81 height 42
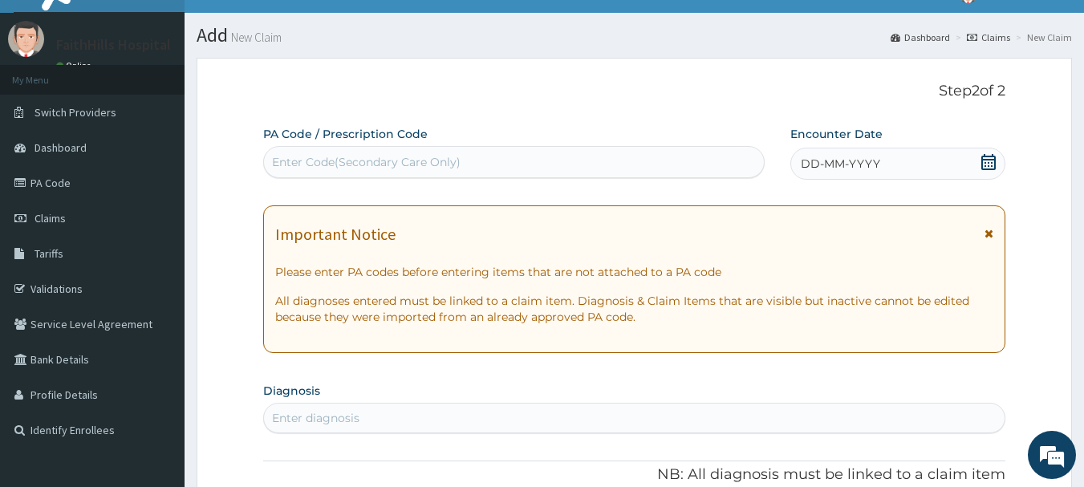
scroll to position [0, 0]
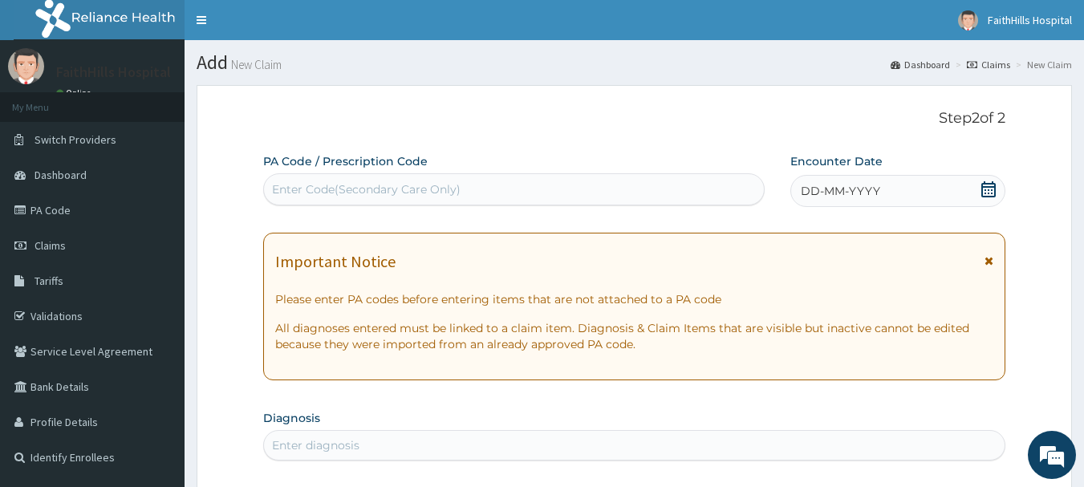
click at [993, 187] on icon at bounding box center [988, 189] width 14 height 16
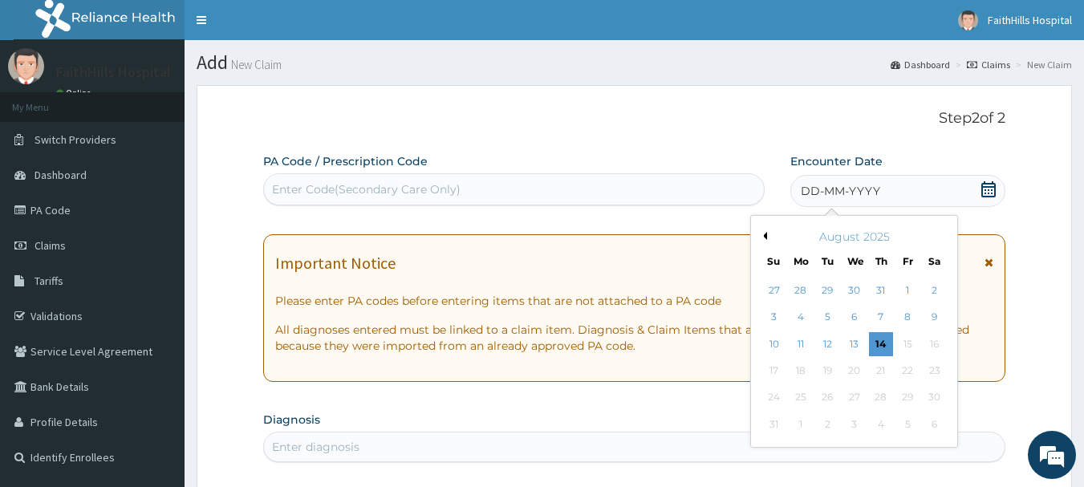
click at [766, 240] on div "August 2025" at bounding box center [854, 237] width 193 height 16
click at [763, 239] on button "Previous Month" at bounding box center [763, 236] width 8 height 8
click at [932, 348] on div "19" at bounding box center [935, 344] width 24 height 24
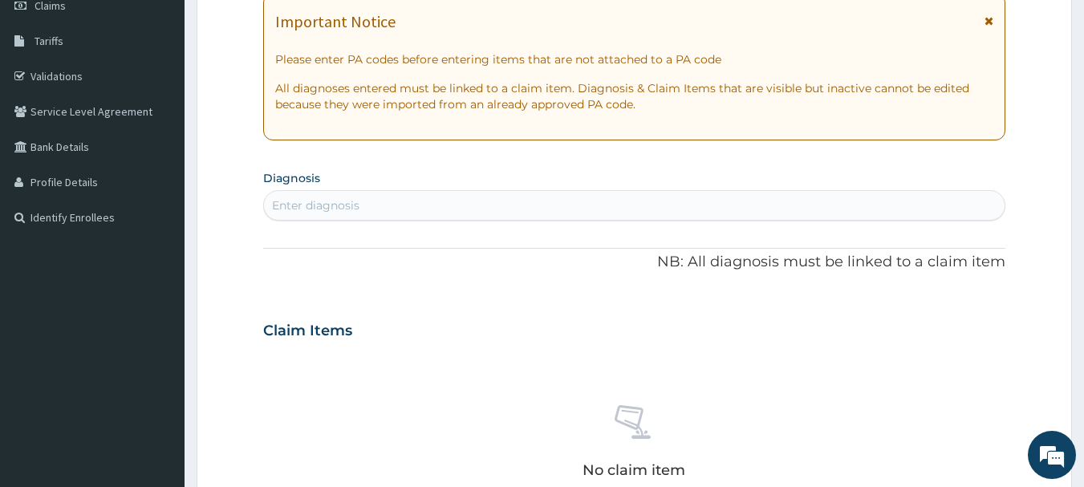
scroll to position [321, 0]
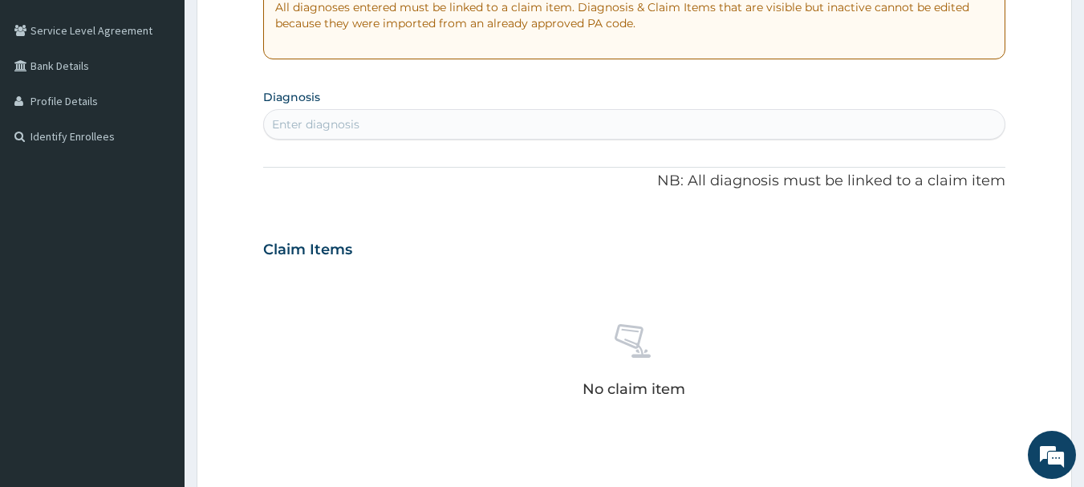
click at [326, 127] on div "Enter diagnosis" at bounding box center [315, 124] width 87 height 16
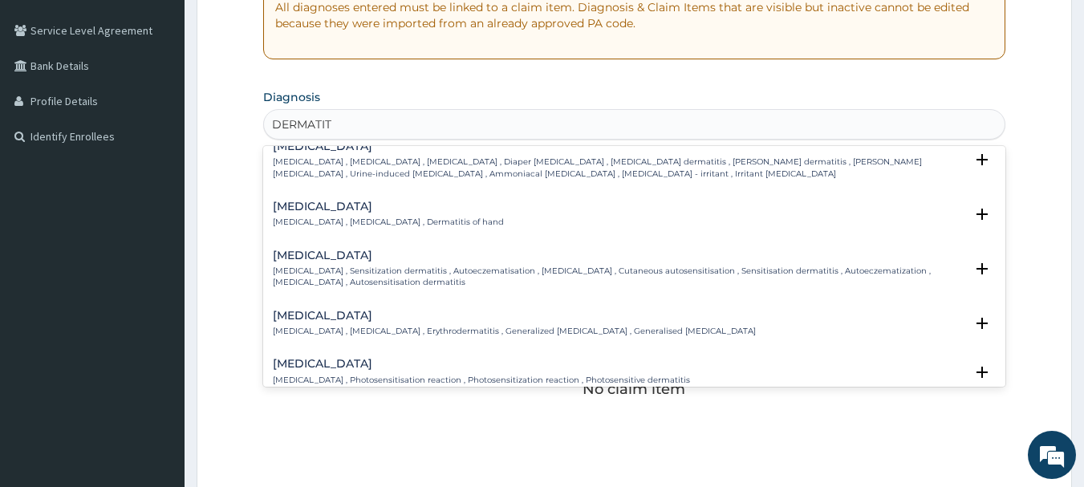
scroll to position [161, 0]
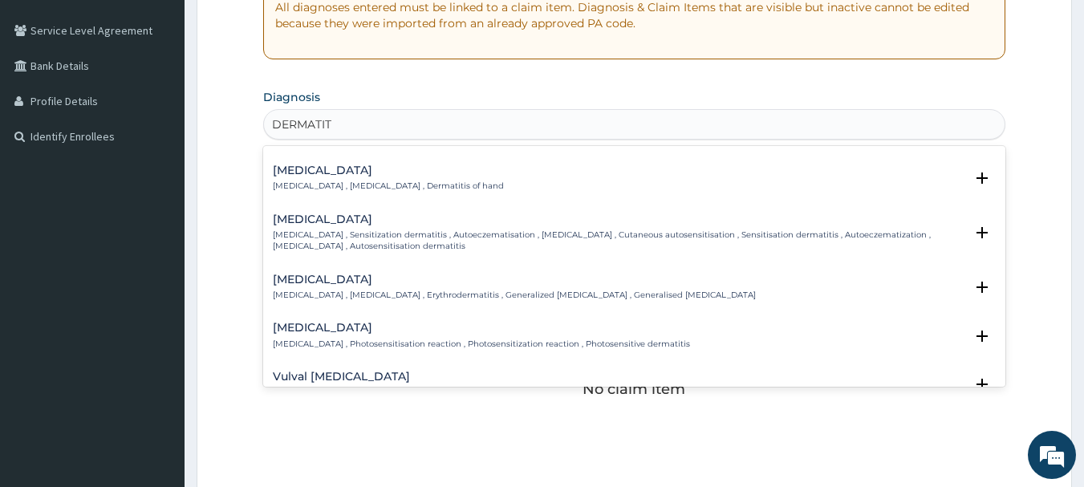
type input "DERMATITI"
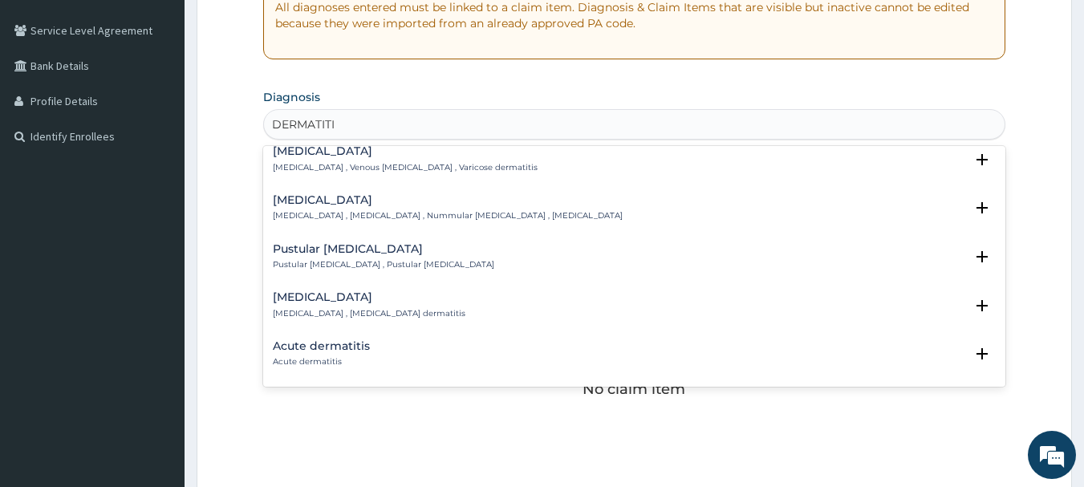
scroll to position [642, 0]
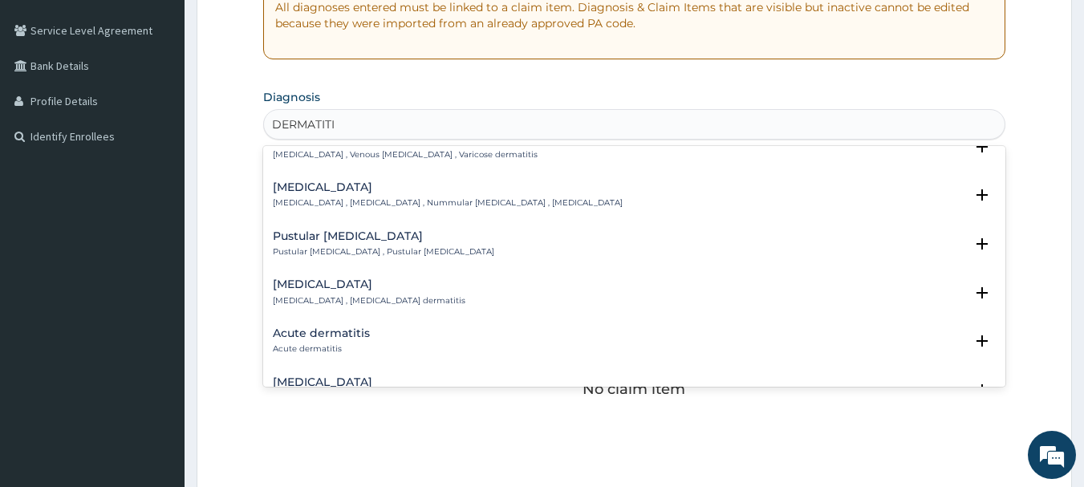
click at [364, 327] on h4 "Acute dermatitis" at bounding box center [321, 333] width 97 height 12
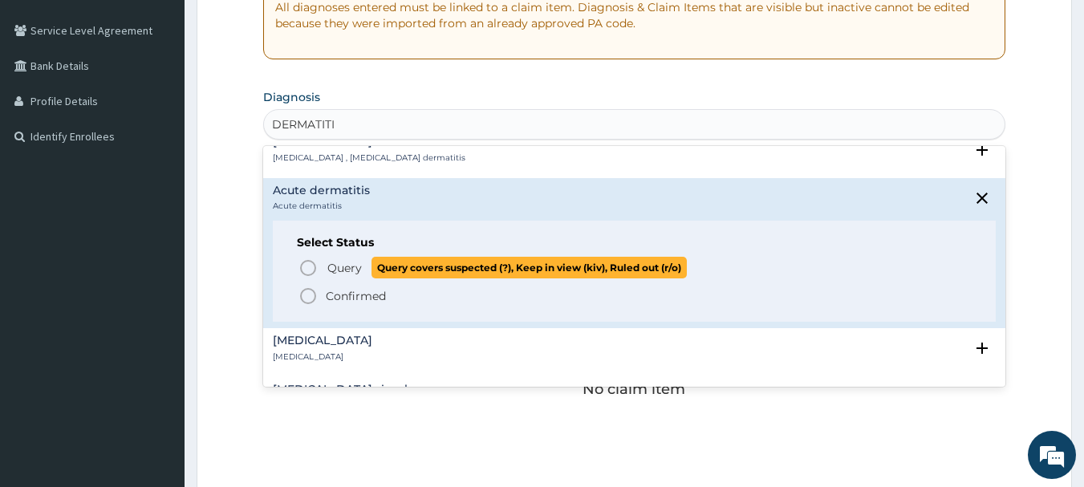
scroll to position [803, 0]
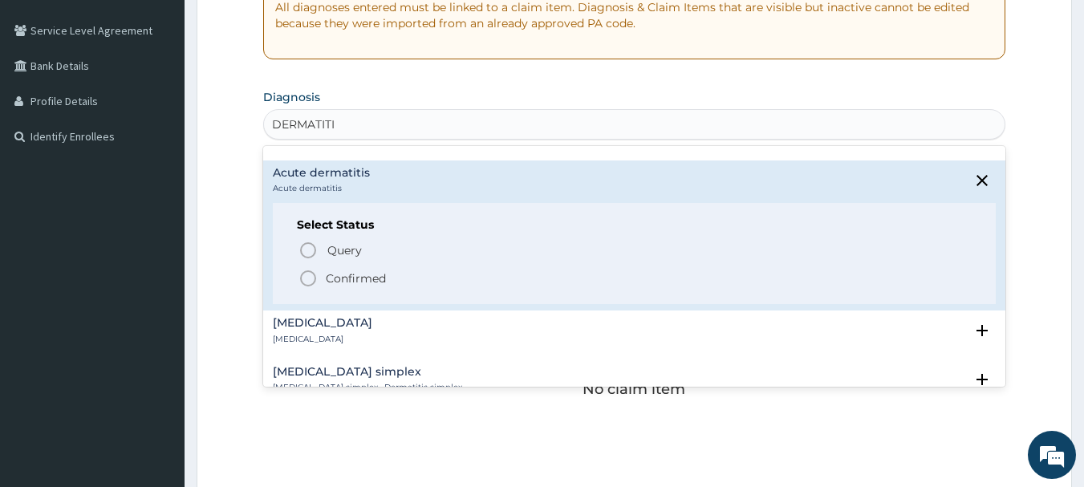
click at [302, 269] on icon "status option filled" at bounding box center [308, 278] width 19 height 19
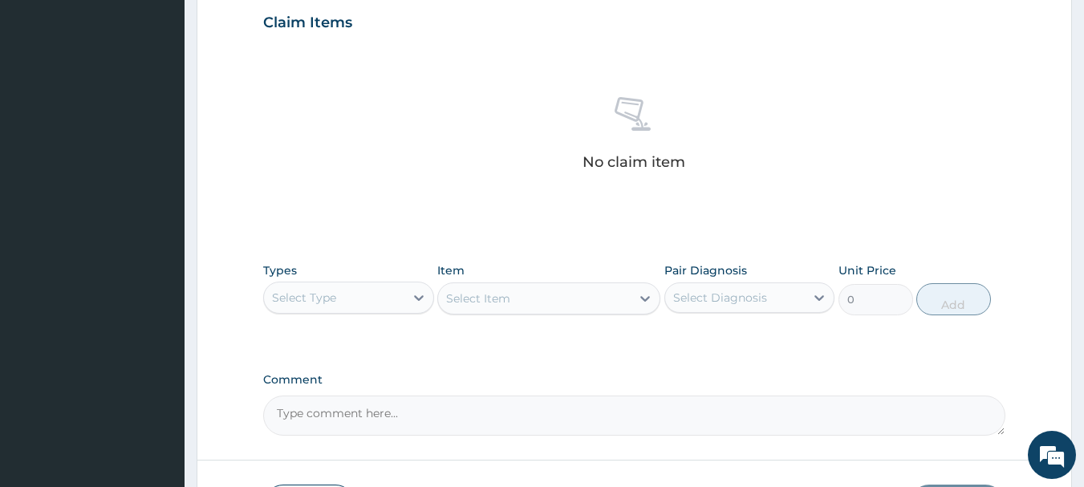
scroll to position [562, 0]
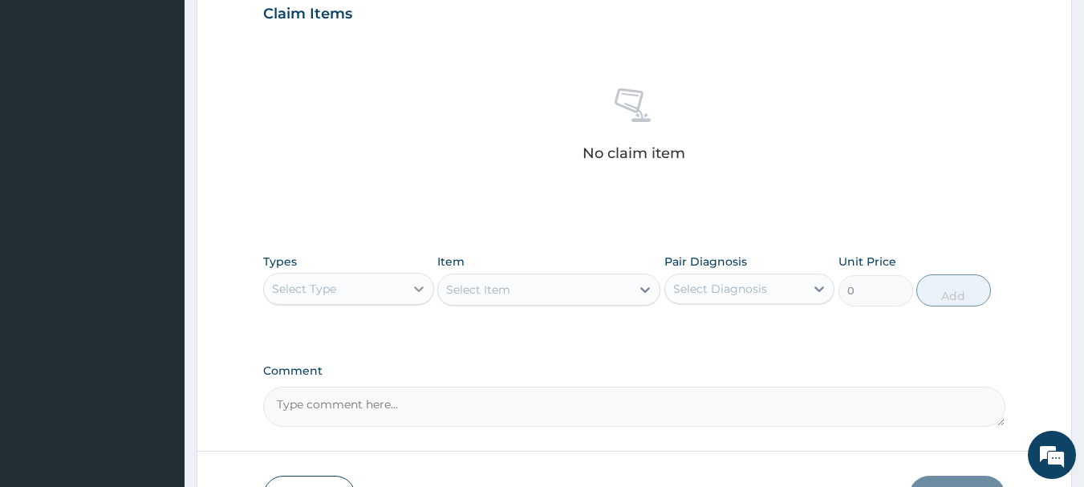
click at [421, 291] on icon at bounding box center [419, 289] width 16 height 16
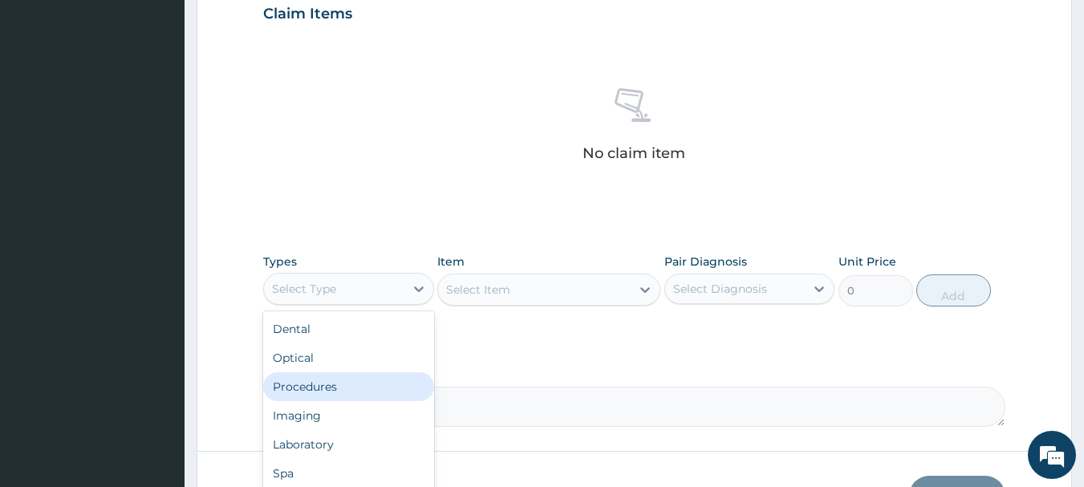
click at [331, 387] on div "Procedures" at bounding box center [348, 386] width 171 height 29
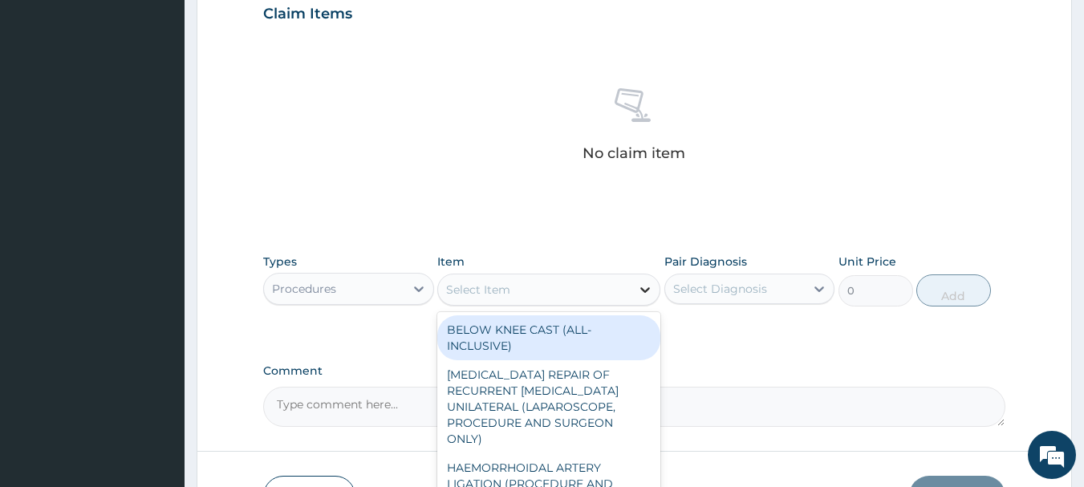
click at [644, 294] on icon at bounding box center [645, 290] width 16 height 16
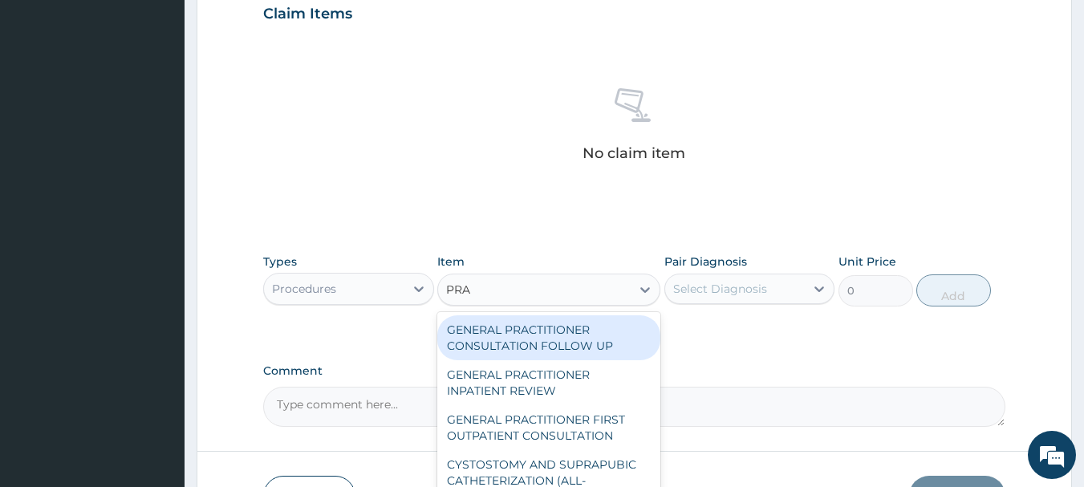
type input "PRAC"
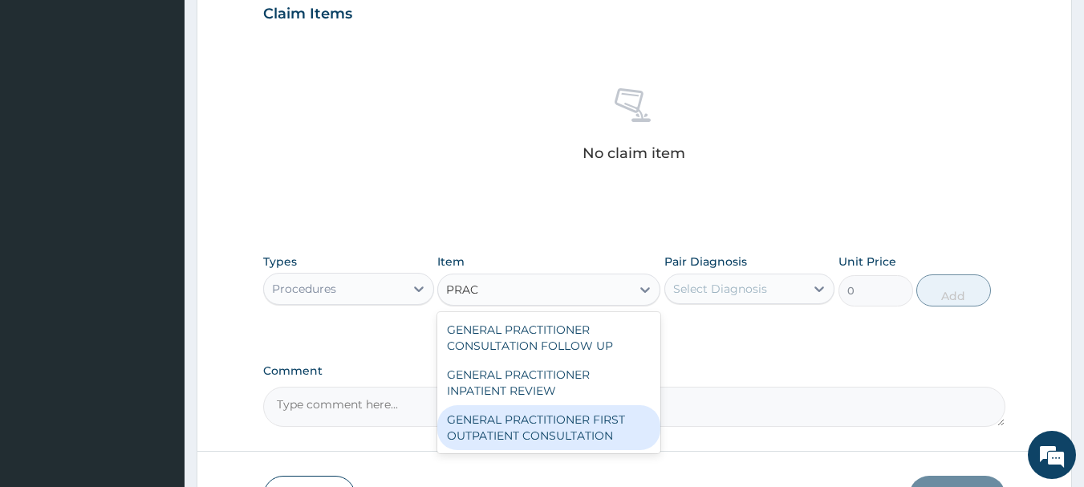
click at [560, 421] on div "GENERAL PRACTITIONER FIRST OUTPATIENT CONSULTATION" at bounding box center [548, 427] width 223 height 45
type input "3750"
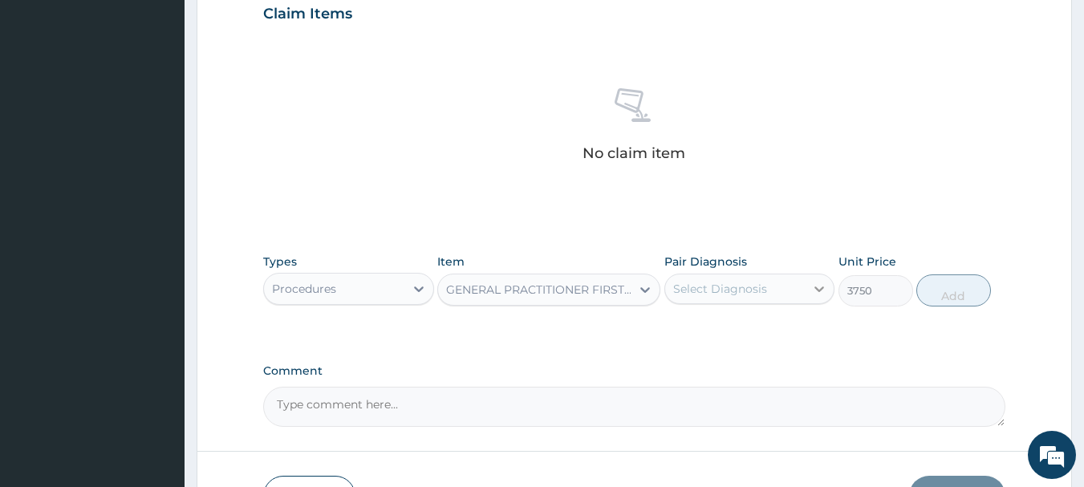
click at [823, 287] on icon at bounding box center [820, 289] width 10 height 6
click at [756, 329] on label "Acute dermatitis" at bounding box center [739, 328] width 97 height 16
checkbox input "true"
click at [950, 294] on button "Add" at bounding box center [953, 290] width 75 height 32
type input "0"
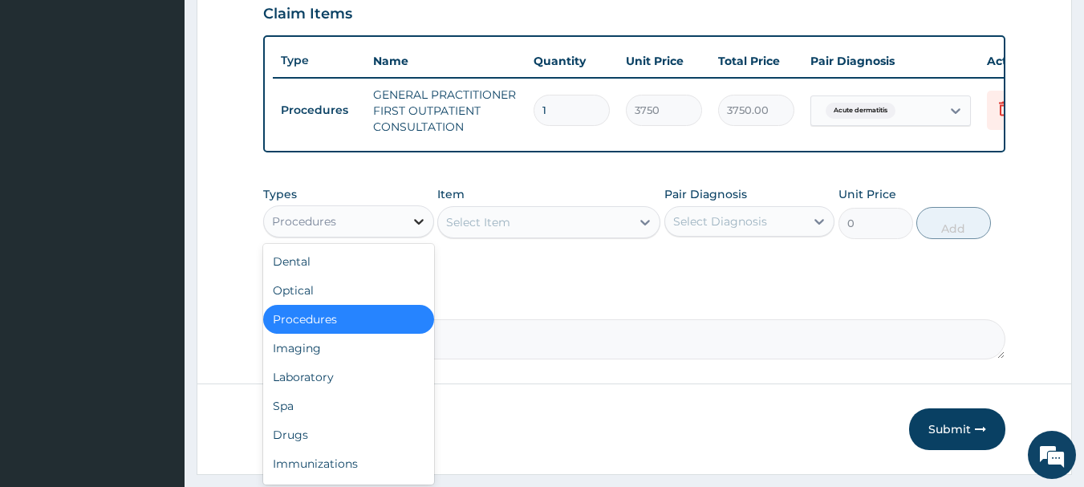
click at [413, 230] on icon at bounding box center [419, 221] width 16 height 16
click at [299, 447] on div "Drugs" at bounding box center [348, 435] width 171 height 29
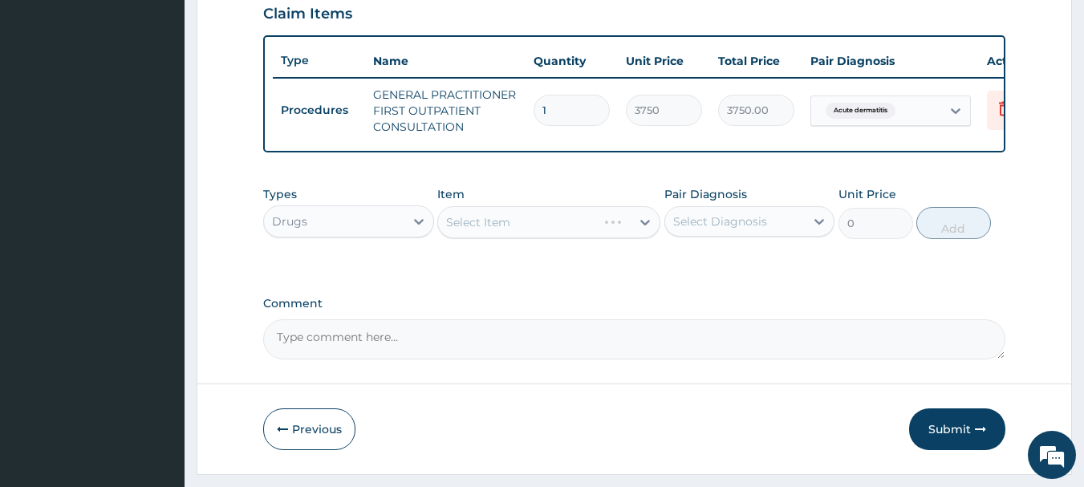
click at [637, 237] on div "Select Item" at bounding box center [548, 222] width 223 height 32
click at [641, 230] on icon at bounding box center [645, 222] width 16 height 16
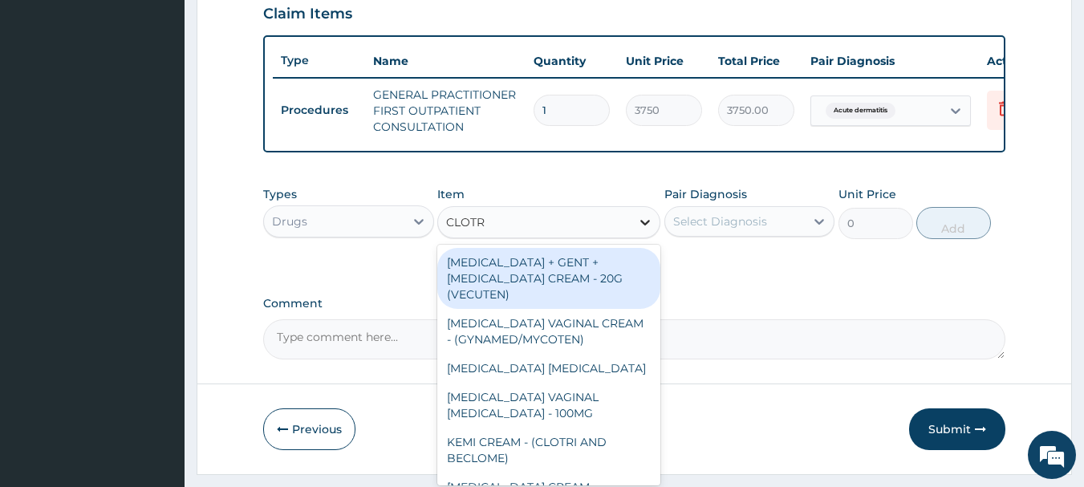
type input "CLOTRI"
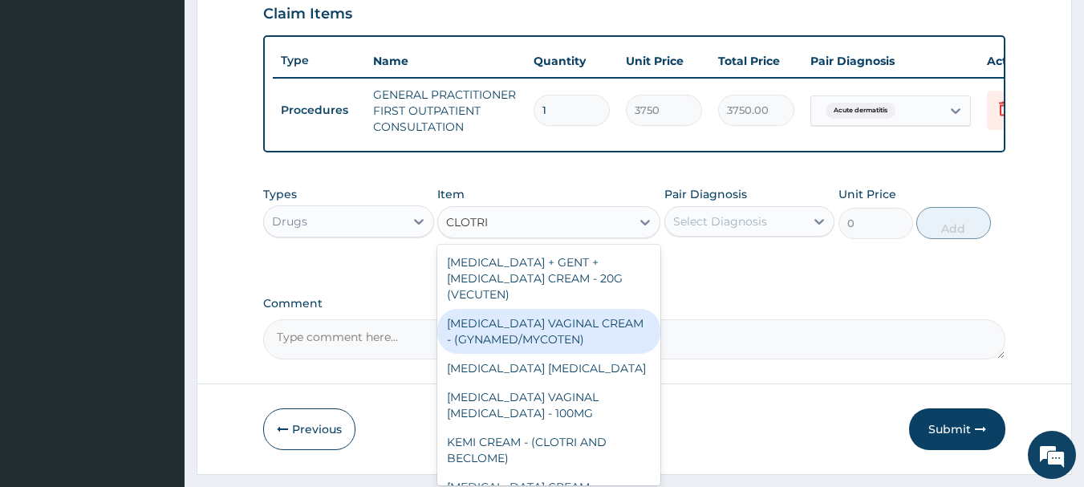
click at [565, 339] on div "[MEDICAL_DATA] VAGINAL CREAM - (GYNAMED/MYCOTEN)" at bounding box center [548, 331] width 223 height 45
type input "2240"
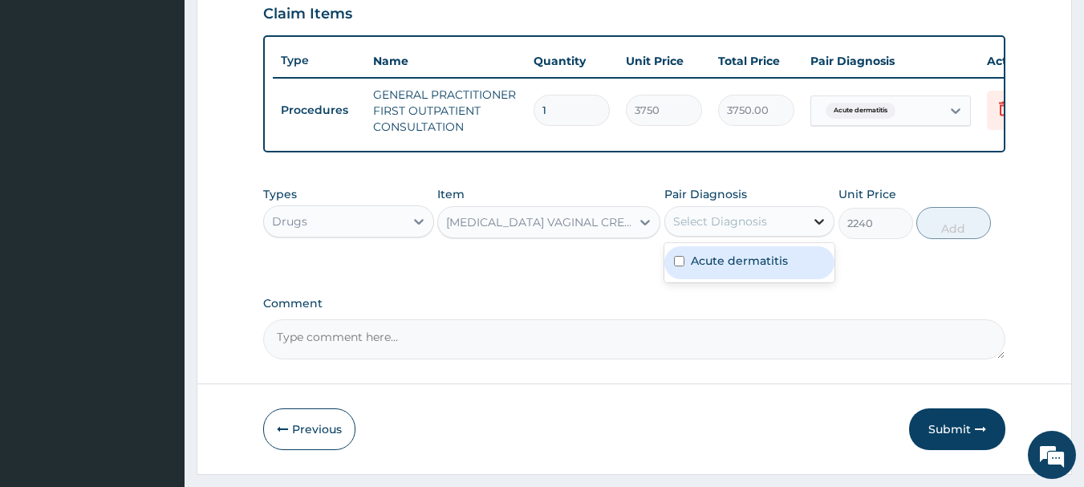
click at [819, 230] on icon at bounding box center [819, 221] width 16 height 16
click at [730, 269] on label "Acute dermatitis" at bounding box center [739, 261] width 97 height 16
checkbox input "true"
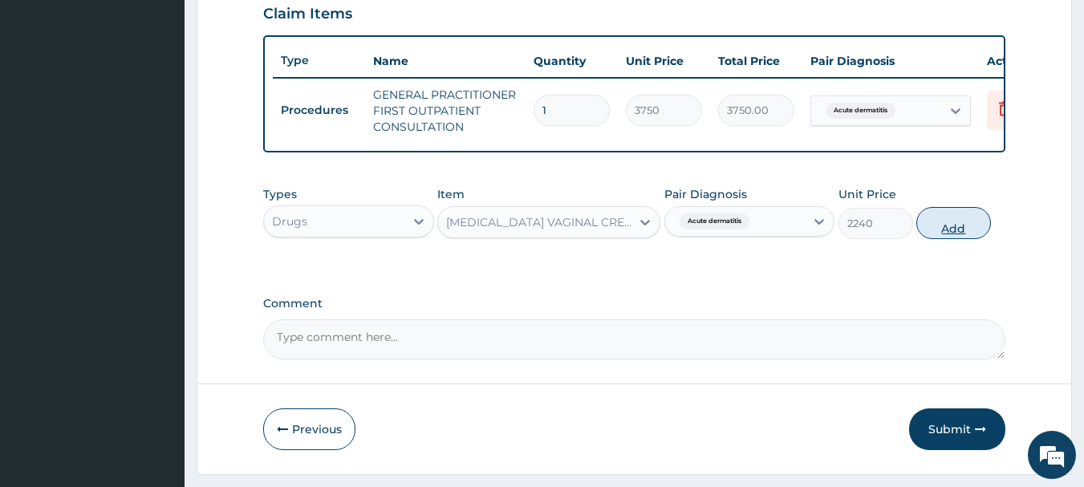
click at [955, 238] on button "Add" at bounding box center [953, 223] width 75 height 32
type input "0"
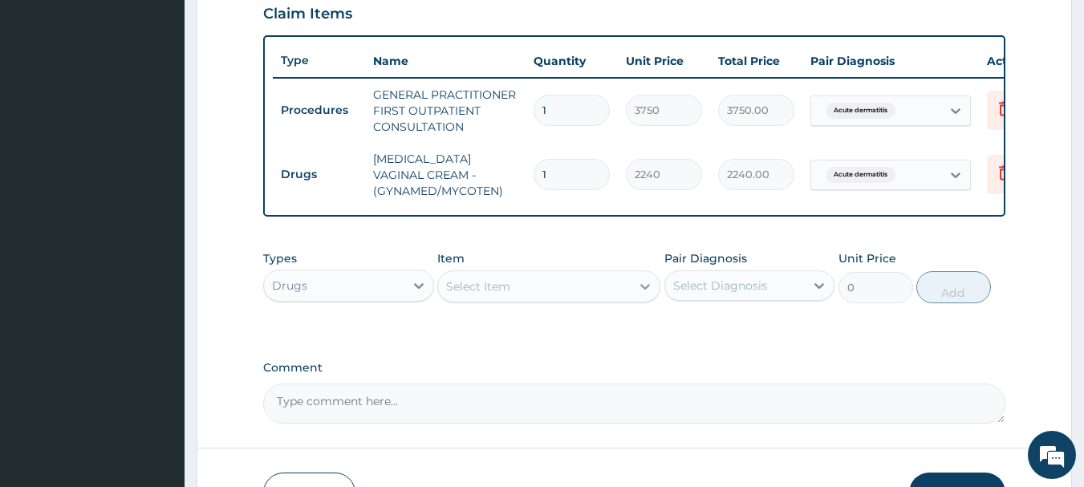
click at [643, 295] on icon at bounding box center [645, 286] width 16 height 16
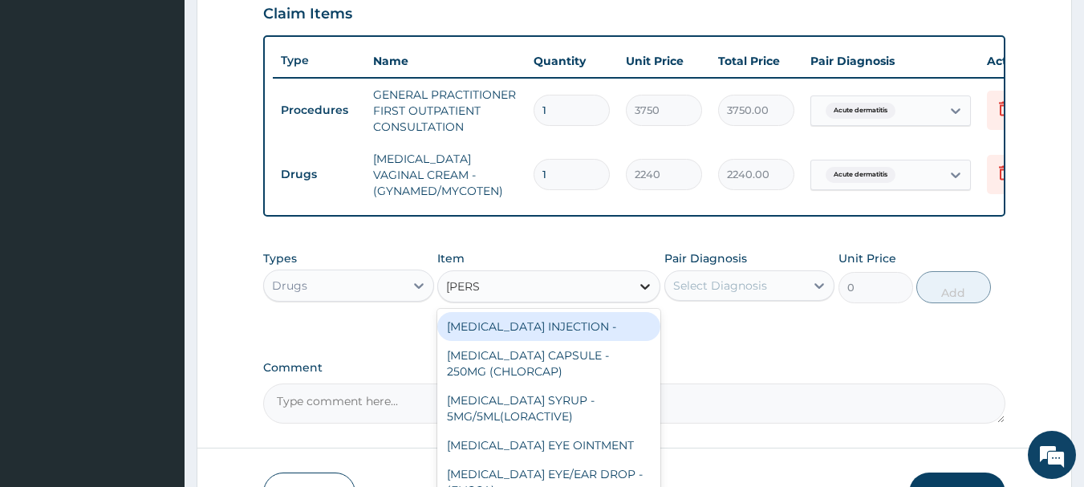
type input "LORAT"
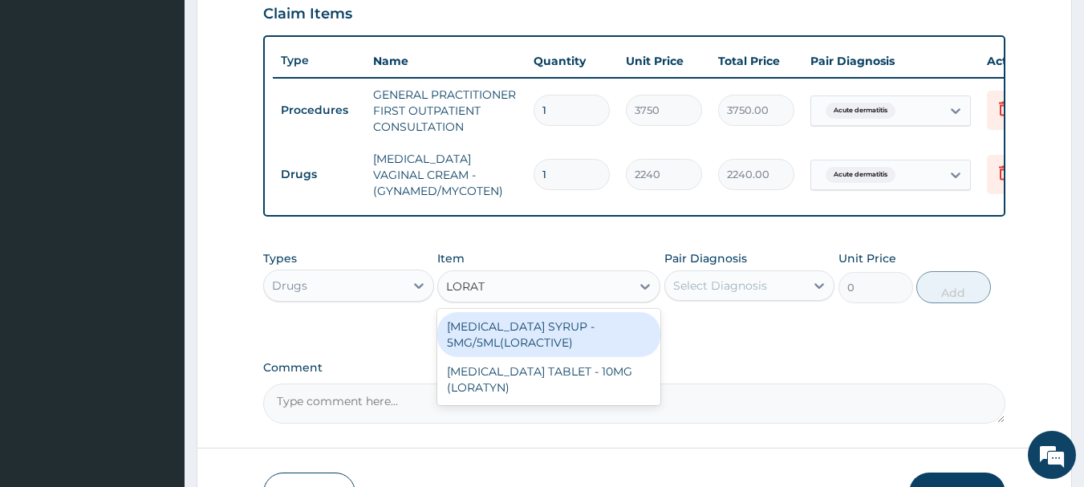
click at [521, 337] on div "[MEDICAL_DATA] SYRUP - 5MG/5ML(LORACTIVE)" at bounding box center [548, 334] width 223 height 45
type input "1232"
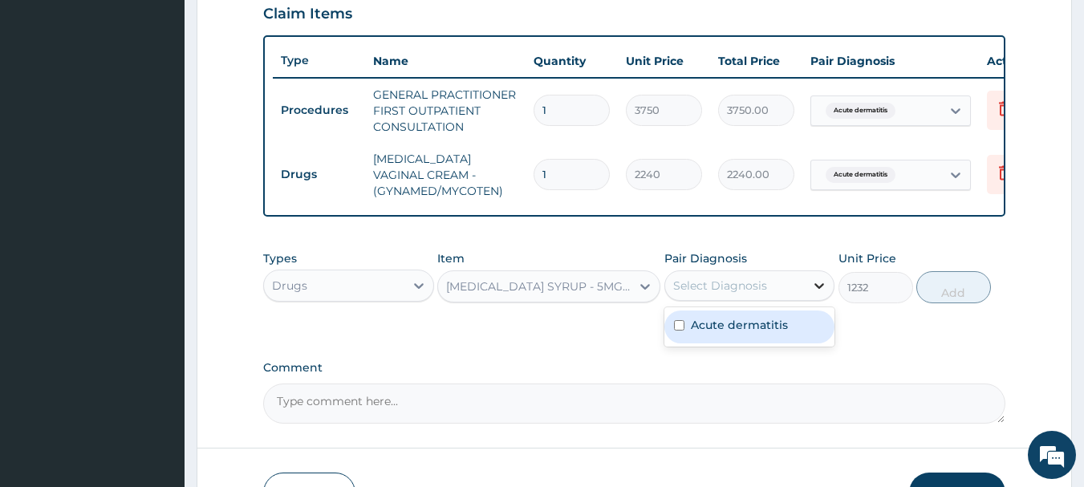
click at [816, 294] on icon at bounding box center [819, 286] width 16 height 16
click at [704, 333] on label "Acute dermatitis" at bounding box center [739, 325] width 97 height 16
checkbox input "true"
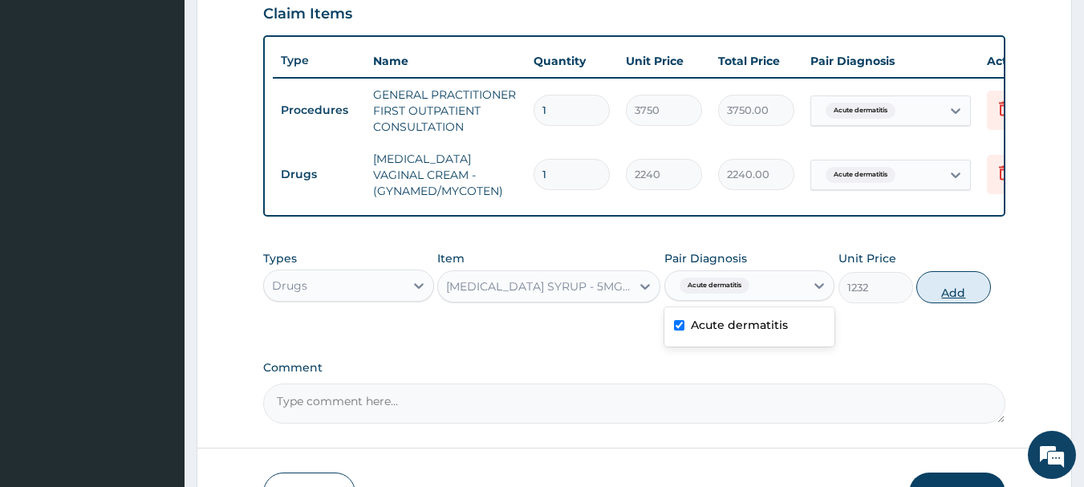
click at [965, 294] on button "Add" at bounding box center [953, 287] width 75 height 32
type input "0"
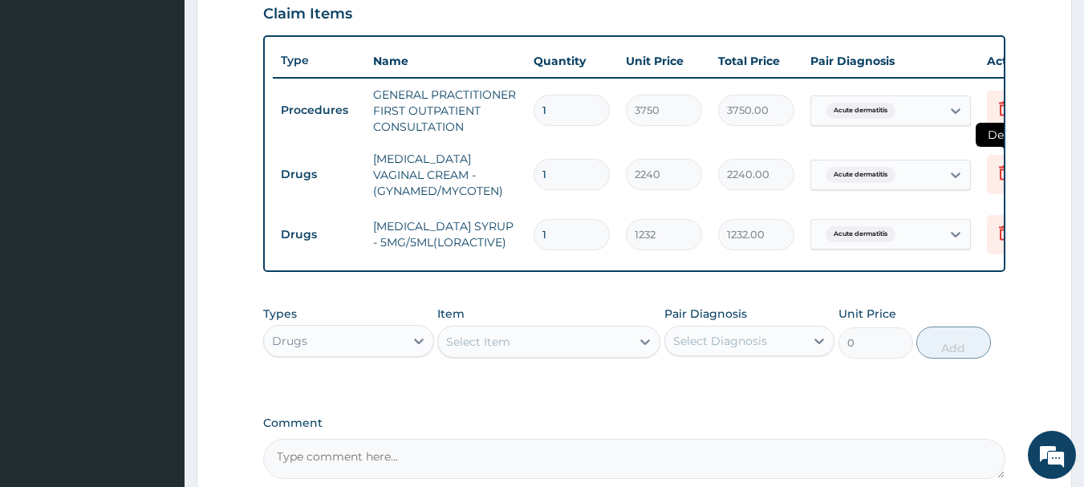
click at [1002, 175] on icon at bounding box center [1004, 172] width 19 height 19
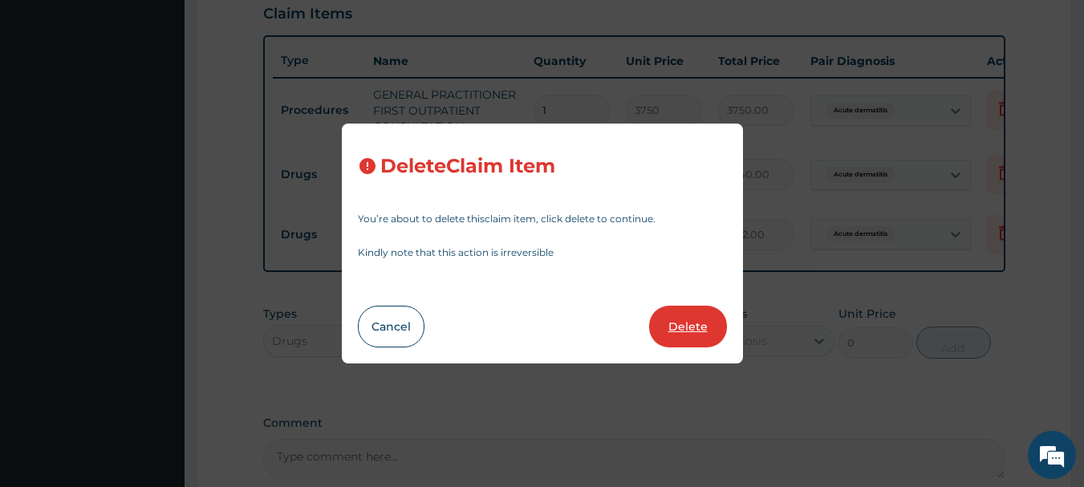
click at [681, 314] on button "Delete" at bounding box center [688, 327] width 78 height 42
type input "1232"
type input "1232.00"
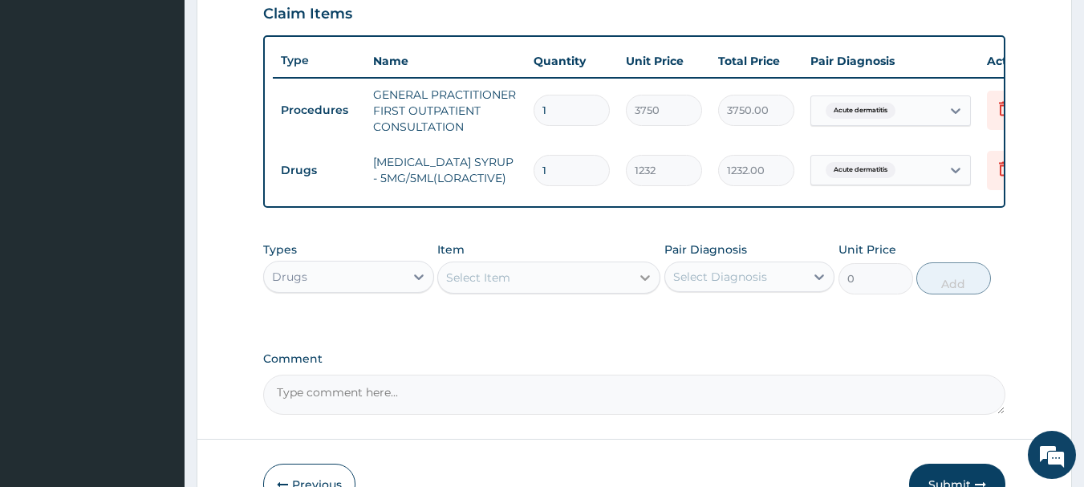
click at [643, 281] on icon at bounding box center [645, 278] width 10 height 6
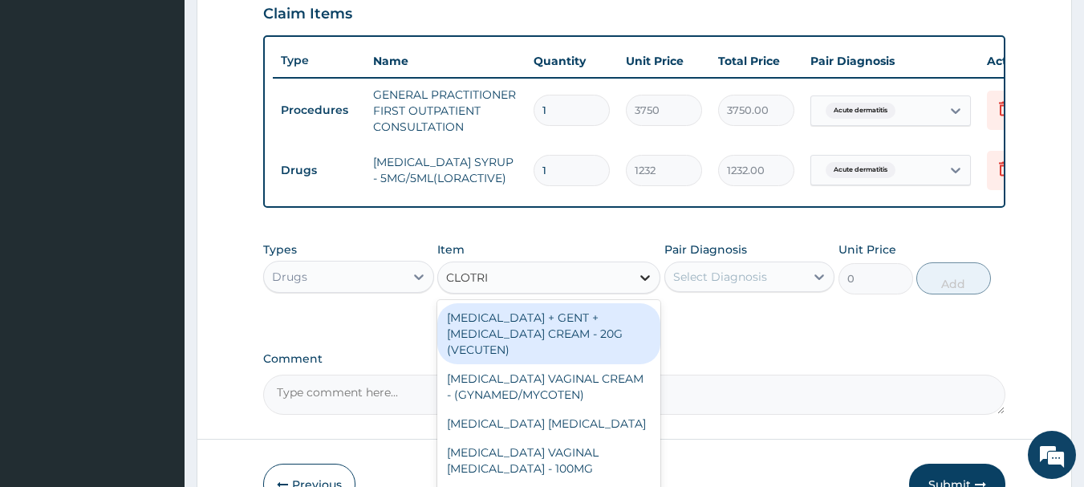
type input "CLOTRIM"
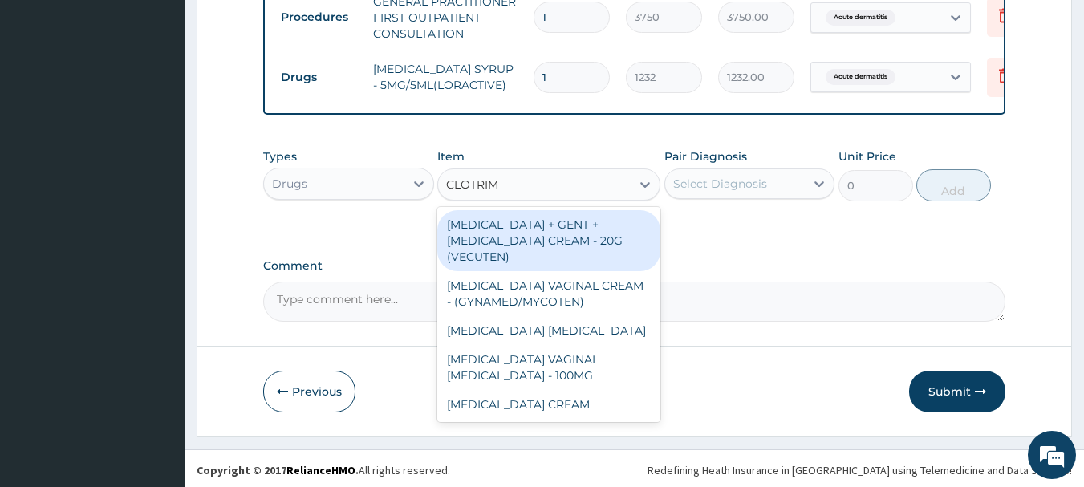
scroll to position [670, 0]
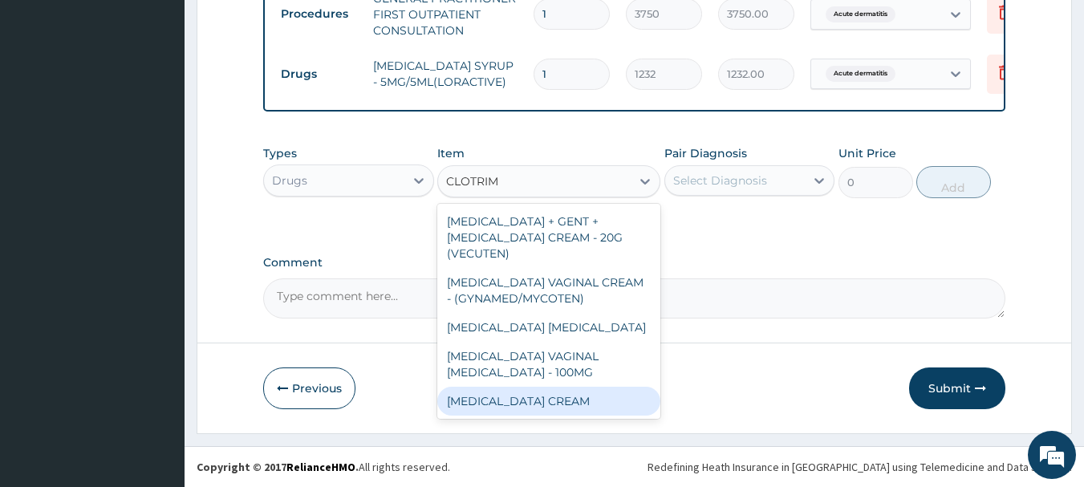
click at [571, 400] on div "[MEDICAL_DATA] CREAM" at bounding box center [548, 401] width 223 height 29
type input "1120"
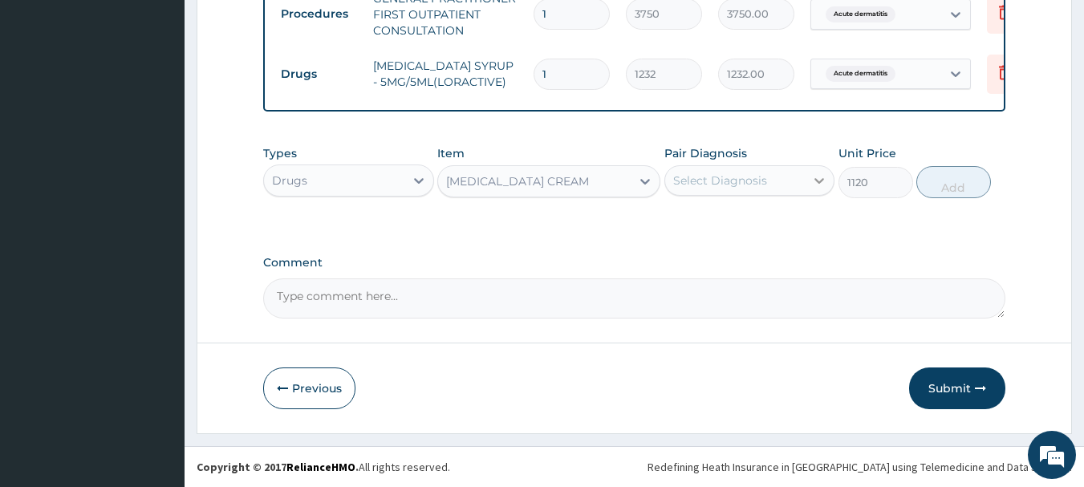
click at [808, 174] on div at bounding box center [819, 180] width 29 height 29
click at [718, 221] on label "Acute dermatitis" at bounding box center [739, 220] width 97 height 16
checkbox input "true"
click at [950, 192] on button "Add" at bounding box center [953, 182] width 75 height 32
type input "0"
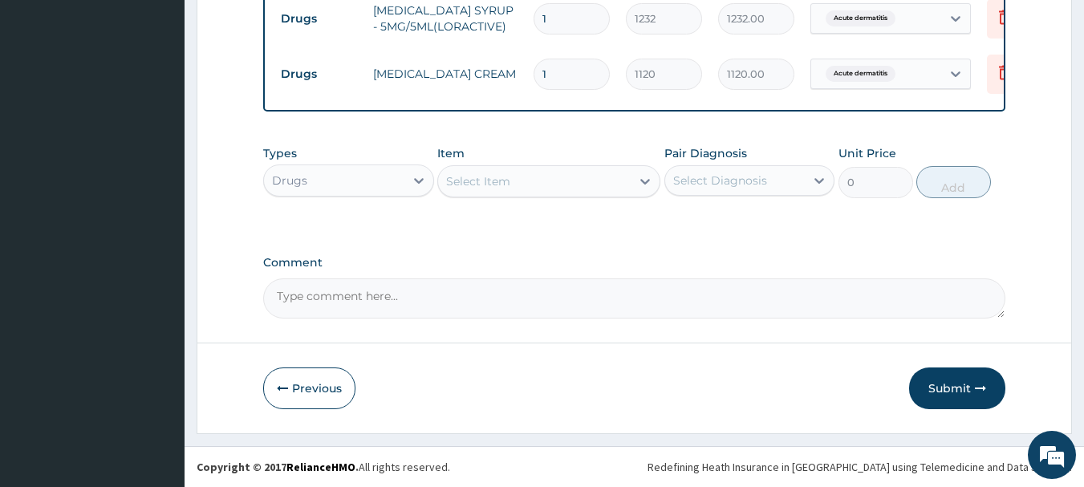
scroll to position [725, 0]
click at [947, 383] on button "Submit" at bounding box center [957, 389] width 96 height 42
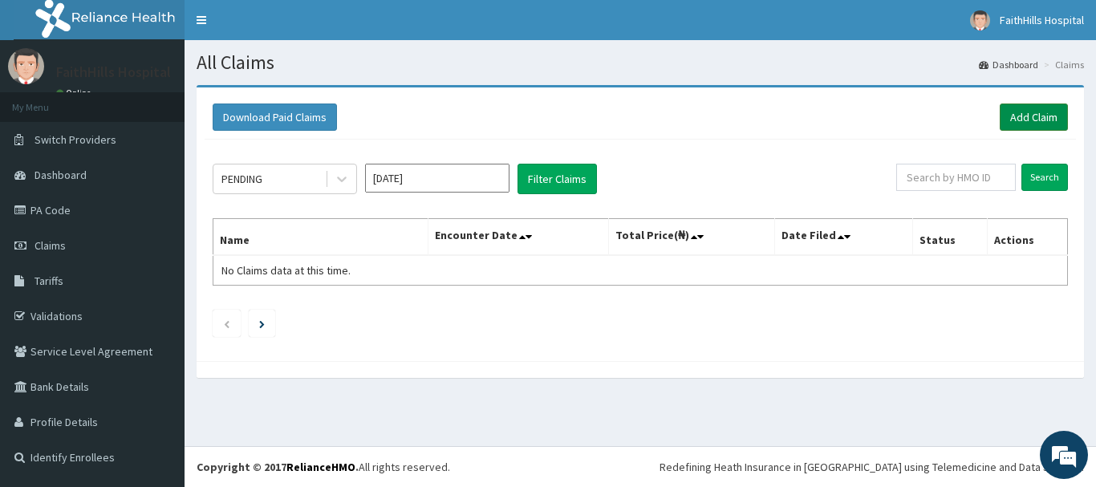
click at [1030, 108] on link "Add Claim" at bounding box center [1034, 117] width 68 height 27
click at [1024, 118] on link "Add Claim" at bounding box center [1034, 117] width 68 height 27
click at [1010, 112] on link "Add Claim" at bounding box center [1034, 117] width 68 height 27
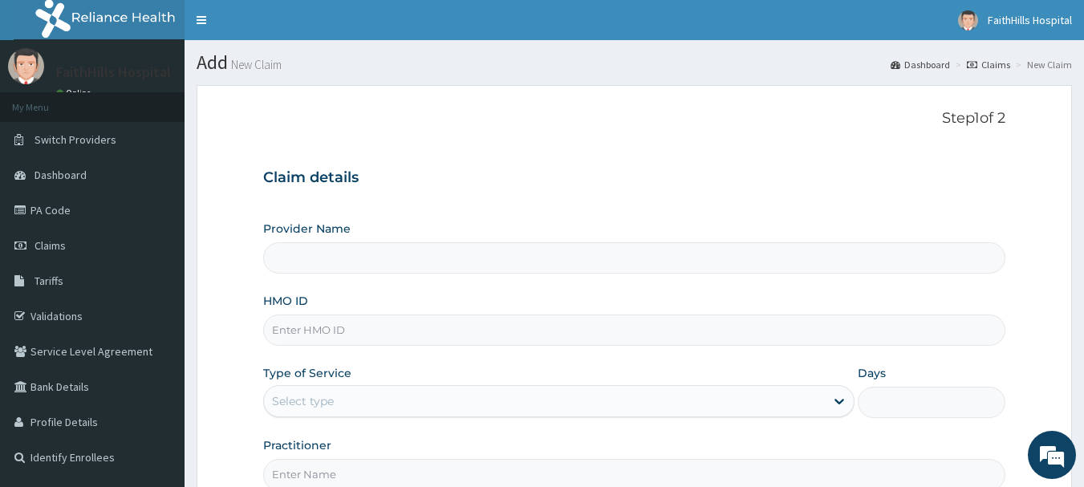
type input "FaithHills Specialist Hospital"
click at [396, 327] on input "HMO ID" at bounding box center [634, 330] width 743 height 31
type input "PWE/10265/A"
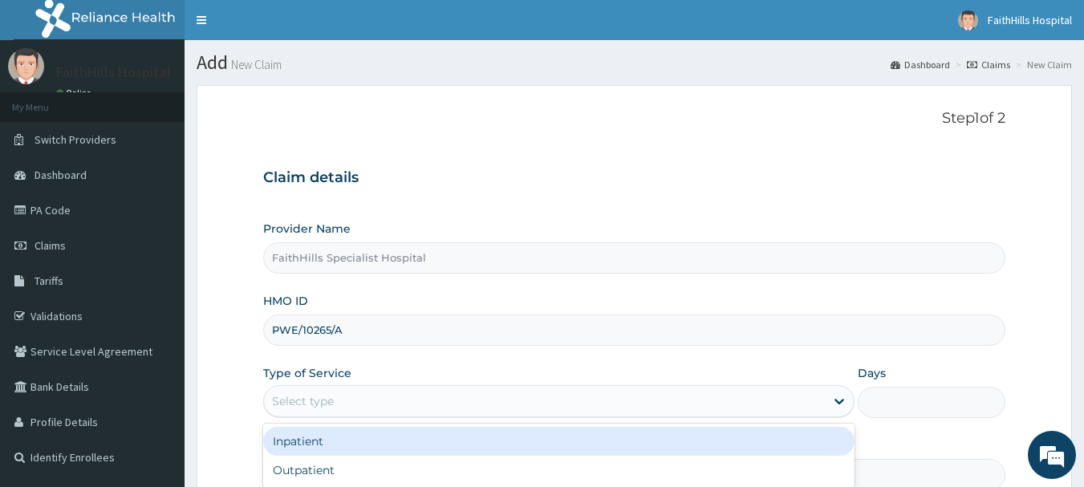
click at [291, 404] on div "Select type" at bounding box center [303, 401] width 62 height 16
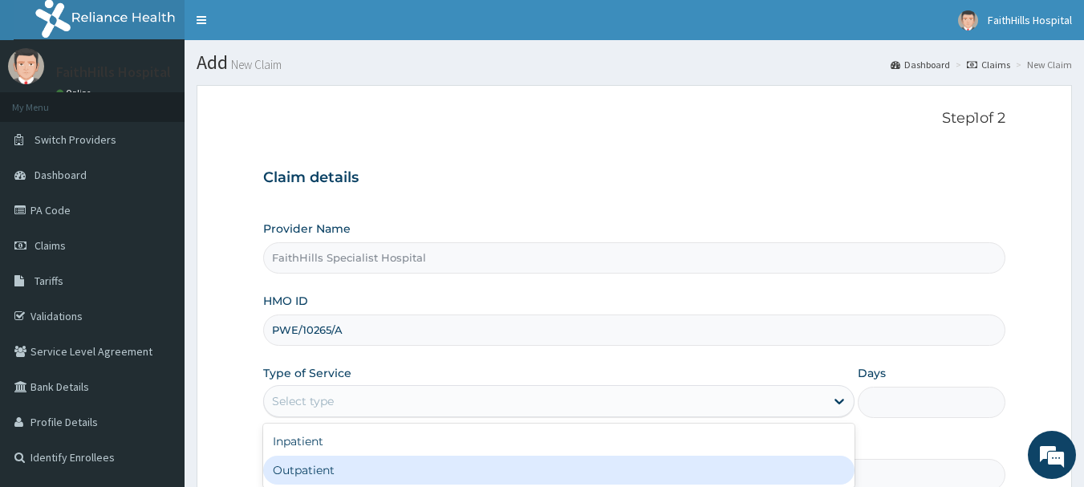
click at [308, 471] on div "Outpatient" at bounding box center [558, 470] width 591 height 29
type input "1"
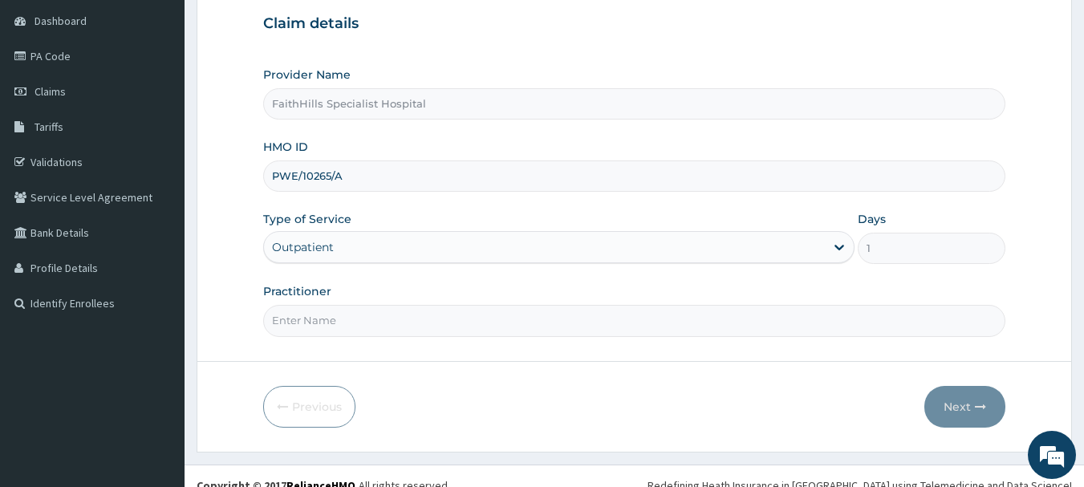
scroll to position [173, 0]
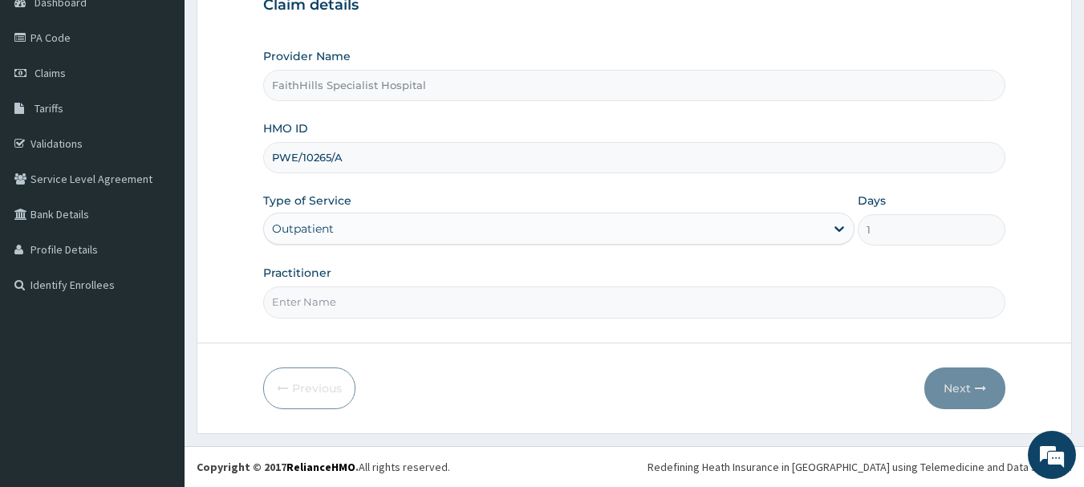
click at [317, 299] on input "Practitioner" at bounding box center [634, 301] width 743 height 31
click at [372, 305] on input "Practitioner" at bounding box center [634, 301] width 743 height 31
click at [307, 303] on input "Practitioner" at bounding box center [634, 301] width 743 height 31
click at [303, 299] on input "Practitioner" at bounding box center [634, 301] width 743 height 31
click at [323, 308] on input "Practitioner" at bounding box center [634, 301] width 743 height 31
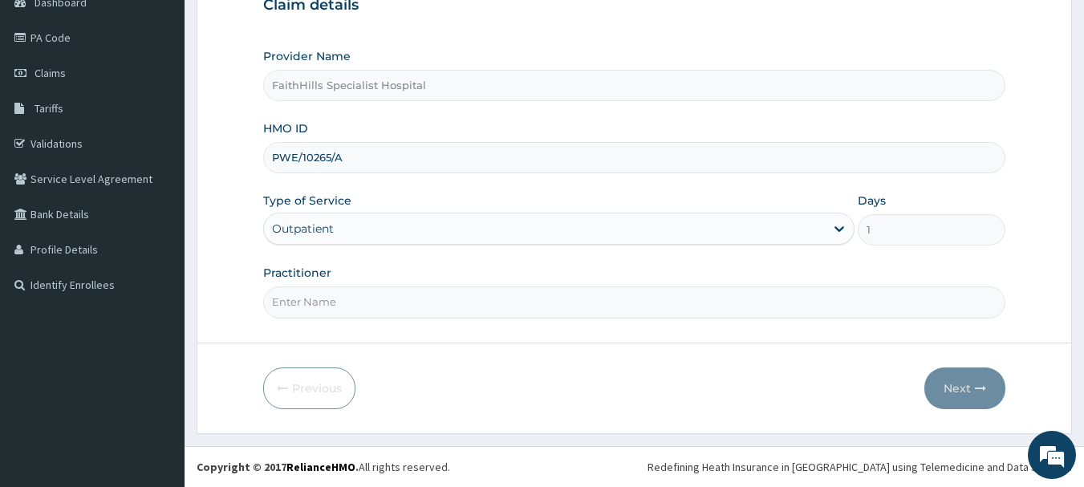
type input "F"
type input "S"
type input "DR. SAMUEL"
click at [962, 394] on button "Next" at bounding box center [964, 389] width 81 height 42
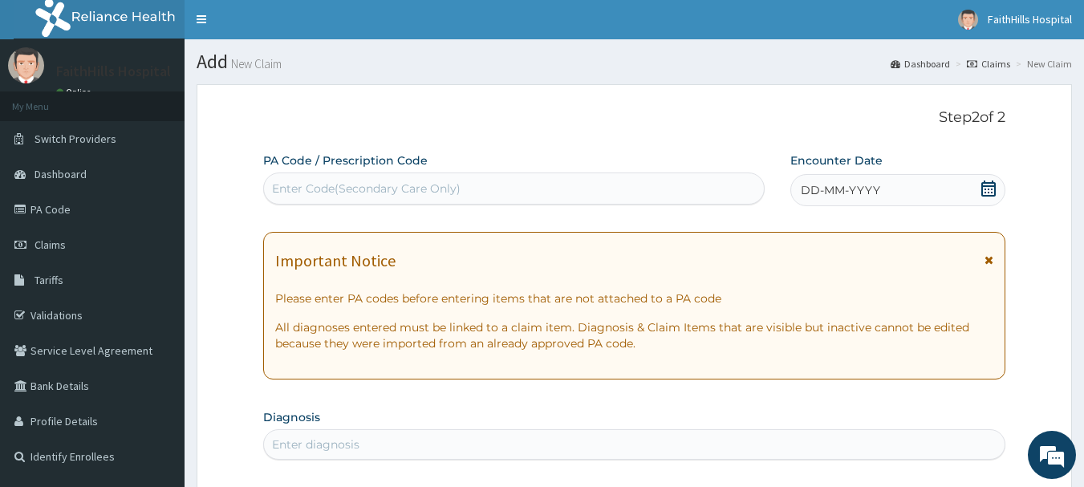
scroll to position [0, 0]
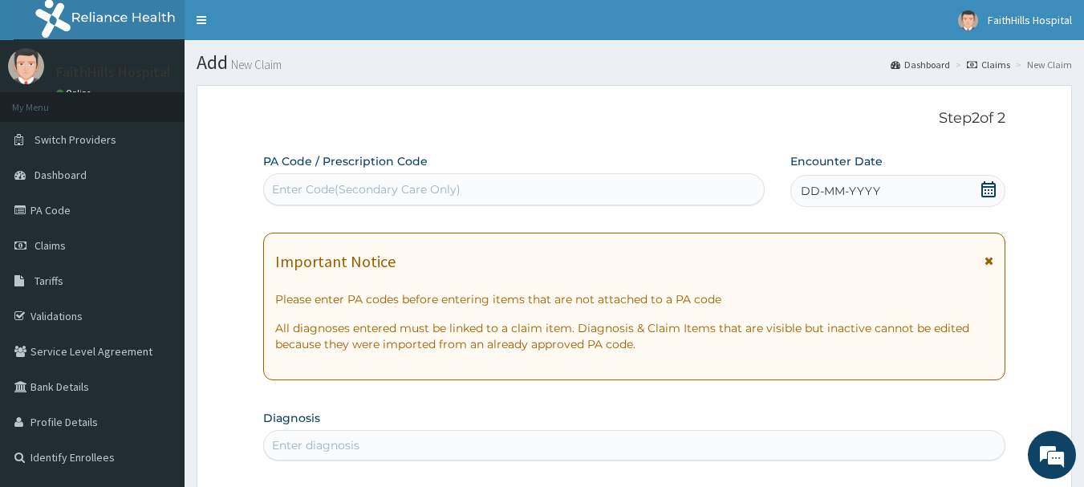
click at [302, 185] on div "Enter Code(Secondary Care Only)" at bounding box center [366, 189] width 189 height 16
type input "PA/E6FC4A"
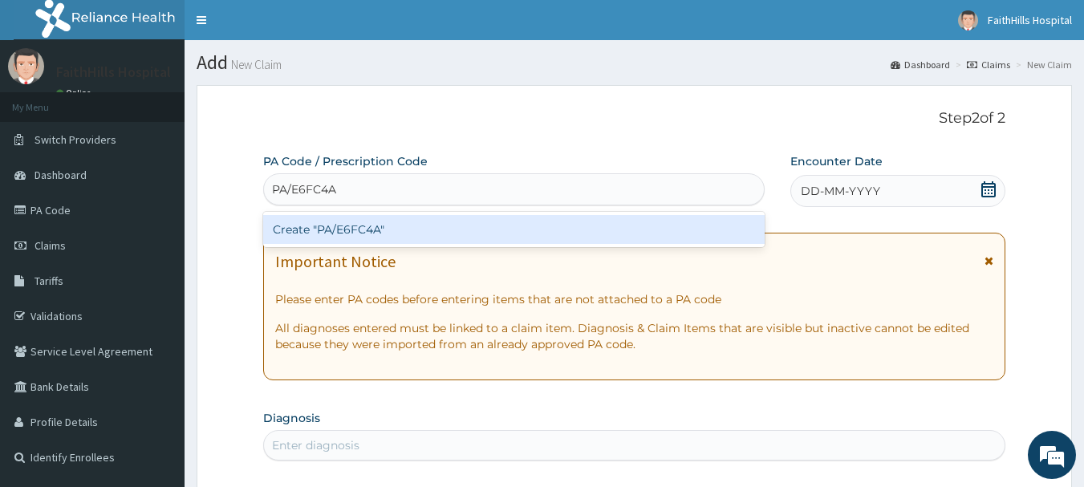
click at [360, 235] on div "Create "PA/E6FC4A"" at bounding box center [514, 229] width 502 height 29
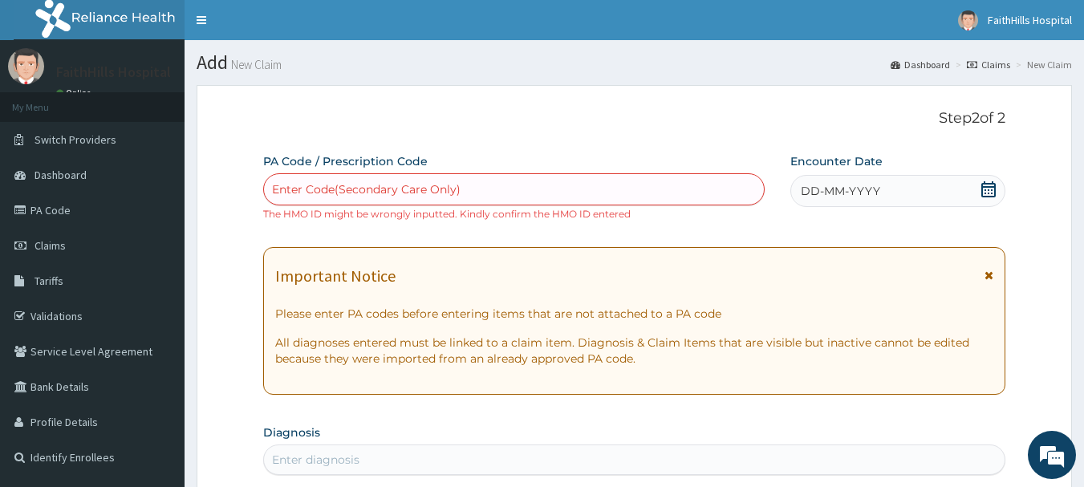
click at [294, 185] on div "Enter Code(Secondary Care Only)" at bounding box center [366, 189] width 189 height 16
paste input "PA/E6FC7A"
type input "PA/E6FC7A"
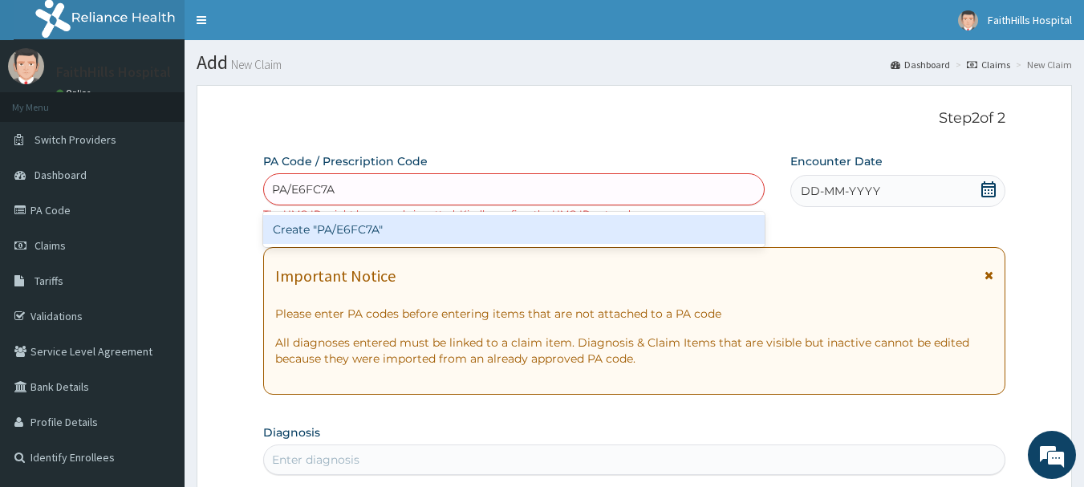
click at [339, 233] on div "Create "PA/E6FC7A"" at bounding box center [514, 229] width 502 height 29
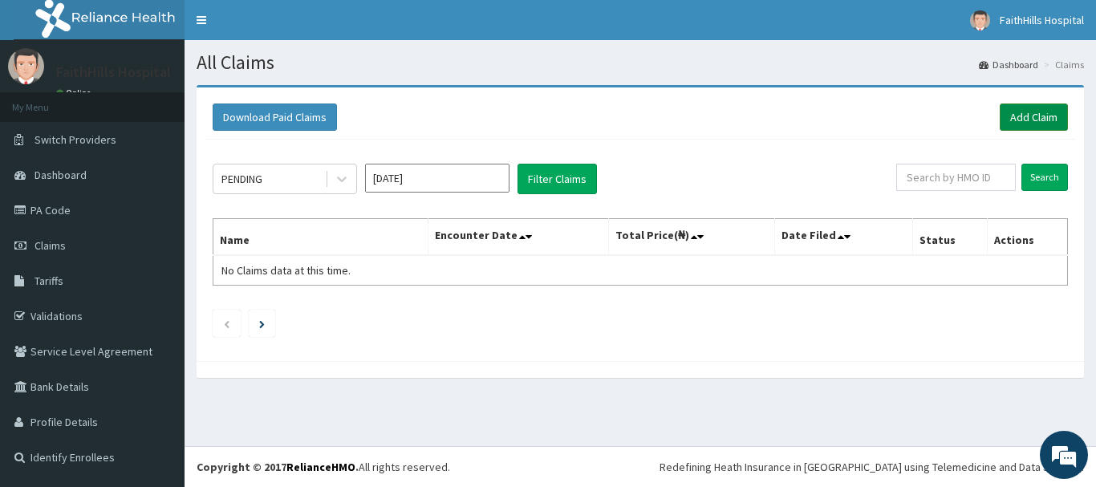
click at [1032, 116] on link "Add Claim" at bounding box center [1034, 117] width 68 height 27
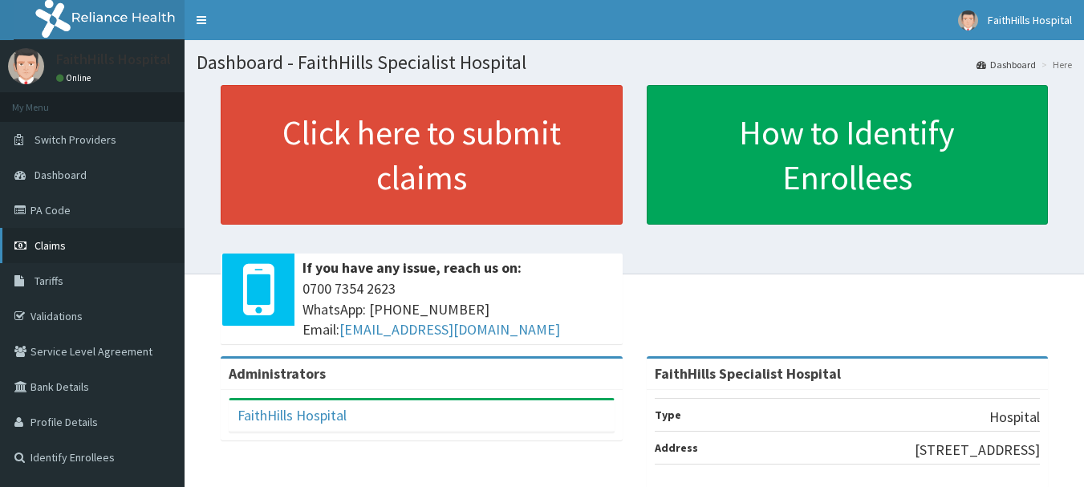
click at [55, 246] on span "Claims" at bounding box center [50, 245] width 31 height 14
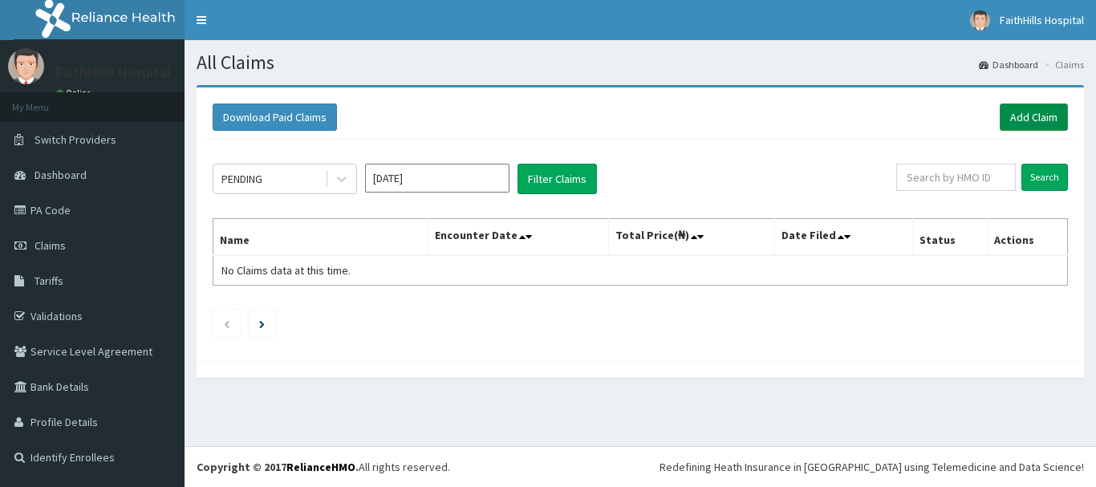
click at [1025, 116] on link "Add Claim" at bounding box center [1034, 117] width 68 height 27
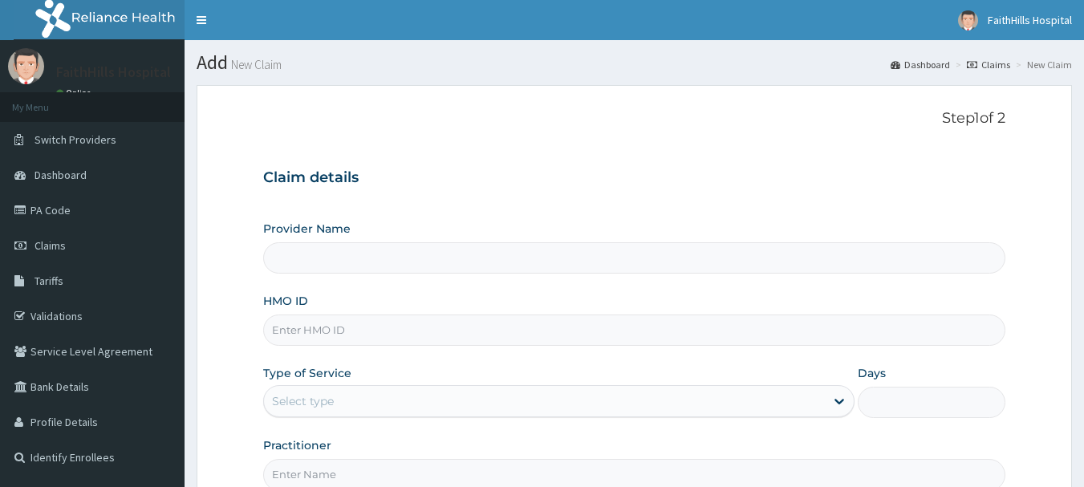
type input "FaithHills Specialist Hospital"
click at [320, 329] on input "HMO ID" at bounding box center [634, 330] width 743 height 31
paste input "PWC/10265/A"
type input "PWC/10265/A"
click at [828, 411] on div at bounding box center [839, 401] width 29 height 29
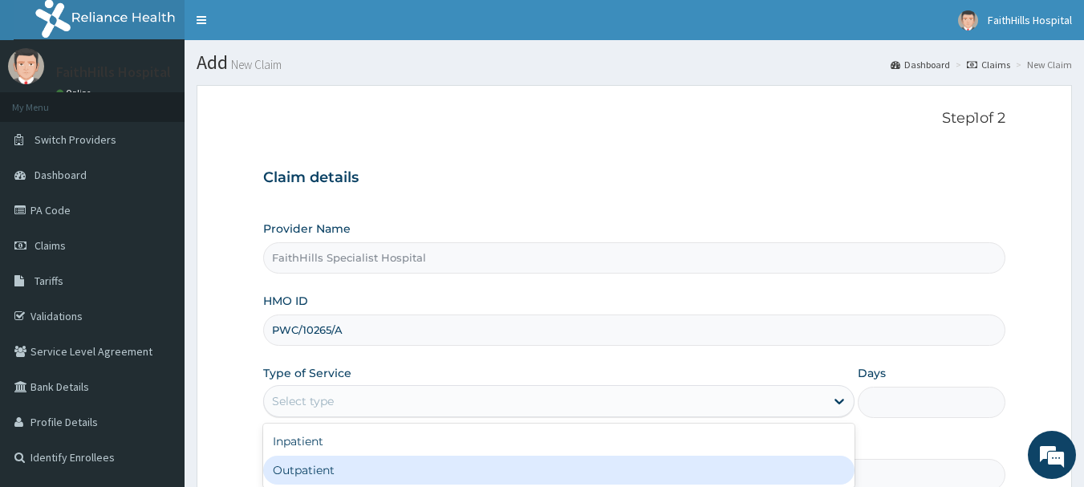
click at [315, 472] on div "Outpatient" at bounding box center [558, 470] width 591 height 29
type input "1"
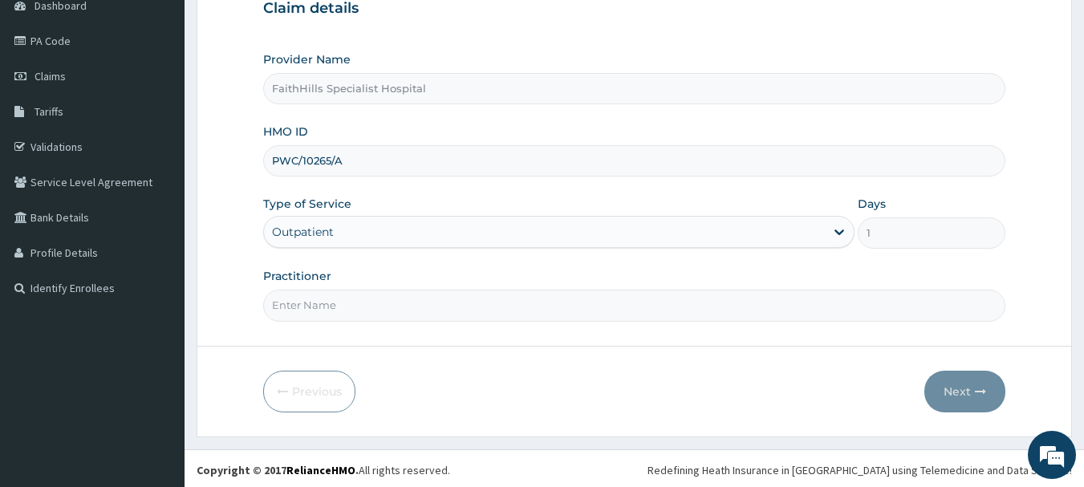
scroll to position [173, 0]
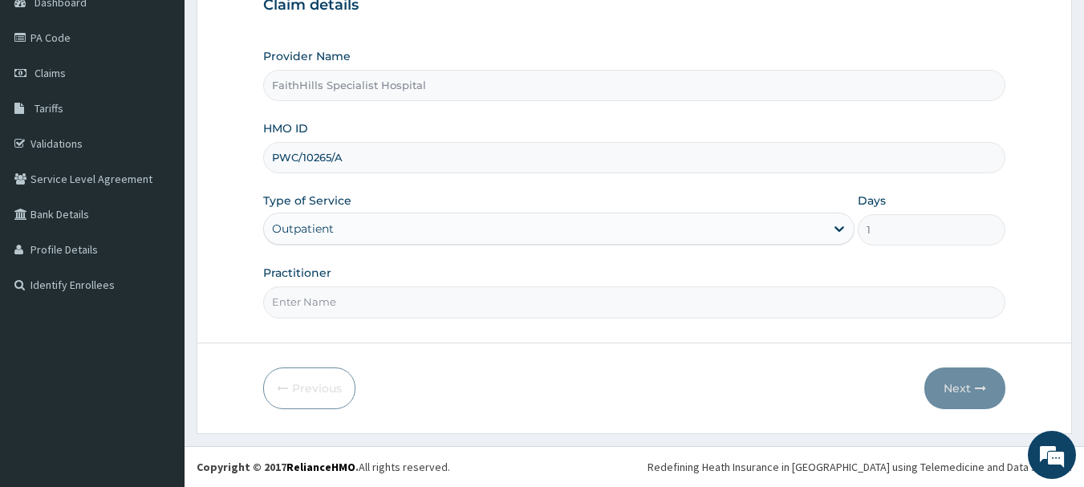
click at [372, 308] on input "Practitioner" at bounding box center [634, 301] width 743 height 31
type input "[PERSON_NAME]"
click at [965, 386] on button "Next" at bounding box center [964, 389] width 81 height 42
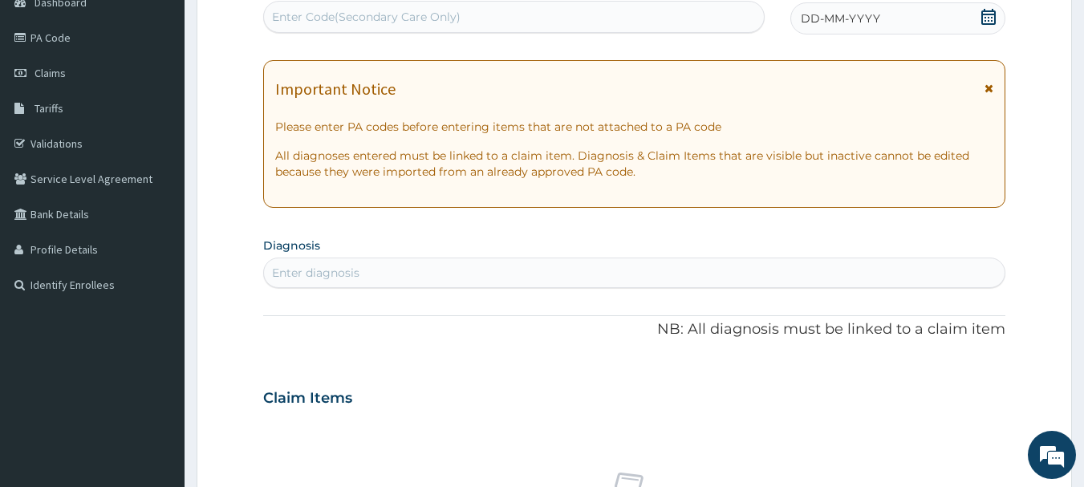
click at [353, 276] on div "Enter diagnosis" at bounding box center [315, 273] width 87 height 16
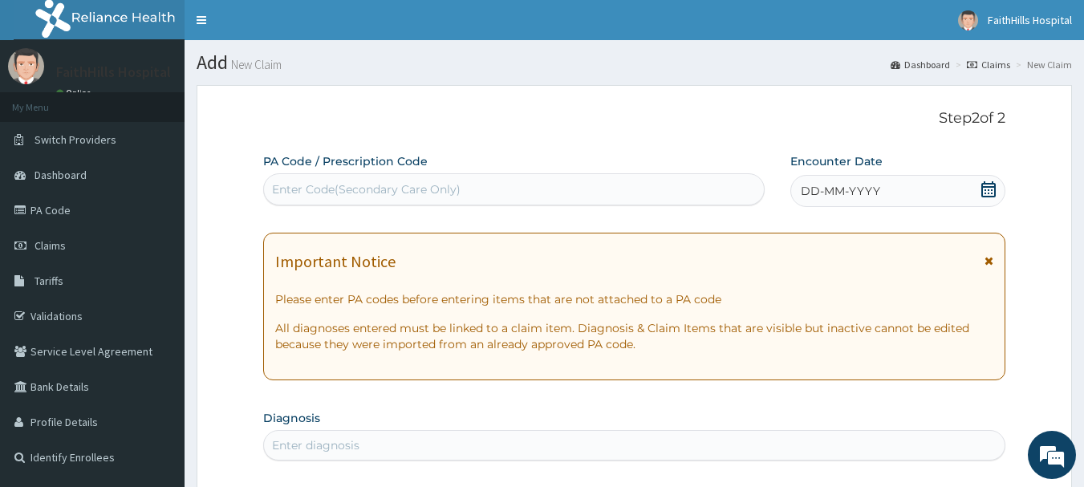
click at [328, 185] on div "Enter Code(Secondary Care Only)" at bounding box center [366, 189] width 189 height 16
click at [325, 187] on div "Enter Code(Secondary Care Only)" at bounding box center [366, 189] width 189 height 16
paste input "PA/E6FC7A"
type input "PA/E6FC7A"
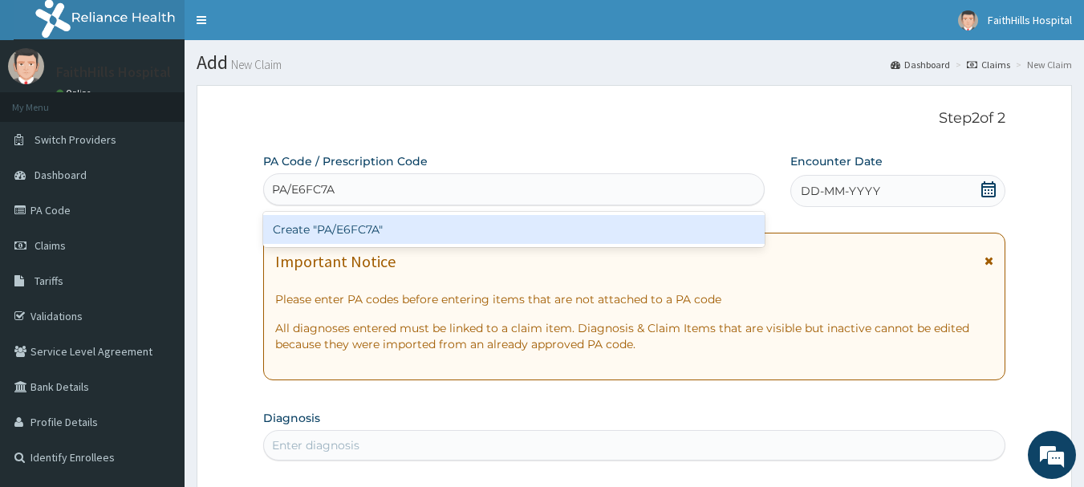
click at [339, 229] on div "Create "PA/E6FC7A"" at bounding box center [514, 229] width 502 height 29
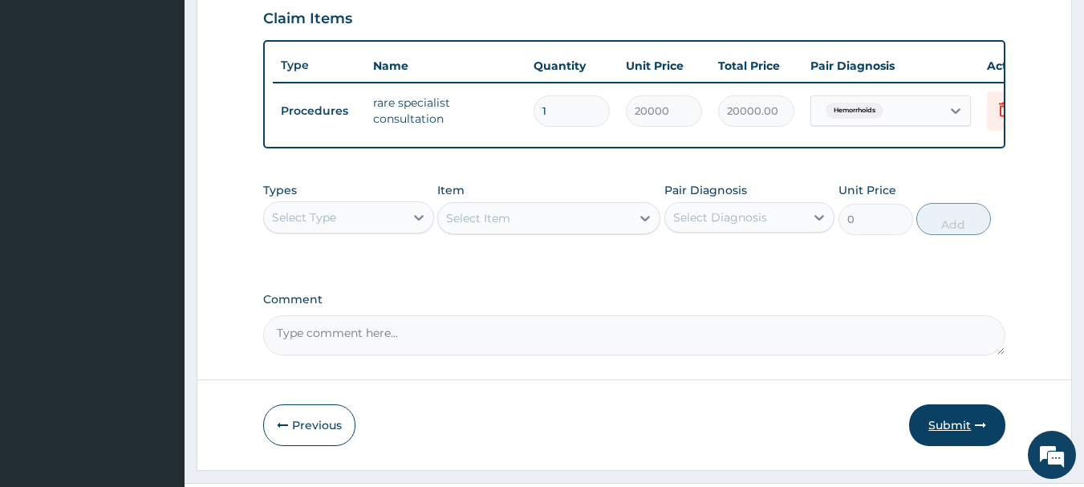
scroll to position [606, 0]
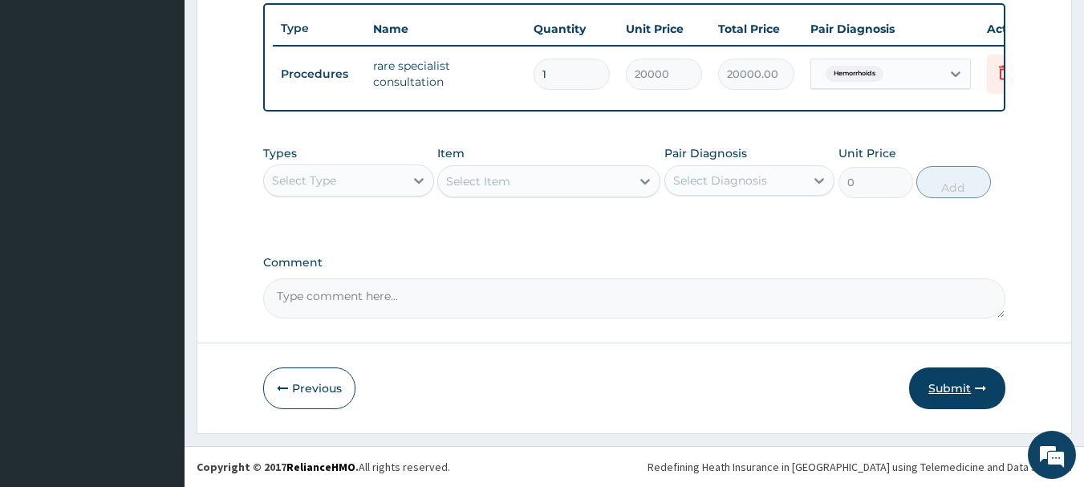
click at [953, 388] on button "Submit" at bounding box center [957, 389] width 96 height 42
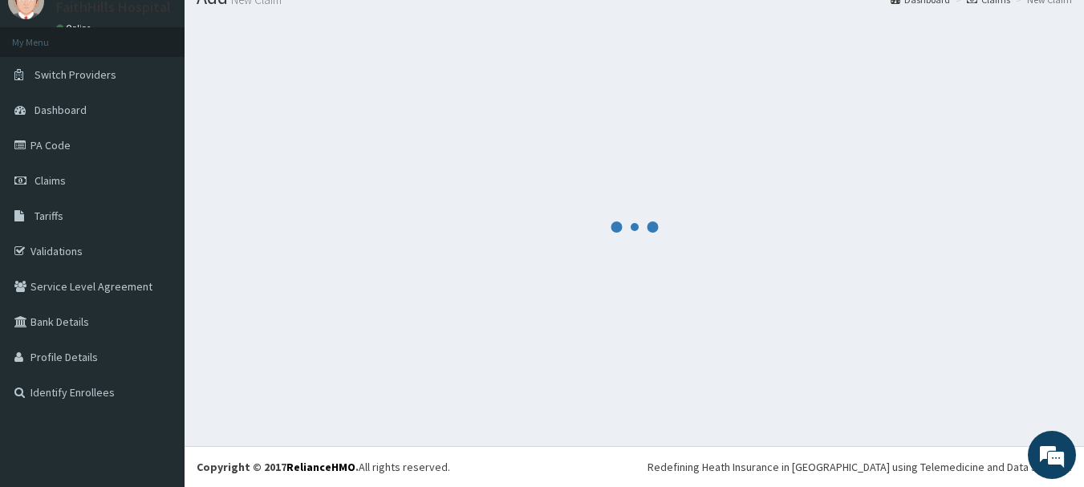
scroll to position [65, 0]
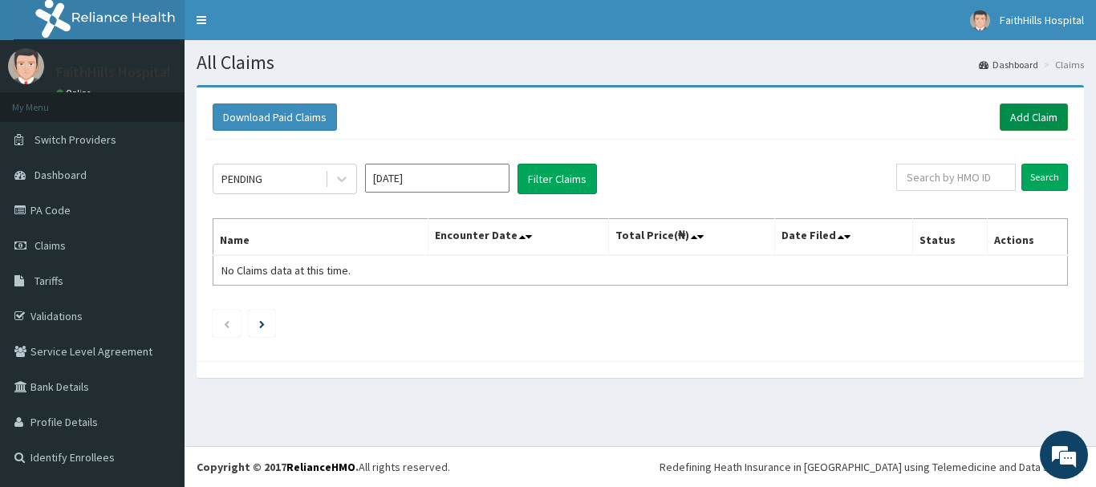
click at [1034, 118] on link "Add Claim" at bounding box center [1034, 117] width 68 height 27
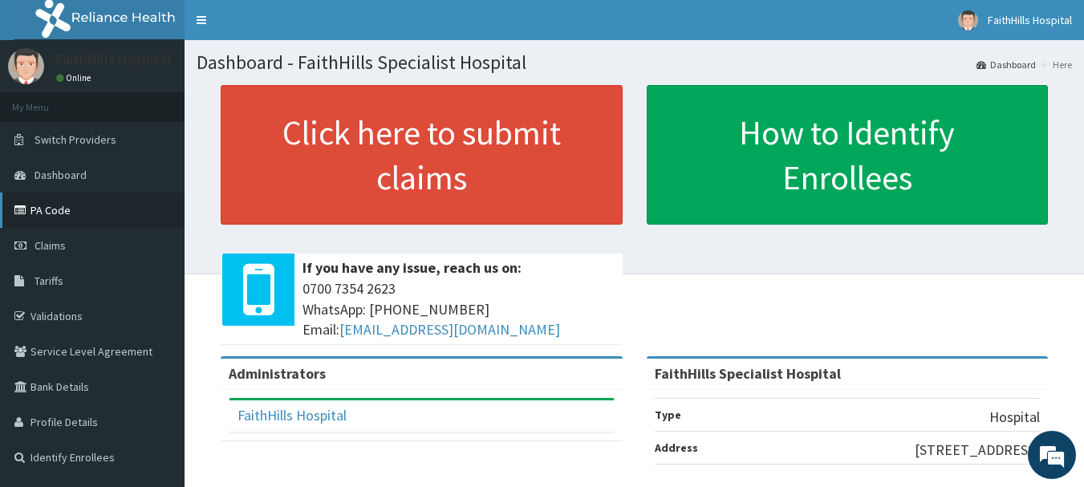
click at [49, 207] on link "PA Code" at bounding box center [92, 210] width 185 height 35
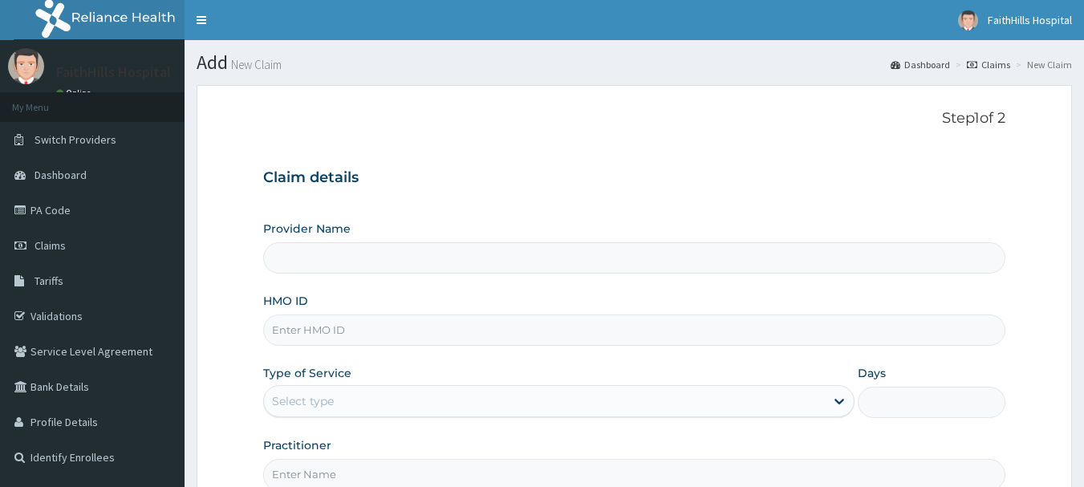
type input "FaithHills Specialist Hospital"
click at [313, 325] on input "HMO ID" at bounding box center [634, 330] width 743 height 31
click at [310, 336] on input "HMO ID" at bounding box center [634, 330] width 743 height 31
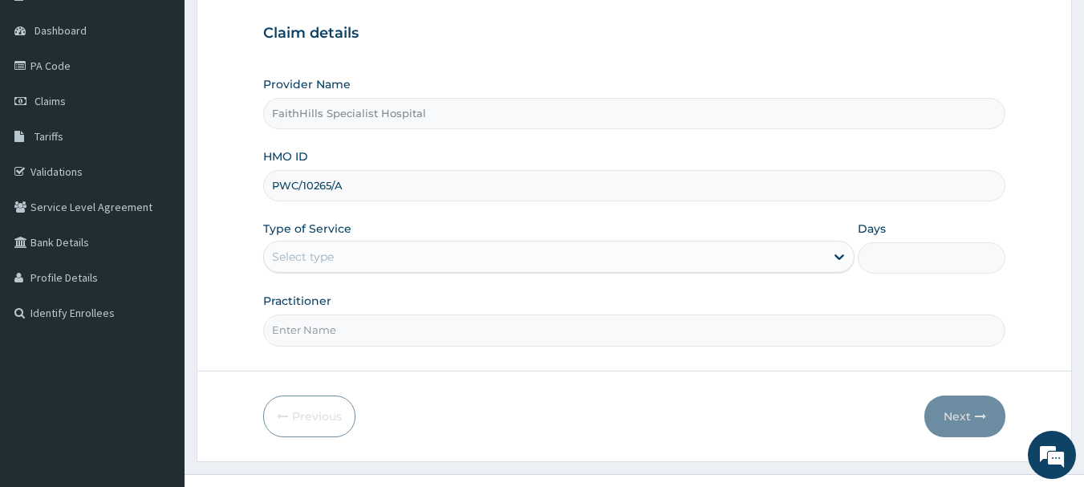
scroll to position [173, 0]
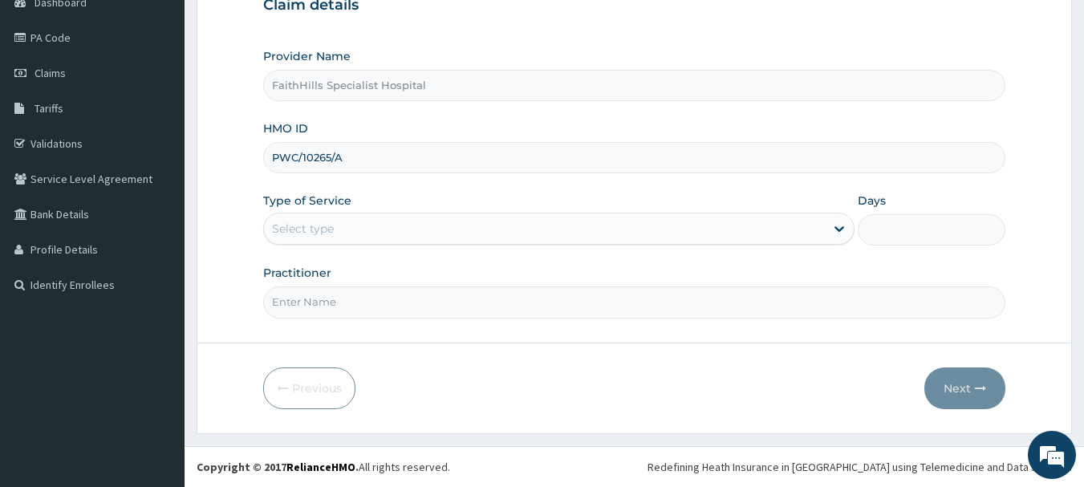
type input "PWC/10265/A"
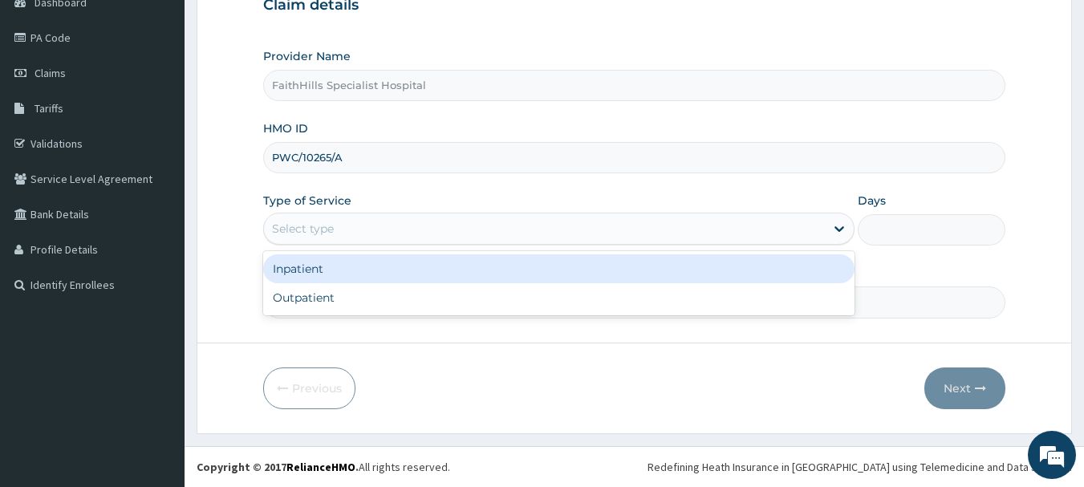
click div "Select type"
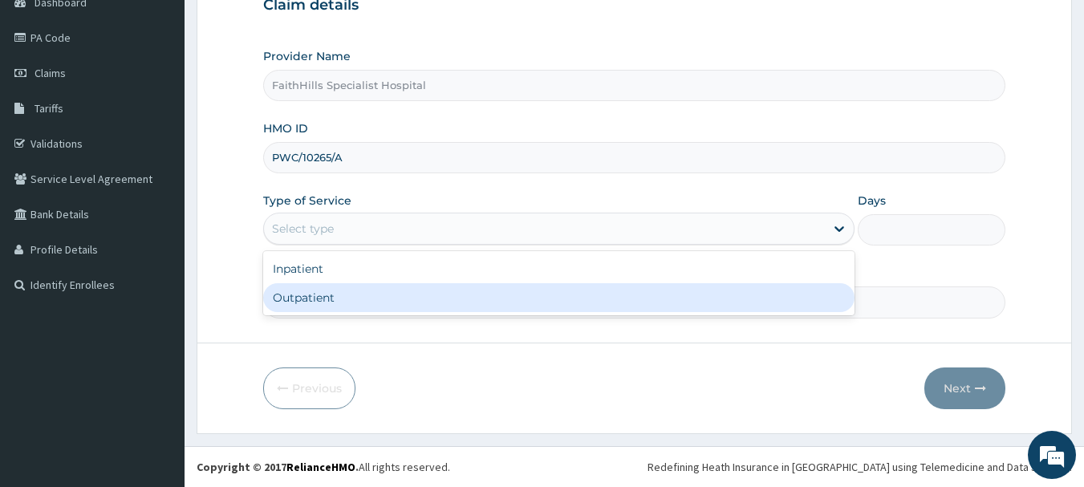
click div "Outpatient"
type input "1"
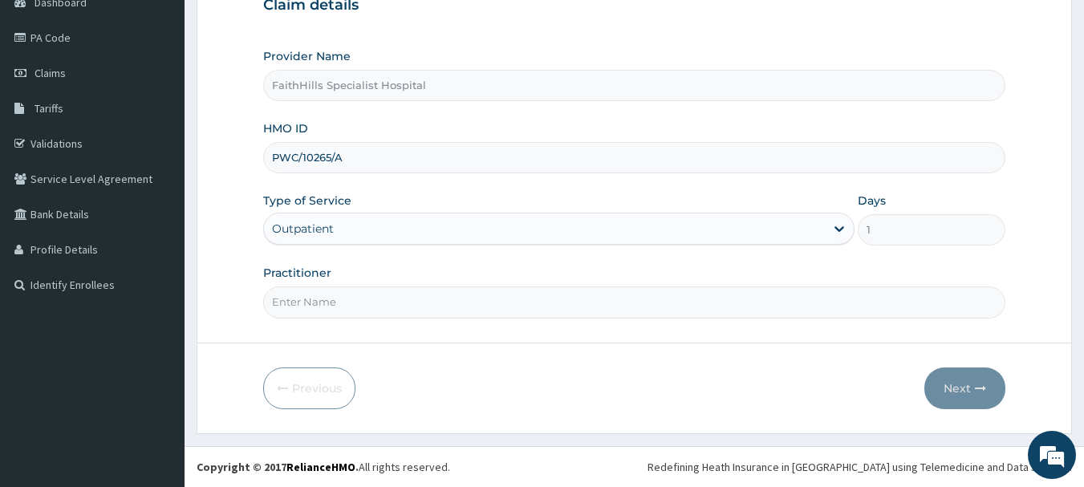
click input "Practitioner"
type input "DR. JOSHUA"
click button "Next"
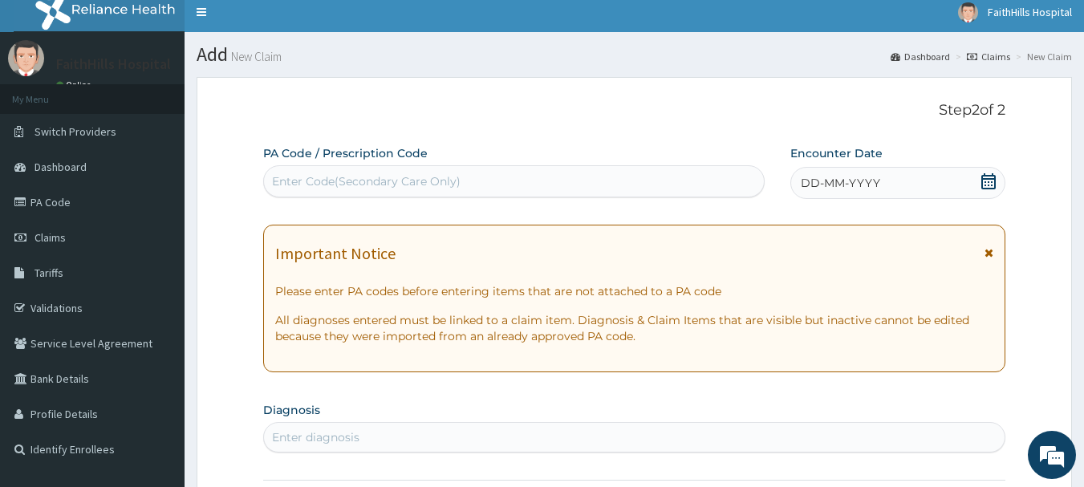
scroll to position [0, 0]
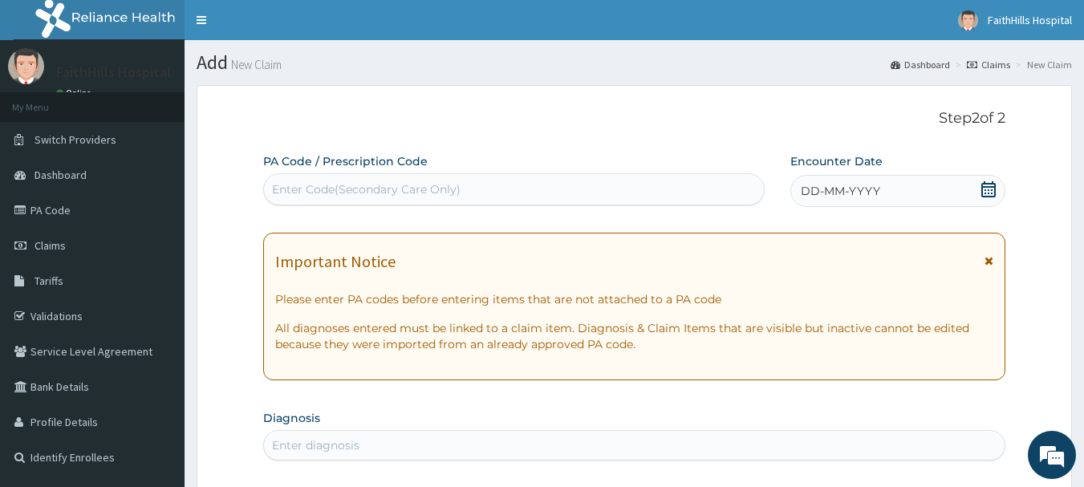
click div "Enter Code(Secondary Care Only)"
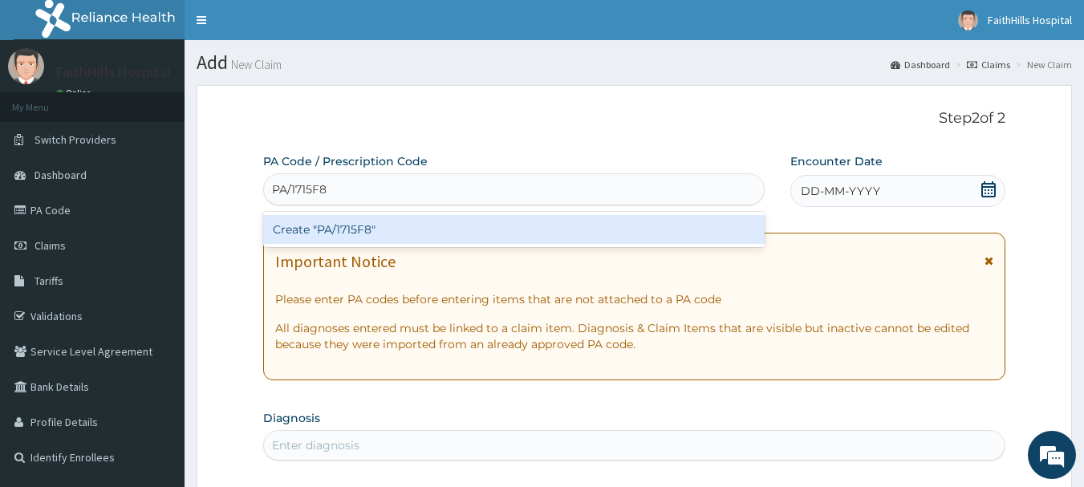
type input "PA/1715F82"
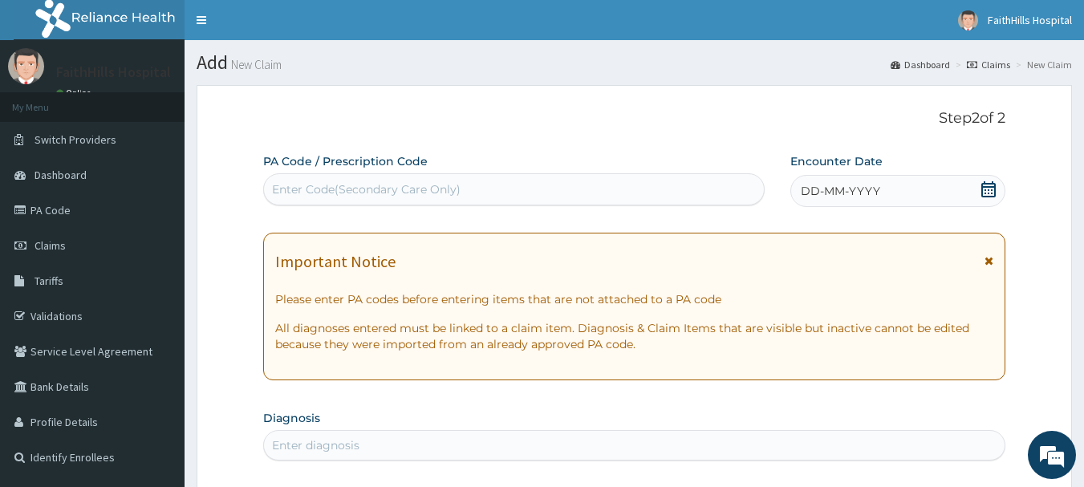
click div "Enter Code(Secondary Care Only)"
type input "PA/715F82"
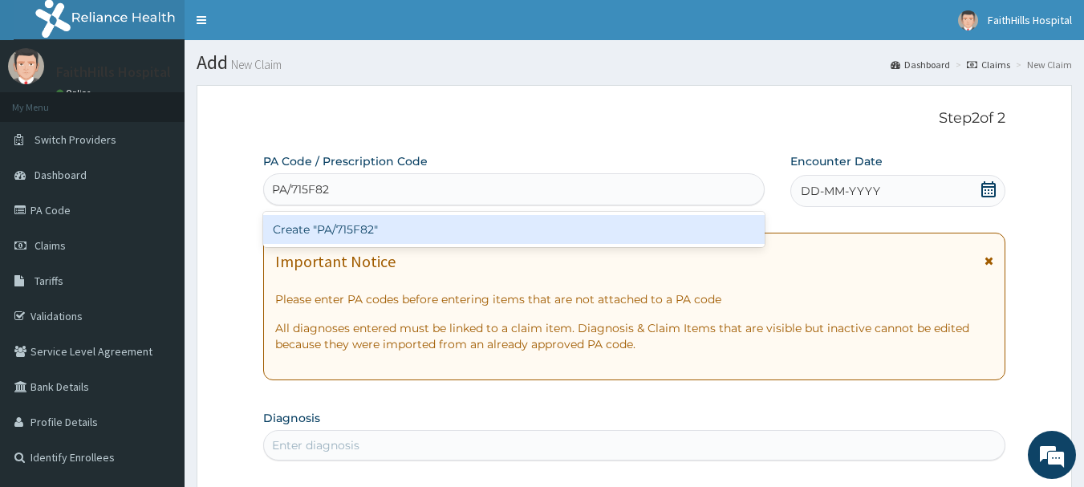
click div "Create "PA/715F82""
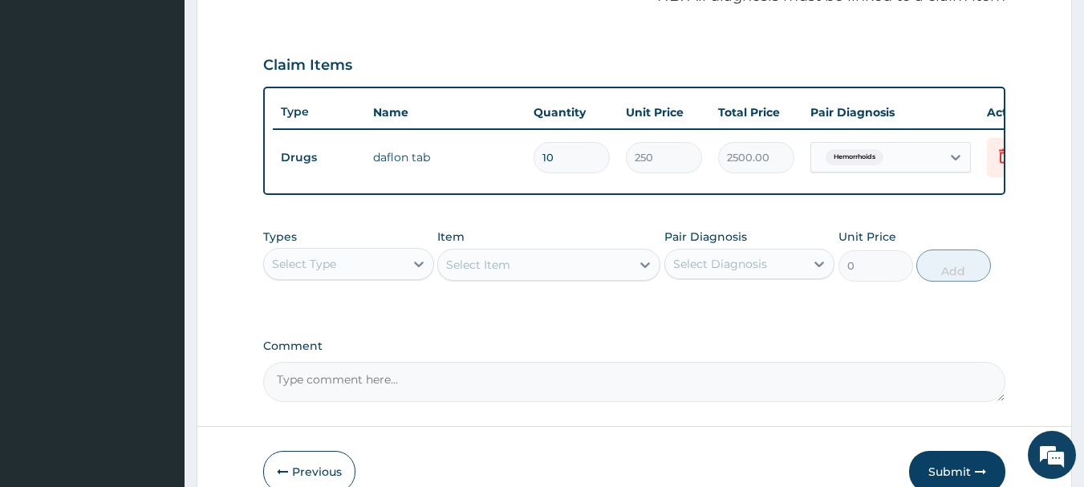
scroll to position [606, 0]
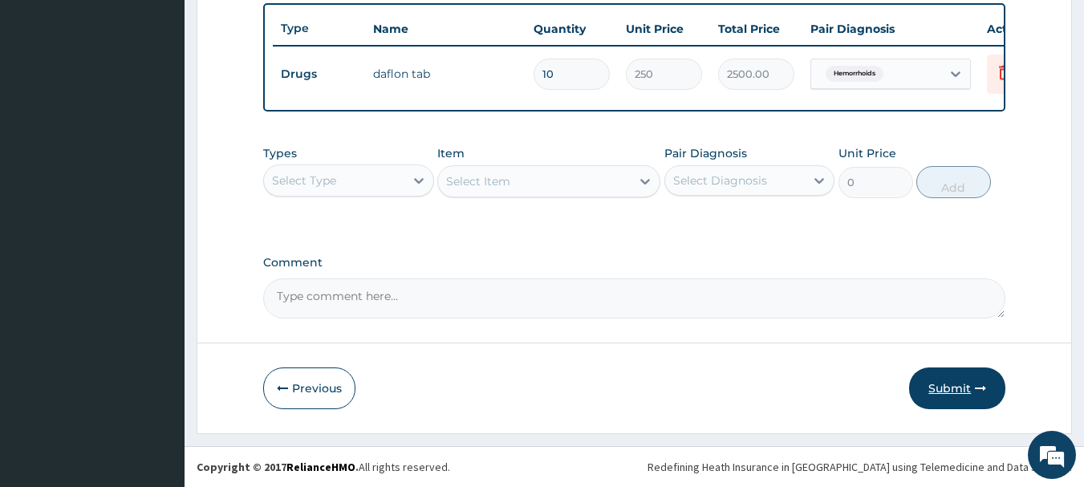
click button "Submit"
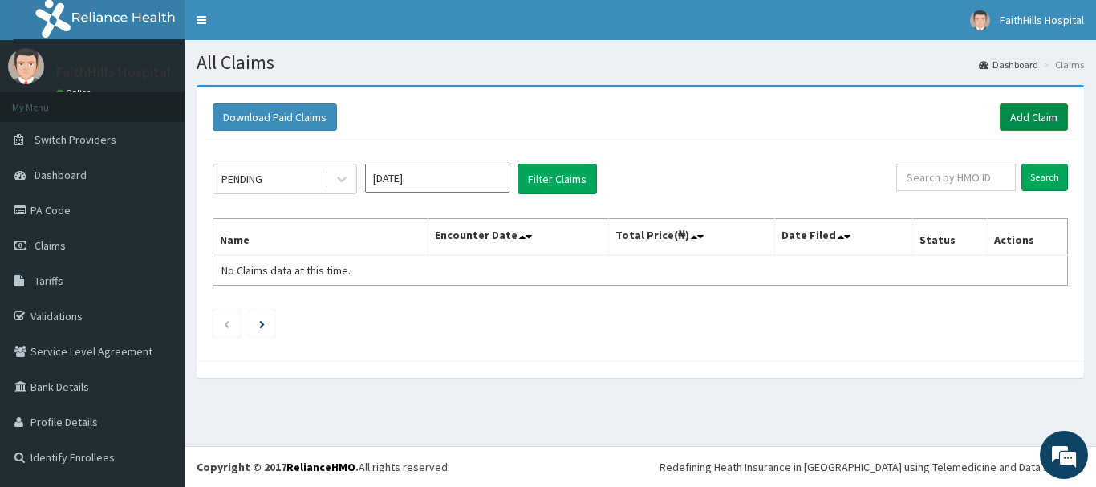
click at [1038, 116] on link "Add Claim" at bounding box center [1034, 117] width 68 height 27
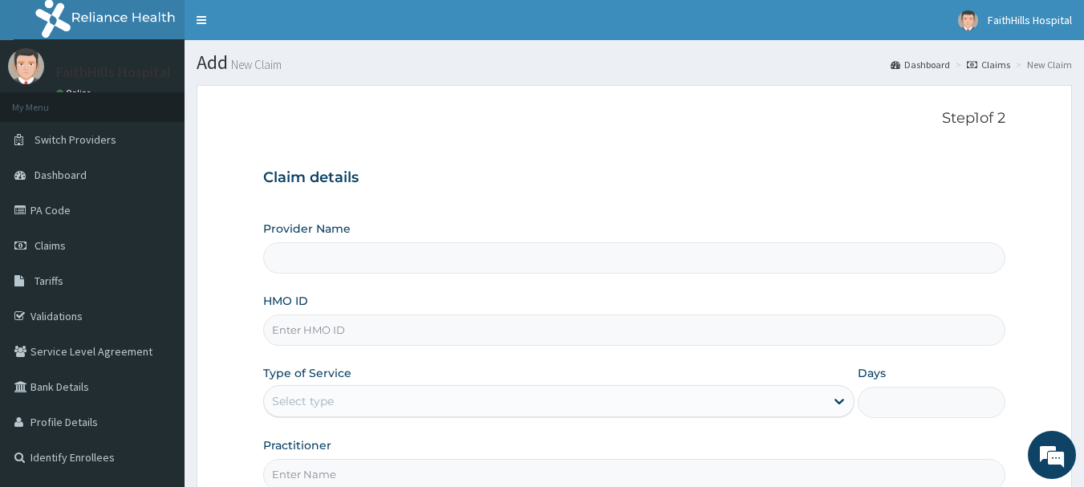
type input "FaithHills Specialist Hospital"
click at [309, 327] on input "HMO ID" at bounding box center [634, 330] width 743 height 31
type input "OHT/11972/A"
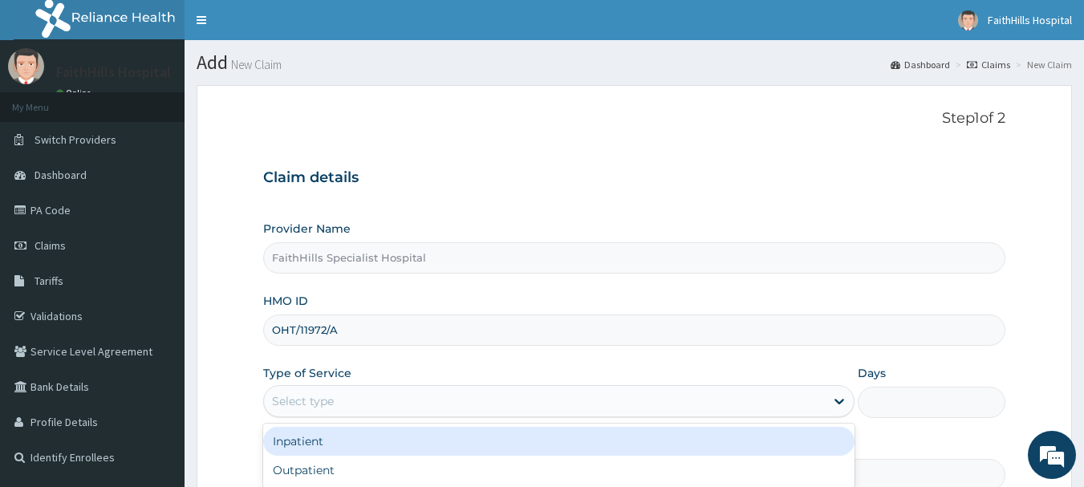
click at [327, 408] on div "Select type" at bounding box center [303, 401] width 62 height 16
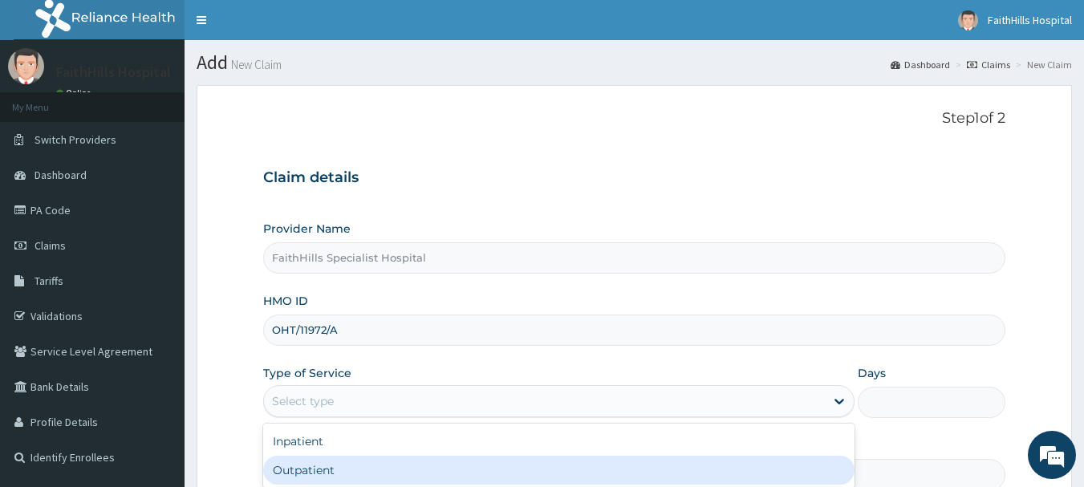
click at [313, 474] on div "Outpatient" at bounding box center [558, 470] width 591 height 29
type input "1"
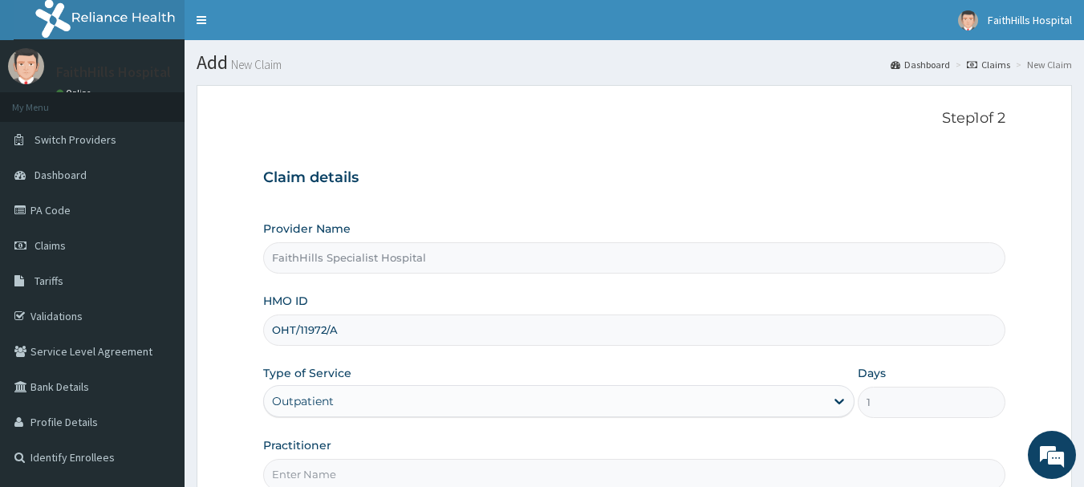
click at [246, 425] on form "Step 1 of 2 Claim details Provider Name FaithHills Specialist Hospital HMO ID O…" at bounding box center [635, 345] width 876 height 521
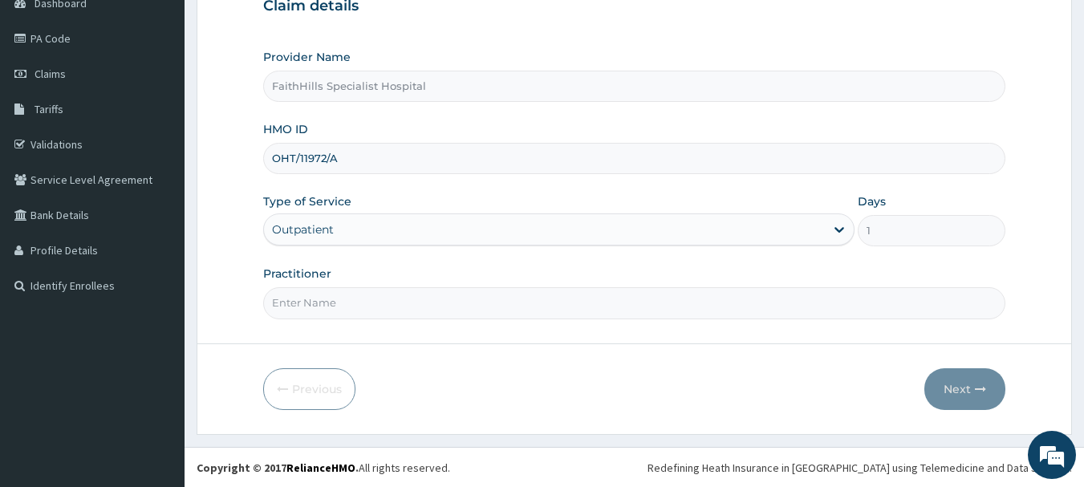
scroll to position [173, 0]
click at [312, 299] on input "Practitioner" at bounding box center [634, 301] width 743 height 31
type input "[PERSON_NAME]"
click at [961, 380] on button "Next" at bounding box center [964, 389] width 81 height 42
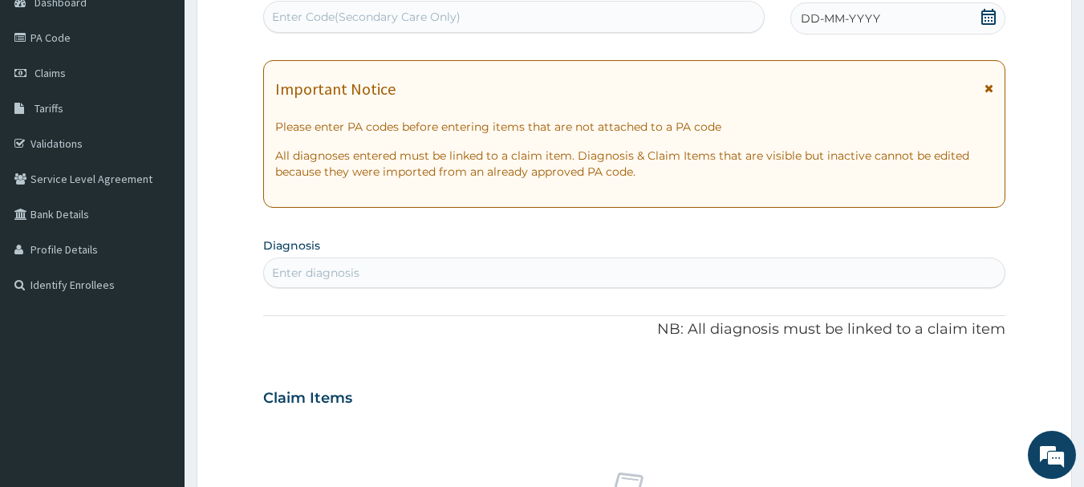
click at [319, 11] on div "Enter Code(Secondary Care Only)" at bounding box center [366, 17] width 189 height 16
type input "PA/02F70C"
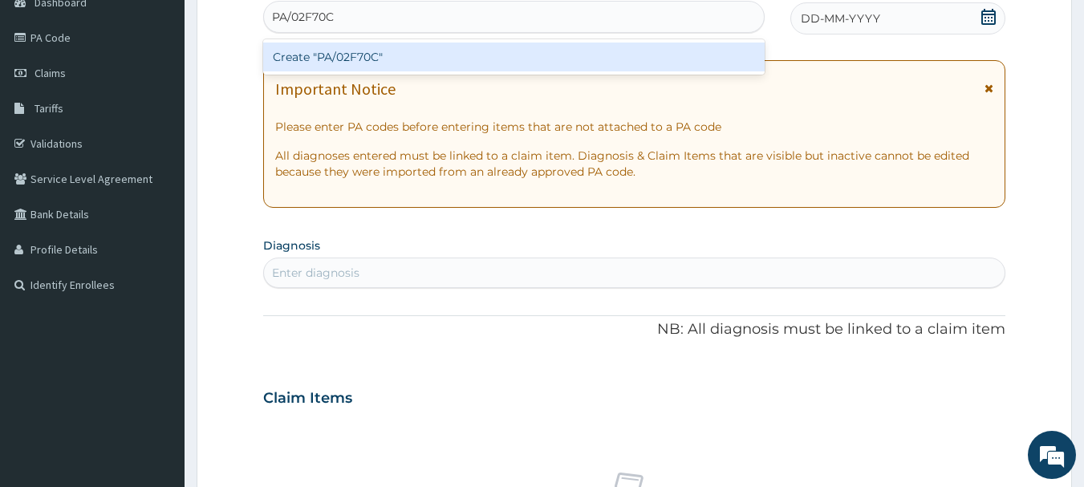
click at [349, 55] on div "Create "PA/02F70C"" at bounding box center [514, 57] width 502 height 29
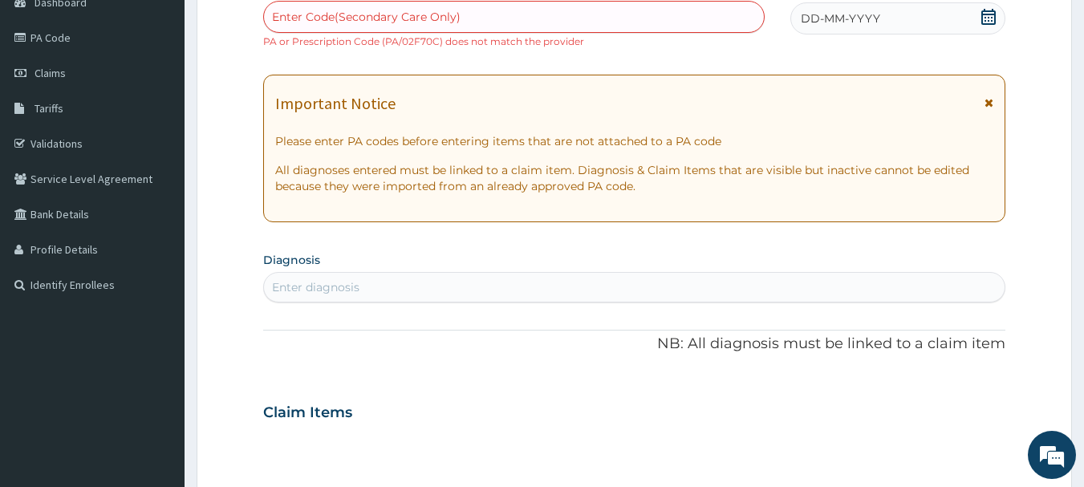
click at [346, 294] on div "Enter diagnosis" at bounding box center [315, 287] width 87 height 16
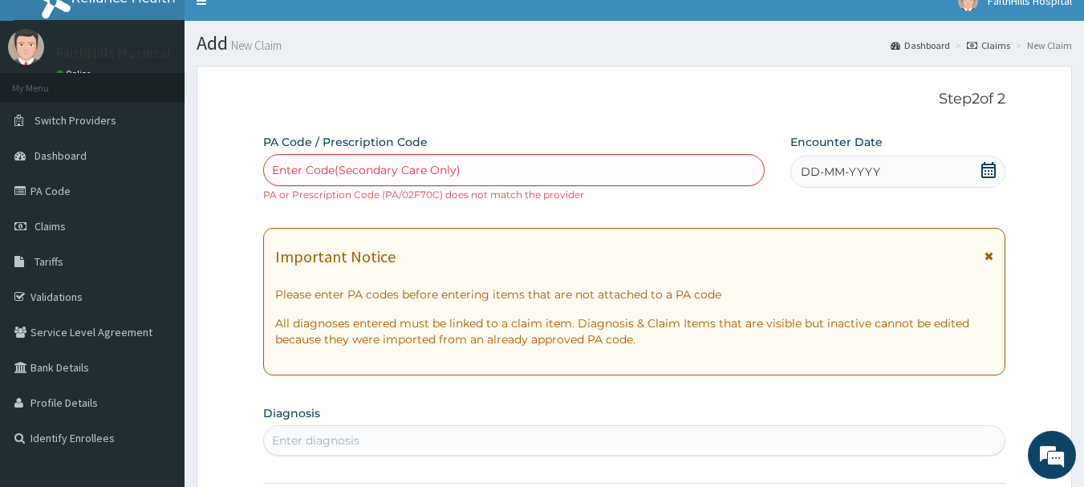
scroll to position [0, 0]
